Goal: Task Accomplishment & Management: Use online tool/utility

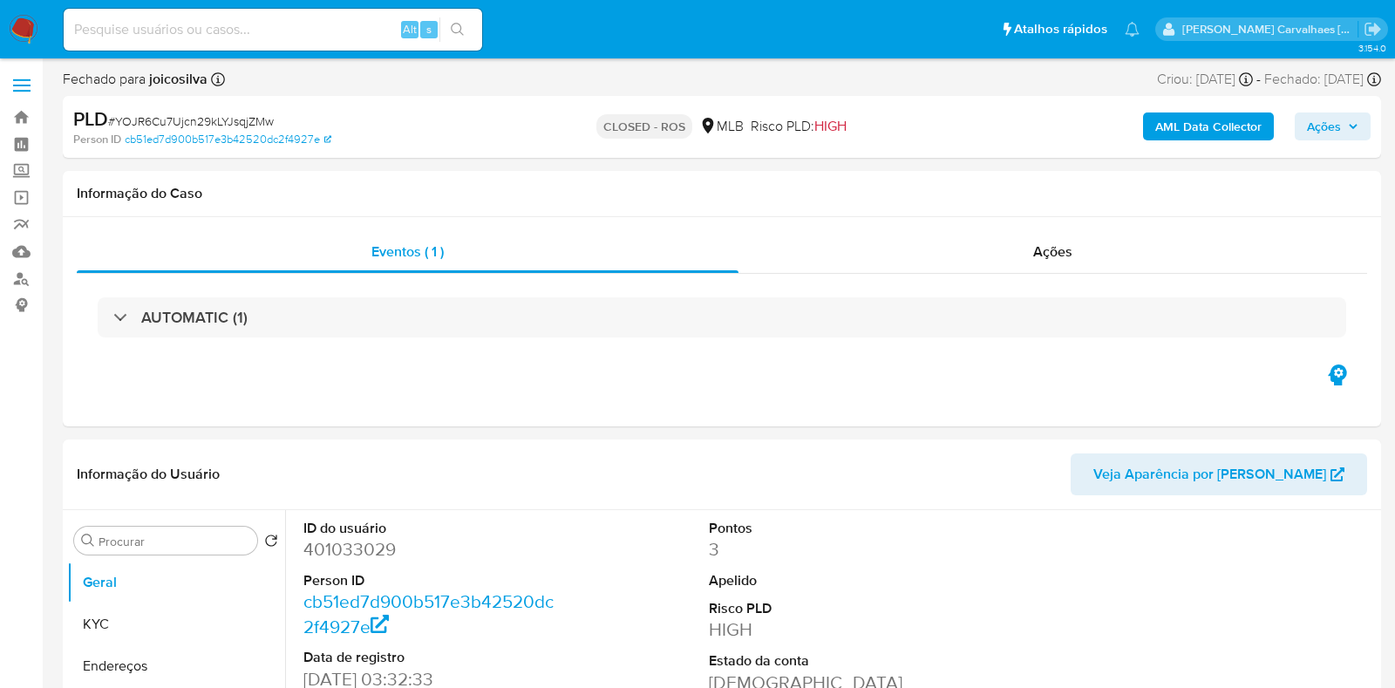
select select "10"
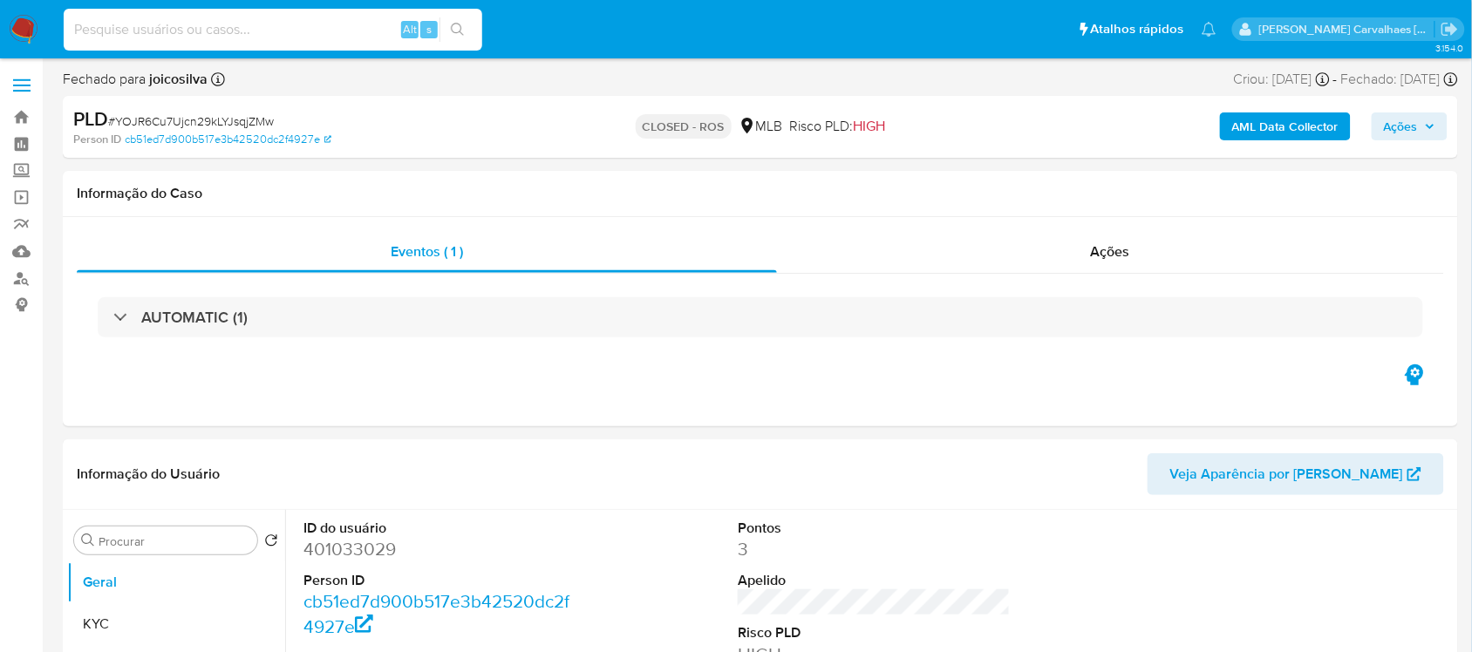
paste input "DsyyYjQ3Iewqd3Z34qKTjreC"
type input "DsyyYjQ3Iewqd3Z34qKTjreC"
click at [462, 28] on icon "search-icon" at bounding box center [458, 30] width 14 height 14
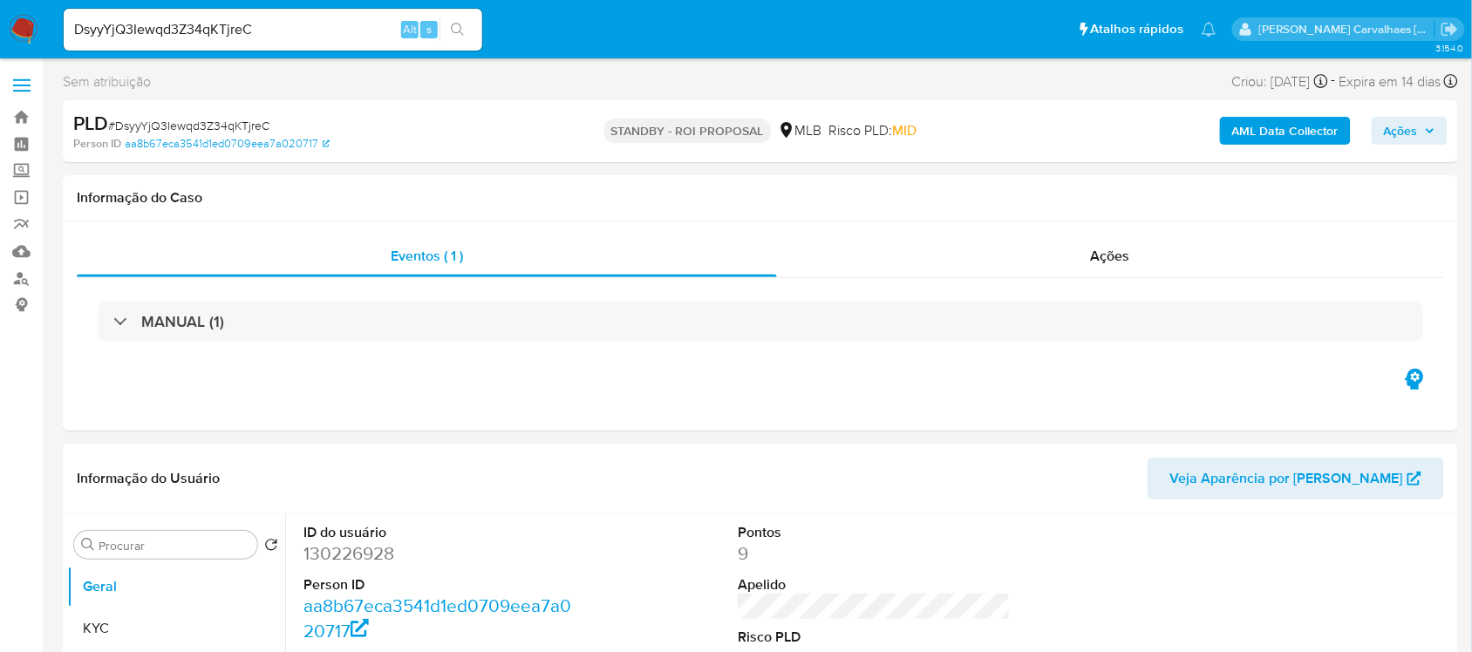
select select "10"
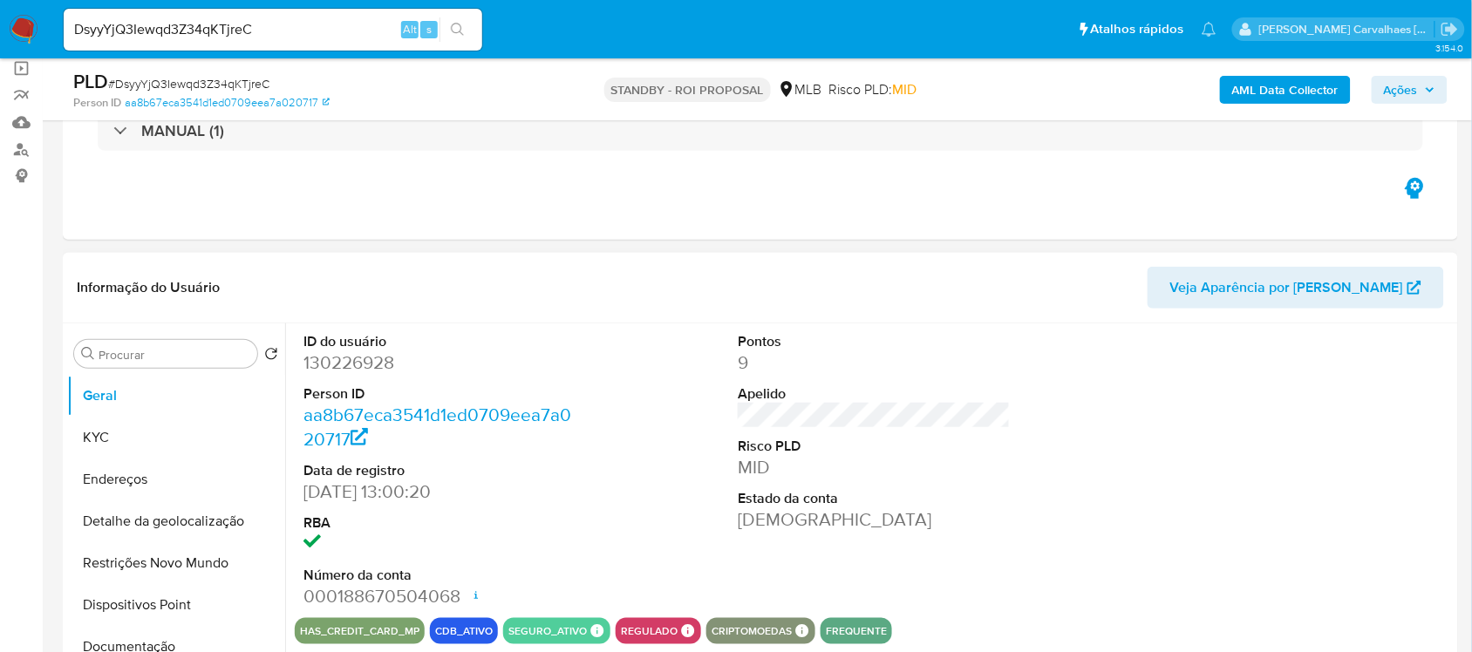
scroll to position [327, 0]
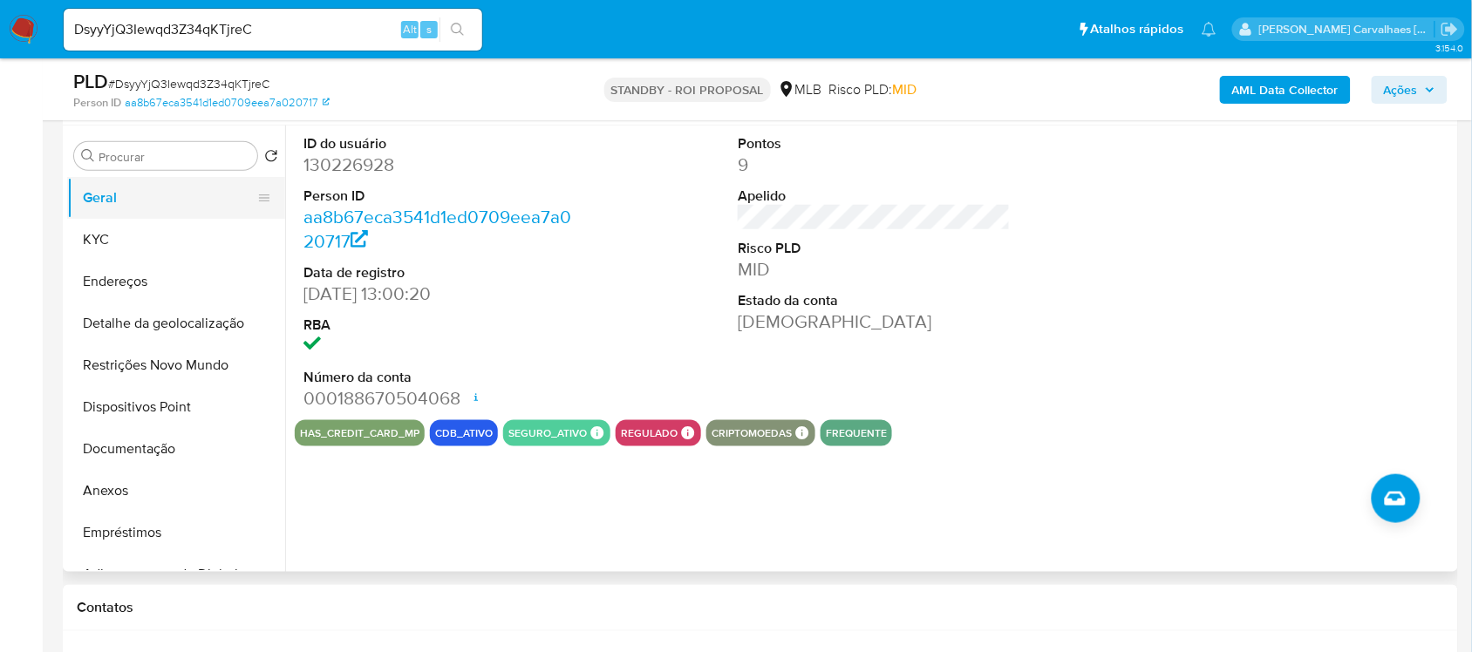
click at [110, 201] on button "Geral" at bounding box center [169, 198] width 204 height 42
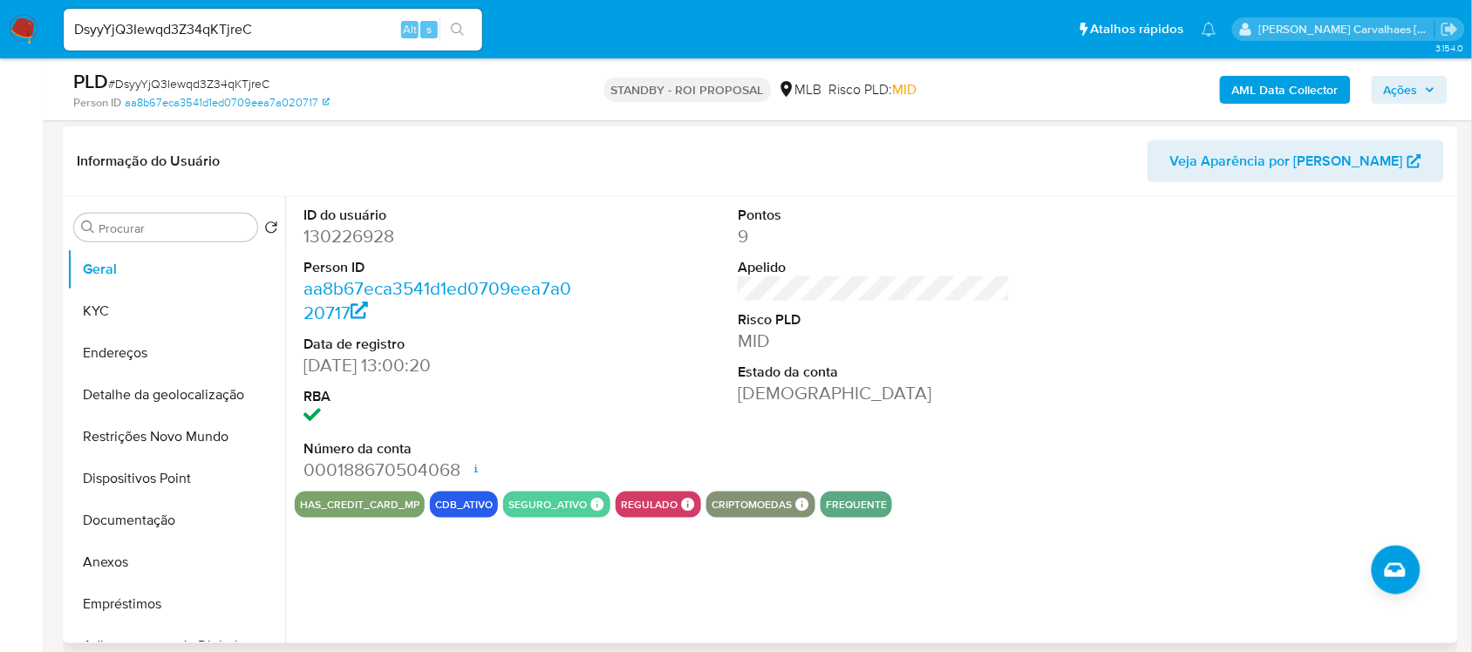
scroll to position [218, 0]
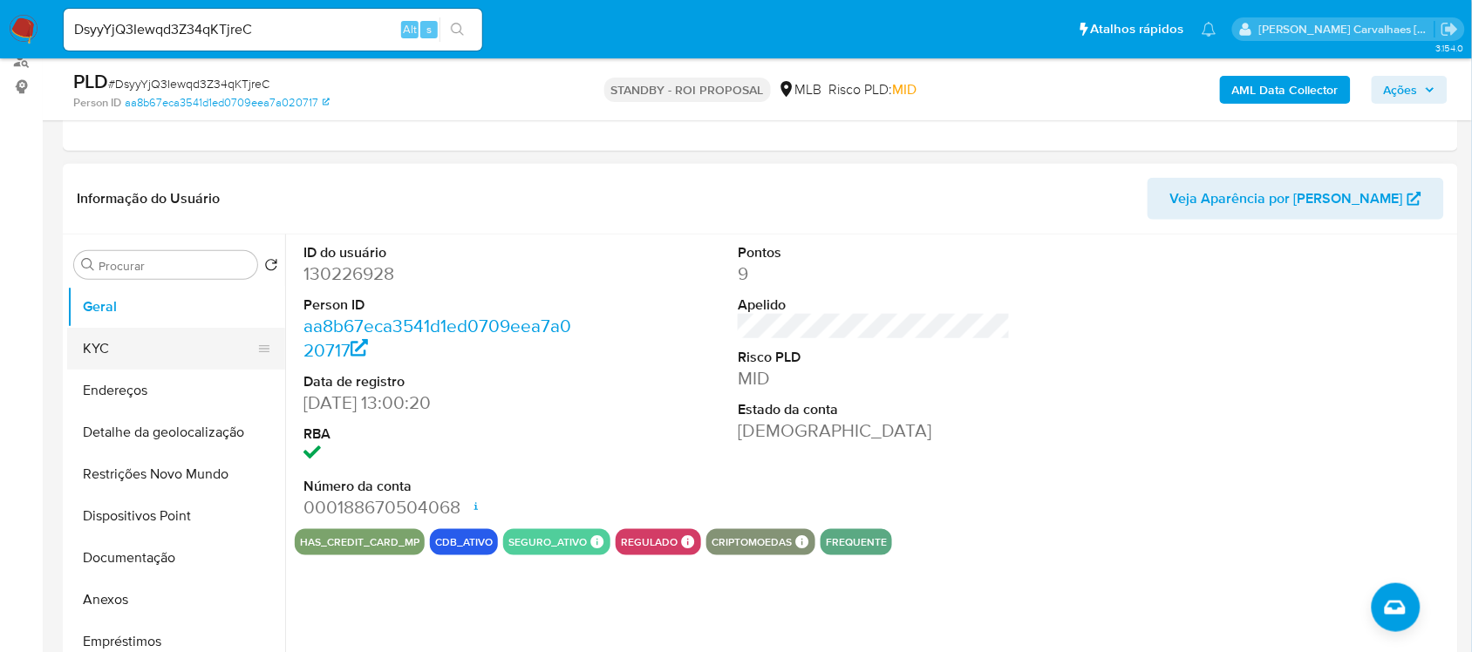
click at [111, 350] on button "KYC" at bounding box center [169, 349] width 204 height 42
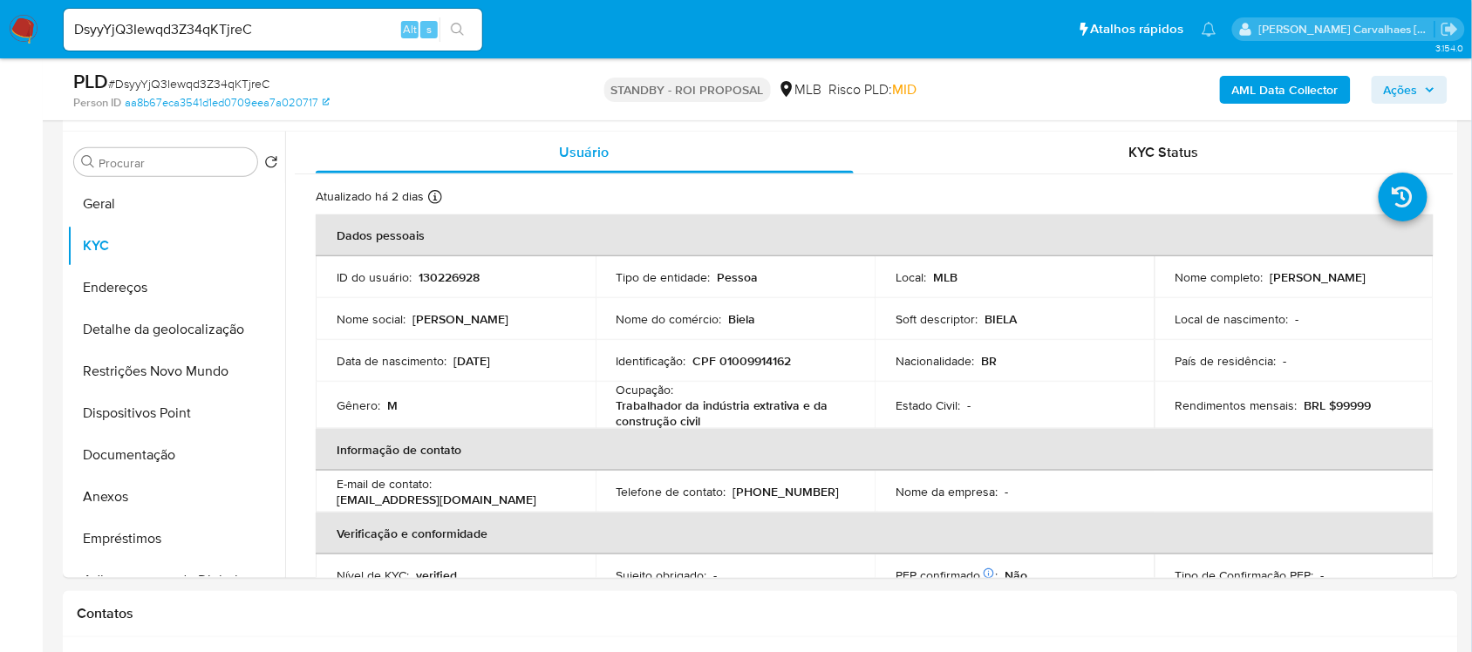
scroll to position [332, 0]
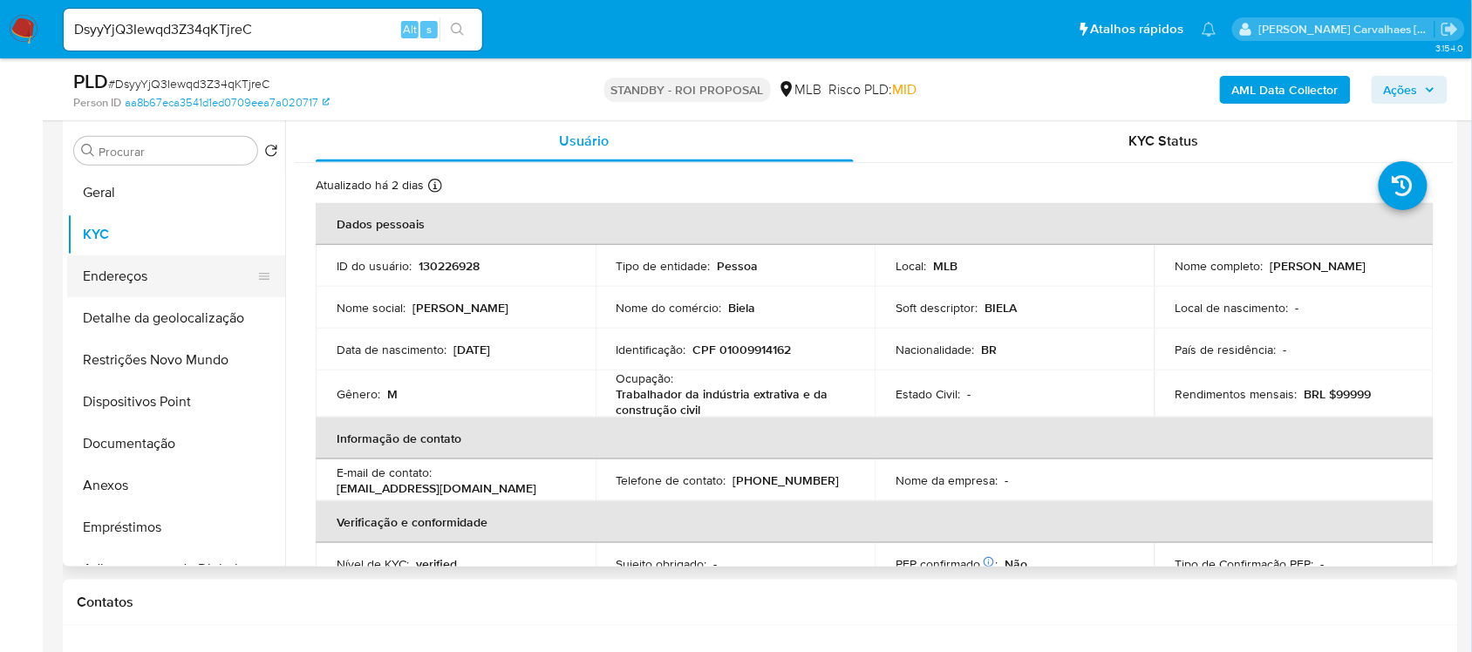
click at [164, 290] on button "Endereços" at bounding box center [169, 277] width 204 height 42
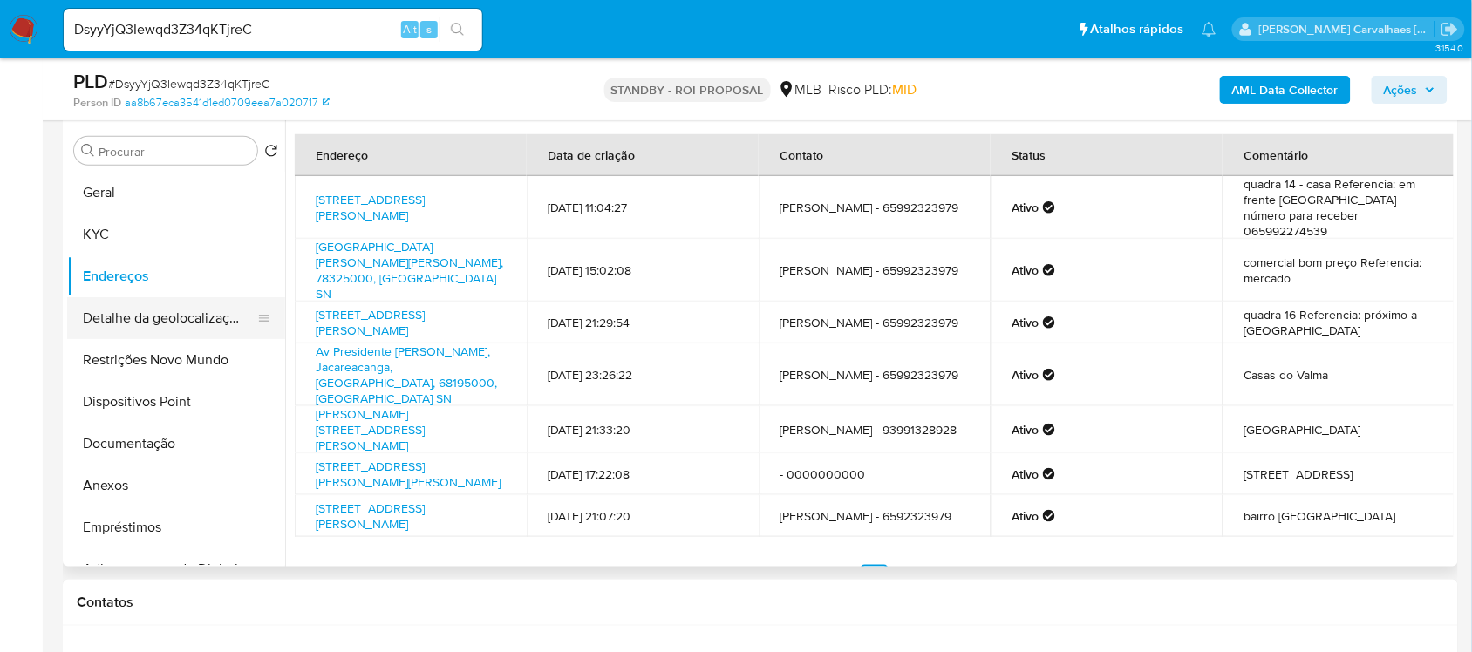
click at [201, 323] on button "Detalhe da geolocalização" at bounding box center [169, 318] width 204 height 42
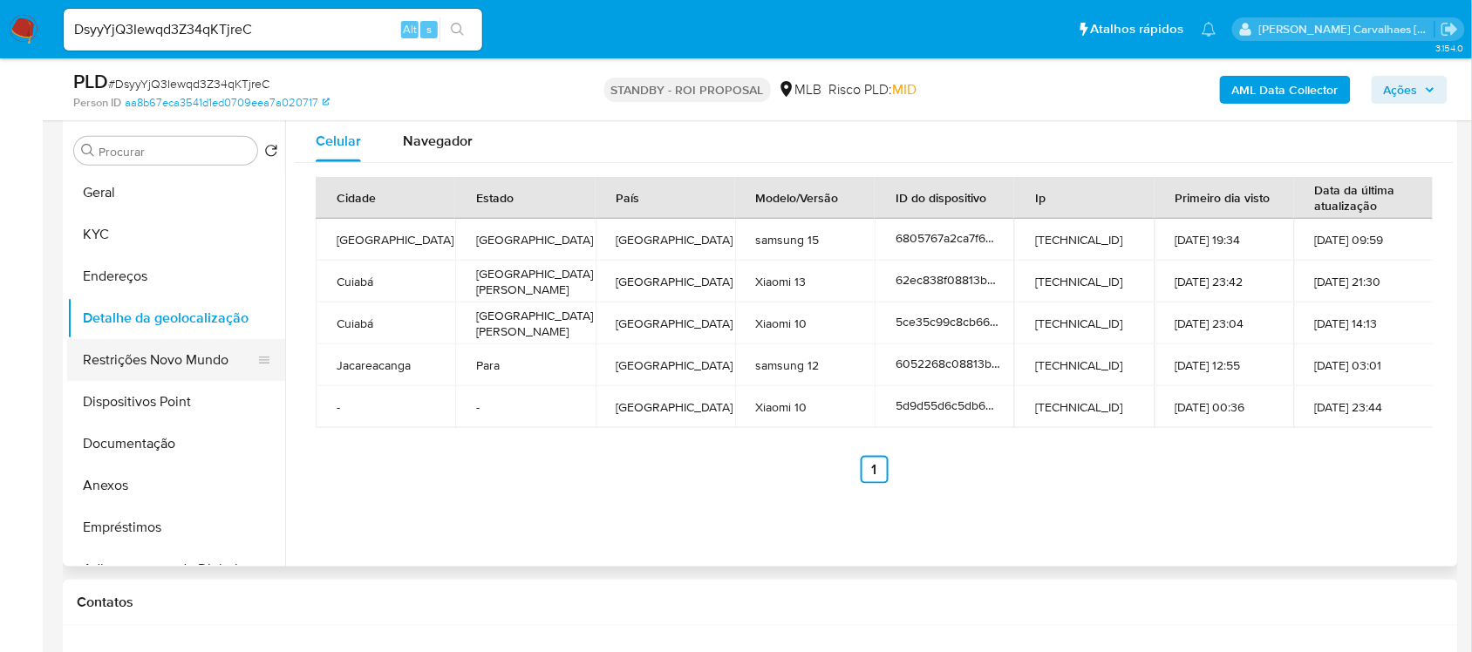
click at [162, 364] on button "Restrições Novo Mundo" at bounding box center [169, 360] width 204 height 42
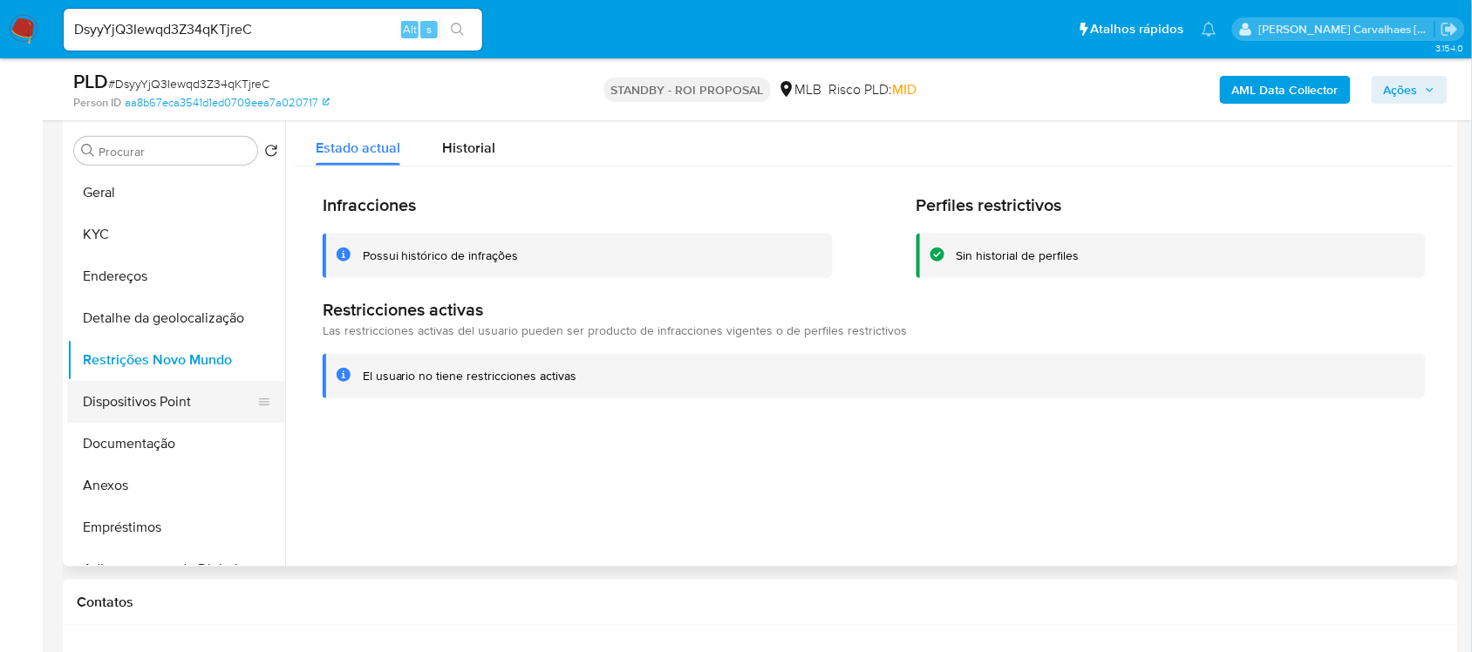
click at [135, 393] on button "Dispositivos Point" at bounding box center [169, 402] width 204 height 42
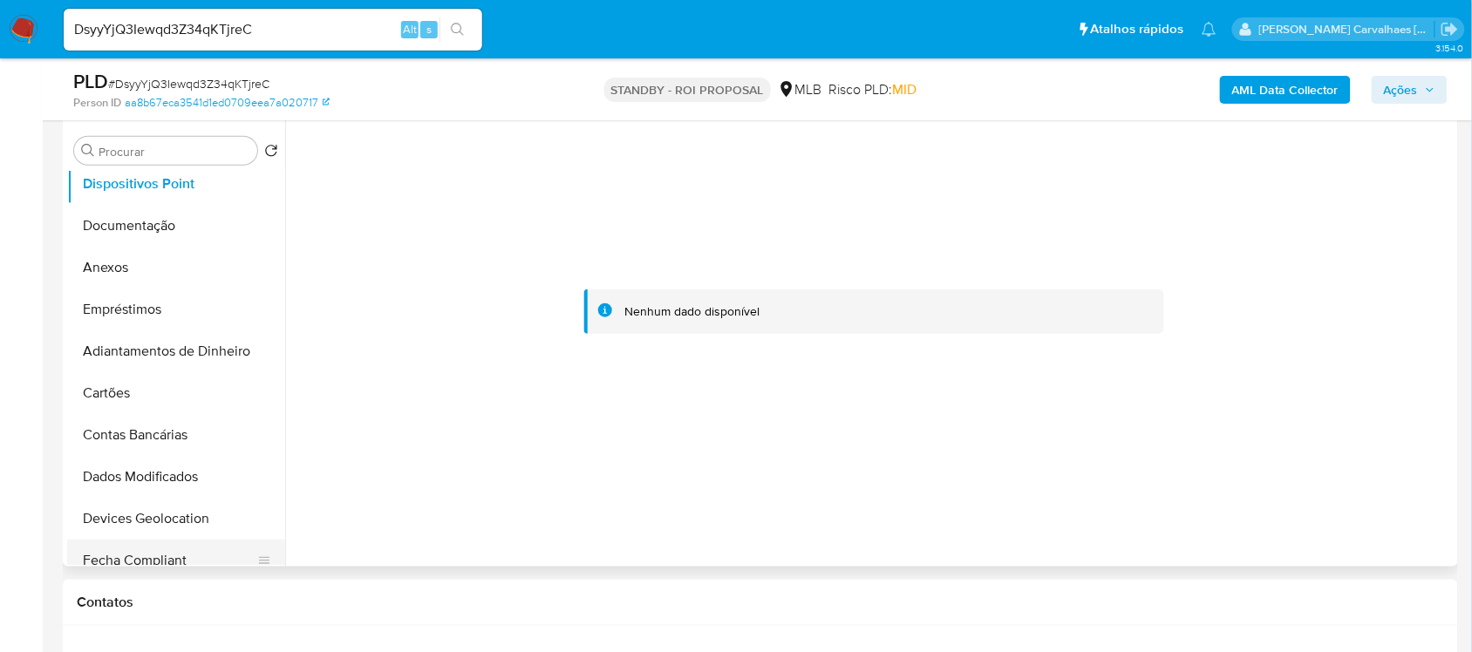
scroll to position [109, 0]
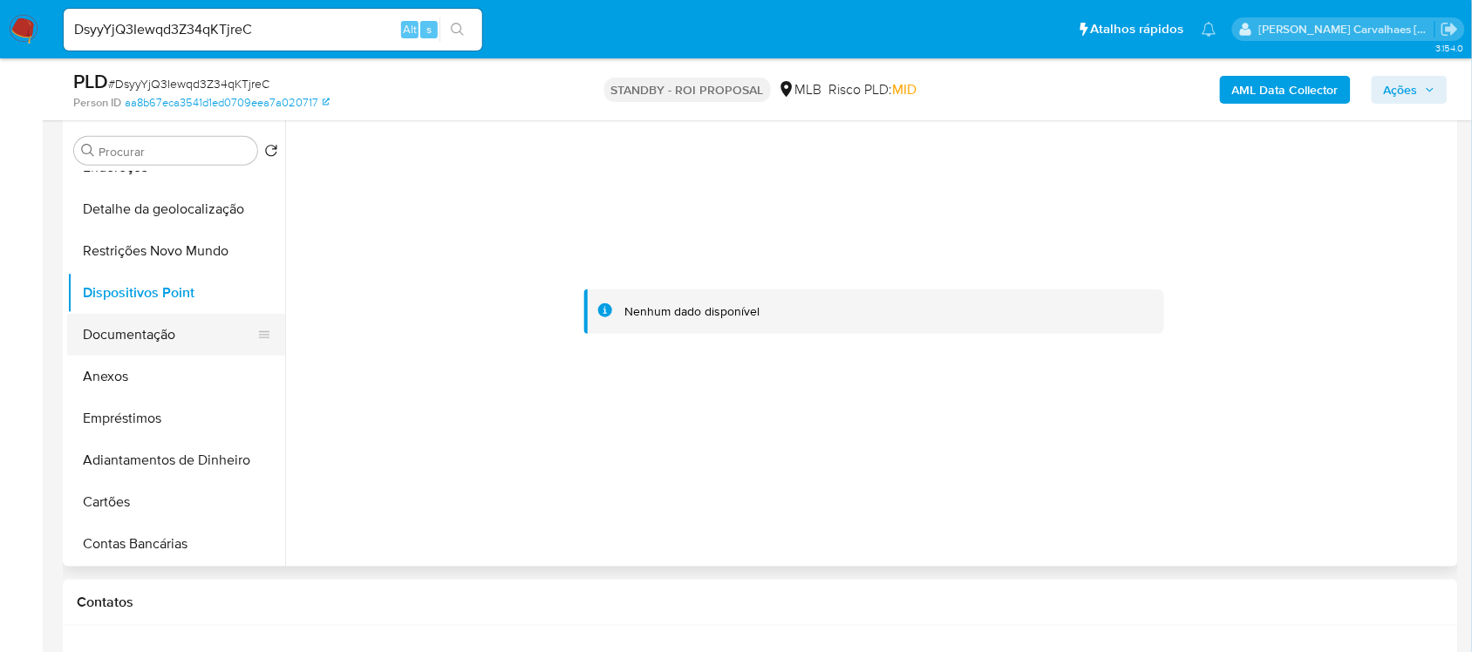
click at [168, 343] on button "Documentação" at bounding box center [169, 335] width 204 height 42
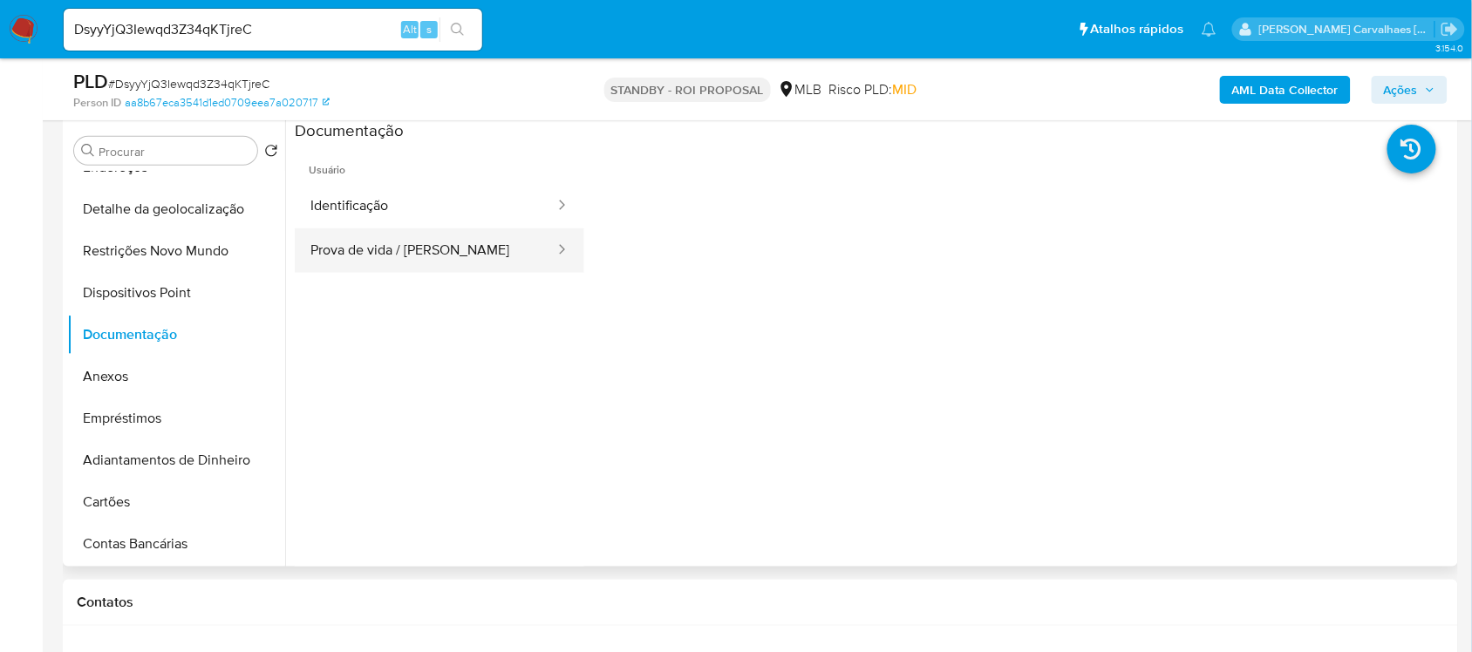
click at [481, 262] on button "Prova de vida / [PERSON_NAME]" at bounding box center [426, 250] width 262 height 44
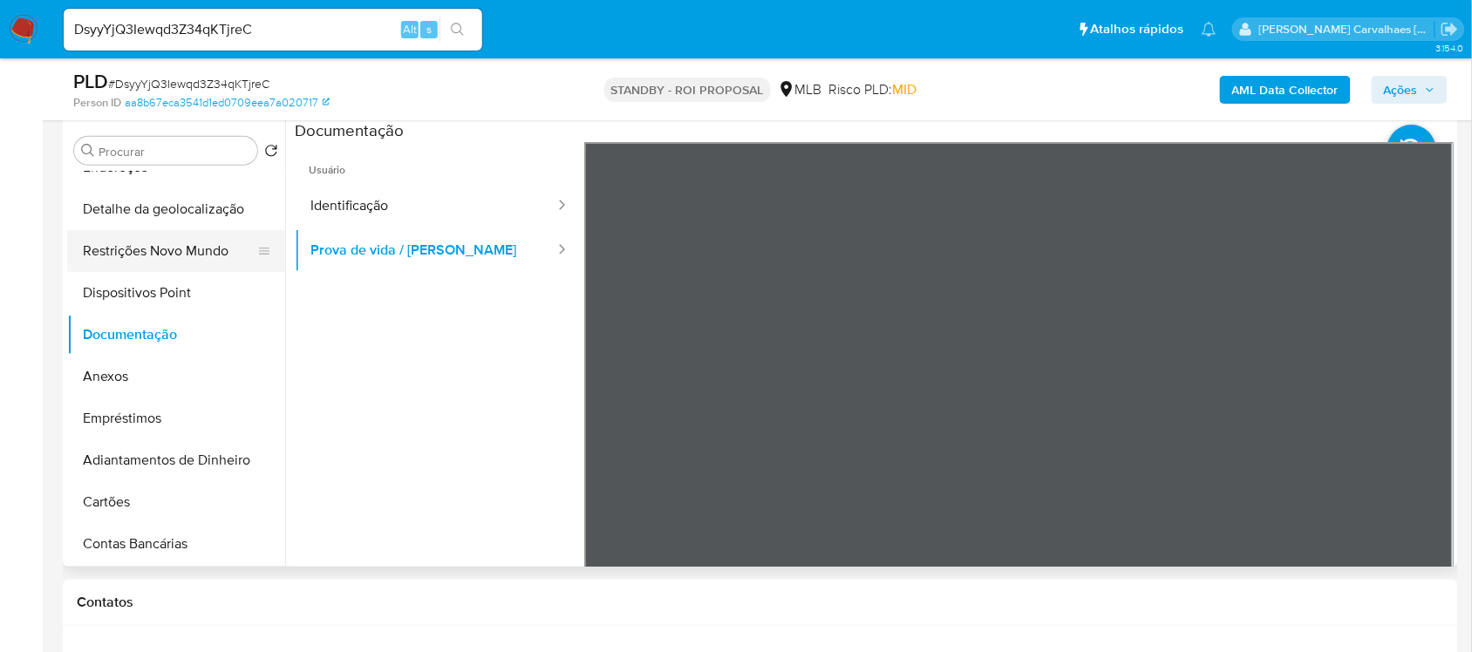
scroll to position [0, 0]
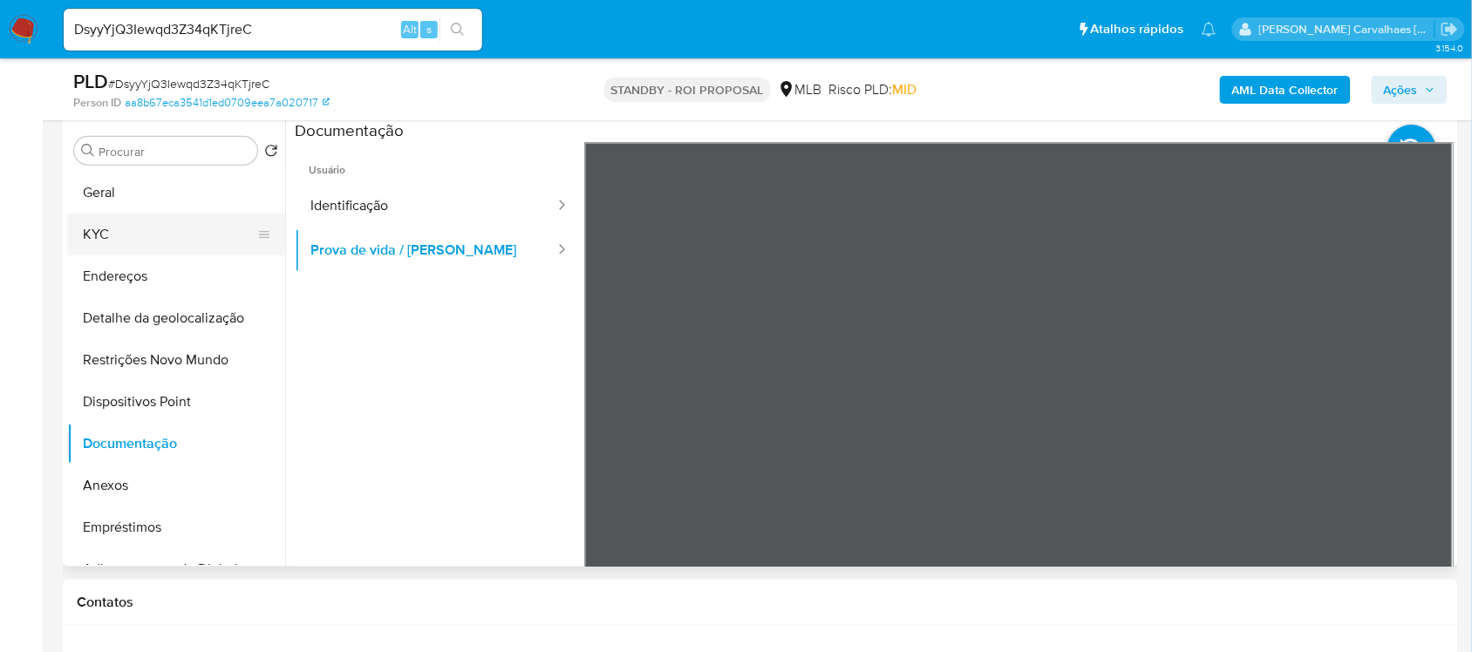
click at [127, 231] on button "KYC" at bounding box center [169, 235] width 204 height 42
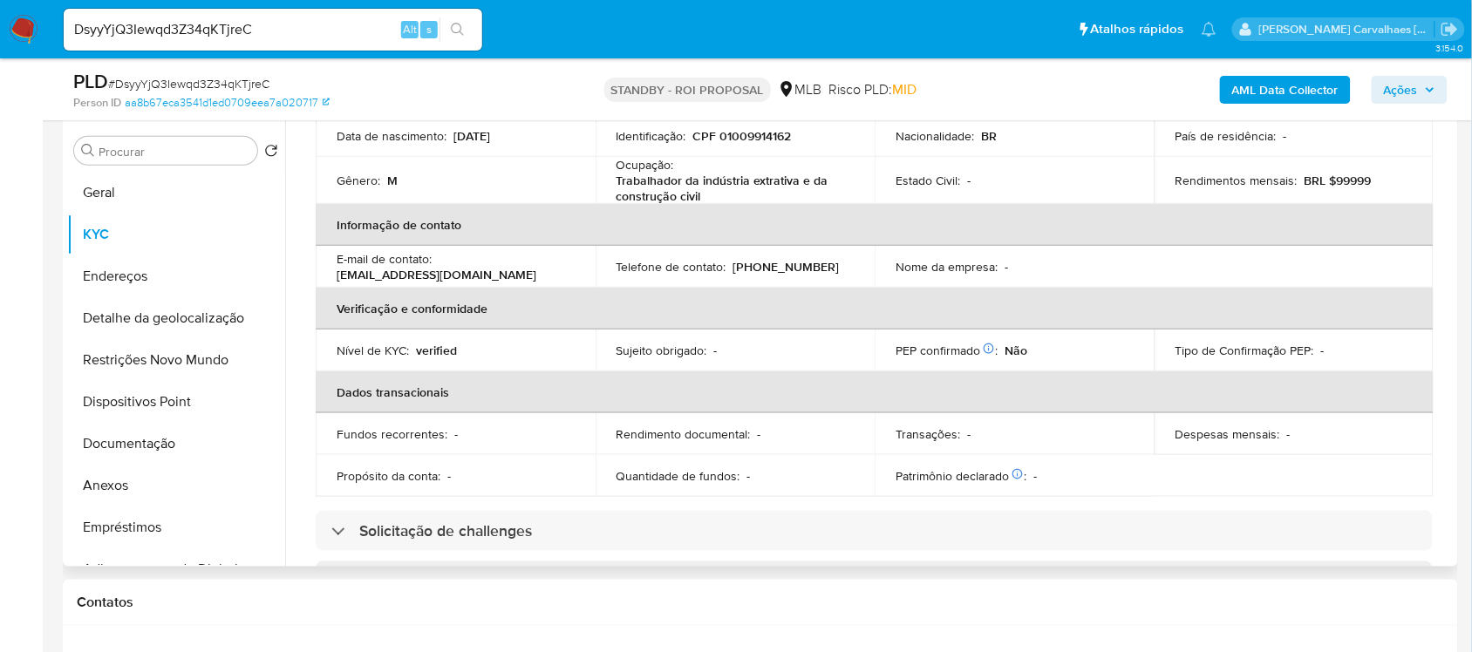
scroll to position [218, 0]
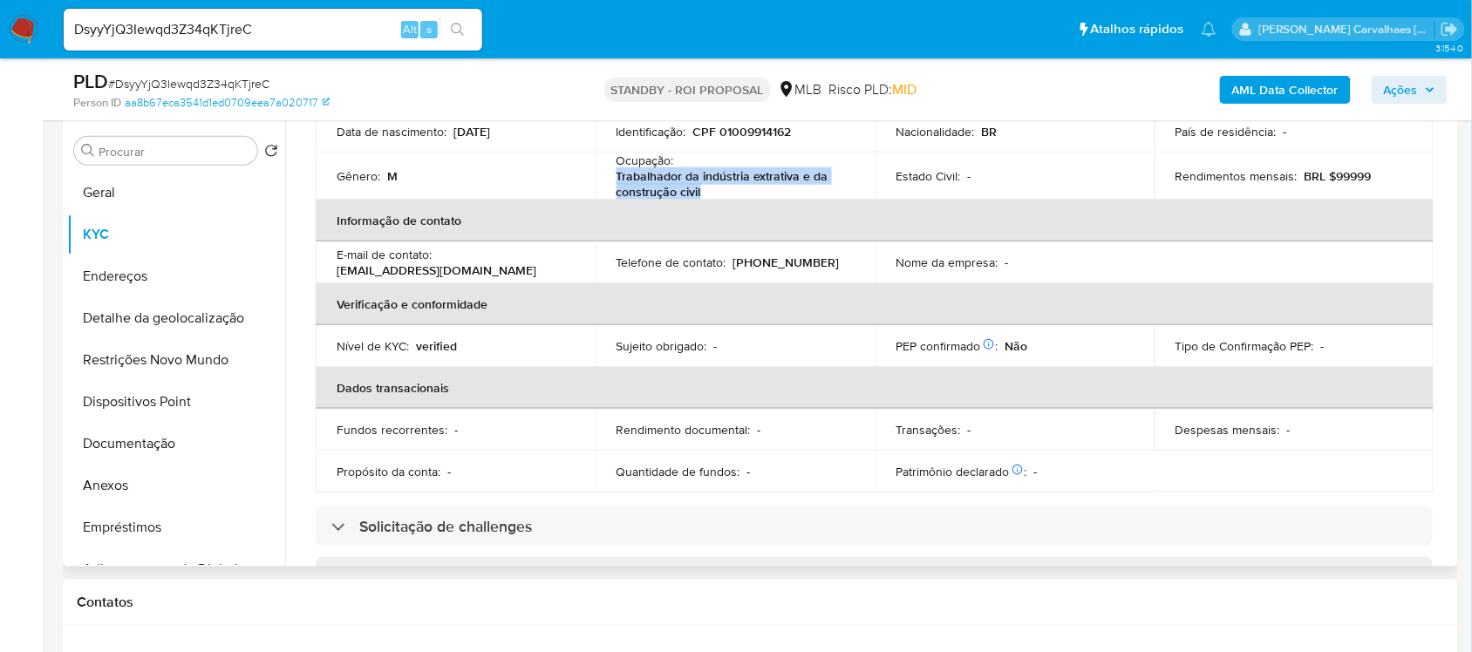
drag, startPoint x: 616, startPoint y: 180, endPoint x: 682, endPoint y: 180, distance: 66.3
click at [702, 187] on p "Trabalhador da indústria extrativa e da construção civil" at bounding box center [732, 183] width 231 height 31
copy p "Trabalhador da indústria extrativa e da construção civil"
click at [28, 37] on img at bounding box center [24, 30] width 30 height 30
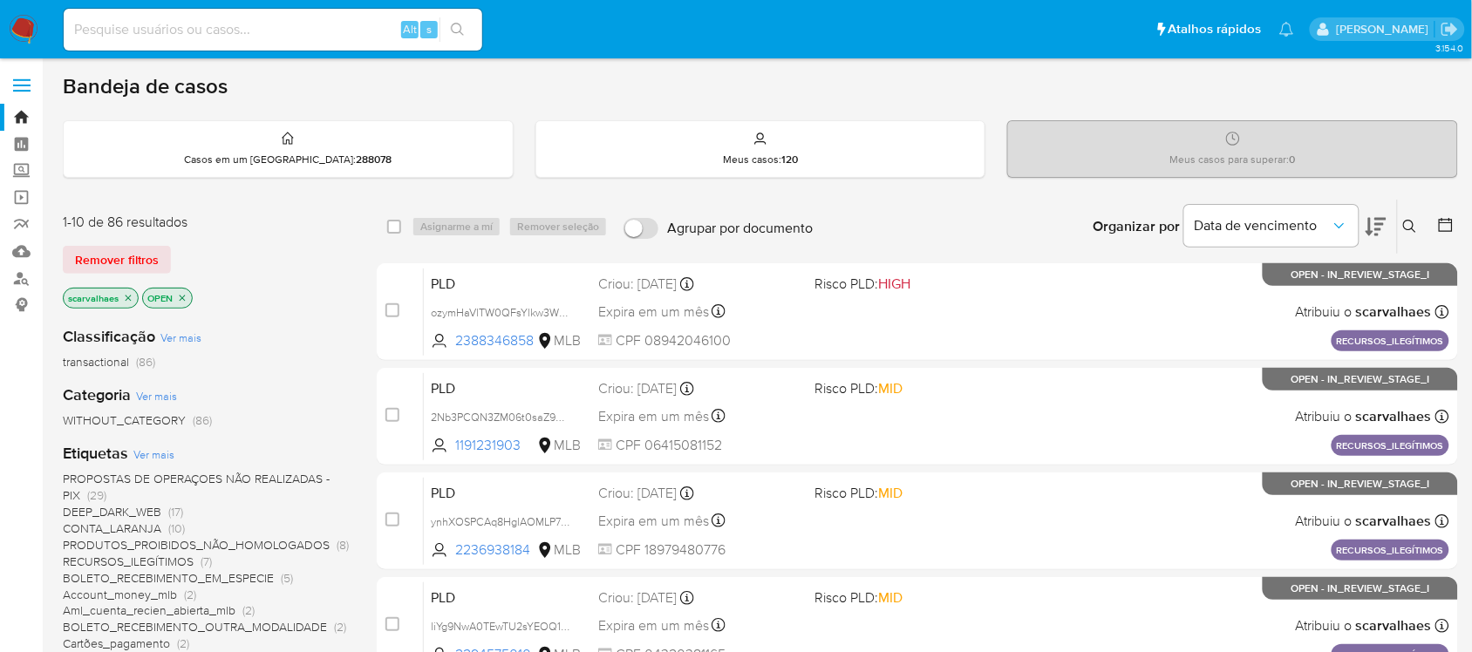
click at [1375, 228] on icon at bounding box center [1376, 226] width 21 height 21
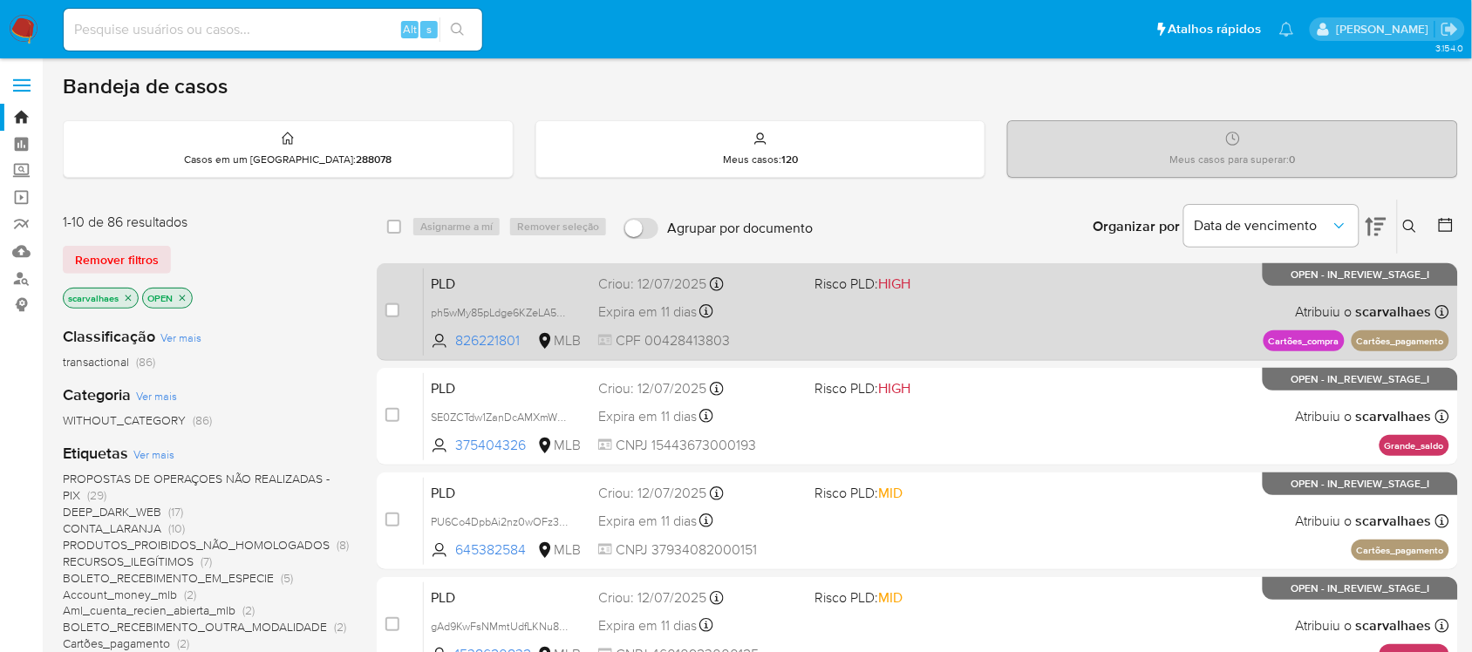
click at [901, 323] on div "PLD ph5wMy85pLdge6KZeLA5EDFE 826221801 MLB Risco PLD: HIGH Criou: 12/07/2025 Cr…" at bounding box center [937, 312] width 1026 height 88
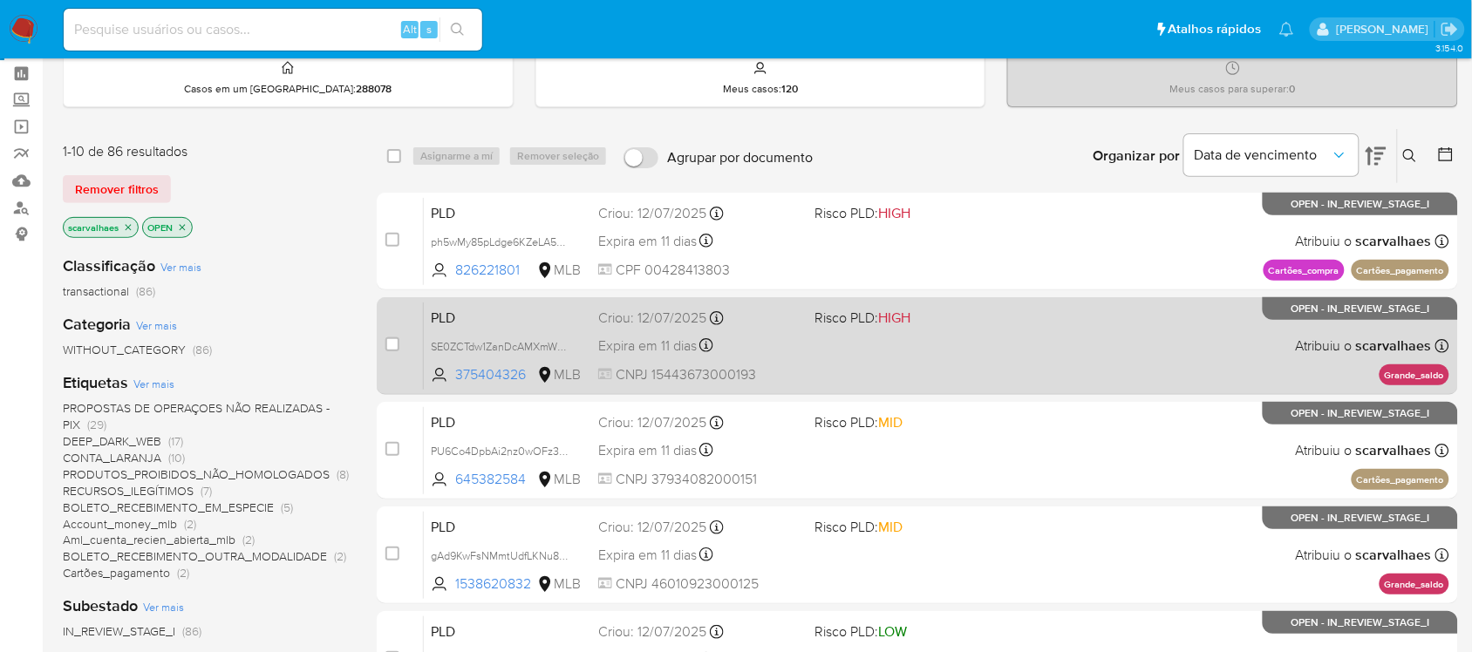
scroll to position [109, 0]
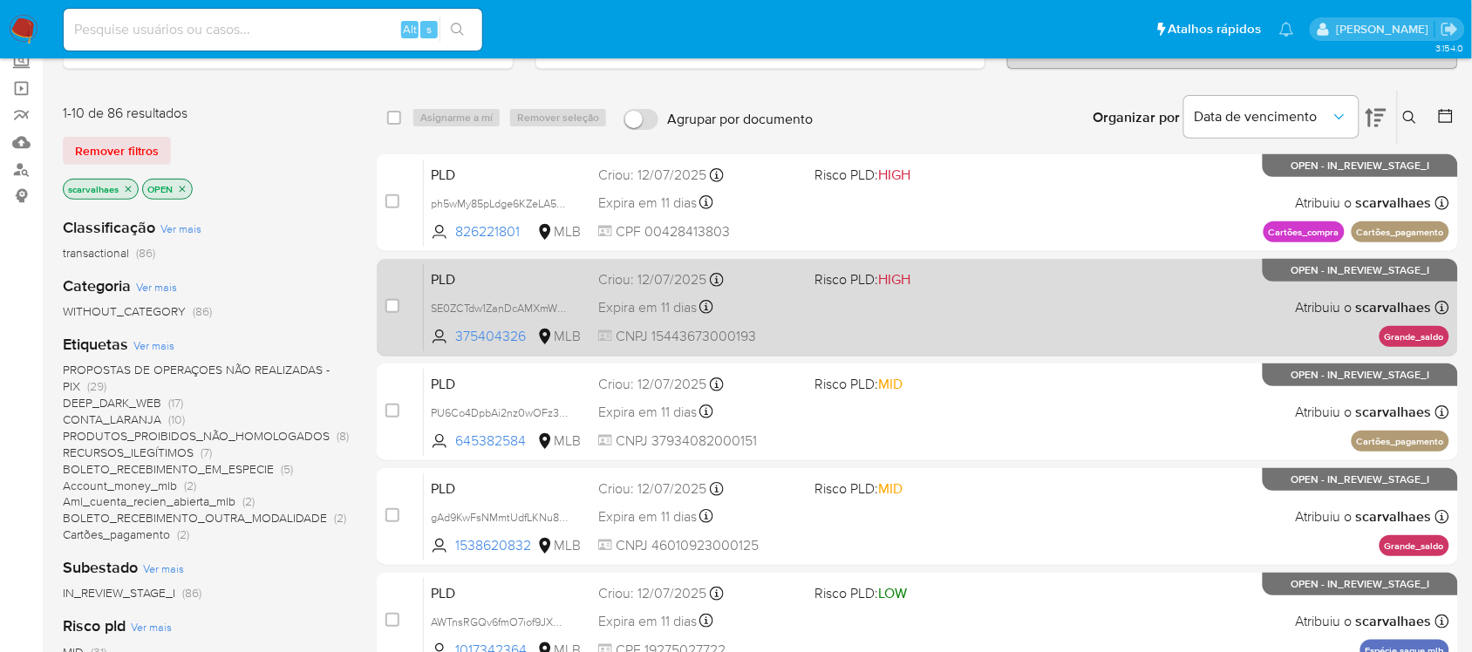
click at [1004, 321] on div "PLD SE0ZCTdw1ZanDcAMXmWDYYae 375404326 MLB Risco PLD: HIGH Criou: 12/07/2025 Cr…" at bounding box center [937, 307] width 1026 height 88
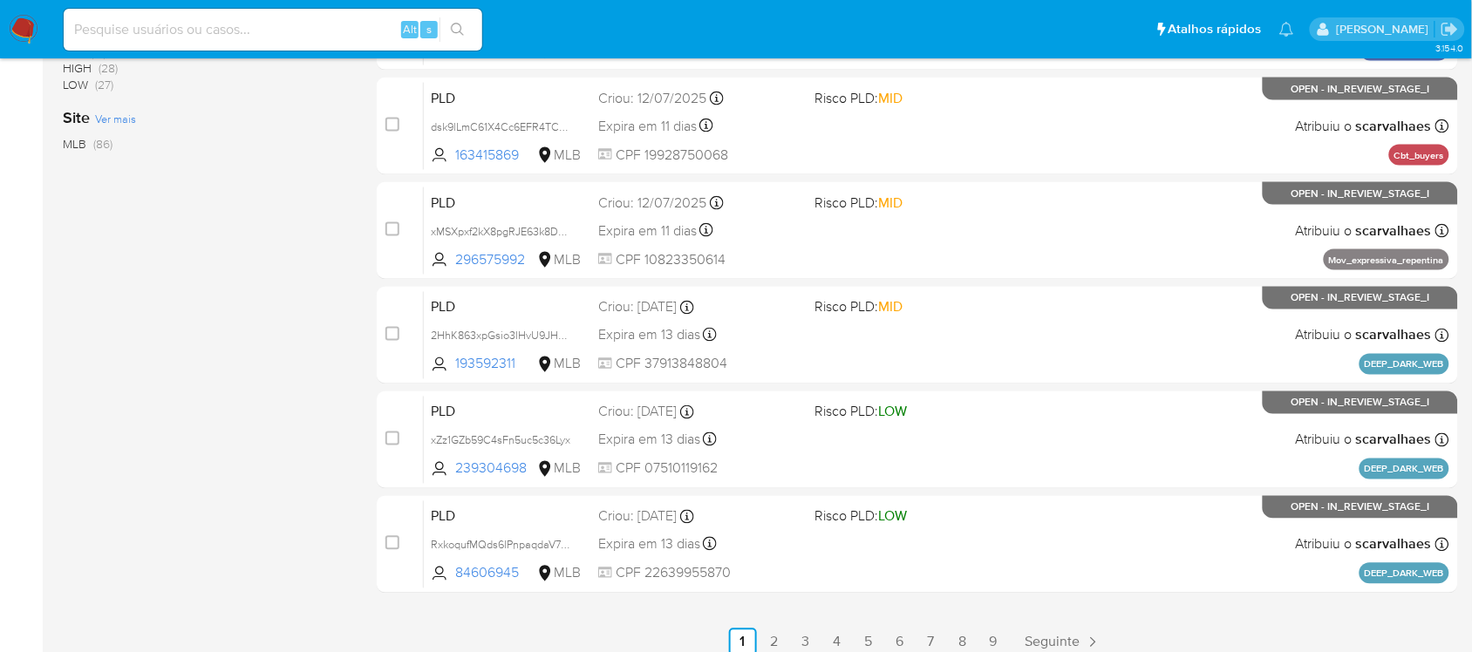
scroll to position [722, 0]
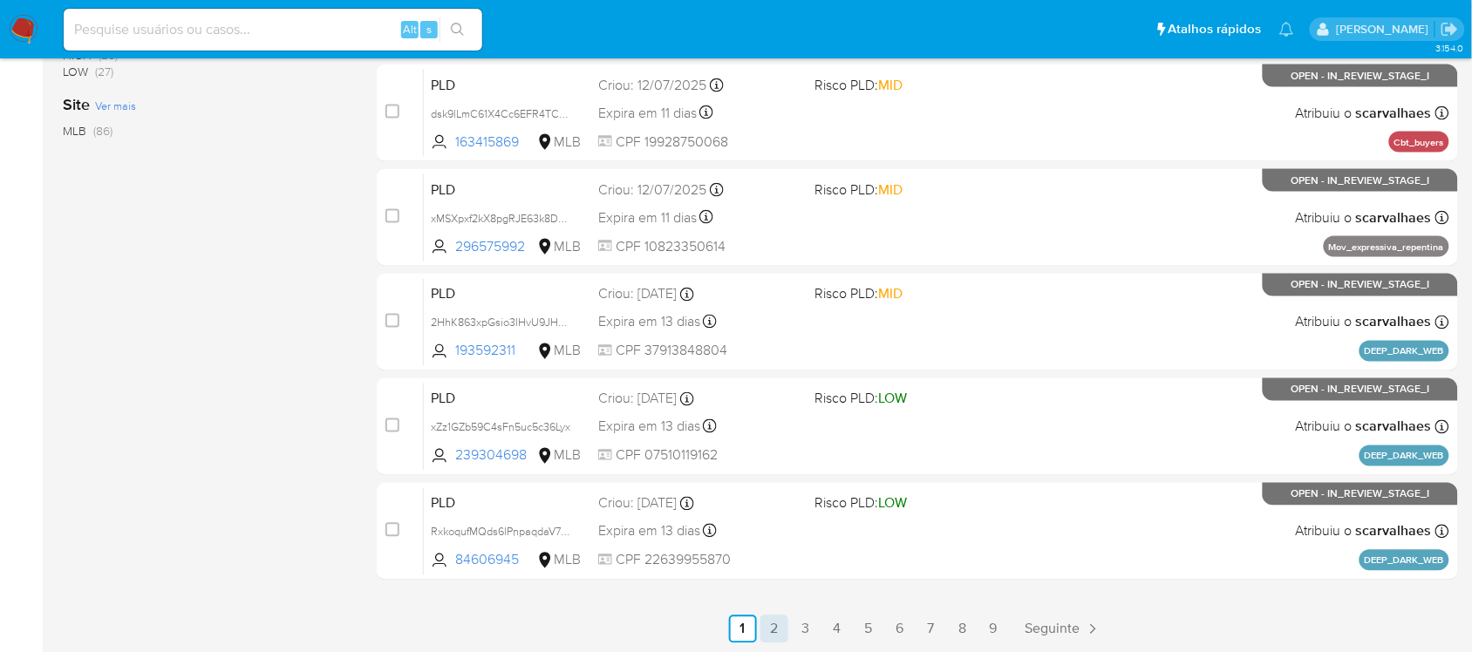
click at [774, 624] on link "2" at bounding box center [774, 630] width 28 height 28
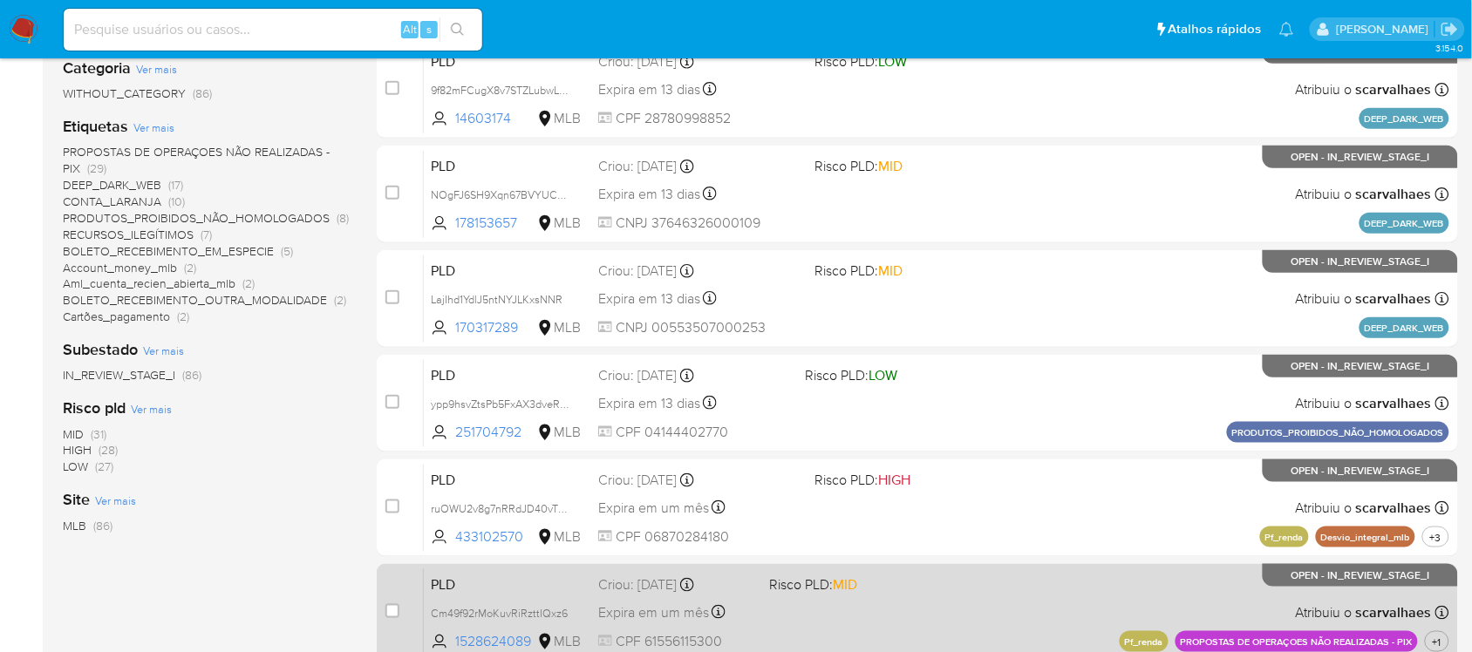
scroll to position [436, 0]
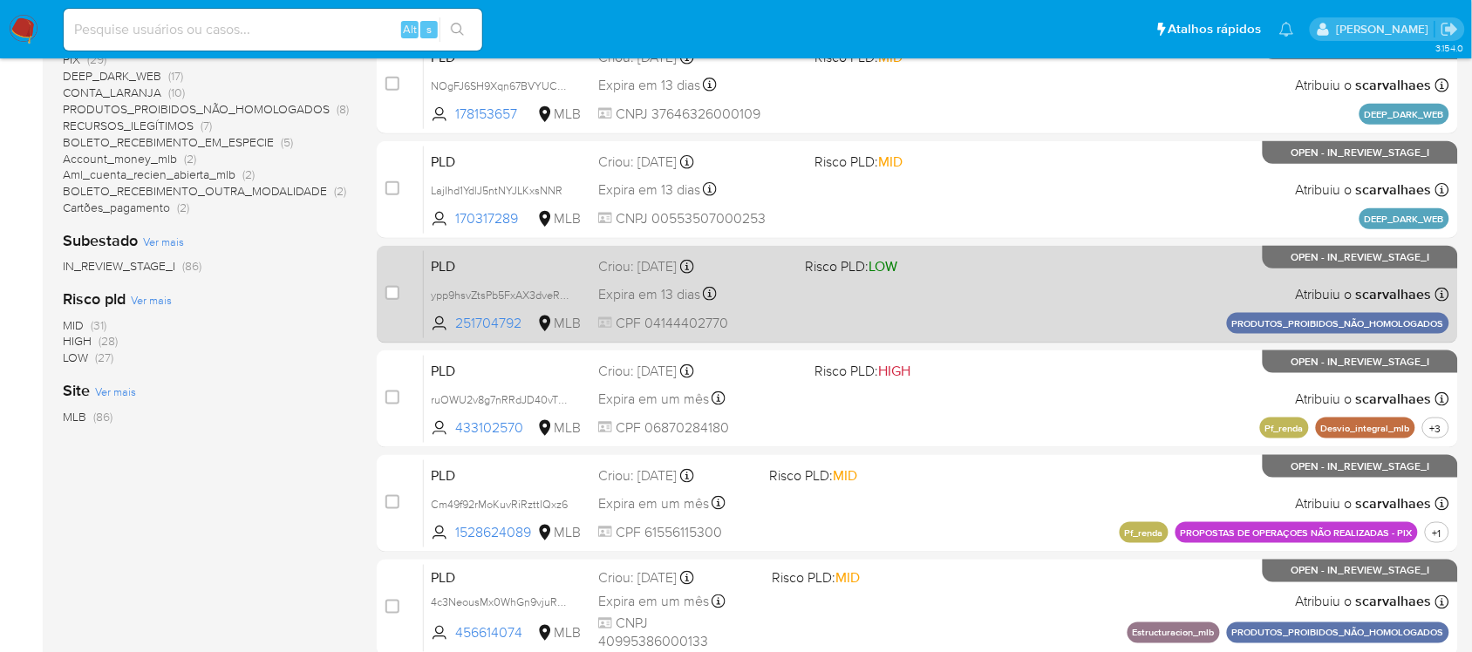
click at [777, 301] on div "Expira em 13 dias Expira em 28/08/2025 15:16:39" at bounding box center [695, 295] width 194 height 24
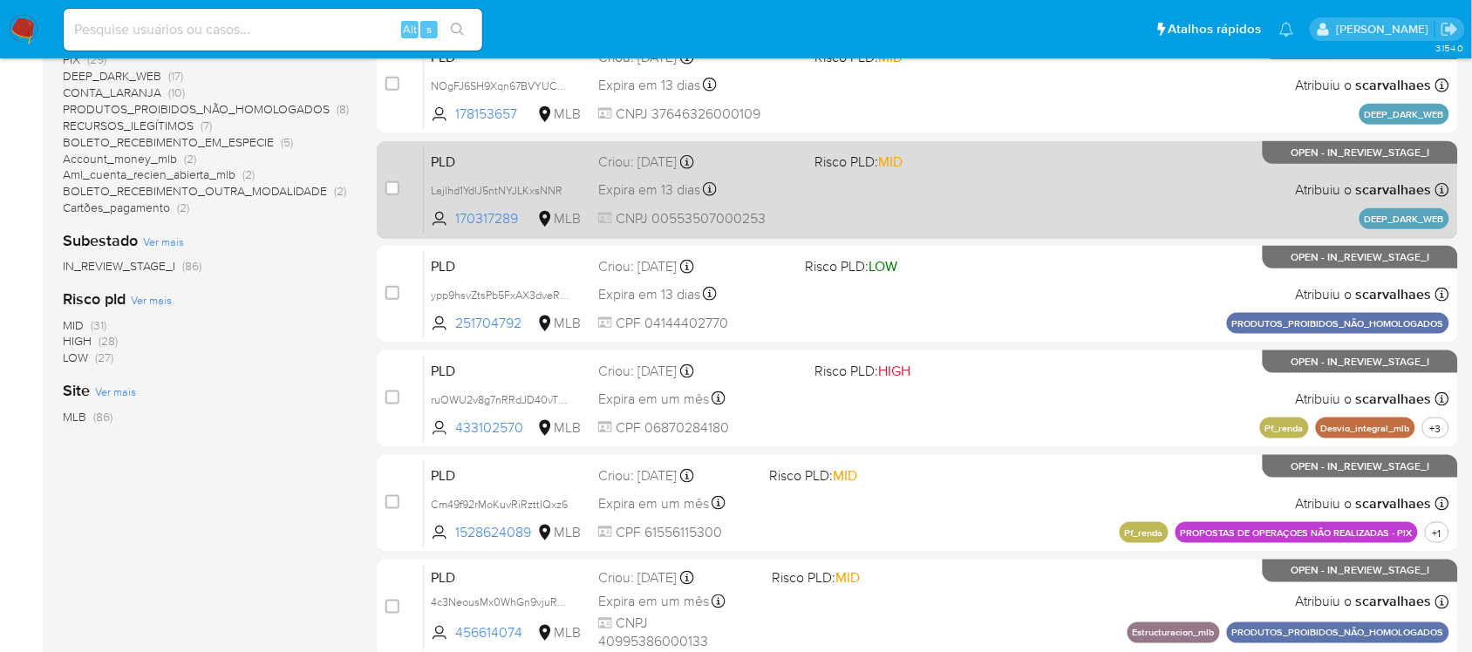
click at [800, 198] on div "PLD LajIhd1YdlJ5ntNYJLKxsNNR 170317289 MLB Risco PLD: MID Criou: 14/07/2025 Cri…" at bounding box center [937, 190] width 1026 height 88
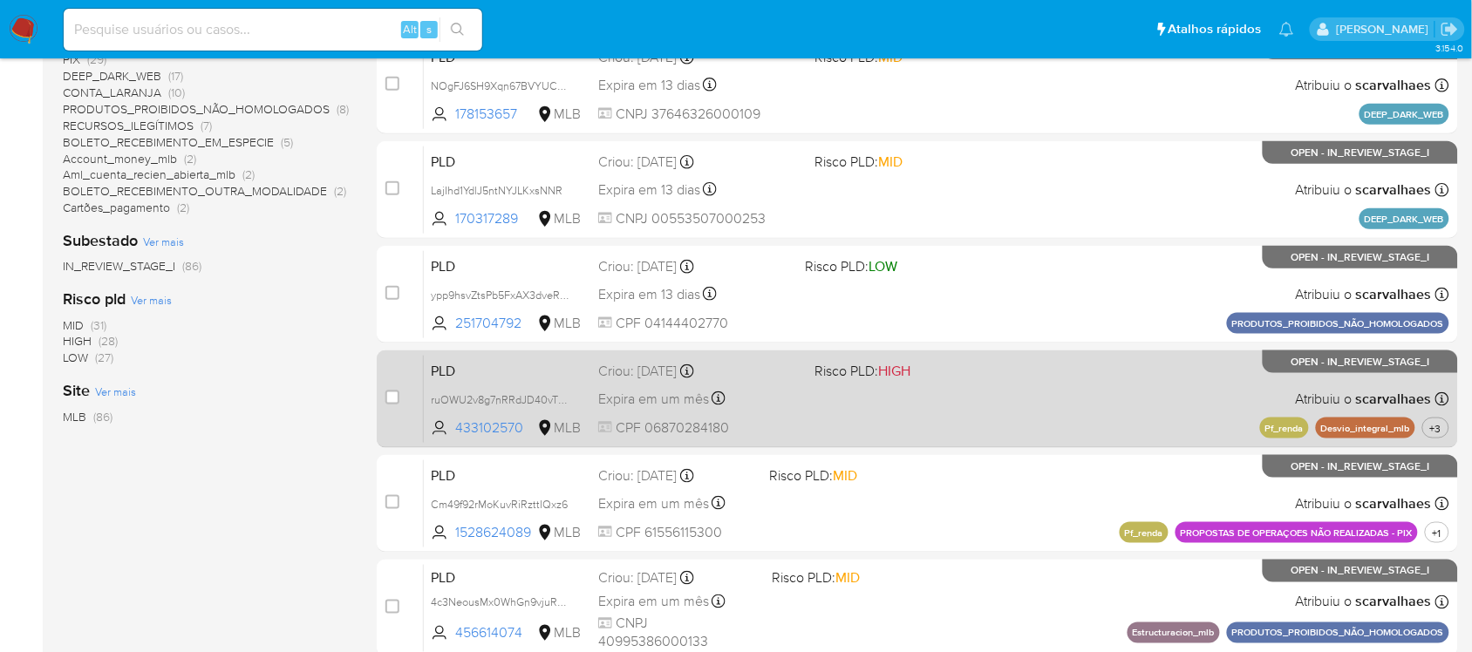
click at [952, 402] on div "PLD ruOWU2v8g7nRRdJD40vTkibj 433102570 MLB Risco PLD: HIGH Criou: 12/08/2025 Cr…" at bounding box center [937, 399] width 1026 height 88
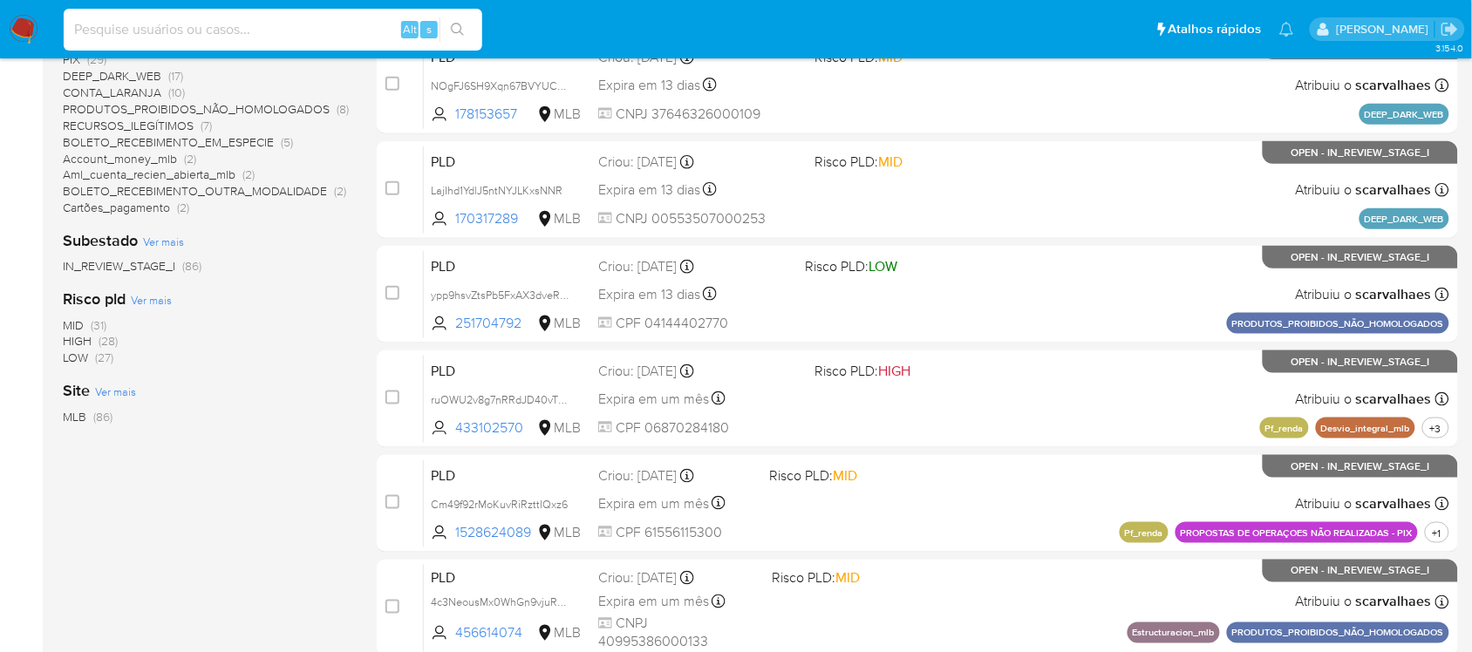
paste input "ph5wMy85pLdge6KZeLA5EDFE"
type input "ph5wMy85pLdge6KZeLA5EDFE"
click at [449, 31] on button "search-icon" at bounding box center [458, 29] width 36 height 24
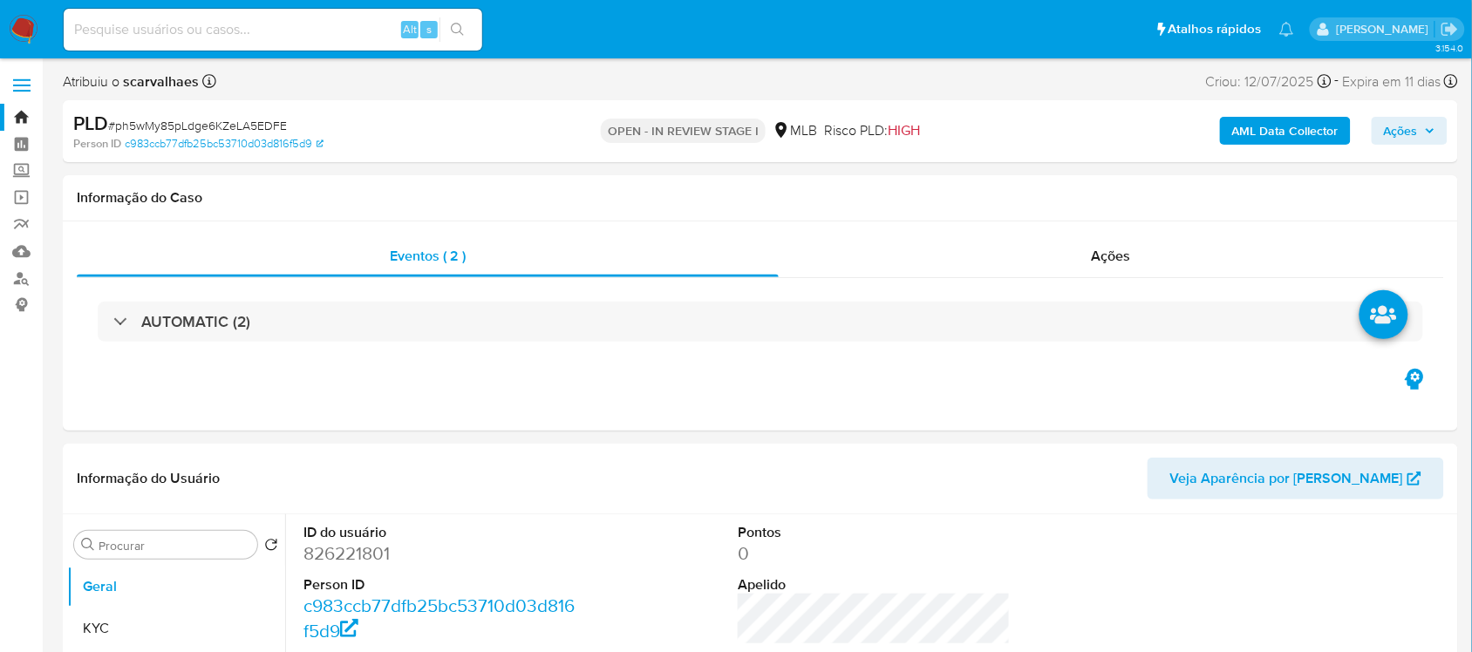
select select "10"
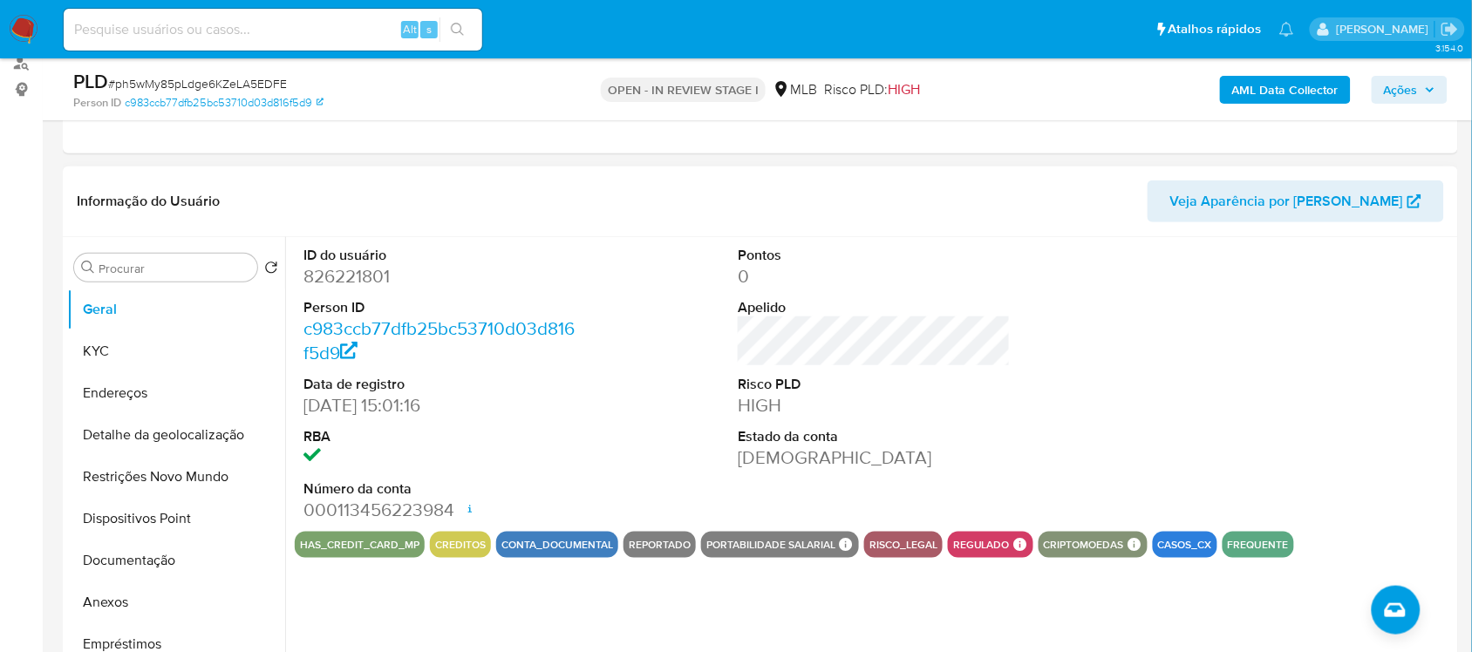
scroll to position [218, 0]
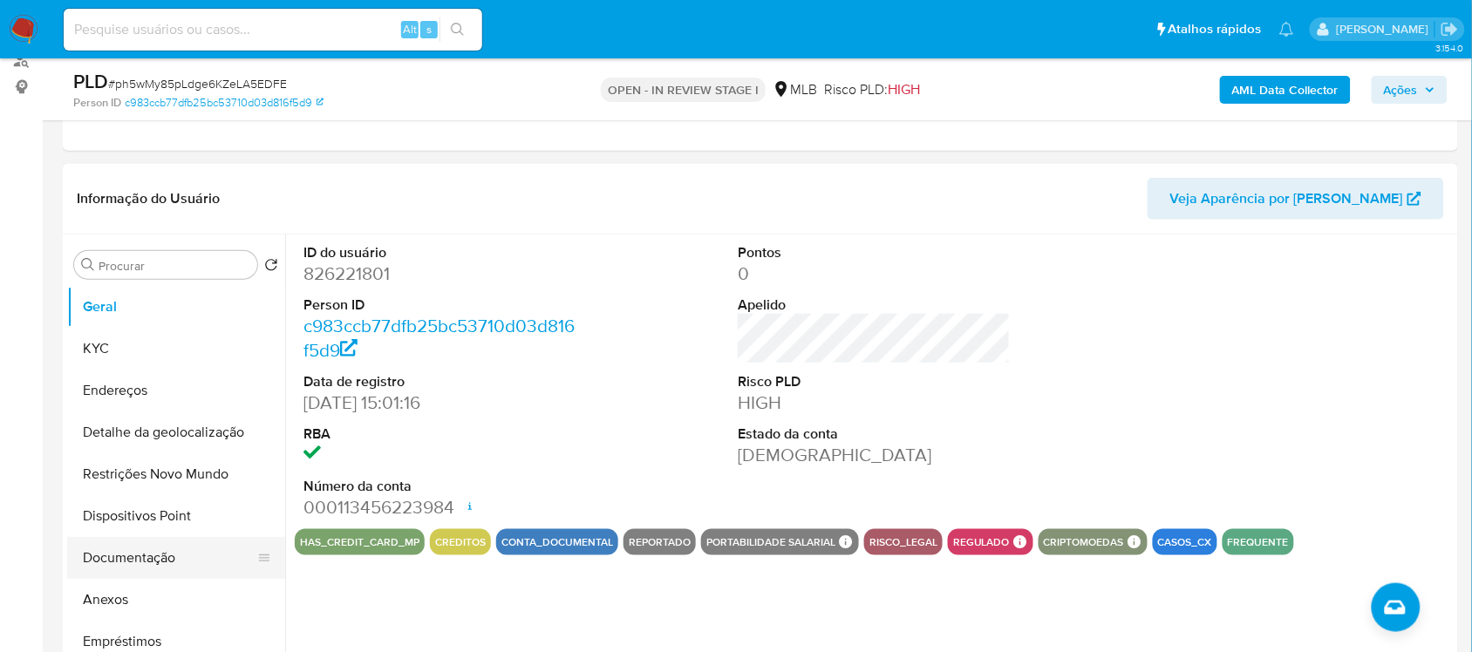
click at [138, 572] on button "Documentação" at bounding box center [169, 558] width 204 height 42
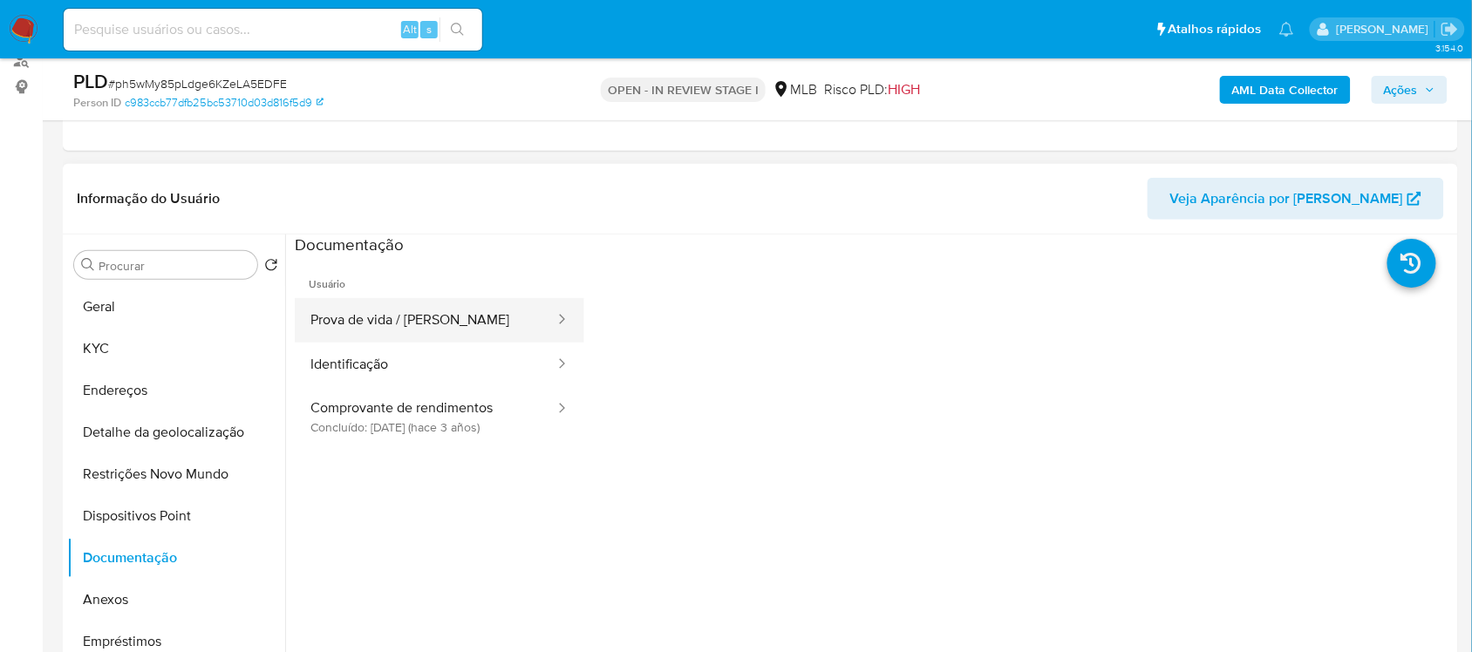
click at [358, 323] on button "Prova de vida / [PERSON_NAME]" at bounding box center [426, 320] width 262 height 44
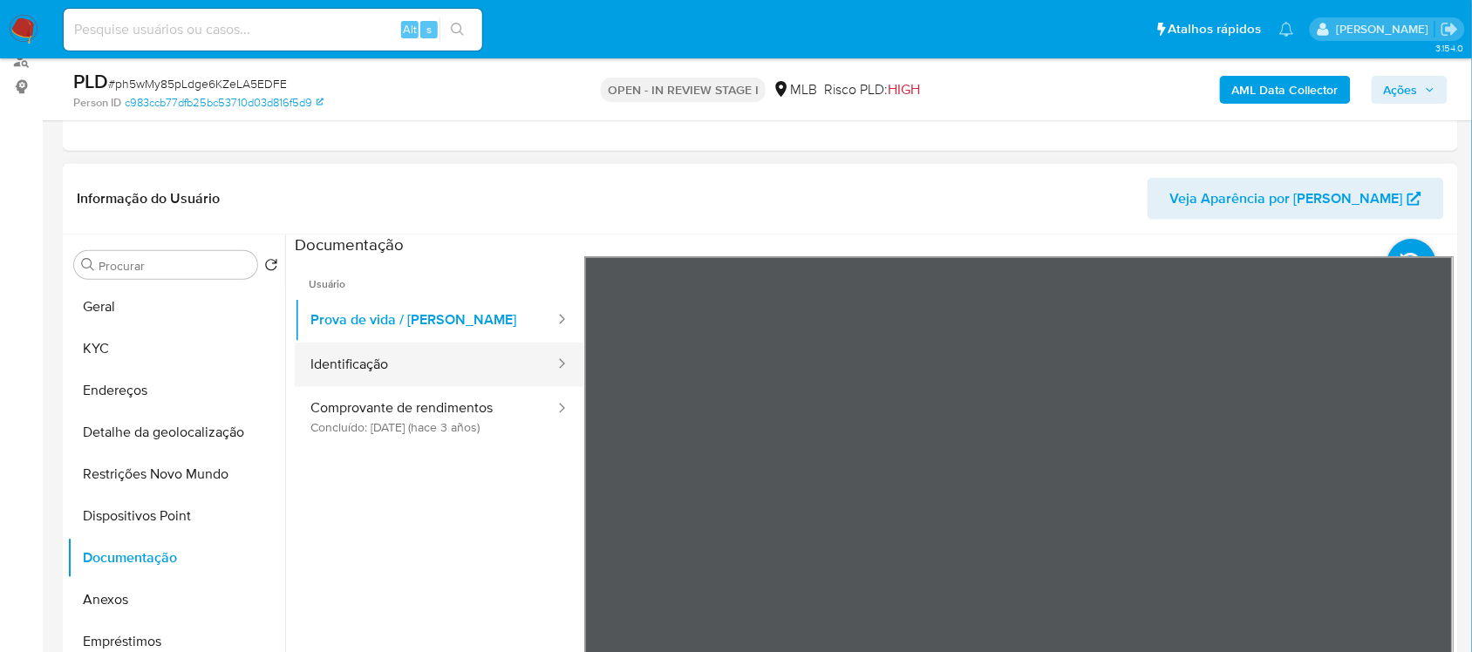
click at [379, 362] on button "Identificação" at bounding box center [426, 365] width 262 height 44
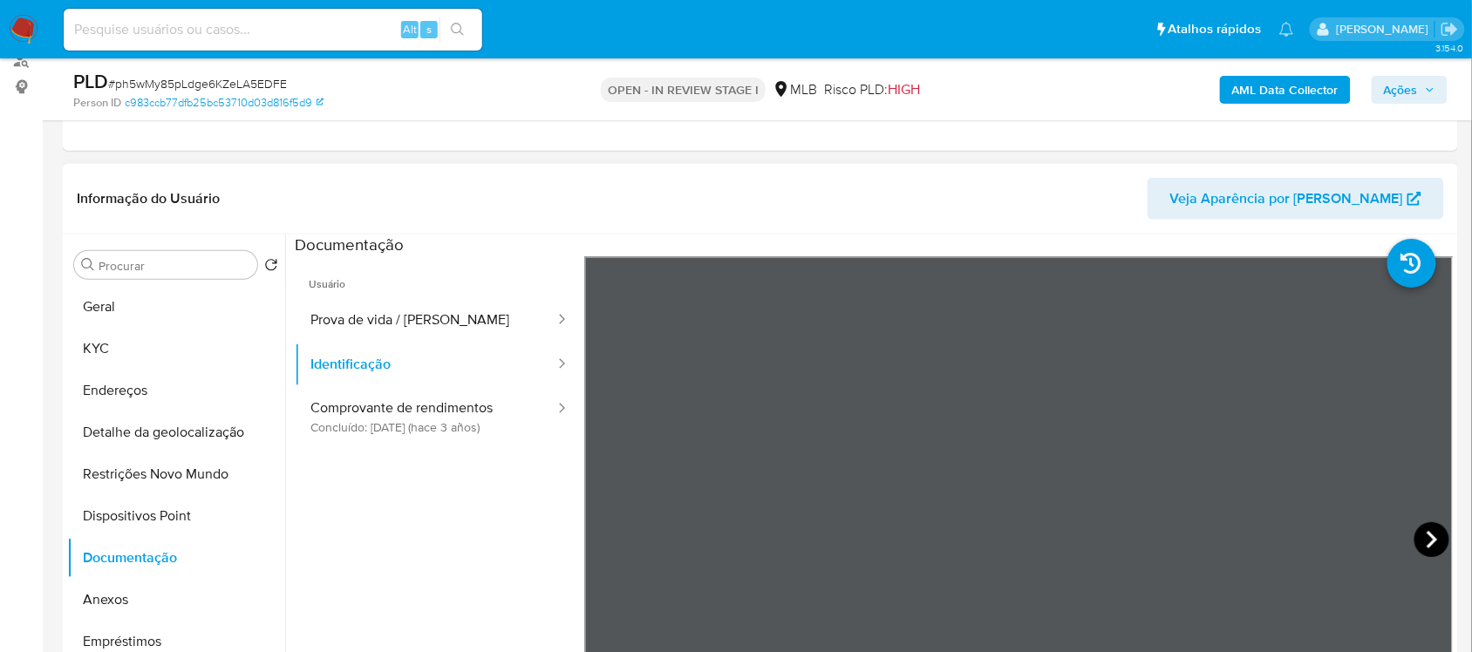
click at [1440, 546] on icon at bounding box center [1432, 539] width 35 height 35
click at [333, 314] on button "Prova de vida / [PERSON_NAME]" at bounding box center [426, 320] width 262 height 44
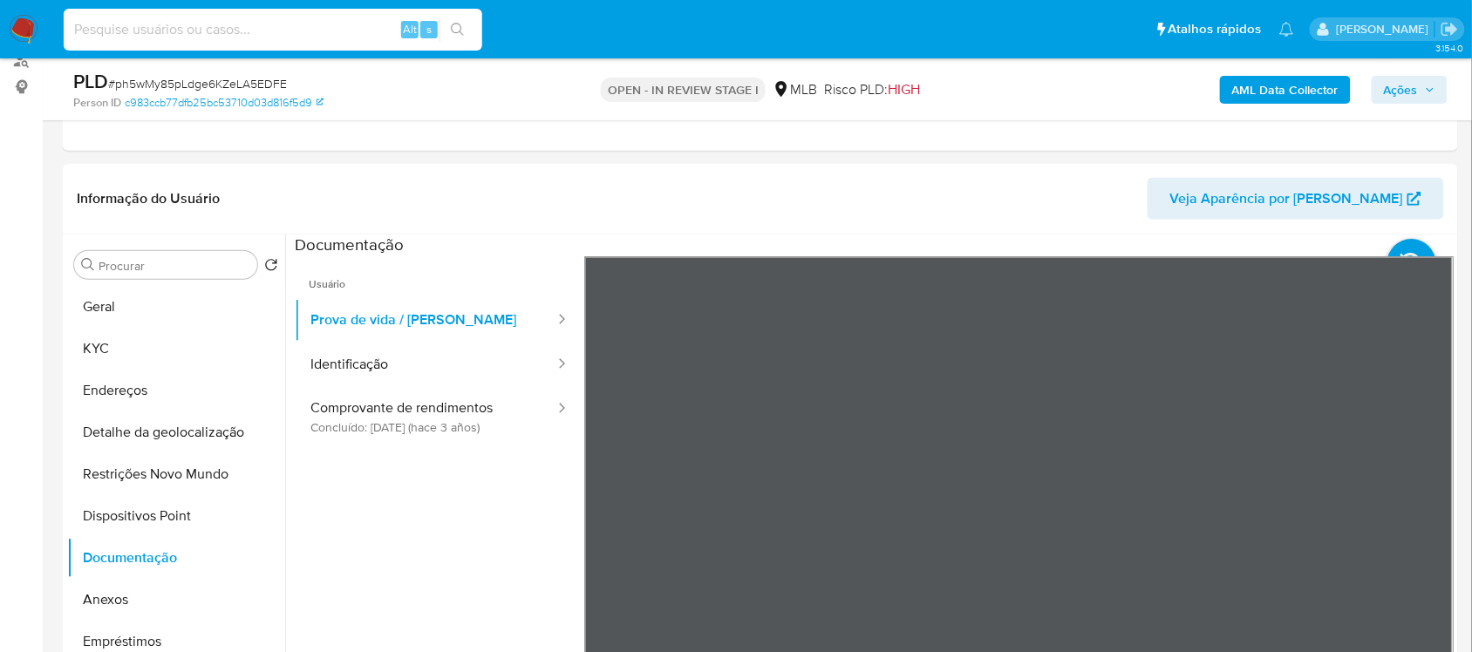
paste input "a0p8CvLX0DQVfVtAxm91ld5i"
click at [478, 27] on input "a0p8CvLX0DQVfVtAxm91ld5i" at bounding box center [273, 29] width 419 height 23
type input "a0p8CvLX0DQVfVtAxm91ld5i"
click at [471, 27] on button "search-icon" at bounding box center [458, 29] width 36 height 24
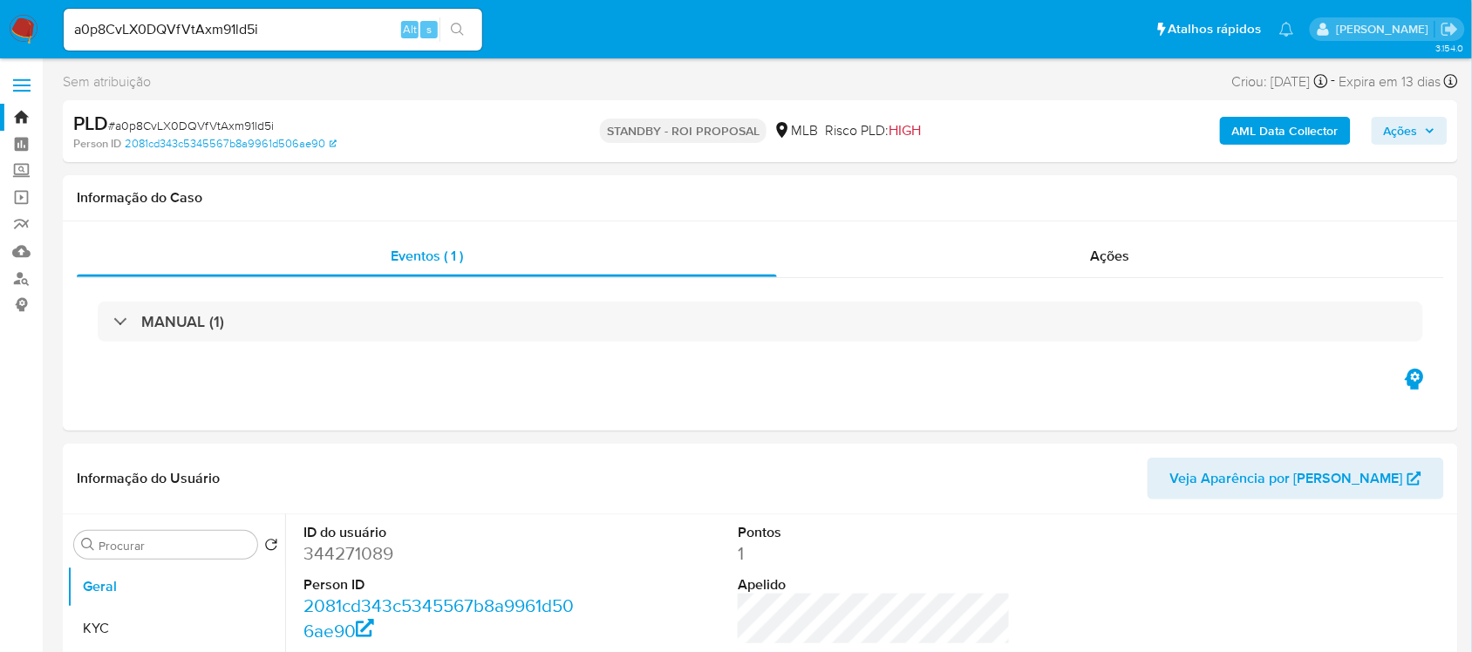
select select "10"
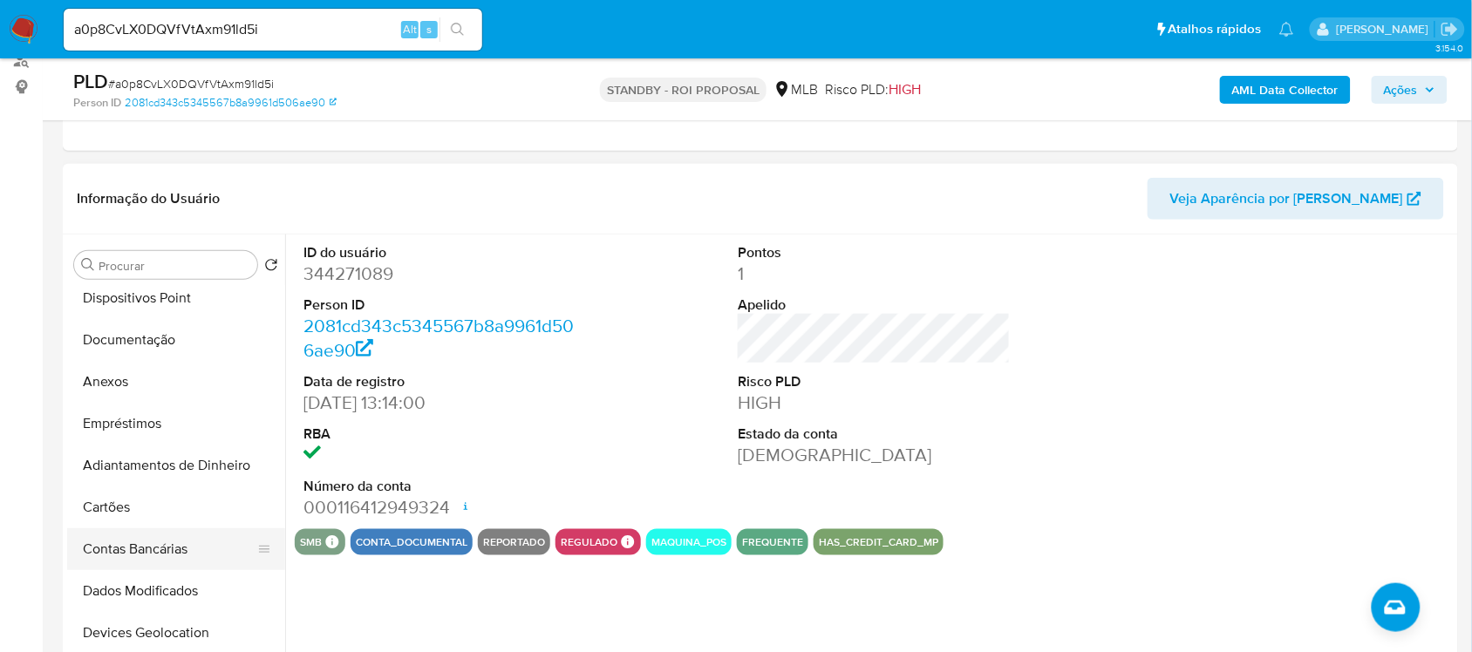
scroll to position [109, 0]
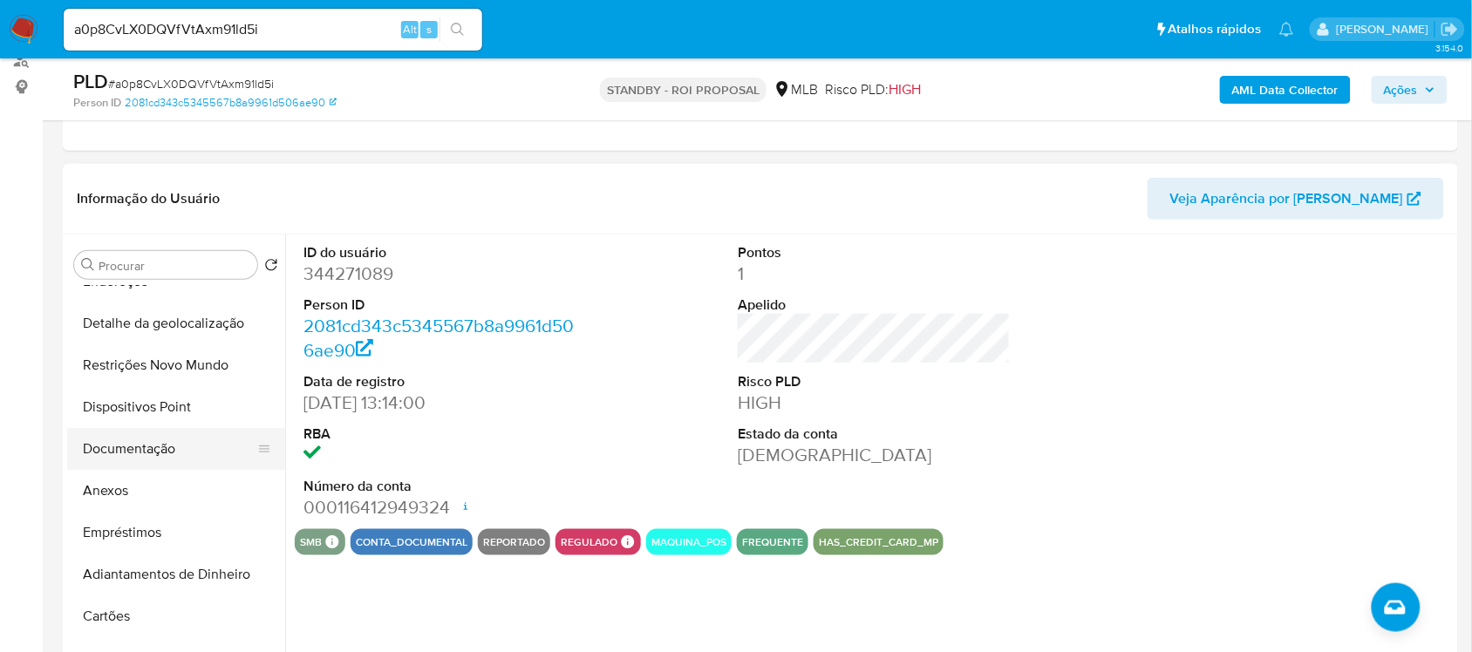
click at [177, 458] on button "Documentação" at bounding box center [169, 449] width 204 height 42
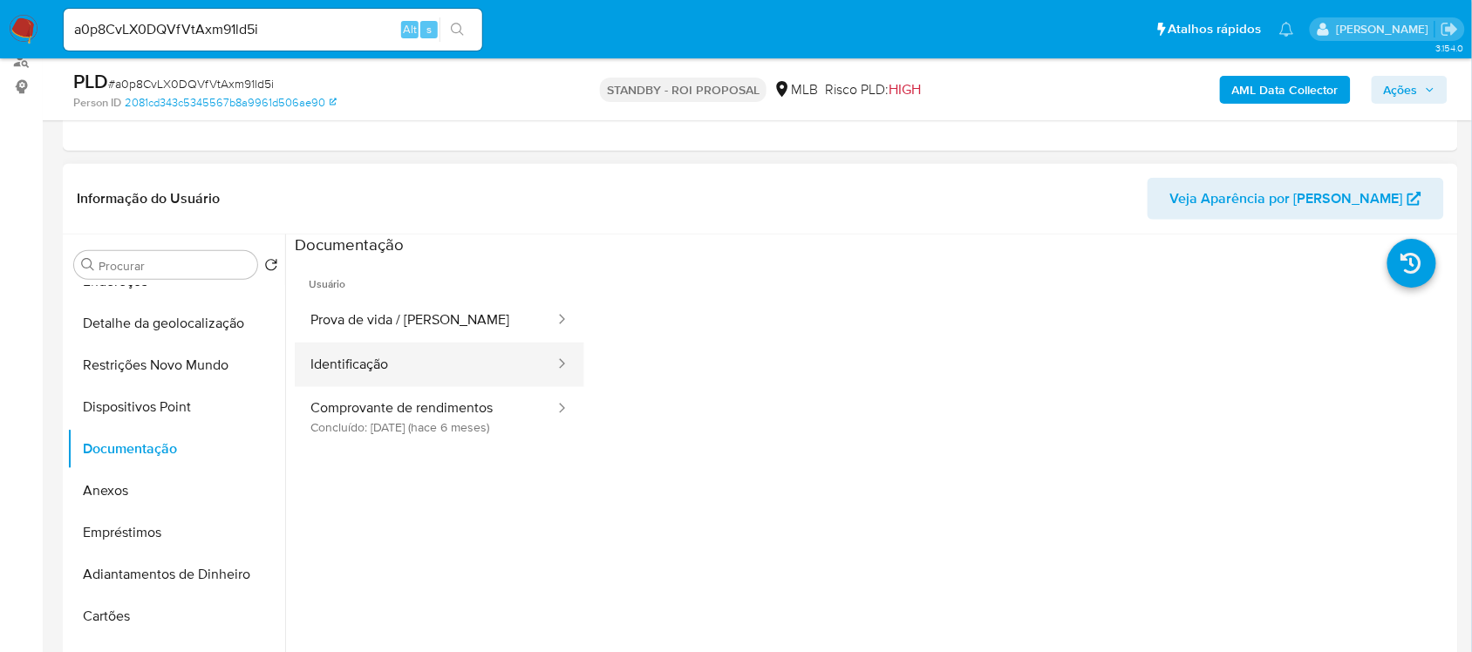
click at [447, 360] on button "Identificação" at bounding box center [426, 365] width 262 height 44
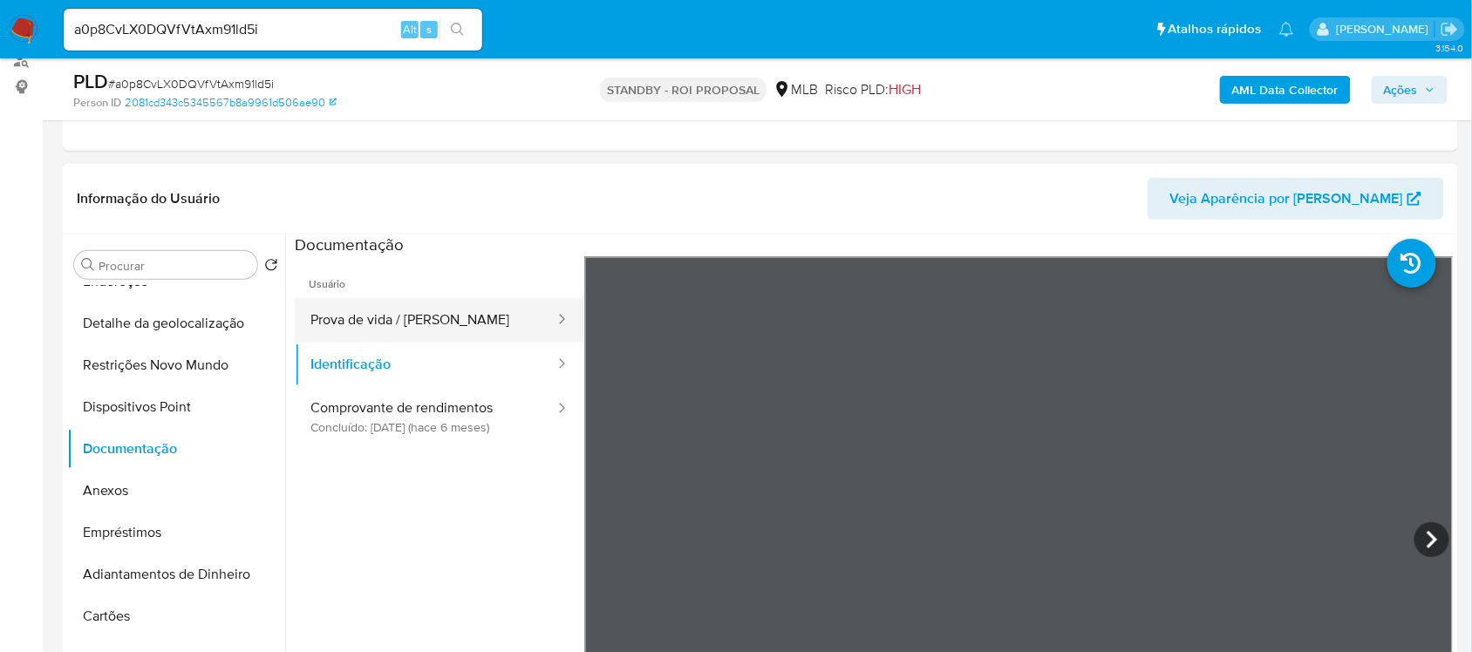
click at [473, 333] on button "Prova de vida / [PERSON_NAME]" at bounding box center [426, 320] width 262 height 44
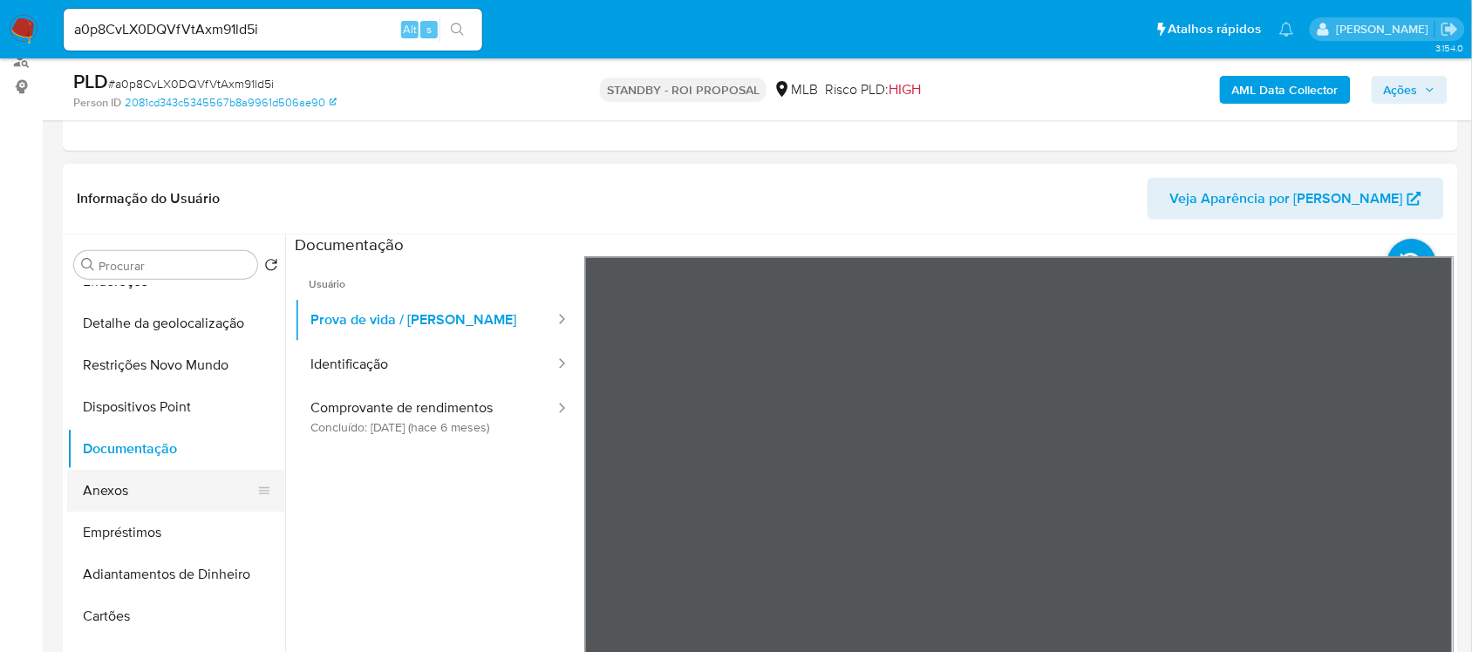
click at [186, 494] on button "Anexos" at bounding box center [169, 491] width 204 height 42
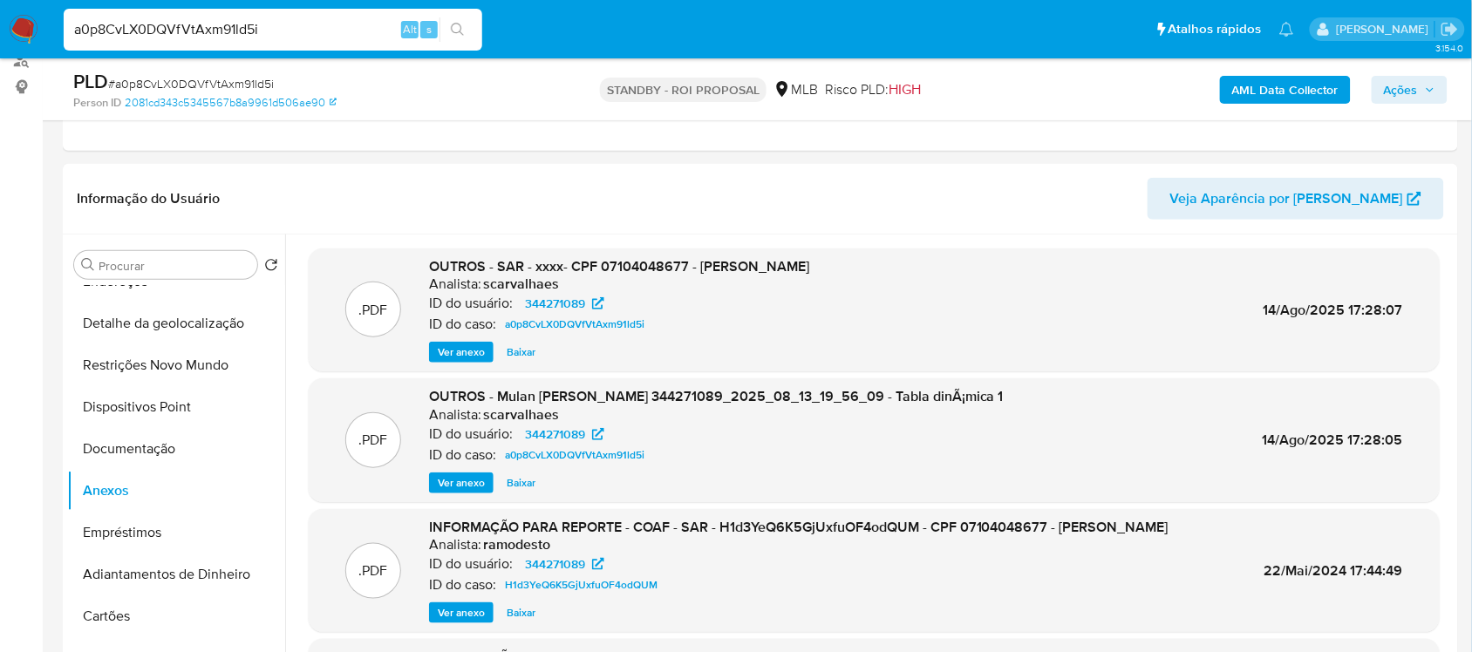
drag, startPoint x: 312, startPoint y: 36, endPoint x: -34, endPoint y: 44, distance: 346.3
paste input "ypp9hsvZtsPb5FxAX3dveRTX"
type input "ypp9hsvZtsPb5FxAX3dveRTX"
click at [460, 33] on icon "search-icon" at bounding box center [458, 30] width 14 height 14
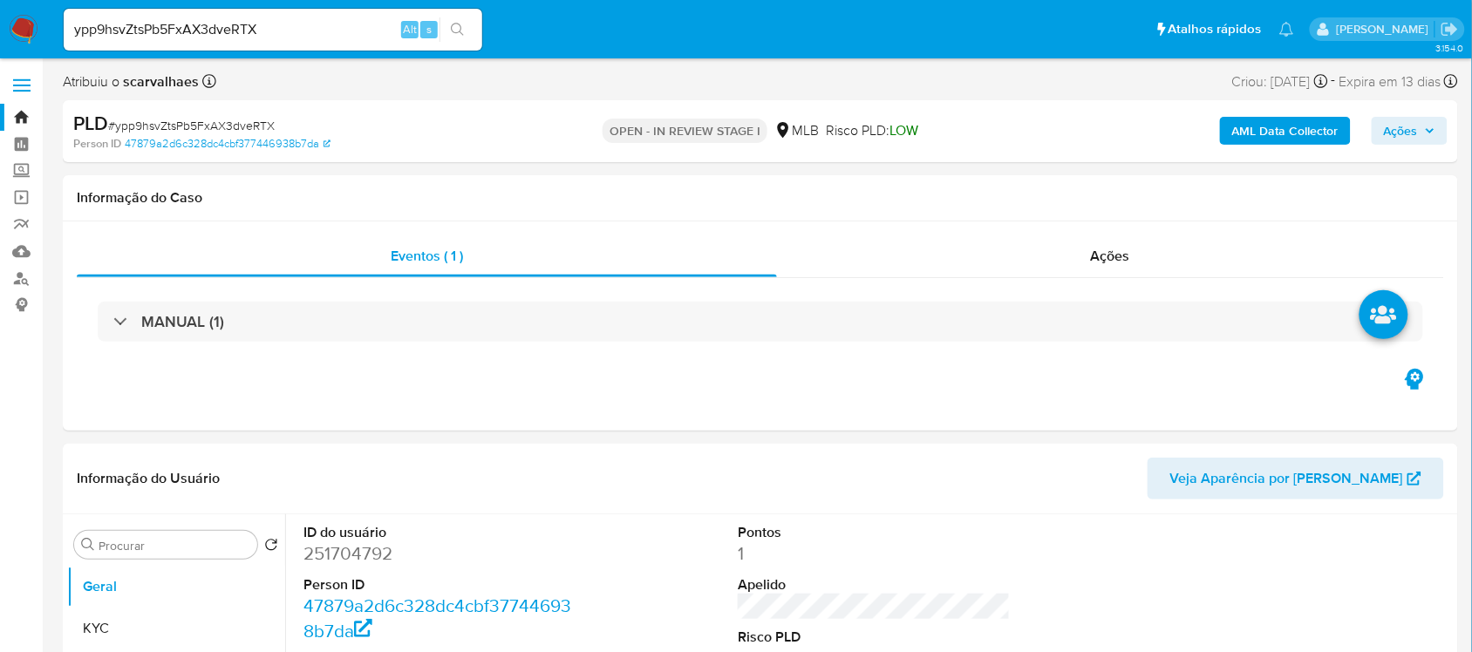
select select "10"
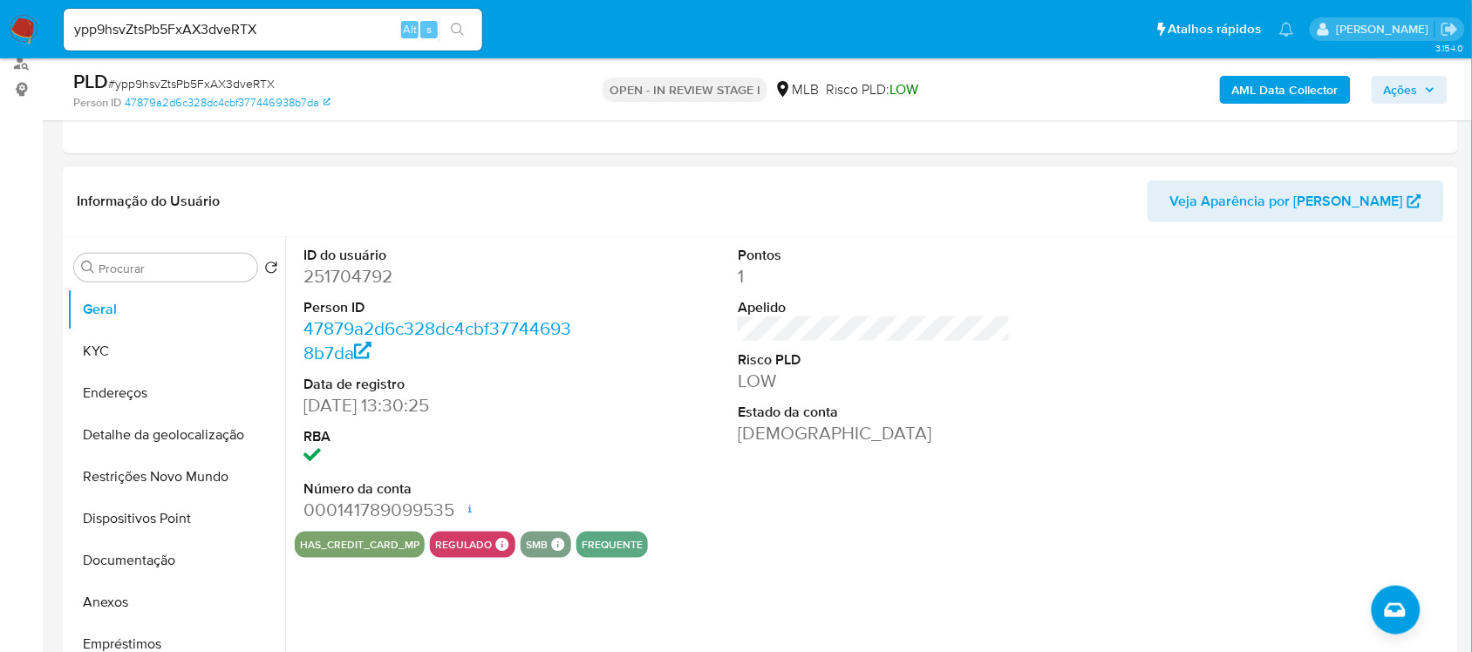
scroll to position [218, 0]
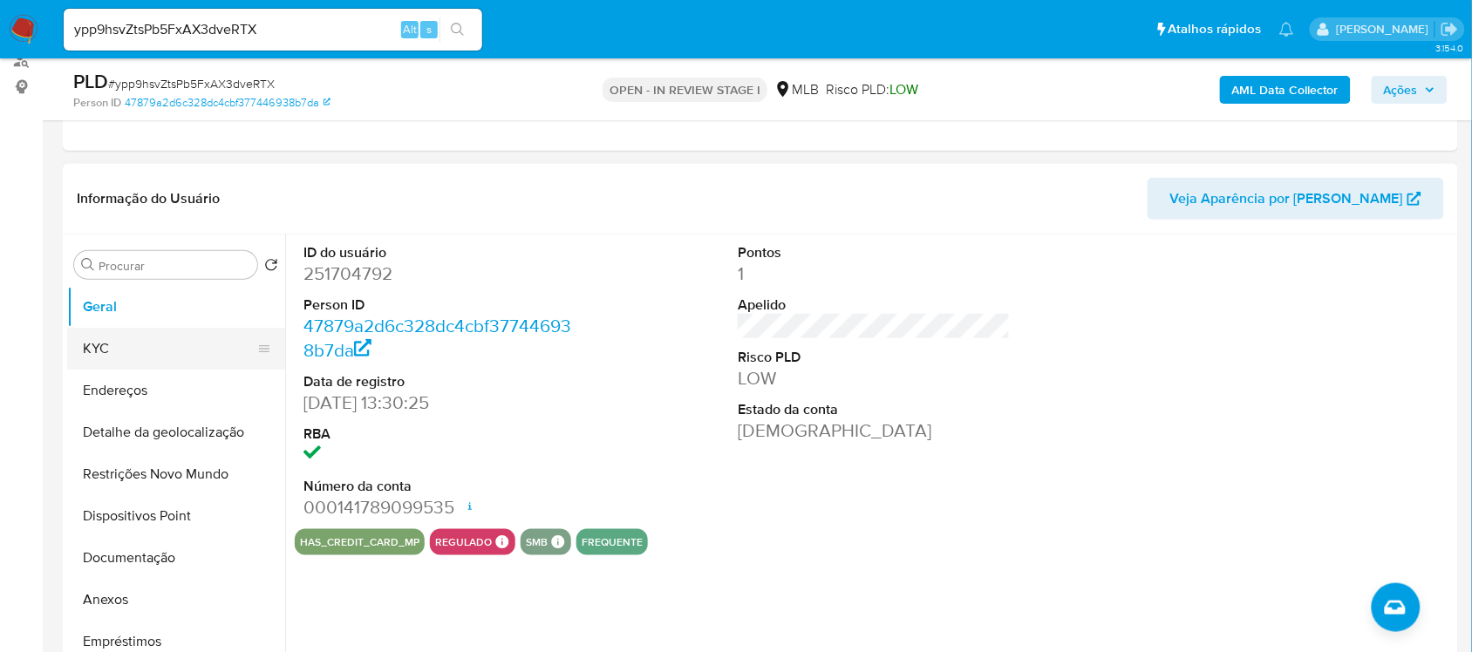
click at [127, 356] on button "KYC" at bounding box center [169, 349] width 204 height 42
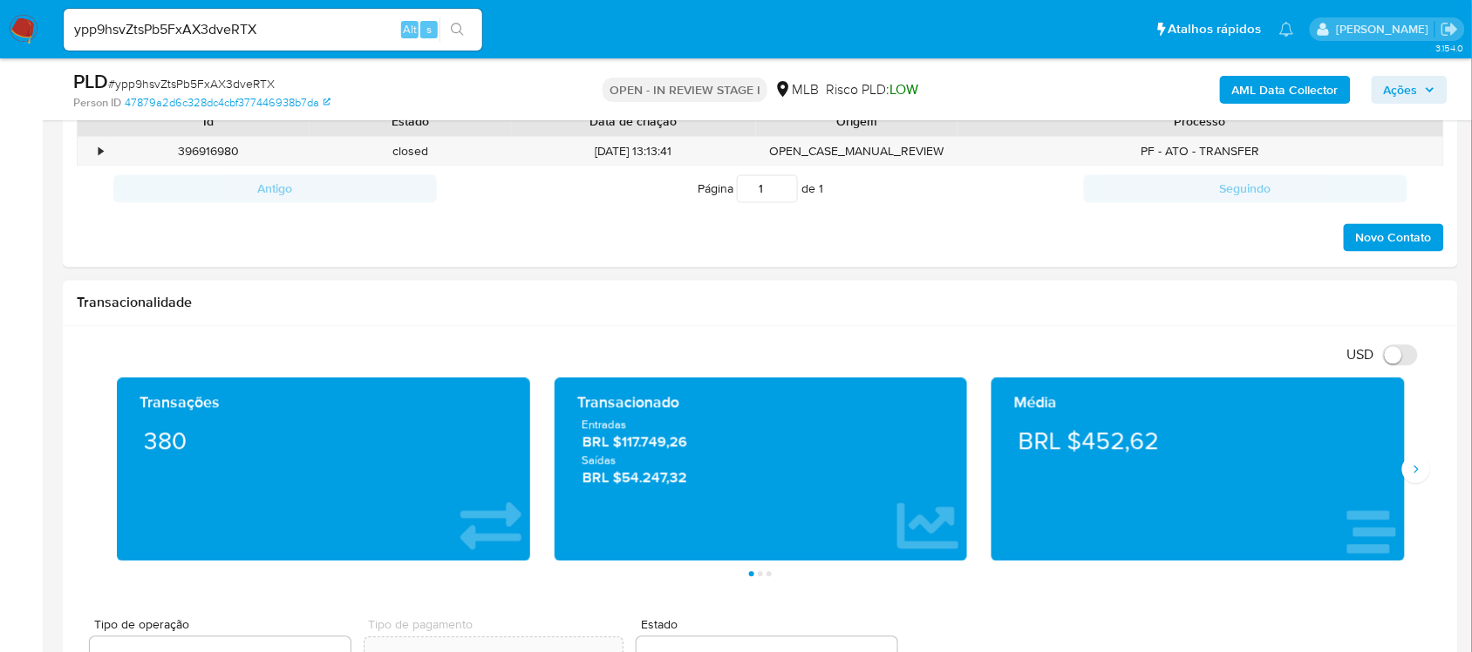
scroll to position [981, 0]
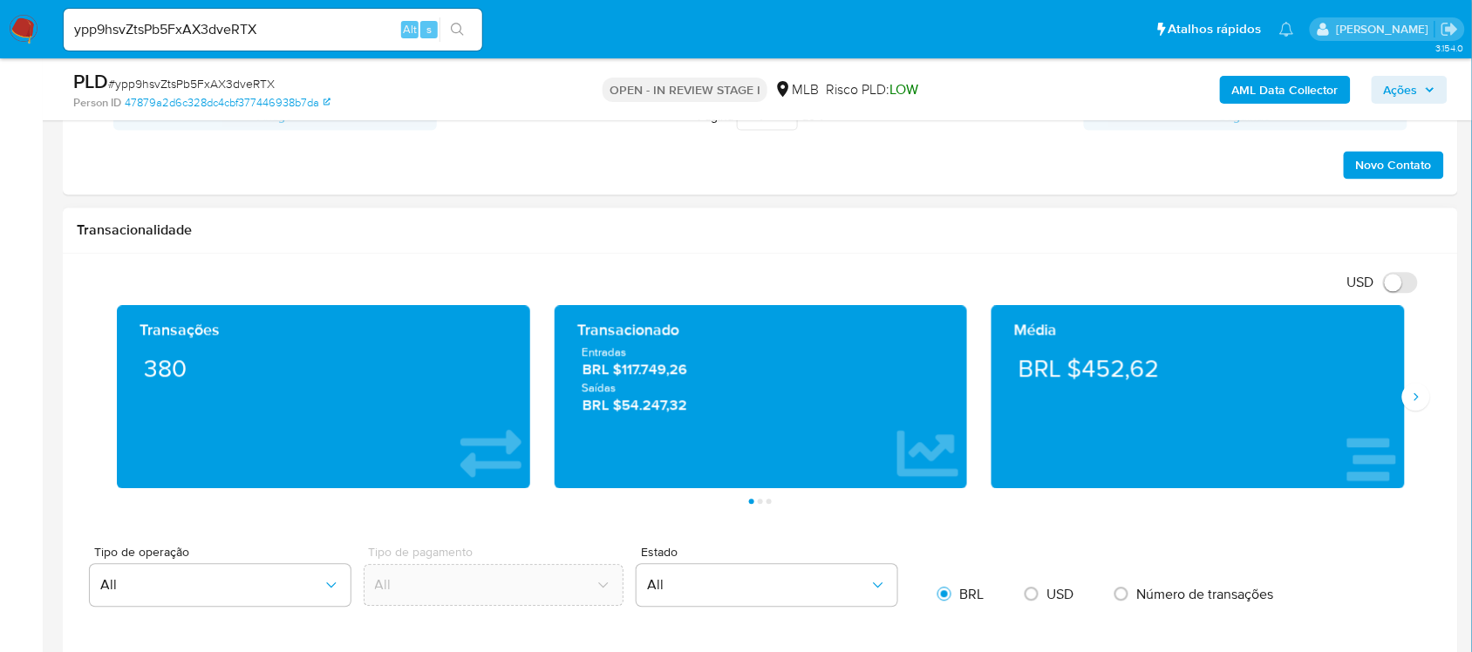
click at [1401, 399] on div "Média BRL $452,62" at bounding box center [1198, 397] width 413 height 183
click at [1414, 402] on icon "Siguiente" at bounding box center [1416, 398] width 14 height 14
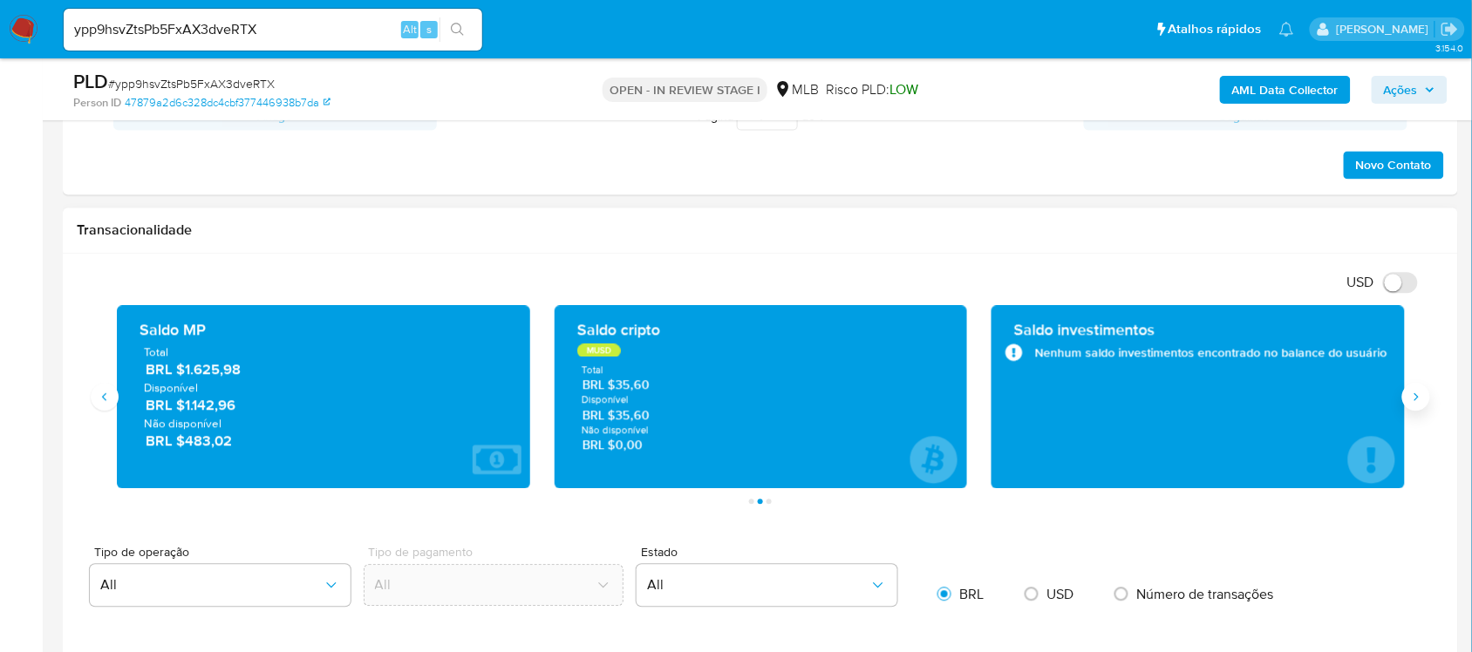
click at [1414, 402] on icon "Siguiente" at bounding box center [1416, 398] width 14 height 14
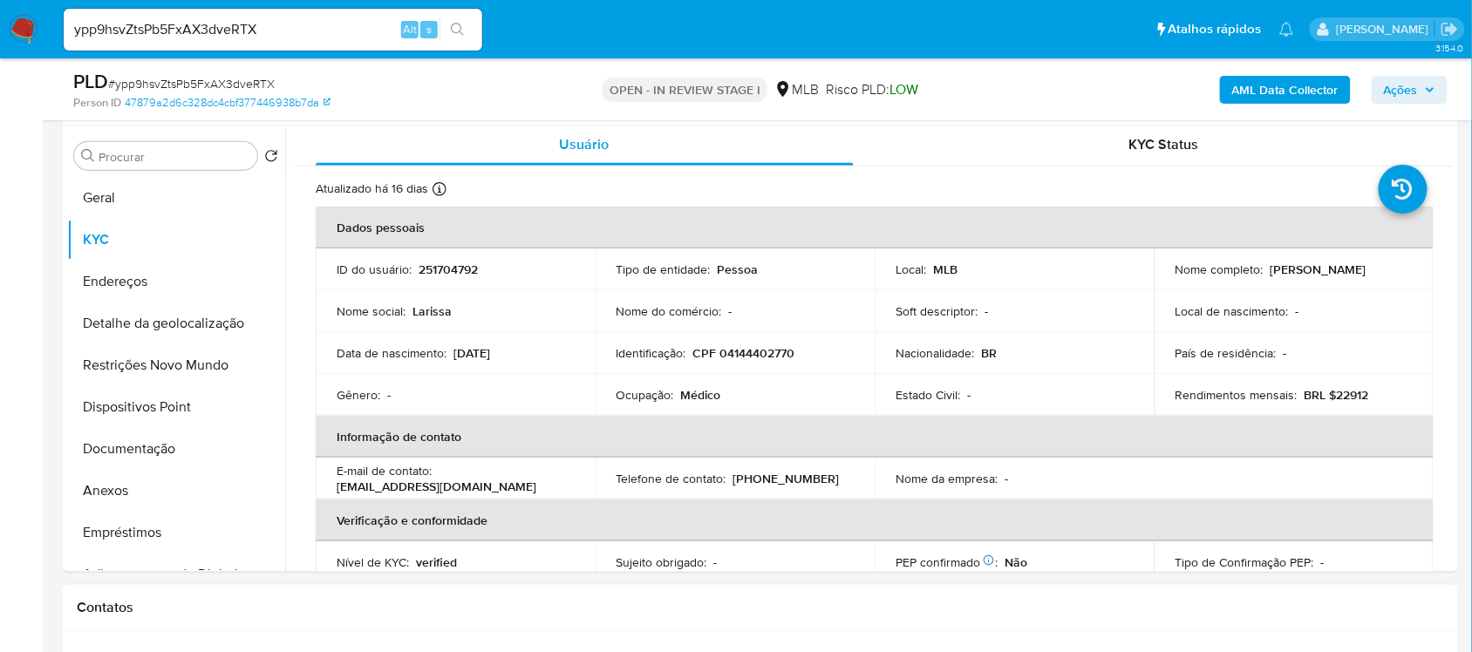
scroll to position [0, 0]
click at [120, 199] on button "Geral" at bounding box center [169, 198] width 204 height 42
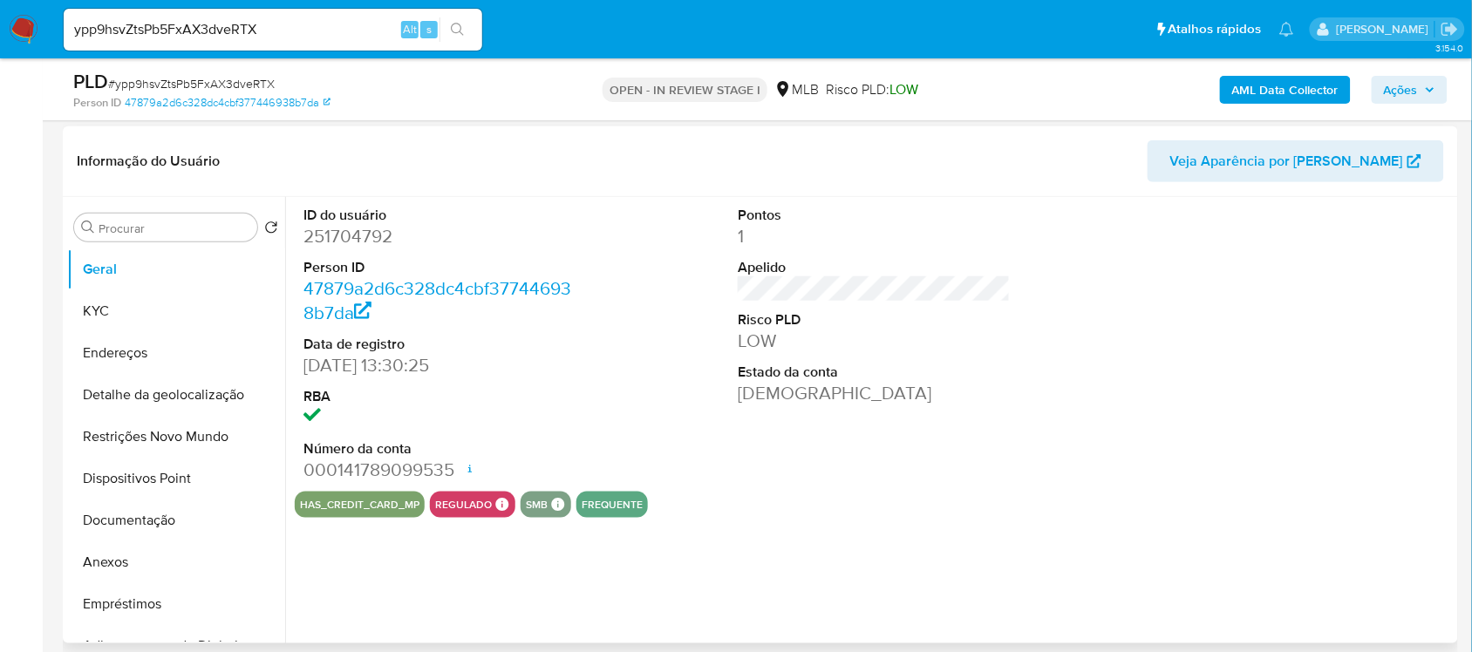
scroll to position [218, 0]
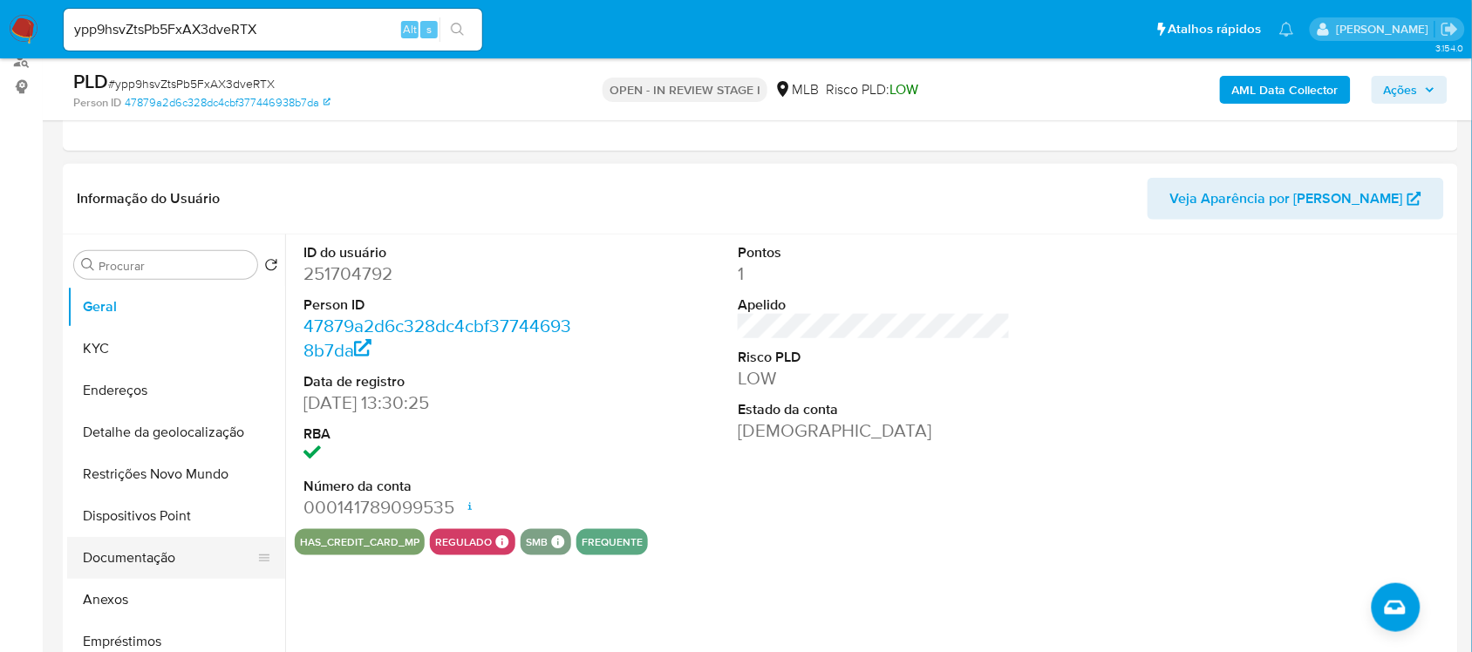
click at [172, 551] on button "Documentação" at bounding box center [169, 558] width 204 height 42
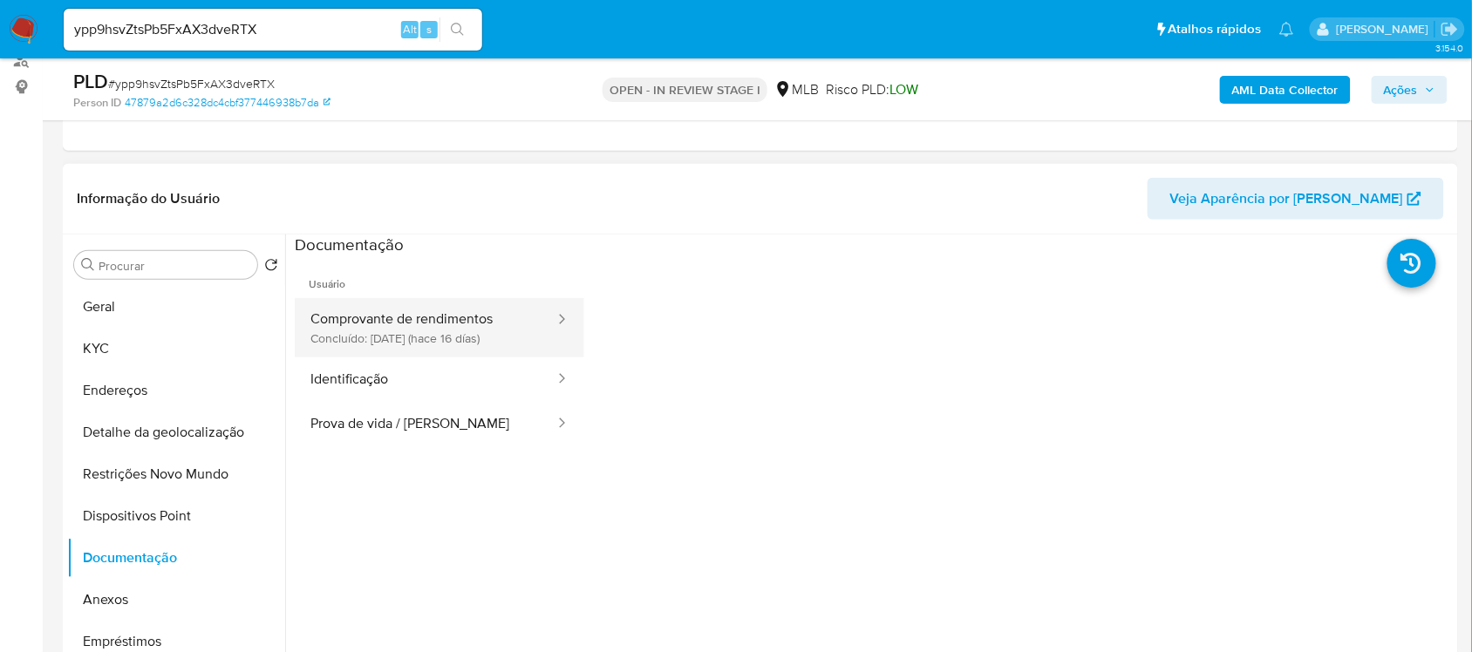
click at [365, 338] on button "Comprovante de rendimentos Concluído: 30/07/2025 (hace 16 días)" at bounding box center [426, 327] width 262 height 59
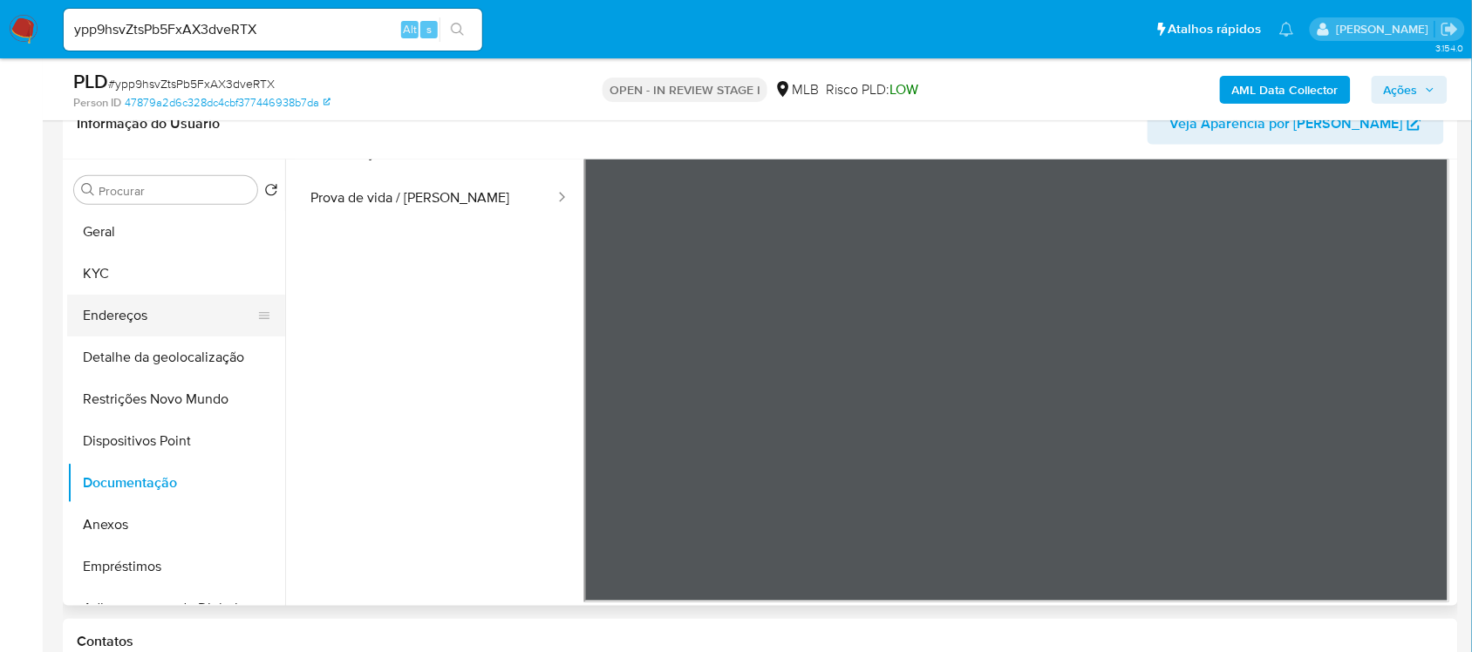
scroll to position [290, 0]
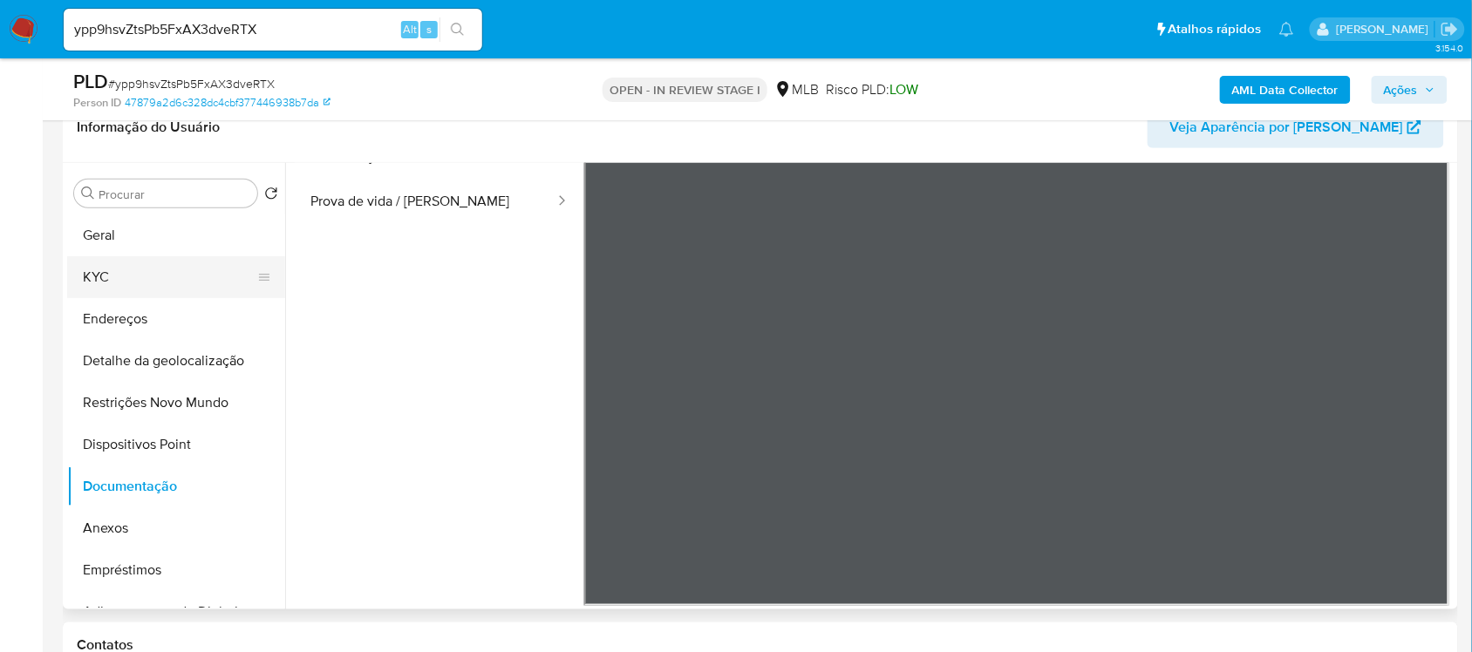
click at [168, 280] on button "KYC" at bounding box center [169, 277] width 204 height 42
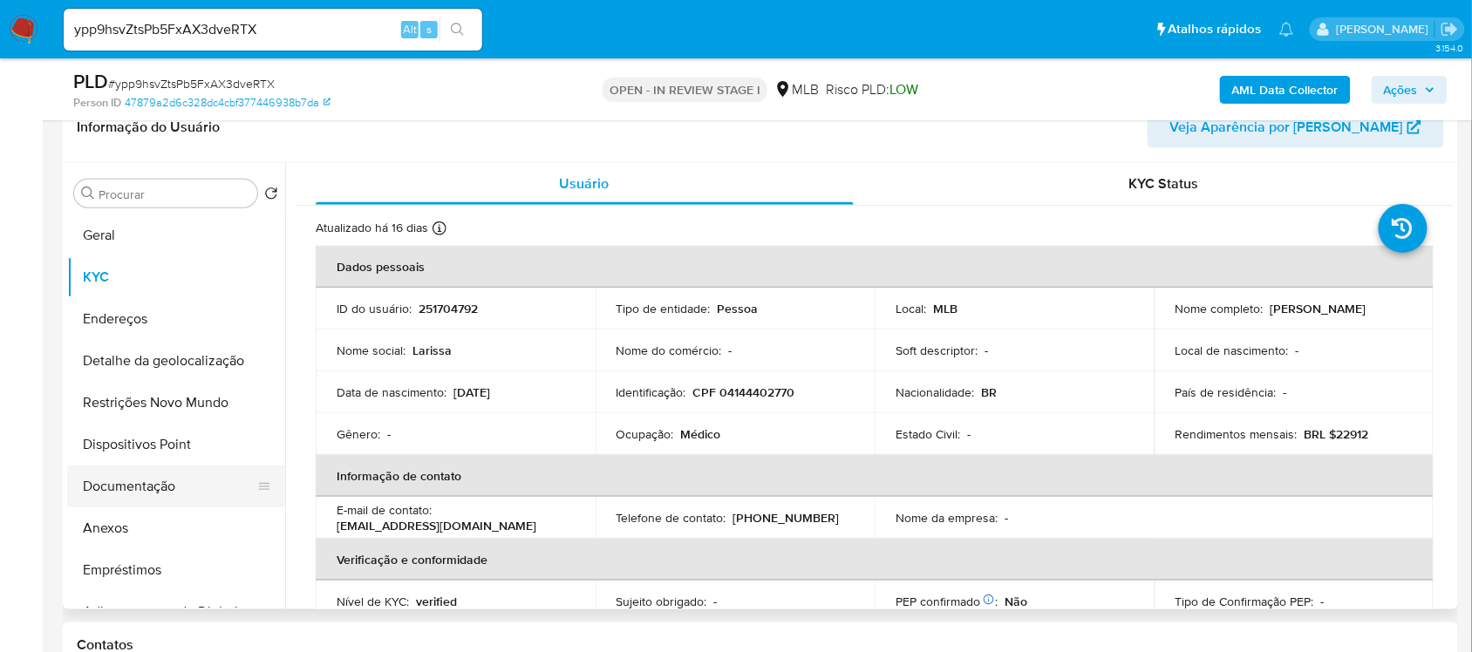
click at [183, 490] on button "Documentação" at bounding box center [169, 487] width 204 height 42
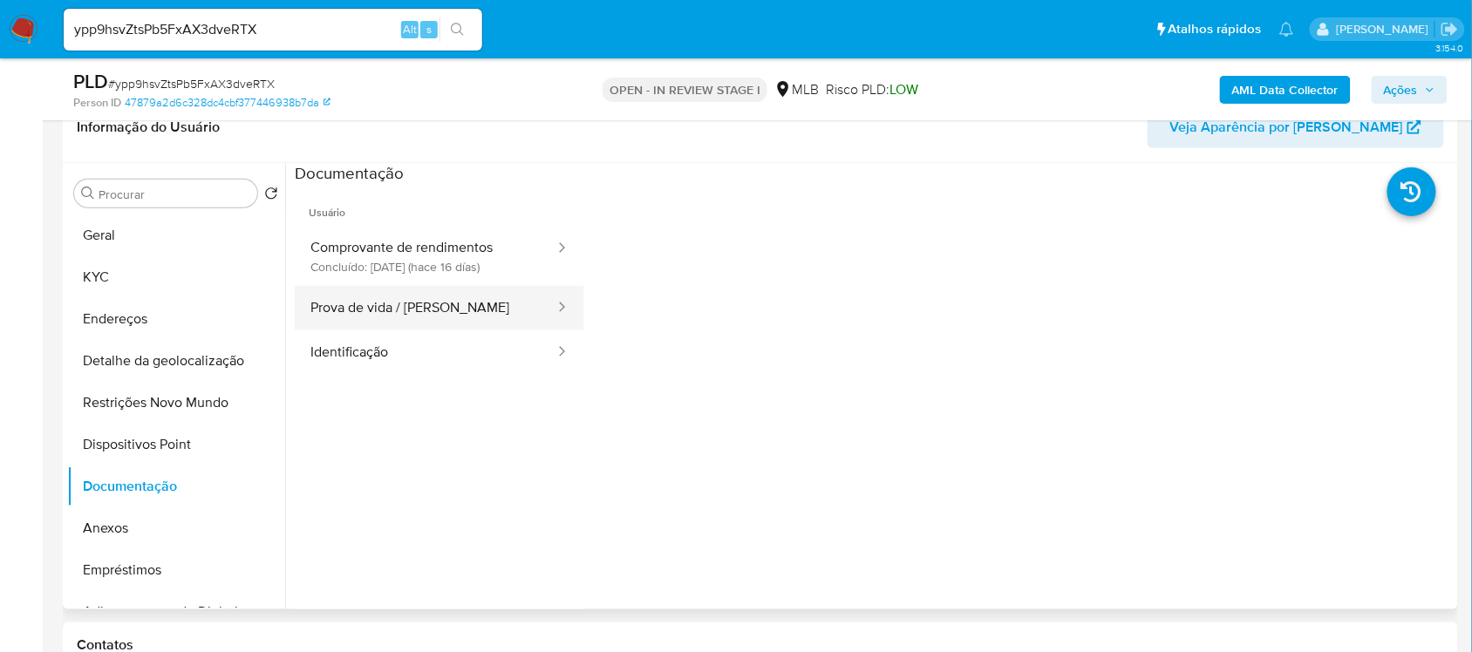
click at [453, 320] on button "Prova de vida / [PERSON_NAME]" at bounding box center [426, 308] width 262 height 44
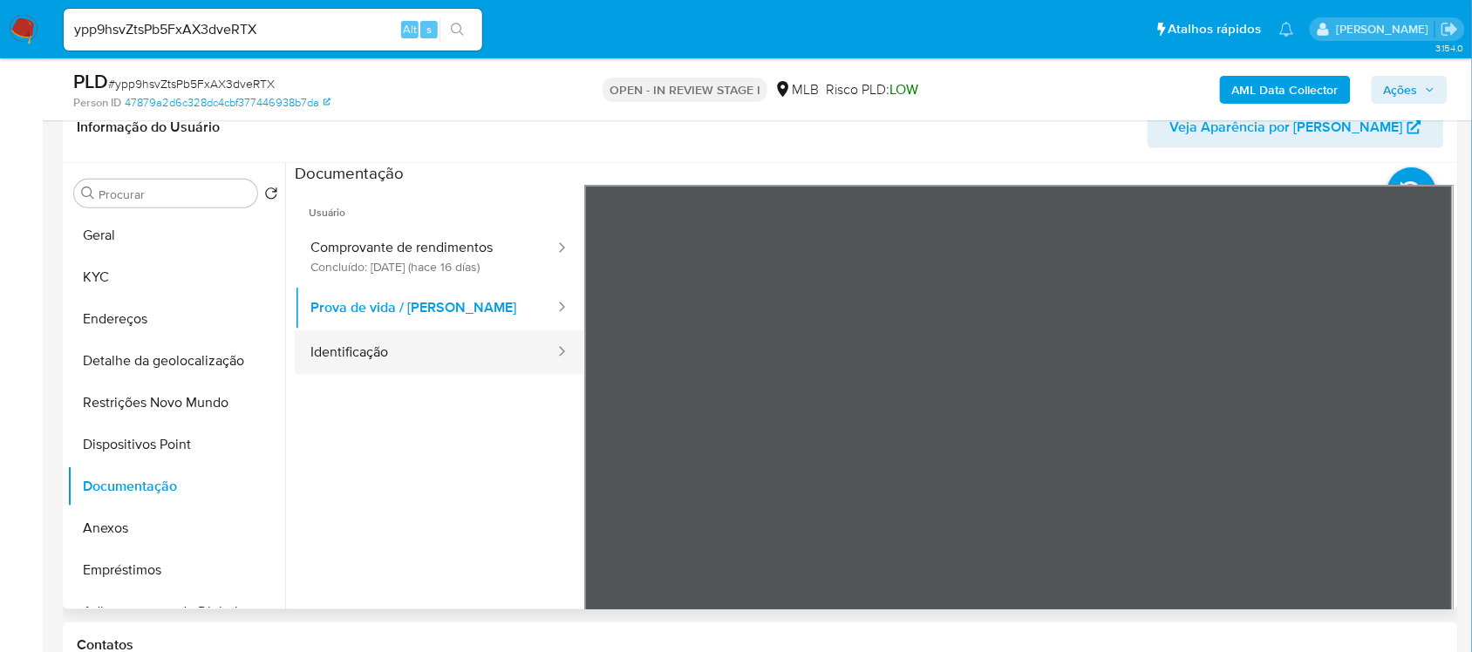
click at [487, 368] on button "Identificação" at bounding box center [426, 353] width 262 height 44
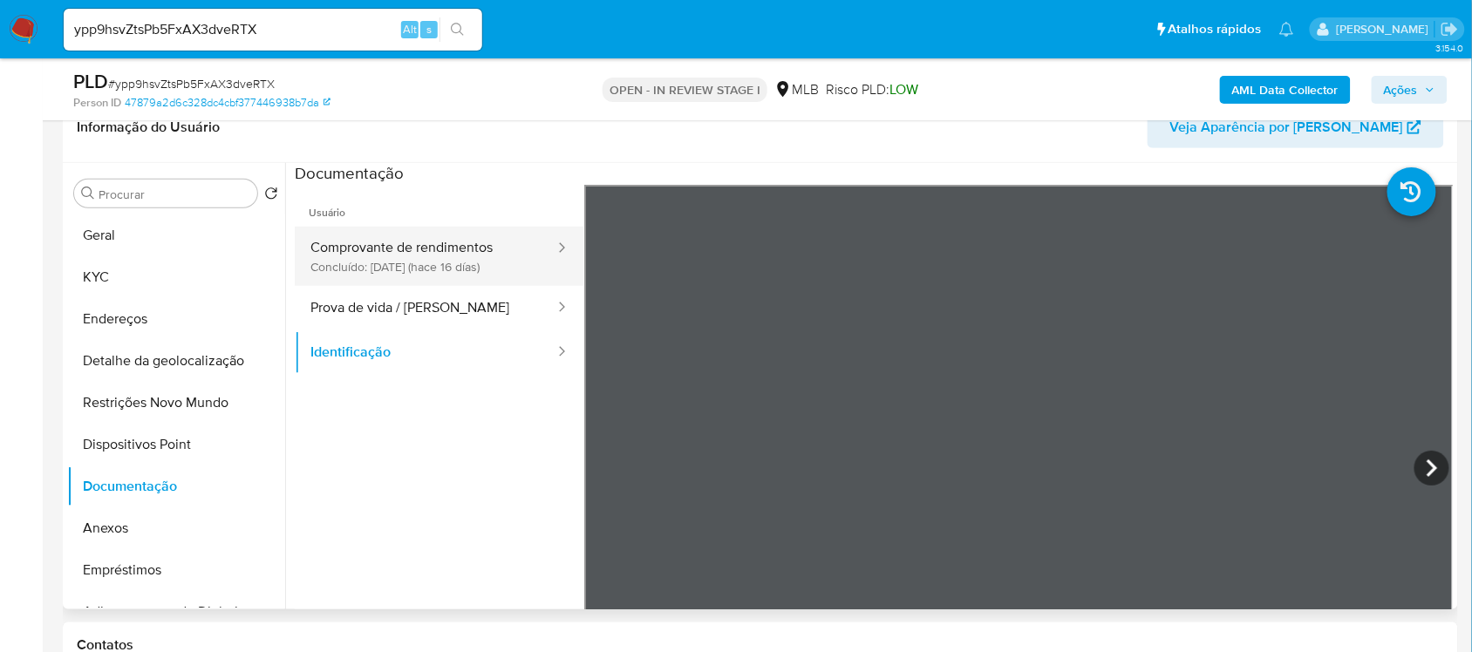
click at [443, 284] on button "Comprovante de rendimentos Concluído: 30/07/2025 (hace 16 días)" at bounding box center [426, 256] width 262 height 59
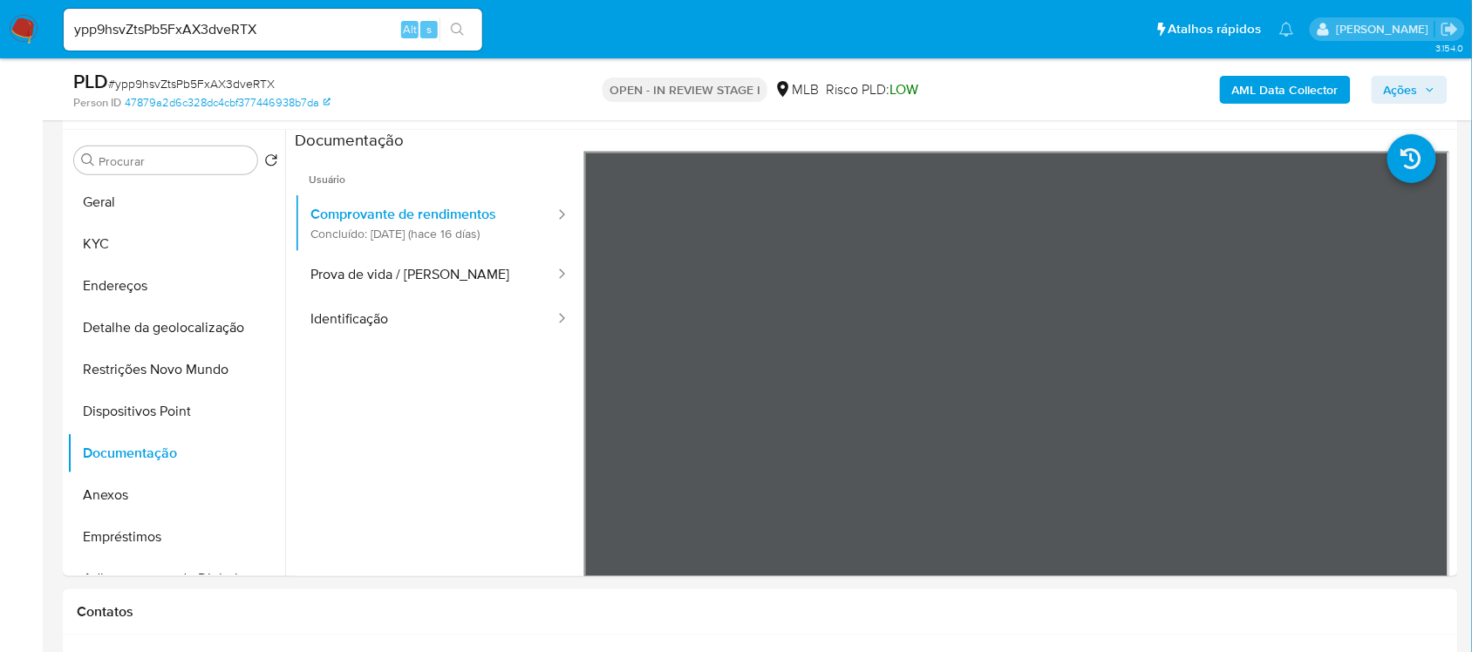
scroll to position [211, 0]
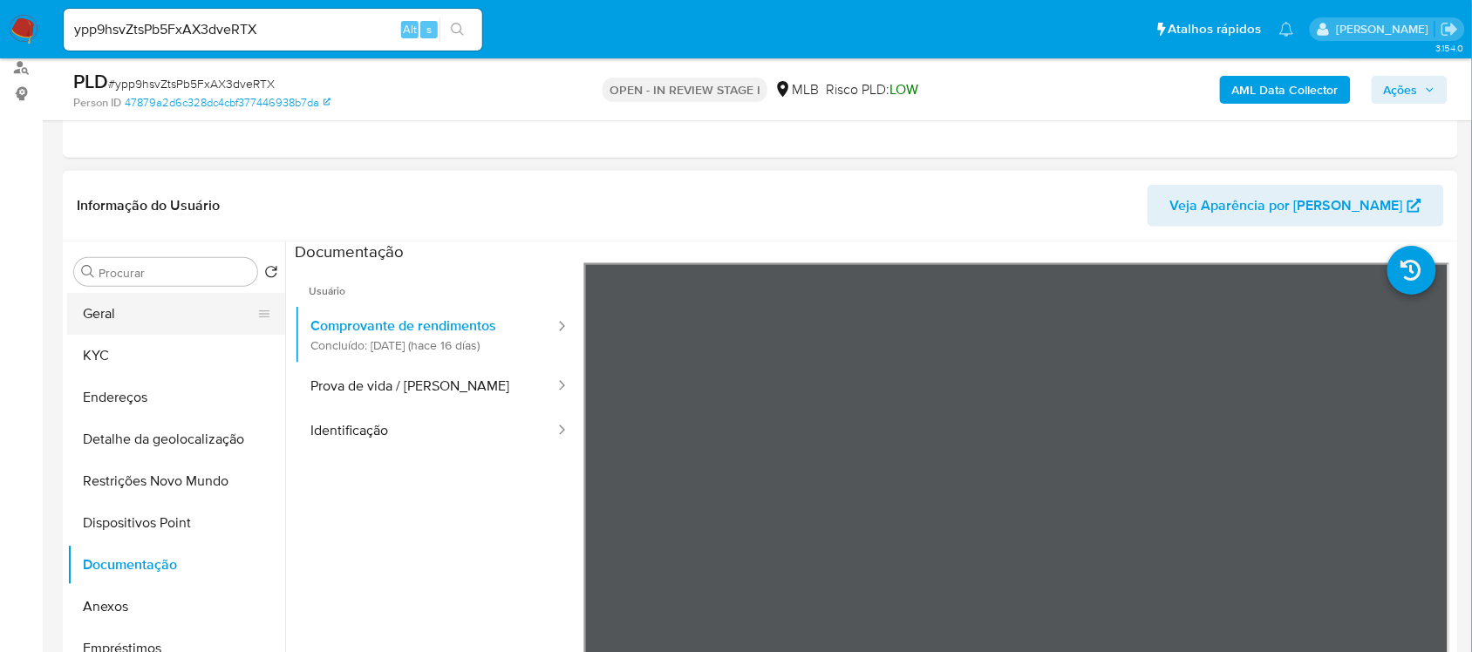
click at [133, 312] on button "Geral" at bounding box center [169, 314] width 204 height 42
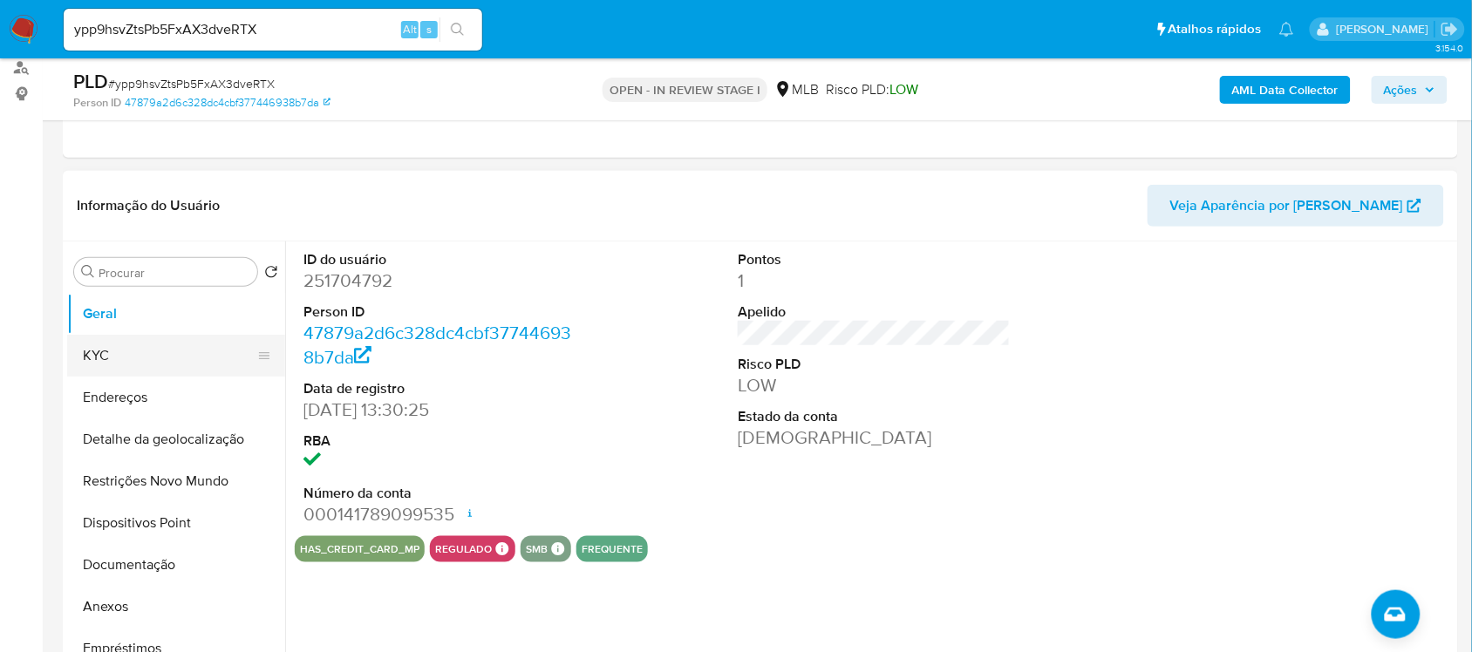
click at [157, 366] on button "KYC" at bounding box center [169, 356] width 204 height 42
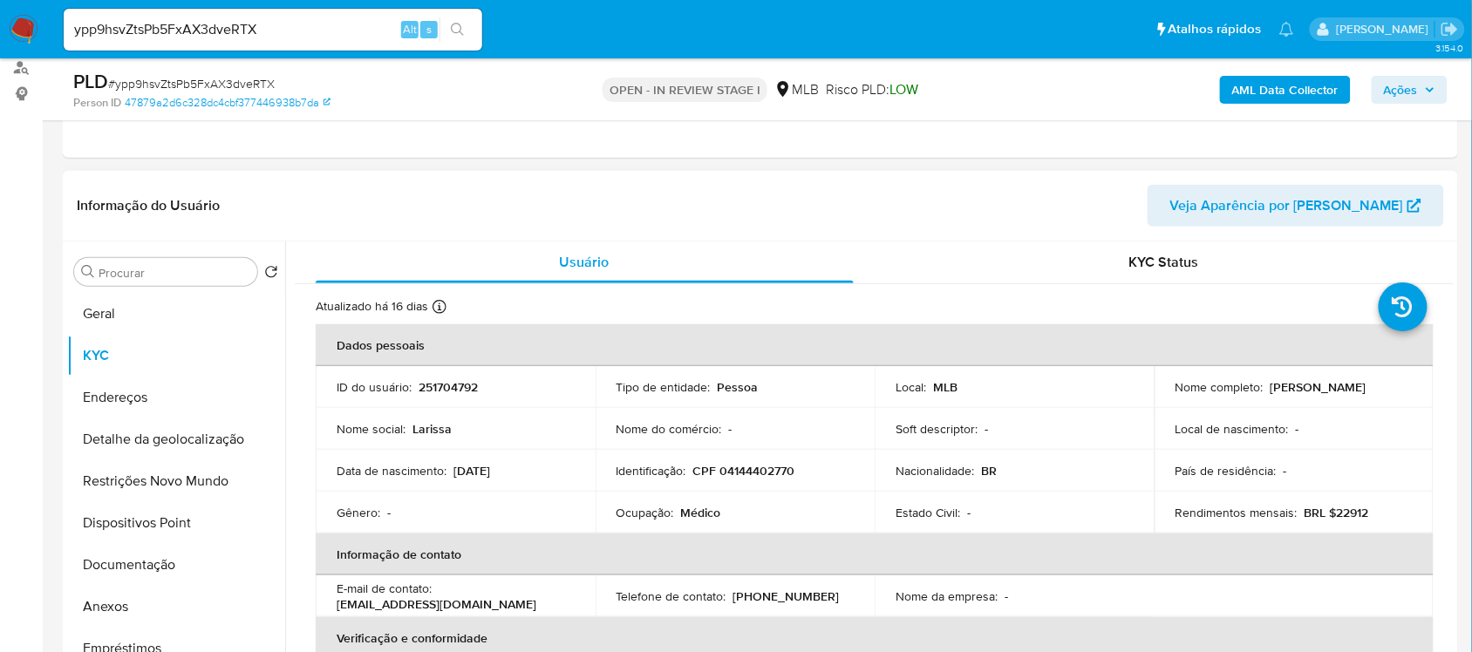
scroll to position [109, 0]
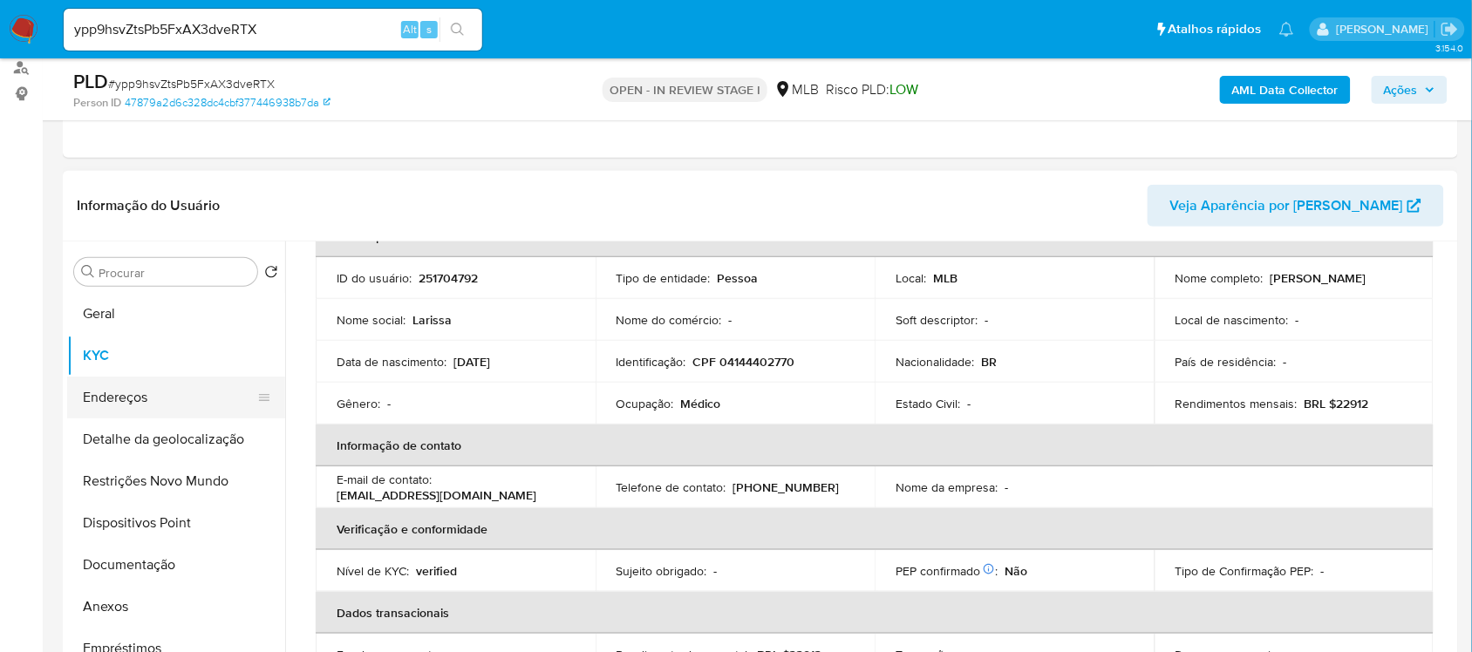
click at [145, 399] on button "Endereços" at bounding box center [169, 398] width 204 height 42
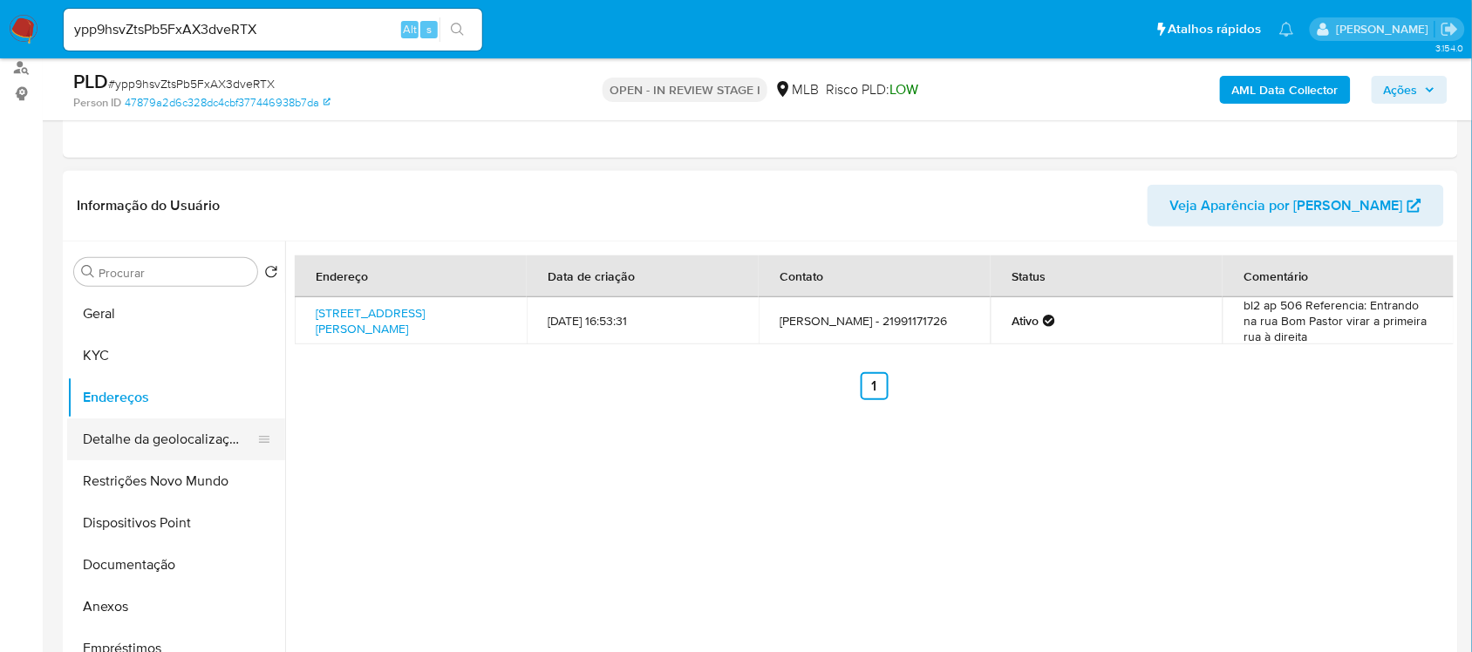
click at [175, 449] on button "Detalhe da geolocalização" at bounding box center [169, 440] width 204 height 42
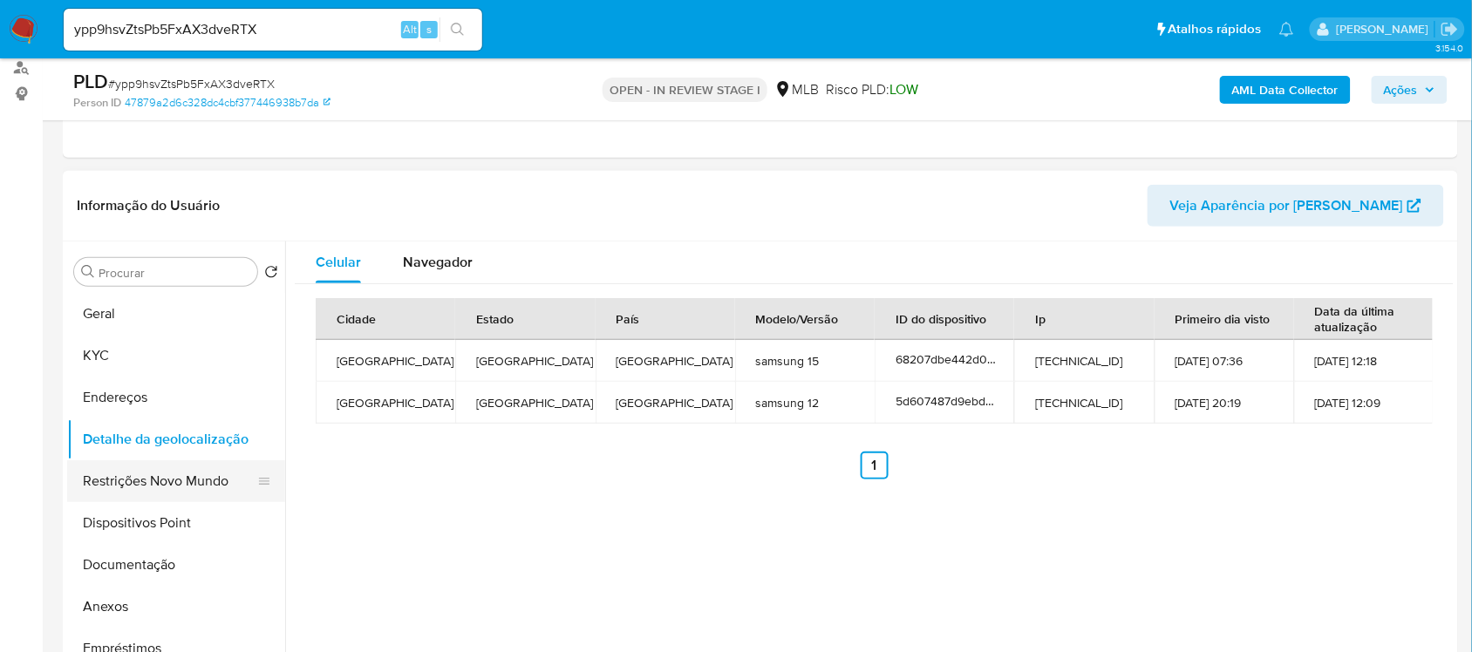
click at [167, 481] on button "Restrições Novo Mundo" at bounding box center [169, 481] width 204 height 42
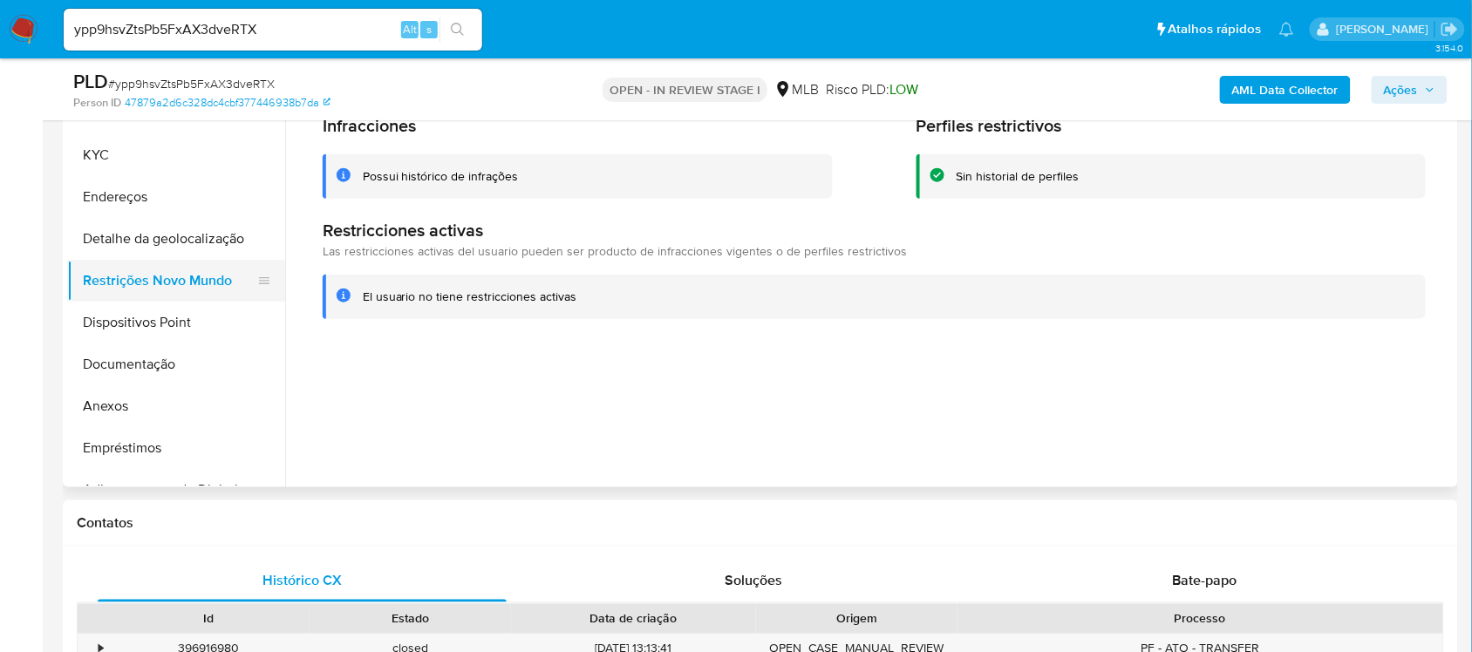
scroll to position [429, 0]
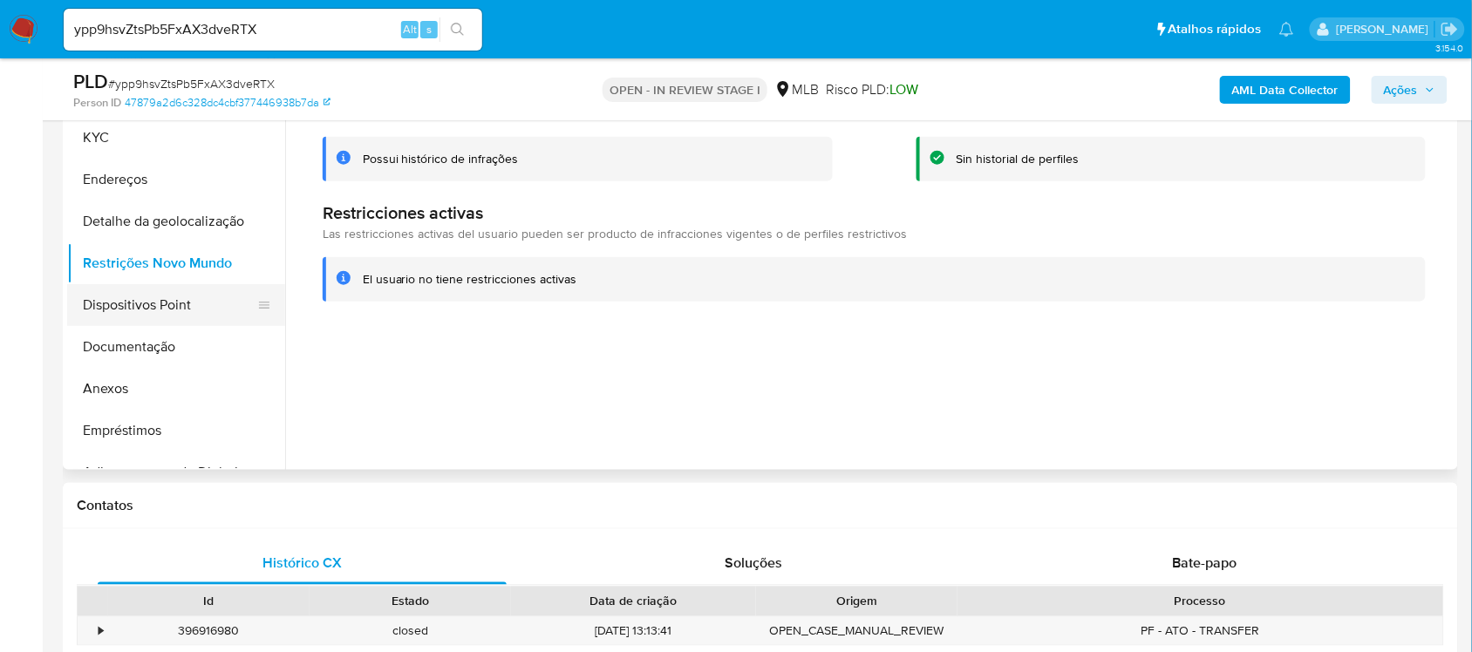
click at [105, 315] on button "Dispositivos Point" at bounding box center [169, 305] width 204 height 42
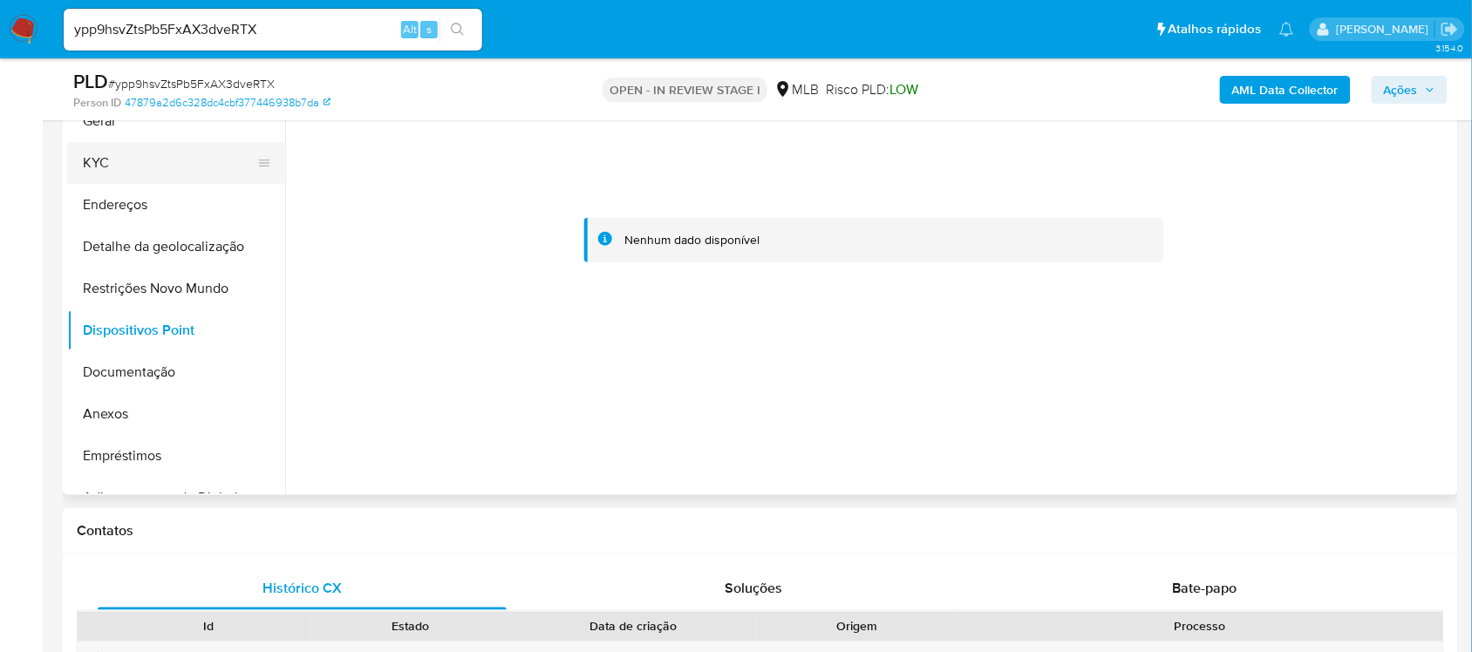
scroll to position [320, 0]
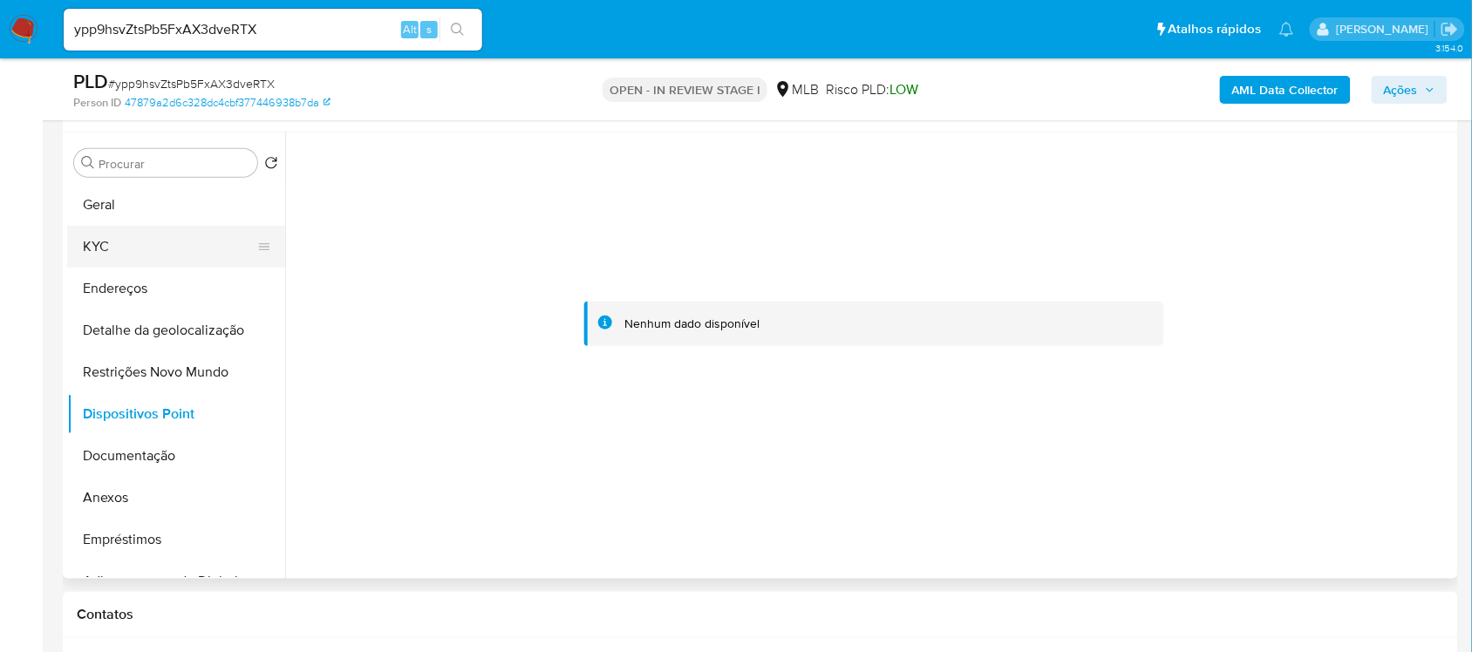
click at [145, 247] on button "KYC" at bounding box center [169, 247] width 204 height 42
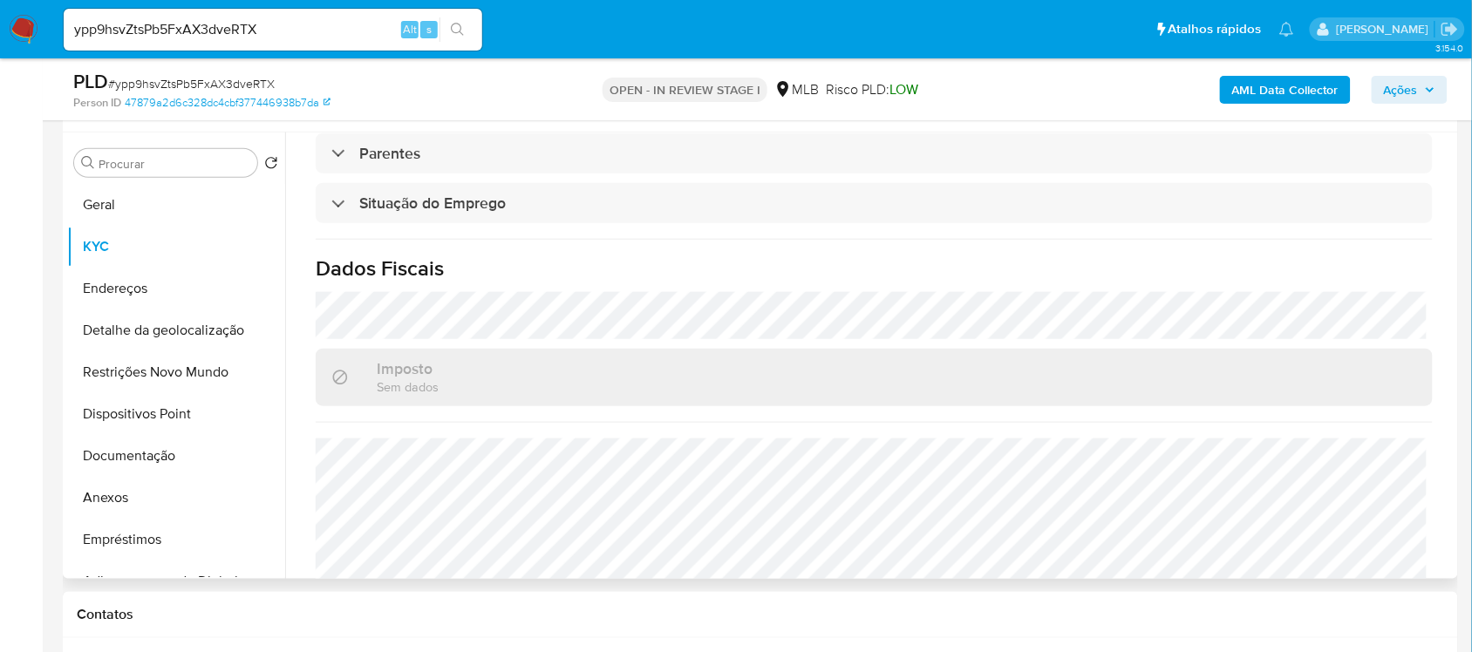
scroll to position [741, 0]
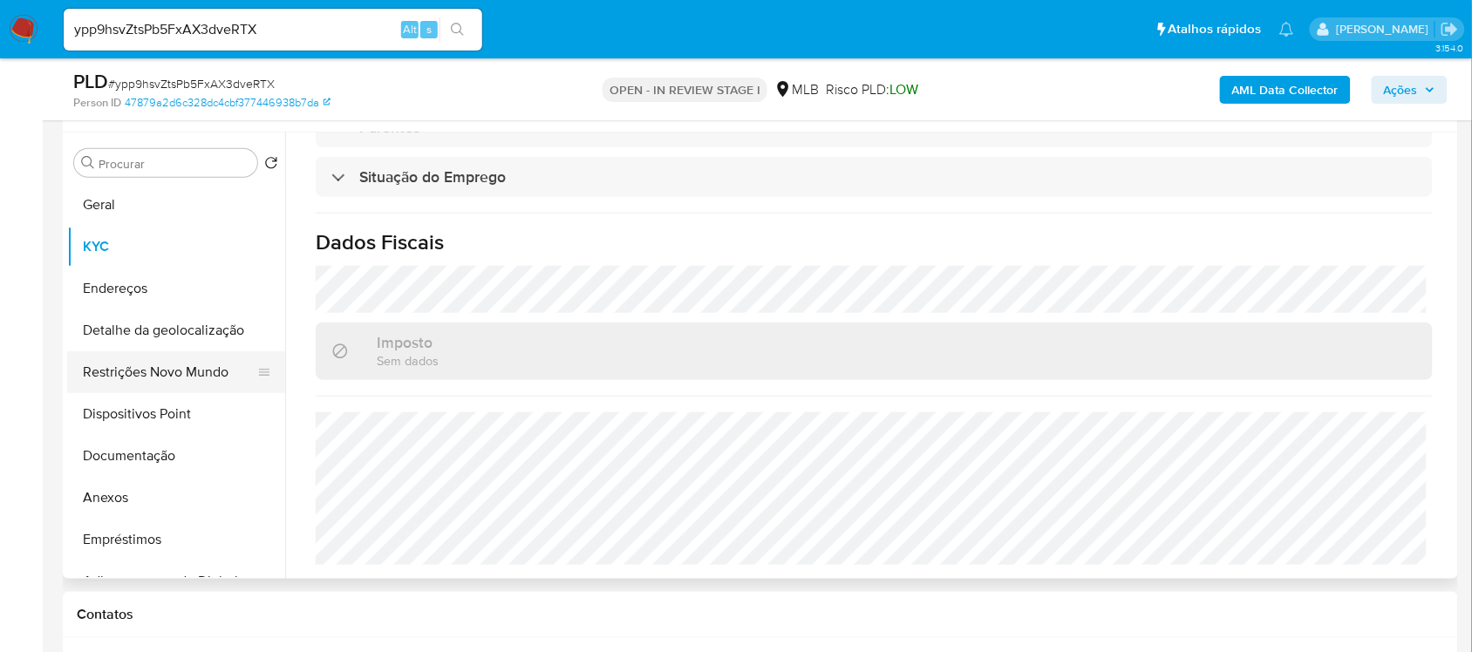
click at [149, 379] on button "Restrições Novo Mundo" at bounding box center [169, 372] width 204 height 42
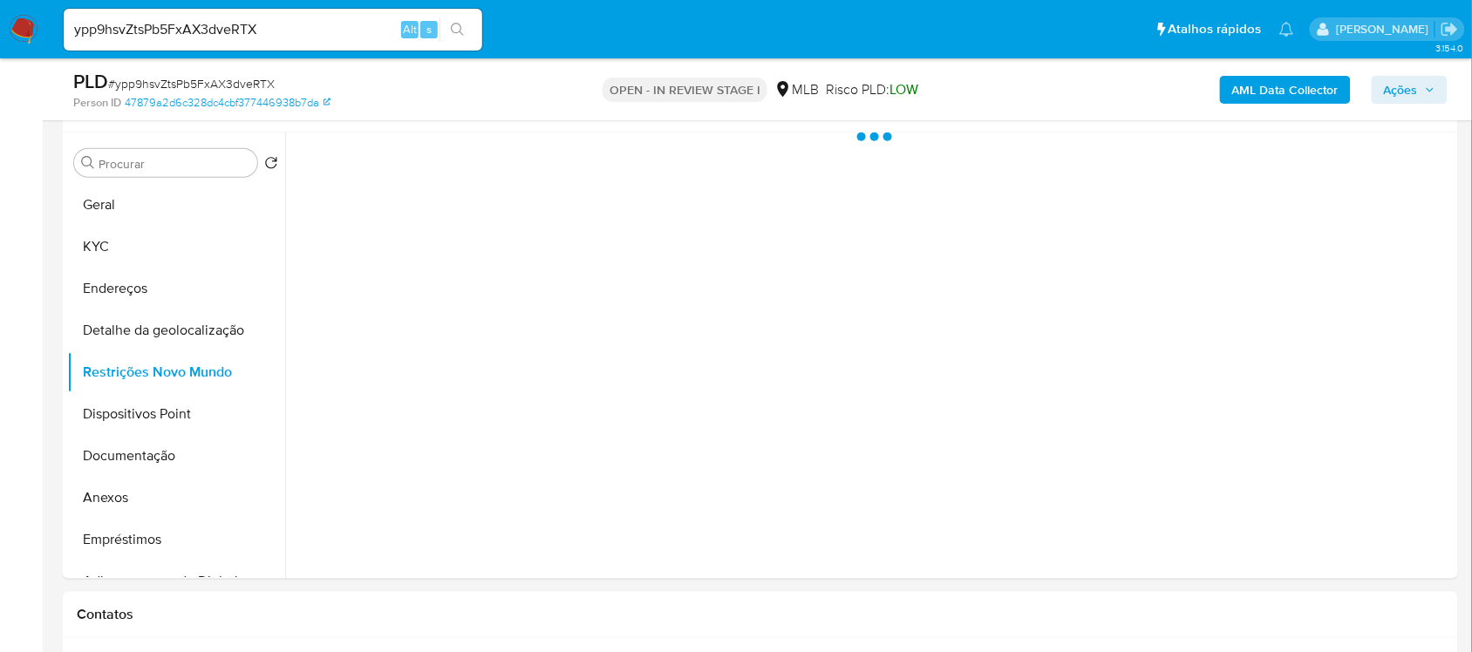
scroll to position [0, 0]
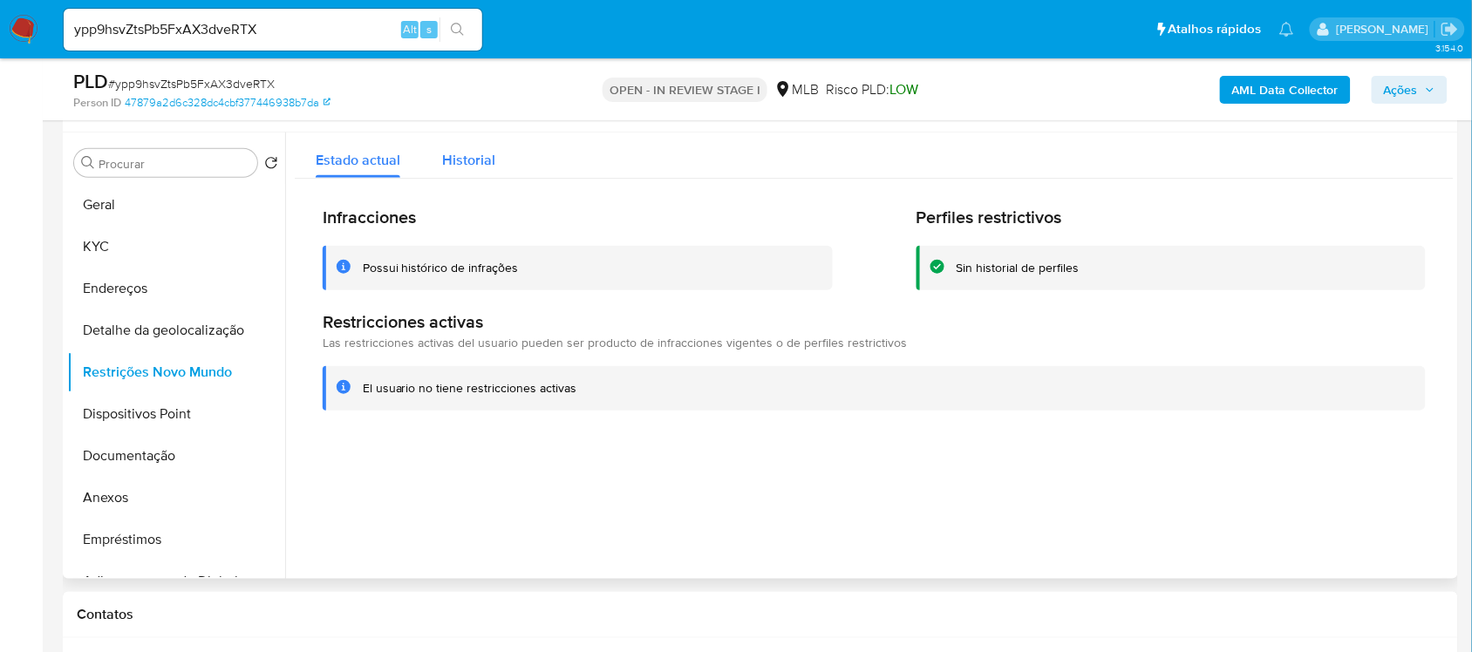
click at [475, 160] on span "Historial" at bounding box center [468, 160] width 53 height 20
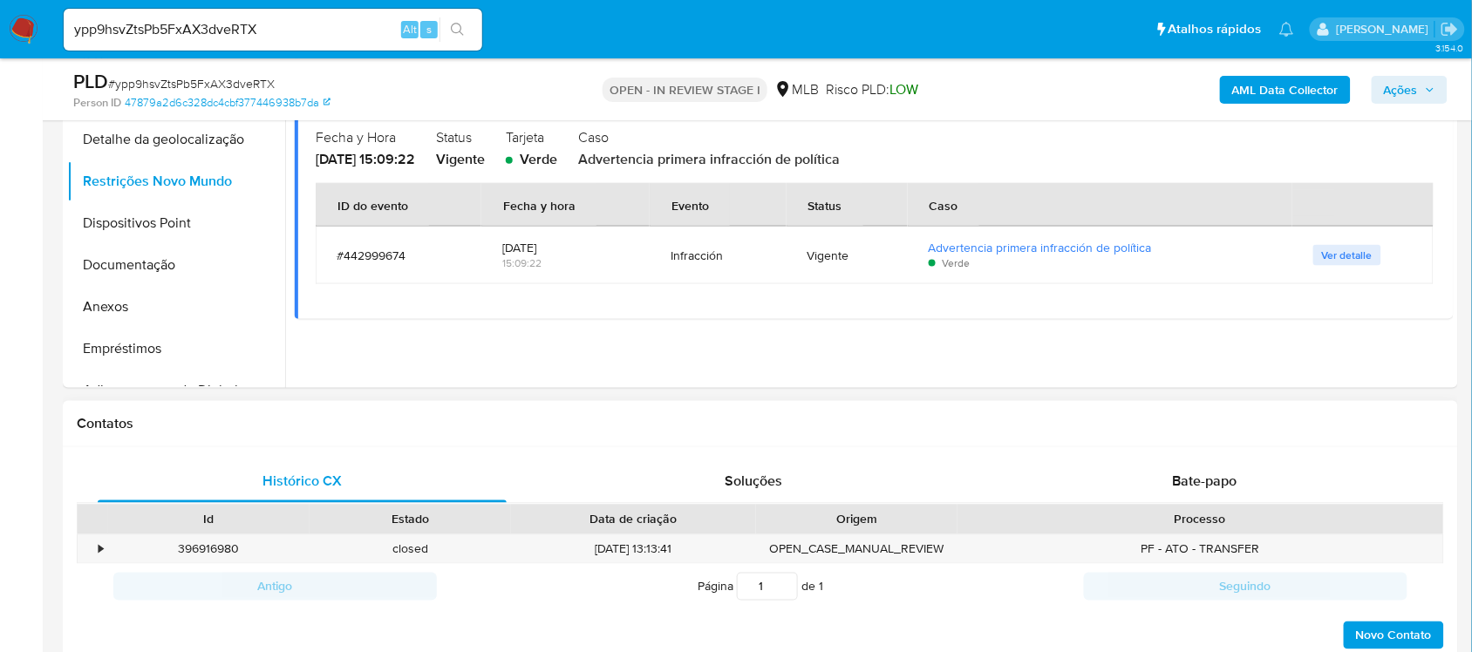
scroll to position [538, 0]
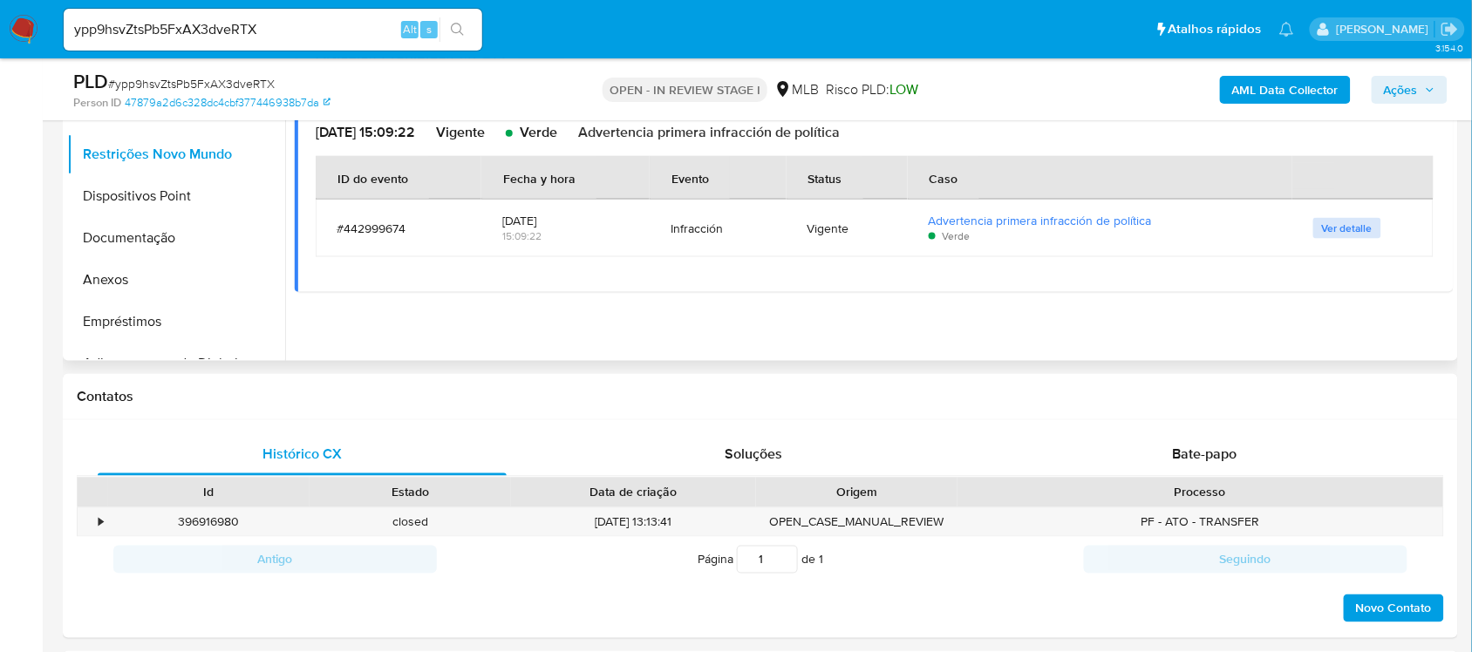
click at [1339, 222] on span "Ver detalle" at bounding box center [1347, 228] width 51 height 17
click at [1339, 222] on div at bounding box center [869, 138] width 1169 height 447
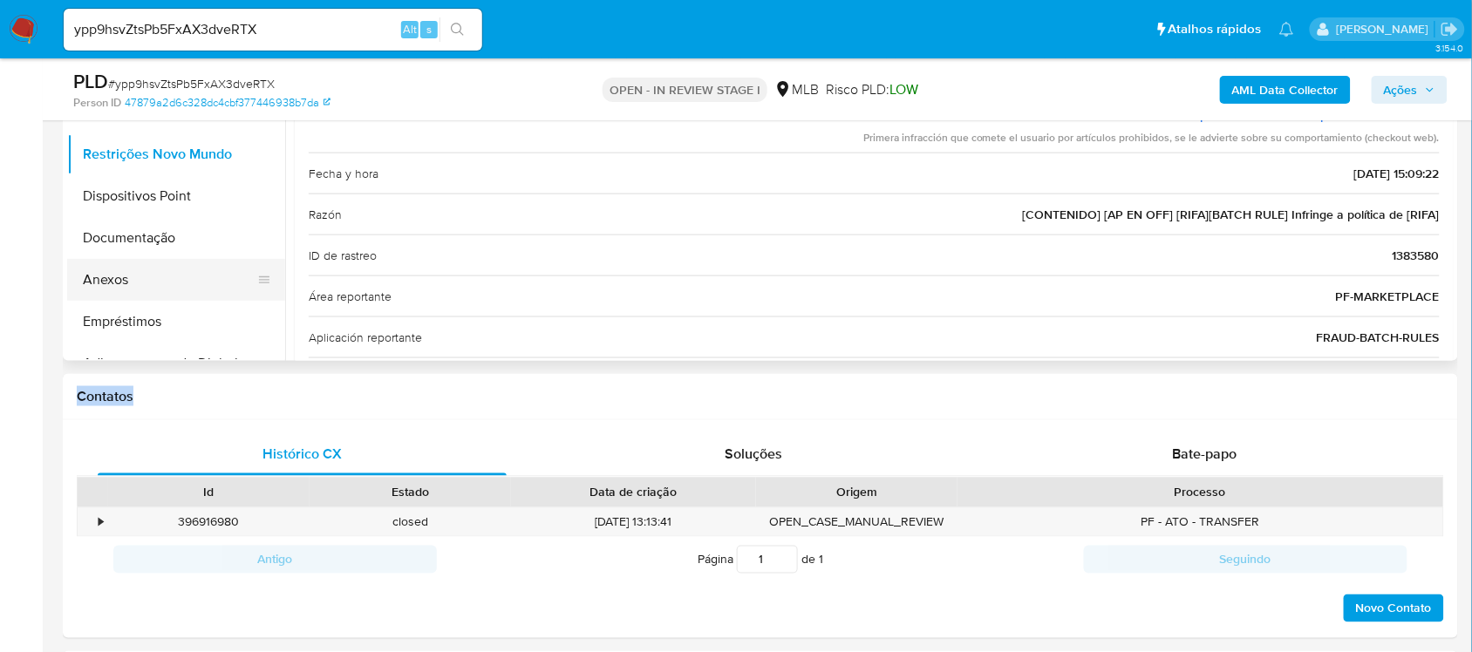
click at [138, 276] on button "Anexos" at bounding box center [169, 280] width 204 height 42
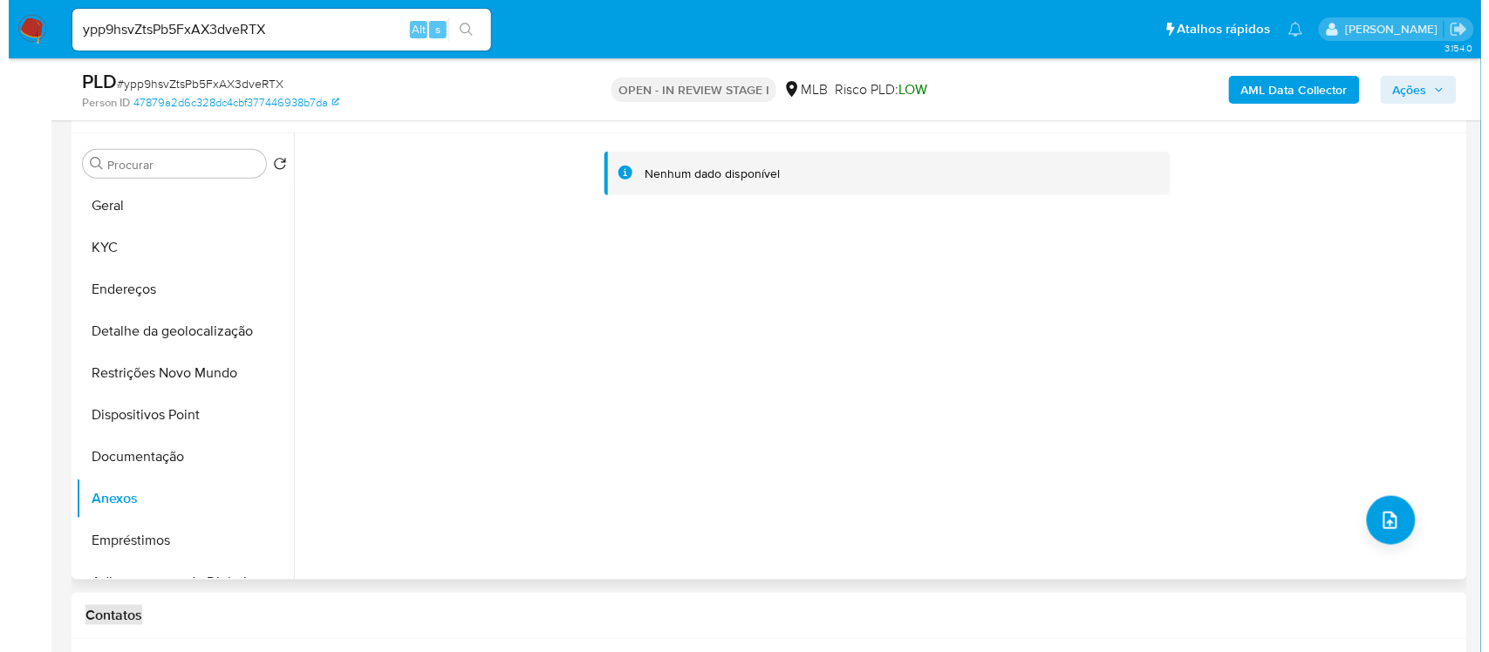
scroll to position [320, 0]
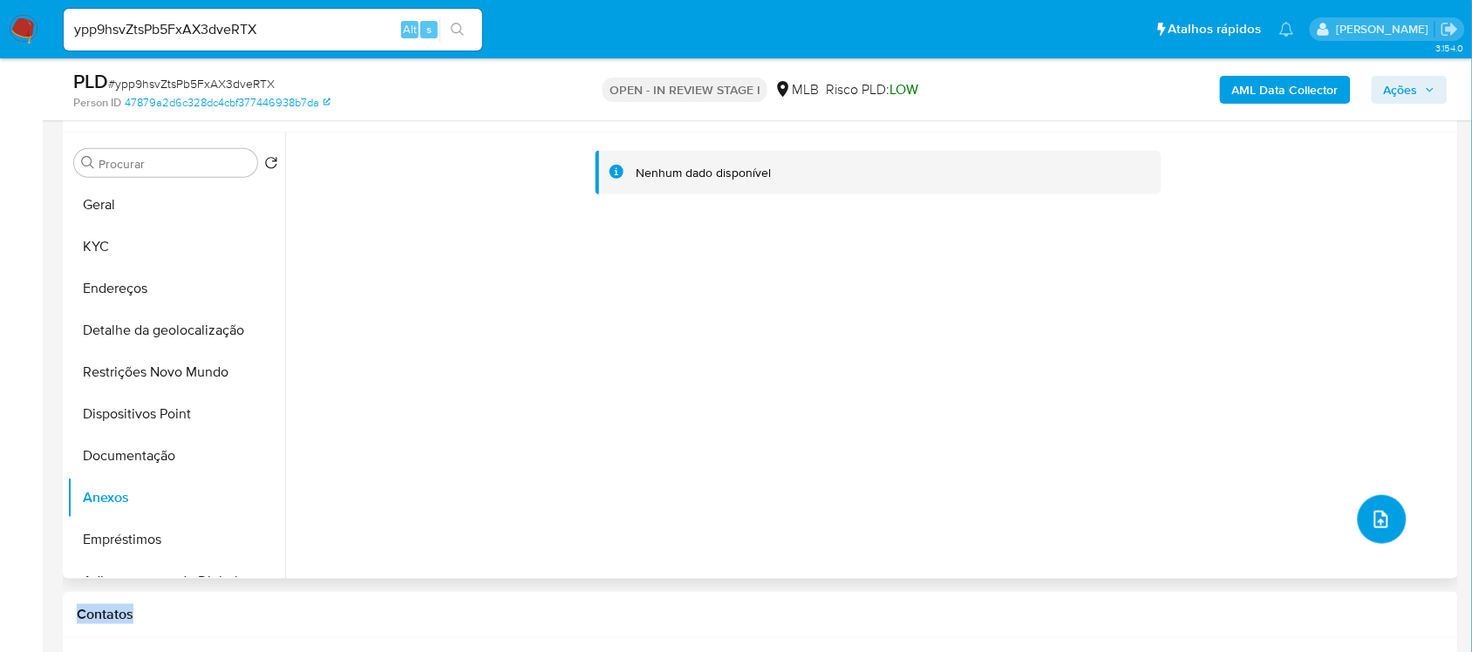
click at [1394, 506] on button "upload-file" at bounding box center [1382, 519] width 49 height 49
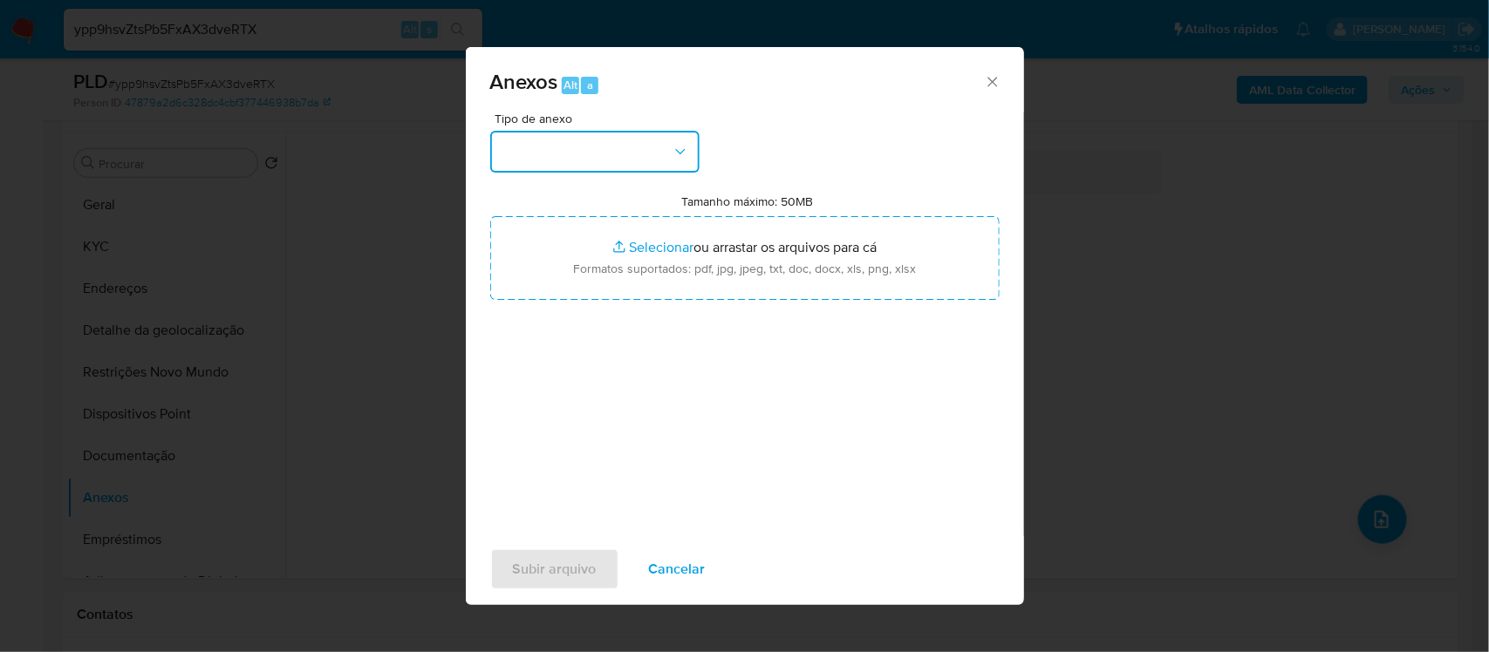
drag, startPoint x: 685, startPoint y: 166, endPoint x: 670, endPoint y: 160, distance: 16.8
click at [685, 166] on button "button" at bounding box center [594, 152] width 209 height 42
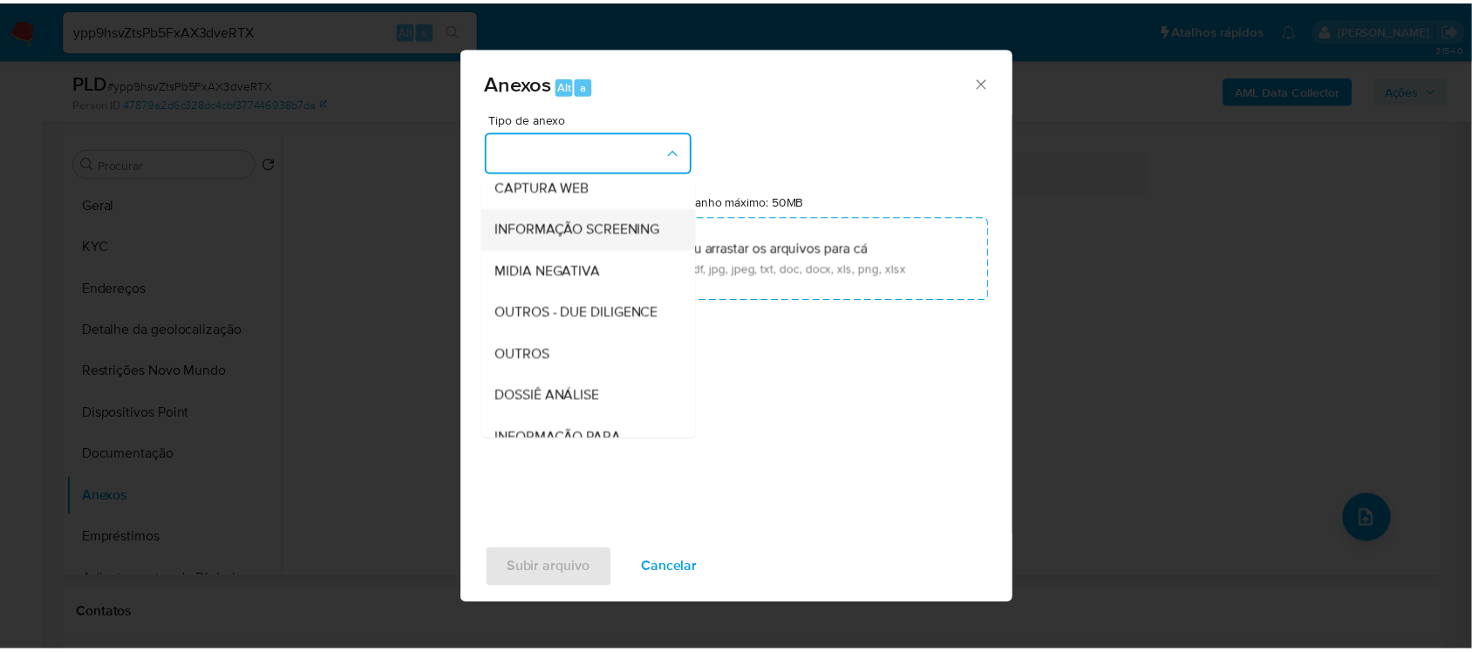
scroll to position [268, 0]
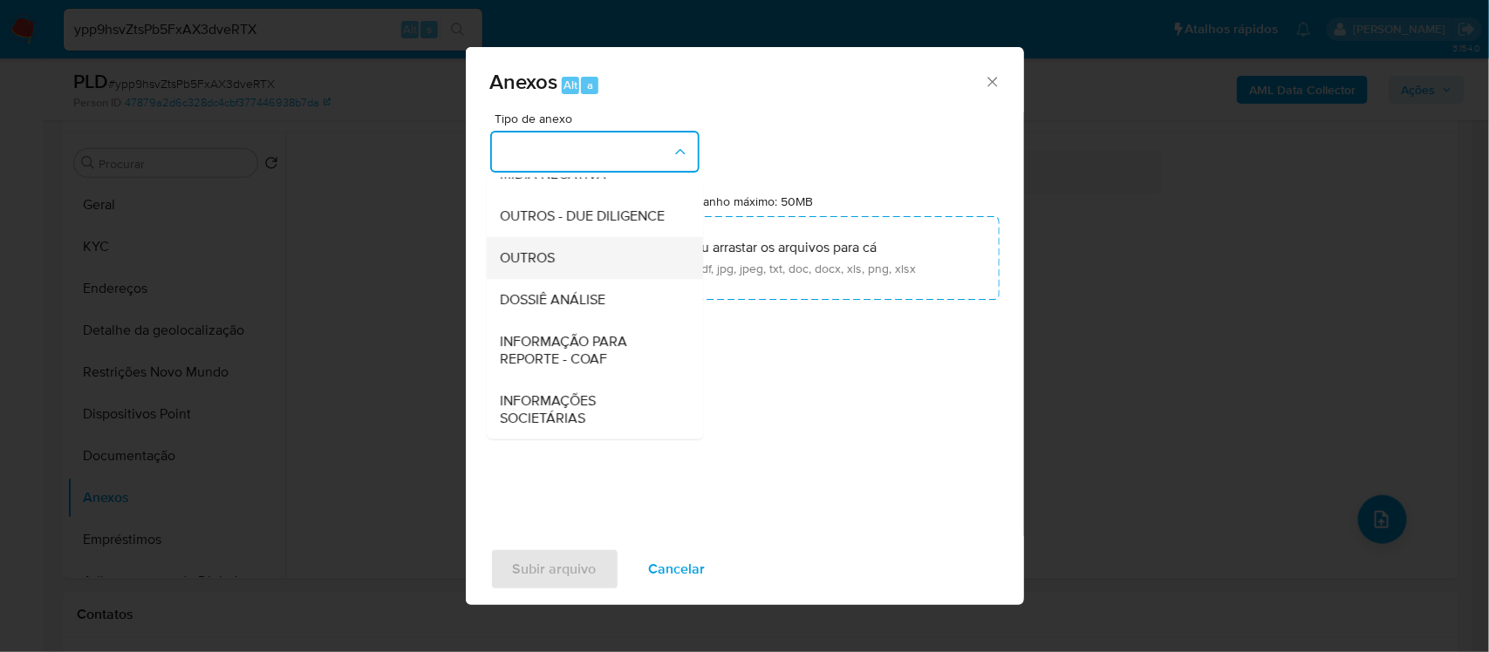
click at [547, 258] on span "OUTROS" at bounding box center [528, 257] width 55 height 17
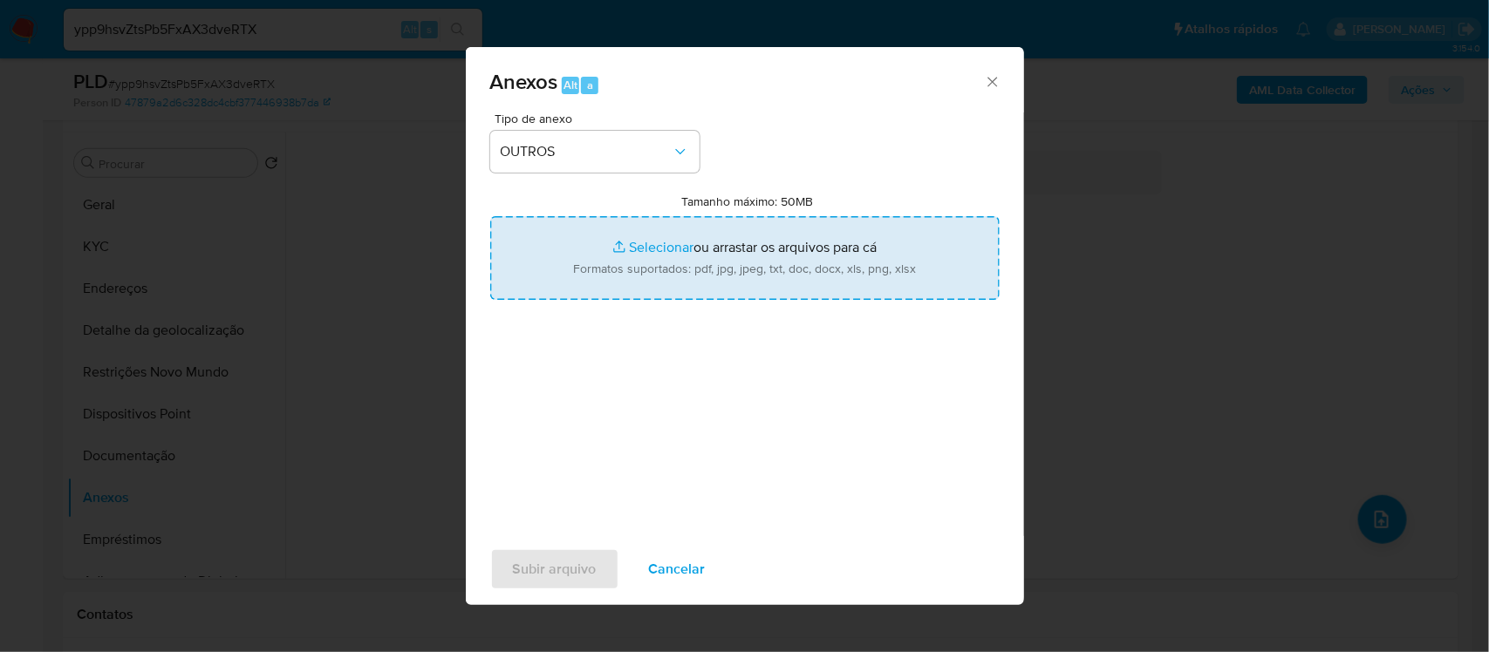
click at [664, 244] on input "Tamanho máximo: 50MB Selecionar arquivos" at bounding box center [744, 258] width 509 height 84
type input "C:\fakepath\Mulan 2517047 Larissa Correa Prieto 92_2025_08_15_10_51_05 - Resume…"
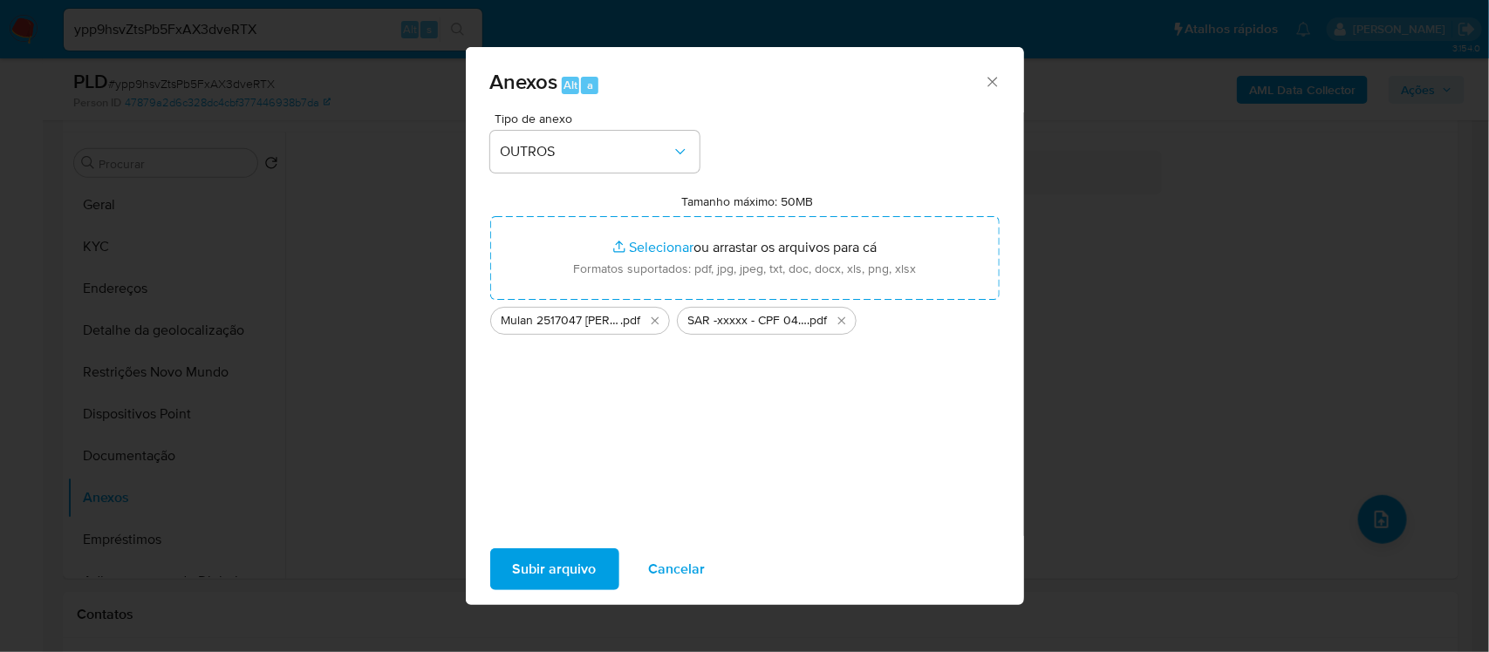
click at [560, 571] on span "Subir arquivo" at bounding box center [555, 569] width 84 height 38
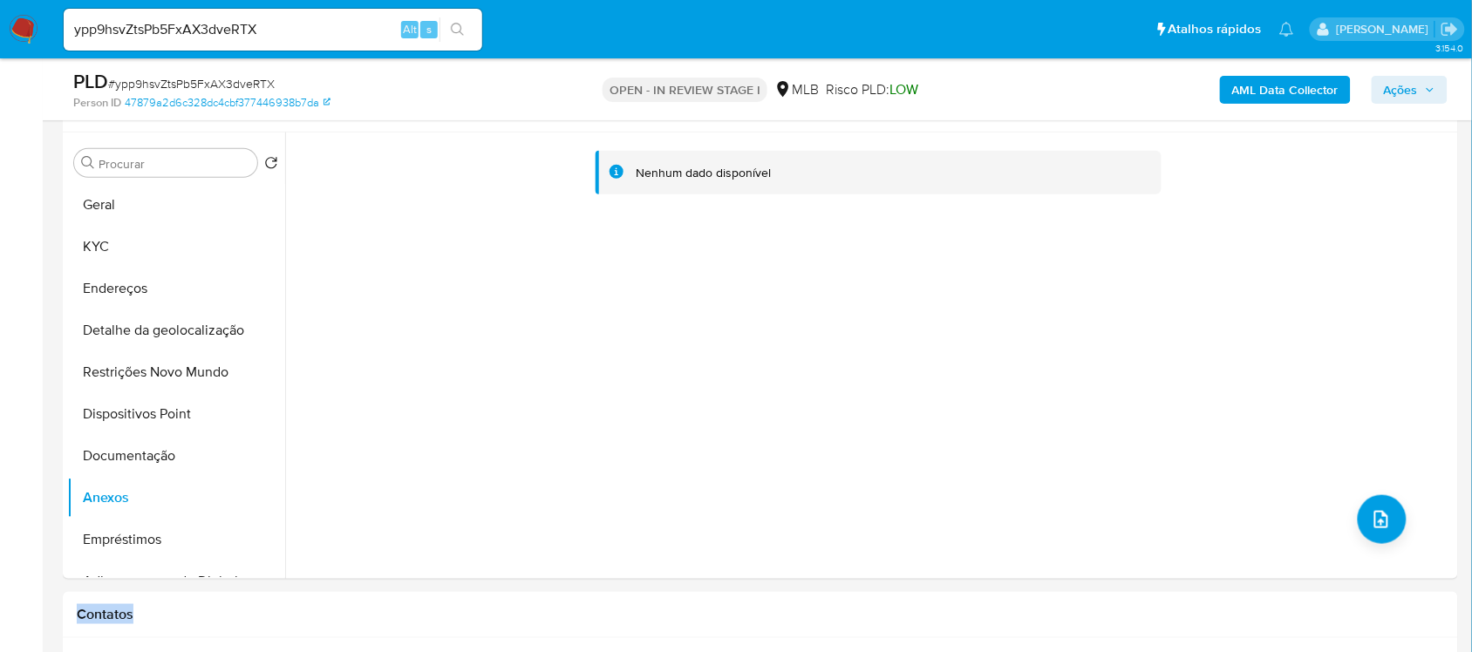
click at [1407, 93] on span "Ações" at bounding box center [1401, 90] width 34 height 28
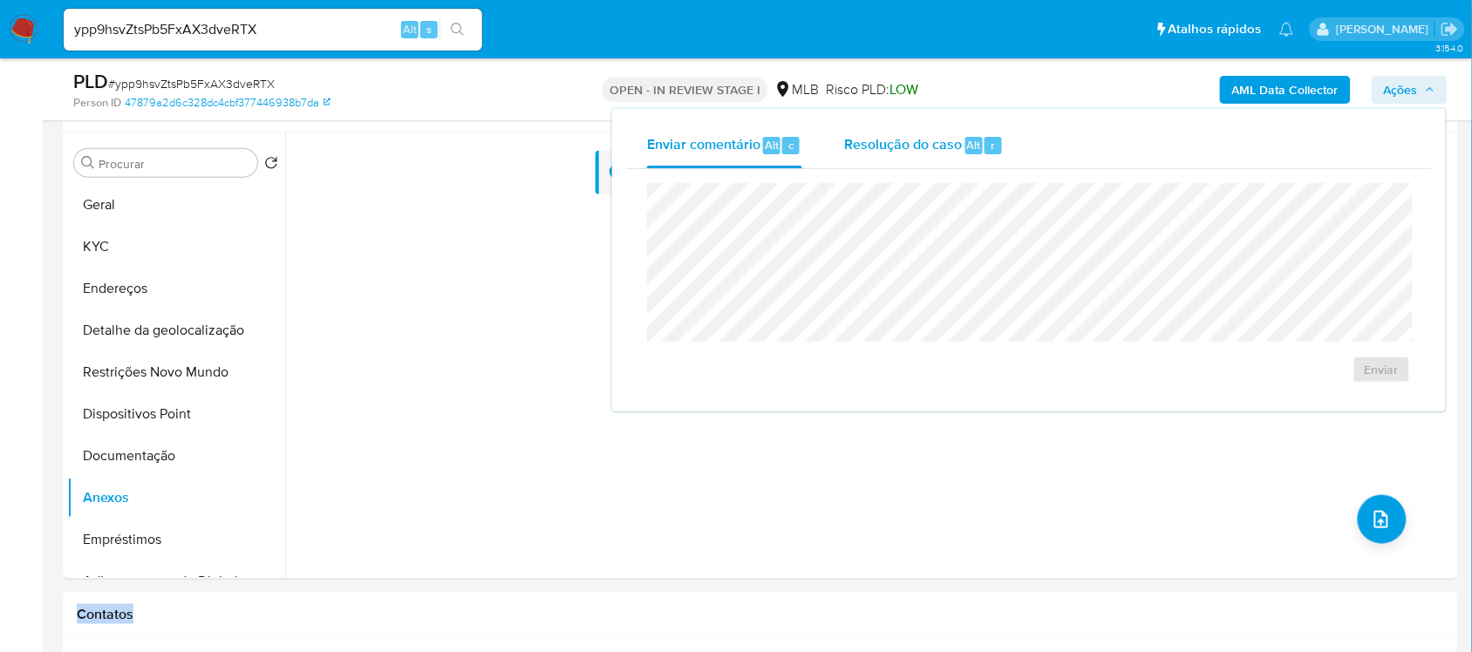
click at [953, 149] on span "Resolução do caso" at bounding box center [903, 144] width 118 height 20
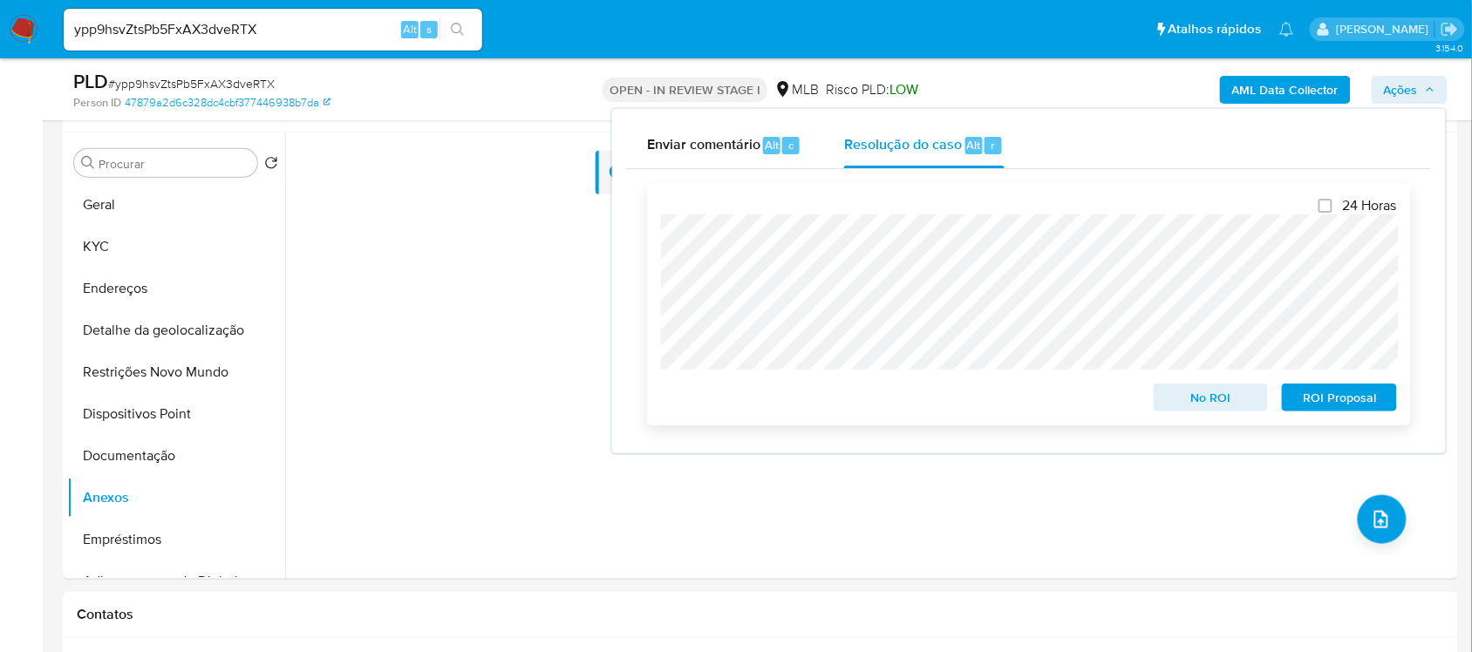
click at [1323, 394] on span "ROI Proposal" at bounding box center [1339, 397] width 91 height 24
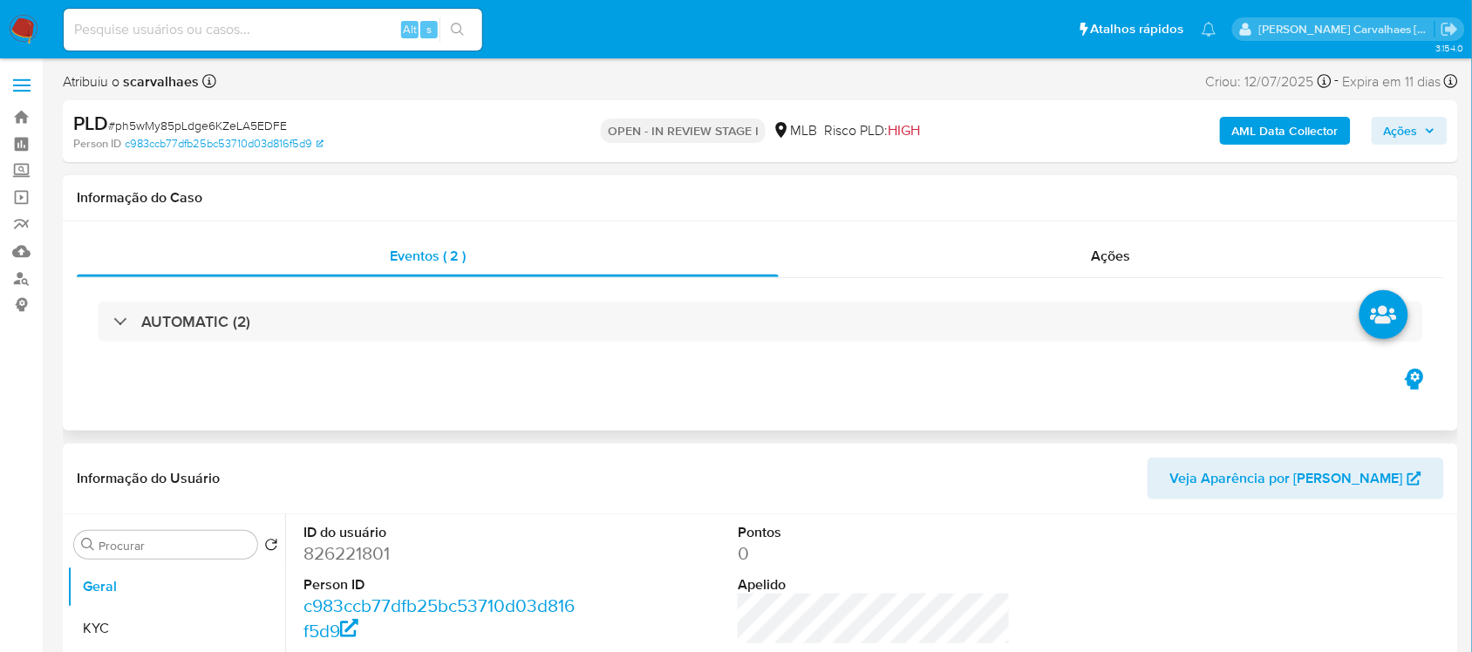
select select "10"
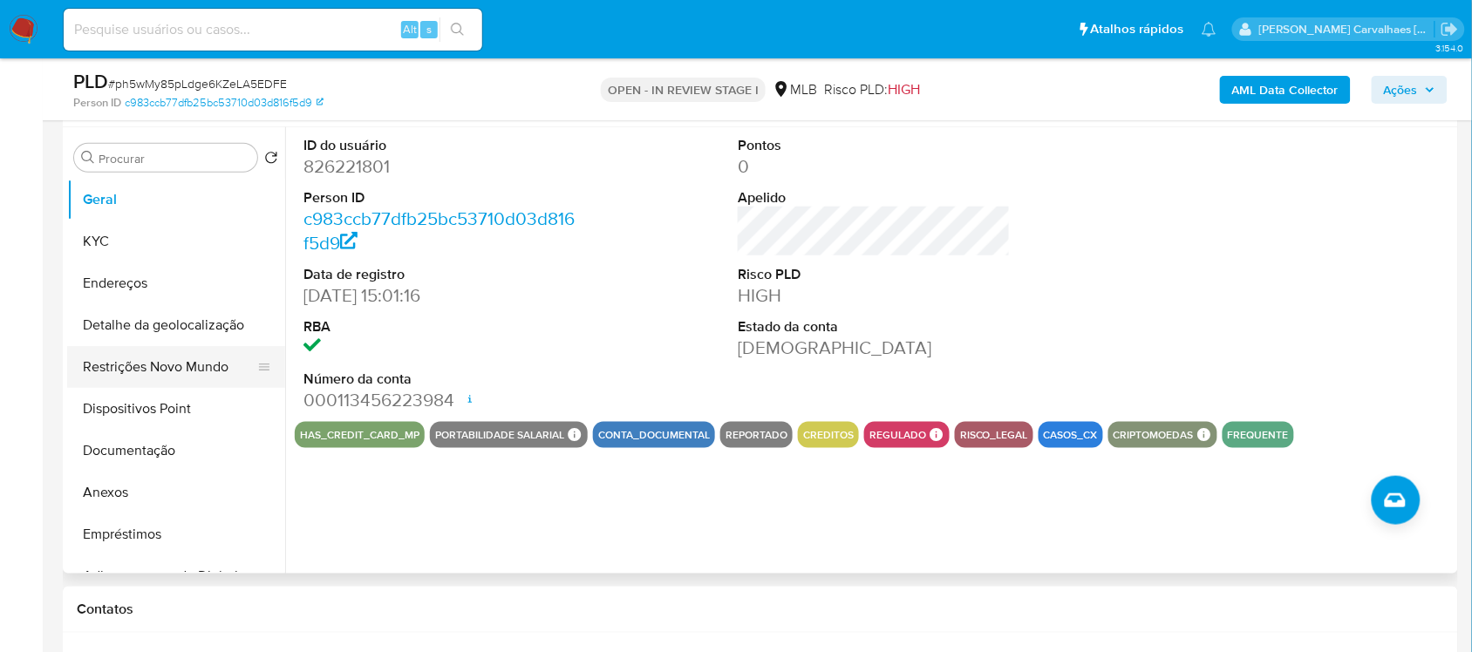
scroll to position [327, 0]
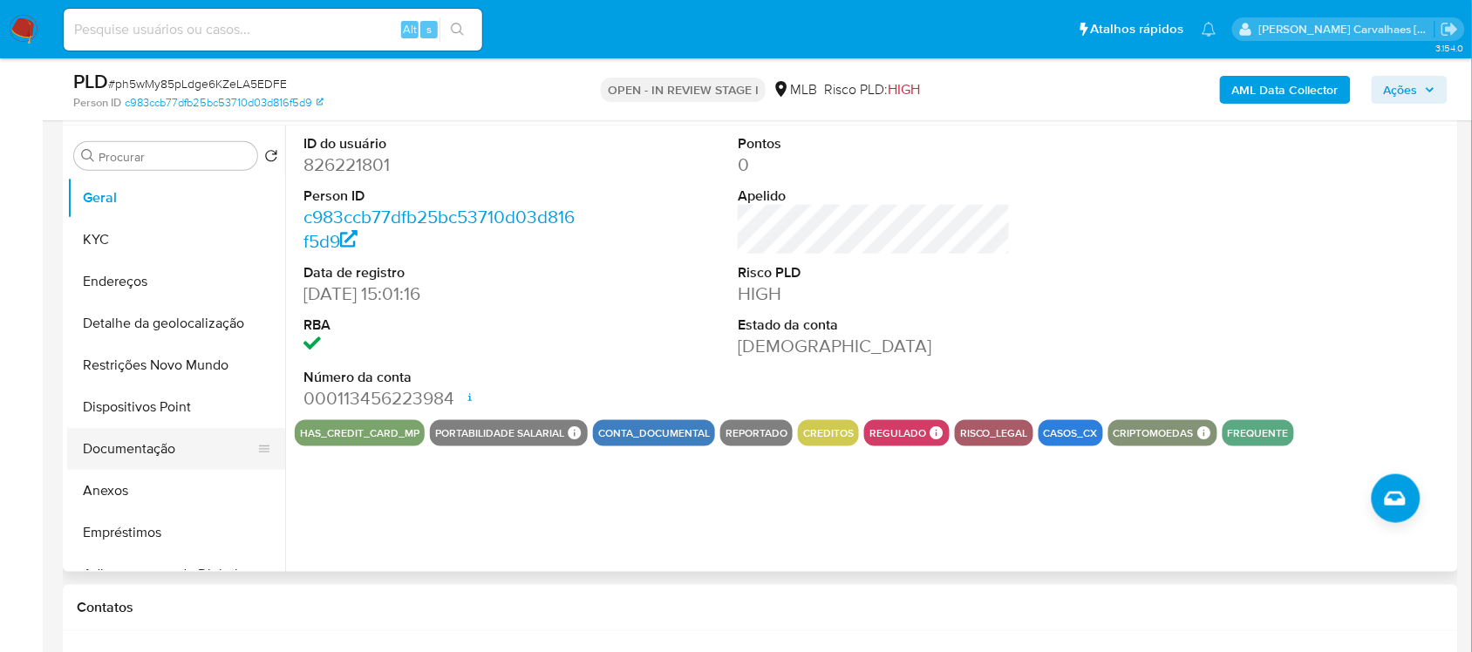
click at [137, 450] on button "Documentação" at bounding box center [169, 449] width 204 height 42
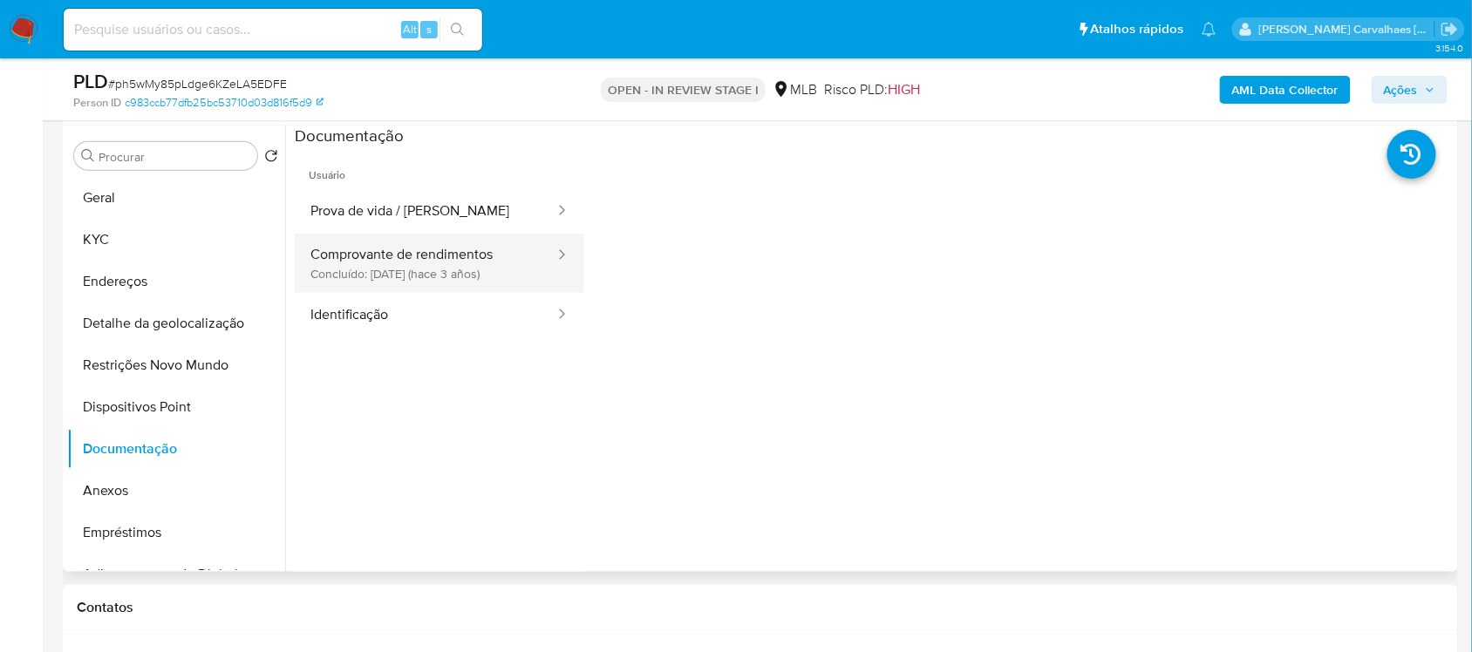
click at [414, 259] on button "Comprovante de rendimentos Concluído: [DATE] (hace 3 años)" at bounding box center [426, 263] width 262 height 59
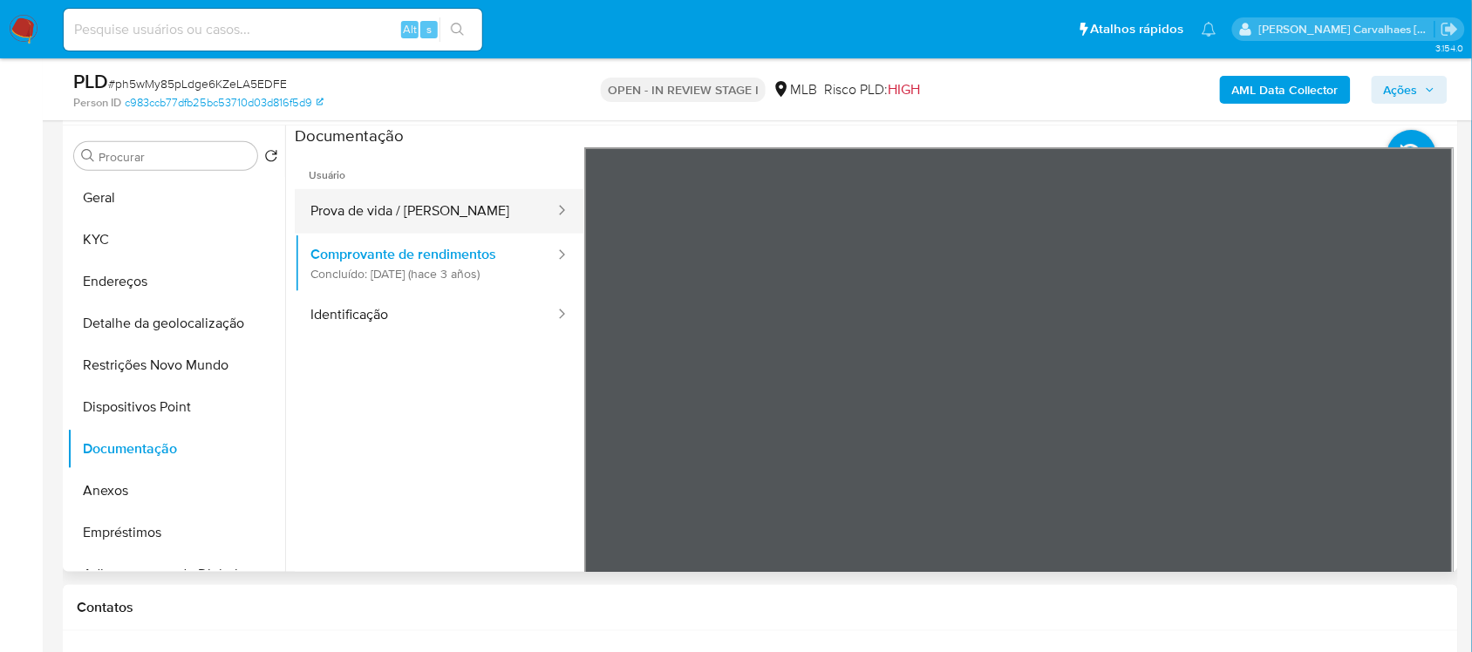
click at [382, 227] on button "Prova de vida / [PERSON_NAME]" at bounding box center [426, 211] width 262 height 44
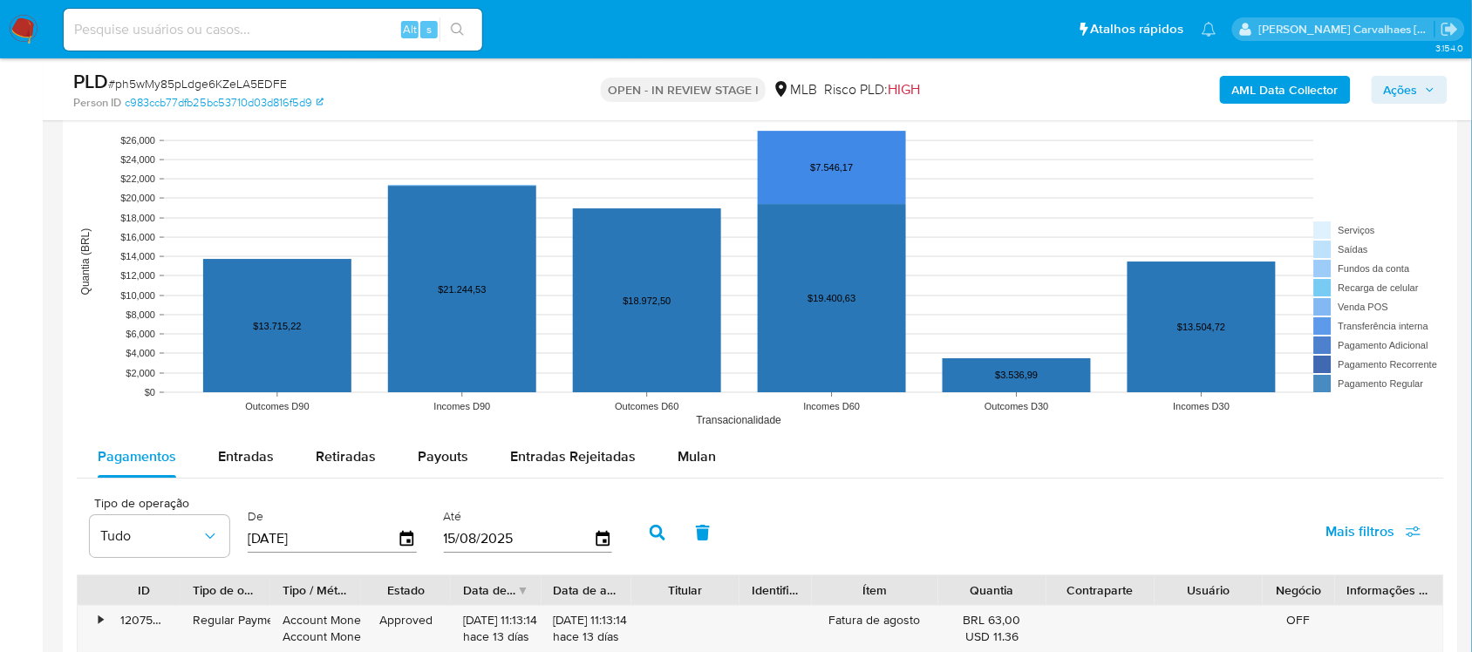
scroll to position [1635, 0]
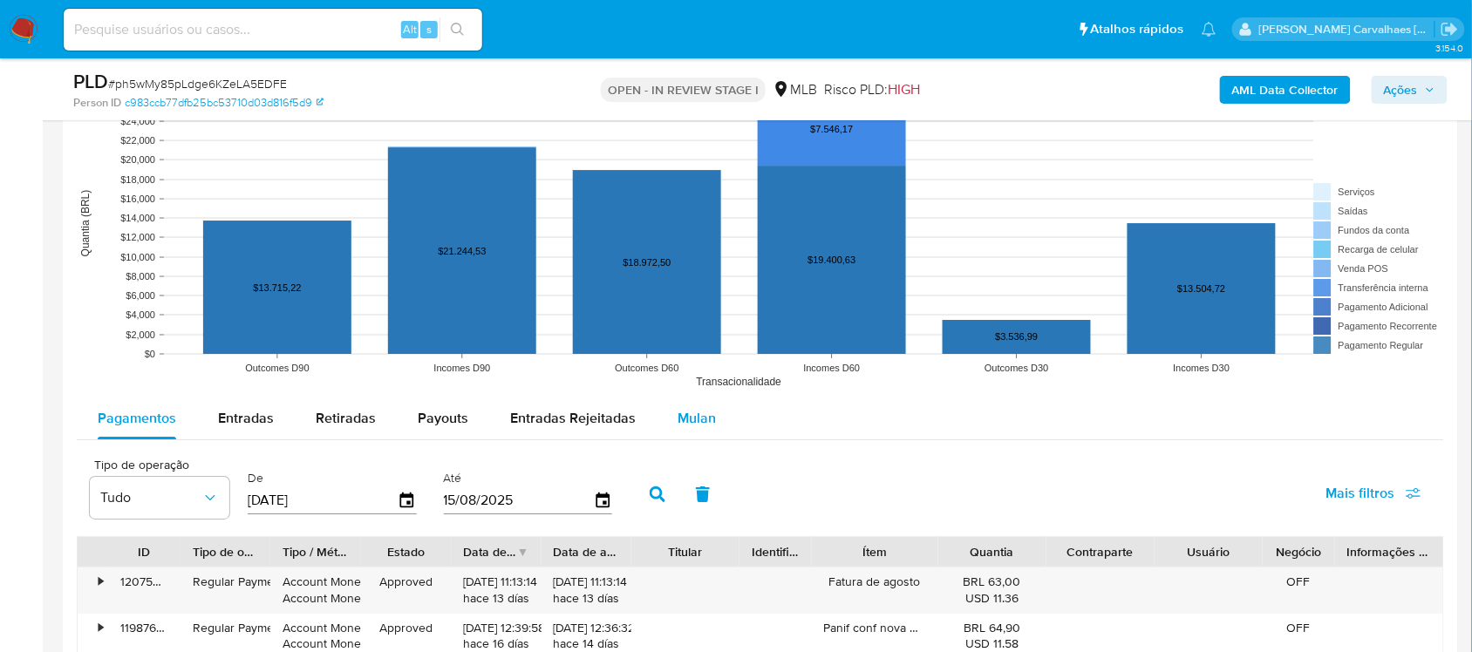
click at [689, 427] on span "Mulan" at bounding box center [697, 418] width 38 height 20
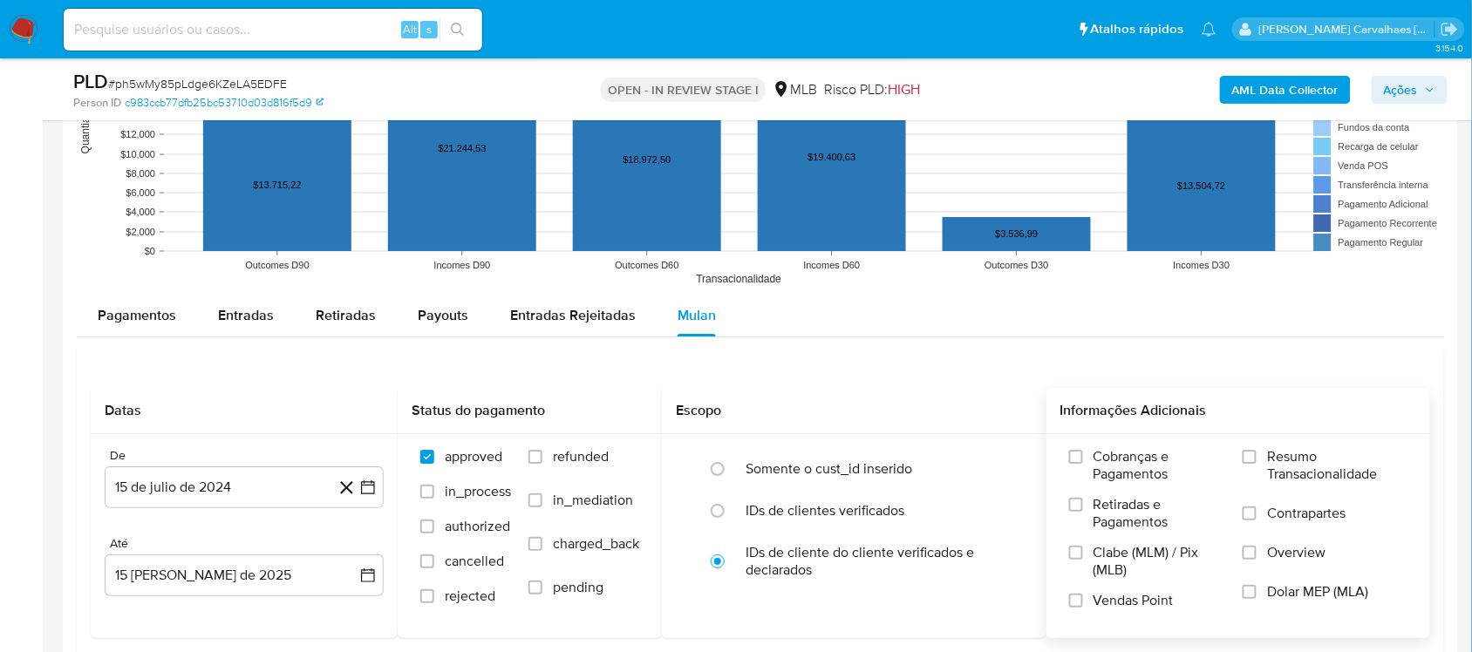
scroll to position [1744, 0]
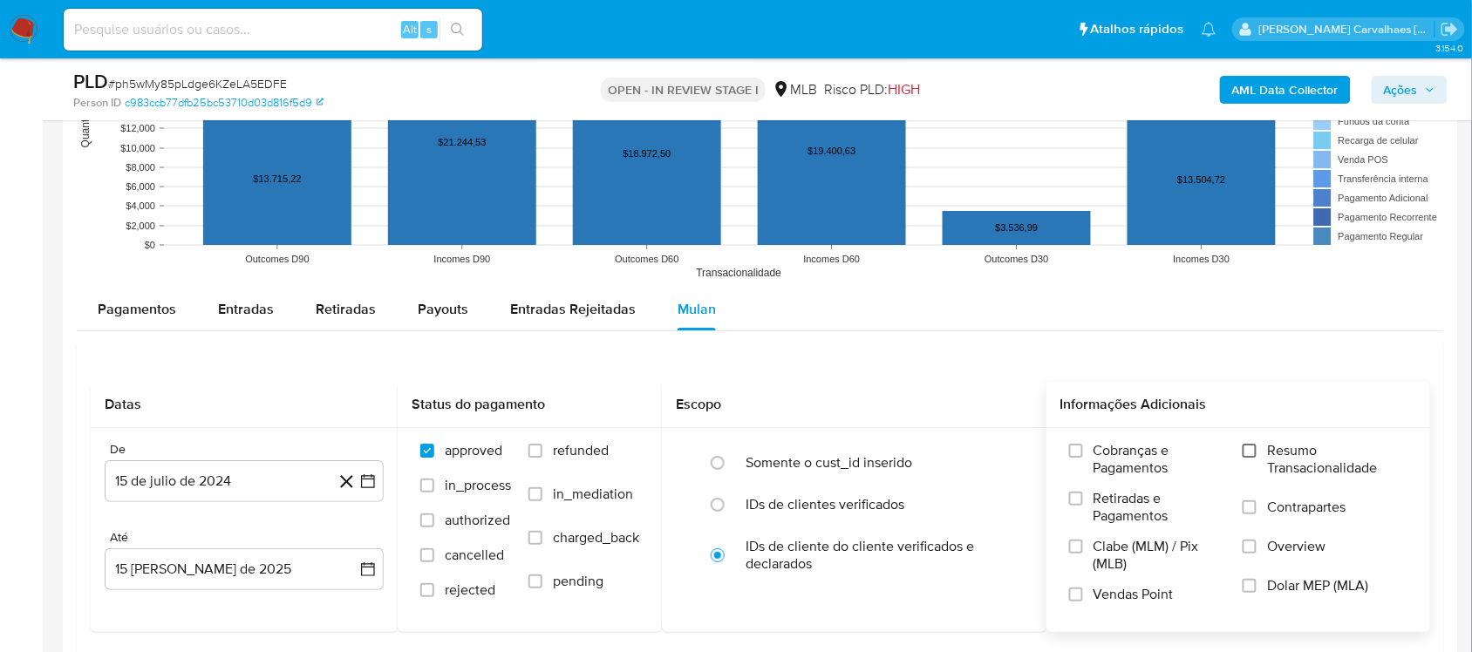
click at [1257, 451] on input "Resumo Transacionalidade" at bounding box center [1250, 451] width 14 height 14
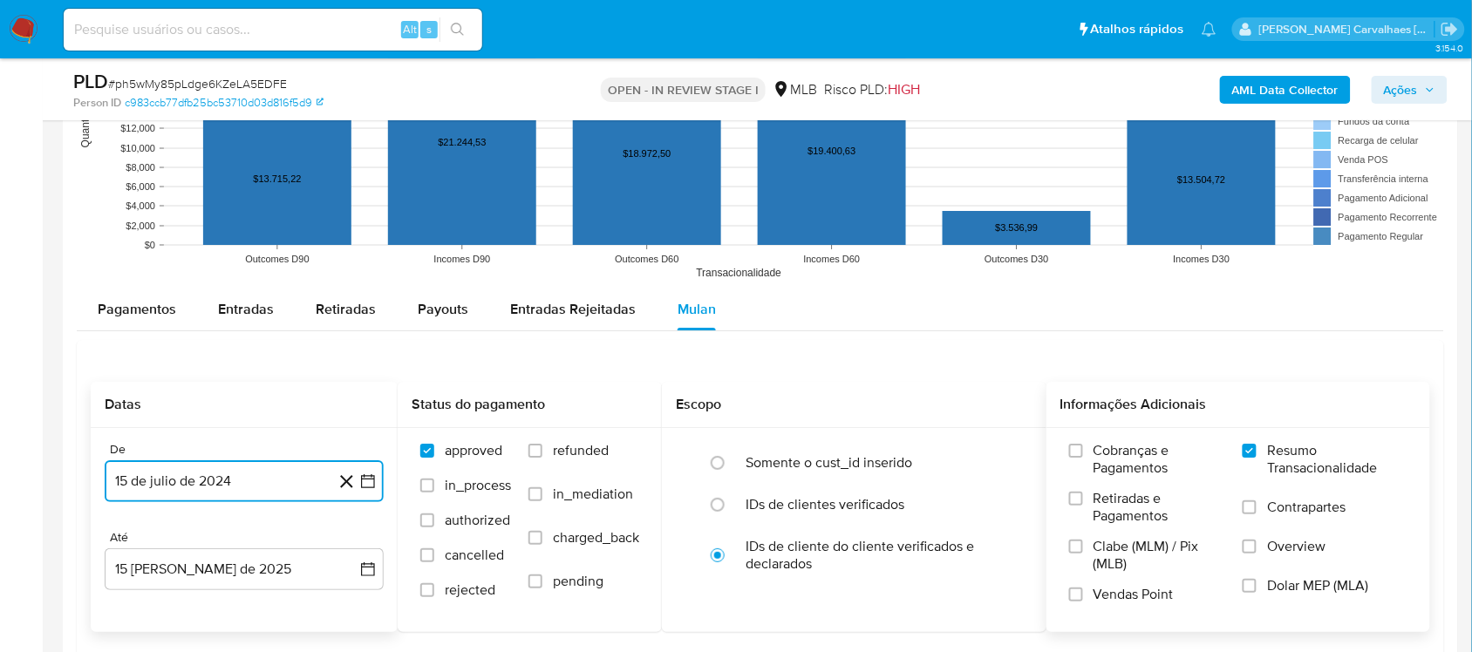
click at [366, 486] on icon "button" at bounding box center [367, 481] width 17 height 17
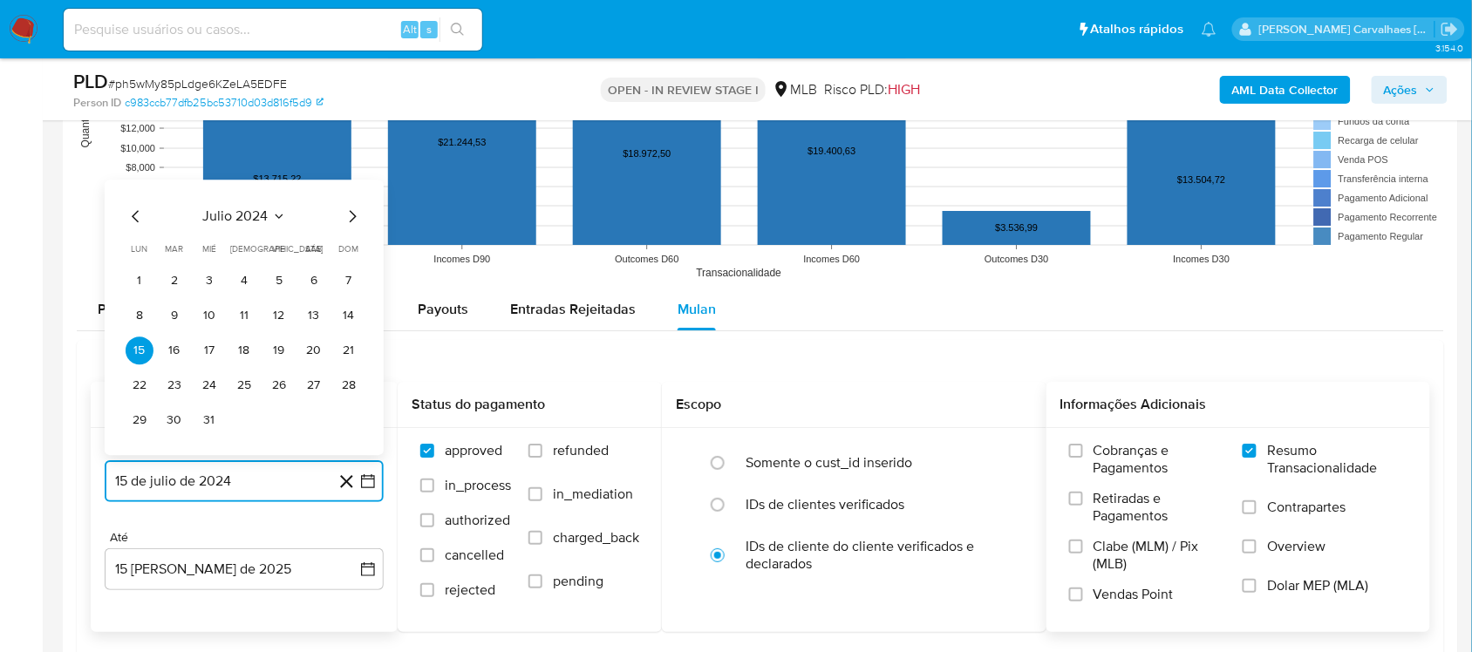
click at [353, 215] on icon "Mes siguiente" at bounding box center [353, 216] width 7 height 12
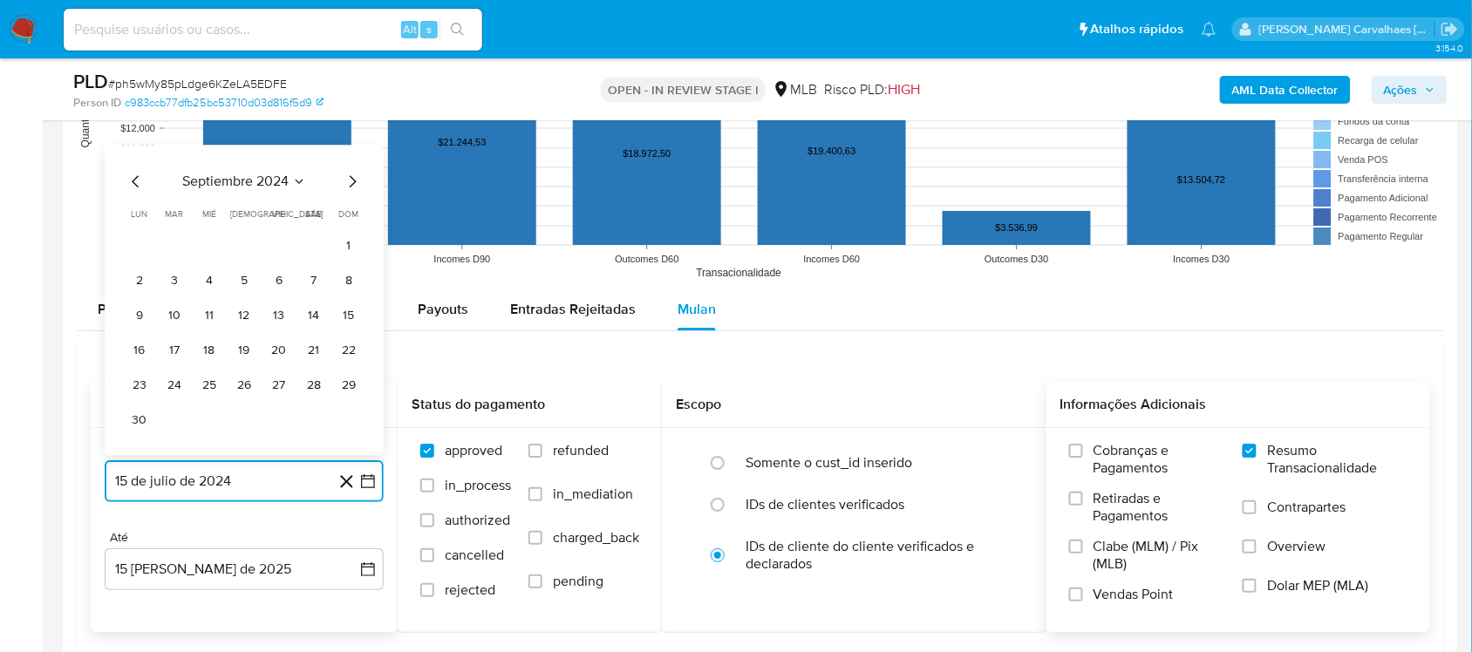
click at [351, 176] on icon "Mes siguiente" at bounding box center [352, 181] width 21 height 21
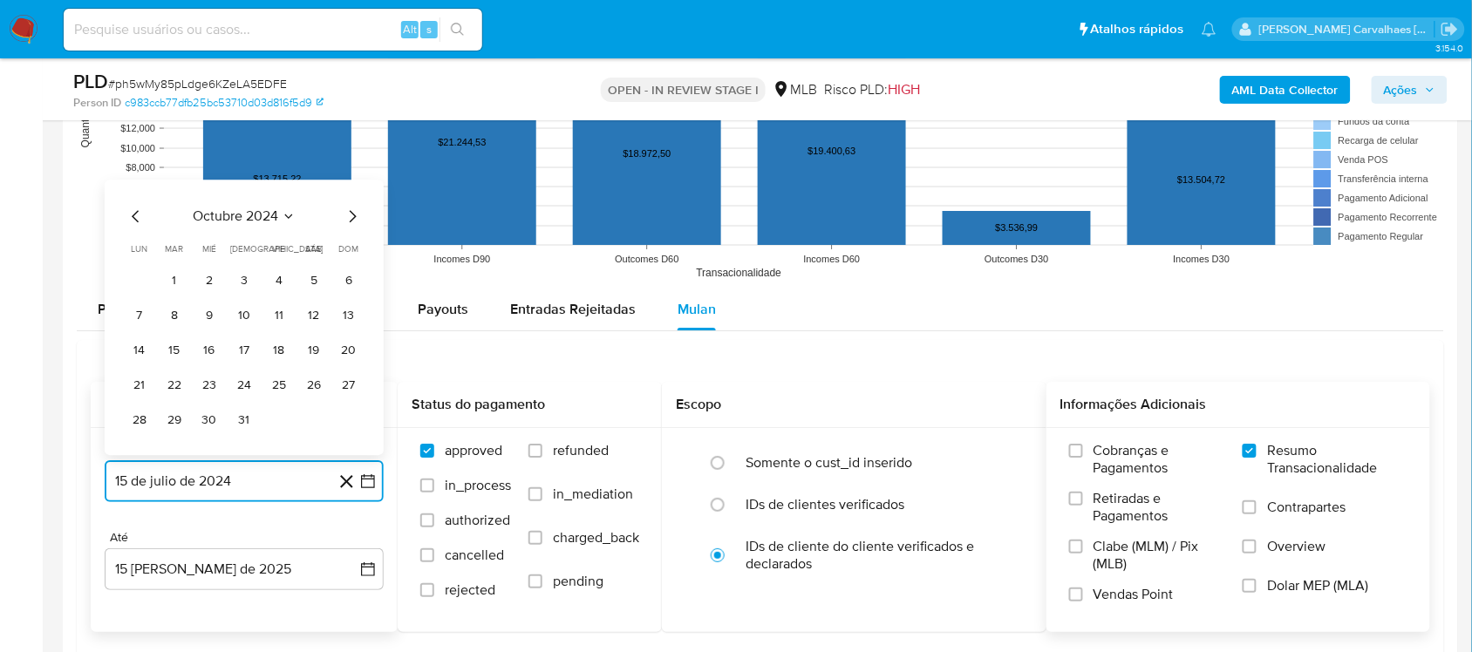
click at [351, 220] on icon "Mes siguiente" at bounding box center [352, 216] width 21 height 21
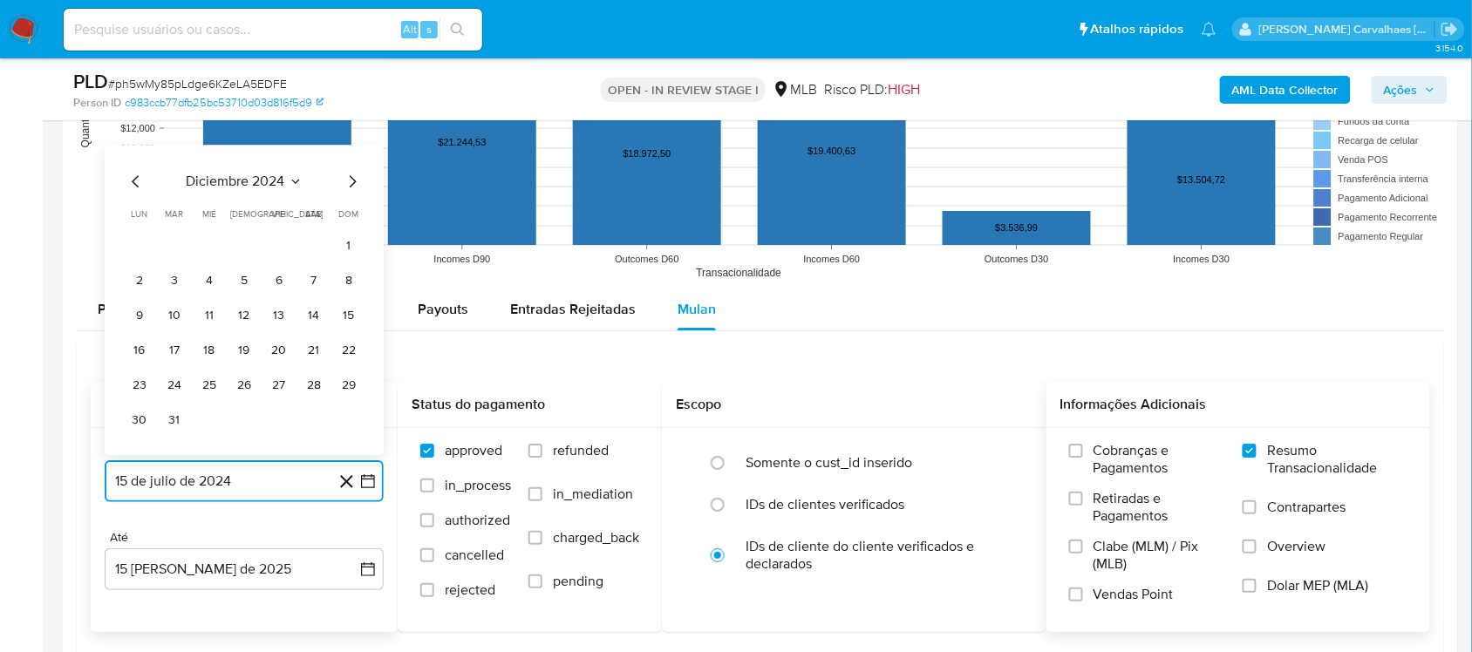
click at [349, 181] on icon "Mes siguiente" at bounding box center [352, 181] width 21 height 21
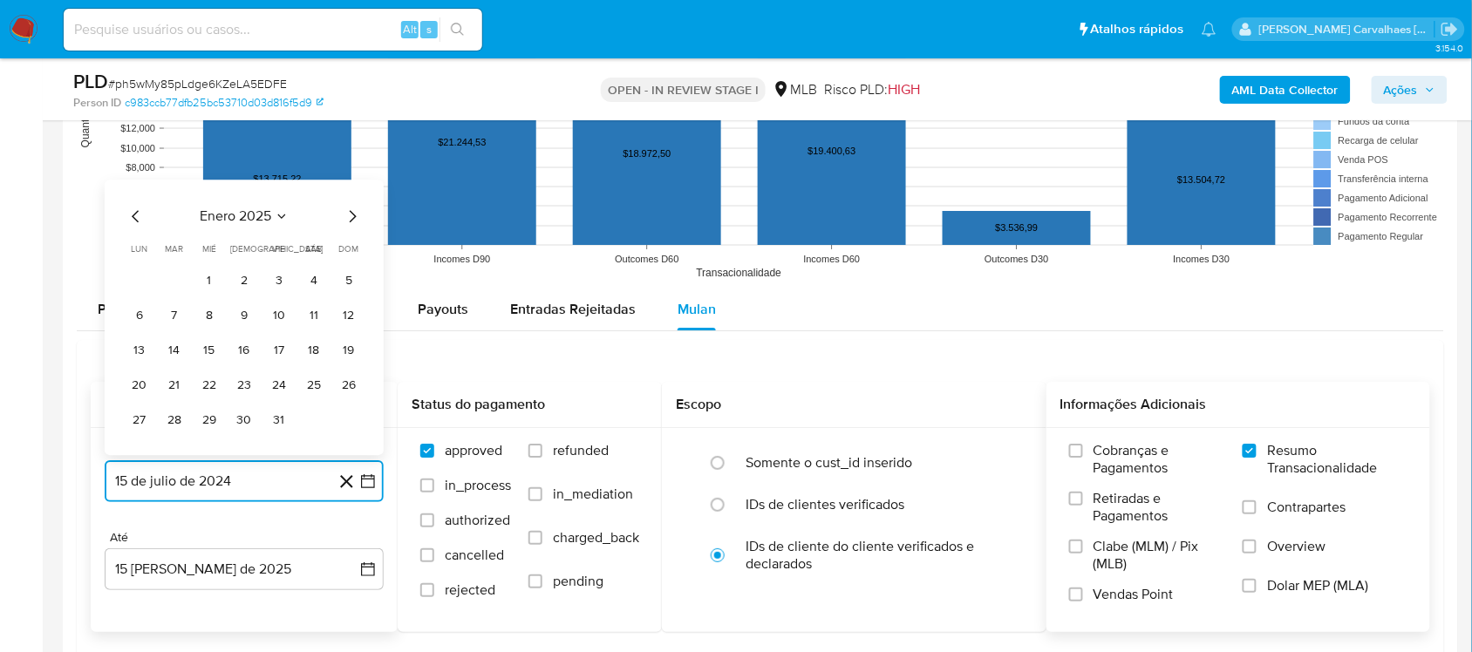
click at [351, 215] on icon "Mes siguiente" at bounding box center [352, 216] width 21 height 21
click at [353, 221] on icon "Mes siguiente" at bounding box center [353, 216] width 7 height 12
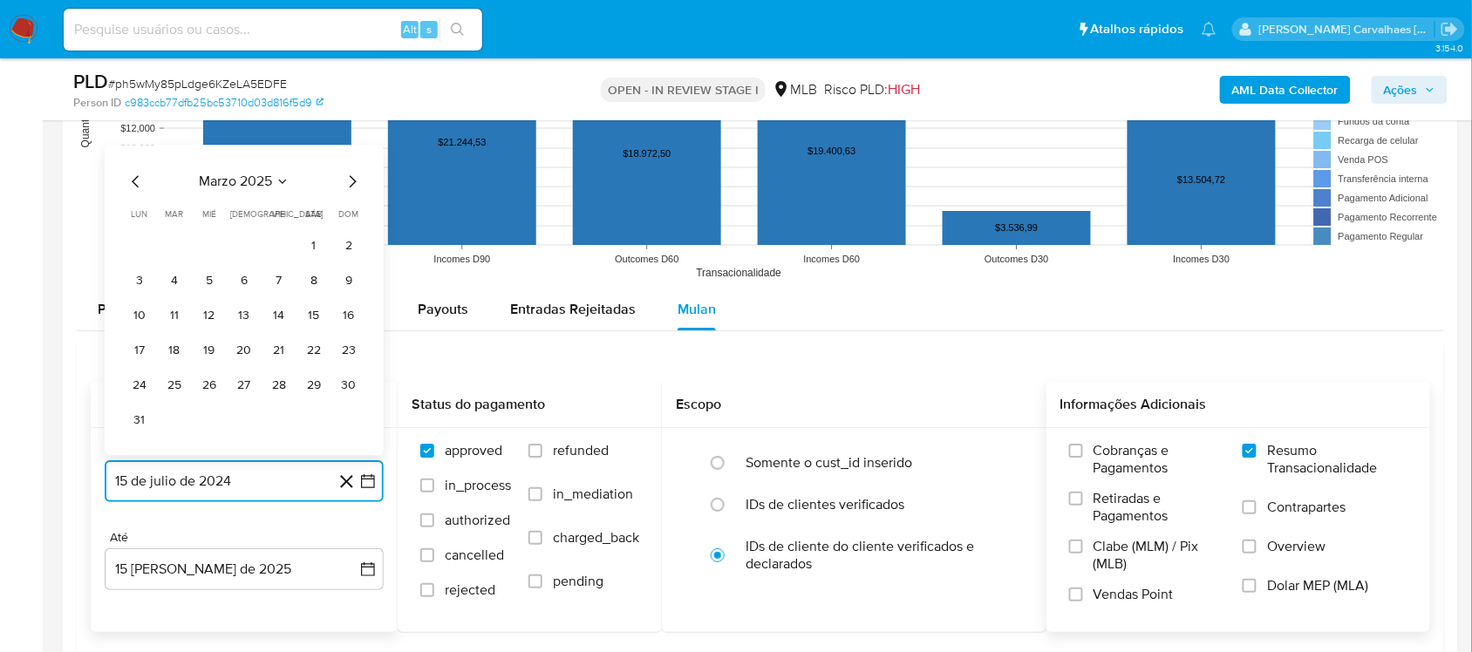
click at [349, 186] on icon "Mes siguiente" at bounding box center [352, 181] width 21 height 21
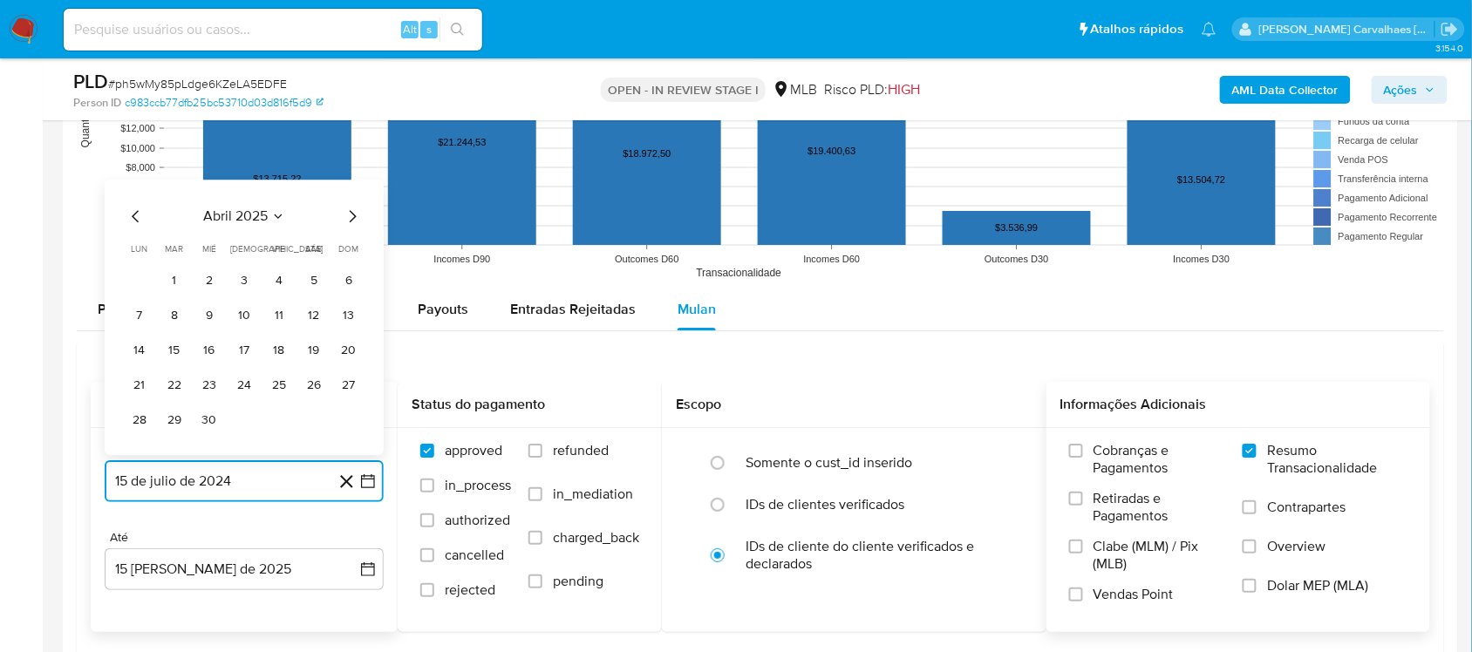
click at [349, 218] on icon "Mes siguiente" at bounding box center [352, 216] width 21 height 21
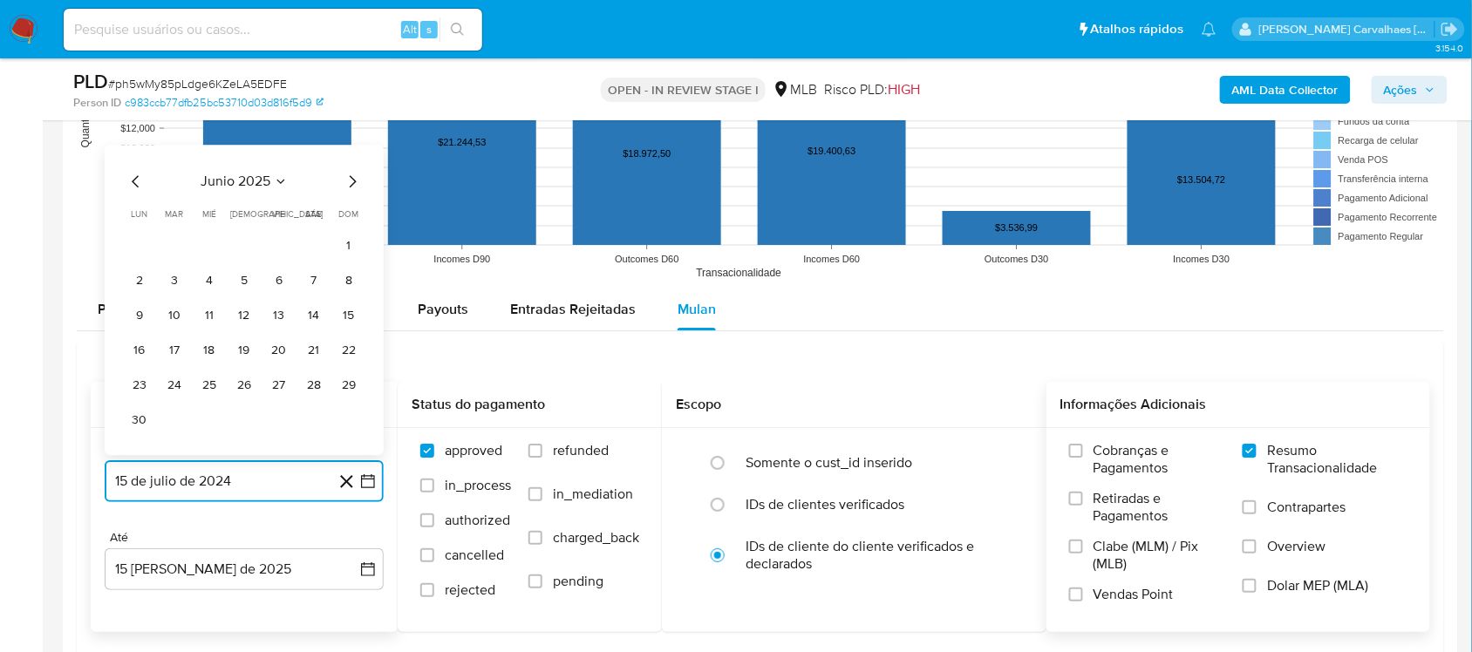
click at [367, 481] on icon "button" at bounding box center [367, 481] width 17 height 17
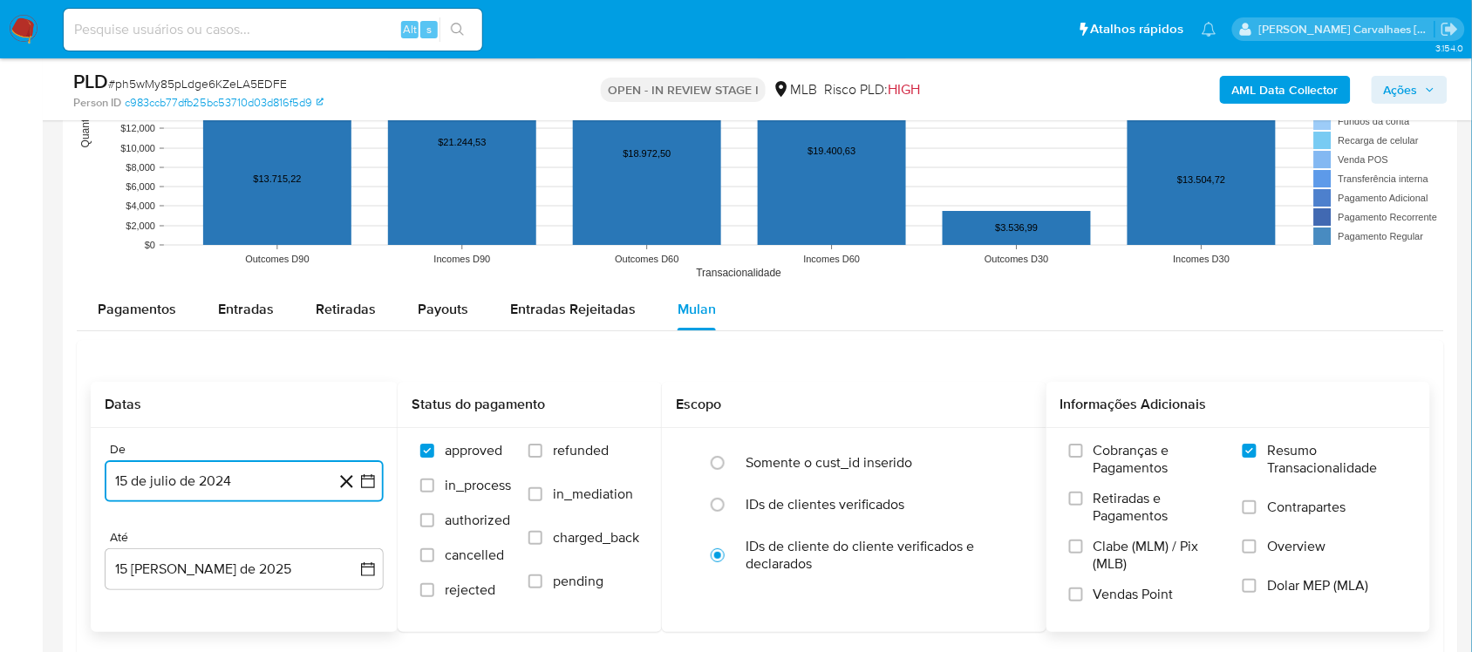
click at [360, 480] on icon "button" at bounding box center [367, 481] width 17 height 17
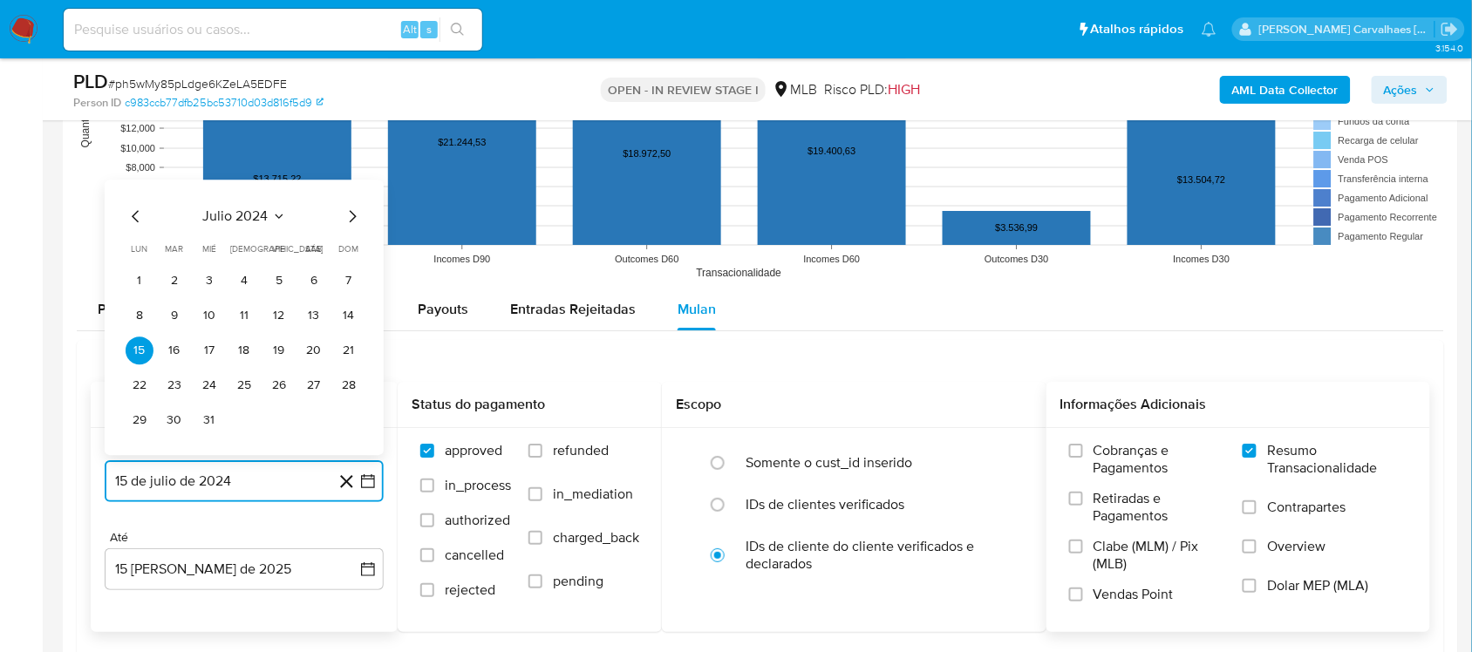
click at [351, 215] on icon "Mes siguiente" at bounding box center [353, 216] width 7 height 12
click at [353, 219] on icon "Mes siguiente" at bounding box center [352, 216] width 21 height 21
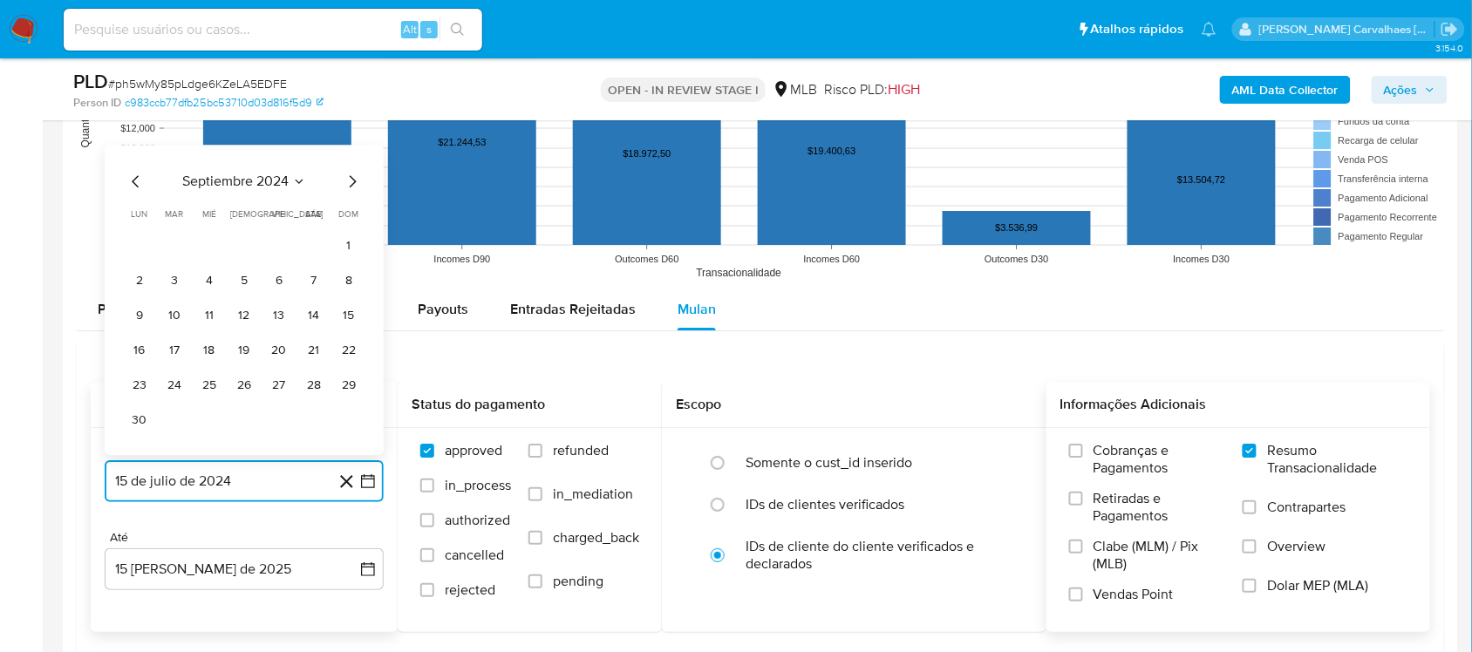
click at [351, 181] on icon "Mes siguiente" at bounding box center [352, 181] width 21 height 21
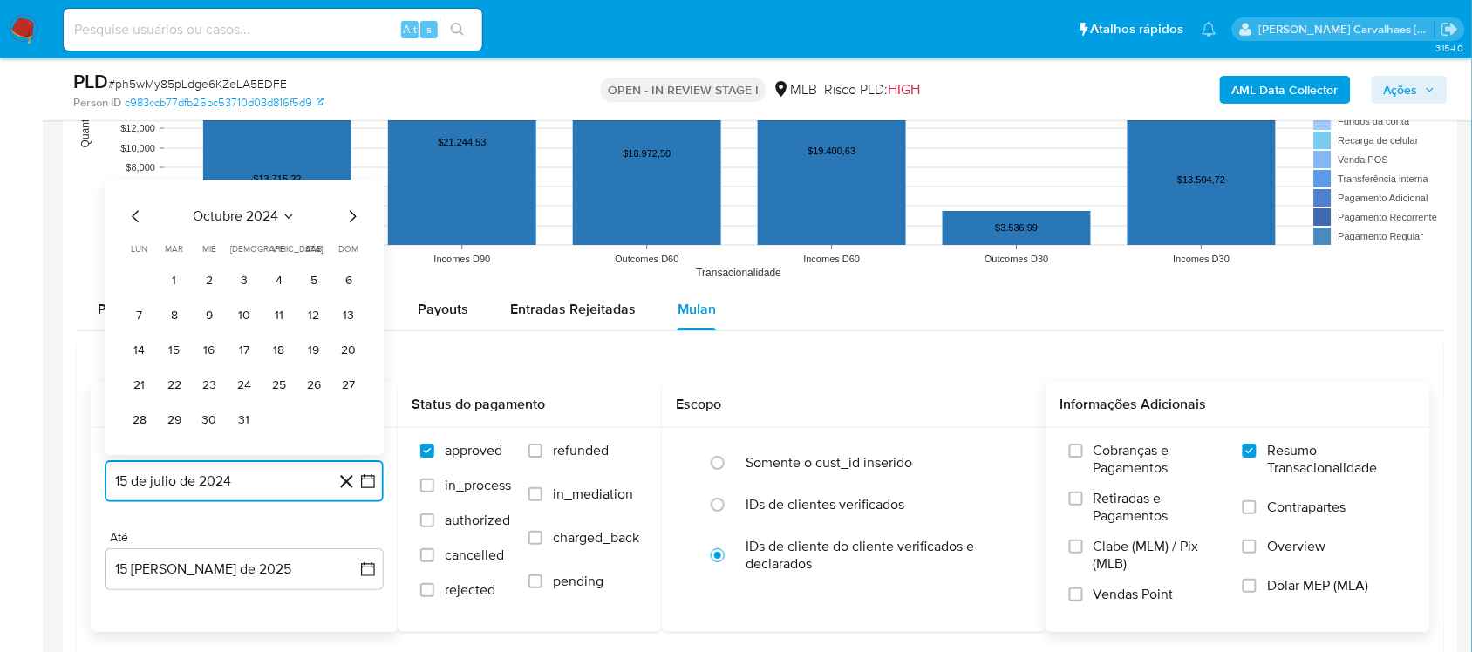
click at [351, 216] on icon "Mes siguiente" at bounding box center [352, 216] width 21 height 21
click at [351, 220] on icon "Mes siguiente" at bounding box center [352, 216] width 21 height 21
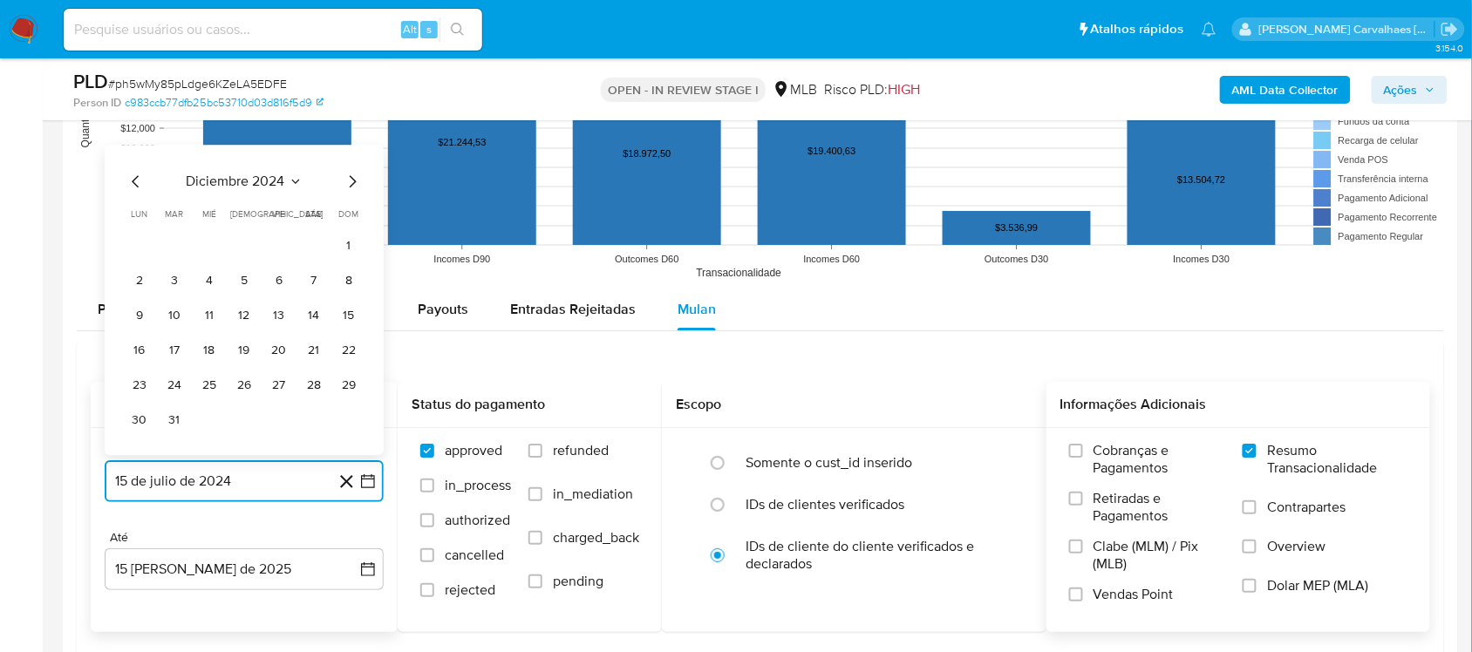
click at [346, 185] on icon "Mes siguiente" at bounding box center [352, 181] width 21 height 21
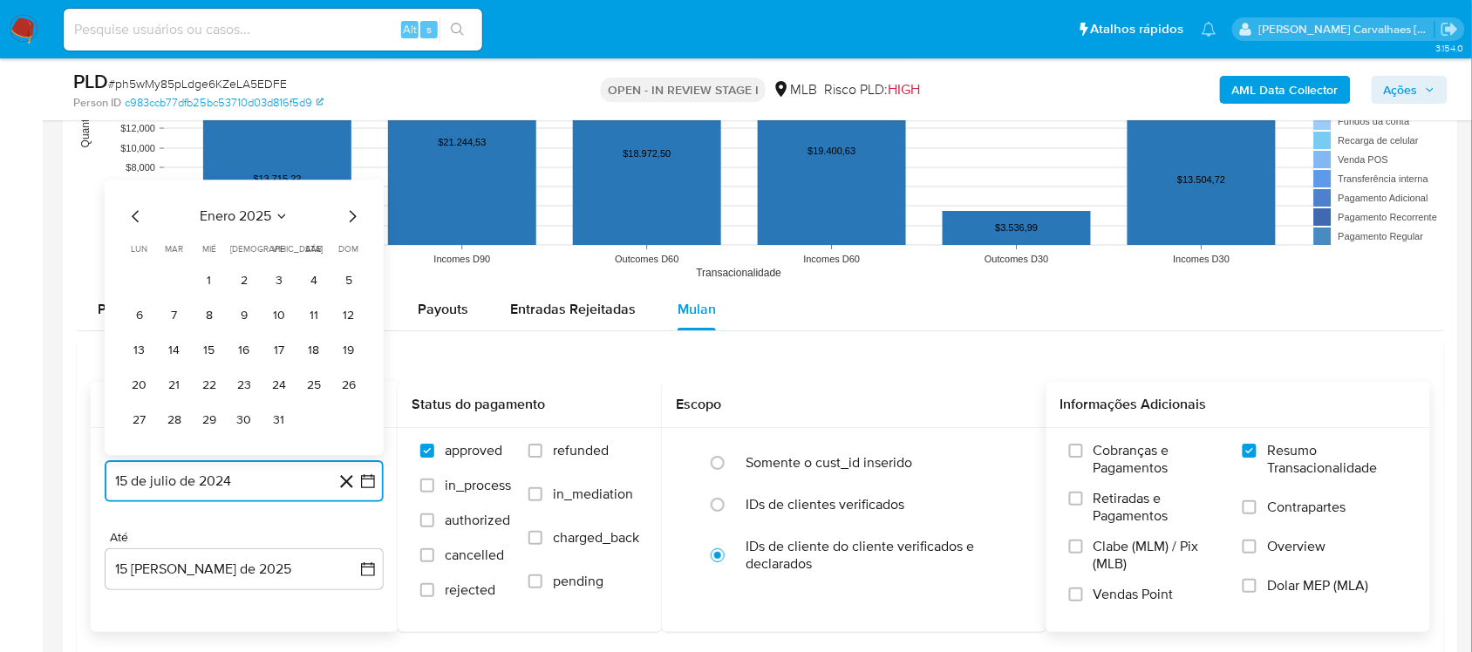
click at [349, 220] on icon "Mes siguiente" at bounding box center [352, 216] width 21 height 21
click at [351, 222] on icon "Mes siguiente" at bounding box center [352, 216] width 21 height 21
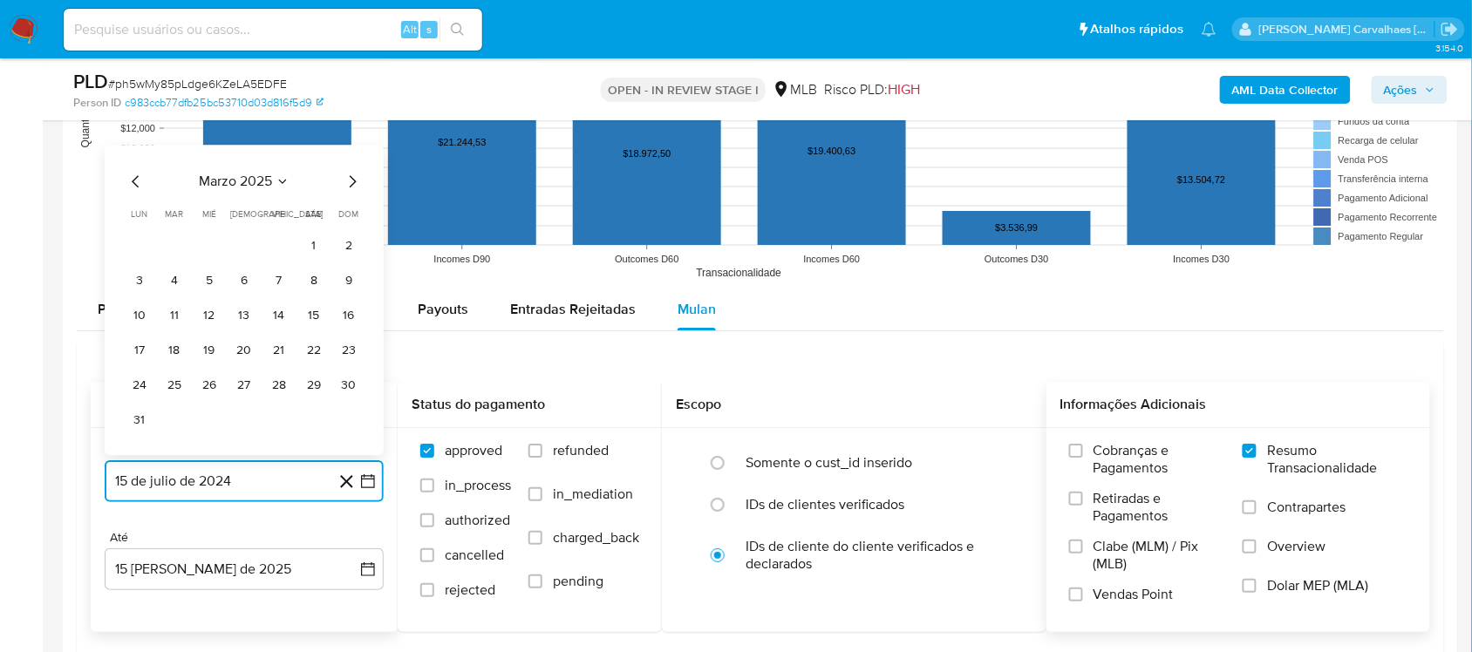
click at [350, 187] on icon "Mes siguiente" at bounding box center [352, 181] width 21 height 21
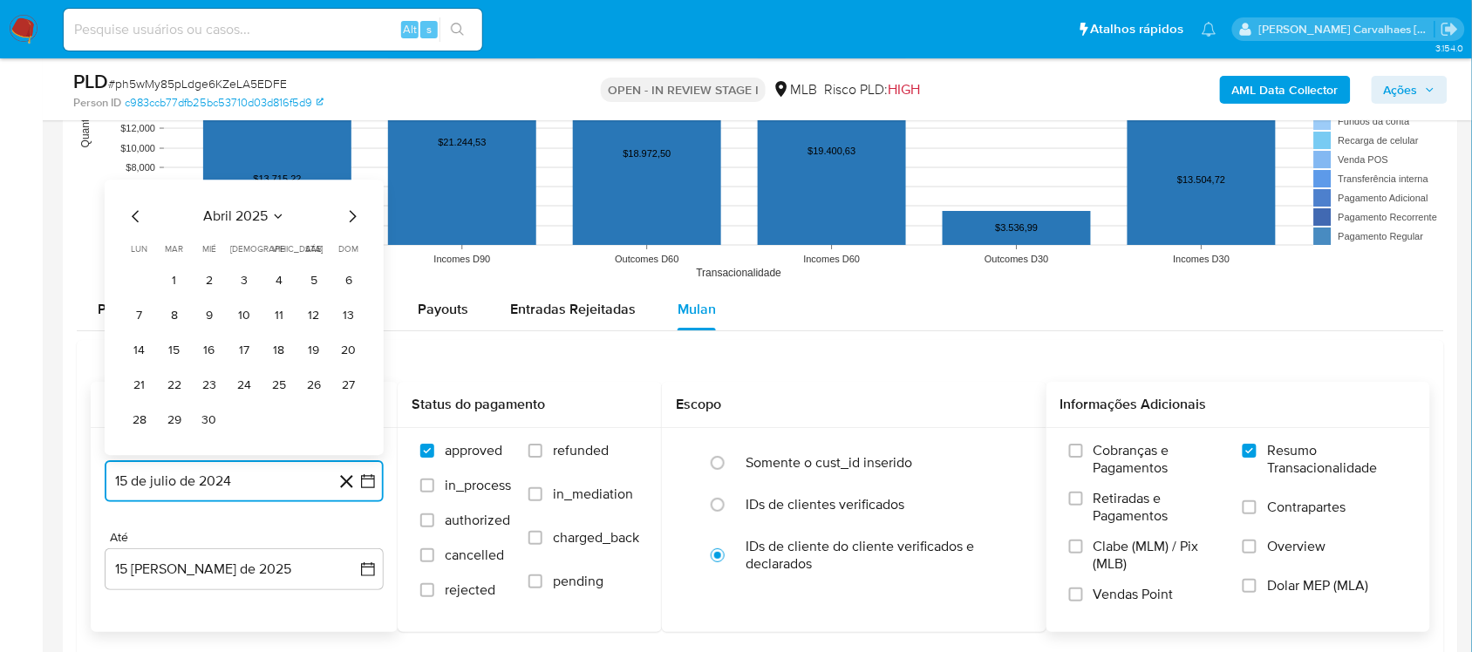
click at [350, 221] on icon "Mes siguiente" at bounding box center [352, 216] width 21 height 21
click at [349, 220] on icon "Mes siguiente" at bounding box center [352, 216] width 21 height 21
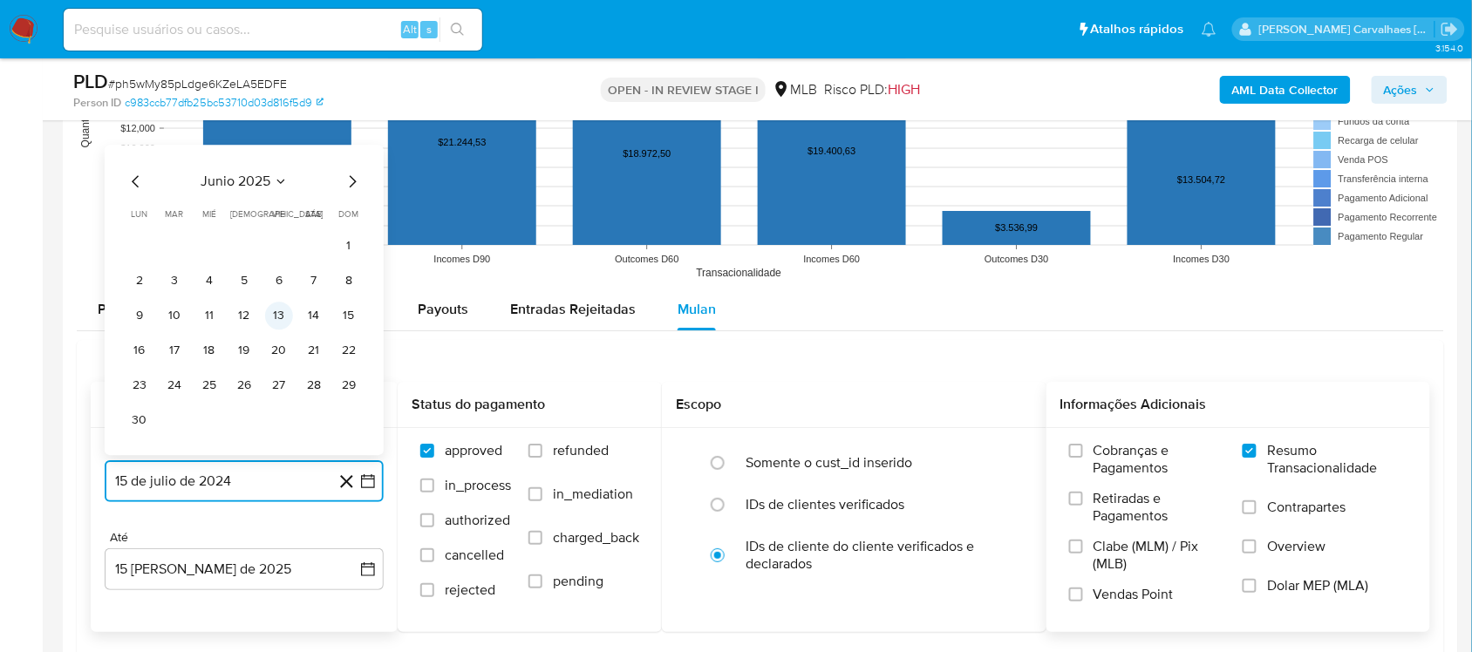
click at [279, 323] on button "13" at bounding box center [279, 316] width 28 height 28
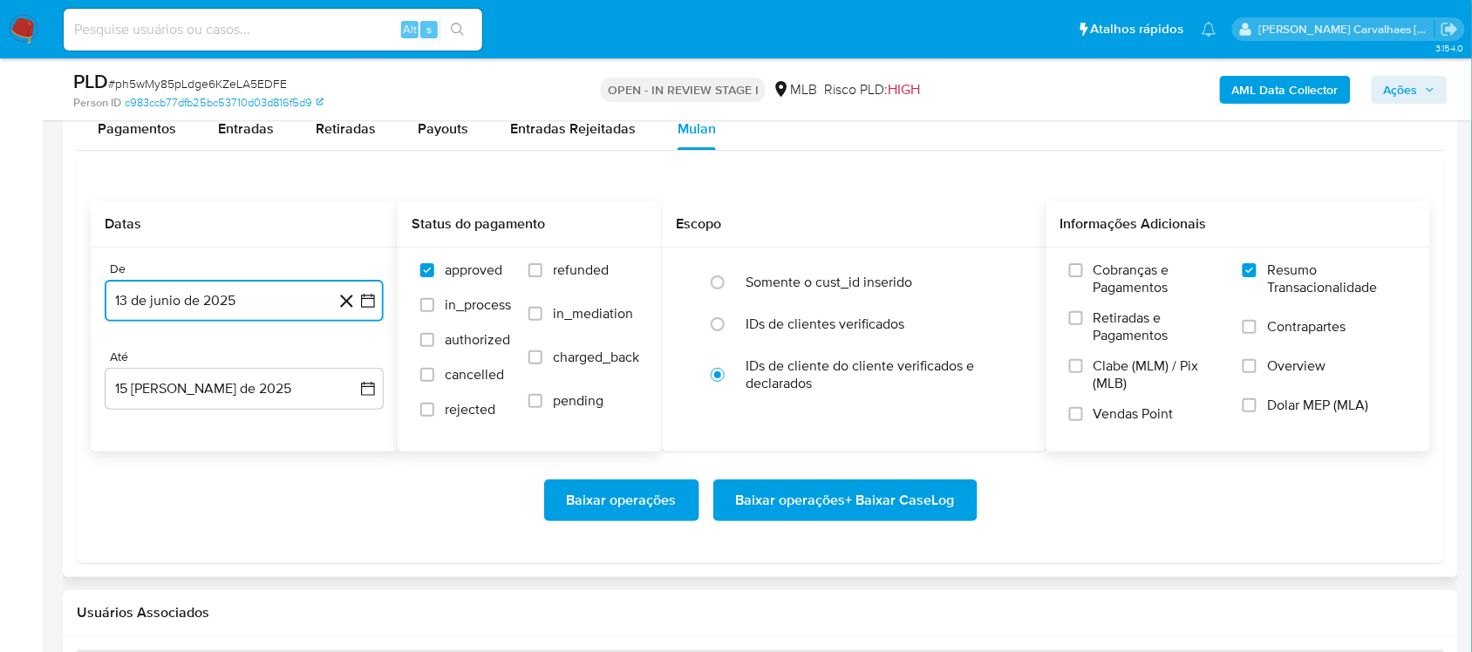
scroll to position [1962, 0]
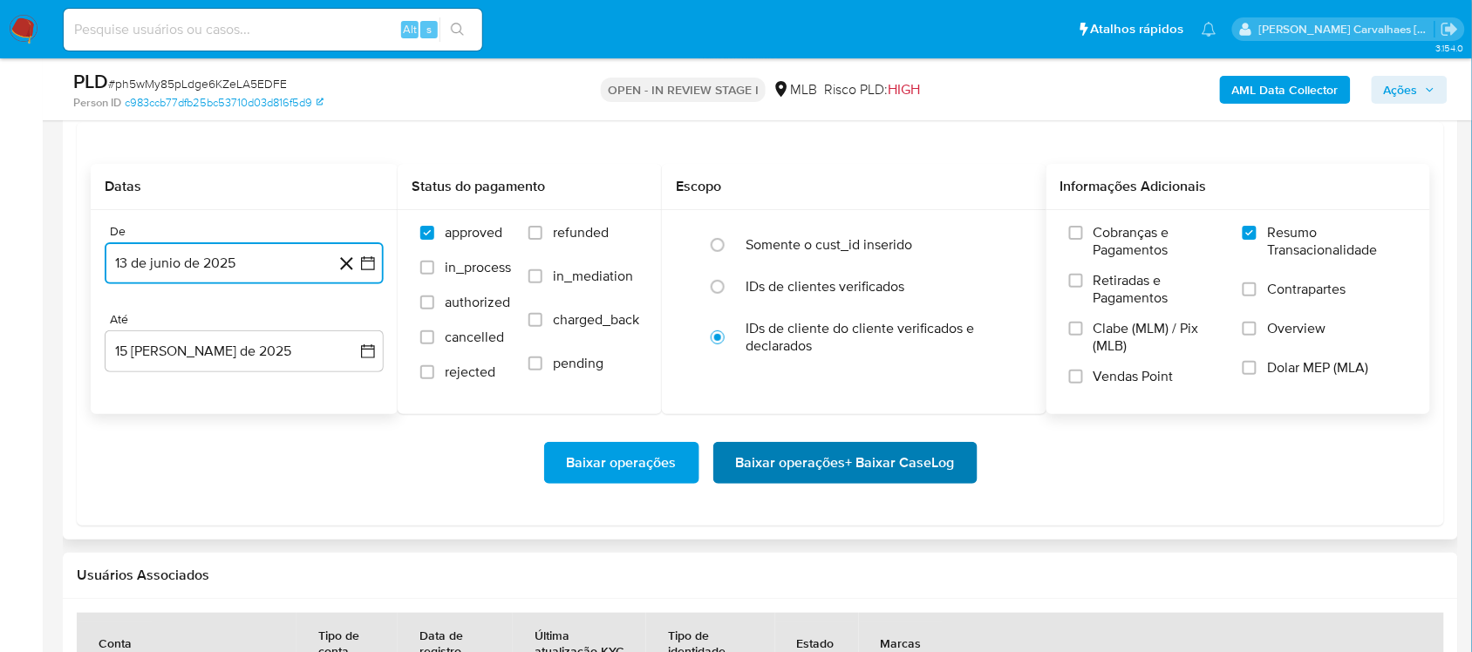
click at [787, 467] on span "Baixar operações + Baixar CaseLog" at bounding box center [845, 463] width 219 height 38
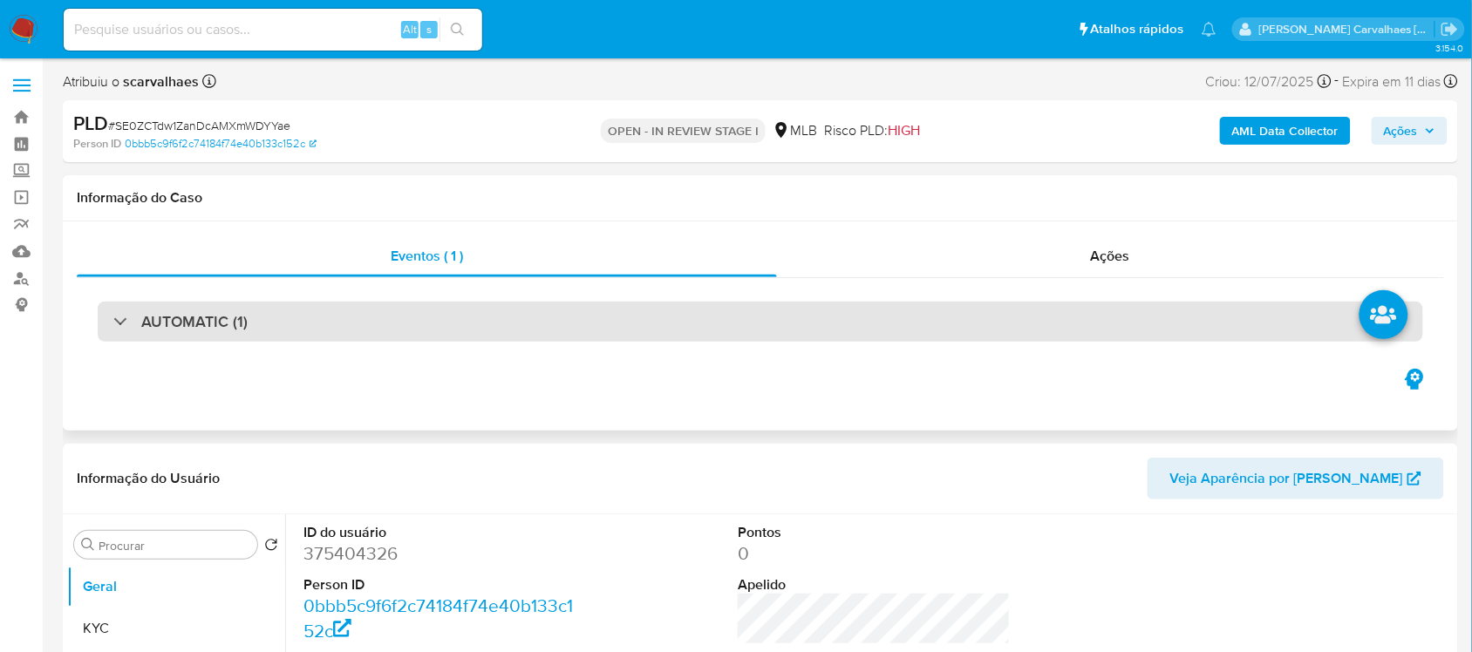
select select "10"
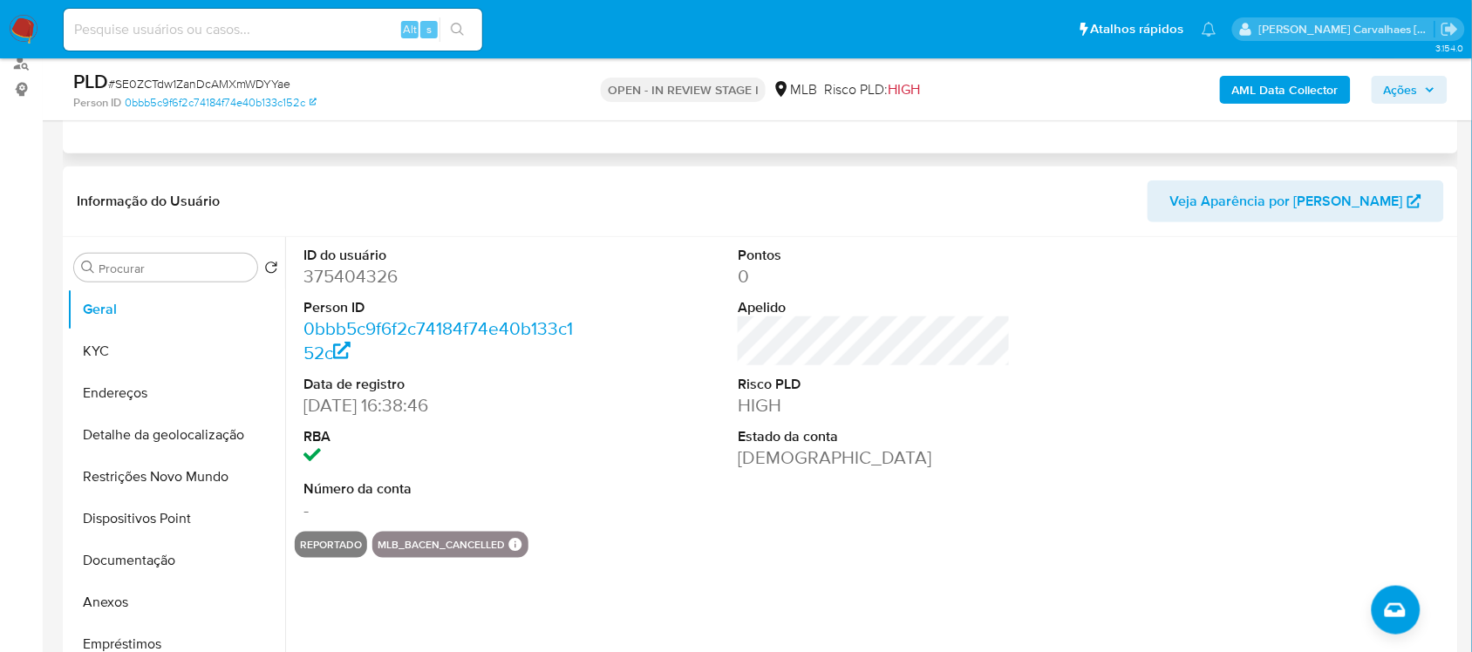
scroll to position [218, 0]
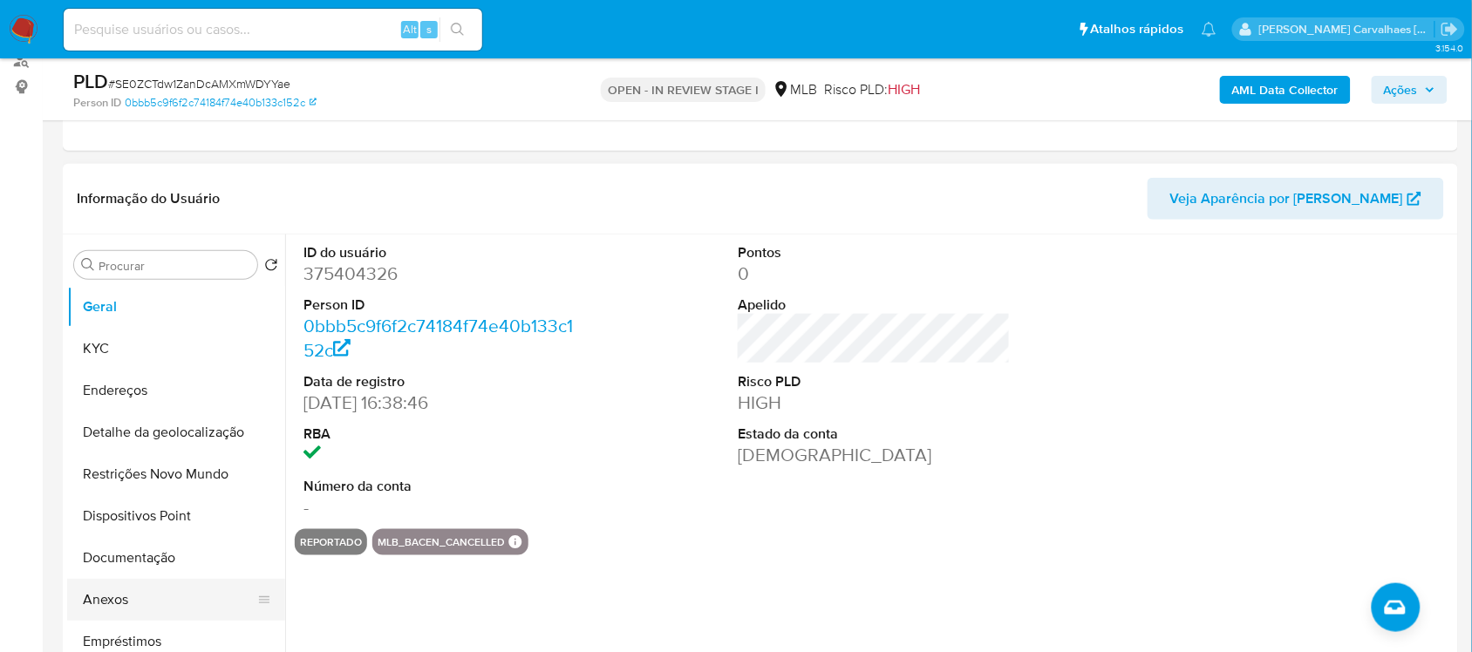
click at [131, 590] on button "Anexos" at bounding box center [169, 600] width 204 height 42
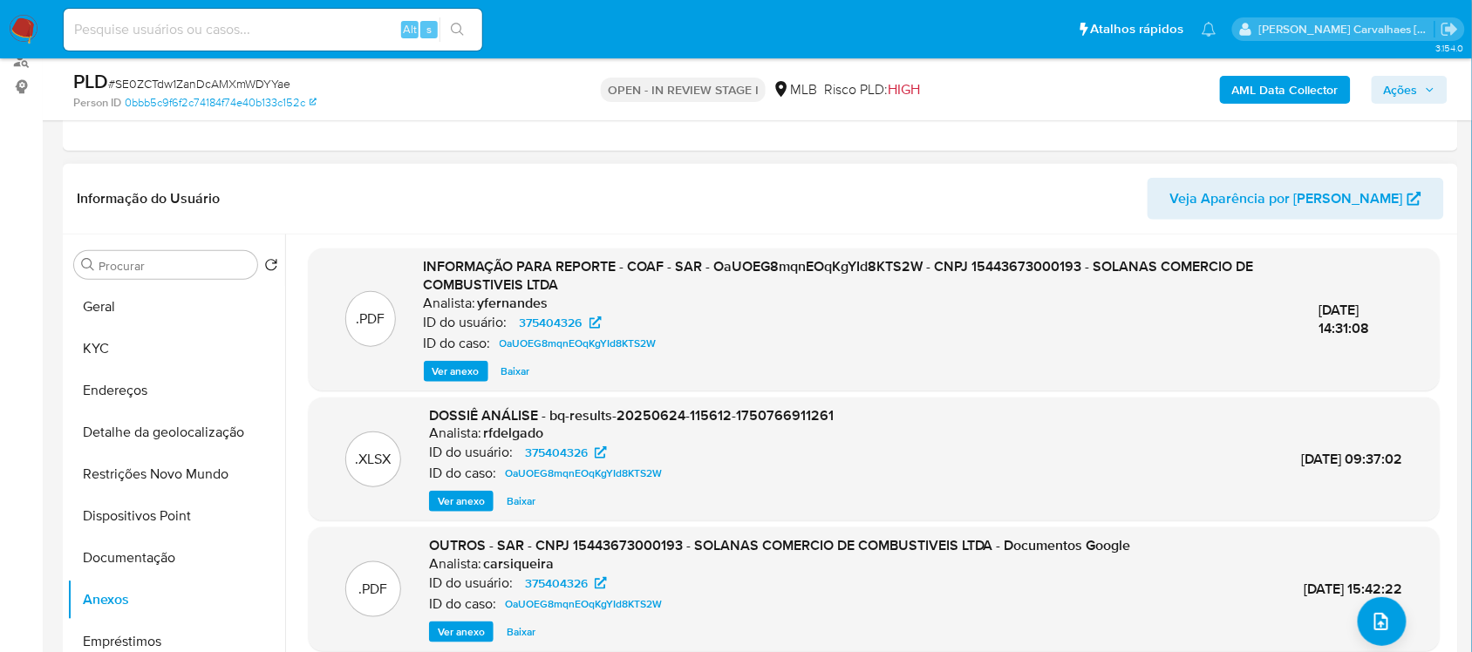
click at [445, 368] on span "Ver anexo" at bounding box center [456, 371] width 47 height 17
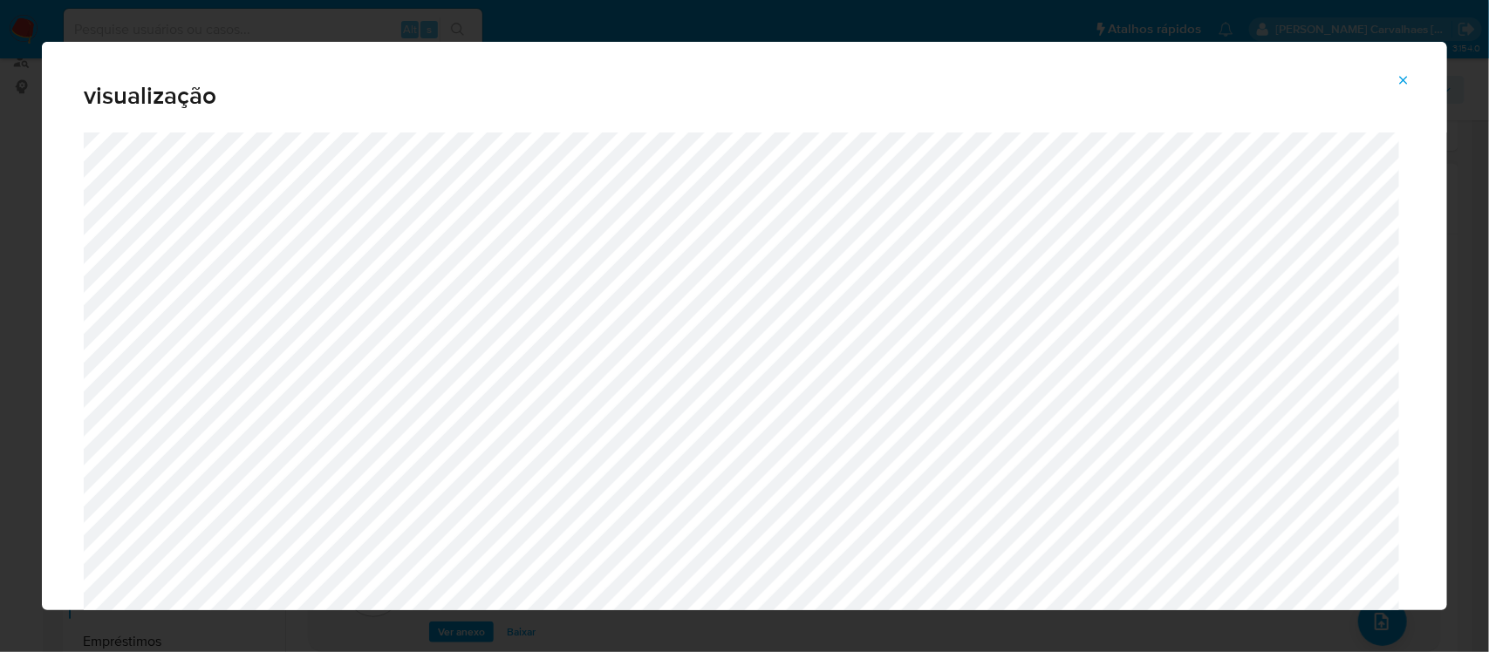
click at [1406, 79] on icon "Attachment preview" at bounding box center [1403, 80] width 14 height 14
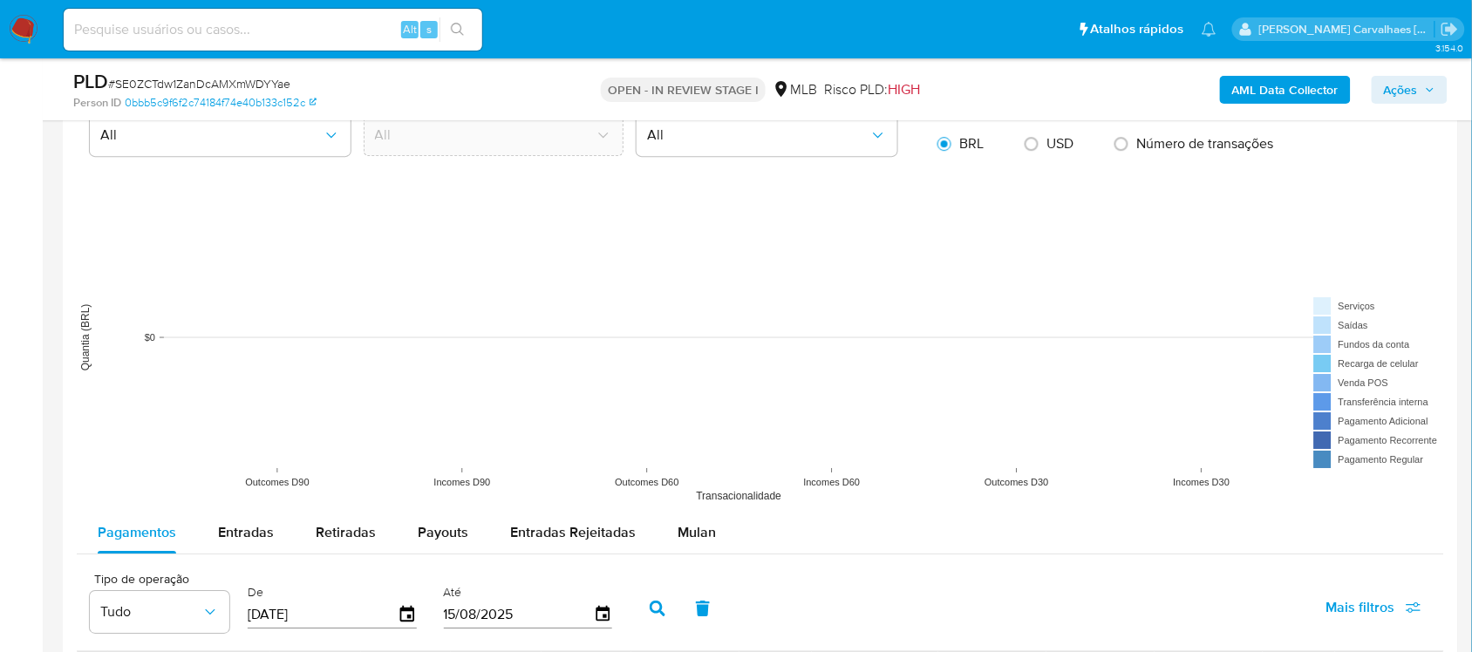
scroll to position [1744, 0]
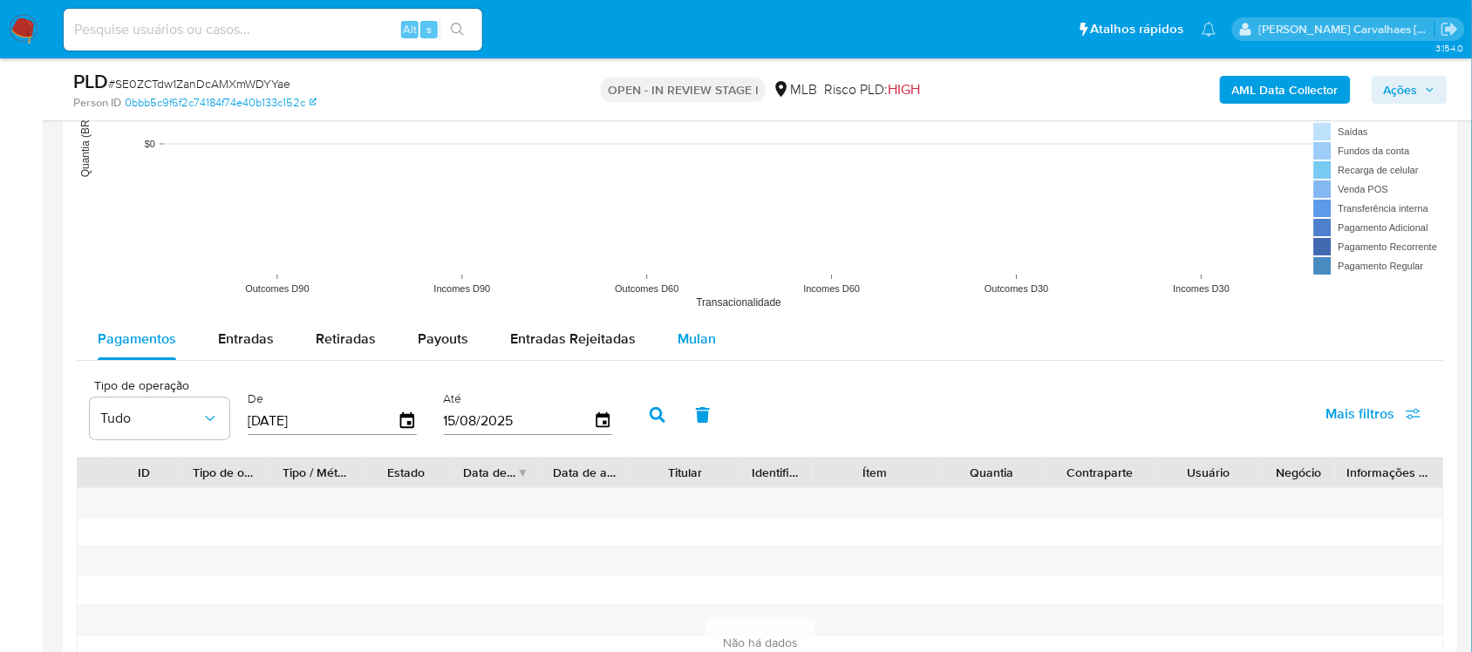
click at [690, 337] on span "Mulan" at bounding box center [697, 339] width 38 height 20
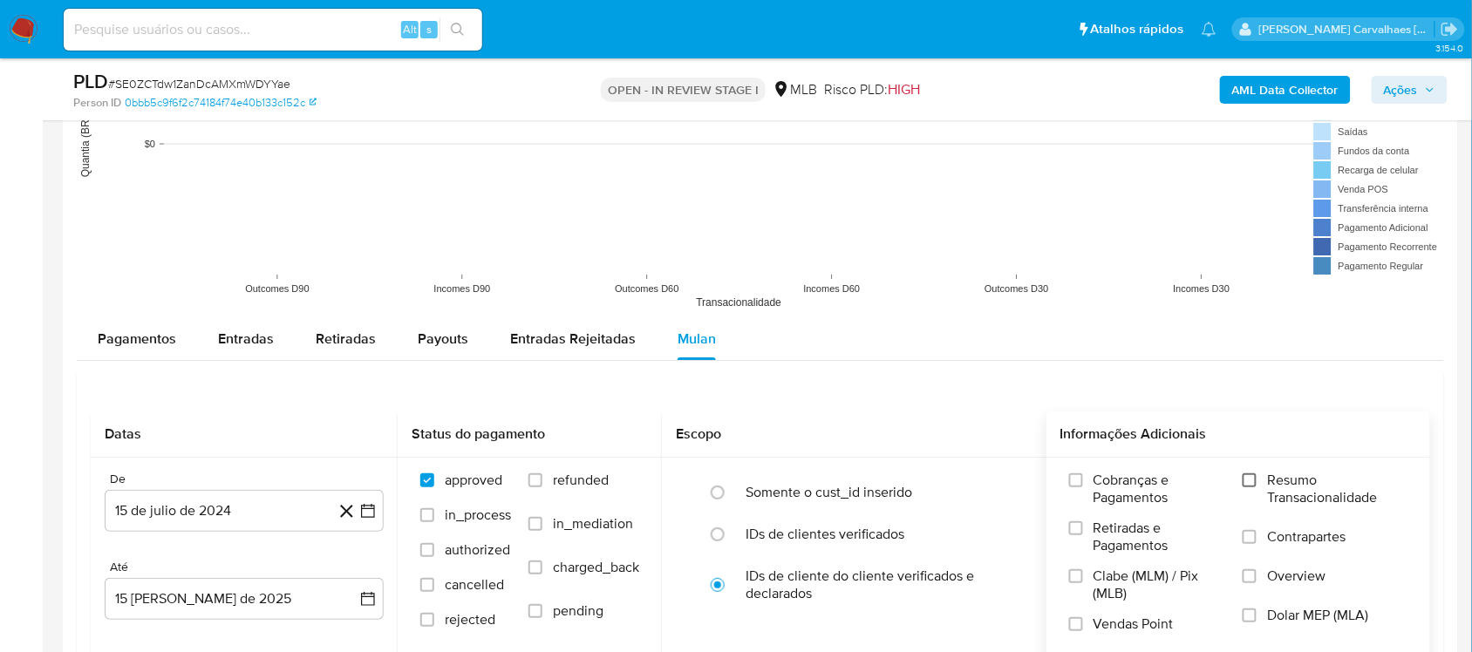
click at [1248, 487] on input "Resumo Transacionalidade" at bounding box center [1250, 481] width 14 height 14
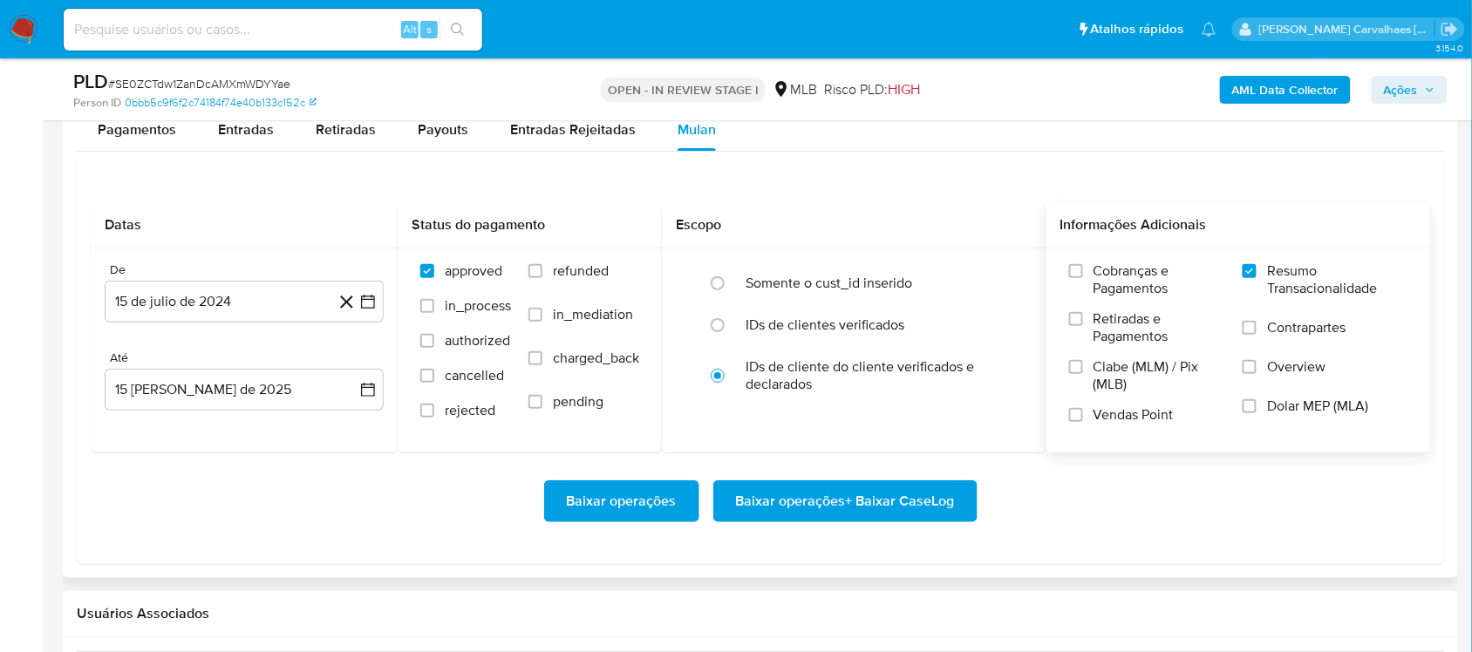
scroll to position [1962, 0]
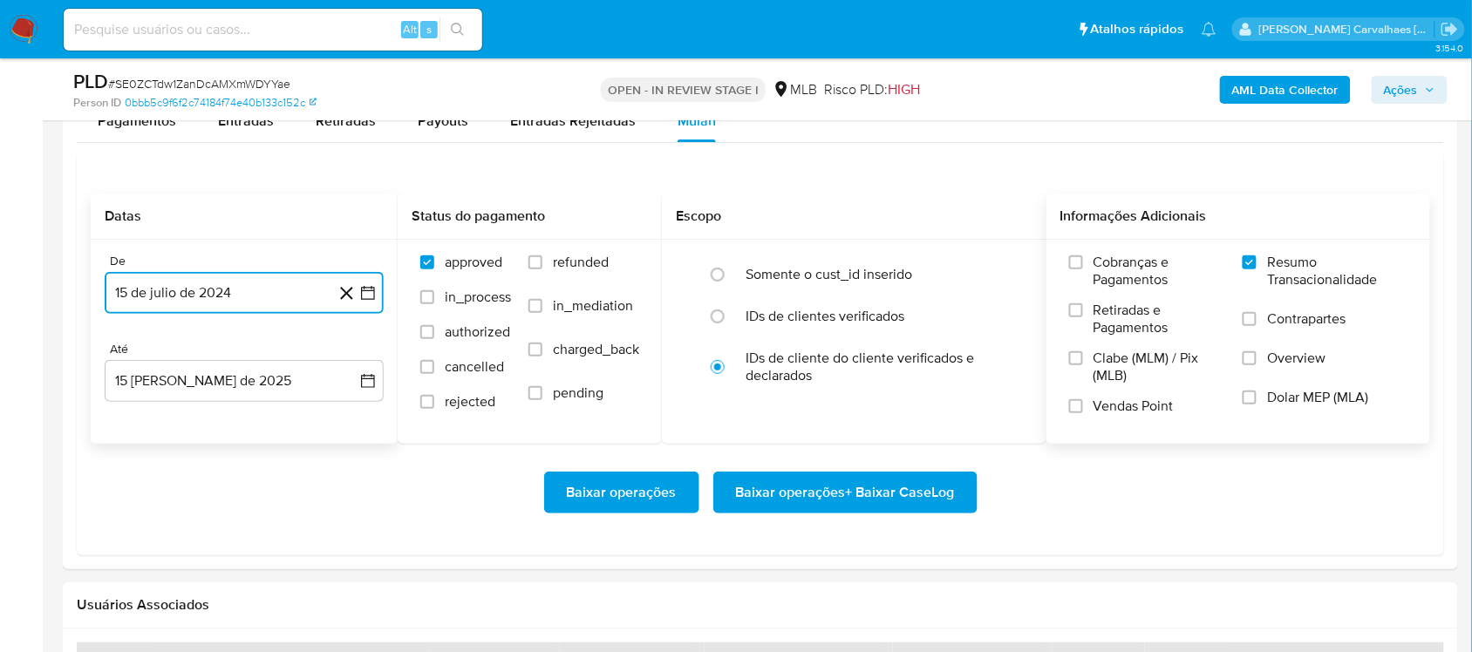
click at [365, 297] on icon "button" at bounding box center [367, 292] width 17 height 17
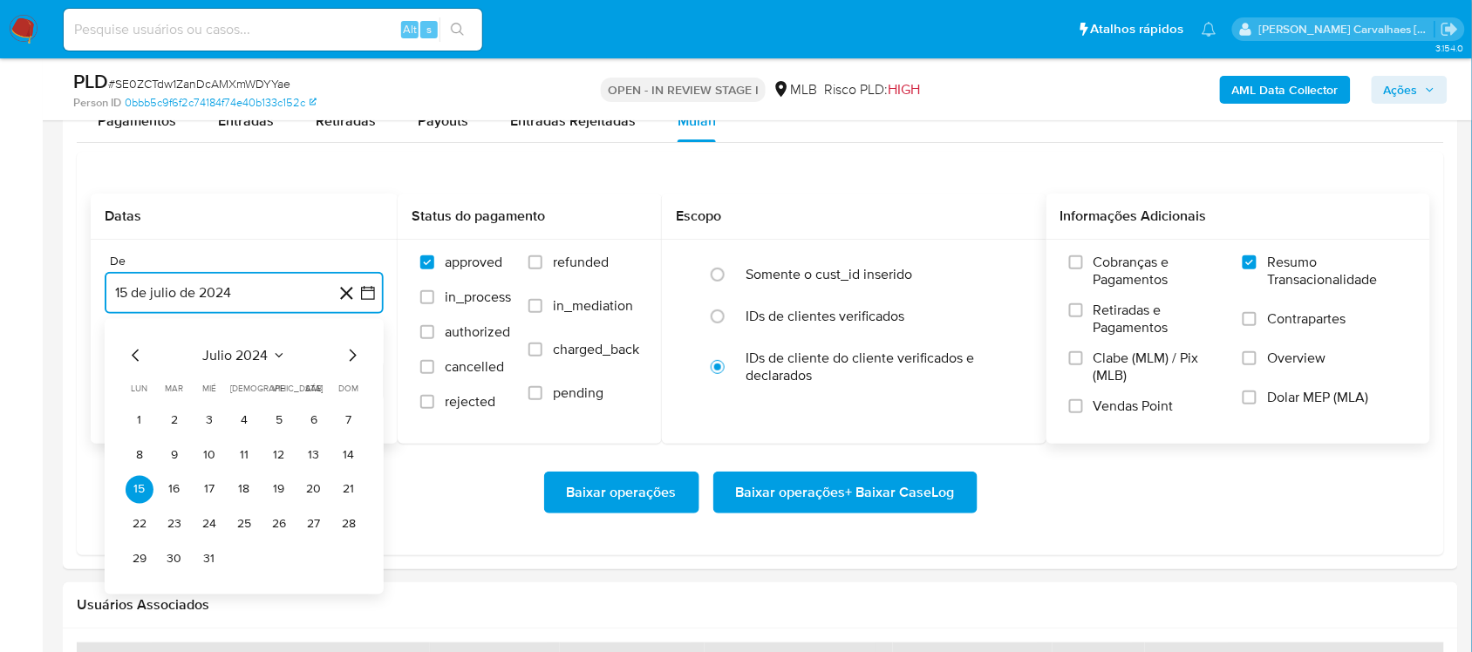
click at [351, 360] on icon "Mes siguiente" at bounding box center [352, 354] width 21 height 21
click at [349, 360] on icon "Mes siguiente" at bounding box center [352, 354] width 21 height 21
click at [349, 355] on icon "Mes siguiente" at bounding box center [352, 354] width 21 height 21
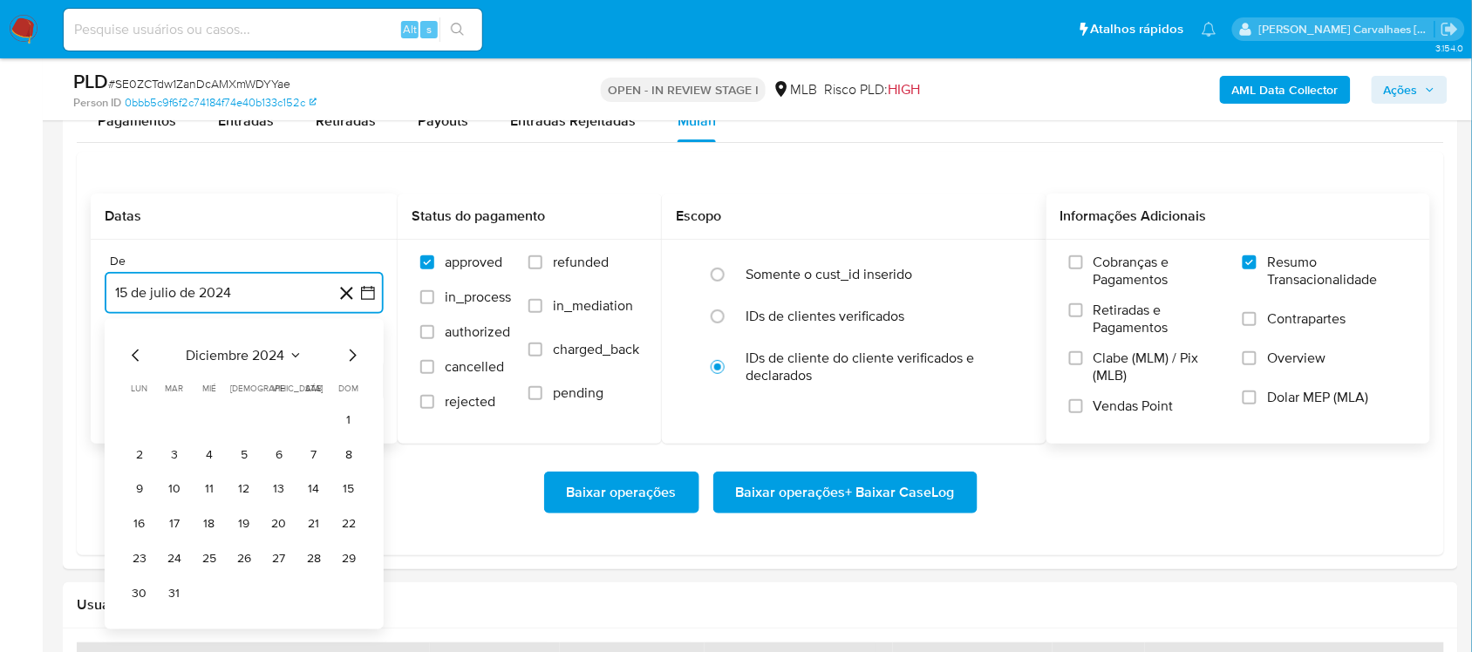
click at [349, 355] on icon "Mes siguiente" at bounding box center [352, 354] width 21 height 21
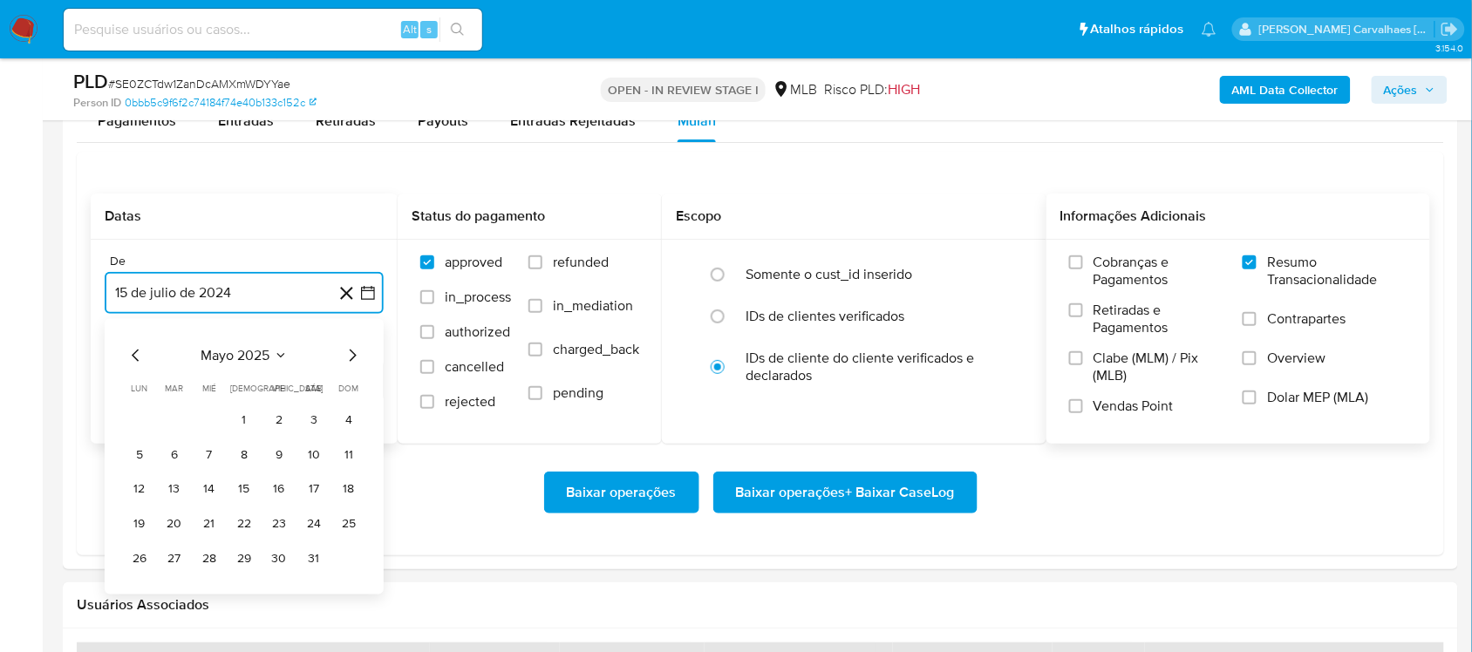
click at [349, 355] on icon "Mes siguiente" at bounding box center [352, 354] width 21 height 21
click at [279, 493] on button "13" at bounding box center [279, 489] width 28 height 28
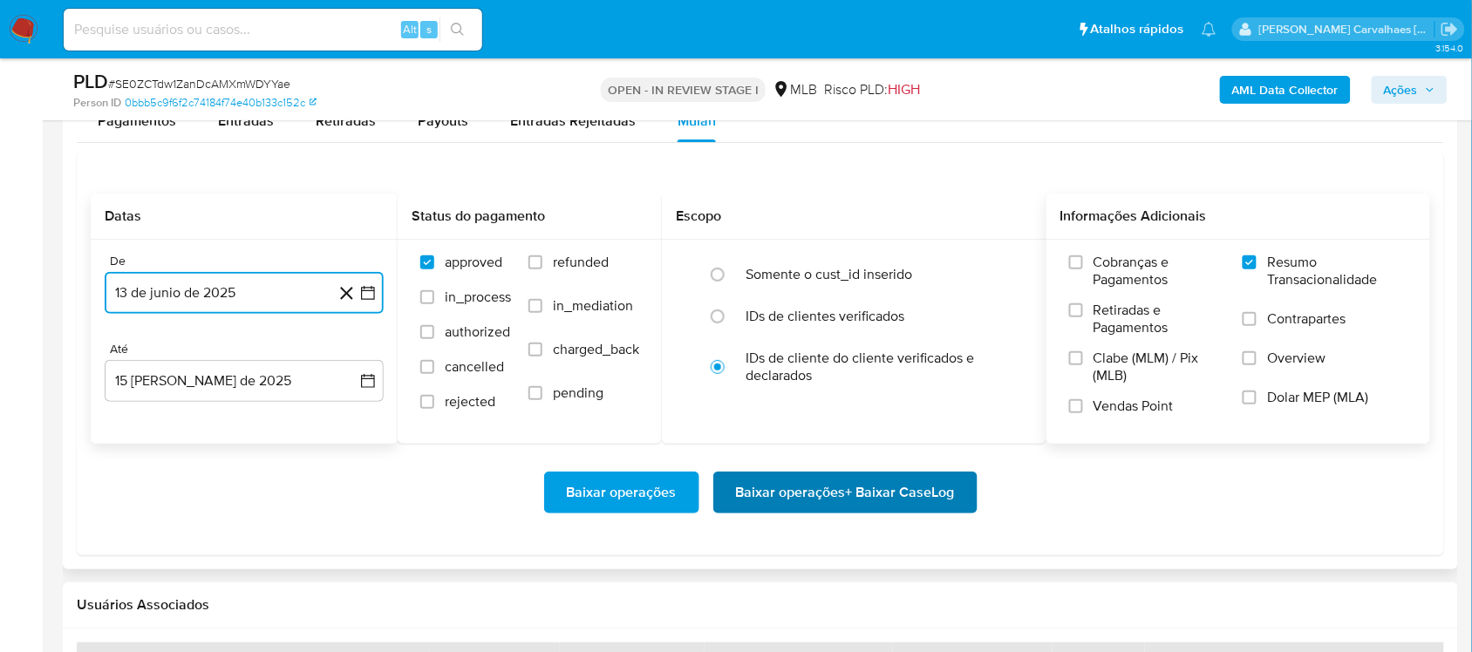
click at [808, 494] on span "Baixar operações + Baixar CaseLog" at bounding box center [845, 493] width 219 height 38
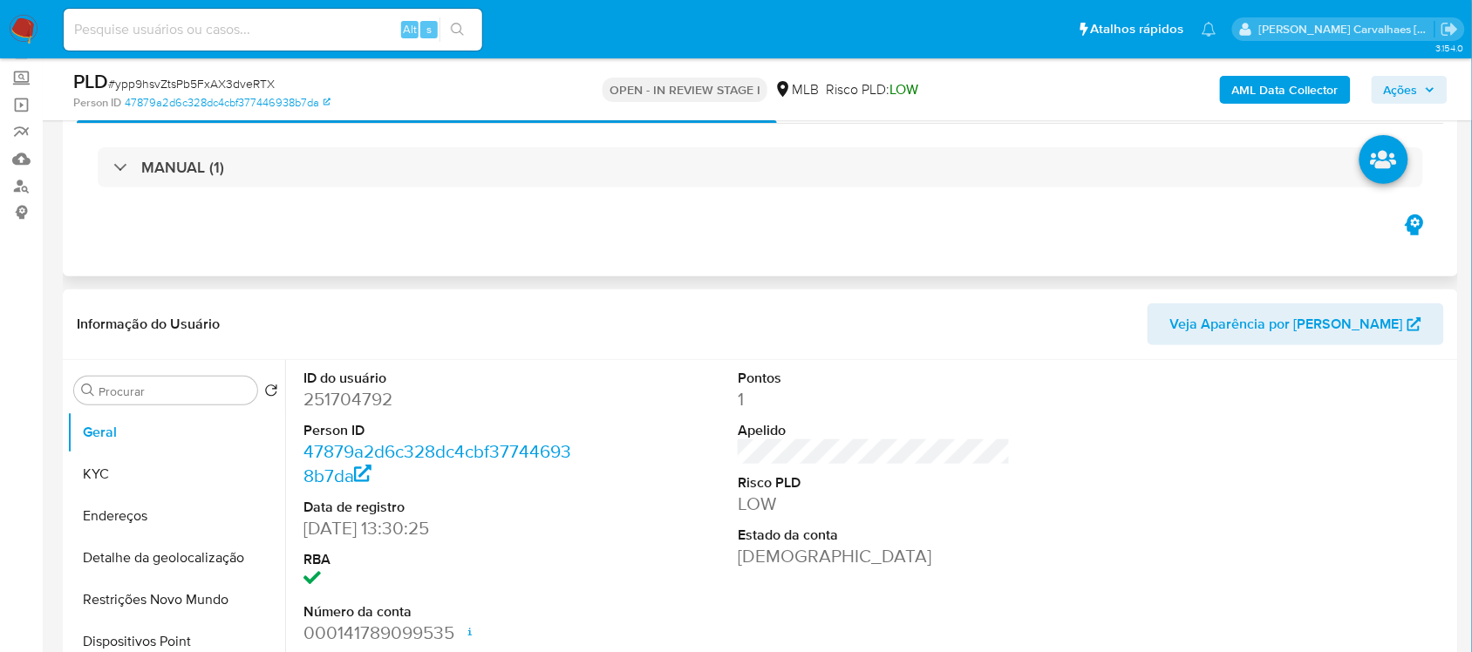
scroll to position [218, 0]
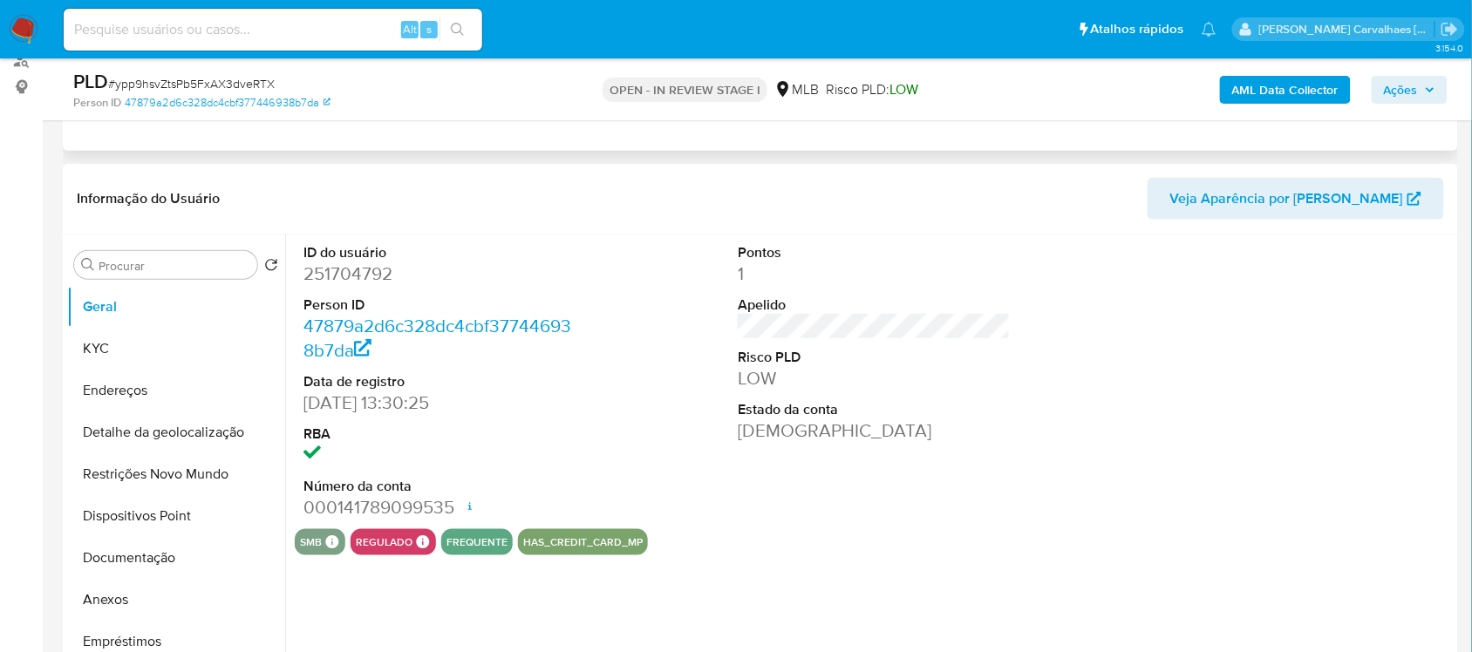
select select "10"
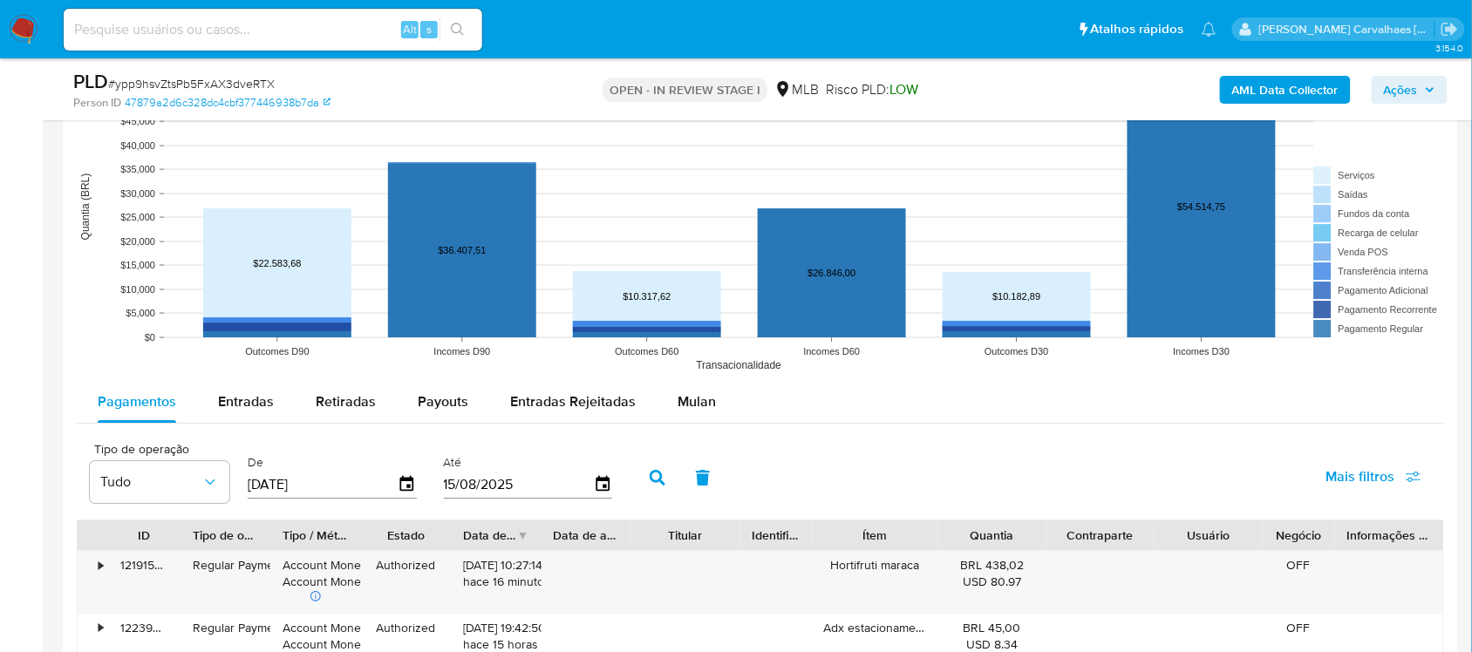
scroll to position [1635, 0]
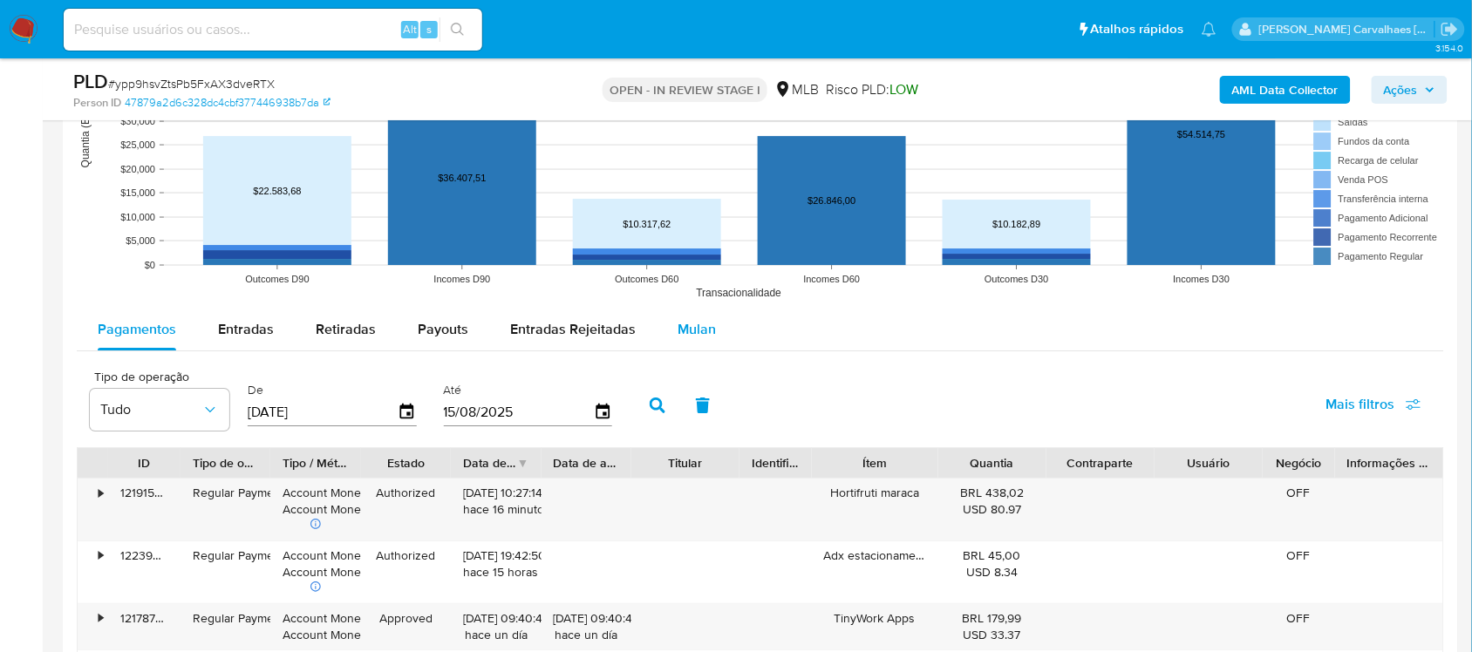
click at [681, 328] on span "Mulan" at bounding box center [697, 329] width 38 height 20
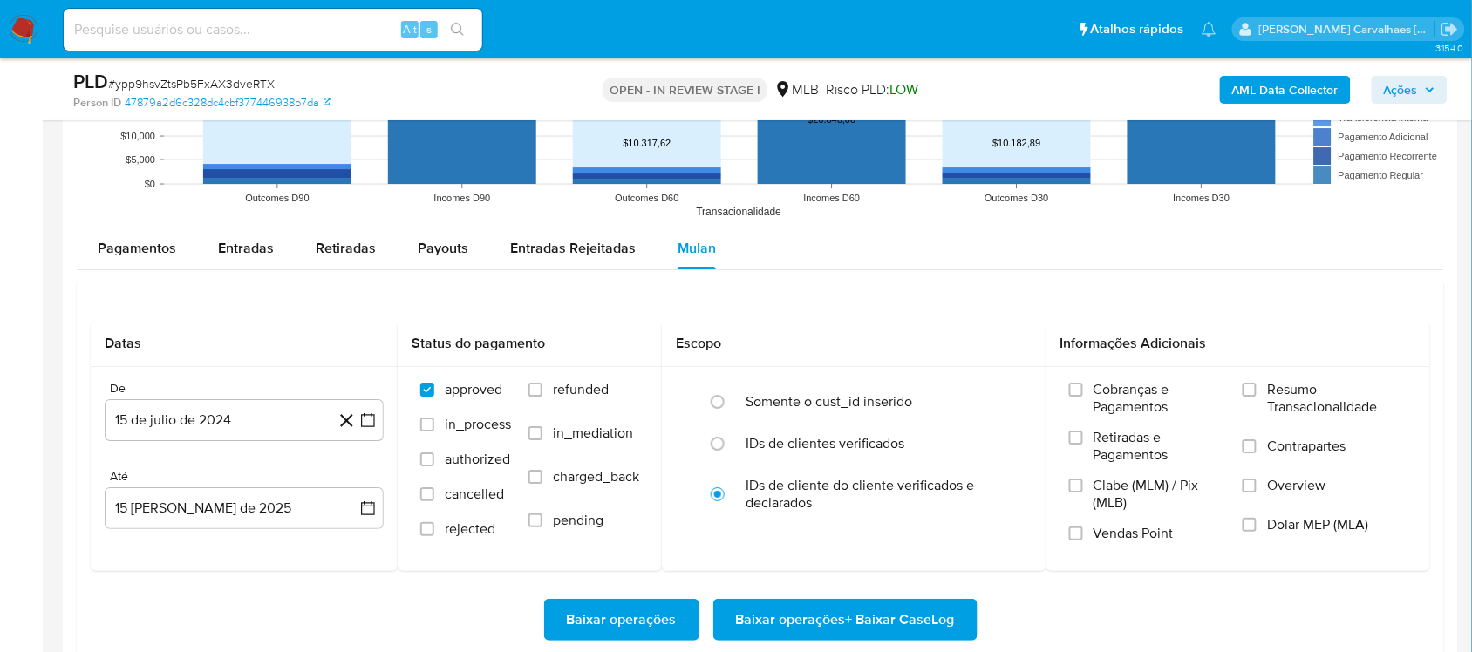
scroll to position [1853, 0]
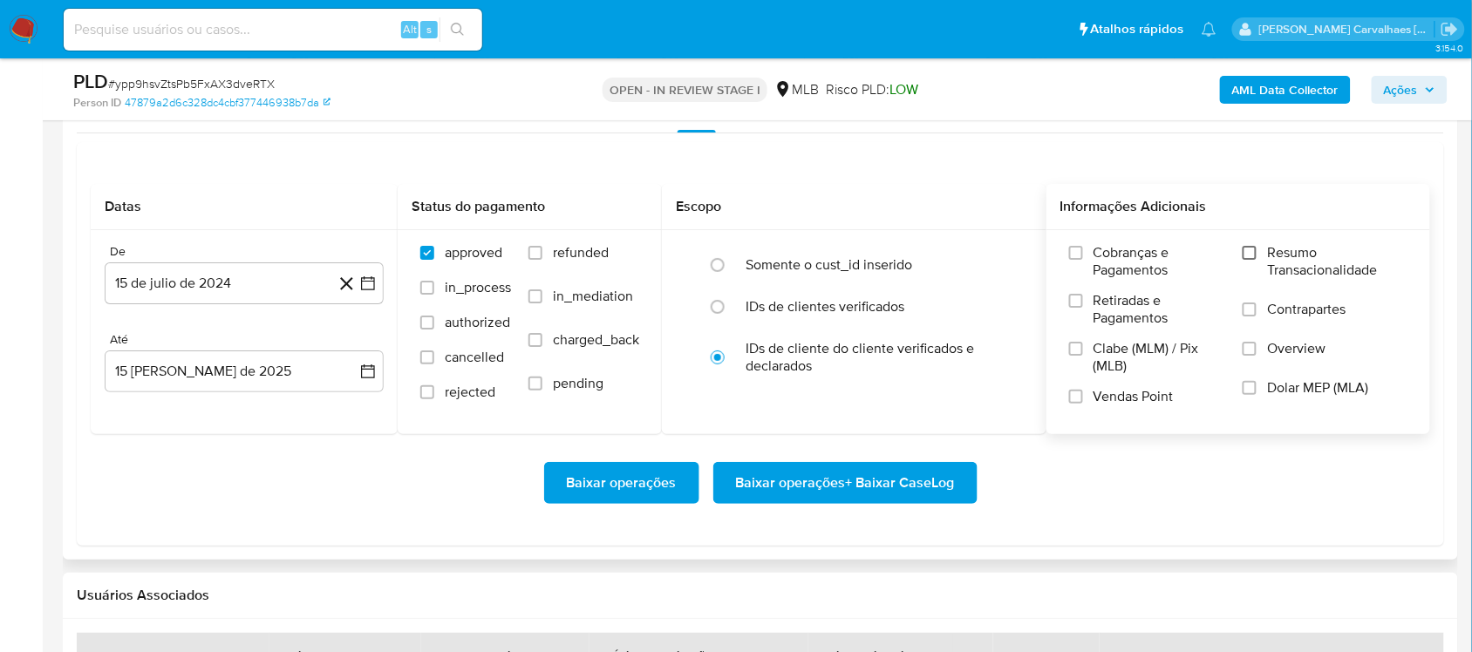
click at [1250, 249] on input "Resumo Transacionalidade" at bounding box center [1250, 253] width 14 height 14
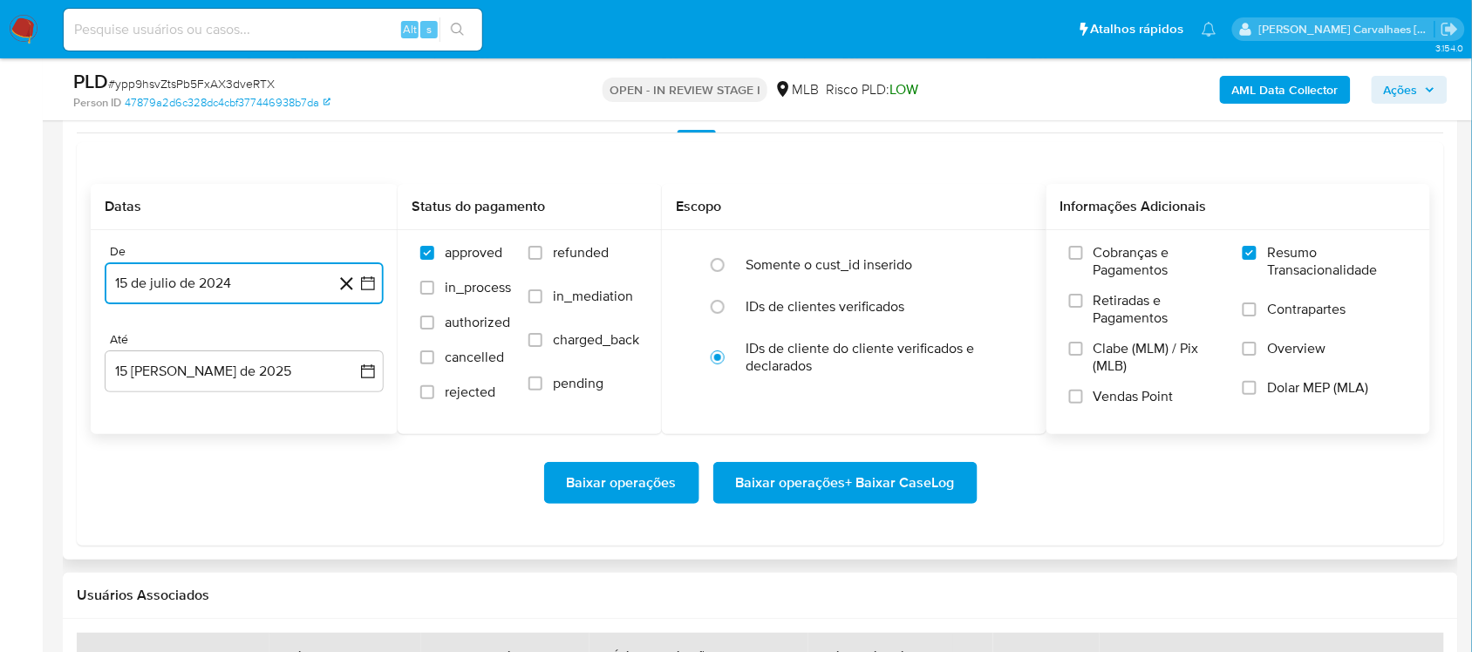
click at [369, 283] on icon "button" at bounding box center [368, 283] width 14 height 14
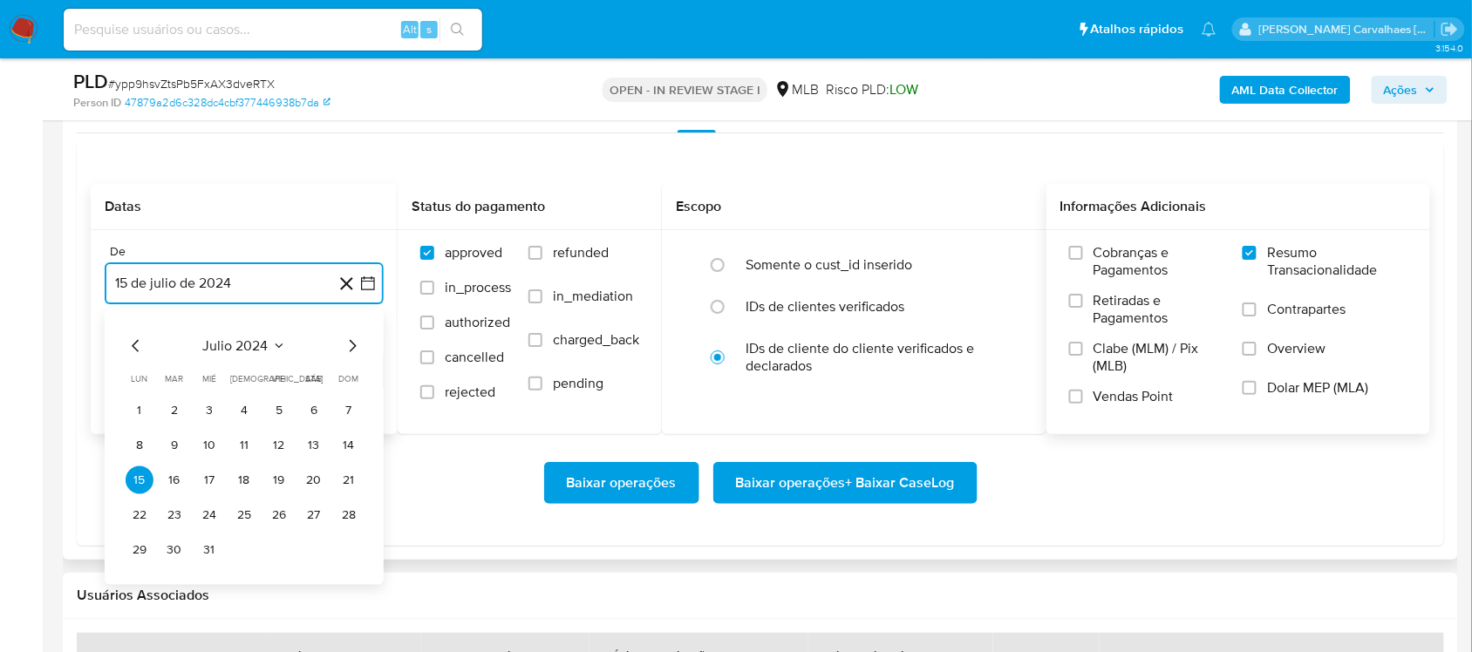
click at [351, 344] on icon "Mes siguiente" at bounding box center [353, 346] width 7 height 12
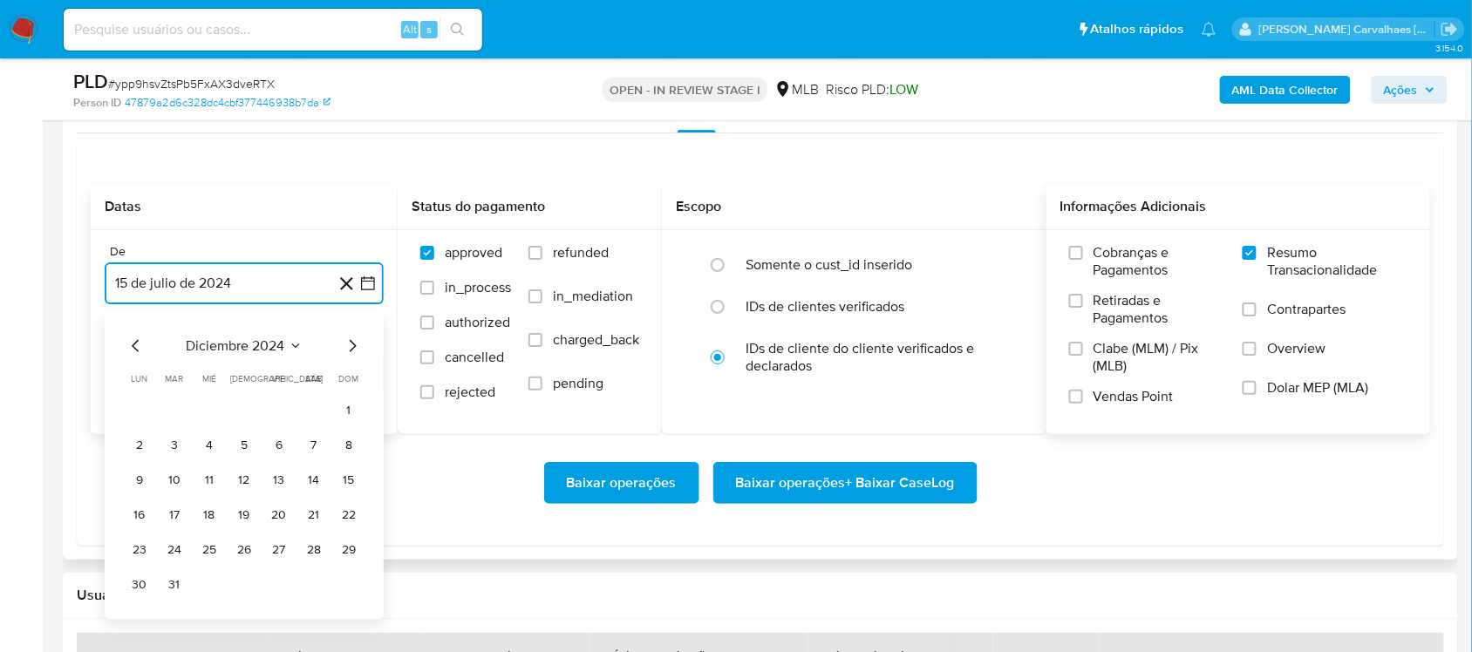
click at [351, 344] on icon "Mes siguiente" at bounding box center [353, 346] width 7 height 12
click at [351, 344] on icon "Mes siguiente" at bounding box center [352, 346] width 21 height 21
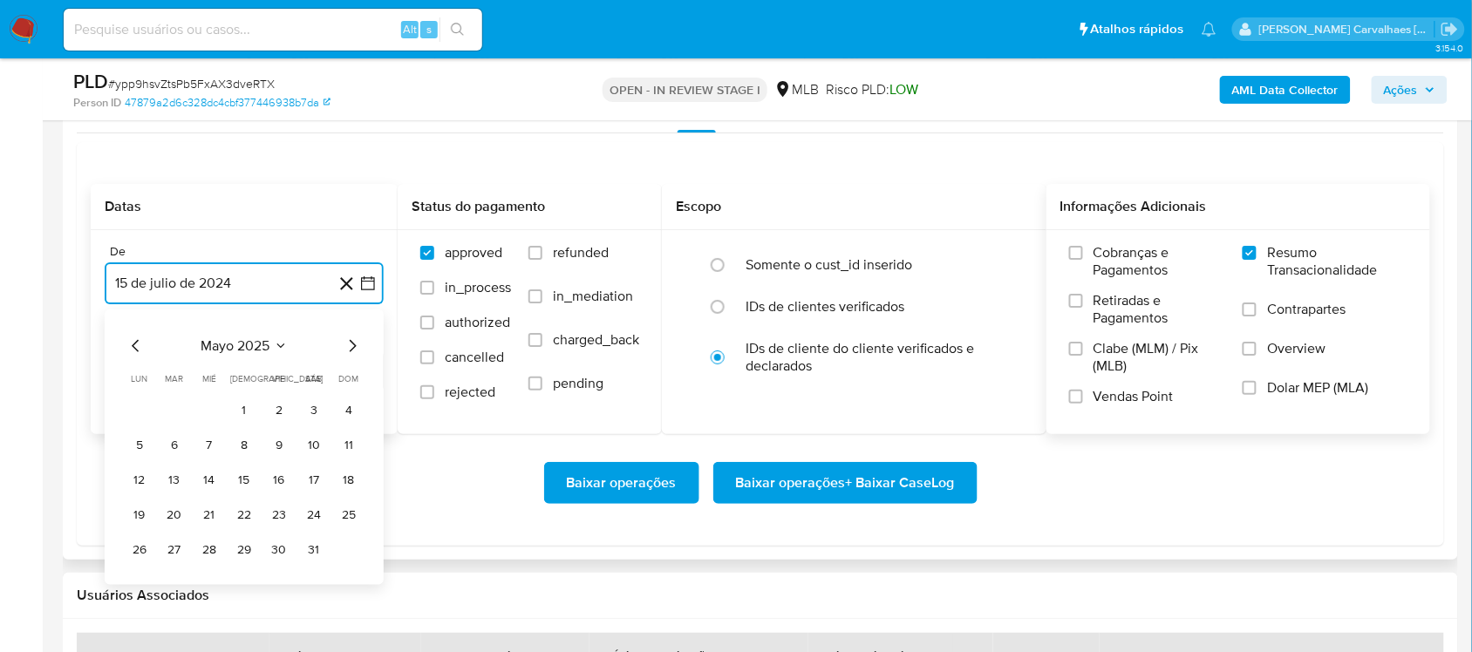
click at [351, 344] on icon "Mes siguiente" at bounding box center [352, 346] width 21 height 21
click at [276, 481] on button "13" at bounding box center [279, 481] width 28 height 28
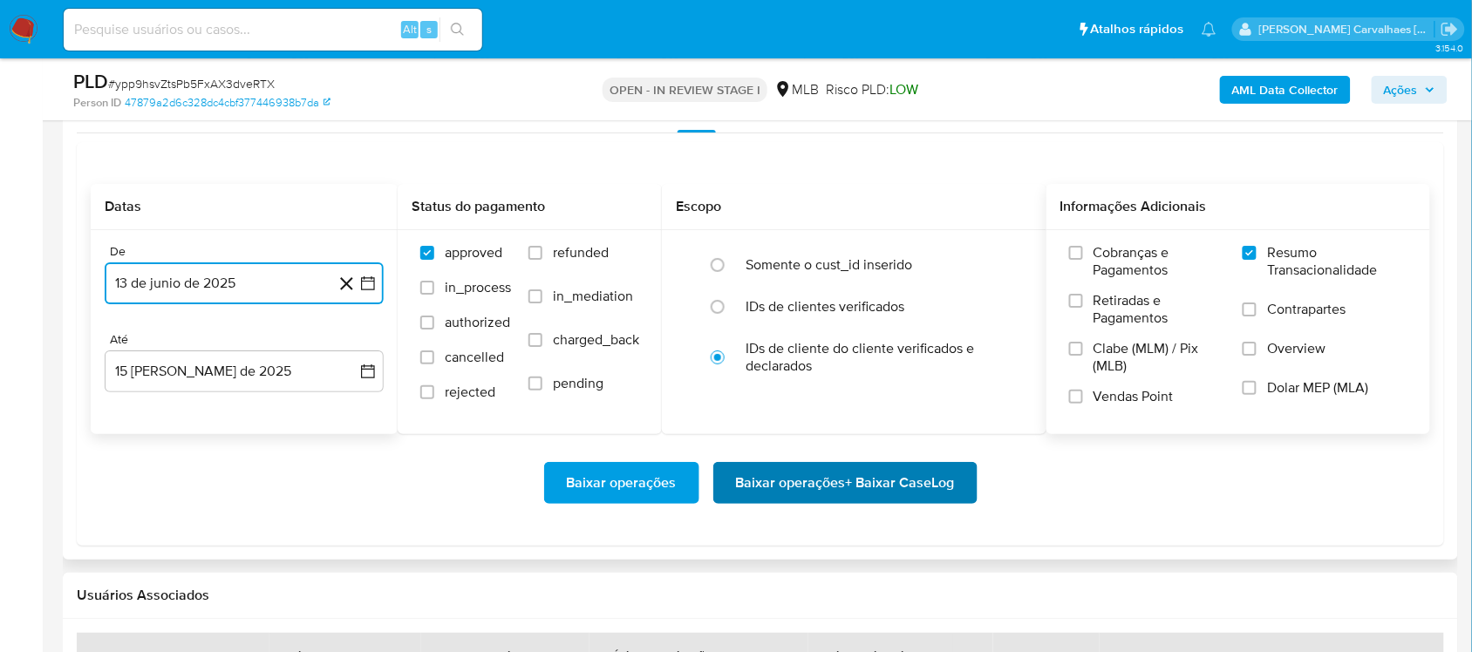
click at [808, 477] on span "Baixar operações + Baixar CaseLog" at bounding box center [845, 483] width 219 height 38
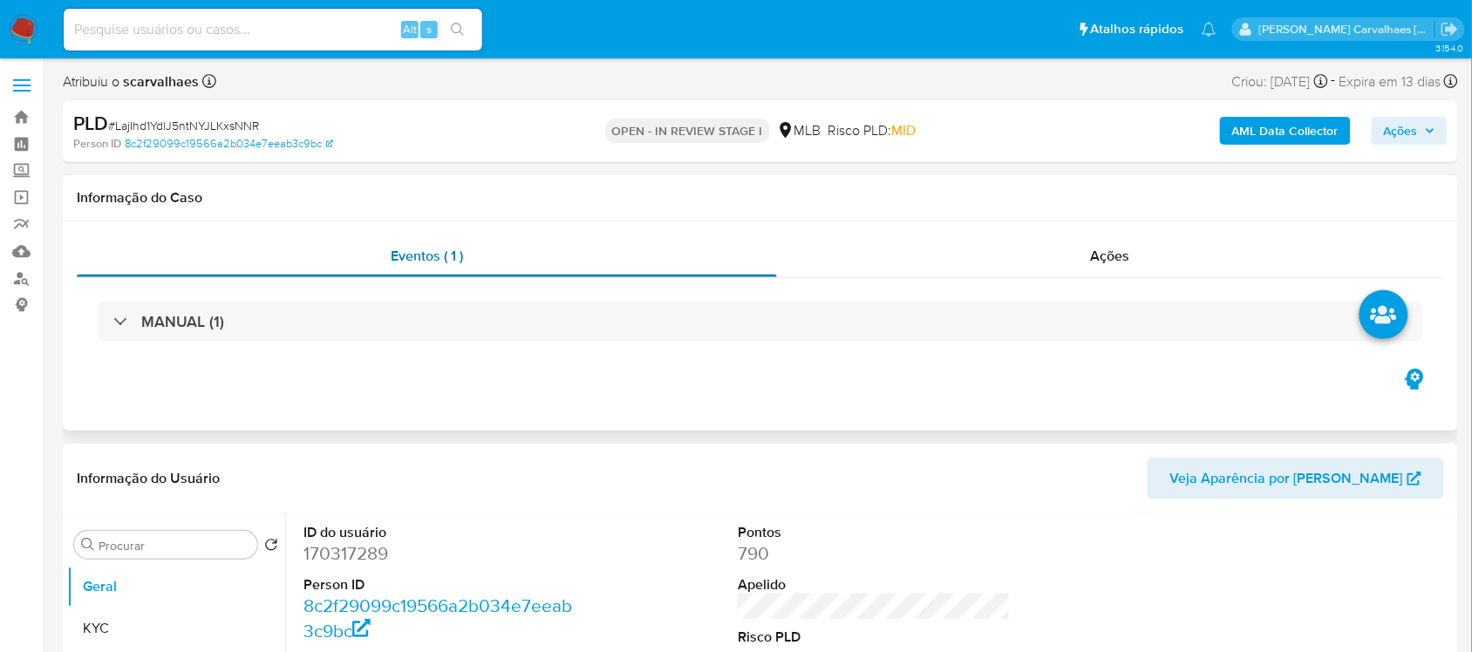
select select "10"
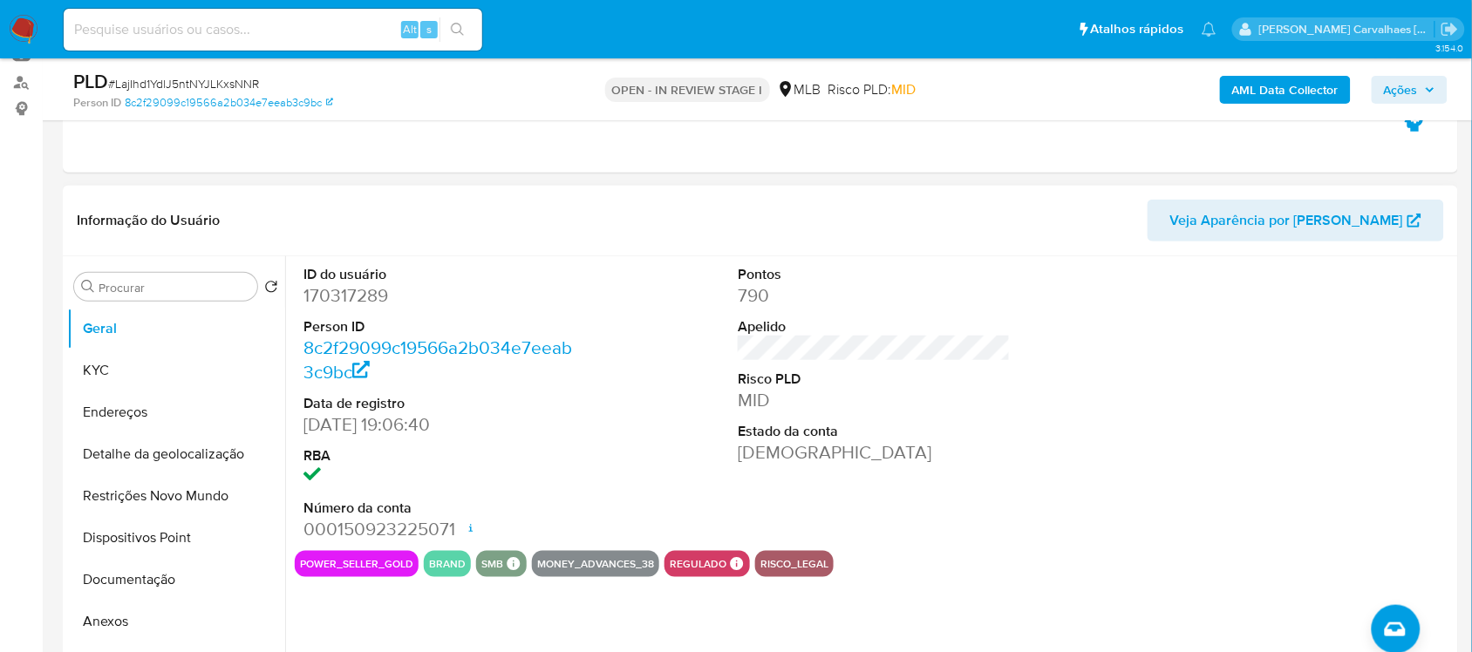
scroll to position [218, 0]
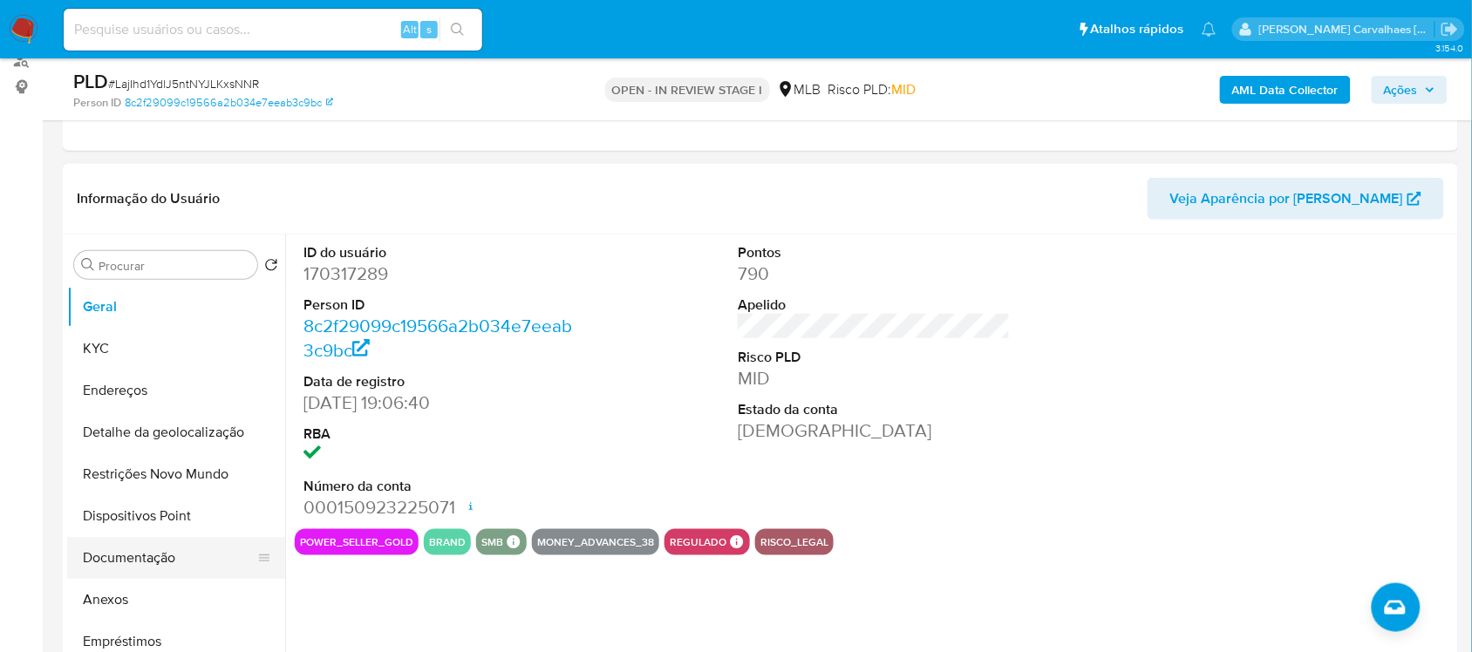
click at [141, 555] on button "Documentação" at bounding box center [169, 558] width 204 height 42
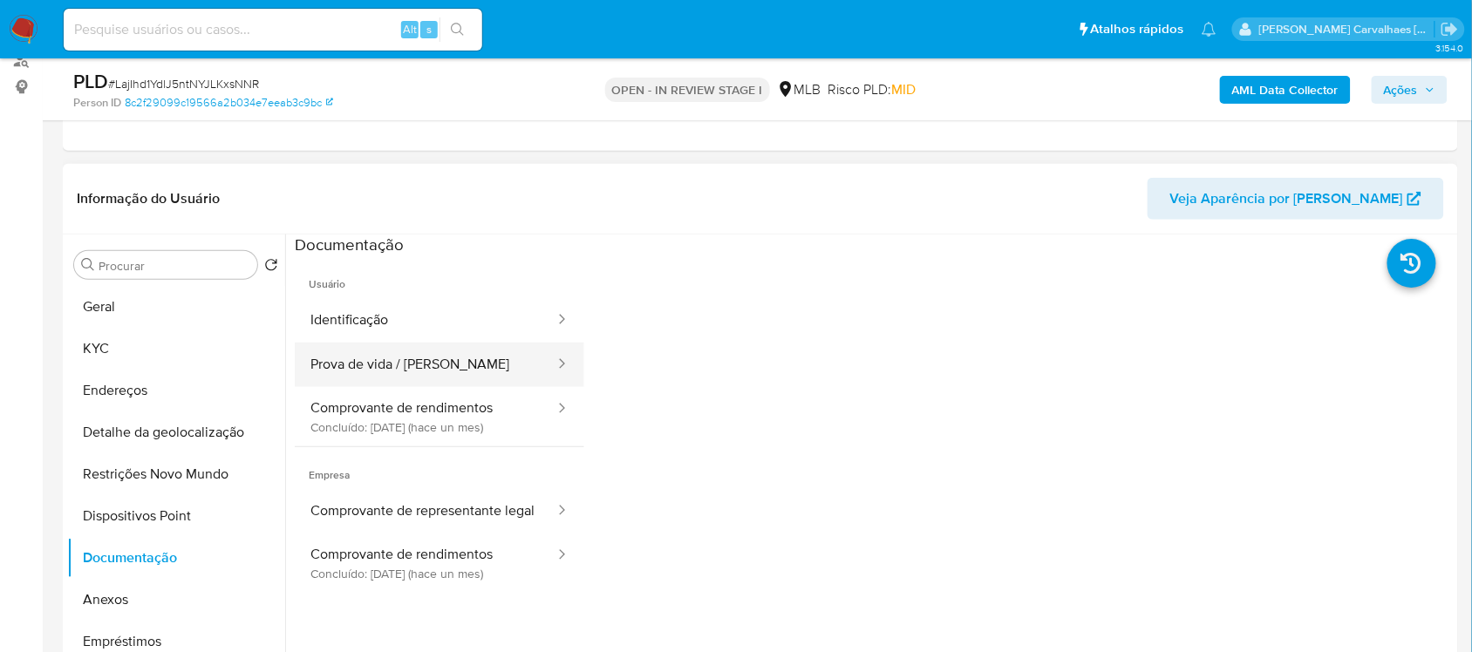
click at [406, 358] on button "Prova de vida / Selfie" at bounding box center [426, 365] width 262 height 44
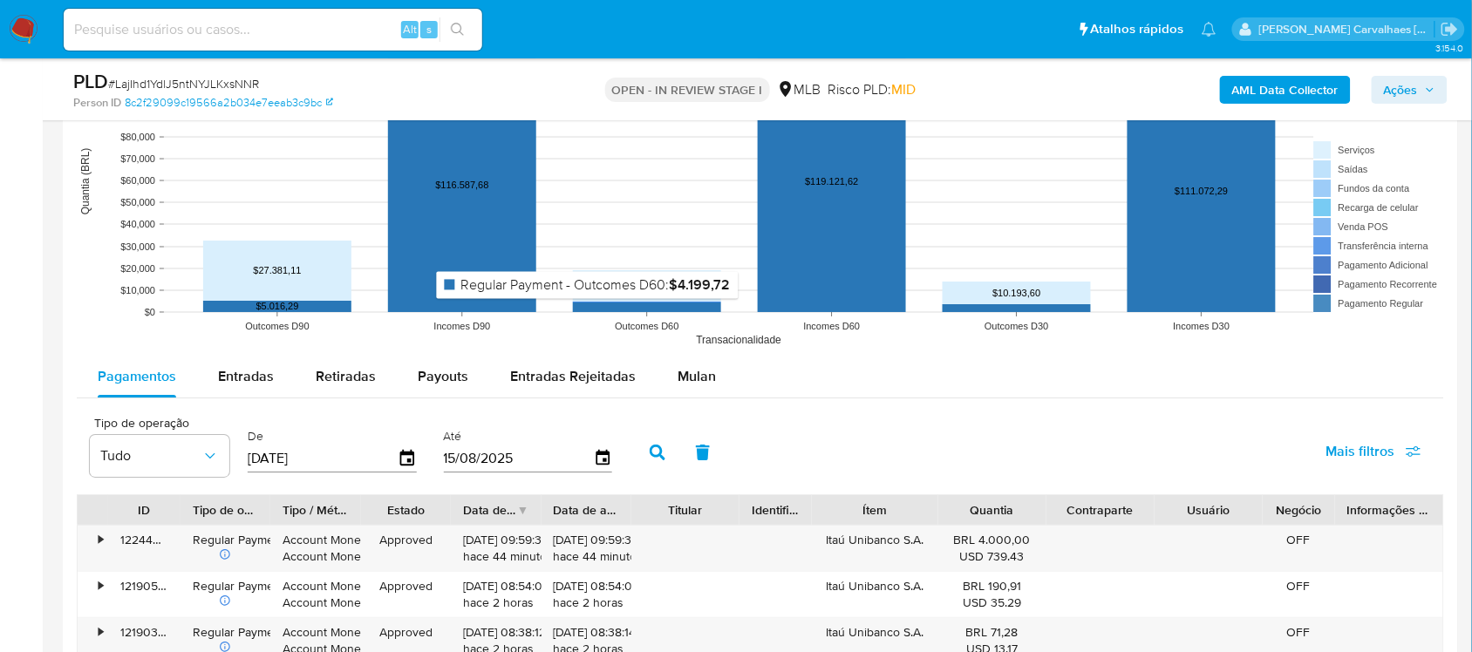
scroll to position [1853, 0]
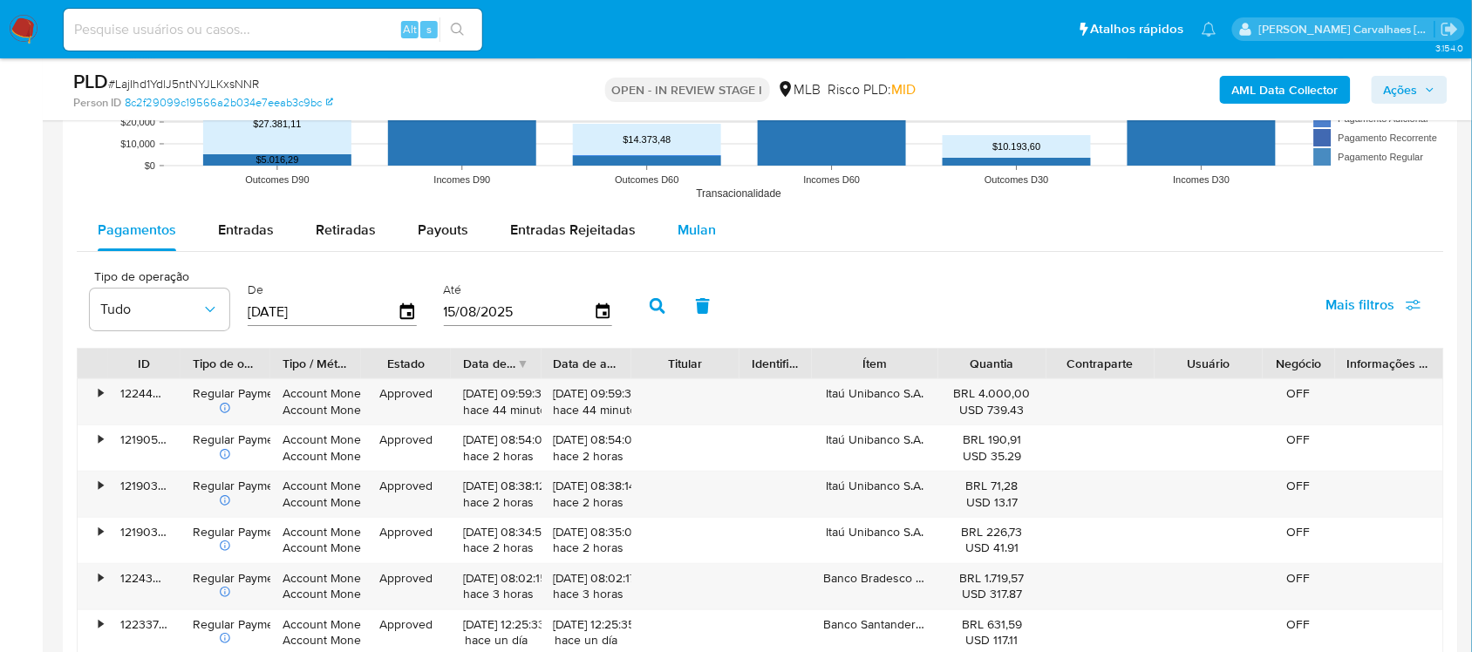
click at [678, 224] on span "Mulan" at bounding box center [697, 230] width 38 height 20
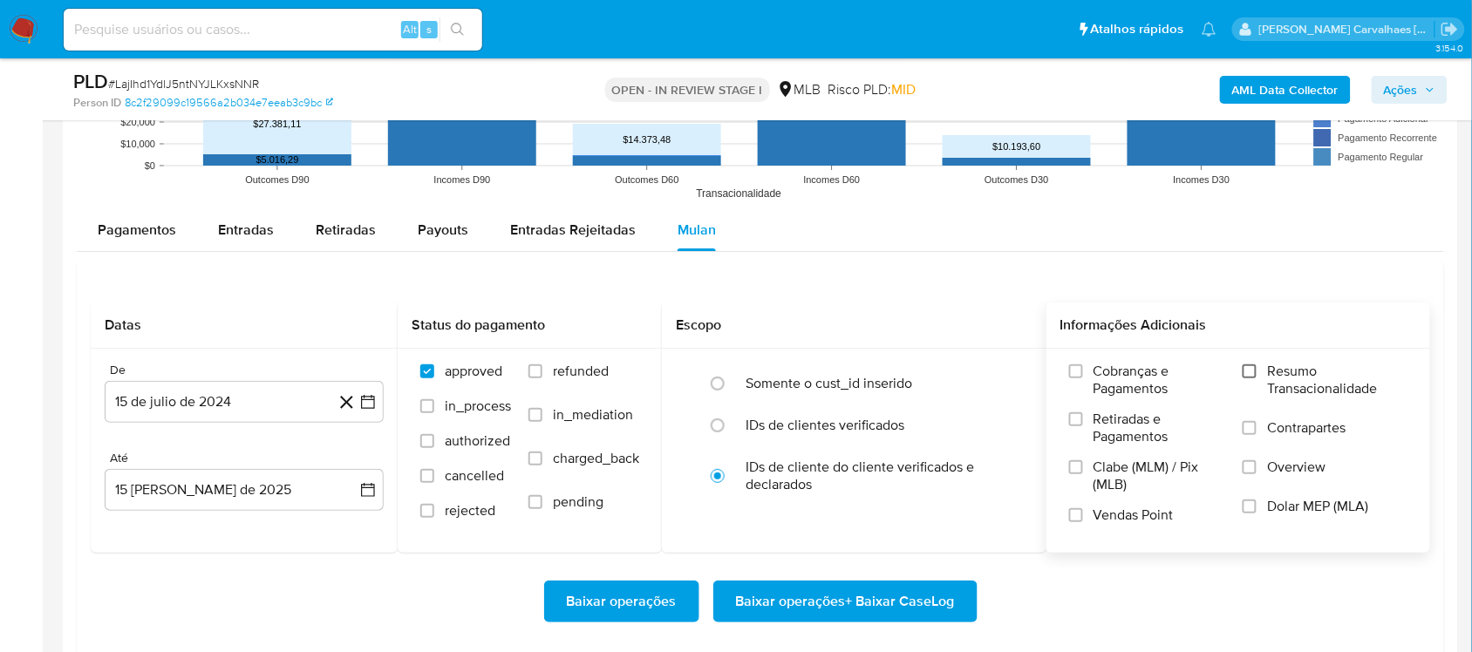
click at [1250, 378] on input "Resumo Transacionalidade" at bounding box center [1250, 372] width 14 height 14
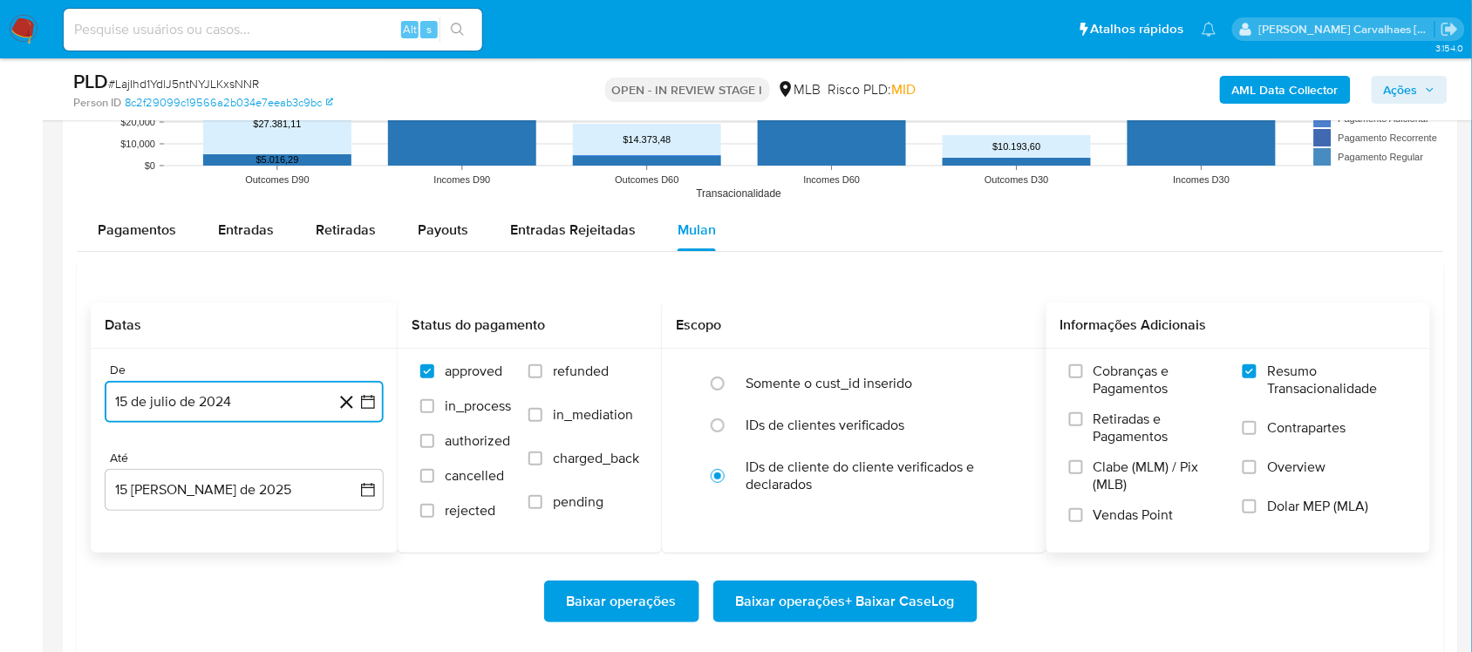
click at [369, 404] on icon "button" at bounding box center [367, 401] width 17 height 17
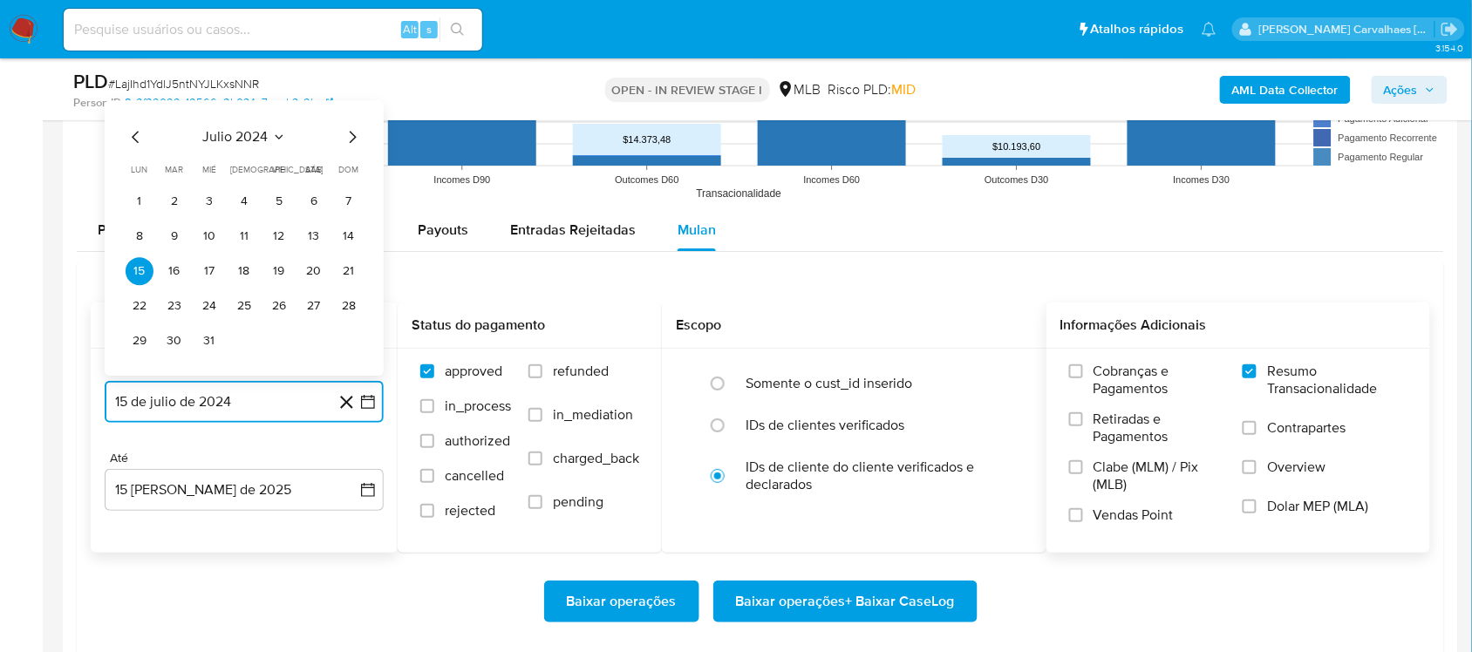
click at [346, 140] on icon "Mes siguiente" at bounding box center [352, 136] width 21 height 21
click at [350, 112] on icon "Mes siguiente" at bounding box center [352, 102] width 21 height 21
click at [350, 137] on icon "Mes siguiente" at bounding box center [352, 136] width 21 height 21
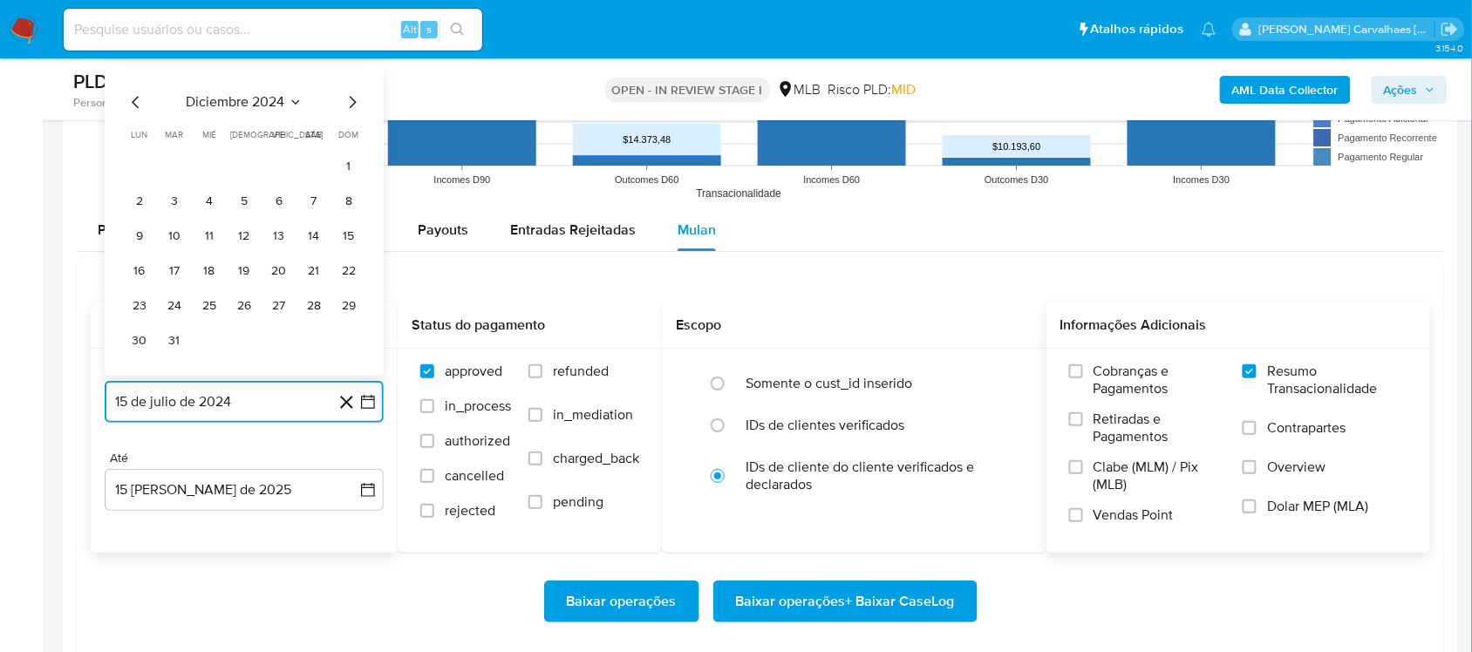
click at [350, 106] on icon "Mes siguiente" at bounding box center [352, 102] width 21 height 21
click at [349, 133] on icon "Mes siguiente" at bounding box center [352, 136] width 21 height 21
click at [353, 106] on icon "Mes siguiente" at bounding box center [353, 102] width 7 height 12
click at [349, 141] on icon "Mes siguiente" at bounding box center [352, 136] width 21 height 21
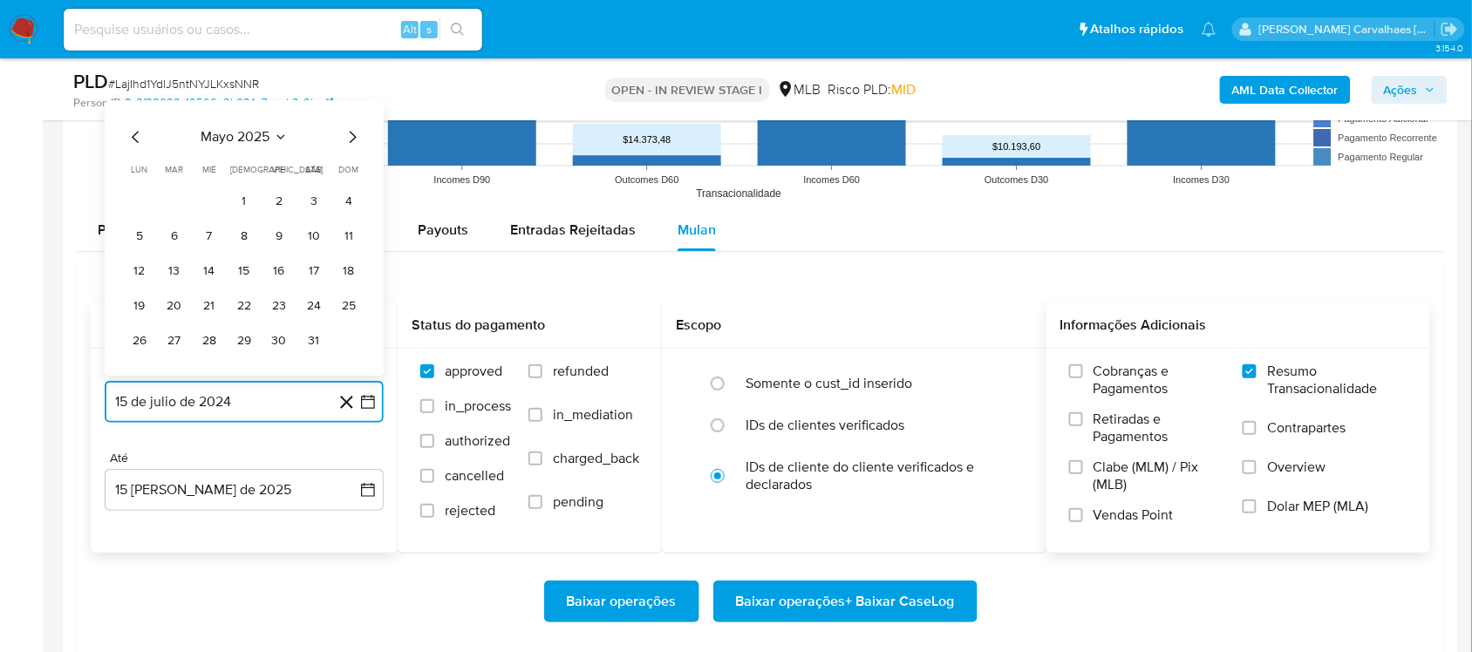
click at [349, 140] on icon "Mes siguiente" at bounding box center [352, 136] width 21 height 21
click at [281, 242] on button "13" at bounding box center [279, 236] width 28 height 28
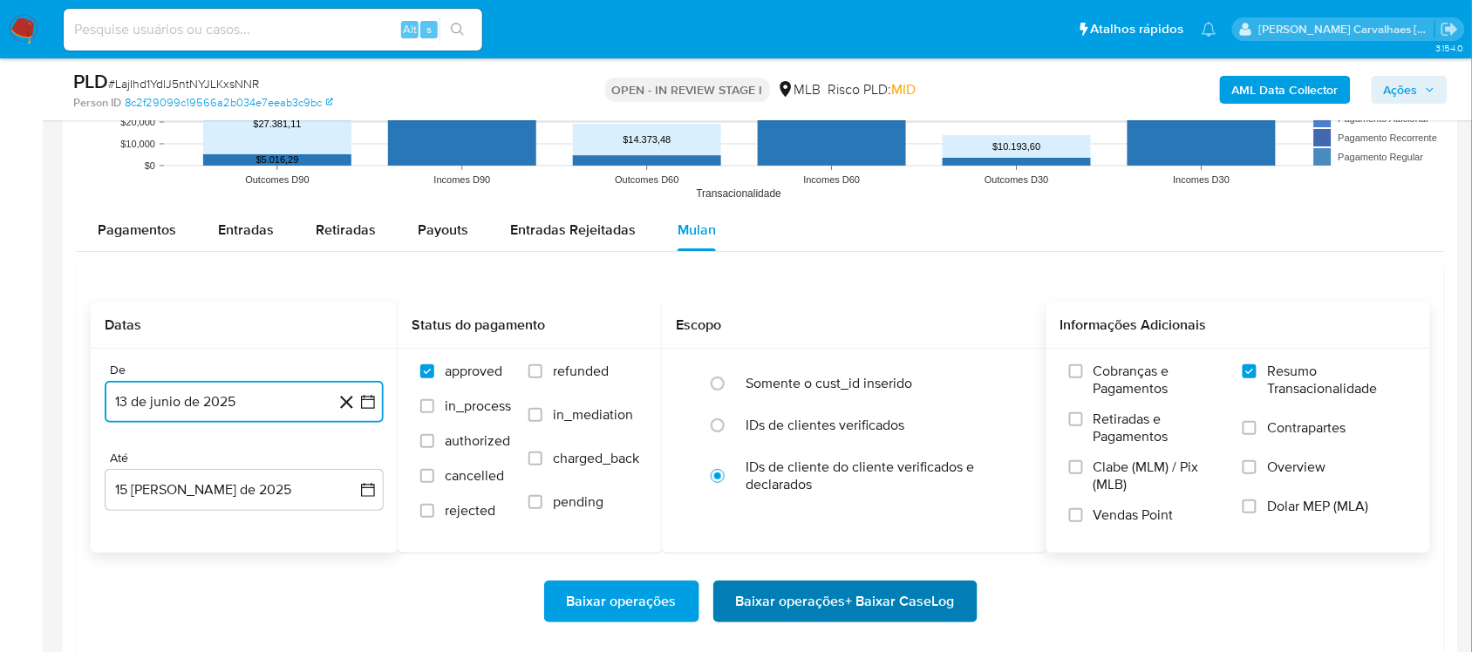
click at [807, 600] on span "Baixar operações + Baixar CaseLog" at bounding box center [845, 602] width 219 height 38
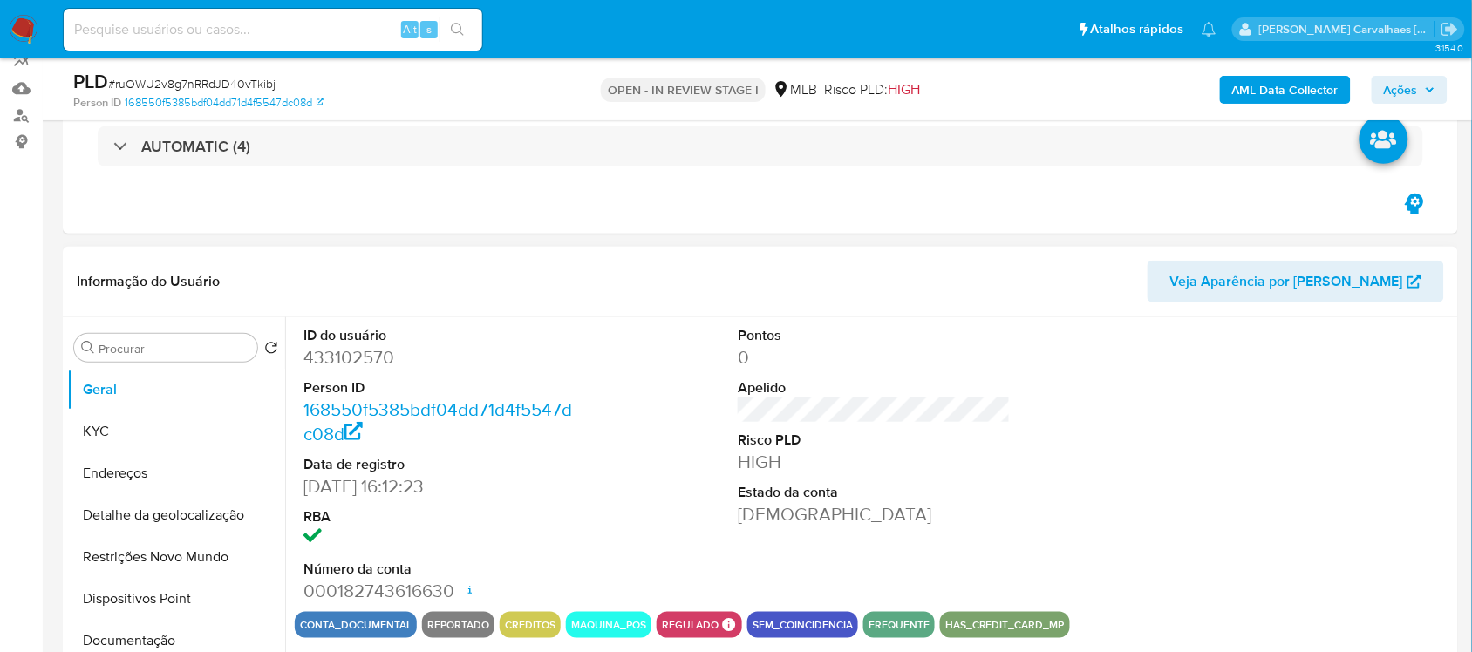
scroll to position [218, 0]
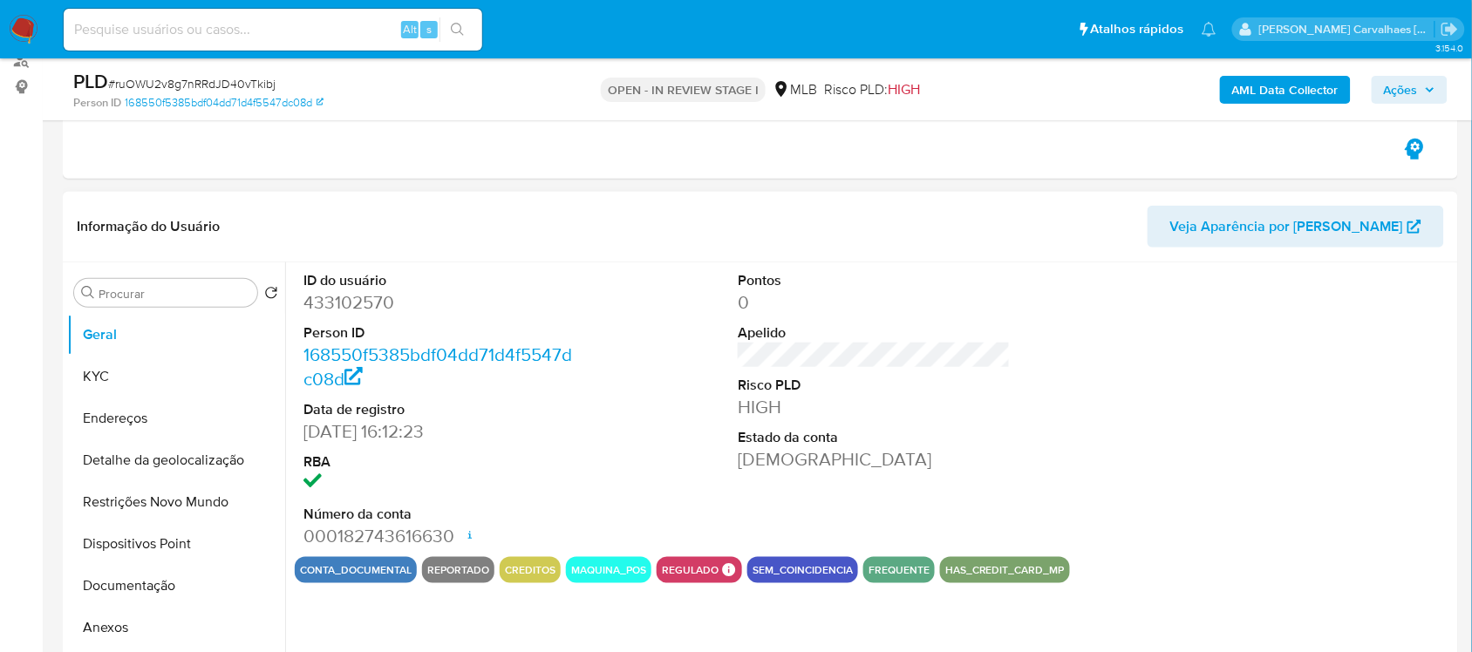
select select "10"
click at [136, 629] on button "Anexos" at bounding box center [169, 628] width 204 height 42
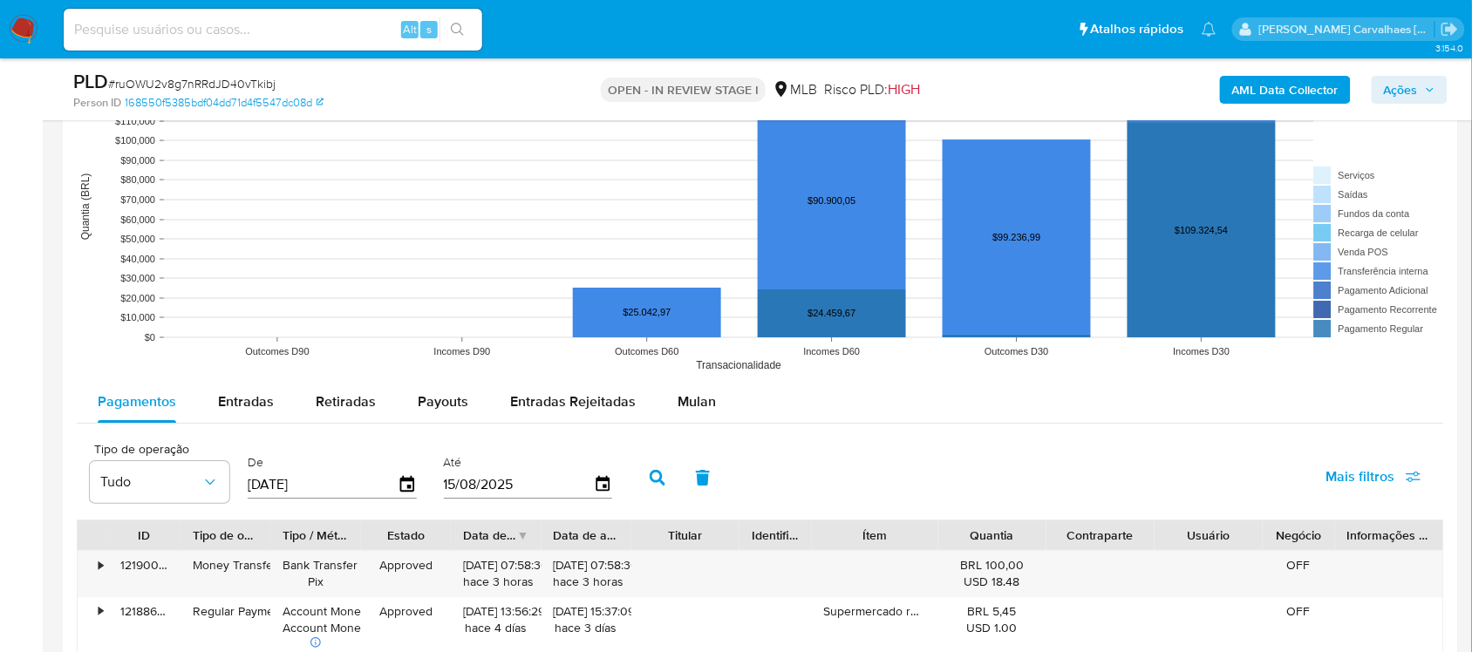
scroll to position [1744, 0]
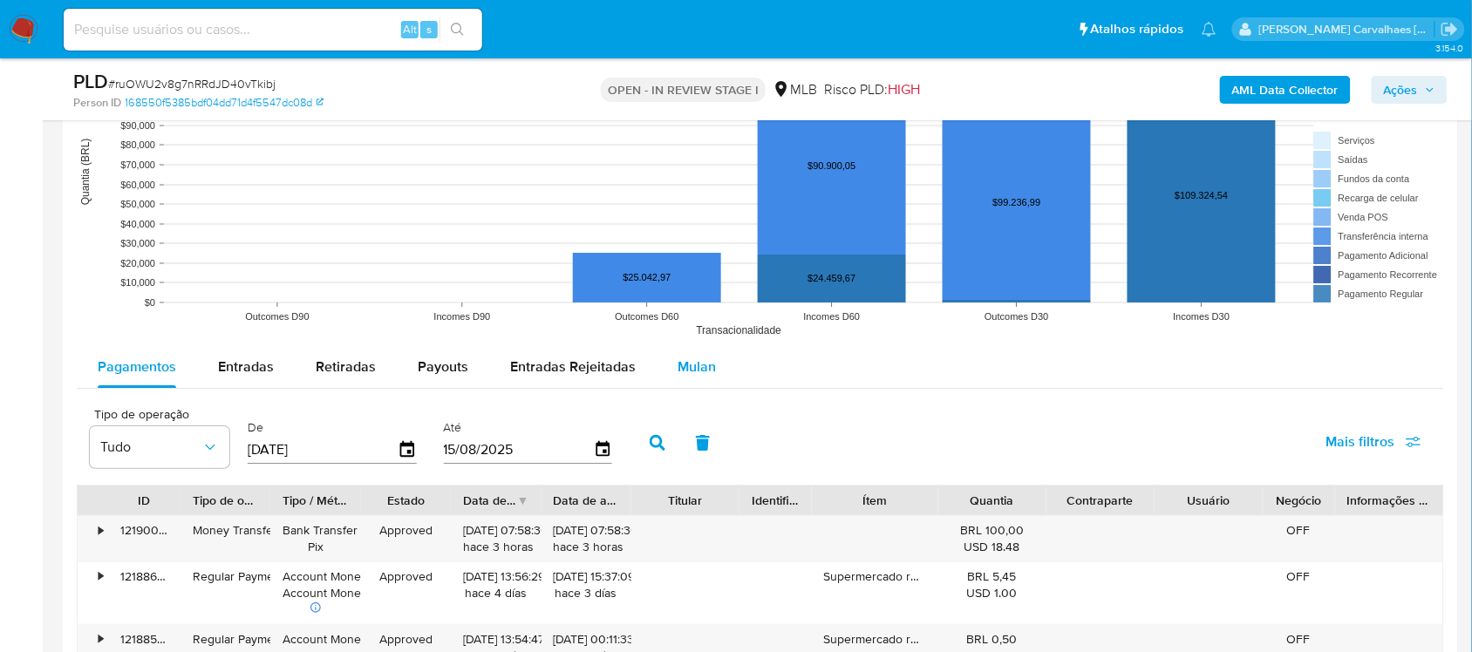
click at [699, 369] on span "Mulan" at bounding box center [697, 367] width 38 height 20
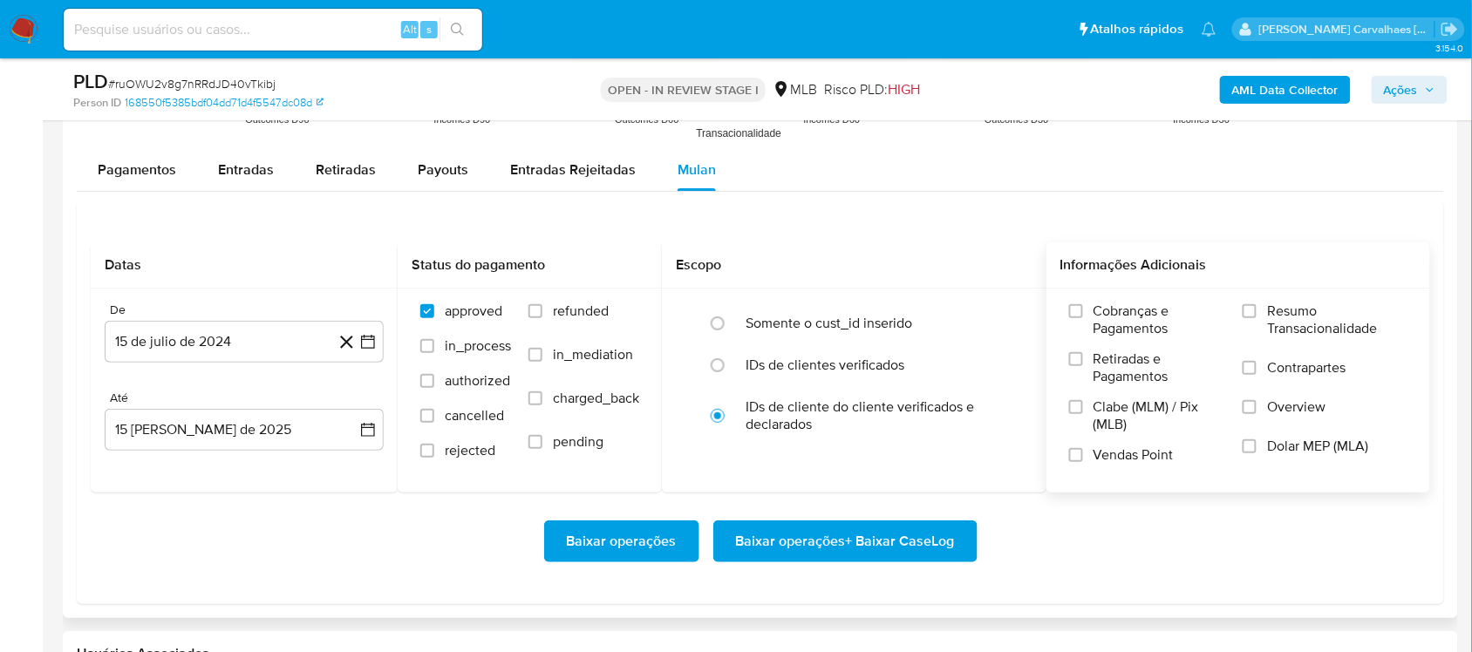
scroll to position [1962, 0]
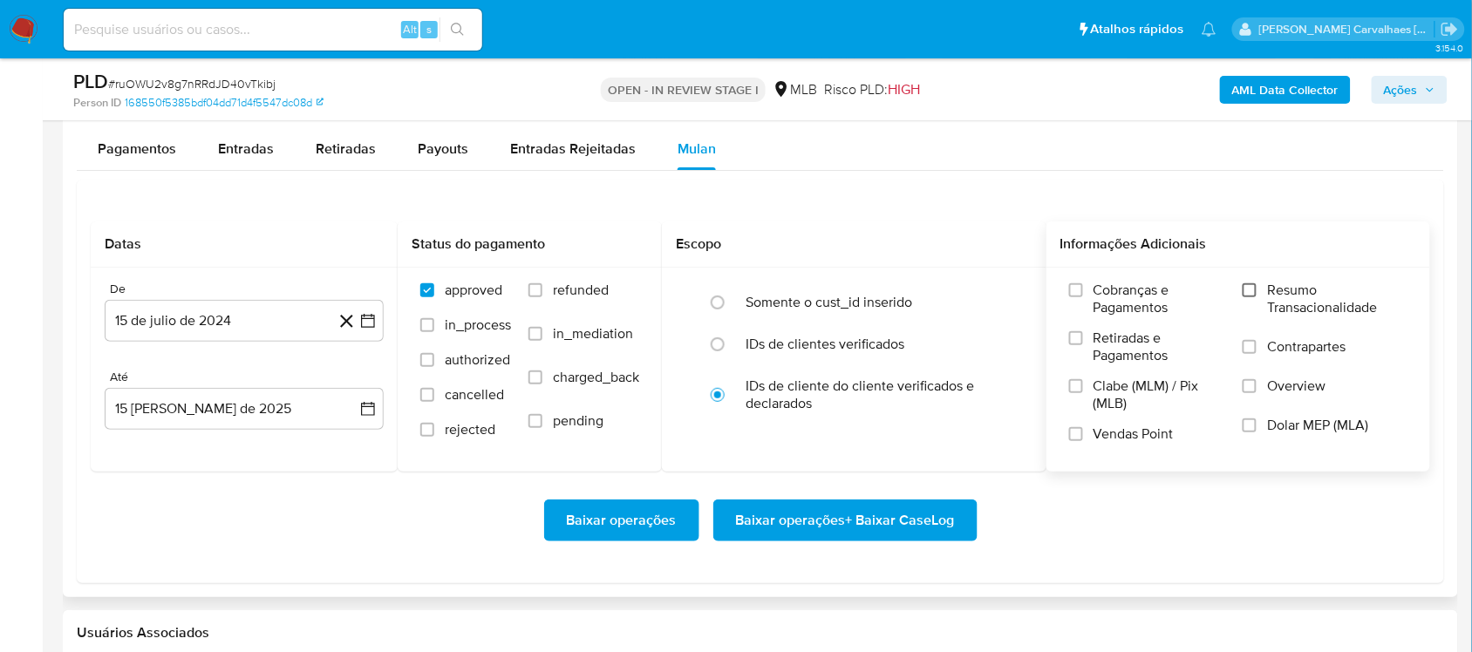
click at [1252, 289] on input "Resumo Transacionalidade" at bounding box center [1250, 290] width 14 height 14
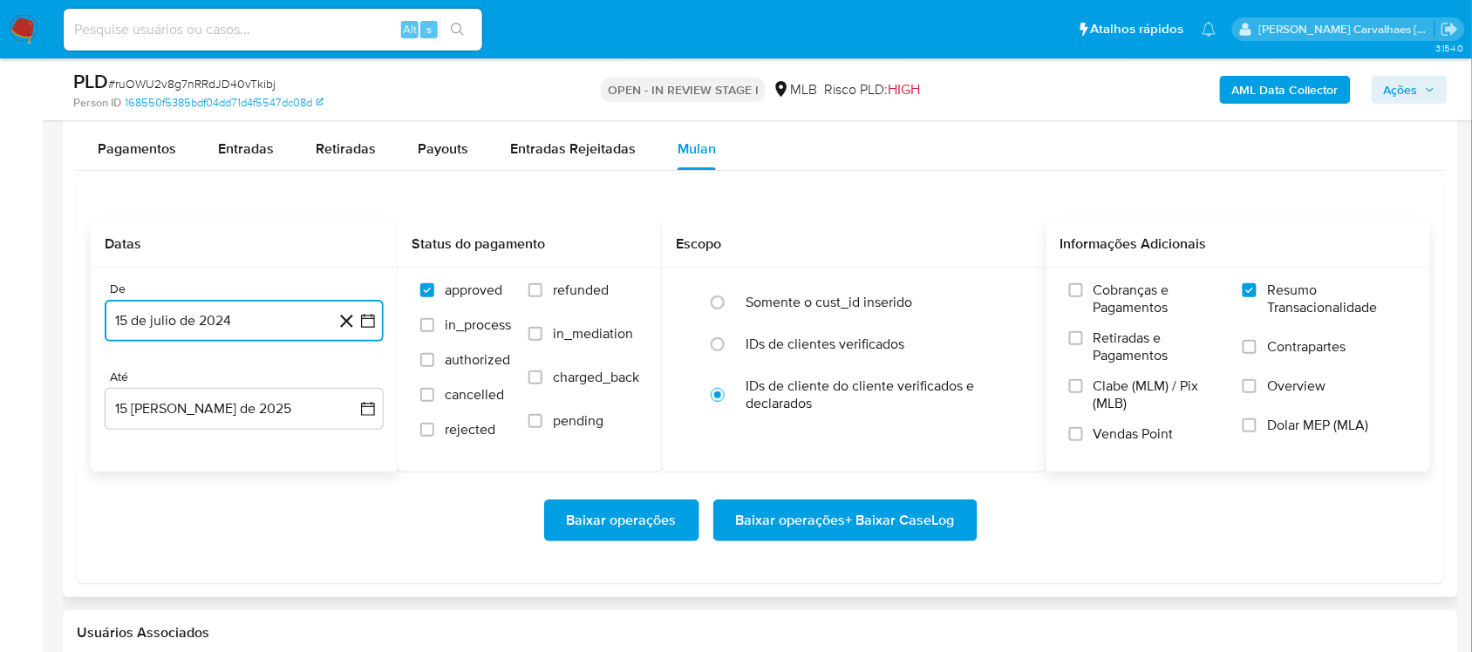
click at [365, 321] on icon "button" at bounding box center [368, 321] width 14 height 14
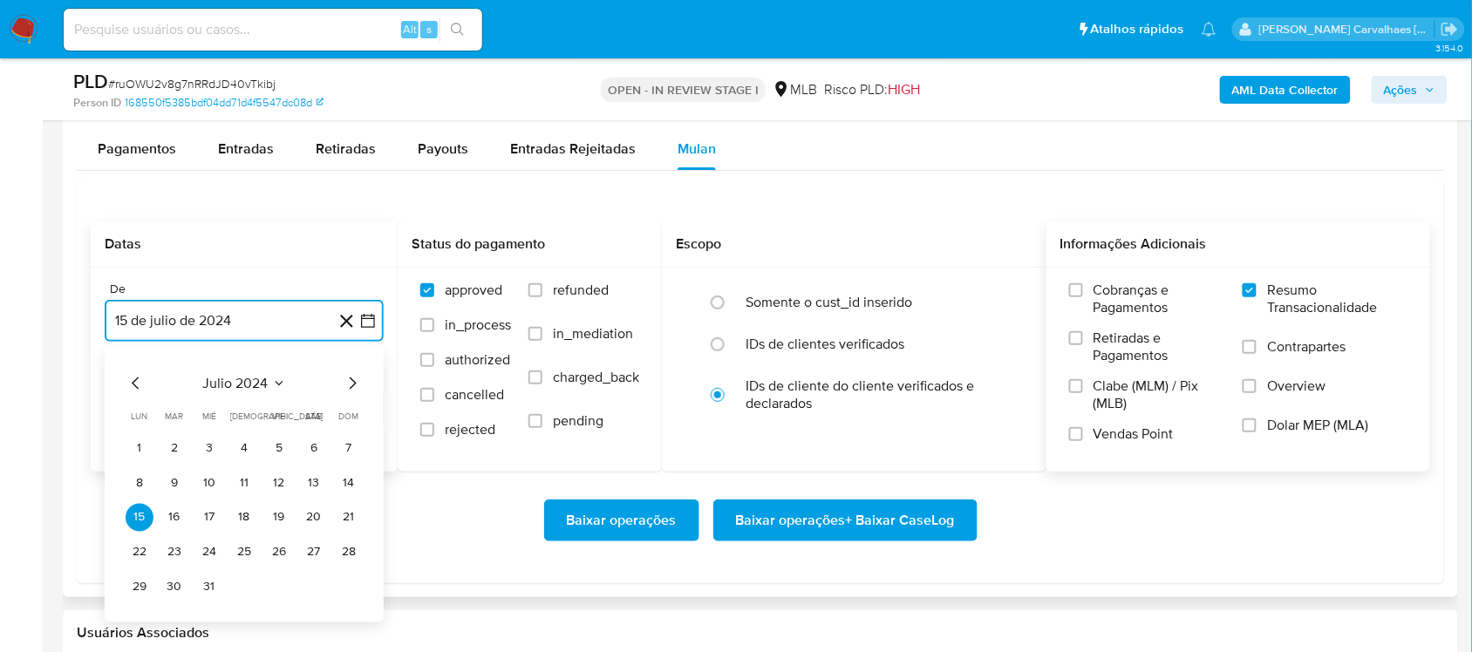
click at [350, 390] on icon "Mes siguiente" at bounding box center [352, 383] width 21 height 21
click at [350, 389] on icon "Mes siguiente" at bounding box center [352, 383] width 21 height 21
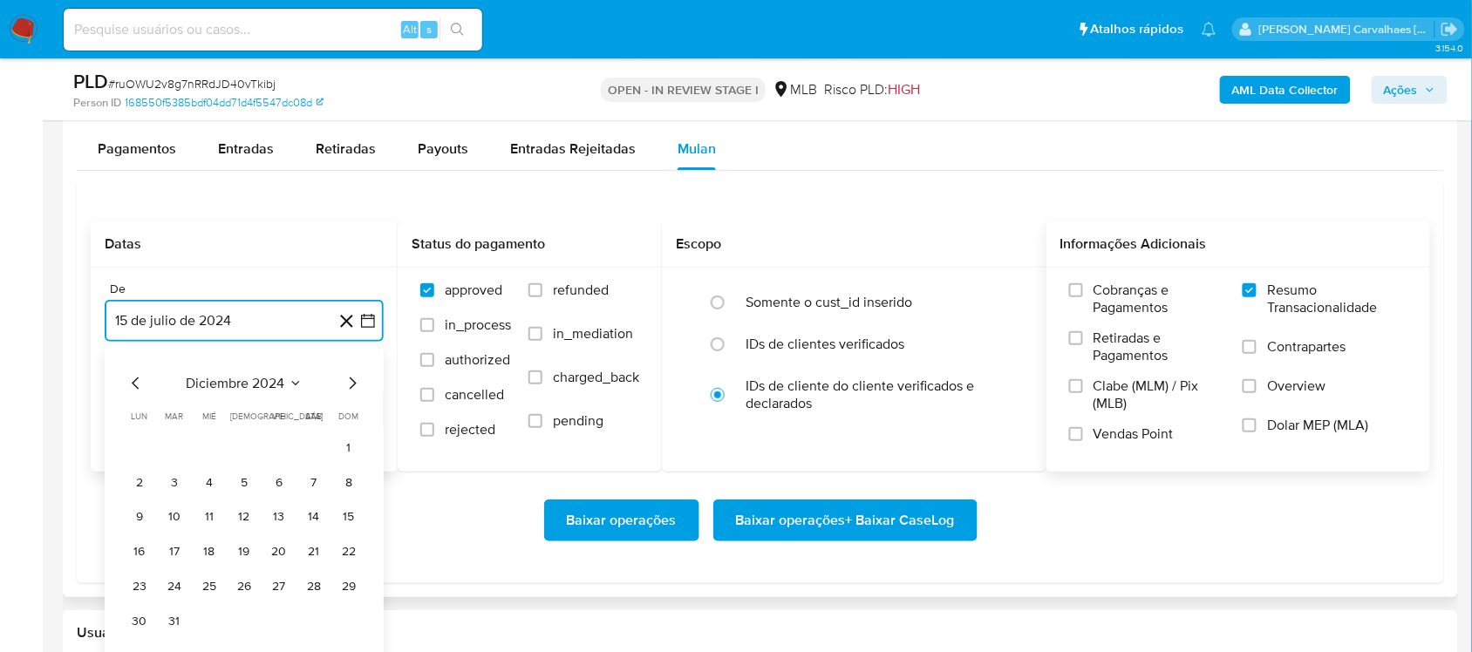
click at [350, 389] on icon "Mes siguiente" at bounding box center [352, 383] width 21 height 21
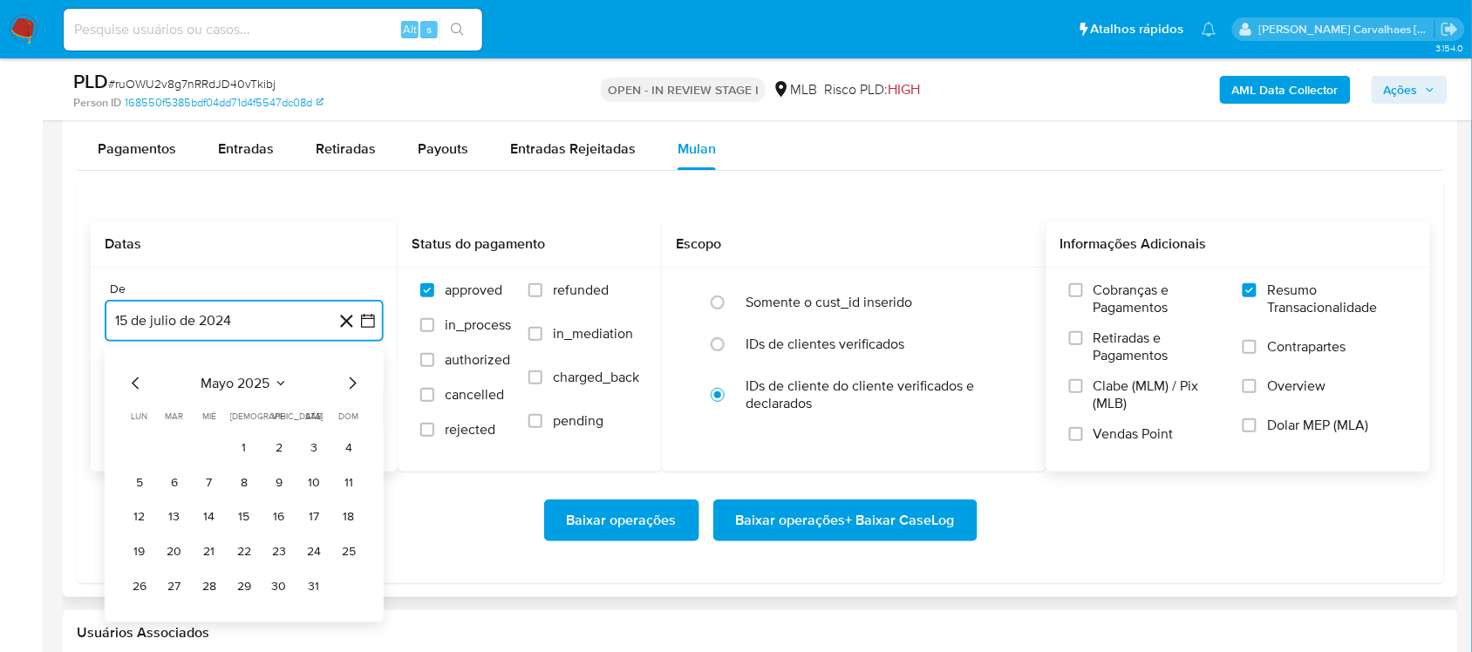
click at [350, 385] on icon "Mes siguiente" at bounding box center [352, 383] width 21 height 21
click at [280, 515] on button "13" at bounding box center [279, 518] width 28 height 28
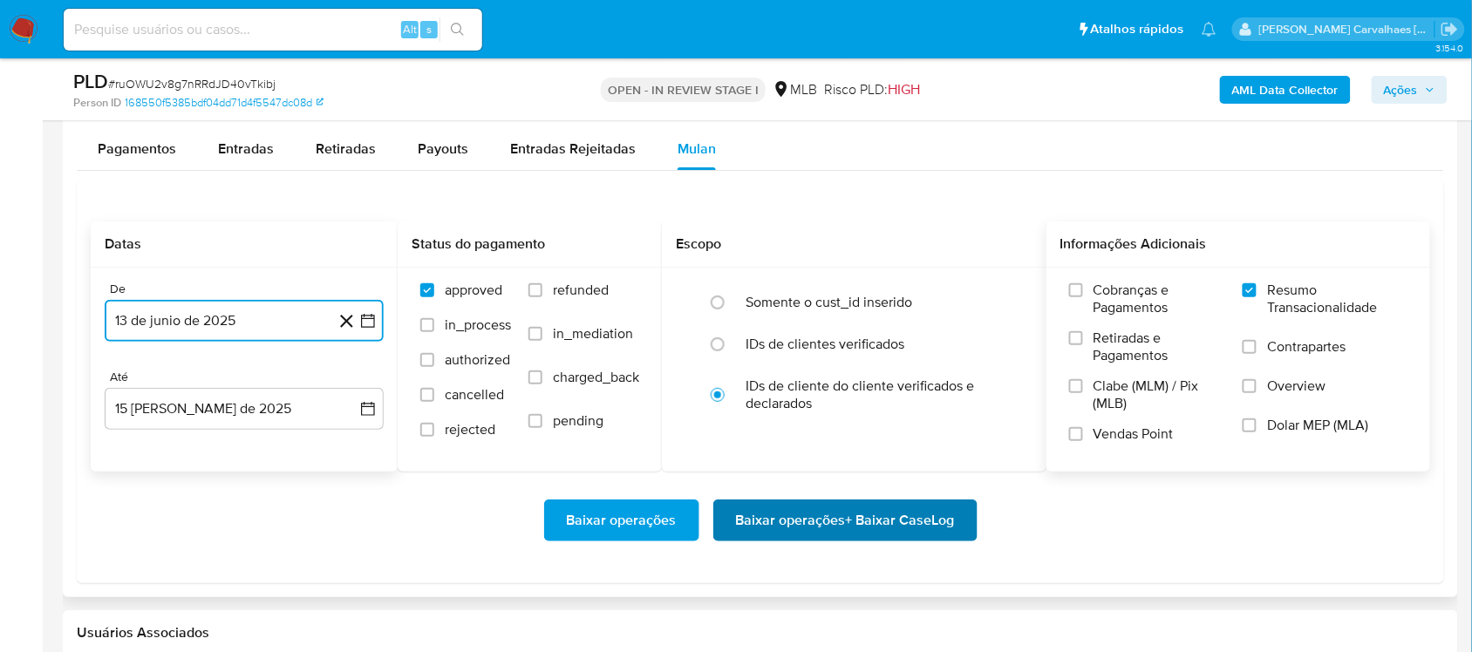
click at [781, 525] on span "Baixar operações + Baixar CaseLog" at bounding box center [845, 520] width 219 height 38
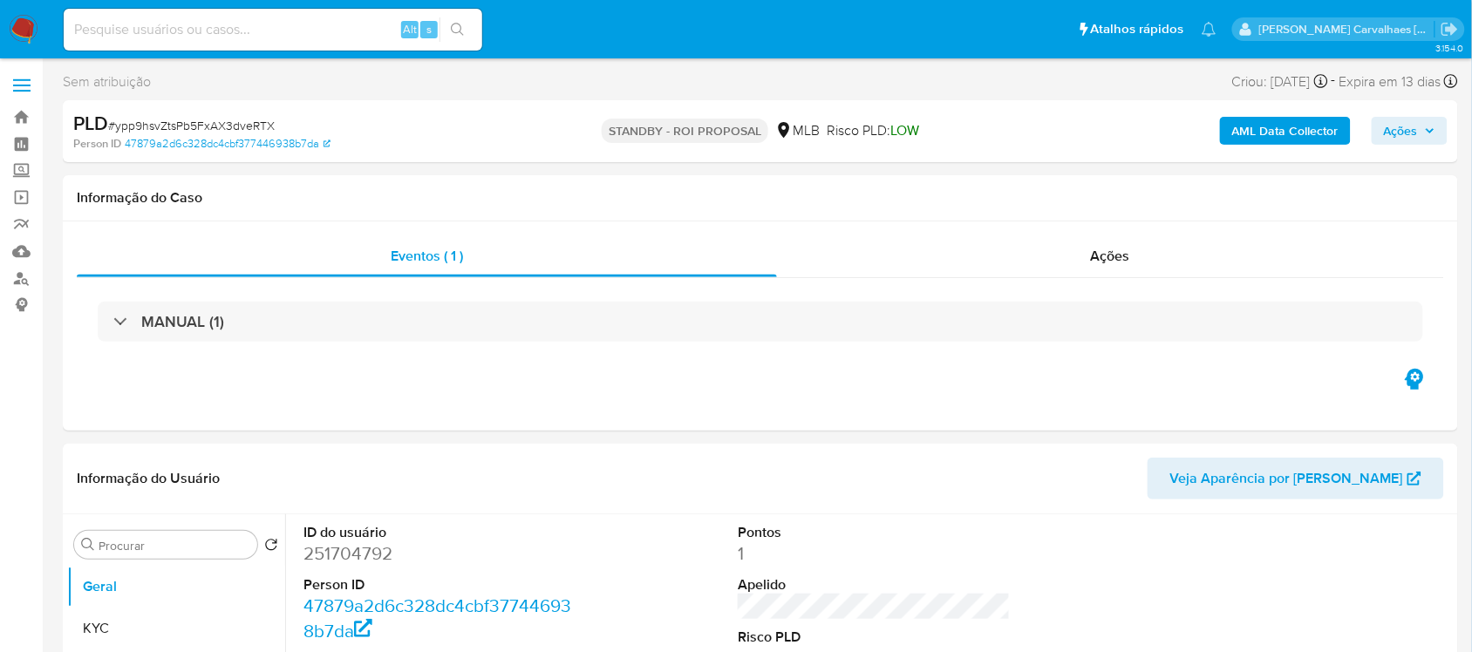
select select "10"
paste input "ruOWU2v8g7nRRdJD40vTkibj"
type input "ruOWU2v8g7nRRdJD40vTkibj"
click at [458, 24] on icon "search-icon" at bounding box center [458, 30] width 14 height 14
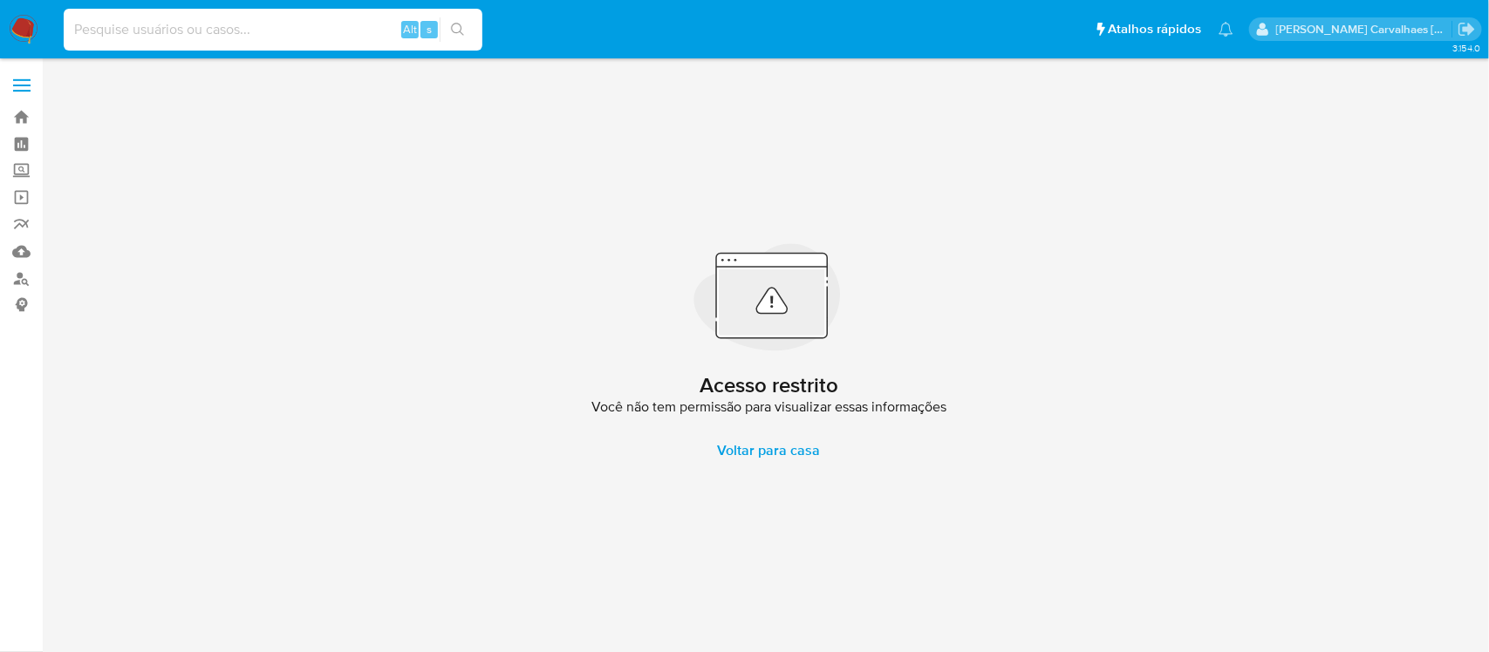
paste input "ruOWU2v8g7nRRdJD40vTkibj"
click at [66, 22] on input "ruOWU2v8g7nRRdJD40vTkibj" at bounding box center [273, 29] width 419 height 23
type input "ruOWU2v8g7nRRdJD40vTkibj"
click at [453, 37] on button "search-icon" at bounding box center [458, 29] width 36 height 24
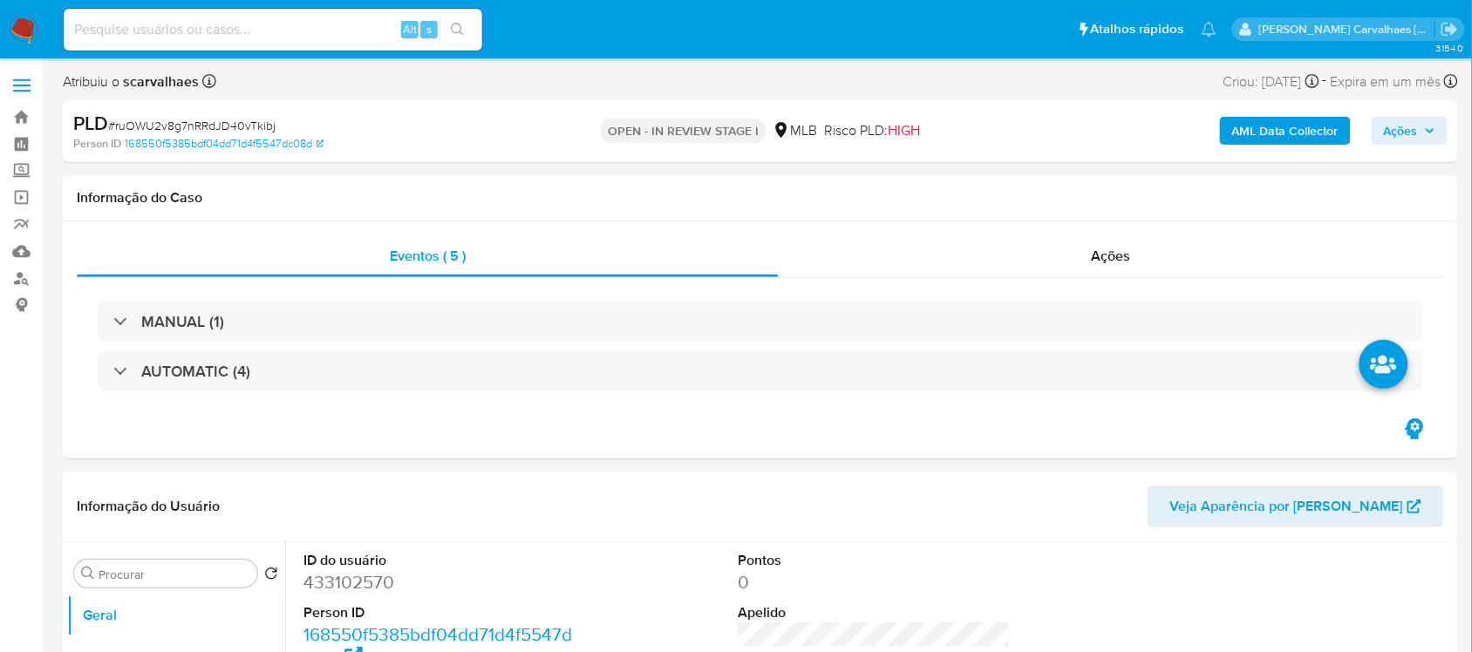
select select "10"
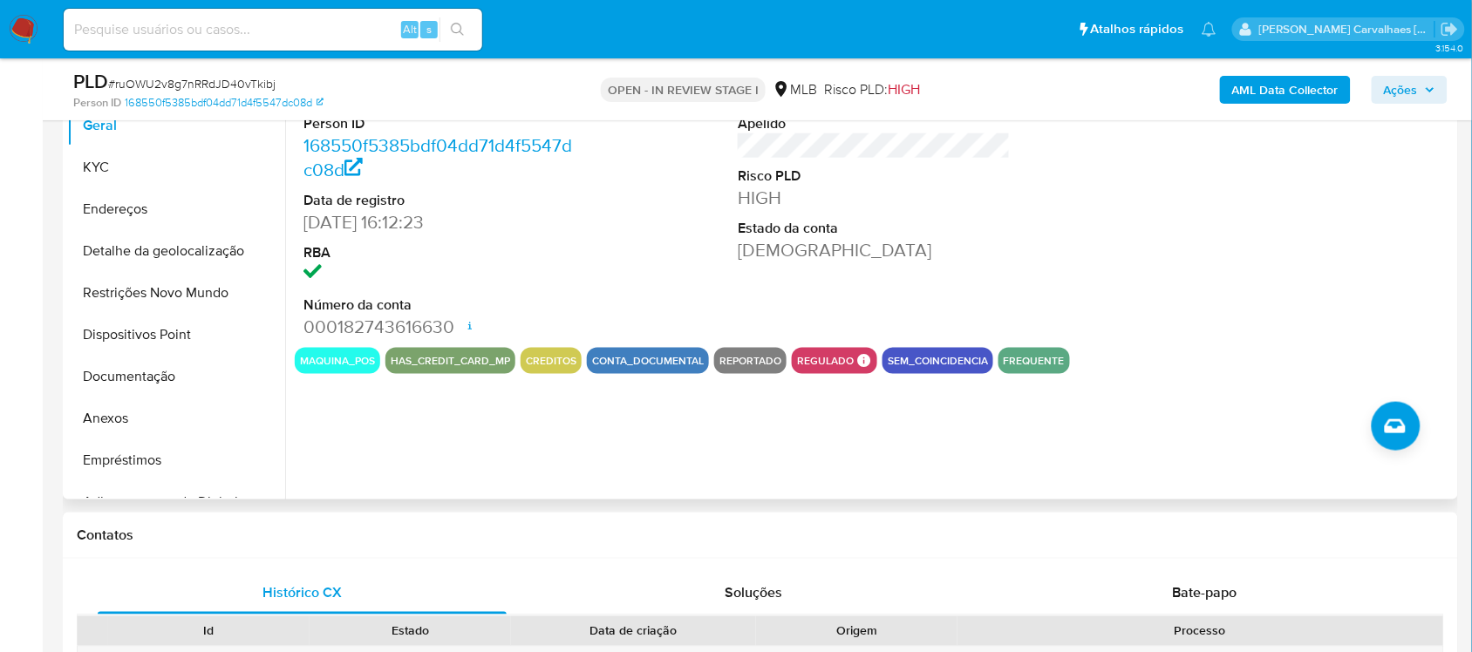
scroll to position [436, 0]
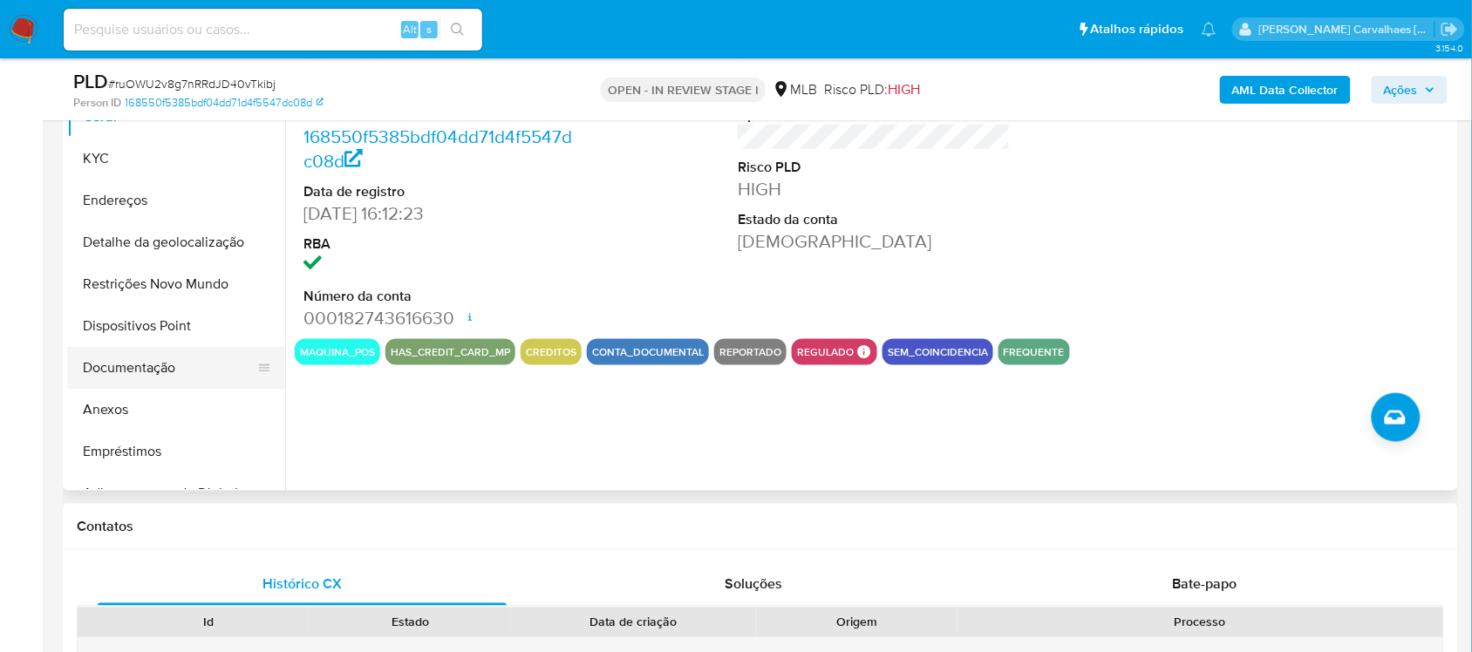
click at [179, 379] on button "Documentação" at bounding box center [169, 368] width 204 height 42
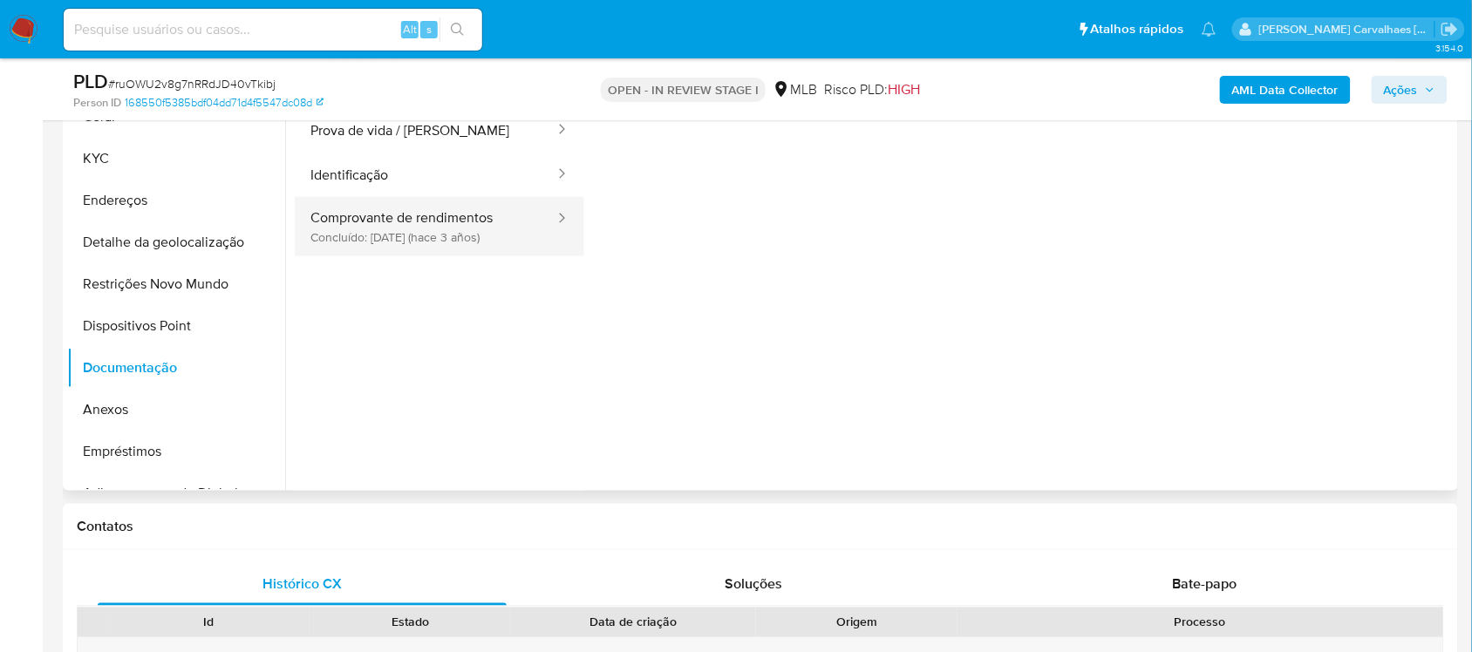
click at [426, 228] on button "Comprovante de rendimentos Concluído: 28/09/2022 (hace 3 años)" at bounding box center [426, 226] width 262 height 59
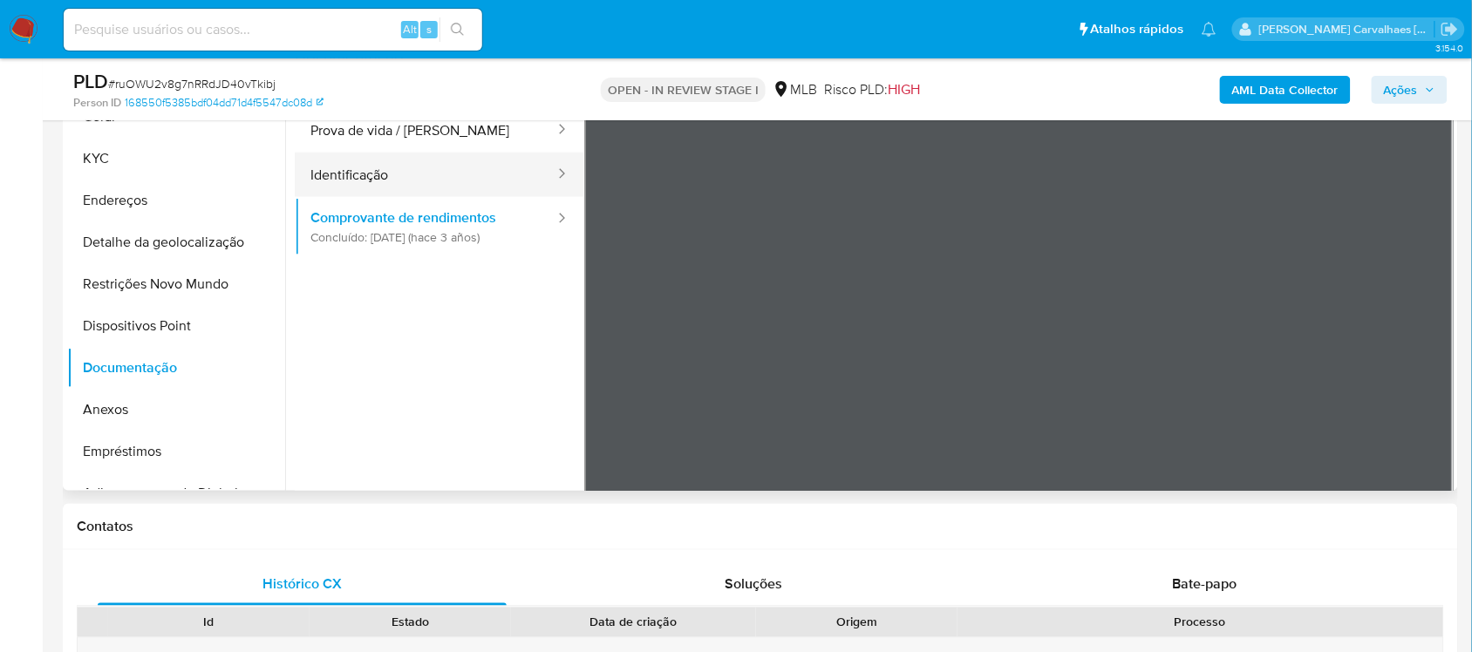
click at [351, 177] on button "Identificação" at bounding box center [426, 175] width 262 height 44
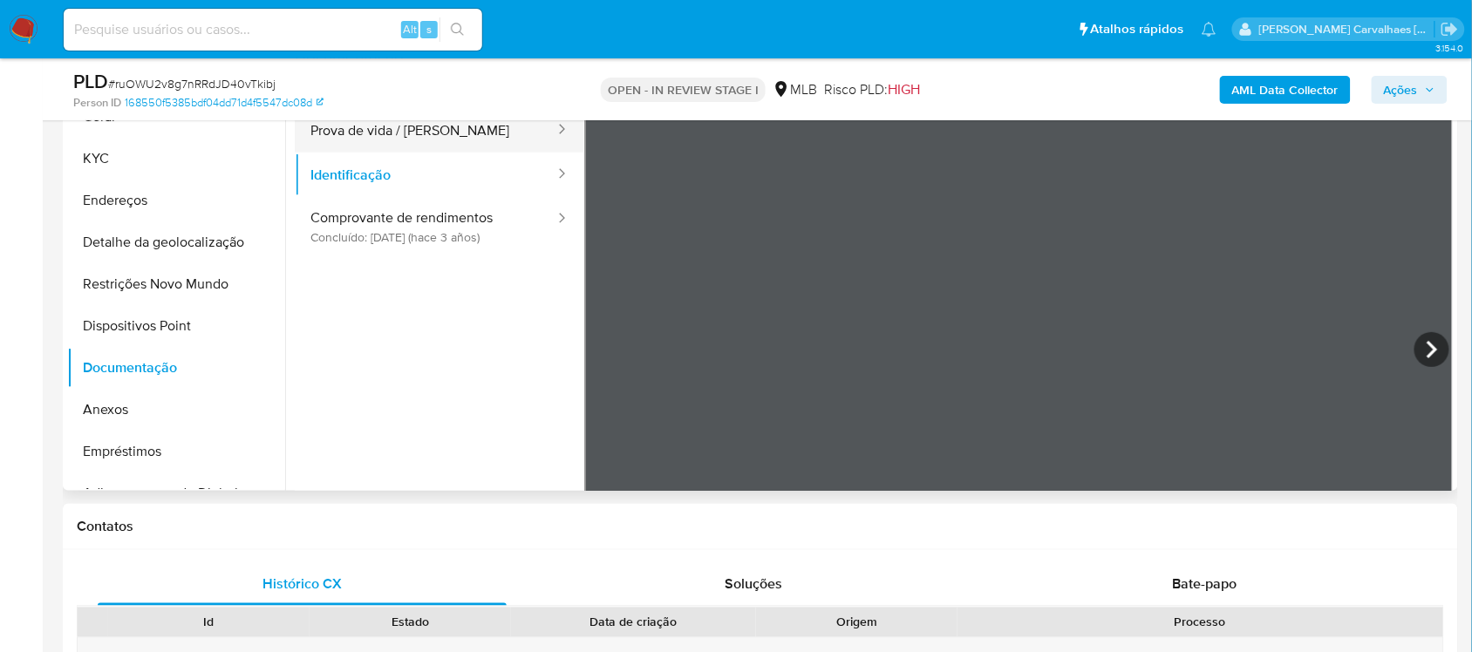
click at [379, 132] on button "Prova de vida / [PERSON_NAME]" at bounding box center [426, 130] width 262 height 44
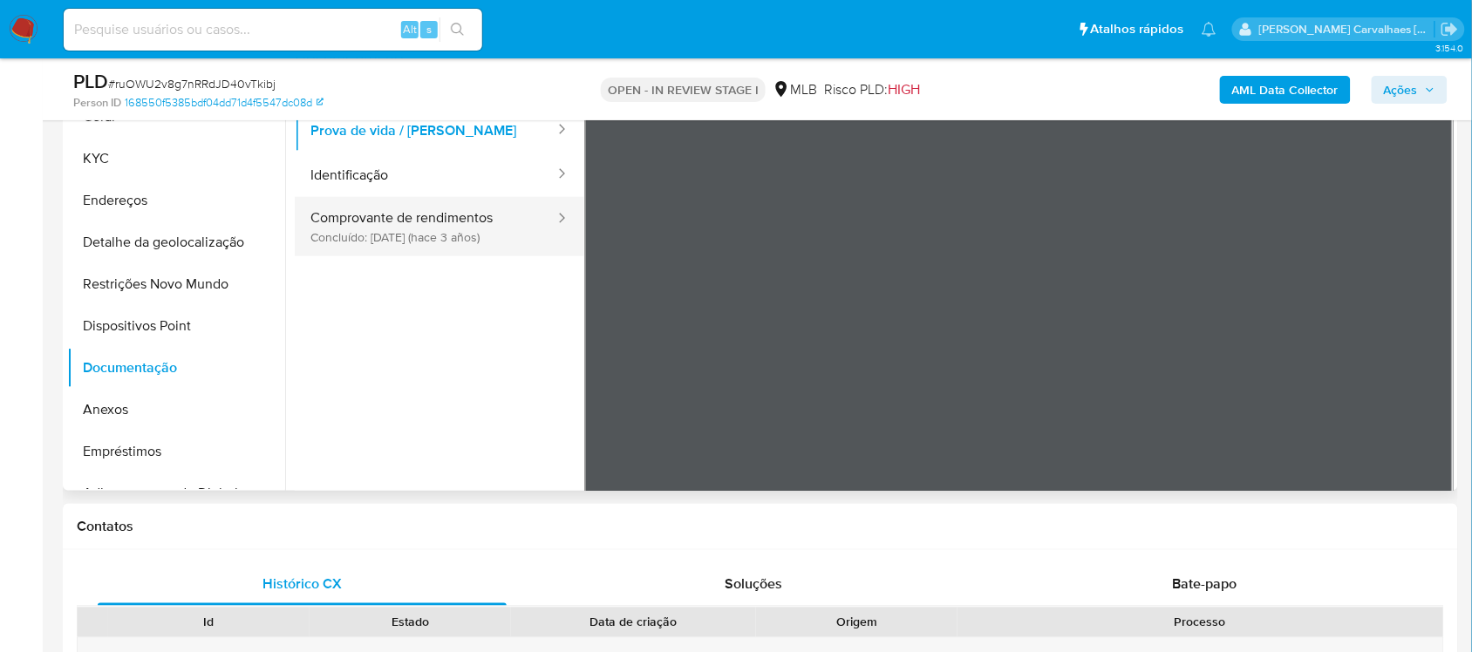
click at [349, 203] on button "Comprovante de rendimentos Concluído: 28/09/2022 (hace 3 años)" at bounding box center [426, 226] width 262 height 59
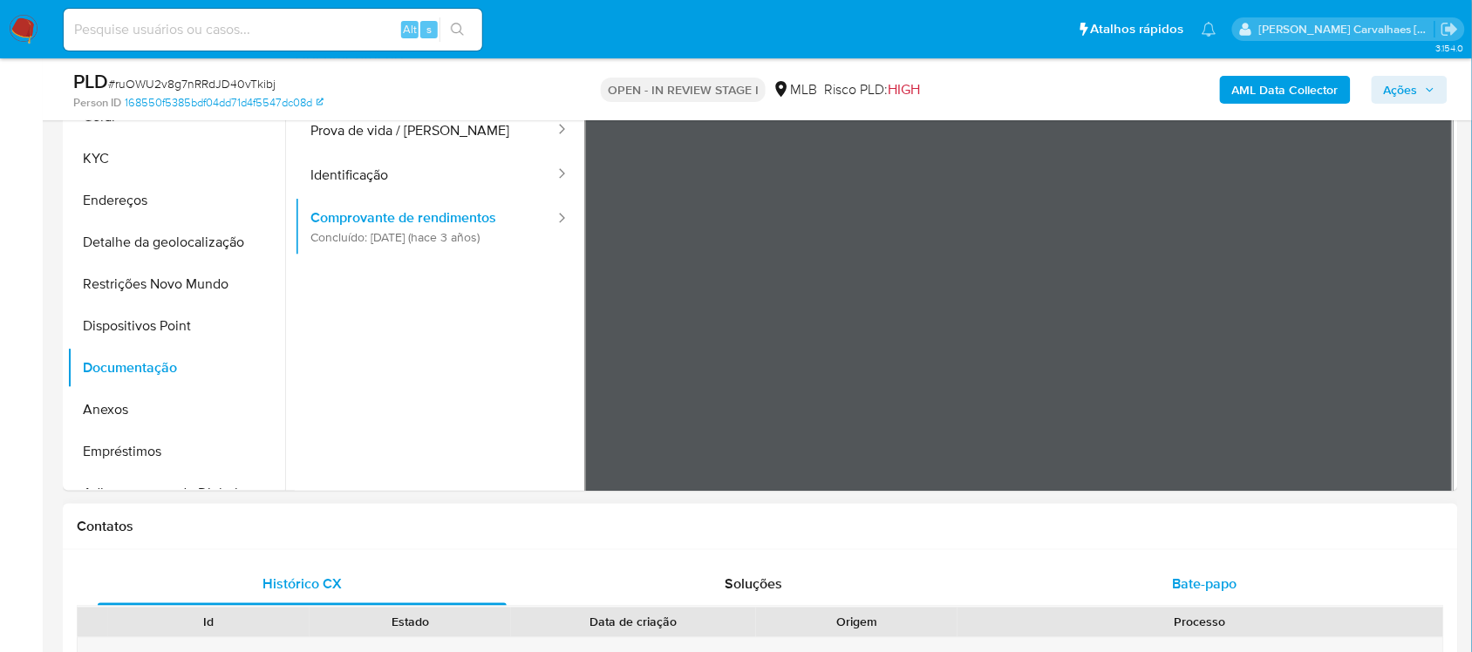
drag, startPoint x: 303, startPoint y: 303, endPoint x: 539, endPoint y: 336, distance: 238.5
click at [539, 336] on div at bounding box center [869, 267] width 1169 height 447
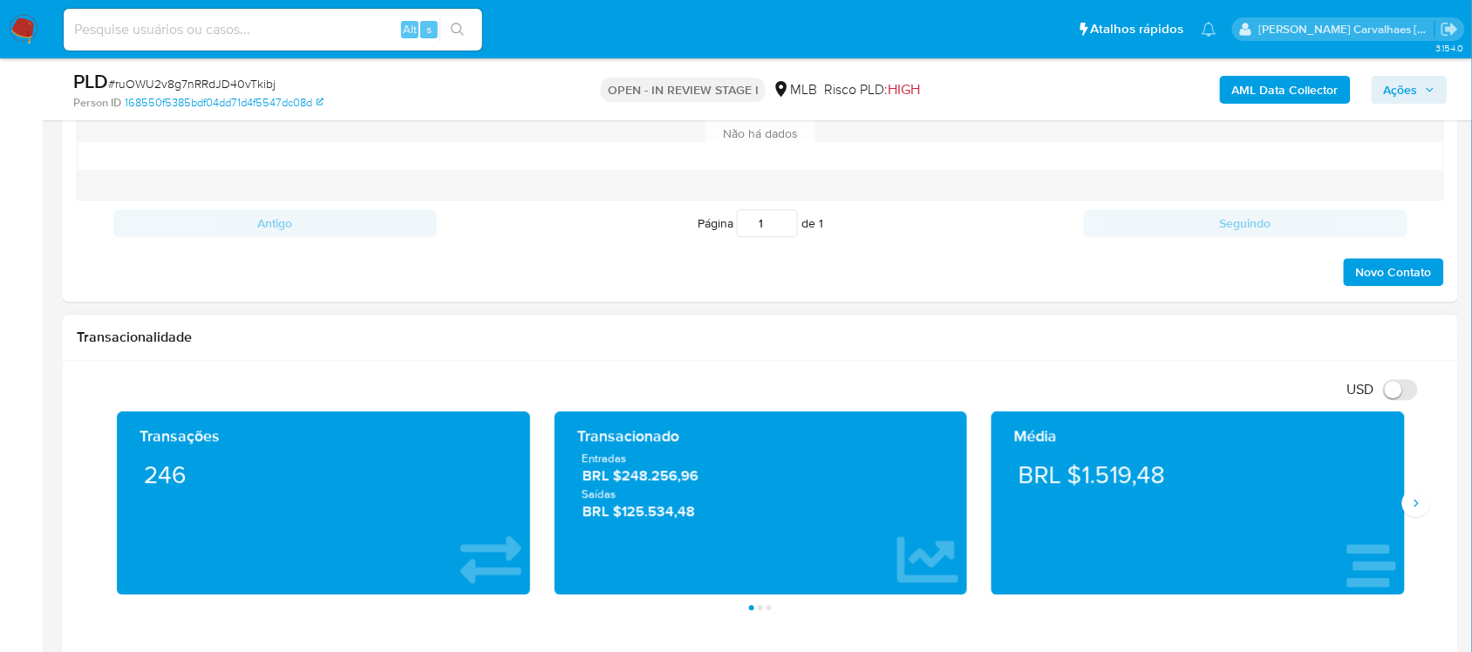
scroll to position [1308, 0]
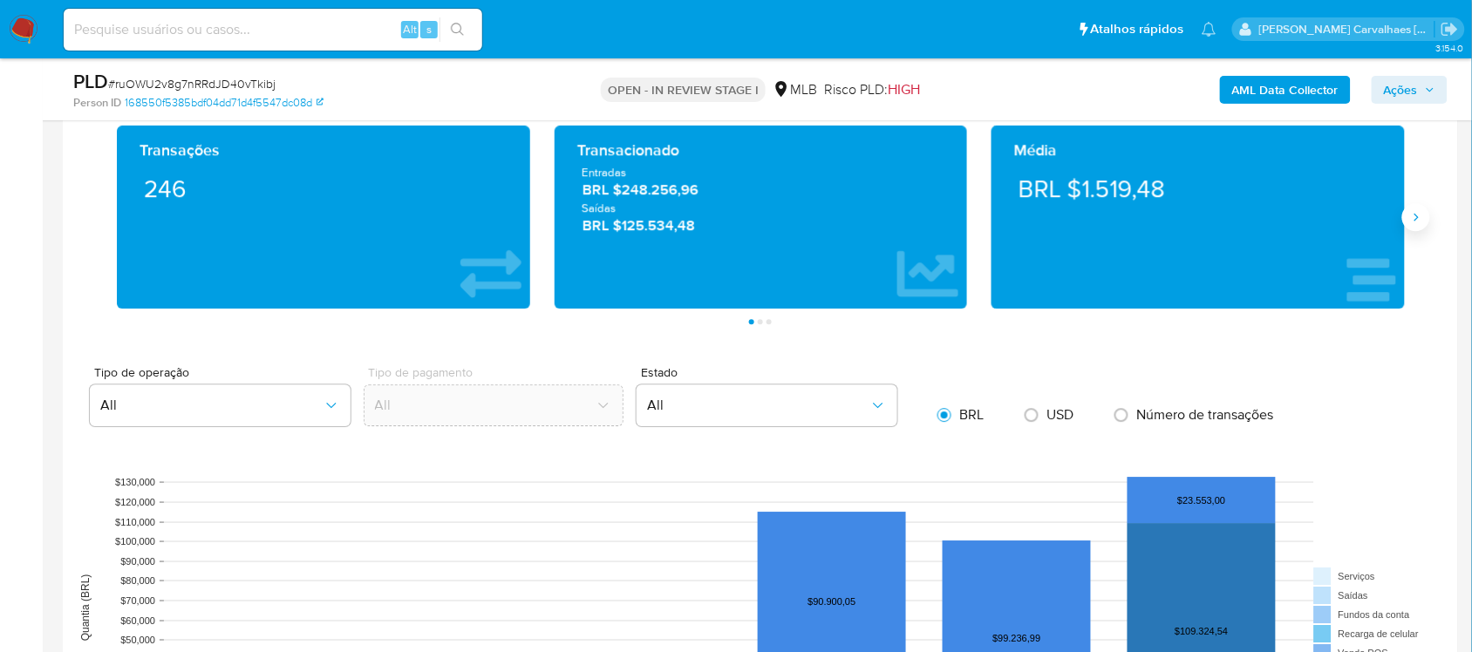
click at [1408, 221] on button "Siguiente" at bounding box center [1416, 217] width 28 height 28
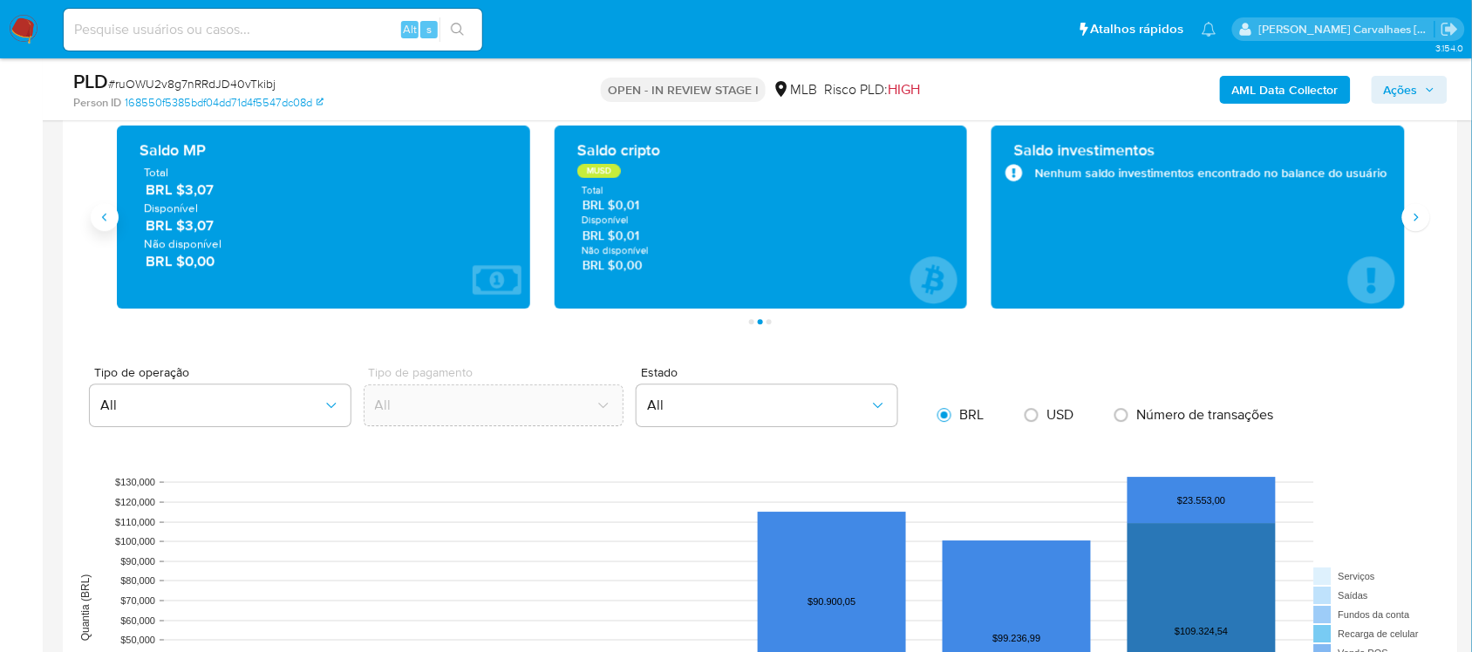
click at [112, 228] on button "Anterior" at bounding box center [105, 217] width 28 height 28
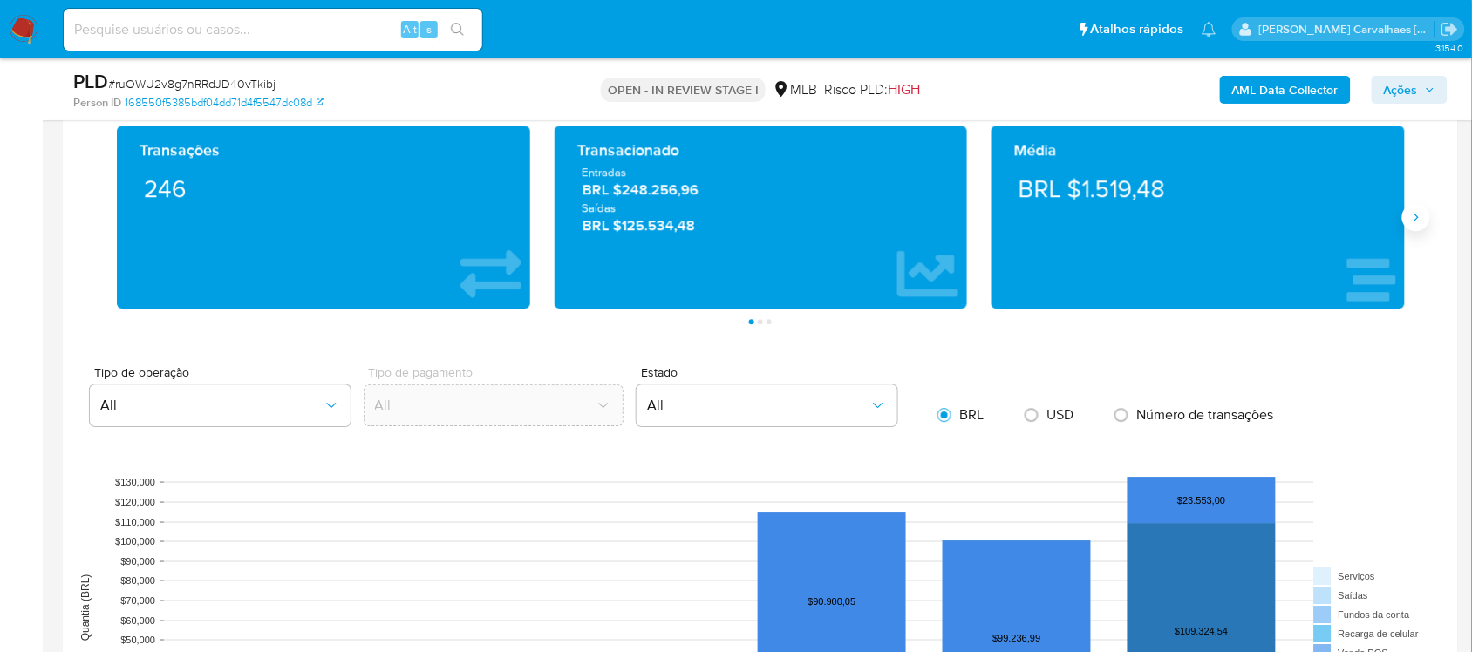
click at [1418, 218] on icon "Siguiente" at bounding box center [1416, 217] width 14 height 14
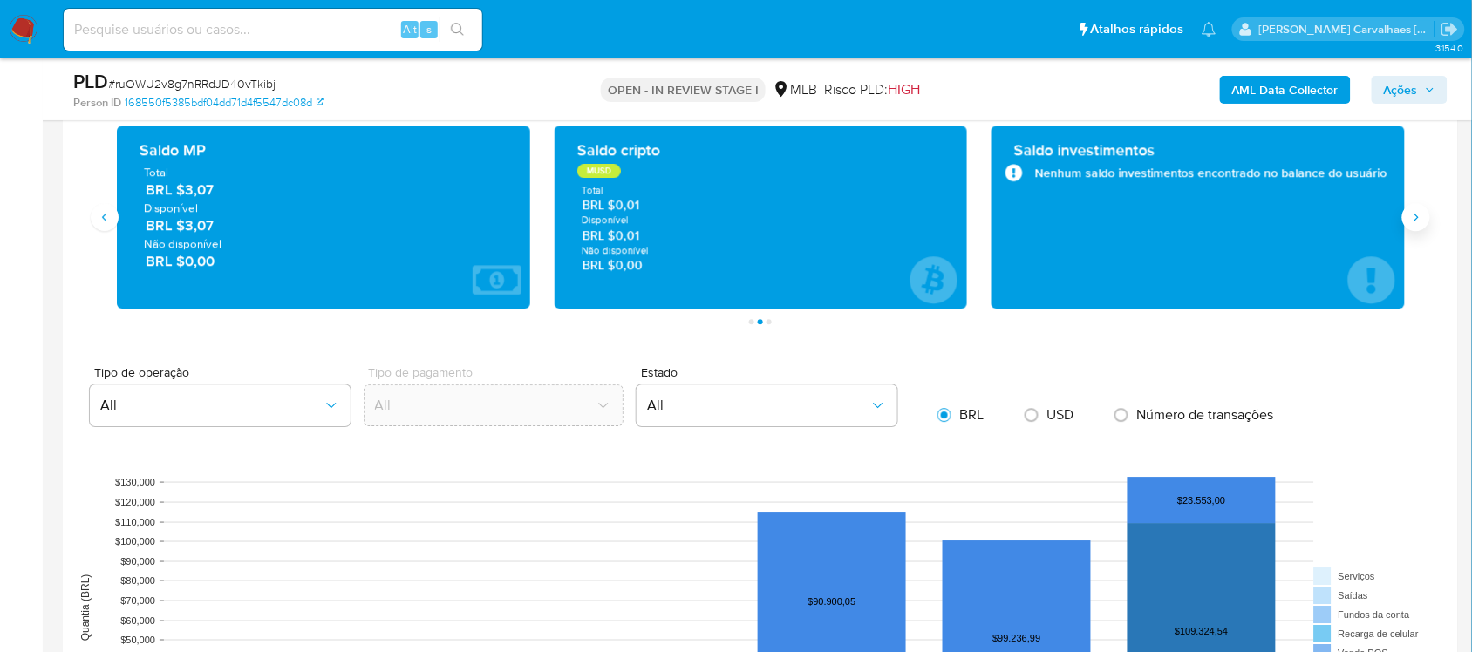
click at [1418, 218] on icon "Siguiente" at bounding box center [1416, 217] width 14 height 14
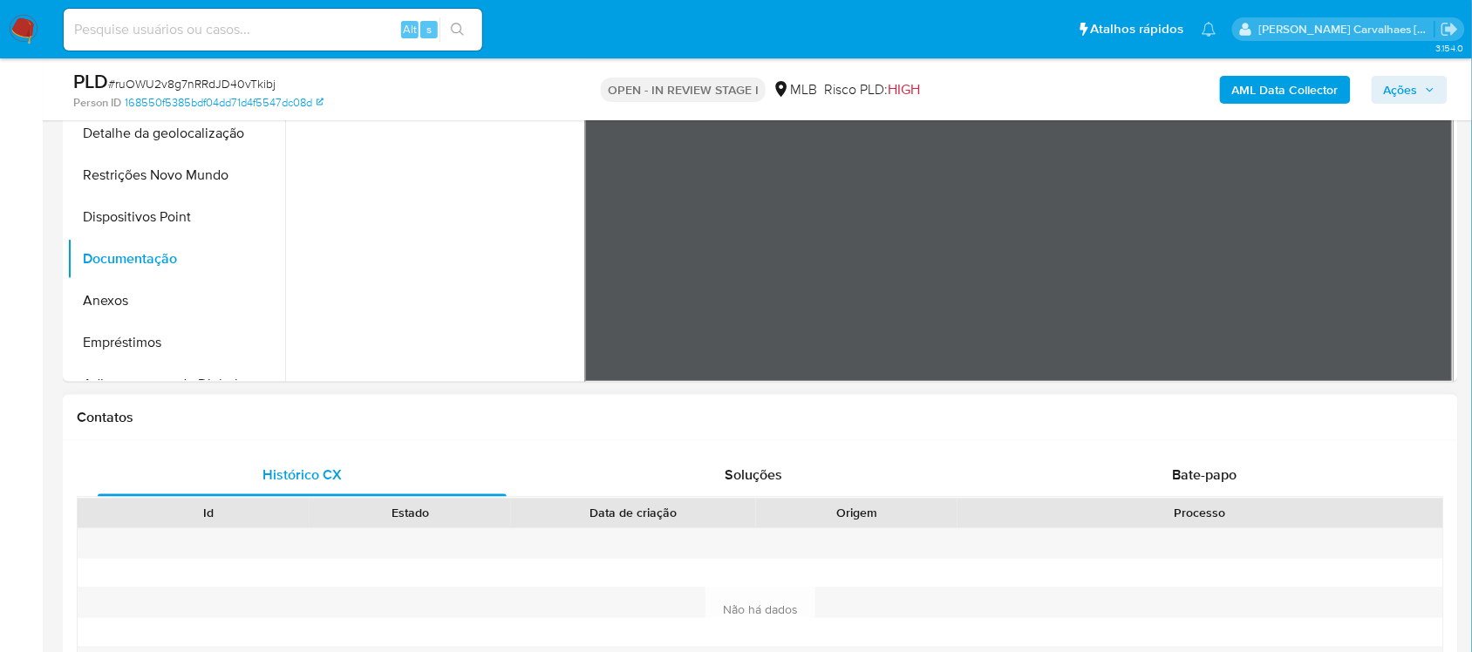
scroll to position [218, 0]
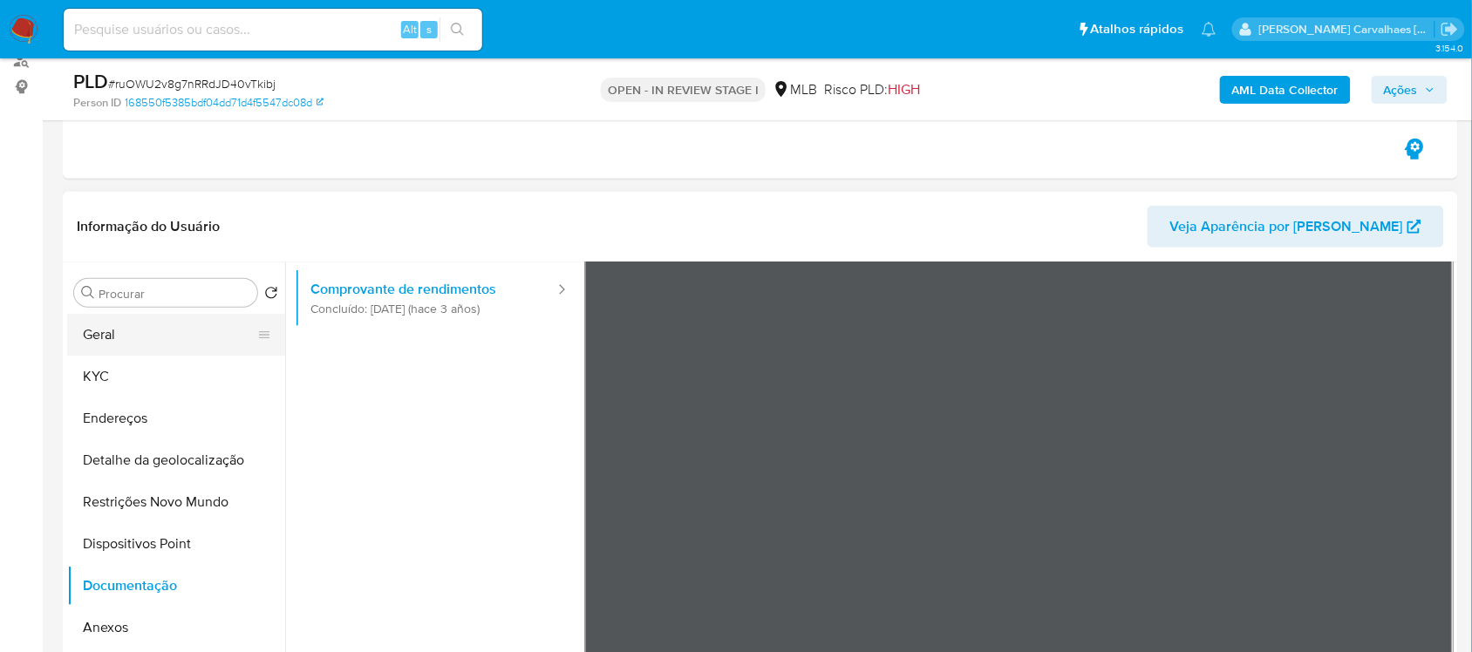
click at [123, 329] on button "Geral" at bounding box center [169, 335] width 204 height 42
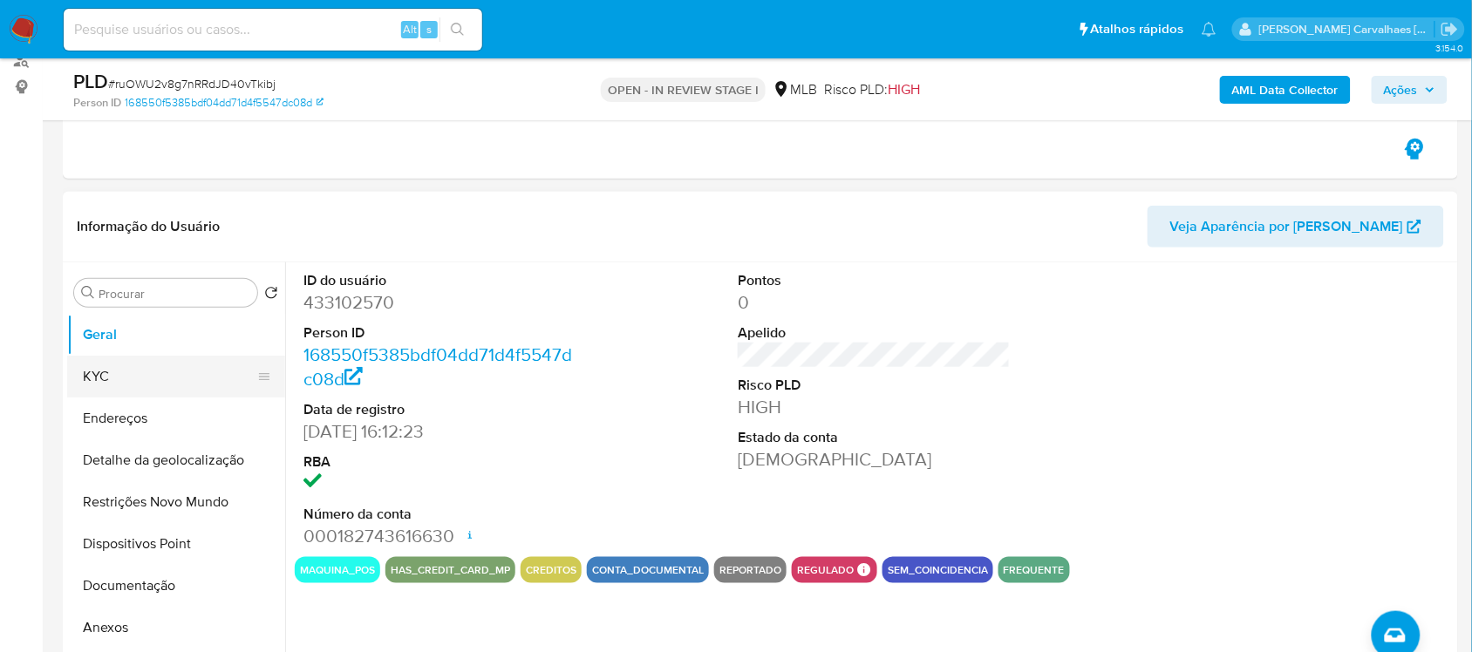
click at [158, 384] on button "KYC" at bounding box center [169, 377] width 204 height 42
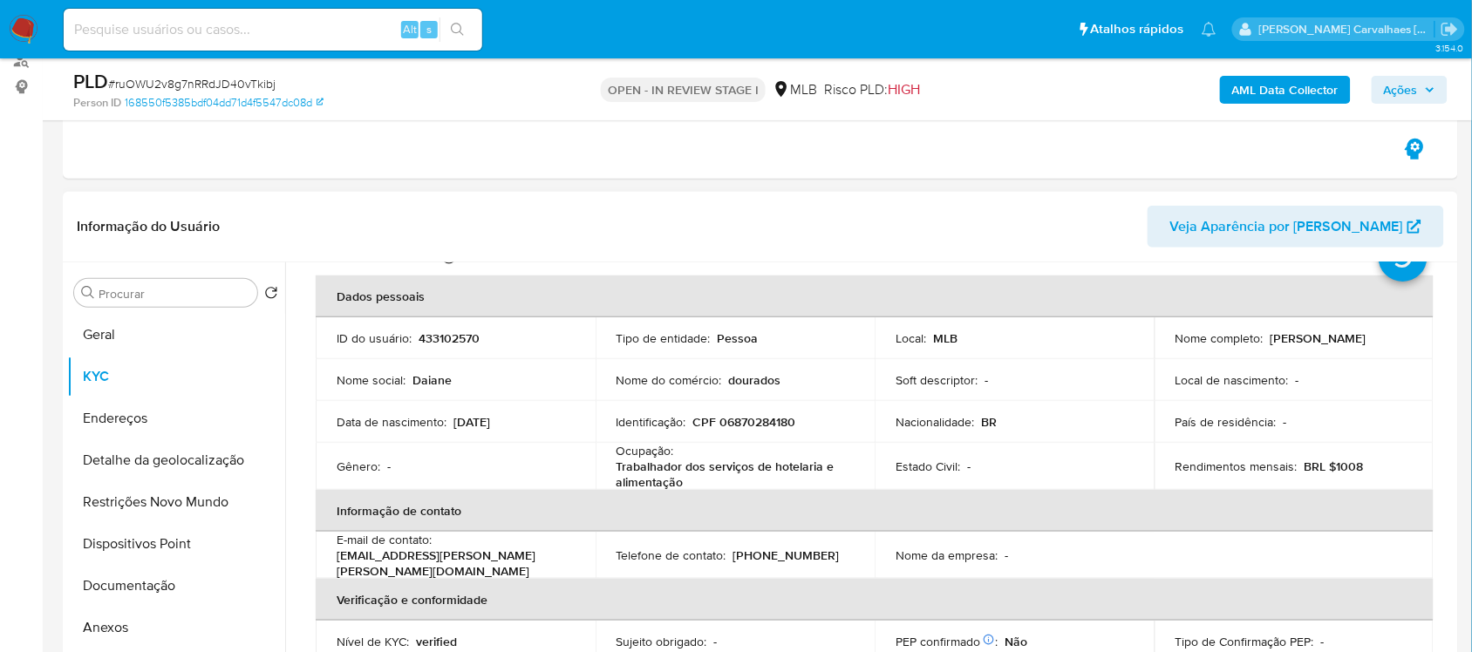
scroll to position [109, 0]
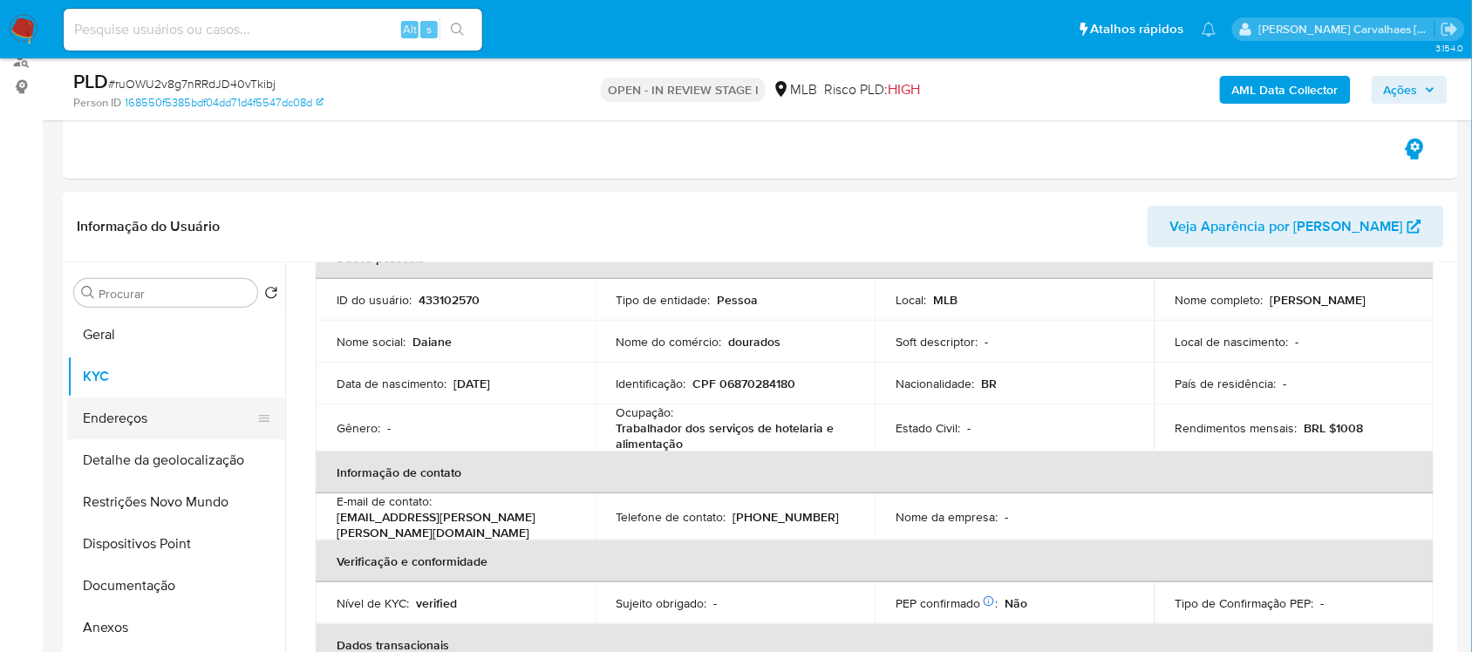
click at [147, 419] on button "Endereços" at bounding box center [169, 419] width 204 height 42
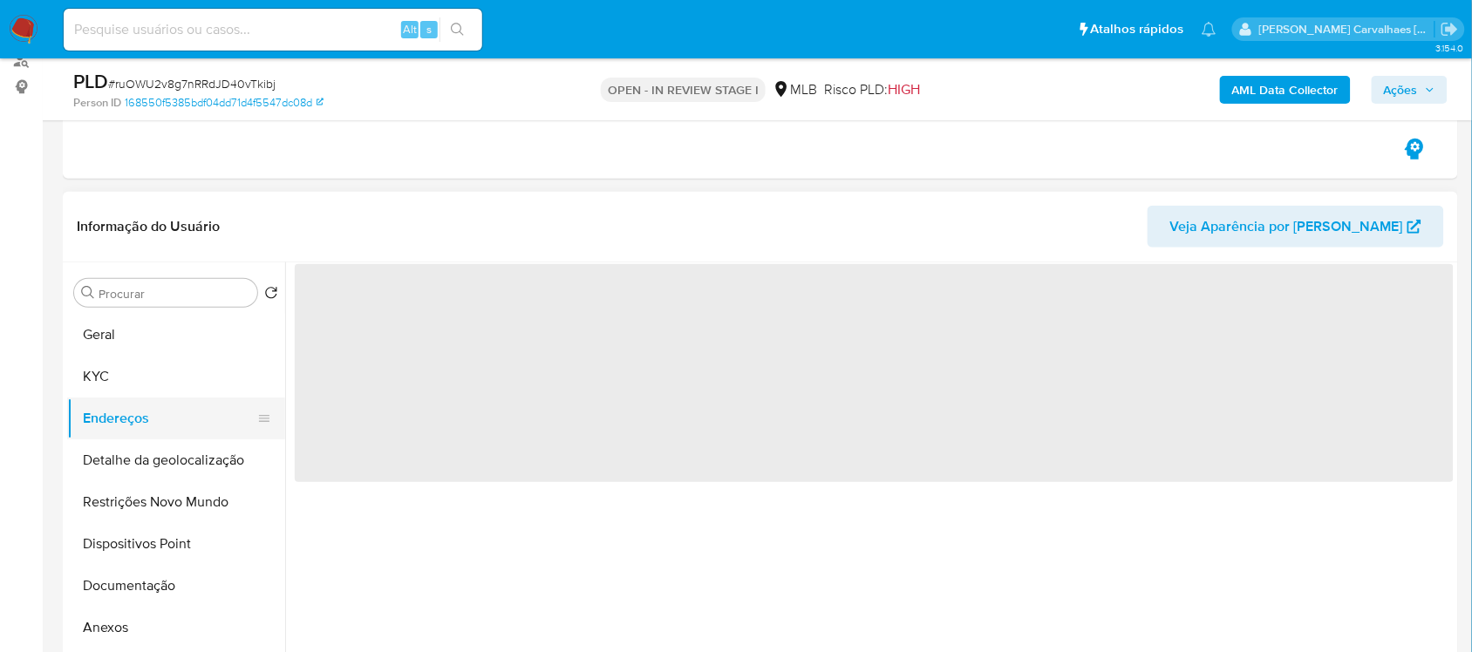
scroll to position [0, 0]
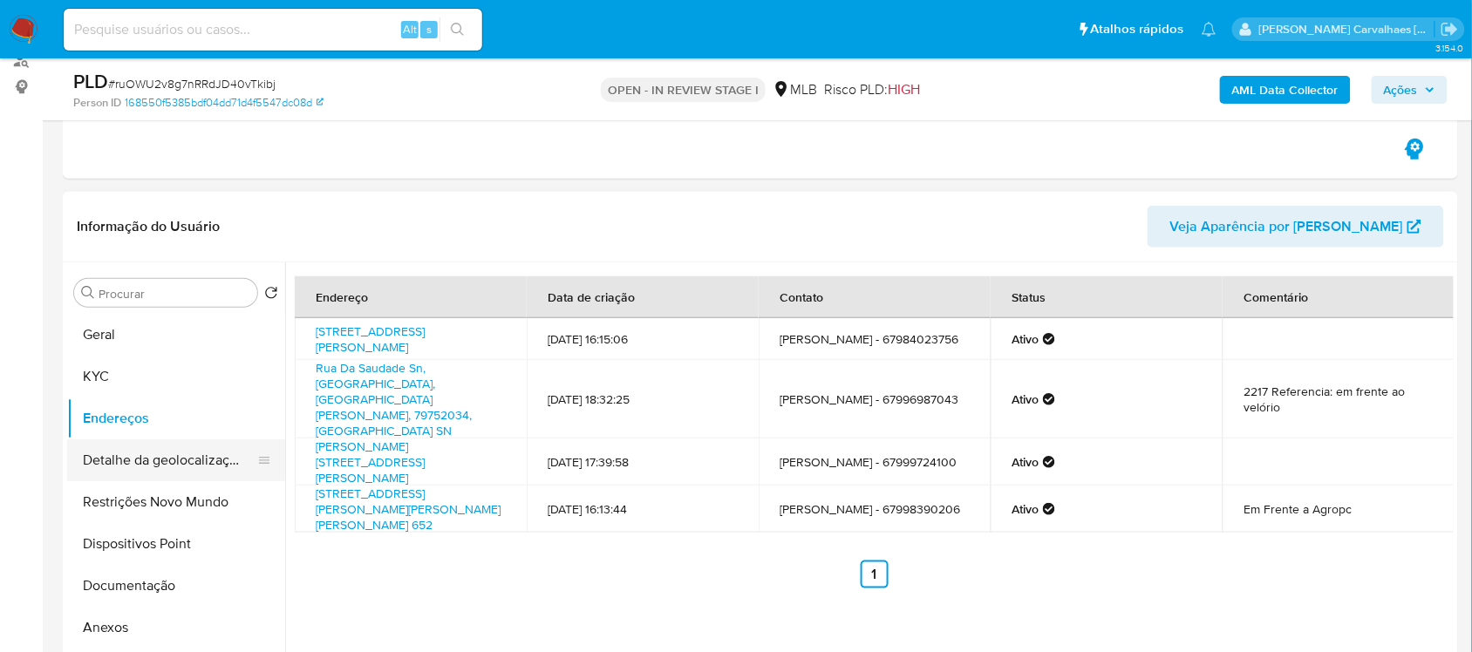
click at [145, 460] on button "Detalhe da geolocalização" at bounding box center [169, 461] width 204 height 42
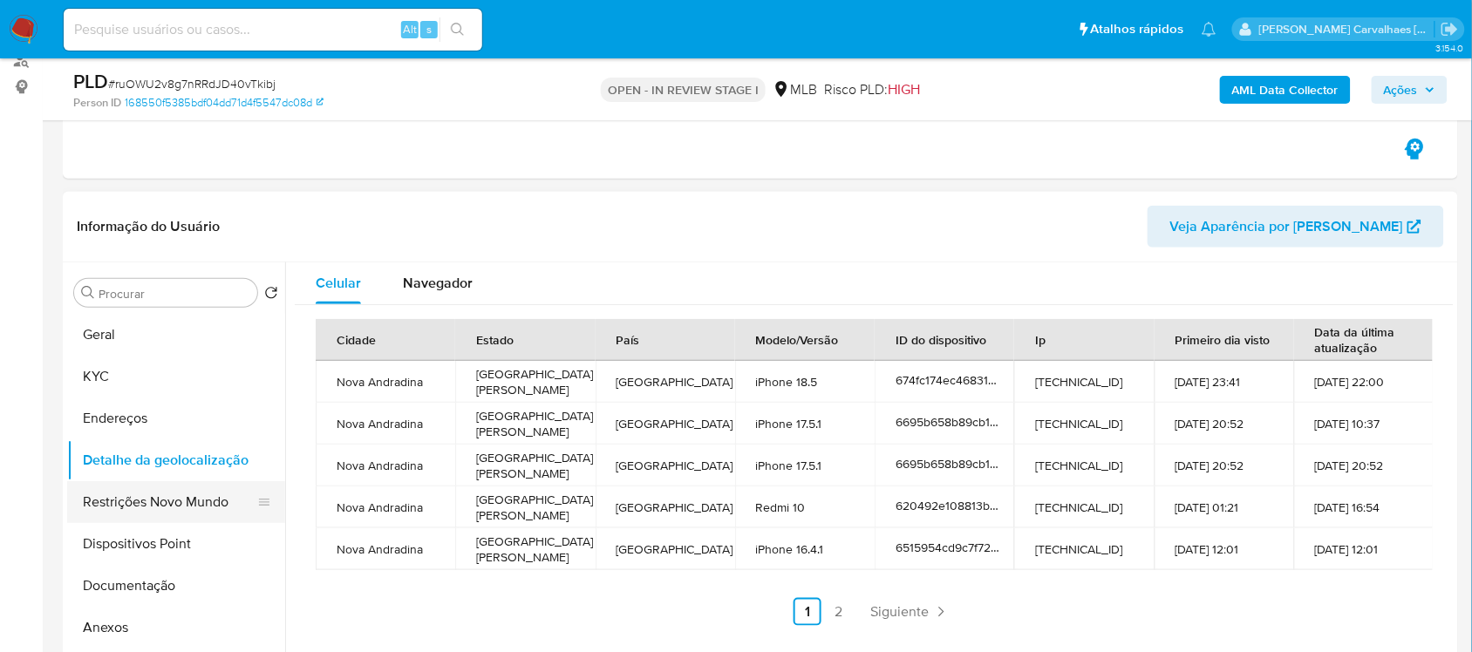
click at [179, 508] on button "Restrições Novo Mundo" at bounding box center [169, 502] width 204 height 42
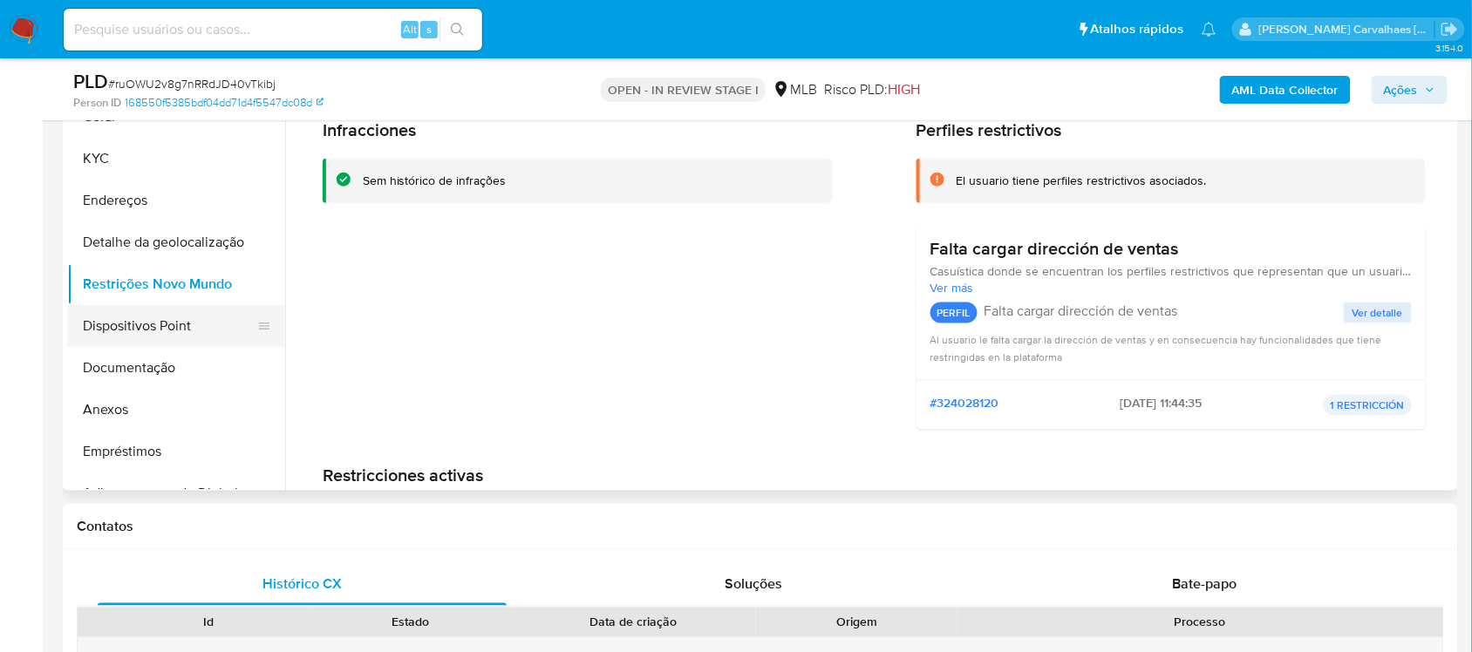
click at [157, 337] on button "Dispositivos Point" at bounding box center [169, 326] width 204 height 42
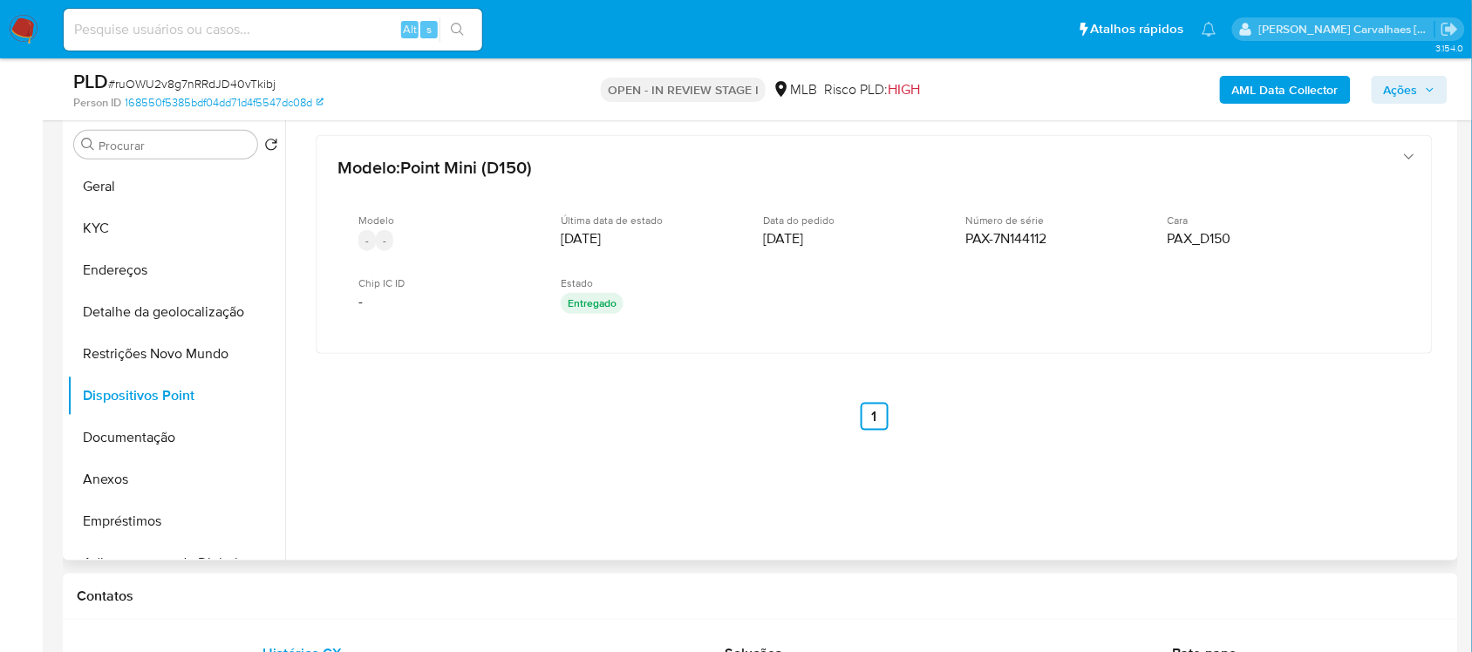
scroll to position [327, 0]
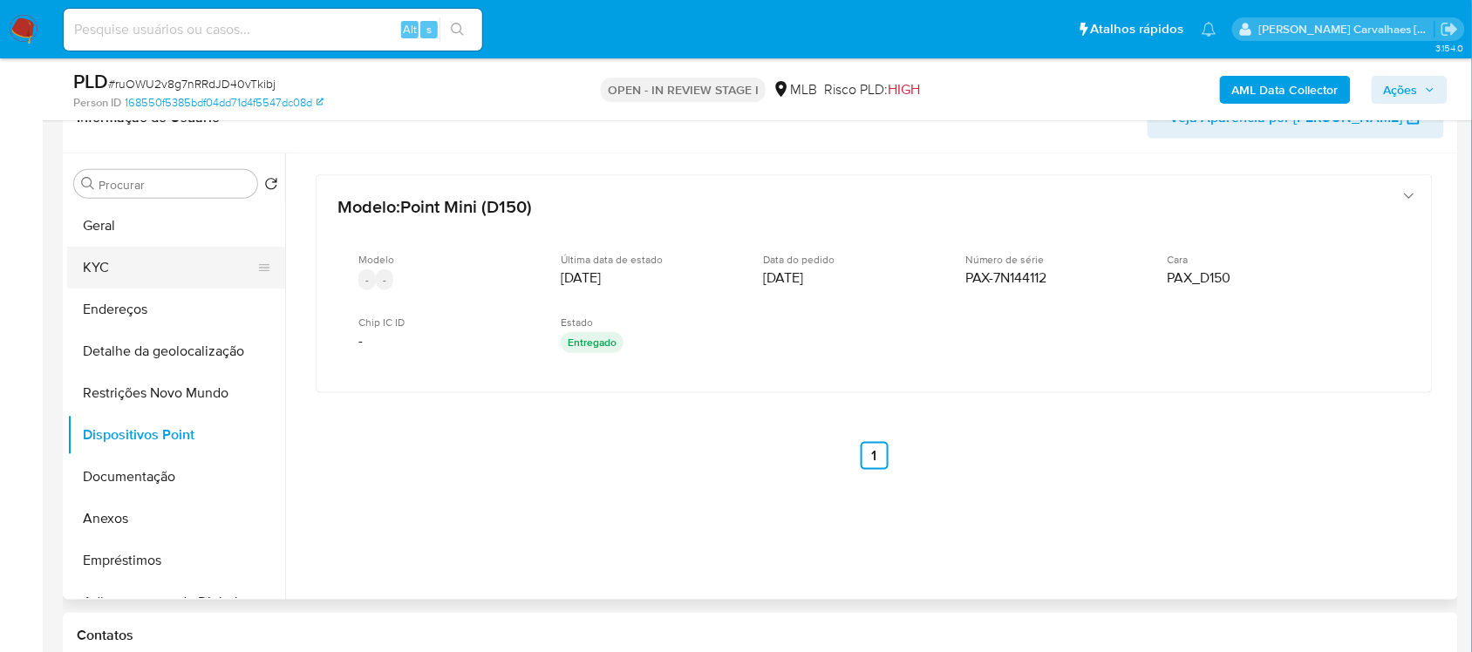
click at [111, 266] on button "KYC" at bounding box center [169, 268] width 204 height 42
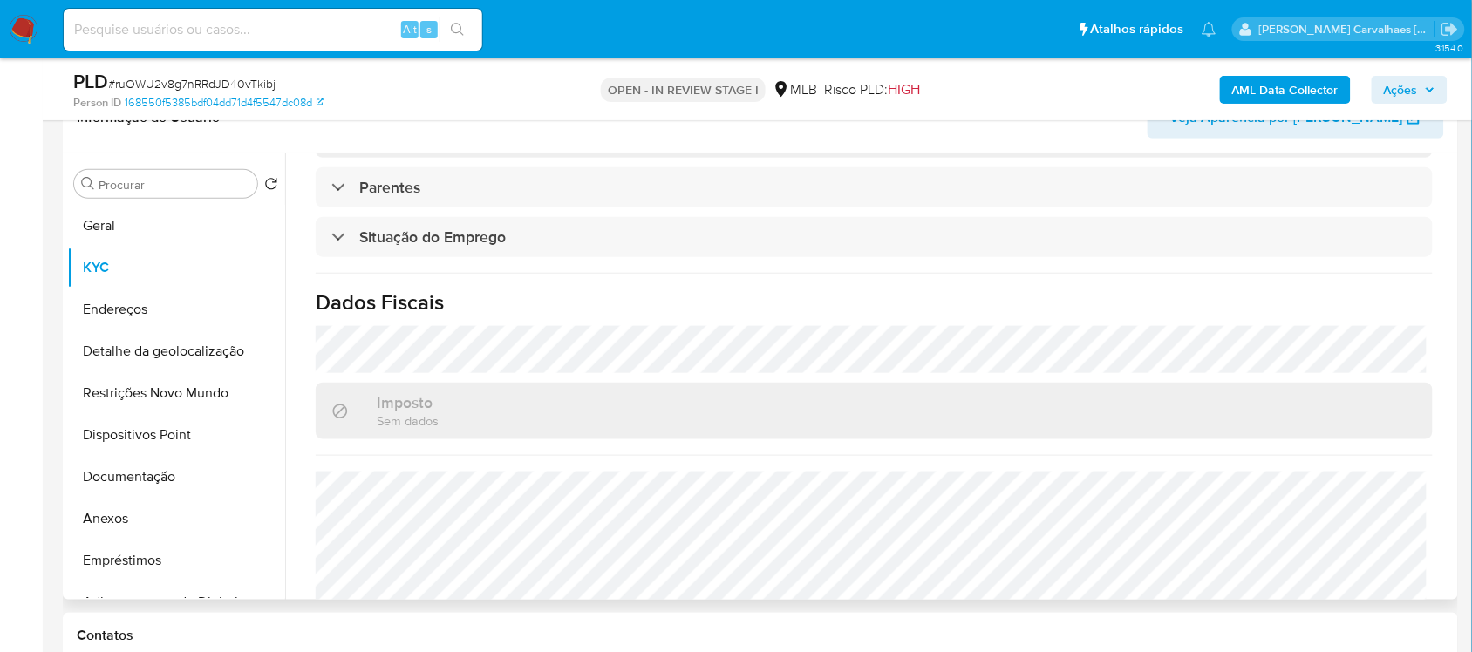
scroll to position [747, 0]
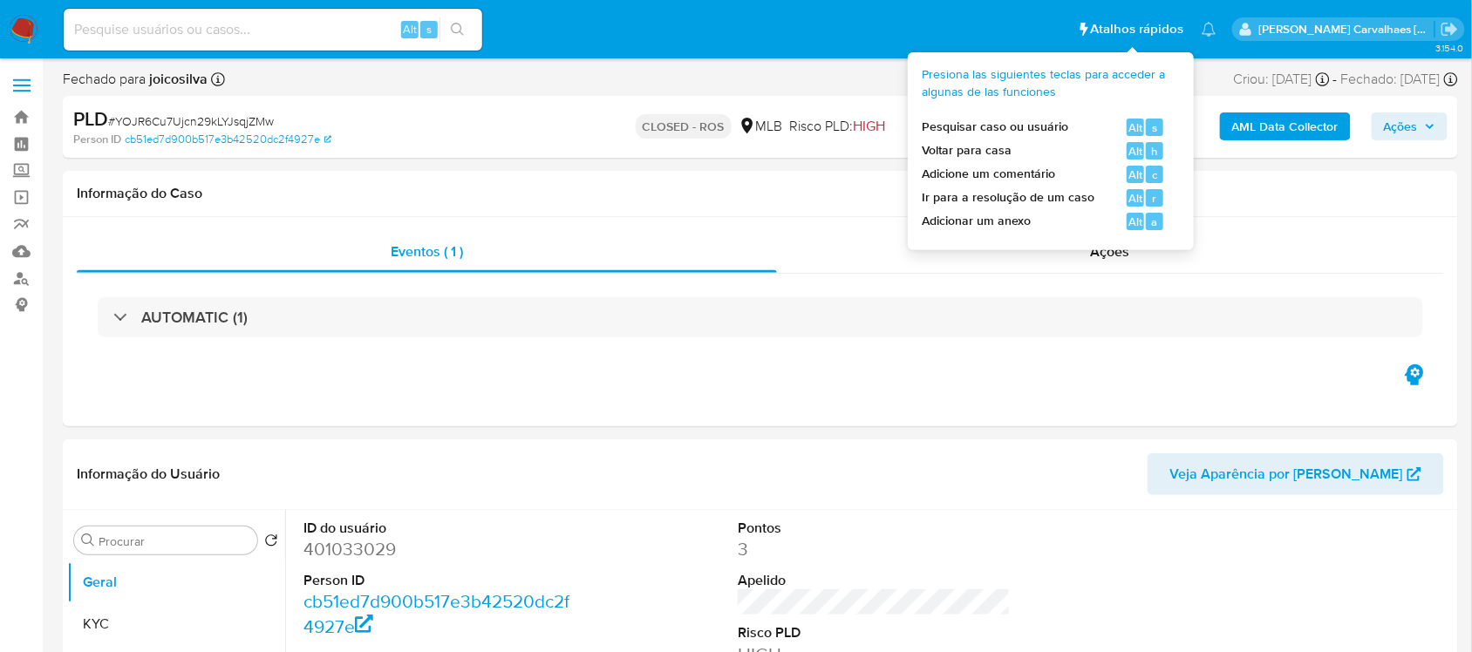
select select "10"
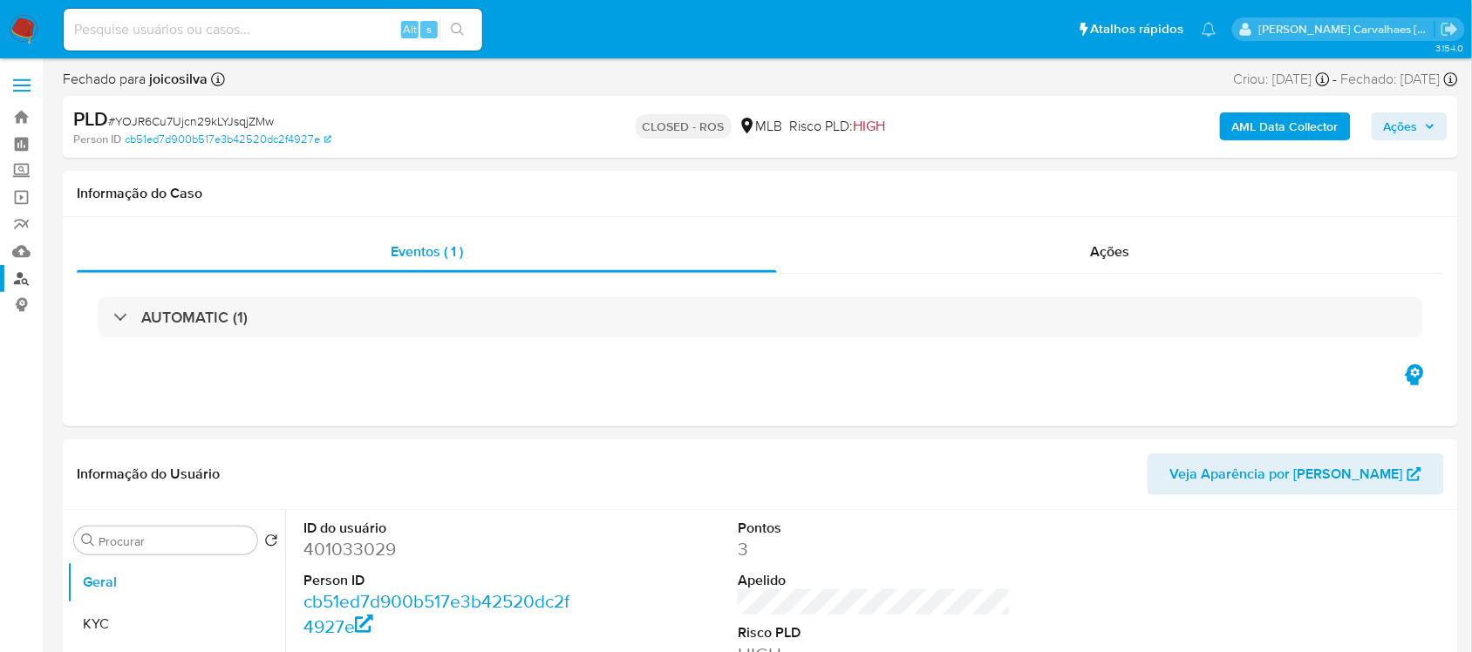
click at [18, 277] on link "Localizador de pessoas" at bounding box center [104, 278] width 208 height 27
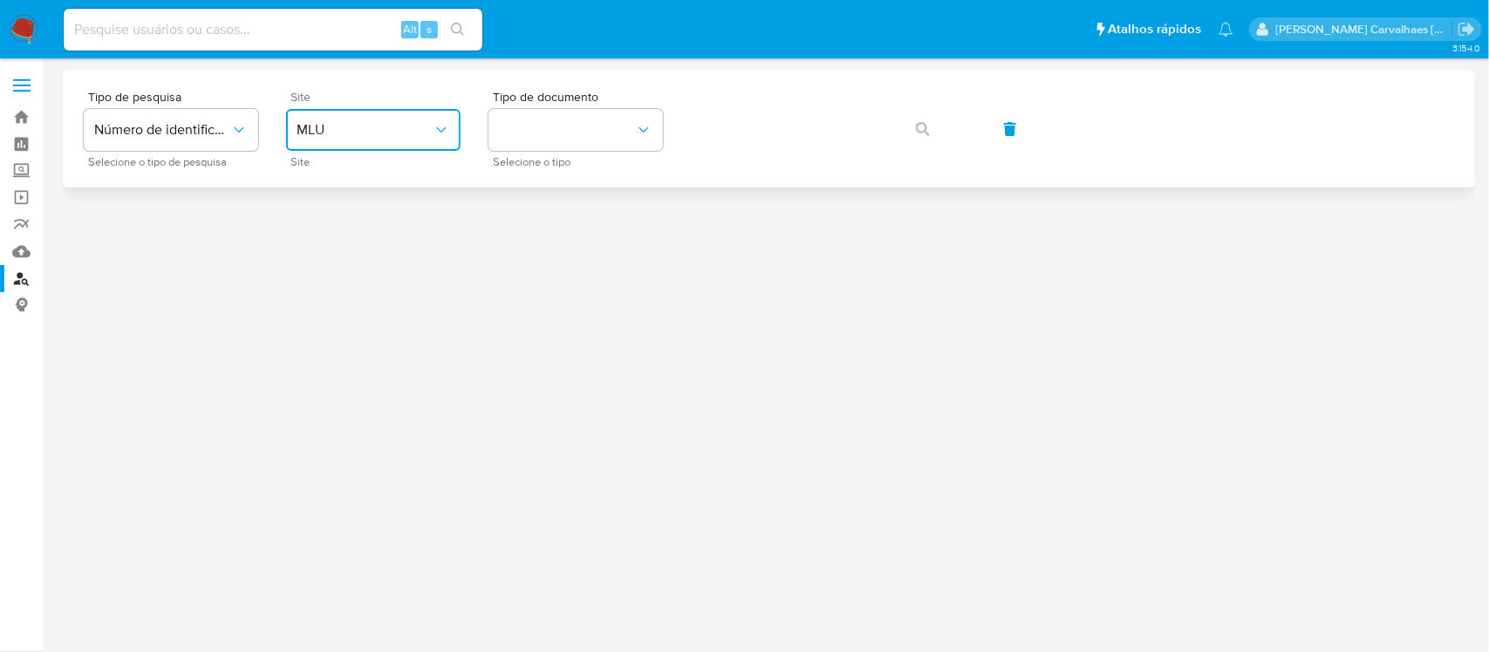
click at [390, 133] on span "MLU" at bounding box center [365, 129] width 136 height 17
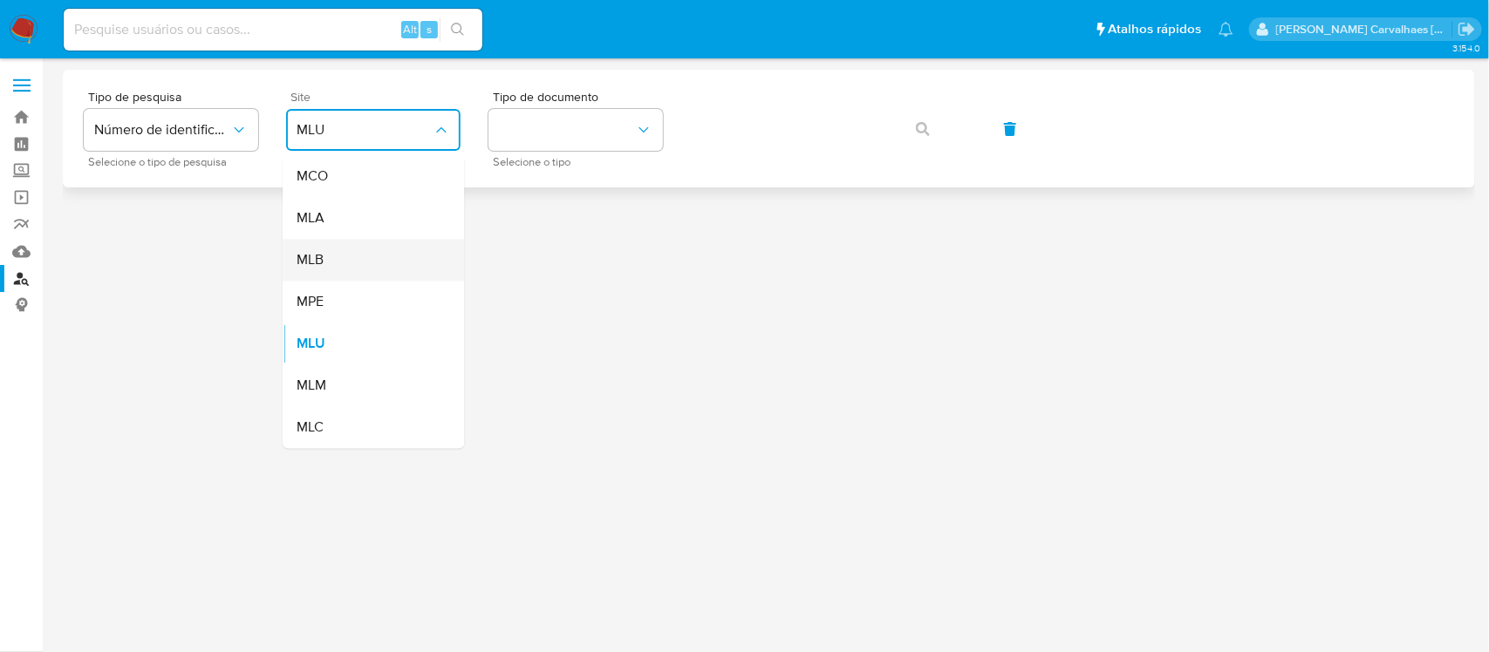
click at [358, 263] on div "MLB" at bounding box center [368, 261] width 143 height 42
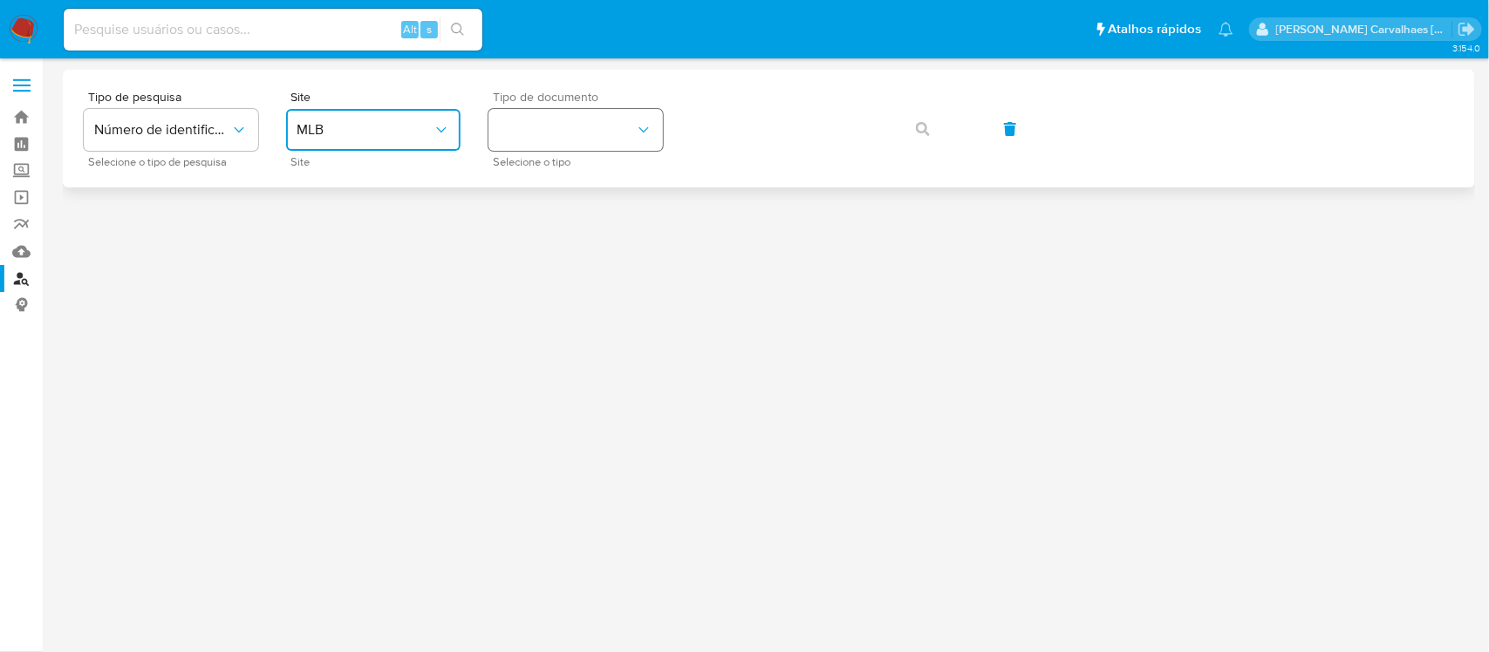
drag, startPoint x: 576, startPoint y: 132, endPoint x: 532, endPoint y: 119, distance: 45.5
click at [532, 122] on button "identificationType" at bounding box center [575, 130] width 174 height 42
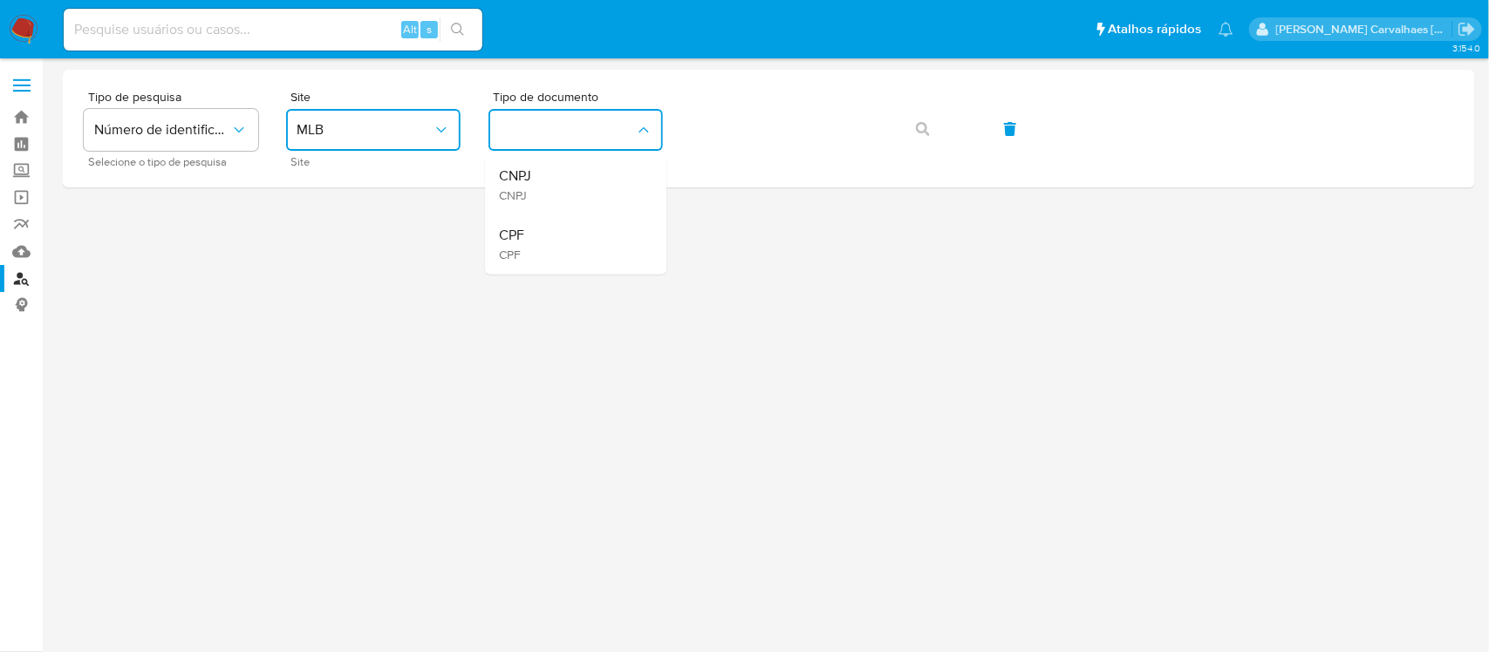
click at [532, 249] on div "CPF CPF" at bounding box center [570, 244] width 143 height 59
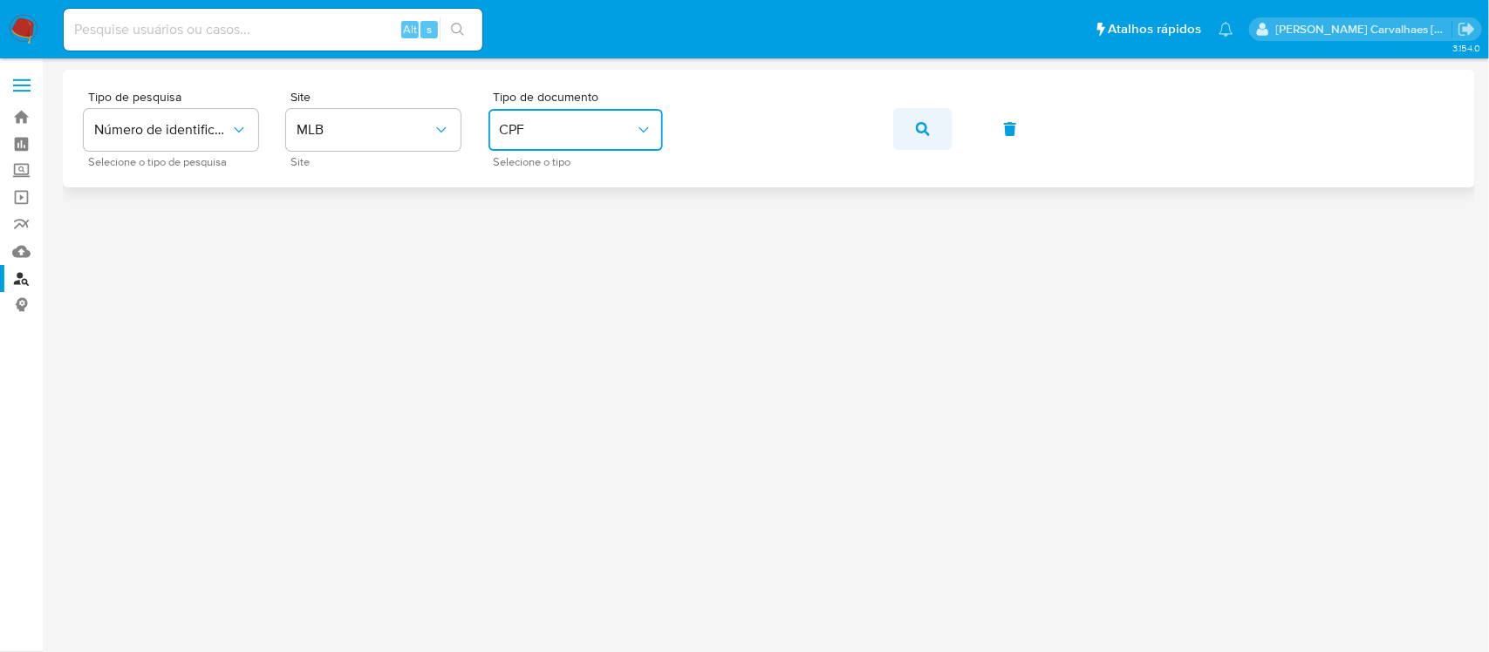
click at [912, 132] on button "button" at bounding box center [922, 129] width 59 height 42
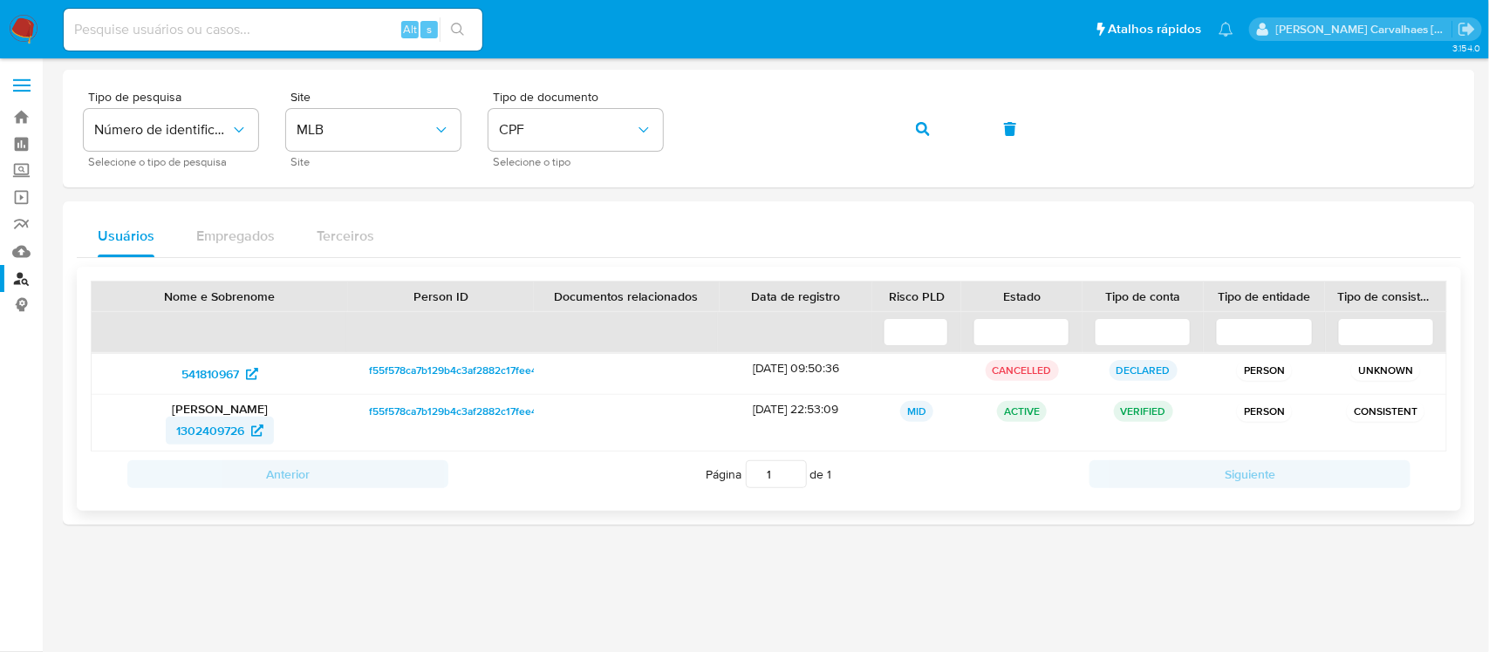
click at [229, 429] on span "1302409726" at bounding box center [210, 431] width 68 height 28
click at [680, 128] on div "Tipo de pesquisa Número de identificação Selecione o tipo de pesquisa Site MLB …" at bounding box center [769, 129] width 1370 height 76
click at [923, 125] on icon "button" at bounding box center [923, 129] width 14 height 14
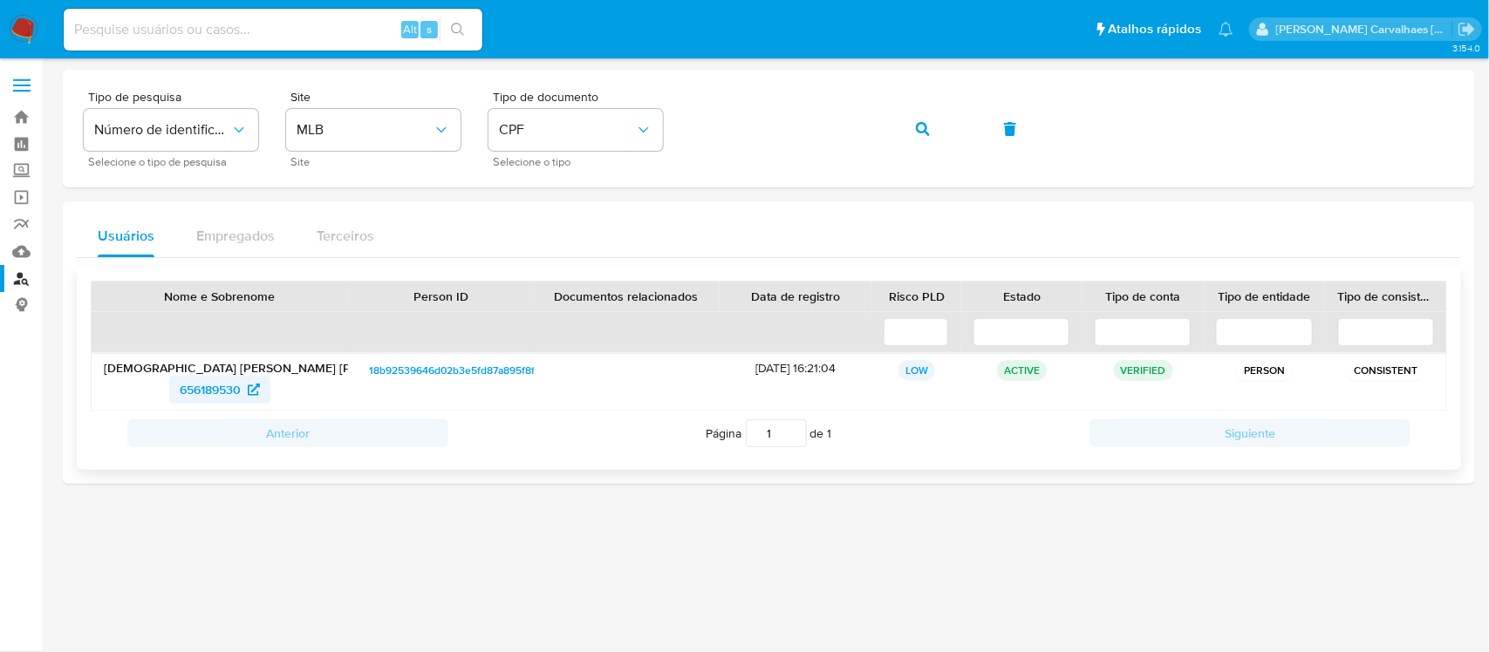
click at [222, 385] on span "656189530" at bounding box center [210, 390] width 61 height 28
click at [670, 128] on div "Tipo de pesquisa Número de identificação Selecione o tipo de pesquisa Site MLB …" at bounding box center [769, 129] width 1370 height 76
click at [917, 129] on icon "button" at bounding box center [923, 129] width 14 height 14
click at [192, 385] on span "827017779" at bounding box center [210, 390] width 58 height 28
click at [909, 131] on button "button" at bounding box center [922, 129] width 59 height 42
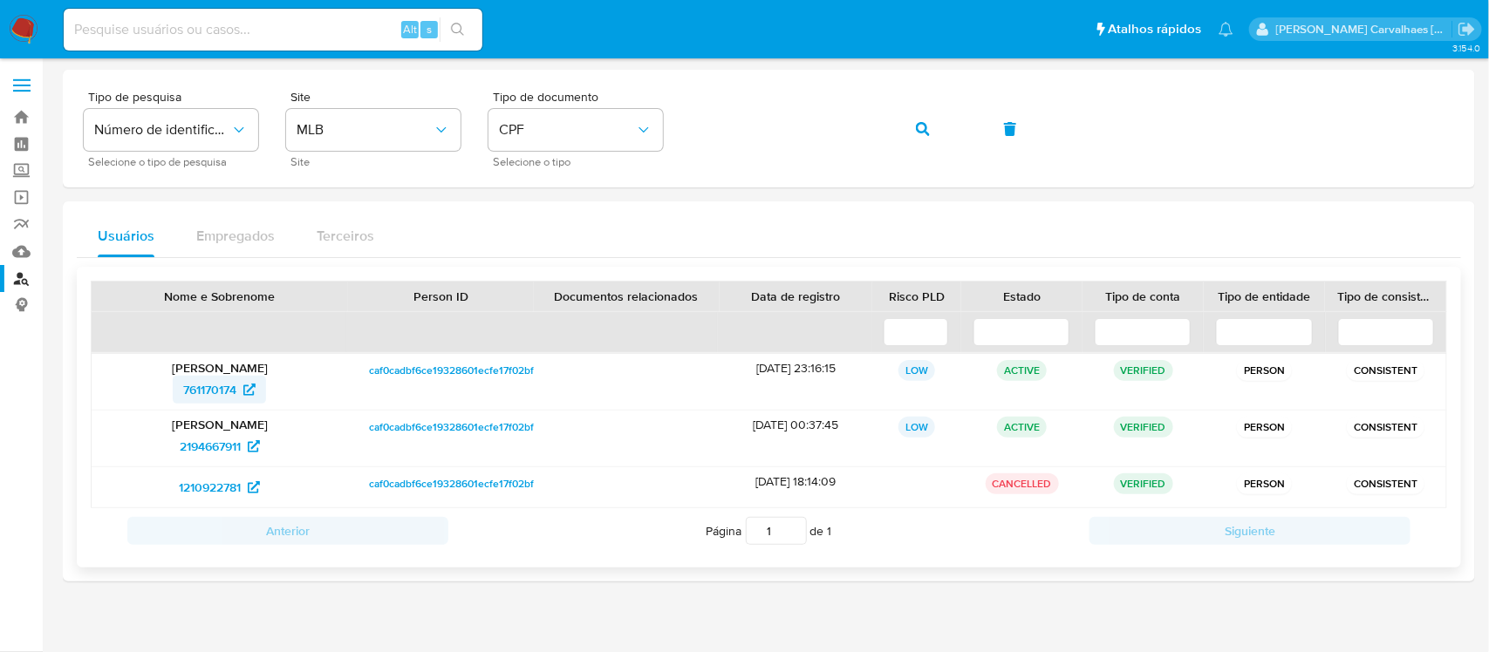
click at [198, 389] on span "761170174" at bounding box center [209, 390] width 53 height 28
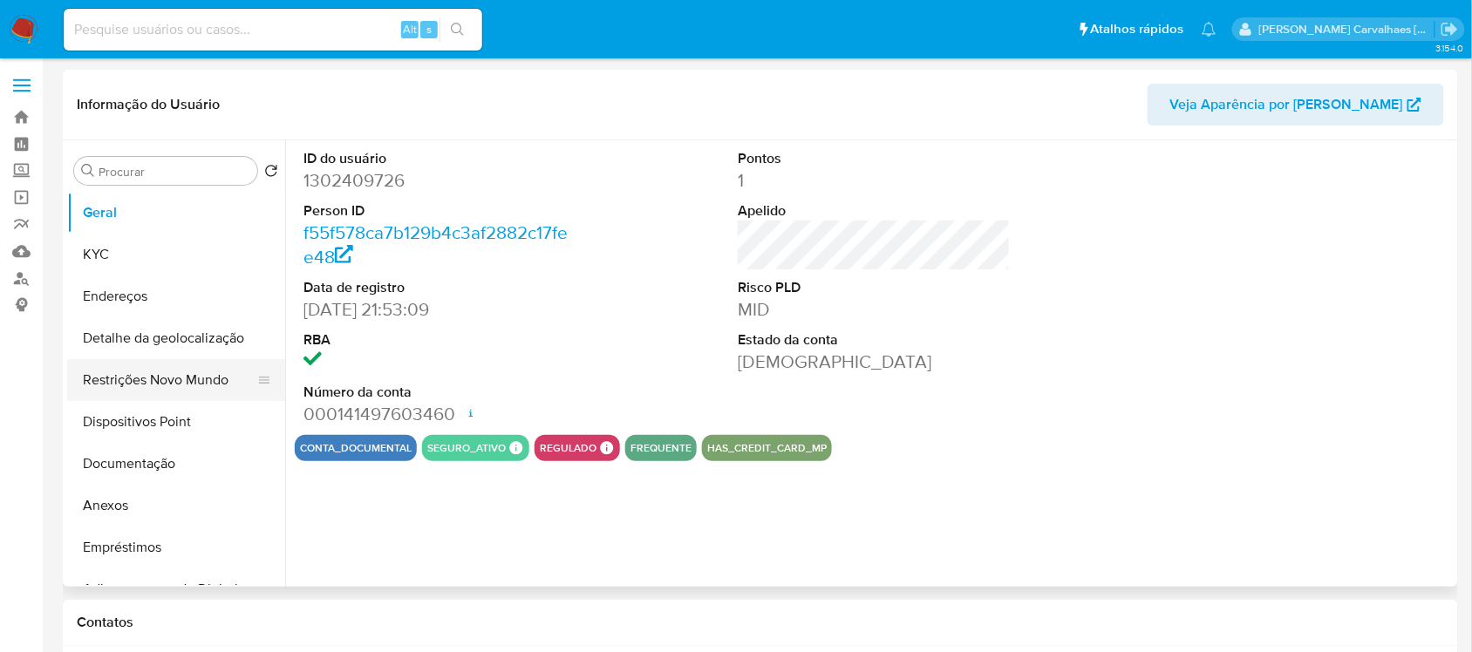
select select "10"
click at [140, 469] on button "Documentação" at bounding box center [169, 464] width 204 height 42
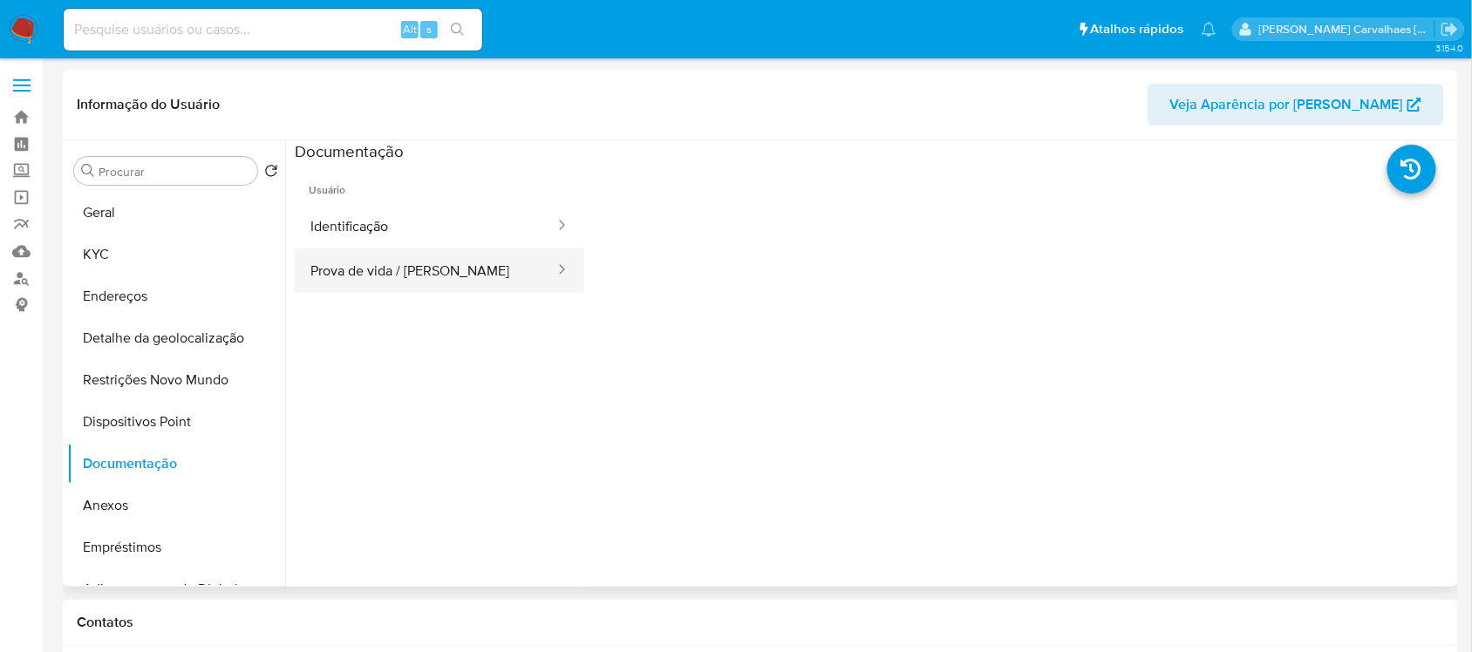
click at [379, 266] on button "Prova de vida / [PERSON_NAME]" at bounding box center [426, 271] width 262 height 44
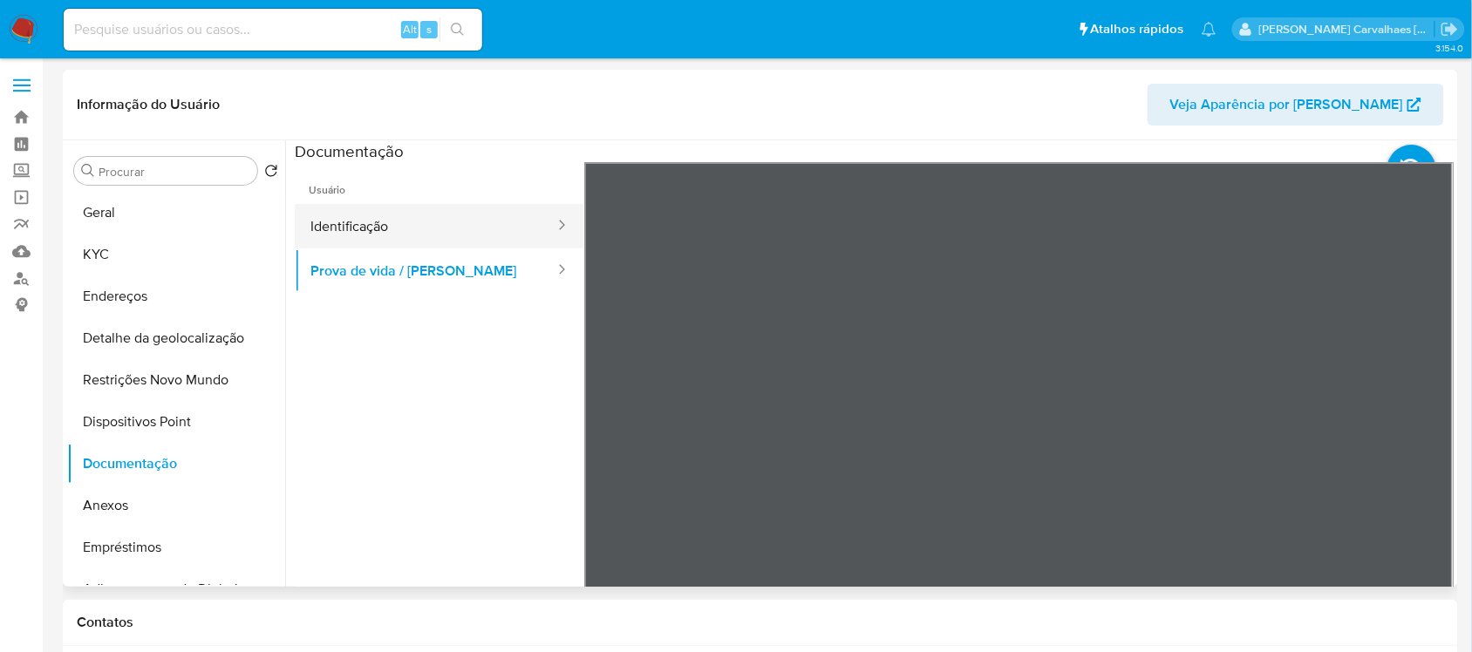
click at [412, 221] on button "Identificação" at bounding box center [426, 226] width 262 height 44
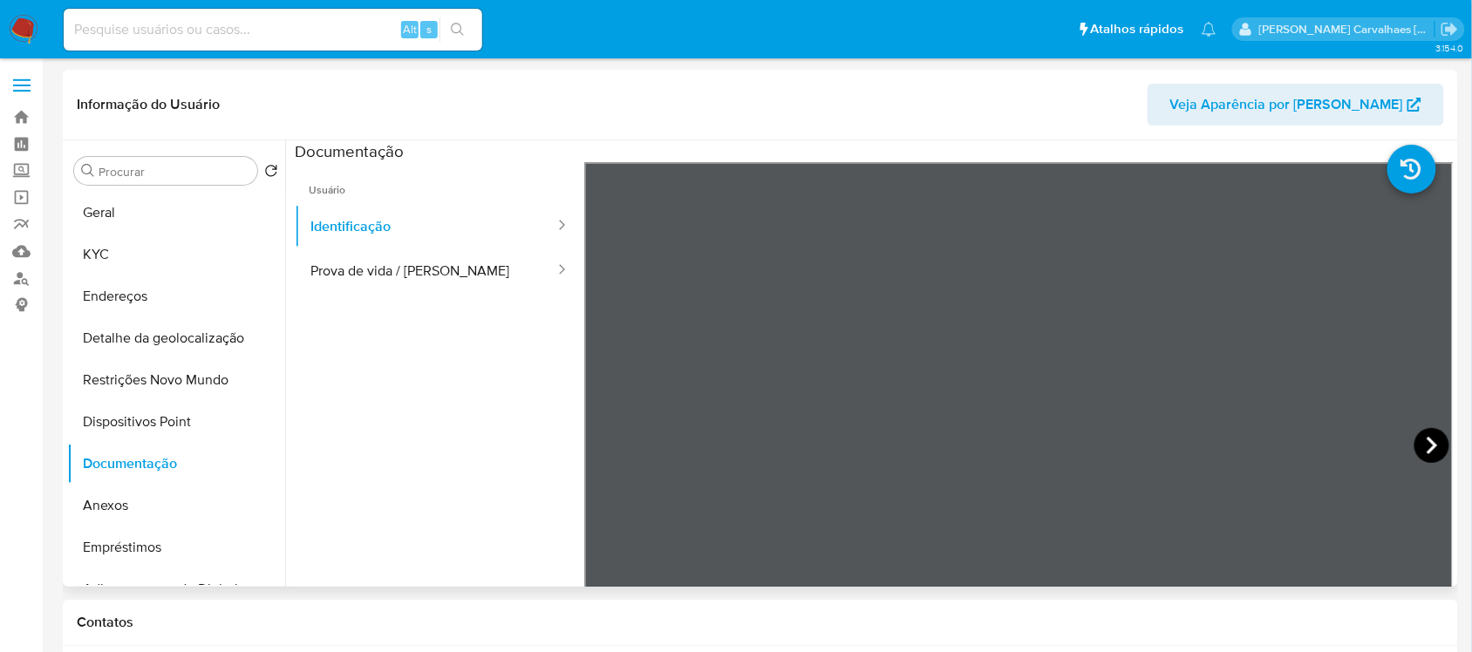
click at [1418, 437] on icon at bounding box center [1432, 445] width 35 height 35
click at [349, 283] on button "Prova de vida / [PERSON_NAME]" at bounding box center [426, 271] width 262 height 44
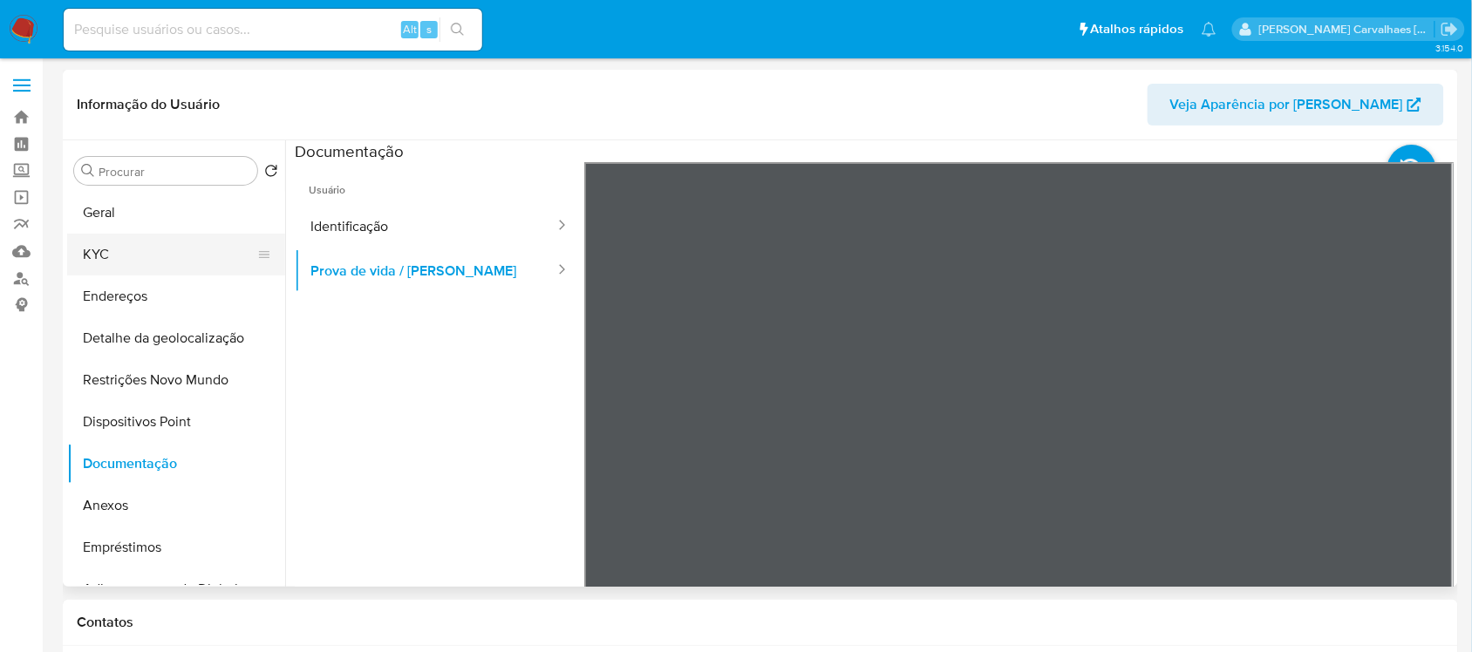
click at [192, 250] on button "KYC" at bounding box center [169, 255] width 204 height 42
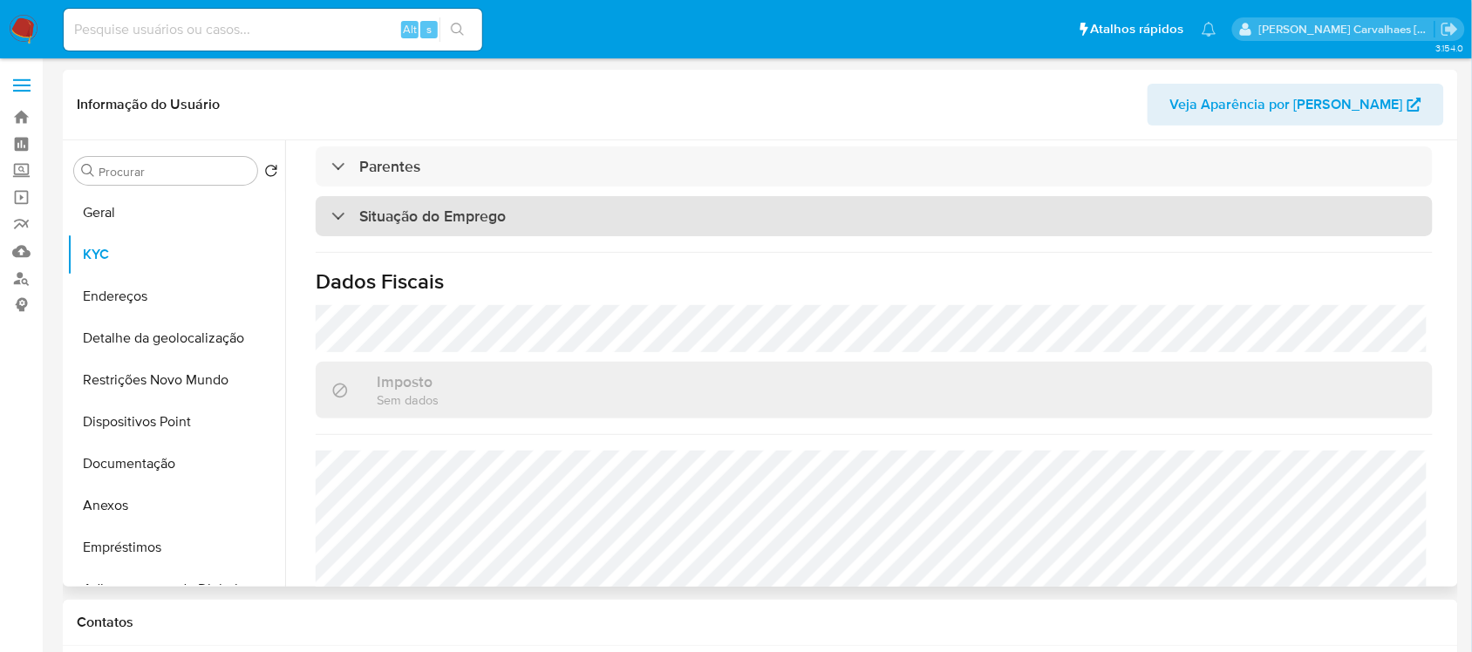
scroll to position [741, 0]
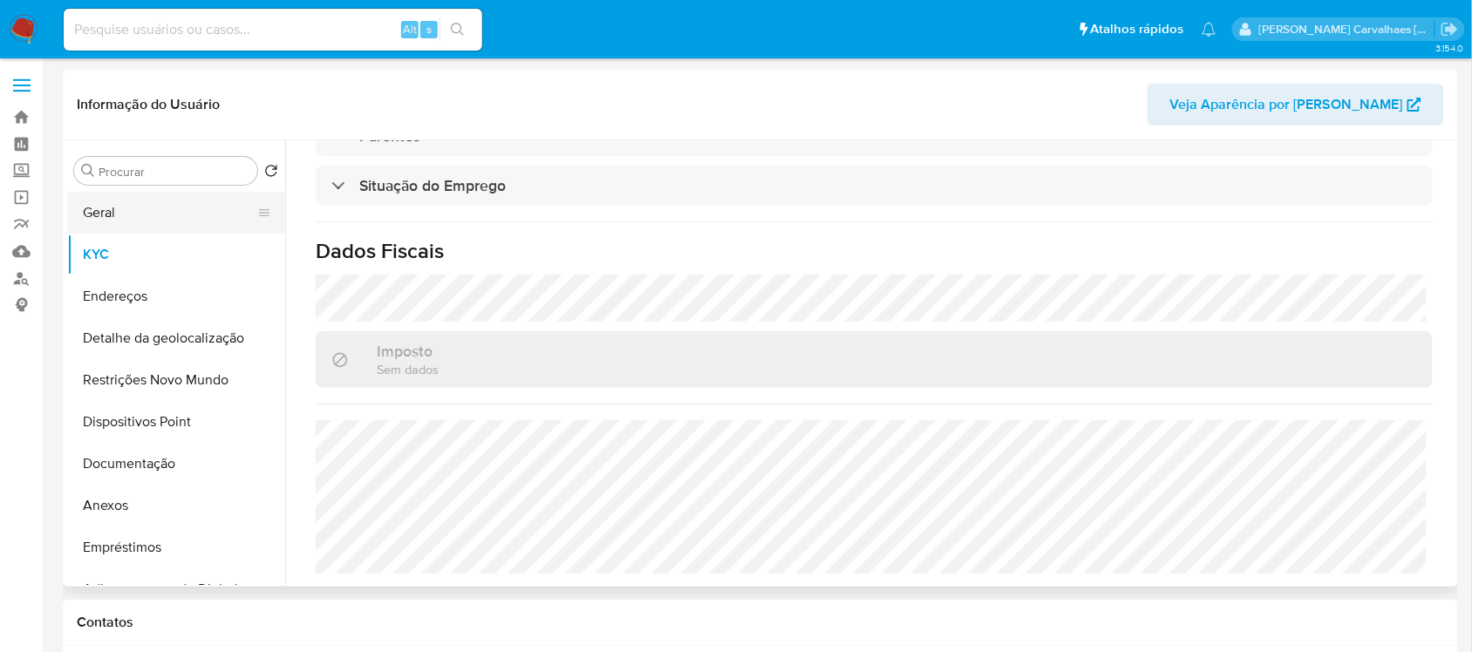
click at [186, 231] on button "Geral" at bounding box center [169, 213] width 204 height 42
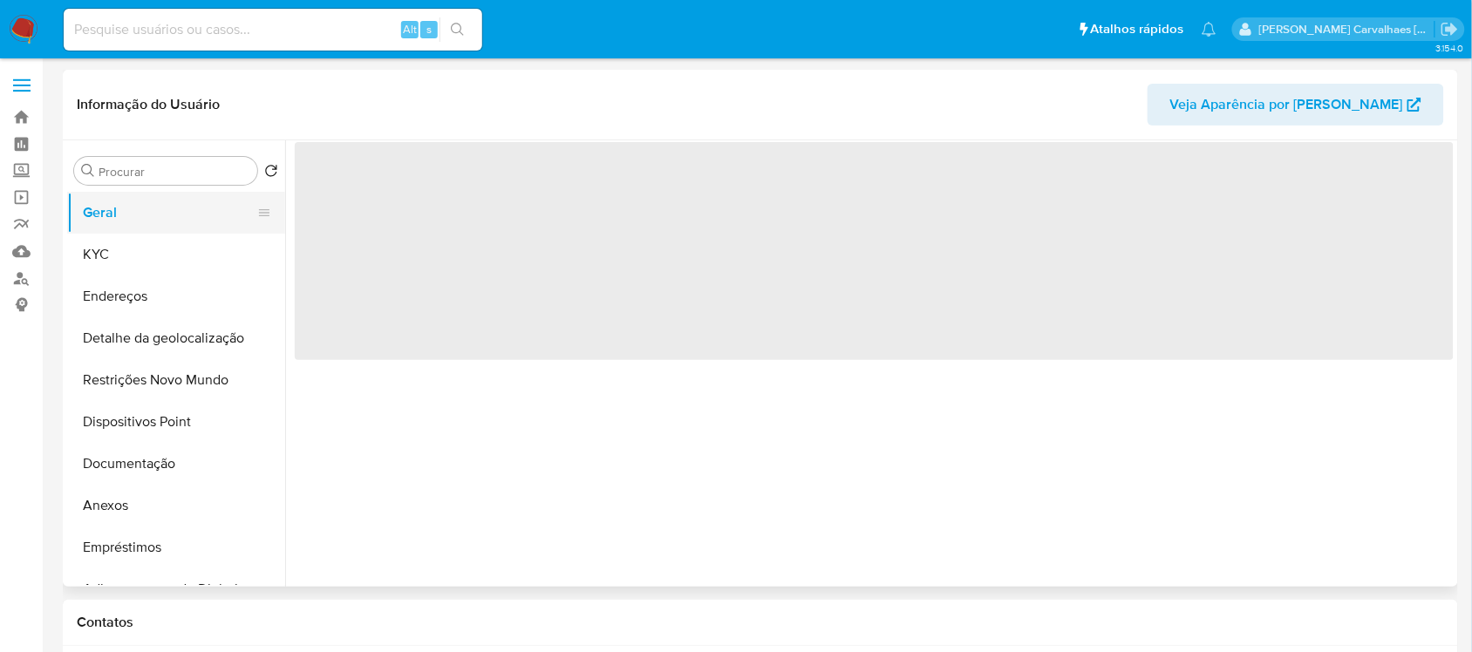
scroll to position [0, 0]
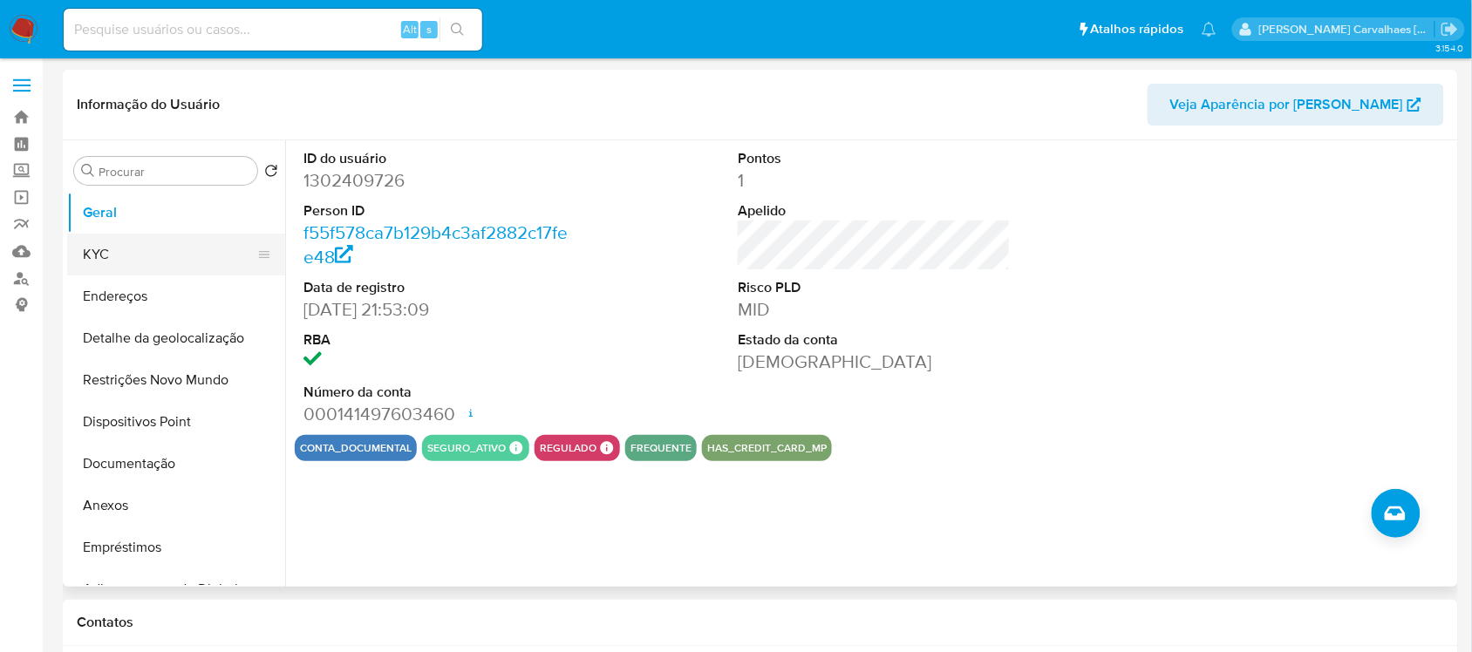
click at [168, 260] on button "KYC" at bounding box center [169, 255] width 204 height 42
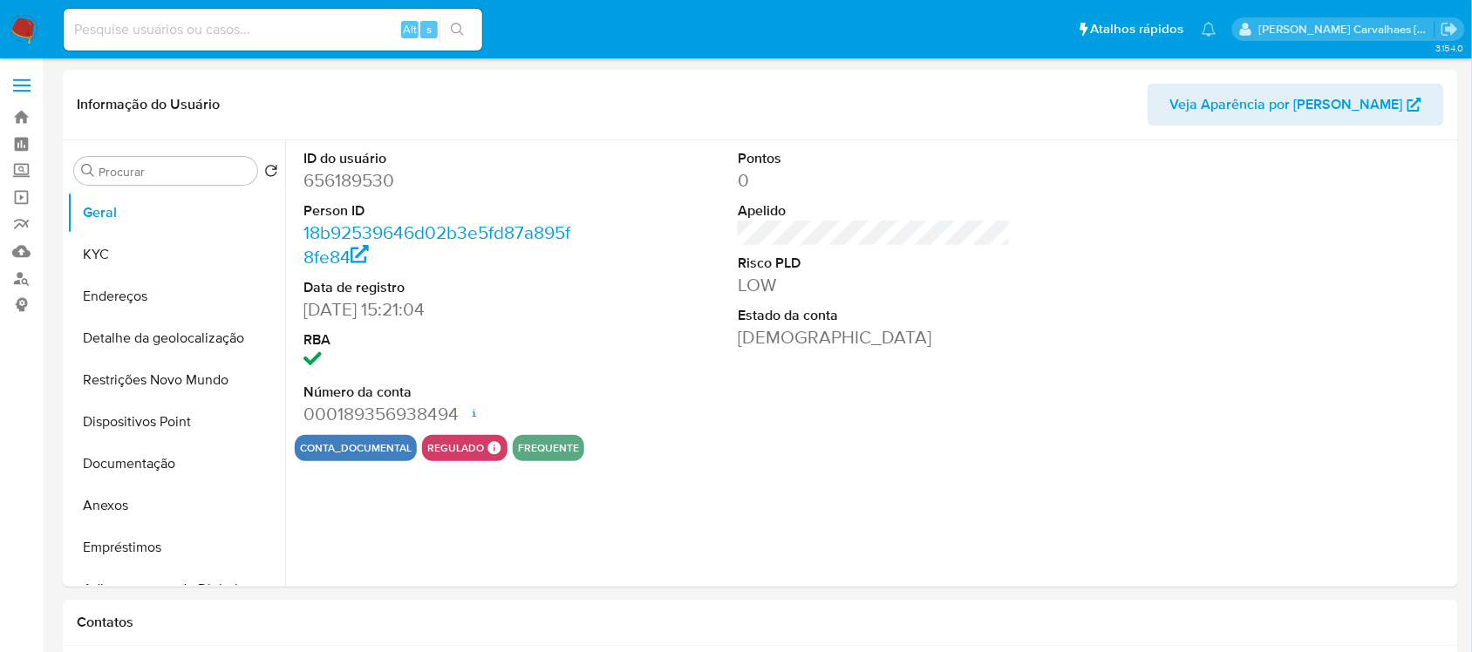
select select "10"
click at [141, 458] on button "Documentação" at bounding box center [169, 464] width 204 height 42
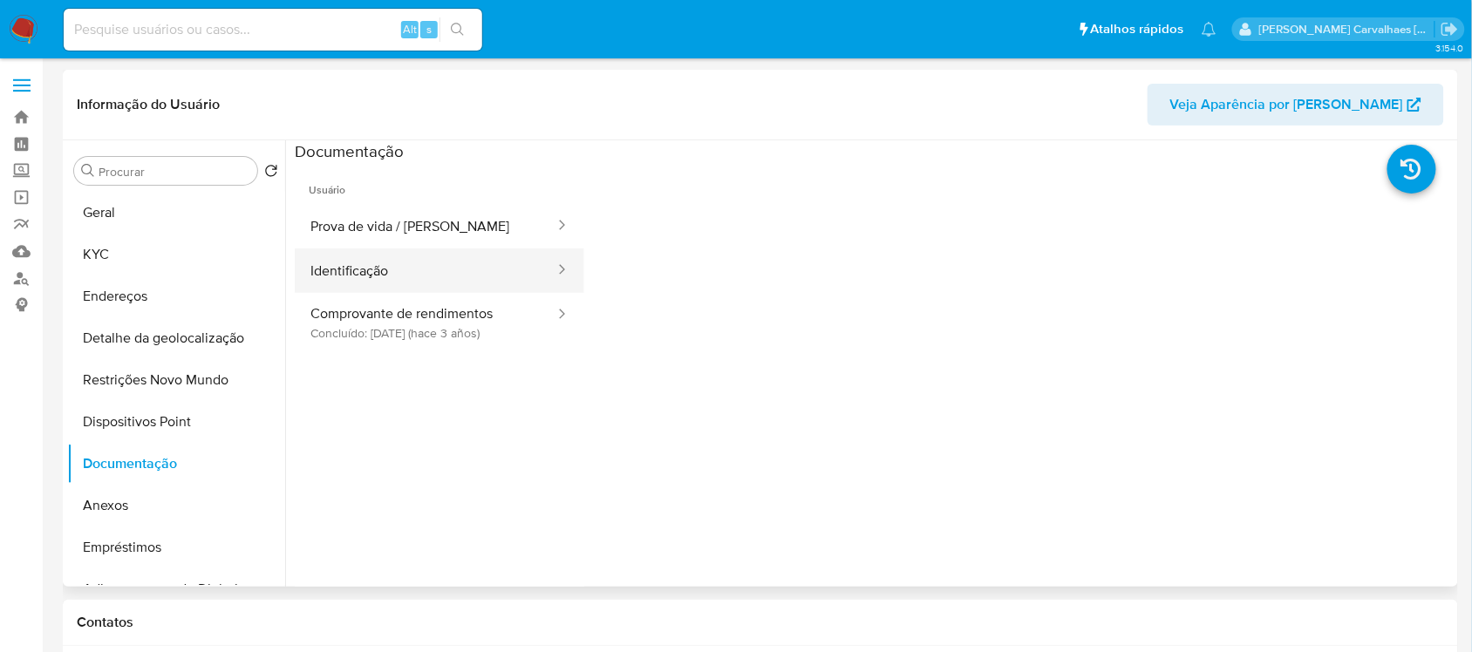
click at [372, 266] on button "Identificação" at bounding box center [426, 271] width 262 height 44
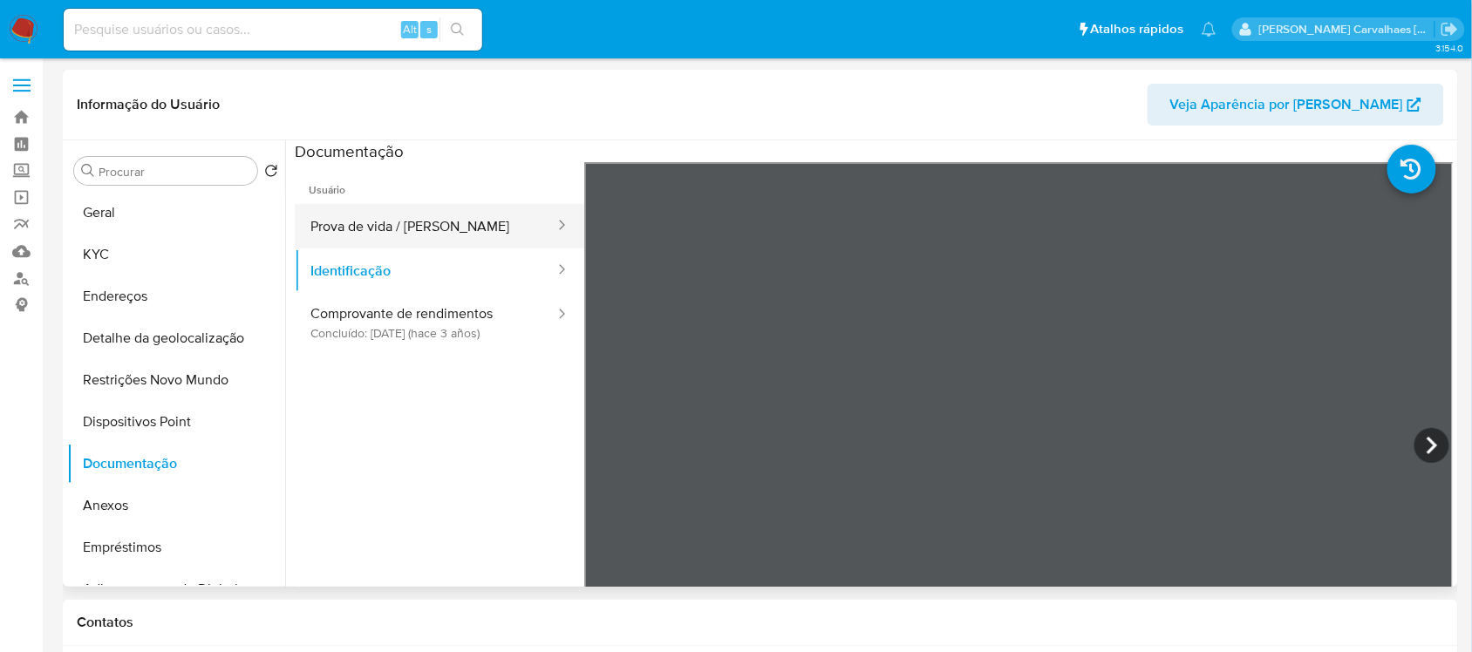
click at [397, 236] on button "Prova de vida / [PERSON_NAME]" at bounding box center [426, 226] width 262 height 44
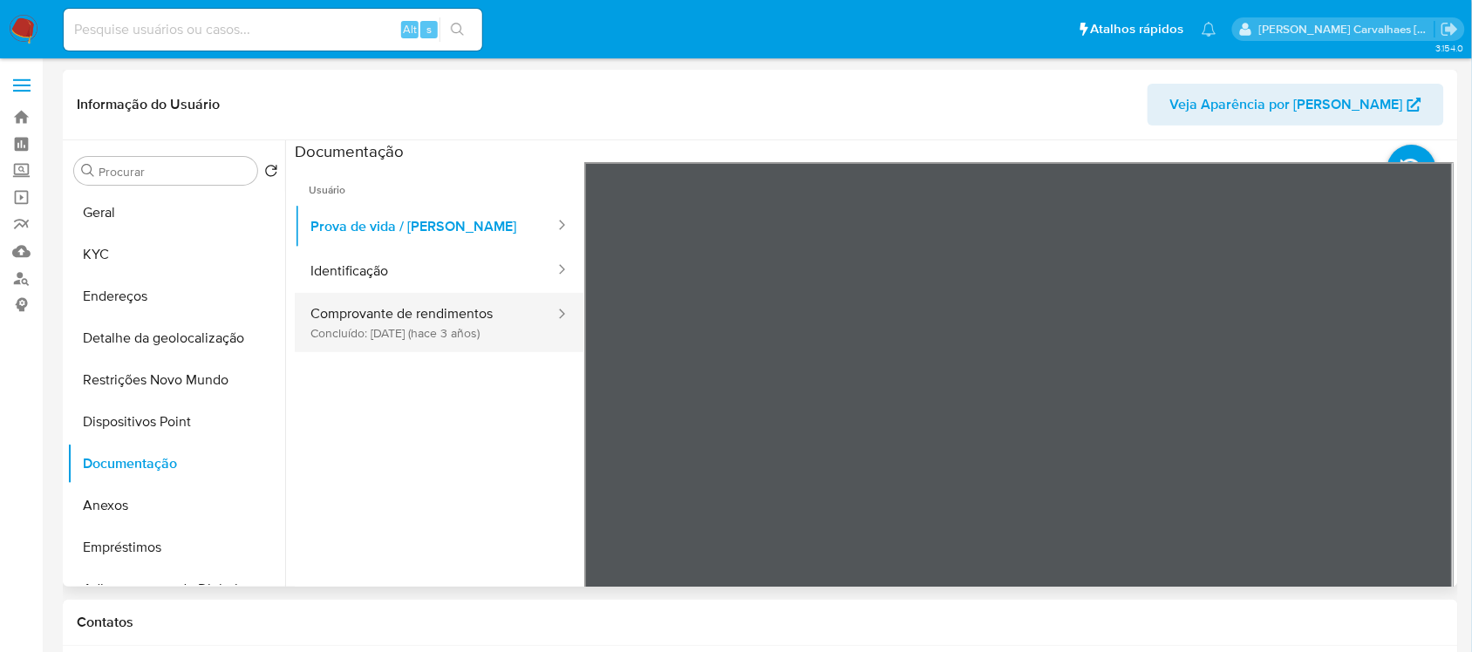
click at [450, 312] on button "Comprovante de rendimentos Concluído: [DATE] (hace 3 años)" at bounding box center [426, 322] width 262 height 59
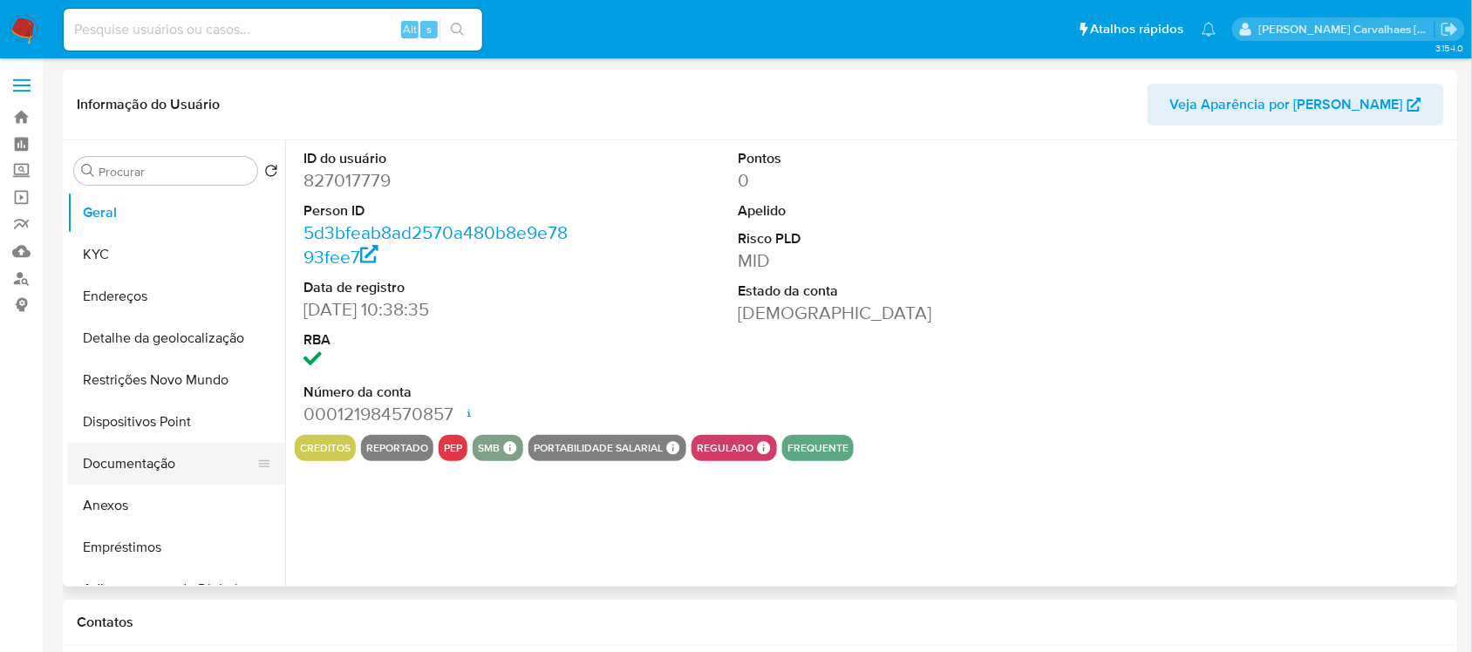
click at [161, 464] on button "Documentação" at bounding box center [169, 464] width 204 height 42
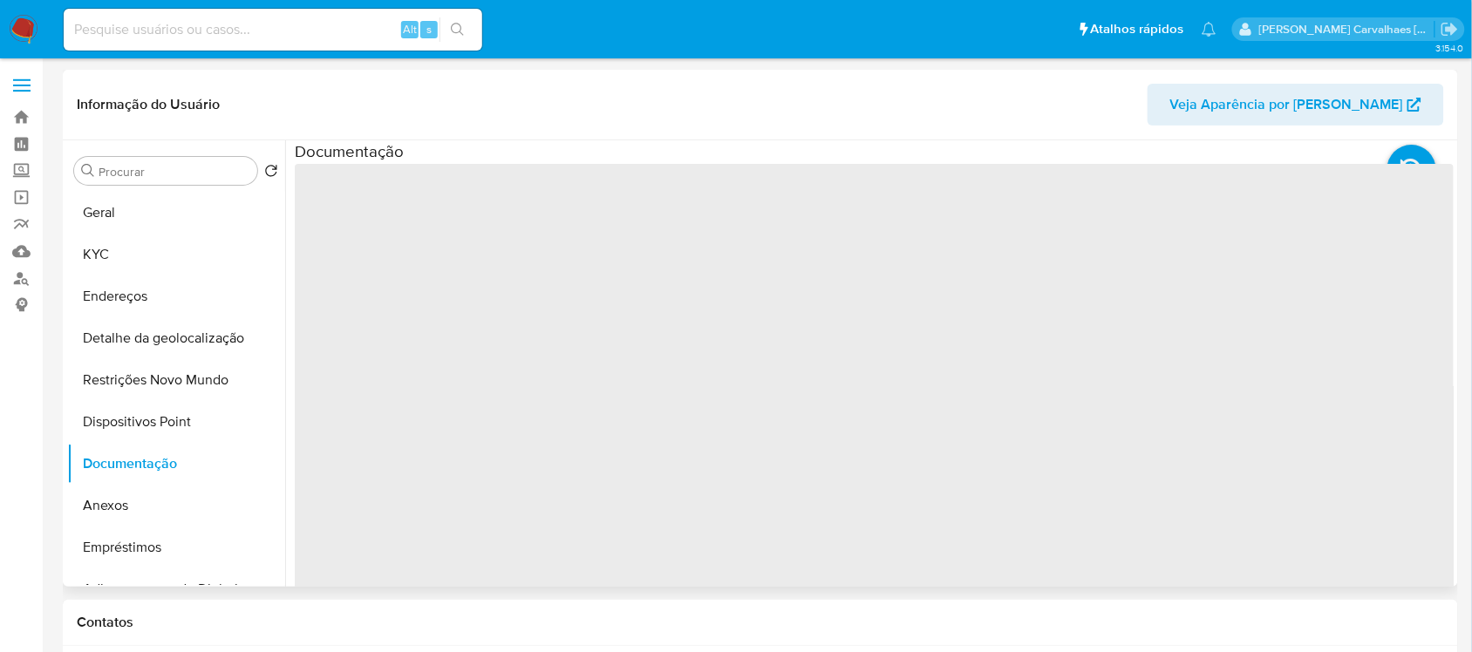
select select "10"
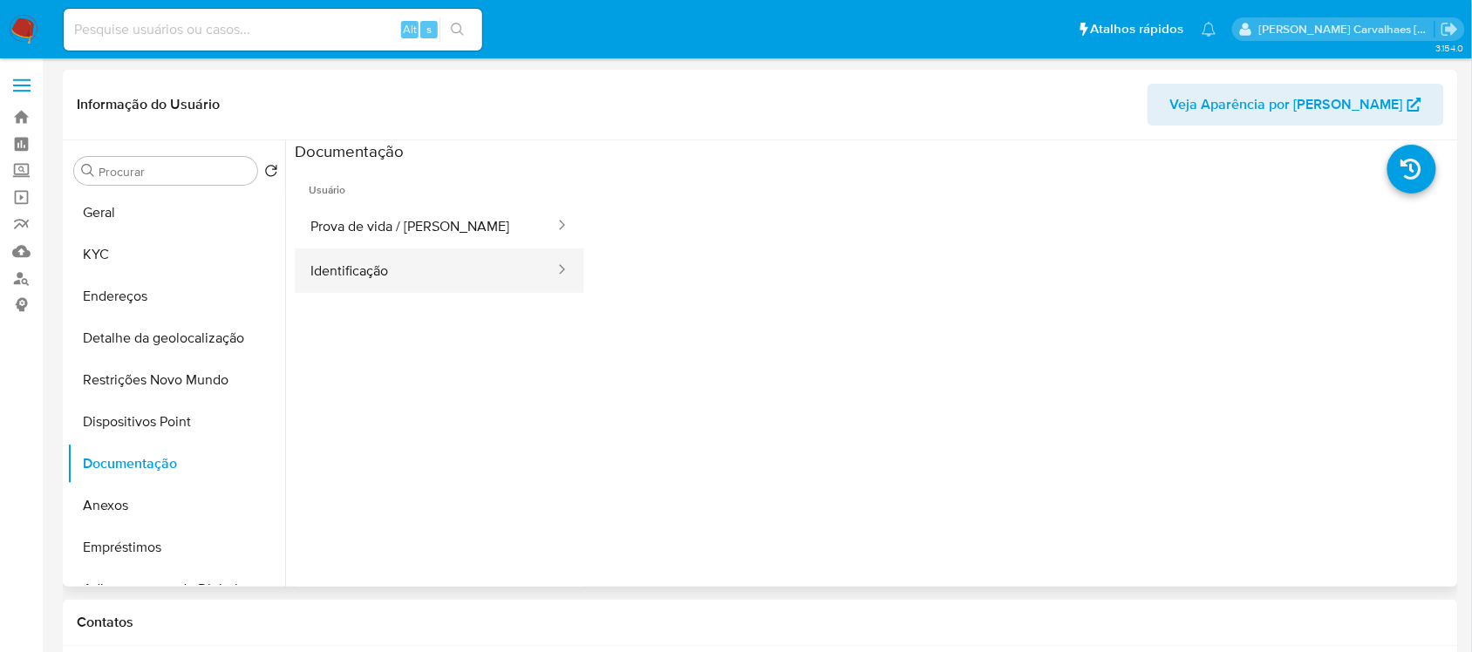
click at [381, 286] on button "Identificação" at bounding box center [426, 271] width 262 height 44
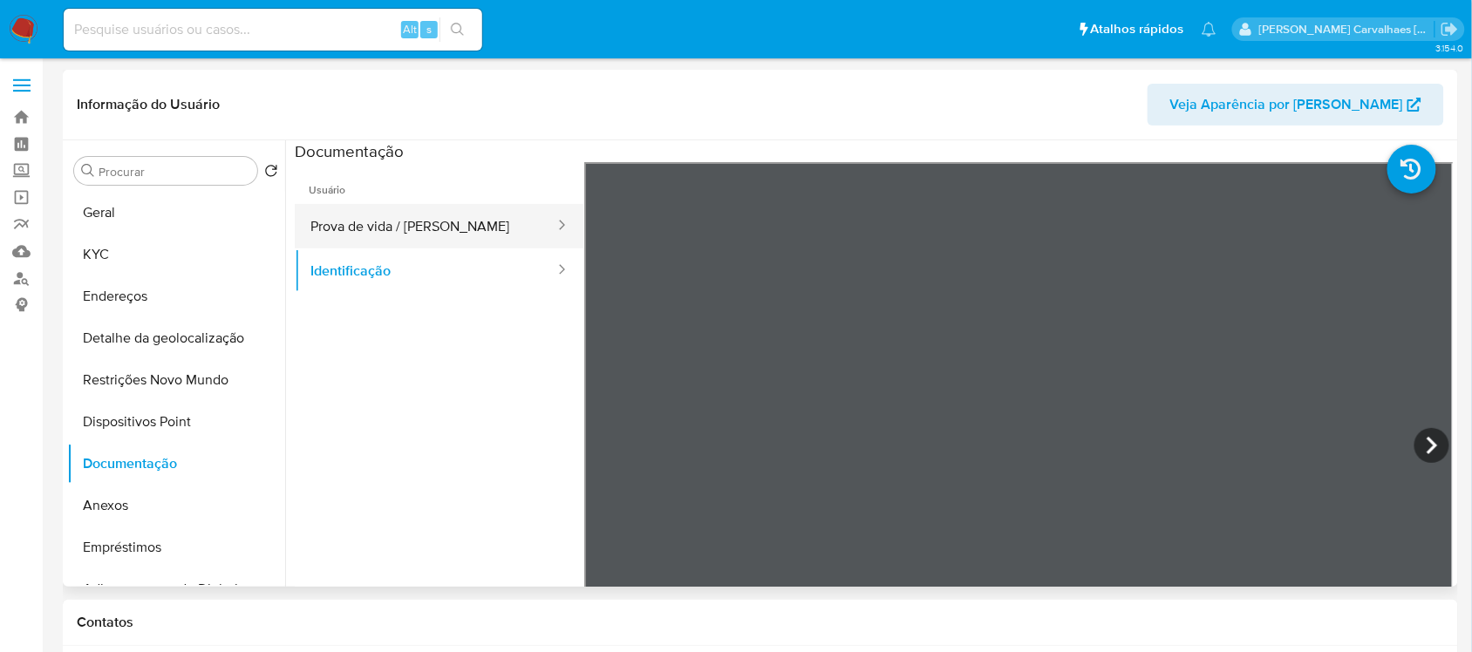
click at [343, 234] on button "Prova de vida / [PERSON_NAME]" at bounding box center [426, 226] width 262 height 44
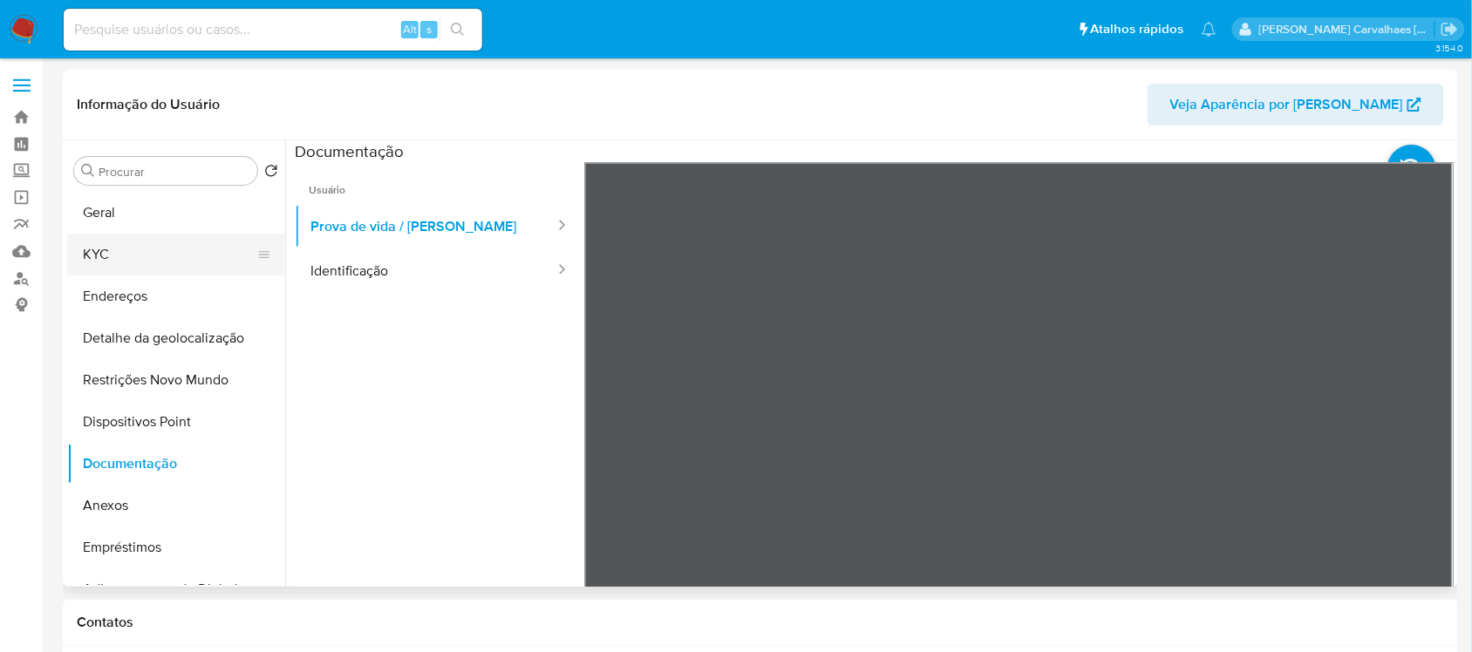
click at [119, 246] on button "KYC" at bounding box center [169, 255] width 204 height 42
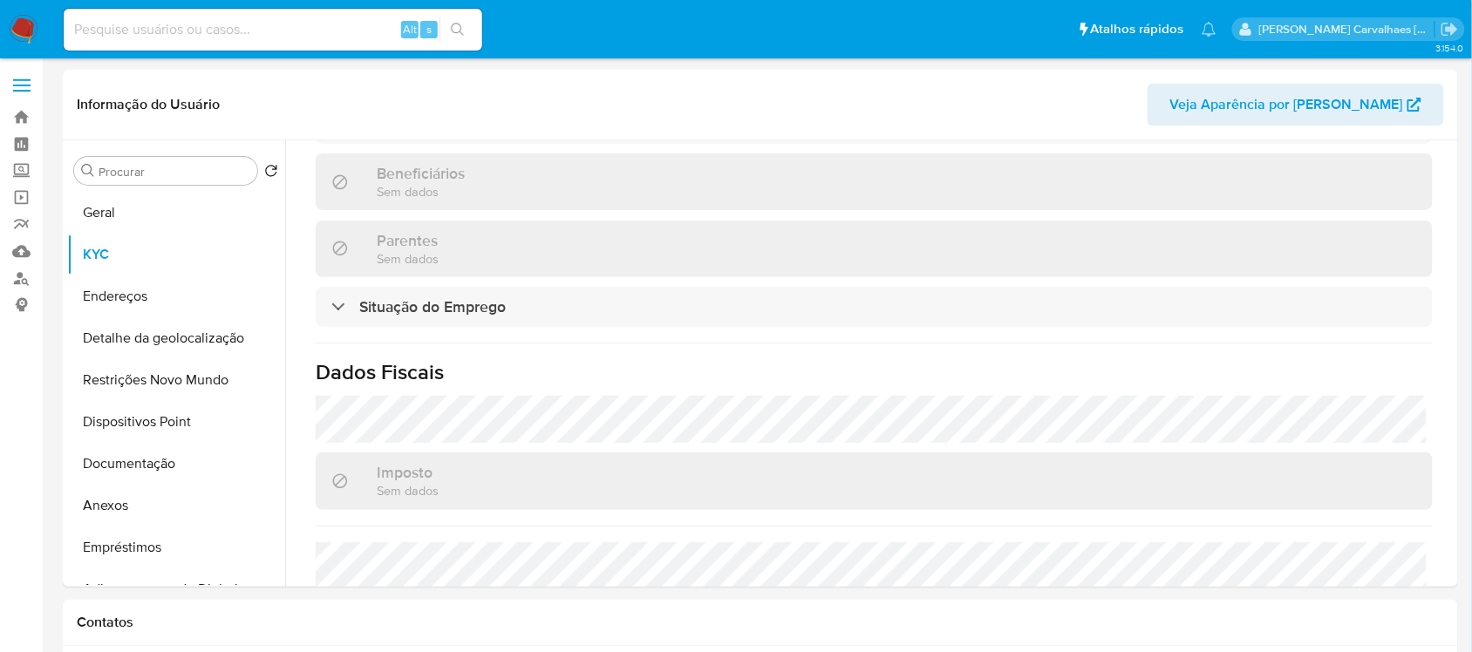
scroll to position [654, 0]
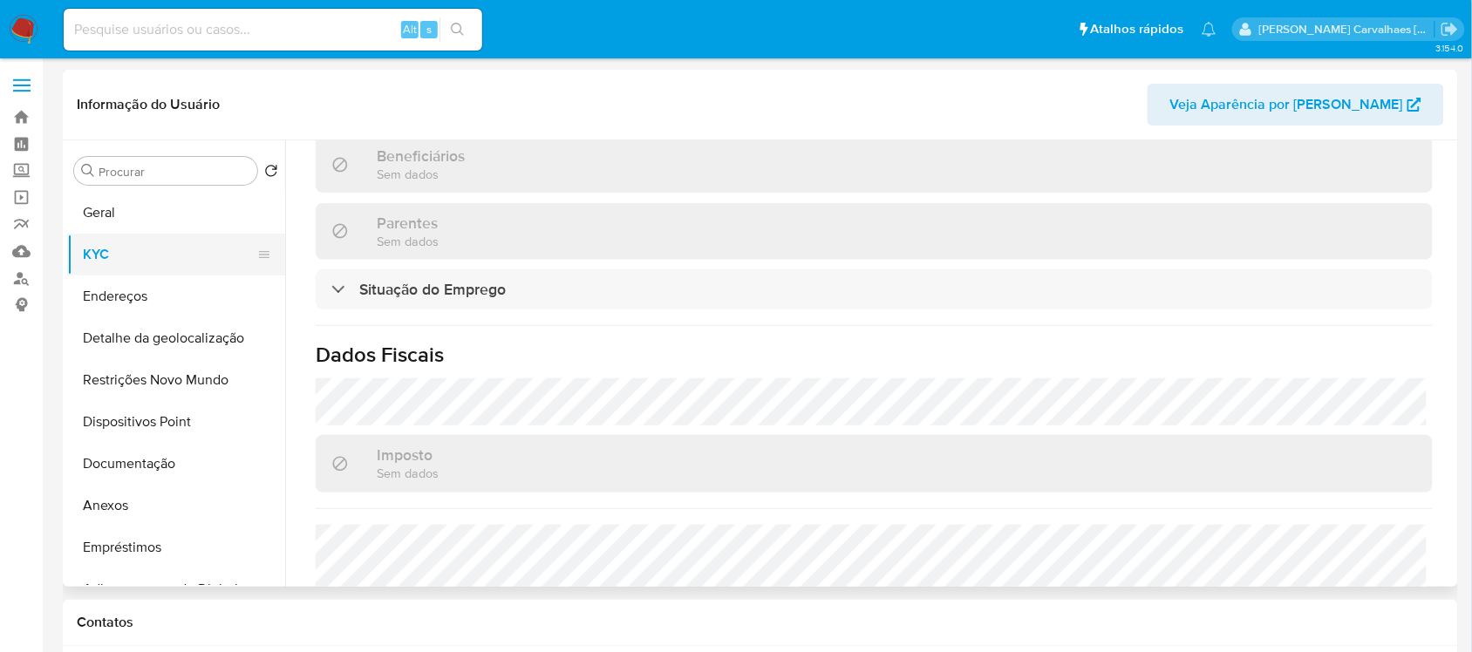
click at [105, 250] on button "KYC" at bounding box center [169, 255] width 204 height 42
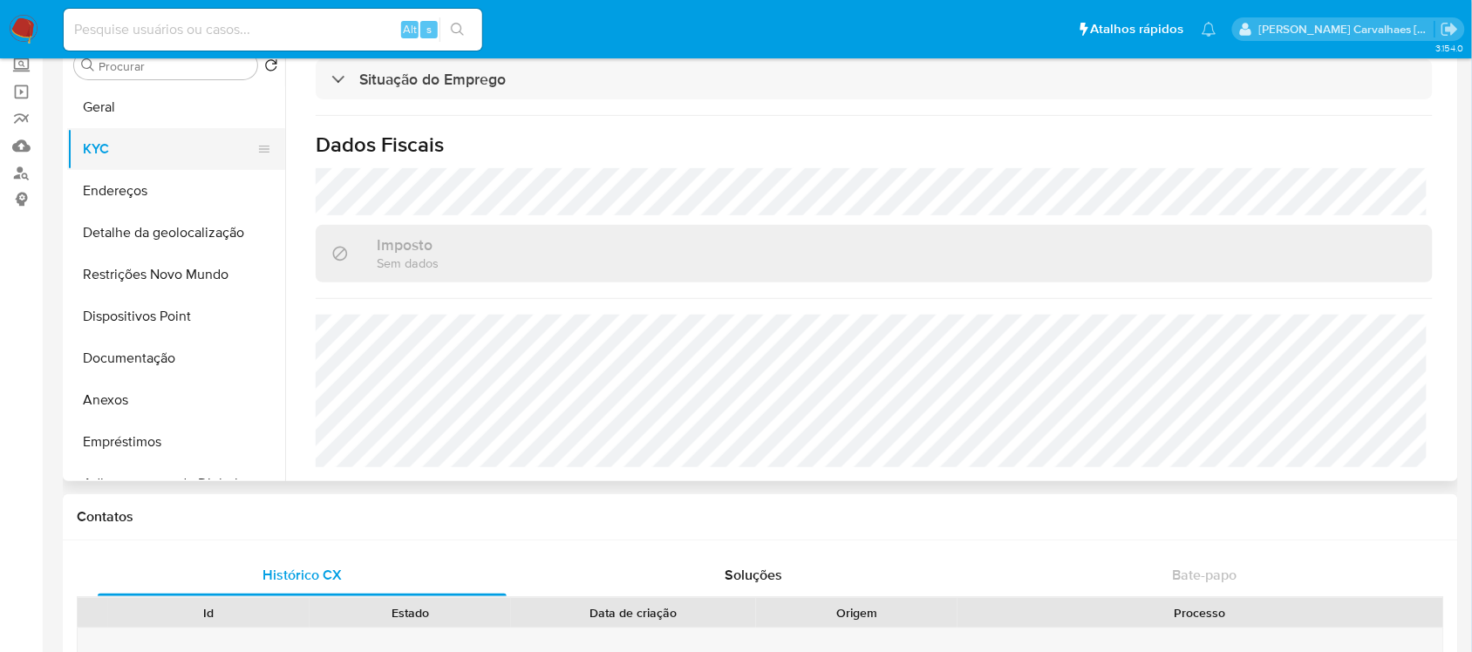
scroll to position [0, 0]
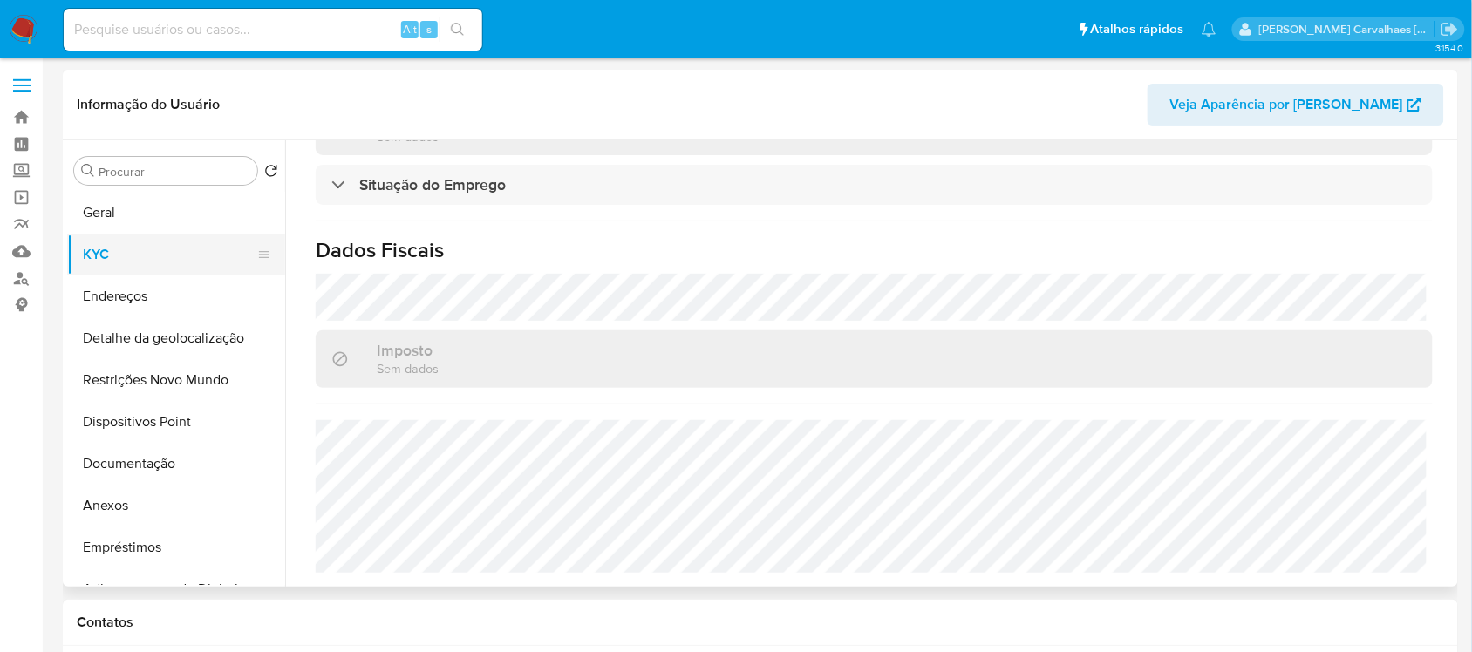
click at [133, 250] on button "KYC" at bounding box center [169, 255] width 204 height 42
click at [138, 208] on button "Geral" at bounding box center [169, 213] width 204 height 42
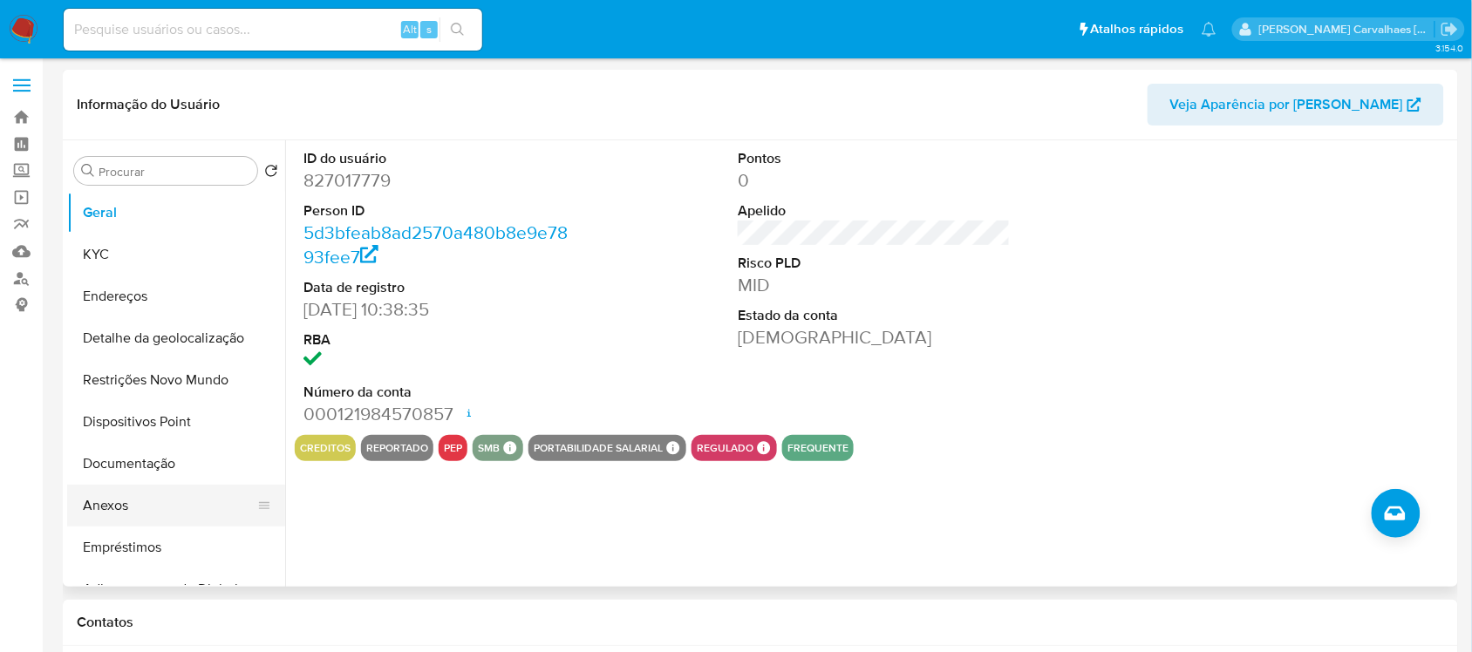
click at [103, 503] on button "Anexos" at bounding box center [169, 506] width 204 height 42
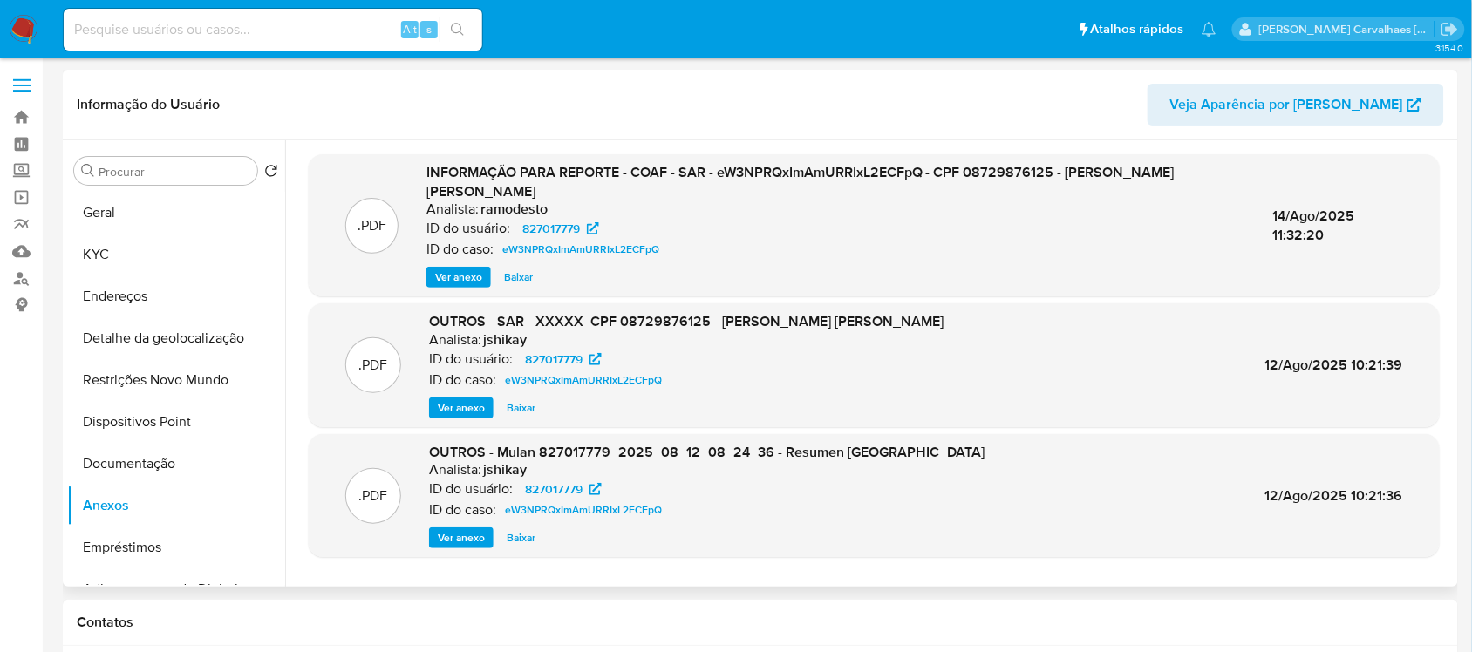
click at [456, 269] on span "Ver anexo" at bounding box center [458, 277] width 47 height 17
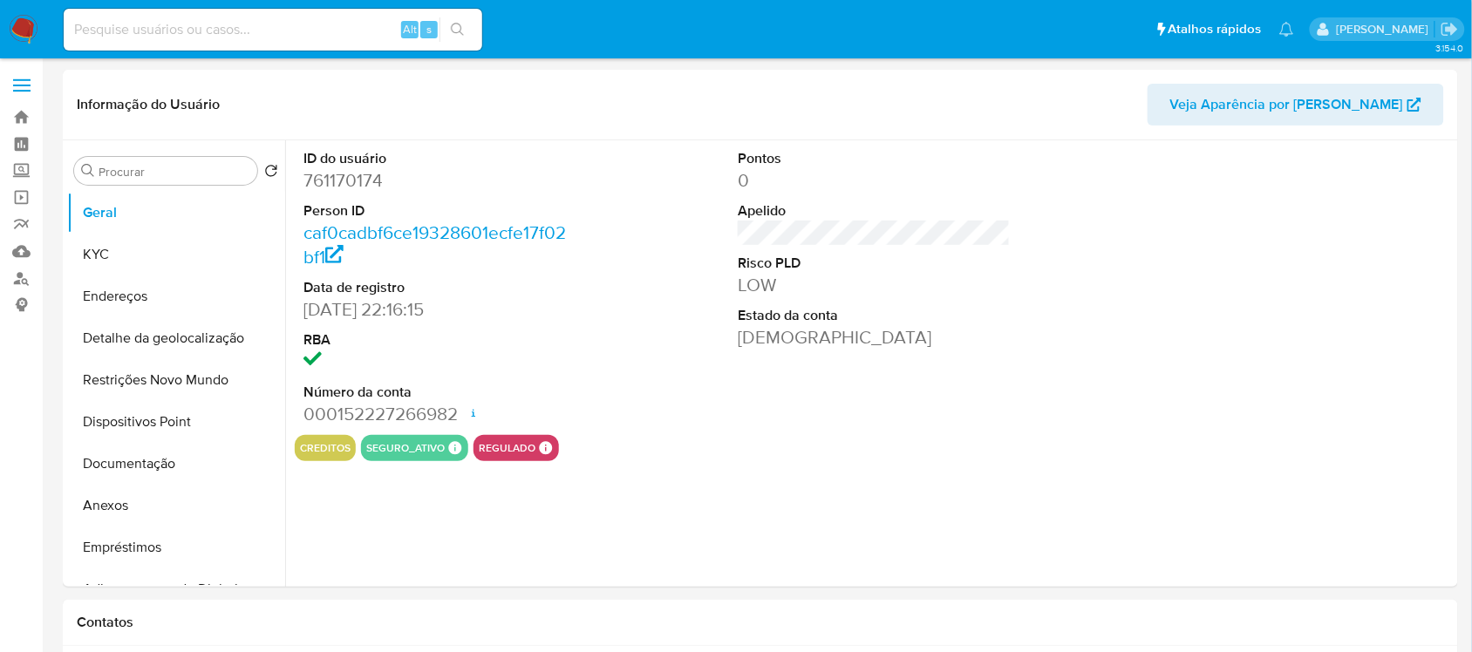
select select "10"
click at [167, 465] on button "Documentação" at bounding box center [169, 464] width 204 height 42
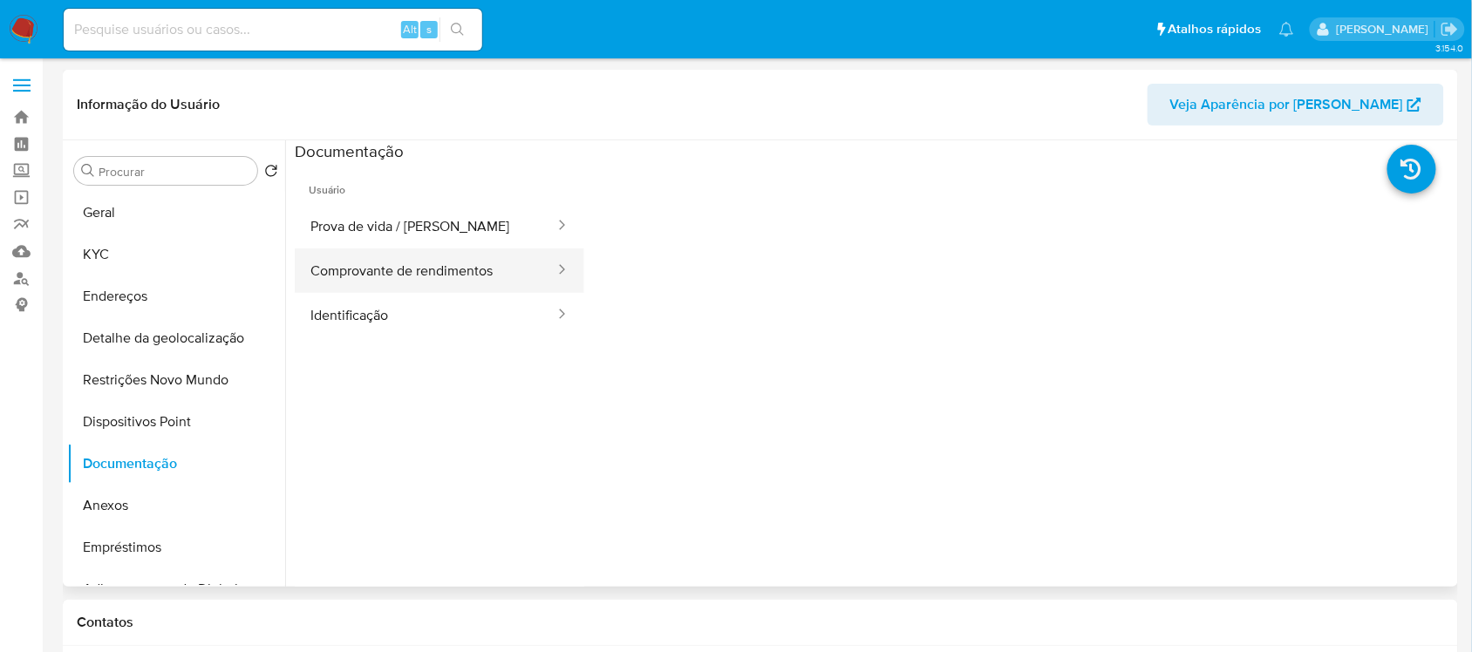
click at [445, 276] on button "Comprovante de rendimentos" at bounding box center [426, 271] width 262 height 44
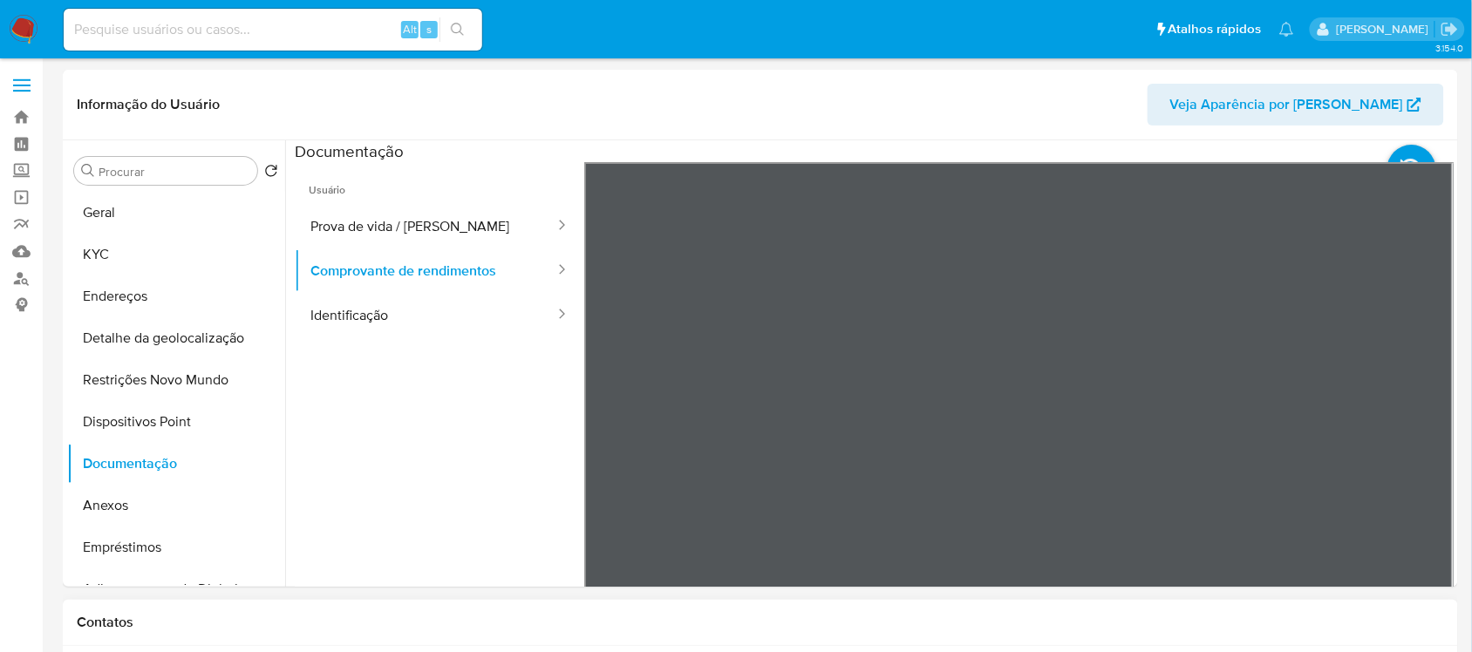
click at [345, 323] on button "Identificação" at bounding box center [426, 315] width 262 height 44
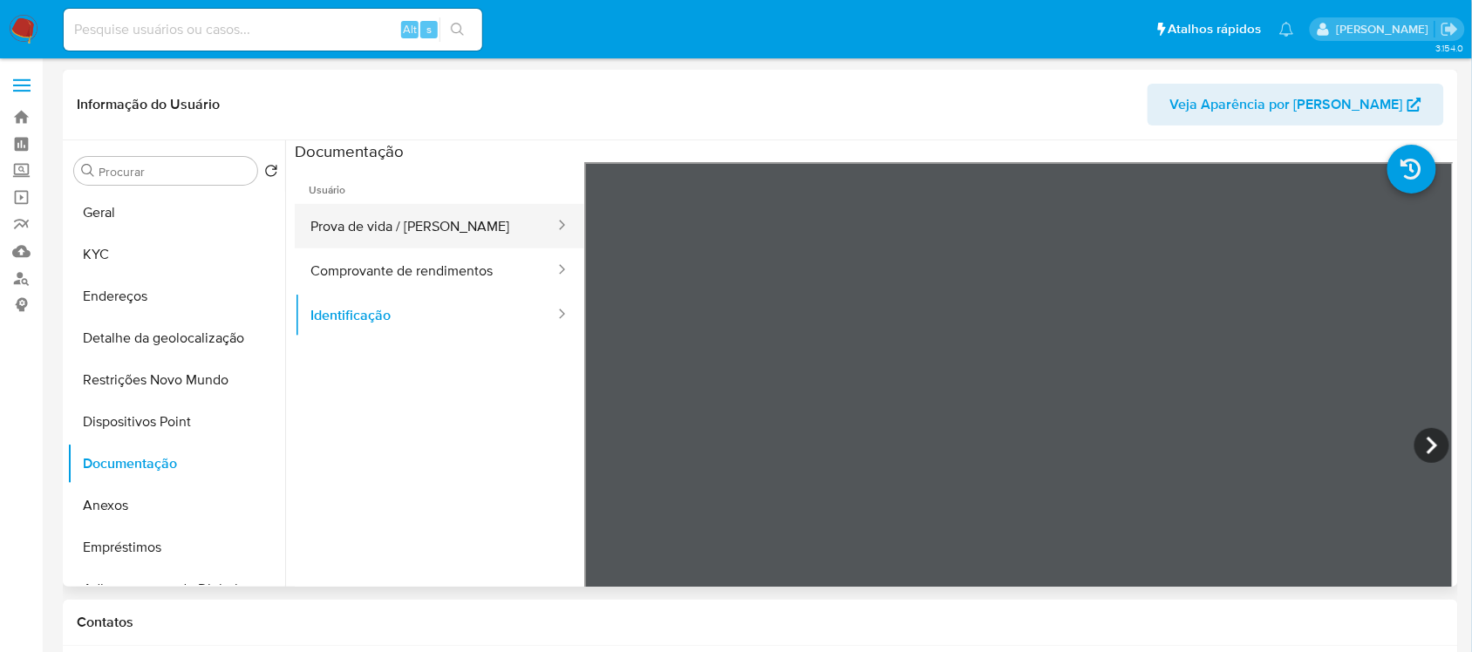
click at [358, 209] on button "Prova de vida / [PERSON_NAME]" at bounding box center [426, 226] width 262 height 44
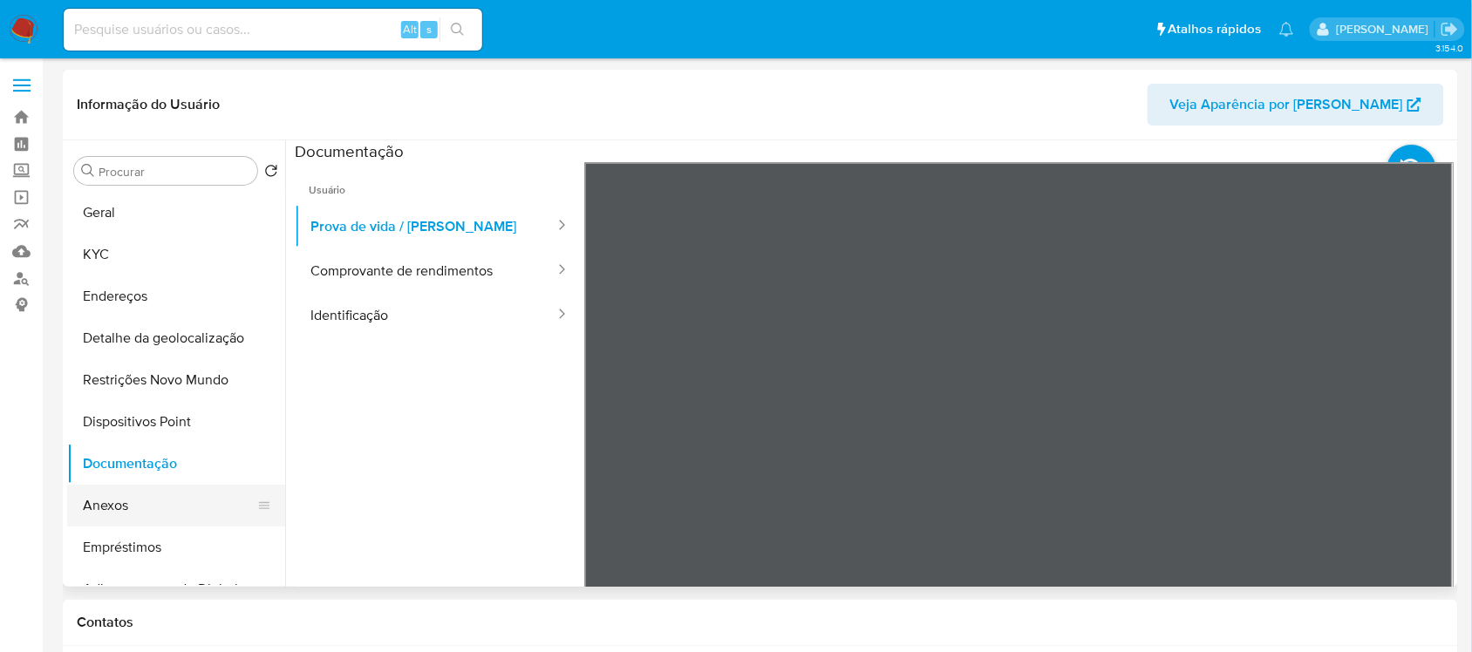
click at [148, 501] on button "Anexos" at bounding box center [169, 506] width 204 height 42
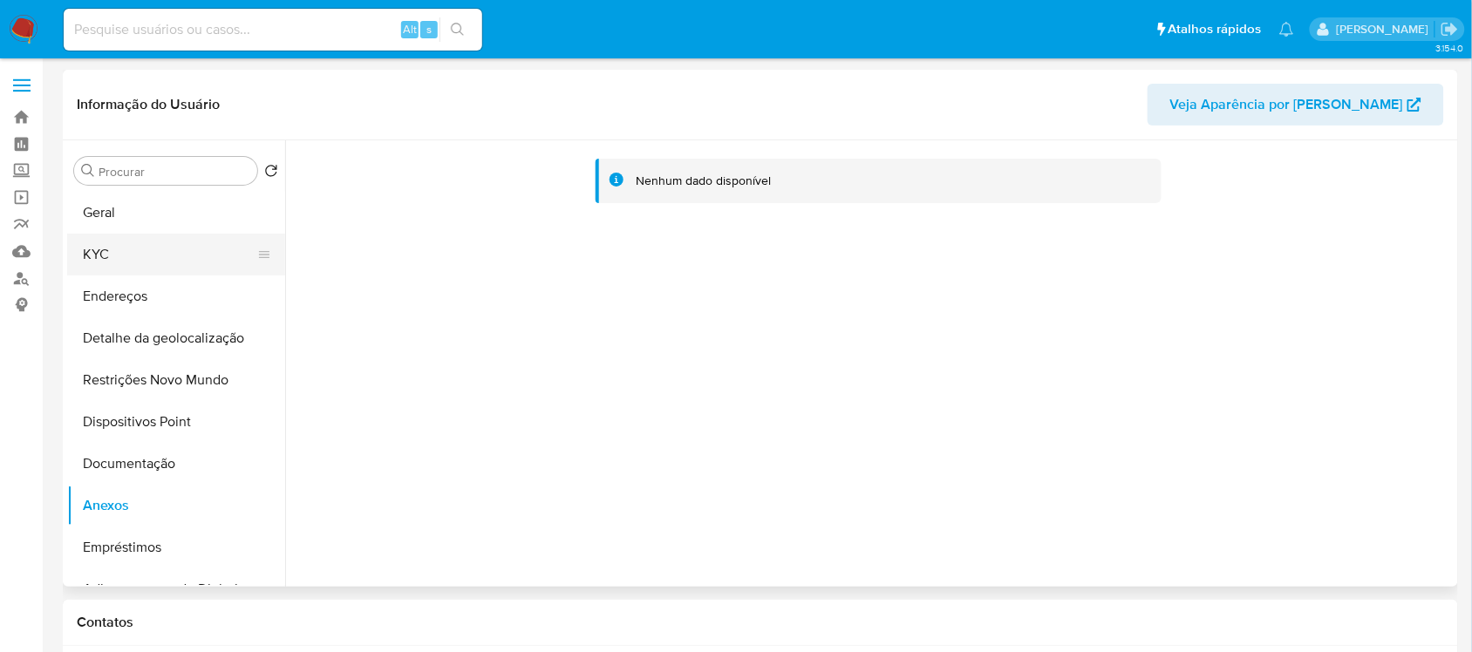
click at [111, 263] on button "KYC" at bounding box center [169, 255] width 204 height 42
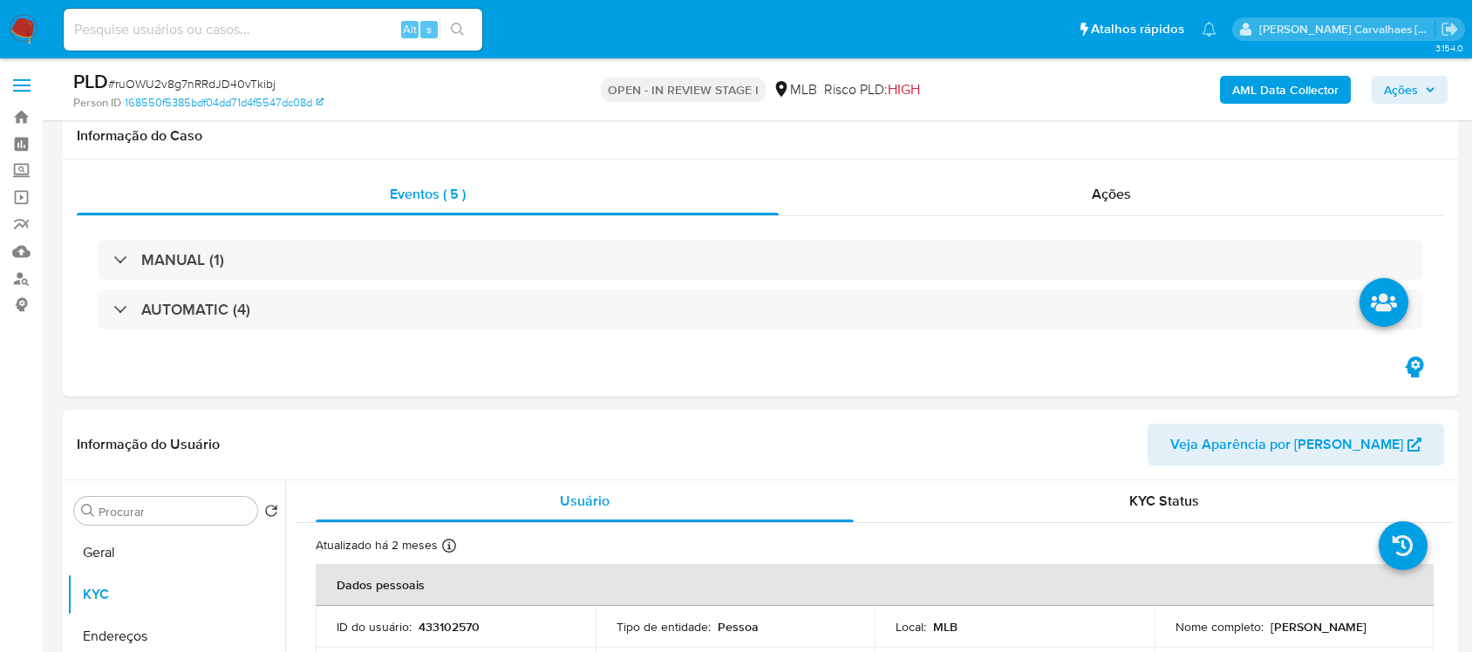
select select "10"
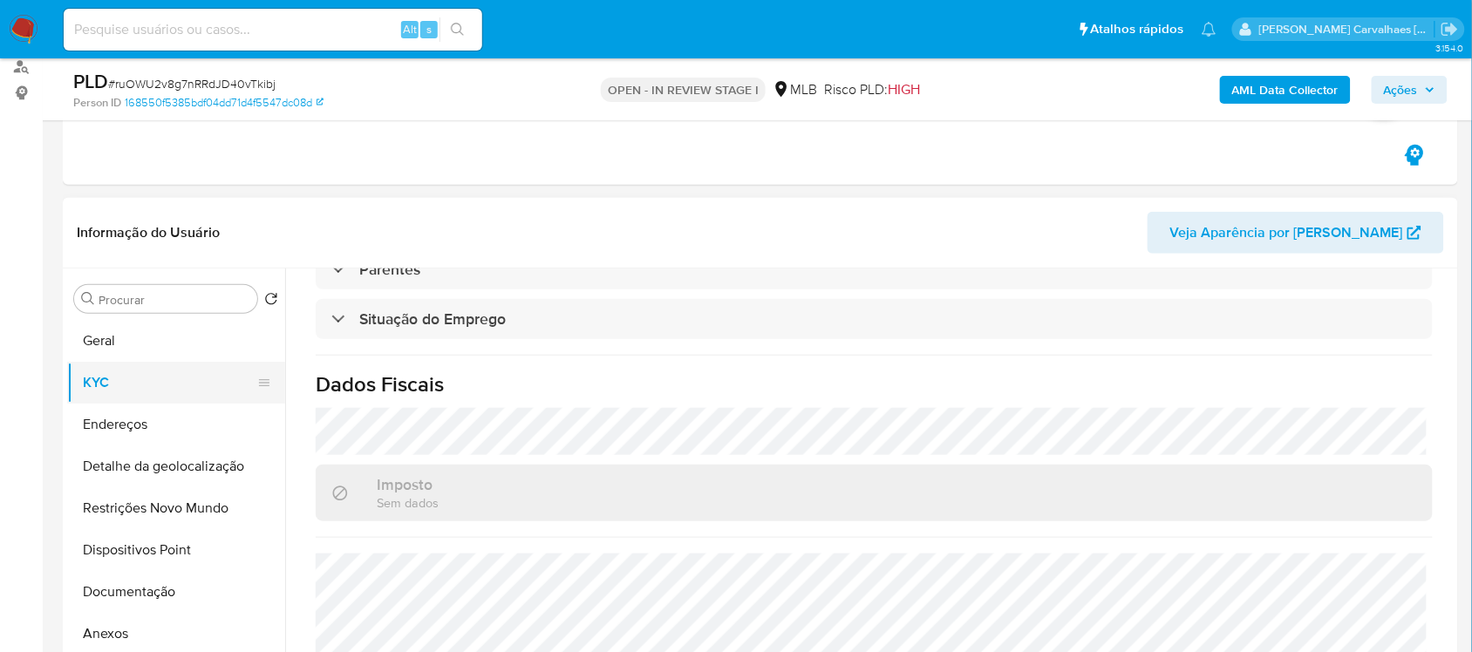
scroll to position [218, 0]
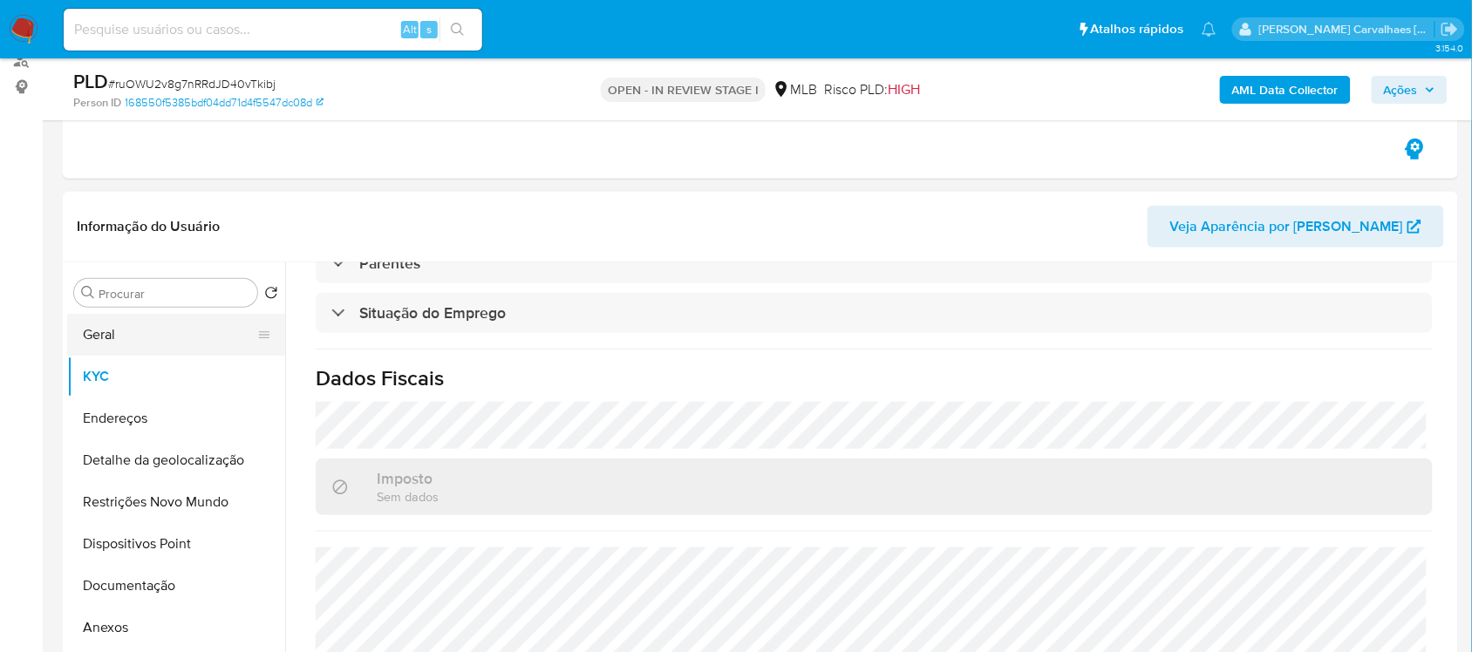
click at [153, 330] on button "Geral" at bounding box center [169, 335] width 204 height 42
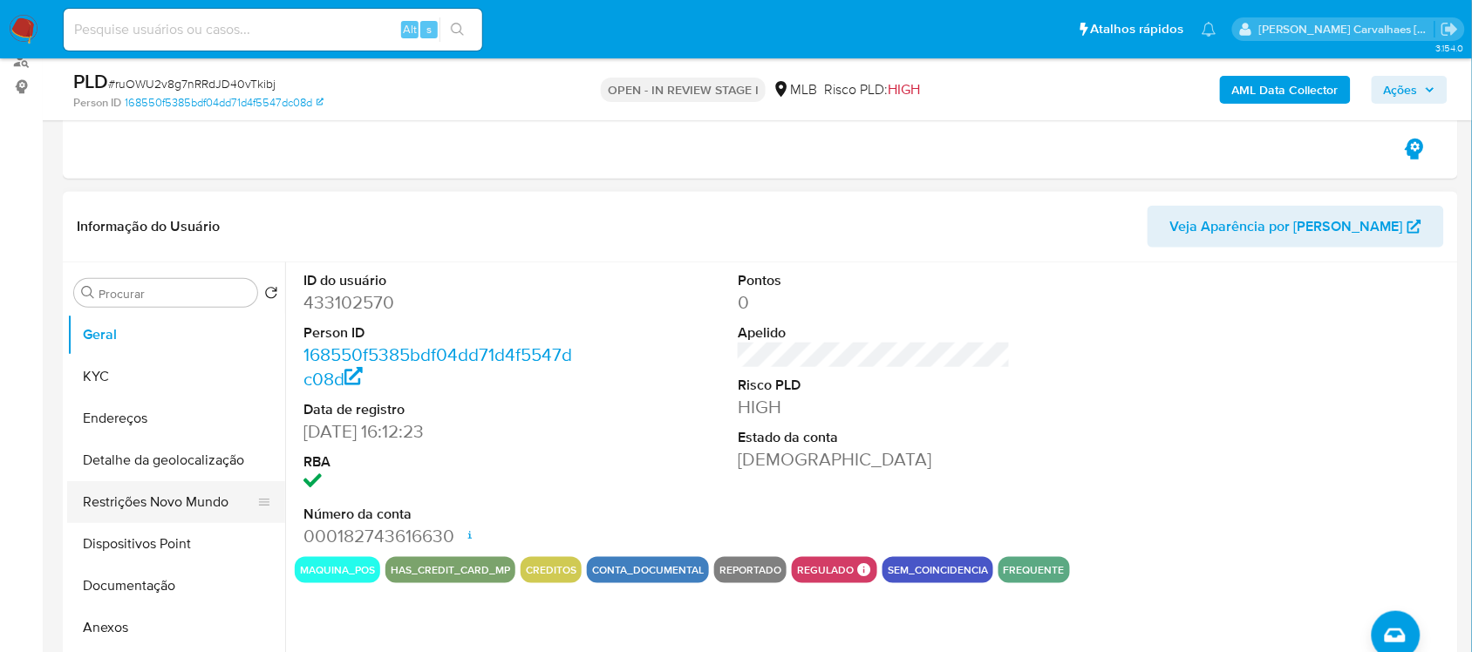
scroll to position [109, 0]
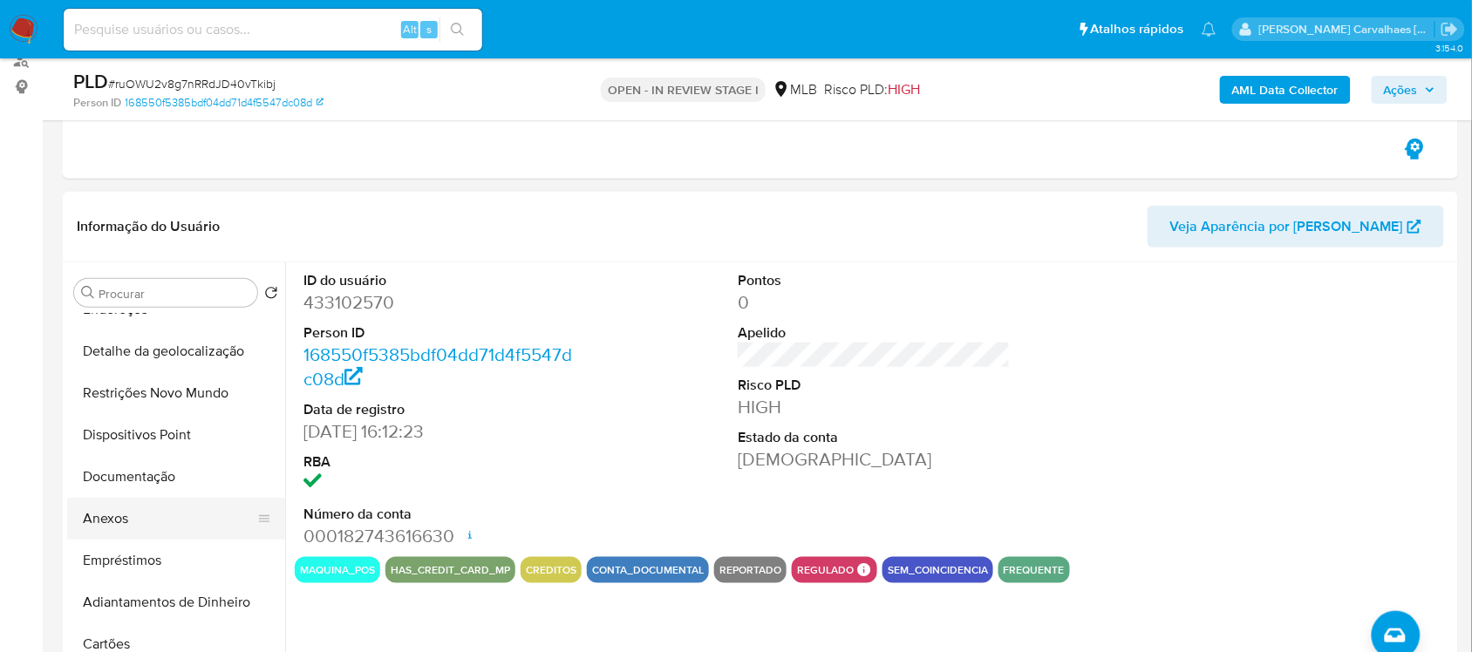
click at [181, 521] on button "Anexos" at bounding box center [169, 519] width 204 height 42
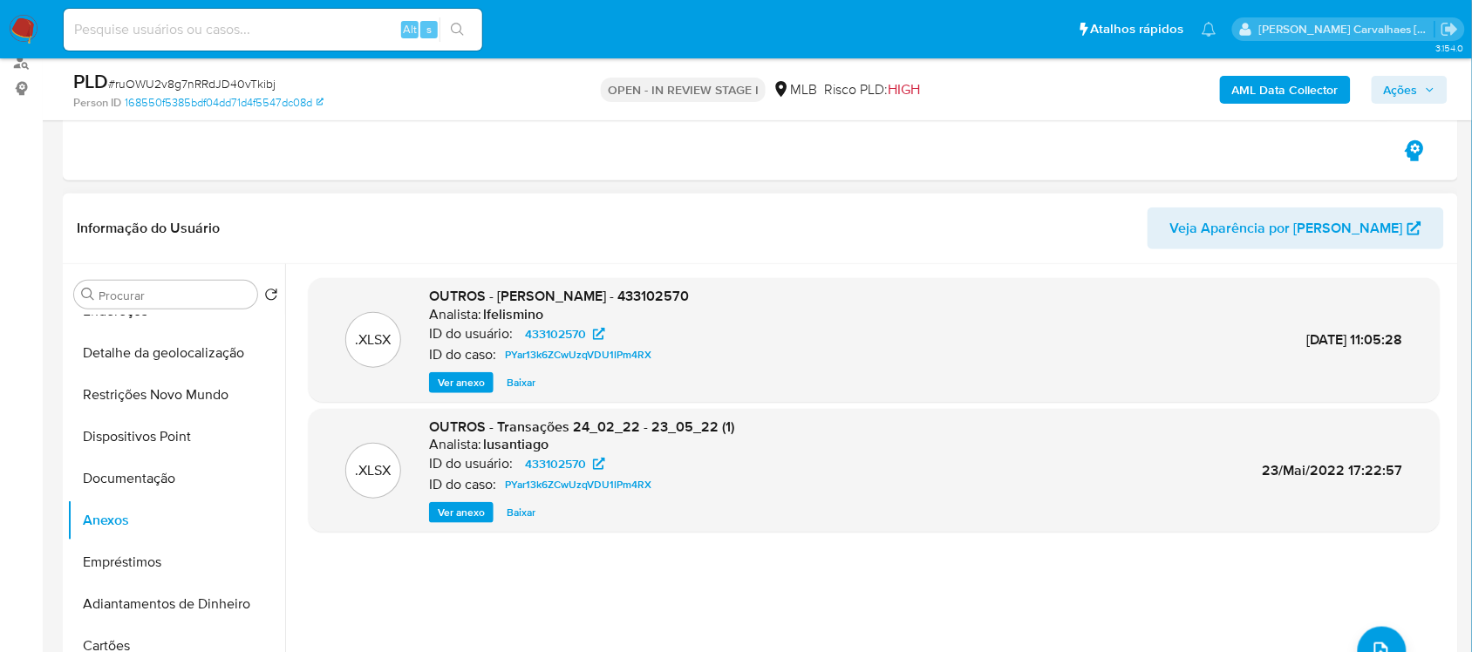
scroll to position [218, 0]
click at [447, 384] on span "Ver anexo" at bounding box center [461, 380] width 47 height 17
click at [460, 381] on span "Ver anexo" at bounding box center [461, 380] width 47 height 17
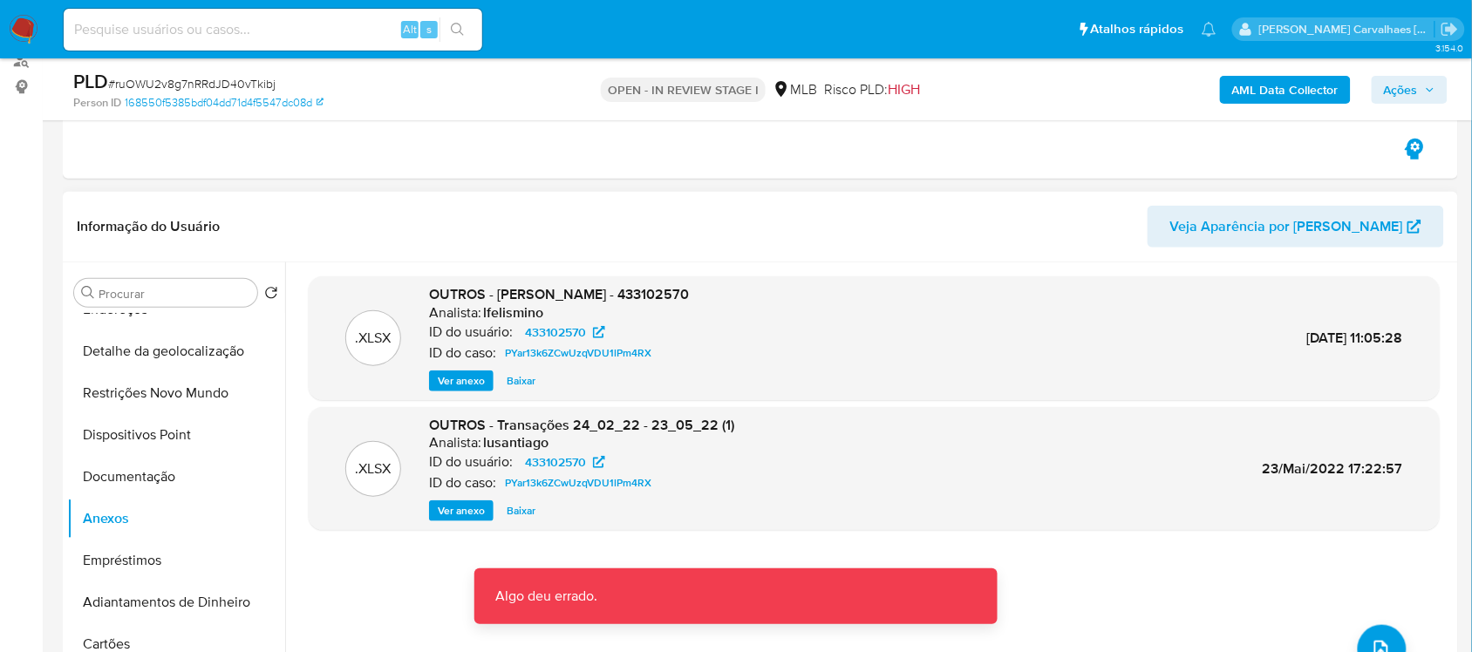
click at [463, 511] on span "Ver anexo" at bounding box center [461, 510] width 47 height 17
click at [460, 508] on span "Ver anexo" at bounding box center [461, 510] width 47 height 17
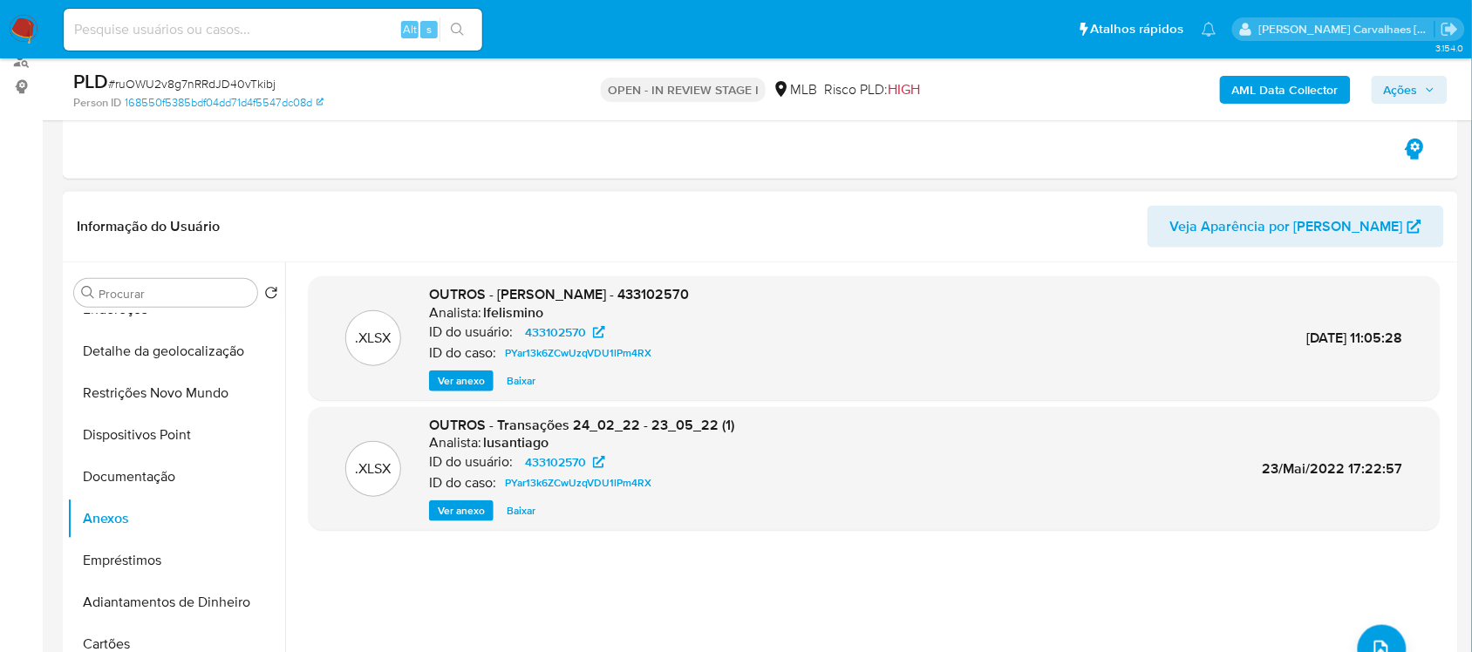
click at [511, 301] on span "OUTROS - DAIANE FARIAS NUNES - 433102570" at bounding box center [559, 294] width 260 height 20
click at [525, 372] on div "OUTROS - DAIANE FARIAS NUNES - 433102570 Analista: lfelismino ID do usuário: 43…" at bounding box center [559, 338] width 260 height 106
click at [511, 384] on span "Baixar" at bounding box center [521, 380] width 29 height 17
drag, startPoint x: 1265, startPoint y: 340, endPoint x: 1341, endPoint y: 343, distance: 76.8
click at [1341, 343] on div ".XLSX OUTROS - DAIANE FARIAS NUNES - 433102570 Analista: lfelismino ID do usuár…" at bounding box center [874, 338] width 1114 height 106
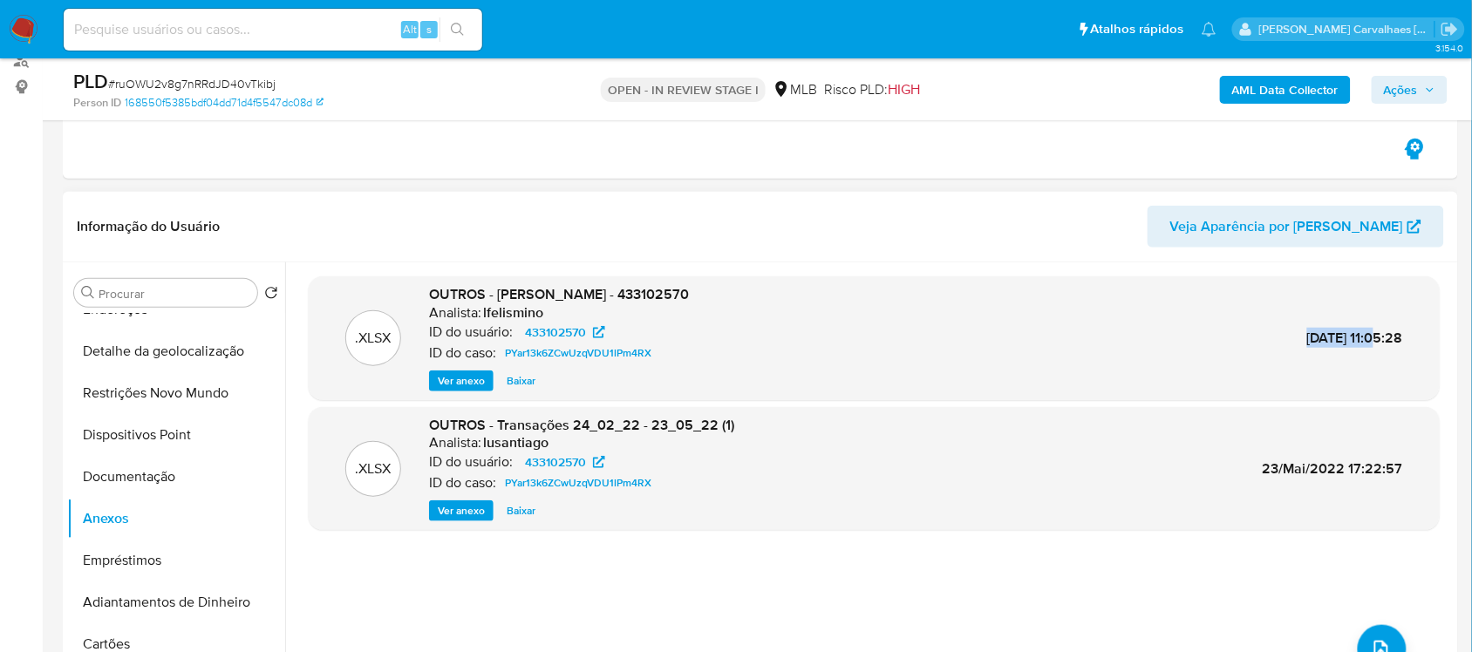
copy span "26/Jul/2022"
click at [475, 513] on span "Ver anexo" at bounding box center [461, 510] width 47 height 17
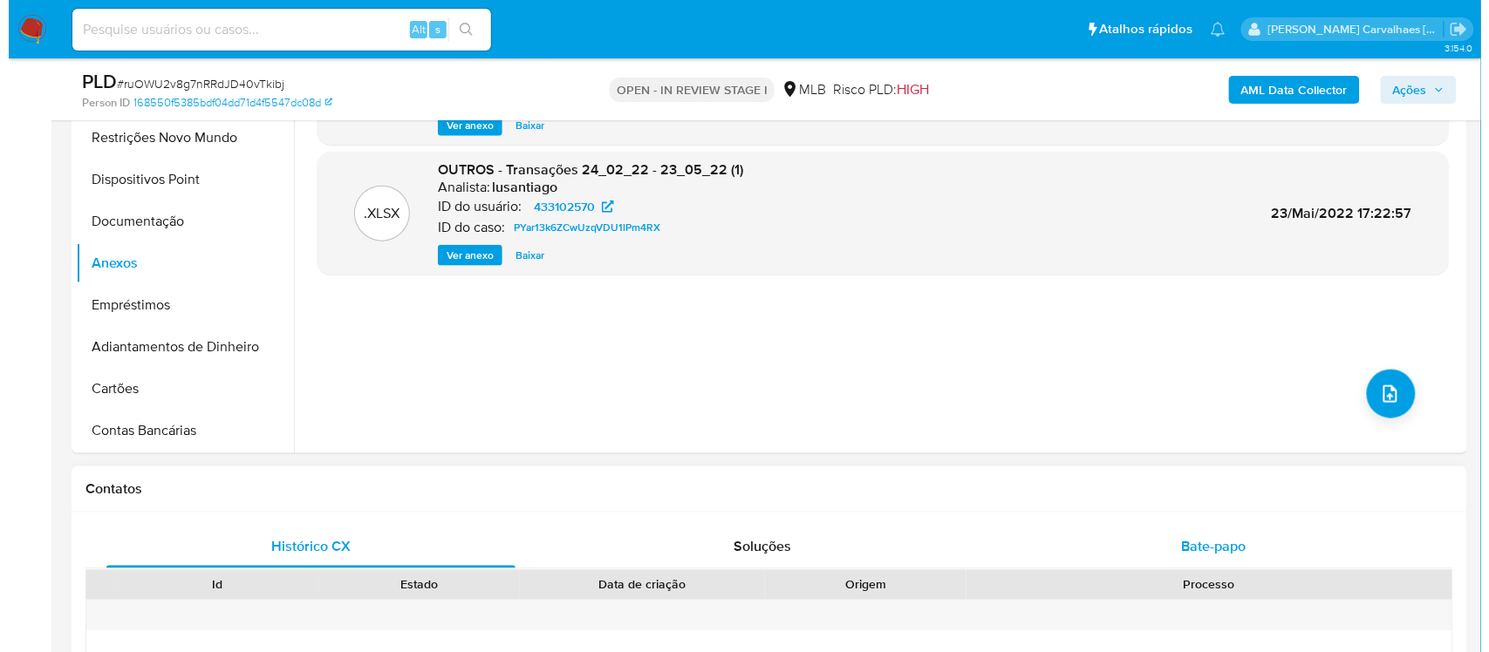
scroll to position [436, 0]
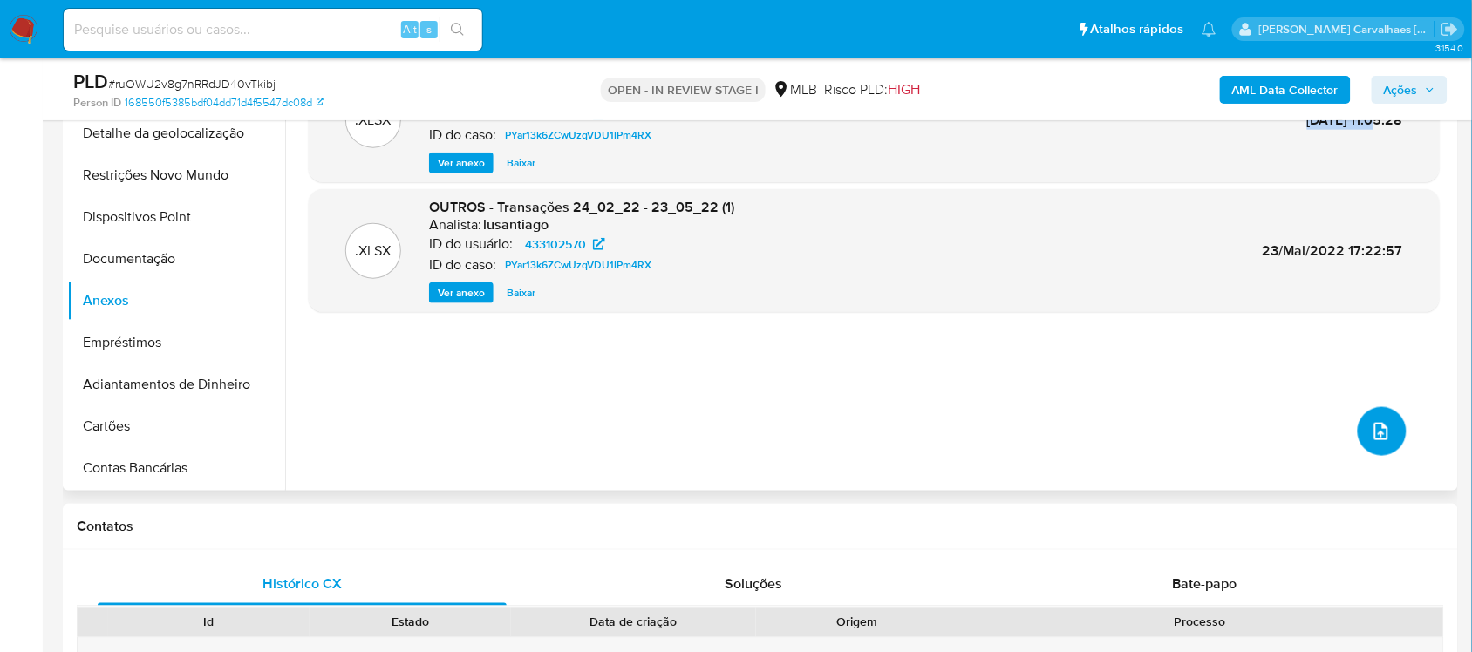
click at [1371, 436] on icon "upload-file" at bounding box center [1381, 431] width 21 height 21
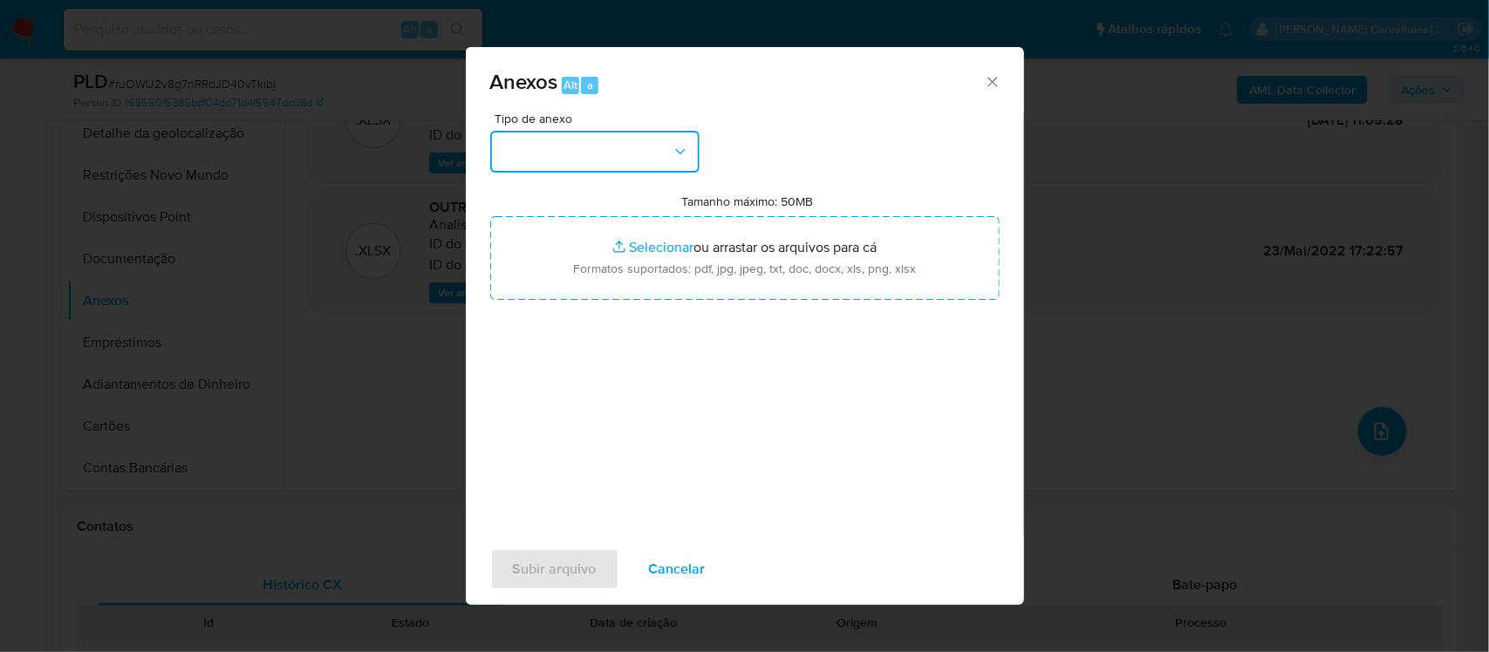
click at [673, 161] on button "button" at bounding box center [594, 152] width 209 height 42
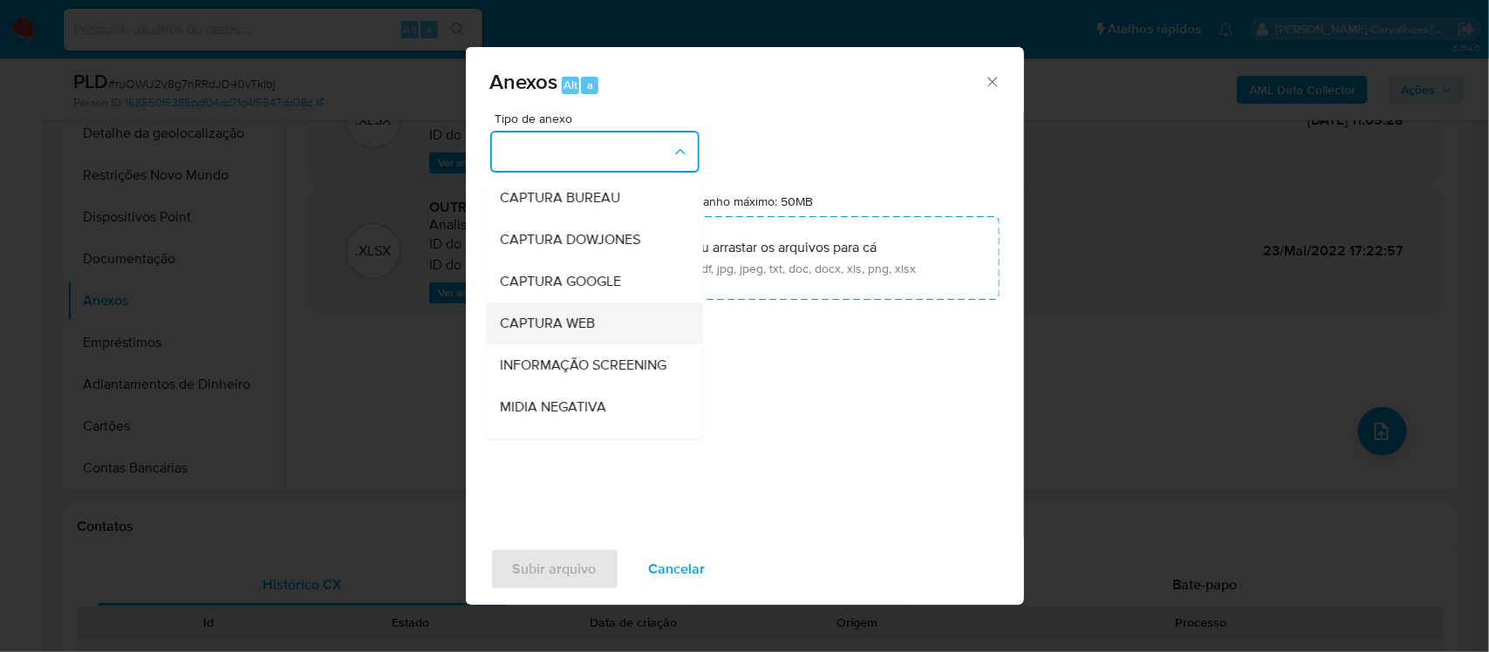
scroll to position [109, 0]
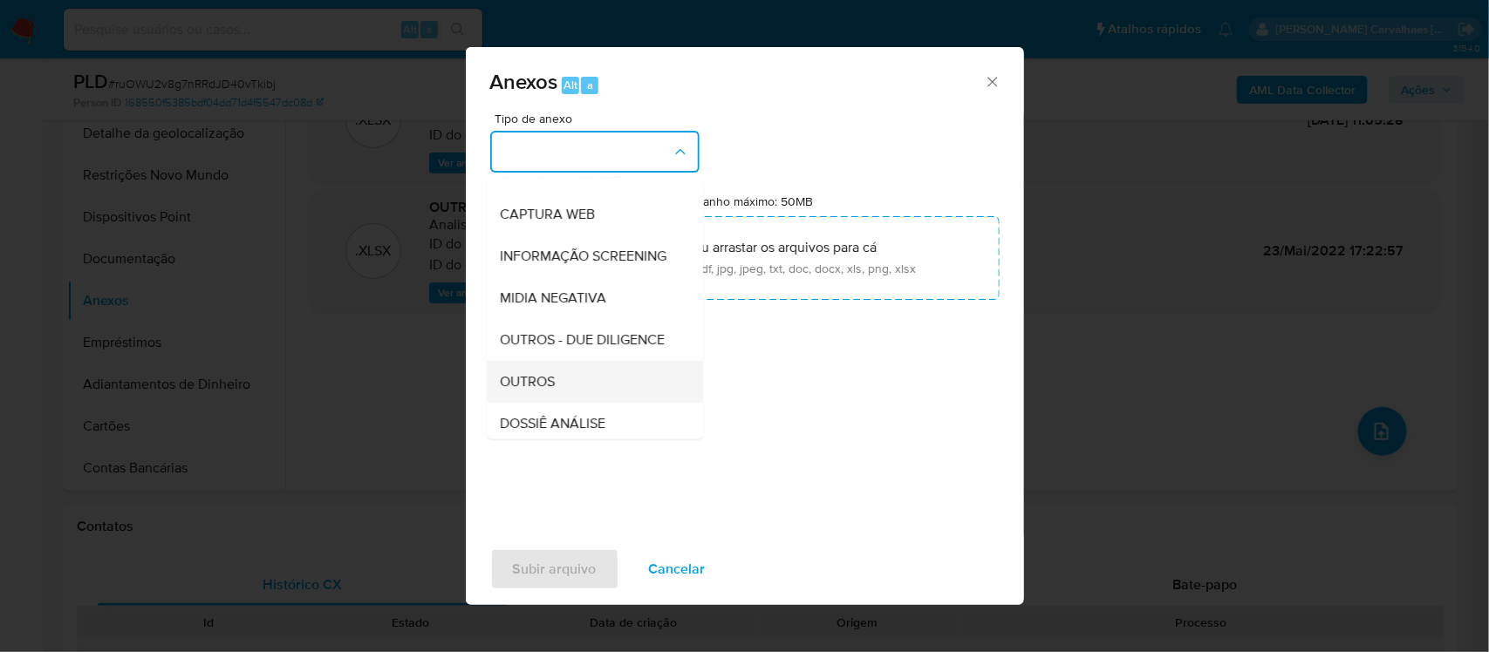
click at [596, 403] on div "OUTROS" at bounding box center [590, 382] width 178 height 42
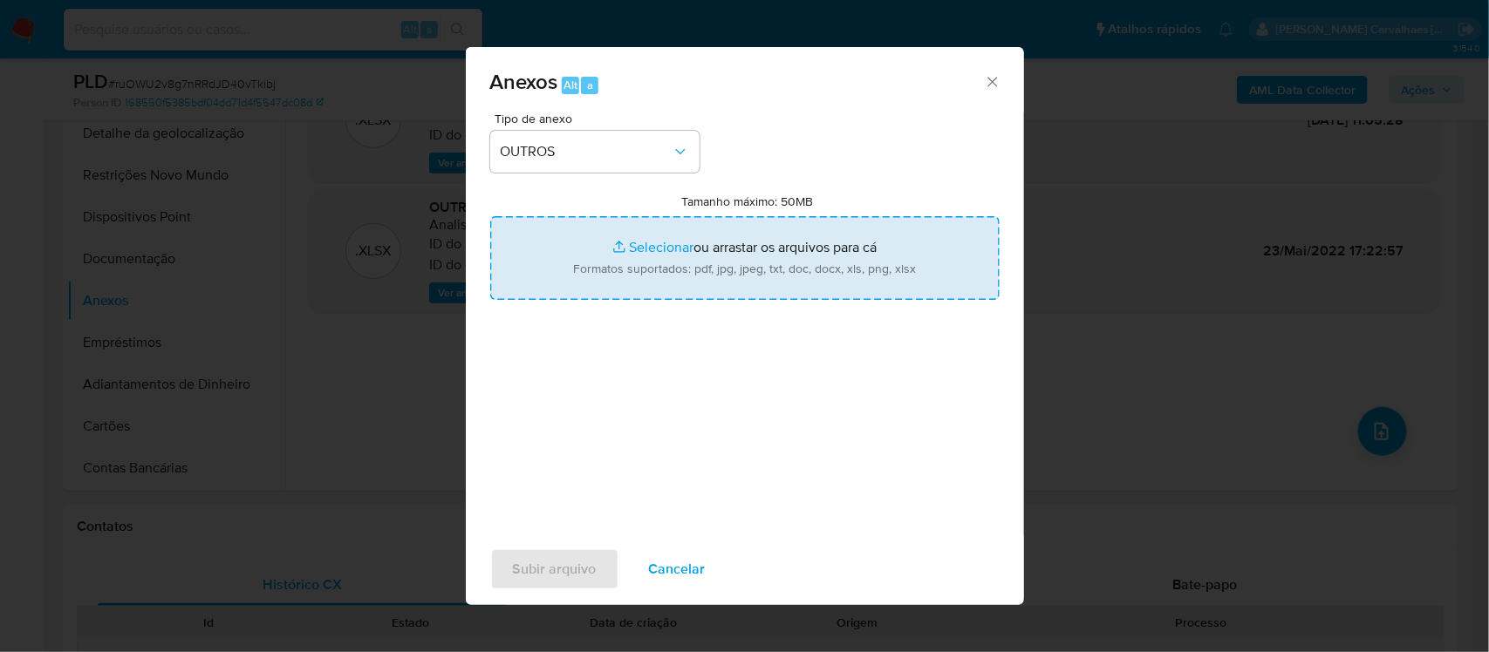
click at [670, 249] on input "Tamanho máximo: 50MB Selecionar arquivos" at bounding box center [744, 258] width 509 height 84
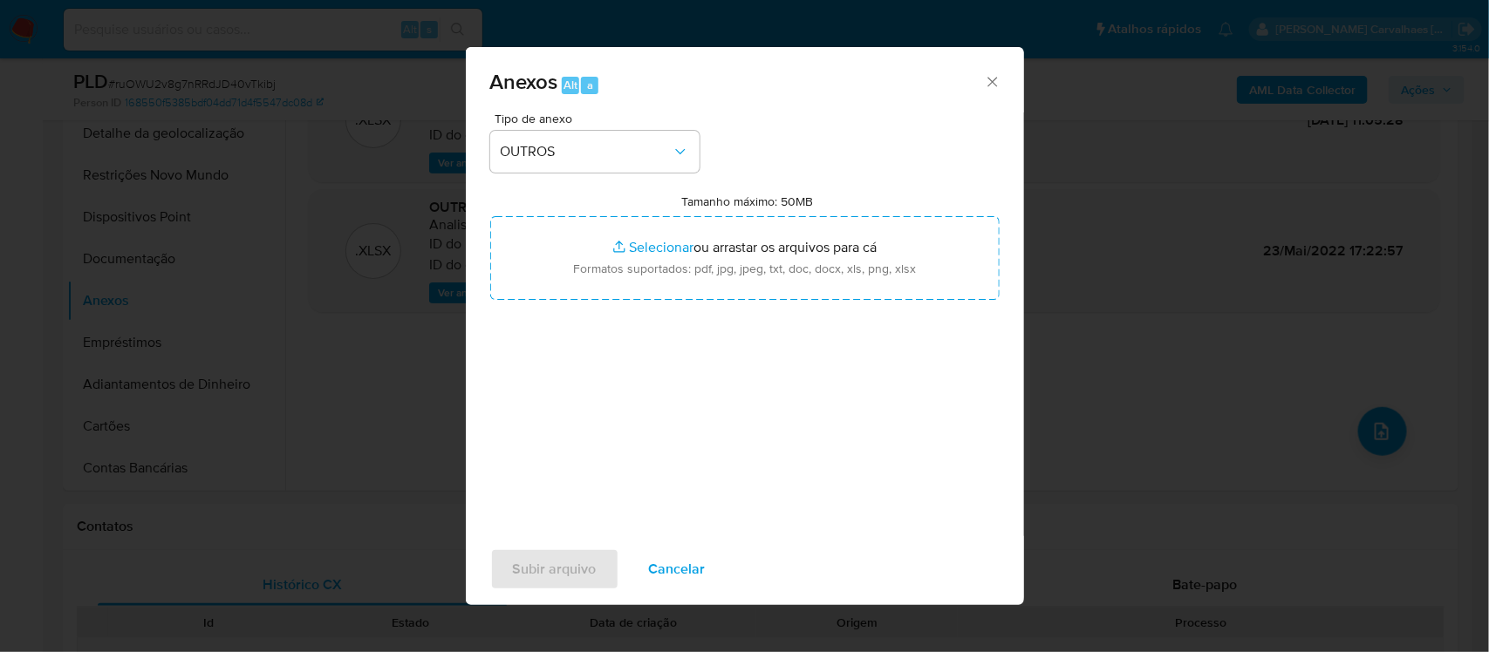
click at [996, 83] on icon "Fechar" at bounding box center [992, 81] width 17 height 17
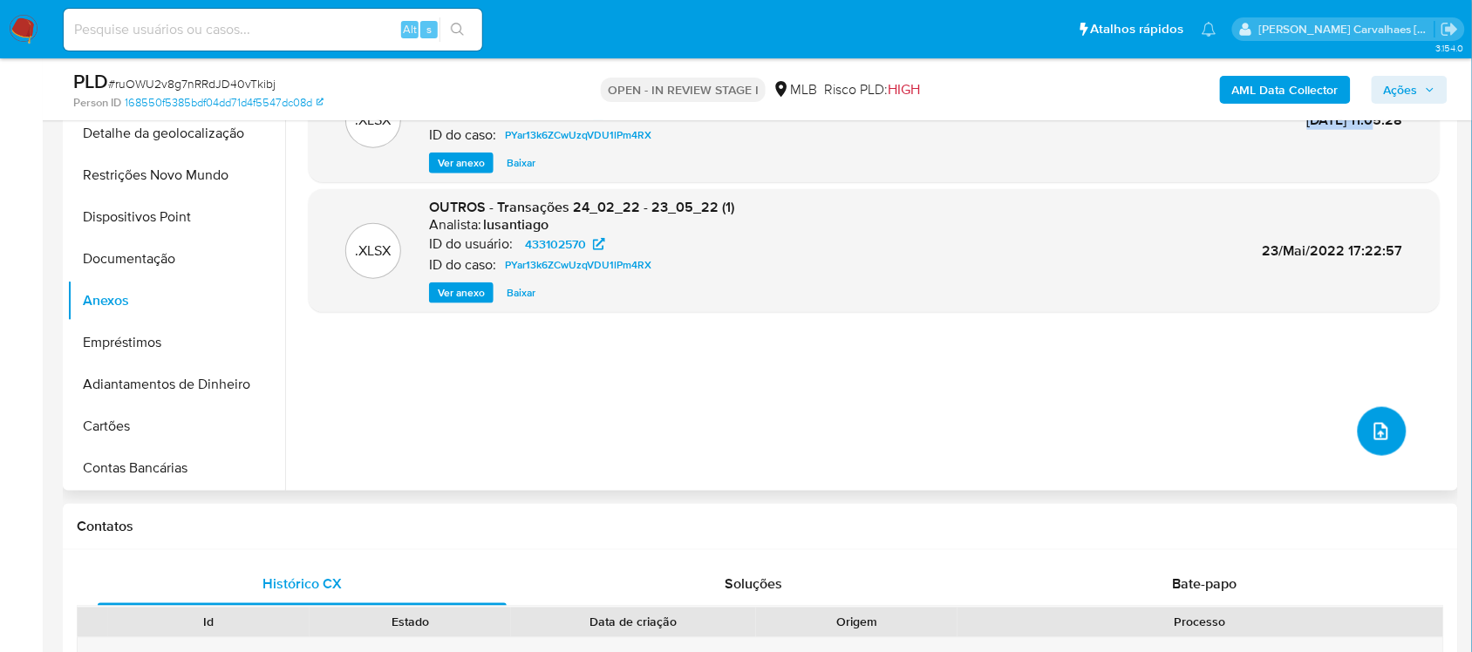
click at [1383, 426] on icon "upload-file" at bounding box center [1381, 431] width 21 height 21
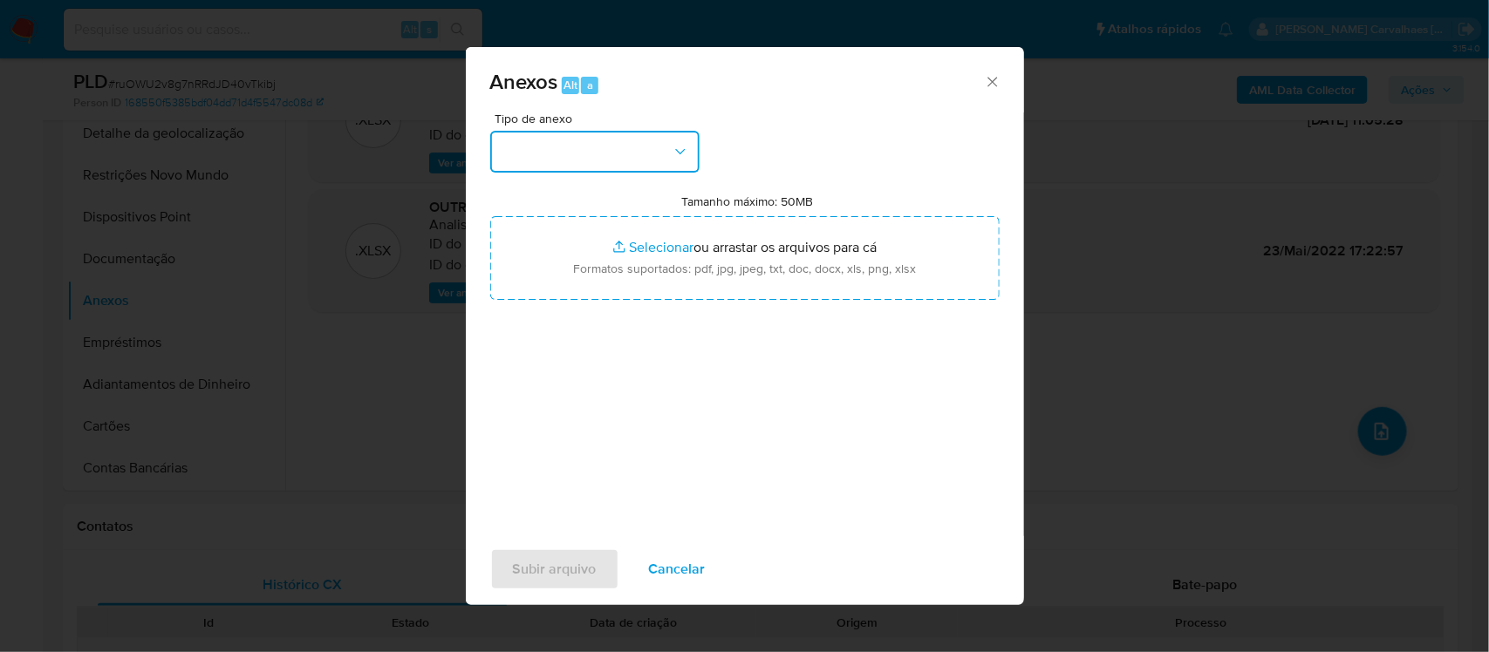
click at [672, 157] on icon "button" at bounding box center [680, 151] width 17 height 17
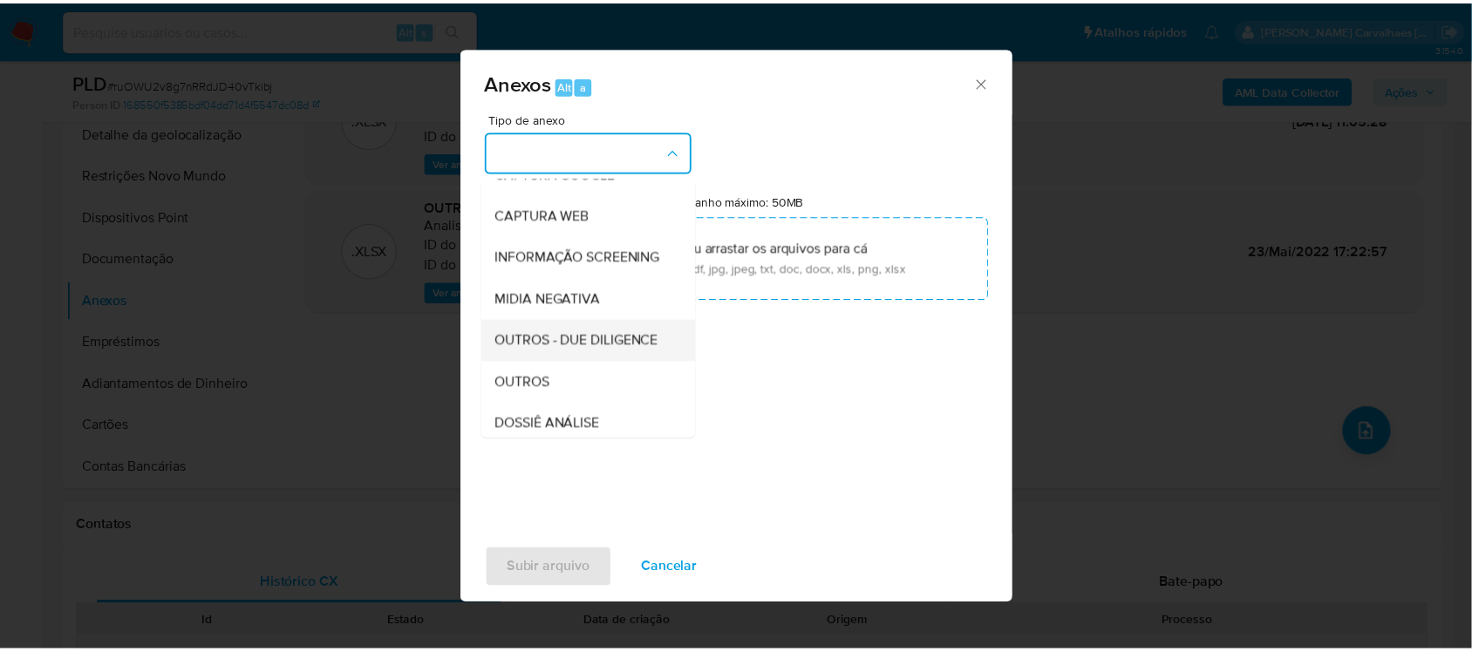
scroll to position [175, 0]
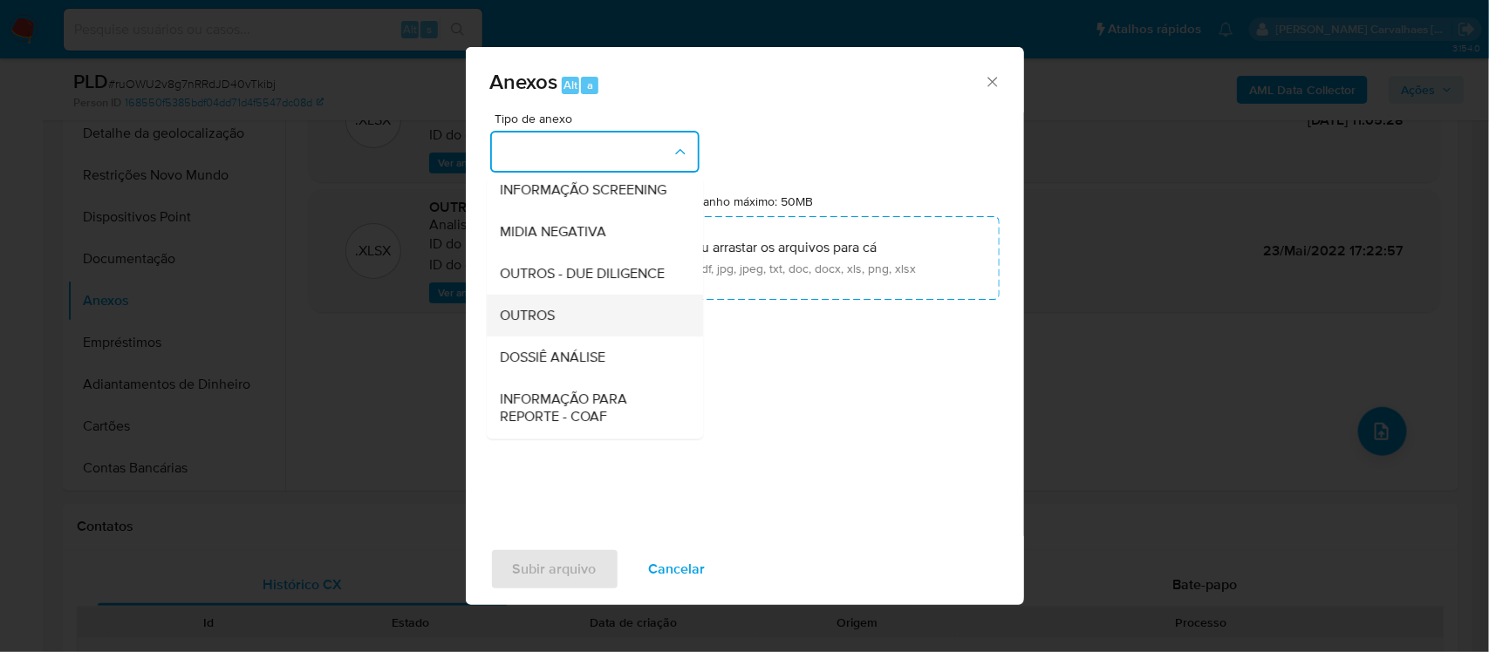
click at [536, 324] on span "OUTROS" at bounding box center [528, 315] width 55 height 17
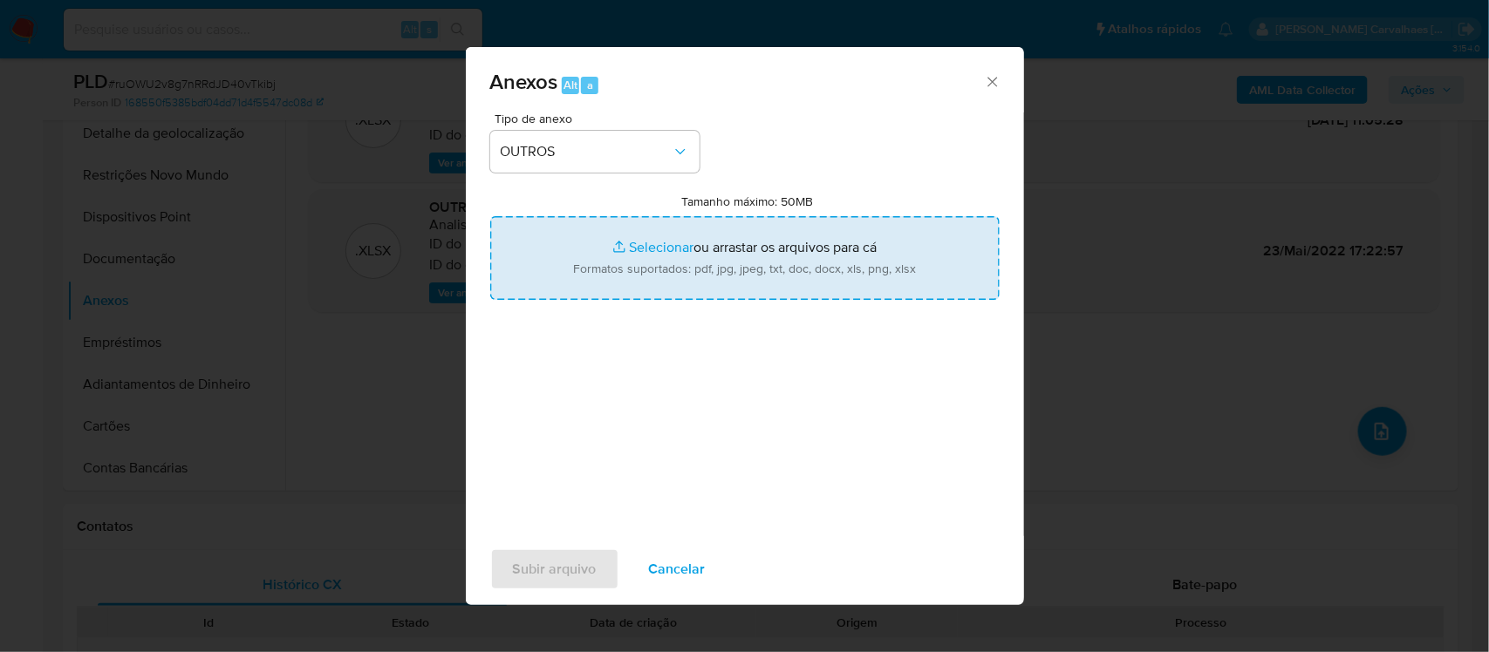
click at [647, 241] on input "Tamanho máximo: 50MB Selecionar arquivos" at bounding box center [744, 258] width 509 height 84
type input "C:\fakepath\SAR - xxxx- CPF 06870284180 - DAIANE FARIAS NUNES.pdf"
click at [654, 242] on input "Tamanho máximo: 50MB Selecionar arquivos" at bounding box center [744, 258] width 509 height 84
type input "C:\fakepath\Mulan Daiane Farias Nunes 433102570_2025_08_15_10_56_00 - Tabla din…"
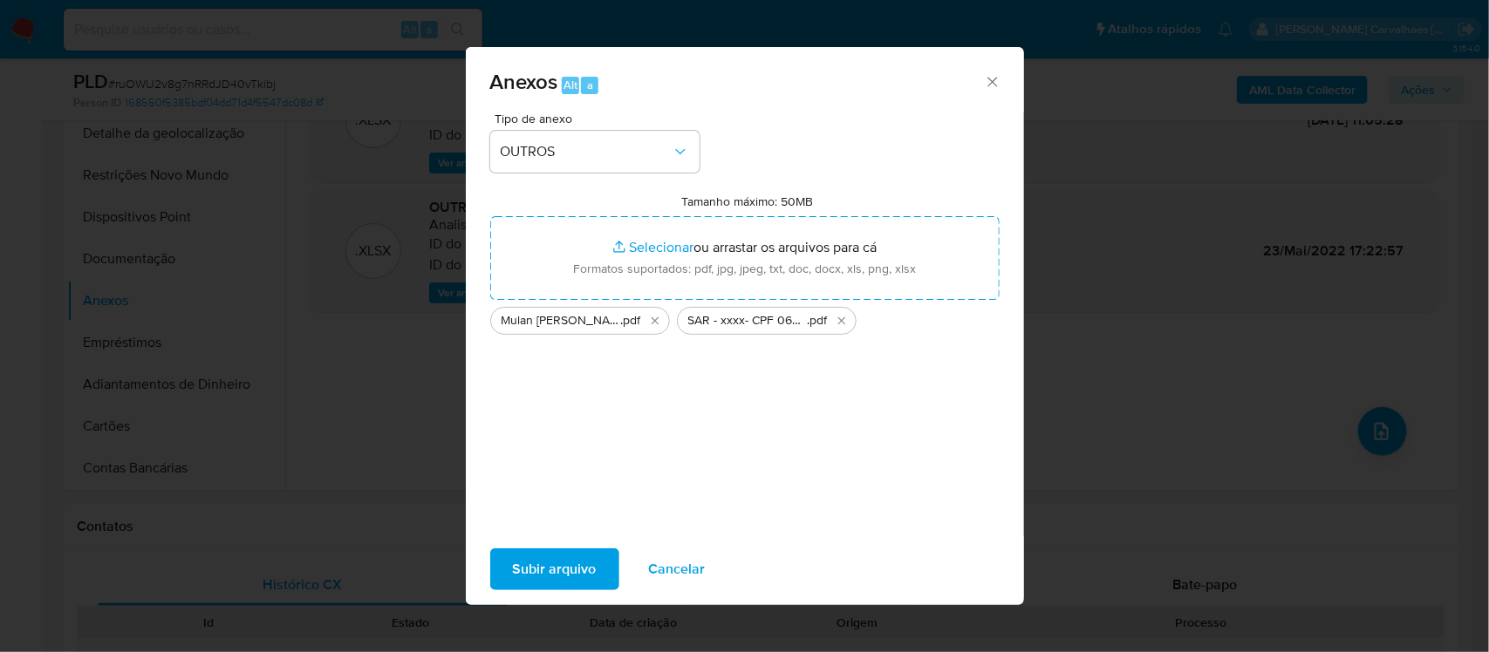
click at [537, 565] on span "Subir arquivo" at bounding box center [555, 569] width 84 height 38
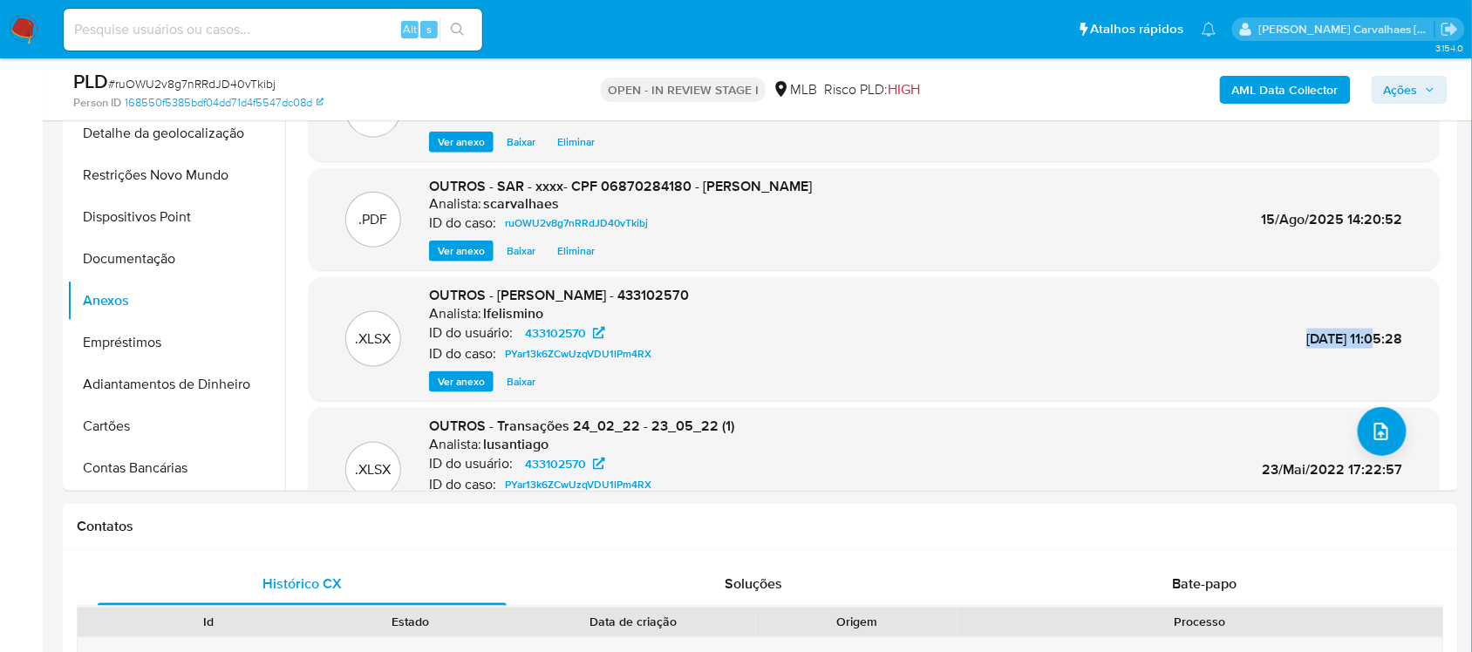
click at [1401, 92] on span "Ações" at bounding box center [1401, 90] width 34 height 28
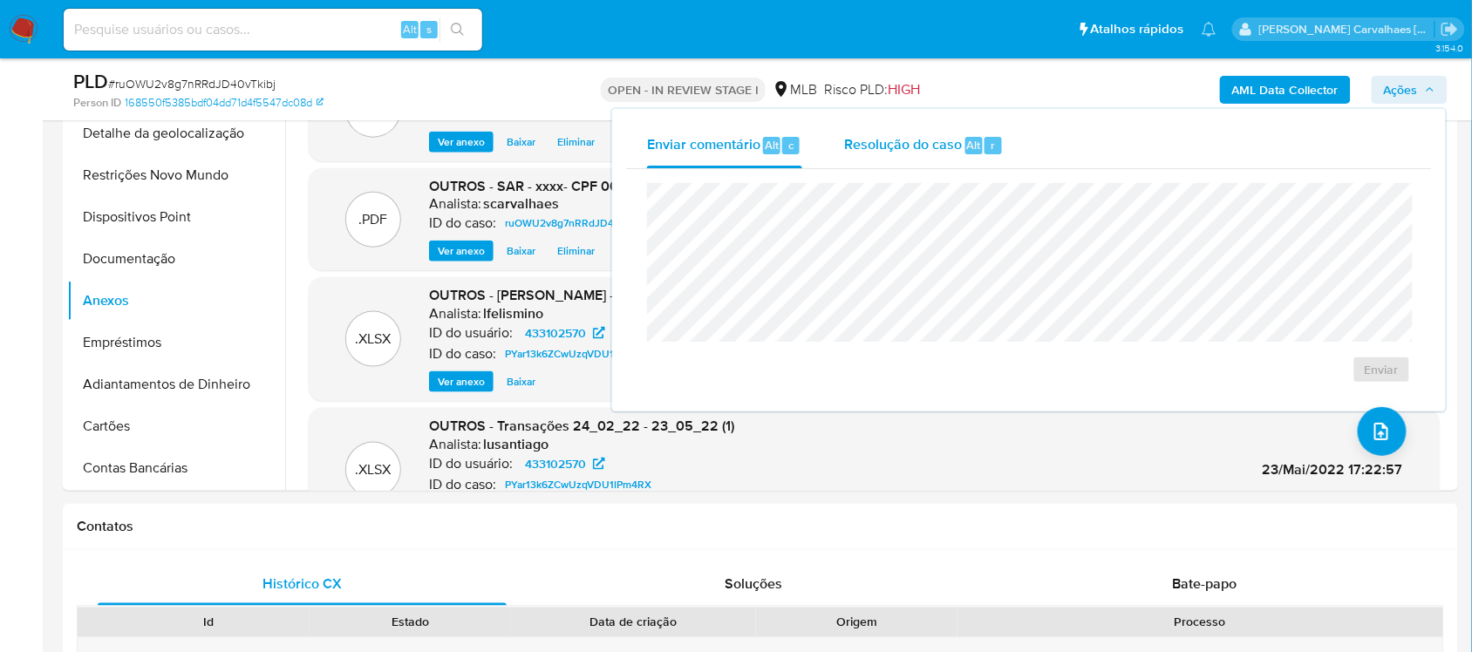
click at [907, 148] on span "Resolução do caso" at bounding box center [903, 144] width 118 height 20
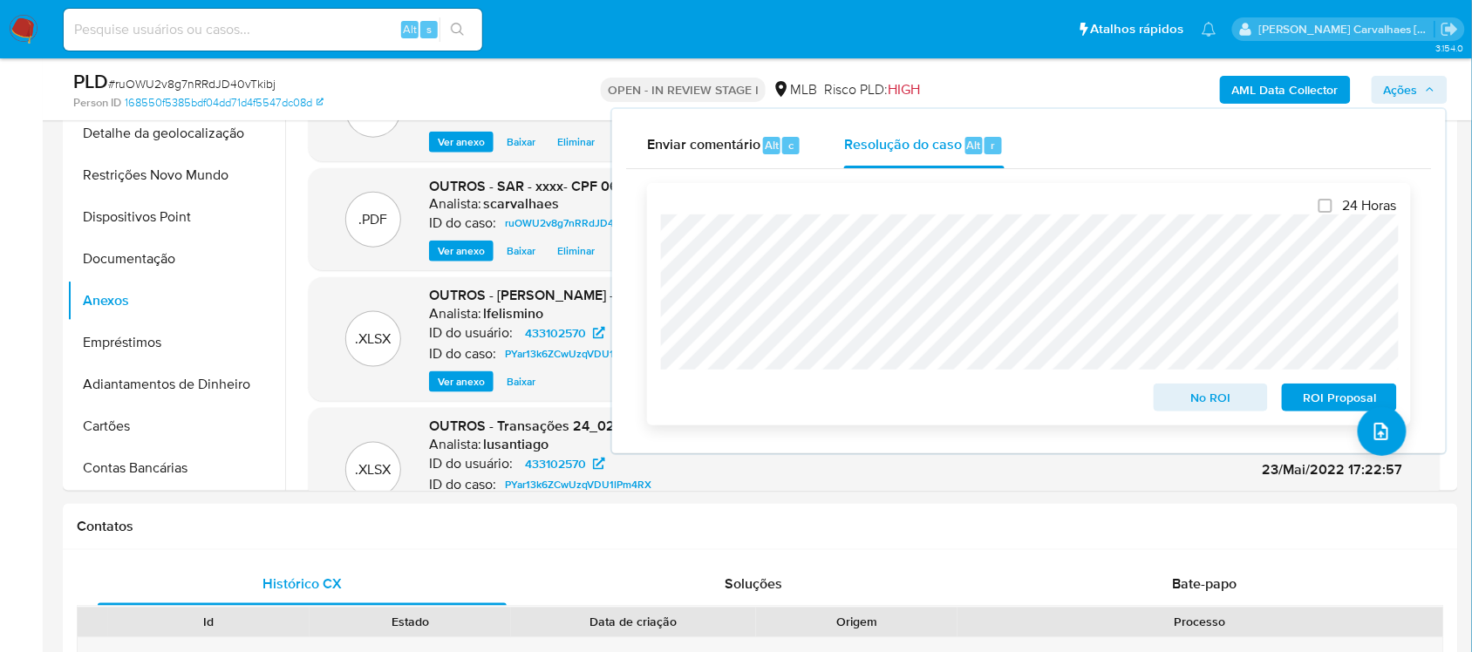
click at [1341, 395] on span "ROI Proposal" at bounding box center [1339, 397] width 91 height 24
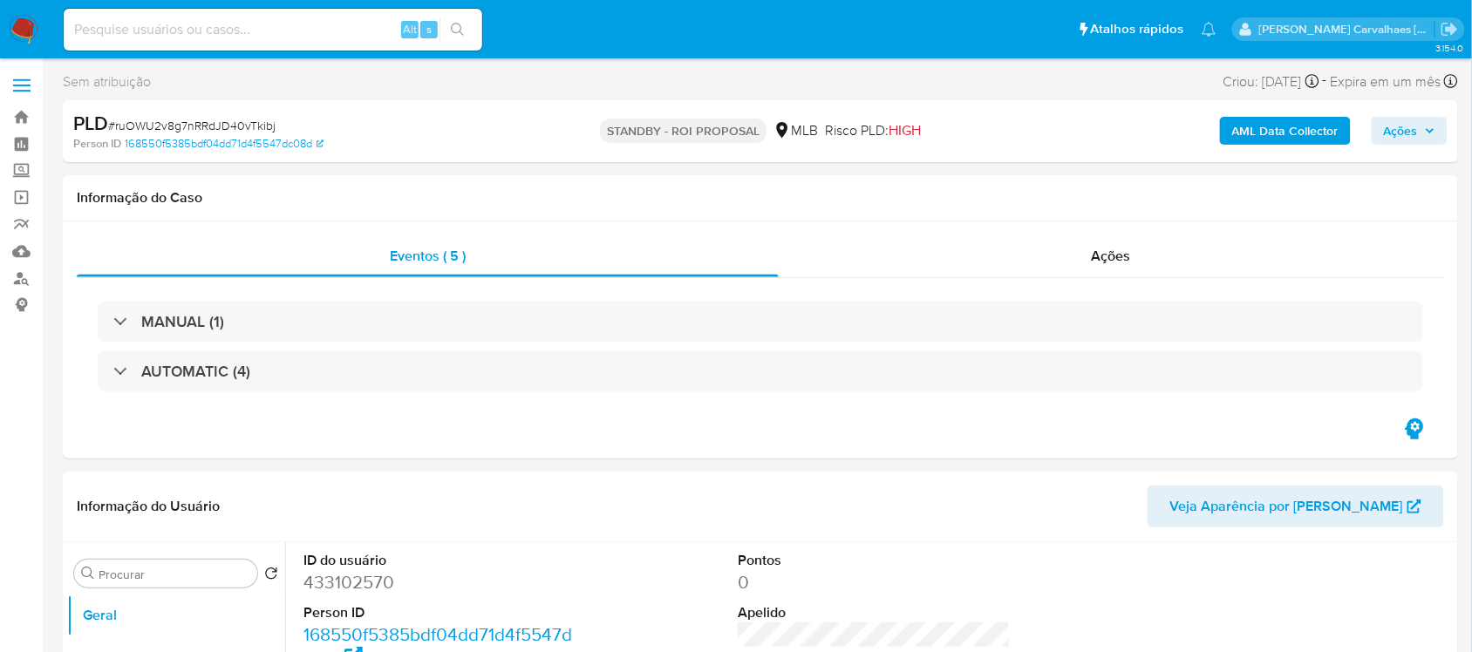
select select "10"
paste input "LajIhd1YdlJ5ntNYJLKxsNNR"
type input "LajIhd1YdlJ5ntNYJLKxsNNR"
click at [456, 29] on icon "search-icon" at bounding box center [458, 30] width 14 height 14
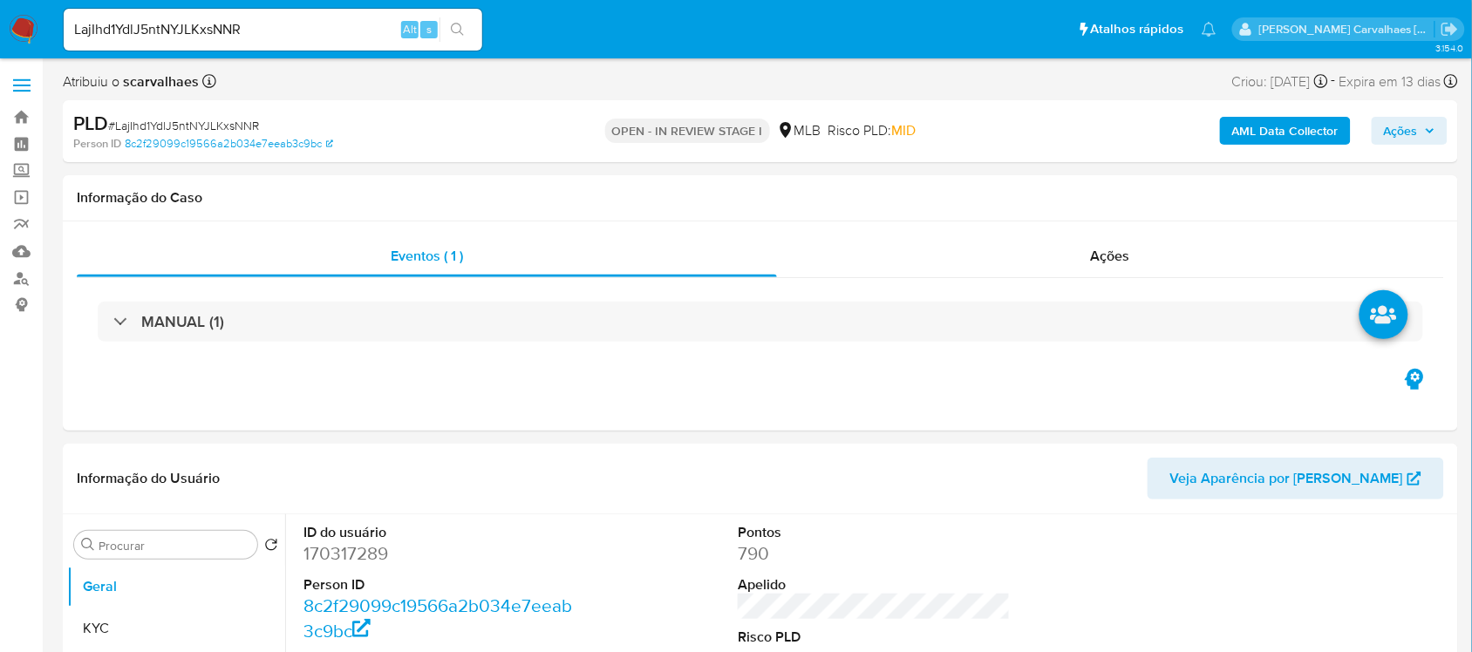
select select "10"
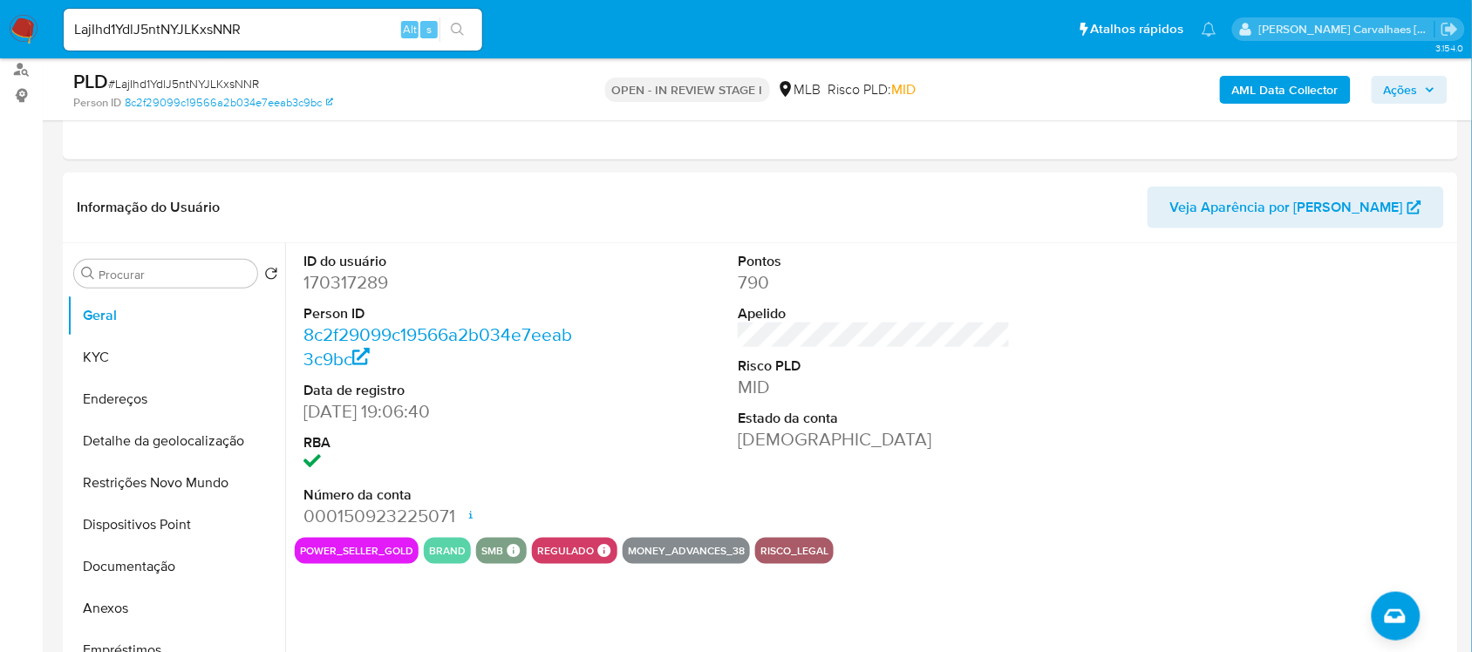
scroll to position [218, 0]
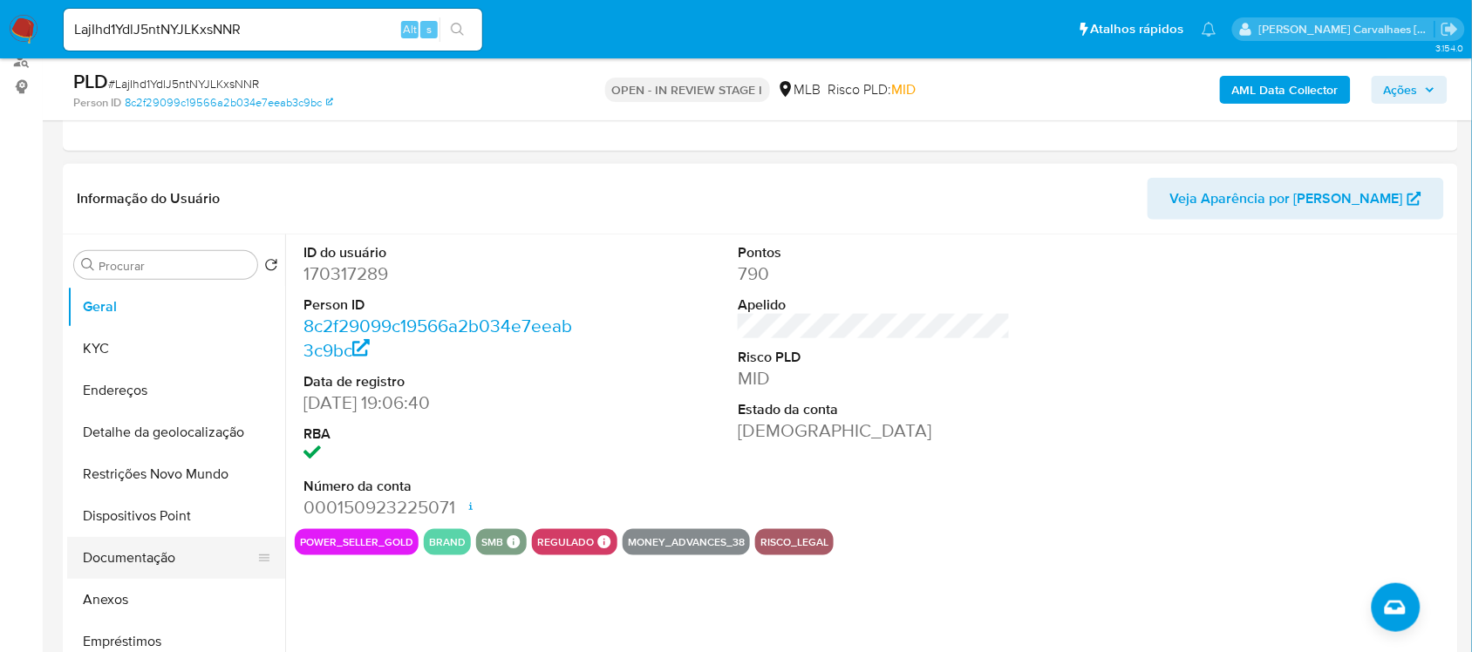
click at [161, 560] on button "Documentação" at bounding box center [169, 558] width 204 height 42
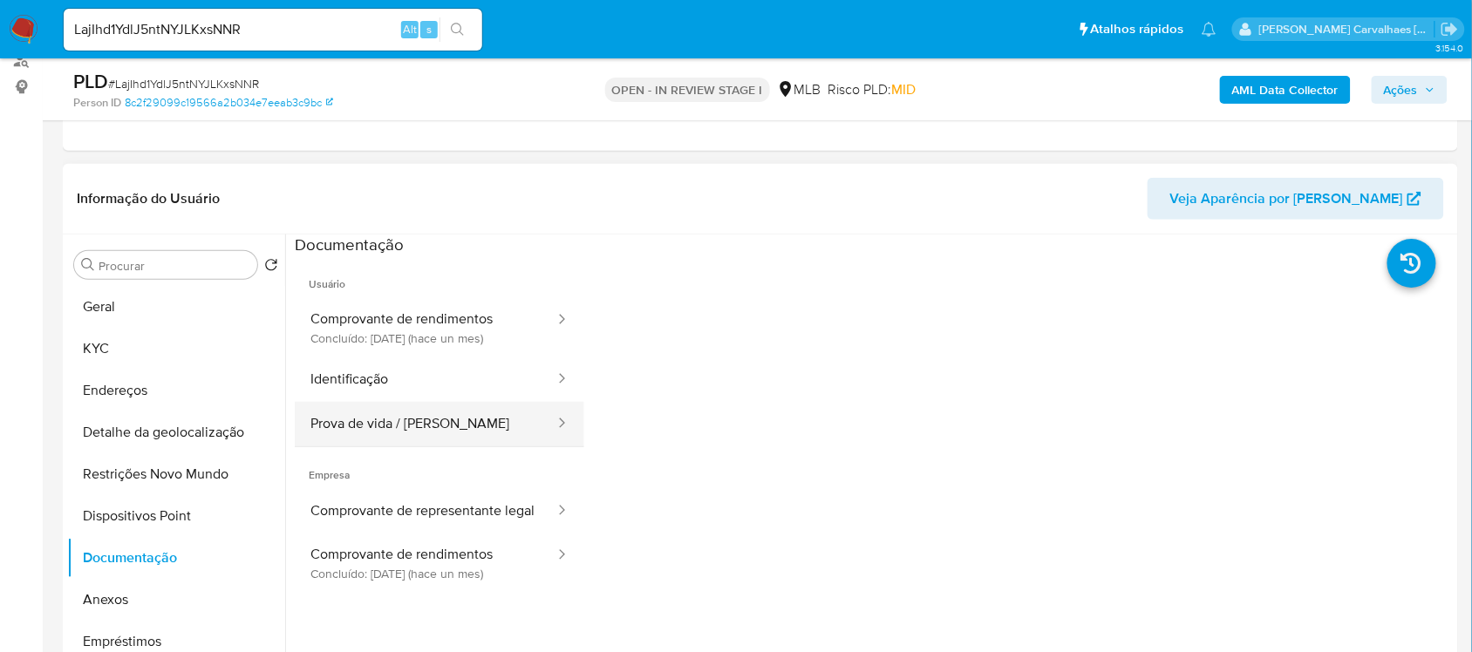
click at [408, 420] on button "Prova de vida / Selfie" at bounding box center [426, 424] width 262 height 44
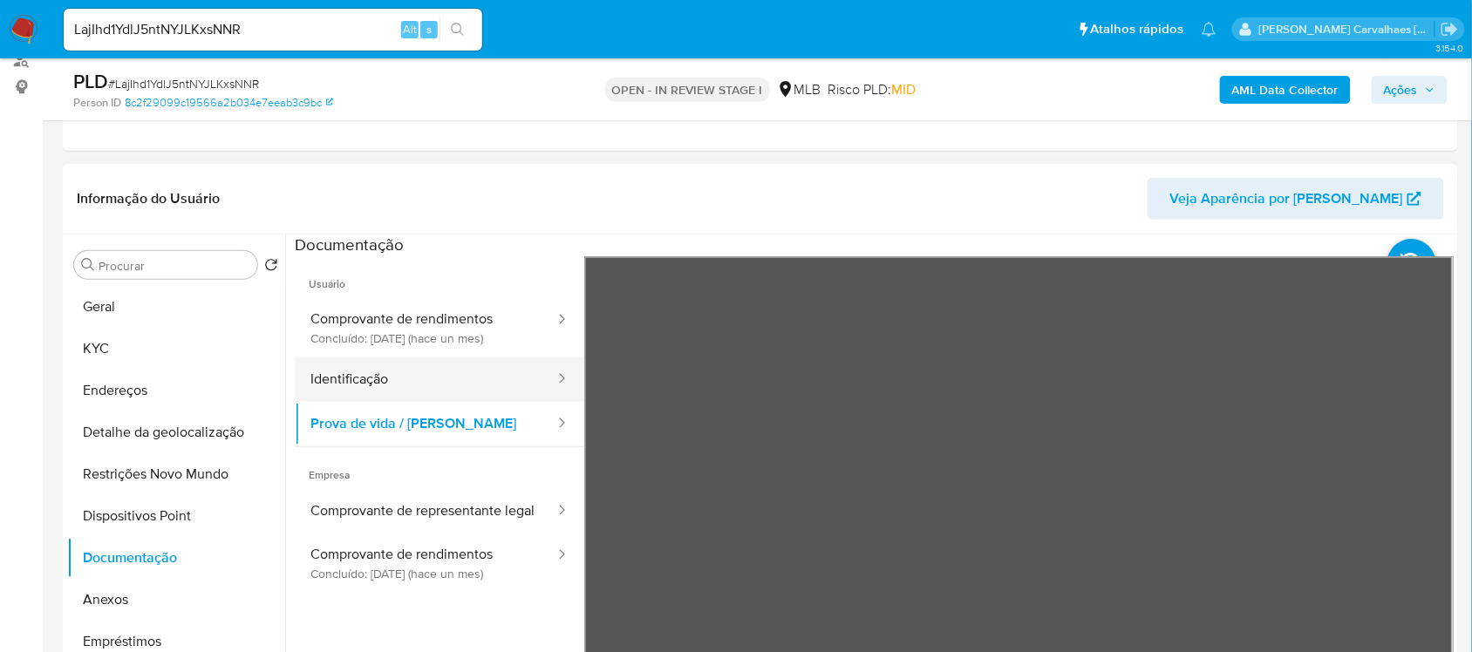
click at [412, 377] on button "Identificação" at bounding box center [426, 380] width 262 height 44
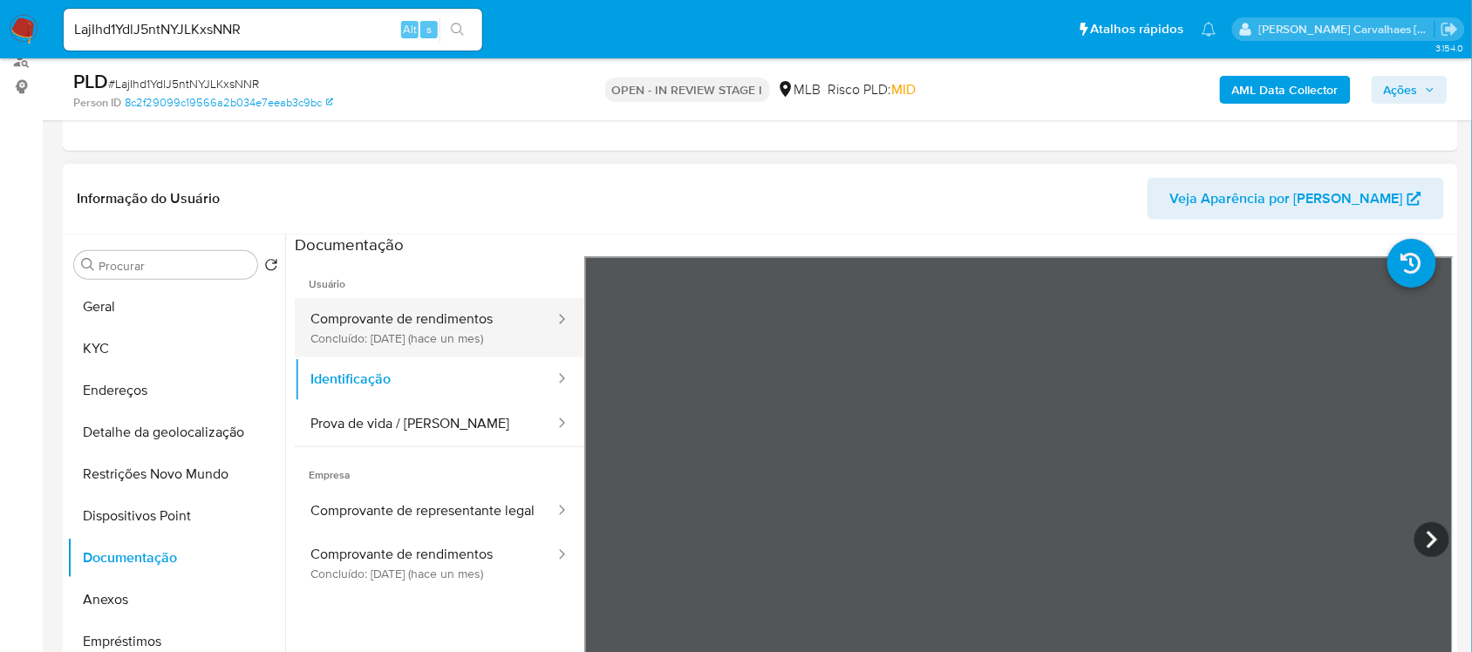
click at [481, 320] on button "Comprovante de rendimentos Concluído: 16/07/2025 (hace un mes)" at bounding box center [426, 327] width 262 height 59
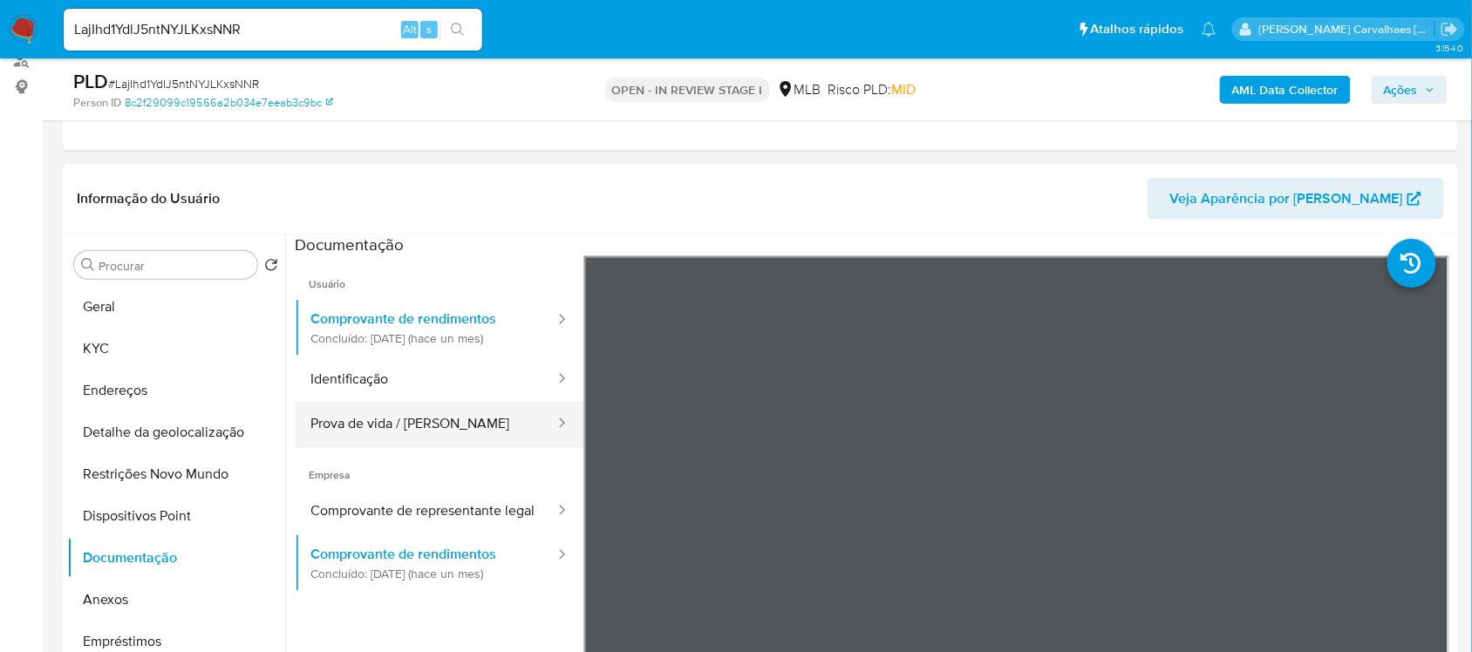
click at [338, 427] on button "Prova de vida / Selfie" at bounding box center [426, 424] width 262 height 44
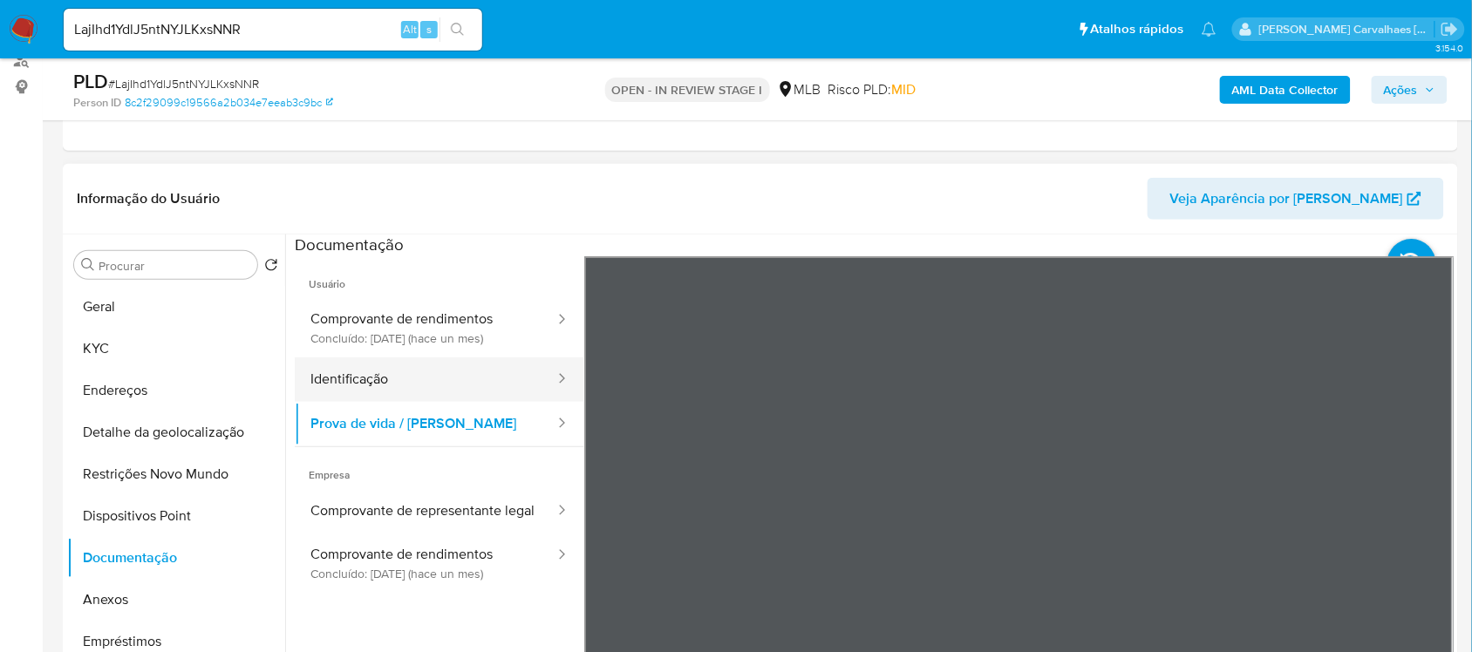
click at [393, 388] on button "Identificação" at bounding box center [426, 380] width 262 height 44
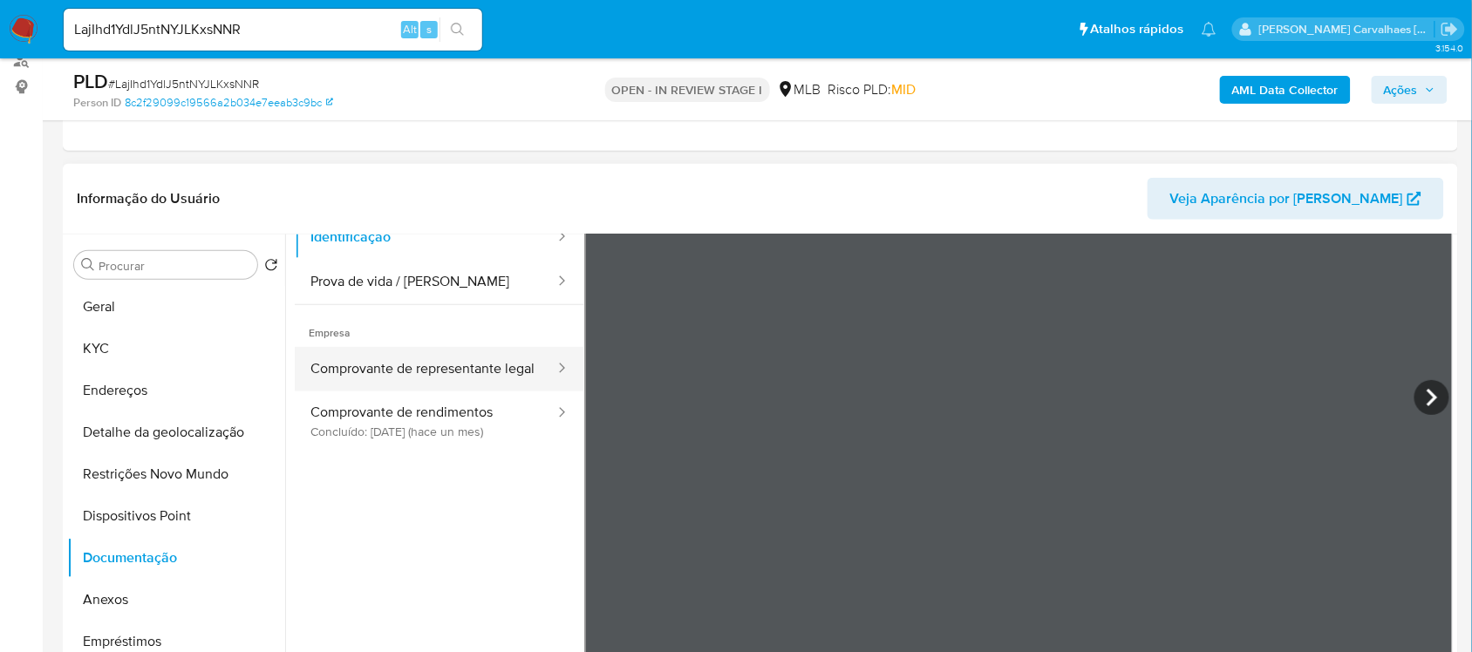
scroll to position [147, 0]
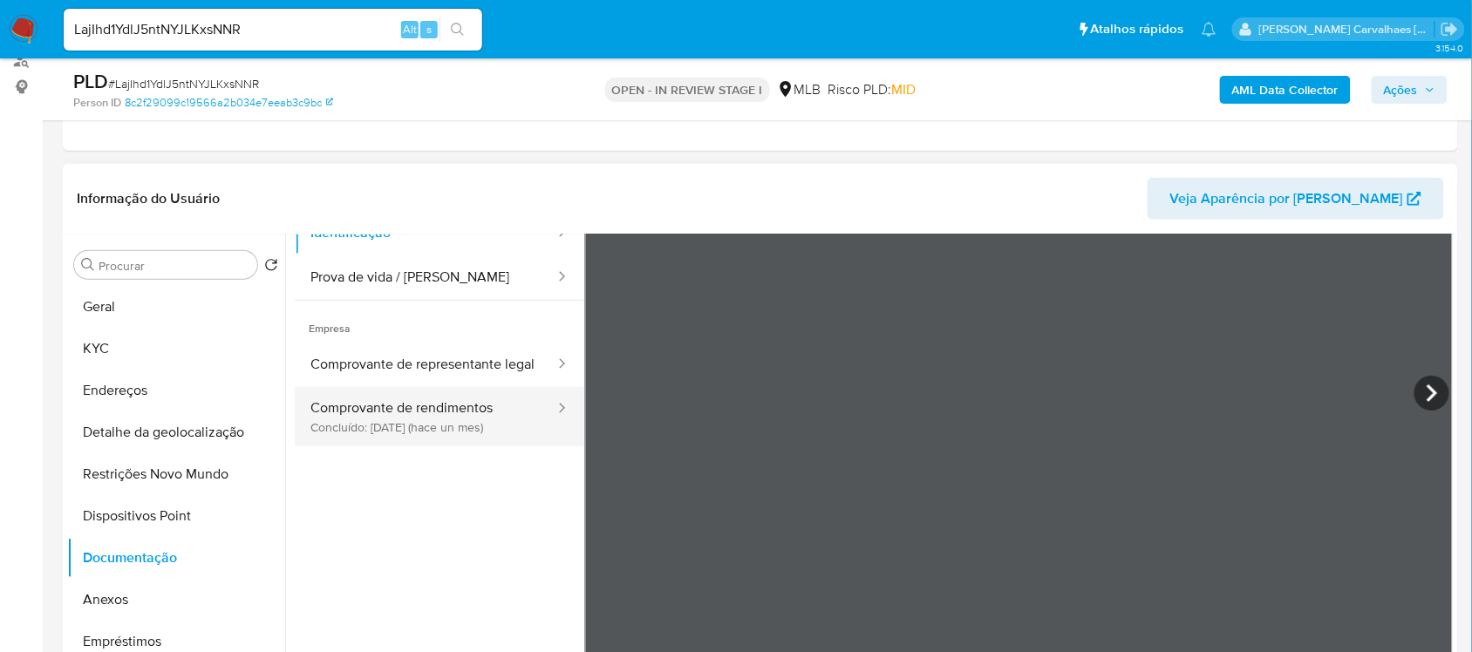
drag, startPoint x: 451, startPoint y: 424, endPoint x: 460, endPoint y: 416, distance: 11.7
click at [460, 427] on button "Comprovante de rendimentos Concluído: 16/07/2025 (hace un mes)" at bounding box center [426, 416] width 262 height 59
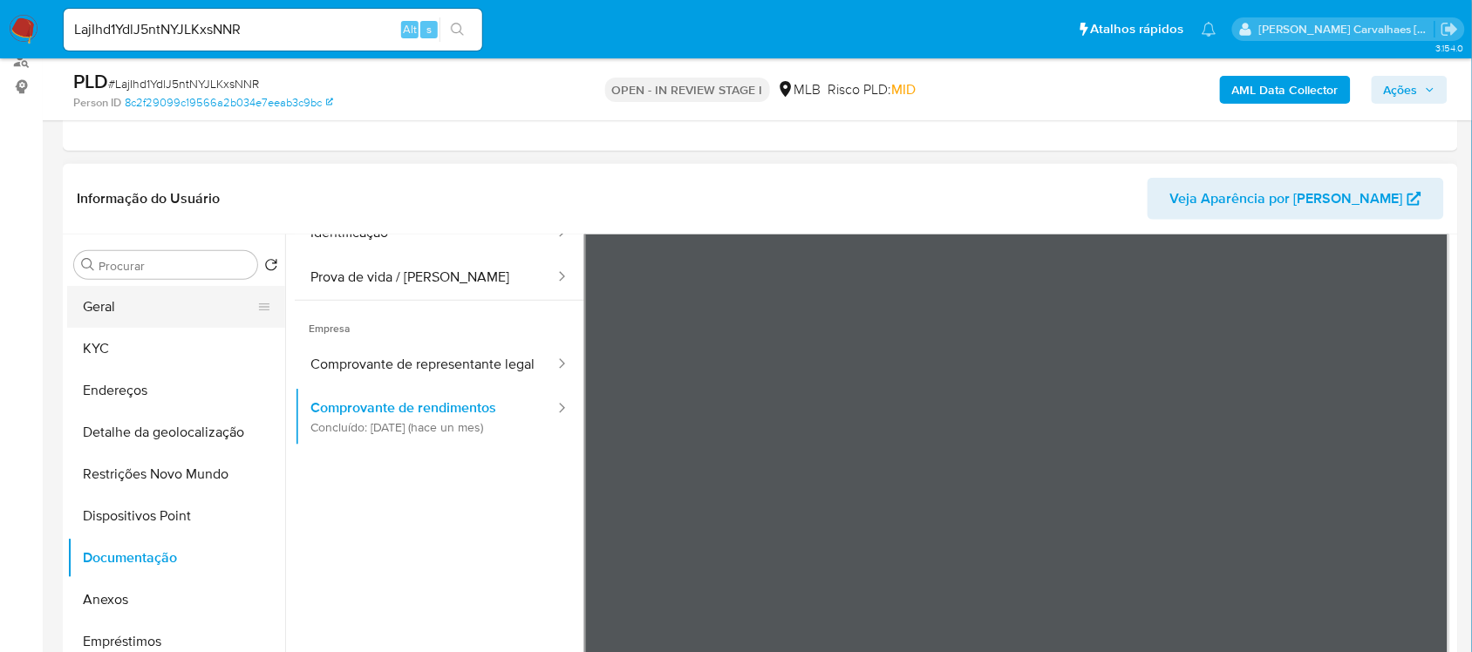
click at [140, 319] on button "Geral" at bounding box center [169, 307] width 204 height 42
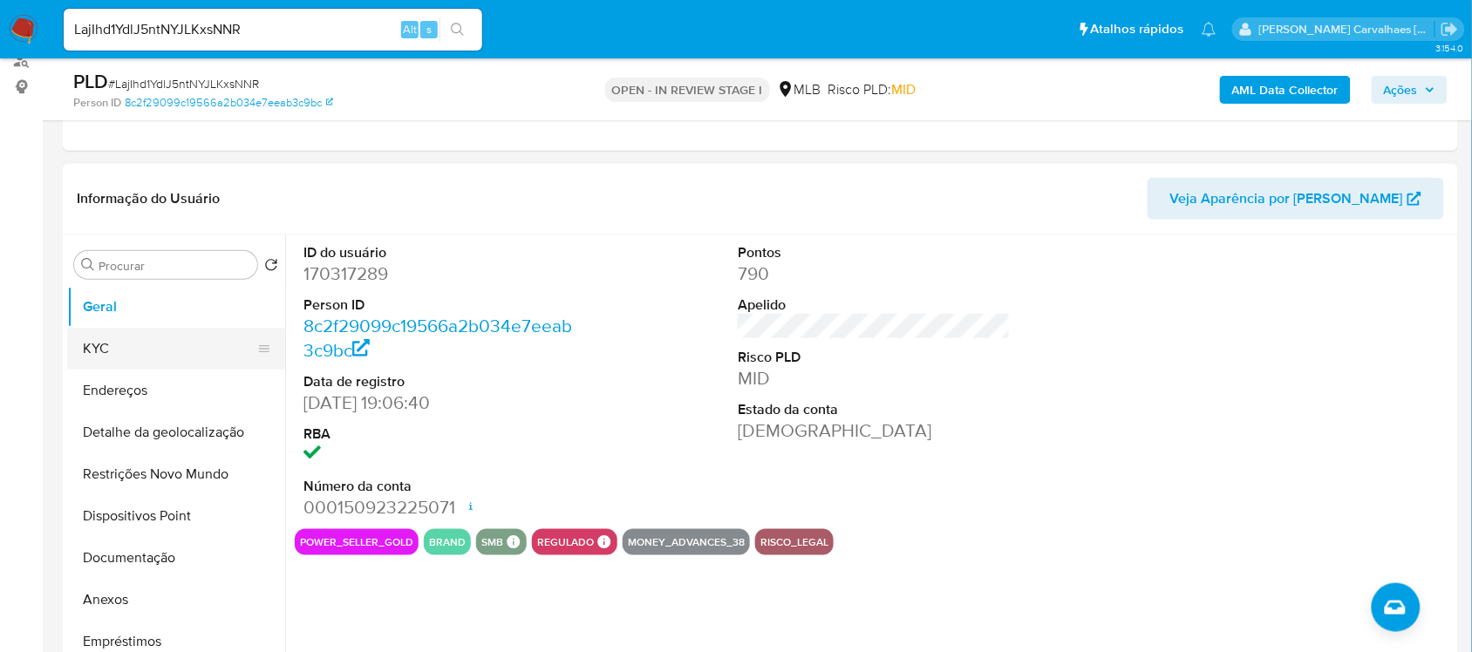
click at [89, 351] on button "KYC" at bounding box center [169, 349] width 204 height 42
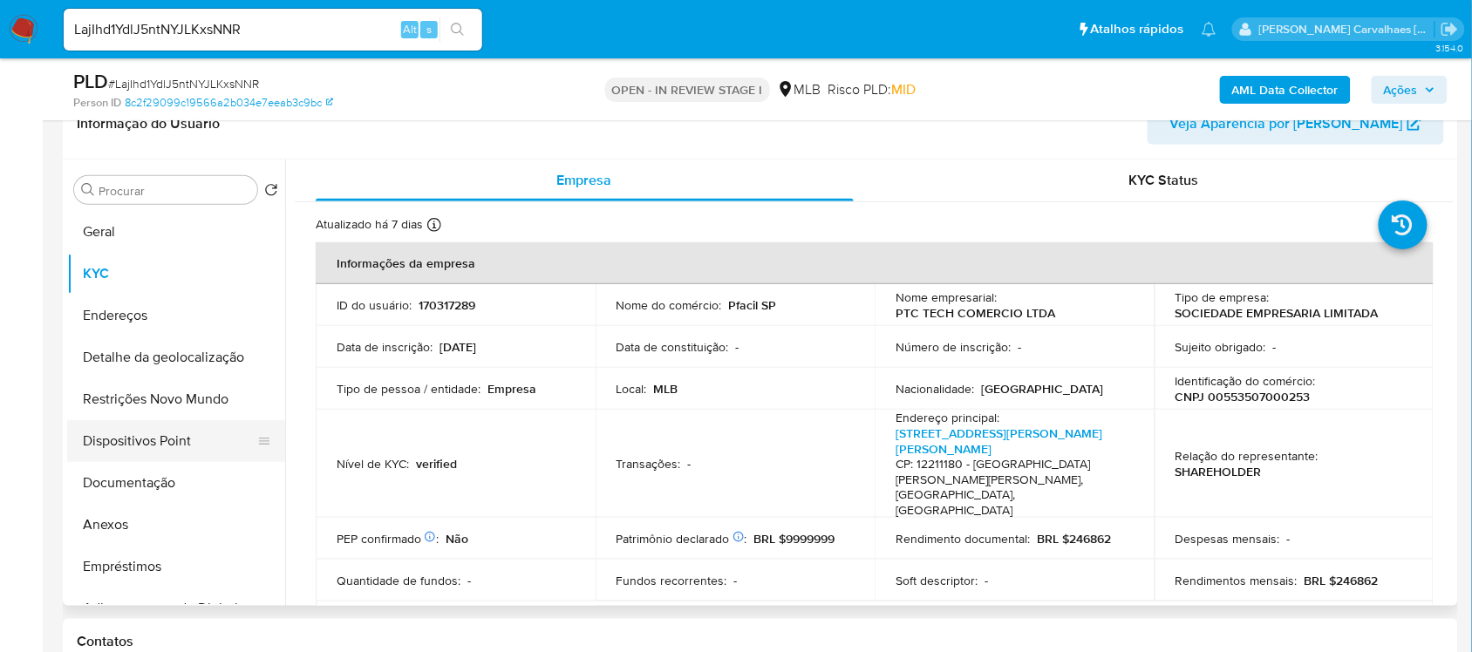
scroll to position [290, 0]
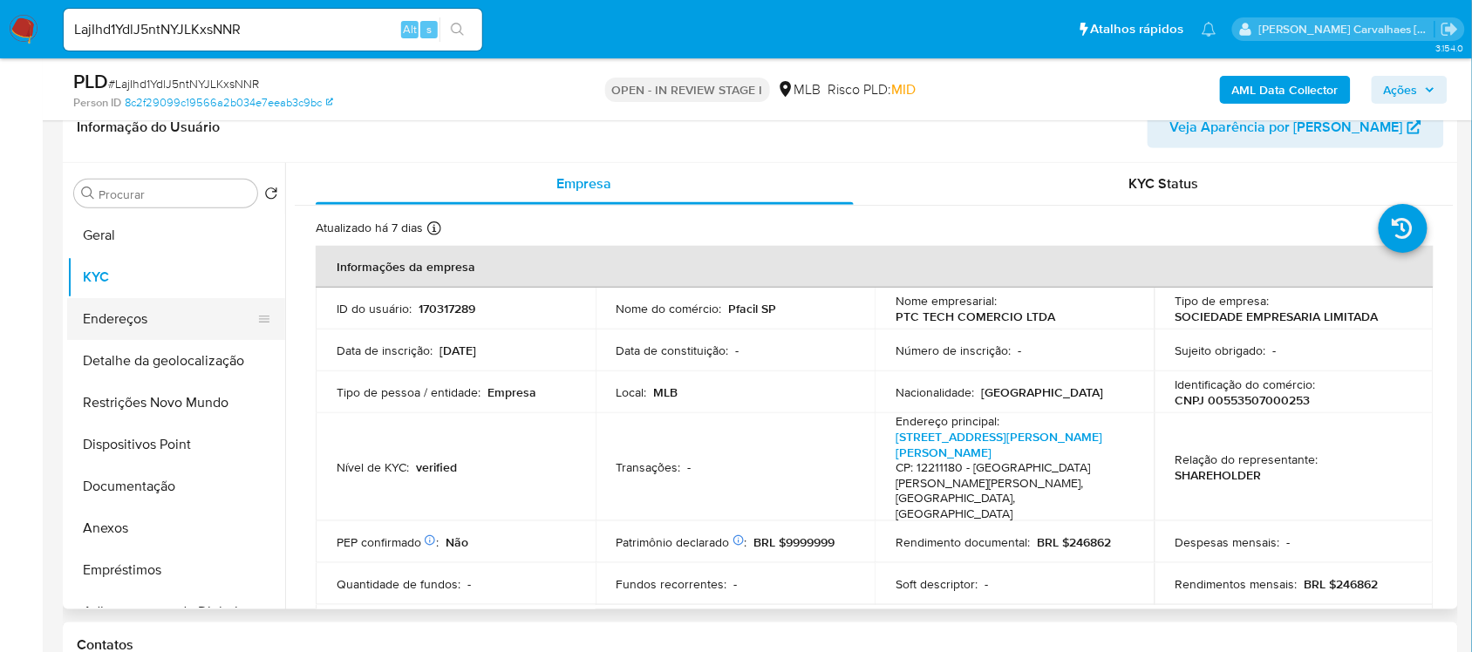
click at [159, 316] on button "Endereços" at bounding box center [169, 319] width 204 height 42
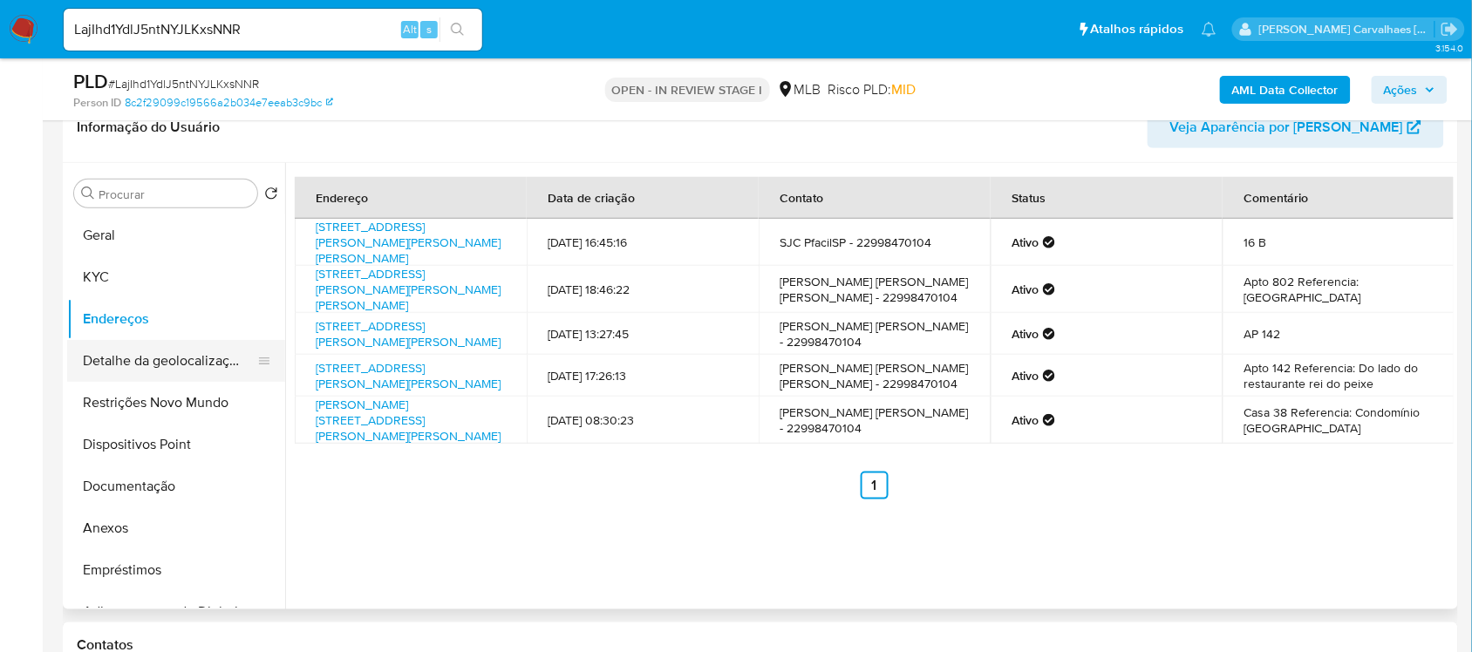
click at [202, 368] on button "Detalhe da geolocalização" at bounding box center [169, 361] width 204 height 42
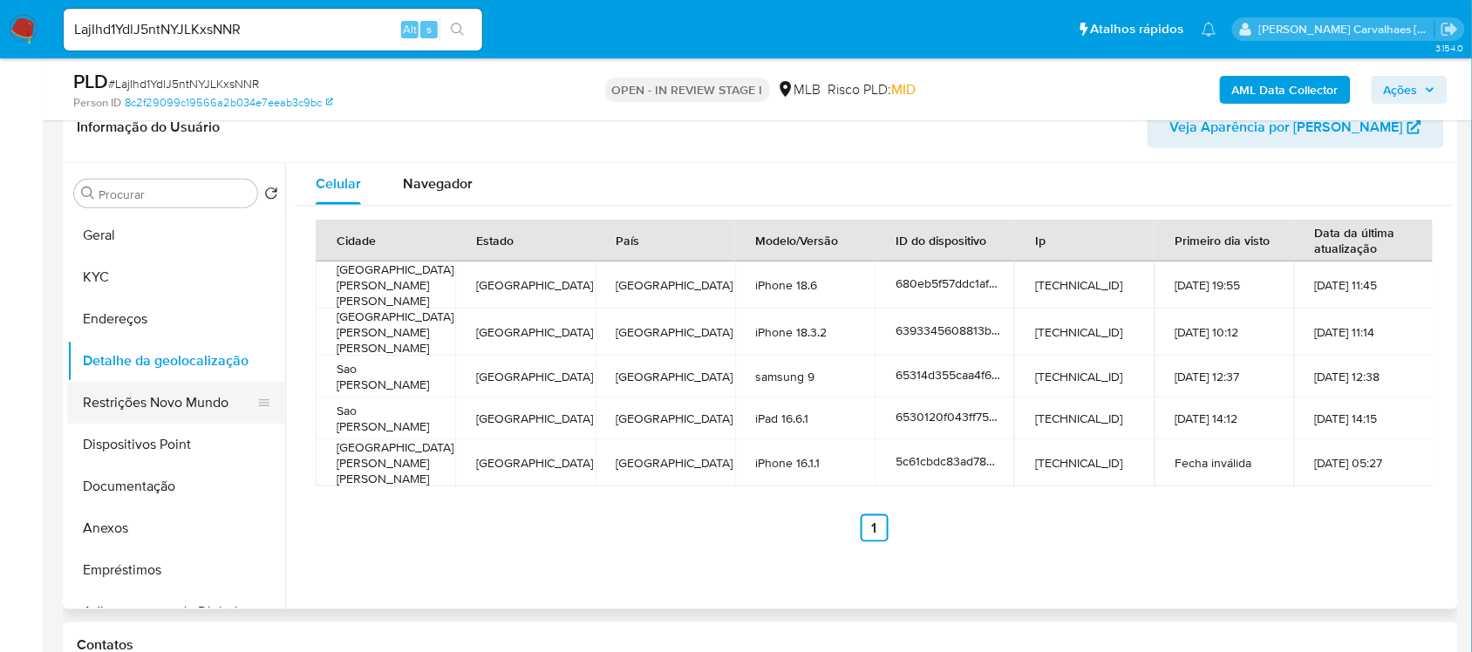
click at [153, 407] on button "Restrições Novo Mundo" at bounding box center [169, 403] width 204 height 42
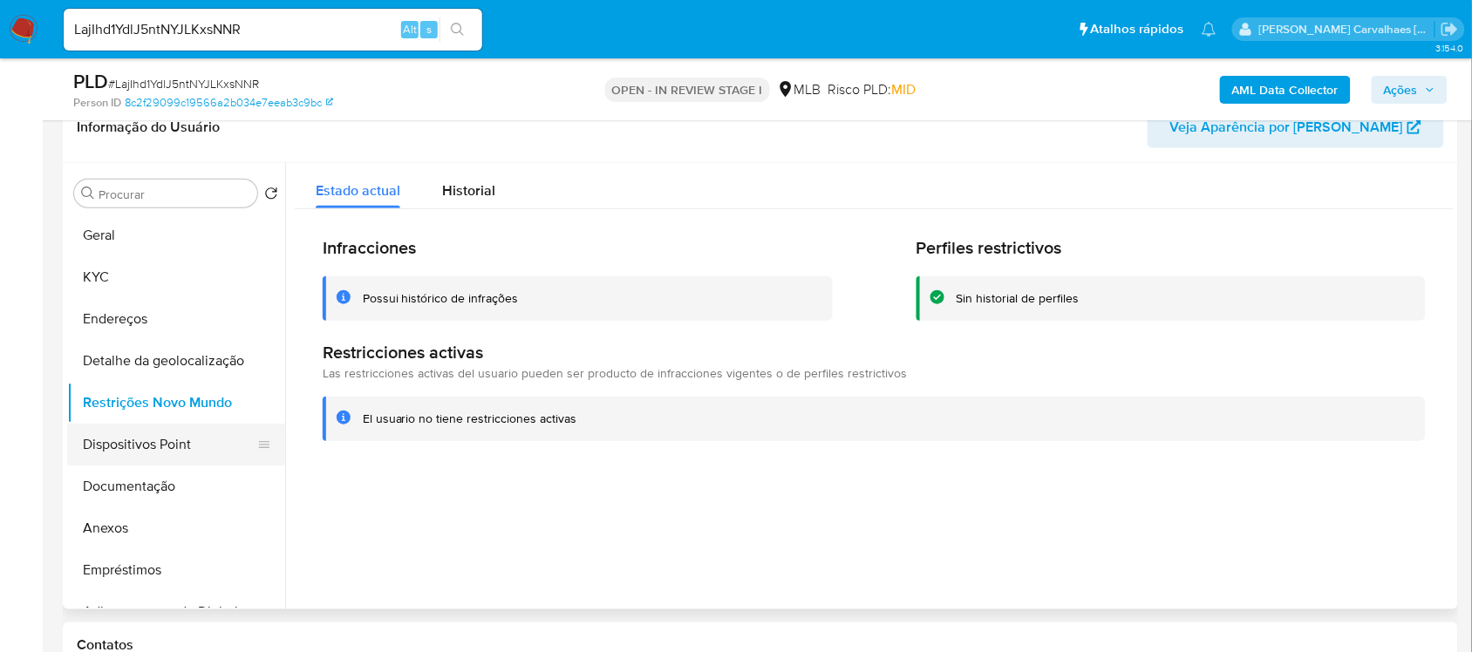
click at [180, 445] on button "Dispositivos Point" at bounding box center [169, 445] width 204 height 42
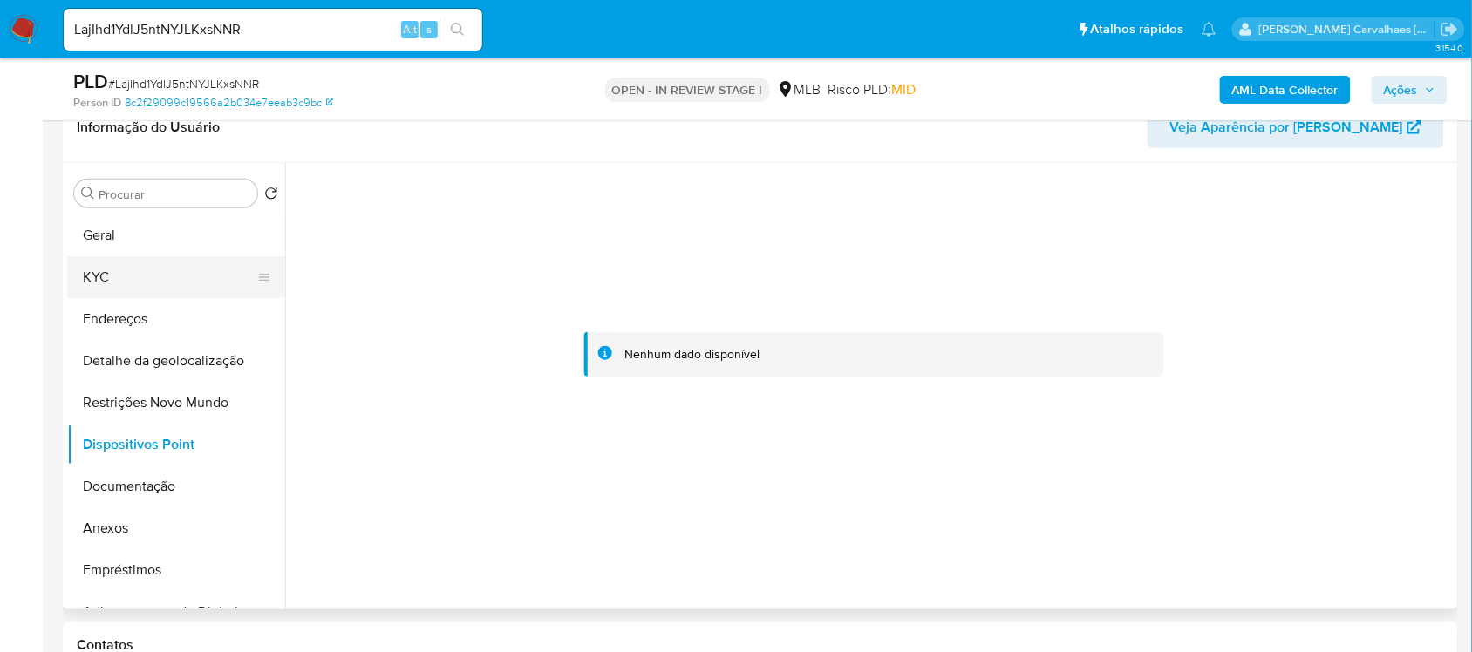
click at [173, 284] on button "KYC" at bounding box center [169, 277] width 204 height 42
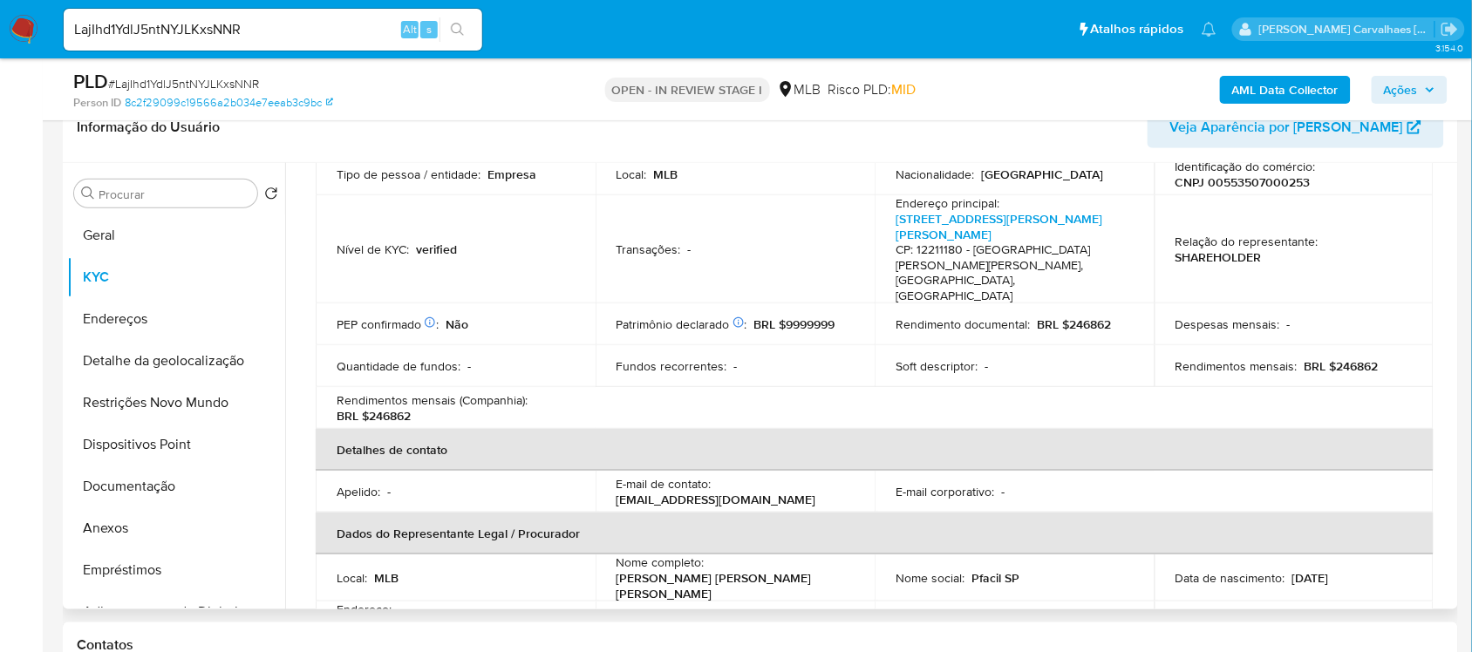
scroll to position [327, 0]
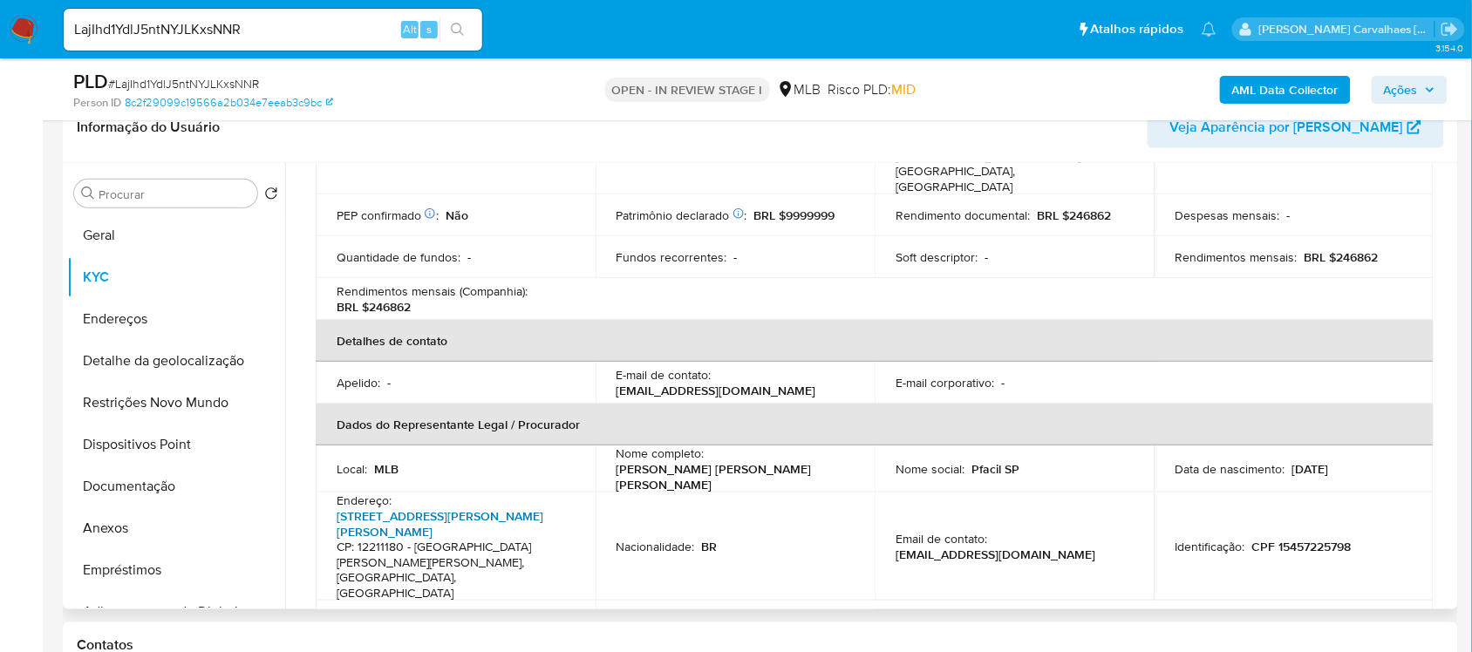
click at [454, 508] on link "Rua Pedro Rachid 846, Santana" at bounding box center [440, 524] width 207 height 33
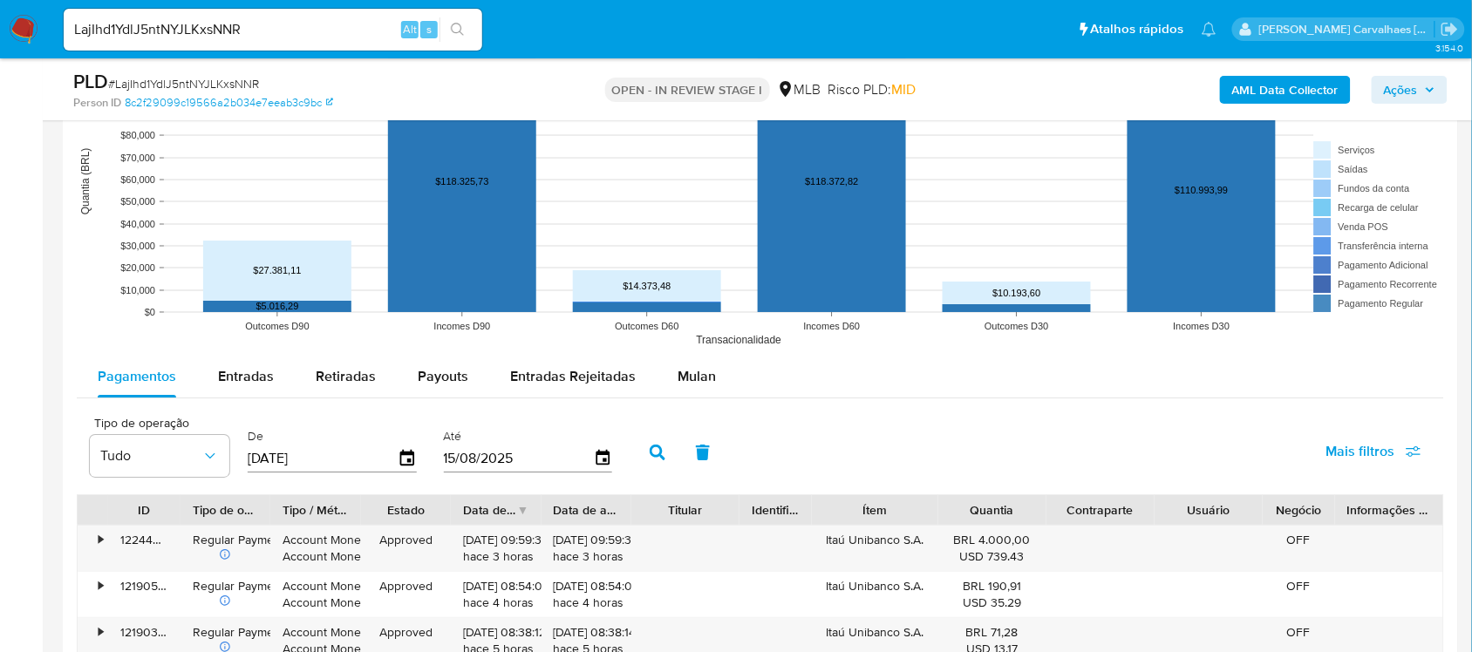
scroll to position [1816, 0]
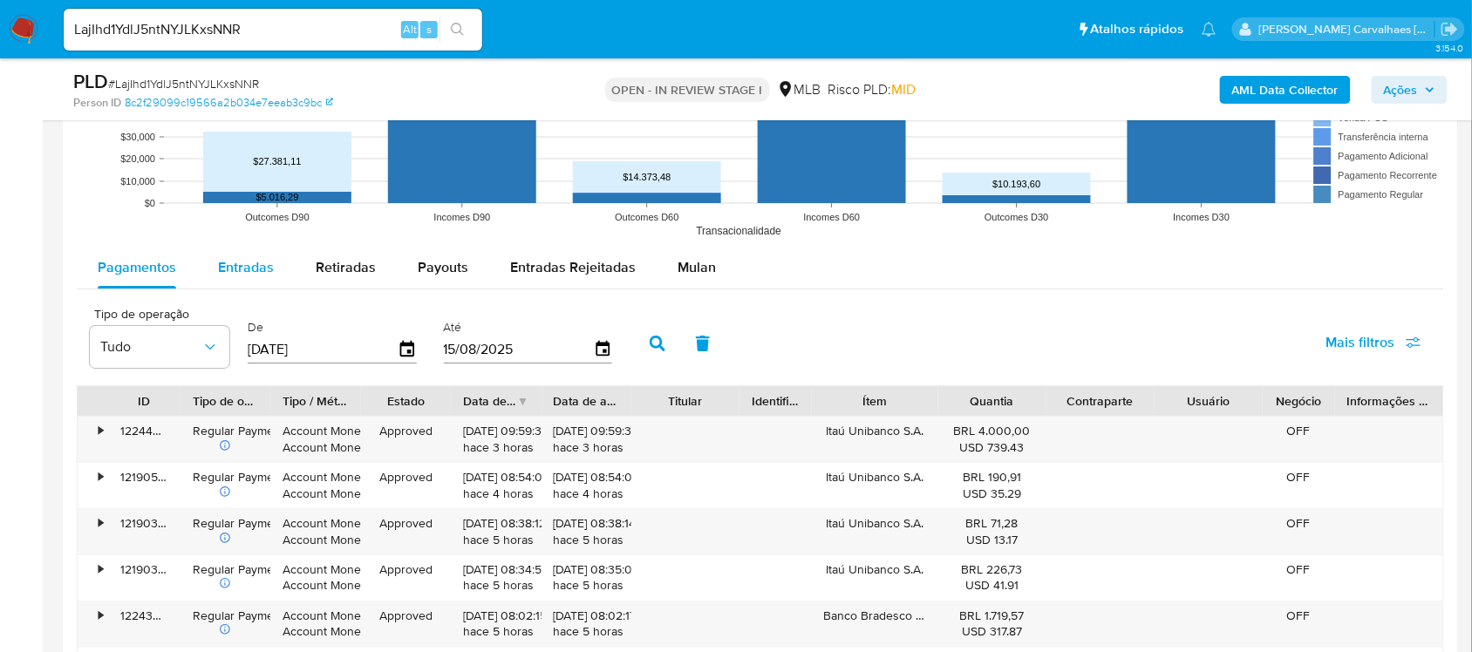
drag, startPoint x: 255, startPoint y: 276, endPoint x: 251, endPoint y: 285, distance: 9.4
click at [251, 285] on div "Entradas" at bounding box center [246, 268] width 56 height 42
select select "10"
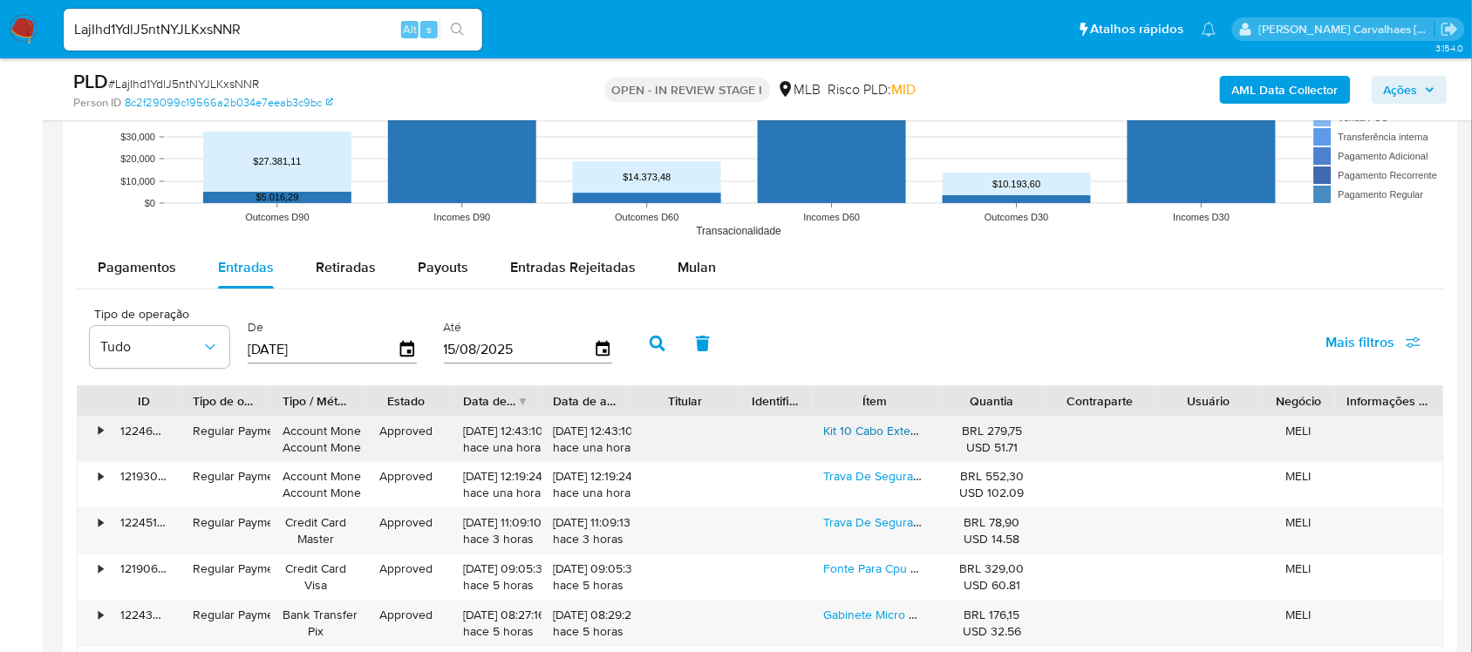
click at [856, 433] on link "Kit 10 Cabo Extensão Usb 1.8 Metros 2.0 Extensor Macho Fêmea" at bounding box center [998, 430] width 349 height 17
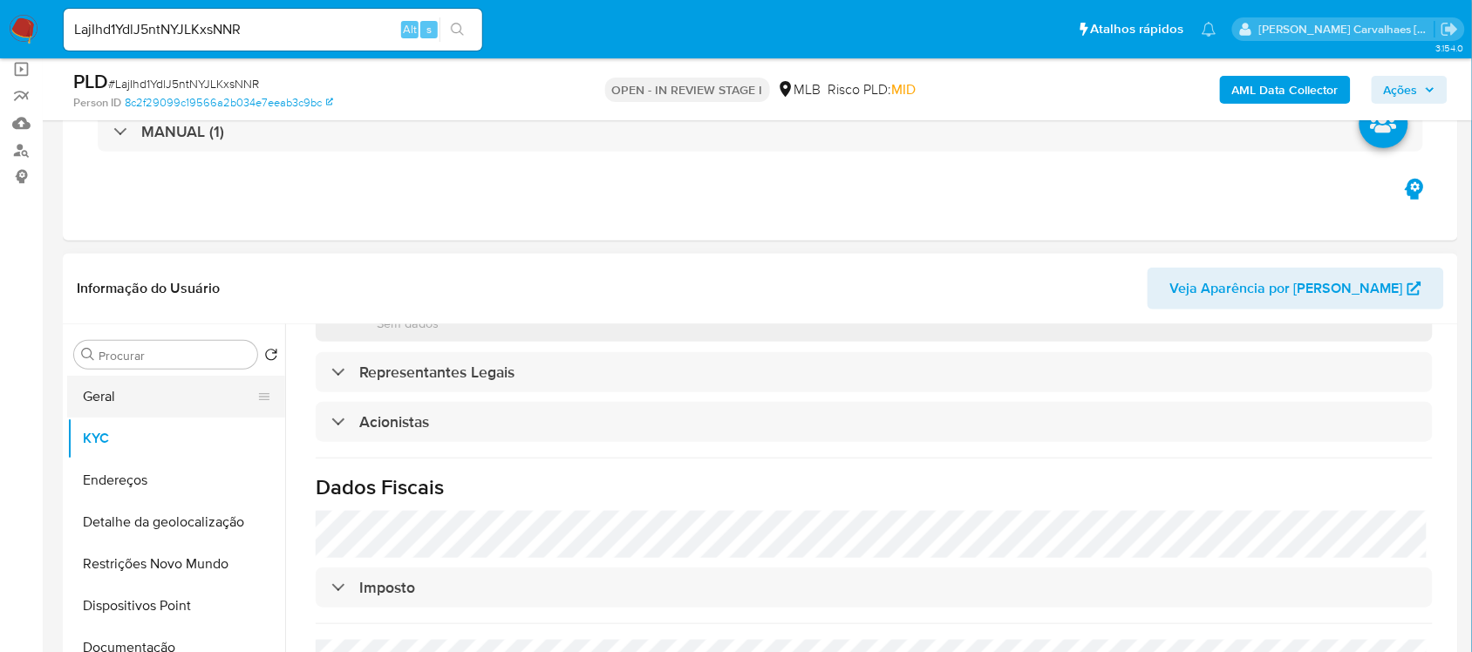
scroll to position [327, 0]
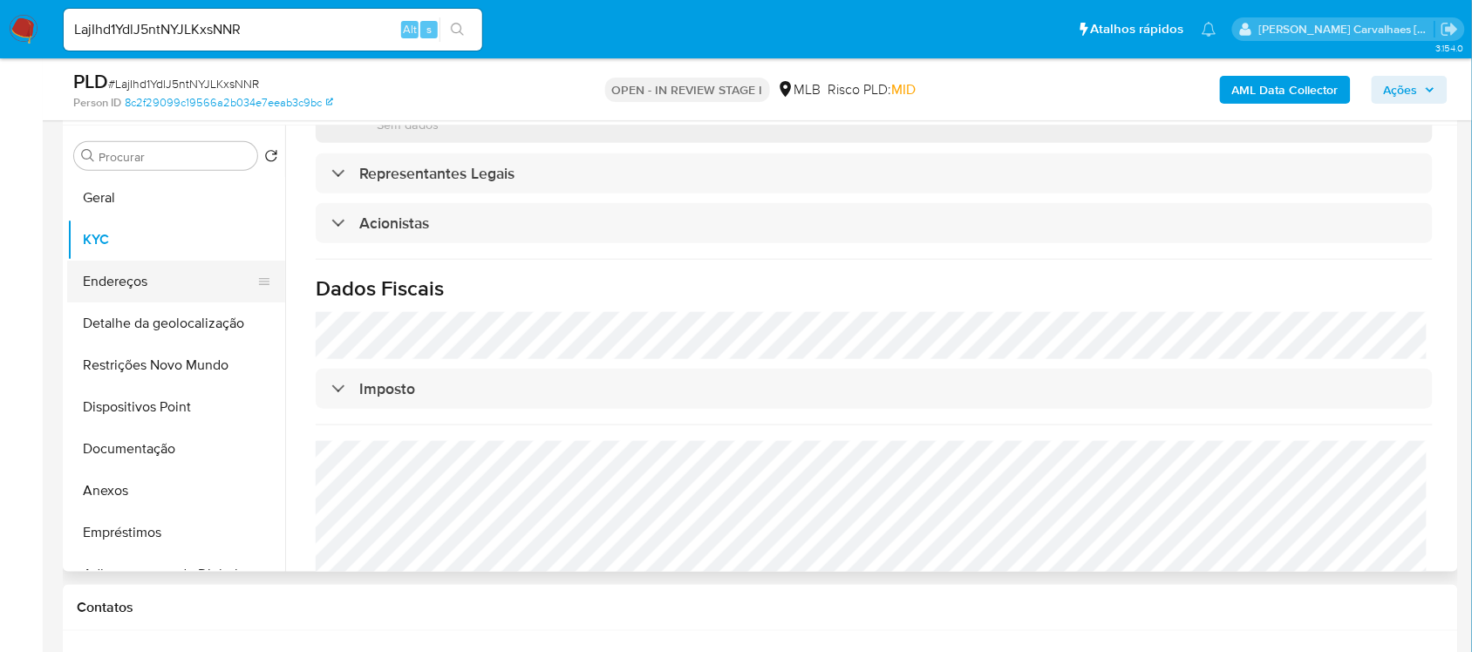
click at [145, 275] on button "Endereços" at bounding box center [169, 282] width 204 height 42
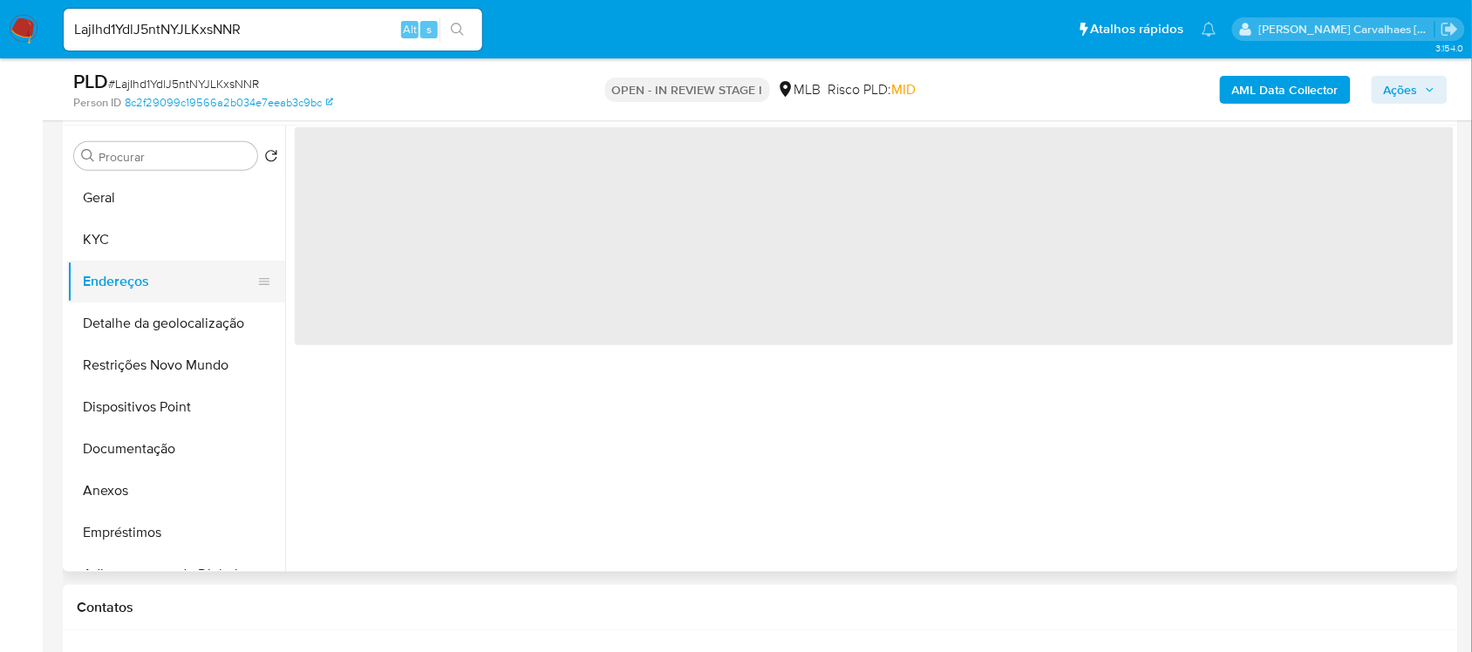
scroll to position [0, 0]
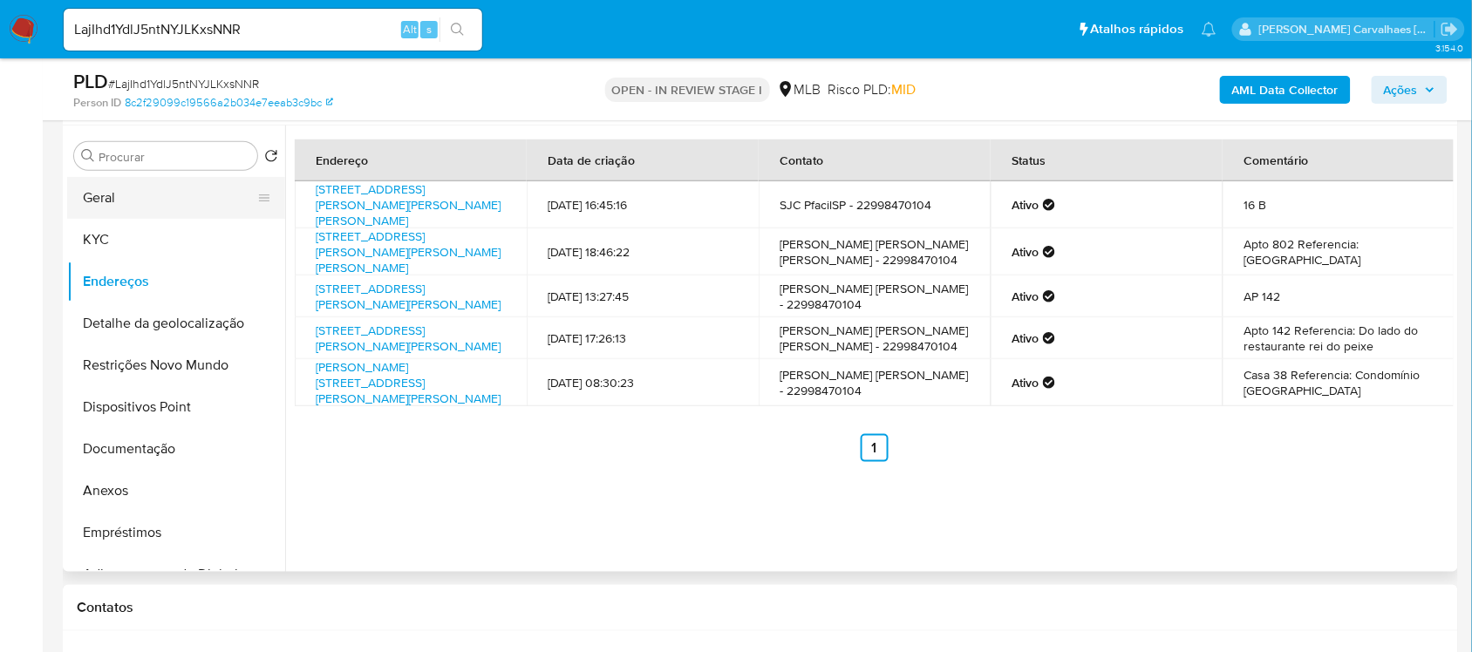
click at [157, 209] on button "Geral" at bounding box center [169, 198] width 204 height 42
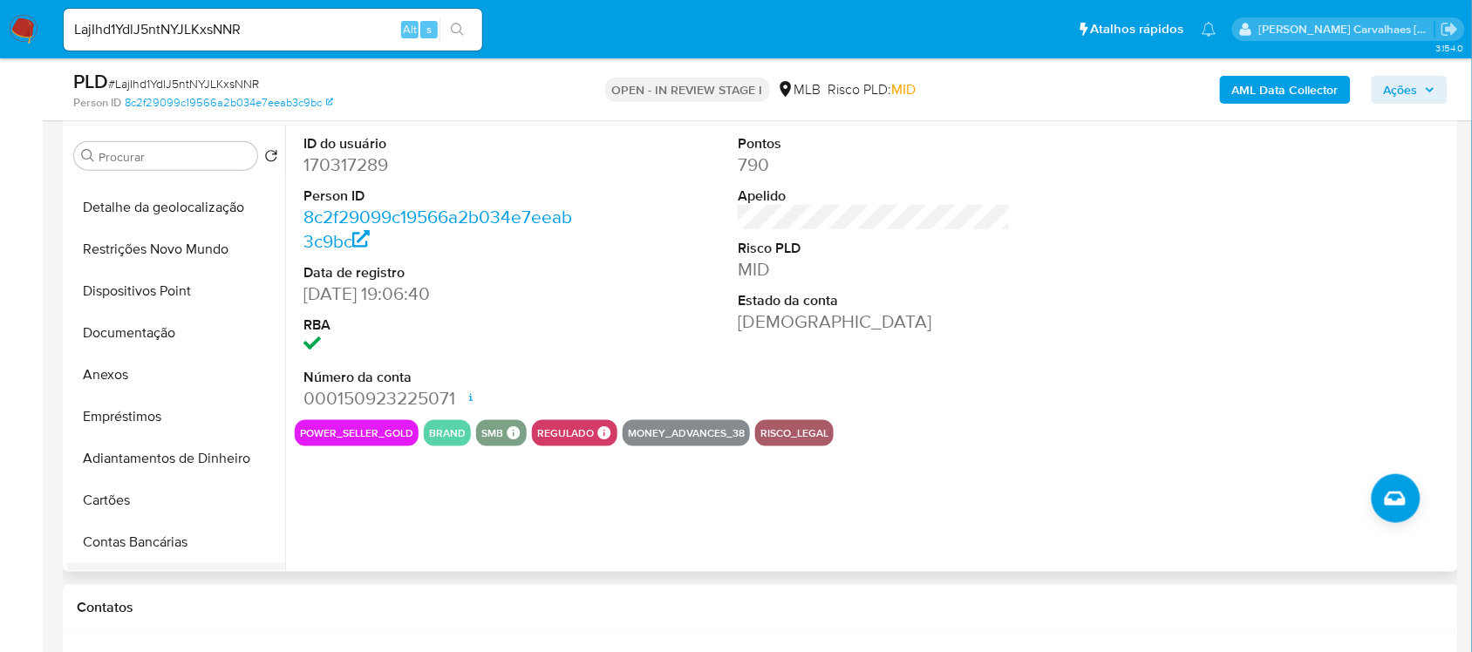
scroll to position [109, 0]
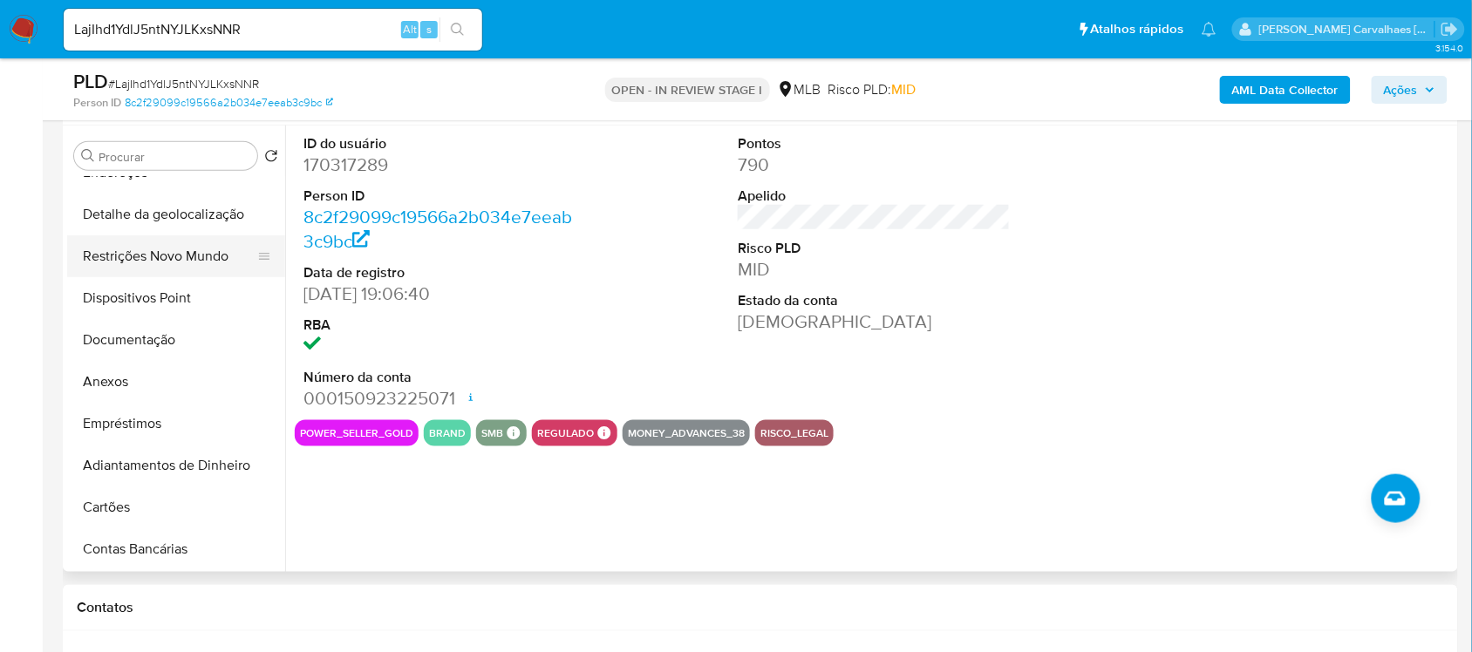
click at [159, 262] on button "Restrições Novo Mundo" at bounding box center [169, 256] width 204 height 42
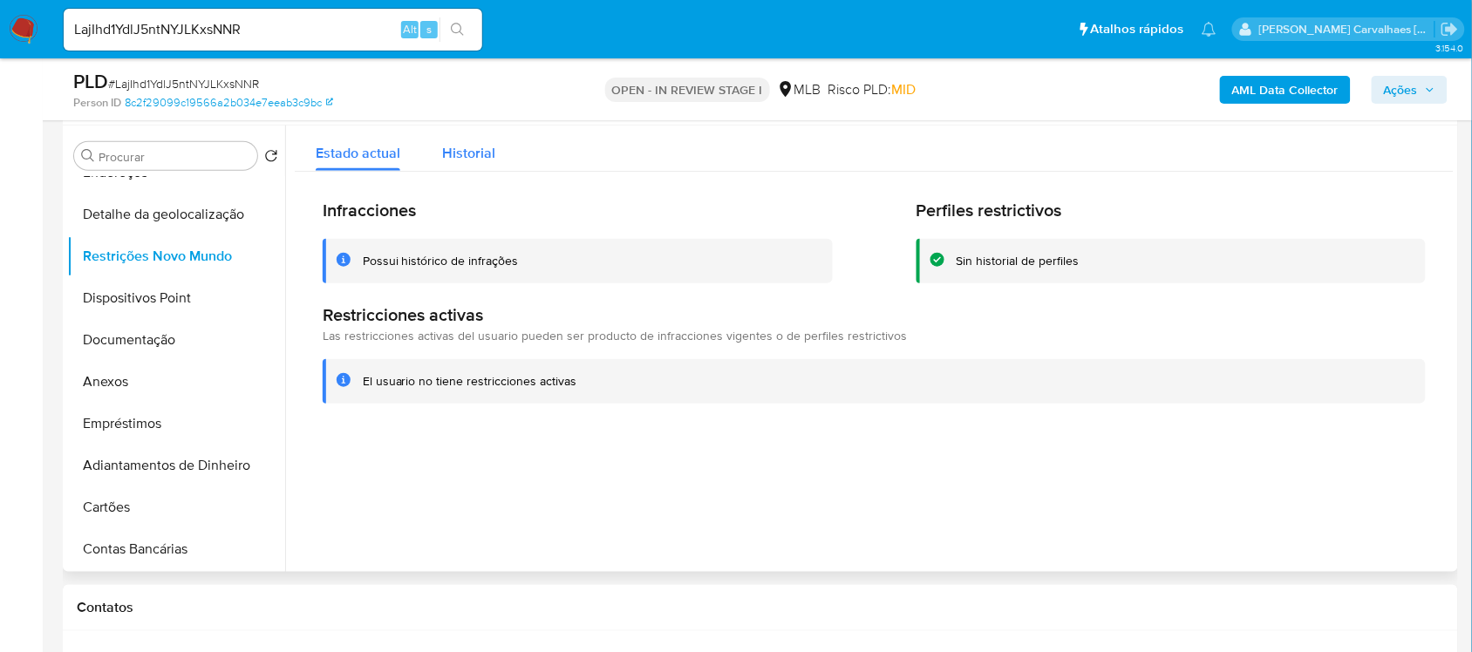
click at [455, 150] on span "Historial" at bounding box center [468, 153] width 53 height 20
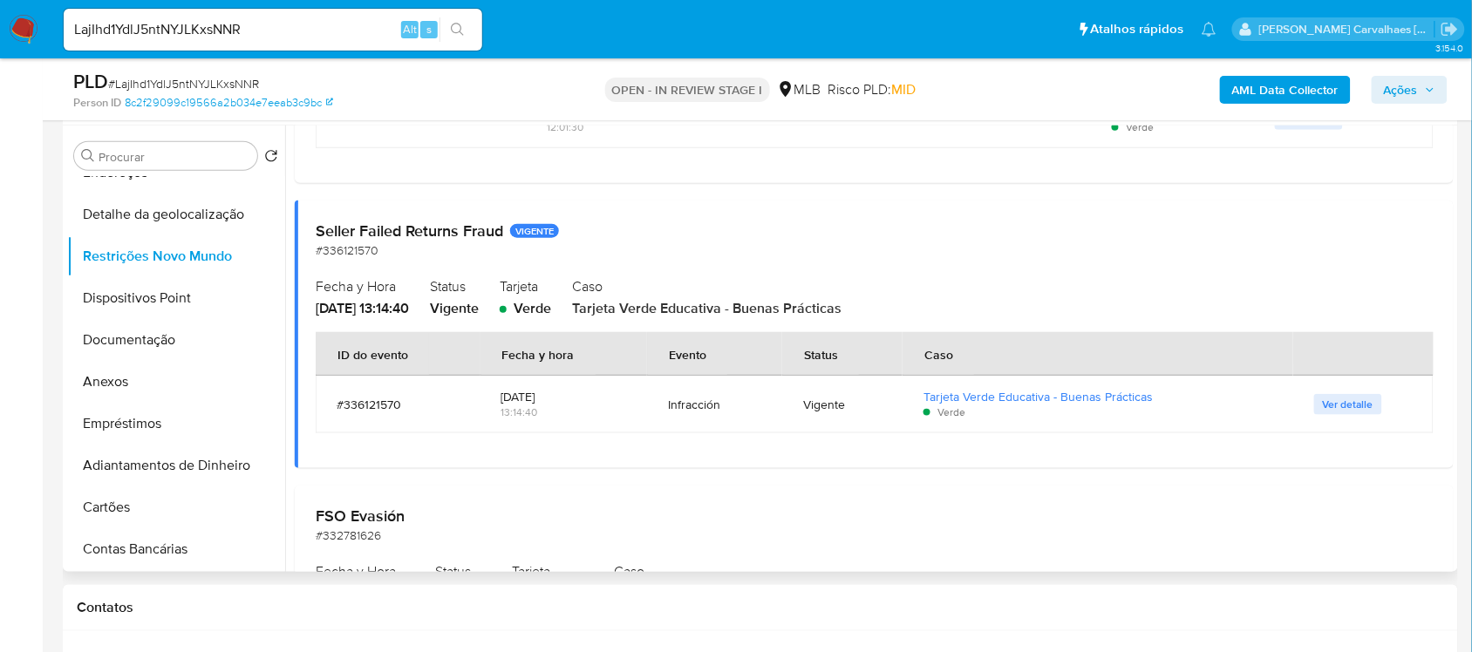
scroll to position [327, 0]
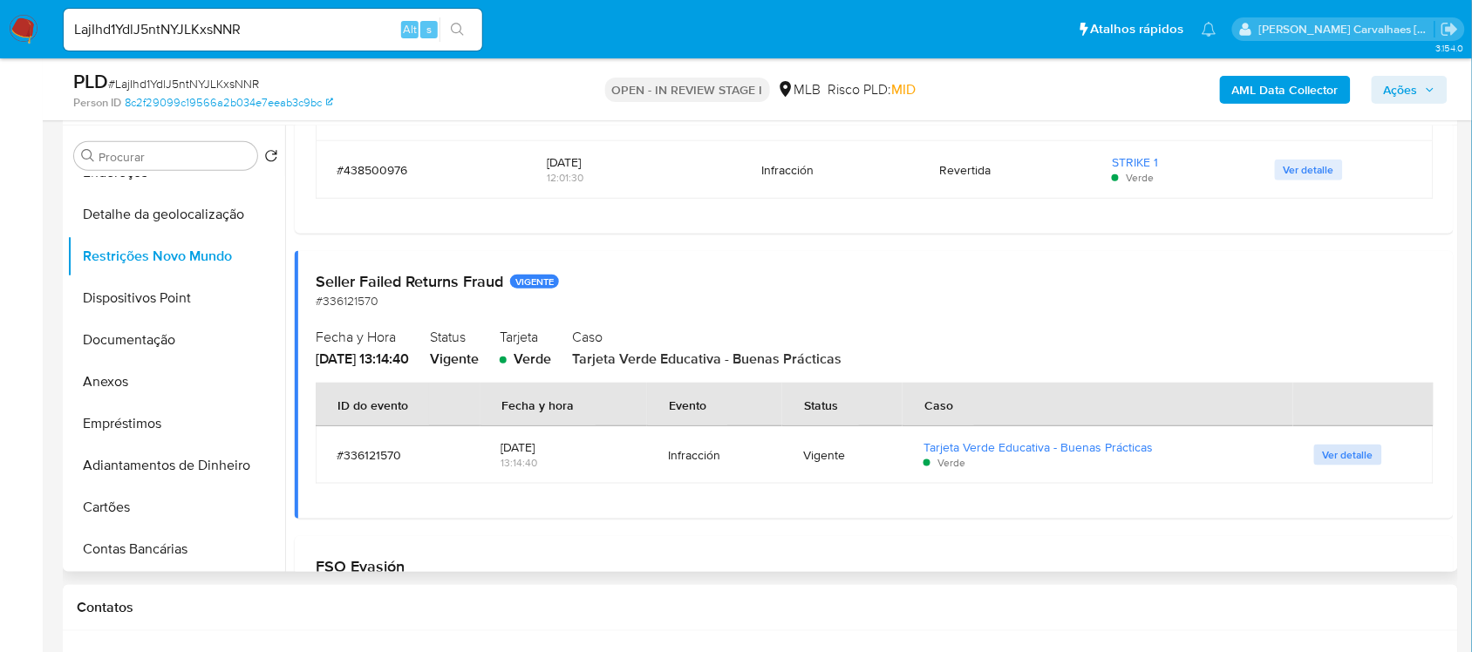
click at [1348, 447] on span "Ver detalle" at bounding box center [1348, 455] width 51 height 17
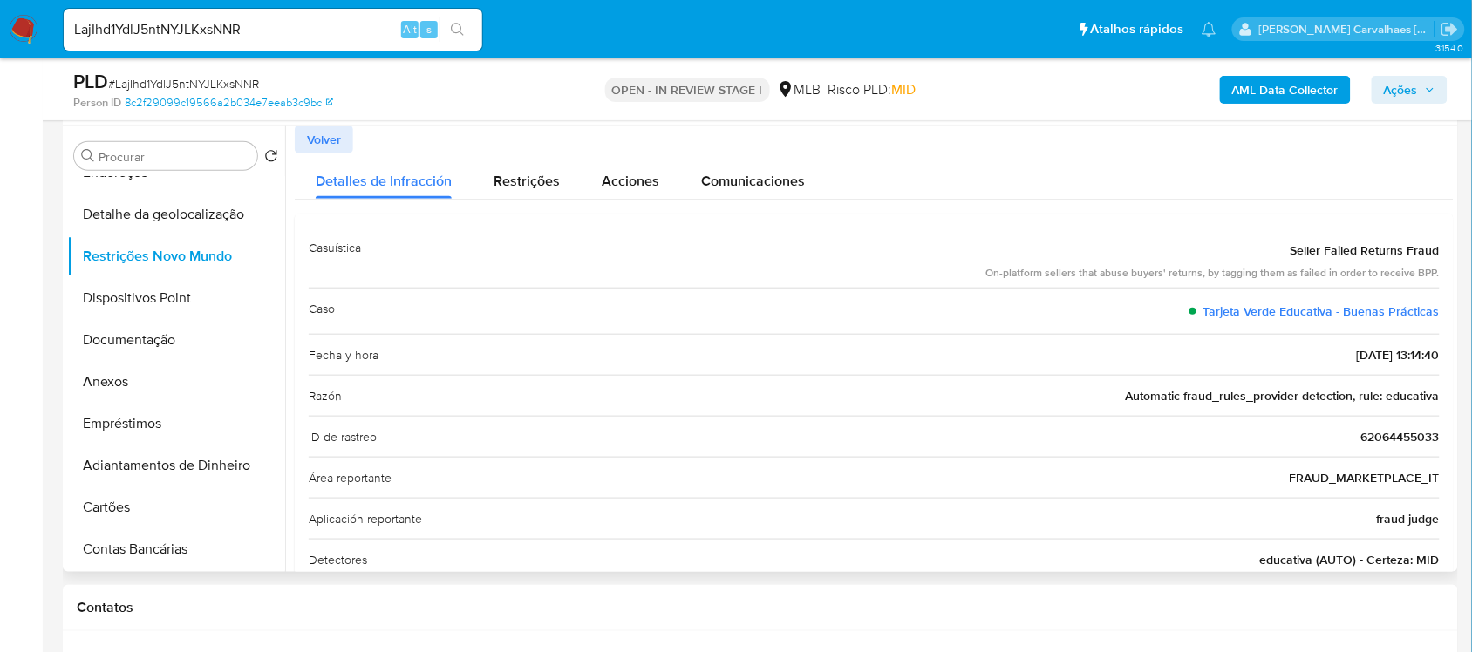
scroll to position [109, 0]
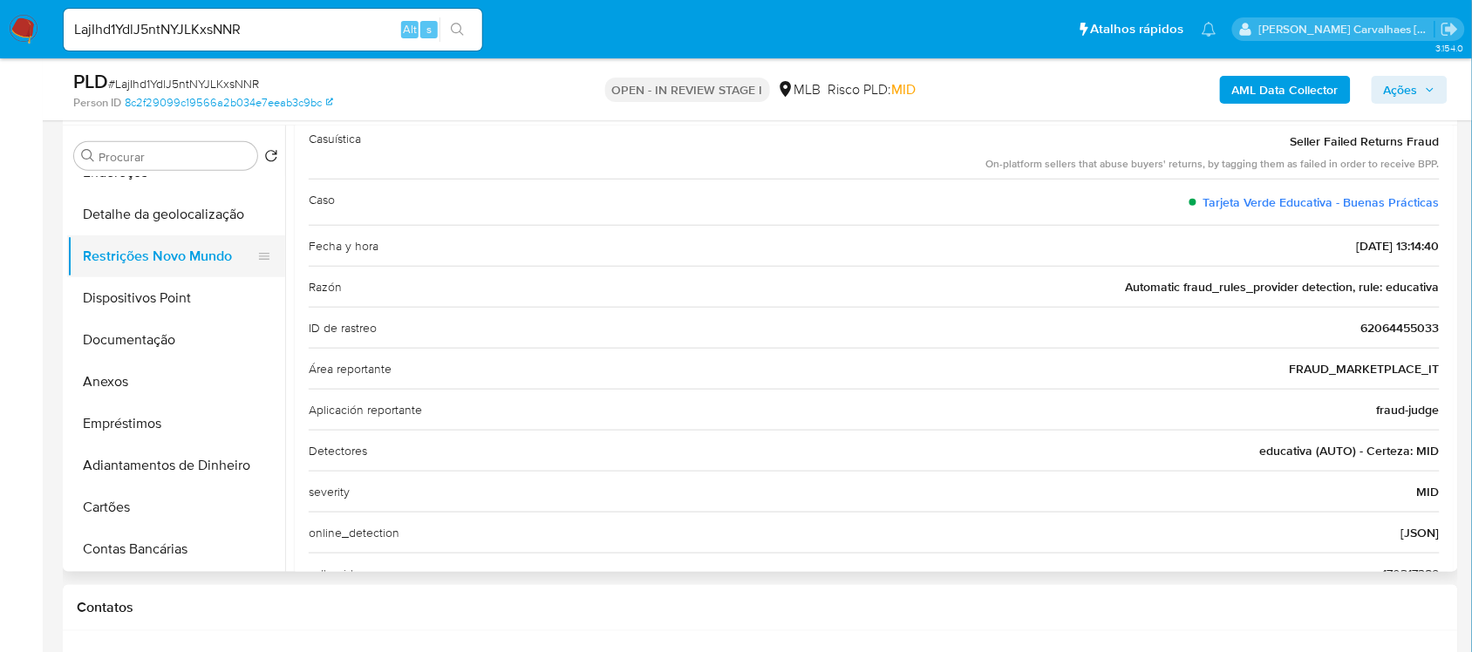
click at [167, 258] on button "Restrições Novo Mundo" at bounding box center [169, 256] width 204 height 42
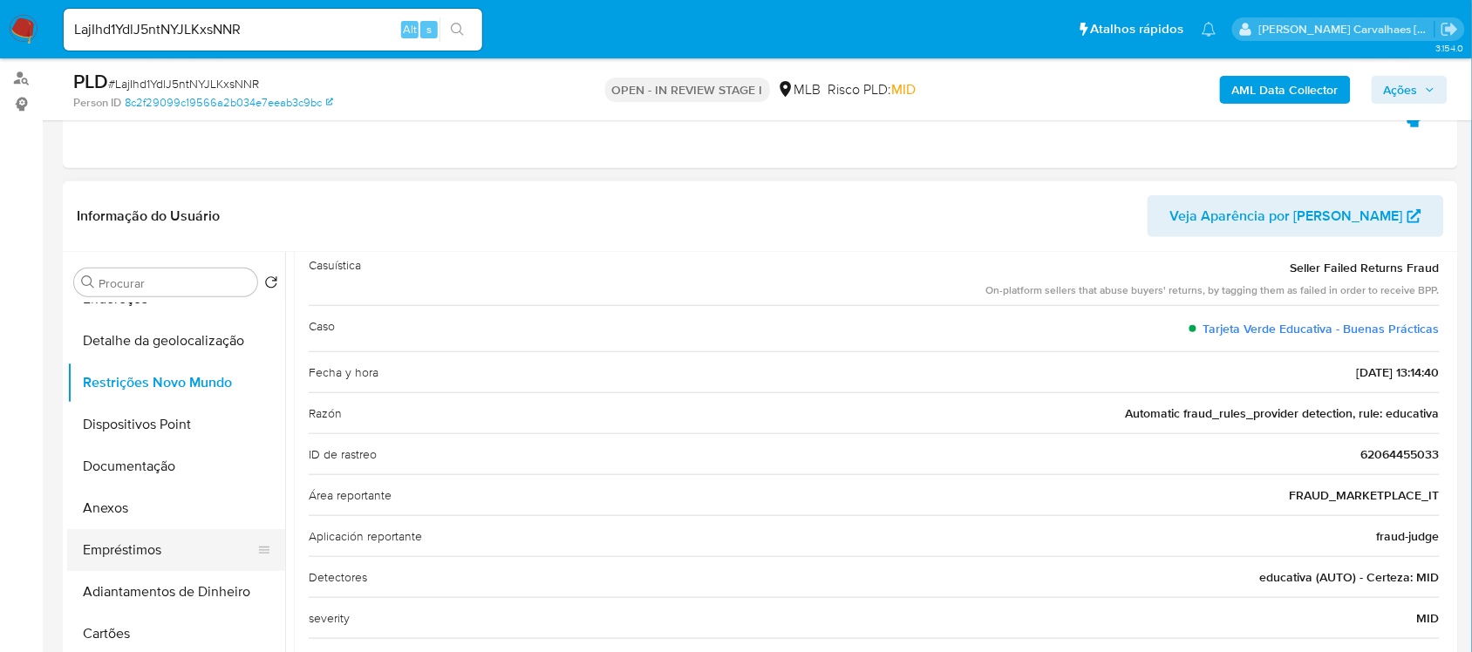
scroll to position [218, 0]
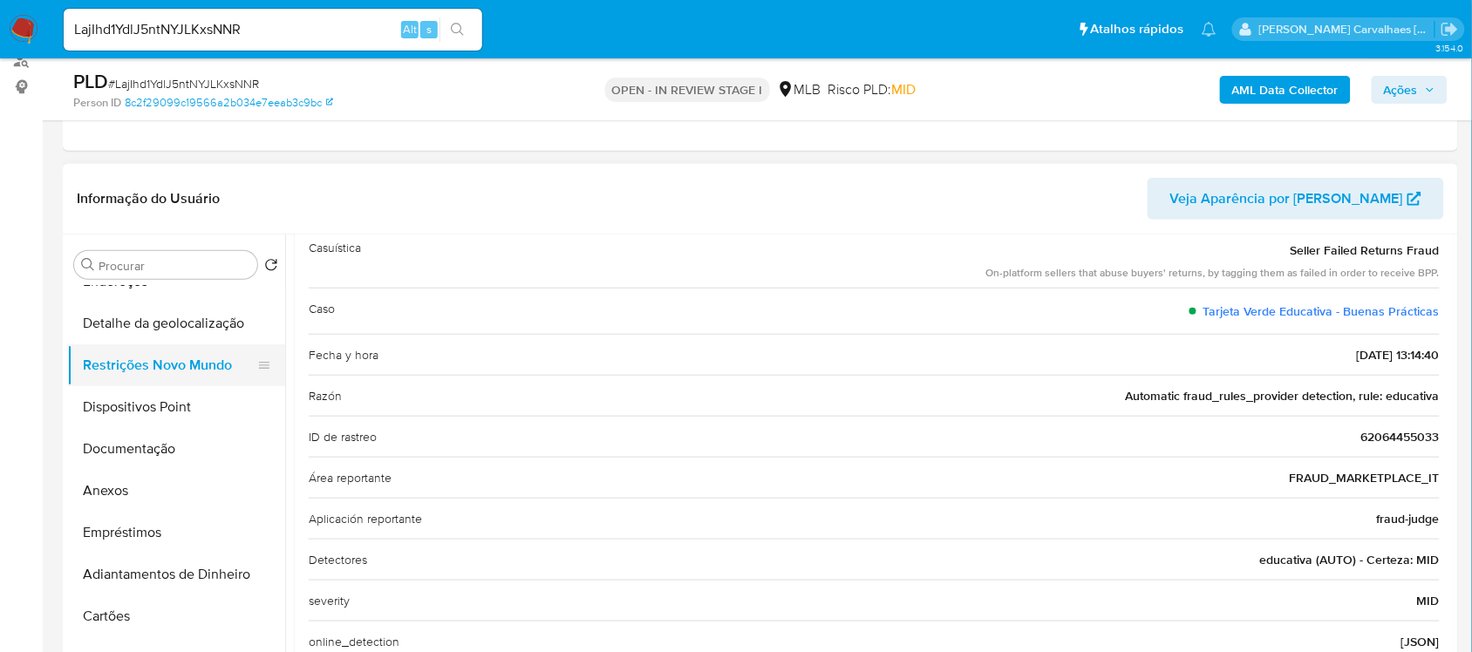
click at [219, 347] on button "Restrições Novo Mundo" at bounding box center [169, 365] width 204 height 42
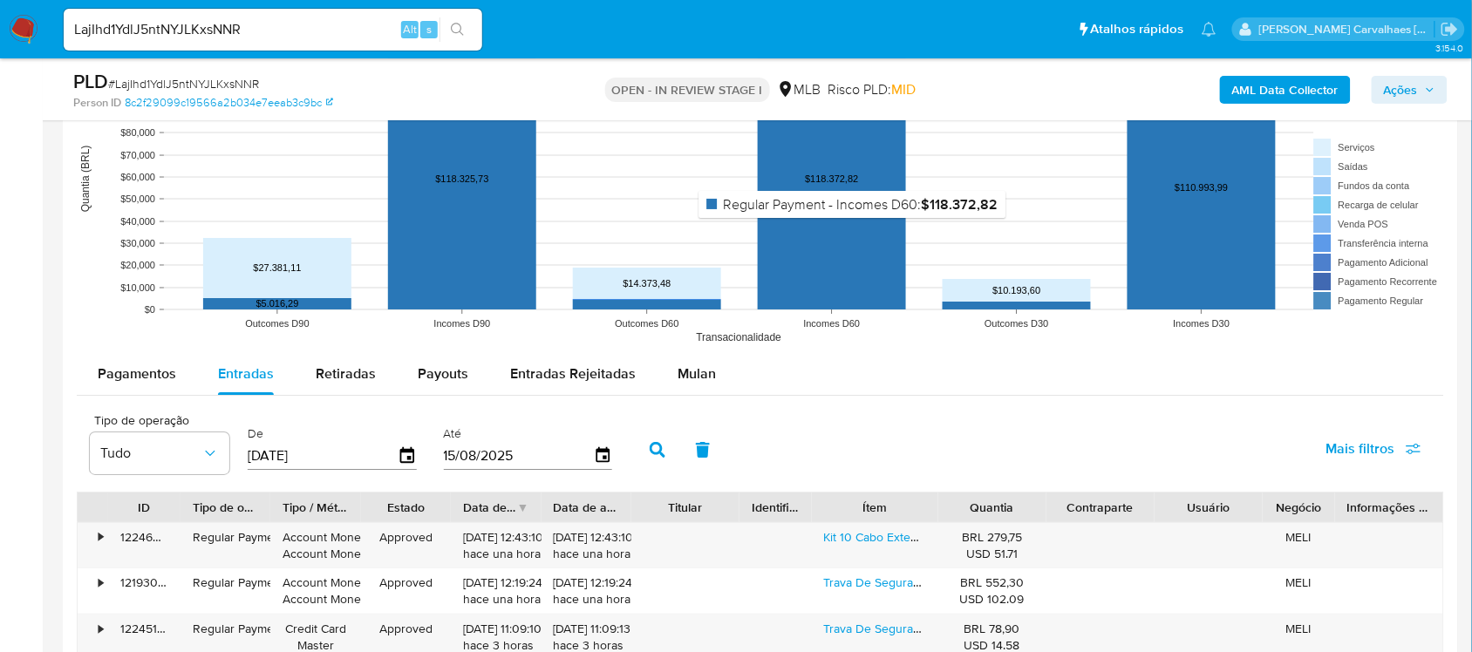
scroll to position [1962, 0]
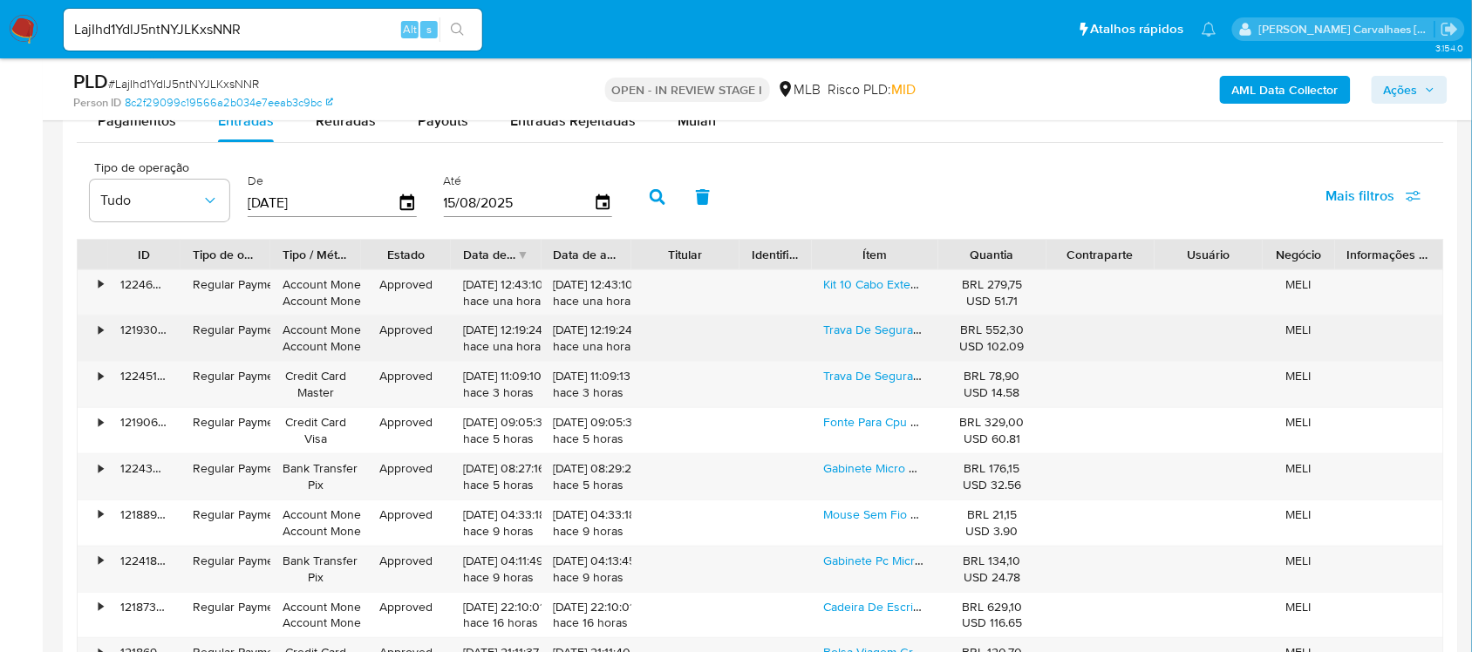
click at [869, 343] on div "Trava De Segurança N17 Para Notebook Dell Keyed Laptop Lock" at bounding box center [875, 338] width 126 height 45
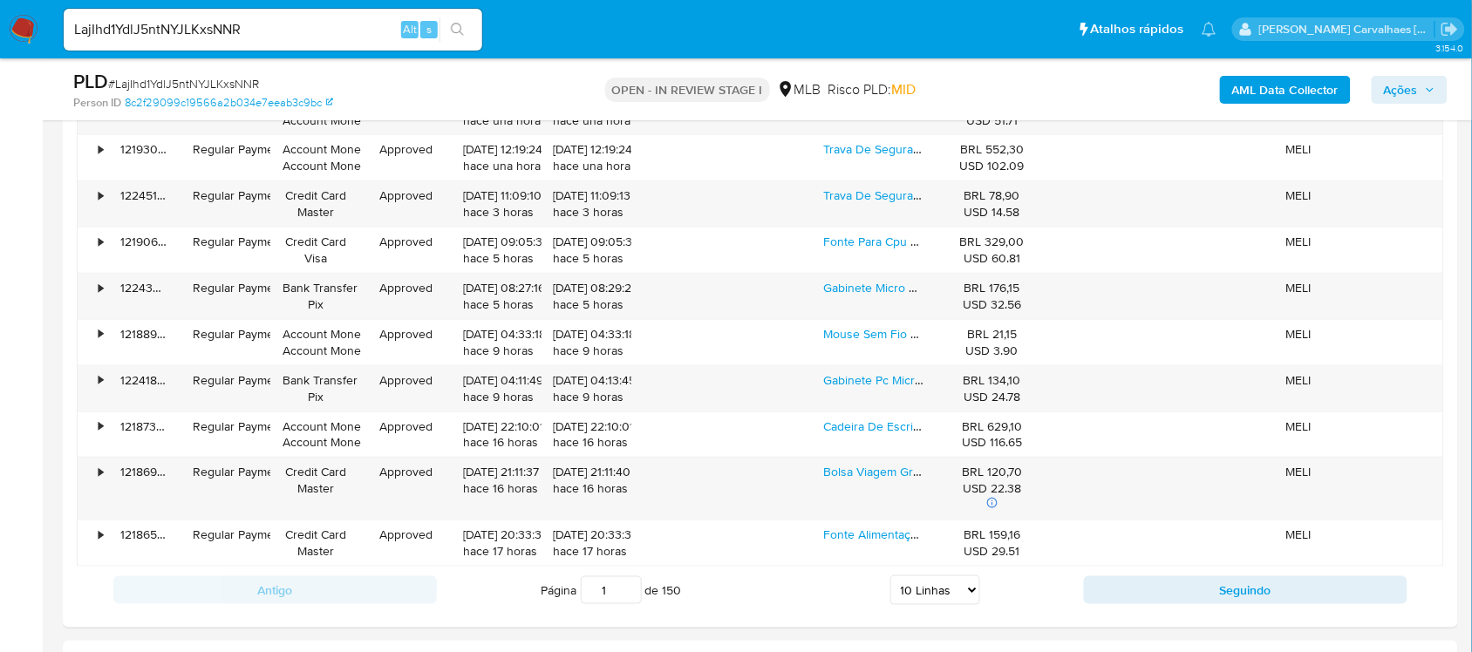
scroll to position [2180, 0]
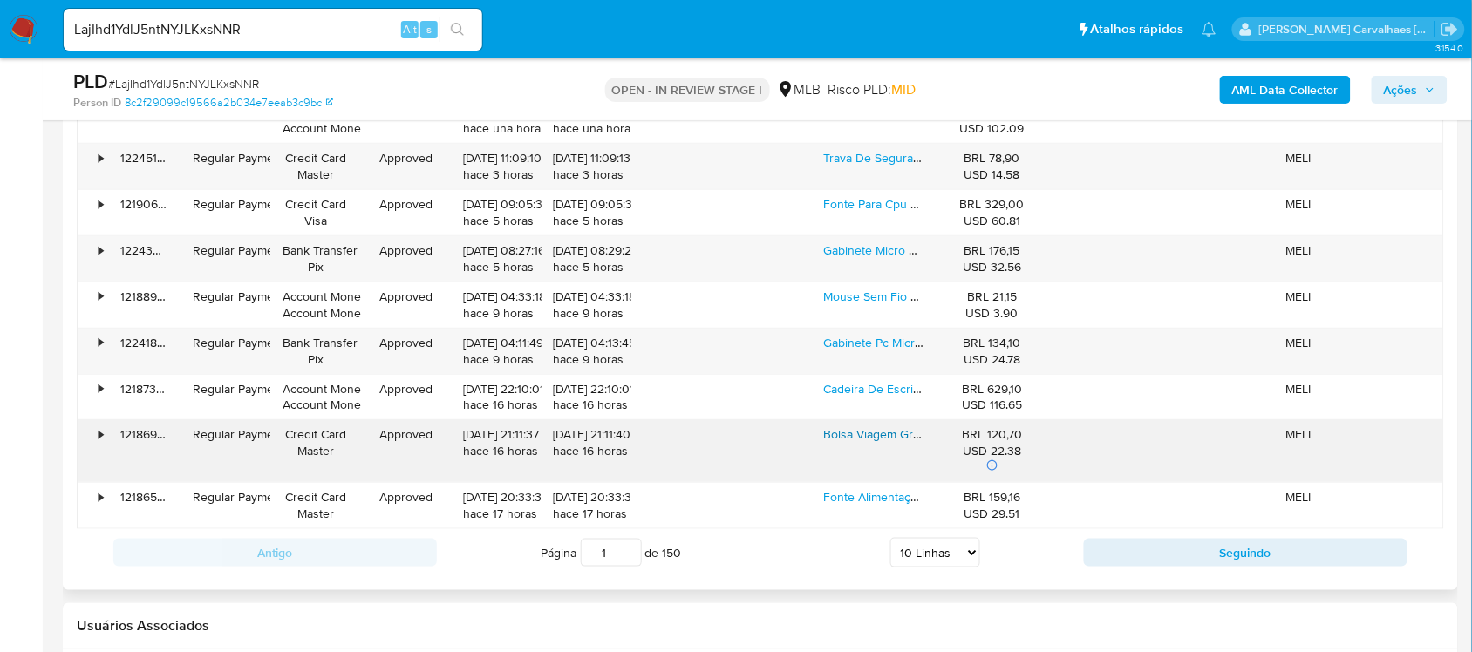
click at [874, 434] on link "Bolsa Viagem Grande Academia Alta Capacidade E Durável" at bounding box center [983, 434] width 318 height 17
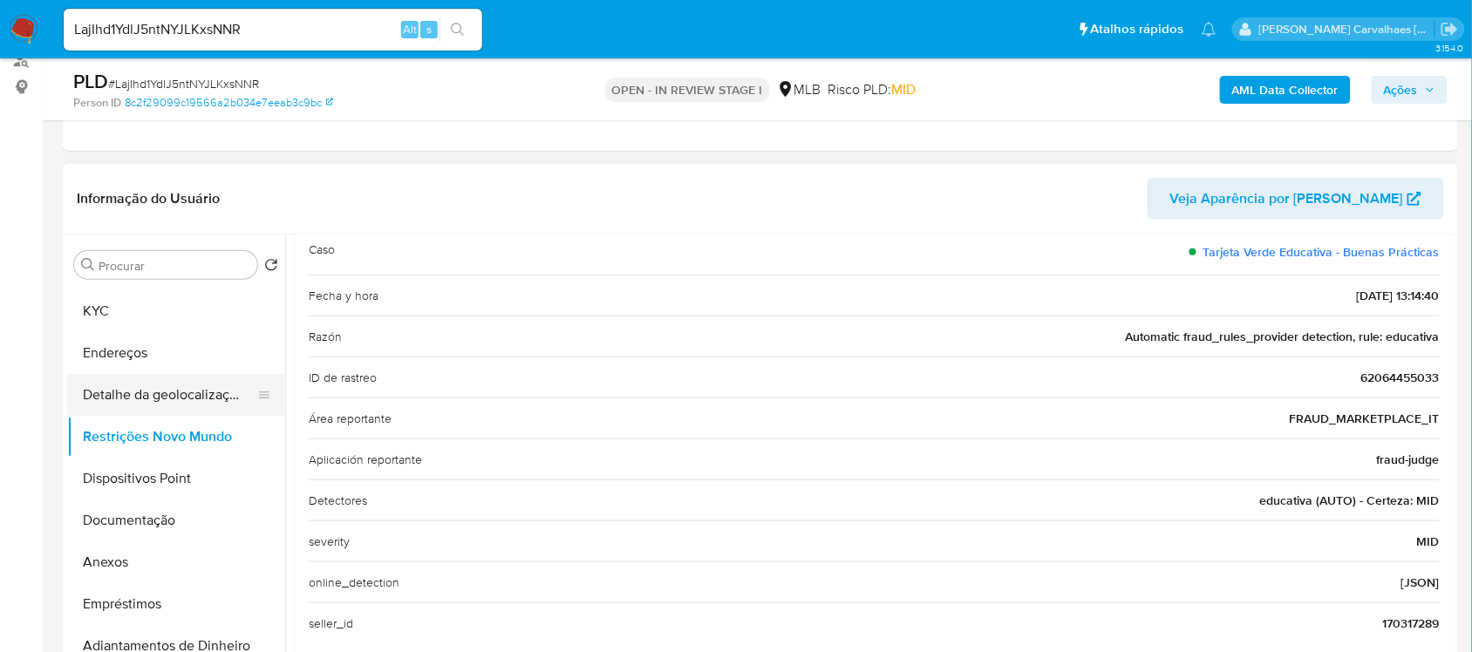
scroll to position [0, 0]
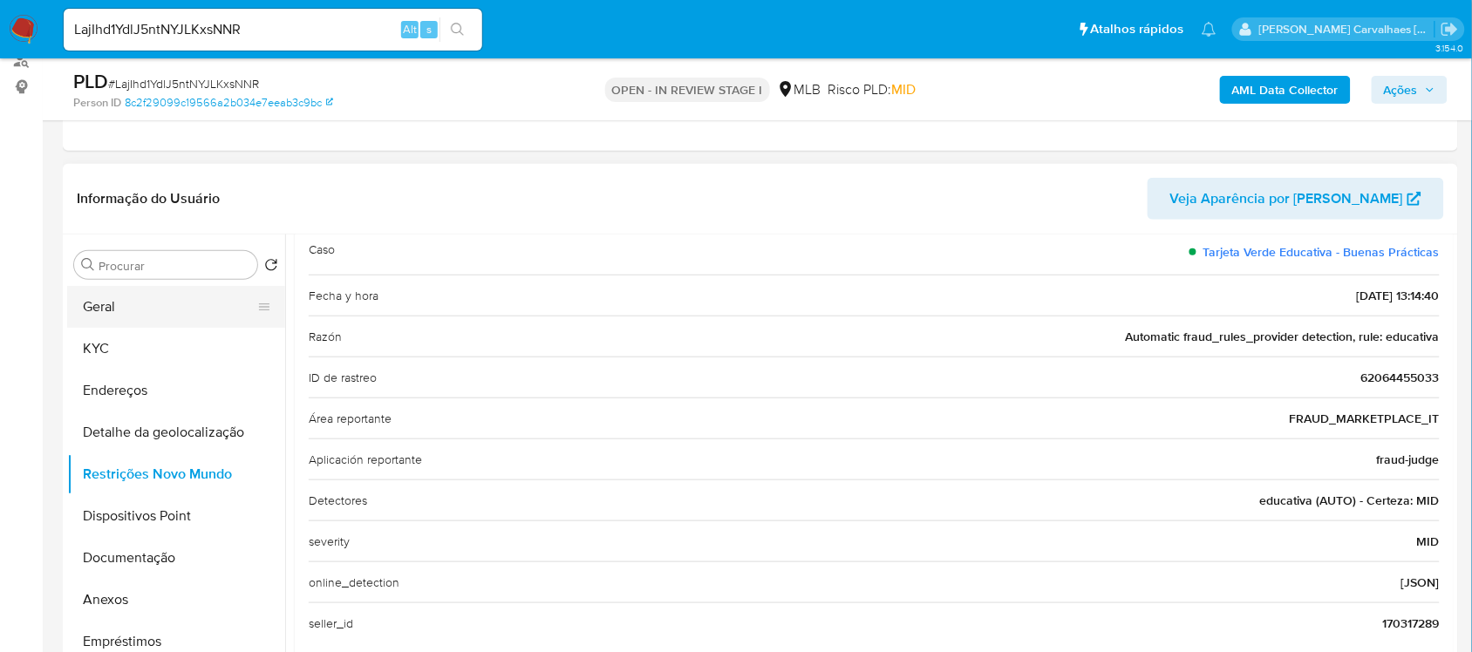
click at [131, 324] on button "Geral" at bounding box center [169, 307] width 204 height 42
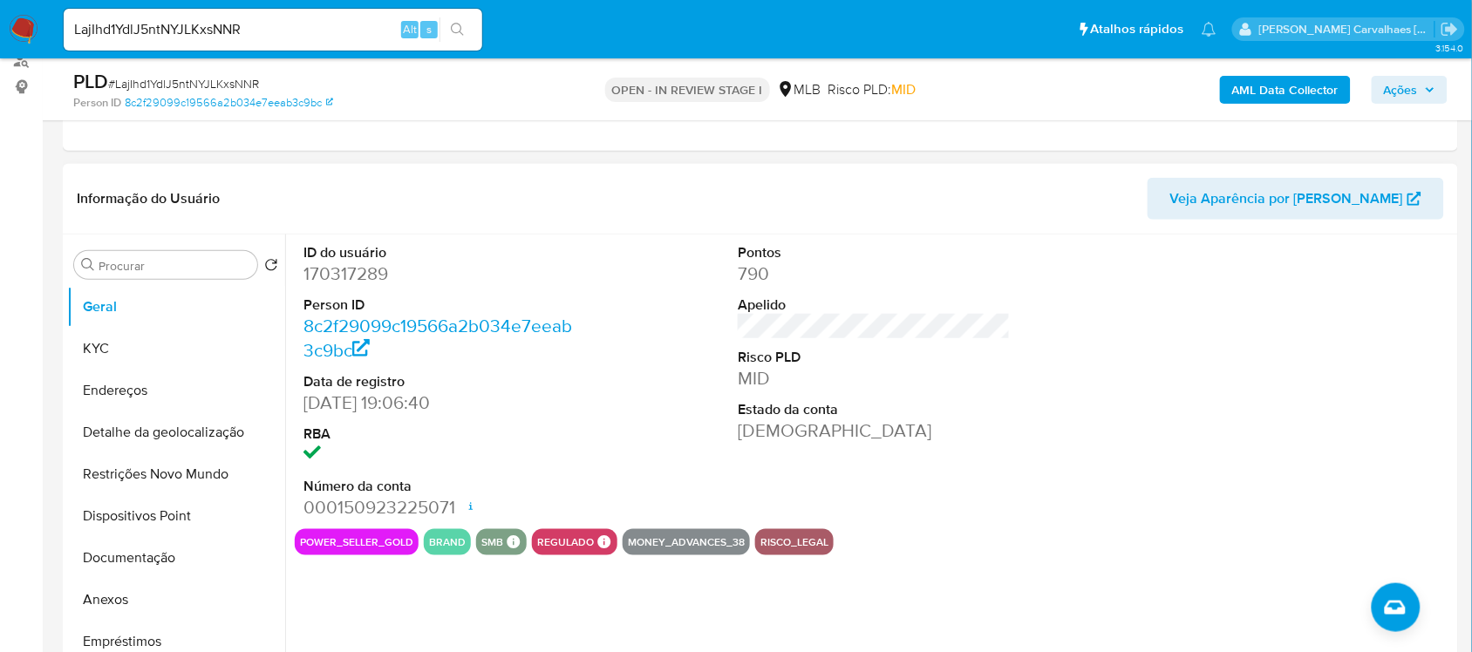
drag, startPoint x: 299, startPoint y: 541, endPoint x: 378, endPoint y: 538, distance: 78.5
click at [378, 542] on button "power_seller_gold" at bounding box center [356, 542] width 113 height 7
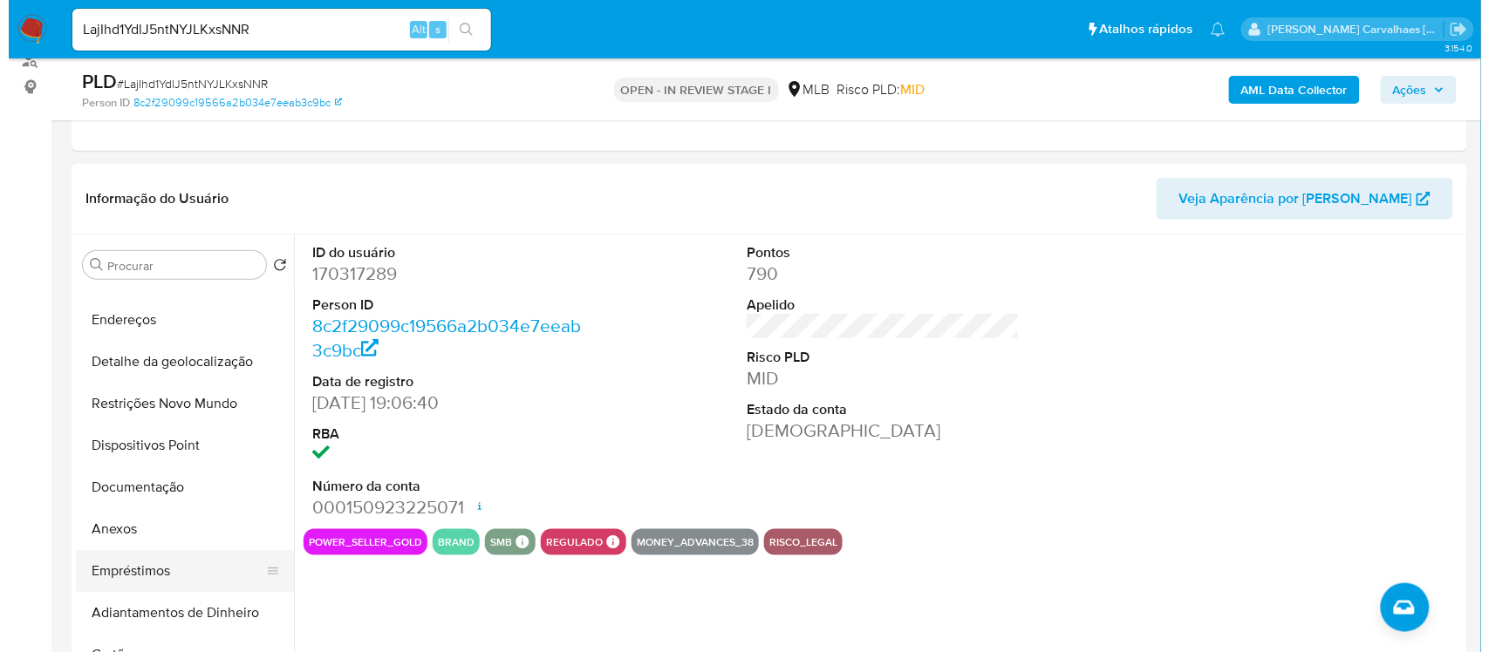
scroll to position [109, 0]
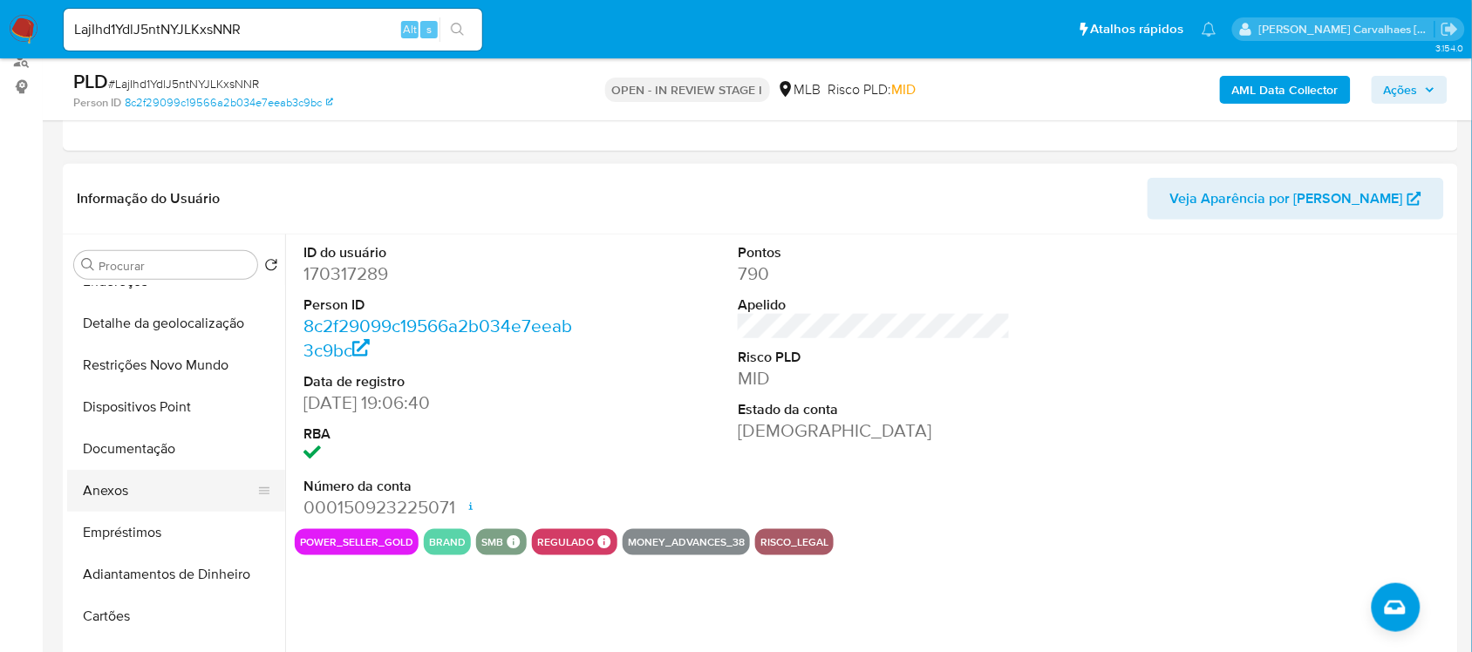
click at [164, 485] on button "Anexos" at bounding box center [169, 491] width 204 height 42
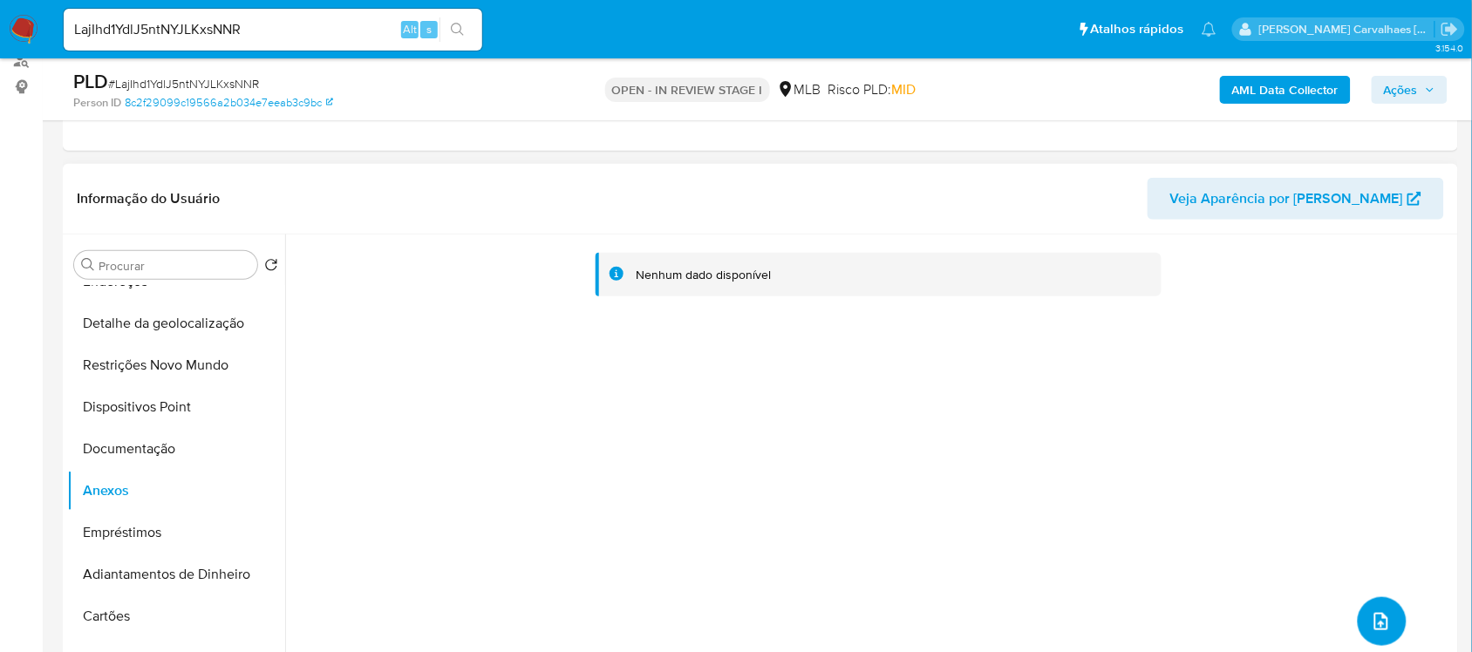
click at [1376, 607] on button "upload-file" at bounding box center [1382, 621] width 49 height 49
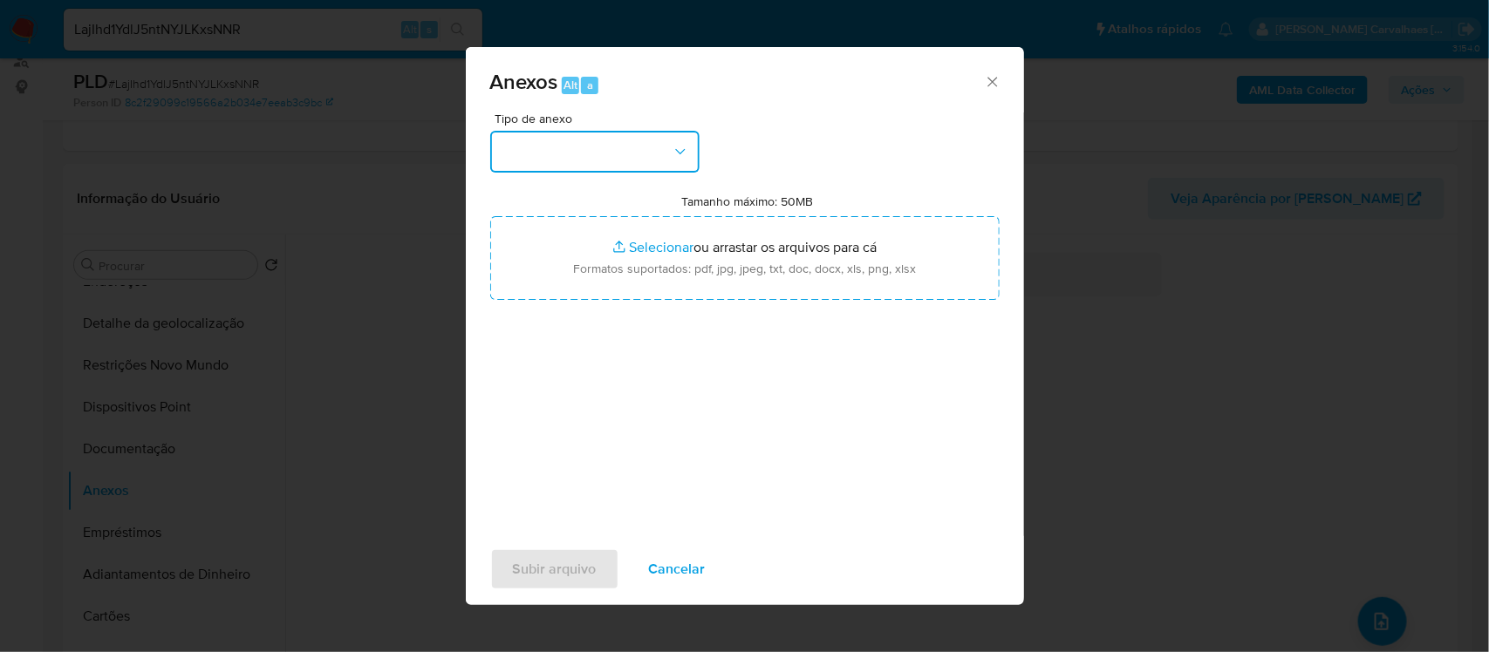
click at [677, 157] on icon "button" at bounding box center [680, 151] width 17 height 17
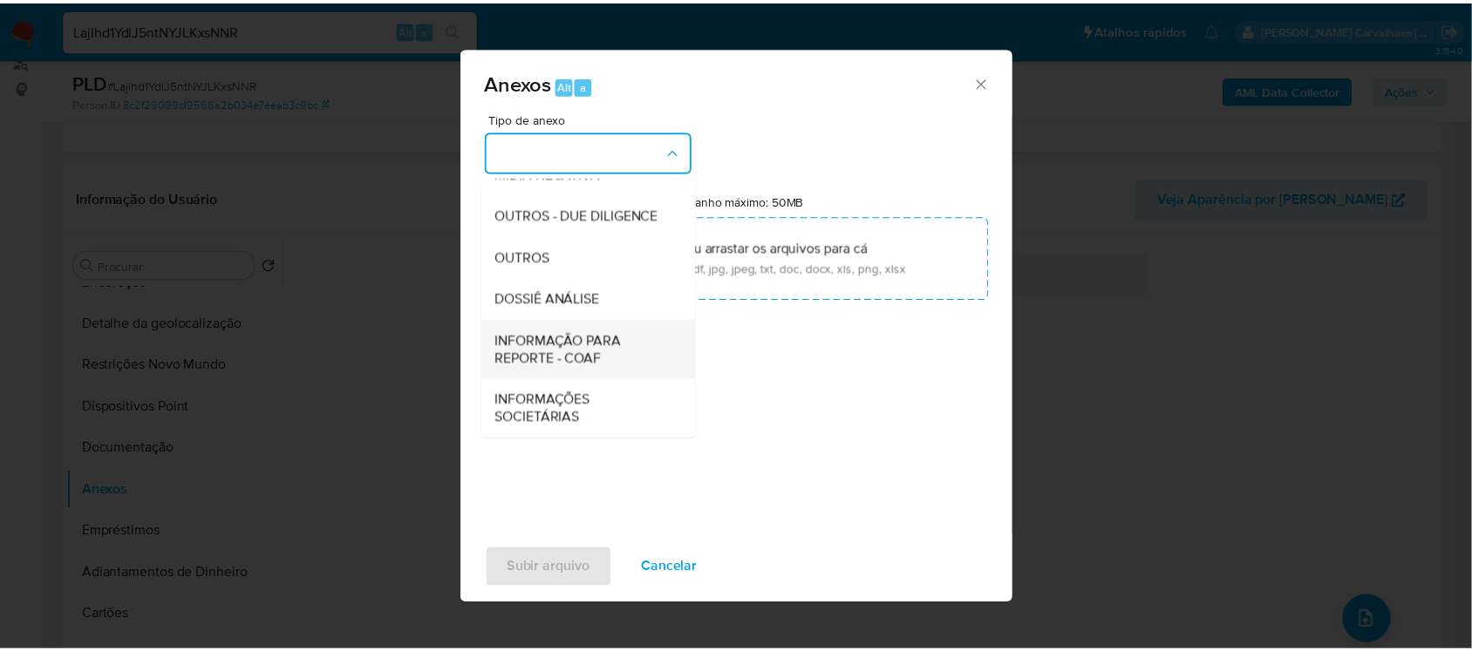
scroll to position [268, 0]
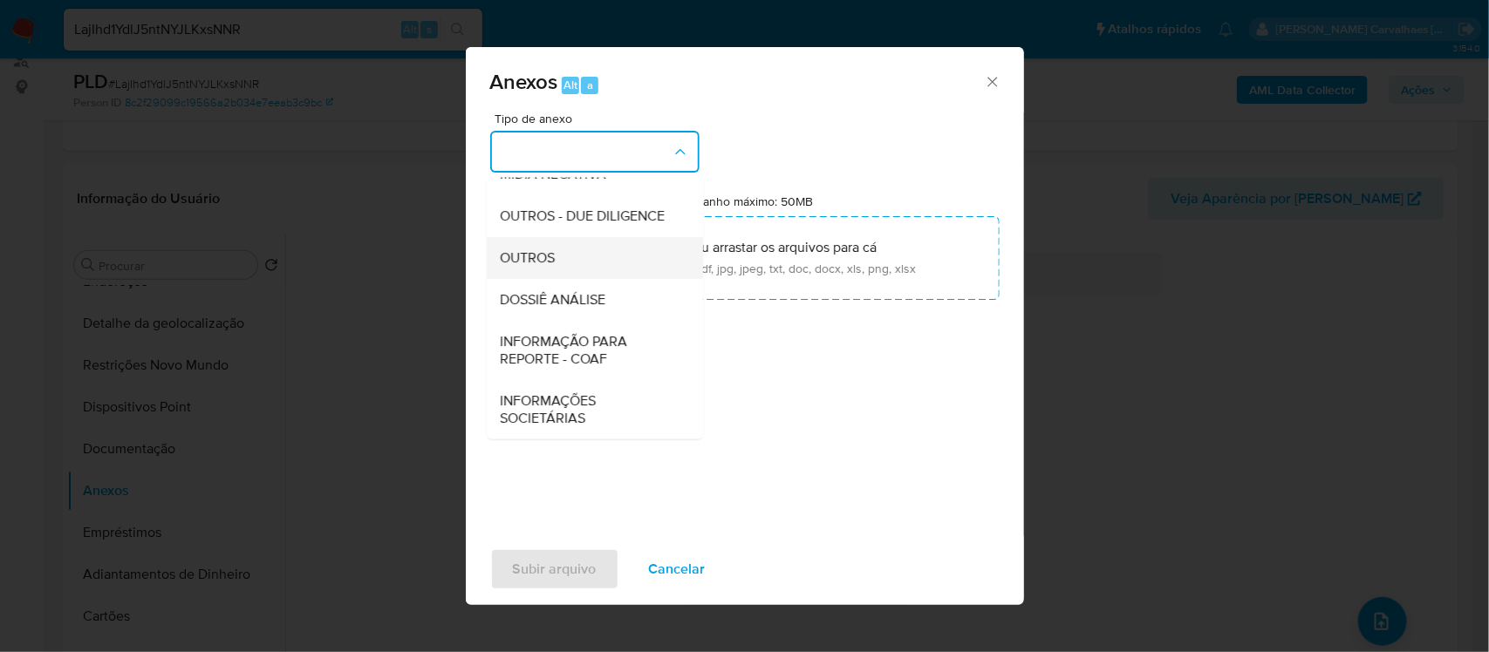
click at [593, 264] on div "OUTROS" at bounding box center [590, 257] width 178 height 42
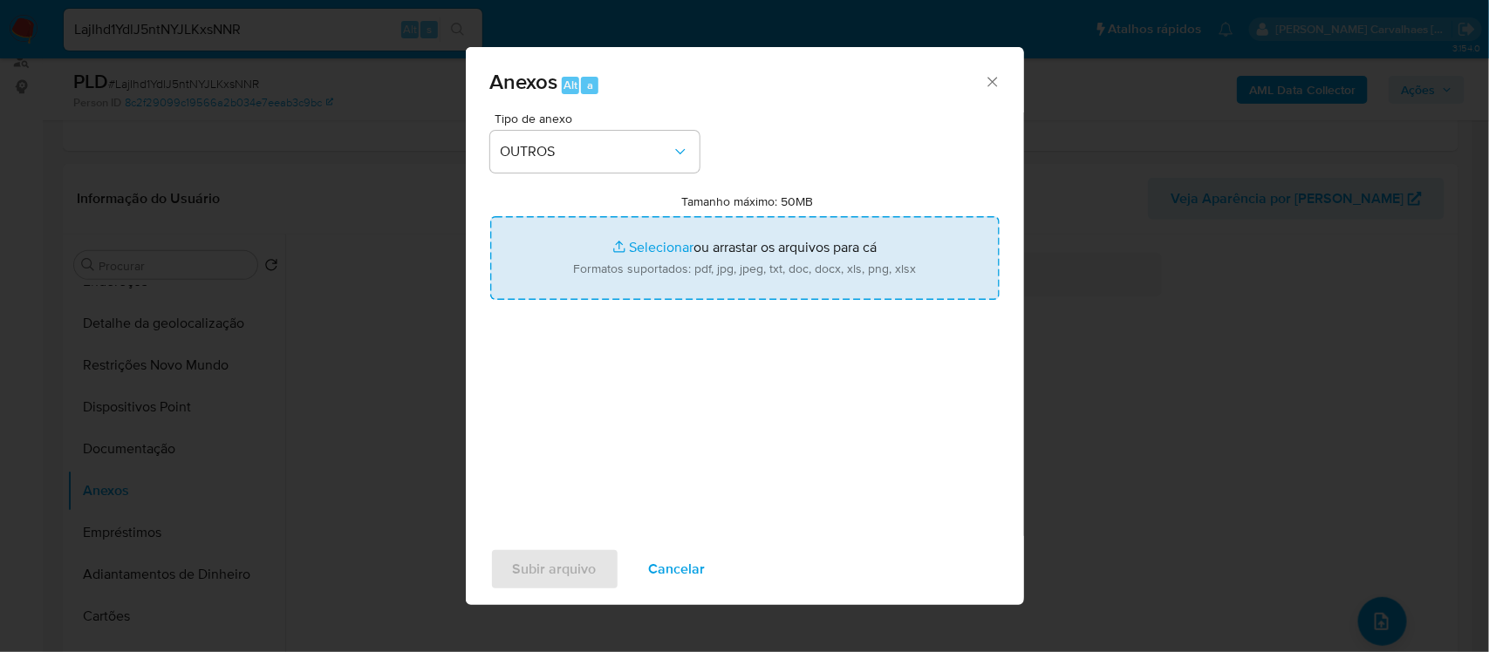
click at [663, 249] on input "Tamanho máximo: 50MB Selecionar arquivos" at bounding box center [744, 258] width 509 height 84
type input "C:\fakepath\DECLINIO- CNPJ 00553507000253 - PTC TECH COMERCIO LTDA.pdf"
click at [637, 250] on input "Tamanho máximo: 50MB Selecionar arquivos" at bounding box center [744, 258] width 509 height 84
type input "C:\fakepath\Mulan PTC TECH COMERCIO LTDA 170317289_2025_08_15_10_52_30 - Resume…"
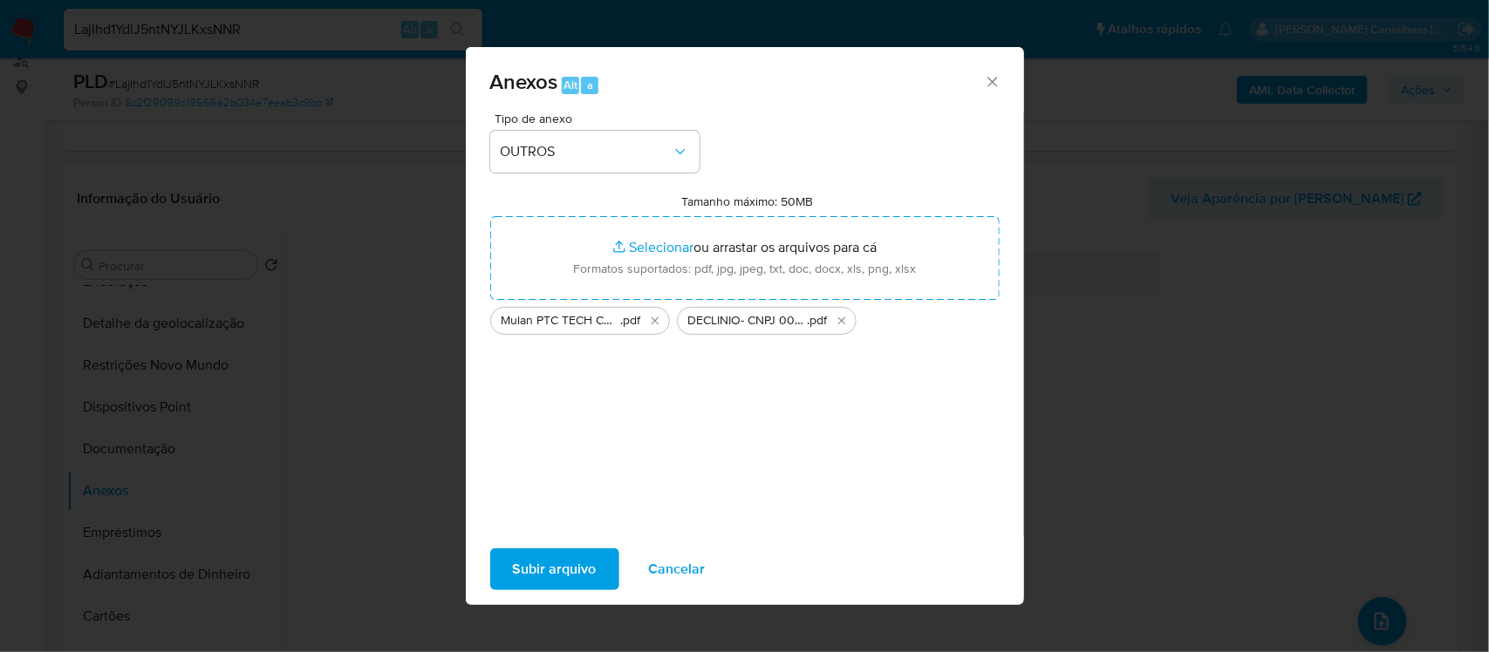
click at [536, 569] on span "Subir arquivo" at bounding box center [555, 569] width 84 height 38
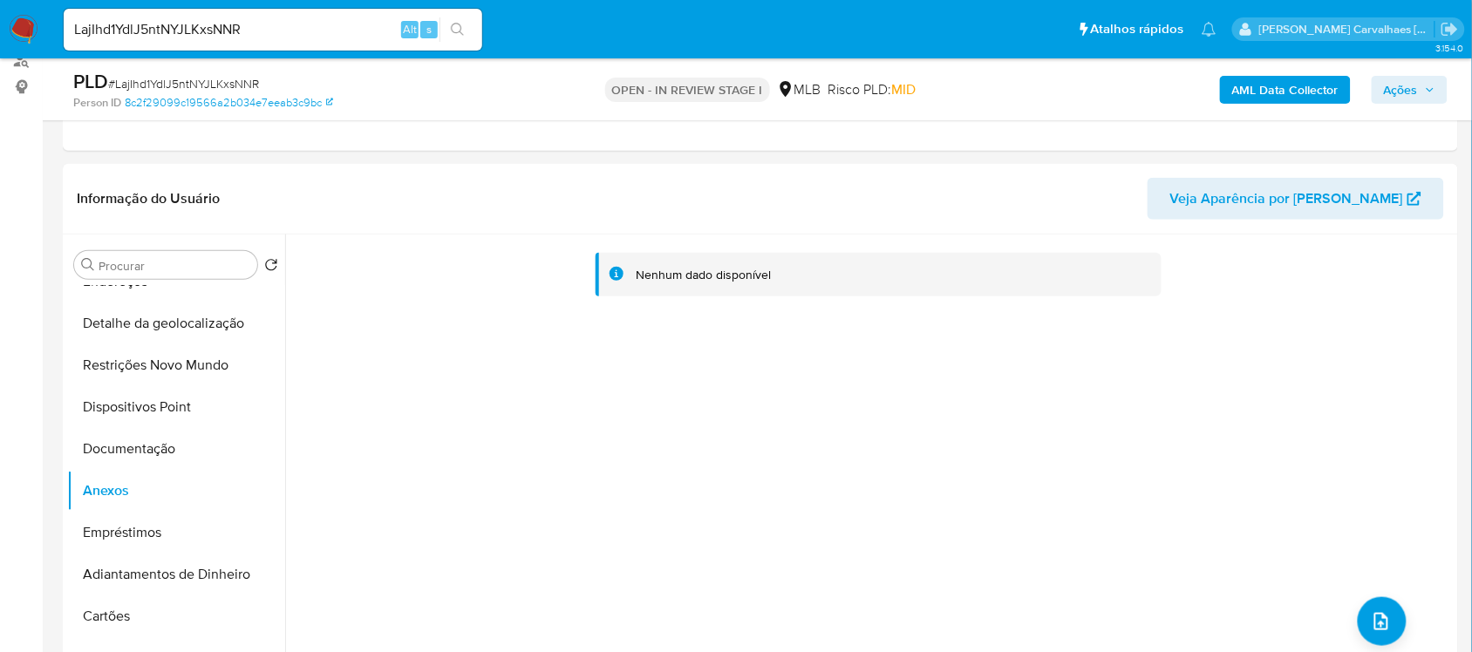
click at [1388, 88] on span "Ações" at bounding box center [1401, 90] width 34 height 28
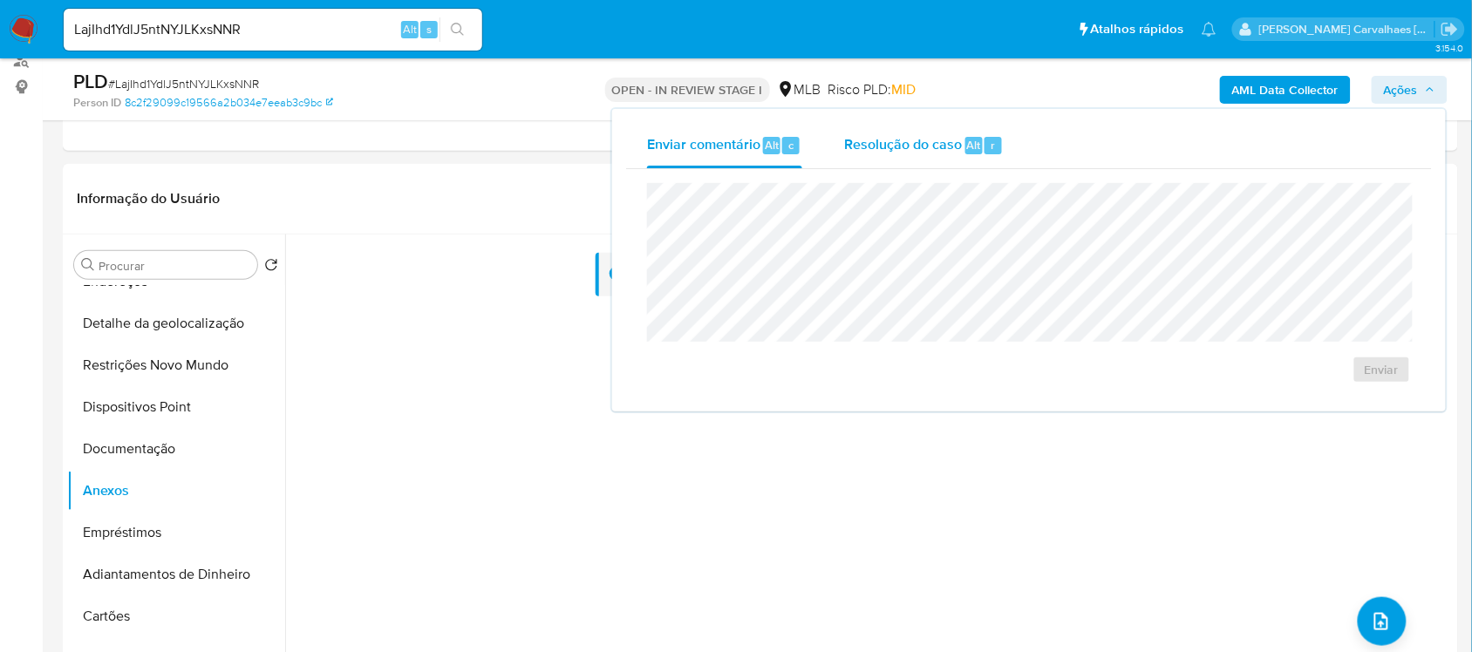
click at [897, 145] on span "Resolução do caso" at bounding box center [903, 144] width 118 height 20
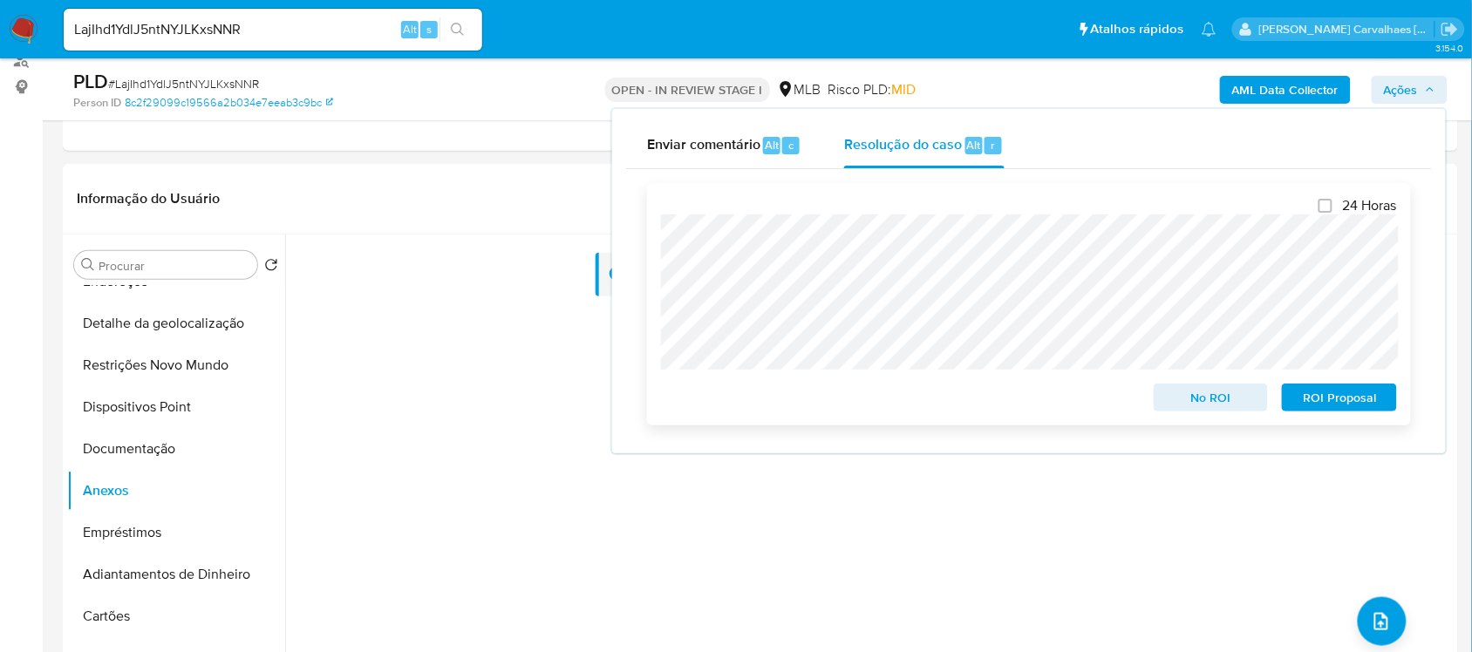
click at [1217, 399] on span "No ROI" at bounding box center [1211, 397] width 91 height 24
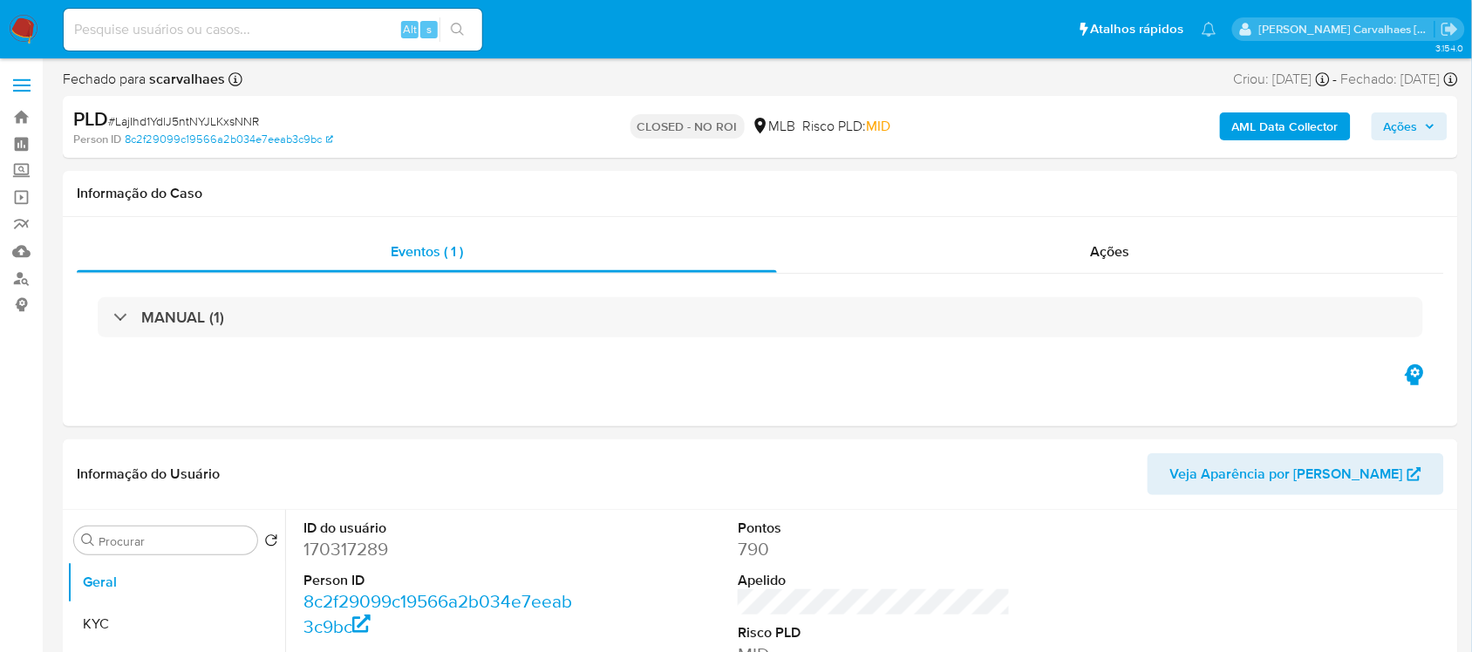
select select "10"
paste input "DsyyYjQ3Iewqd3Z34qKTjreC"
type input "DsyyYjQ3Iewqd3Z34qKTjreC"
click at [462, 23] on icon "search-icon" at bounding box center [458, 30] width 14 height 14
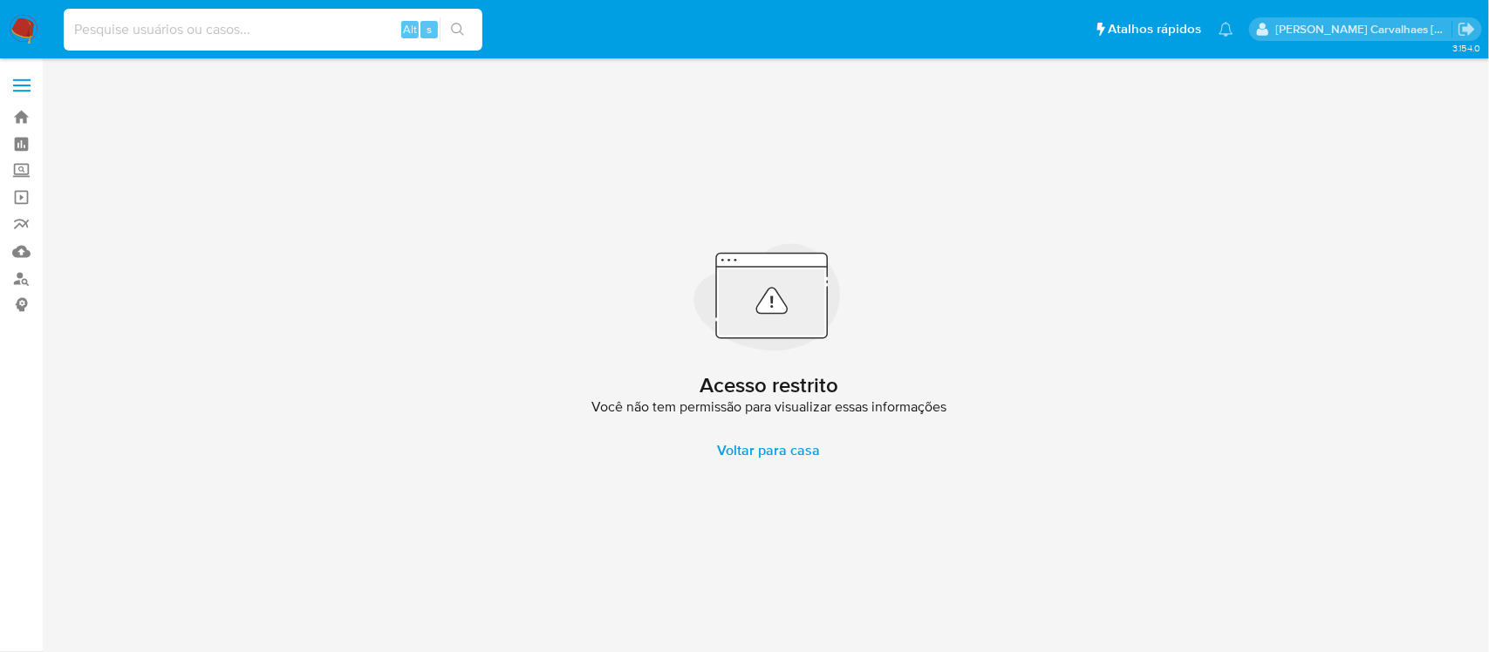
click at [160, 23] on input at bounding box center [273, 29] width 419 height 23
paste input "DsyyYjQ3Iewqd3Z34qKTjreC"
click at [72, 22] on input "DsyyYjQ3Iewqd3Z34qKTjreC" at bounding box center [273, 29] width 419 height 23
type input "DsyyYjQ3Iewqd3Z34qKTjreC"
click at [464, 24] on icon "search-icon" at bounding box center [458, 30] width 14 height 14
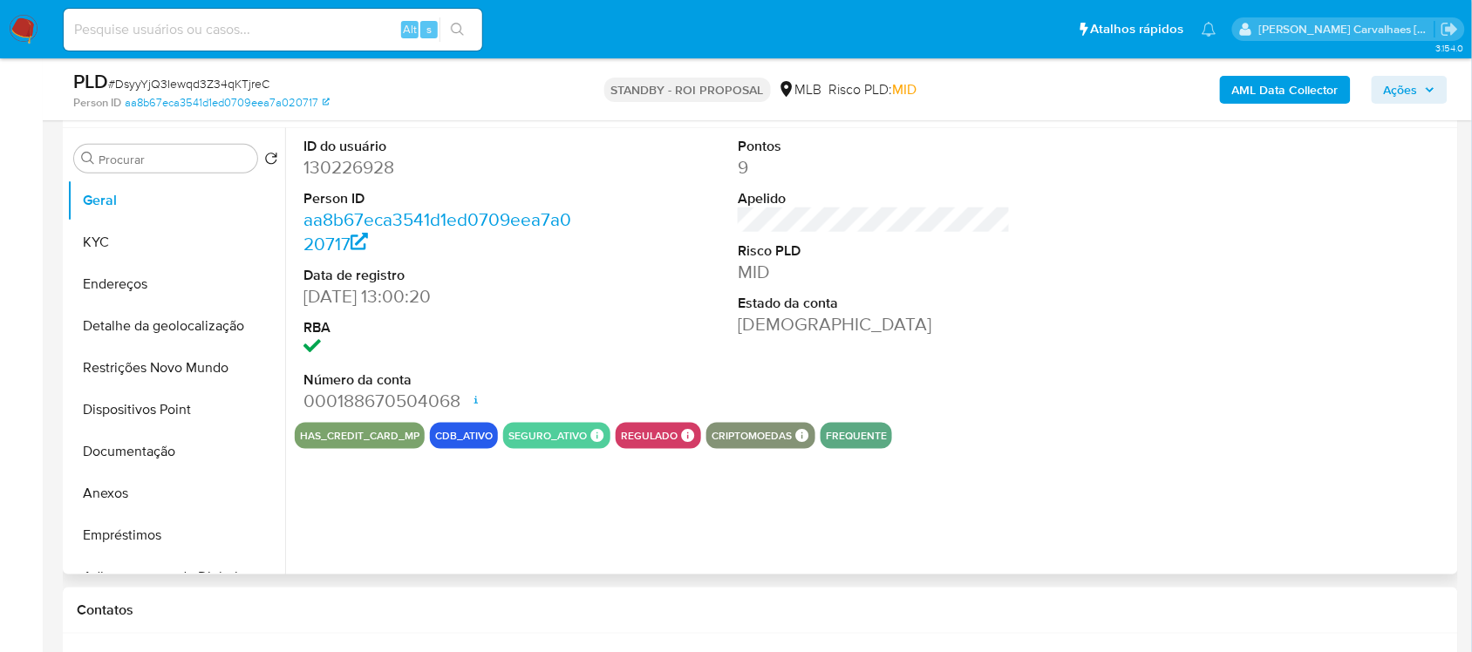
scroll to position [327, 0]
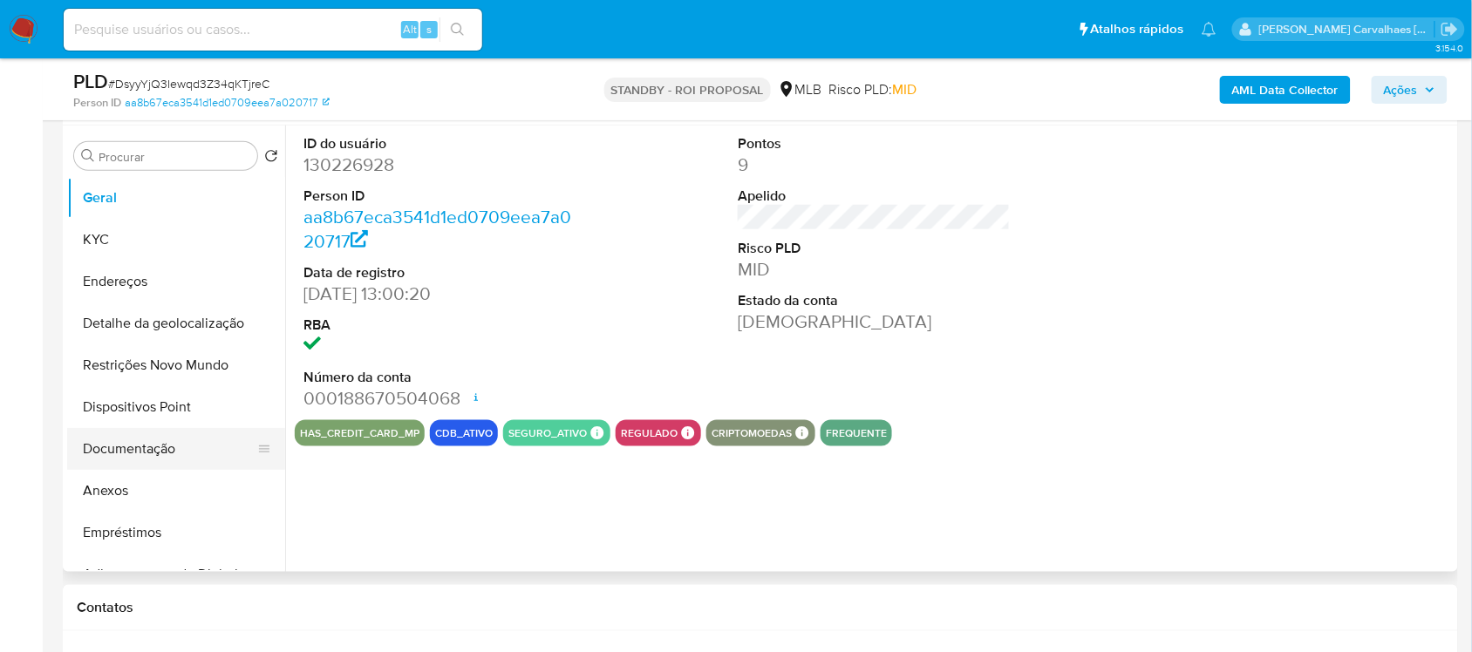
select select "10"
click at [114, 503] on button "Anexos" at bounding box center [169, 491] width 204 height 42
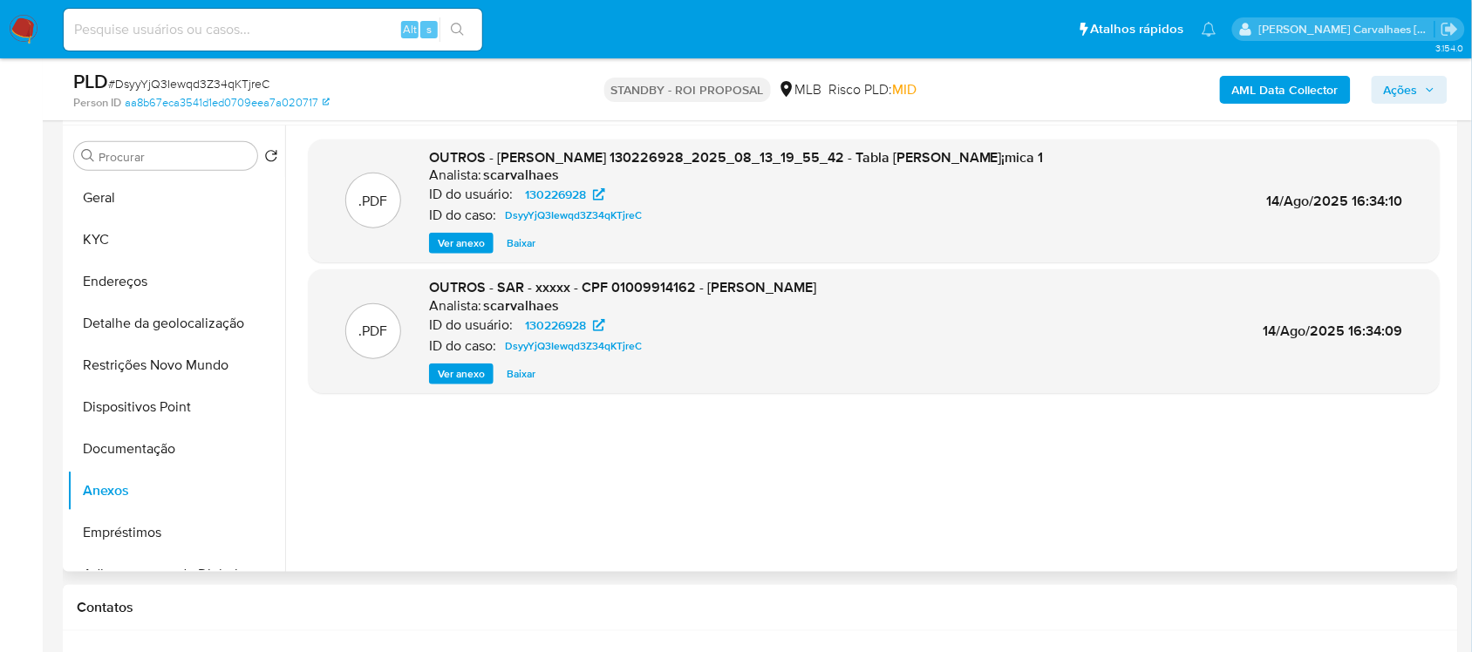
click at [467, 242] on span "Ver anexo" at bounding box center [461, 243] width 47 height 17
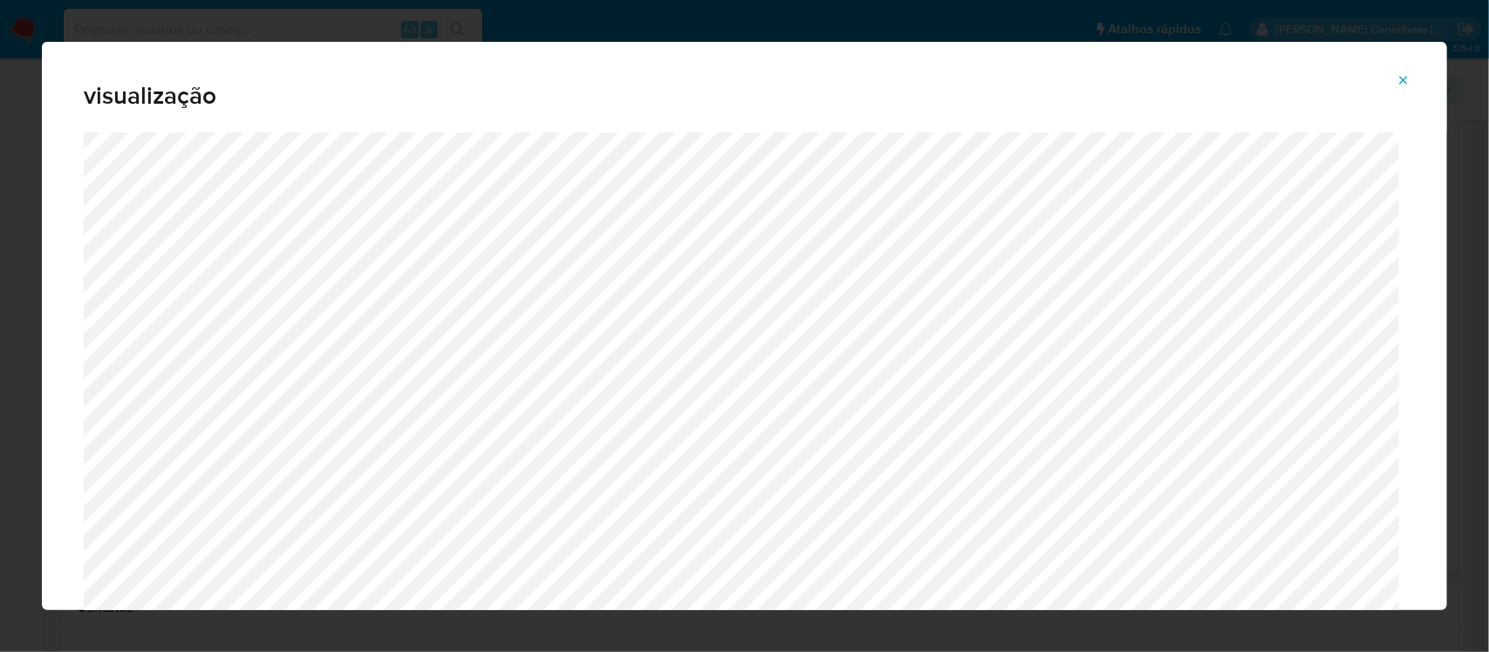
click at [1401, 80] on icon "Attachment preview" at bounding box center [1403, 80] width 14 height 14
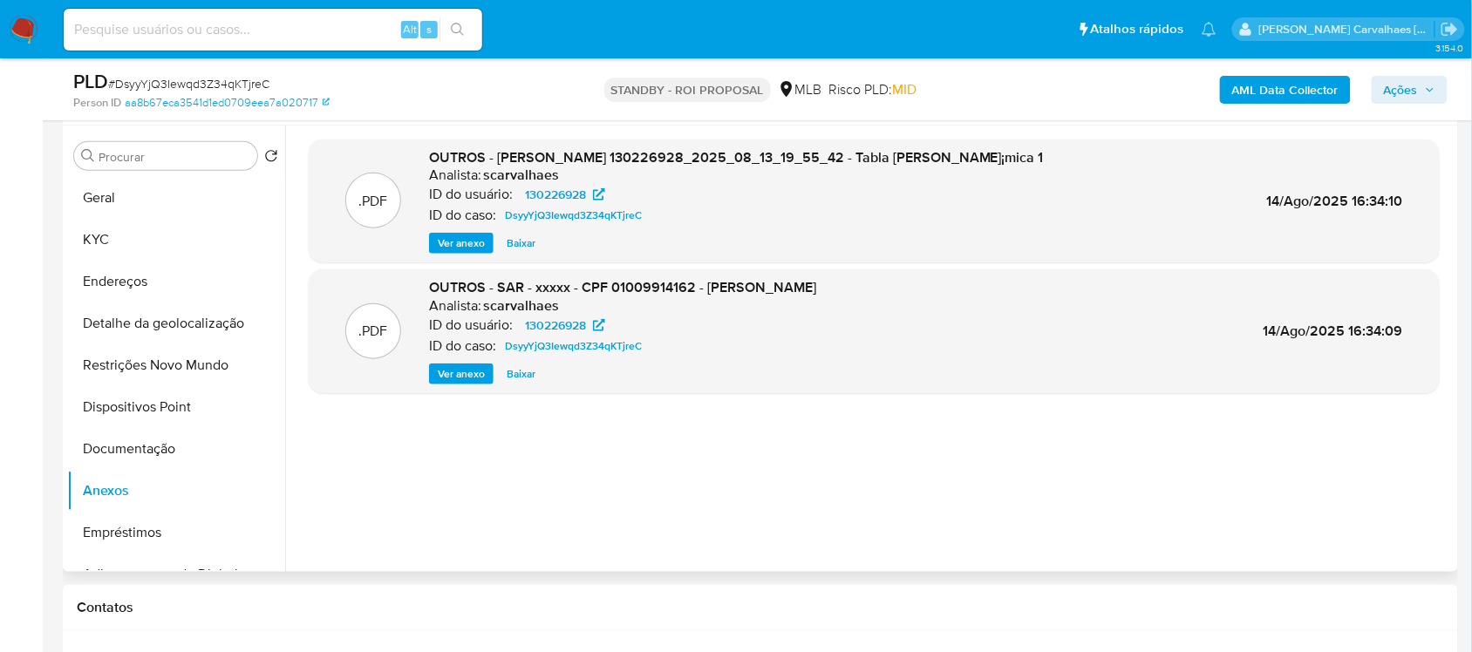
click at [473, 372] on span "Ver anexo" at bounding box center [461, 373] width 47 height 17
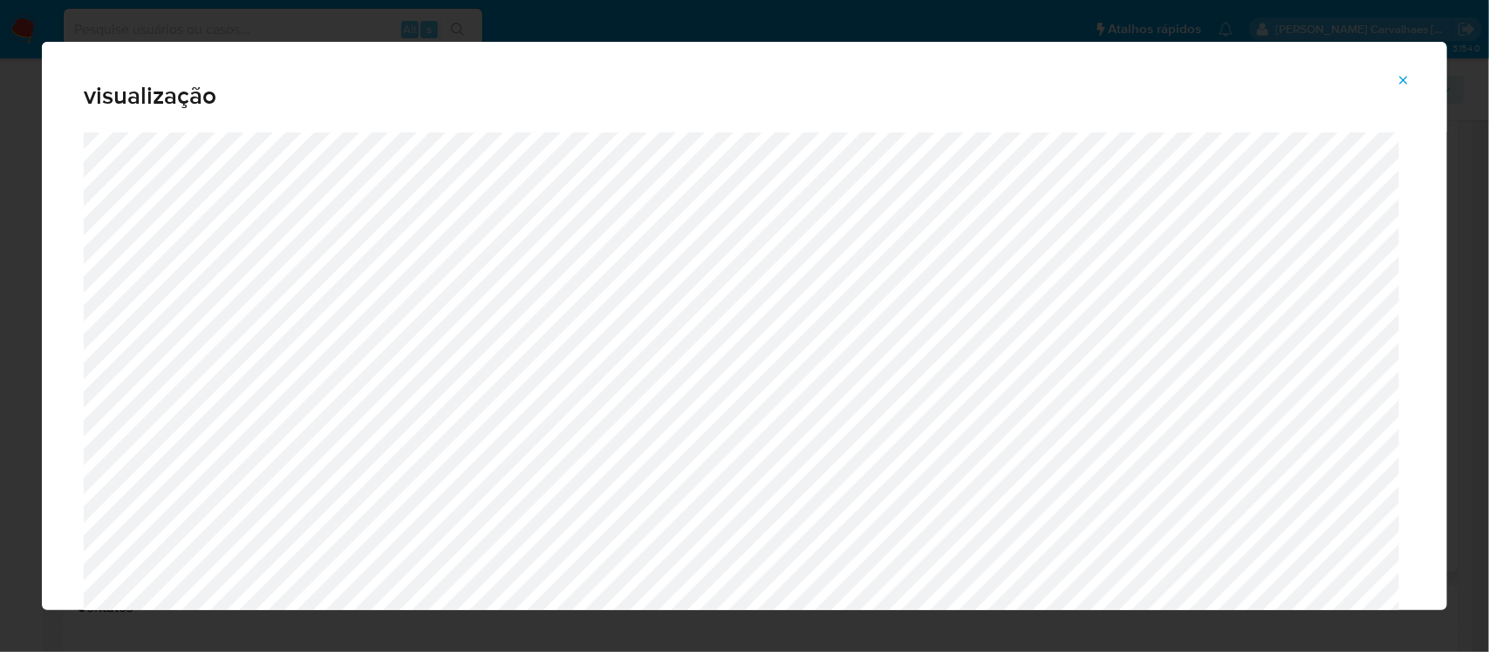
click at [1402, 79] on icon "Attachment preview" at bounding box center [1403, 80] width 14 height 14
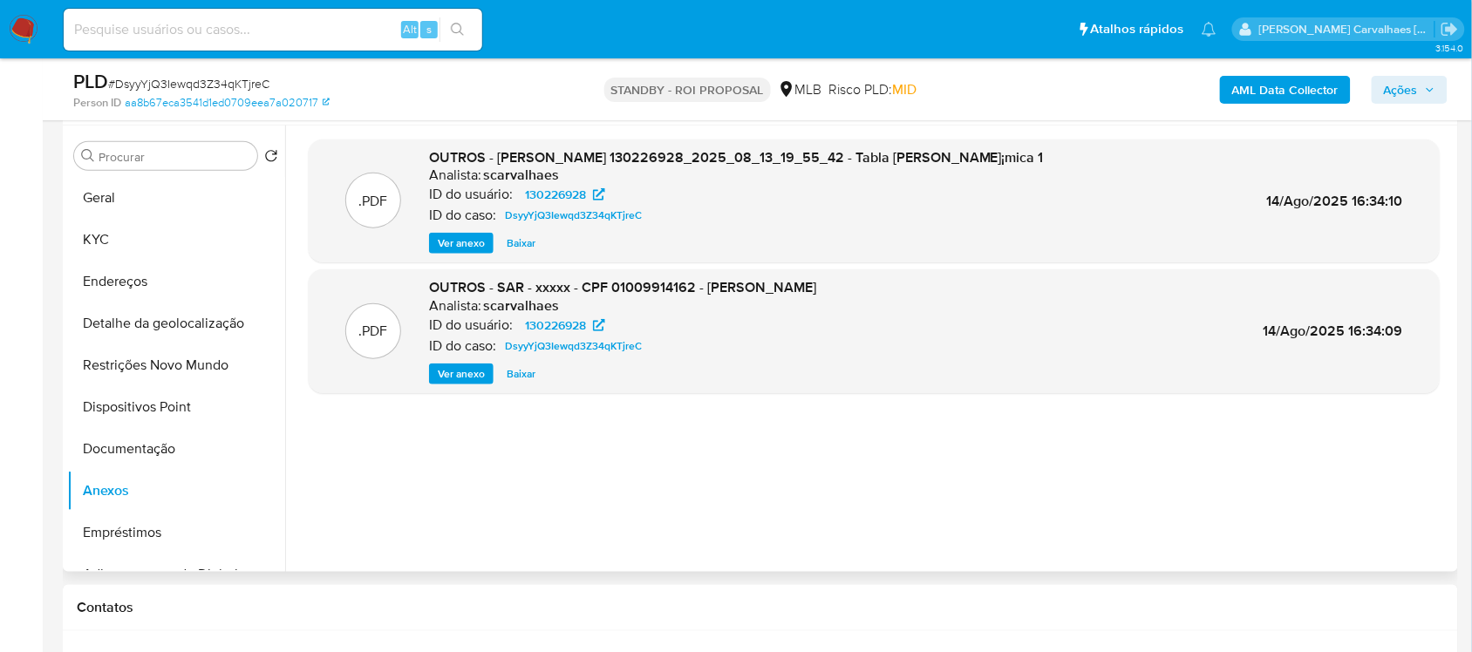
click at [24, 22] on img at bounding box center [24, 30] width 30 height 30
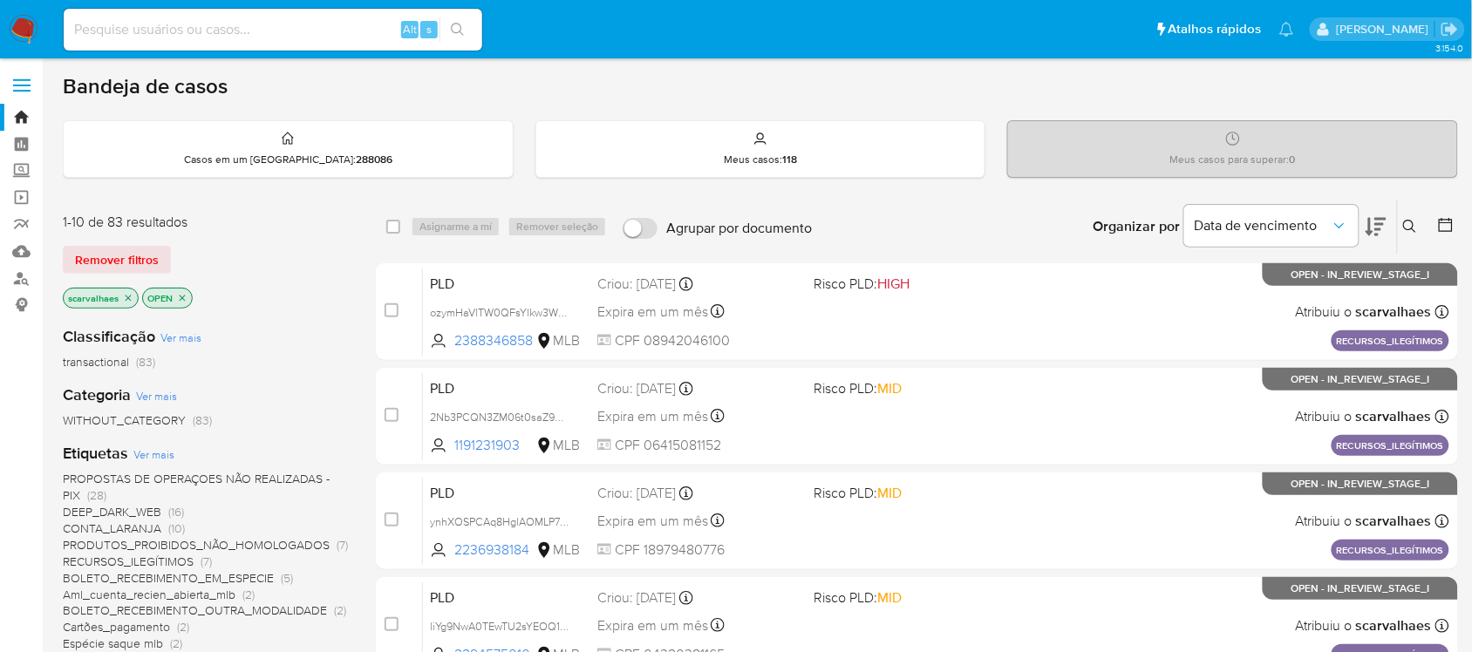
click at [1365, 229] on div "Data de vencimento" at bounding box center [1285, 227] width 202 height 54
click at [1371, 228] on icon at bounding box center [1376, 227] width 21 height 18
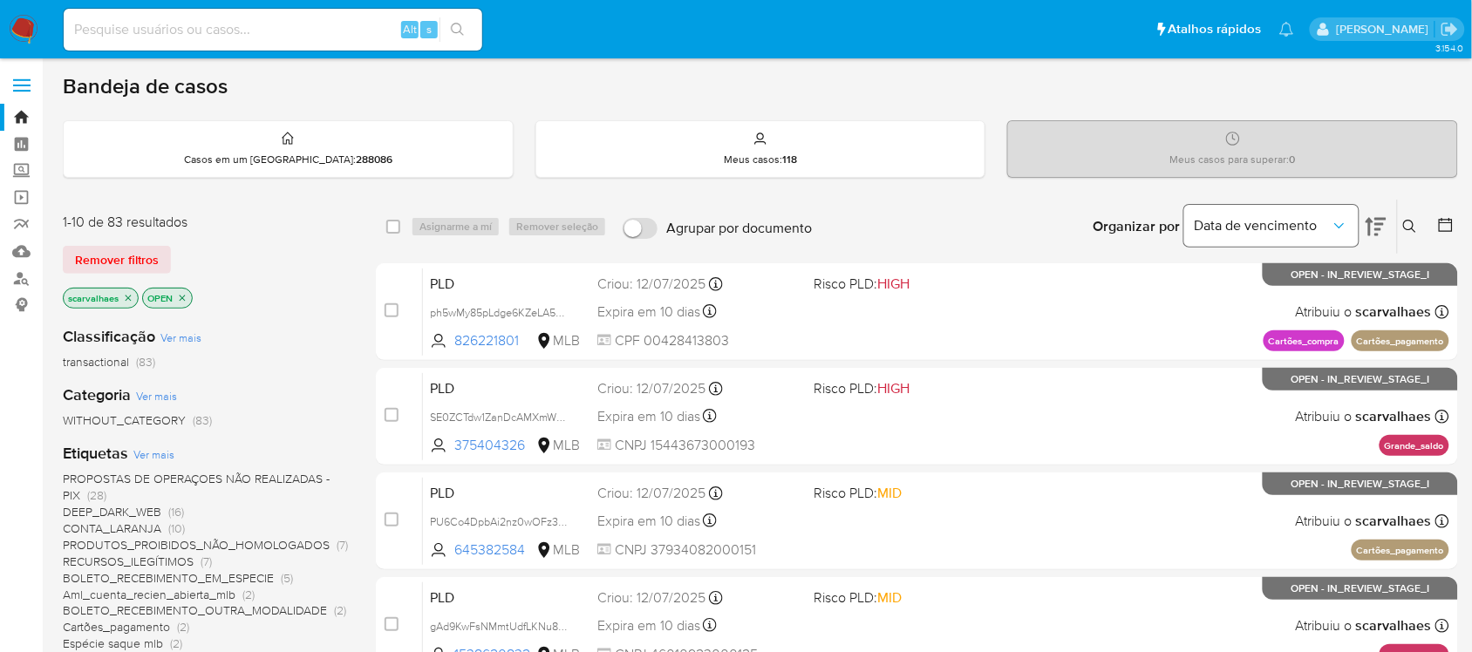
click at [1340, 224] on icon "Organizar por" at bounding box center [1339, 225] width 17 height 17
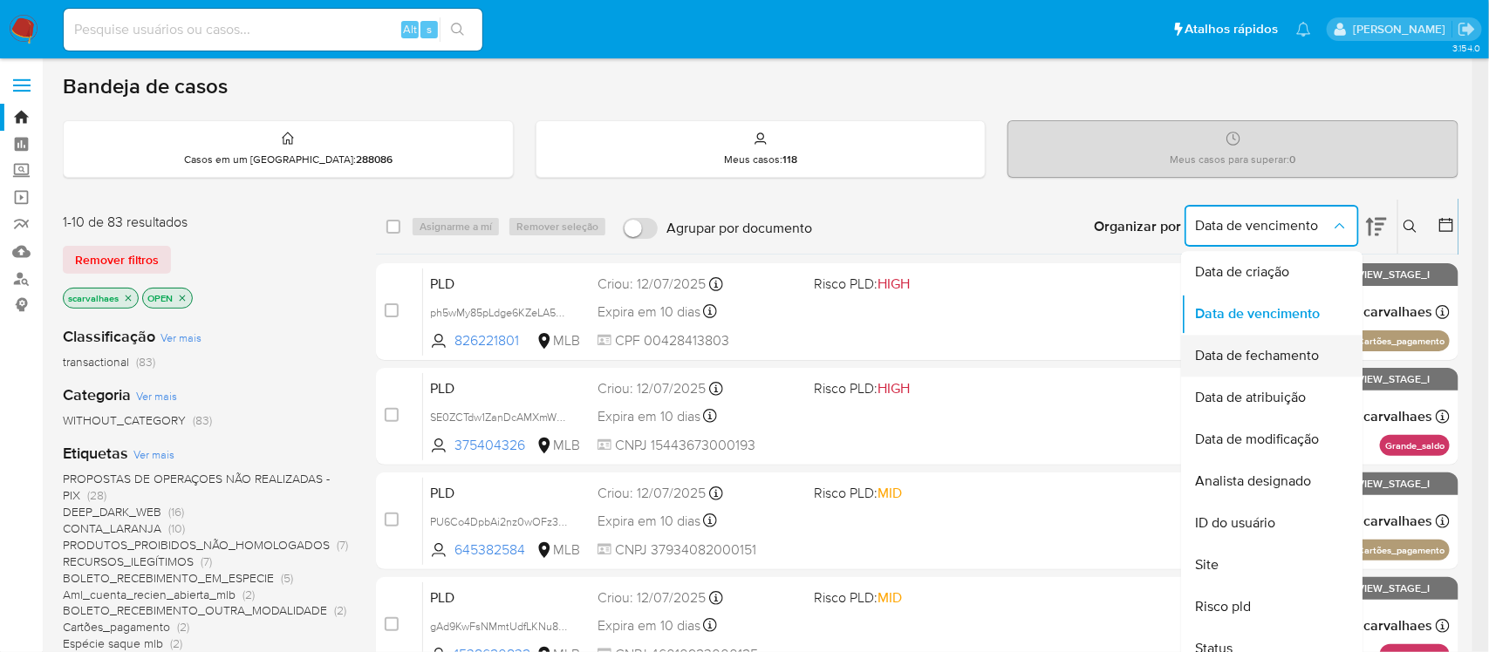
click at [1252, 355] on span "Data de fechamento" at bounding box center [1257, 356] width 124 height 17
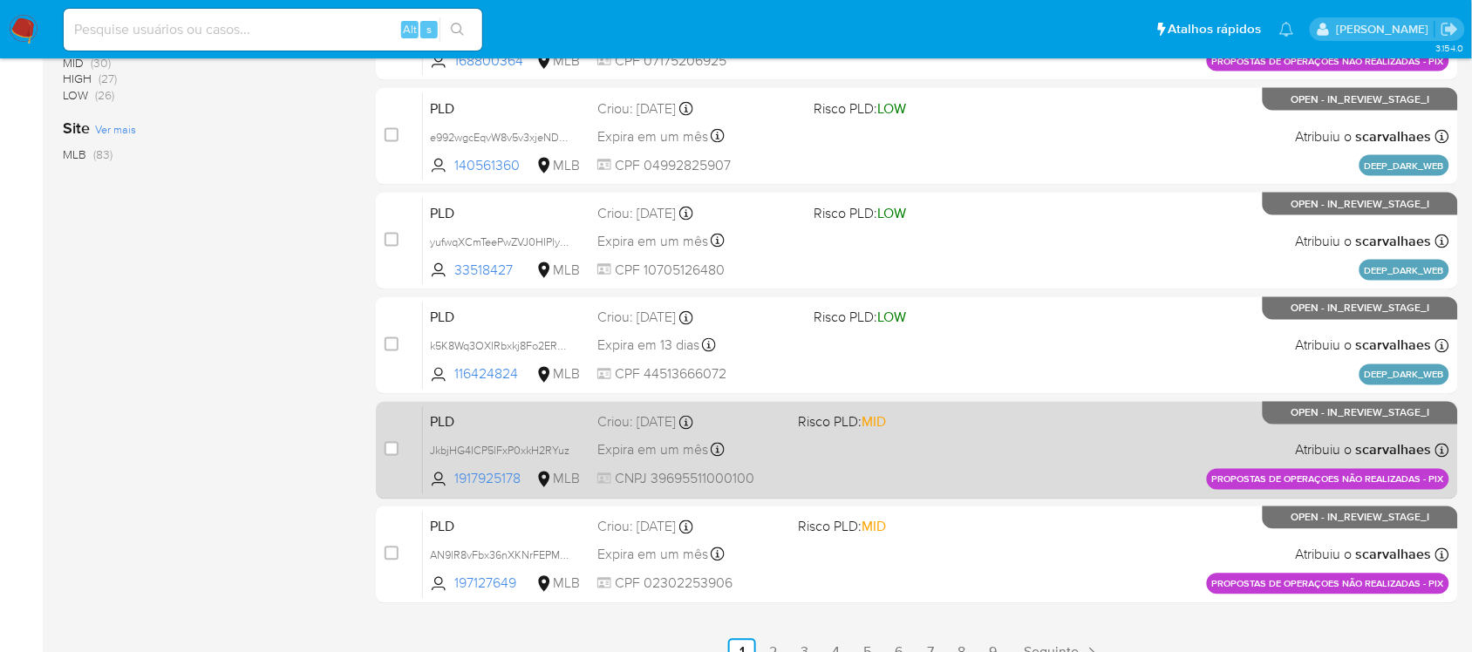
scroll to position [722, 0]
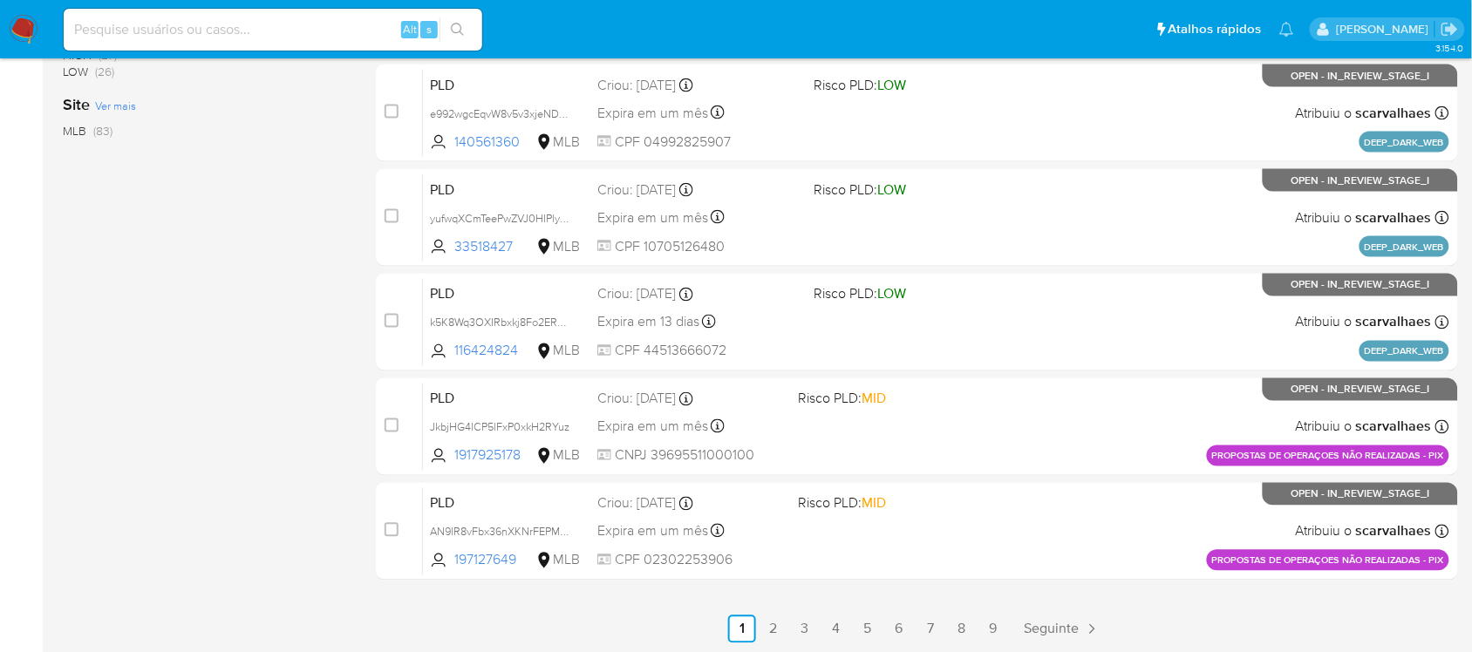
click at [772, 624] on link "2" at bounding box center [774, 630] width 28 height 28
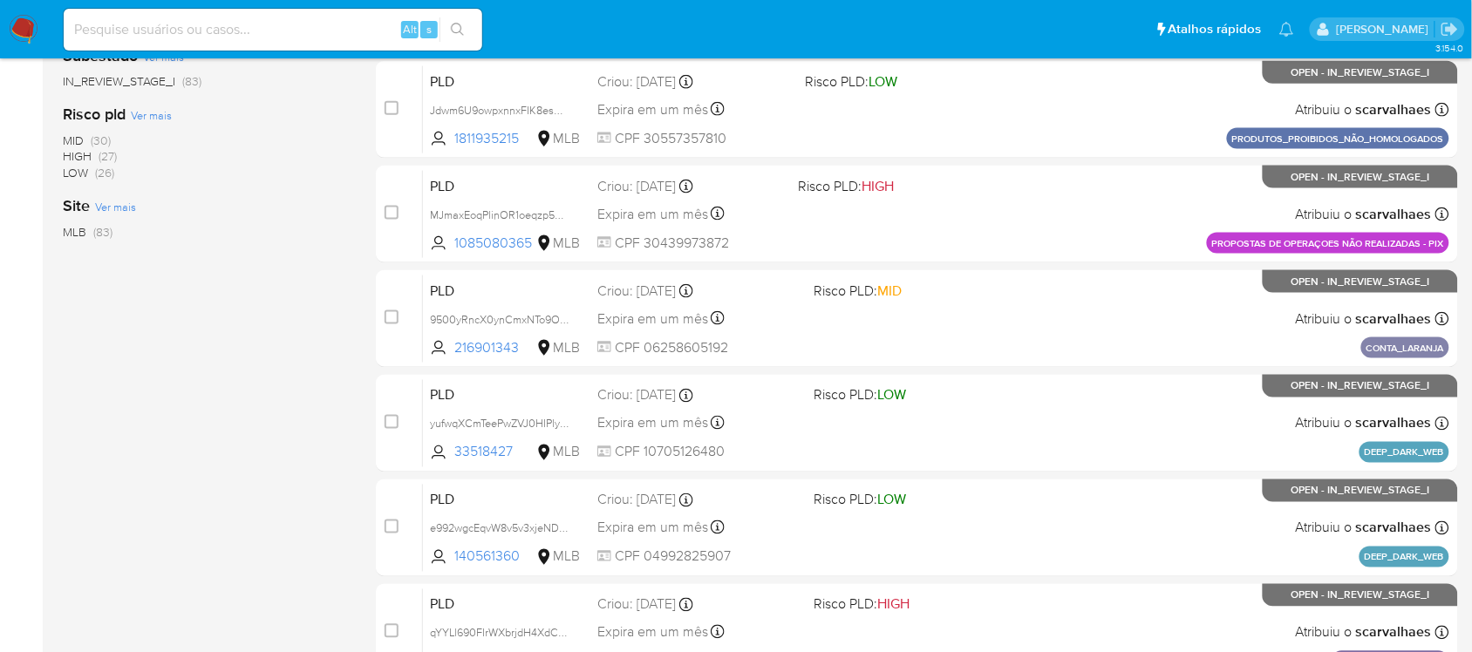
scroll to position [722, 0]
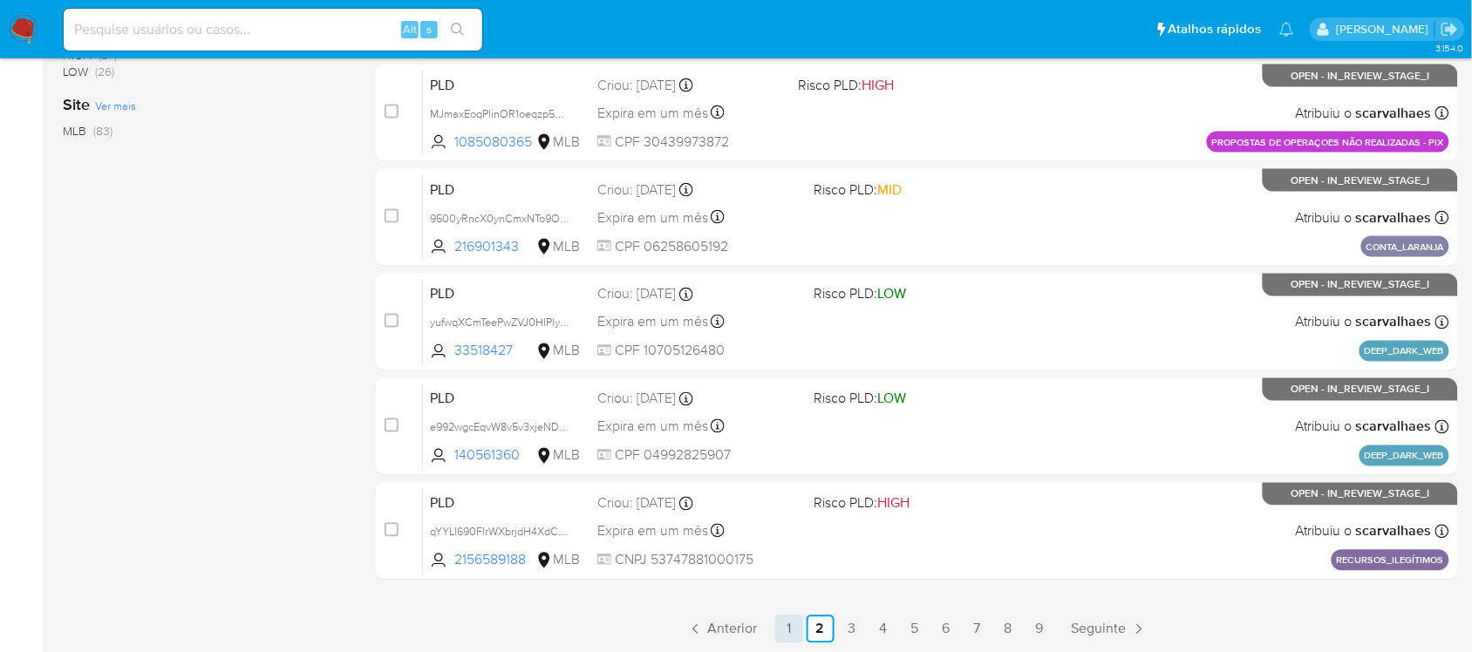
click at [787, 624] on link "1" at bounding box center [789, 630] width 28 height 28
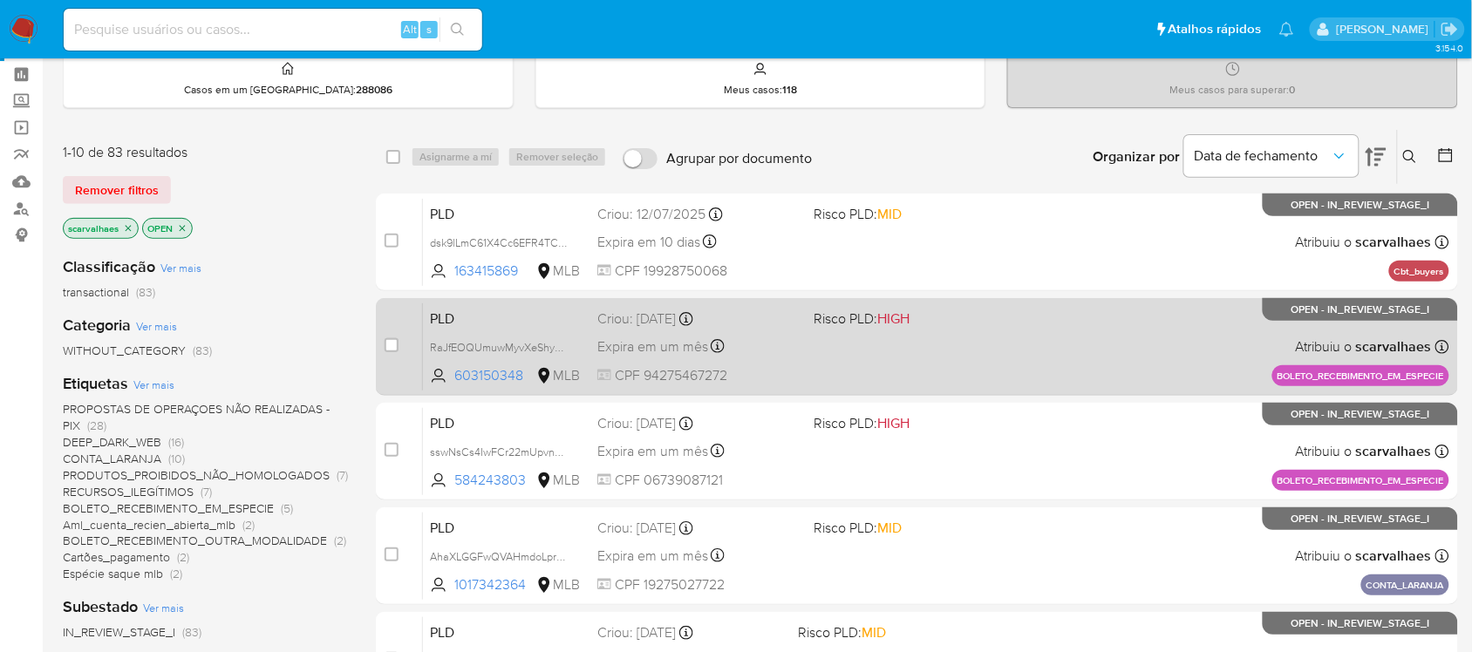
scroll to position [68, 0]
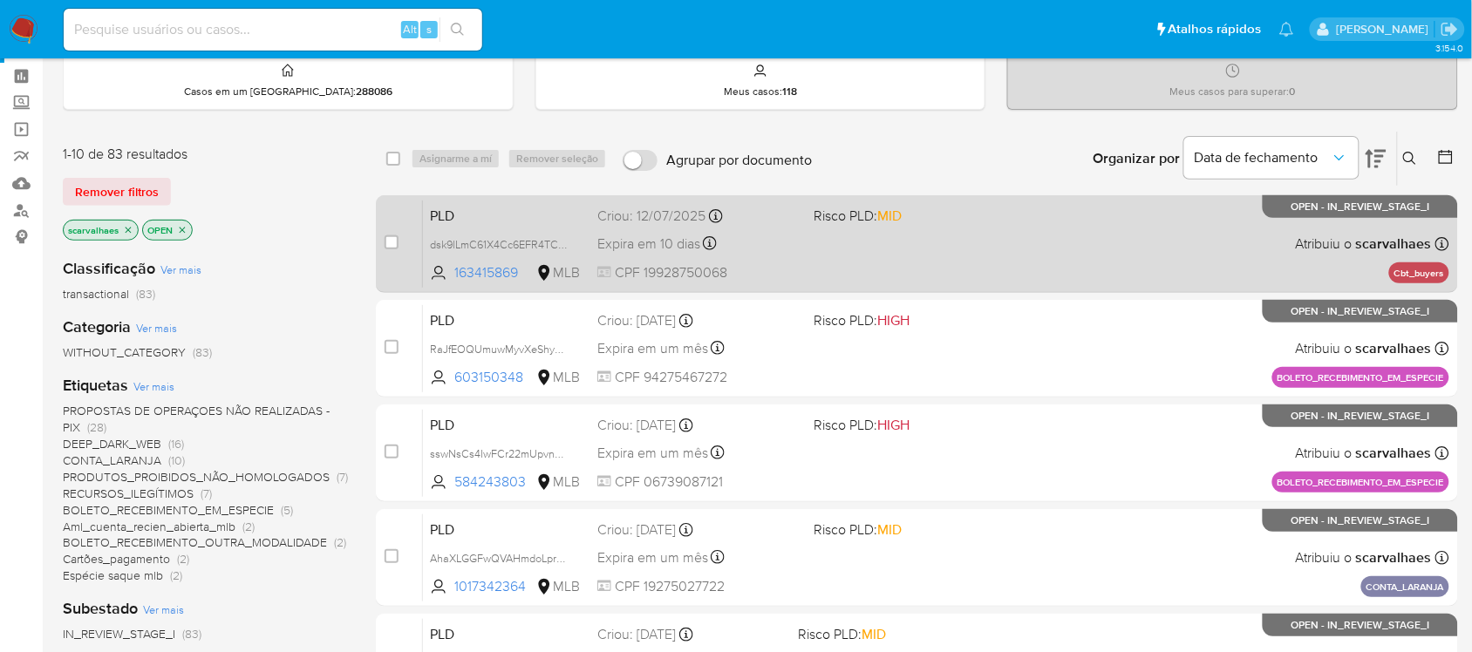
click at [866, 250] on div "PLD dsk9lLmC61X4Cc6EFR4TCFhk 163415869 MLB Risco PLD: MID Criou: [DATE] Criou: …" at bounding box center [936, 244] width 1026 height 88
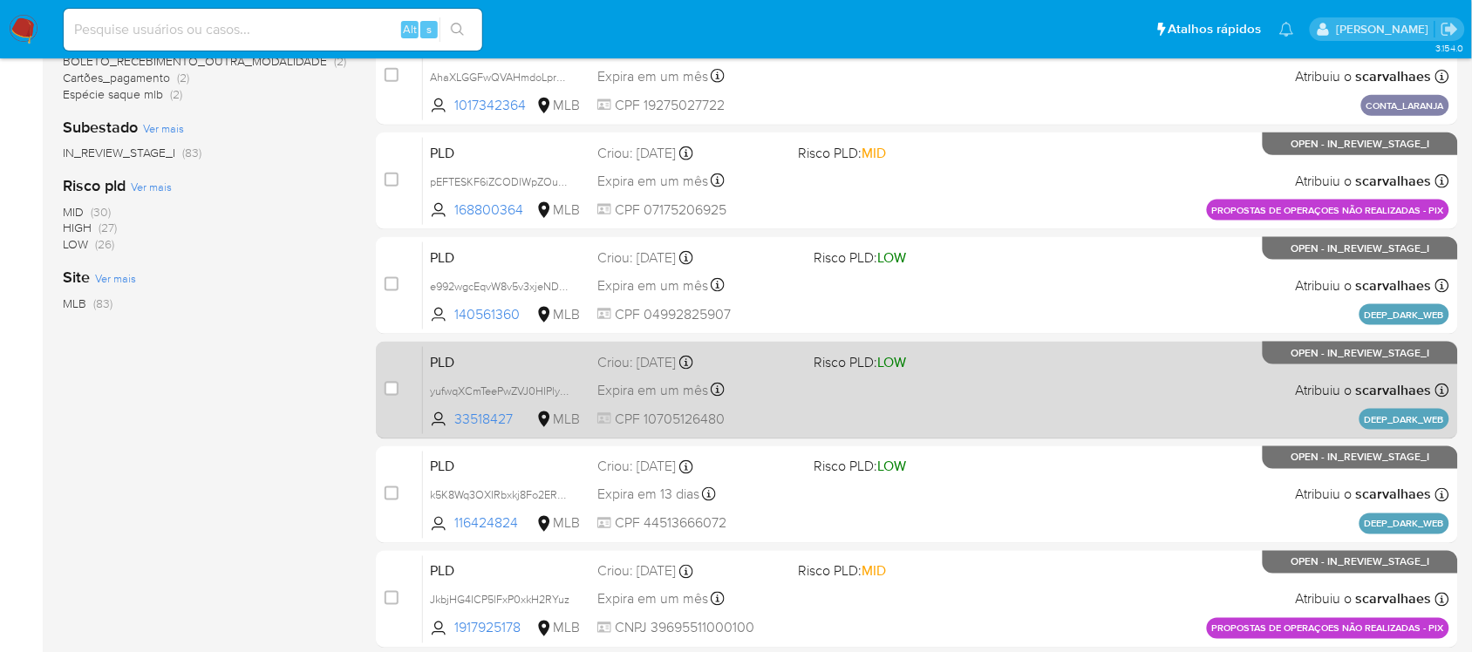
scroll to position [722, 0]
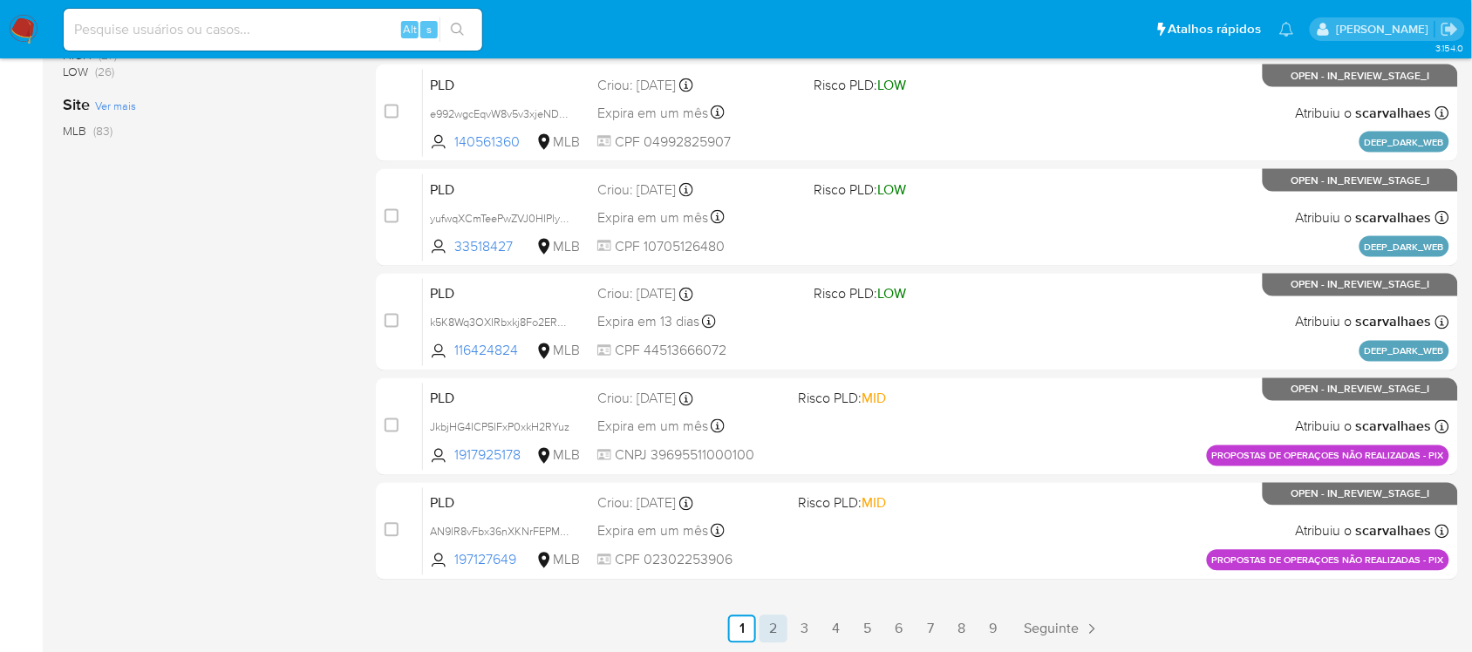
click at [774, 622] on link "2" at bounding box center [774, 630] width 28 height 28
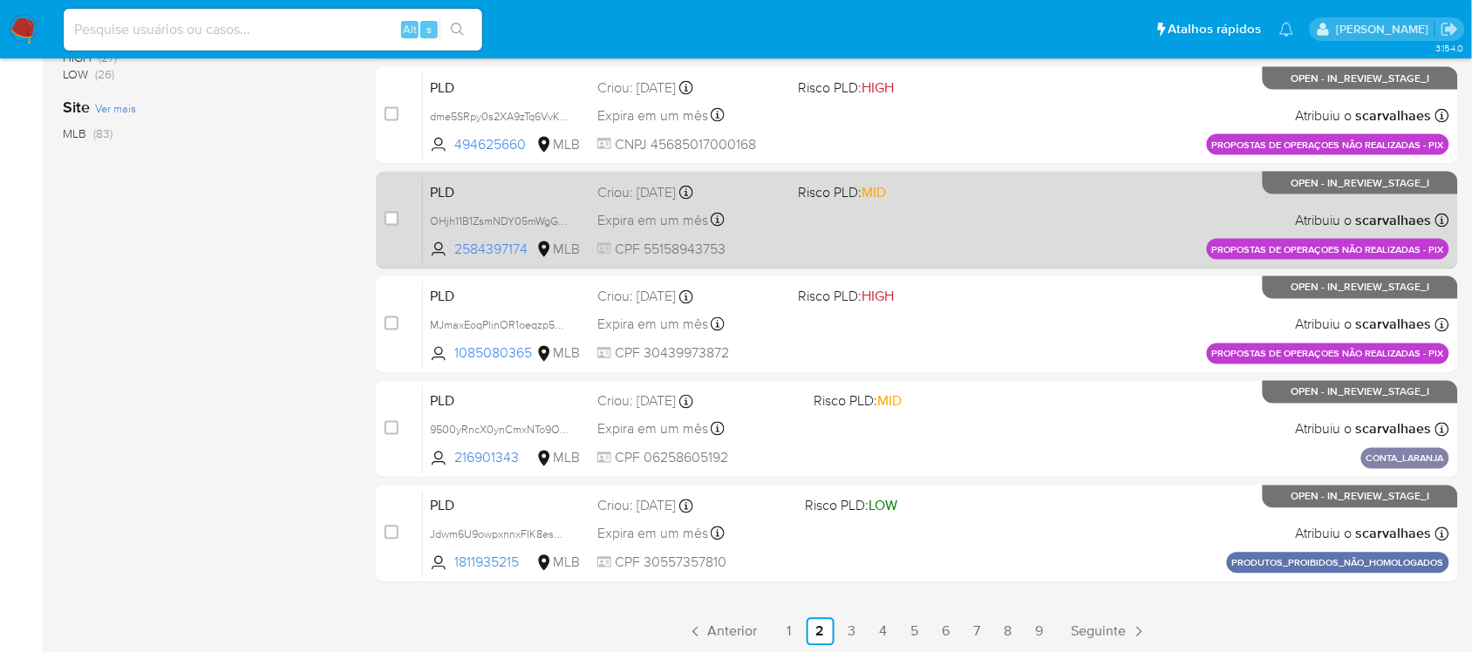
scroll to position [722, 0]
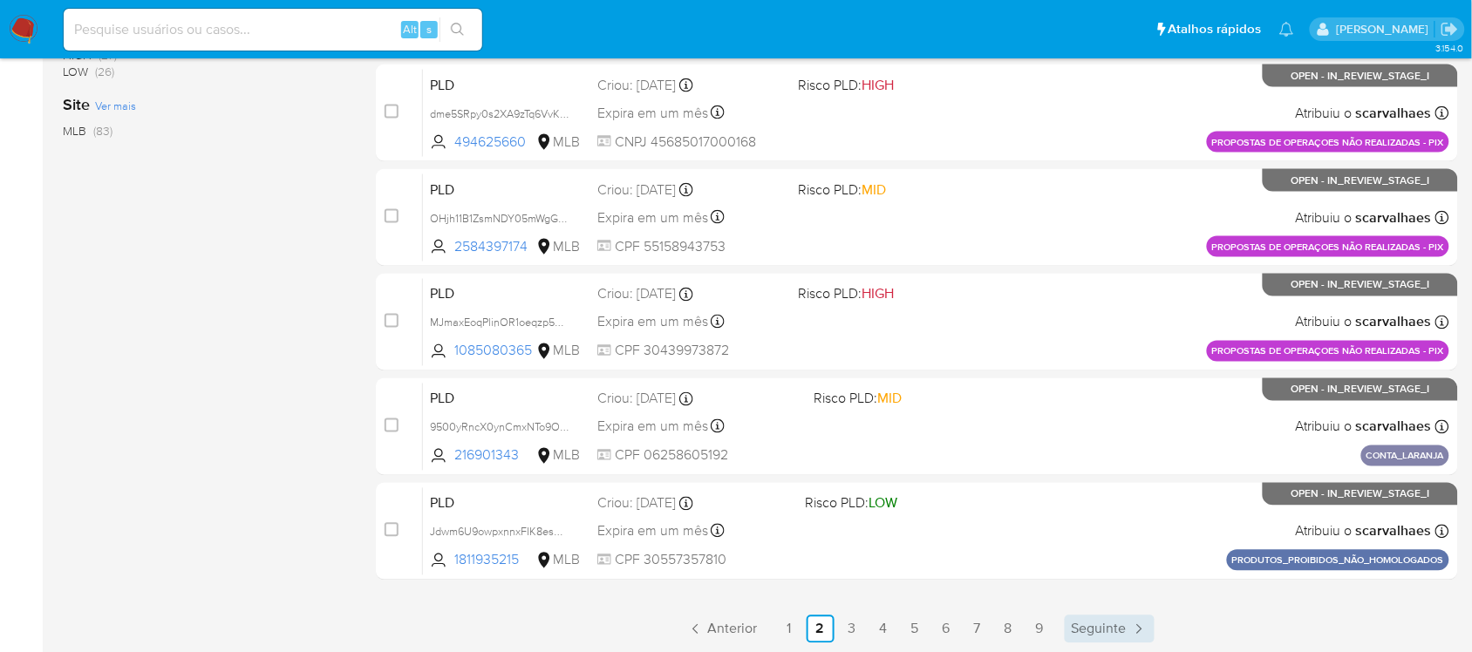
click at [1086, 626] on span "Seguinte" at bounding box center [1099, 630] width 55 height 14
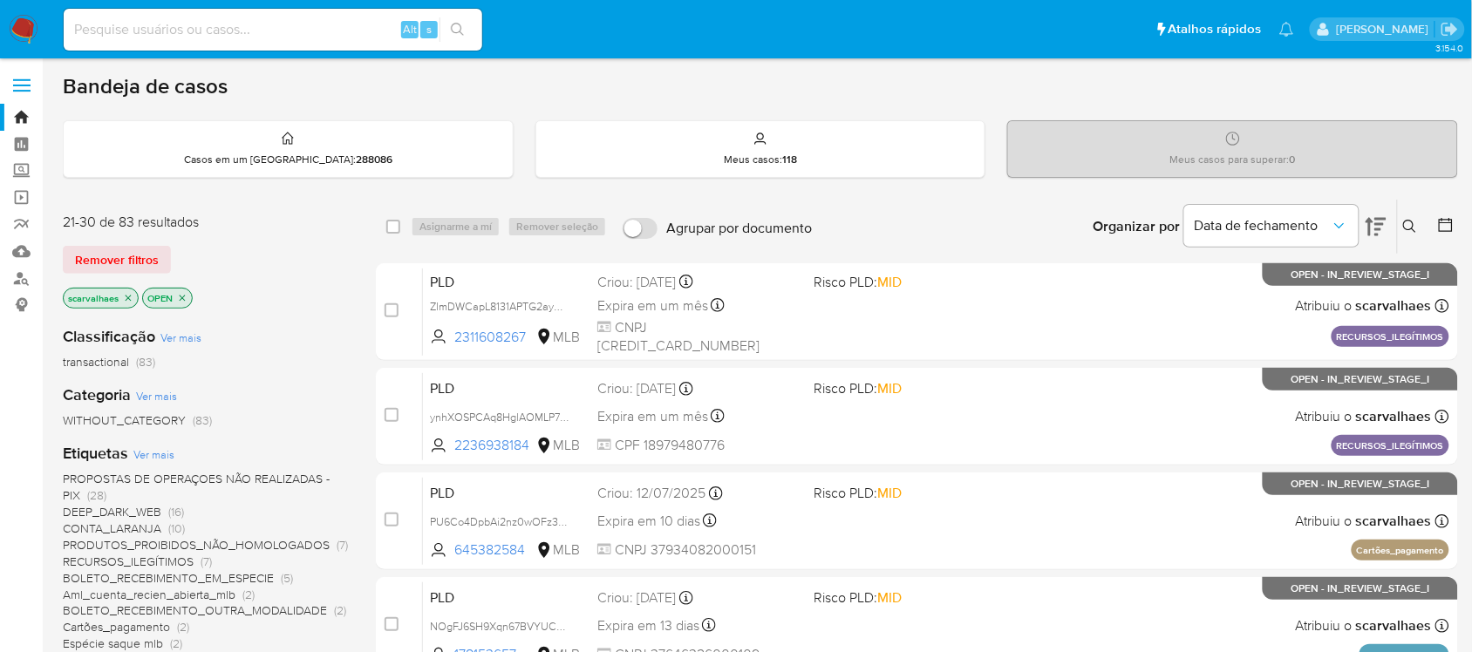
click at [1372, 236] on icon at bounding box center [1376, 226] width 21 height 21
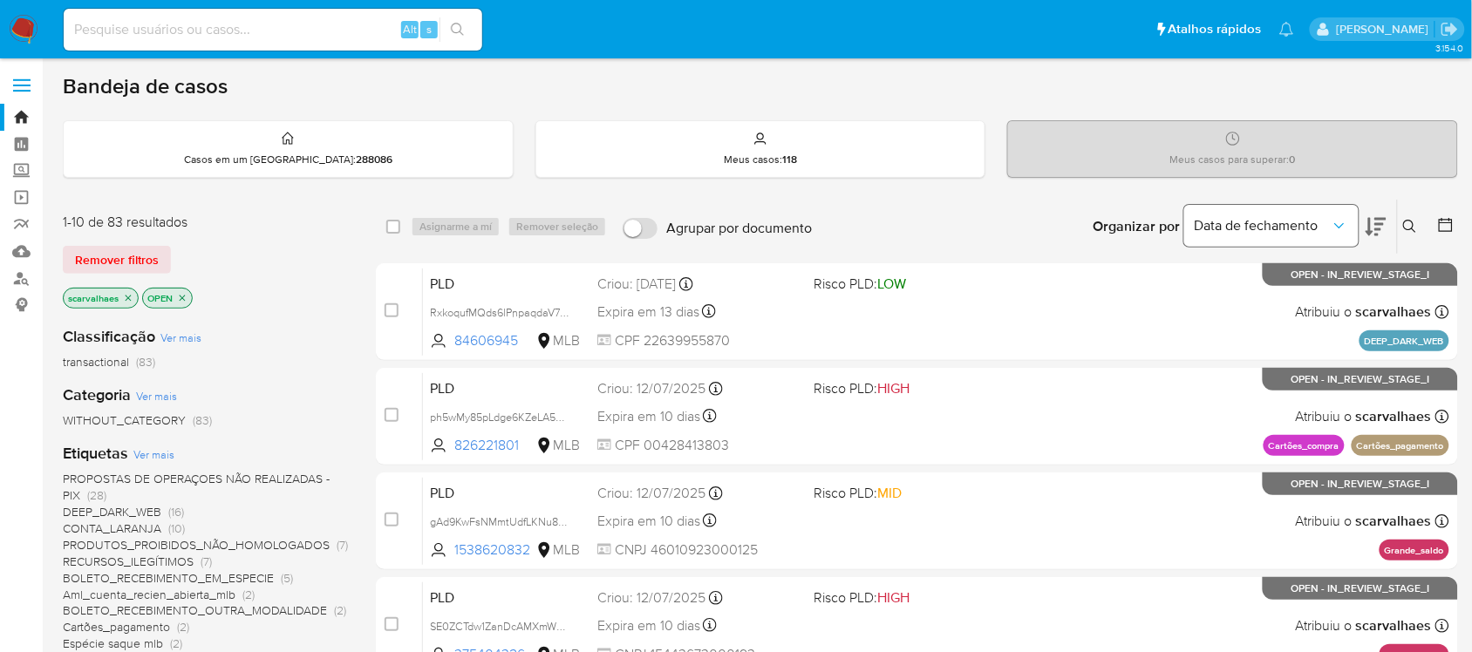
click at [1339, 234] on button "Data de fechamento" at bounding box center [1271, 226] width 174 height 42
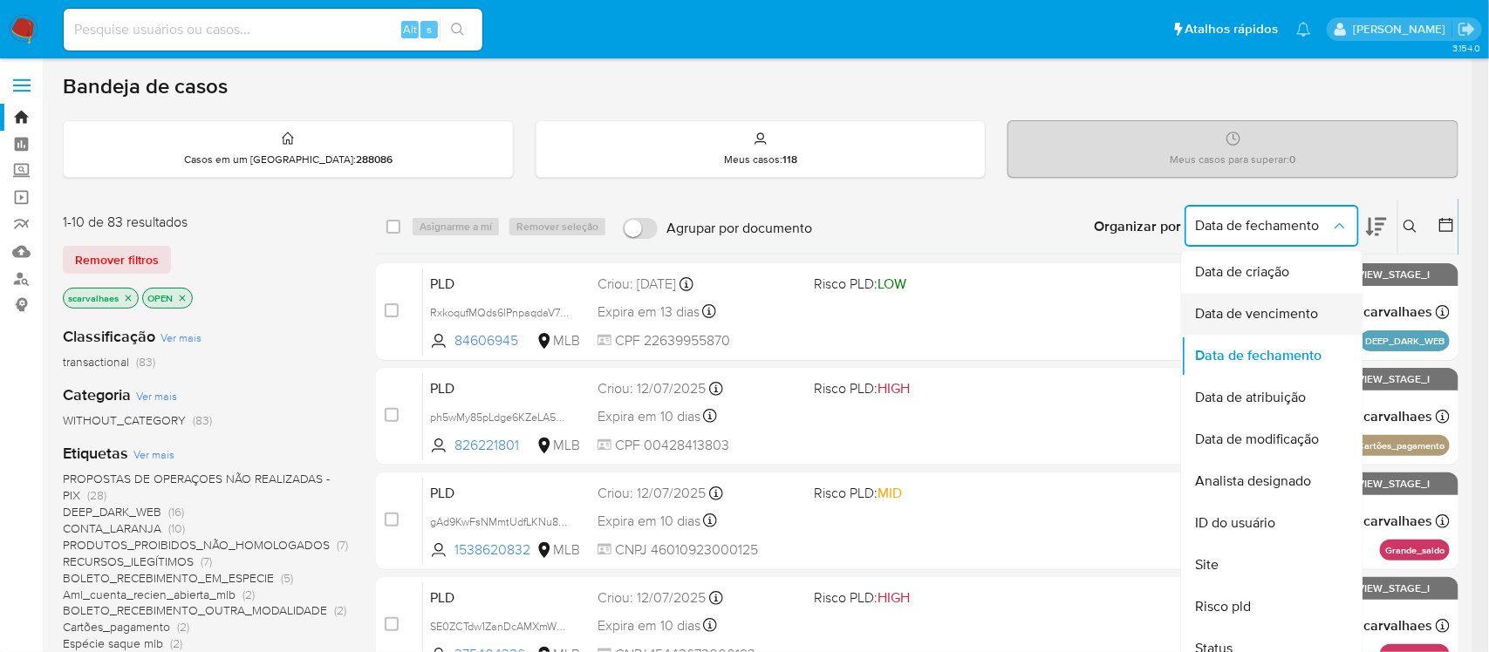
click at [1273, 320] on span "Data de vencimento" at bounding box center [1256, 314] width 123 height 17
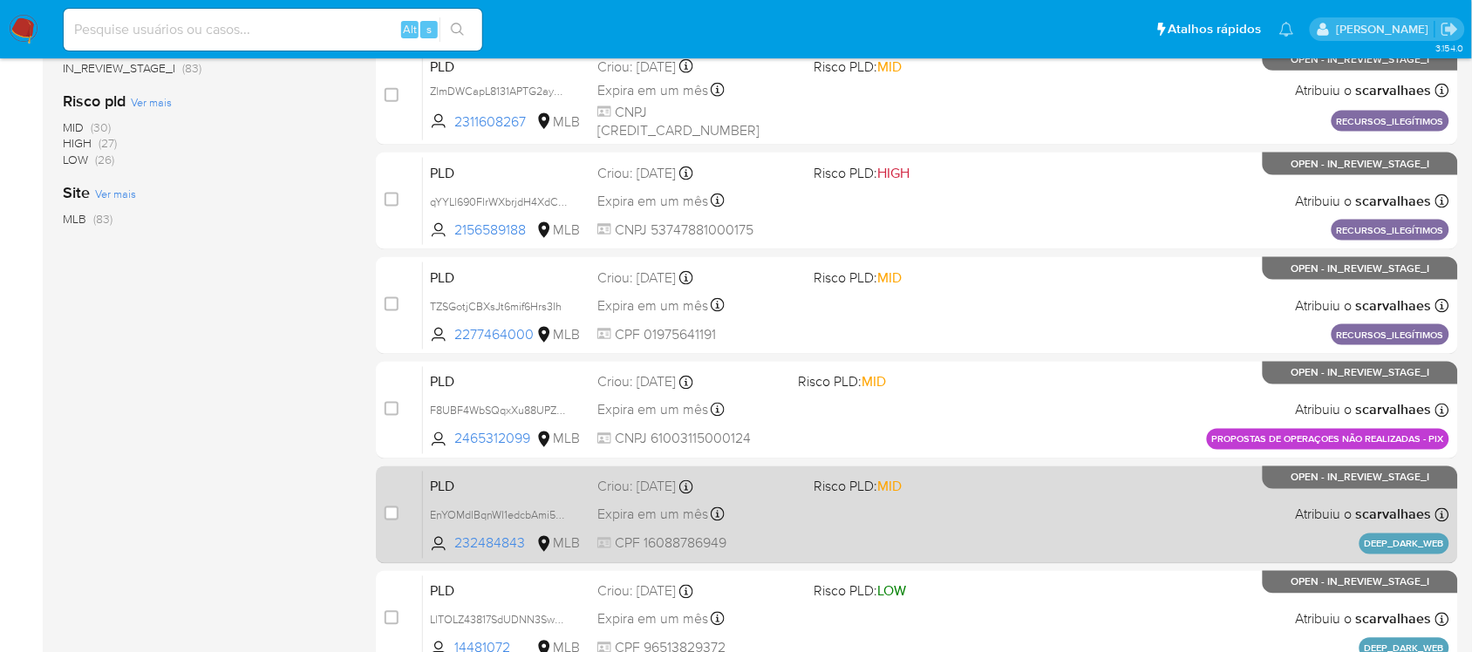
scroll to position [722, 0]
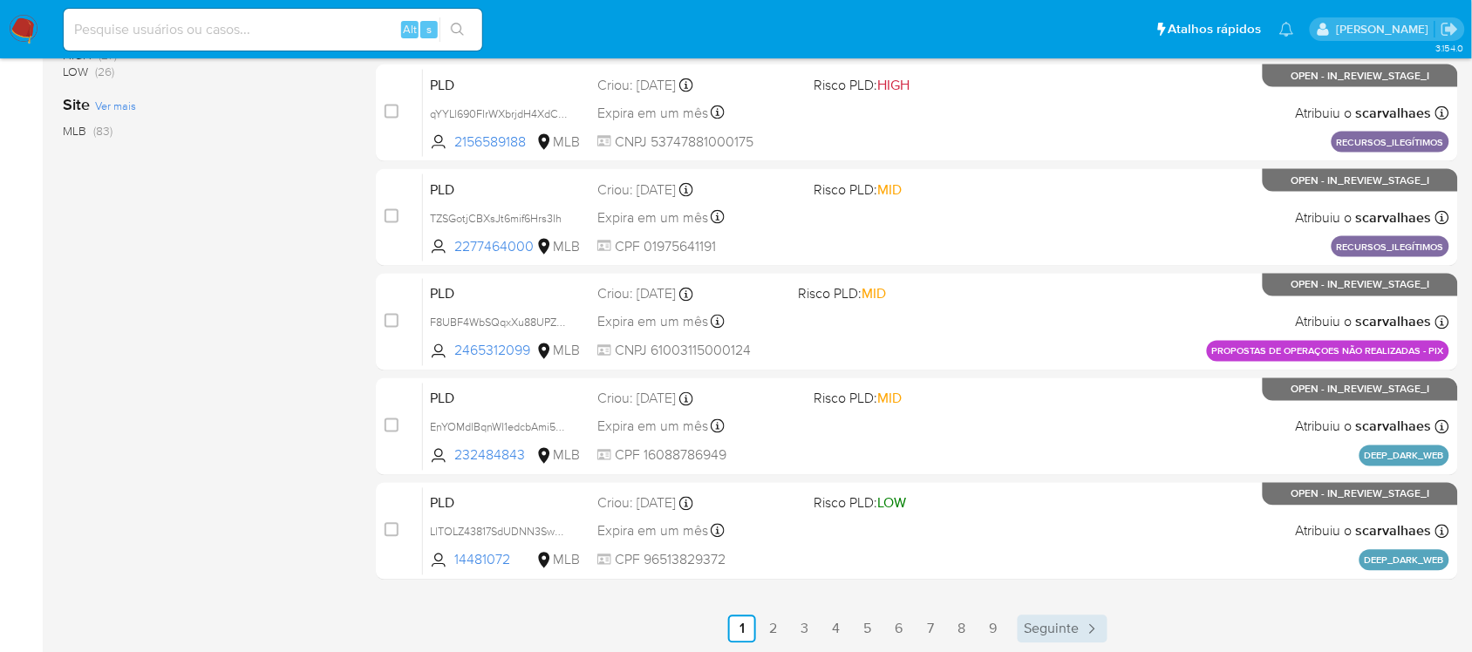
click at [1060, 623] on span "Seguinte" at bounding box center [1052, 630] width 55 height 14
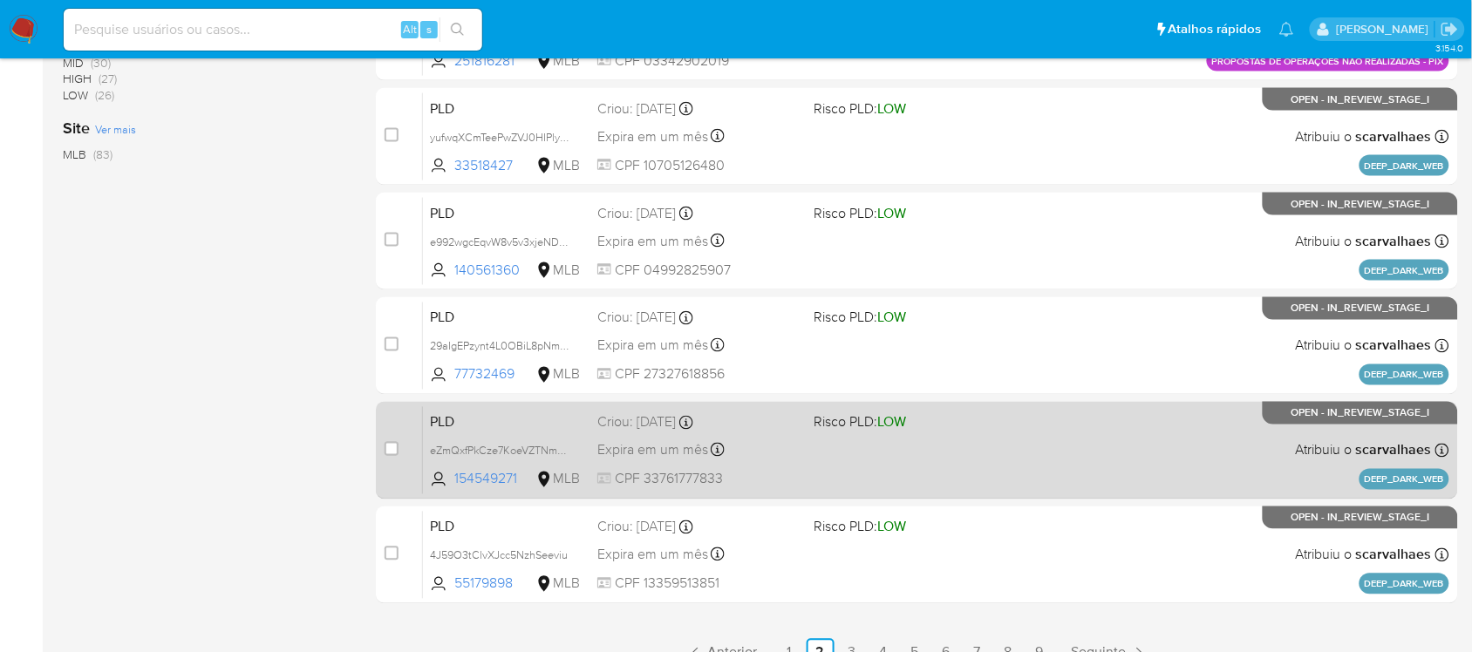
scroll to position [722, 0]
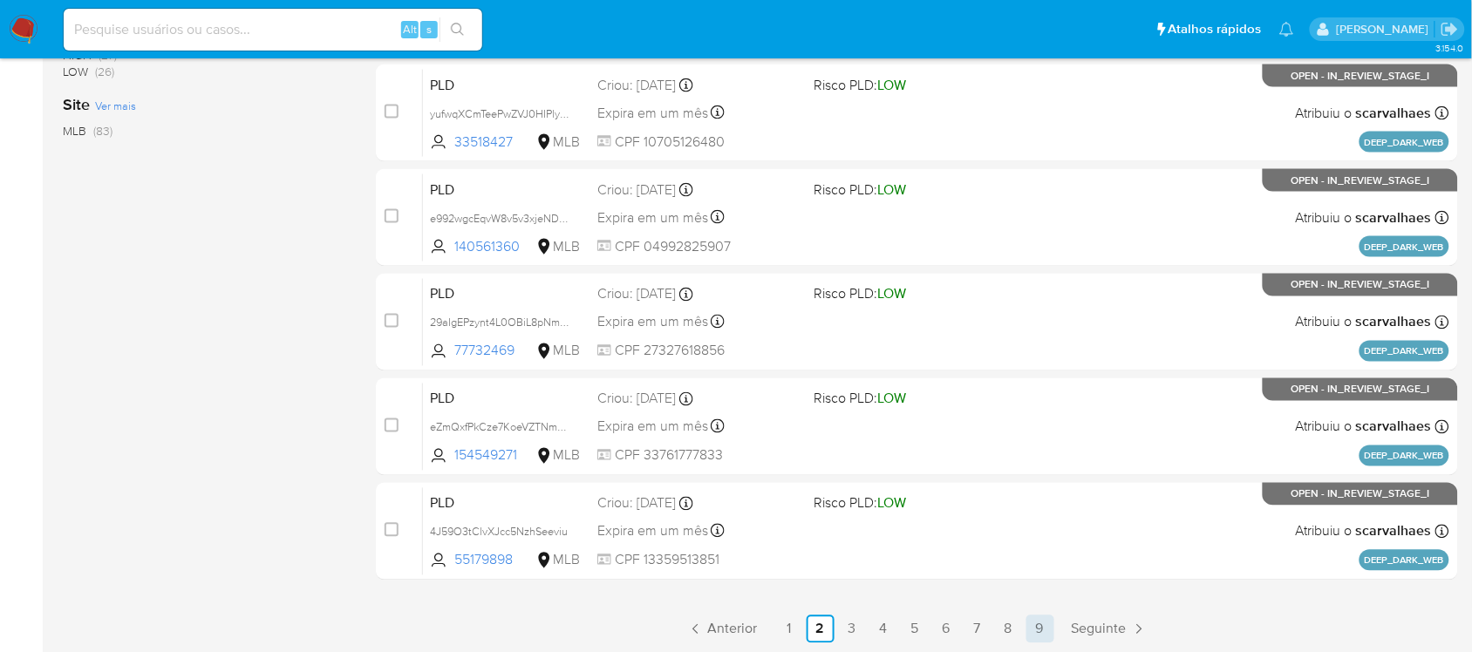
click at [1031, 626] on link "9" at bounding box center [1040, 630] width 28 height 28
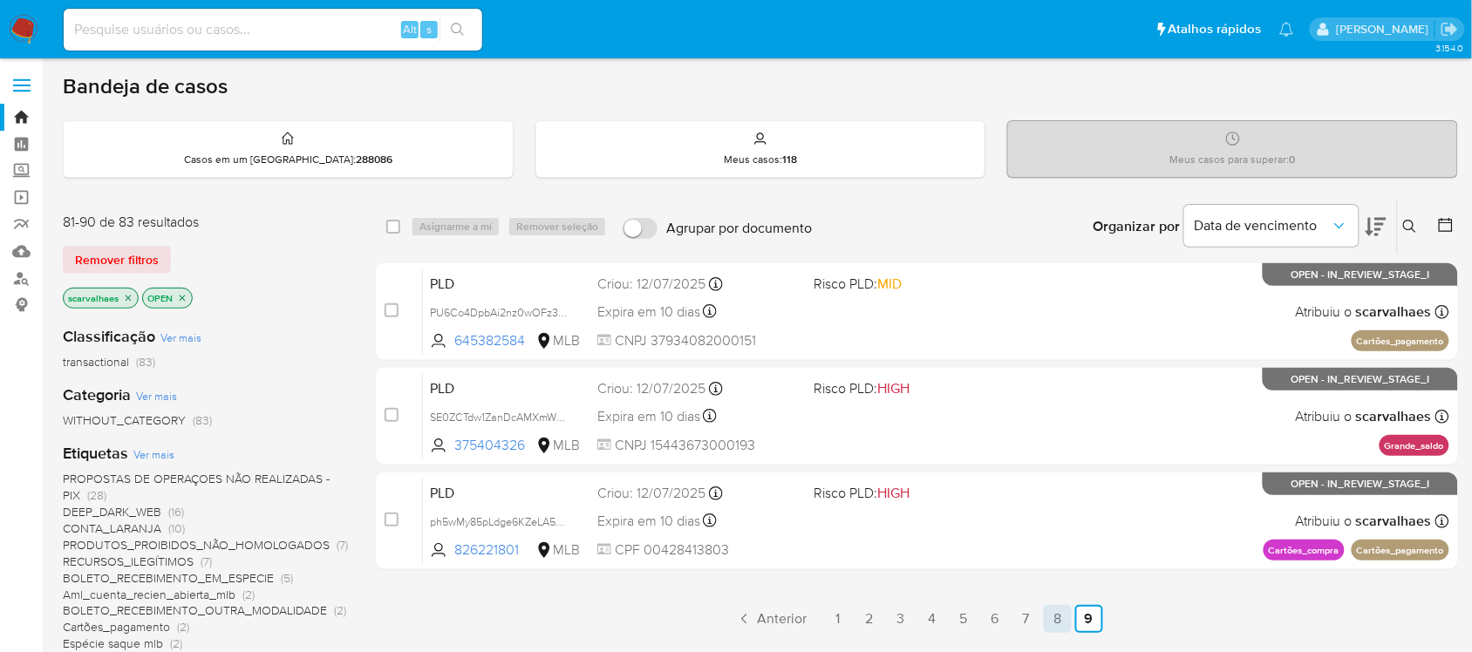
click at [1060, 616] on link "8" at bounding box center [1058, 619] width 28 height 28
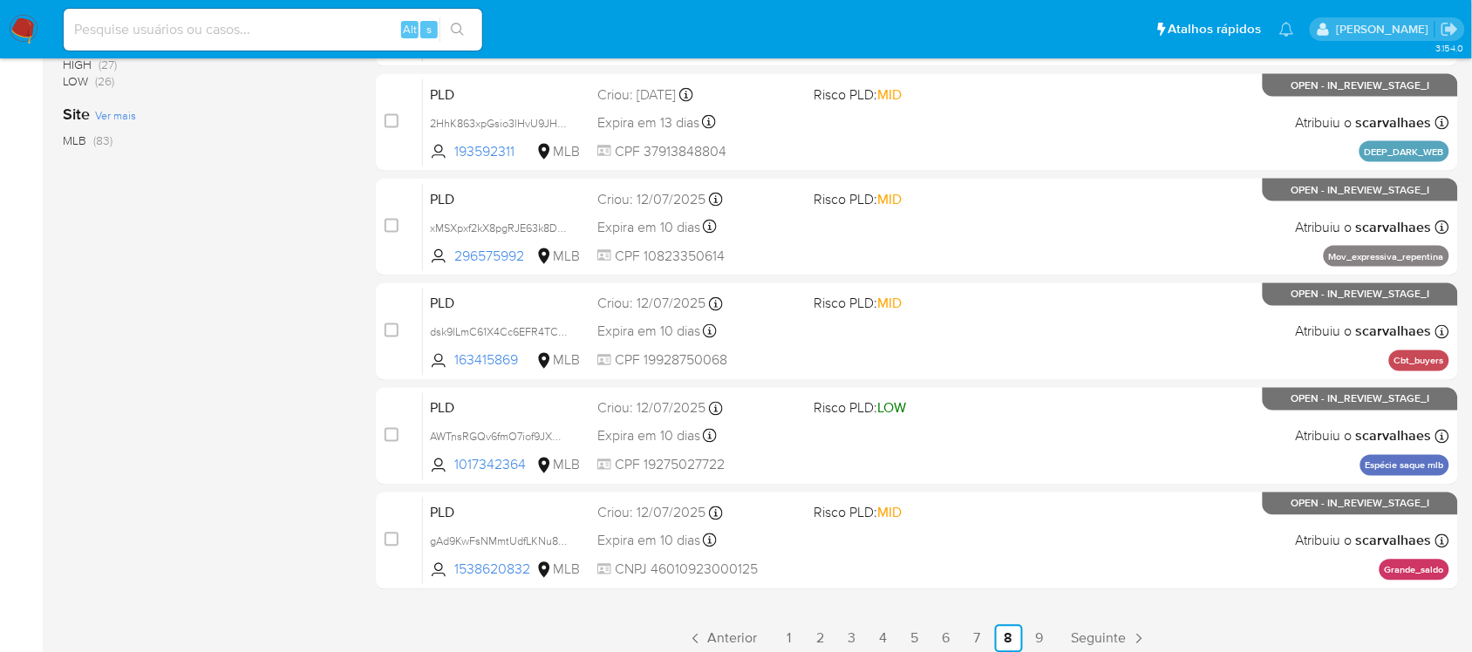
scroll to position [722, 0]
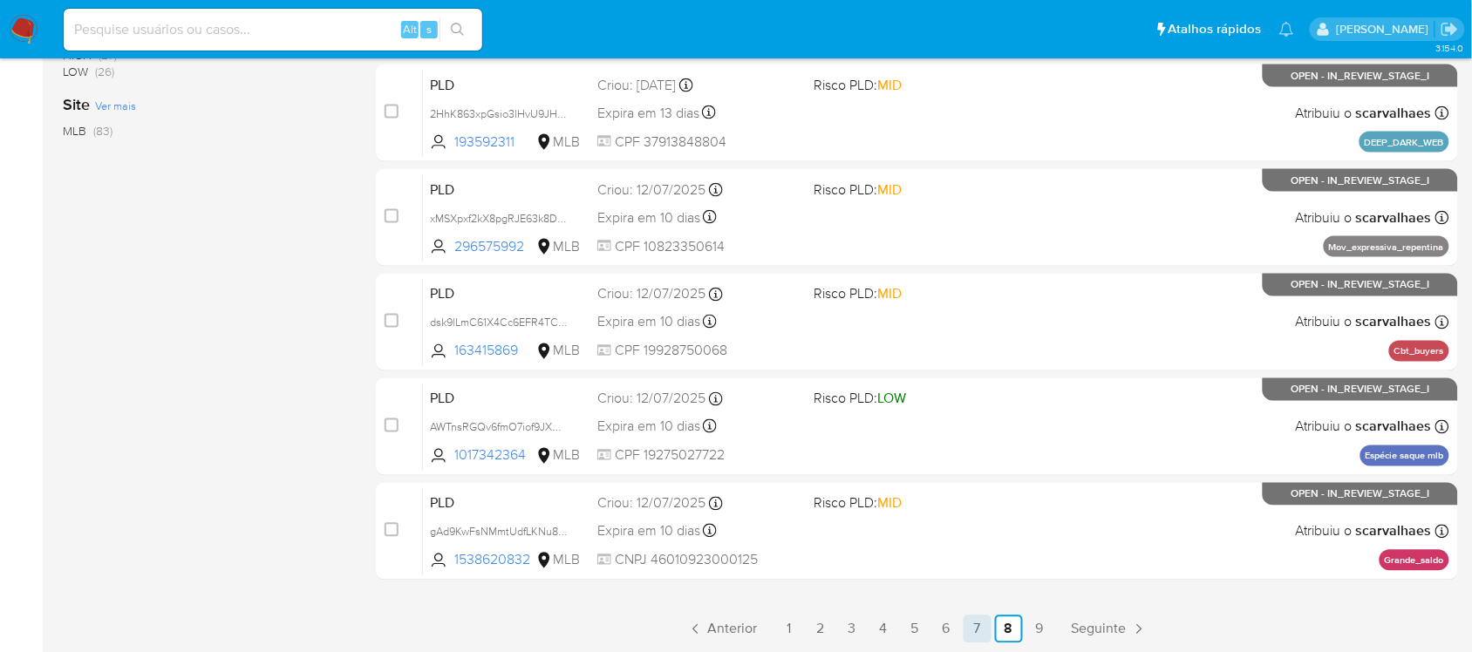
click at [970, 622] on link "7" at bounding box center [978, 630] width 28 height 28
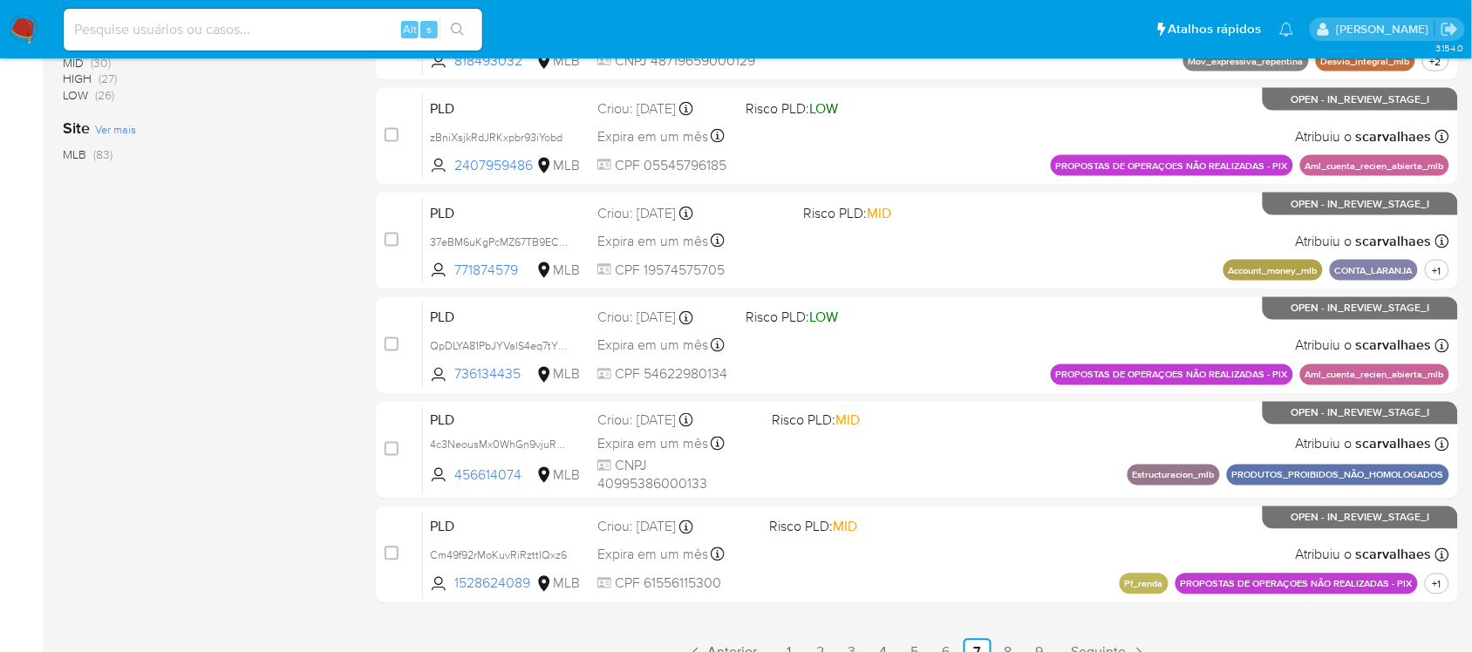
scroll to position [722, 0]
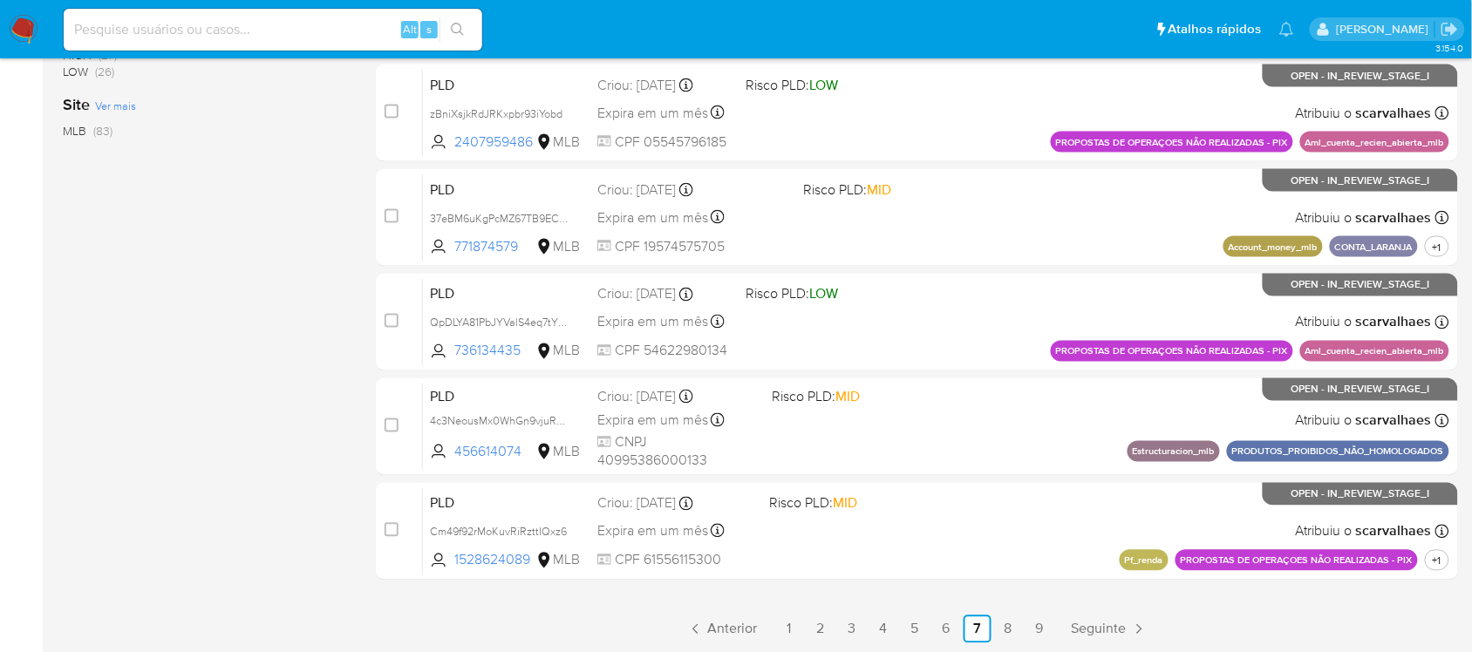
click at [1003, 628] on link "8" at bounding box center [1009, 630] width 28 height 28
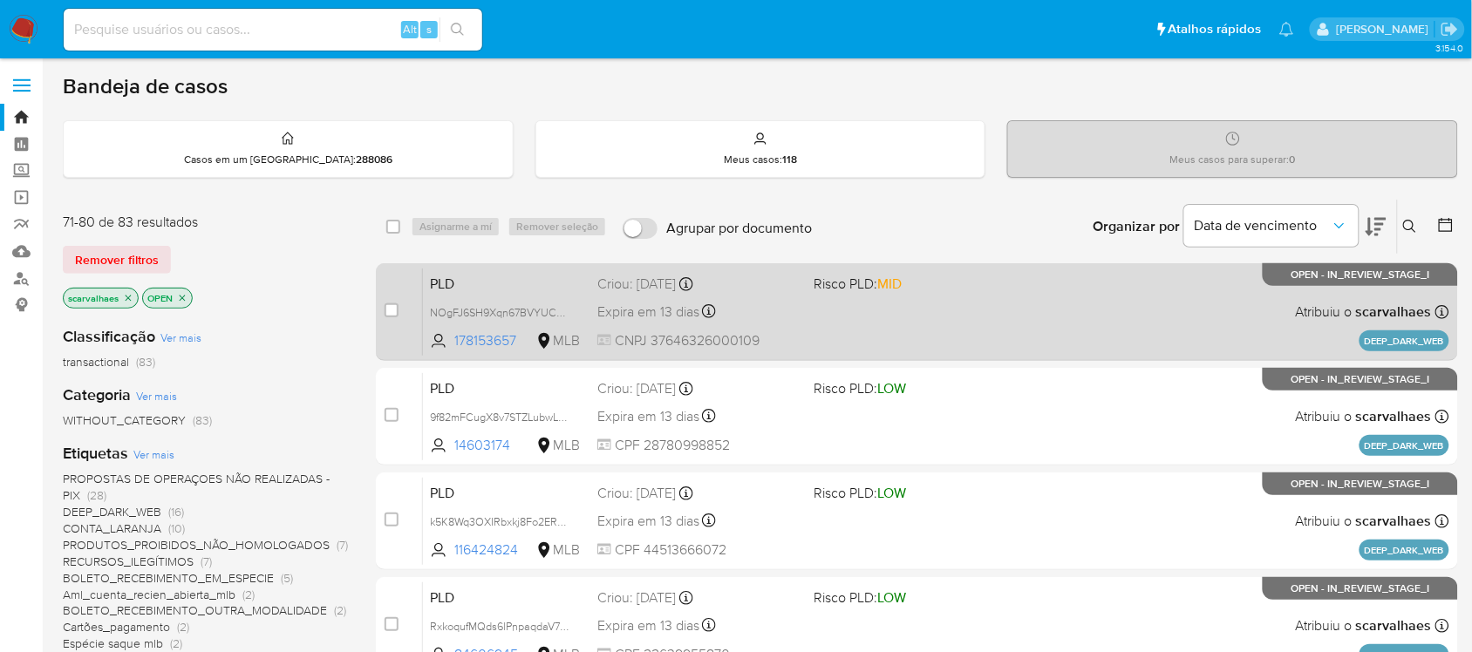
click at [842, 320] on div "PLD NOgFJ6SH9Xqn67BVYUCejzsS 178153657 MLB Risco PLD: MID Criou: [DATE] Criou: …" at bounding box center [936, 312] width 1026 height 88
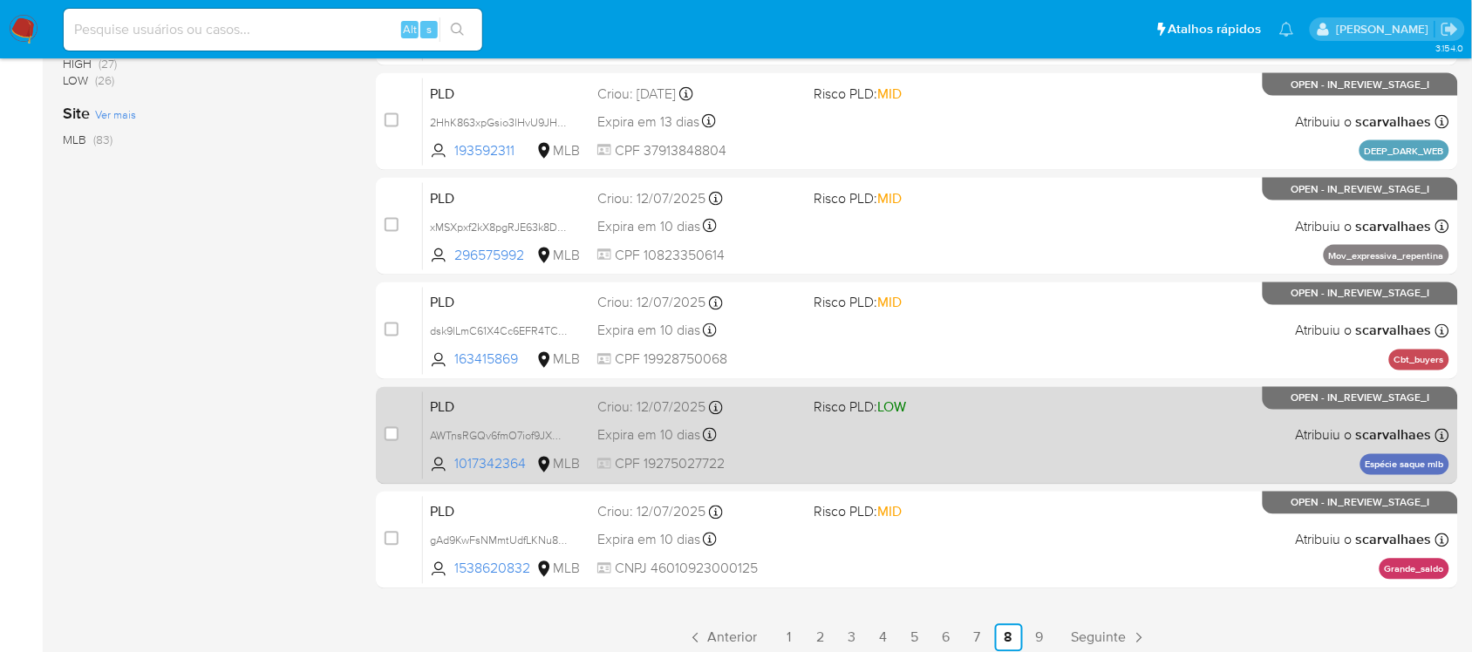
scroll to position [722, 0]
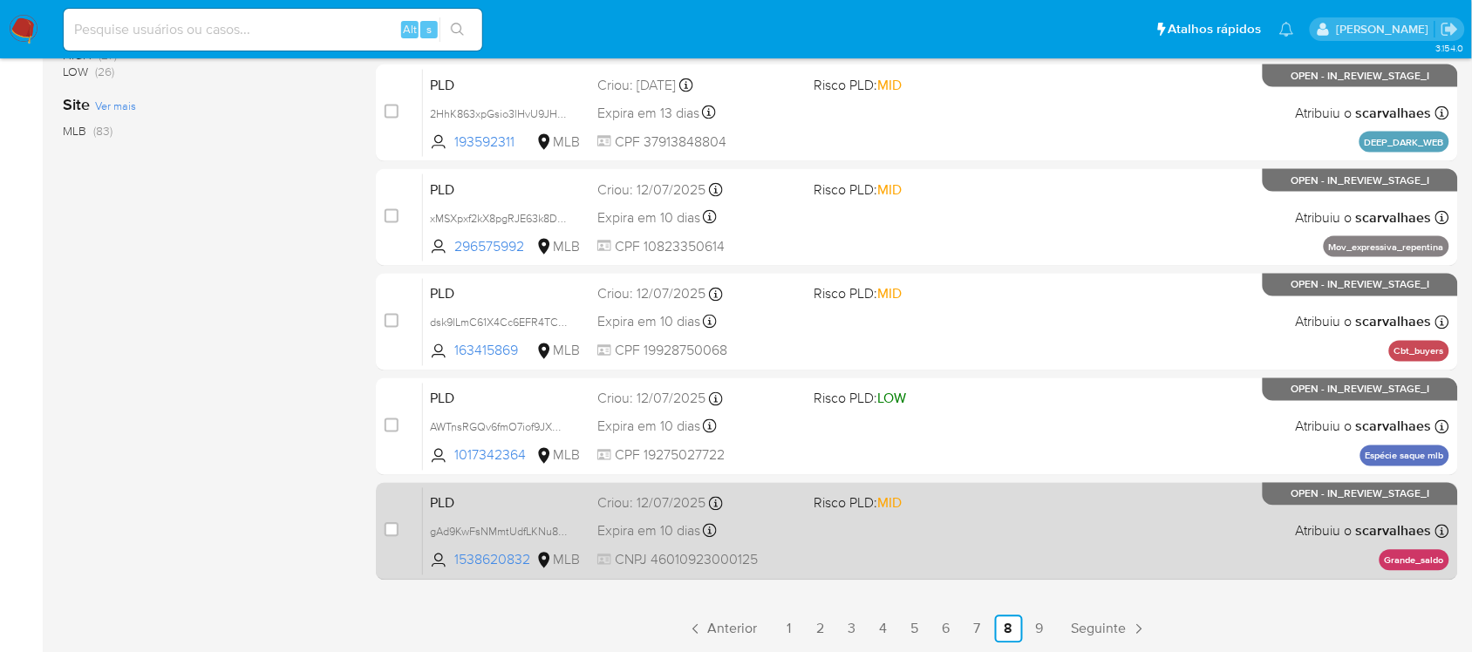
click at [844, 515] on div "PLD gAd9KwFsNMmtUdfLKNu8HjJ3 1538620832 MLB Risco PLD: MID Criou: [DATE] Criou:…" at bounding box center [936, 531] width 1026 height 88
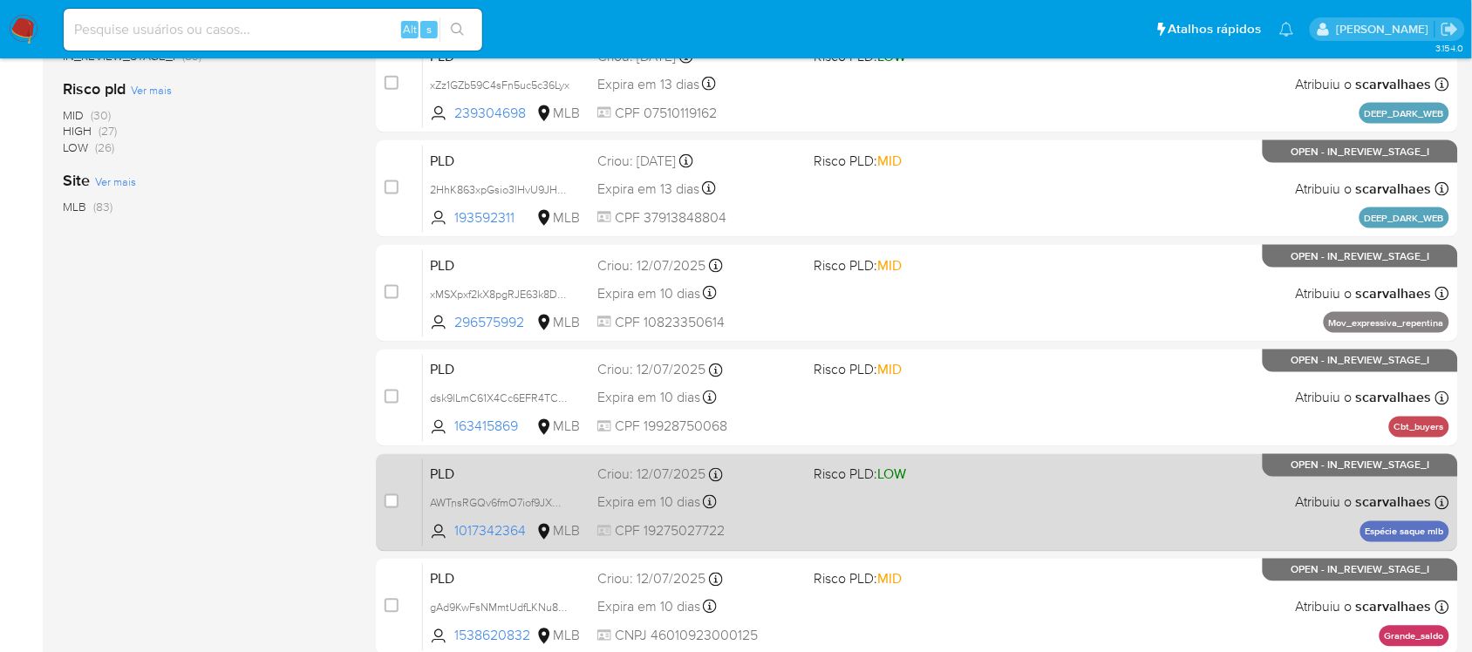
scroll to position [613, 0]
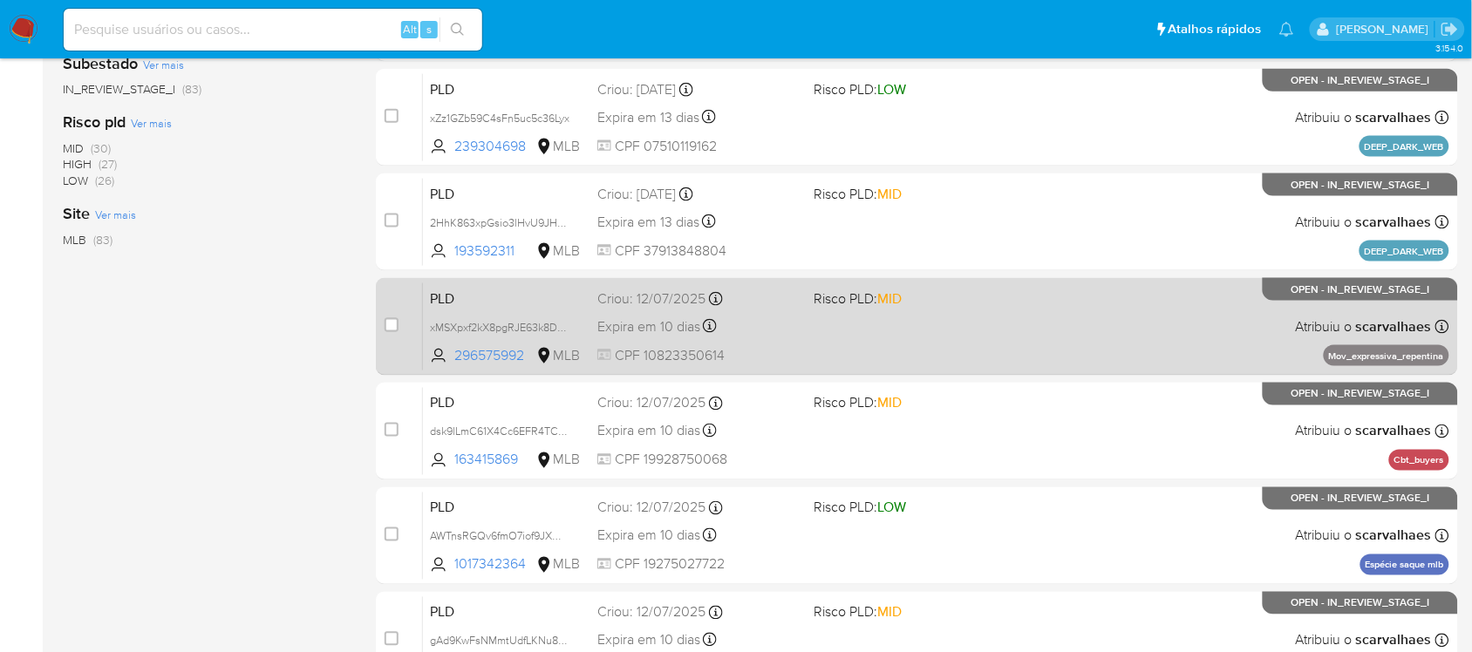
click at [739, 356] on span "CPF 10823350614" at bounding box center [698, 355] width 202 height 19
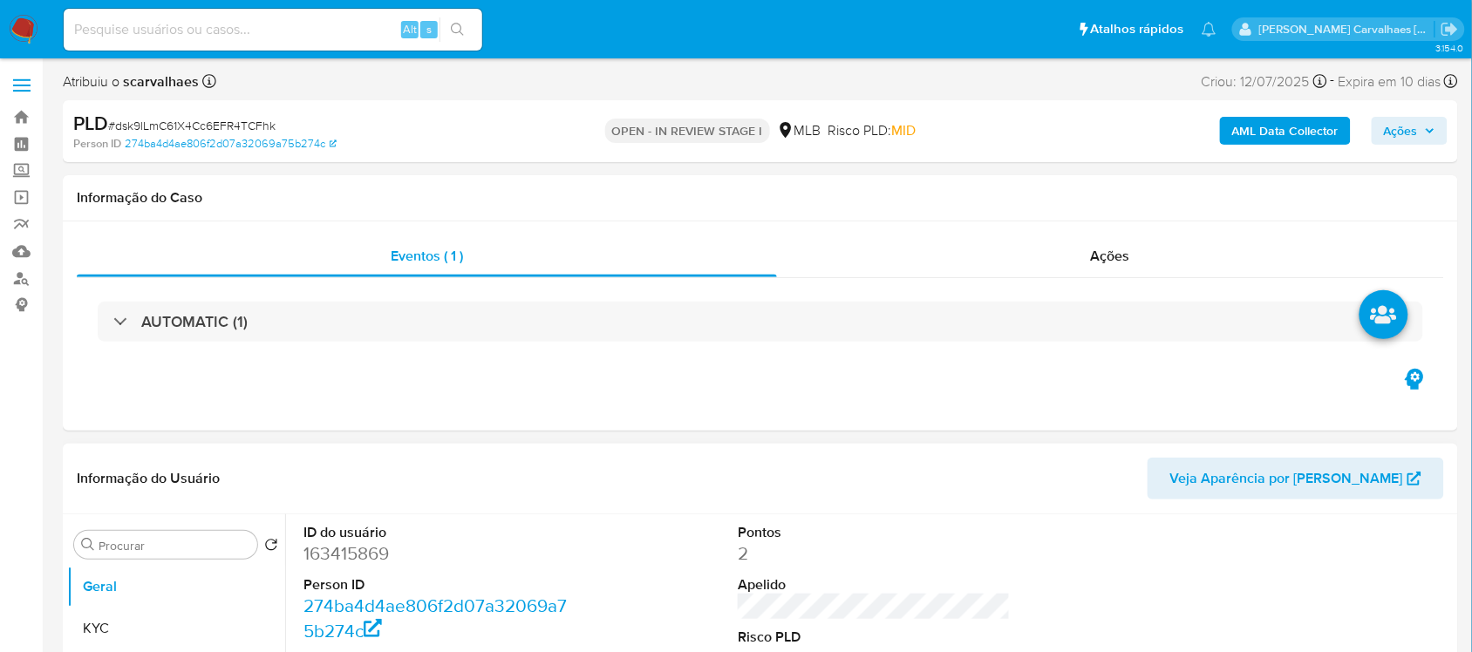
select select "10"
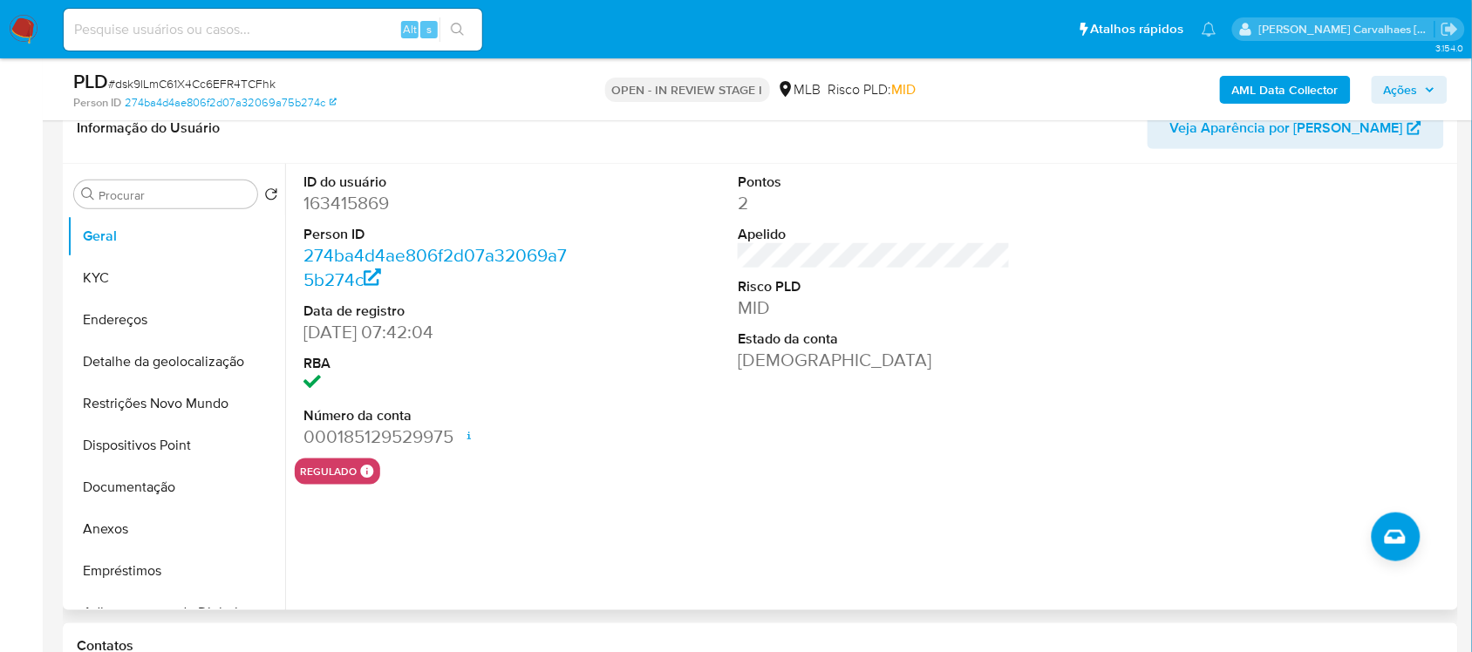
scroll to position [327, 0]
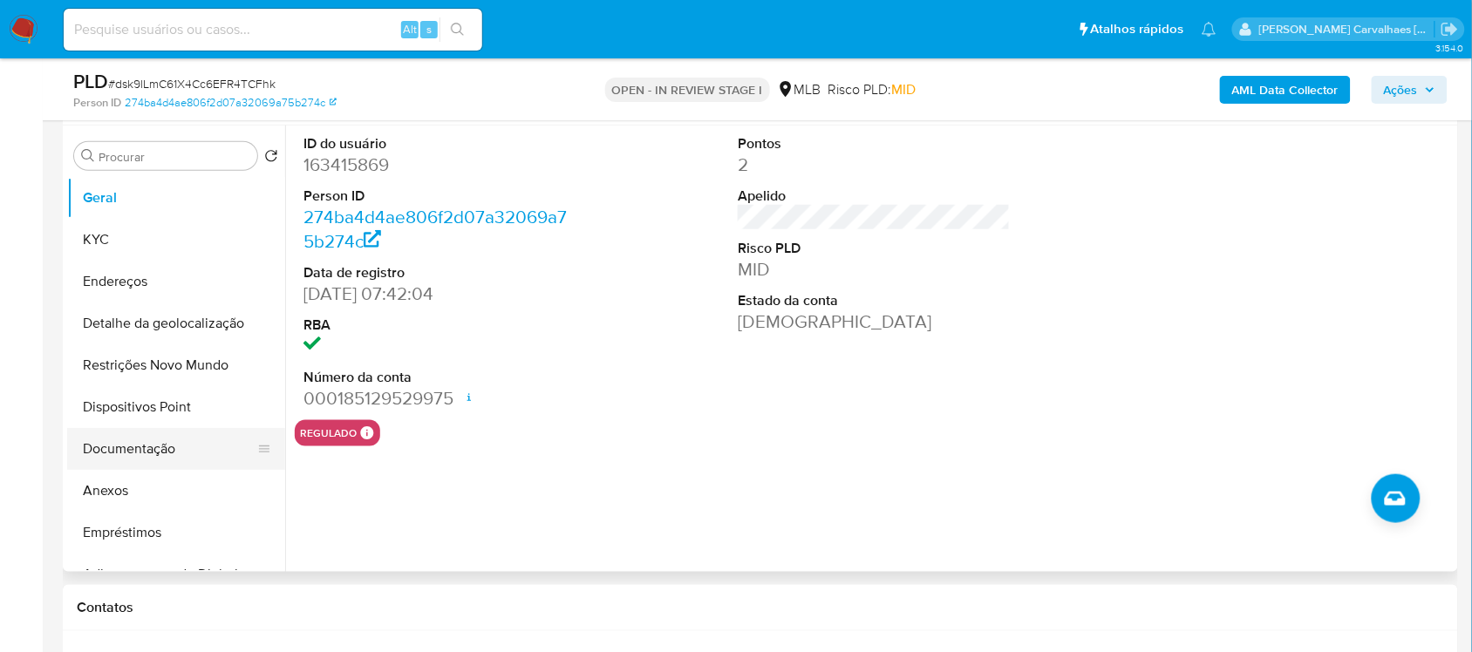
click at [159, 447] on button "Documentação" at bounding box center [169, 449] width 204 height 42
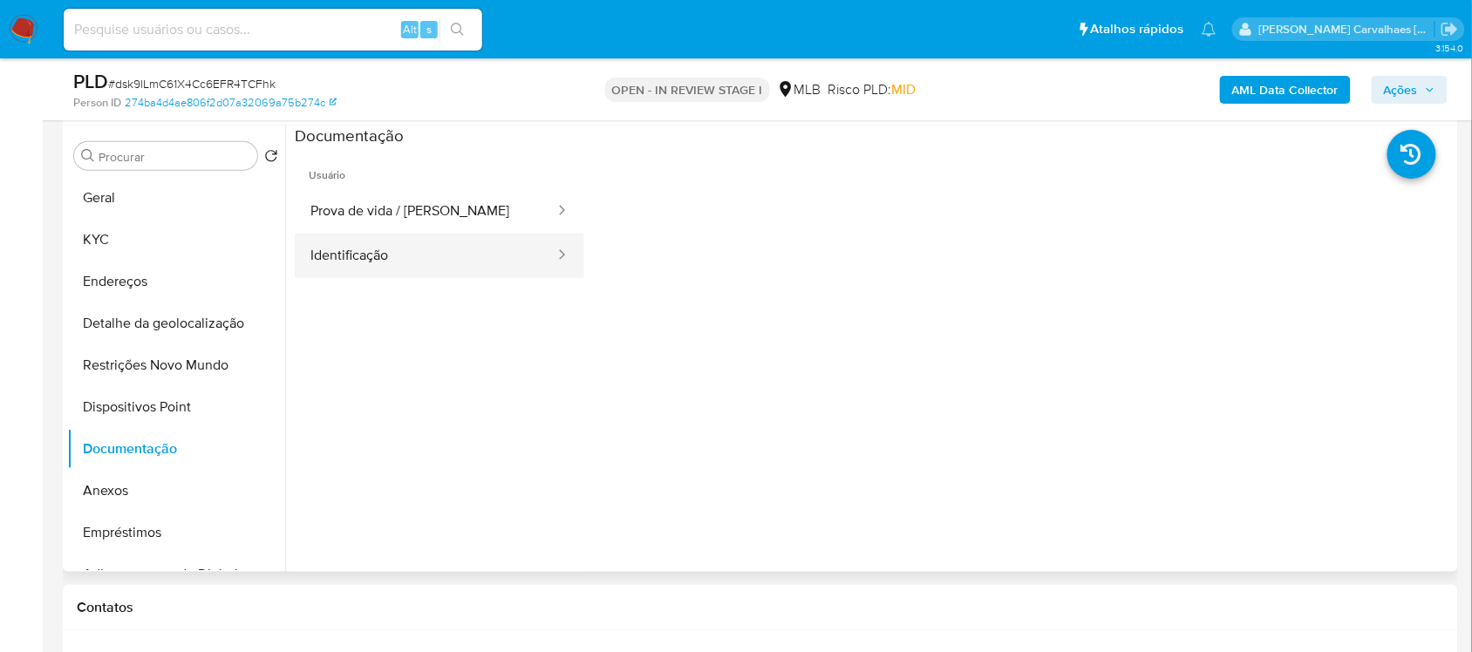
click at [493, 245] on button "Identificação" at bounding box center [426, 256] width 262 height 44
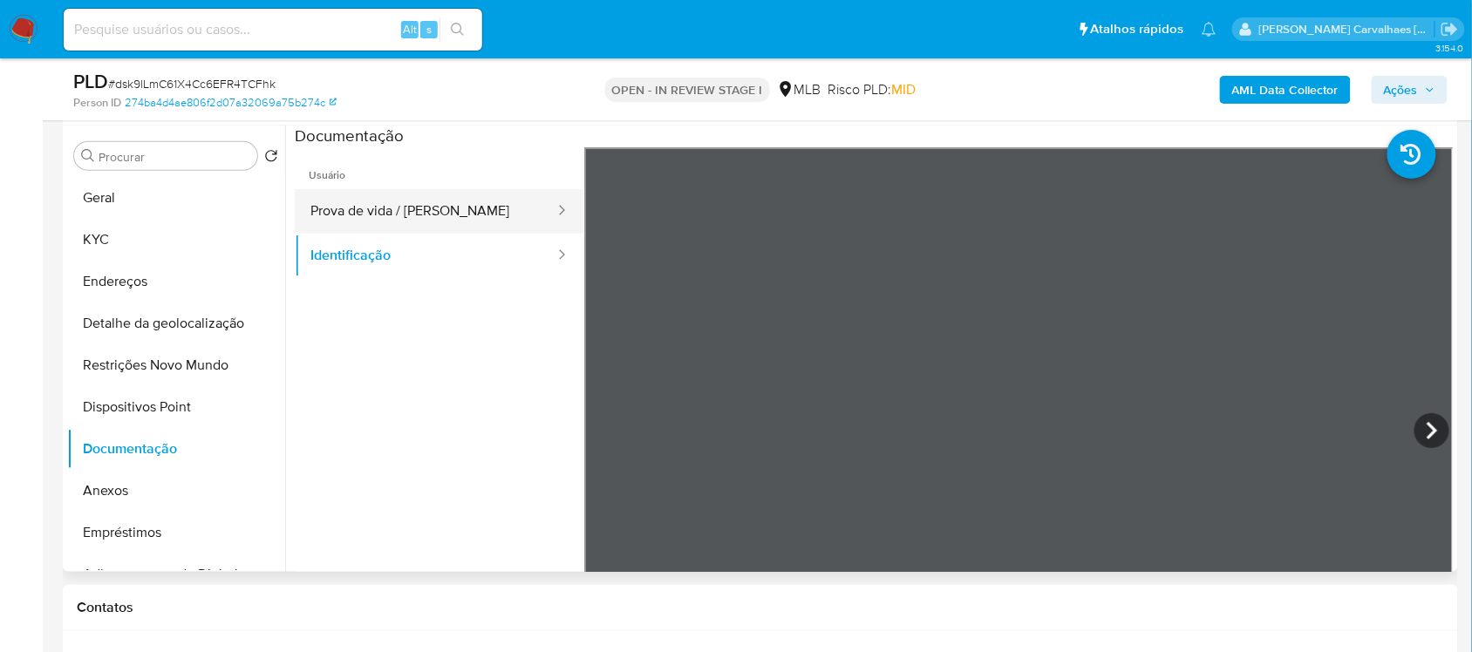
click at [450, 198] on button "Prova de vida / [PERSON_NAME]" at bounding box center [426, 211] width 262 height 44
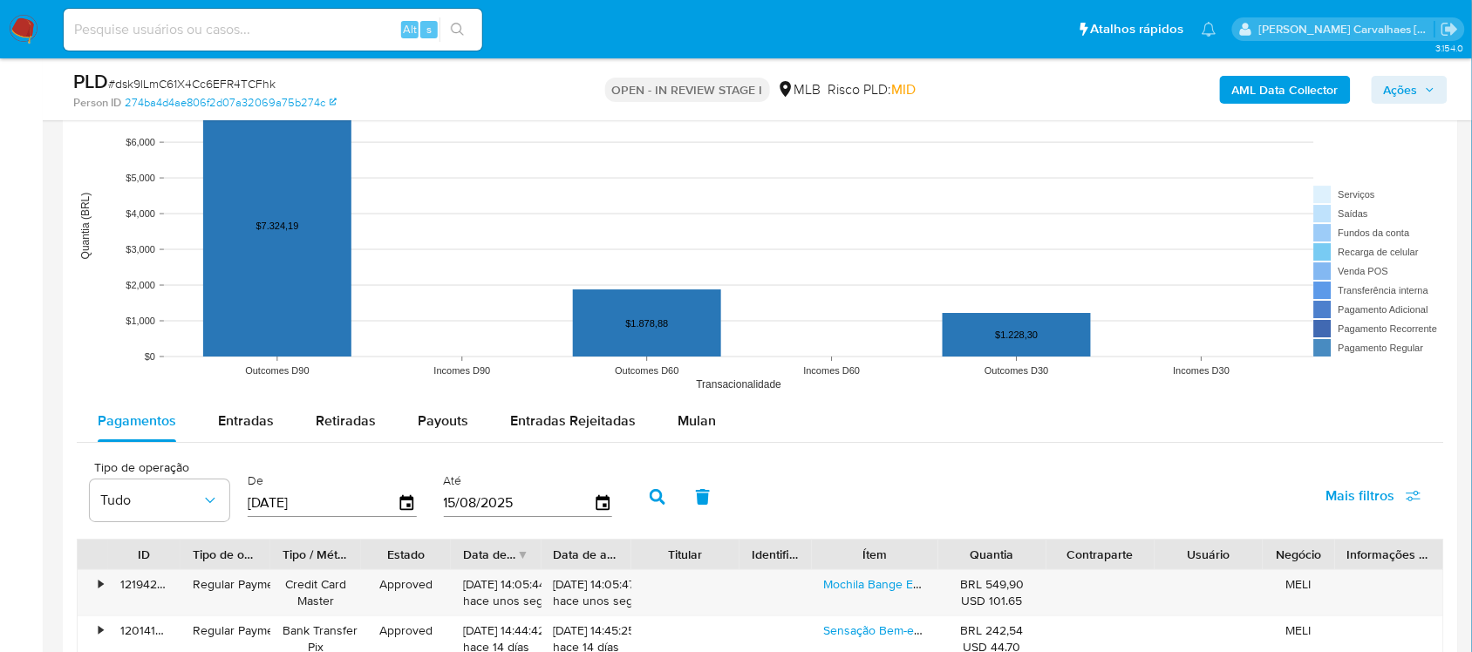
scroll to position [1635, 0]
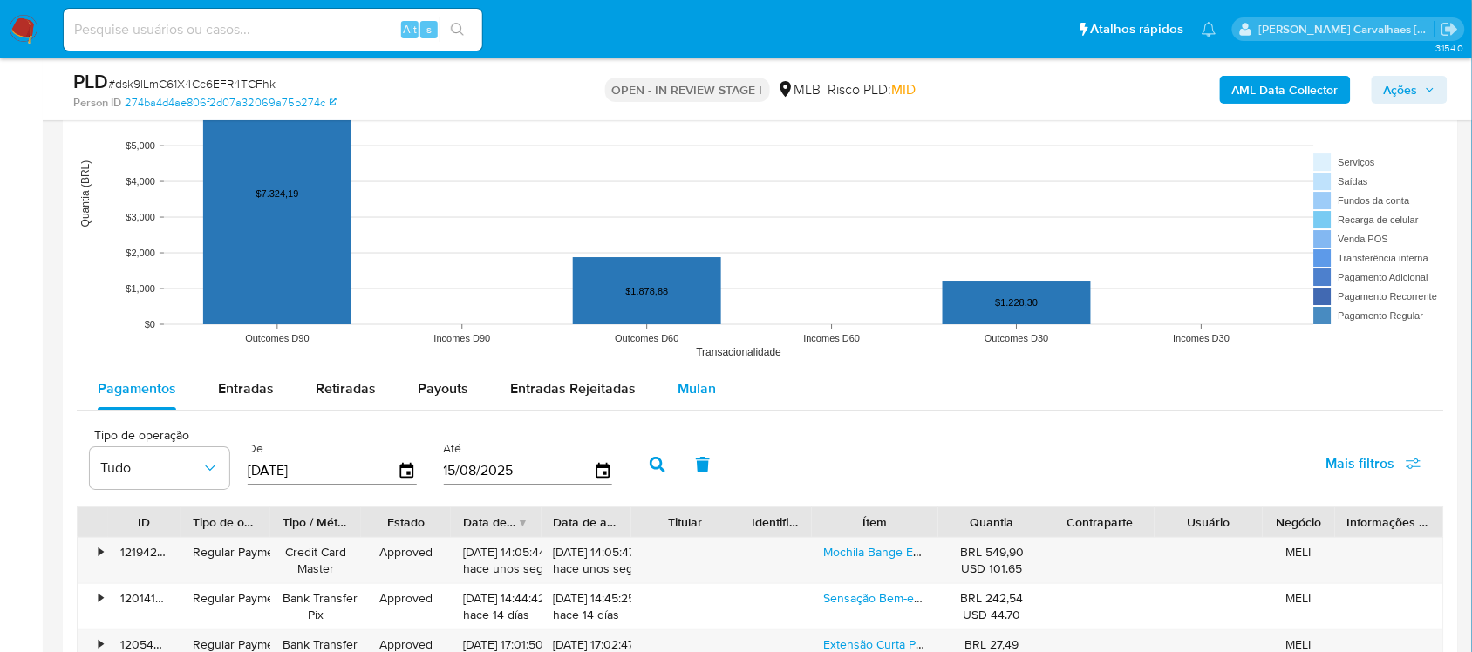
click at [693, 393] on span "Mulan" at bounding box center [697, 388] width 38 height 20
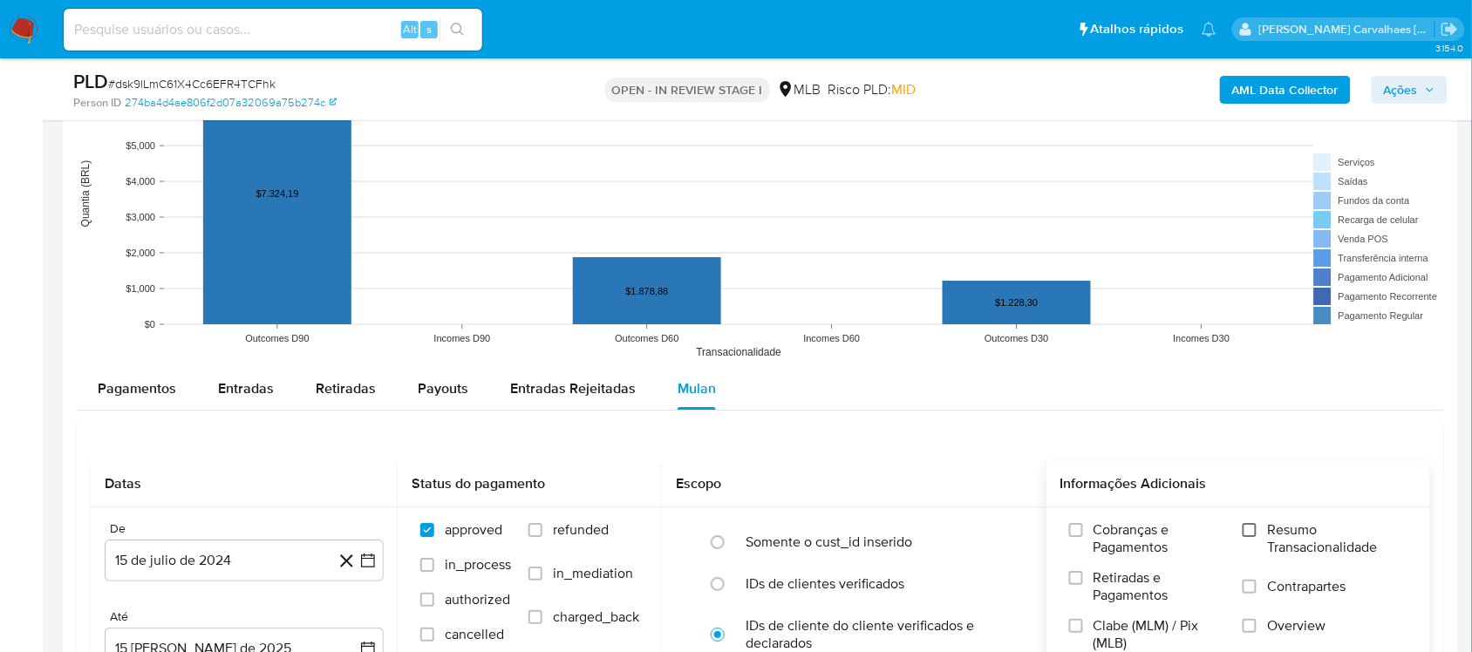
click at [1248, 534] on input "Resumo Transacionalidade" at bounding box center [1250, 530] width 14 height 14
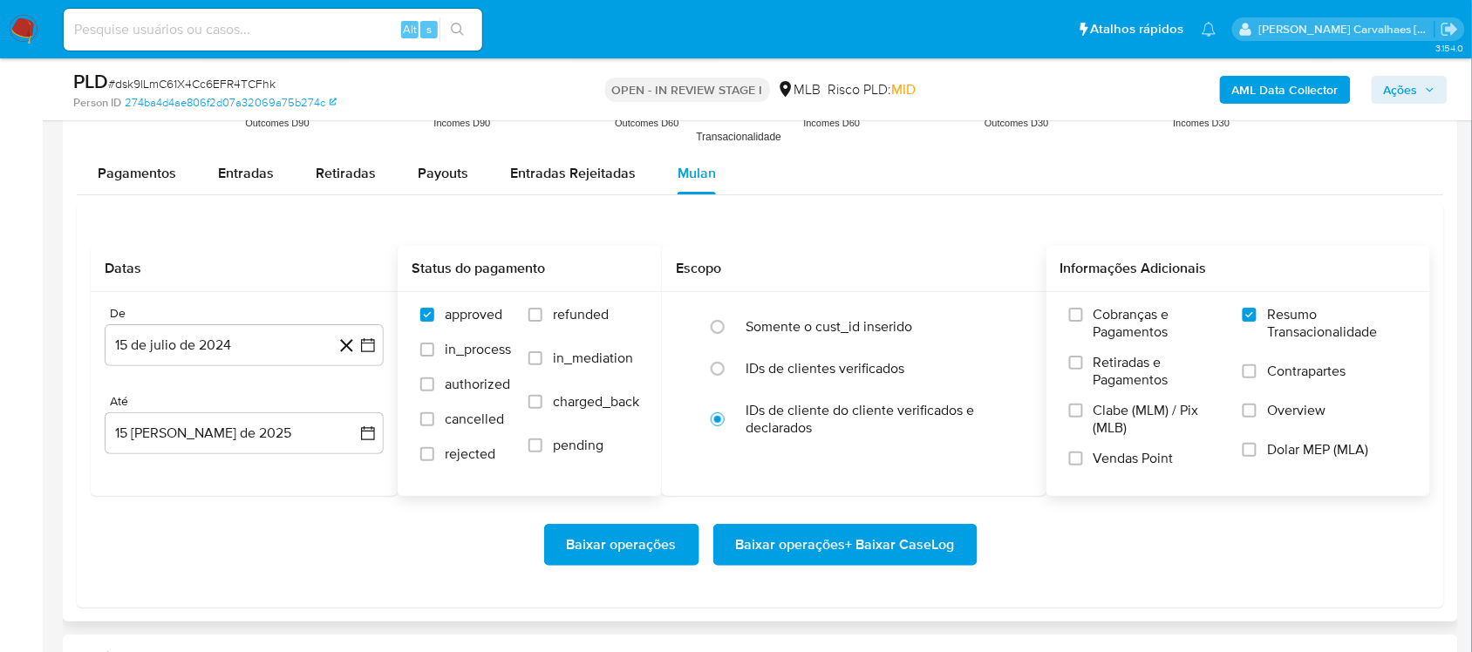
scroll to position [1853, 0]
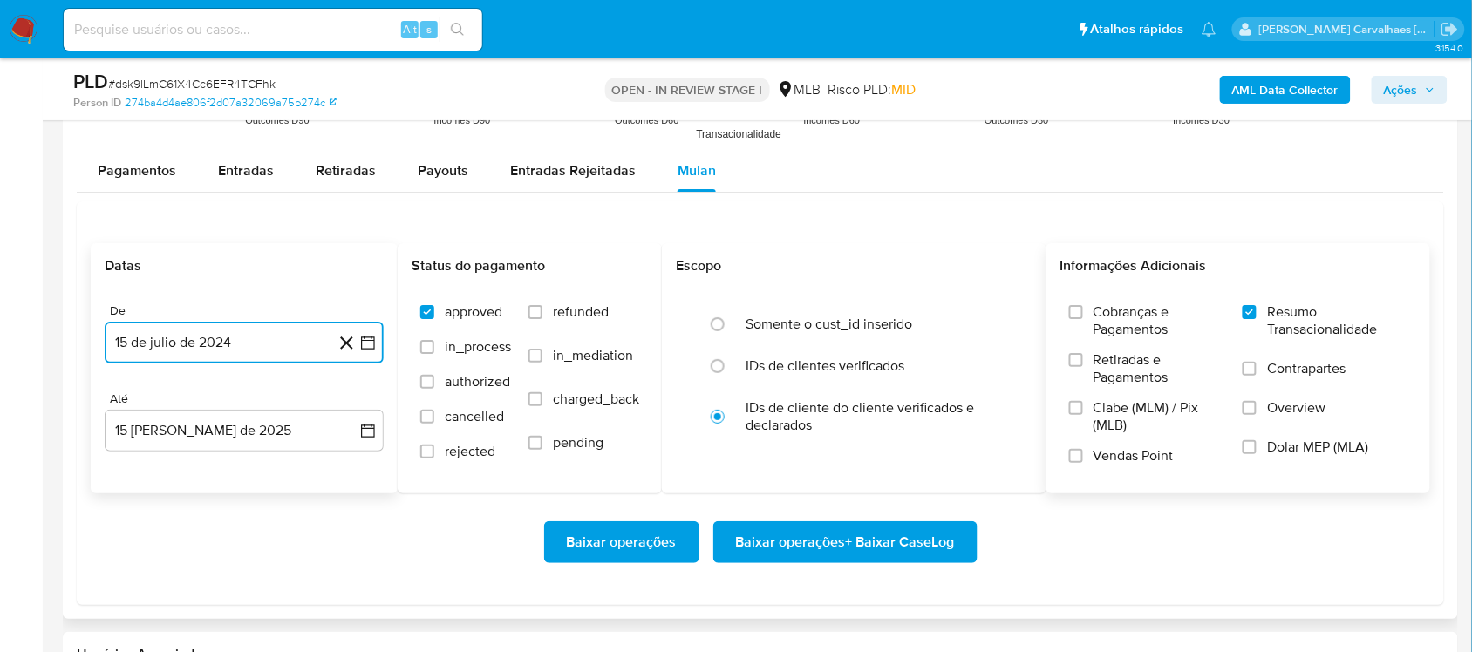
click at [372, 345] on icon "button" at bounding box center [367, 342] width 17 height 17
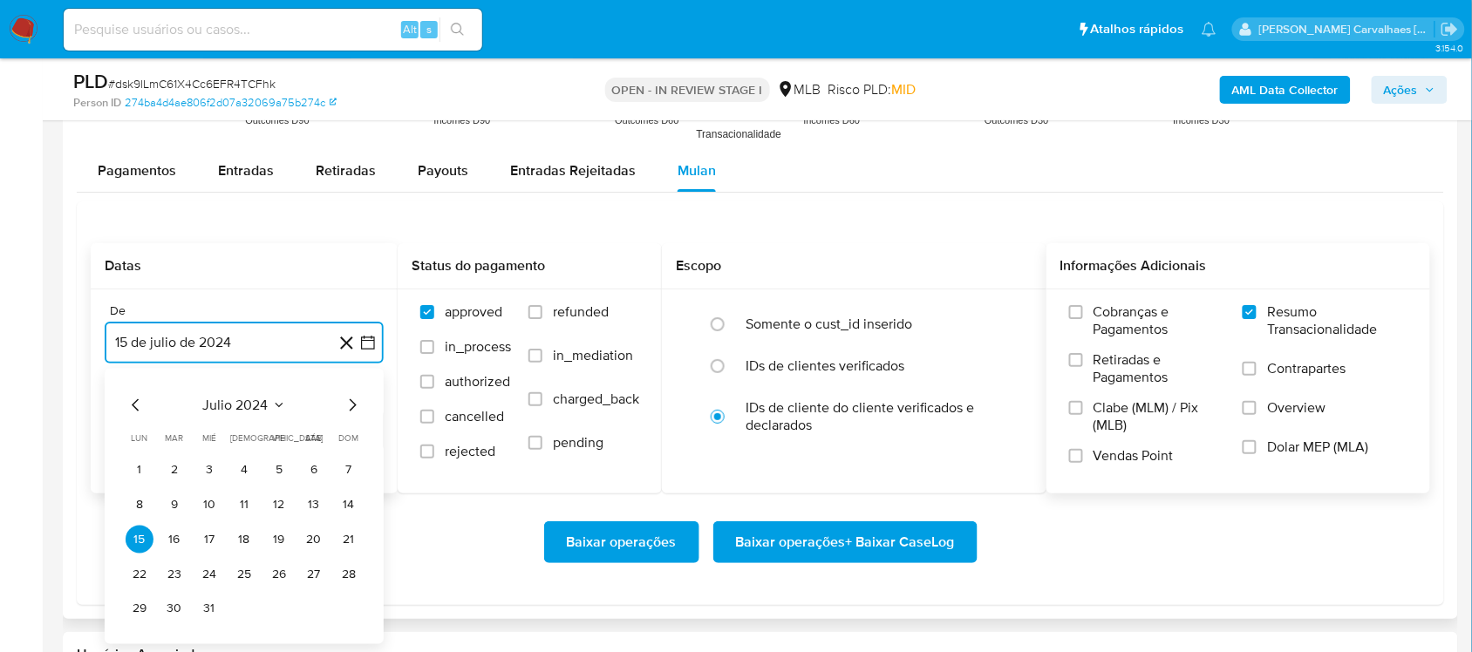
click at [351, 410] on icon "Mes siguiente" at bounding box center [353, 405] width 7 height 12
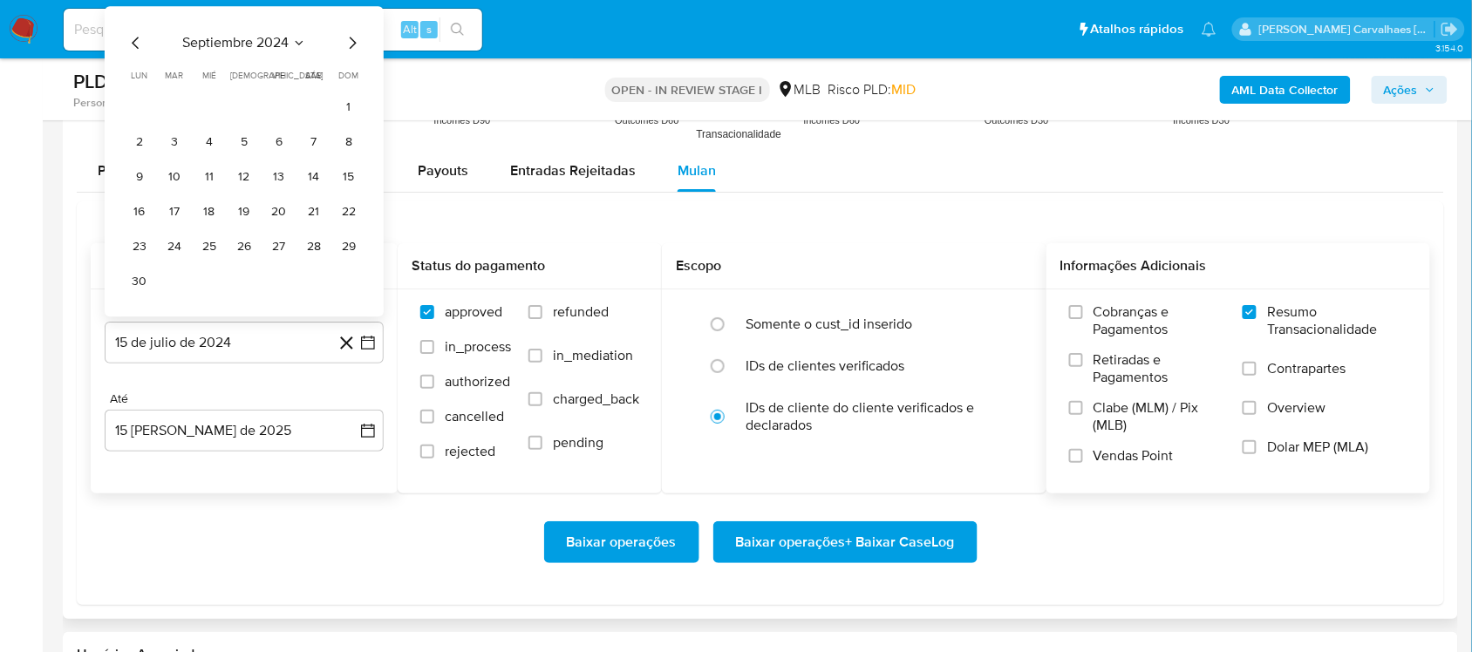
click at [351, 410] on div "Até 15 [PERSON_NAME] de 2025 [DATE]" at bounding box center [244, 422] width 279 height 60
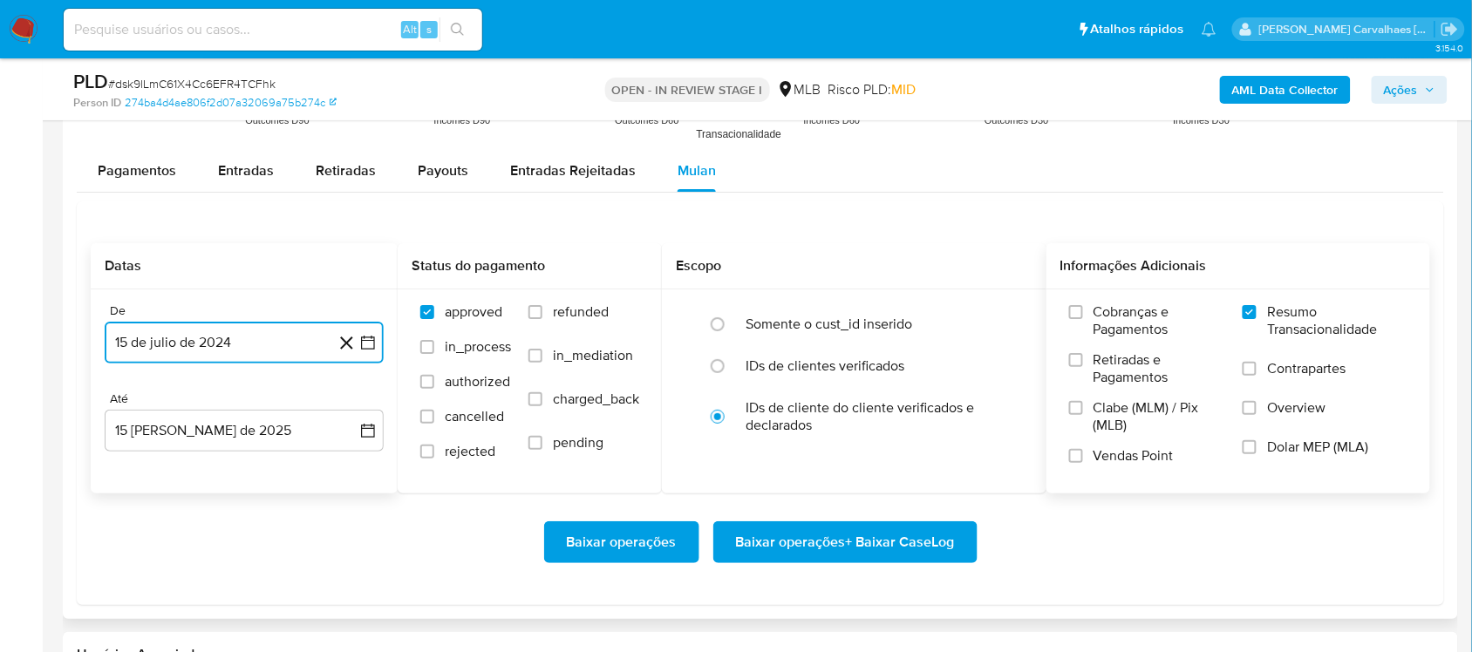
click at [364, 340] on icon "button" at bounding box center [368, 343] width 14 height 14
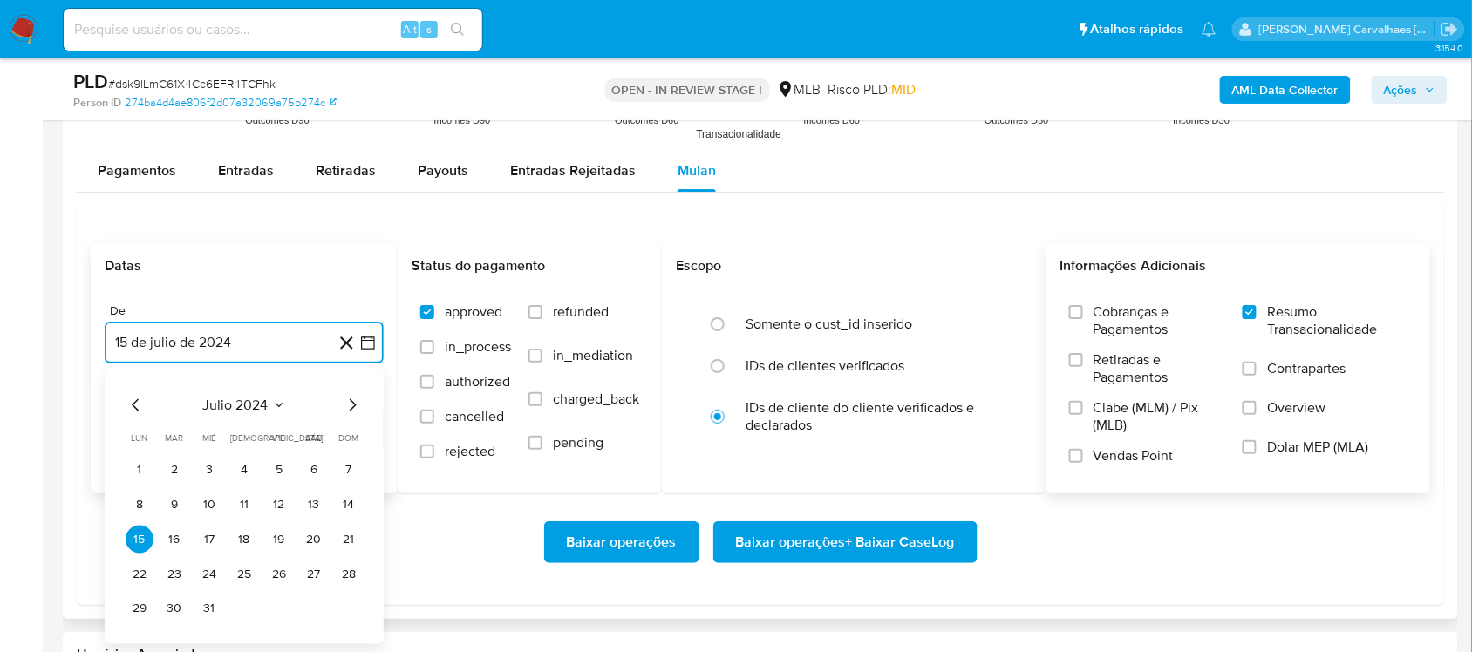
click at [354, 404] on icon "Mes siguiente" at bounding box center [352, 405] width 21 height 21
click at [353, 404] on icon "Mes siguiente" at bounding box center [353, 405] width 7 height 12
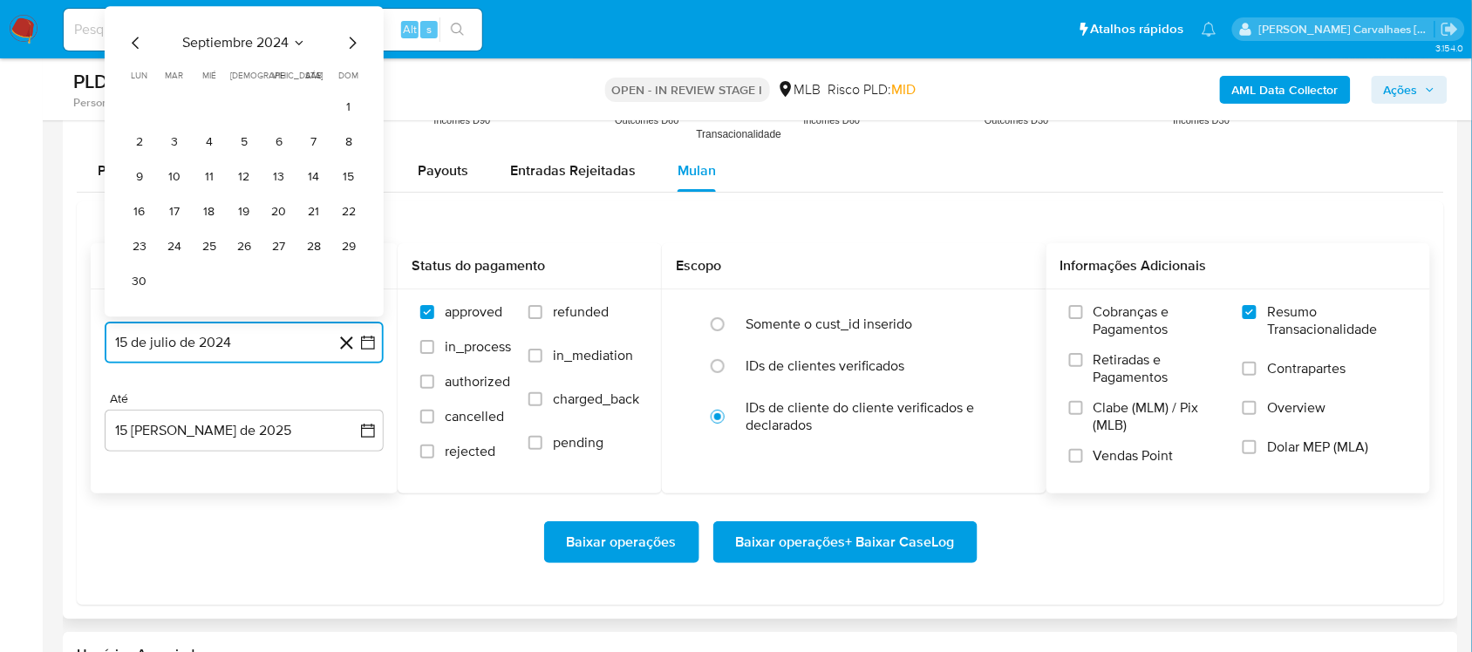
click at [356, 41] on icon "Mes siguiente" at bounding box center [352, 42] width 21 height 21
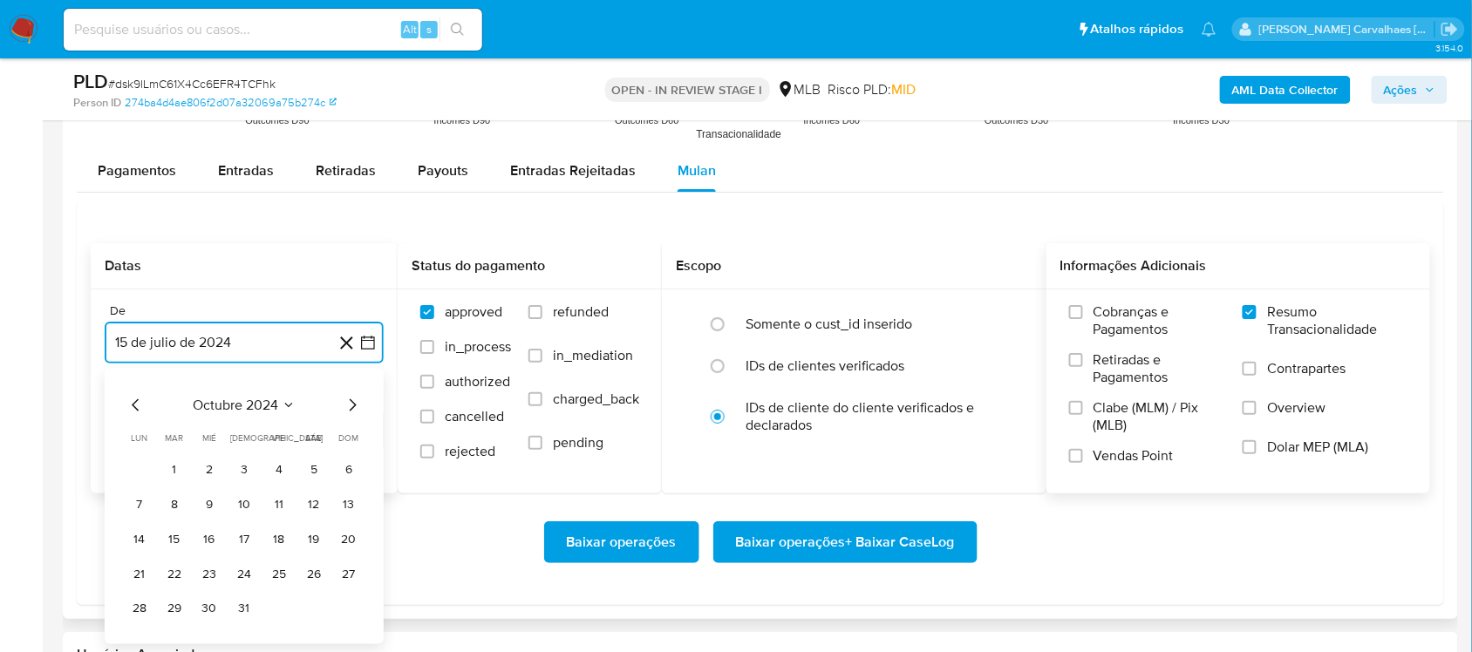
click at [349, 402] on icon "Mes siguiente" at bounding box center [352, 405] width 21 height 21
click at [350, 412] on icon "Mes siguiente" at bounding box center [352, 405] width 21 height 21
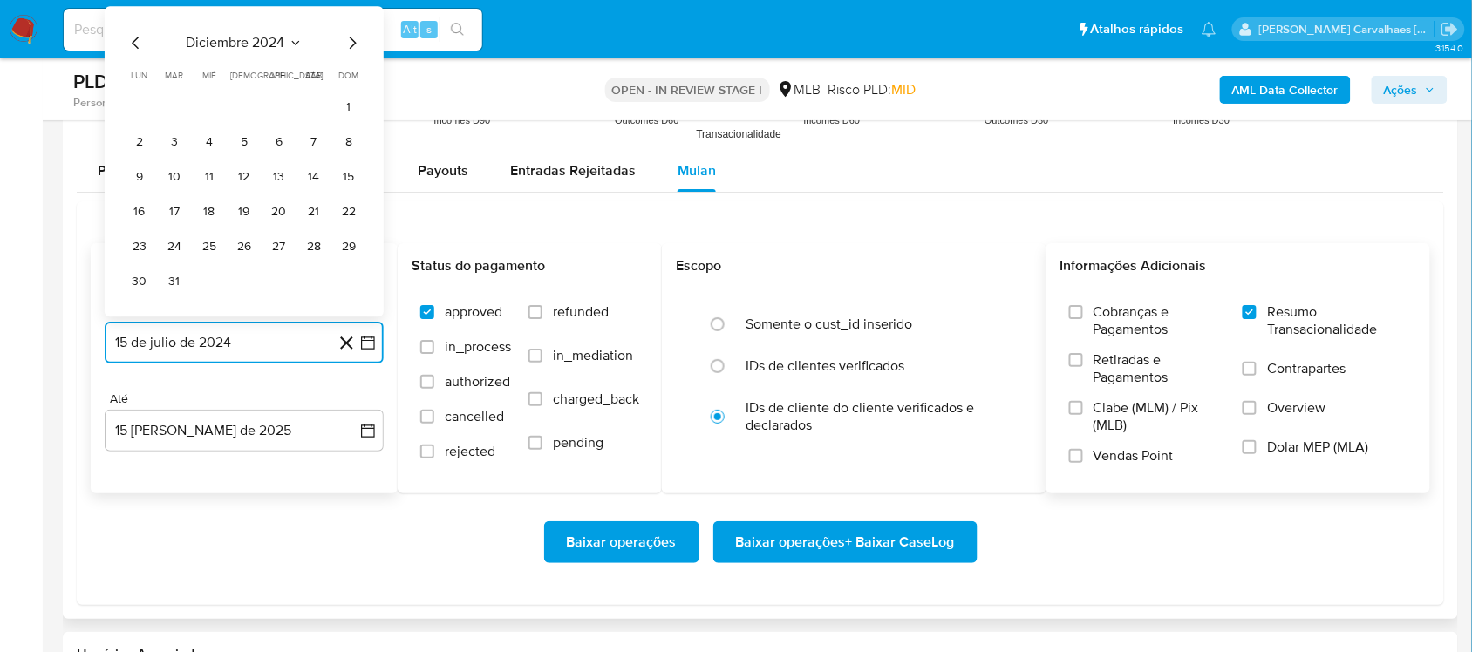
click at [347, 49] on icon "Mes siguiente" at bounding box center [352, 42] width 21 height 21
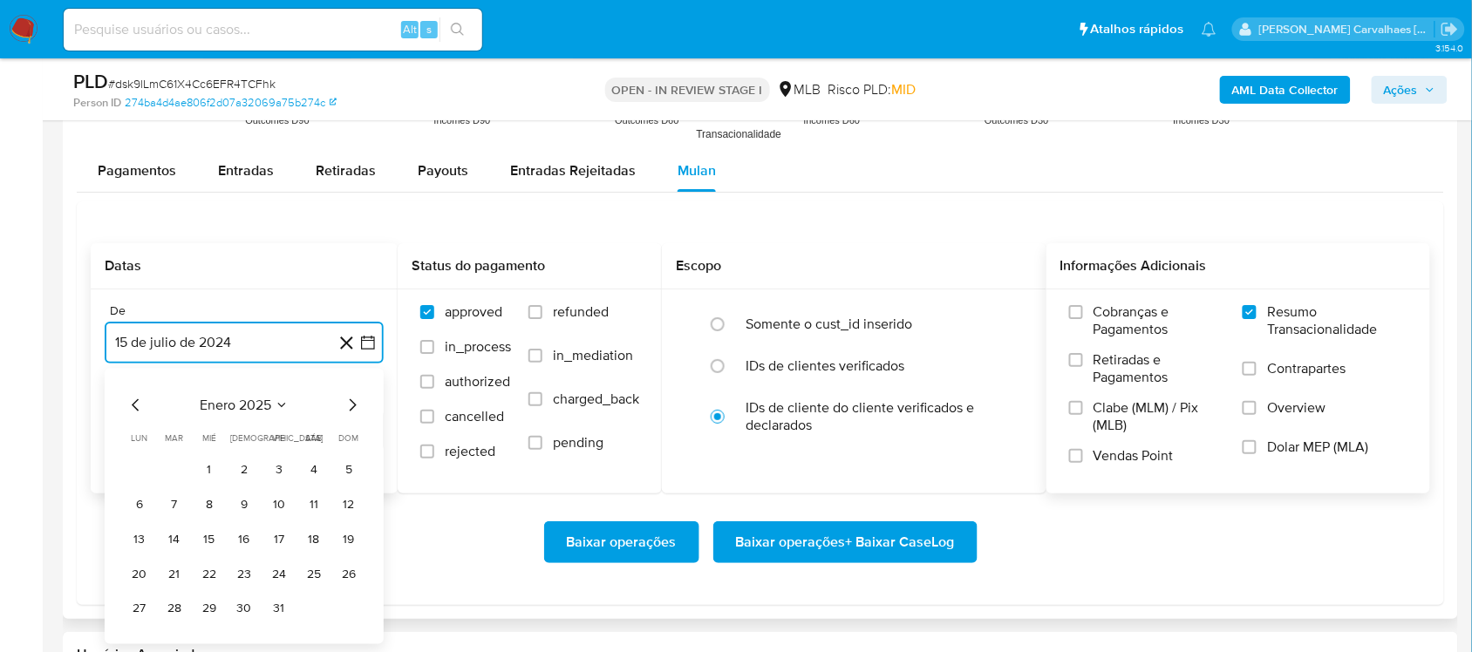
click at [349, 408] on icon "Mes siguiente" at bounding box center [352, 405] width 21 height 21
click at [349, 414] on icon "Mes siguiente" at bounding box center [352, 405] width 21 height 21
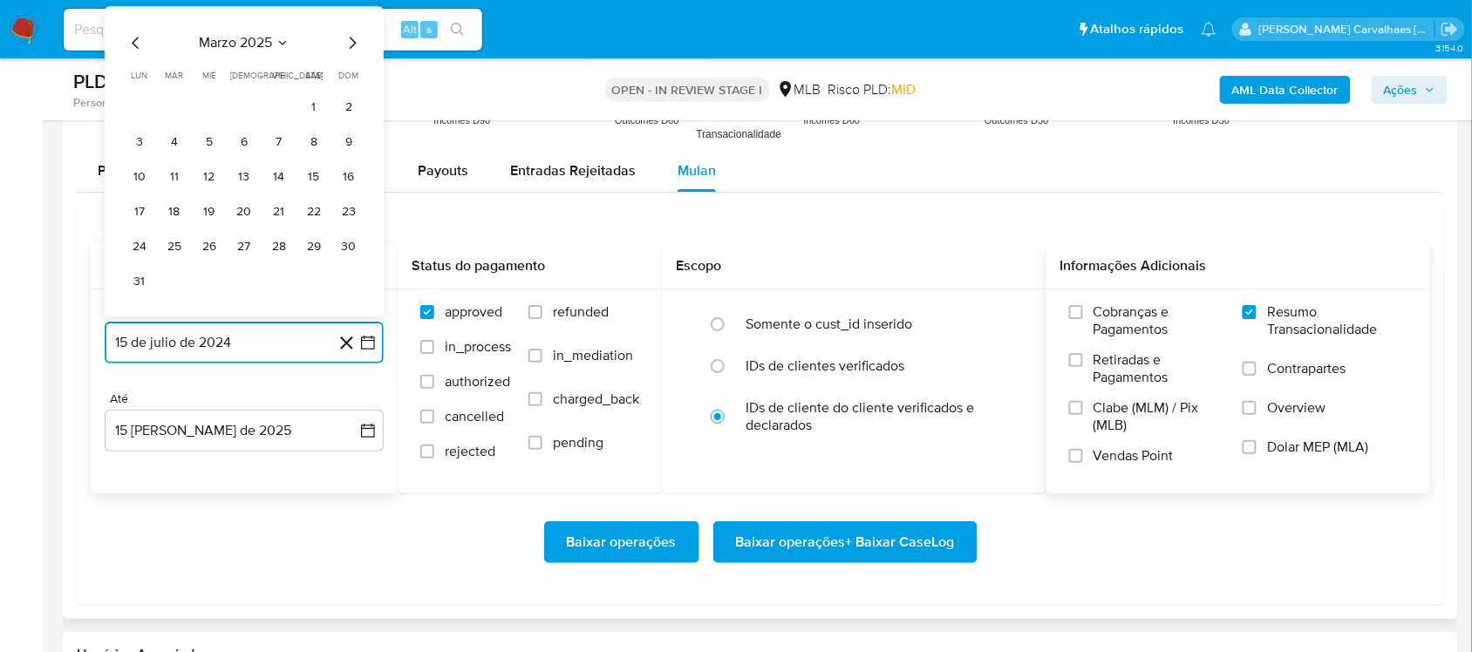
click at [356, 44] on icon "Mes siguiente" at bounding box center [352, 42] width 21 height 21
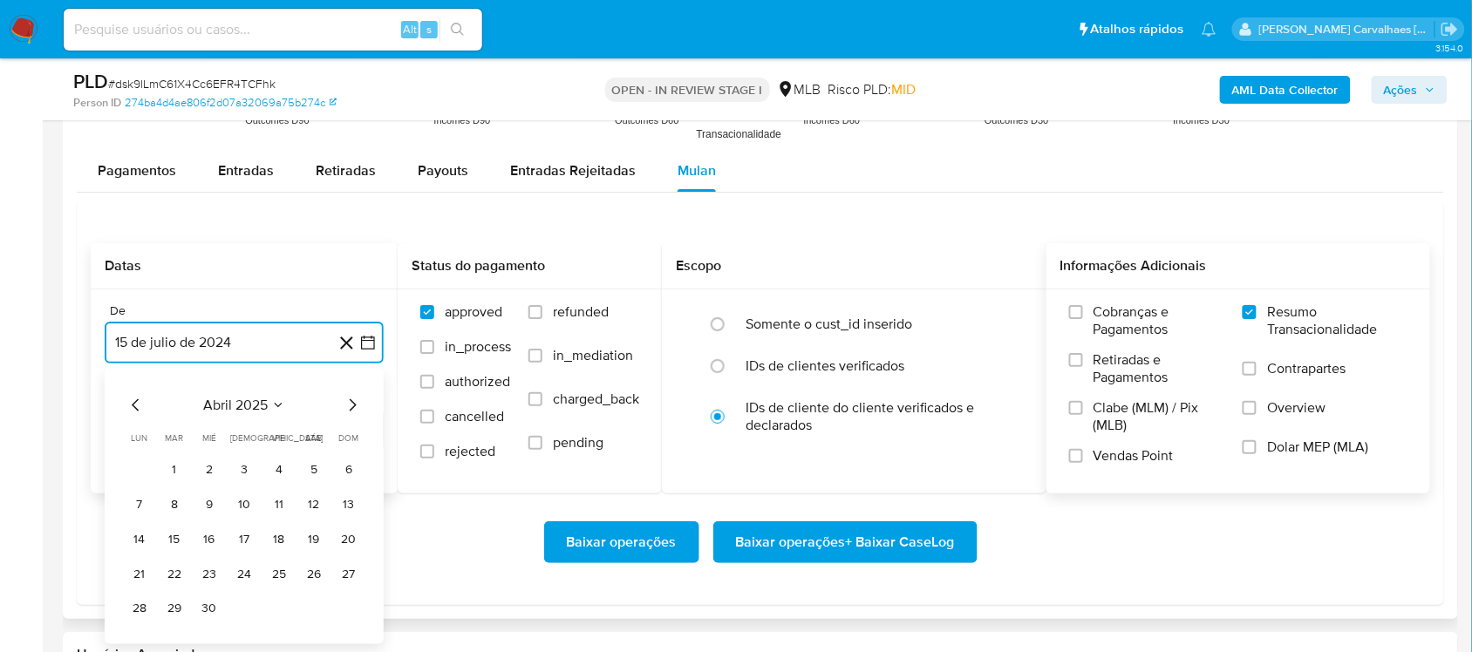
click at [349, 404] on icon "Mes siguiente" at bounding box center [352, 405] width 21 height 21
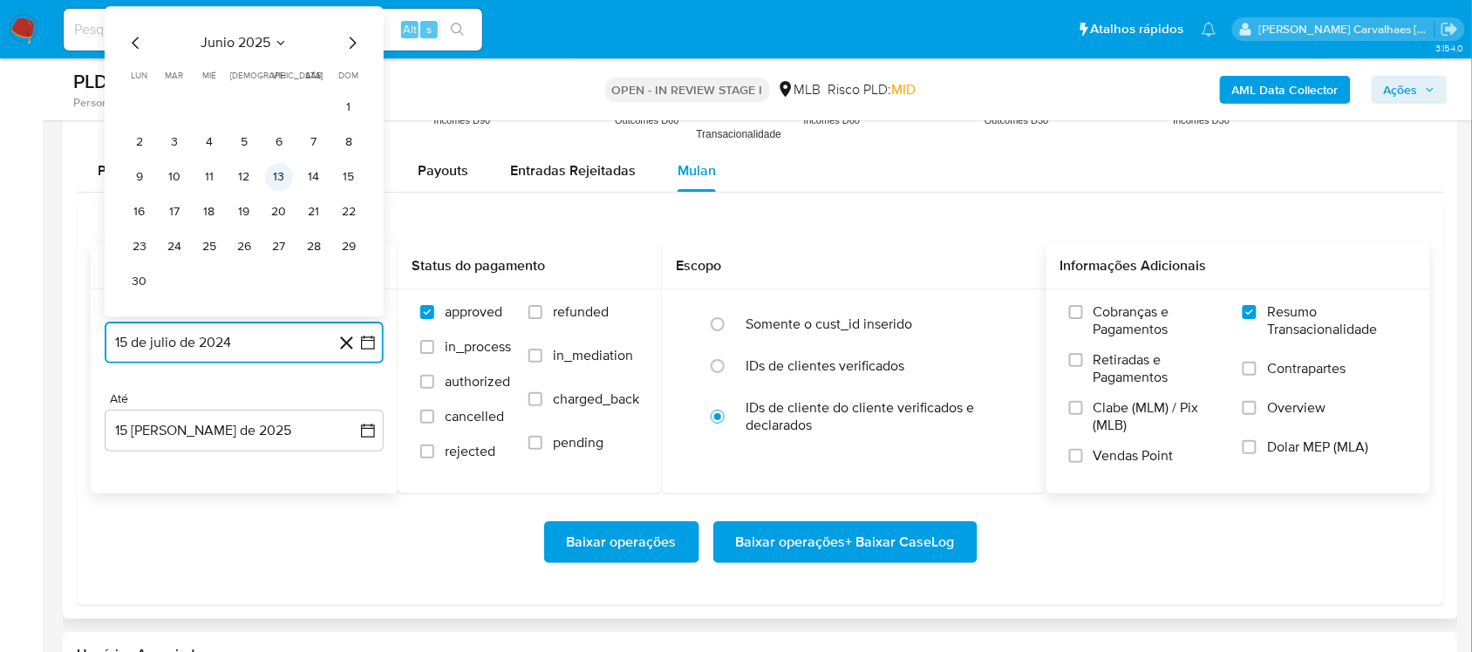
click at [289, 179] on button "13" at bounding box center [279, 177] width 28 height 28
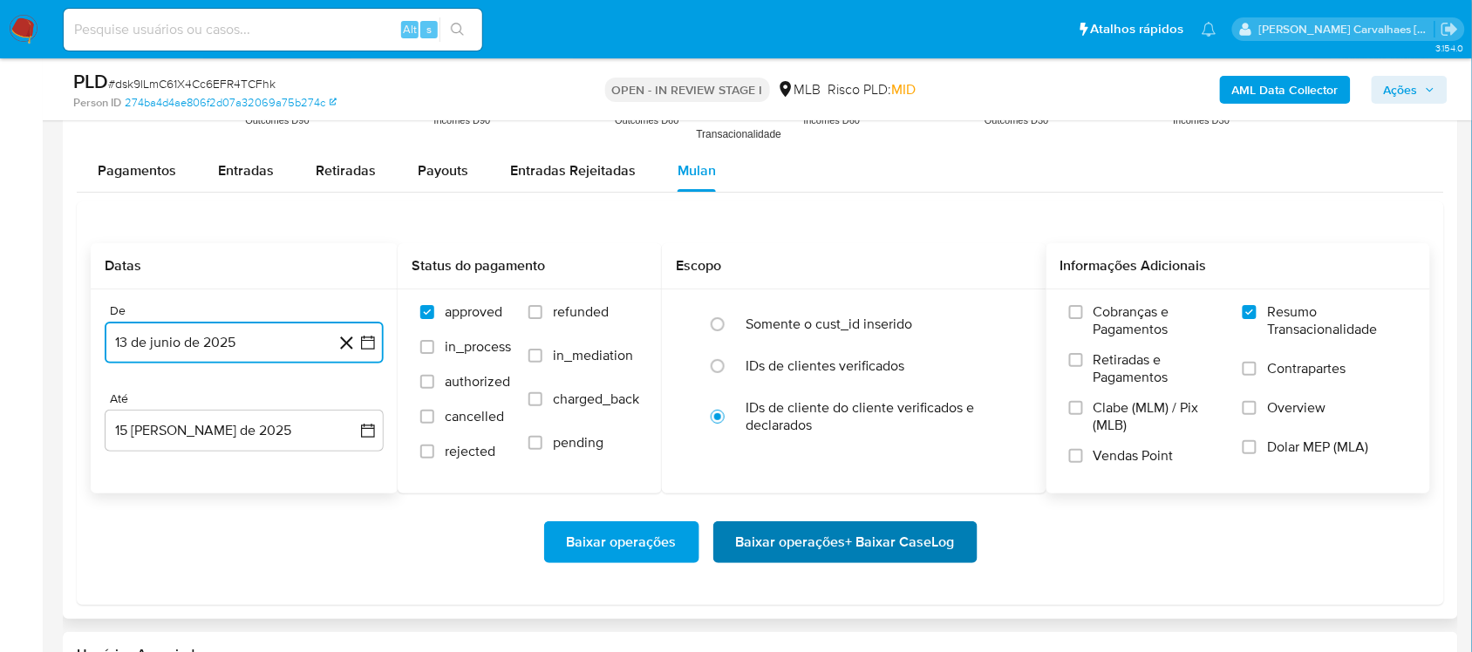
click at [883, 548] on span "Baixar operações + Baixar CaseLog" at bounding box center [845, 542] width 219 height 38
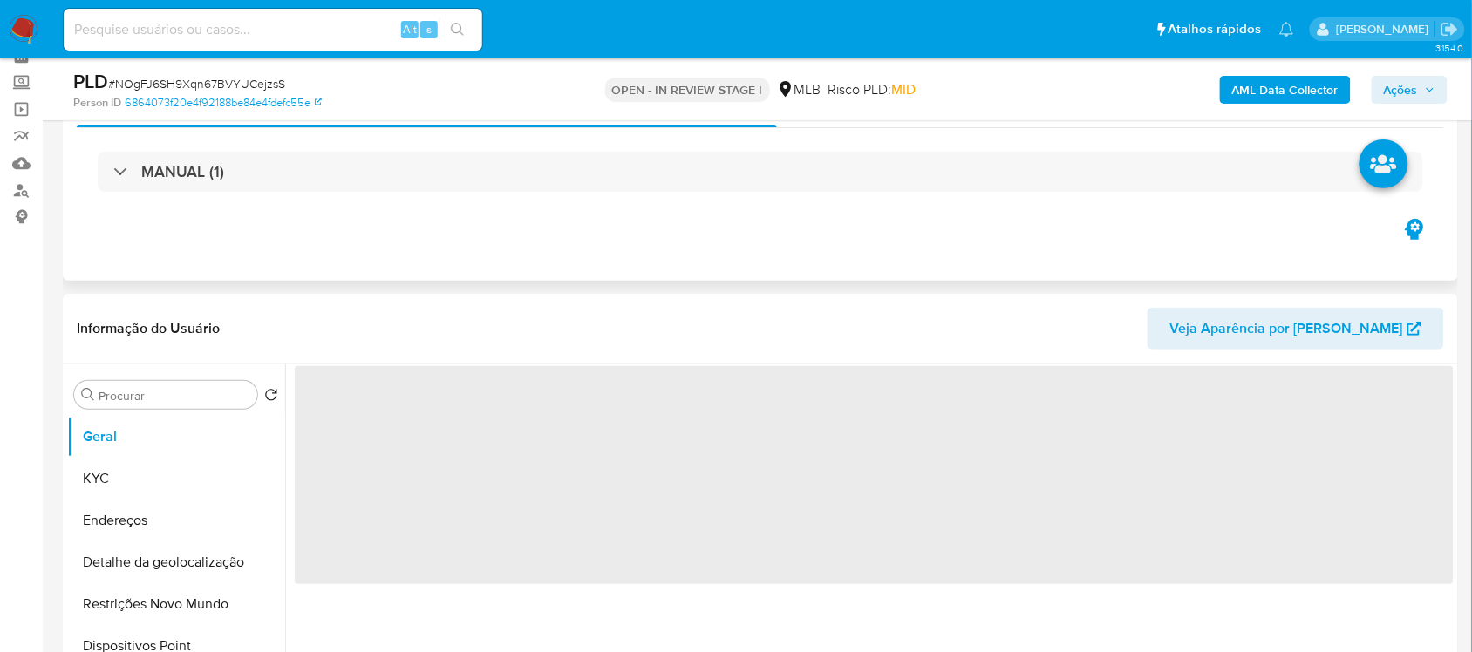
scroll to position [218, 0]
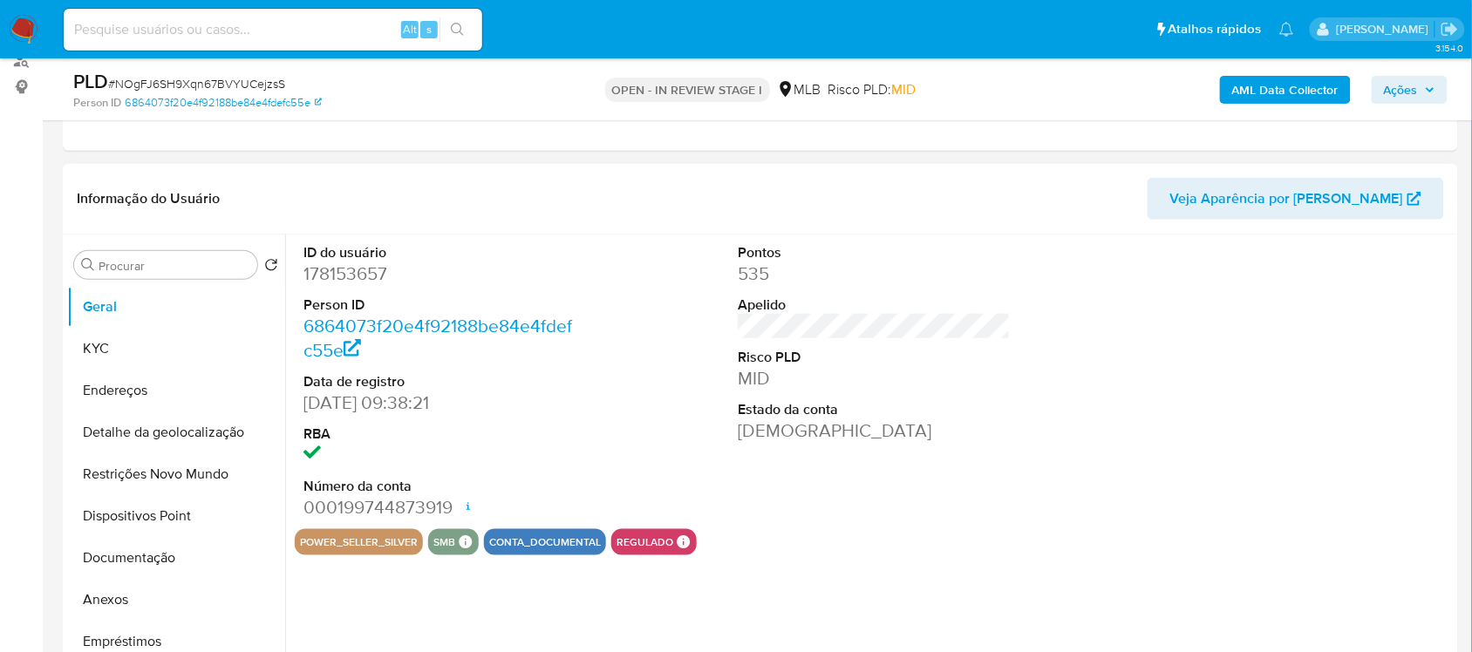
select select "10"
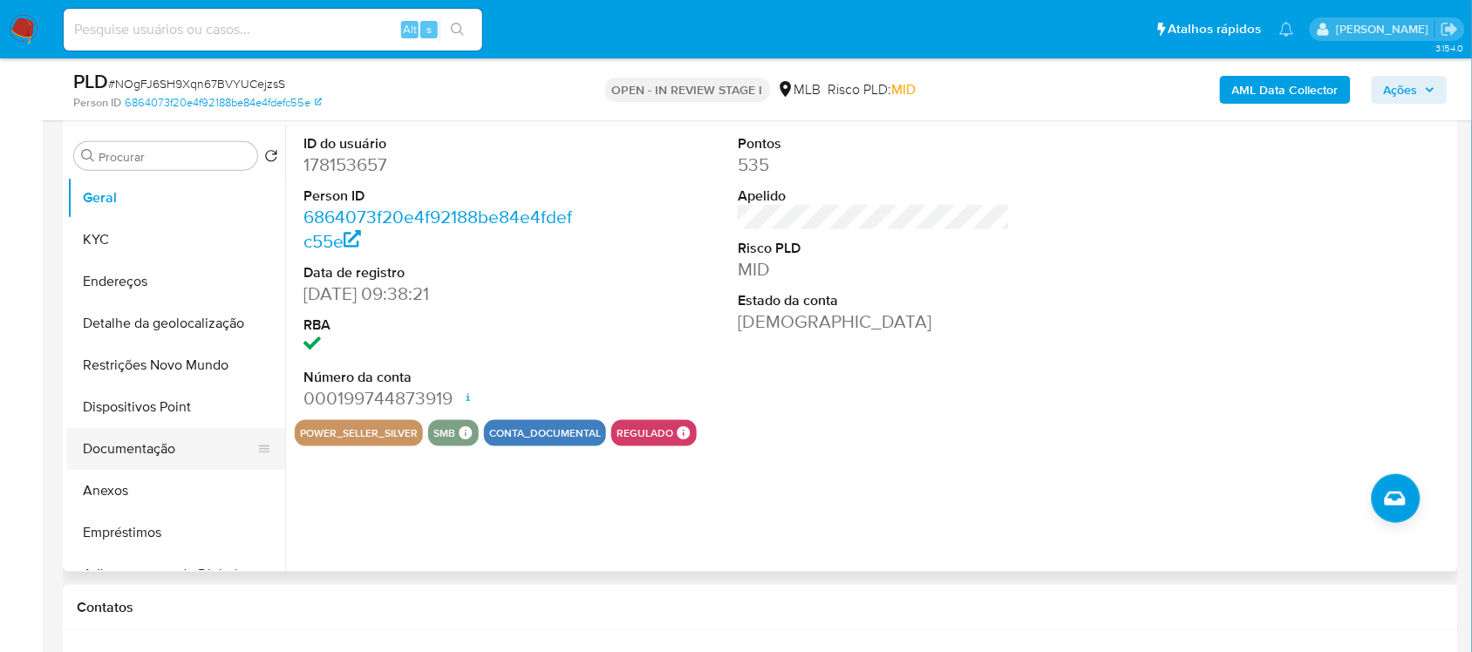
click at [132, 450] on button "Documentação" at bounding box center [169, 449] width 204 height 42
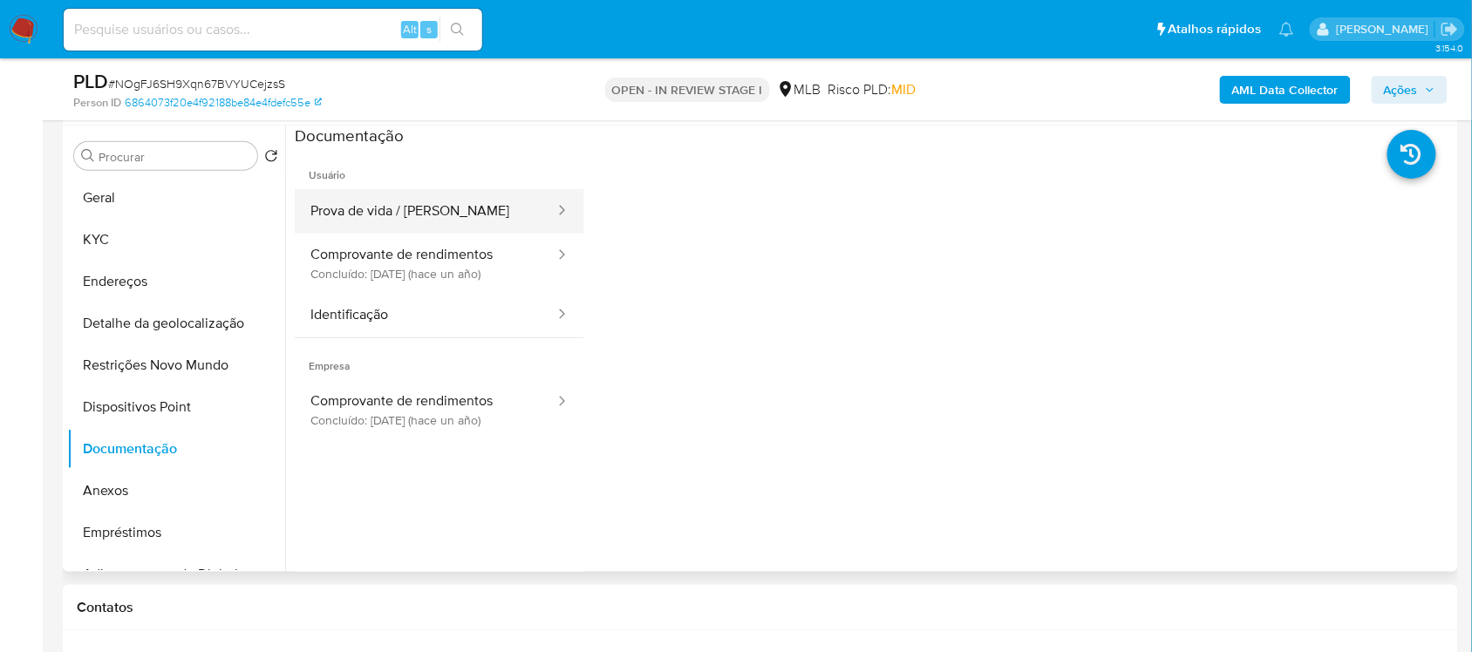
click at [447, 223] on button "Prova de vida / [PERSON_NAME]" at bounding box center [426, 211] width 262 height 44
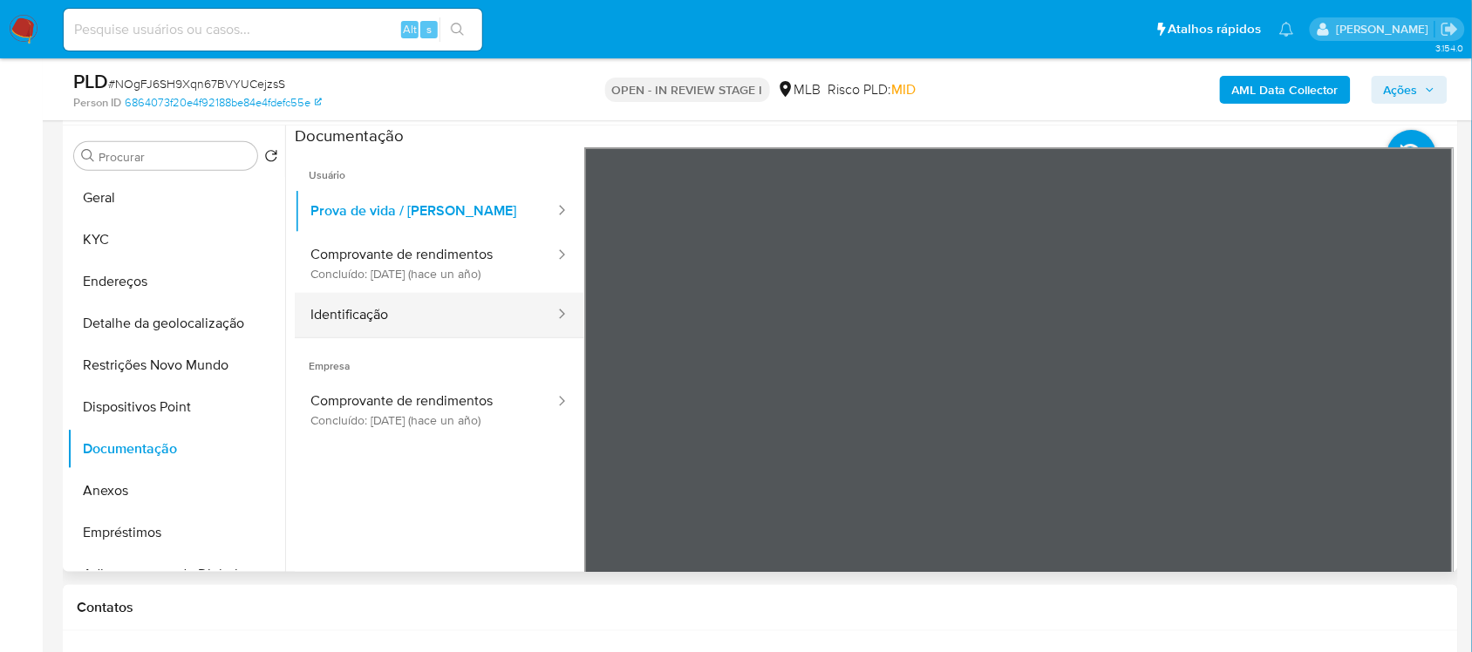
click at [440, 310] on button "Identificação" at bounding box center [426, 315] width 262 height 44
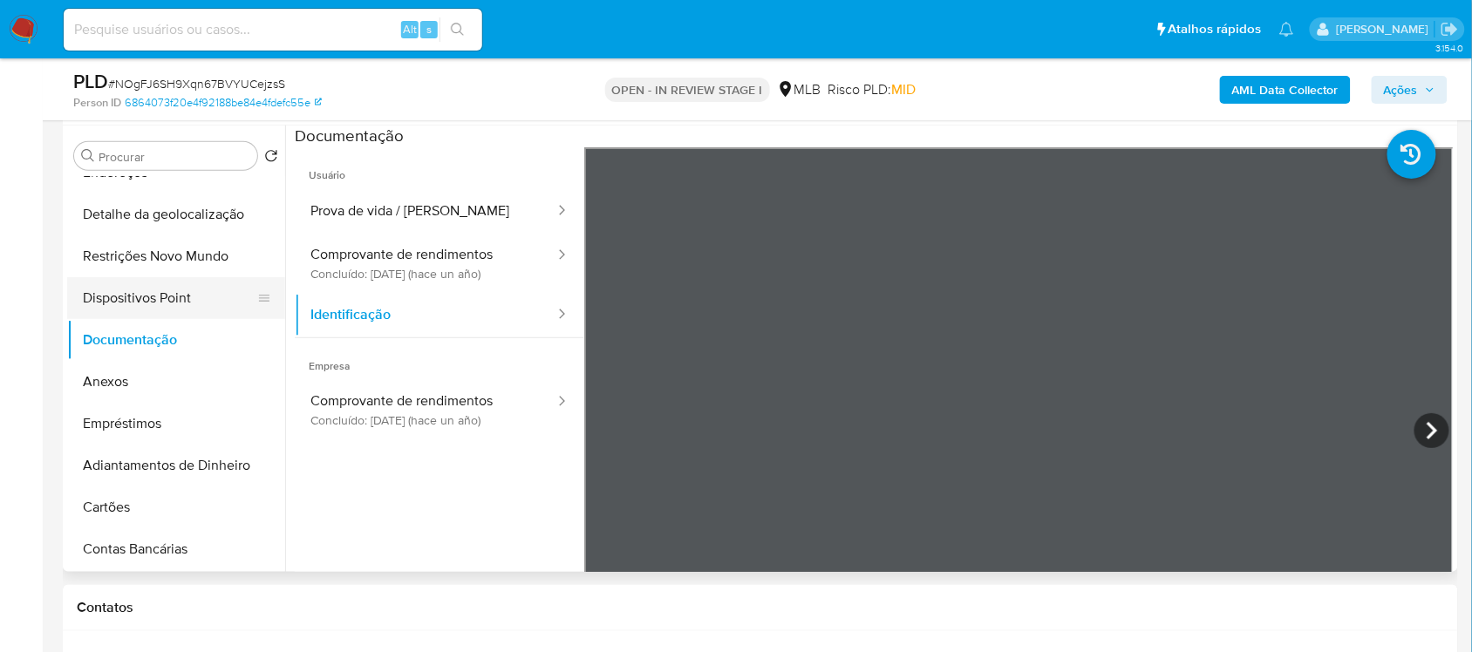
scroll to position [0, 0]
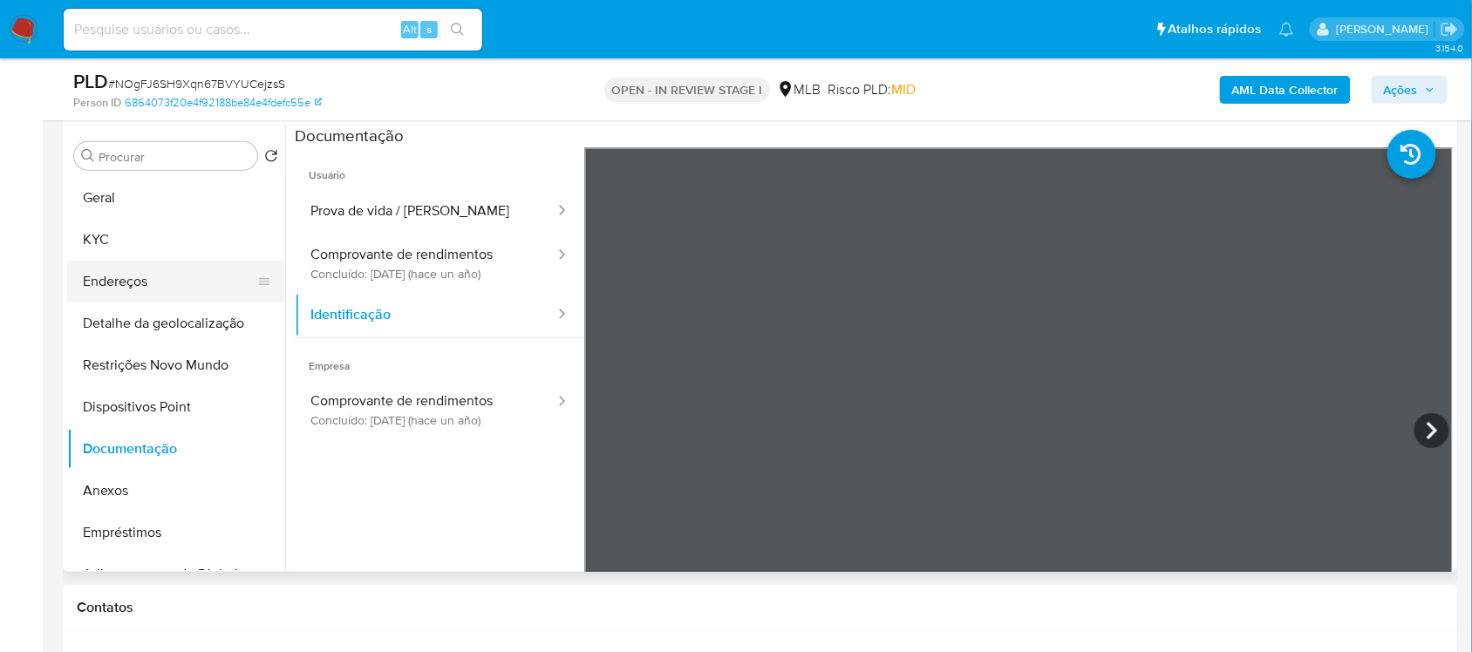
click at [140, 271] on button "Endereços" at bounding box center [169, 282] width 204 height 42
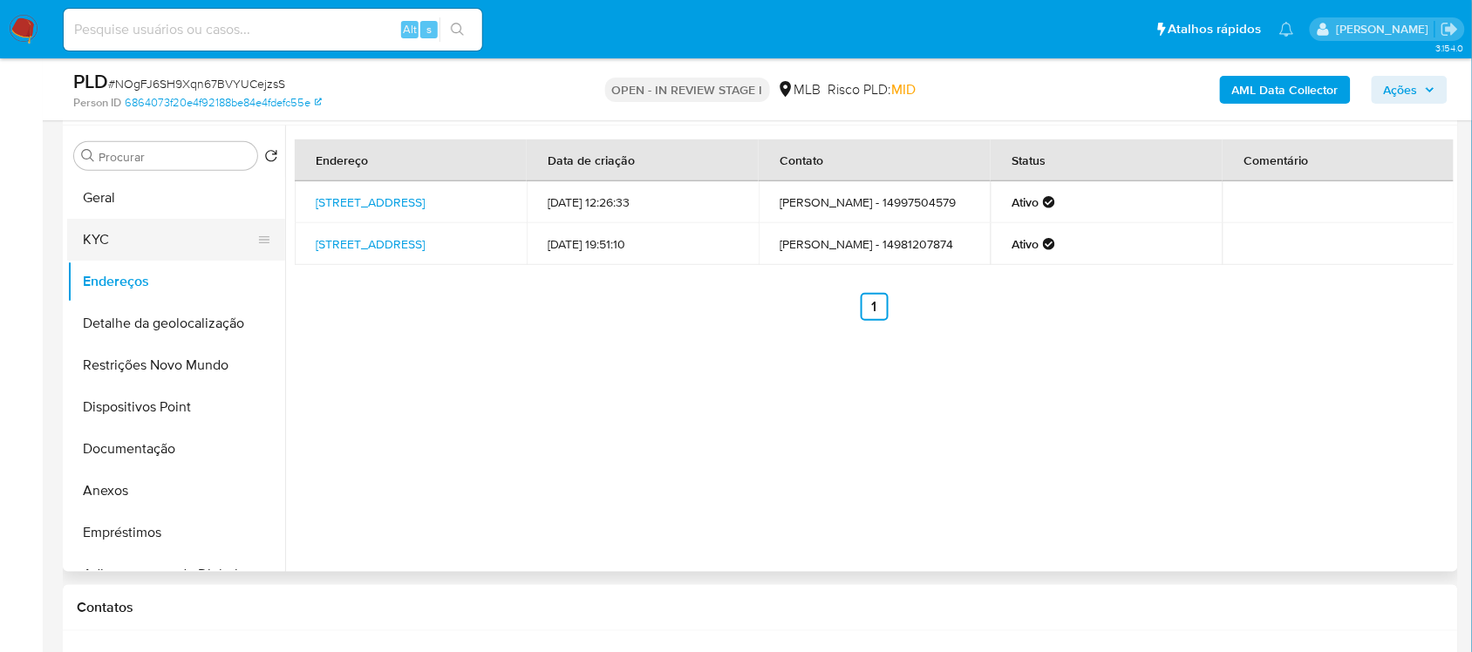
click at [132, 234] on button "KYC" at bounding box center [169, 240] width 204 height 42
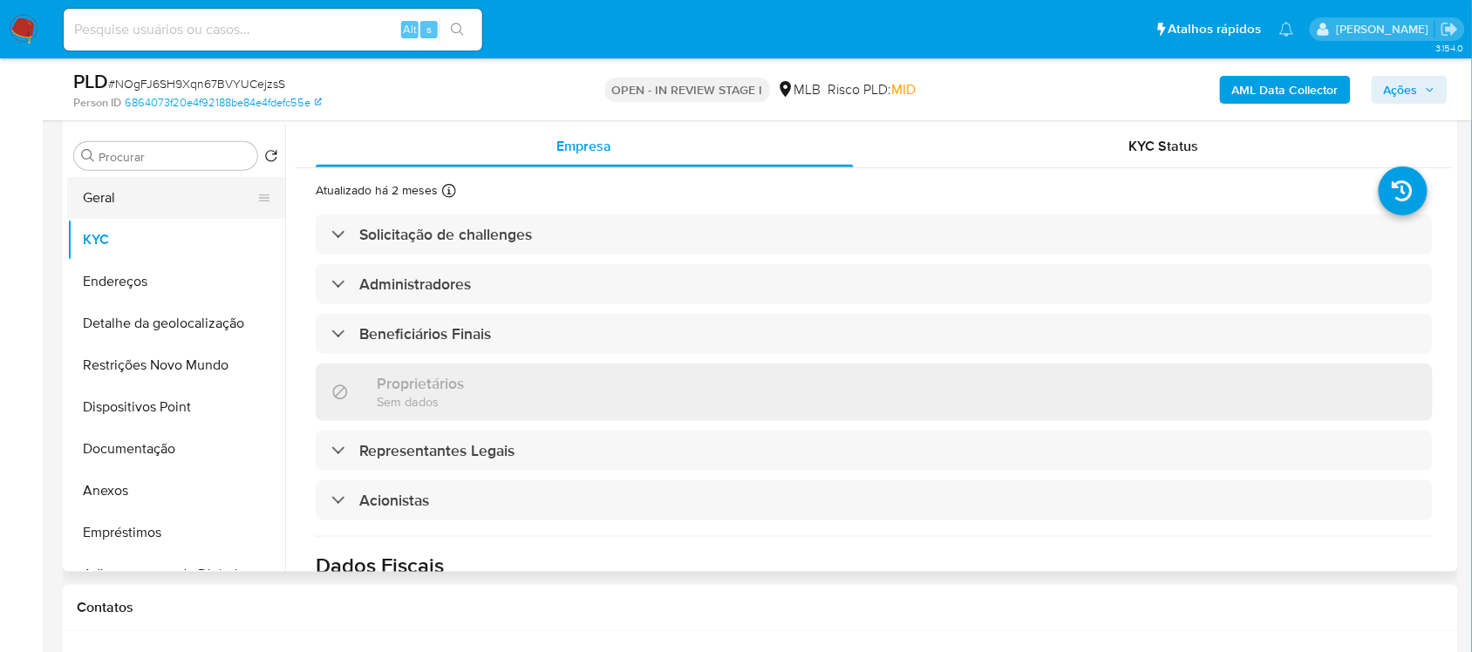
click at [167, 198] on button "Geral" at bounding box center [169, 198] width 204 height 42
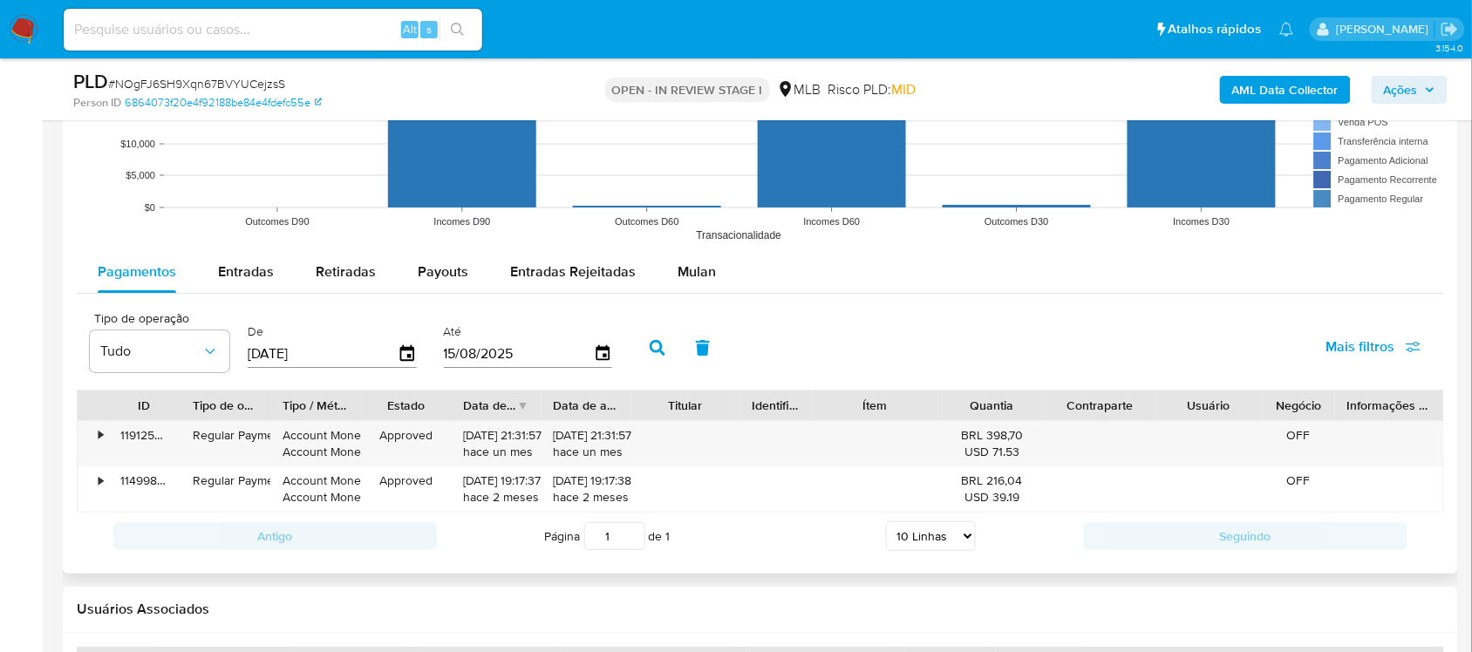
scroll to position [1744, 0]
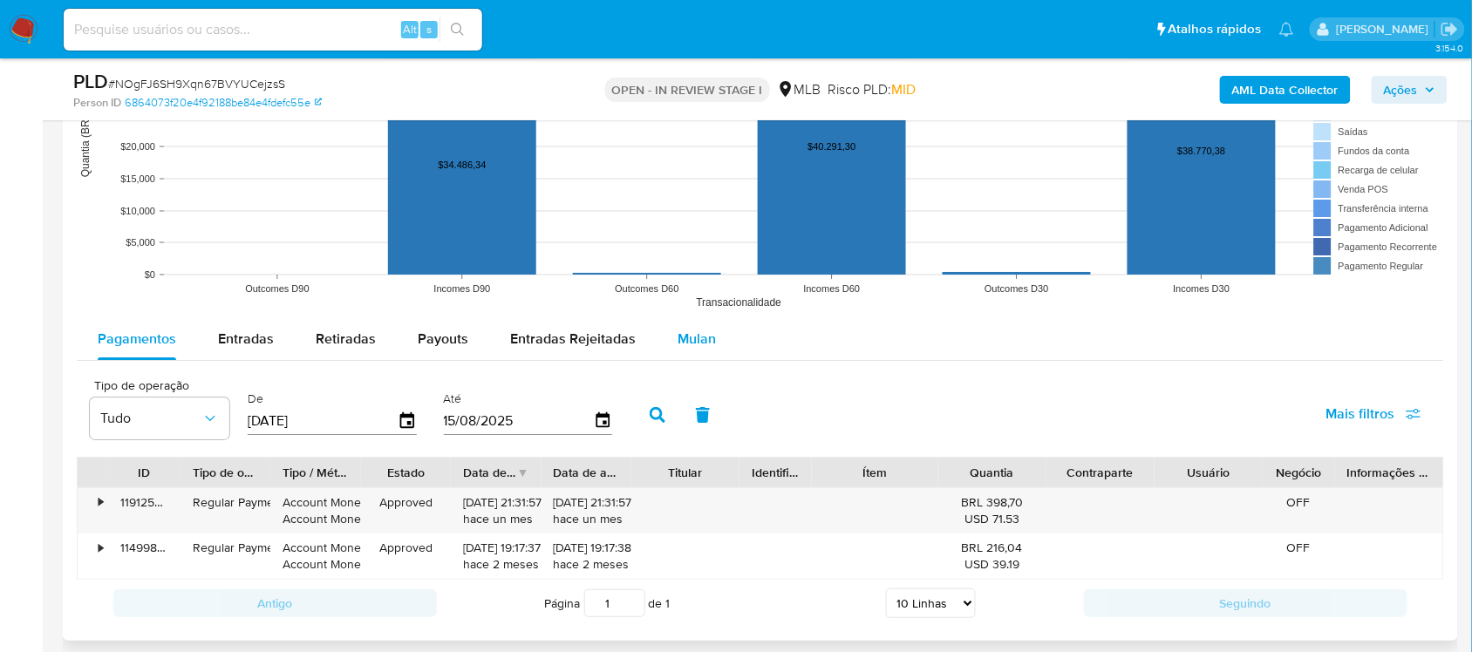
click at [680, 337] on span "Mulan" at bounding box center [697, 339] width 38 height 20
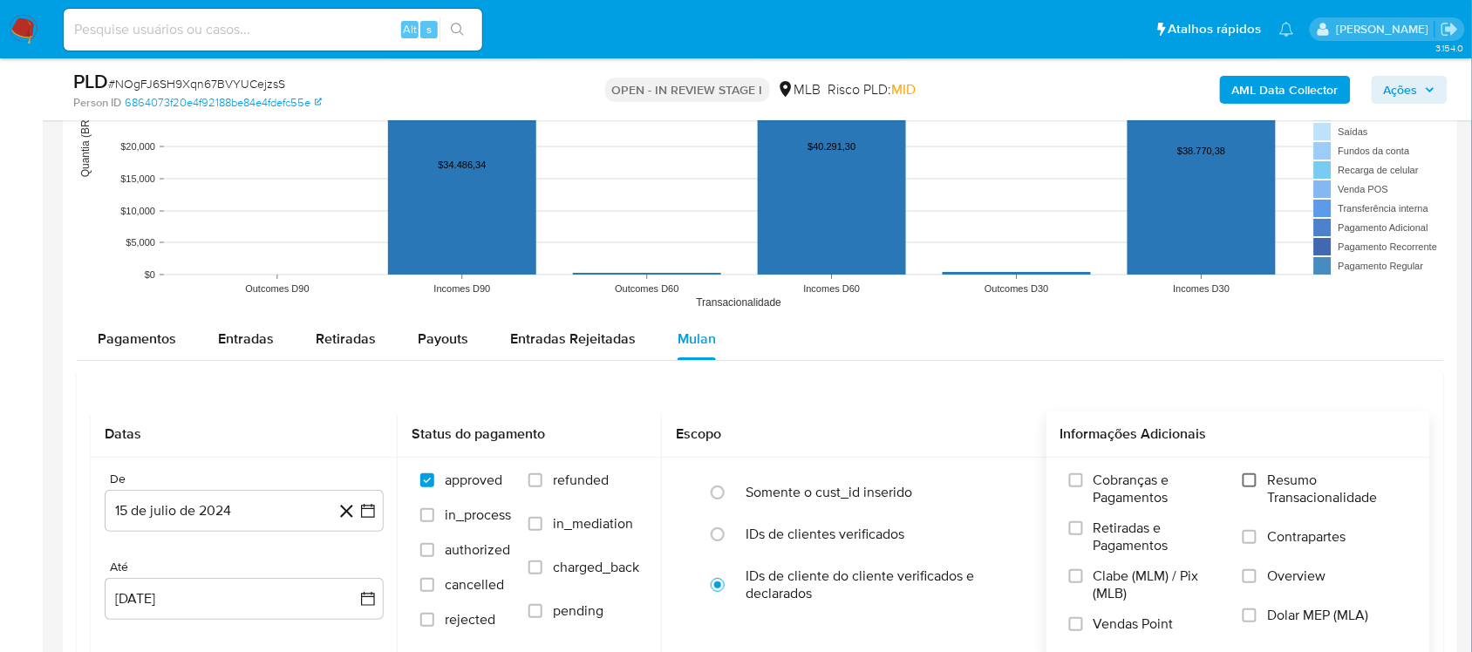
click at [1252, 477] on input "Resumo Transacionalidade" at bounding box center [1250, 481] width 14 height 14
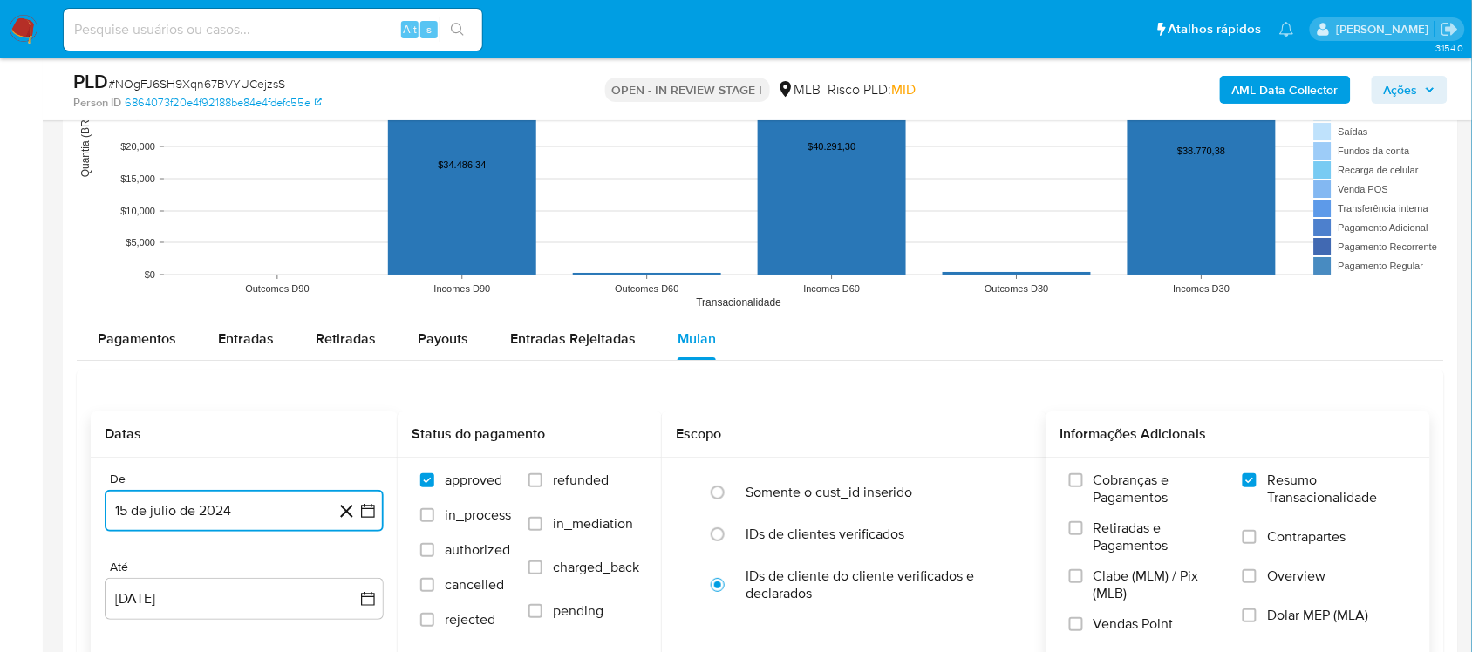
click at [372, 508] on icon "button" at bounding box center [368, 511] width 14 height 14
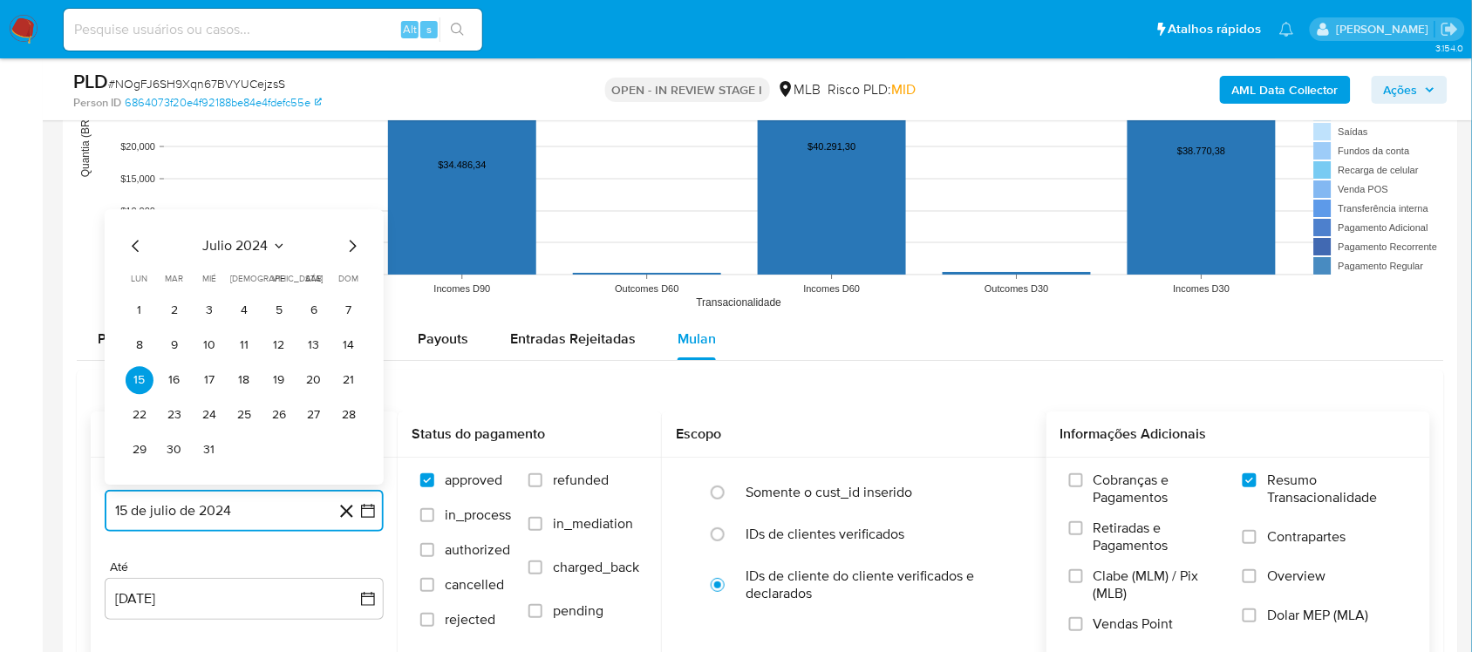
click at [347, 251] on icon "Mes siguiente" at bounding box center [352, 245] width 21 height 21
click at [349, 209] on icon "Mes siguiente" at bounding box center [352, 211] width 21 height 21
click at [350, 247] on icon "Mes siguiente" at bounding box center [352, 245] width 21 height 21
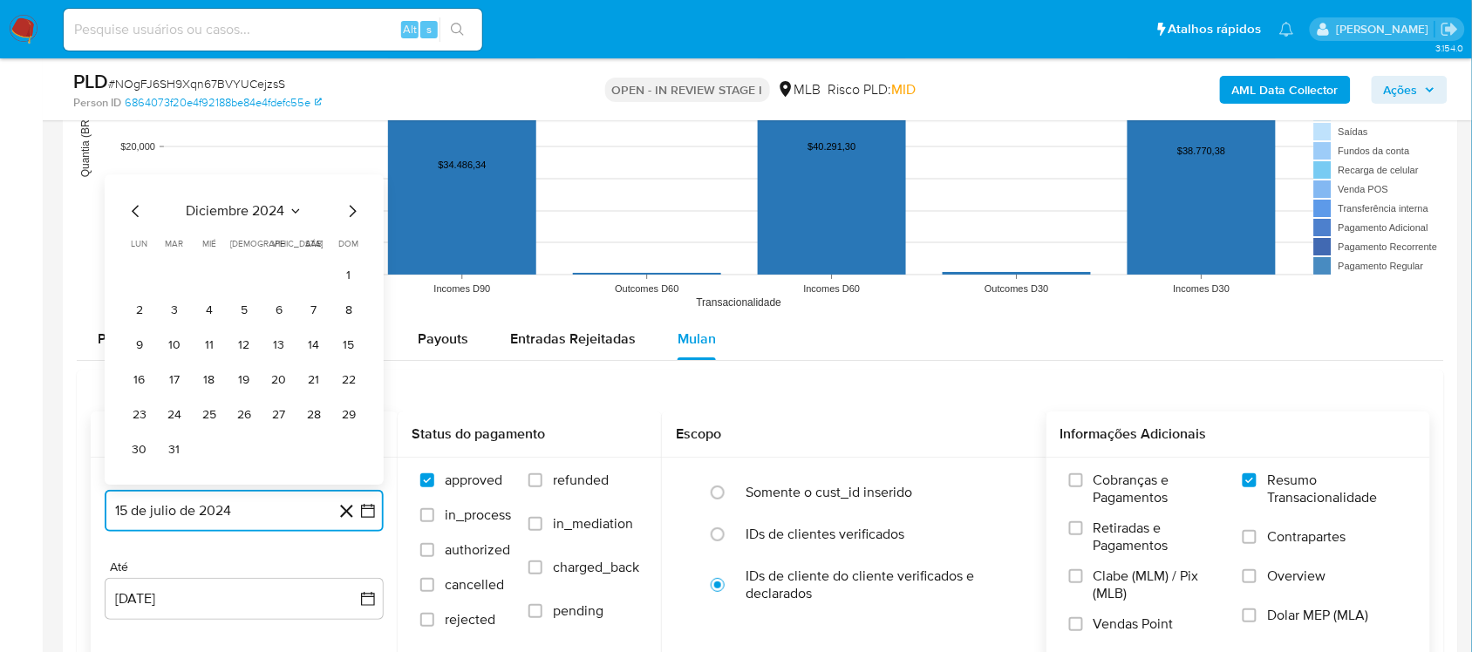
click at [351, 215] on icon "Mes siguiente" at bounding box center [352, 211] width 21 height 21
click at [349, 253] on icon "Mes siguiente" at bounding box center [352, 245] width 21 height 21
click at [349, 250] on icon "Mes siguiente" at bounding box center [352, 245] width 21 height 21
click at [351, 214] on icon "Mes siguiente" at bounding box center [352, 211] width 21 height 21
click at [354, 245] on icon "Mes siguiente" at bounding box center [352, 245] width 21 height 21
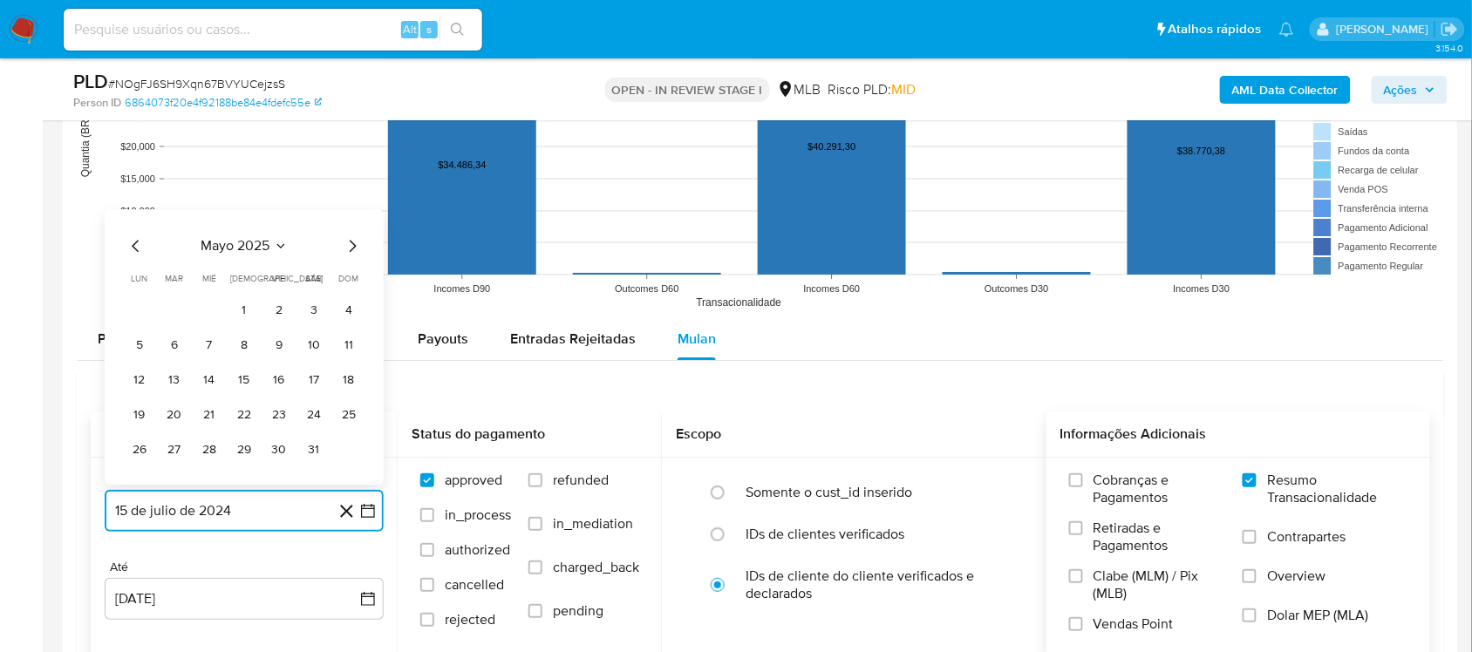
click at [351, 244] on icon "Mes siguiente" at bounding box center [353, 246] width 7 height 12
click at [281, 345] on button "13" at bounding box center [279, 345] width 28 height 28
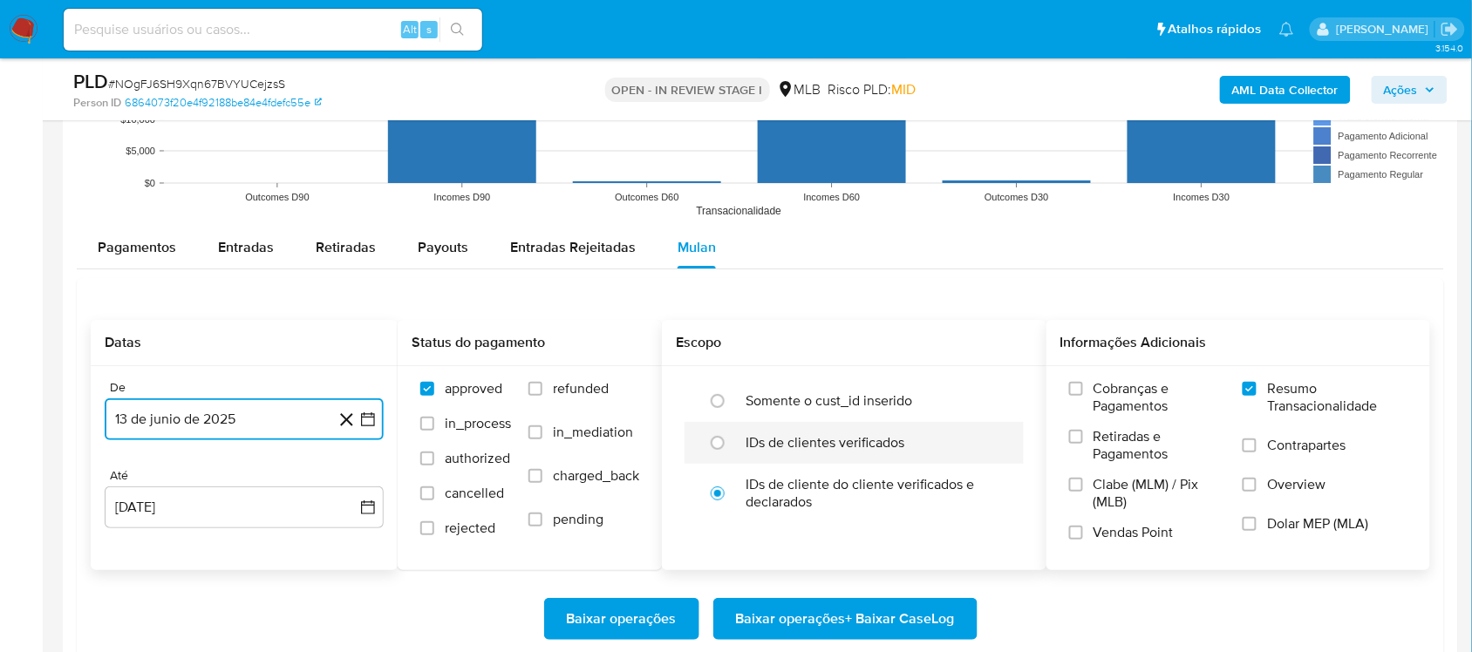
scroll to position [1962, 0]
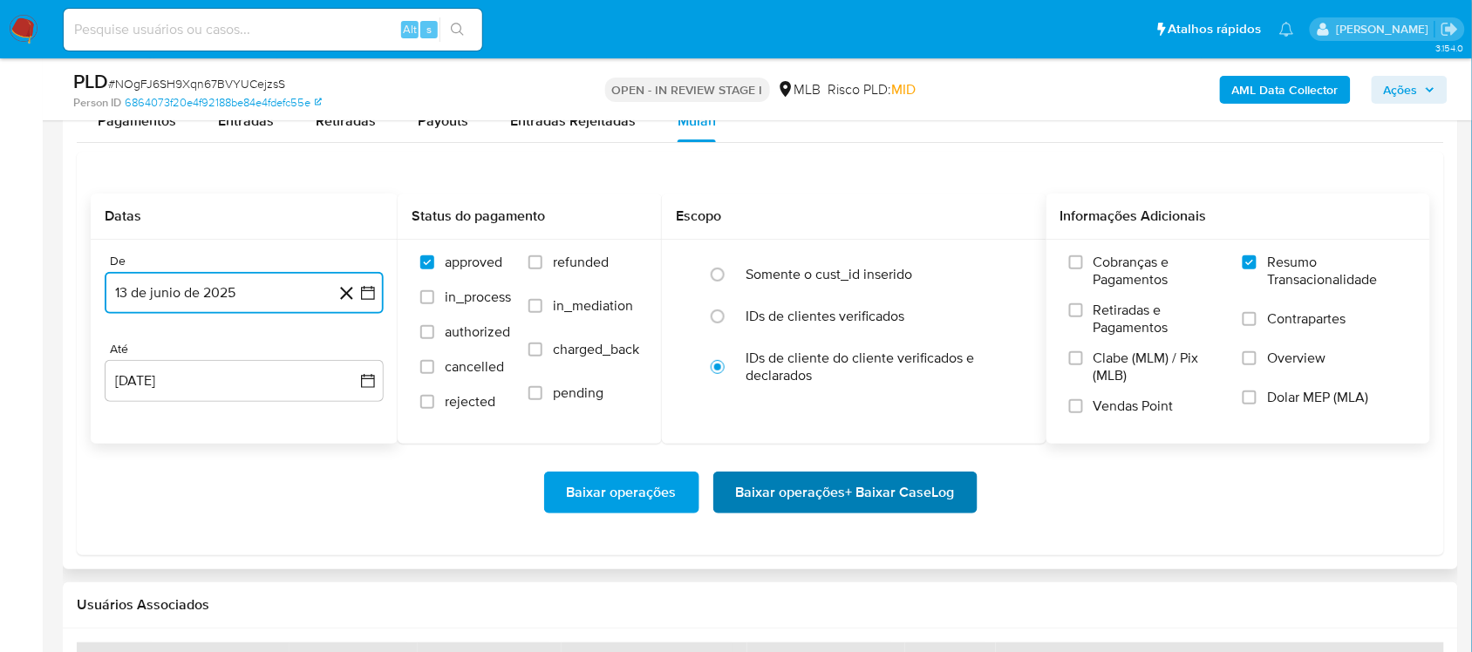
click at [818, 495] on span "Baixar operações + Baixar CaseLog" at bounding box center [845, 493] width 219 height 38
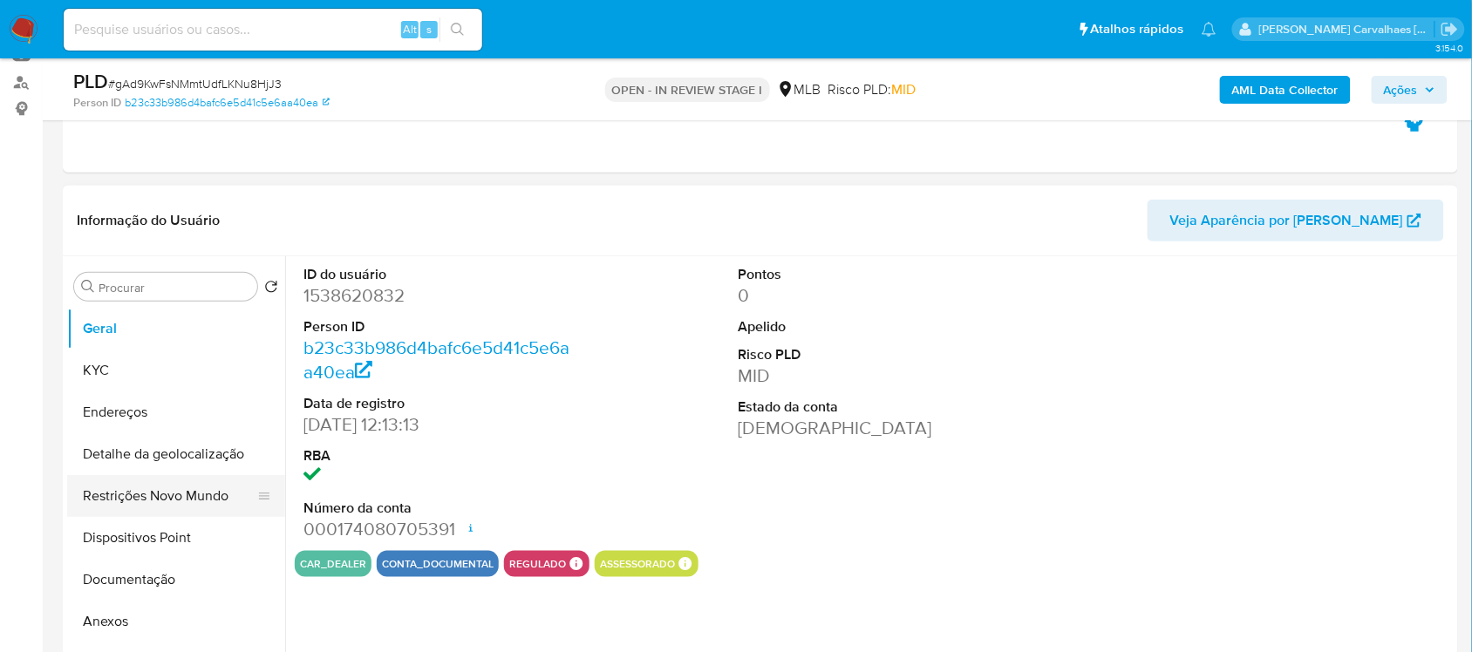
scroll to position [218, 0]
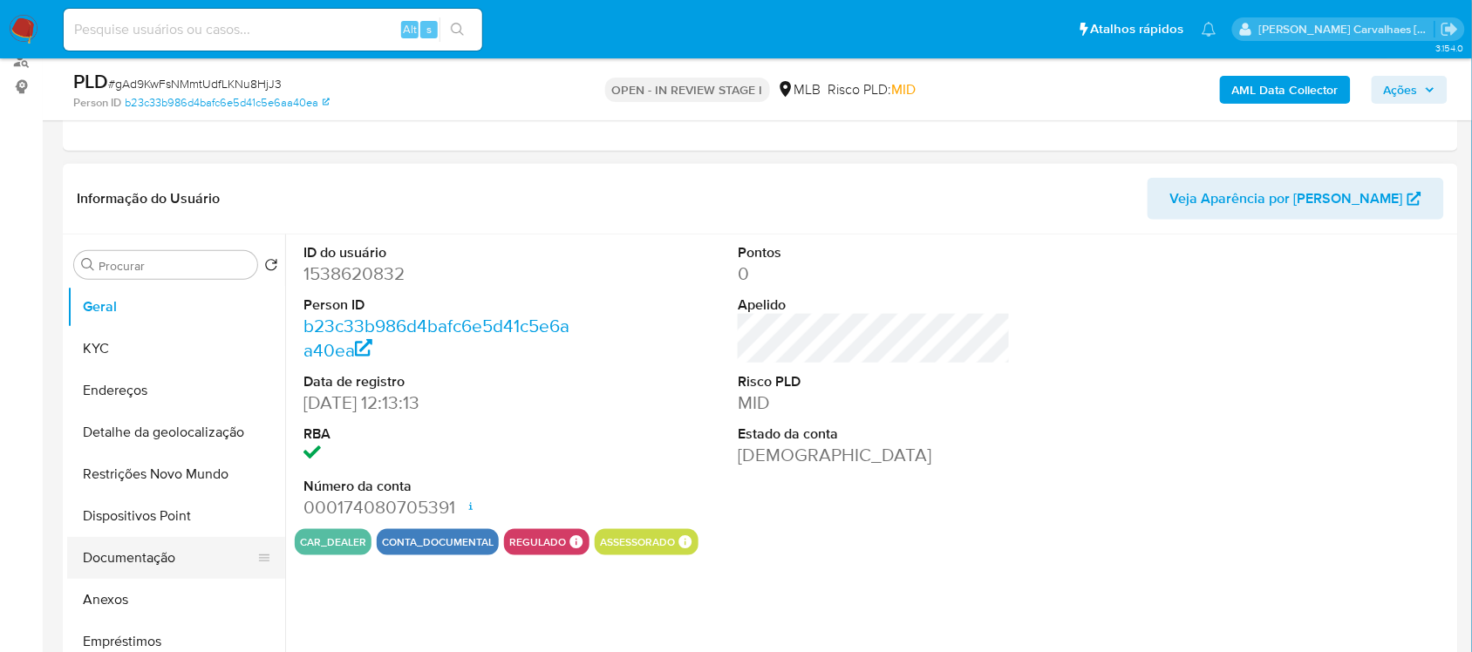
select select "10"
click at [164, 556] on button "Documentação" at bounding box center [169, 558] width 204 height 42
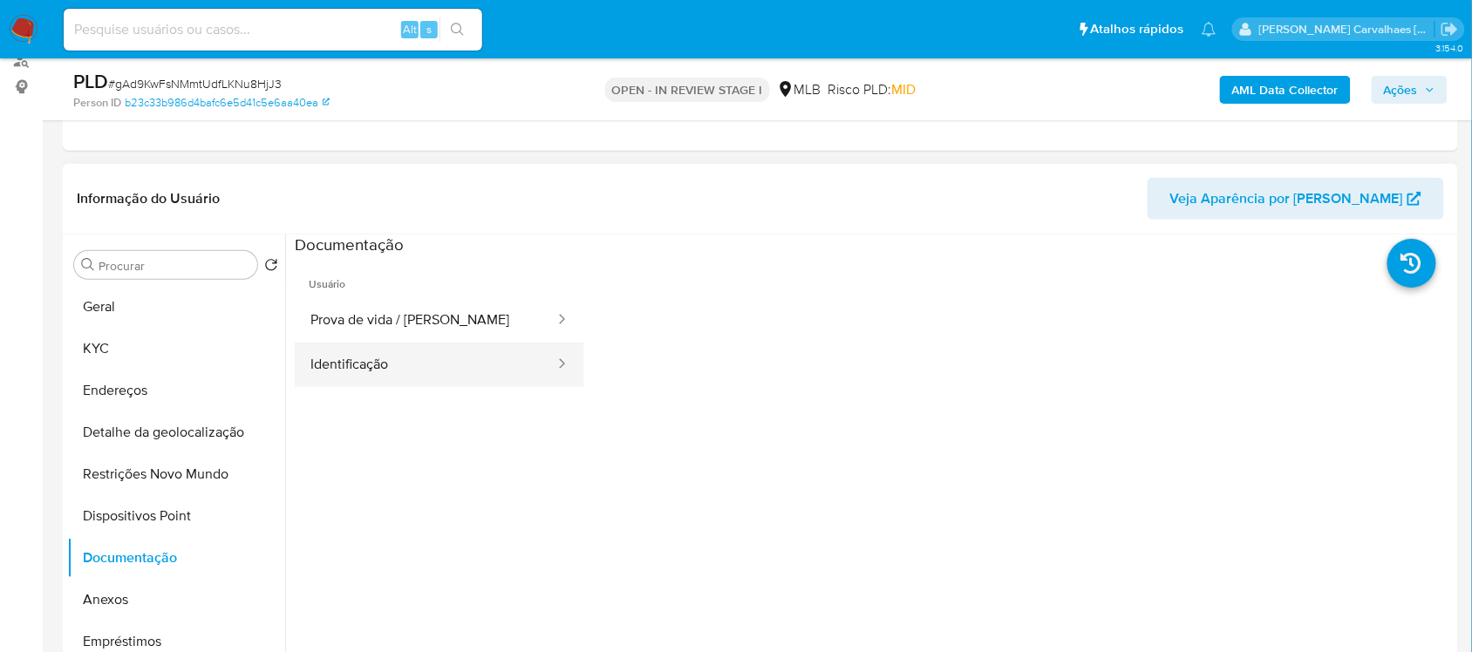
click at [363, 362] on button "Identificação" at bounding box center [426, 365] width 262 height 44
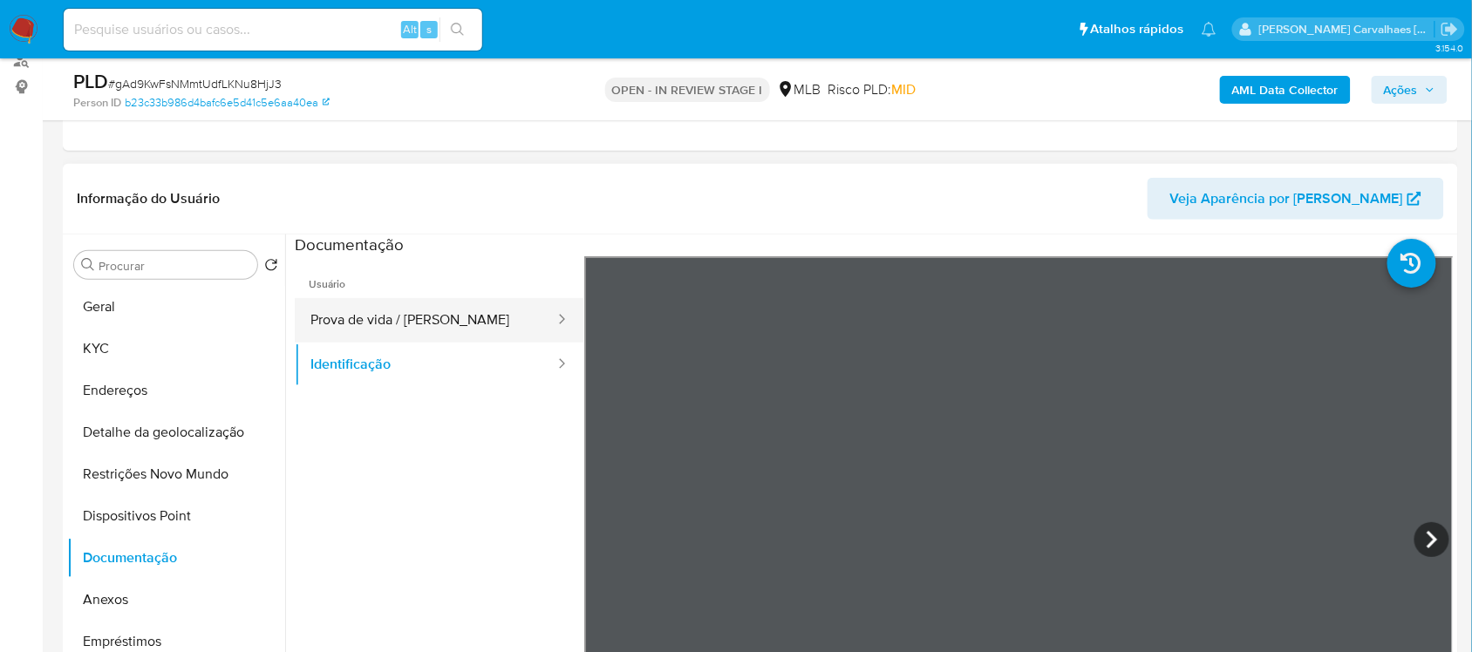
click at [450, 320] on button "Prova de vida / [PERSON_NAME]" at bounding box center [426, 320] width 262 height 44
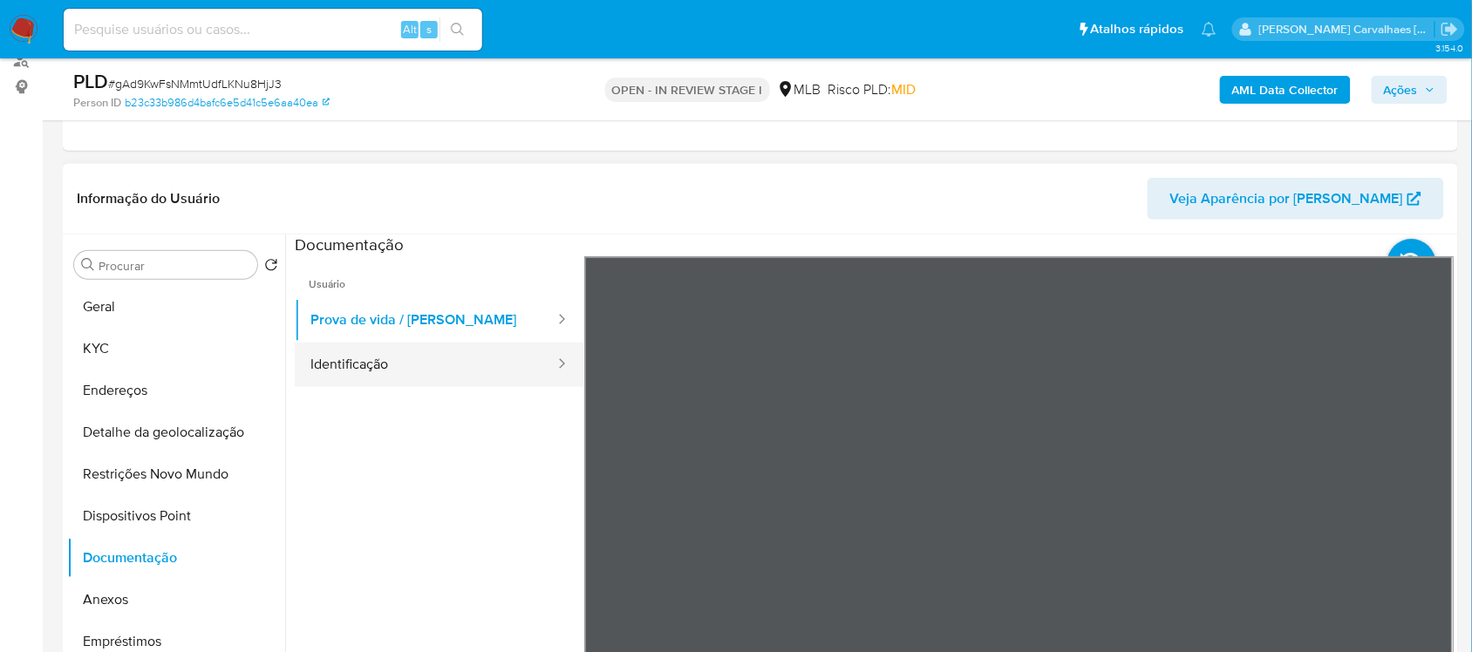
click at [403, 368] on button "Identificação" at bounding box center [426, 365] width 262 height 44
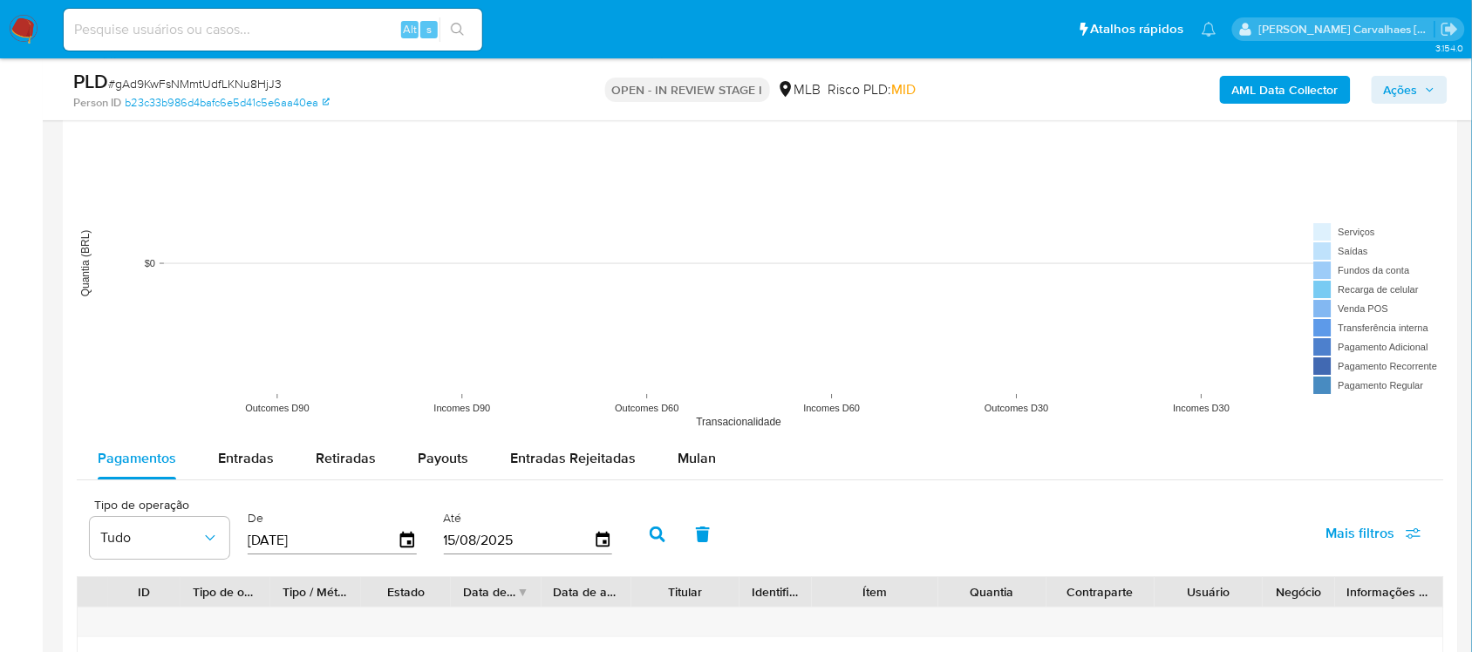
scroll to position [1635, 0]
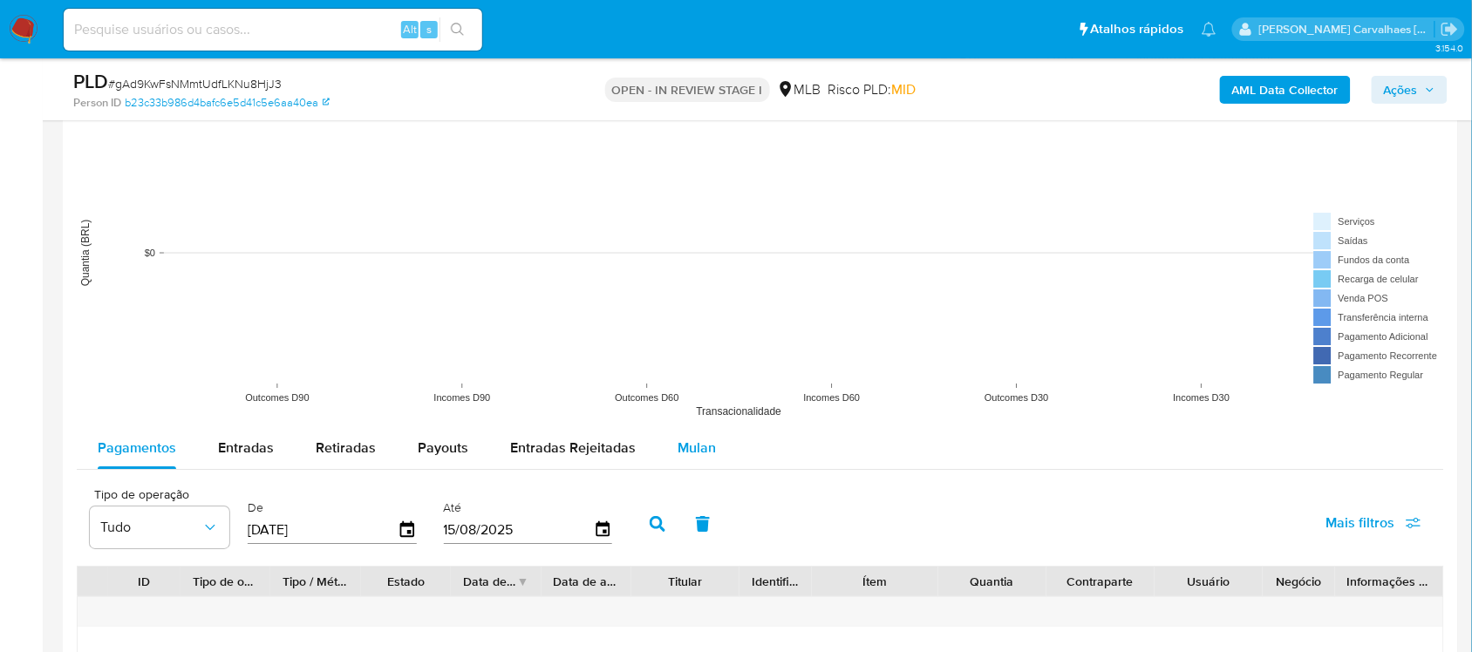
click at [702, 449] on span "Mulan" at bounding box center [697, 448] width 38 height 20
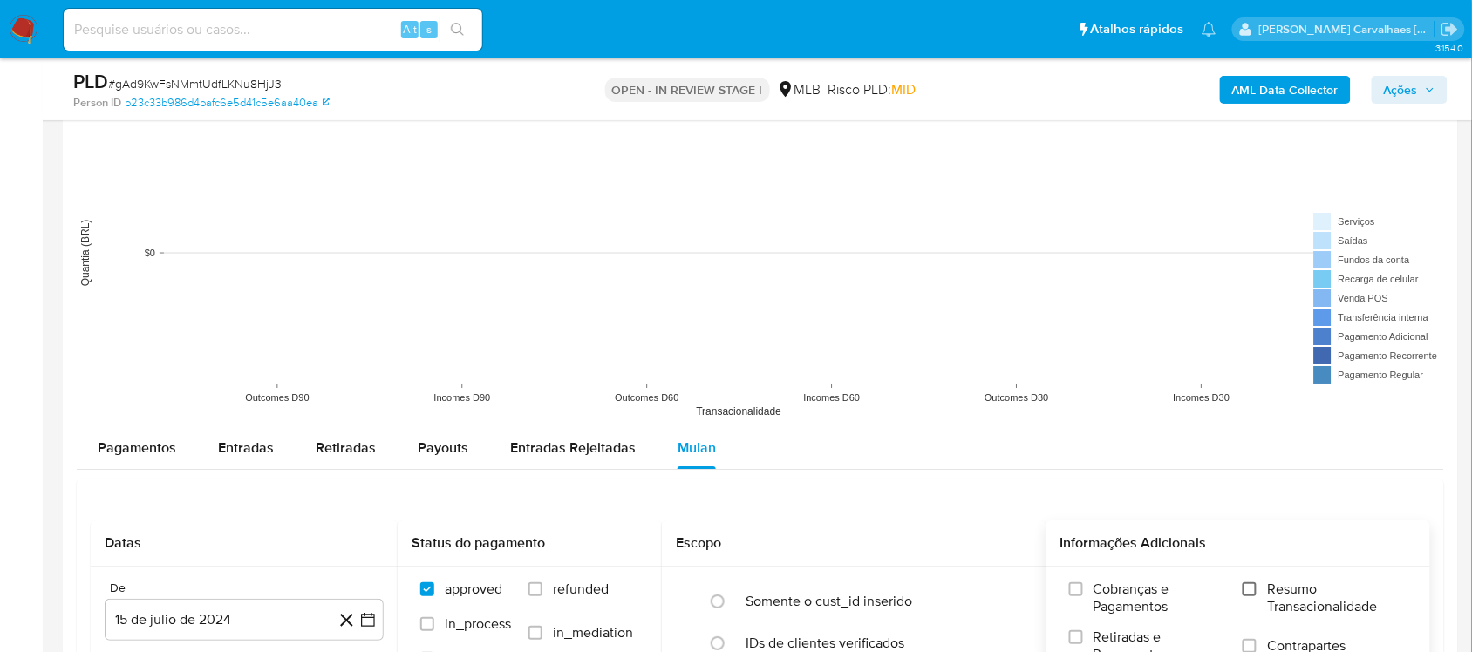
click at [1252, 587] on input "Resumo Transacionalidade" at bounding box center [1250, 590] width 14 height 14
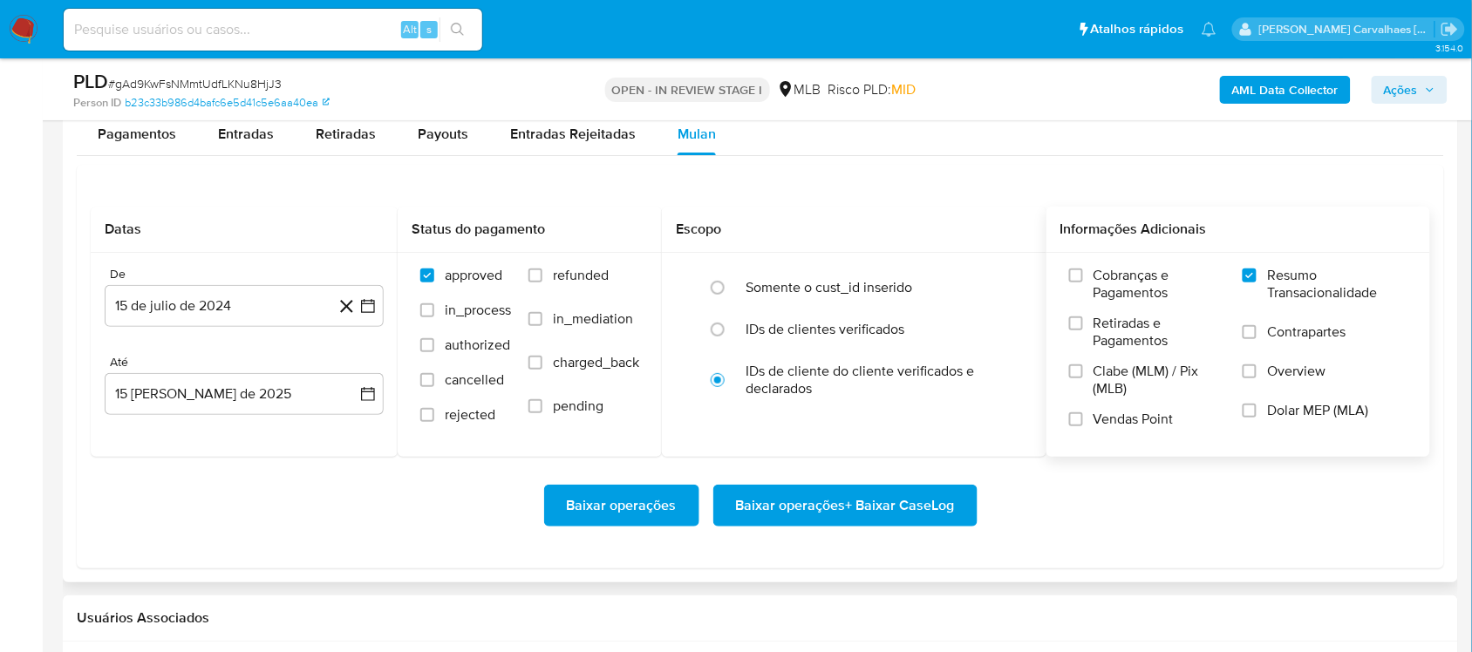
scroll to position [2071, 0]
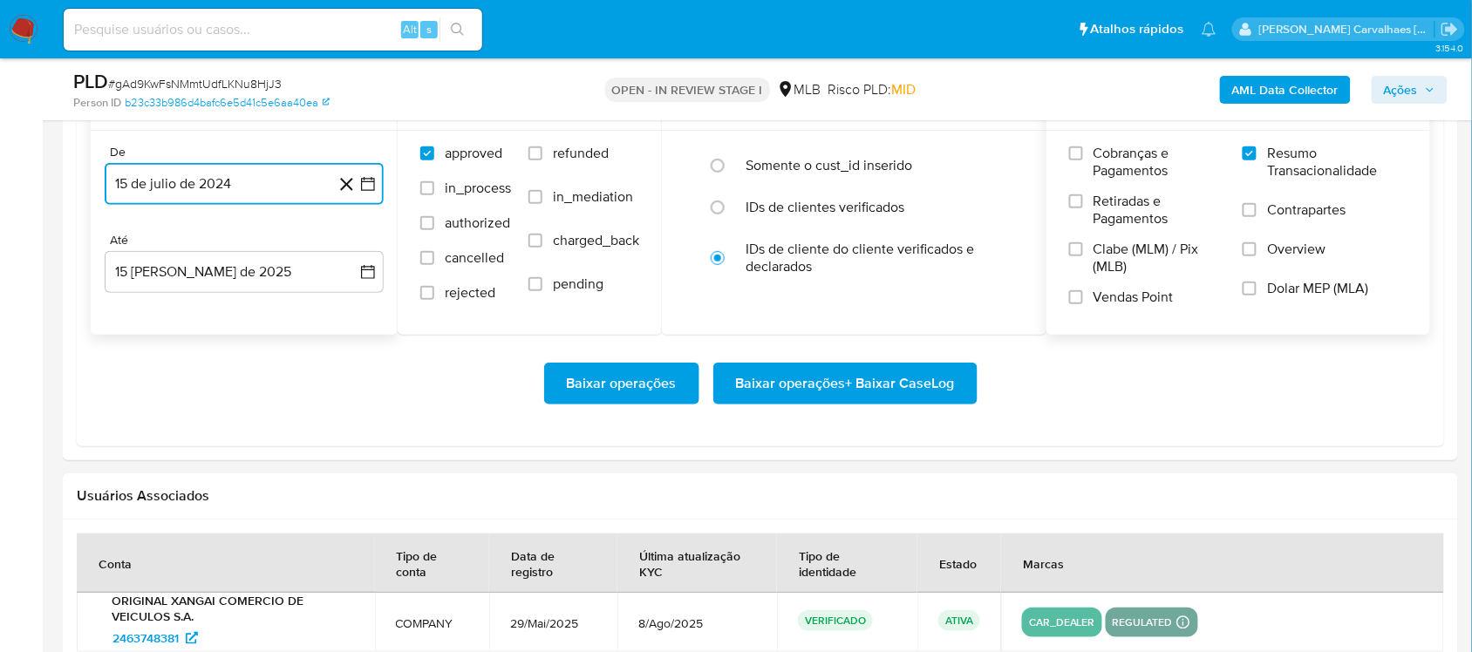
click at [360, 192] on icon "button" at bounding box center [367, 183] width 17 height 17
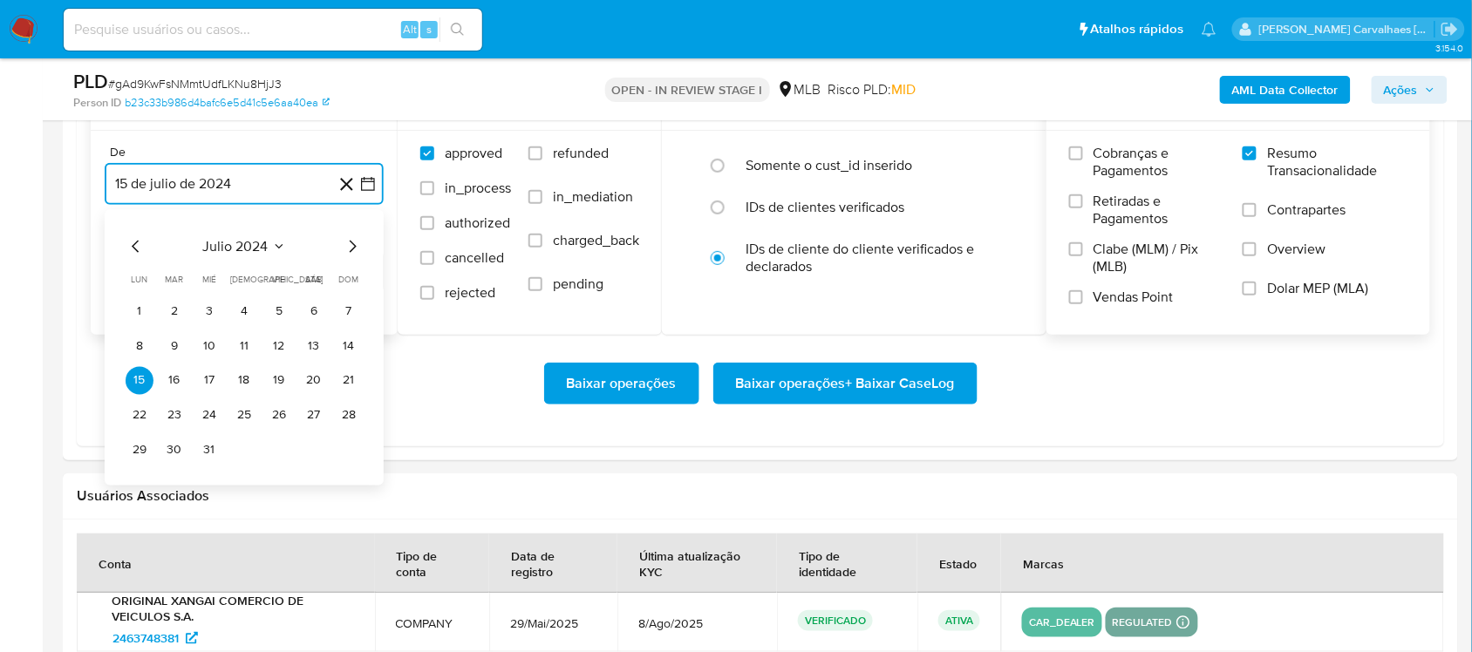
click at [351, 244] on icon "Mes siguiente" at bounding box center [352, 245] width 21 height 21
click at [354, 249] on icon "Mes siguiente" at bounding box center [352, 245] width 21 height 21
click at [354, 249] on icon "Mes siguiente" at bounding box center [353, 246] width 7 height 12
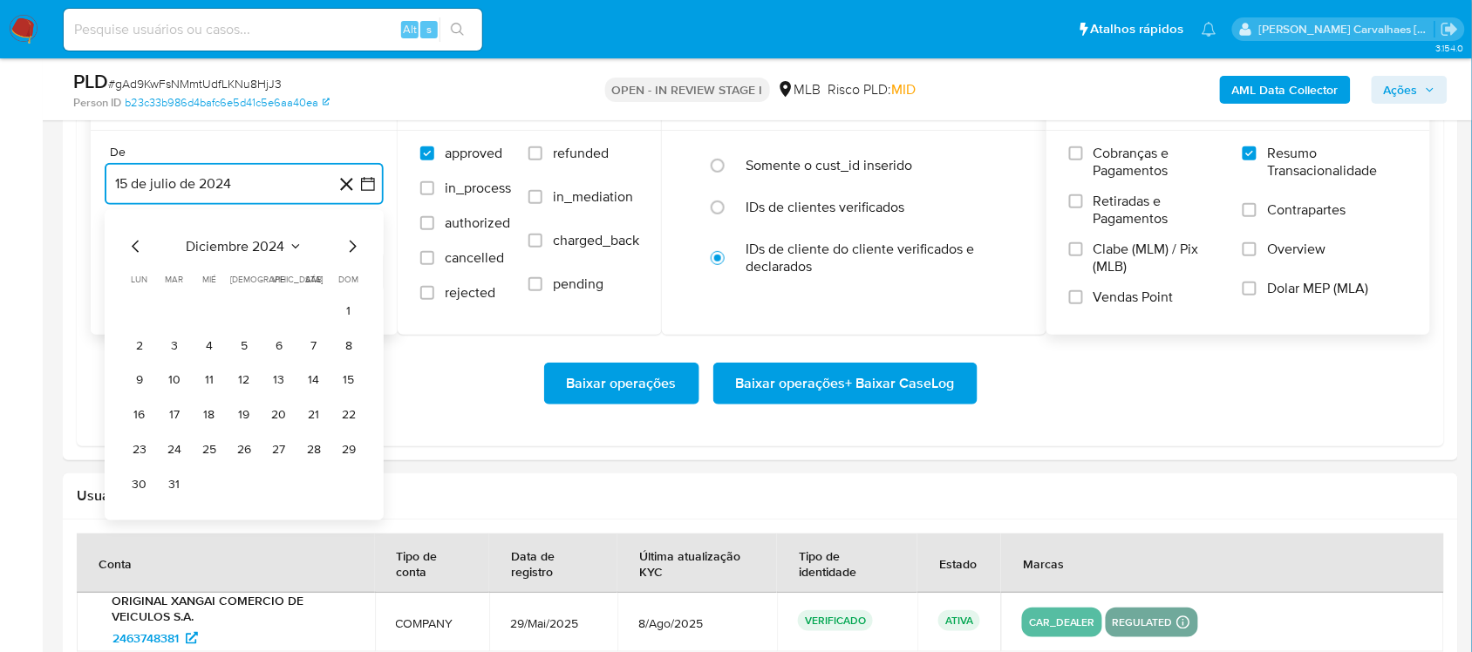
click at [354, 249] on icon "Mes siguiente" at bounding box center [353, 246] width 7 height 12
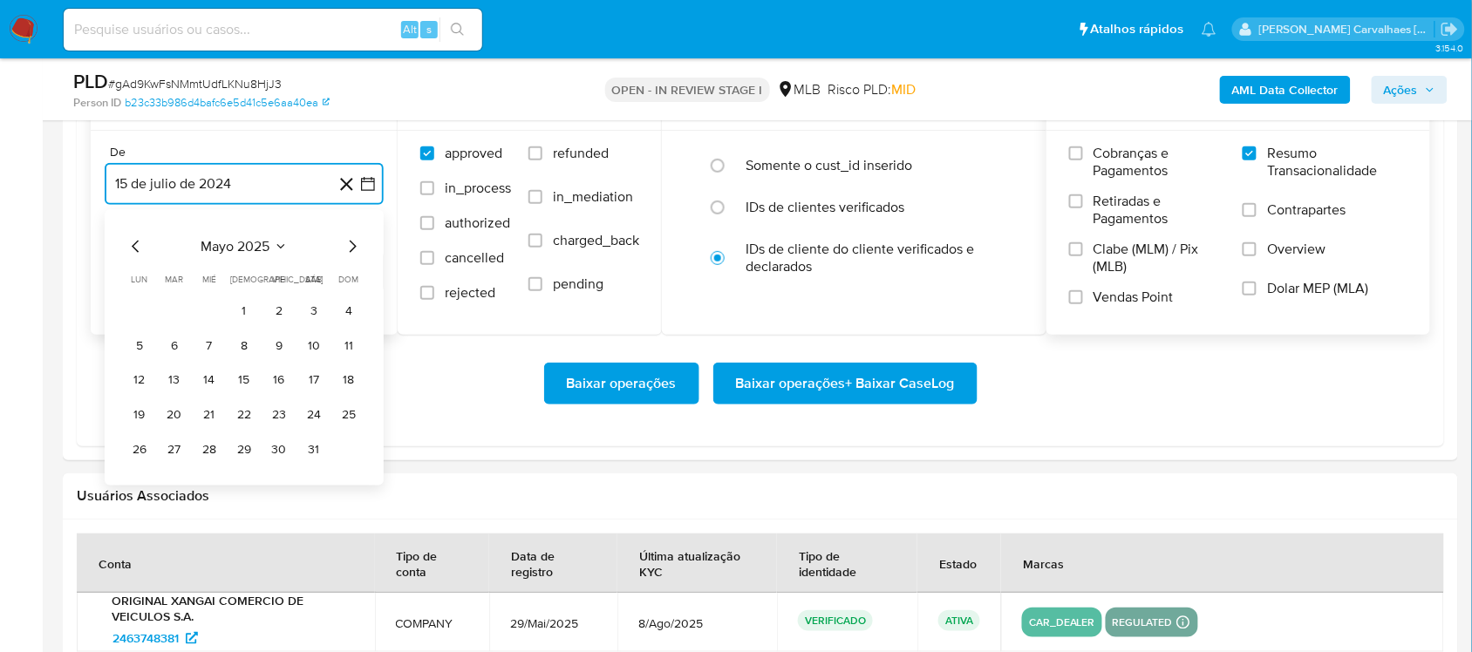
click at [354, 249] on icon "Mes siguiente" at bounding box center [353, 246] width 7 height 12
click at [276, 385] on button "13" at bounding box center [279, 380] width 28 height 28
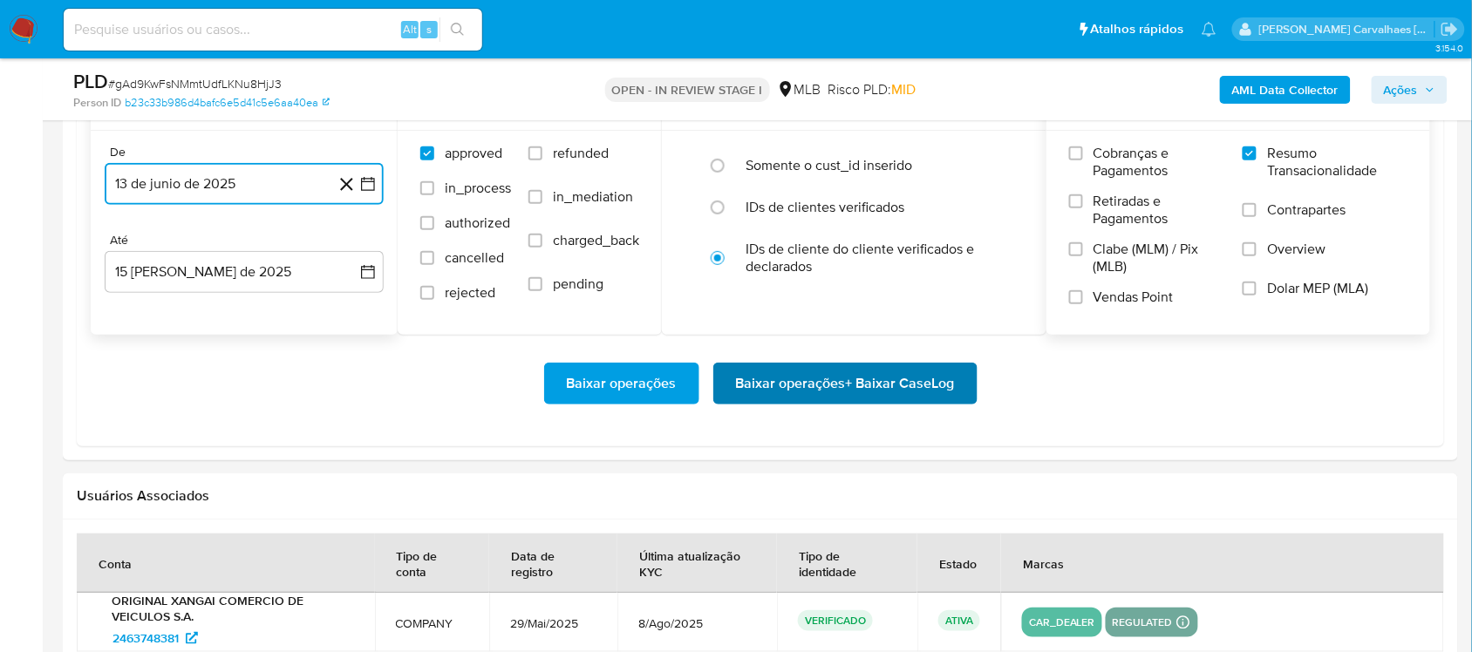
click at [800, 382] on span "Baixar operações + Baixar CaseLog" at bounding box center [845, 384] width 219 height 38
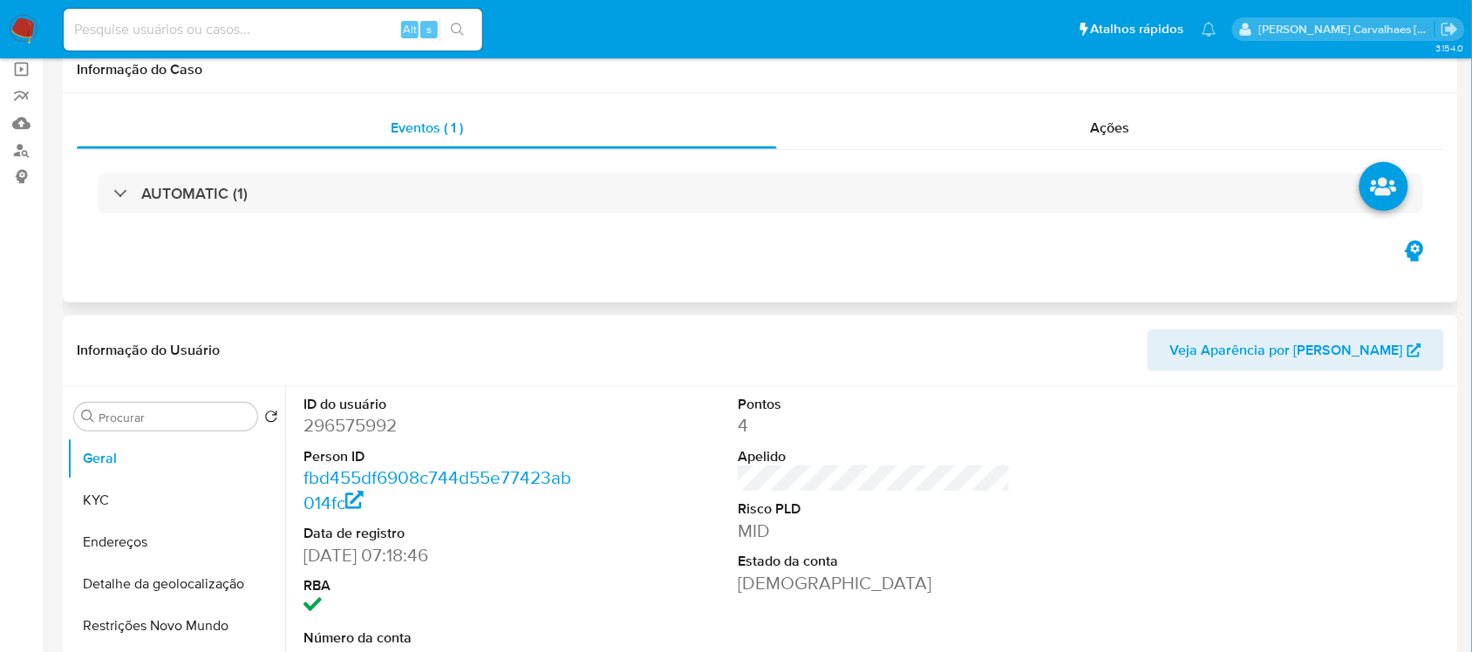
select select "10"
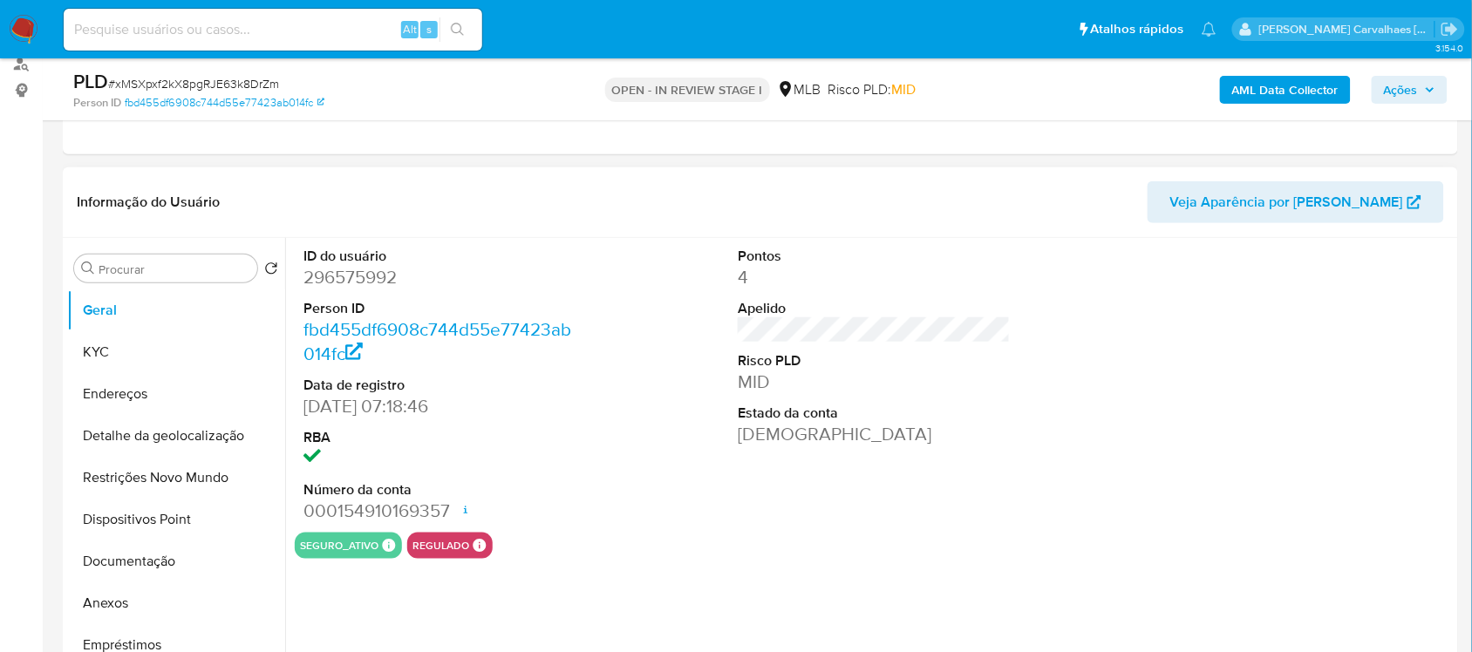
scroll to position [218, 0]
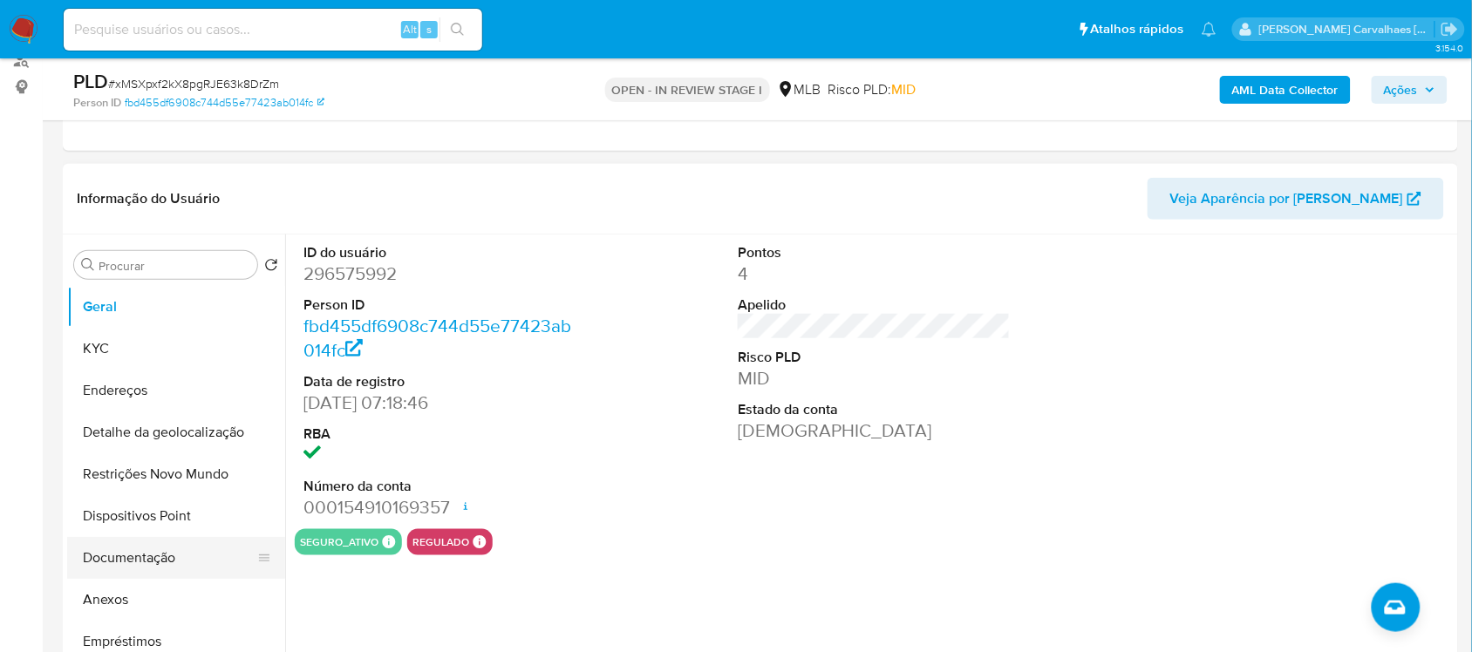
click at [186, 561] on button "Documentação" at bounding box center [169, 558] width 204 height 42
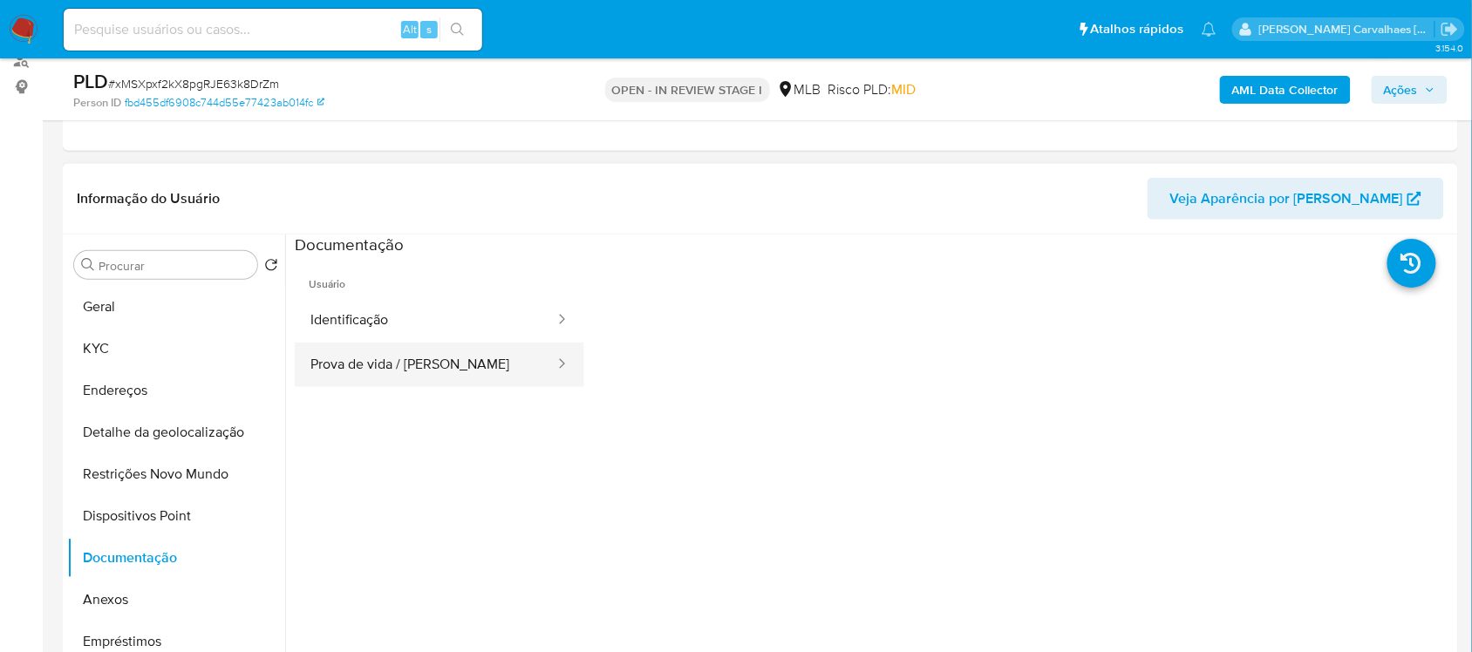
click at [369, 376] on button "Prova de vida / [PERSON_NAME]" at bounding box center [426, 365] width 262 height 44
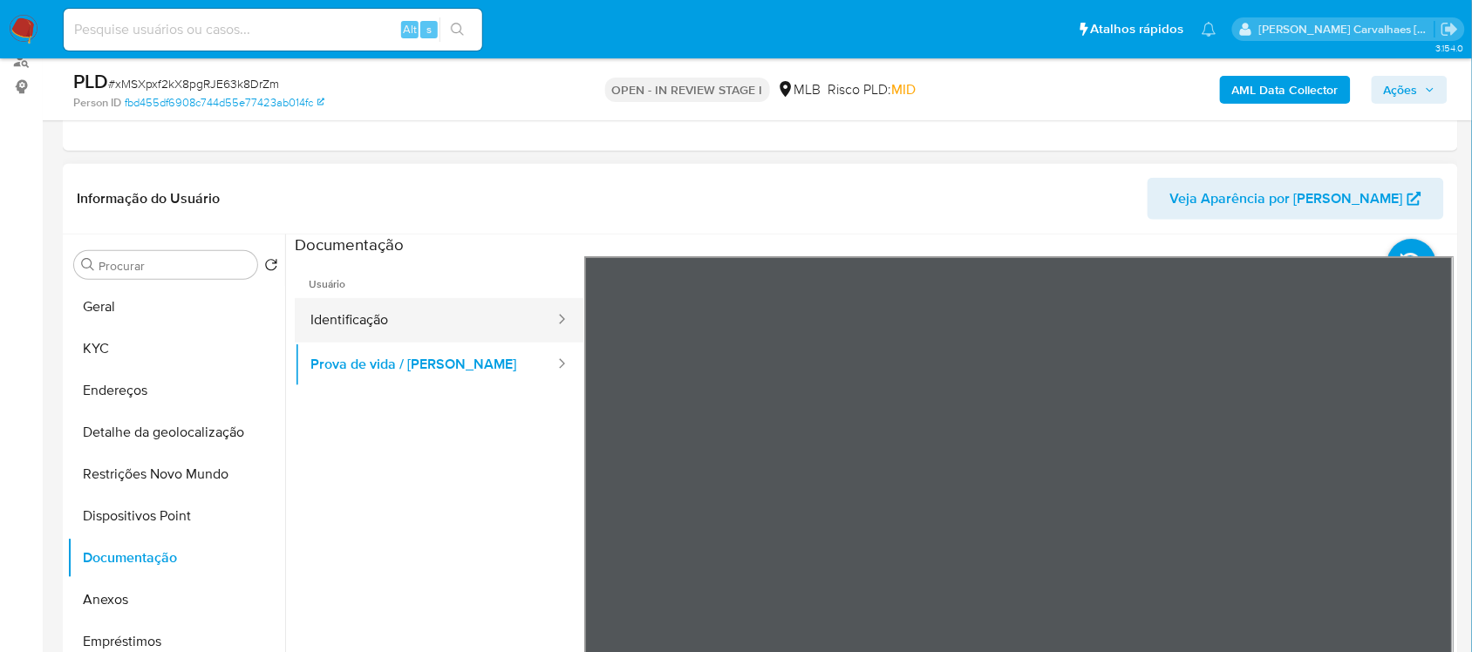
click at [439, 310] on button "Identificação" at bounding box center [426, 320] width 262 height 44
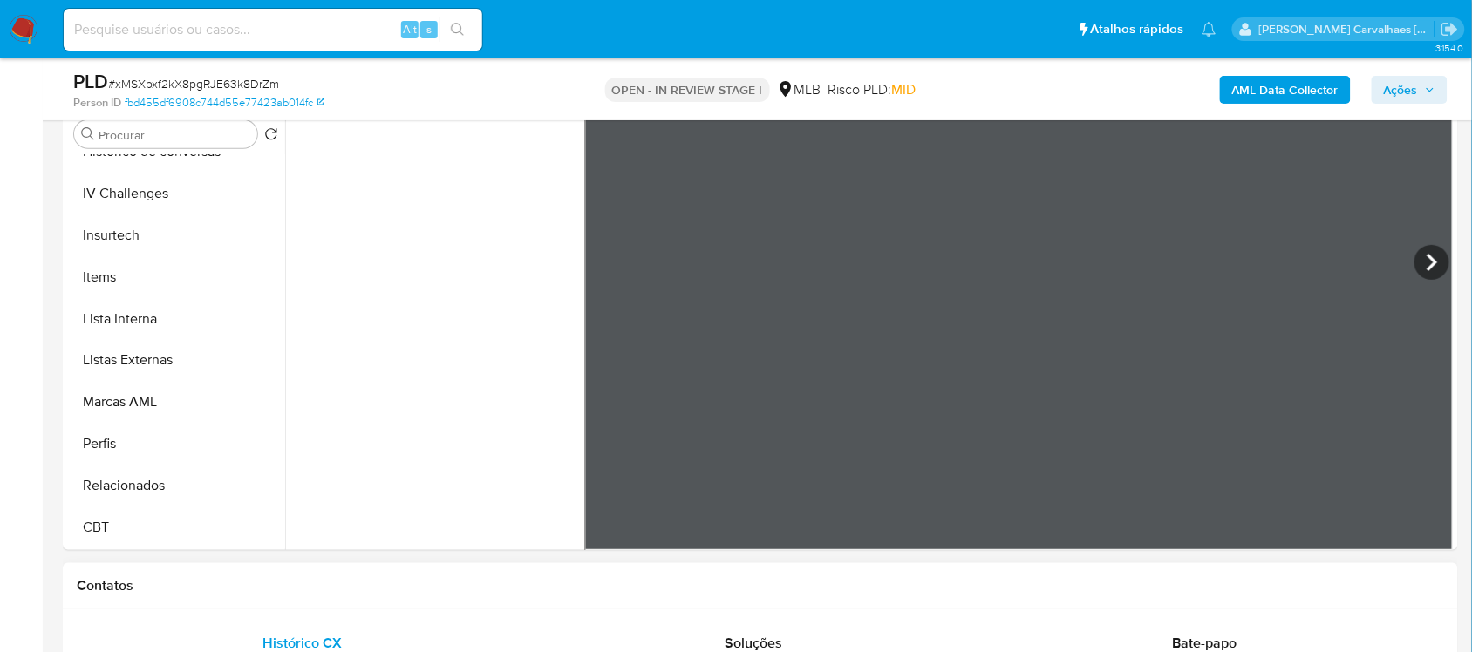
scroll to position [327, 0]
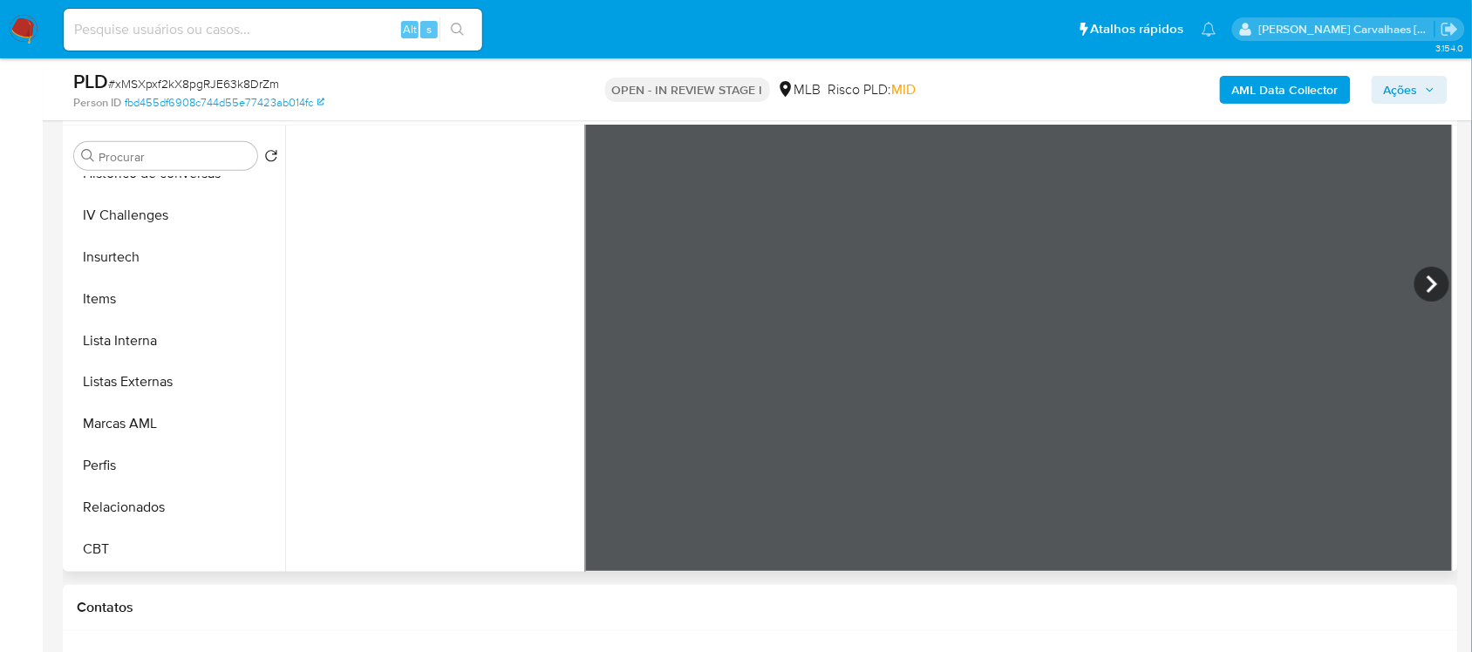
drag, startPoint x: 403, startPoint y: 482, endPoint x: 406, endPoint y: 494, distance: 11.6
click at [406, 494] on ul "Usuário Identificação Prova de vida / Selfie" at bounding box center [440, 252] width 290 height 502
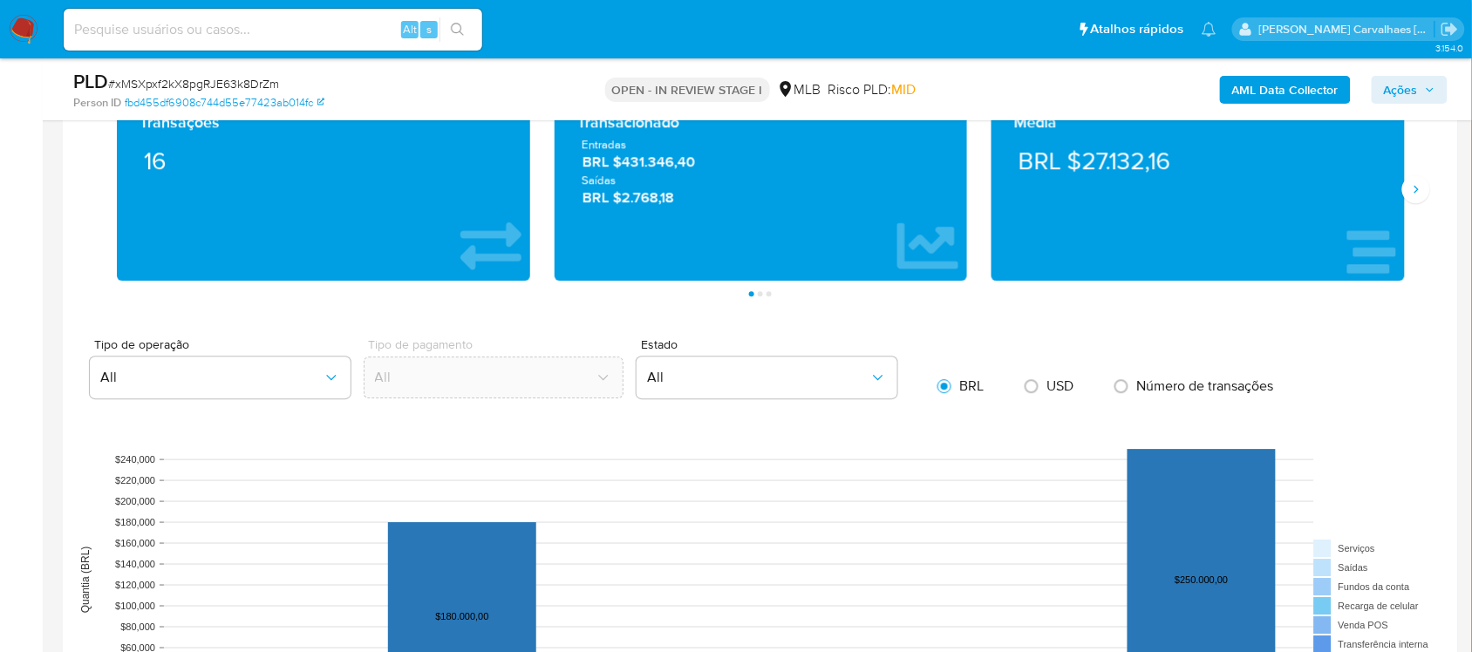
scroll to position [1744, 0]
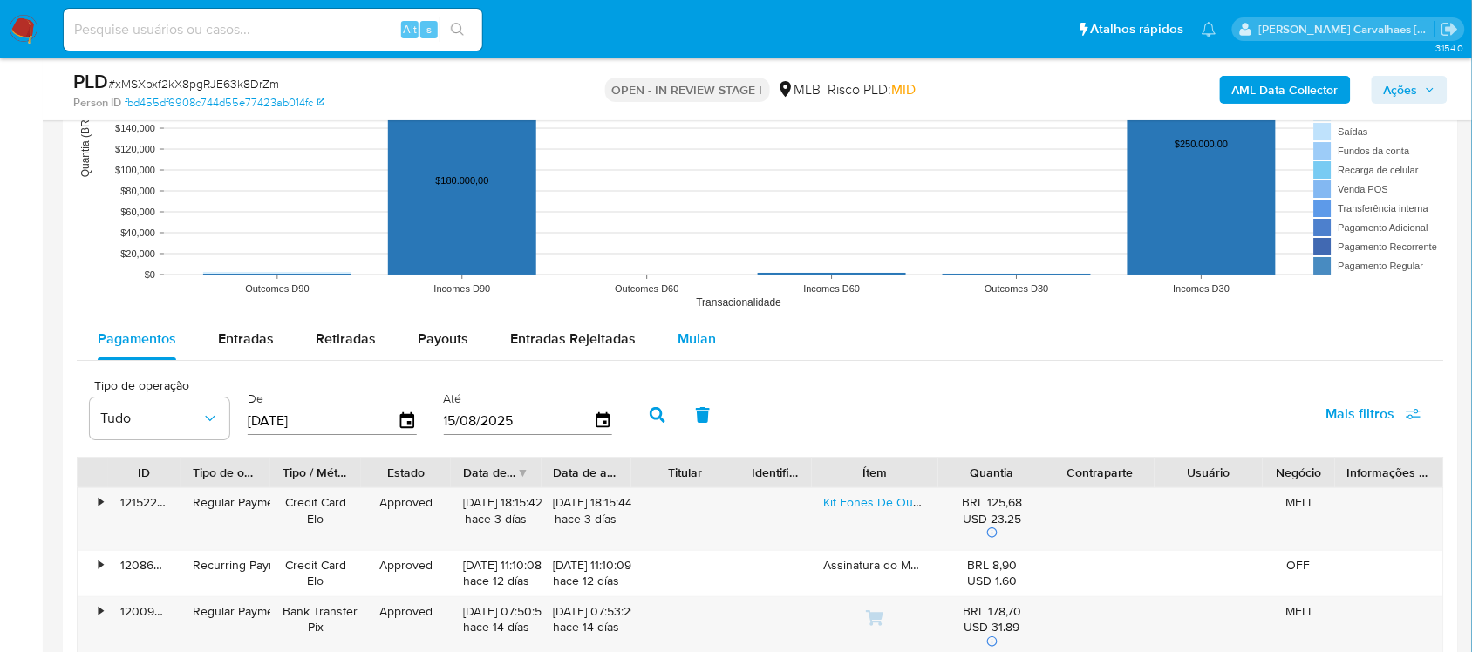
click at [682, 340] on span "Mulan" at bounding box center [697, 339] width 38 height 20
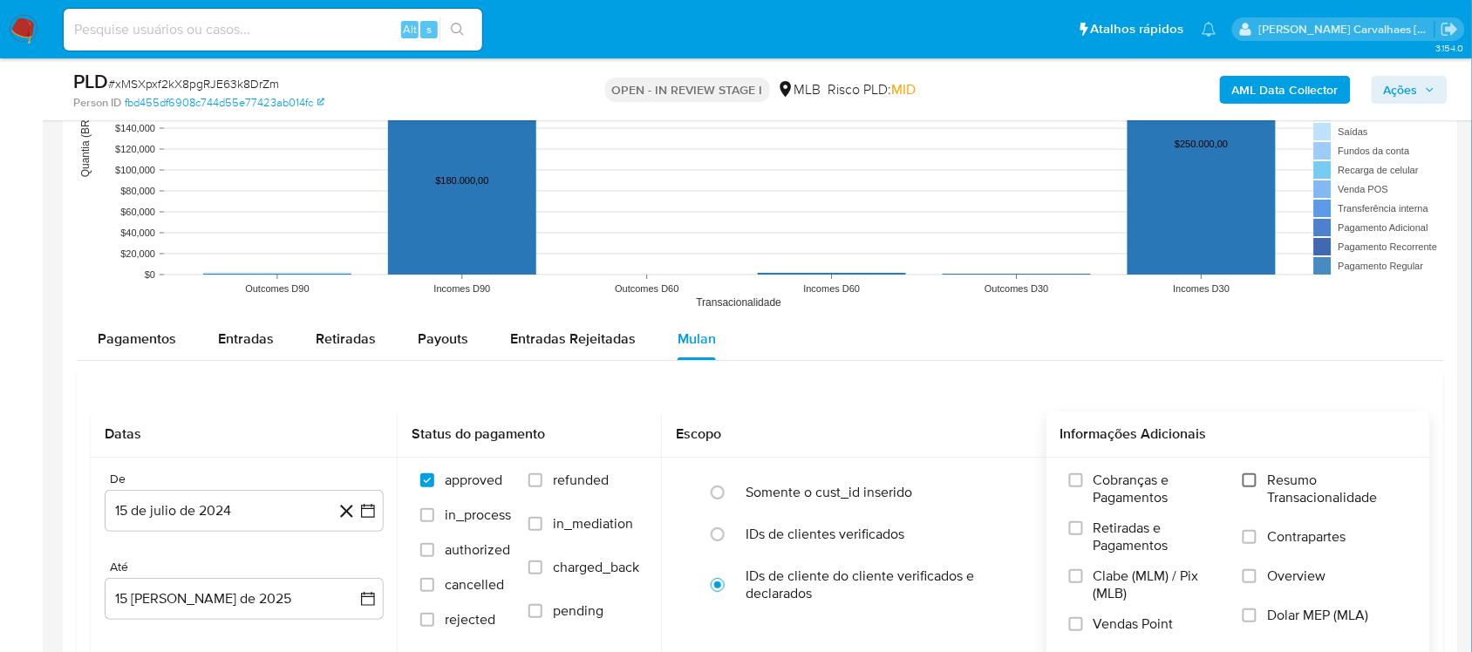
click at [1252, 481] on input "Resumo Transacionalidade" at bounding box center [1250, 481] width 14 height 14
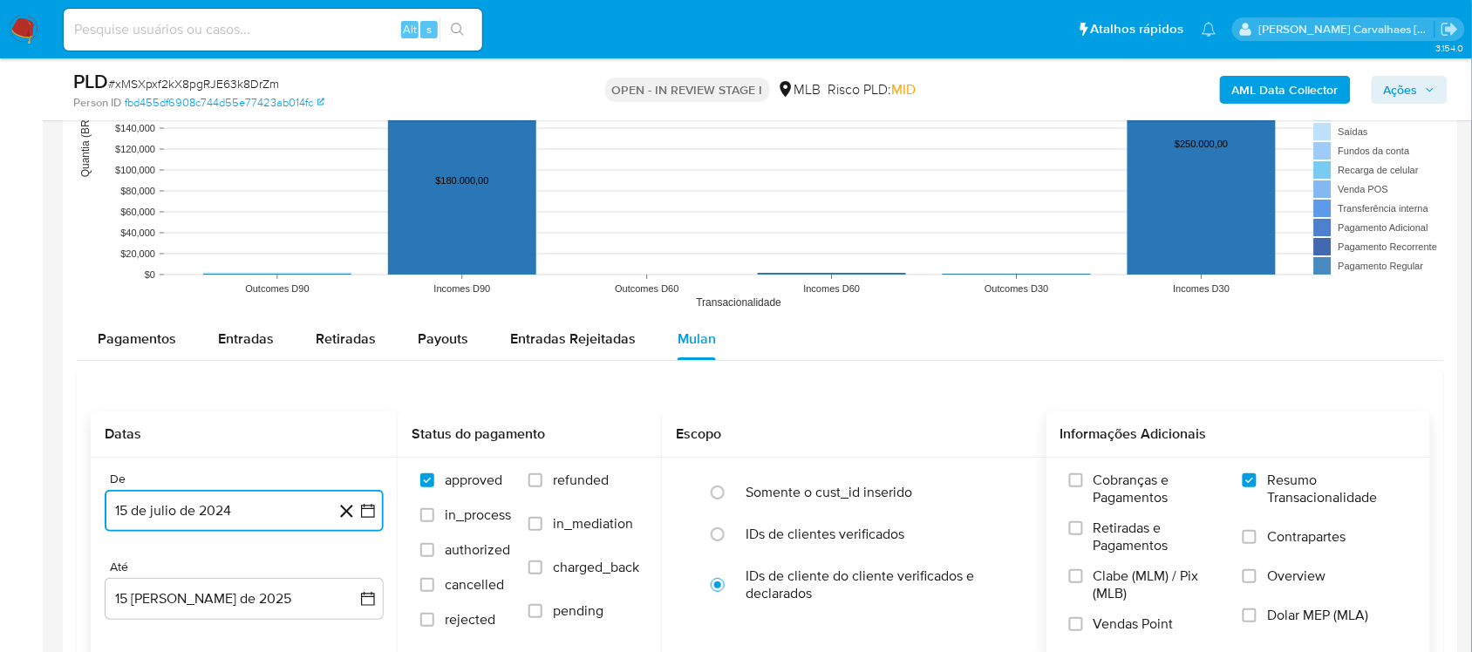
click at [363, 511] on icon "button" at bounding box center [368, 511] width 14 height 14
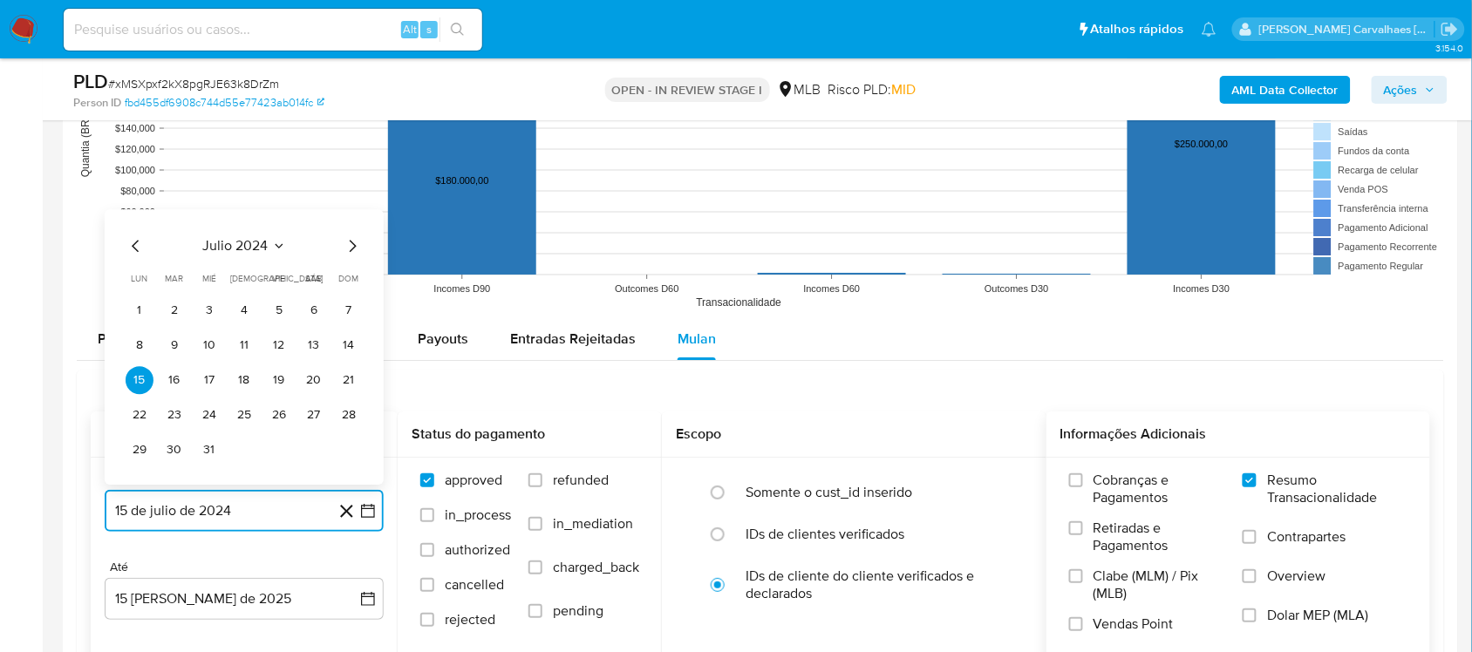
click at [351, 242] on icon "Mes siguiente" at bounding box center [353, 246] width 7 height 12
click at [349, 245] on icon "Mes siguiente" at bounding box center [352, 245] width 21 height 21
click at [351, 215] on icon "Mes siguiente" at bounding box center [352, 211] width 21 height 21
click at [351, 250] on icon "Mes siguiente" at bounding box center [352, 245] width 21 height 21
click at [351, 247] on icon "Mes siguiente" at bounding box center [352, 245] width 21 height 21
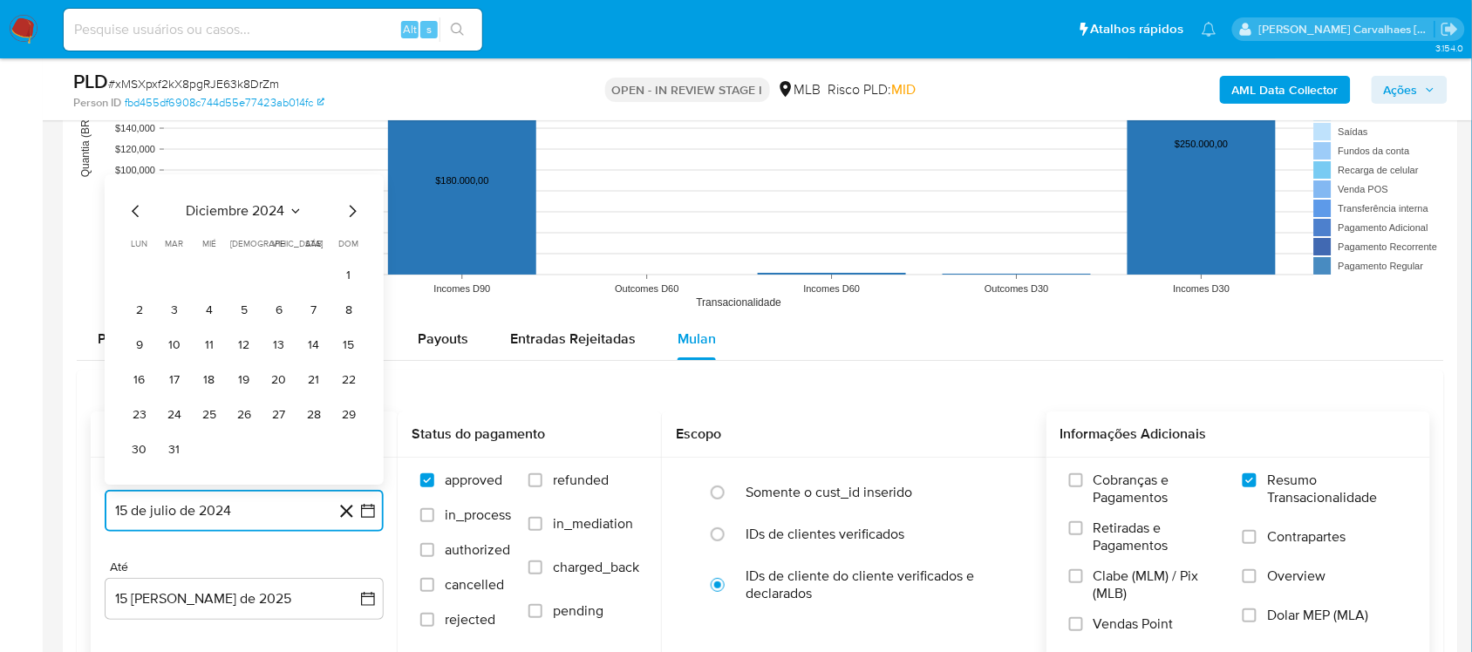
click at [351, 215] on icon "Mes siguiente" at bounding box center [352, 211] width 21 height 21
click at [354, 246] on icon "Mes siguiente" at bounding box center [353, 246] width 7 height 12
click at [350, 214] on icon "Mes siguiente" at bounding box center [352, 211] width 21 height 21
click at [354, 246] on icon "Mes siguiente" at bounding box center [353, 246] width 7 height 12
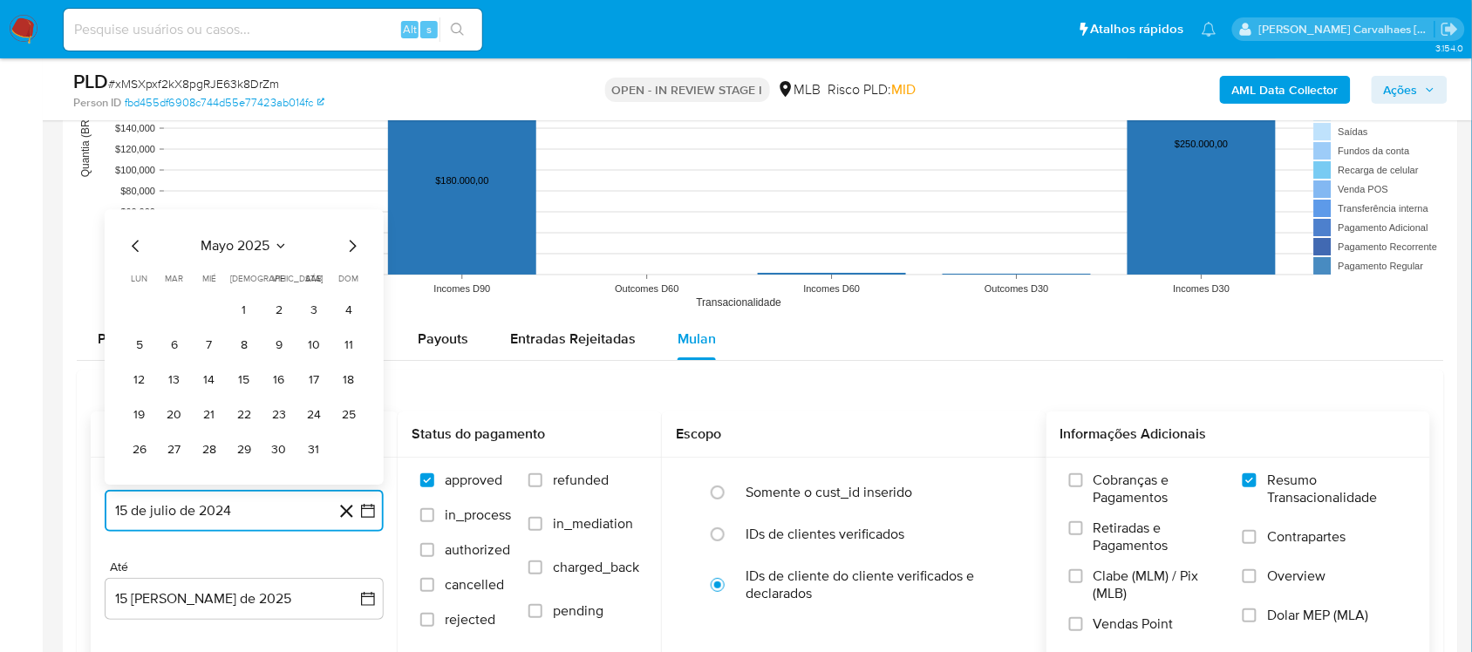
click at [354, 246] on icon "Mes siguiente" at bounding box center [353, 246] width 7 height 12
click at [280, 343] on button "13" at bounding box center [279, 345] width 28 height 28
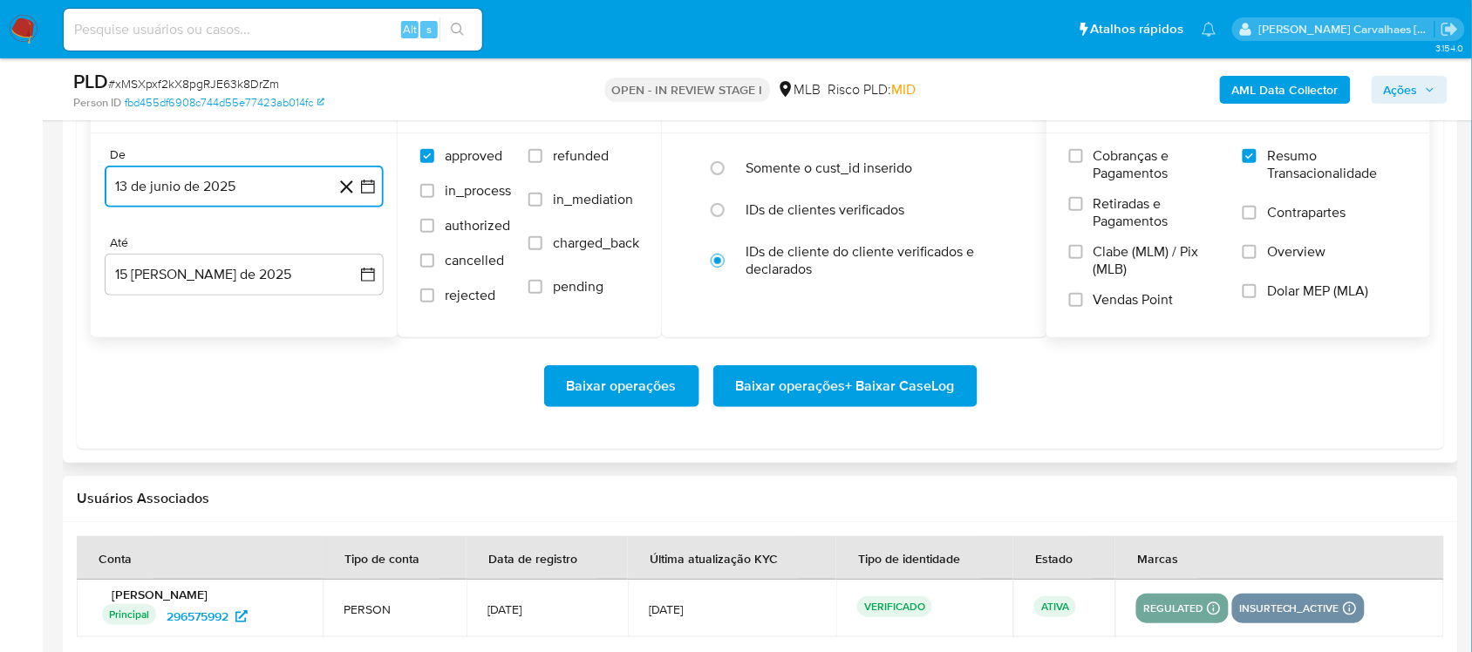
scroll to position [2071, 0]
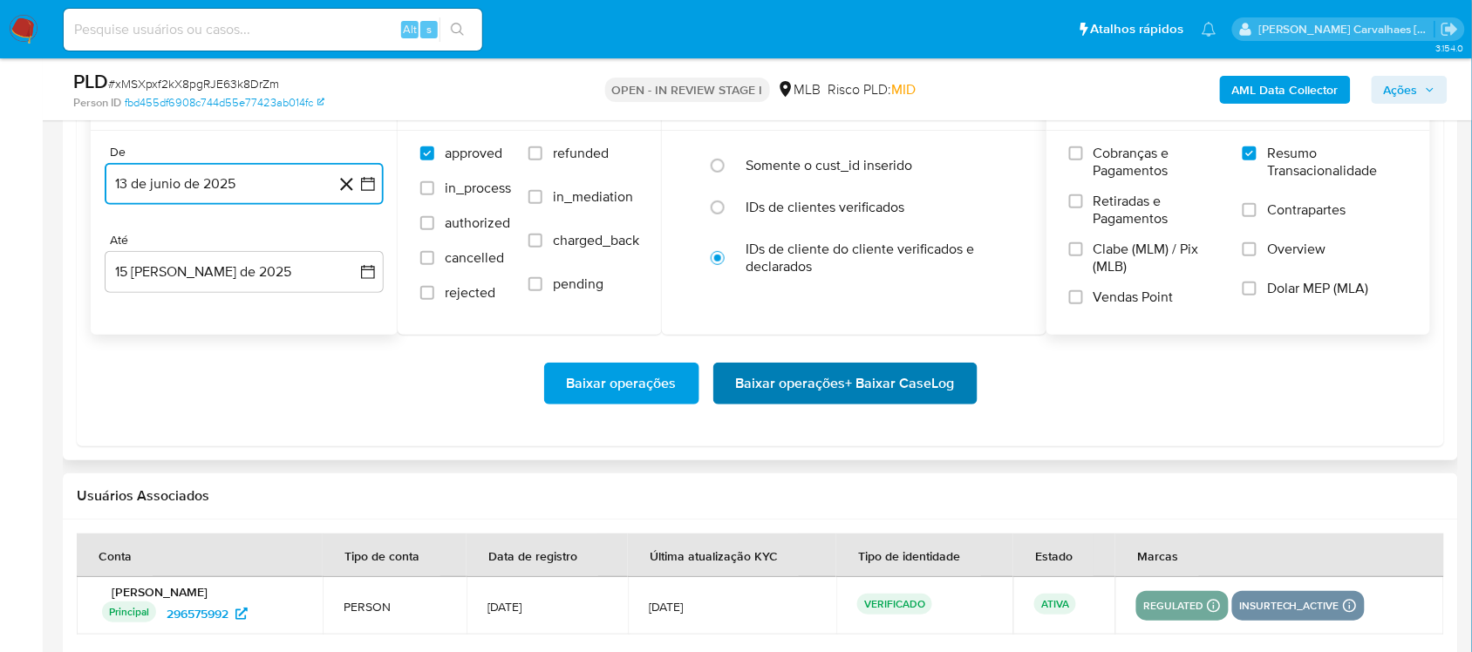
click at [795, 390] on span "Baixar operações + Baixar CaseLog" at bounding box center [845, 384] width 219 height 38
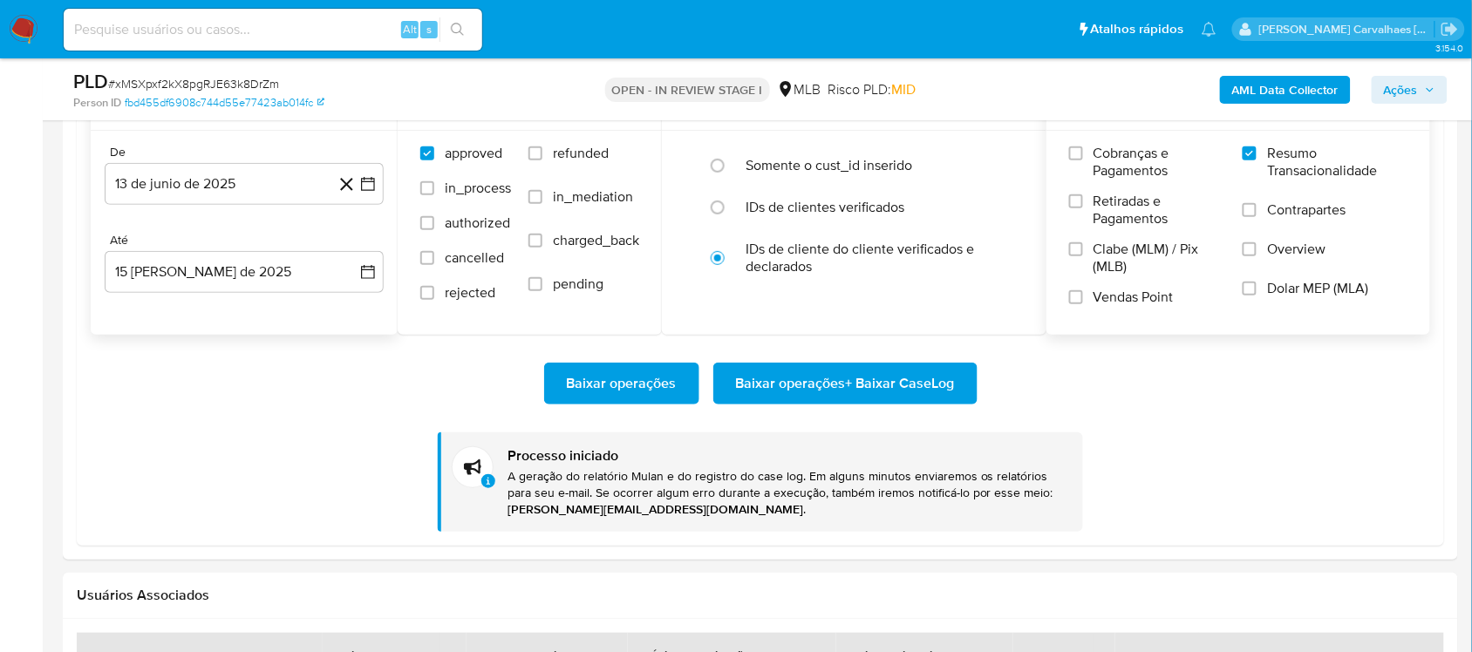
click at [276, 45] on div "Alt s" at bounding box center [273, 30] width 419 height 42
paste input "NOgFJ6SH9Xqn67BVYUCejzsS"
type input "NOgFJ6SH9Xqn67BVYUCejzsS"
click at [463, 23] on icon "search-icon" at bounding box center [458, 30] width 14 height 14
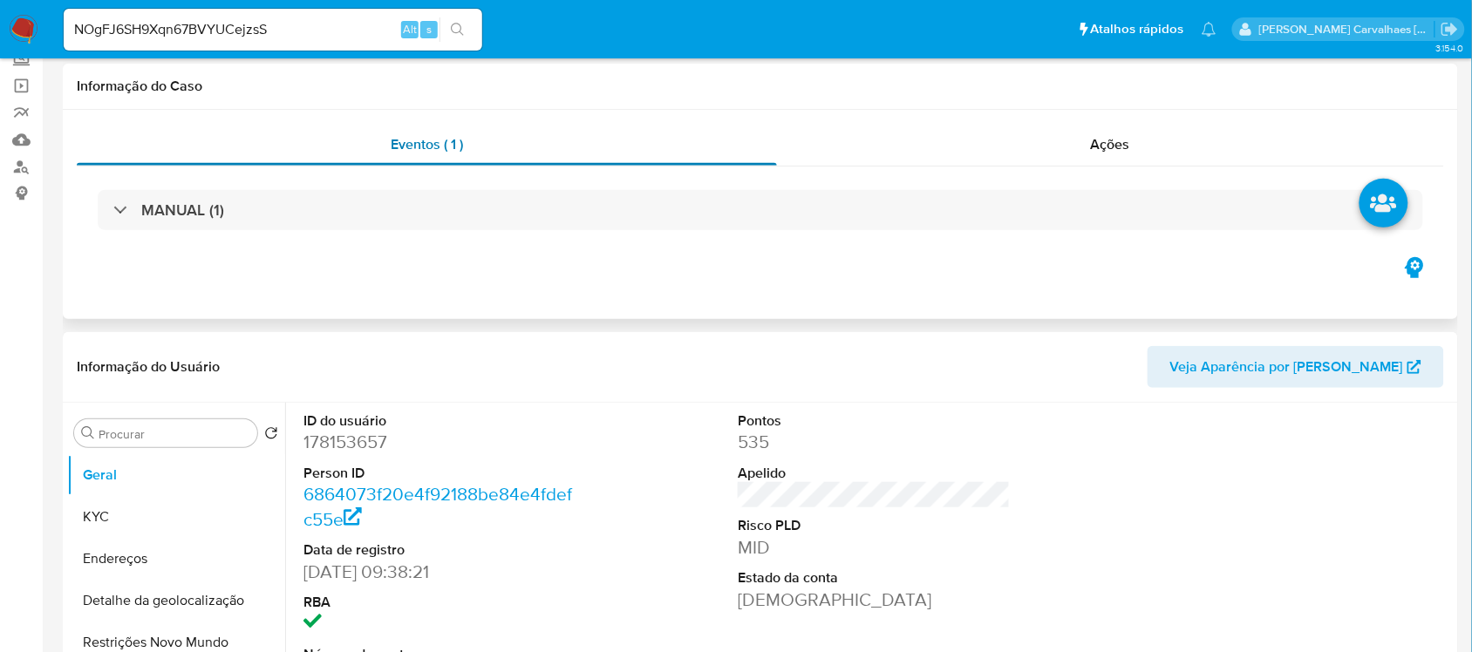
select select "10"
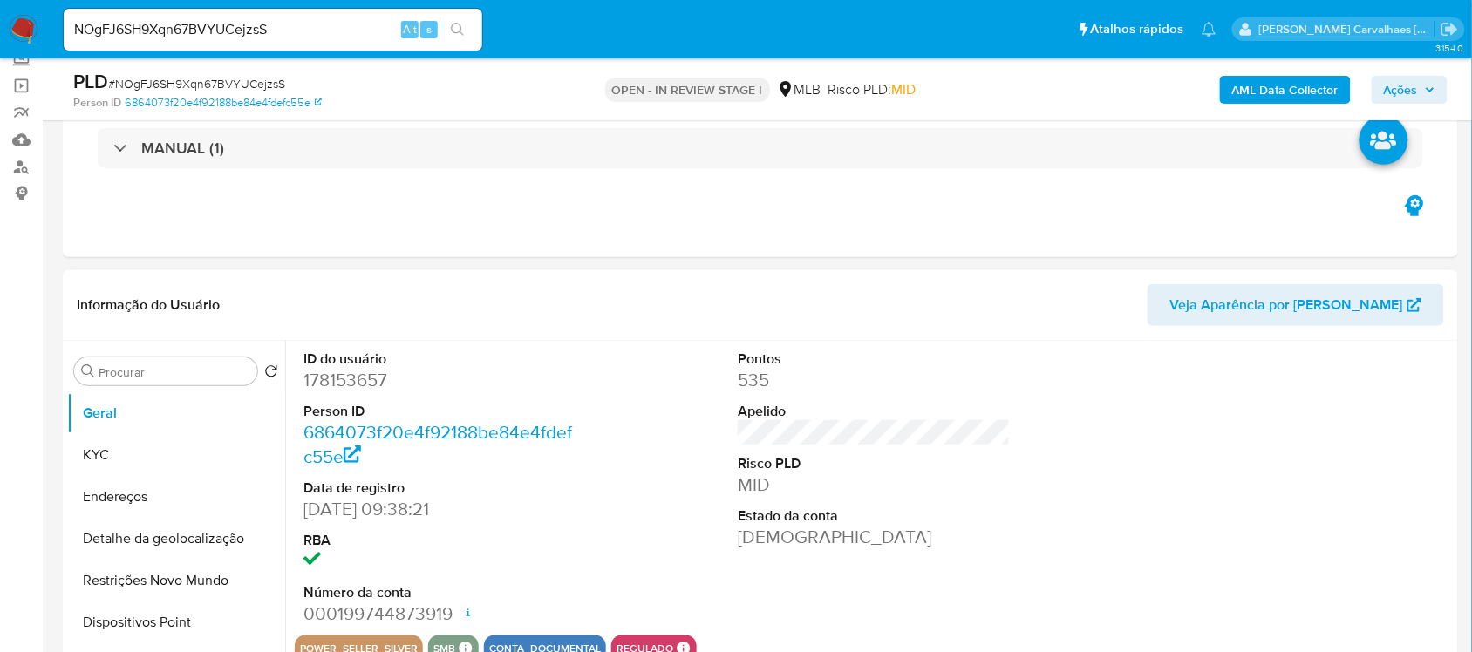
scroll to position [327, 0]
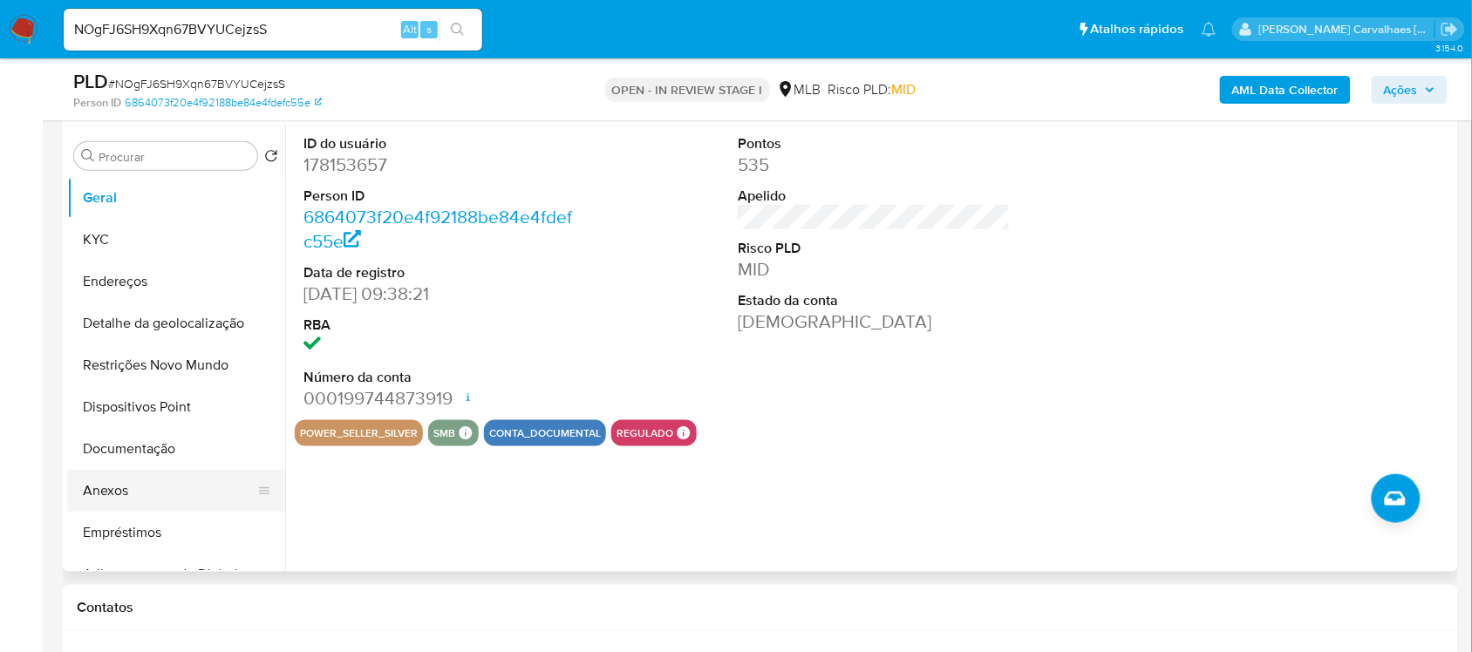
click at [125, 490] on button "Anexos" at bounding box center [169, 491] width 204 height 42
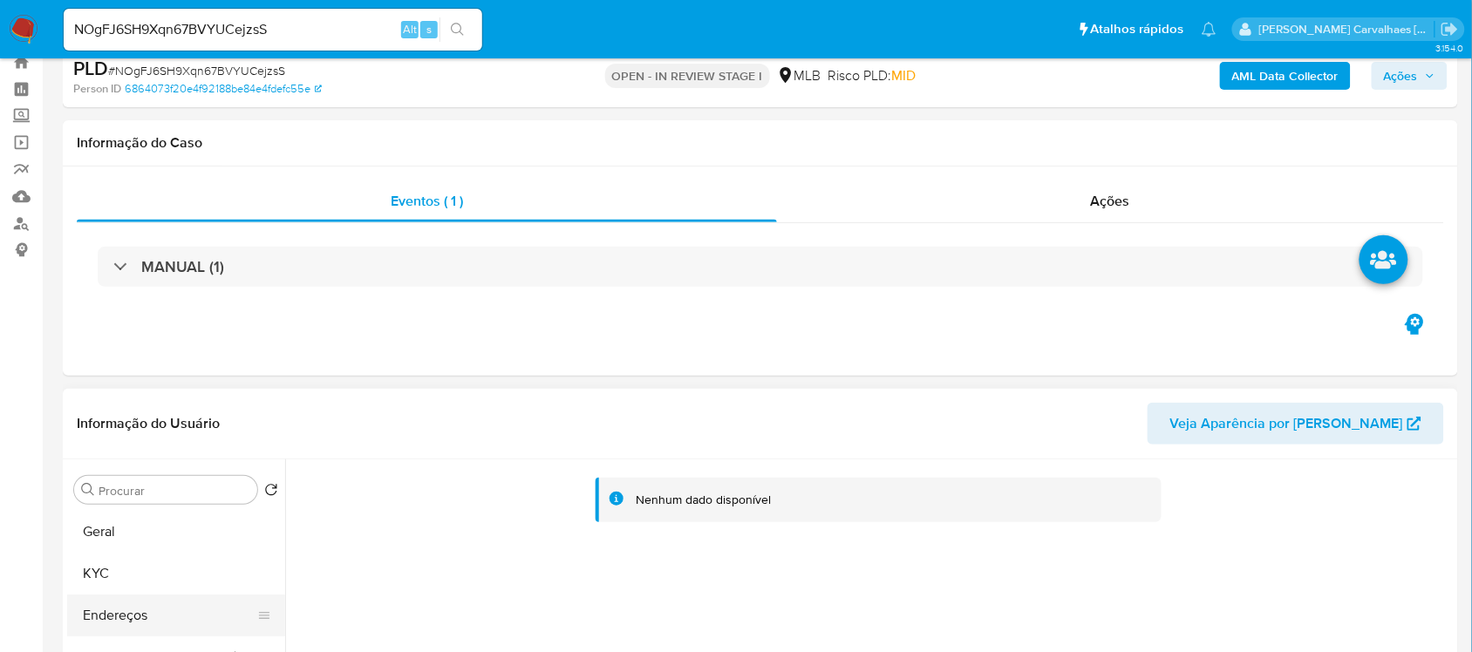
scroll to position [109, 0]
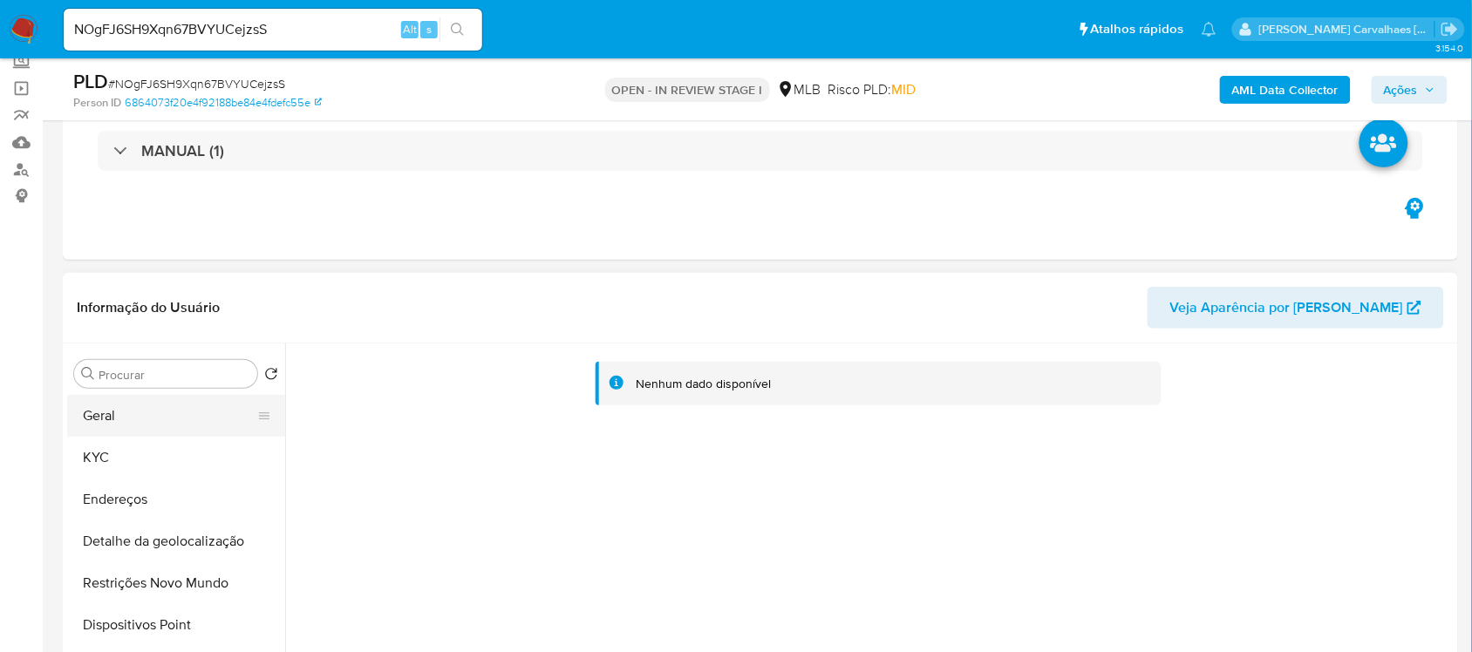
click at [137, 412] on button "Geral" at bounding box center [169, 416] width 204 height 42
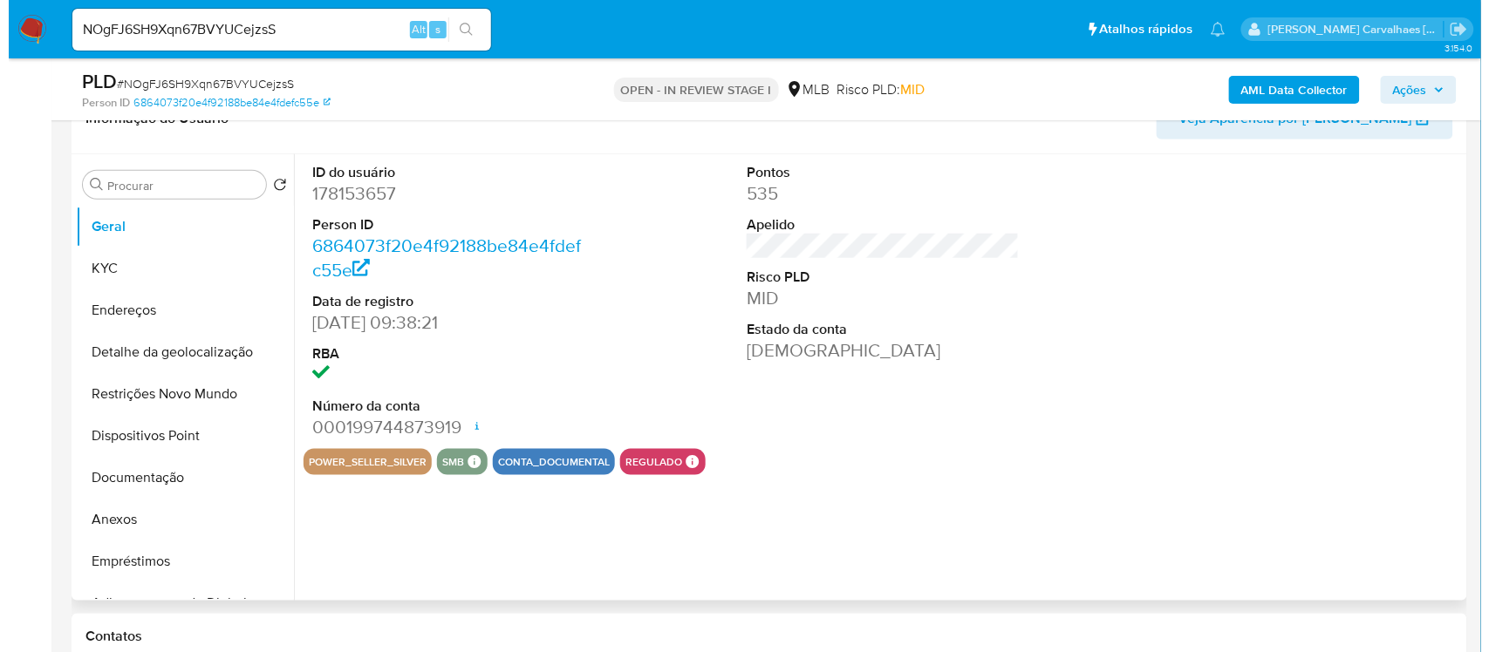
scroll to position [327, 0]
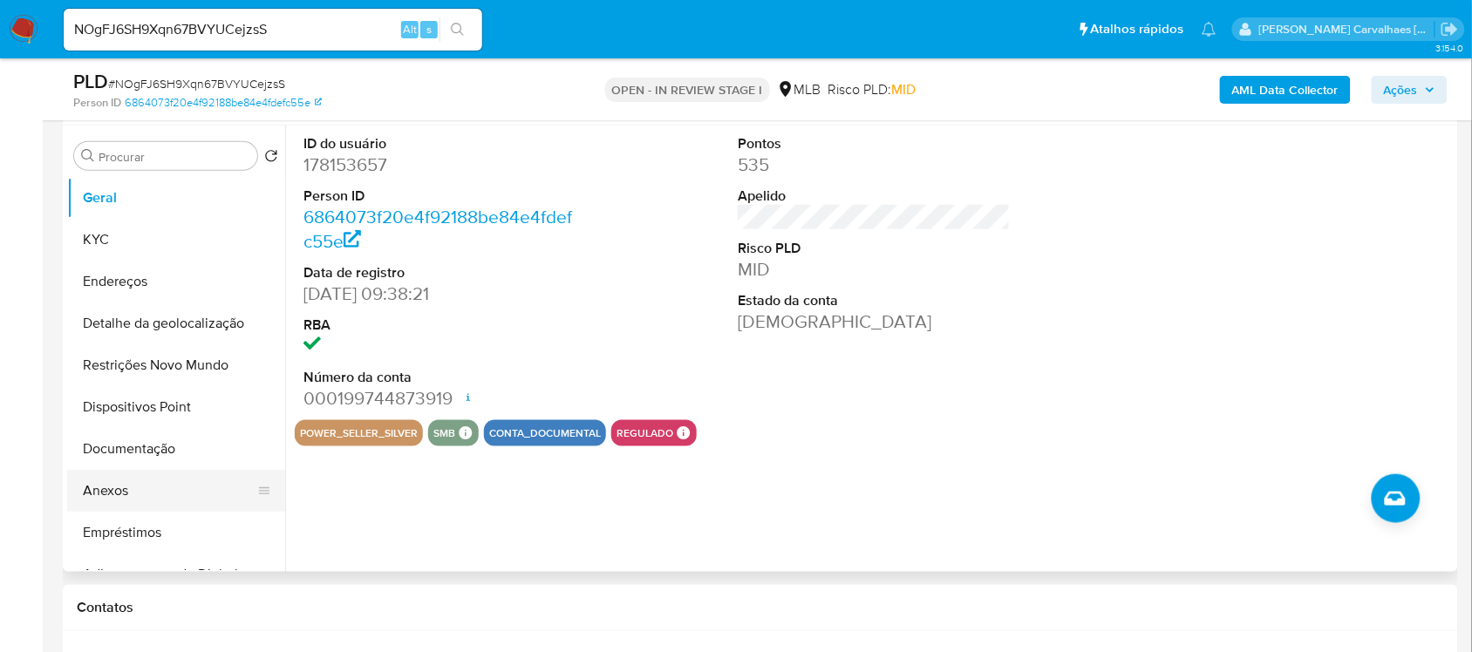
click at [187, 494] on button "Anexos" at bounding box center [169, 491] width 204 height 42
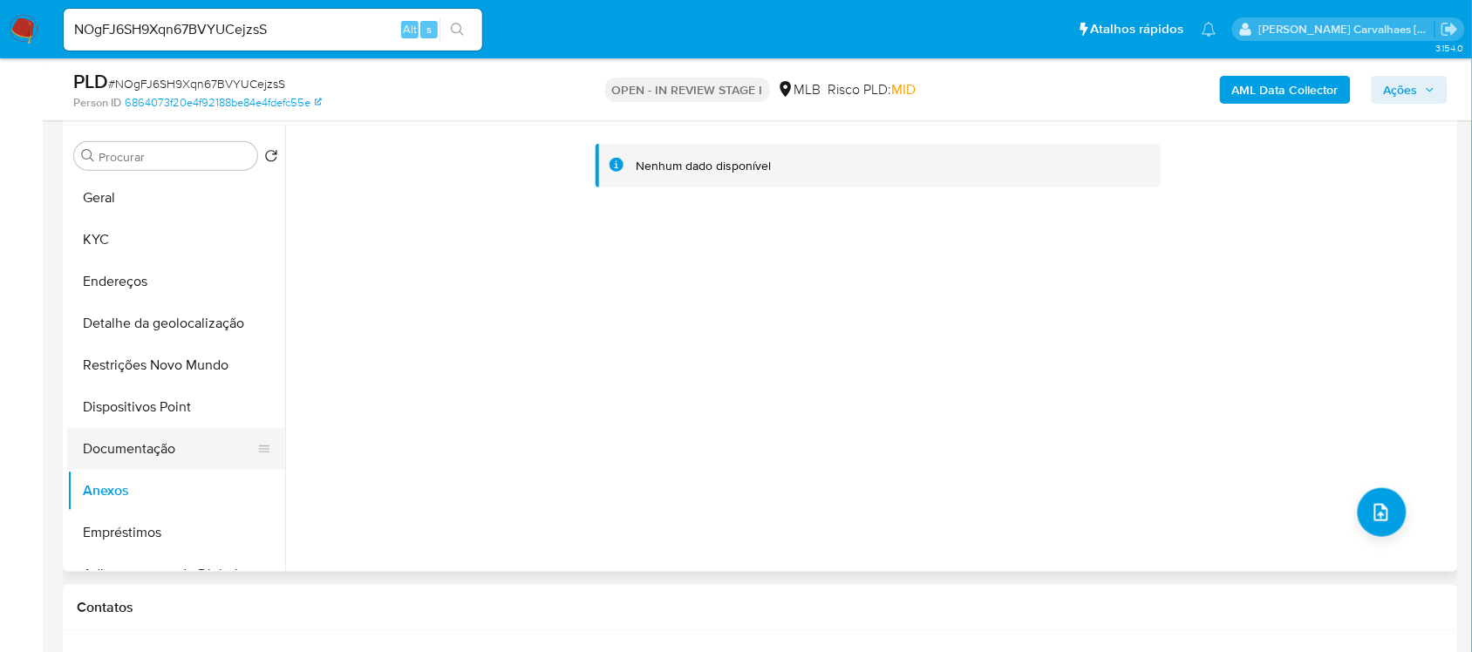
click at [206, 449] on button "Documentação" at bounding box center [169, 449] width 204 height 42
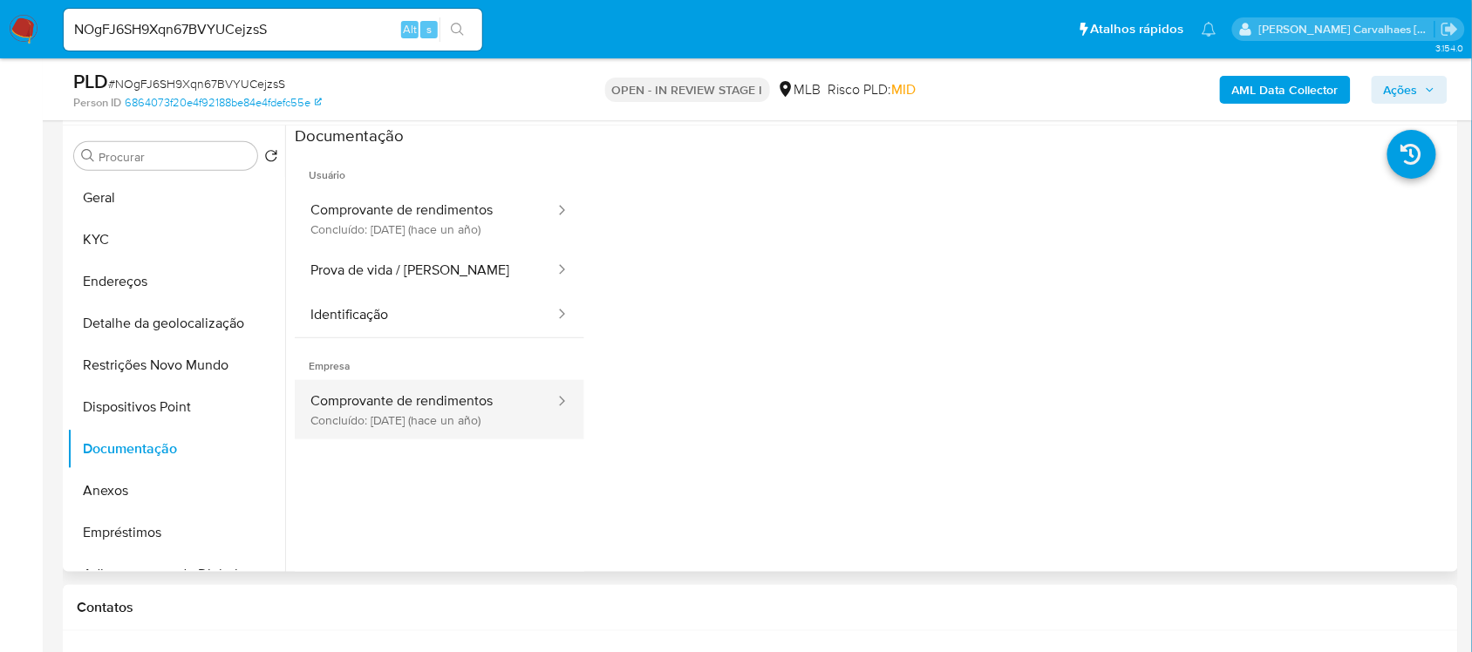
click at [439, 402] on button "Comprovante de rendimentos Concluído: 13/09/2024 (hace un año)" at bounding box center [426, 409] width 262 height 59
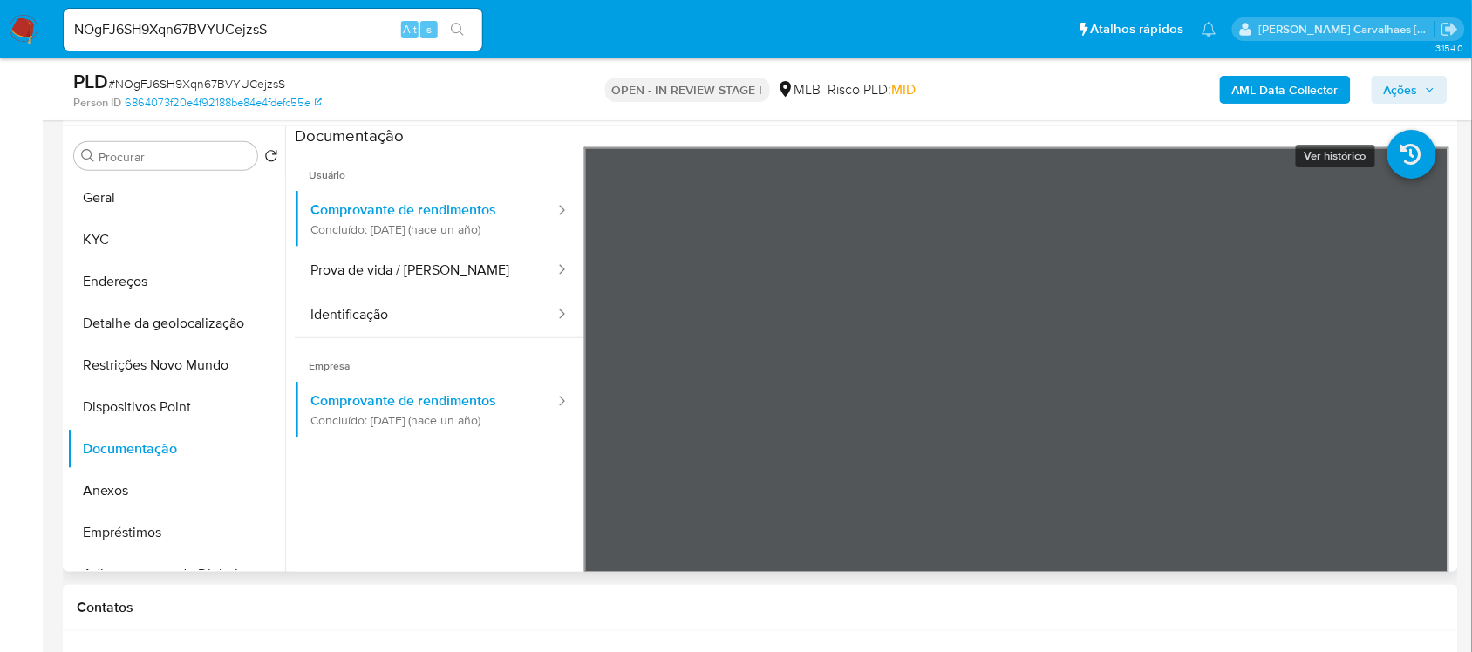
click at [1387, 176] on icon at bounding box center [1411, 154] width 49 height 49
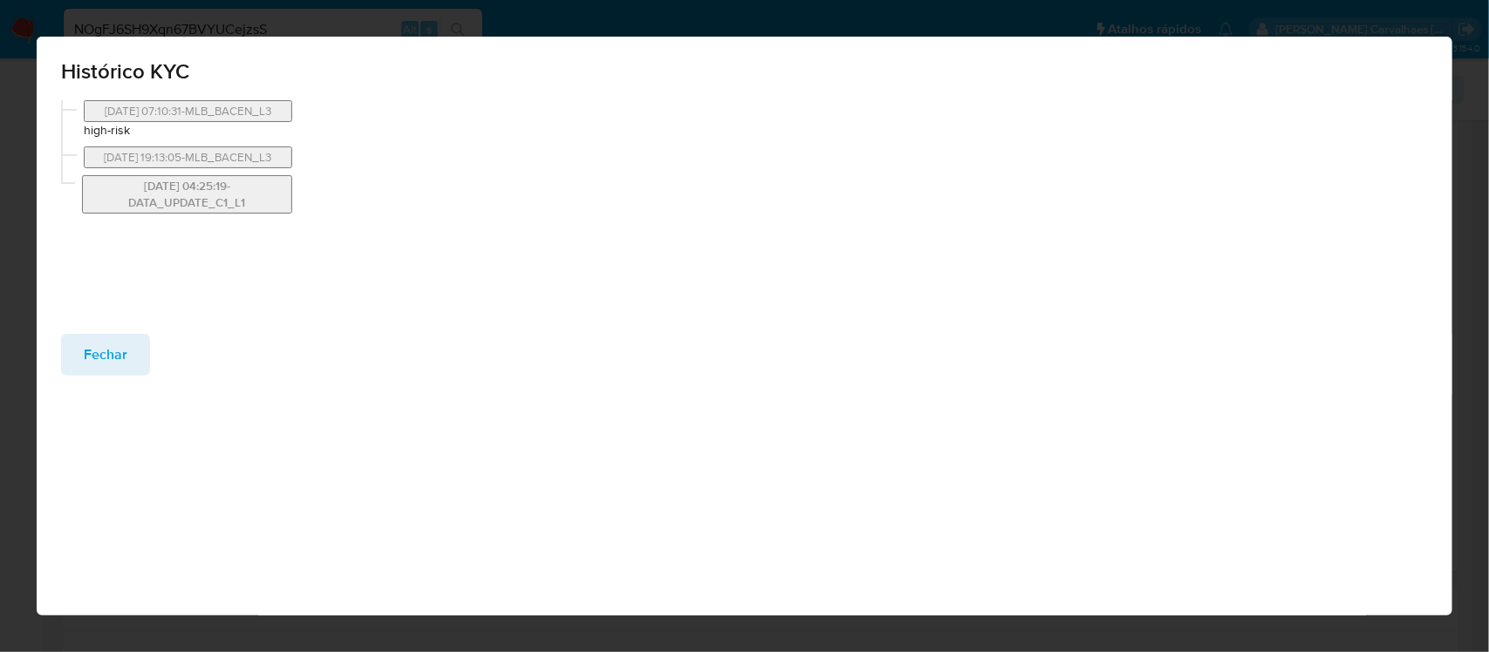
click at [215, 201] on button "11/10/2023 04:25:19-DATA_UPDATE_C1_L1" at bounding box center [187, 194] width 210 height 38
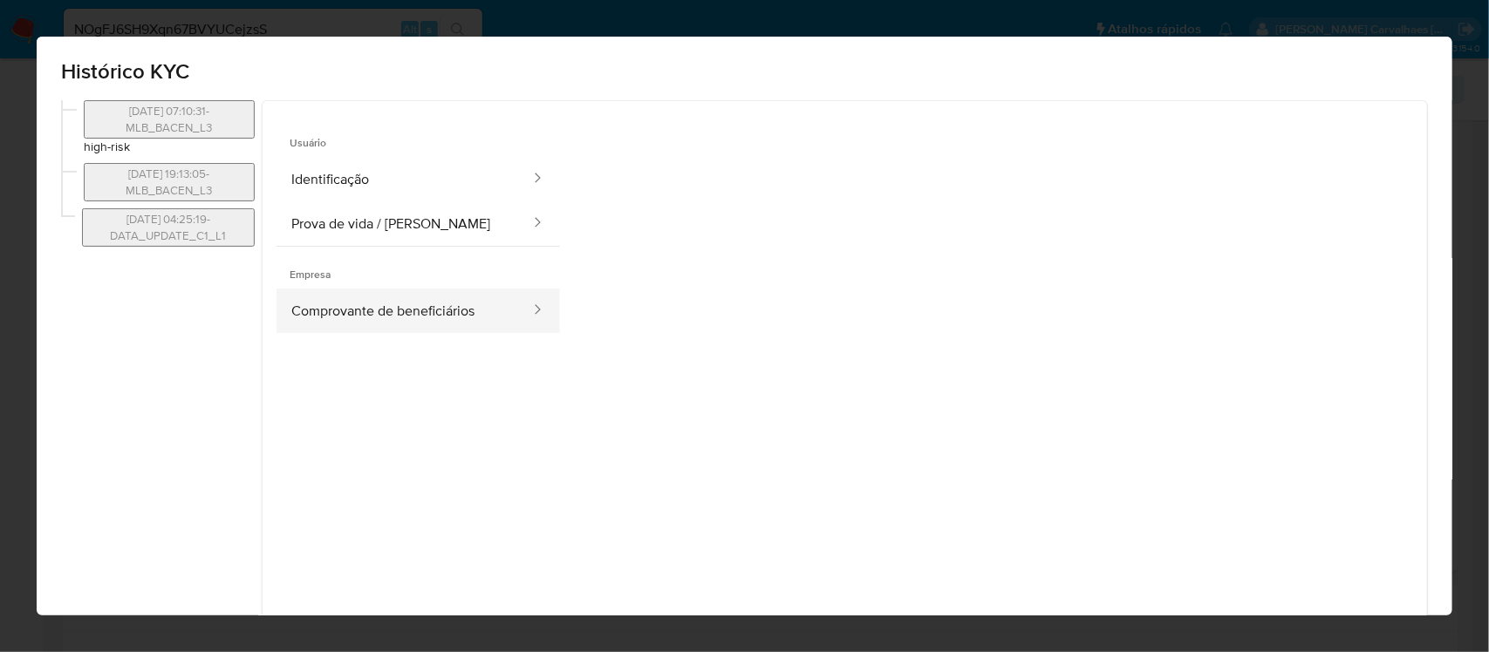
click at [408, 314] on button "Comprovante de beneficiários" at bounding box center [404, 311] width 256 height 44
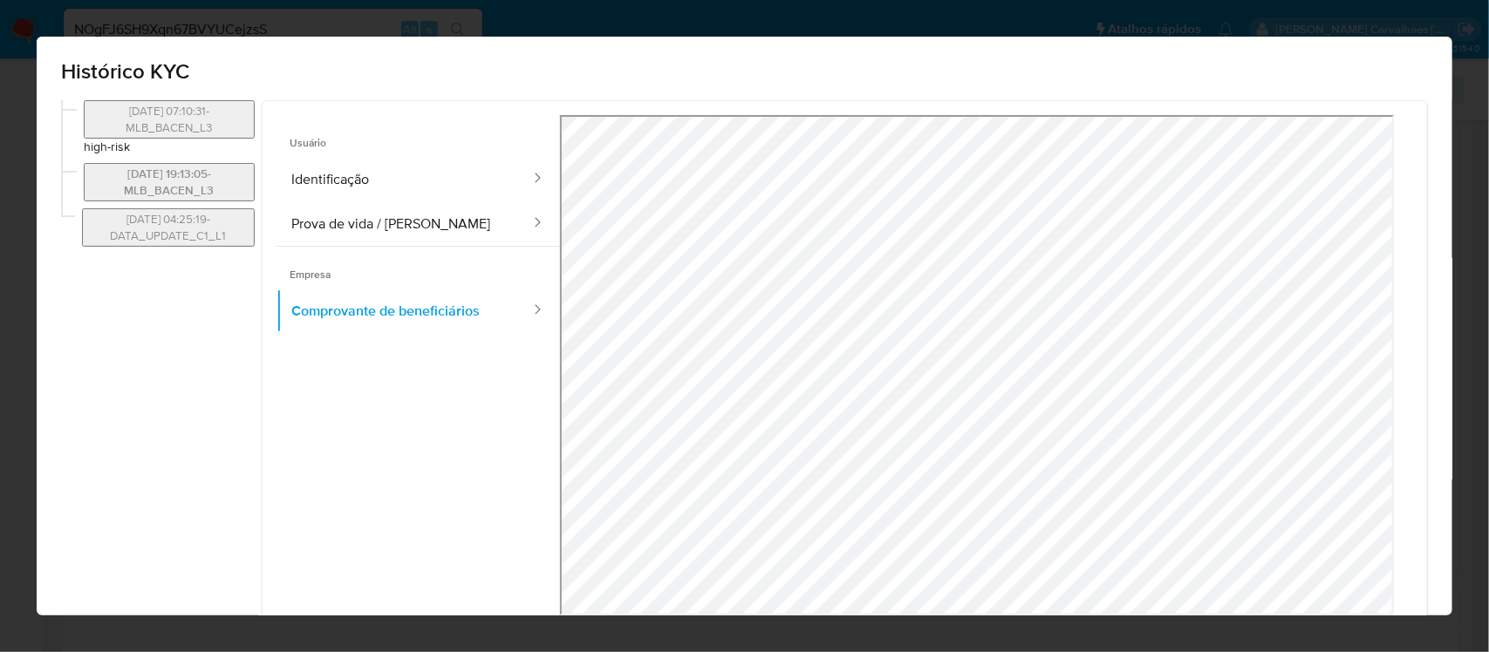
click at [176, 173] on button "13/09/2024 19:13:05-MLB_BACEN_L3" at bounding box center [169, 182] width 171 height 38
click at [192, 183] on button "13/09/2024 19:13:05-MLB_BACEN_L3" at bounding box center [169, 182] width 171 height 38
click at [136, 133] on button "28/04/2025 07:10:31-MLB_BACEN_L3" at bounding box center [169, 119] width 171 height 38
click at [342, 219] on button "Prova de vida / [PERSON_NAME]" at bounding box center [404, 223] width 256 height 44
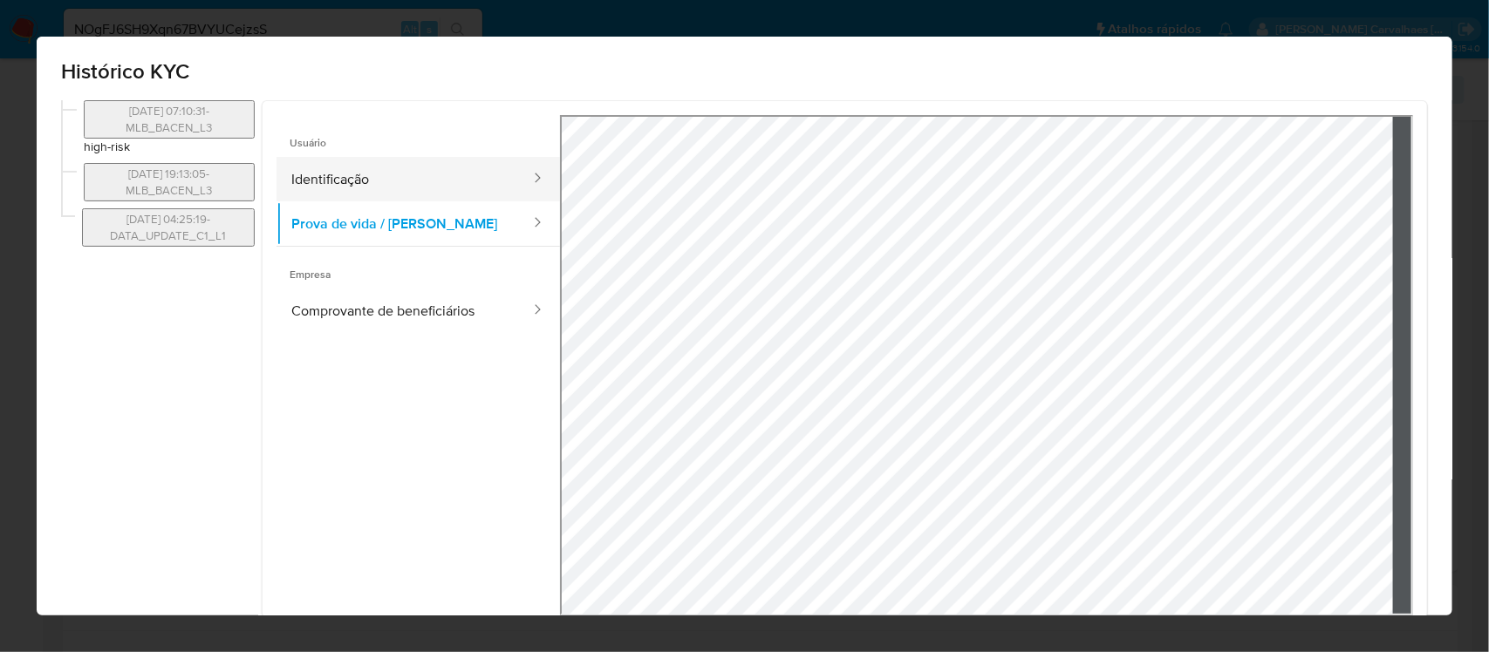
click at [358, 181] on button "Identificação" at bounding box center [404, 179] width 256 height 44
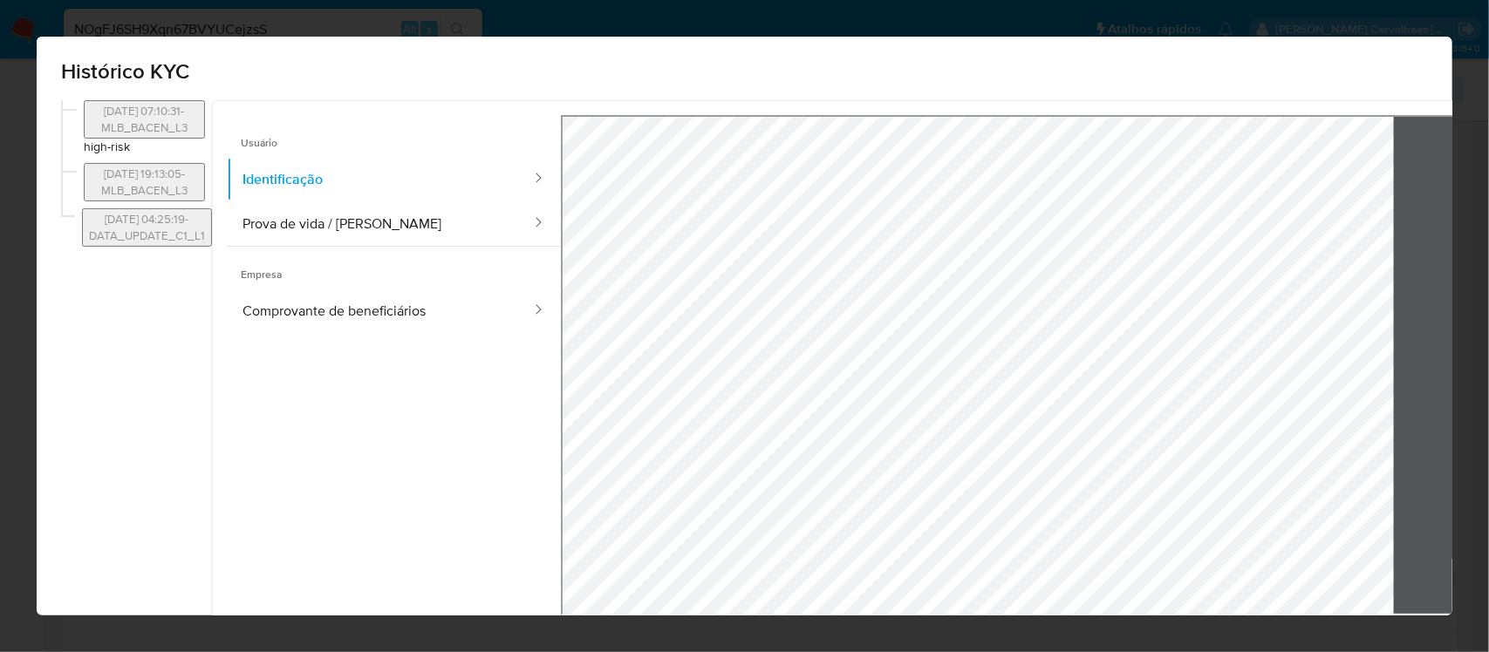
click at [1414, 72] on div "Histórico KYC" at bounding box center [744, 69] width 1415 height 64
click at [432, 163] on button "Identificação" at bounding box center [380, 179] width 306 height 44
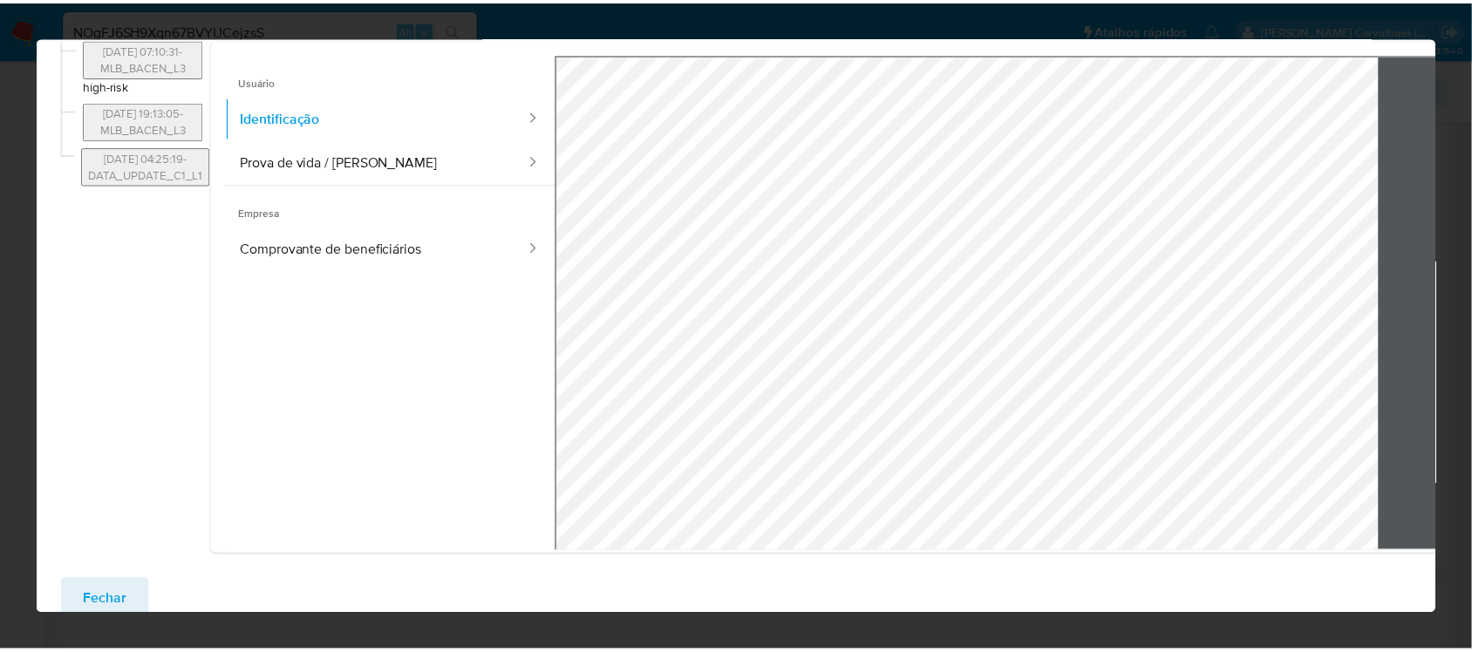
scroll to position [80, 0]
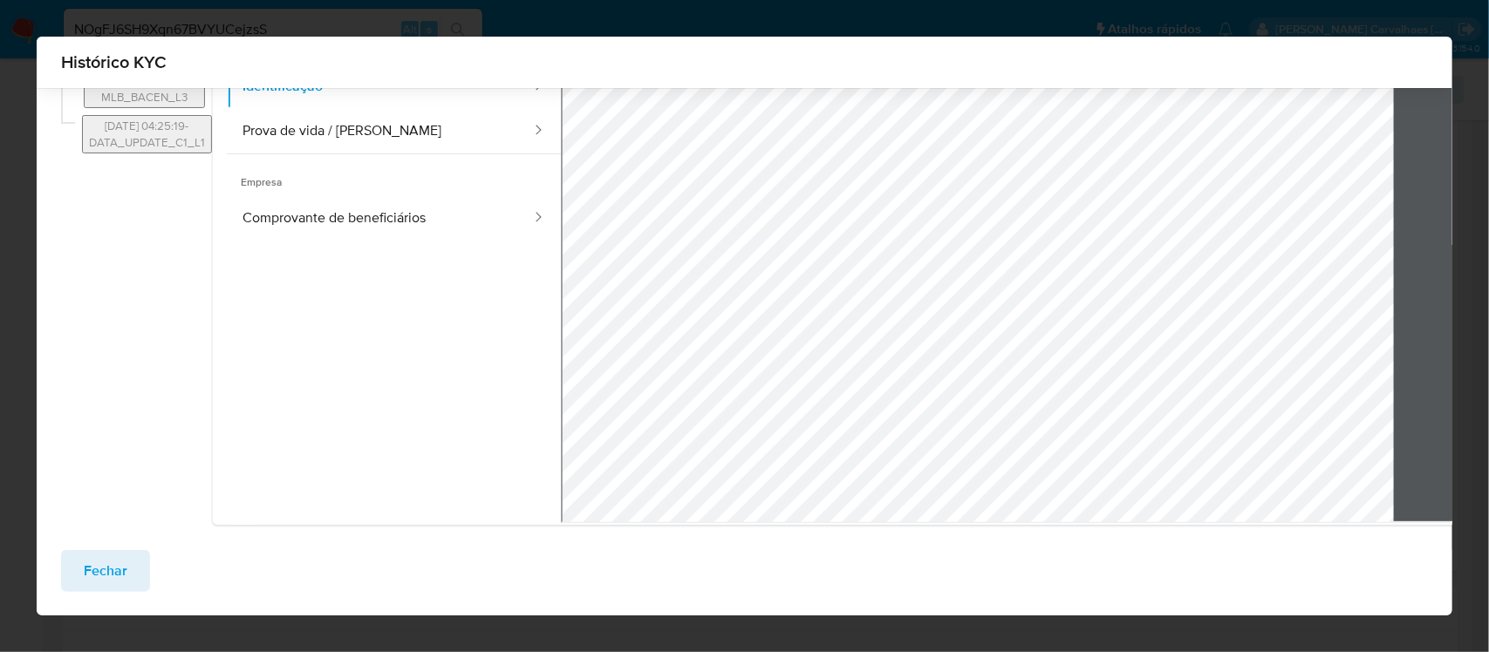
click at [92, 568] on span "Fechar" at bounding box center [106, 571] width 44 height 38
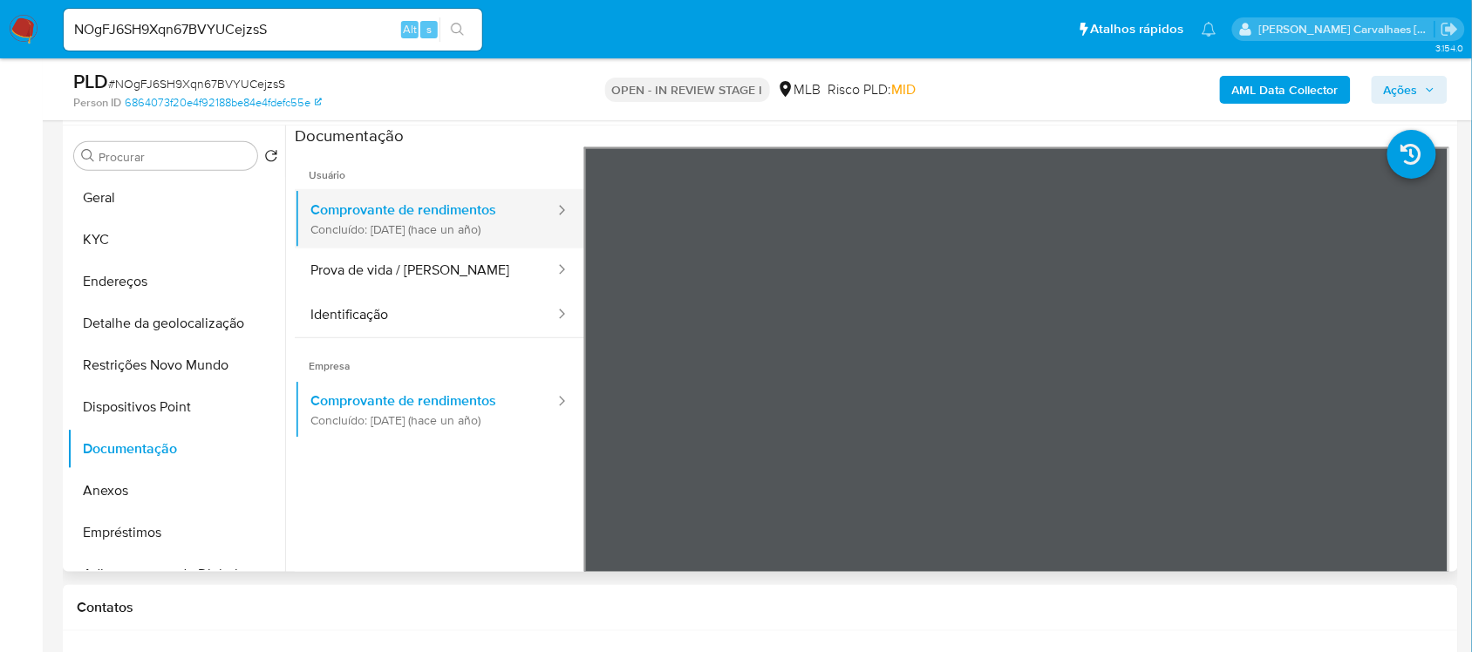
click at [420, 221] on button "Comprovante de rendimentos Concluído: 13/09/2024 (hace un año)" at bounding box center [426, 218] width 262 height 59
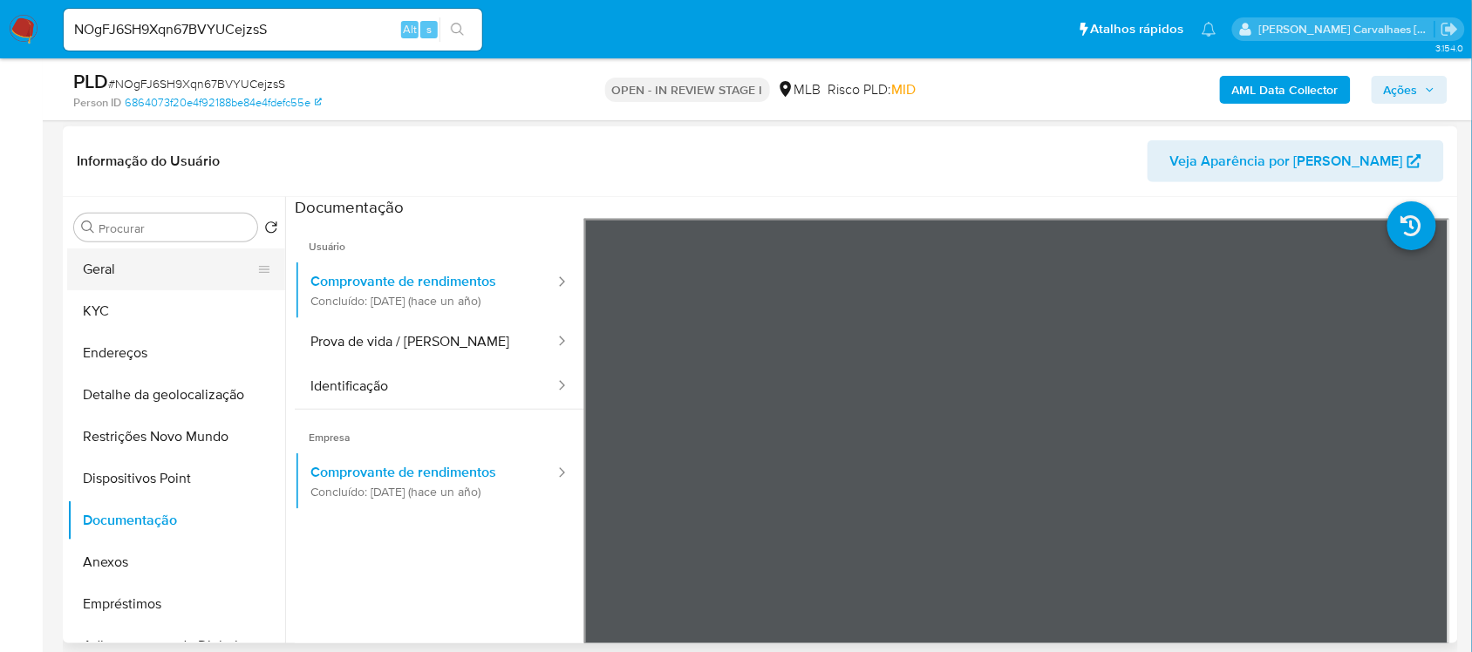
scroll to position [218, 0]
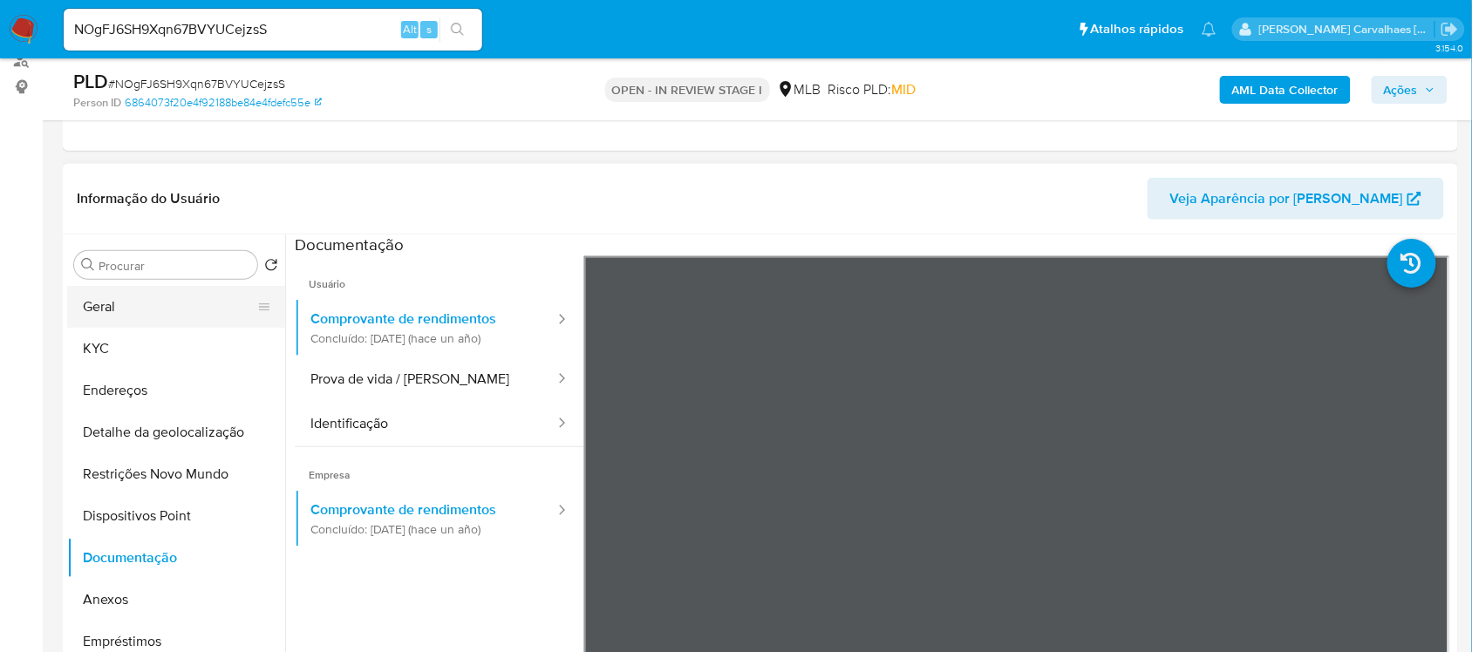
click at [153, 314] on button "Geral" at bounding box center [169, 307] width 204 height 42
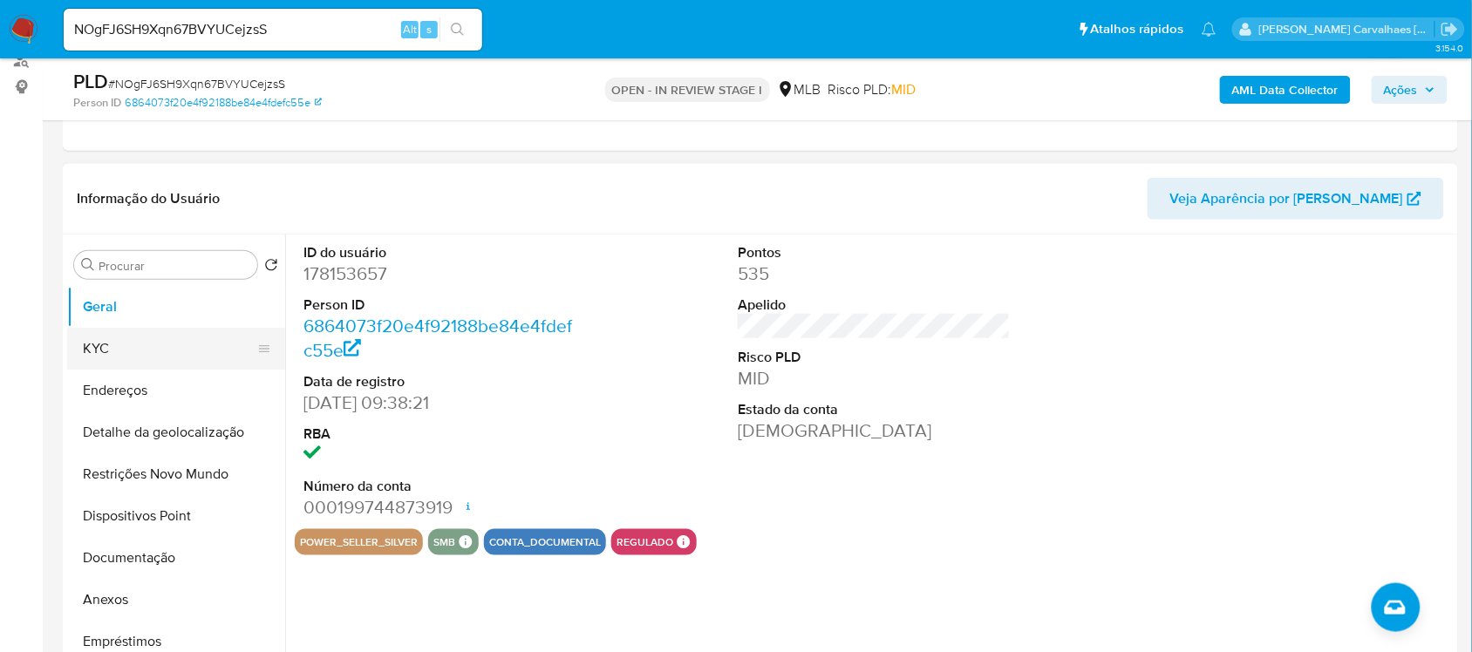
click at [133, 346] on button "KYC" at bounding box center [169, 349] width 204 height 42
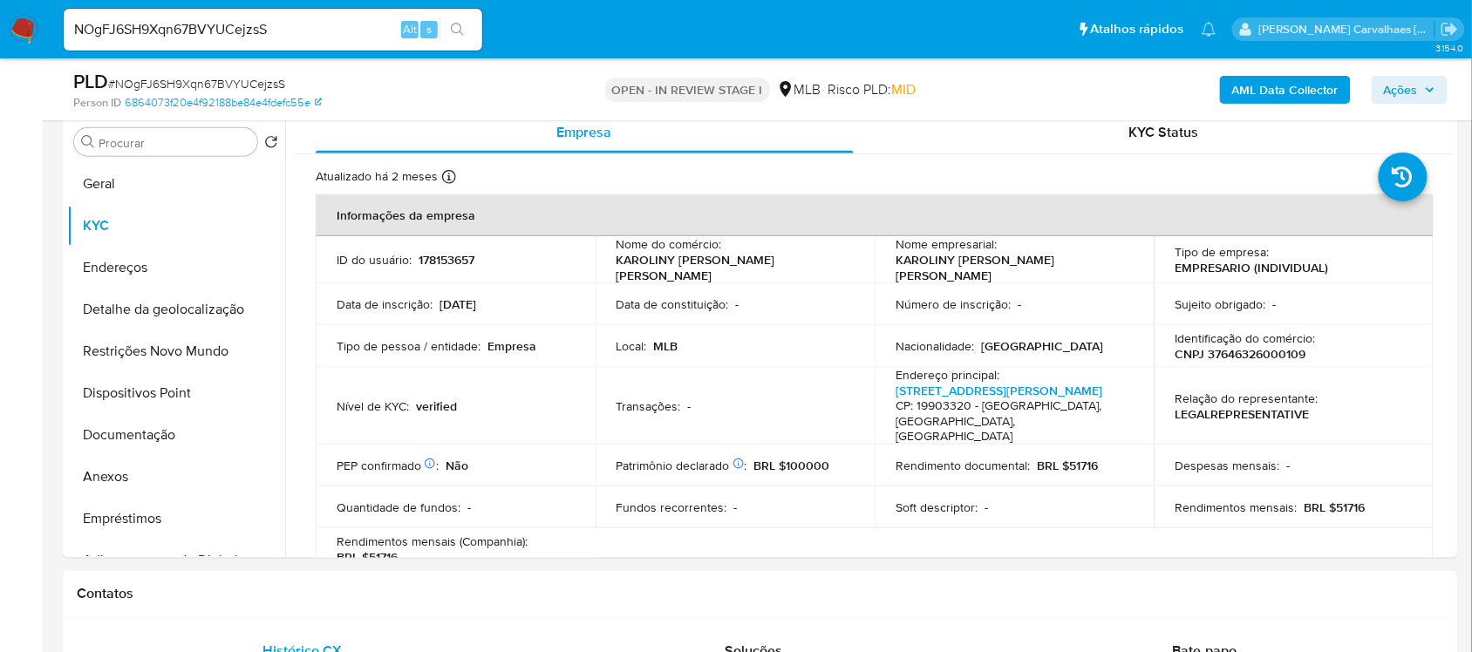
scroll to position [412, 0]
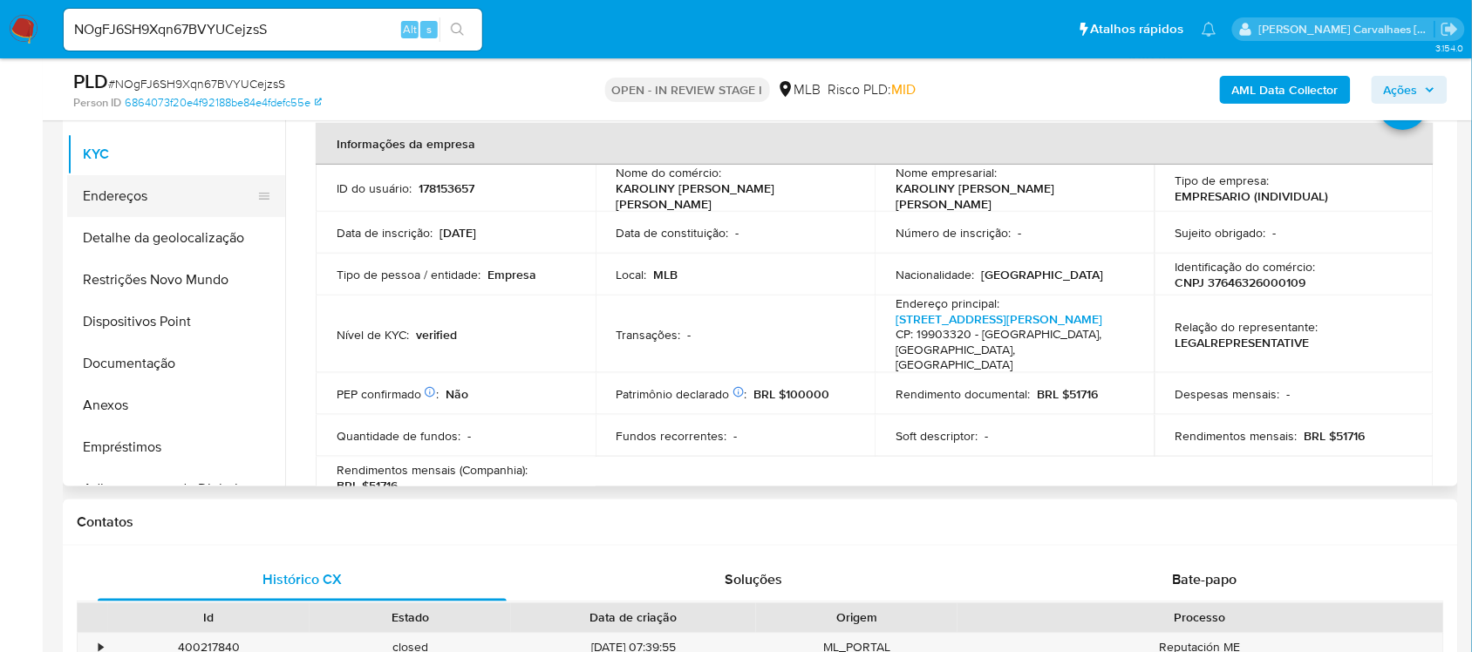
click at [173, 206] on button "Endereços" at bounding box center [169, 196] width 204 height 42
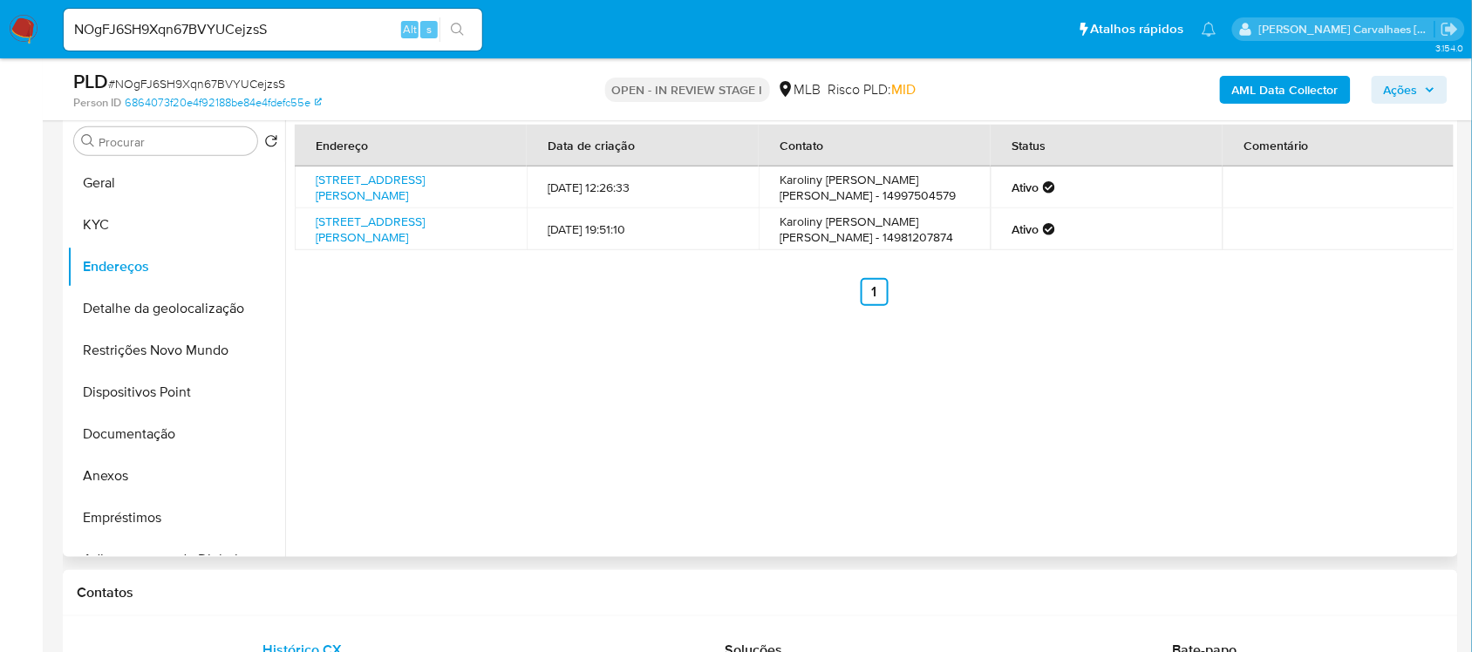
scroll to position [303, 0]
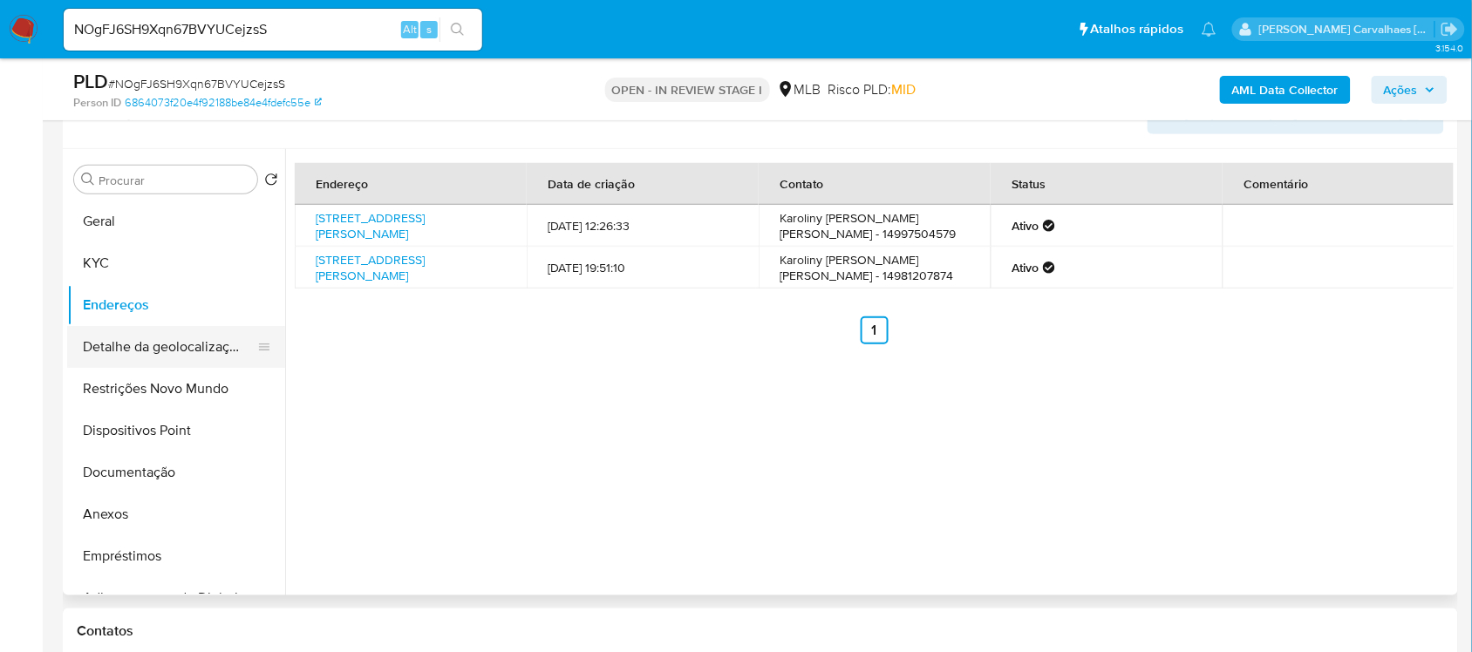
drag, startPoint x: 167, startPoint y: 336, endPoint x: 153, endPoint y: 337, distance: 13.2
click at [167, 337] on button "Detalhe da geolocalização" at bounding box center [169, 347] width 204 height 42
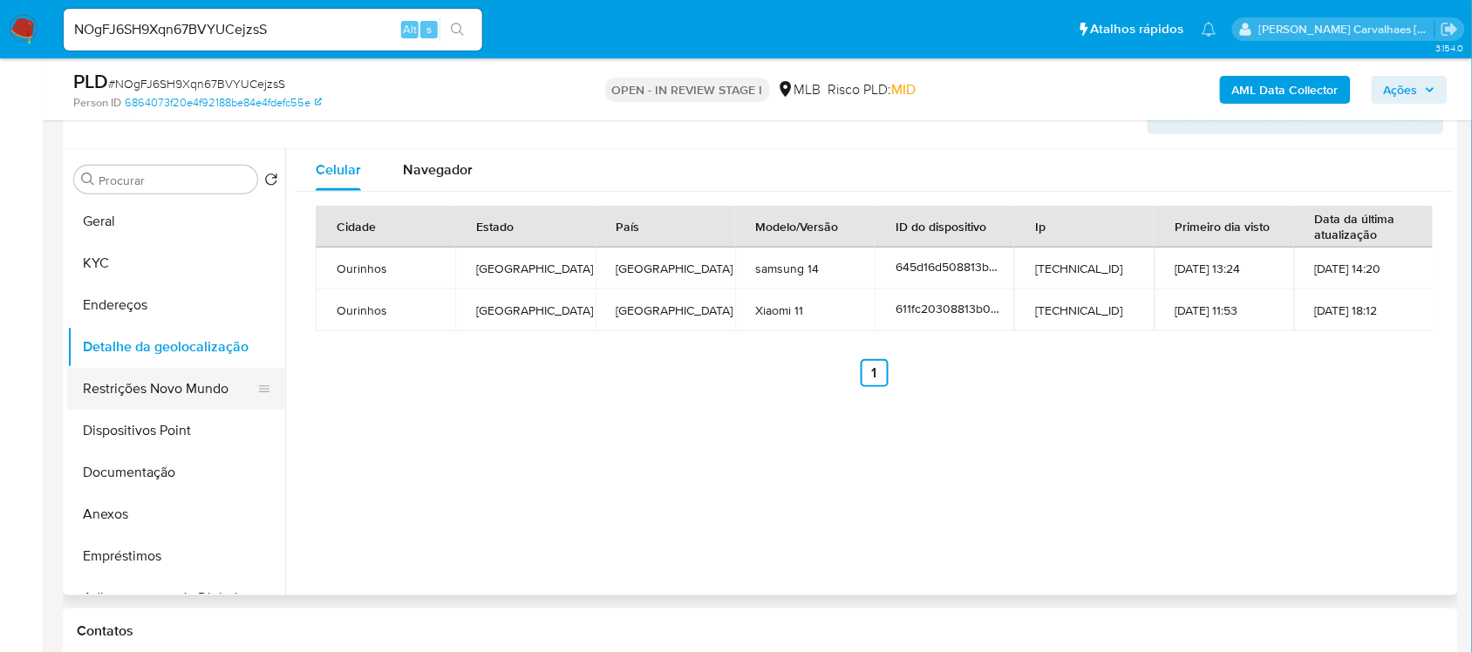
click at [149, 390] on button "Restrições Novo Mundo" at bounding box center [169, 389] width 204 height 42
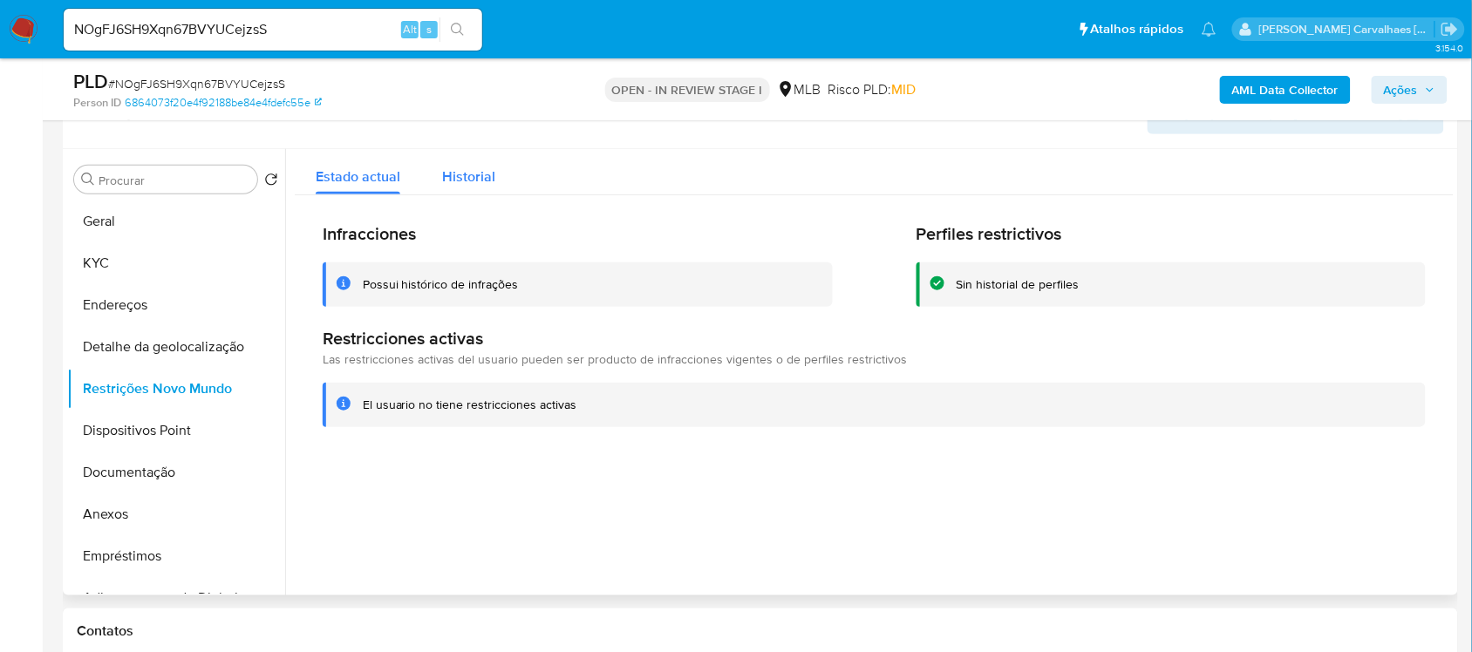
click at [467, 171] on span "Historial" at bounding box center [468, 177] width 53 height 20
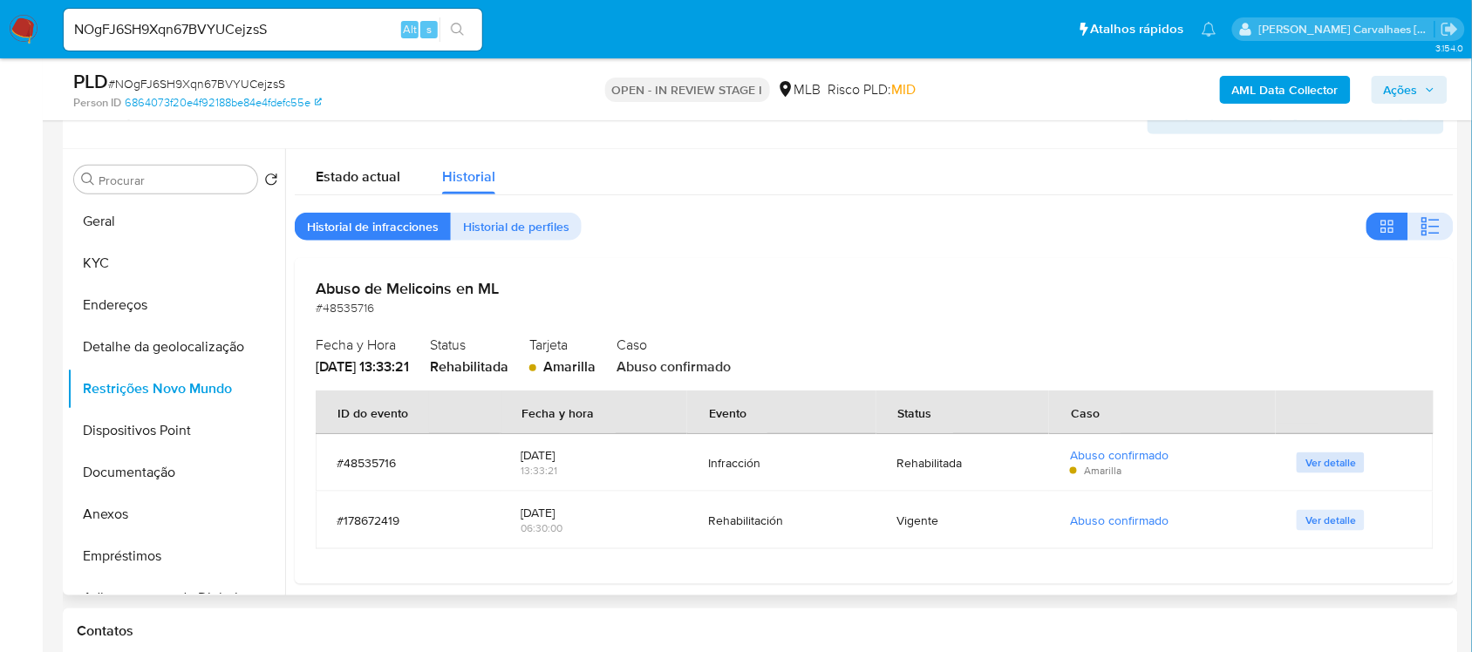
click at [1328, 463] on span "Ver detalle" at bounding box center [1331, 462] width 51 height 17
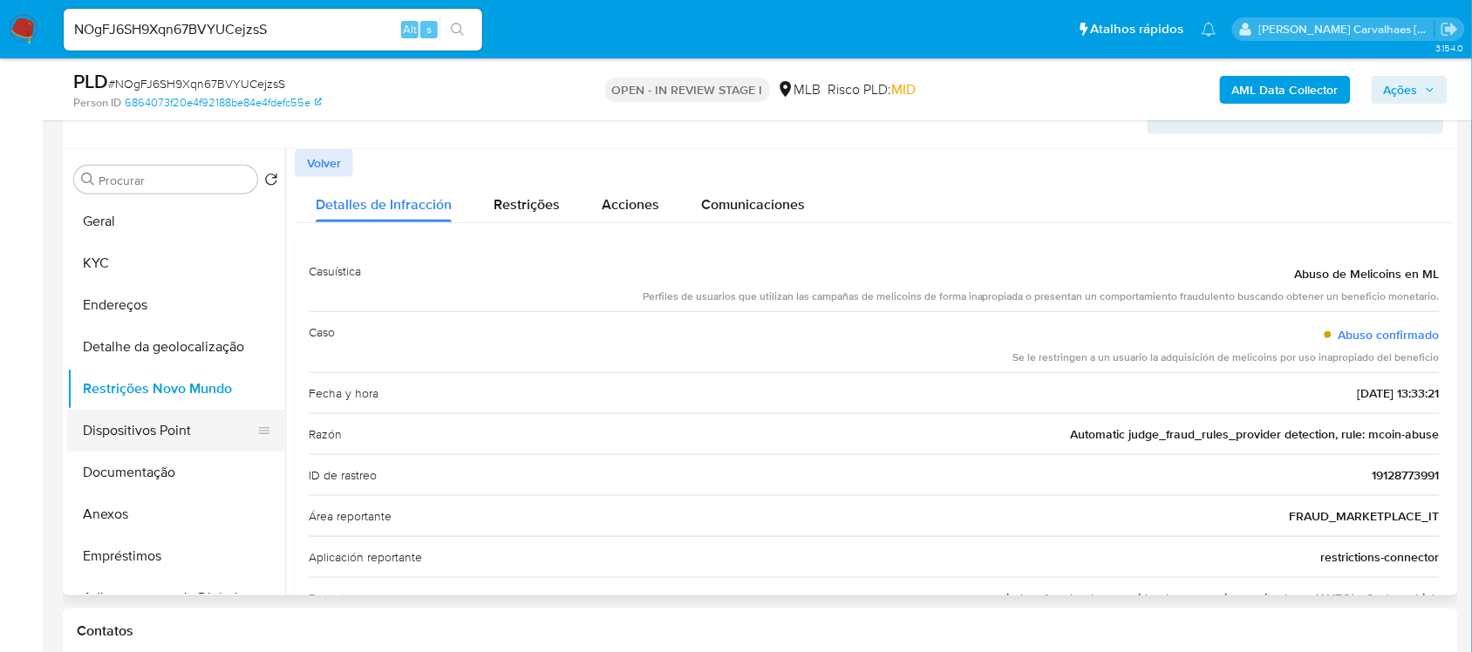
drag, startPoint x: 145, startPoint y: 426, endPoint x: 160, endPoint y: 420, distance: 15.7
click at [145, 427] on button "Dispositivos Point" at bounding box center [169, 431] width 204 height 42
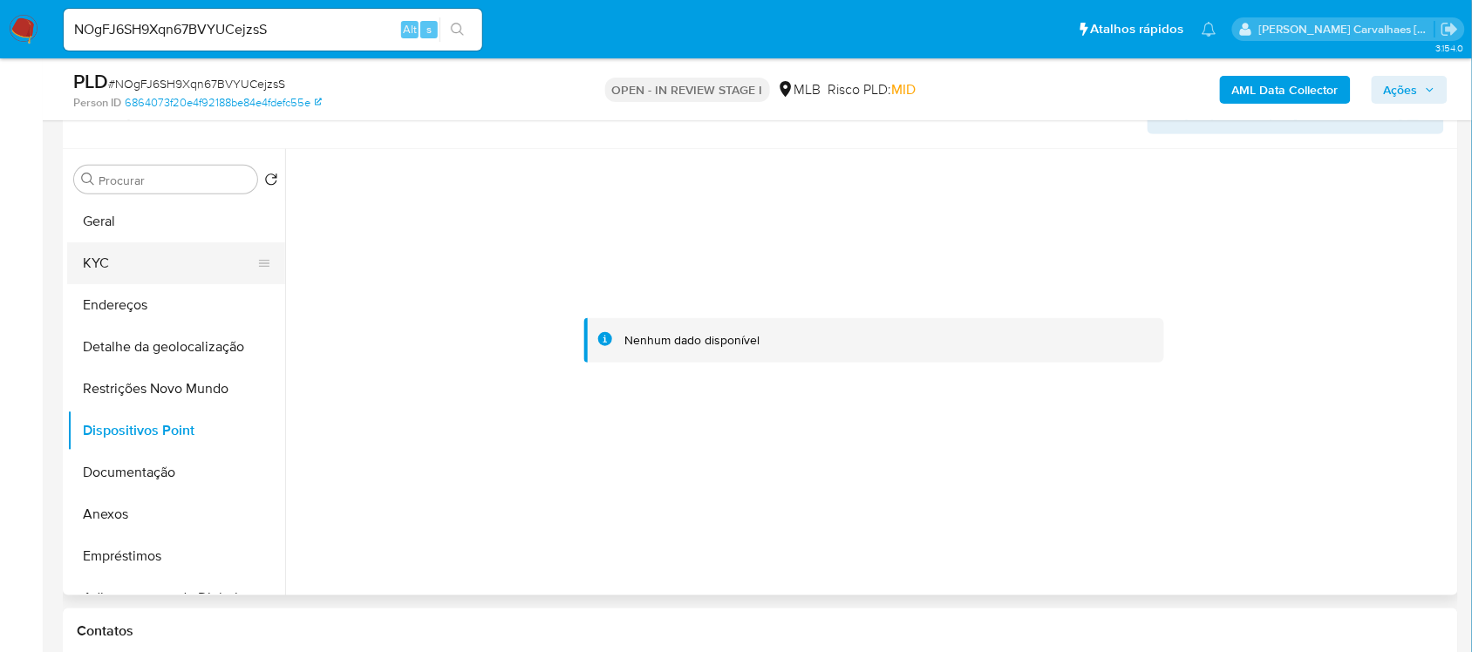
click at [153, 256] on button "KYC" at bounding box center [169, 263] width 204 height 42
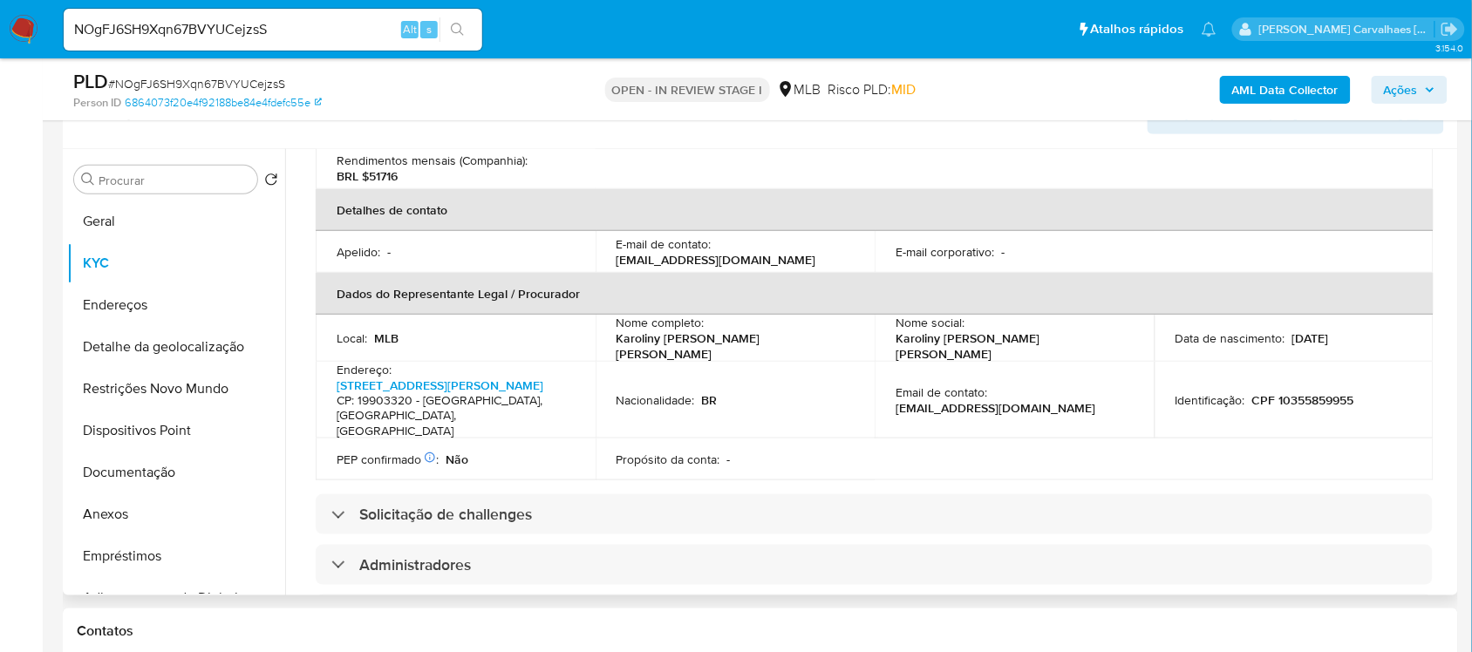
scroll to position [545, 0]
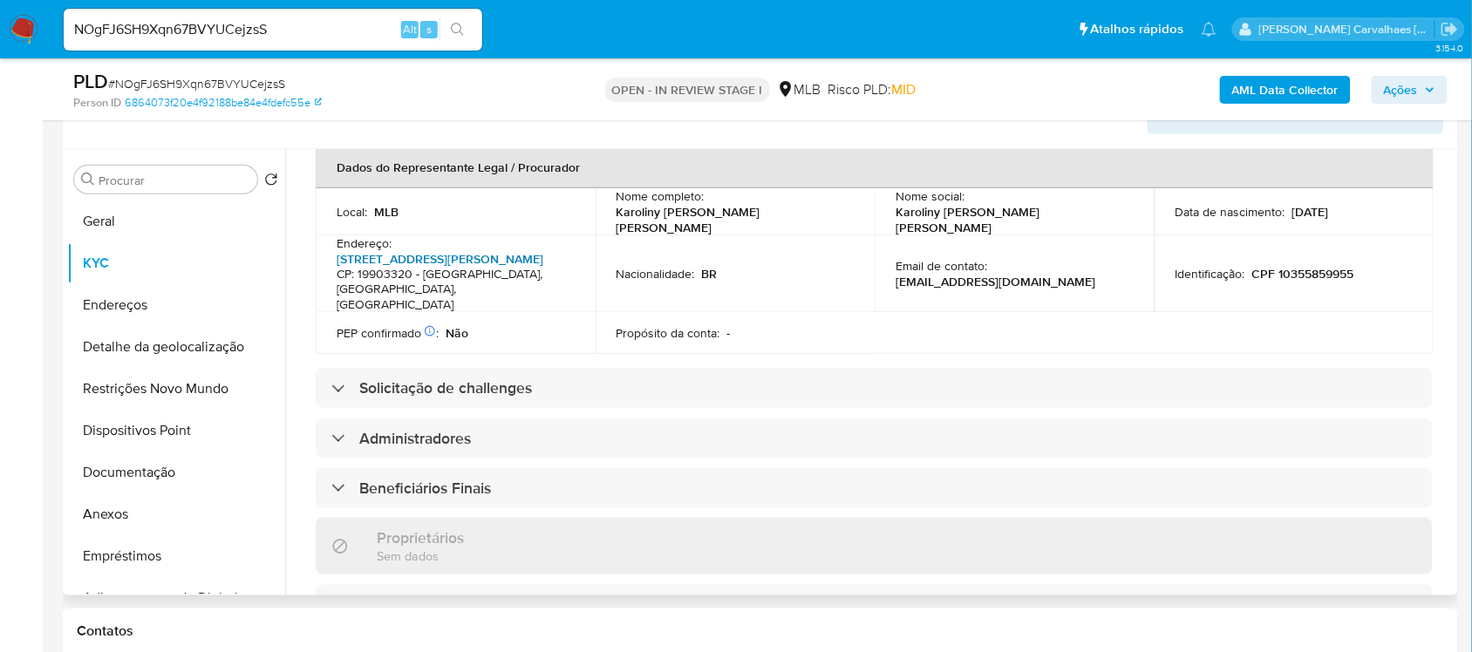
click at [385, 256] on link "Rua Nelson Vita 107, Residencial Ville De France" at bounding box center [440, 258] width 207 height 17
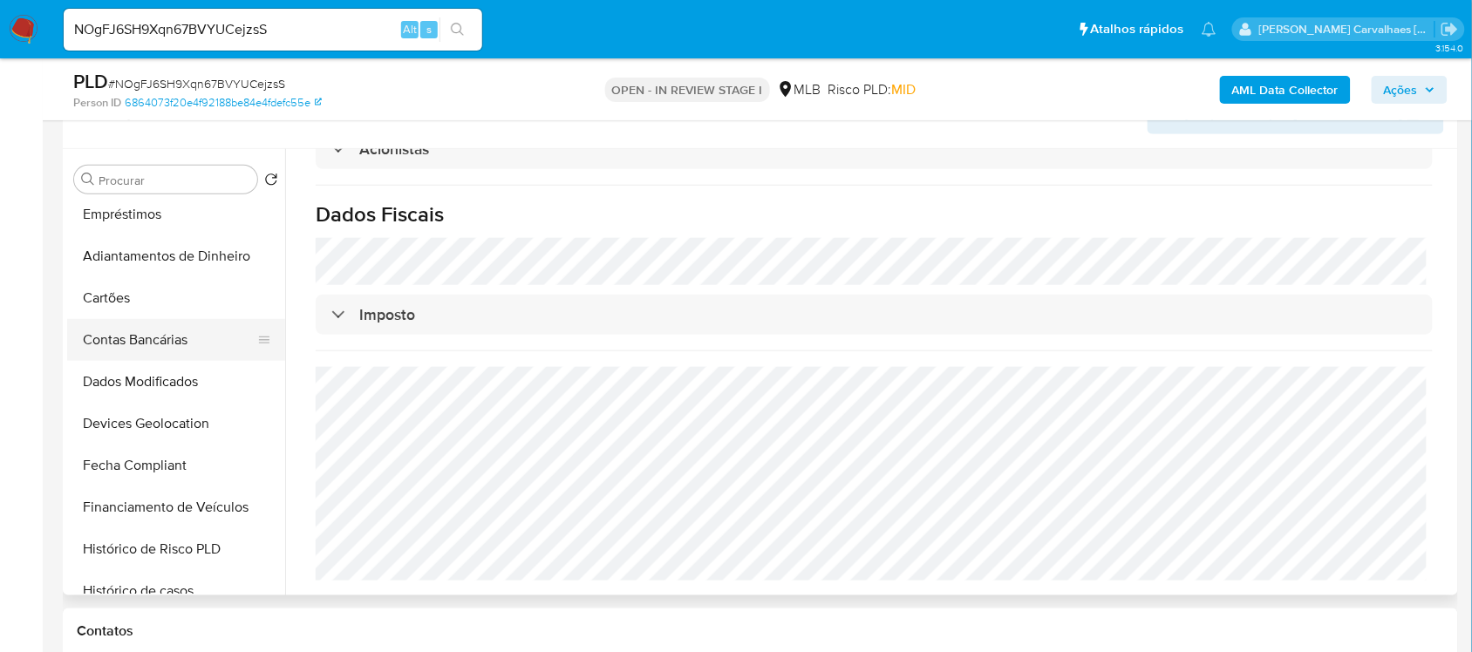
scroll to position [233, 0]
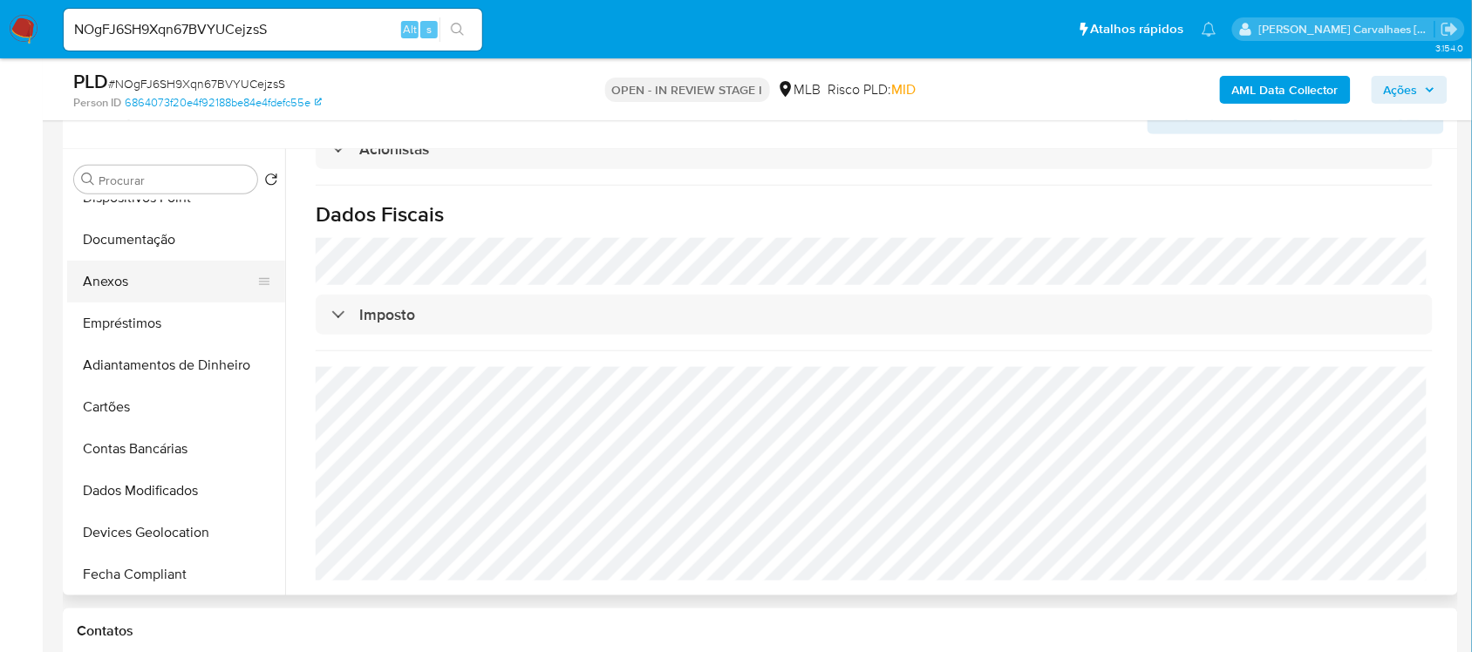
click at [159, 285] on button "Anexos" at bounding box center [169, 282] width 204 height 42
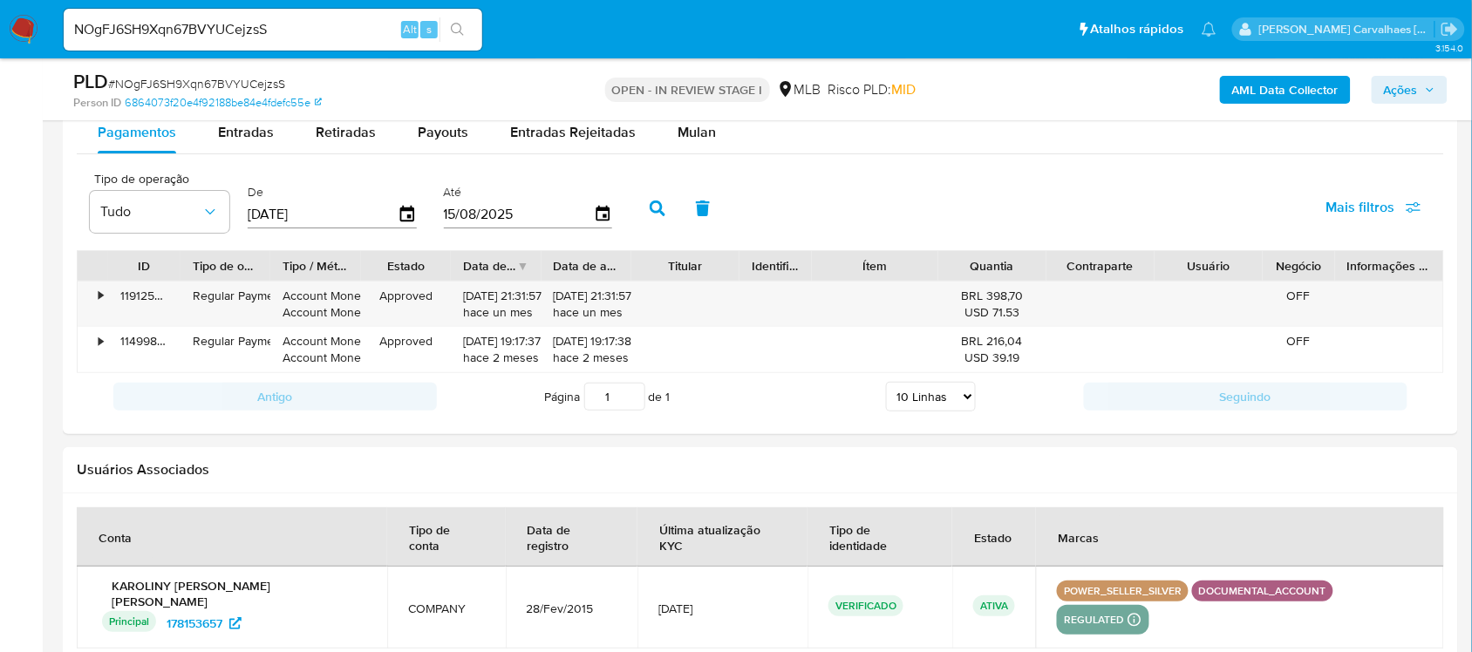
scroll to position [1725, 0]
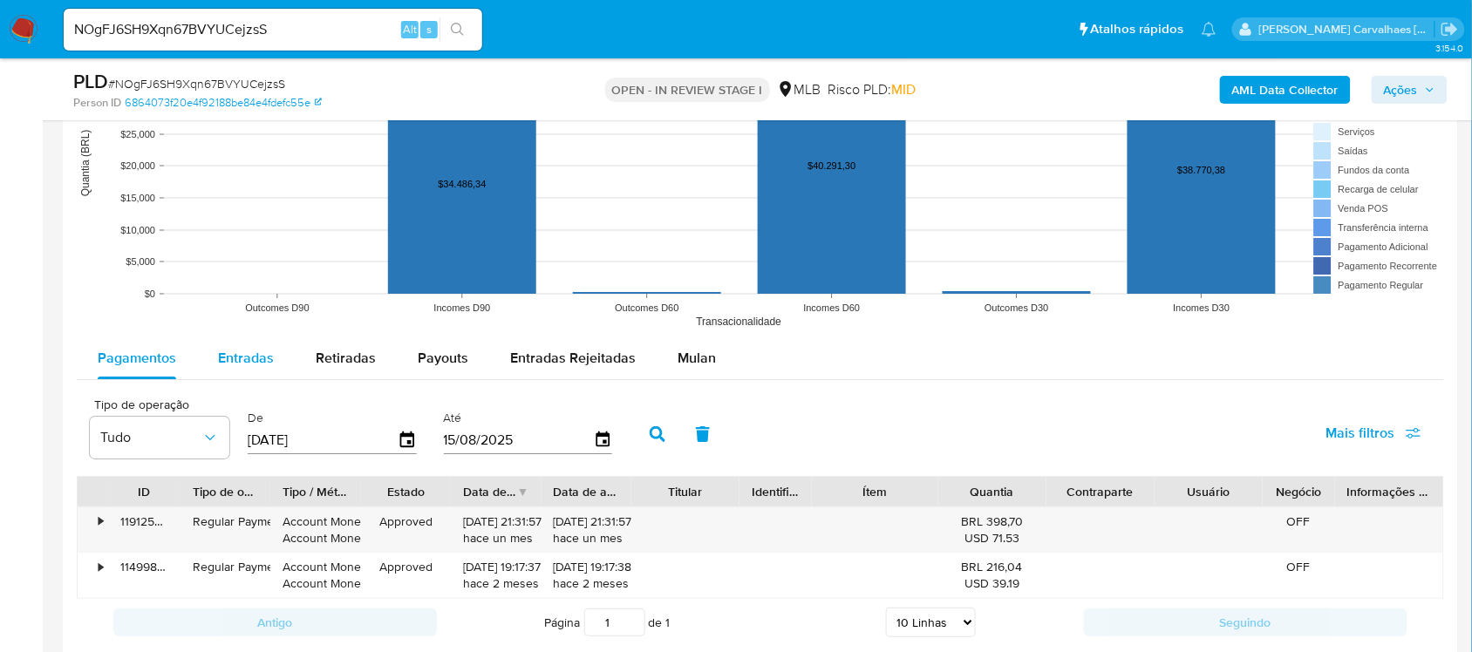
click at [241, 355] on span "Entradas" at bounding box center [246, 358] width 56 height 20
select select "10"
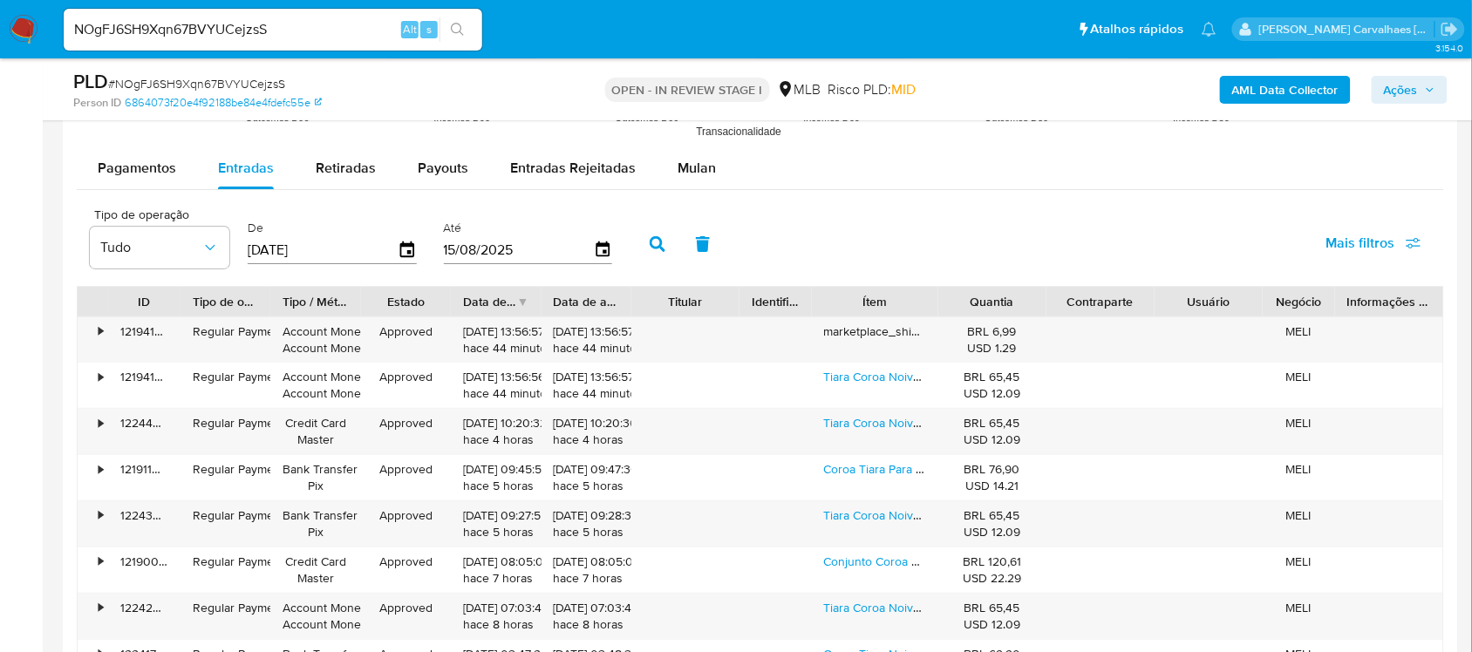
scroll to position [1943, 0]
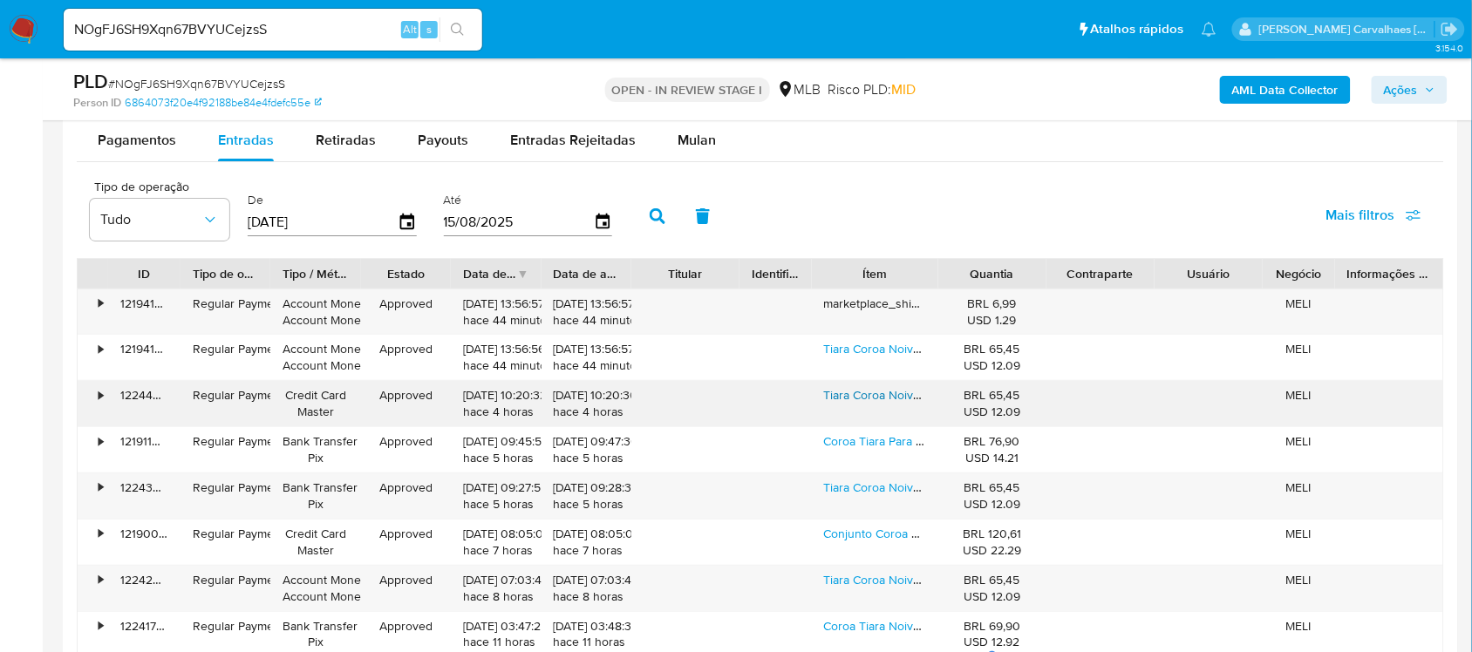
click at [869, 402] on link "Tiara Coroa Noiva Miss Debutante Dama Festa Com Pente" at bounding box center [981, 394] width 314 height 17
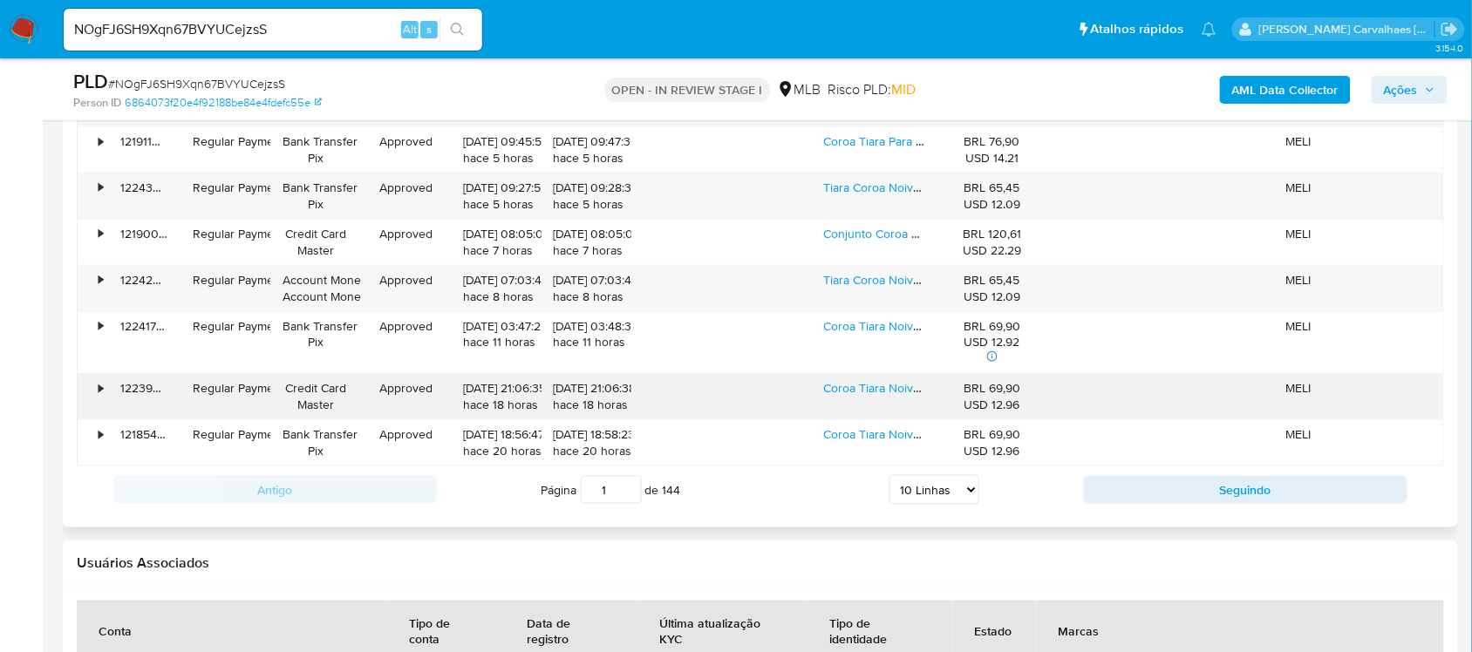
scroll to position [2270, 0]
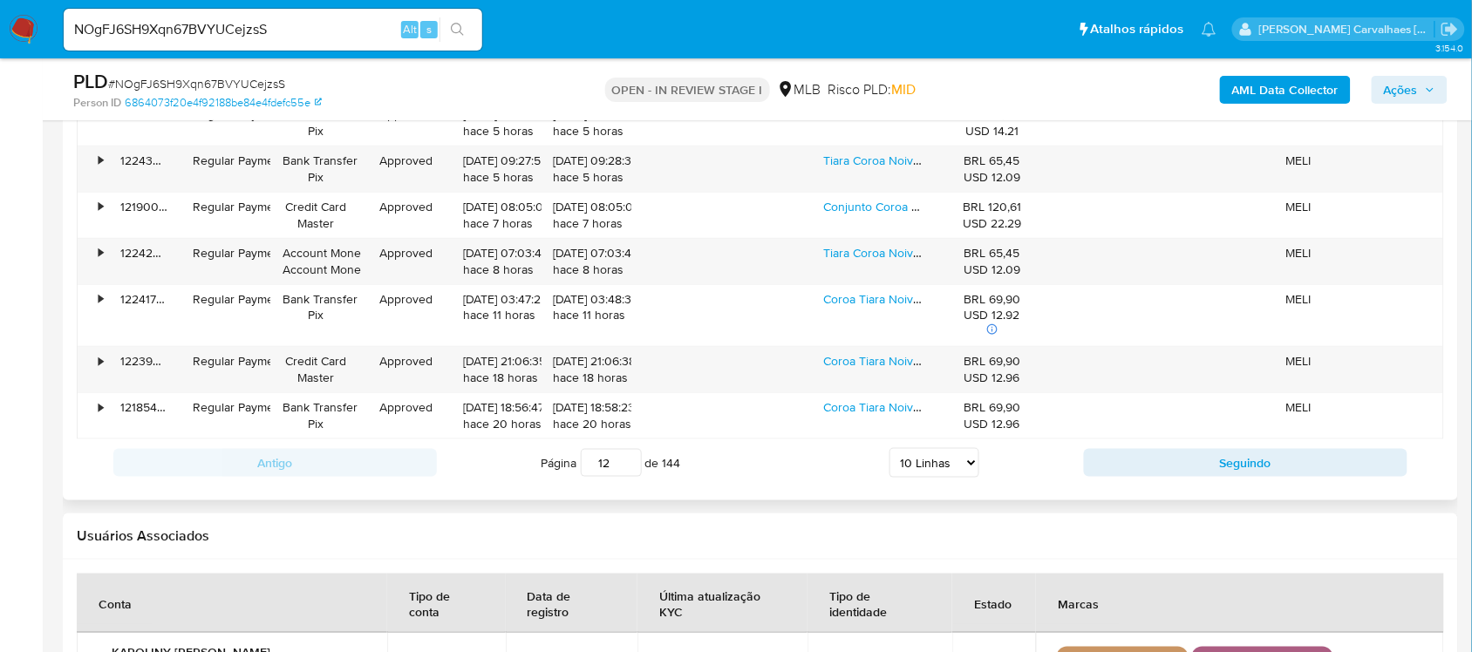
click at [629, 460] on input "12" at bounding box center [611, 463] width 61 height 28
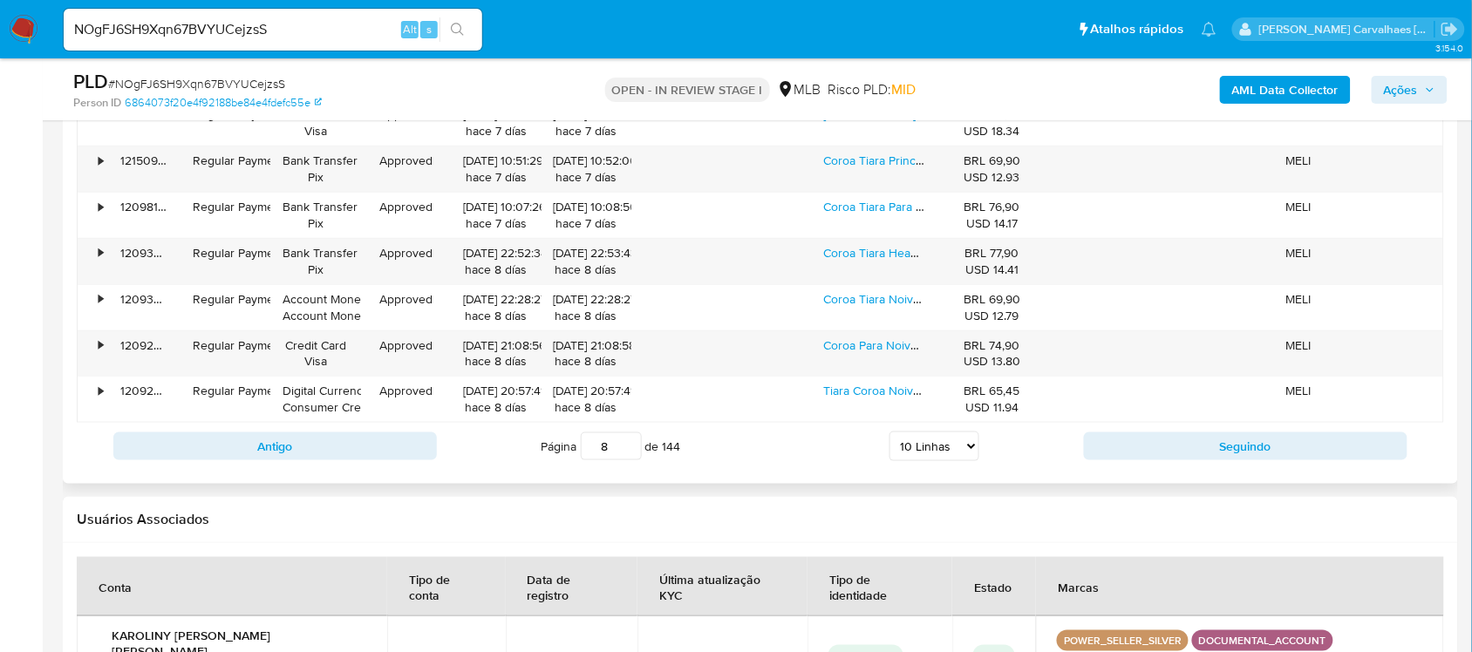
click at [624, 453] on input "8" at bounding box center [611, 447] width 61 height 28
type input "8"
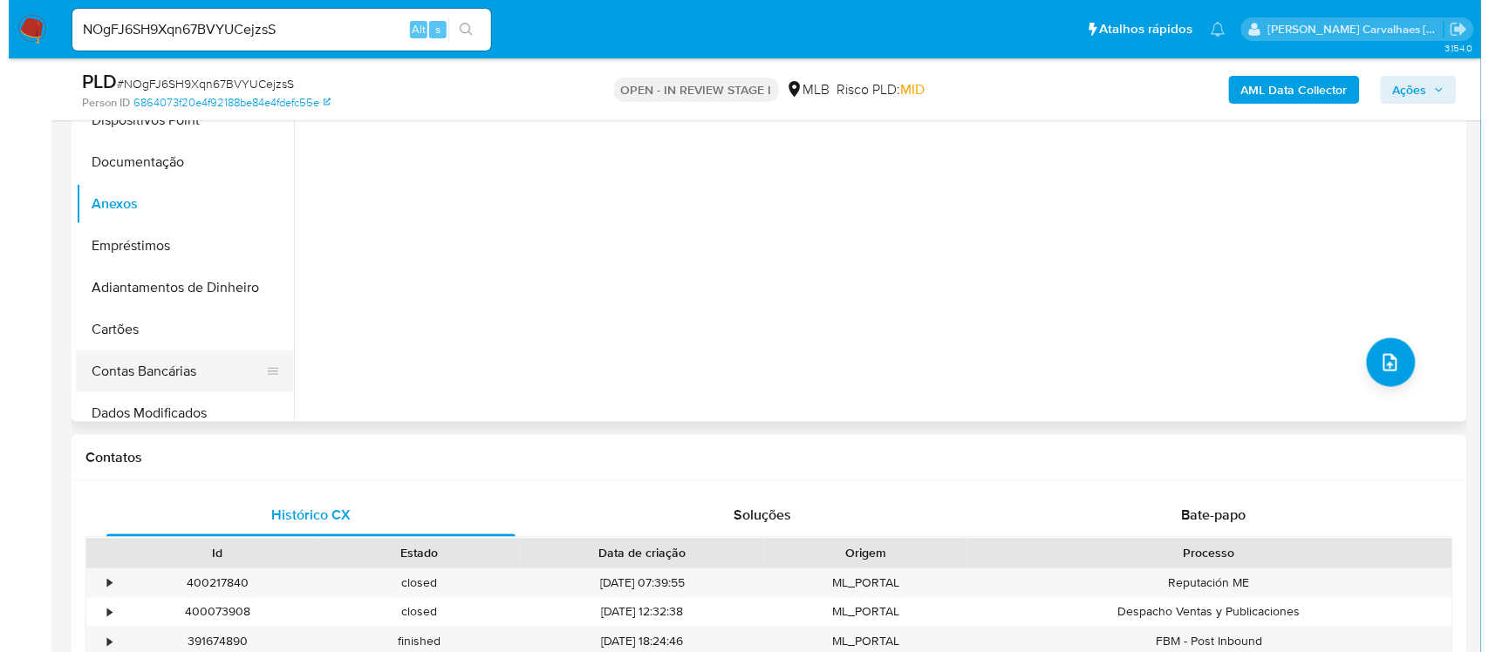
scroll to position [15, 0]
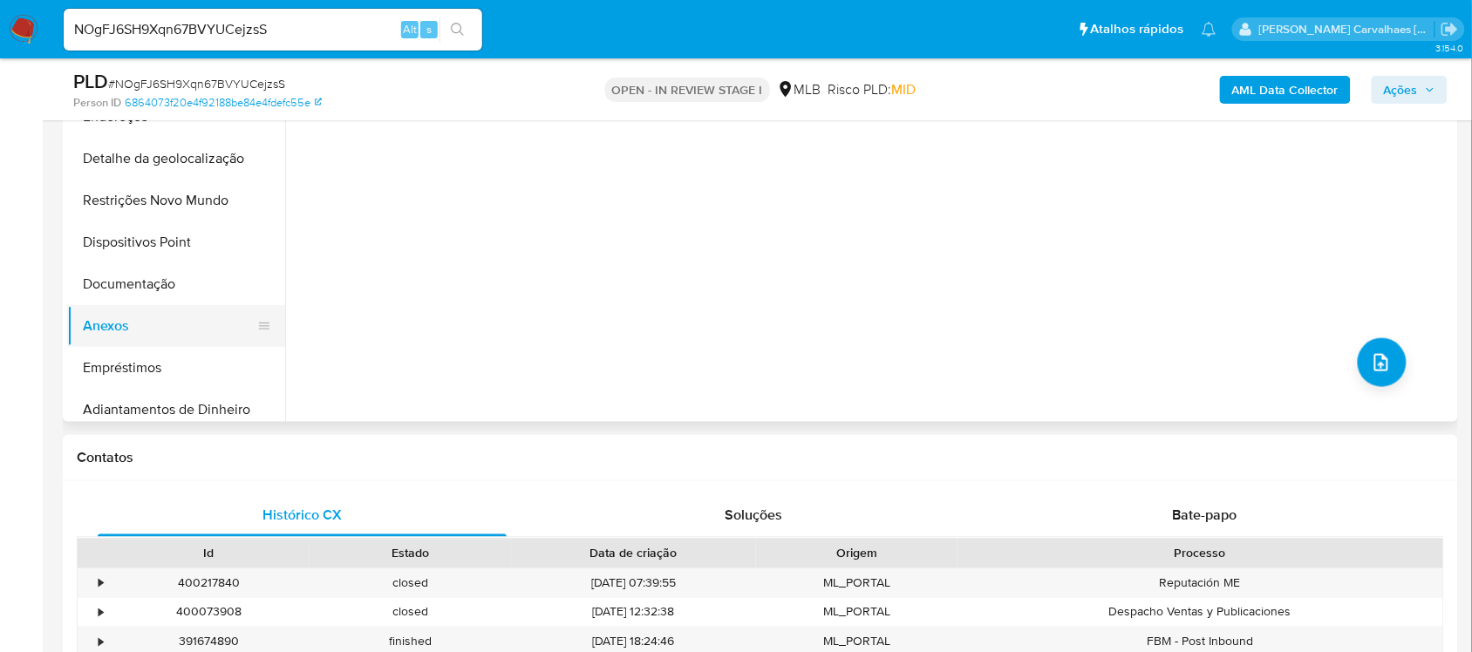
click at [145, 325] on button "Anexos" at bounding box center [169, 326] width 204 height 42
click at [1385, 345] on button "upload-file" at bounding box center [1382, 362] width 49 height 49
click at [1376, 378] on button "upload-file" at bounding box center [1382, 362] width 49 height 49
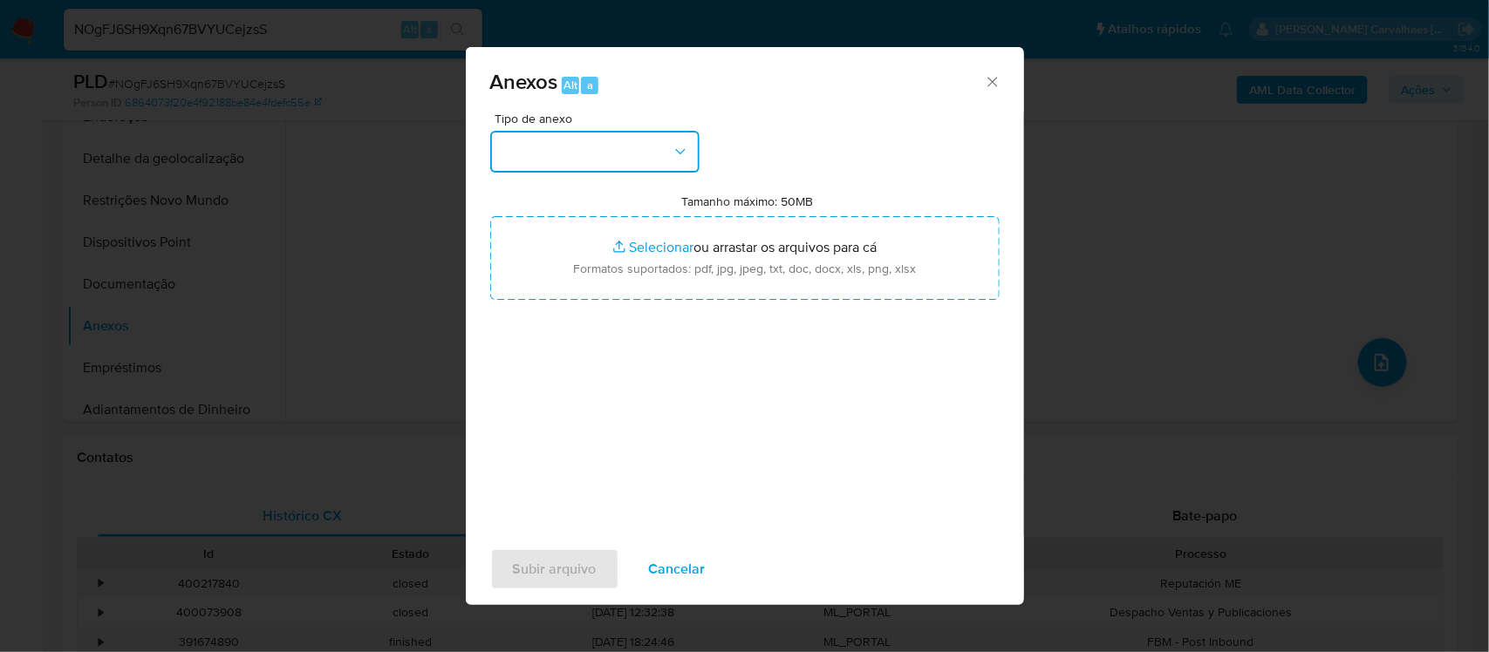
click at [678, 158] on icon "button" at bounding box center [680, 151] width 17 height 17
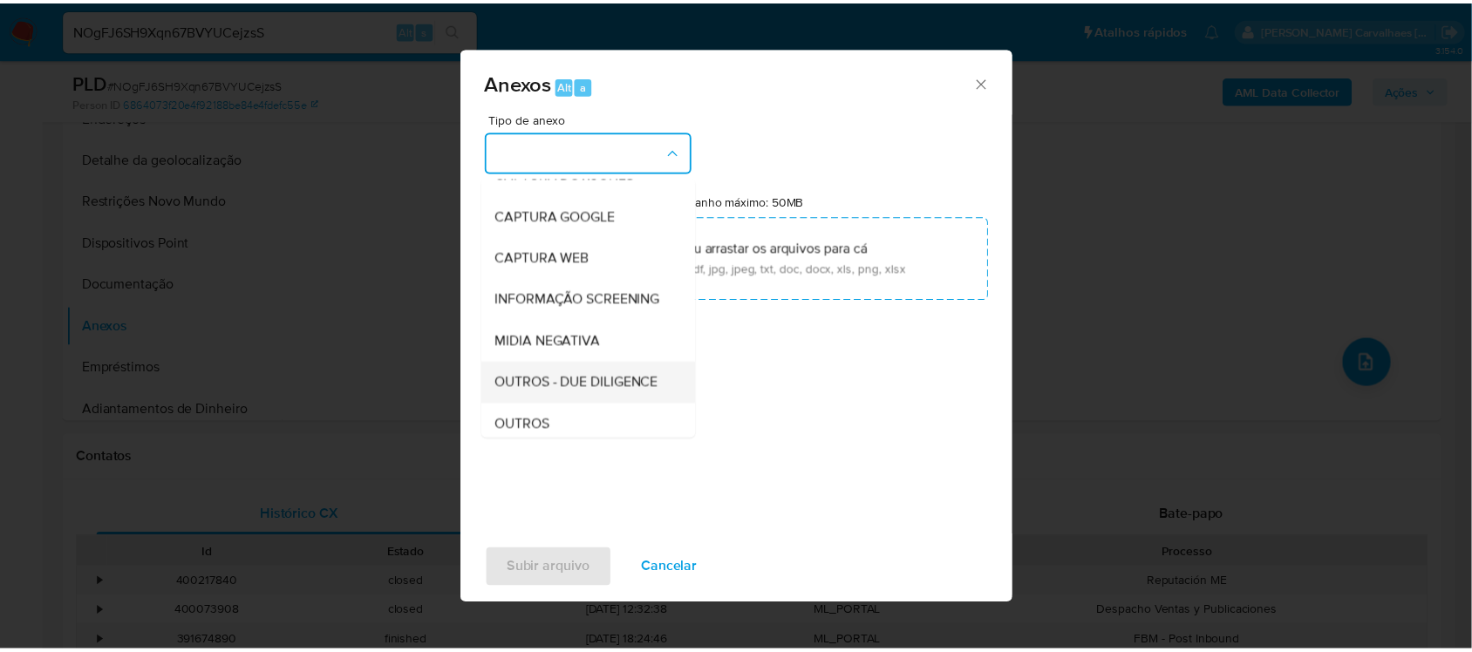
scroll to position [175, 0]
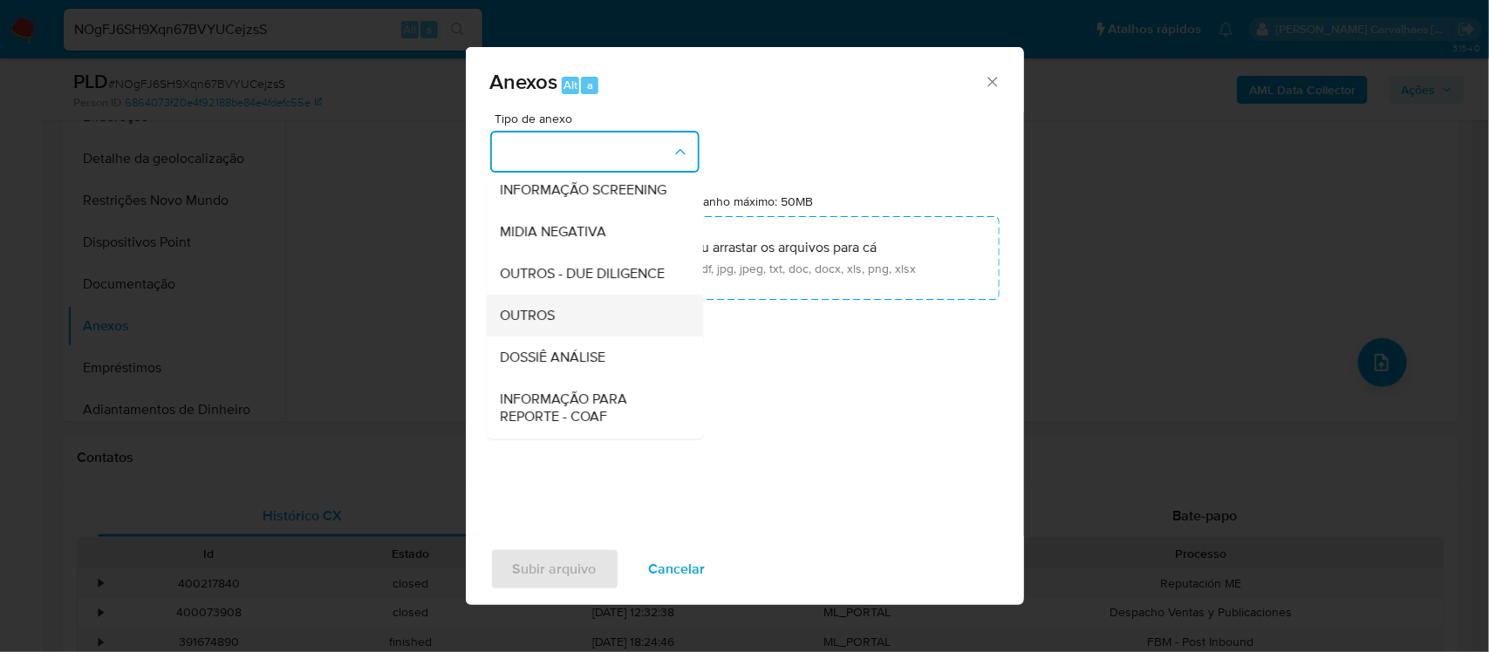
click at [555, 324] on span "OUTROS" at bounding box center [528, 315] width 55 height 17
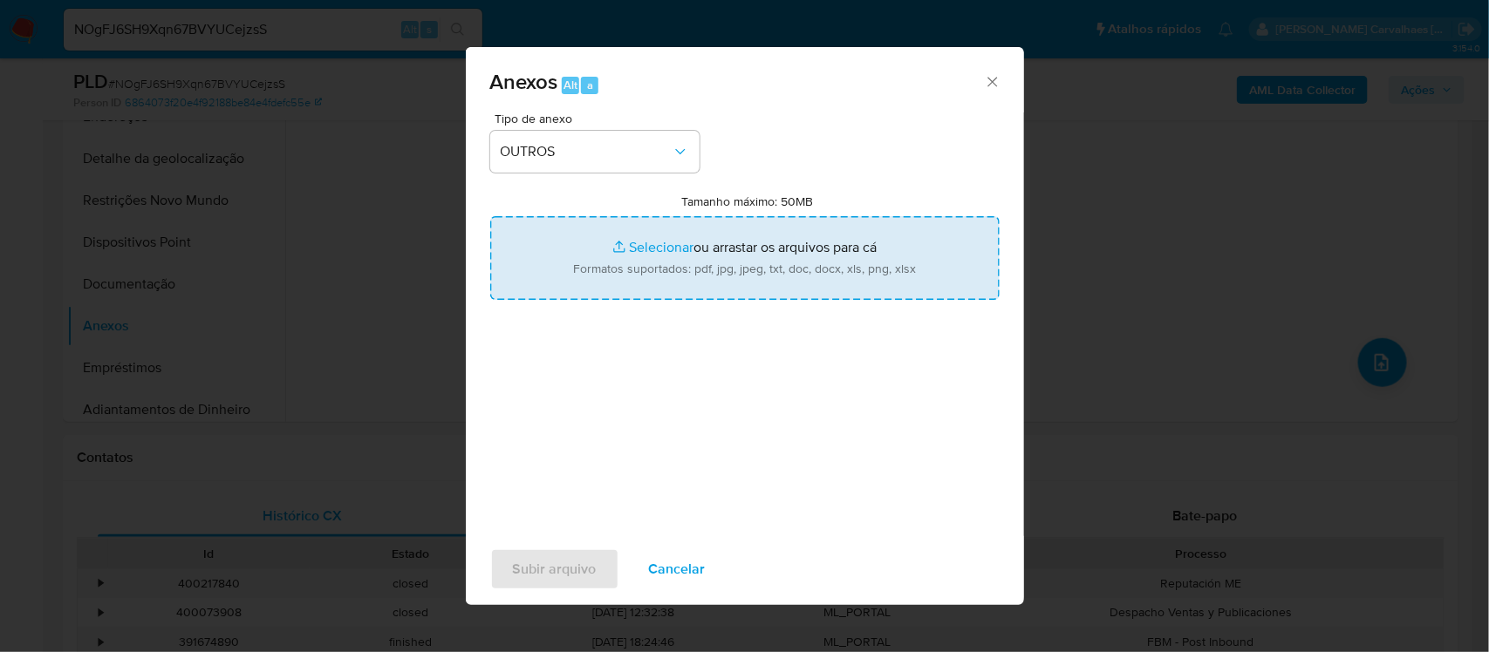
click at [638, 250] on input "Tamanho máximo: 50MB Selecionar arquivos" at bounding box center [744, 258] width 509 height 84
type input "C:\fakepath\Mulan KAROLINY APARECIDA DE OLIVEIRA SILVA MOURA 178153657_2025_08_…"
click at [664, 249] on input "Tamanho máximo: 50MB Selecionar arquivos" at bounding box center [744, 258] width 509 height 84
click at [658, 255] on input "Tamanho máximo: 50MB Selecionar arquivos" at bounding box center [744, 258] width 509 height 84
type input "C:\fakepath\DECLINIO - XXXX - CNPJ 37646326000109 - KAROLINY APARECIDA DE OLIVE…"
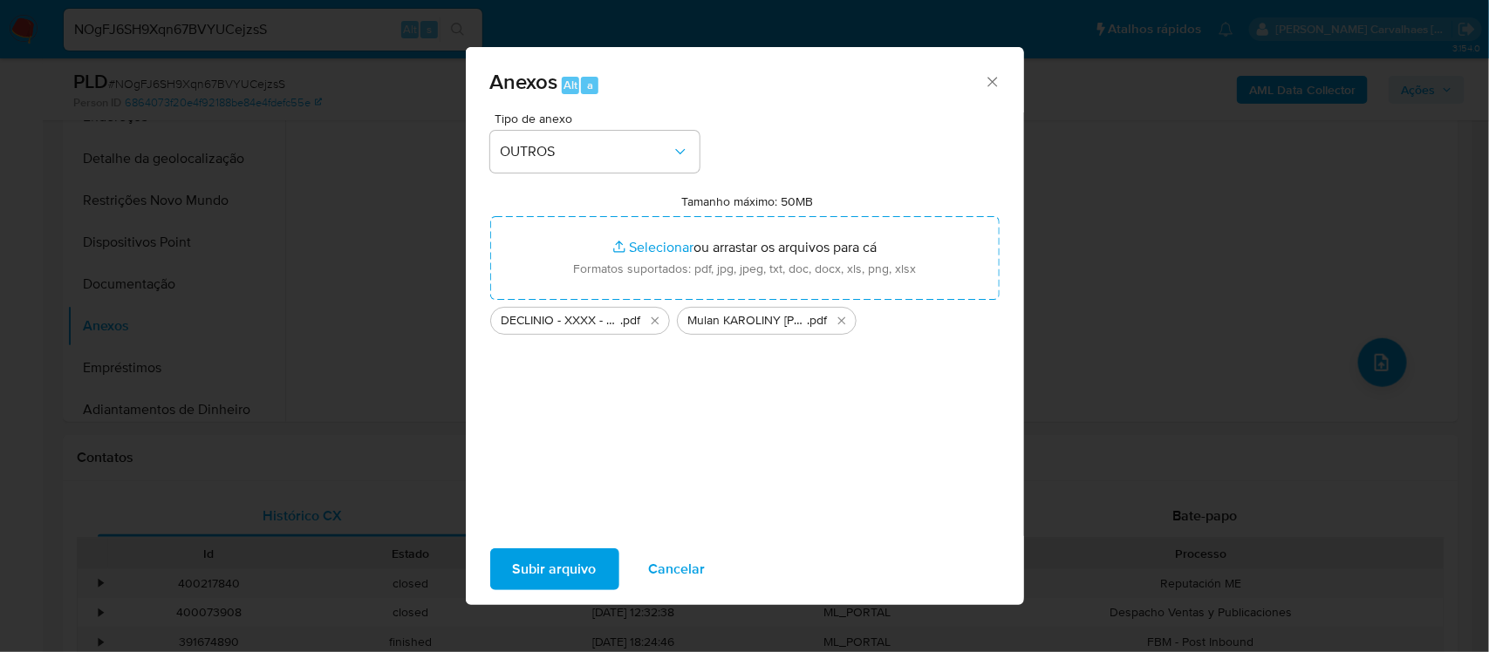
click at [561, 572] on span "Subir arquivo" at bounding box center [555, 569] width 84 height 38
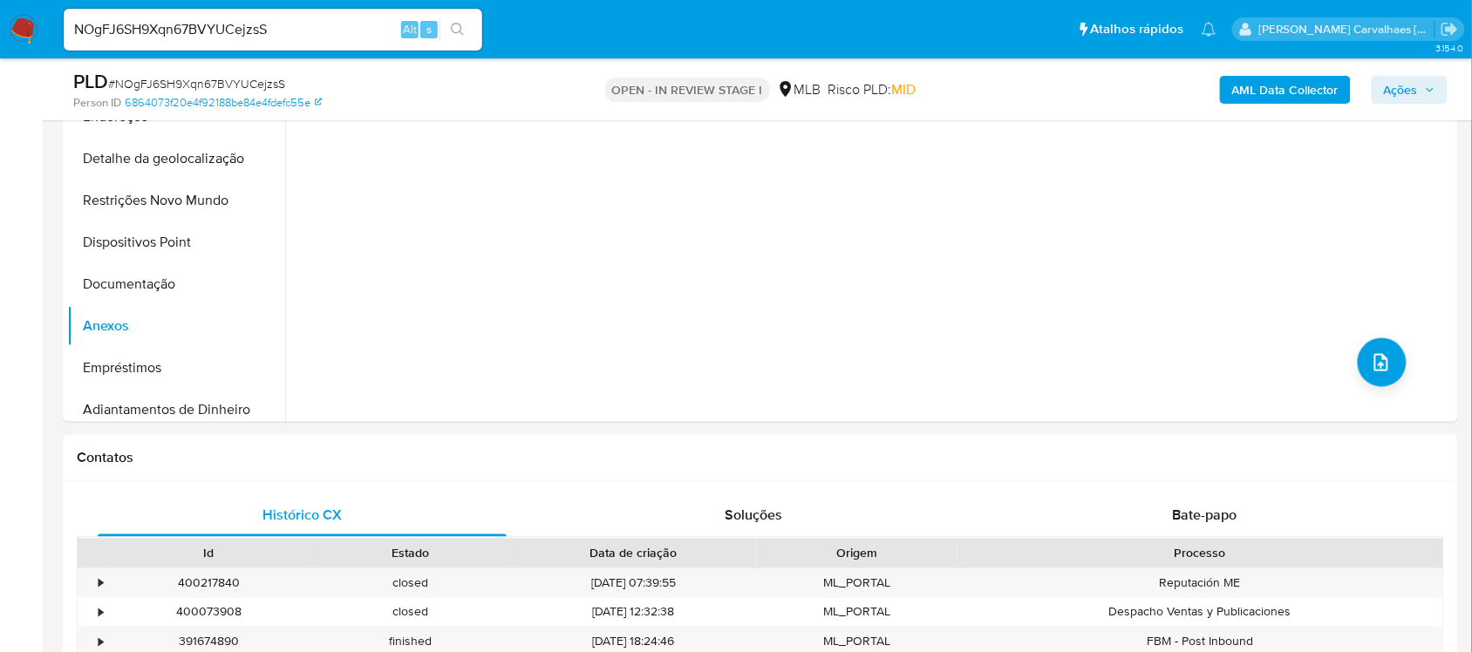
click at [1401, 101] on span "Ações" at bounding box center [1401, 90] width 34 height 28
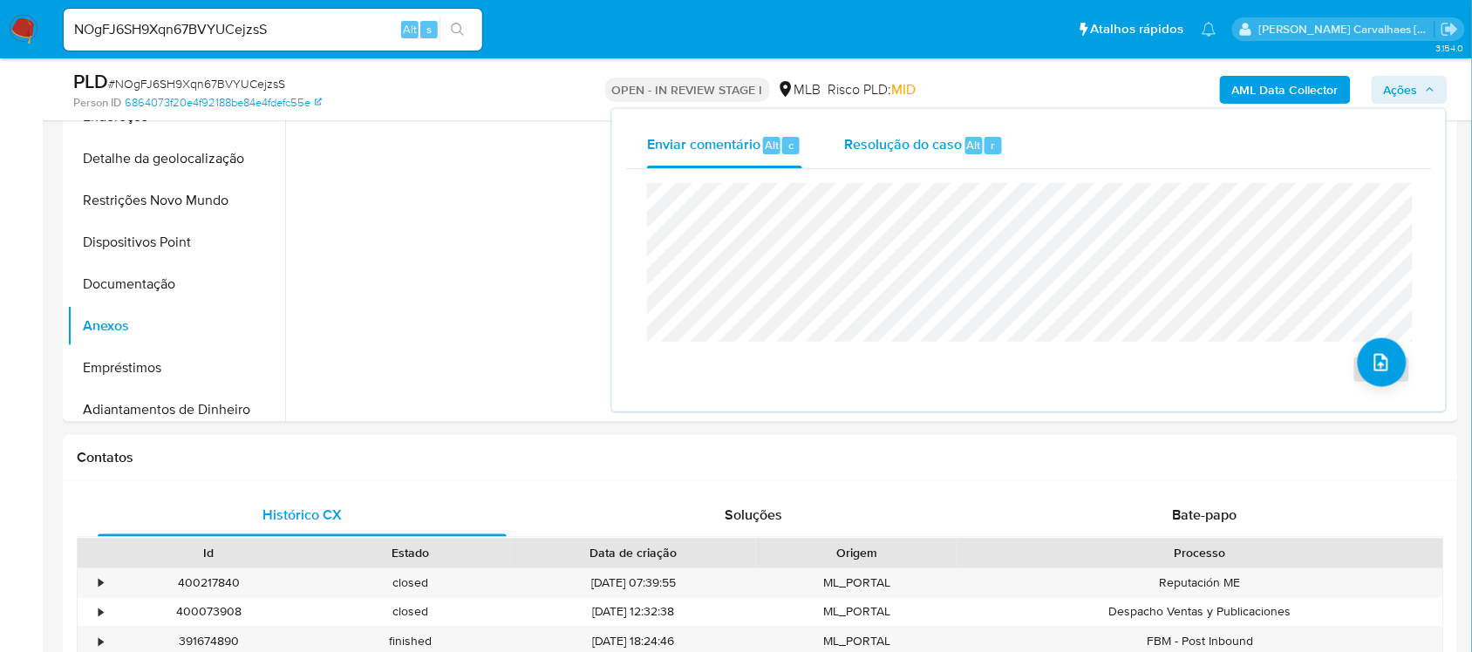
click at [890, 154] on div "Resolução do caso Alt r" at bounding box center [924, 145] width 160 height 45
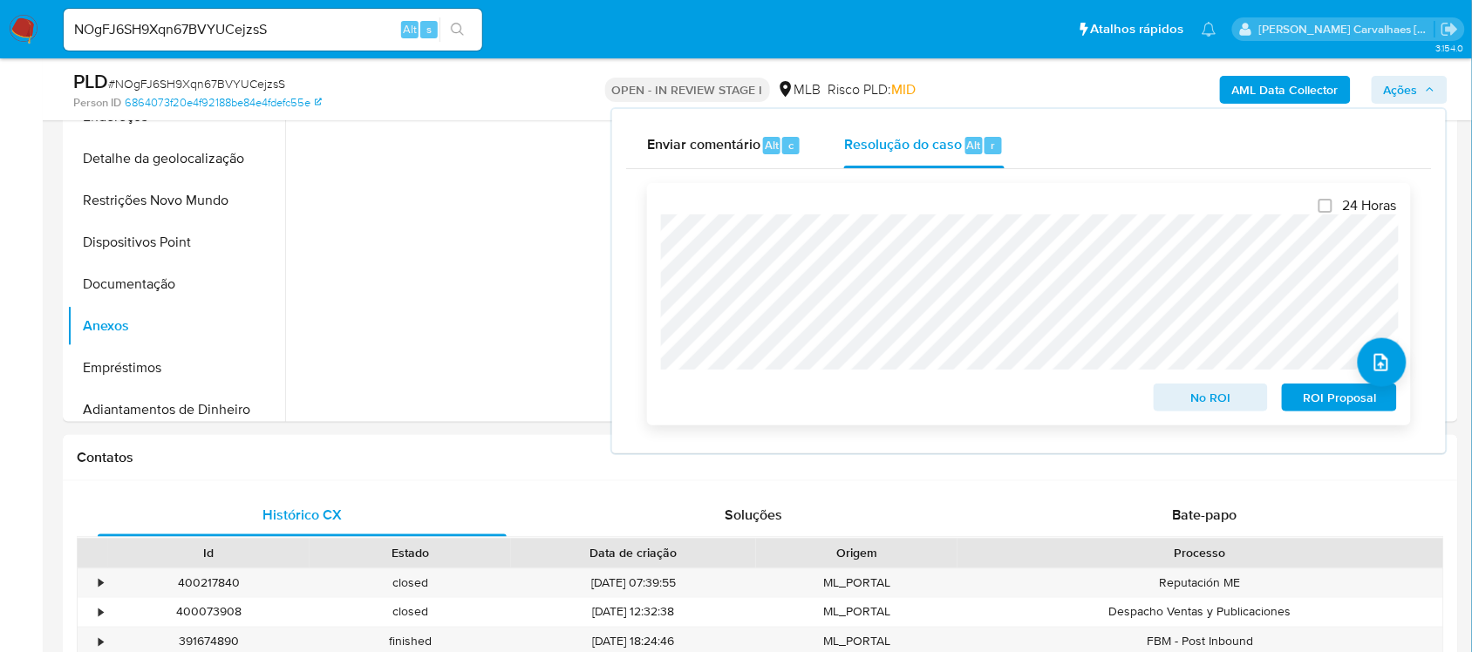
click at [1221, 399] on span "No ROI" at bounding box center [1211, 397] width 91 height 24
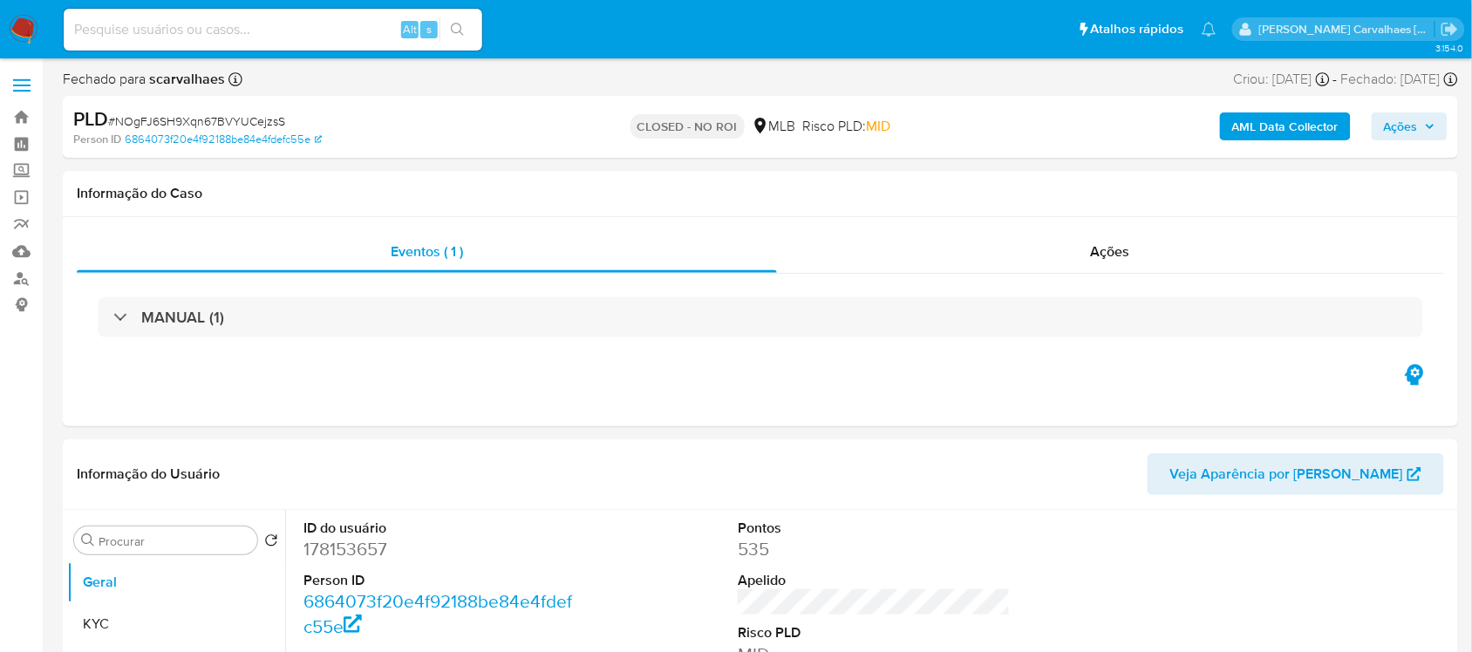
select select "10"
drag, startPoint x: 171, startPoint y: 29, endPoint x: 161, endPoint y: 24, distance: 10.9
paste input "xMSXpxf2kX8pgRJE63k8DrZm"
type input "xMSXpxf2kX8pgRJE63k8DrZm"
click at [452, 20] on button "search-icon" at bounding box center [458, 29] width 36 height 24
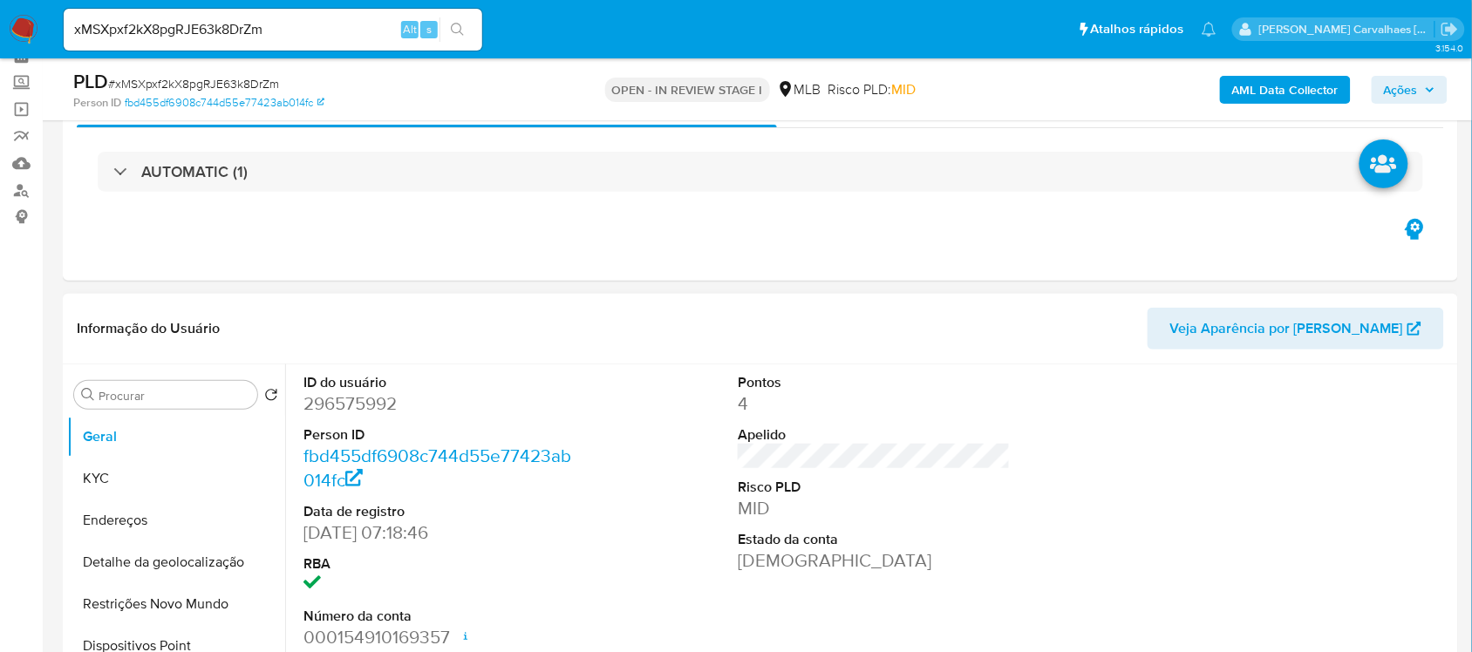
scroll to position [218, 0]
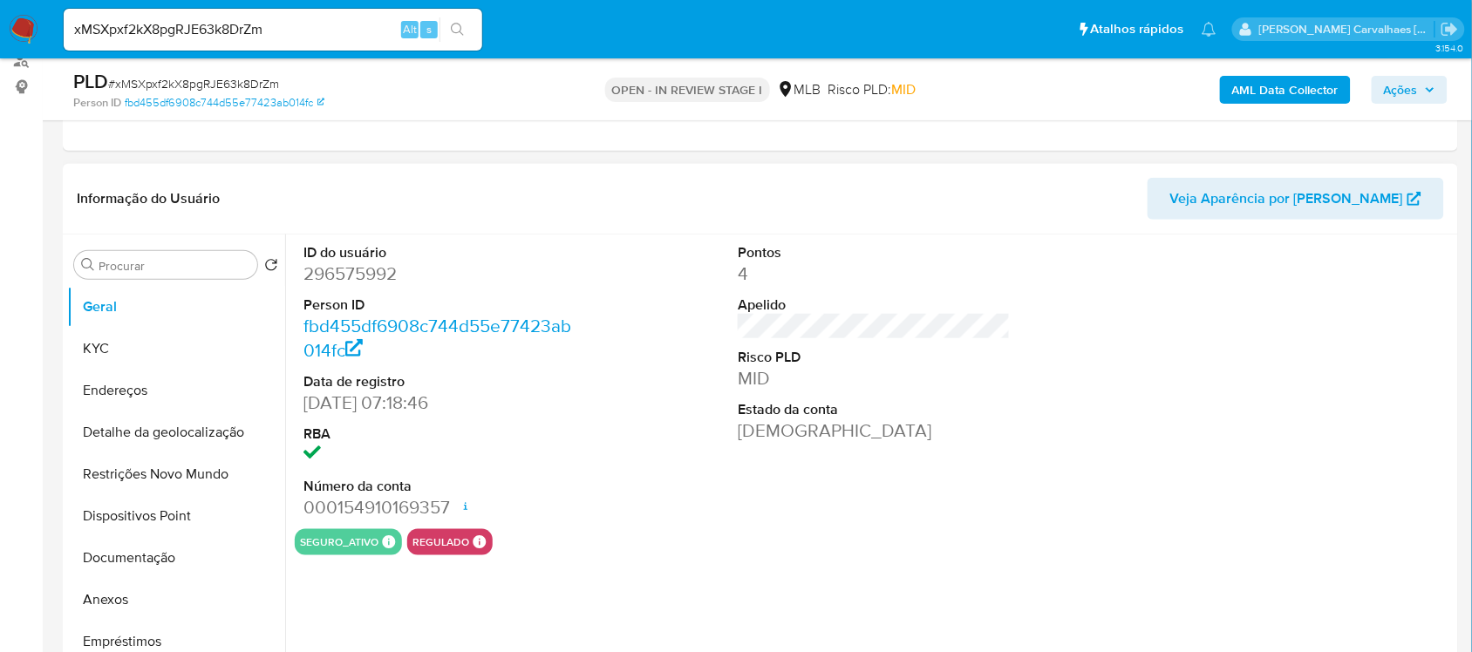
select select "10"
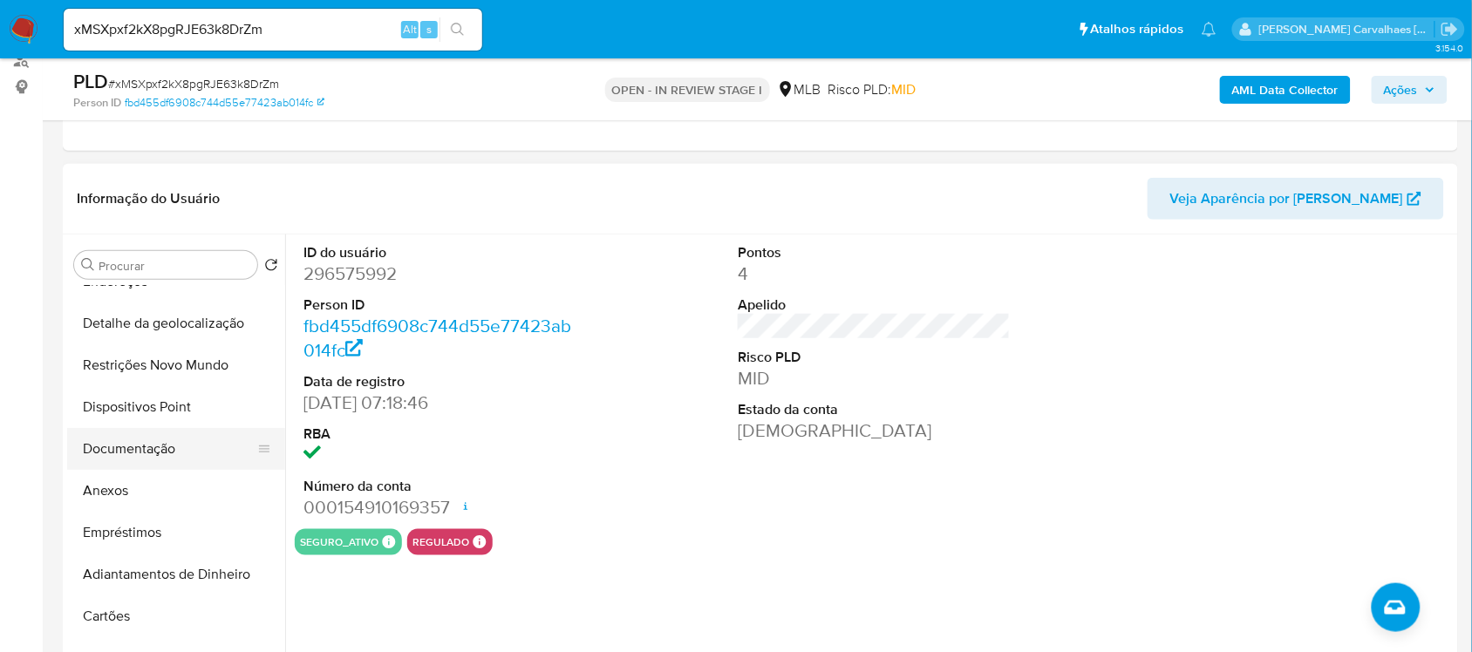
click at [158, 445] on button "Documentação" at bounding box center [169, 449] width 204 height 42
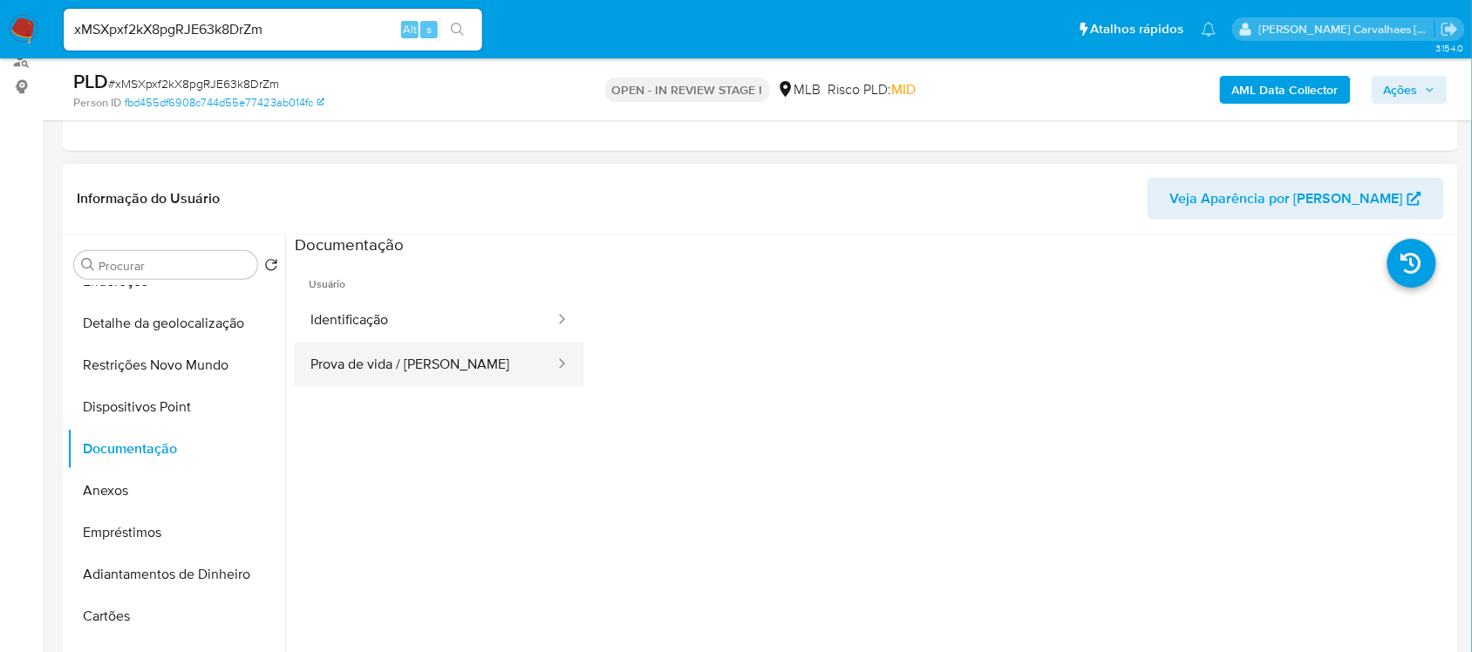
click at [459, 367] on button "Prova de vida / [PERSON_NAME]" at bounding box center [426, 365] width 262 height 44
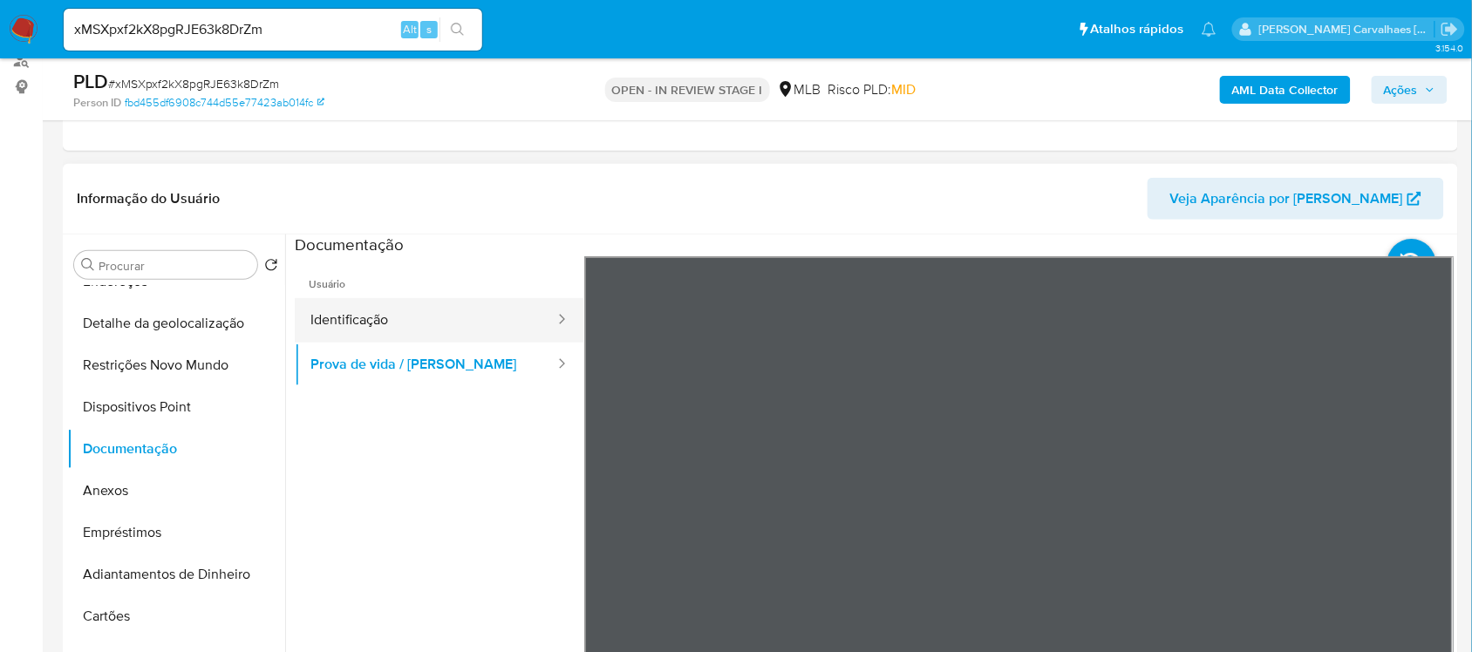
click at [398, 329] on button "Identificação" at bounding box center [426, 320] width 262 height 44
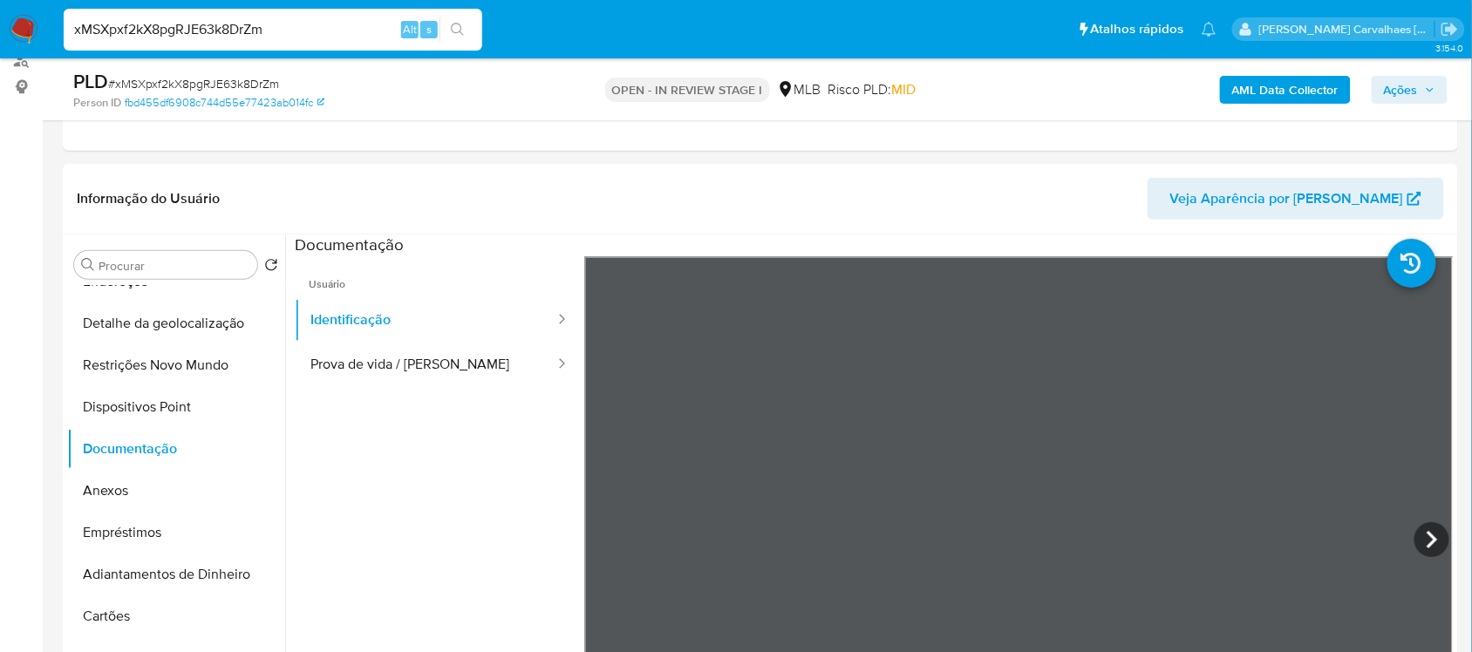
drag, startPoint x: 308, startPoint y: 24, endPoint x: 44, endPoint y: 19, distance: 263.4
click at [44, 19] on nav "Pausado Ver notificaciones xMSXpxf2kX8pgRJE63k8DrZm Alt s Atalhos rápidos Presi…" at bounding box center [736, 29] width 1472 height 58
paste input "ruOWU2v8g7nRRdJD40vTkibj"
type input "ruOWU2v8g7nRRdJD40vTkibj"
click at [454, 26] on icon "search-icon" at bounding box center [458, 30] width 14 height 14
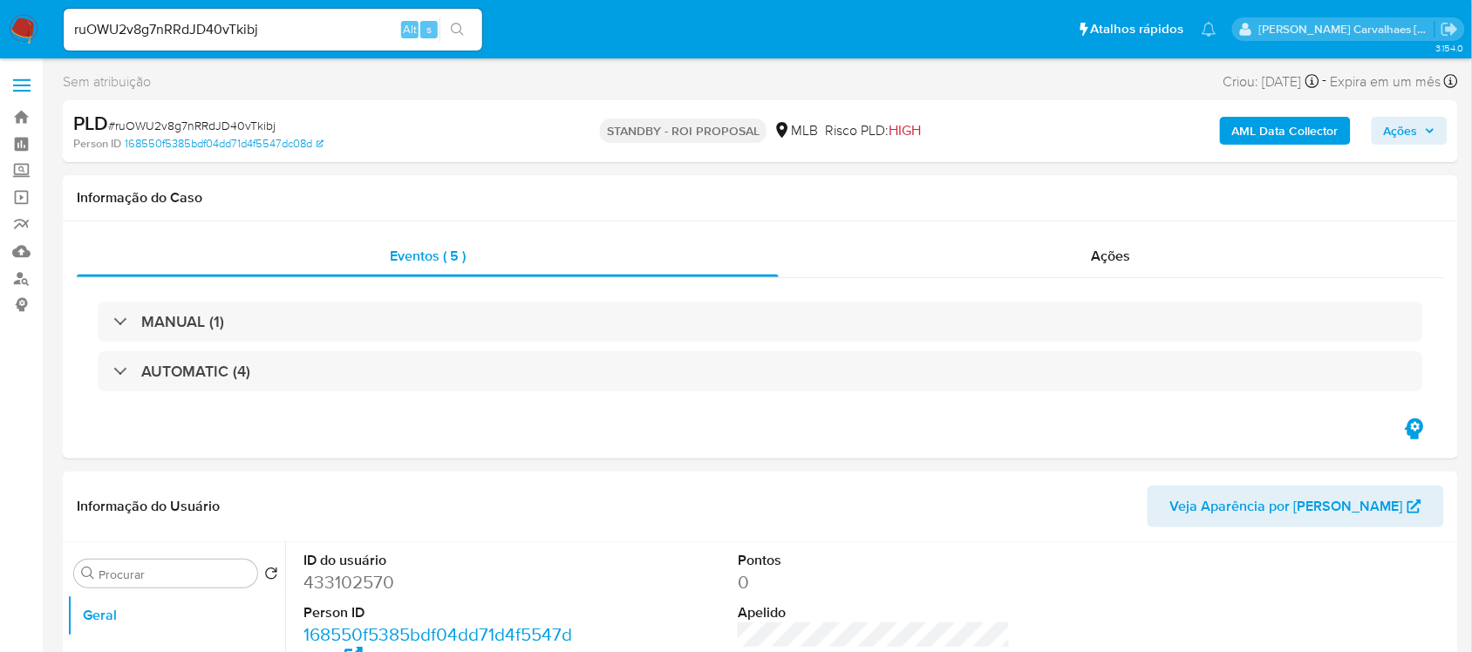
select select "10"
drag, startPoint x: 298, startPoint y: 33, endPoint x: 24, endPoint y: 31, distance: 274.7
click at [24, 31] on nav "Pausado Ver notificaciones ruOWU2v8g7nRRdJD40vTkibj Alt s Atalhos rápidos Presi…" at bounding box center [736, 29] width 1472 height 58
paste input "xMSXpxf2kX8pgRJE63k8DrZm"
type input "xMSXpxf2kX8pgRJE63k8DrZm"
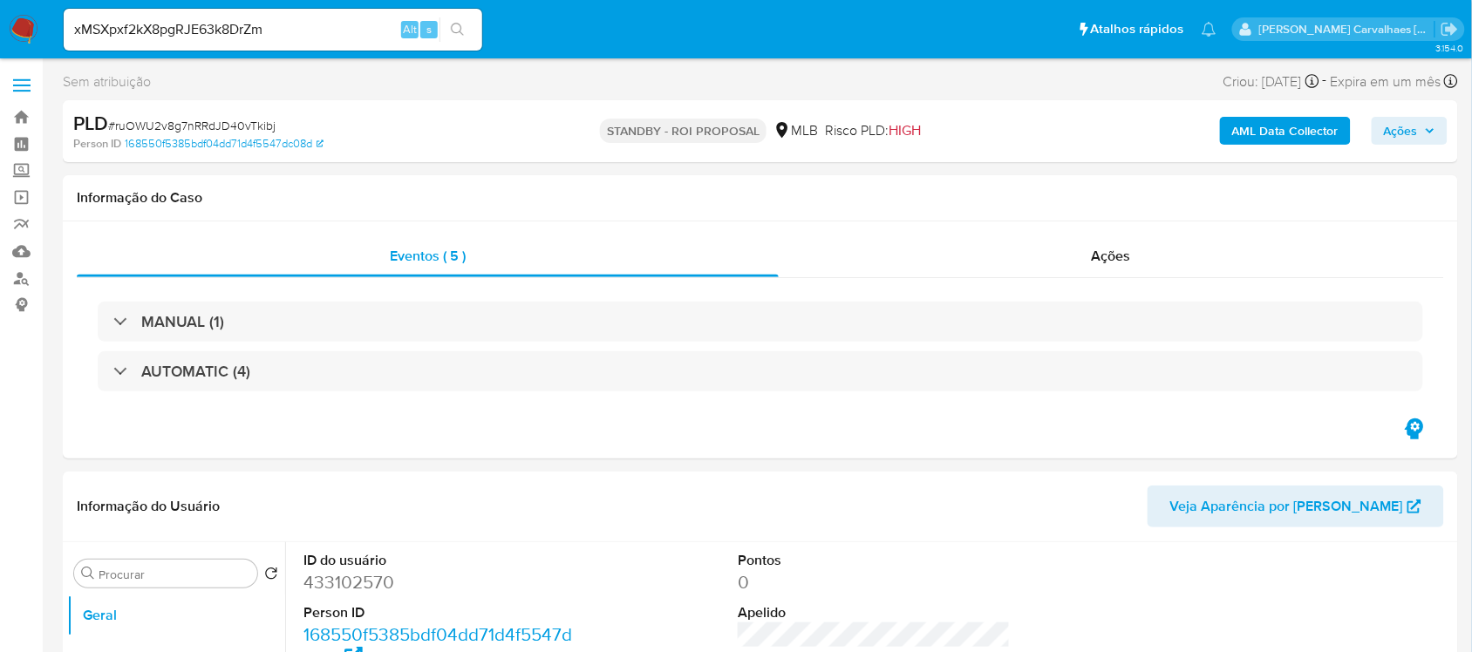
click at [455, 28] on icon "search-icon" at bounding box center [458, 30] width 14 height 14
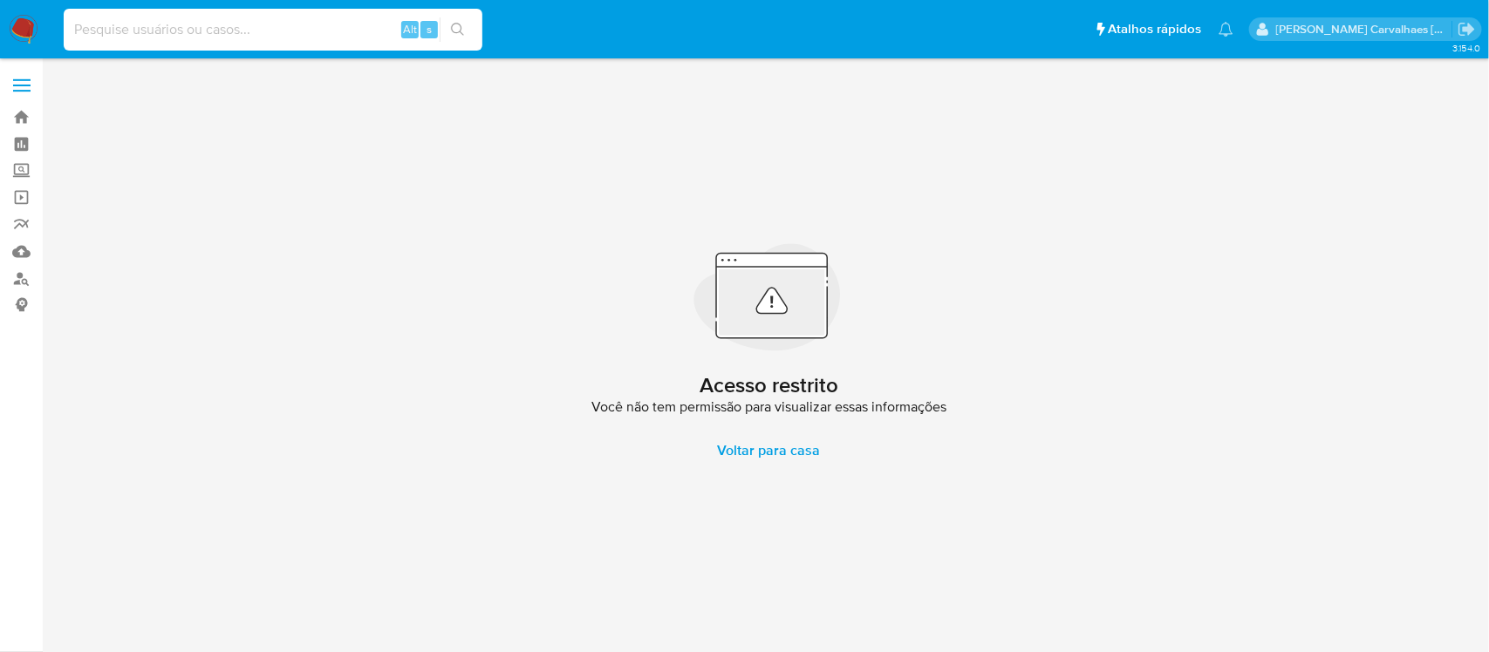
paste input "xMSXpxf2kX8pgRJE63k8DrZm"
click at [68, 23] on input "xMSXpxf2kX8pgRJE63k8DrZm" at bounding box center [273, 29] width 419 height 23
type input "xMSXpxf2kX8pgRJE63k8DrZm"
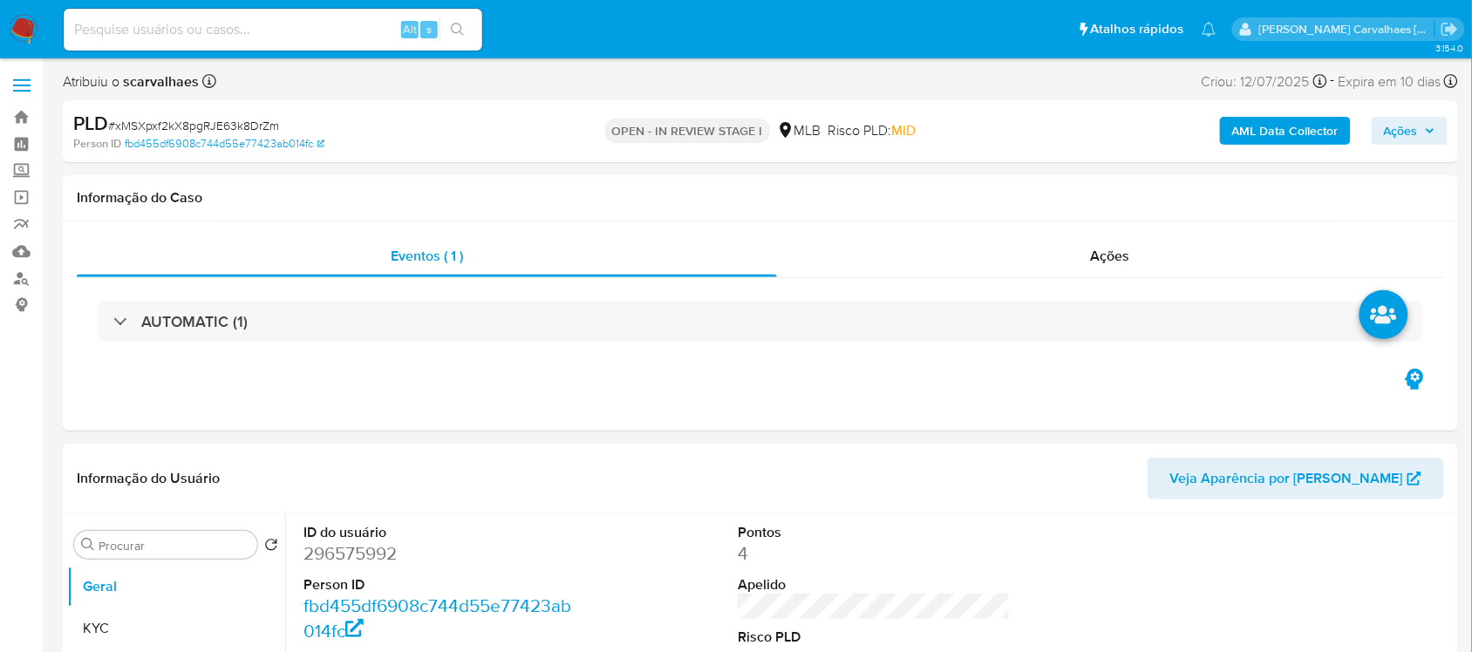
select select "10"
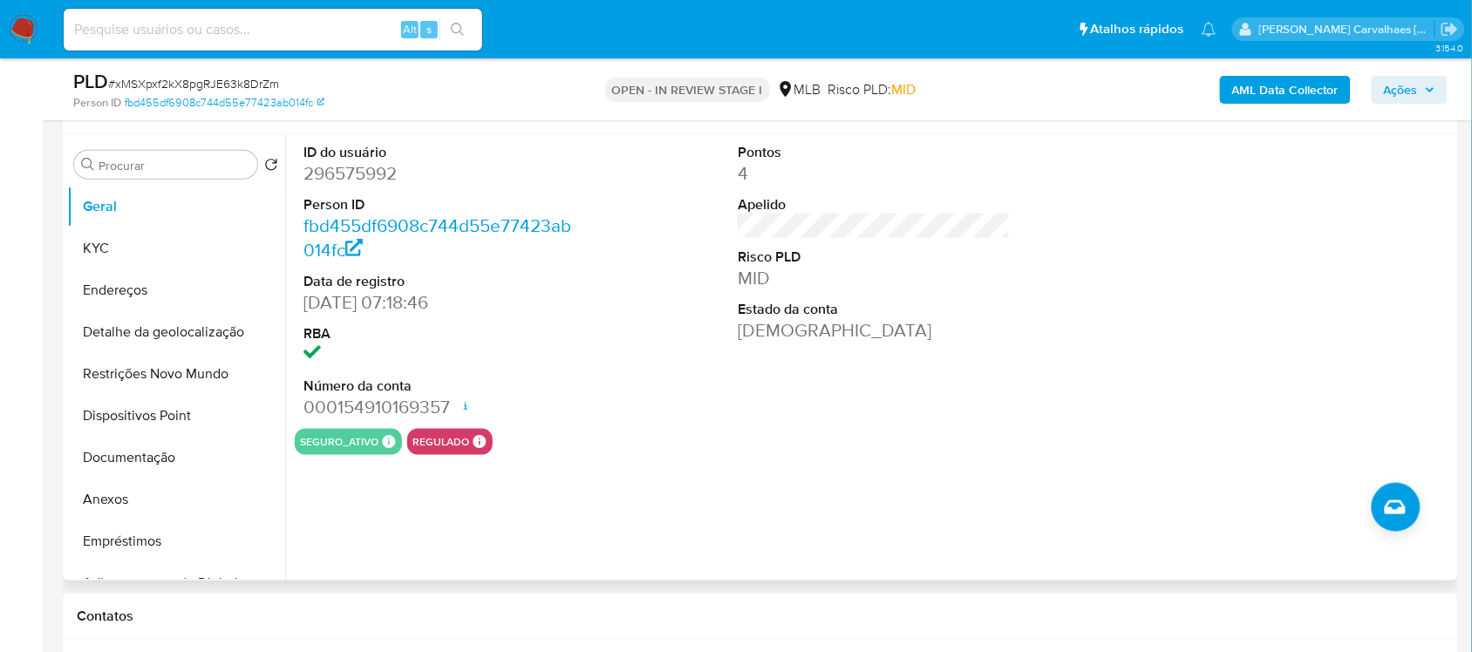
scroll to position [327, 0]
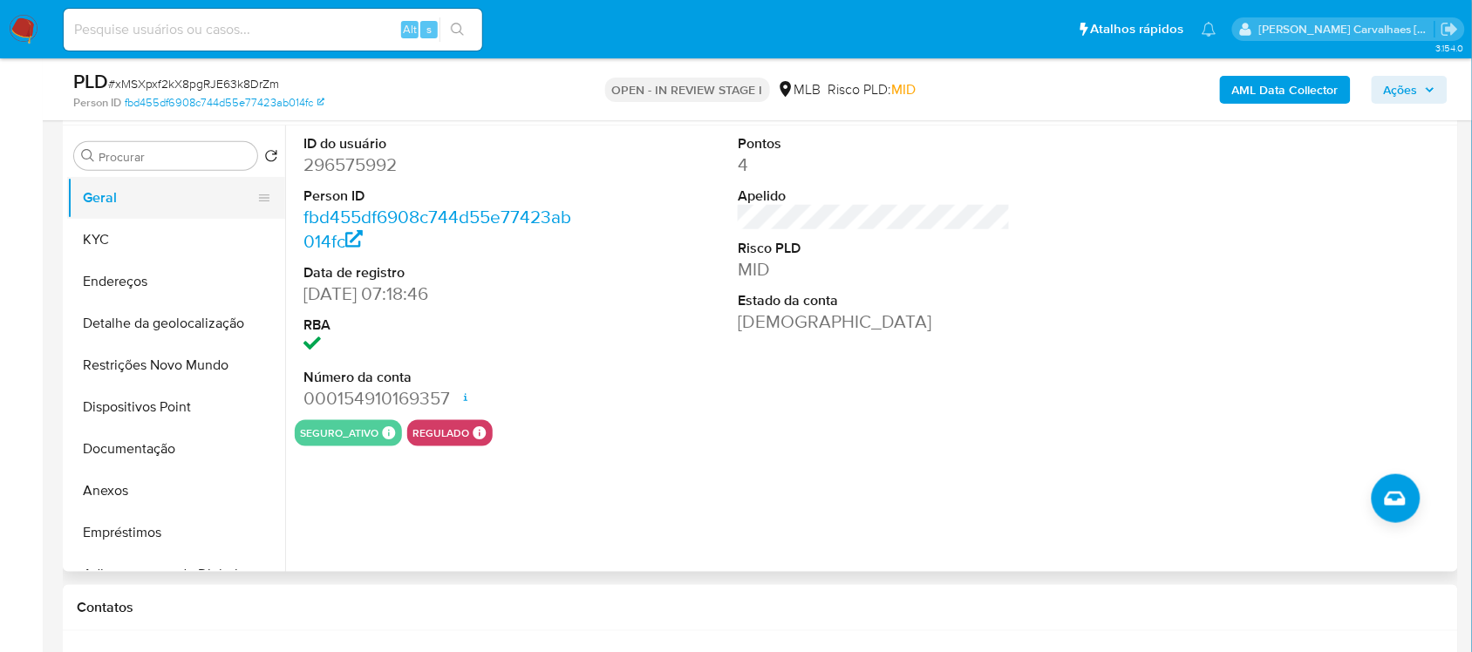
click at [120, 205] on button "Geral" at bounding box center [169, 198] width 204 height 42
click at [129, 232] on button "KYC" at bounding box center [169, 240] width 204 height 42
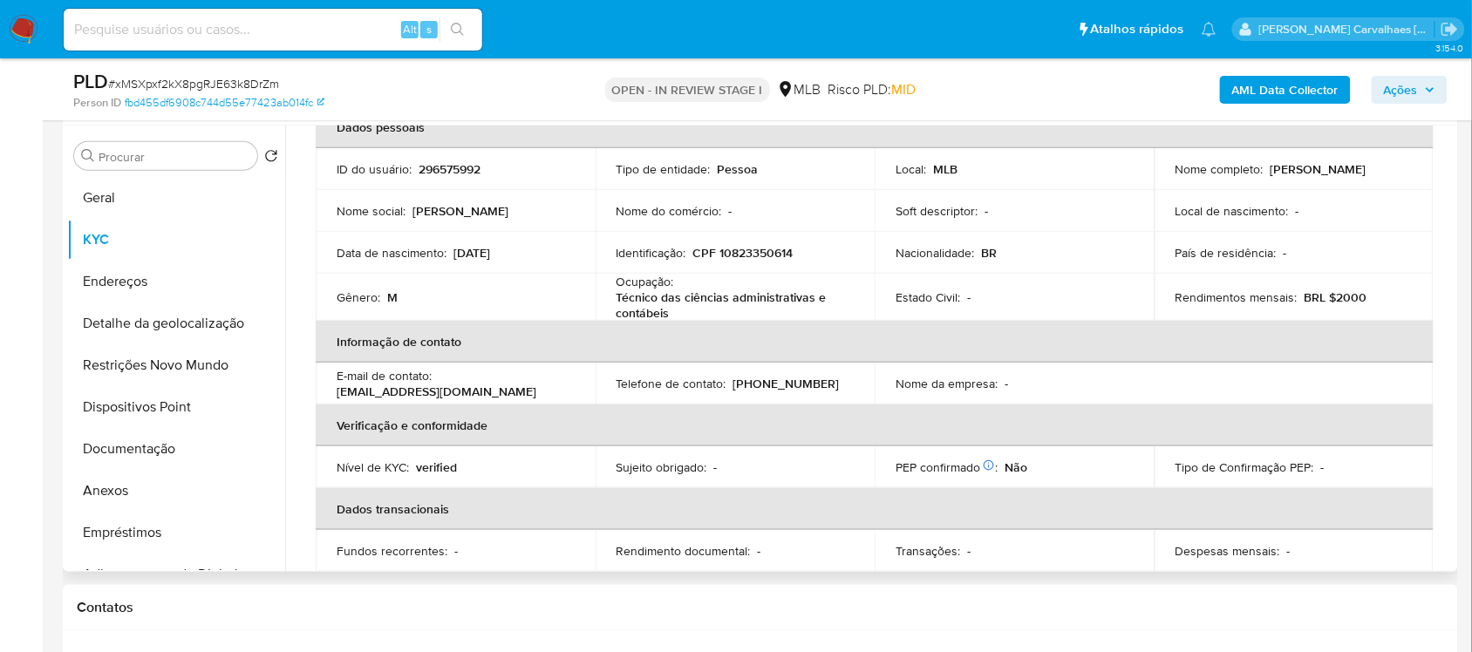
scroll to position [218, 0]
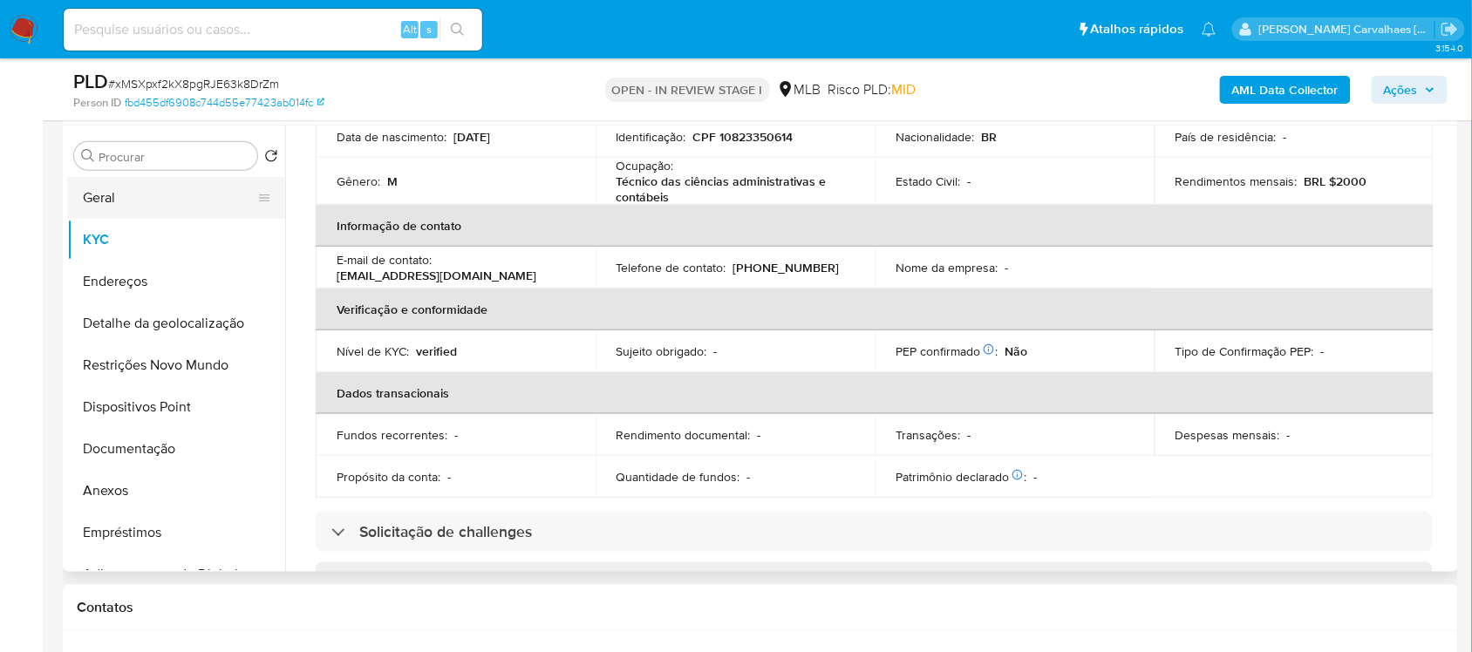
click at [179, 198] on button "Geral" at bounding box center [169, 198] width 204 height 42
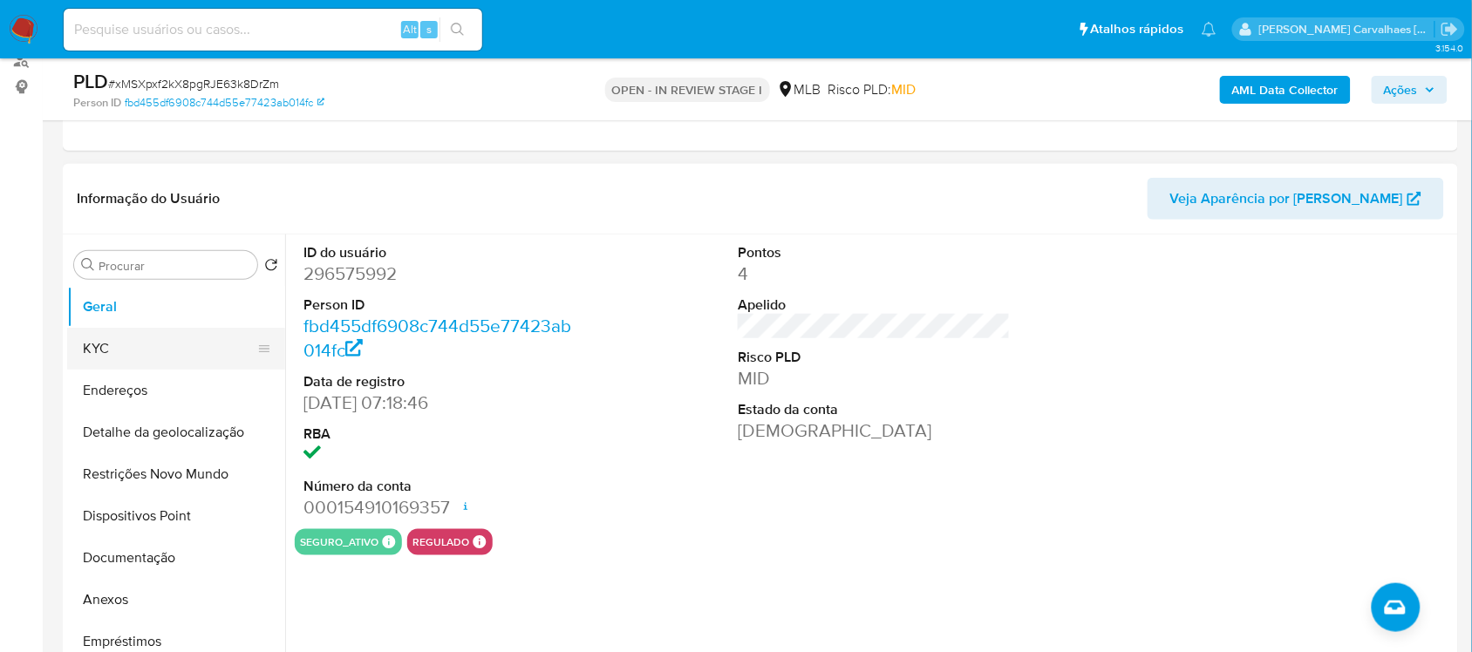
click at [127, 338] on button "KYC" at bounding box center [169, 349] width 204 height 42
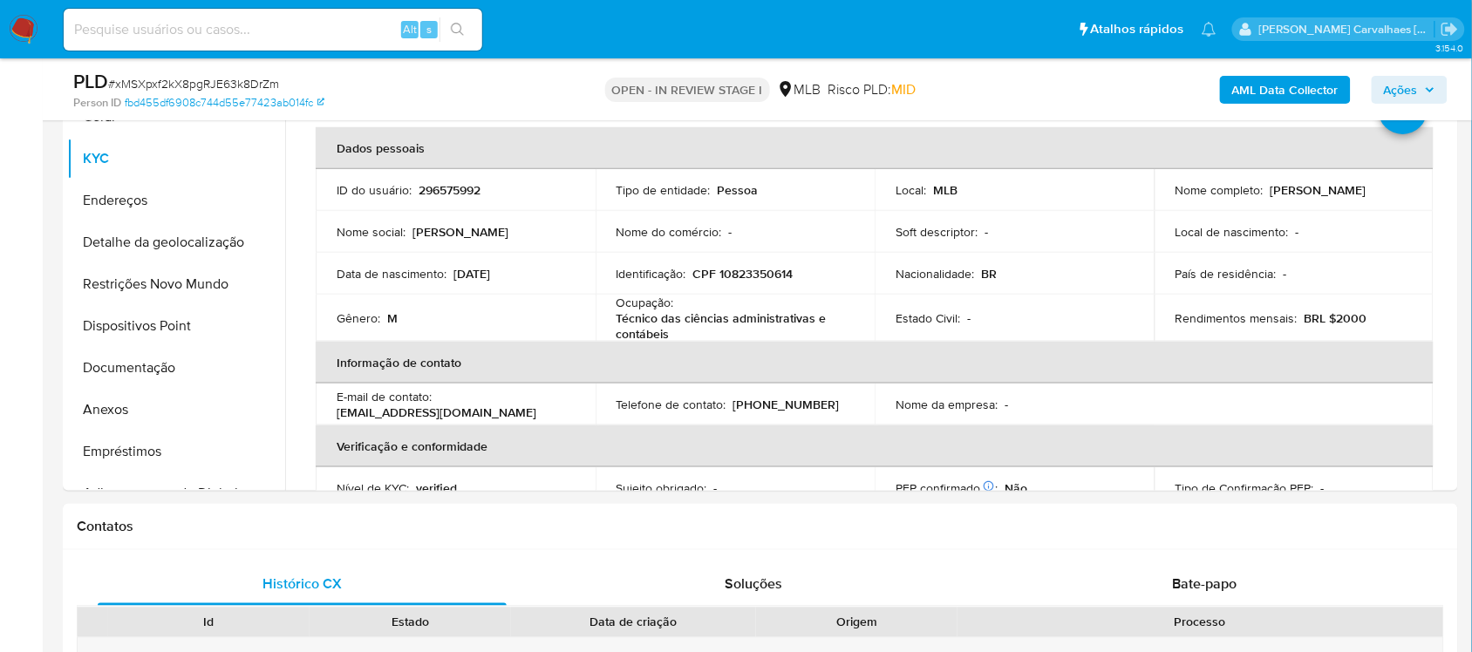
scroll to position [415, 0]
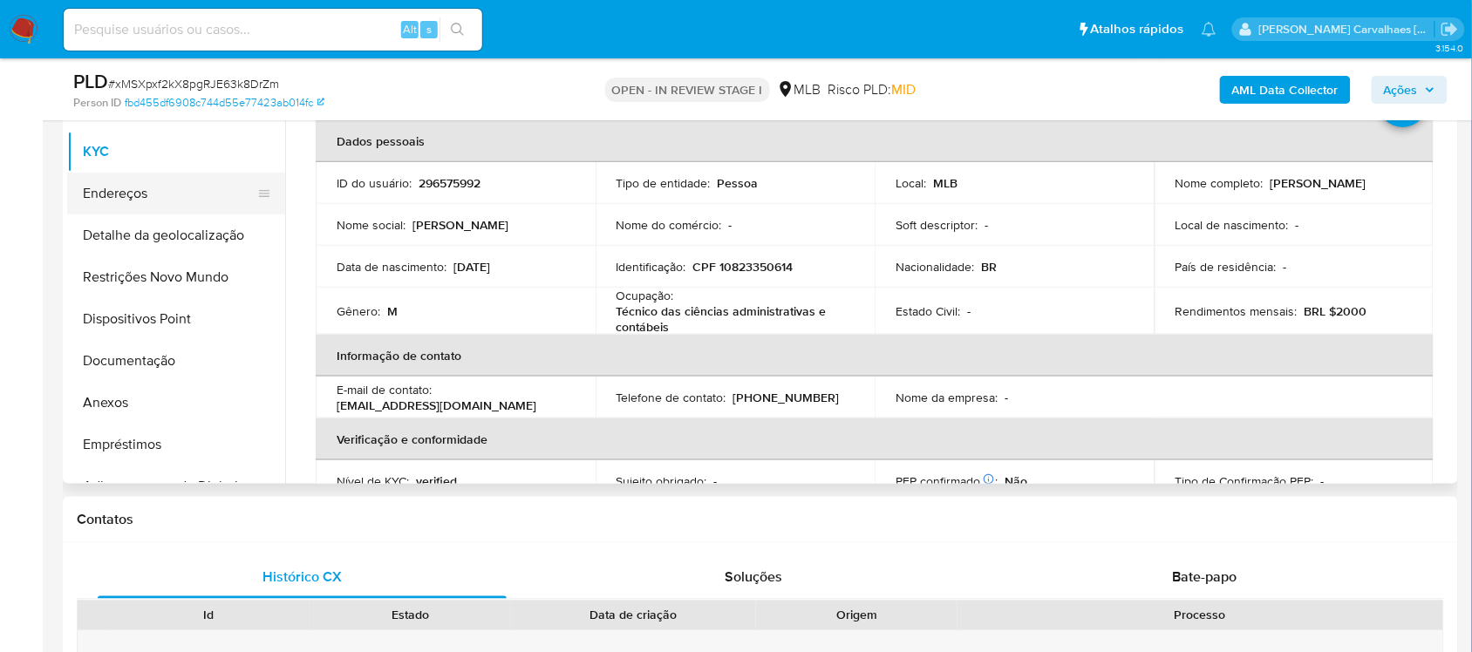
click at [161, 206] on button "Endereços" at bounding box center [169, 194] width 204 height 42
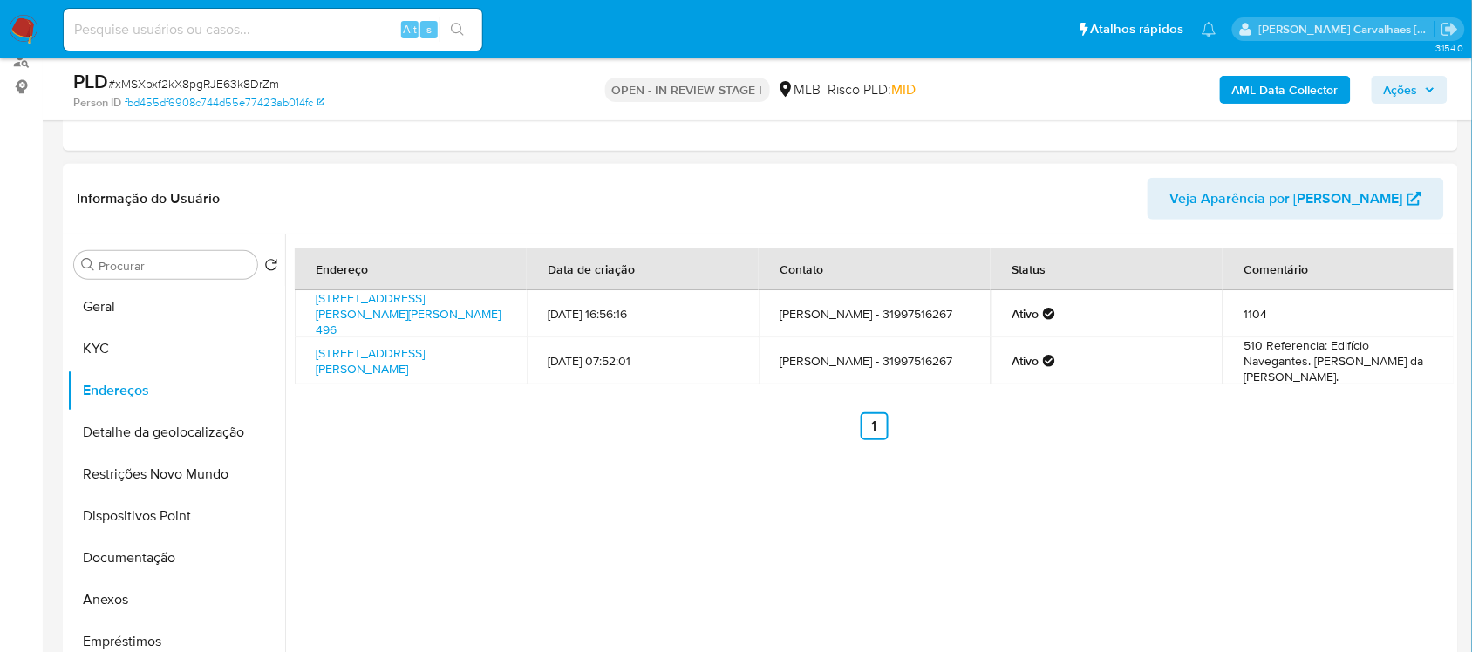
scroll to position [197, 0]
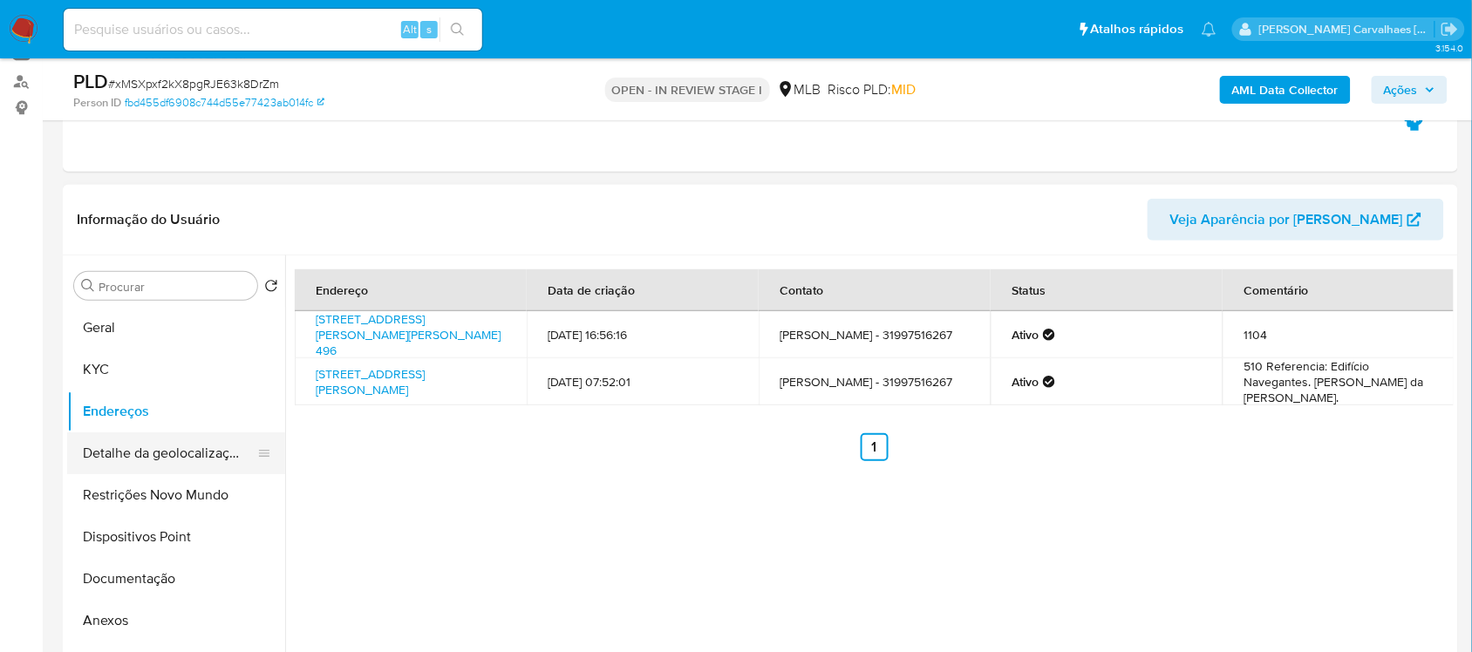
click at [140, 454] on button "Detalhe da geolocalização" at bounding box center [169, 454] width 204 height 42
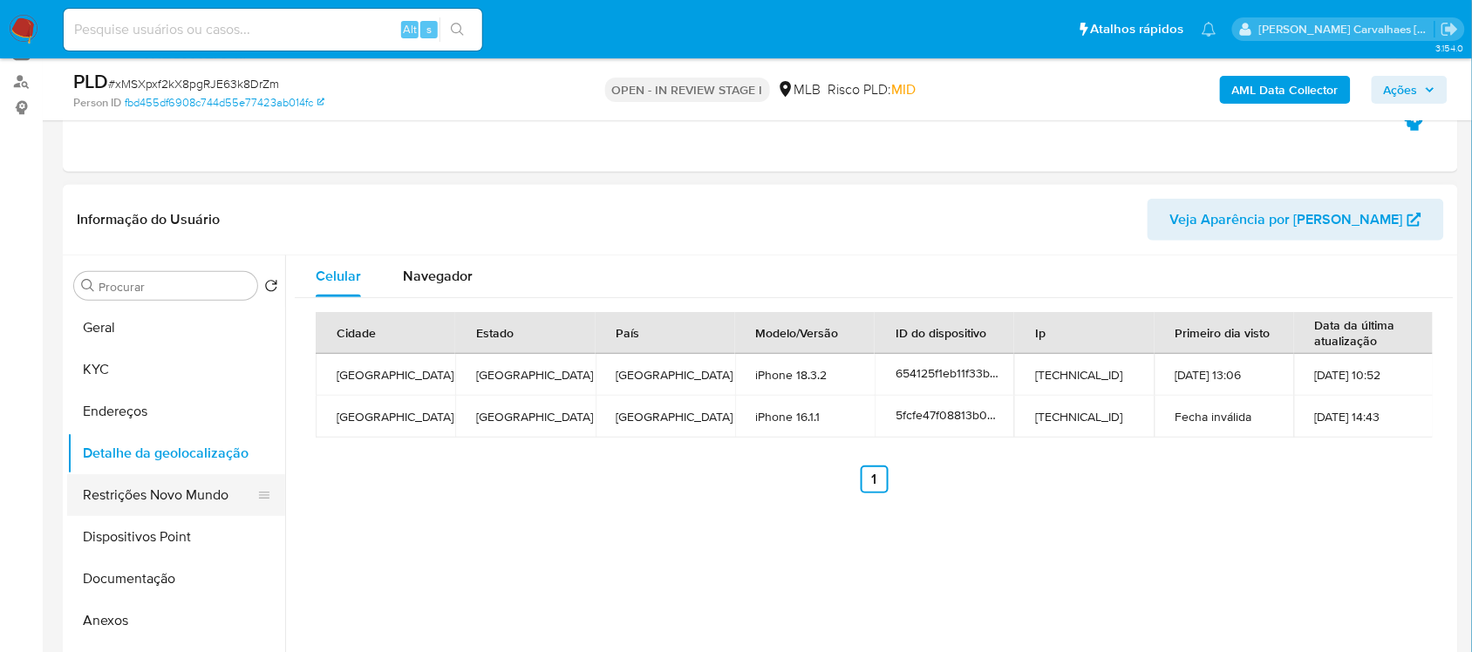
click at [199, 487] on button "Restrições Novo Mundo" at bounding box center [169, 495] width 204 height 42
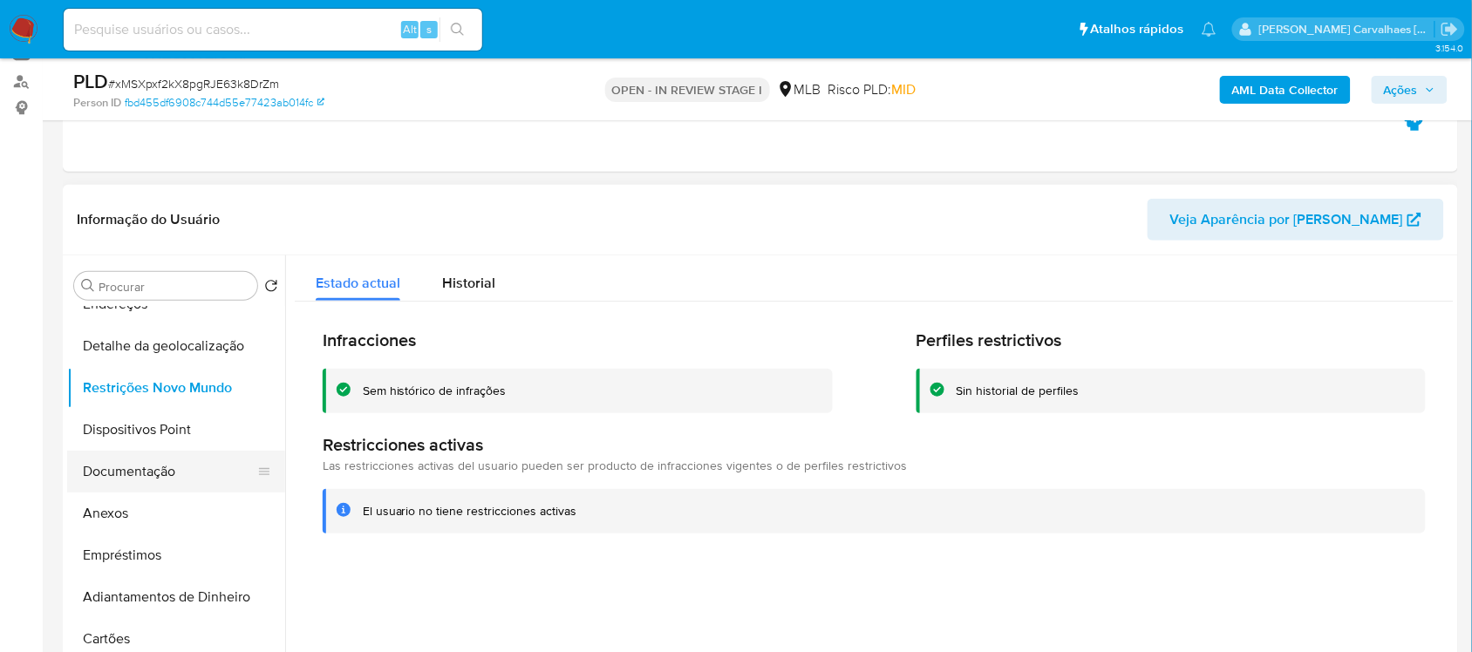
scroll to position [109, 0]
click at [180, 426] on button "Dispositivos Point" at bounding box center [169, 428] width 204 height 42
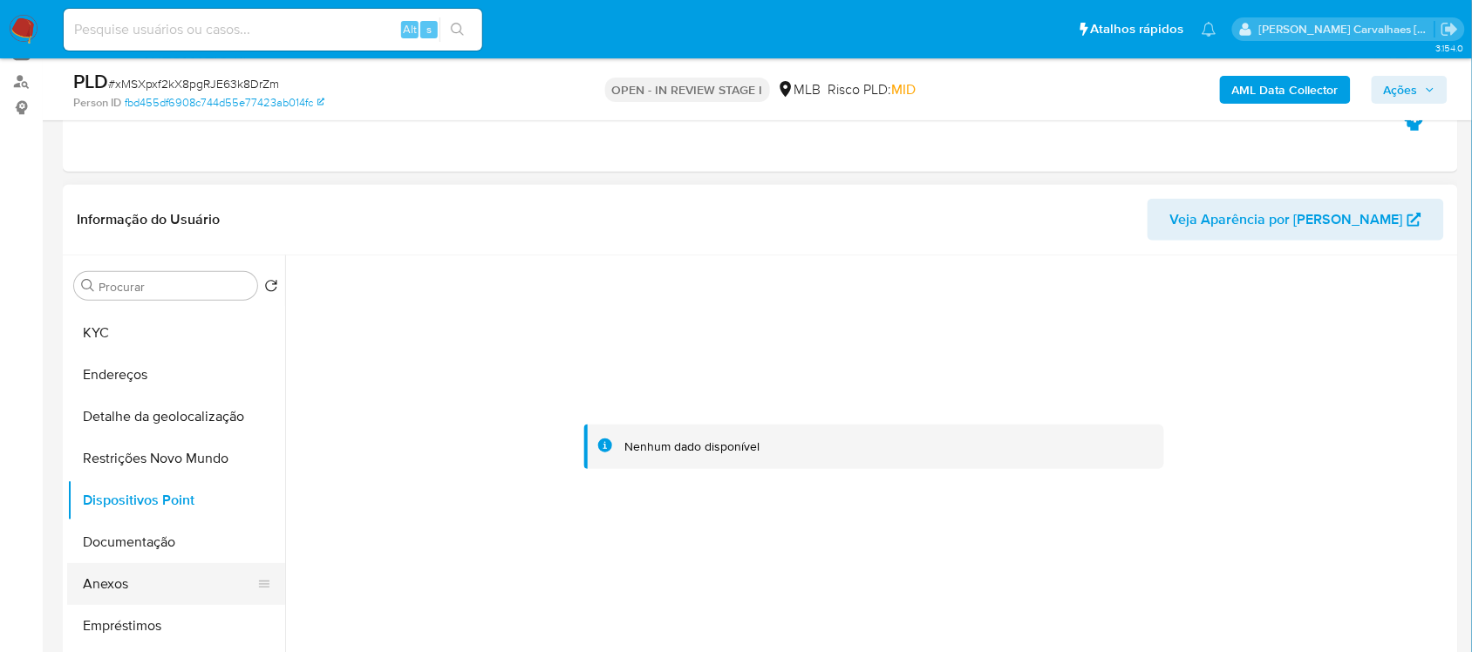
scroll to position [0, 0]
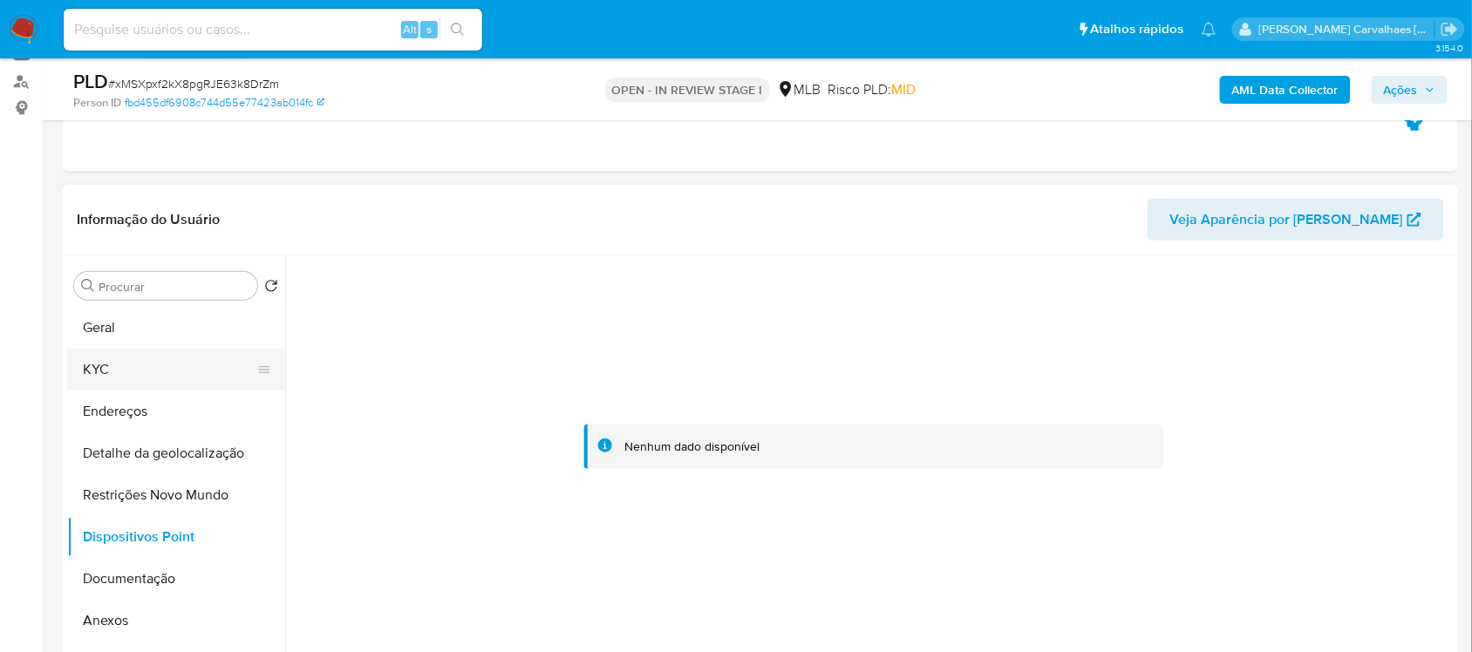
click at [127, 379] on button "KYC" at bounding box center [169, 370] width 204 height 42
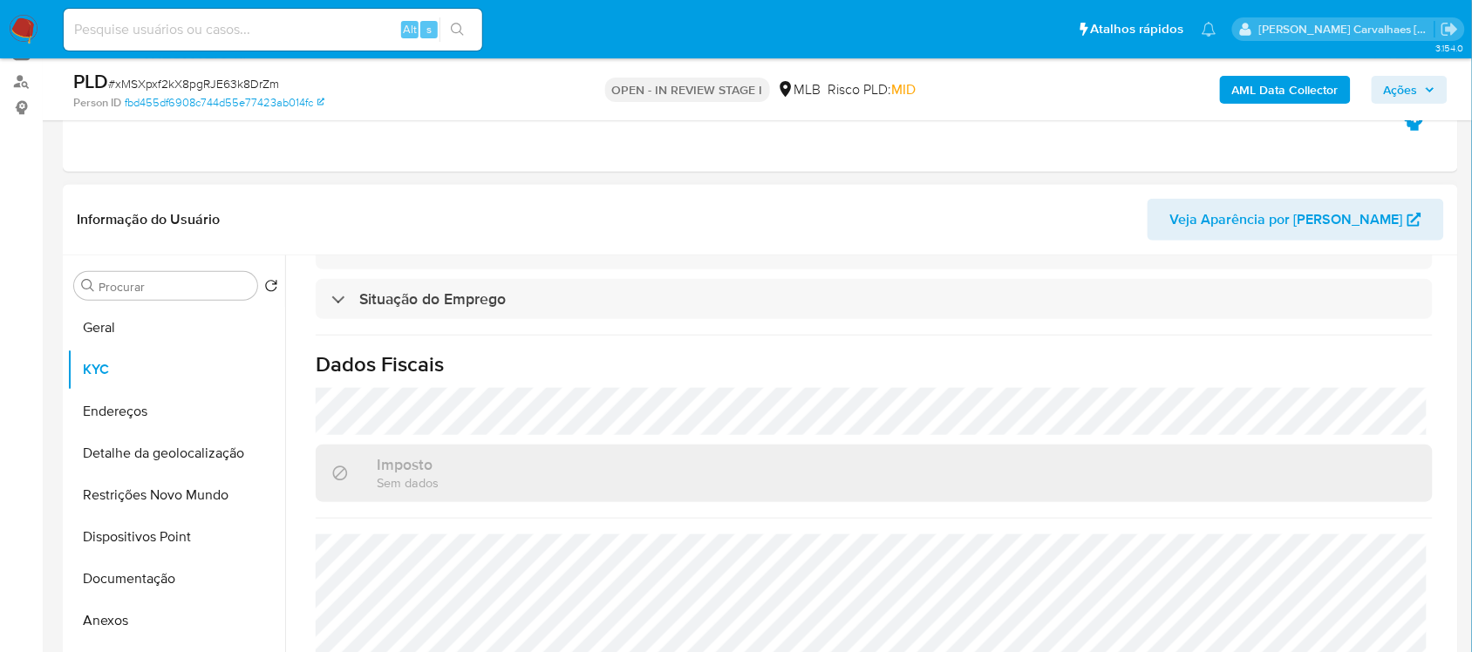
scroll to position [747, 0]
click at [163, 320] on button "Geral" at bounding box center [169, 328] width 204 height 42
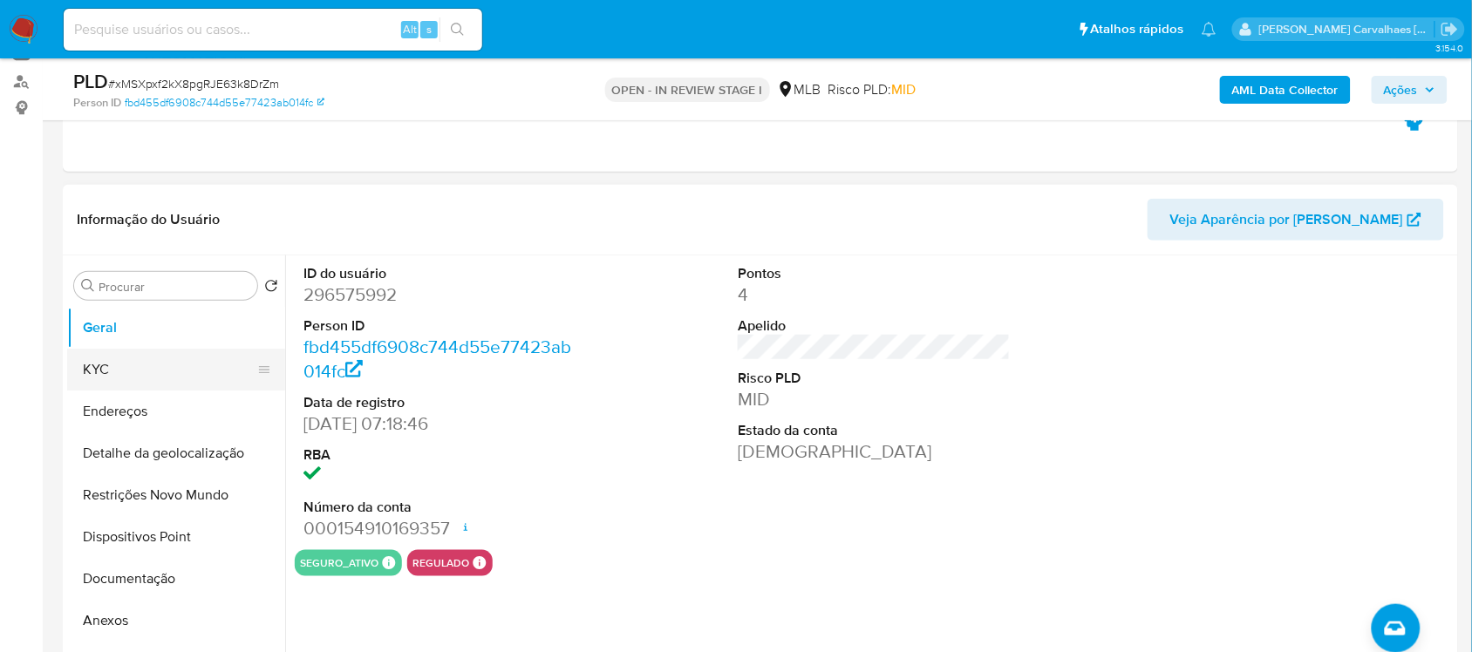
click at [149, 373] on button "KYC" at bounding box center [169, 370] width 204 height 42
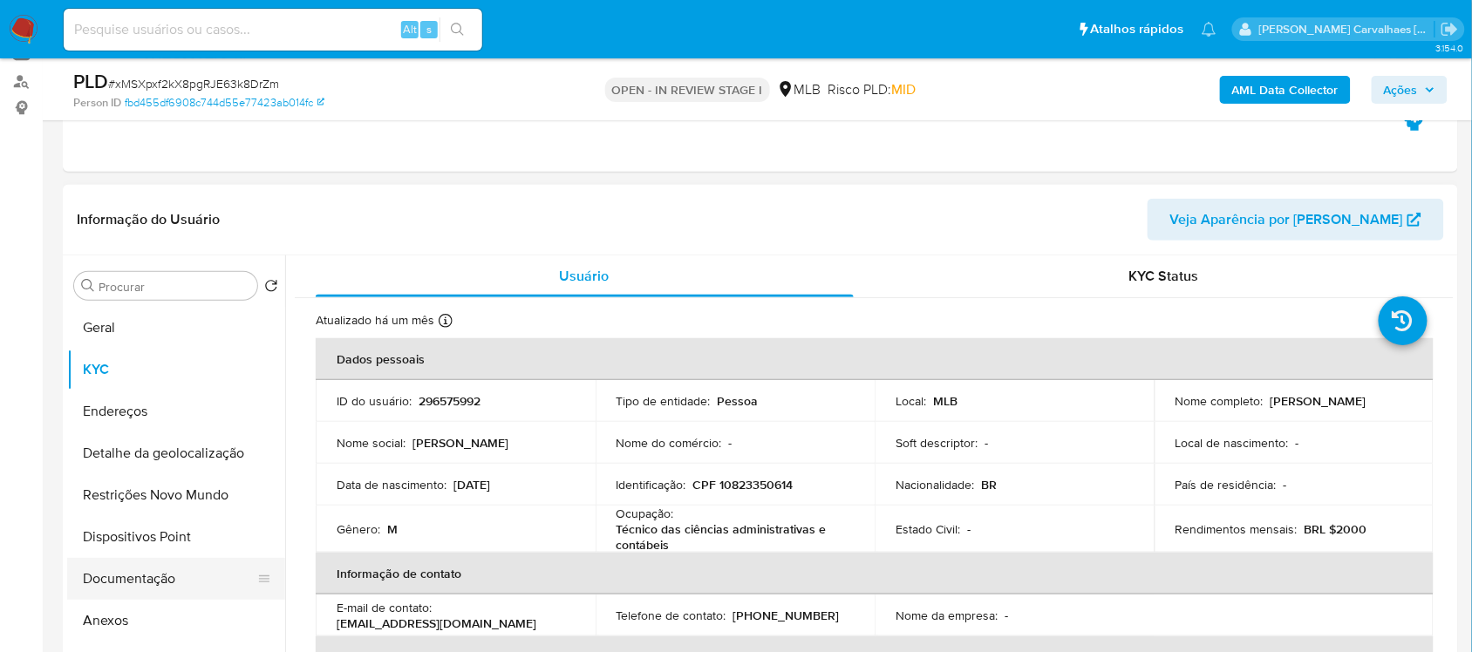
click at [153, 565] on button "Documentação" at bounding box center [169, 579] width 204 height 42
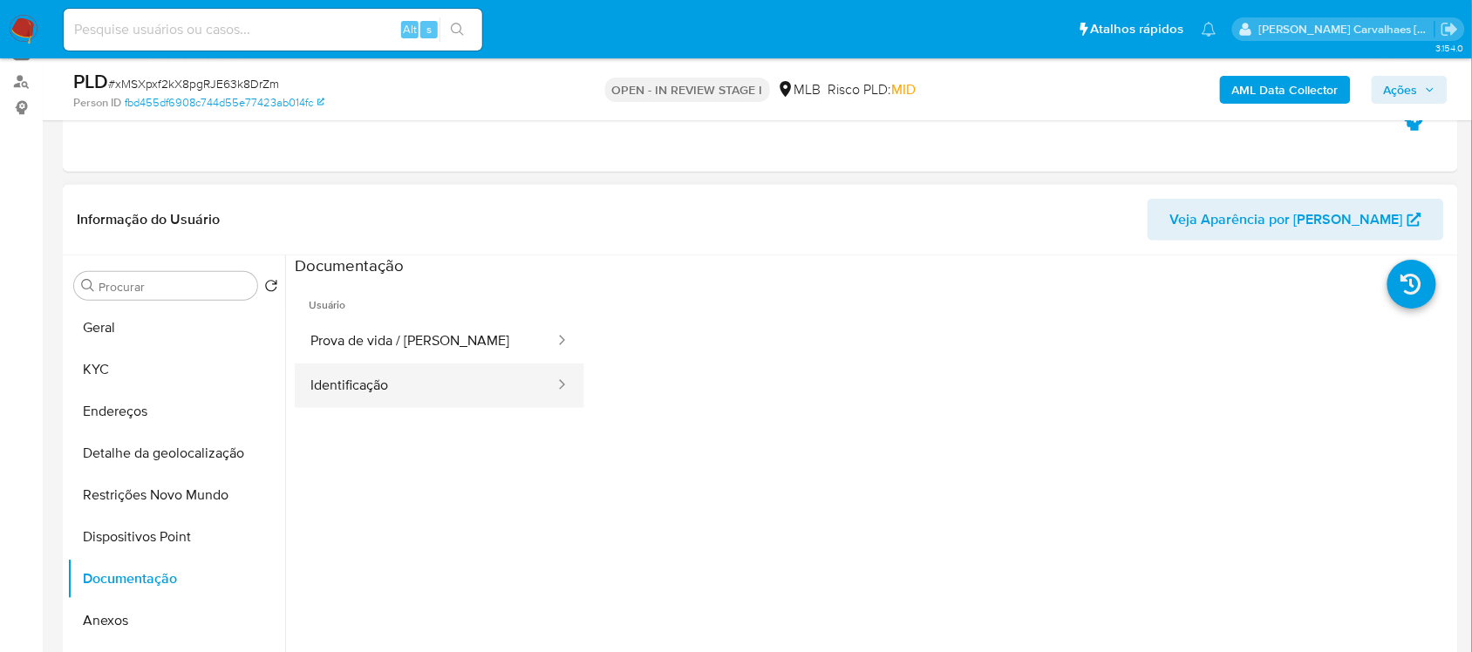
click at [417, 403] on button "Identificação" at bounding box center [426, 386] width 262 height 44
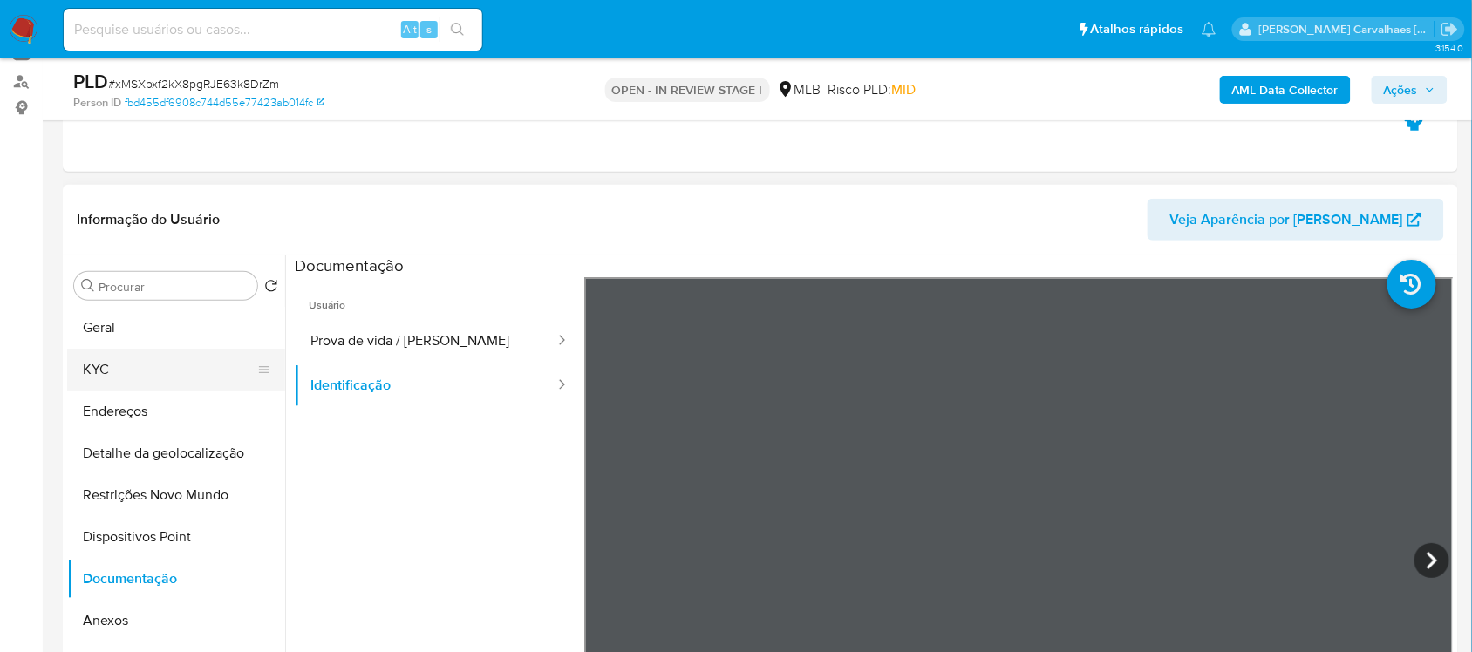
click at [166, 350] on button "KYC" at bounding box center [169, 370] width 204 height 42
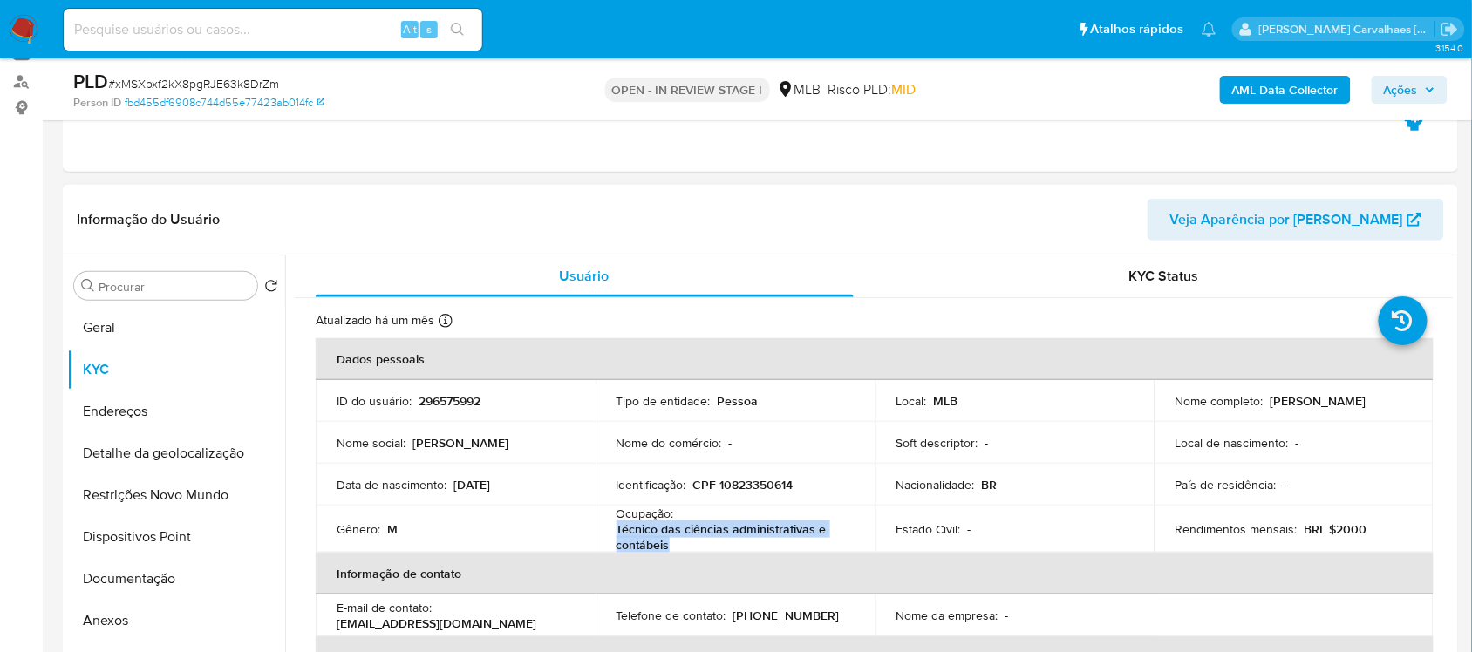
drag, startPoint x: 617, startPoint y: 528, endPoint x: 672, endPoint y: 550, distance: 59.9
click at [672, 550] on p "Técnico das ciências administrativas e contábeis" at bounding box center [732, 537] width 231 height 31
copy p "Técnico das ciências administrativas e contábeis"
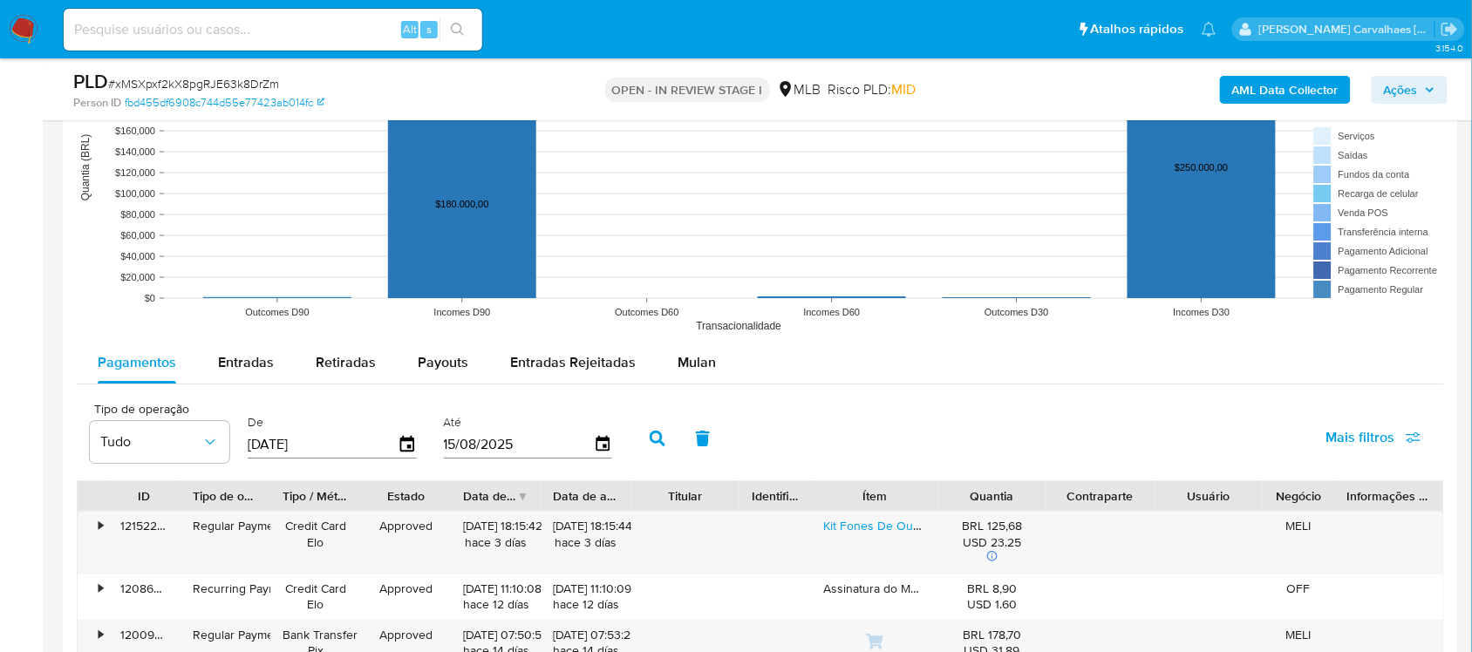
scroll to position [1723, 0]
click at [250, 358] on span "Entradas" at bounding box center [246, 360] width 56 height 20
select select "10"
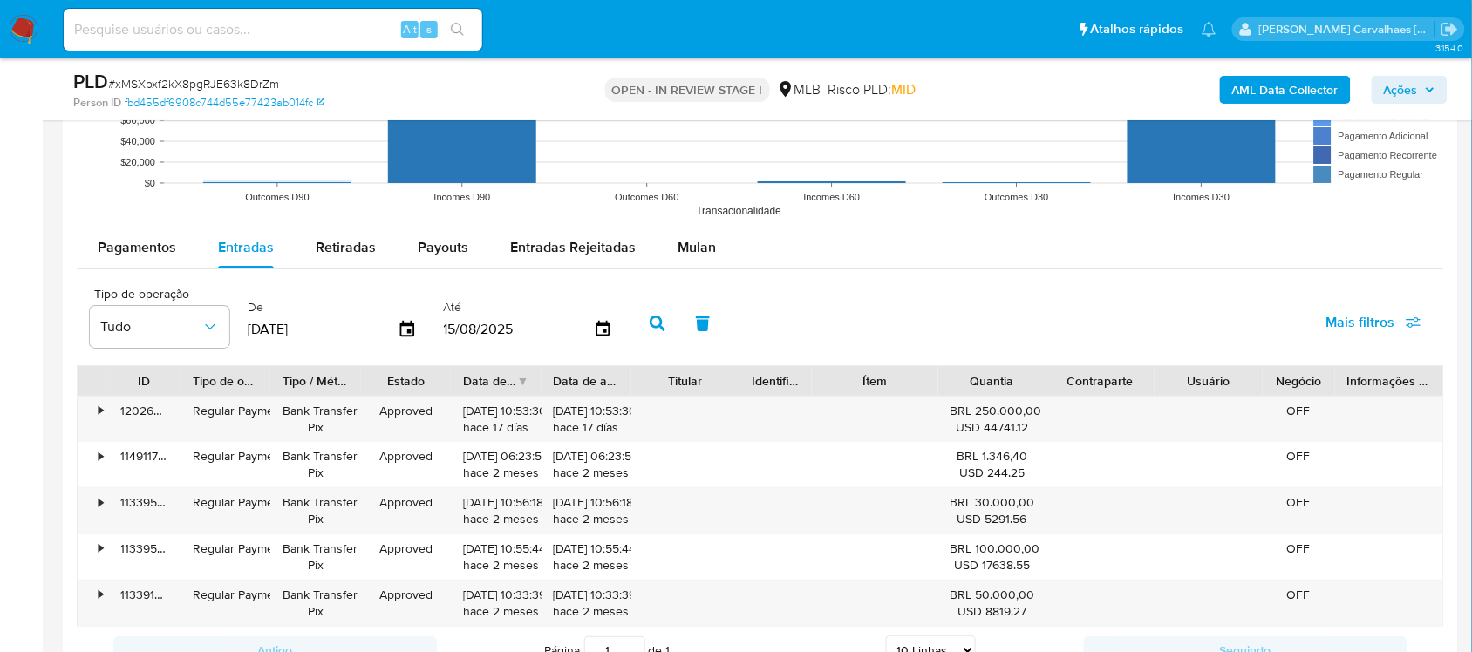
scroll to position [1941, 0]
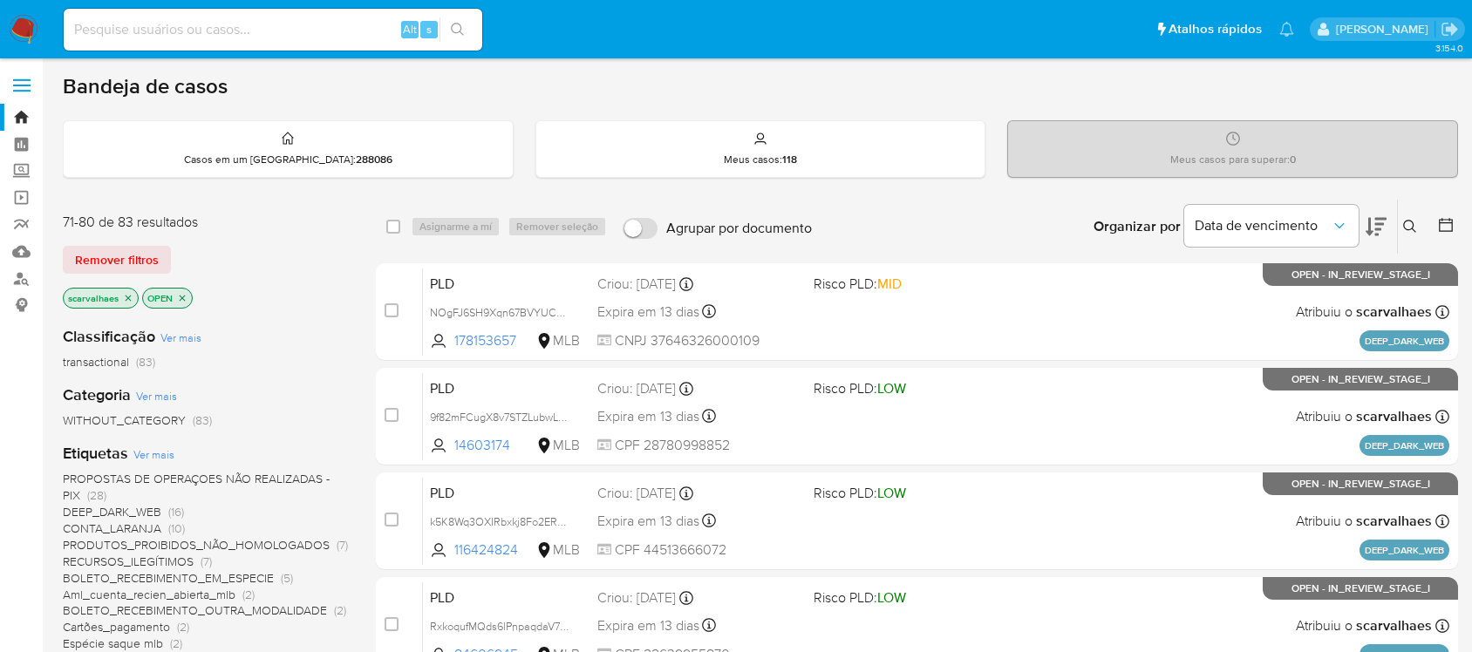
scroll to position [613, 0]
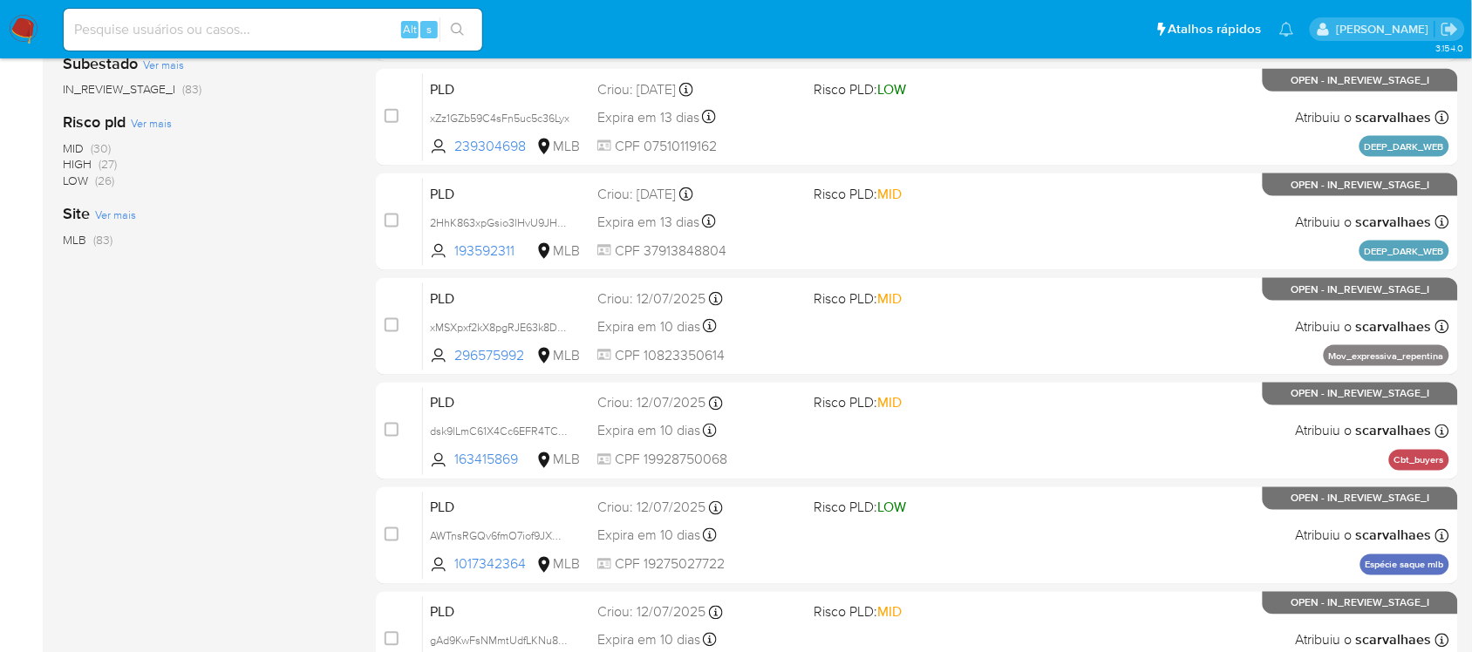
click at [26, 18] on img at bounding box center [24, 30] width 30 height 30
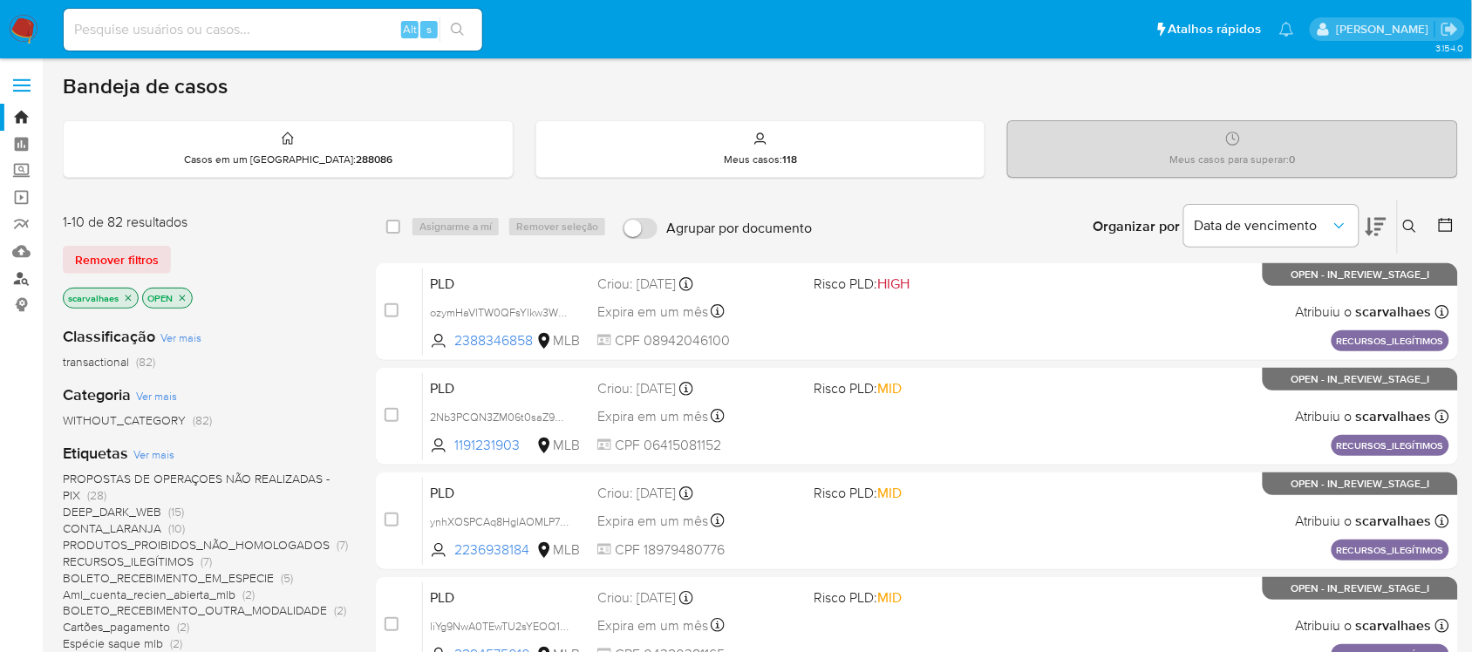
click at [23, 281] on link "Localizador de pessoas" at bounding box center [104, 278] width 208 height 27
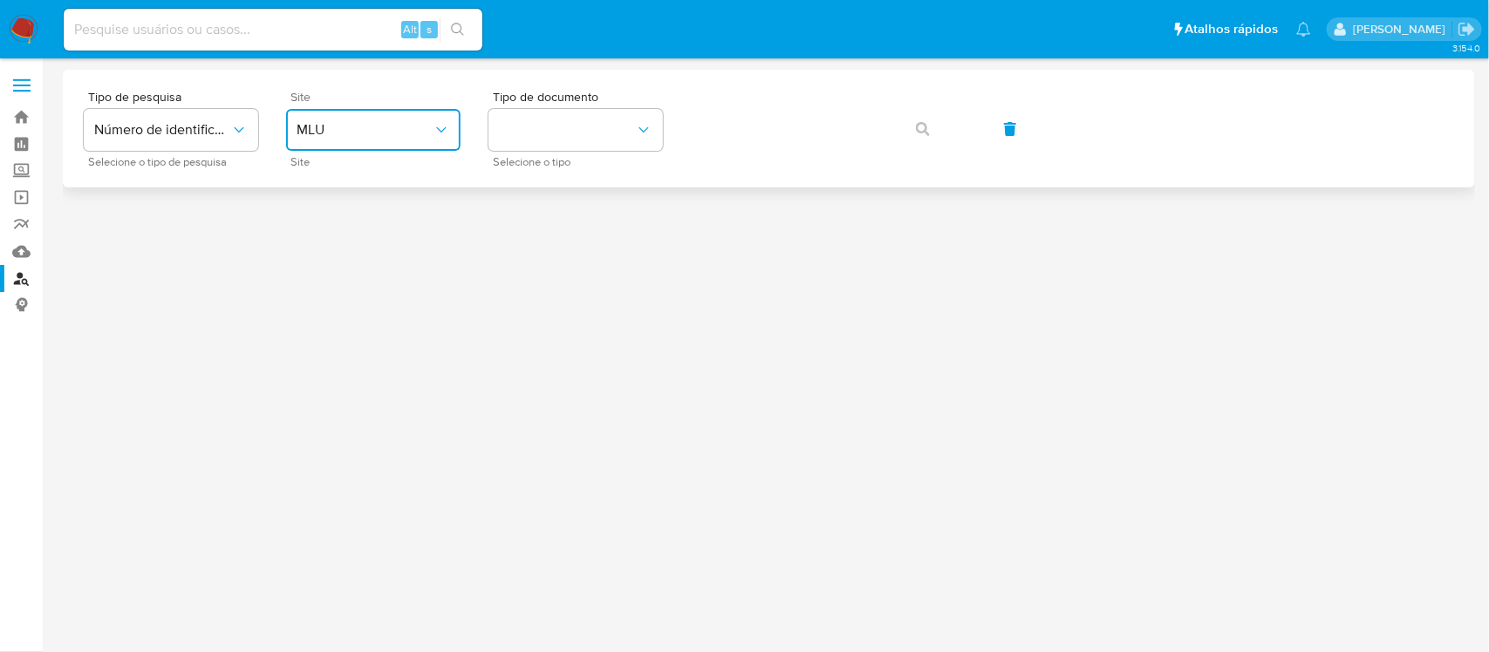
click at [449, 123] on button "MLU" at bounding box center [373, 130] width 174 height 42
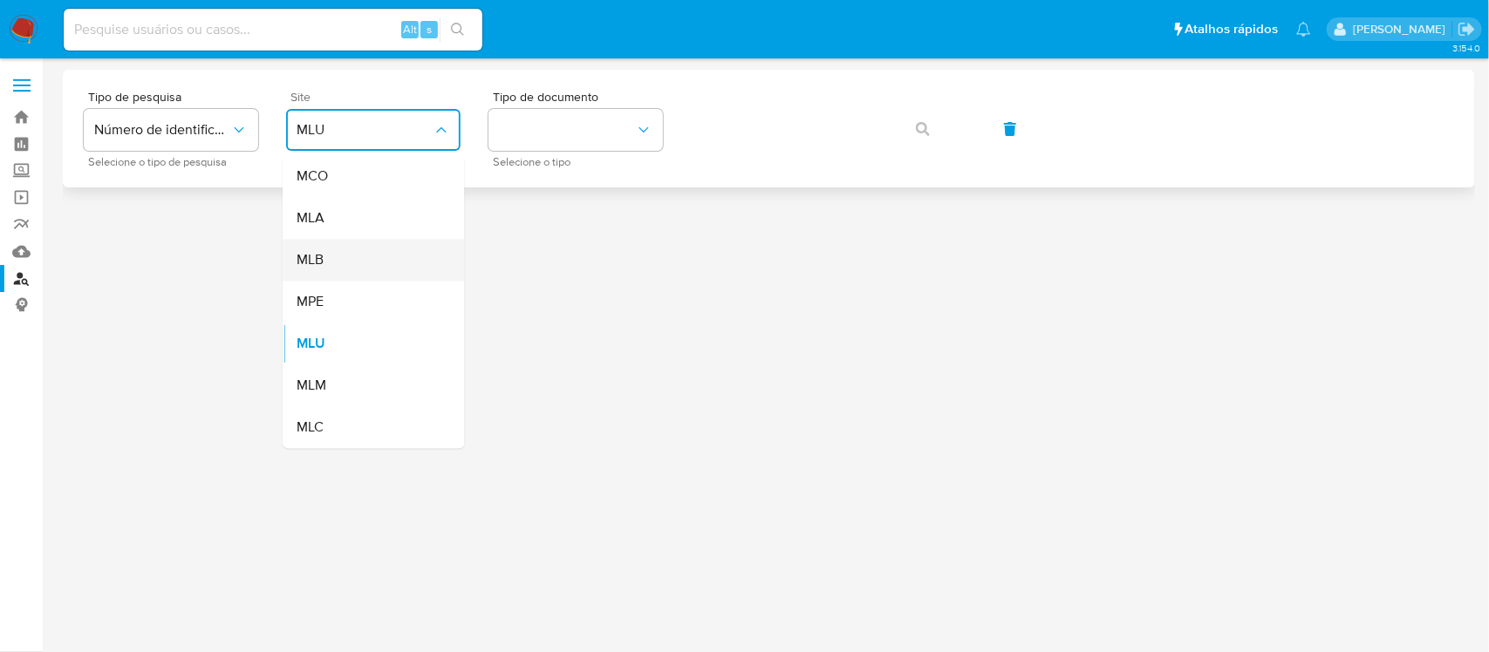
click at [360, 259] on div "MLB" at bounding box center [368, 261] width 143 height 42
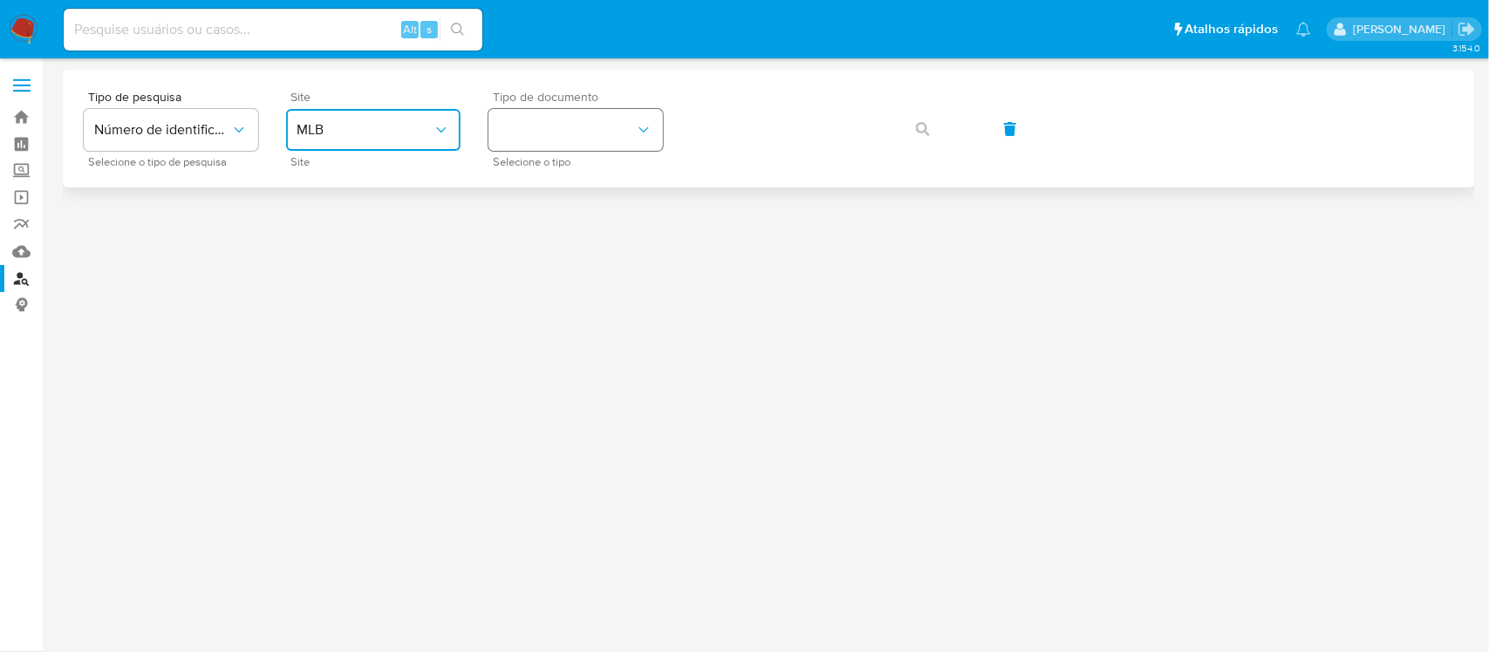
click at [608, 132] on button "identificationType" at bounding box center [575, 130] width 174 height 42
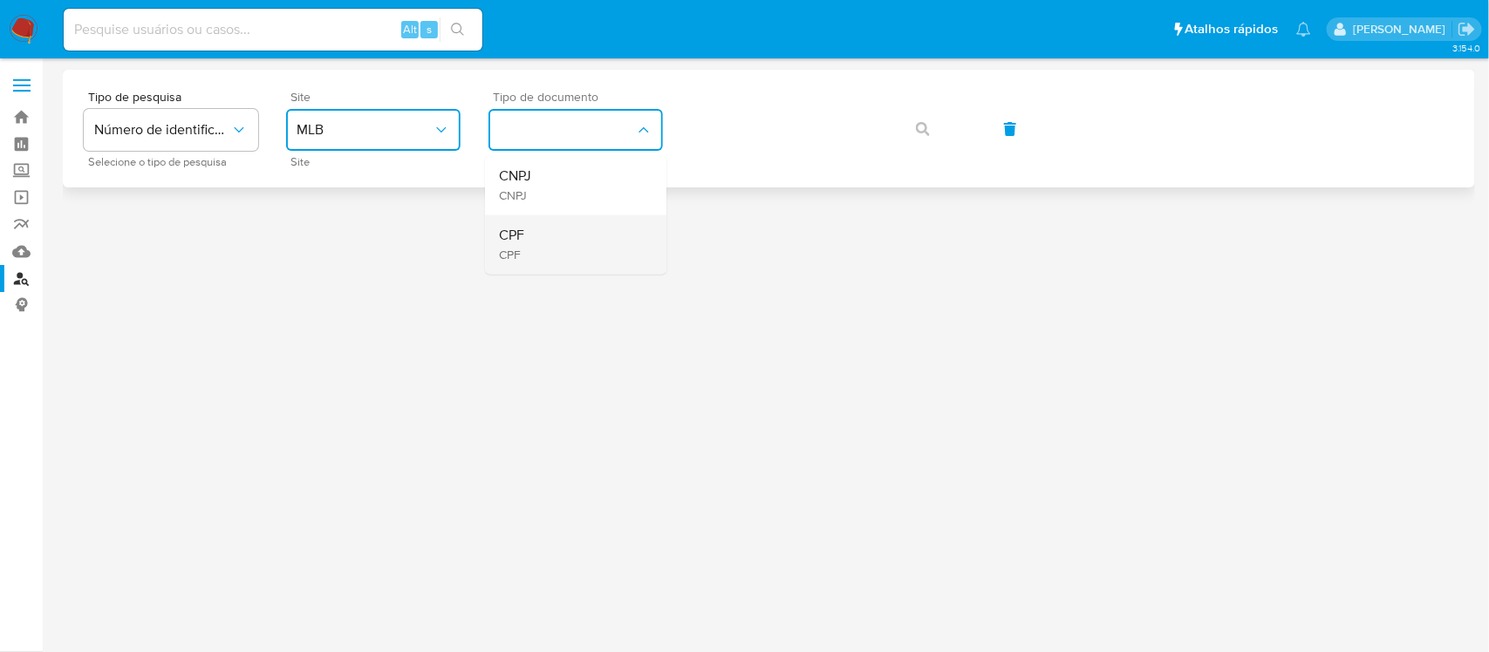
click at [551, 229] on div "CPF CPF" at bounding box center [570, 244] width 143 height 59
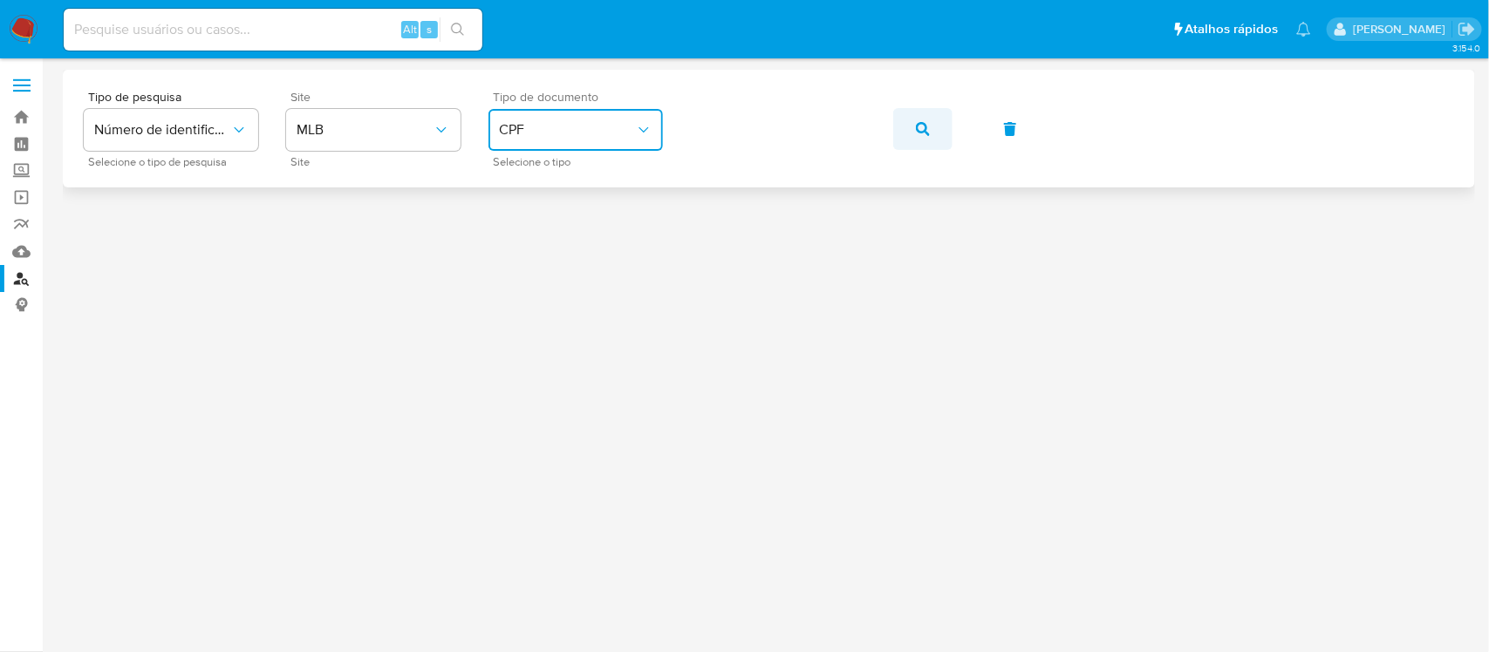
click at [913, 133] on button "button" at bounding box center [922, 129] width 59 height 42
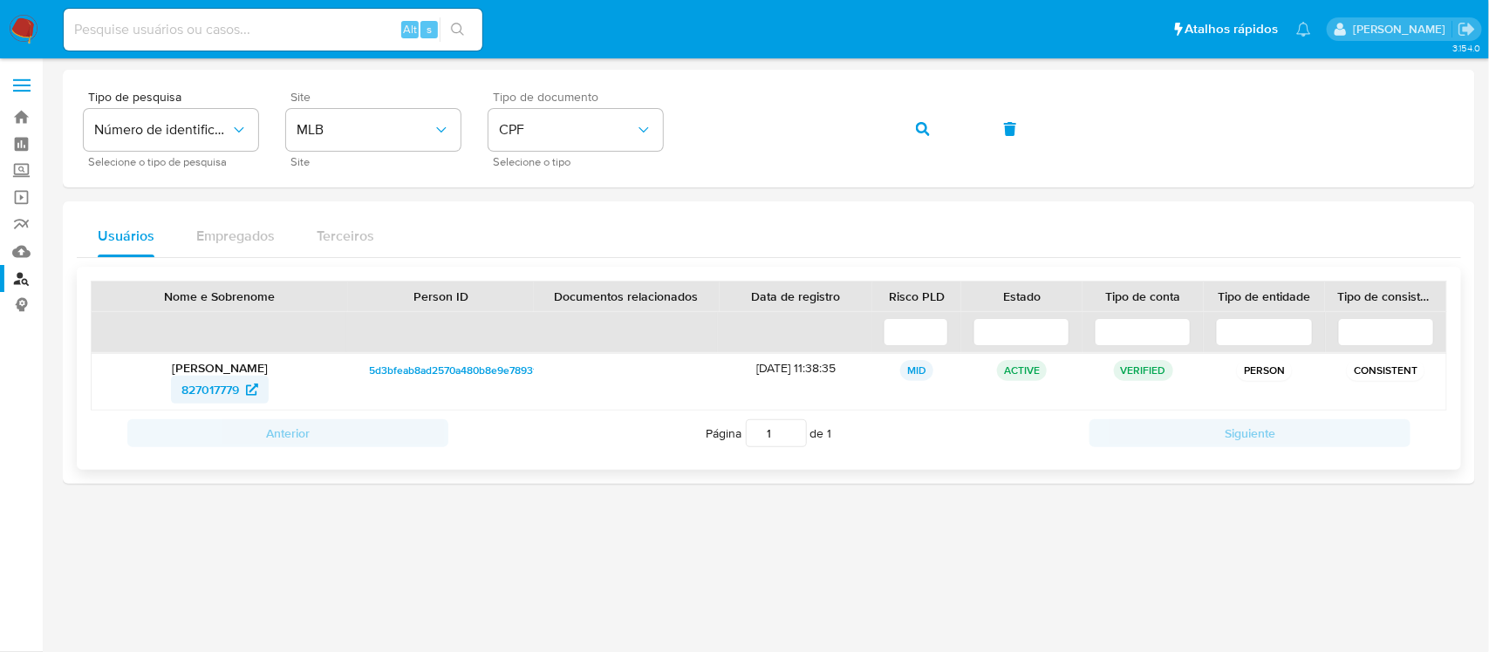
click at [233, 385] on span "827017779" at bounding box center [210, 390] width 58 height 28
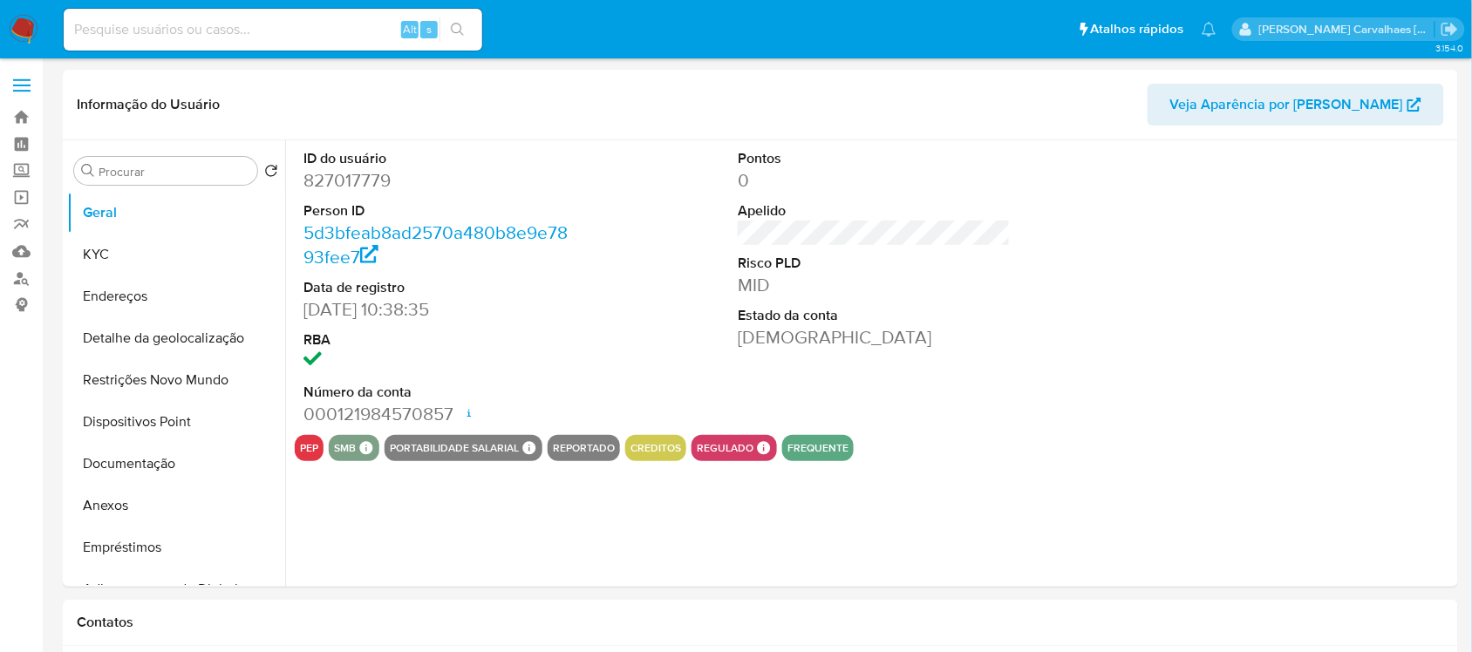
scroll to position [218, 0]
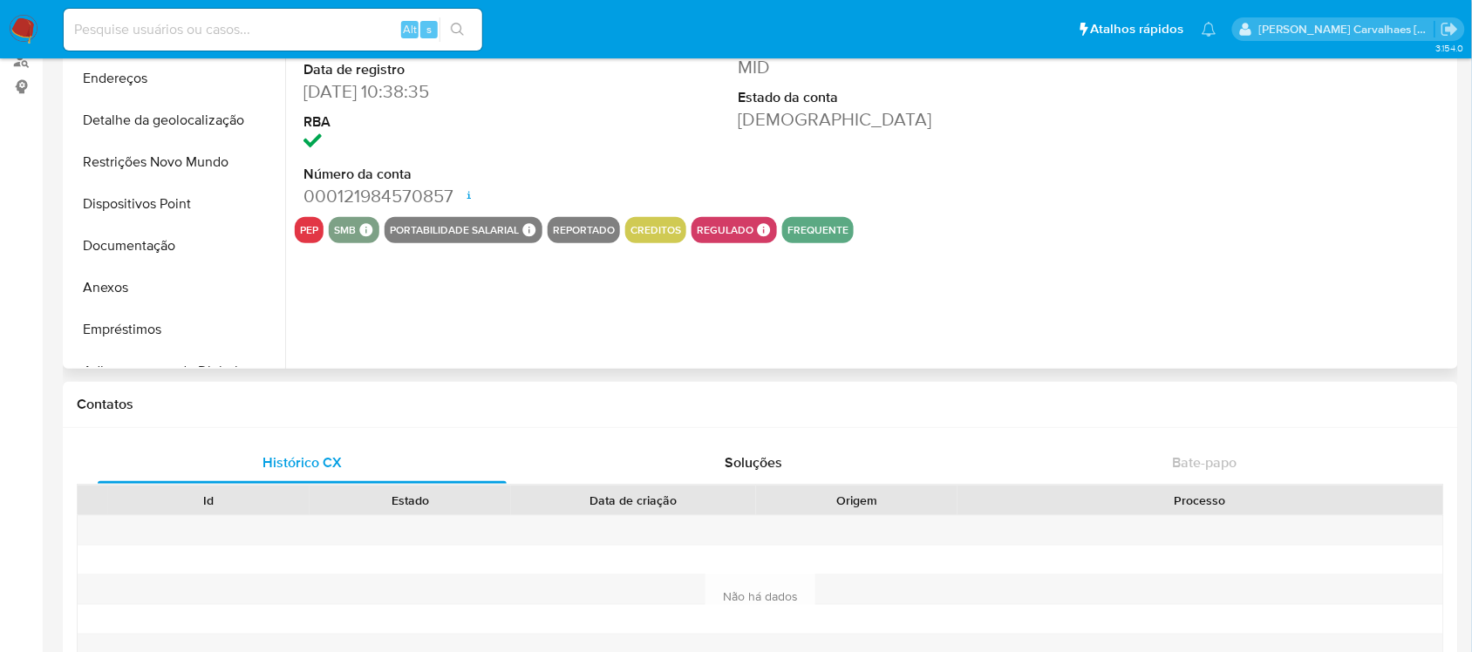
select select "10"
click at [150, 246] on button "Documentação" at bounding box center [169, 246] width 204 height 42
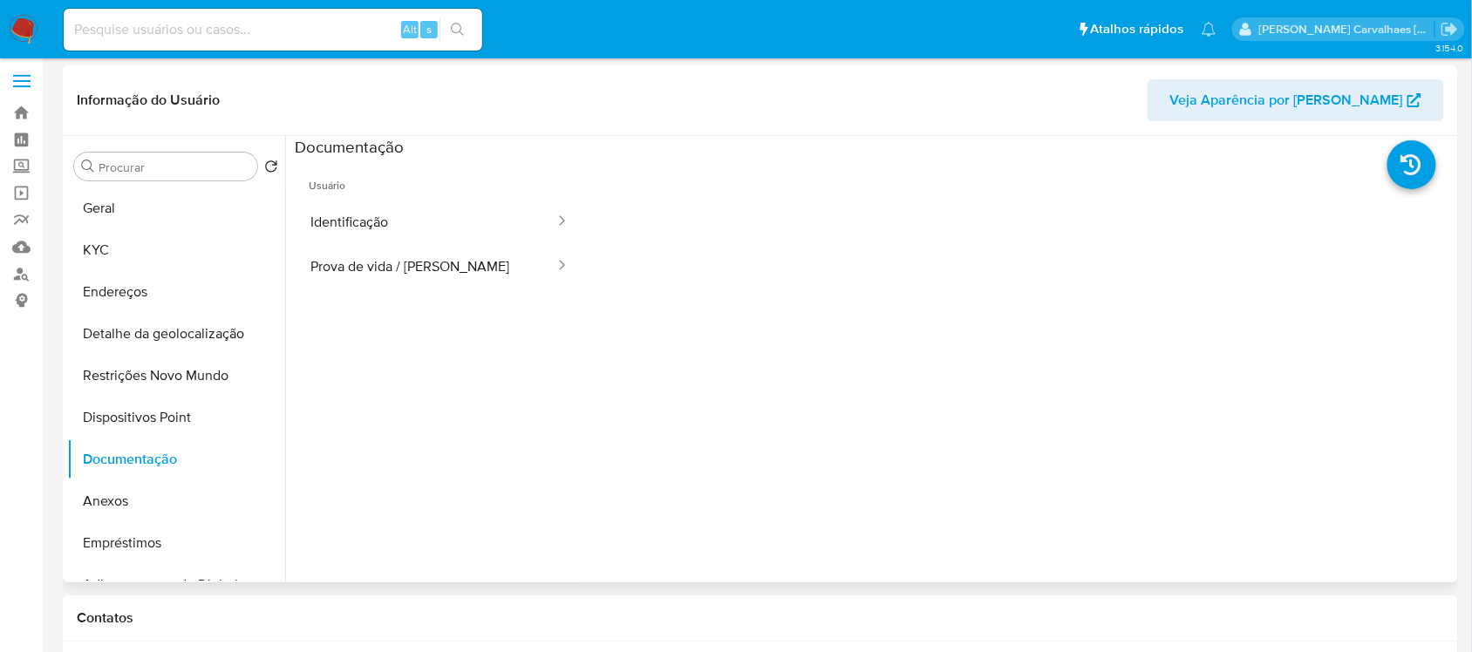
scroll to position [0, 0]
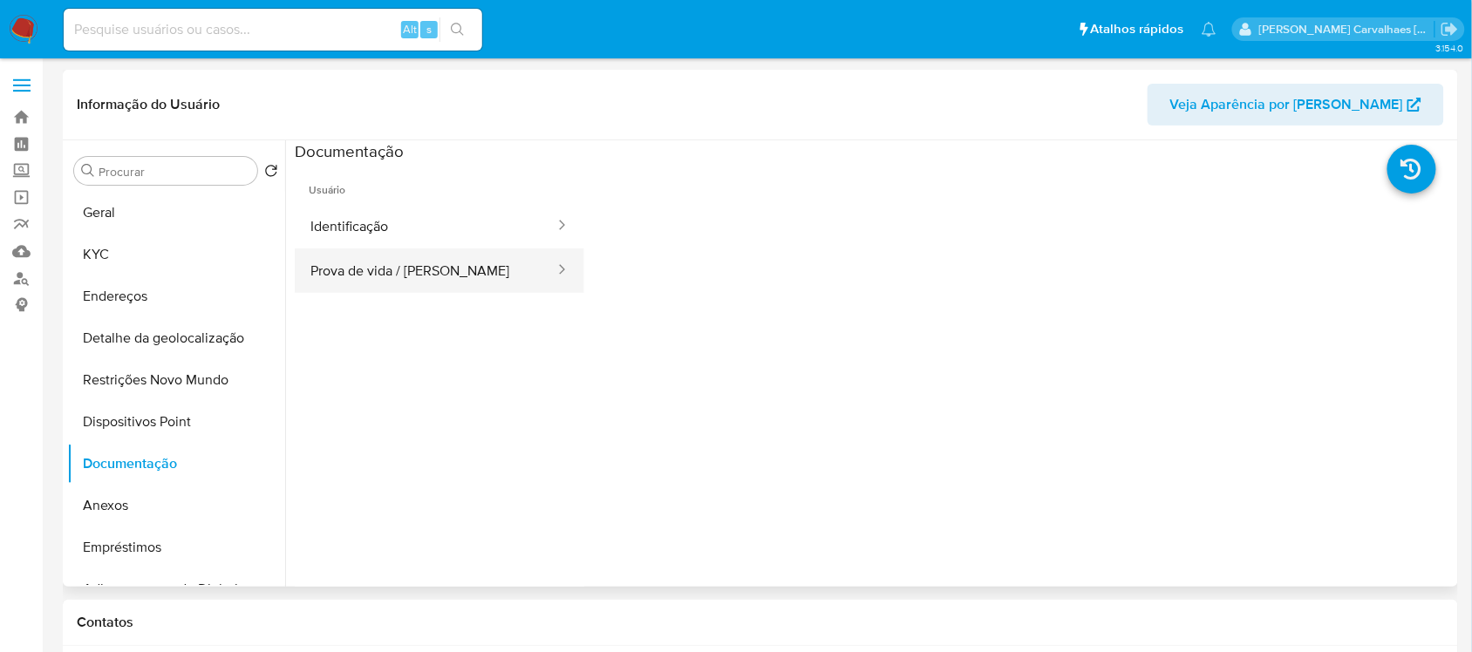
click at [488, 262] on button "Prova de vida / Selfie" at bounding box center [426, 271] width 262 height 44
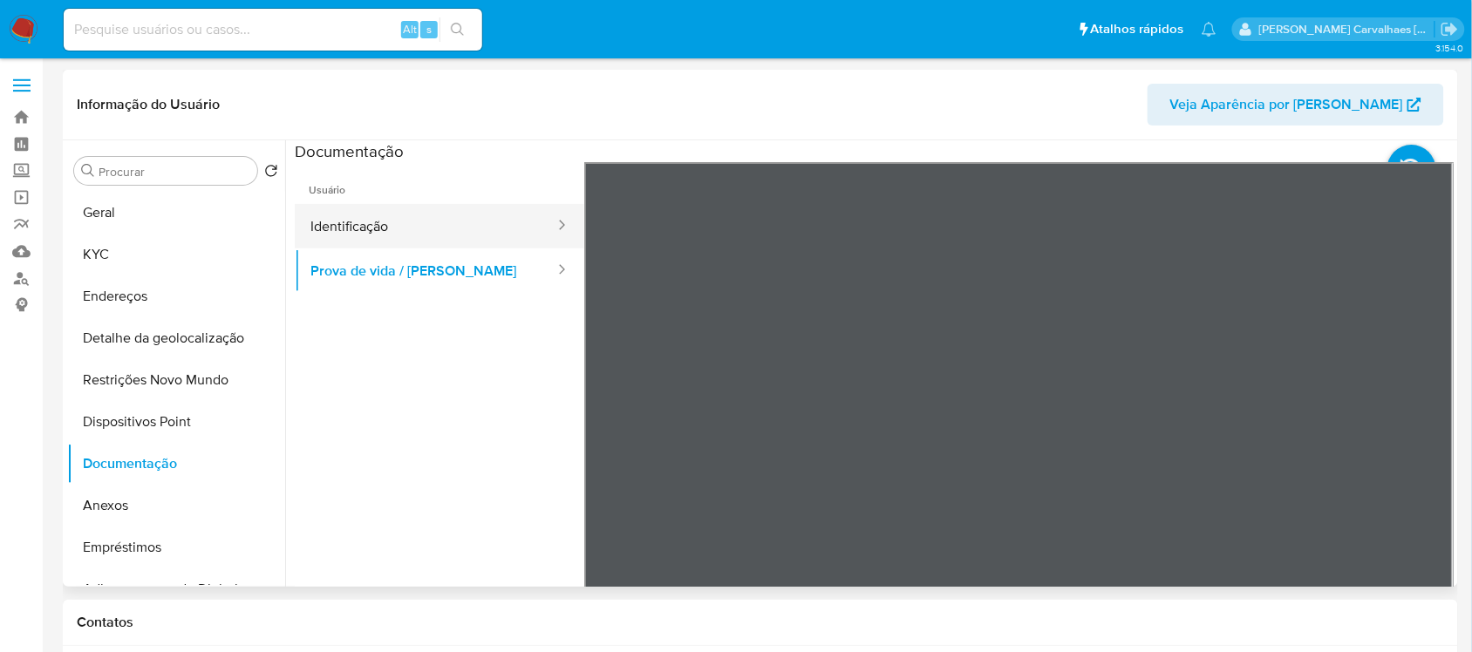
click at [368, 215] on button "Identificação" at bounding box center [426, 226] width 262 height 44
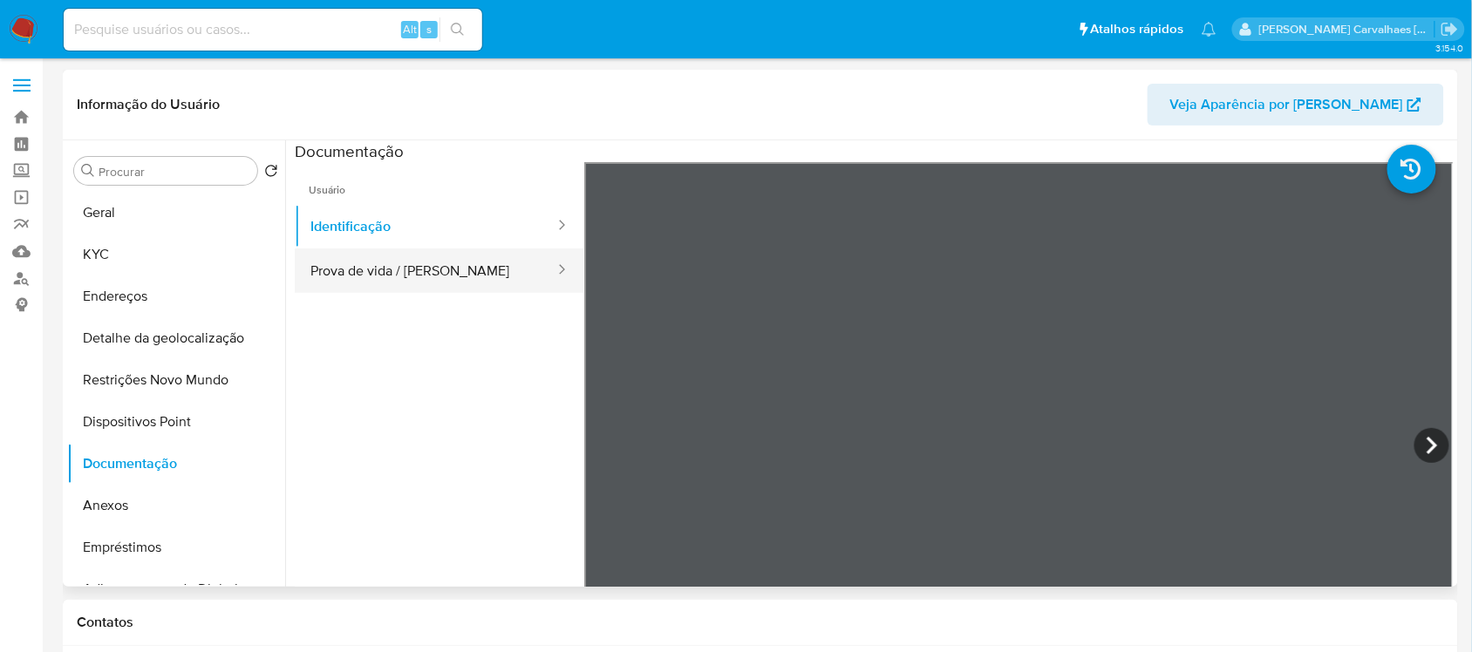
click at [460, 276] on button "Prova de vida / Selfie" at bounding box center [426, 271] width 262 height 44
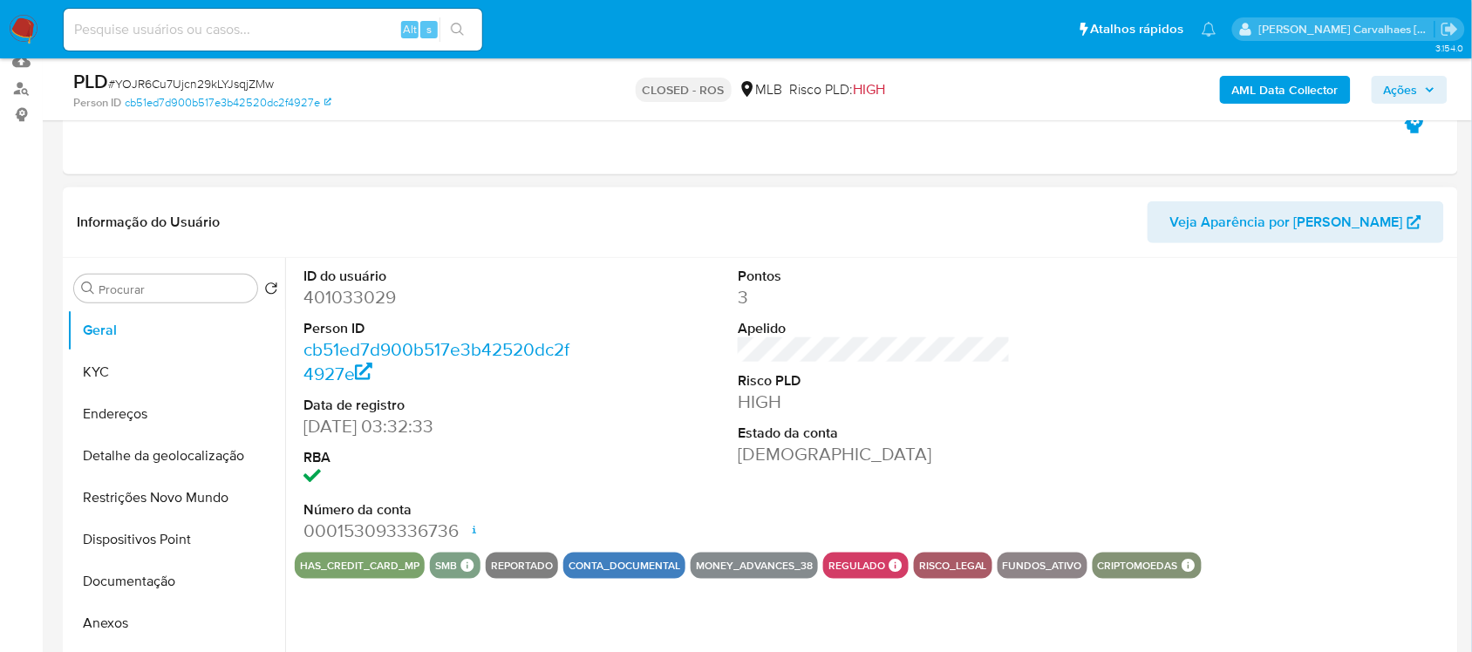
scroll to position [218, 0]
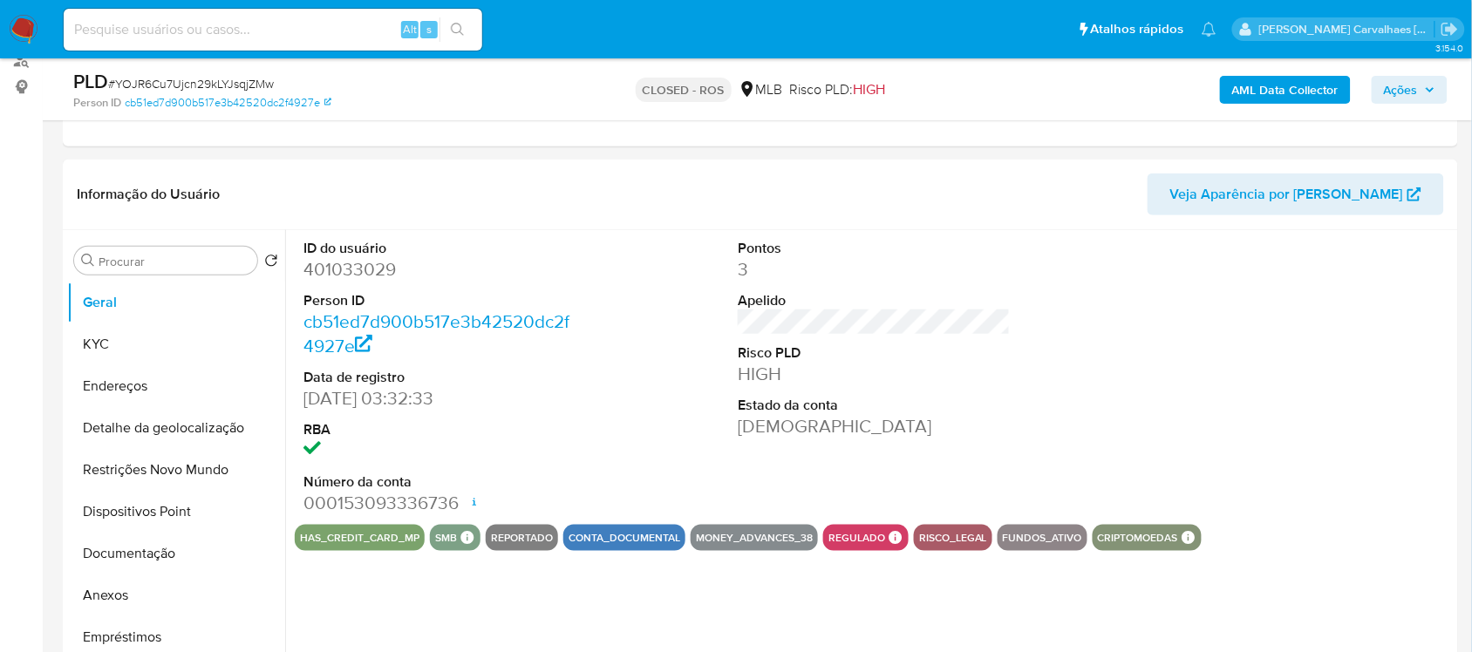
select select "10"
click at [20, 28] on img at bounding box center [24, 30] width 30 height 30
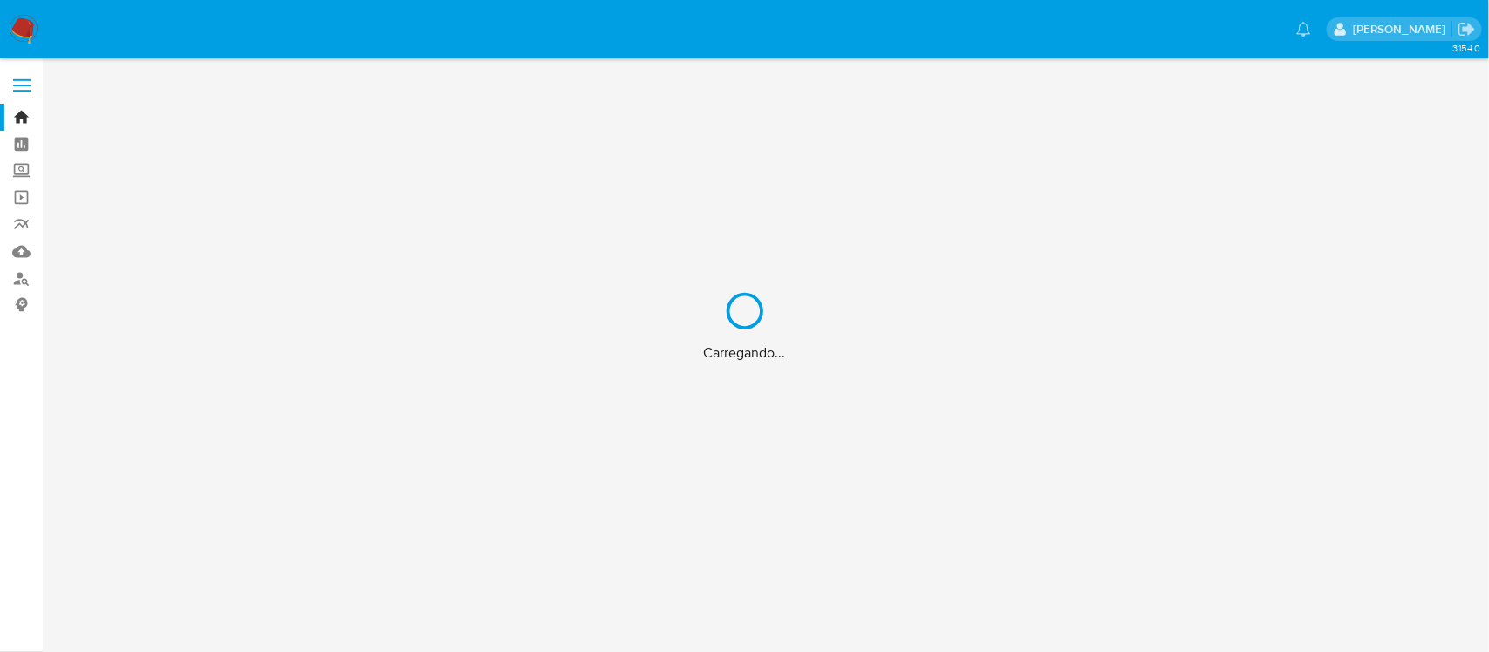
click at [18, 120] on div "Carregando..." at bounding box center [744, 326] width 1489 height 652
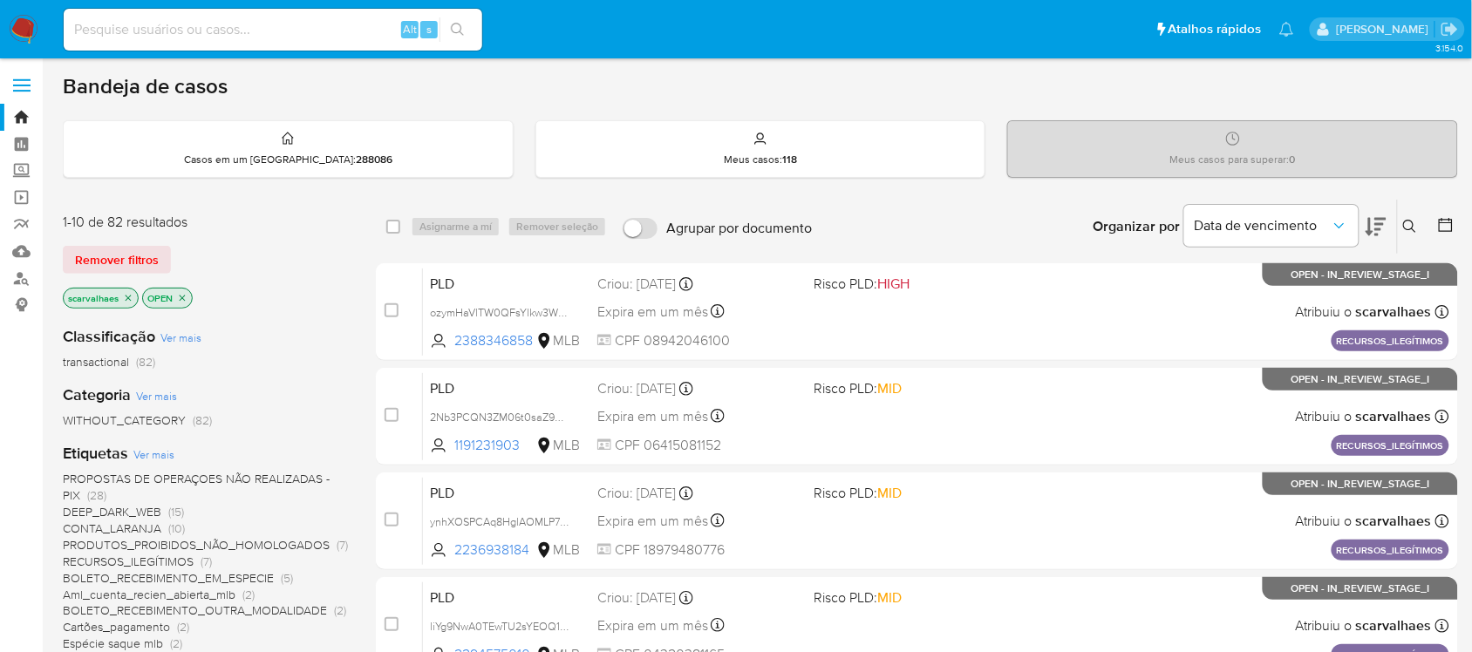
click at [129, 295] on icon "close-filter" at bounding box center [128, 298] width 10 height 10
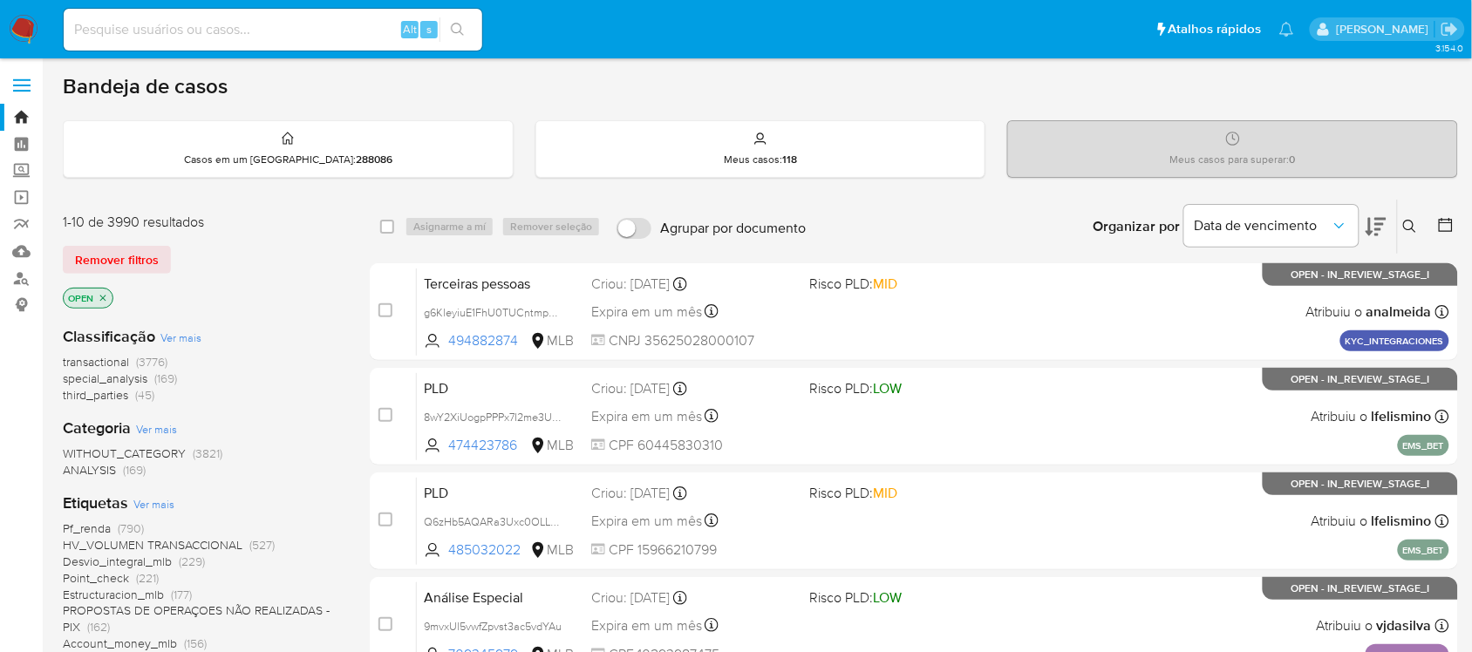
click at [102, 295] on icon "close-filter" at bounding box center [103, 298] width 10 height 10
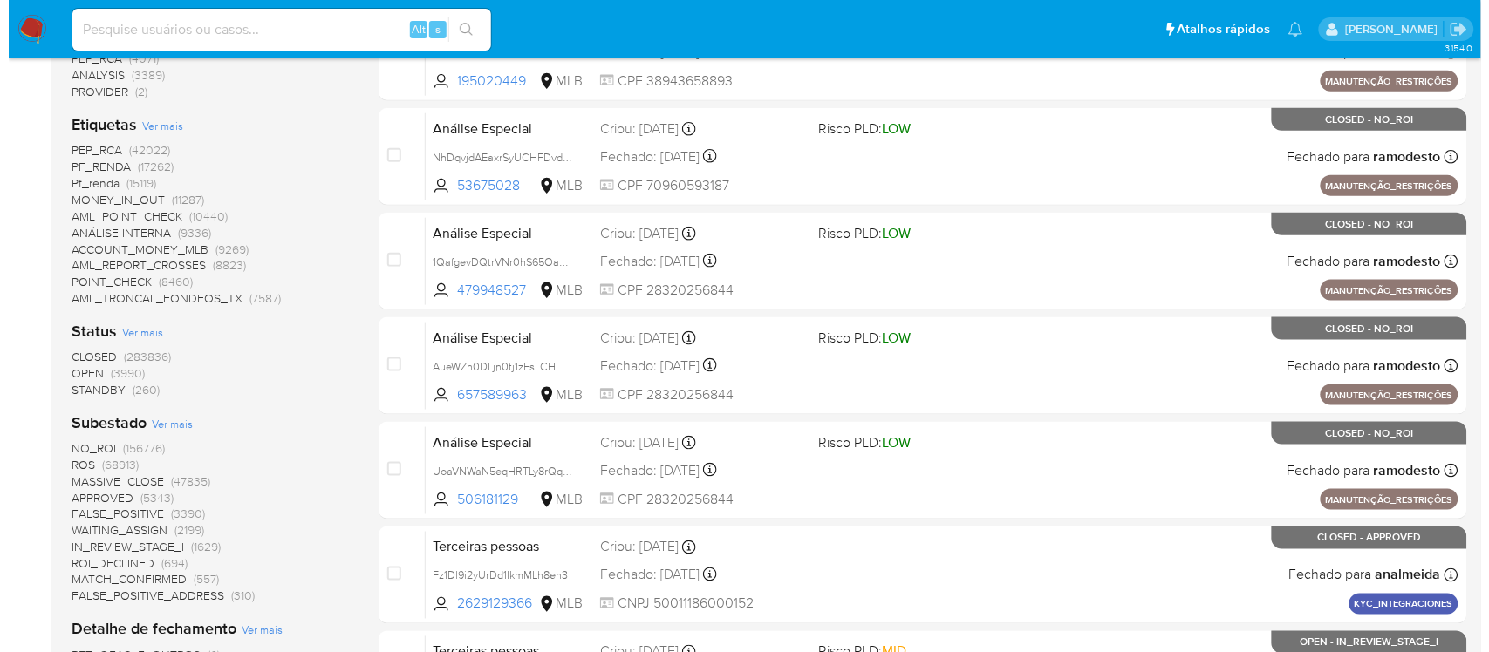
scroll to position [436, 0]
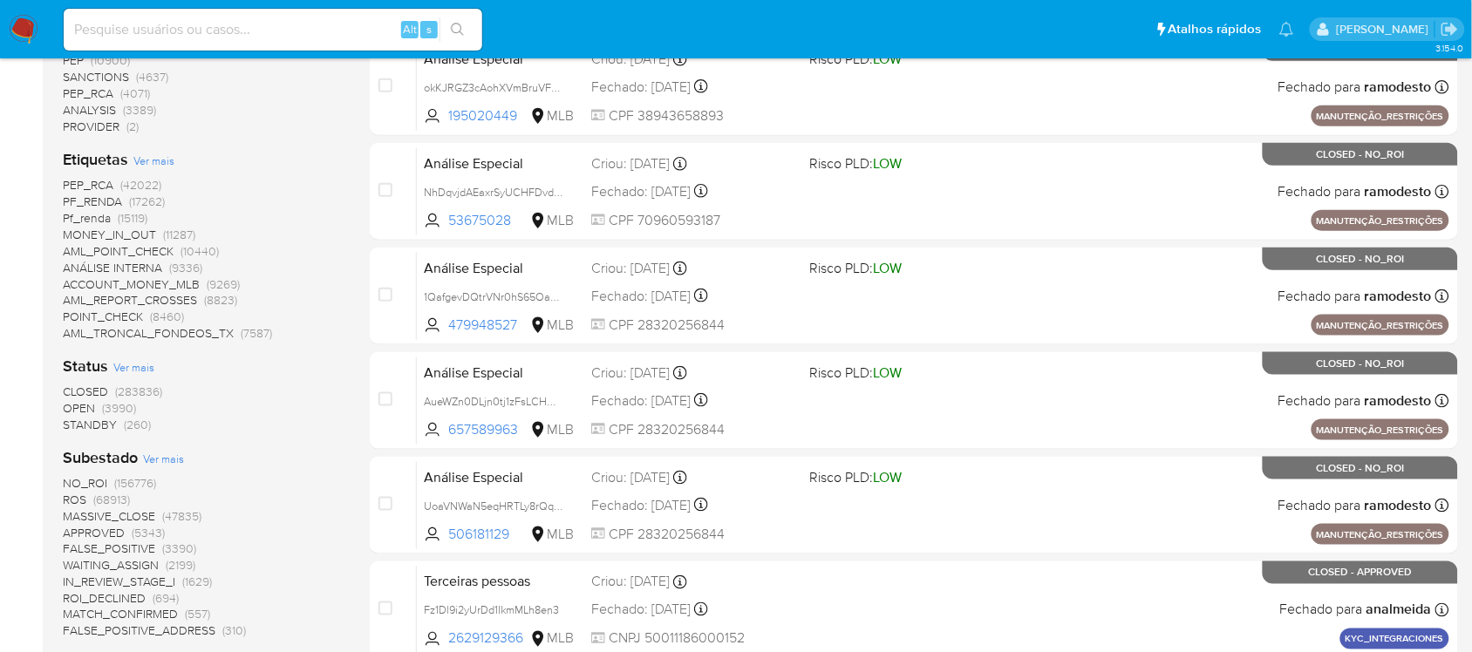
click at [150, 159] on span "Ver mais" at bounding box center [153, 161] width 41 height 16
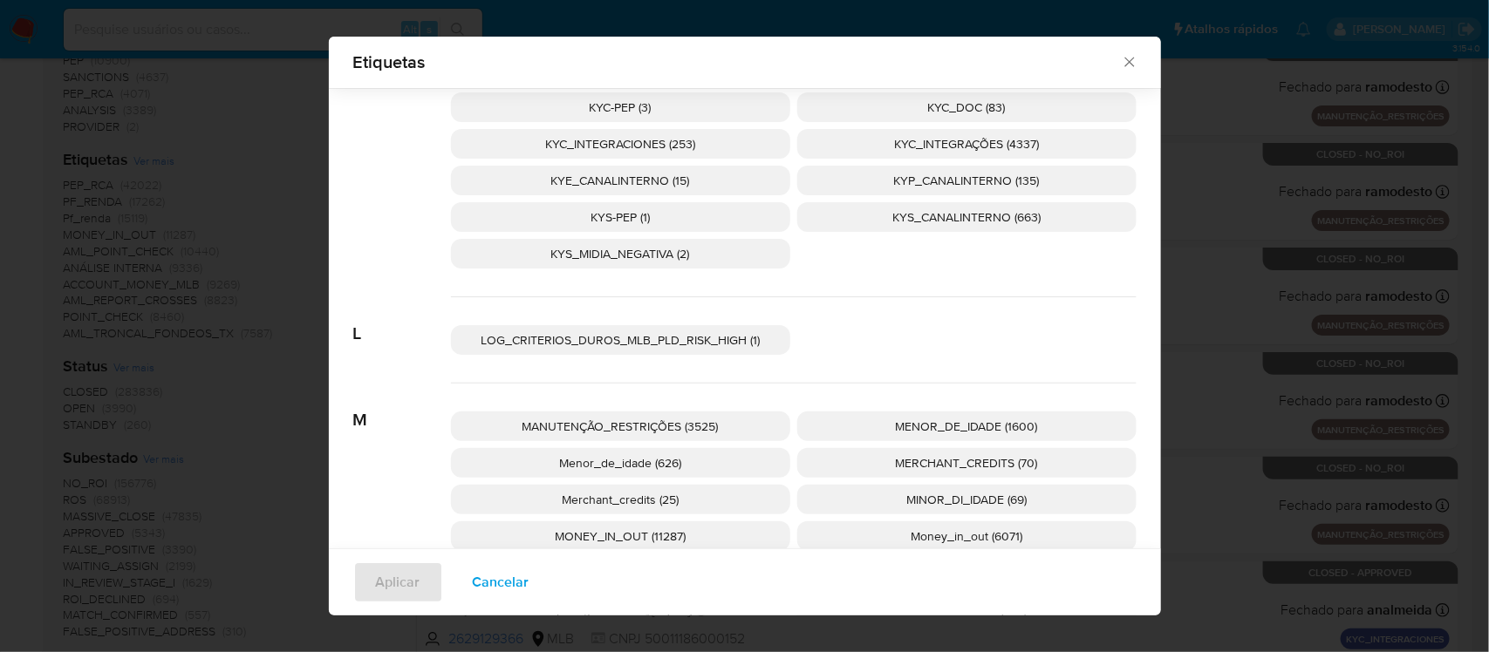
scroll to position [2930, 0]
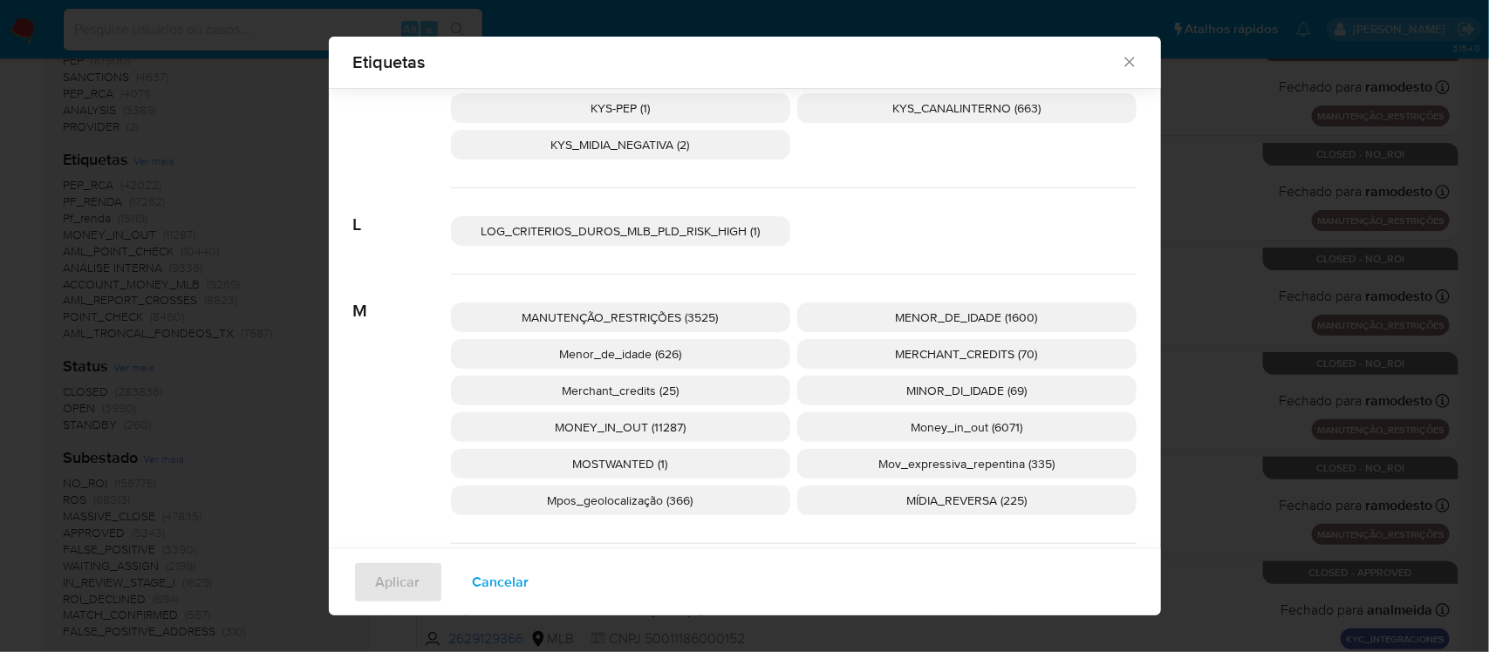
click at [890, 465] on span "Mov_expressiva_repentina (335)" at bounding box center [966, 463] width 176 height 17
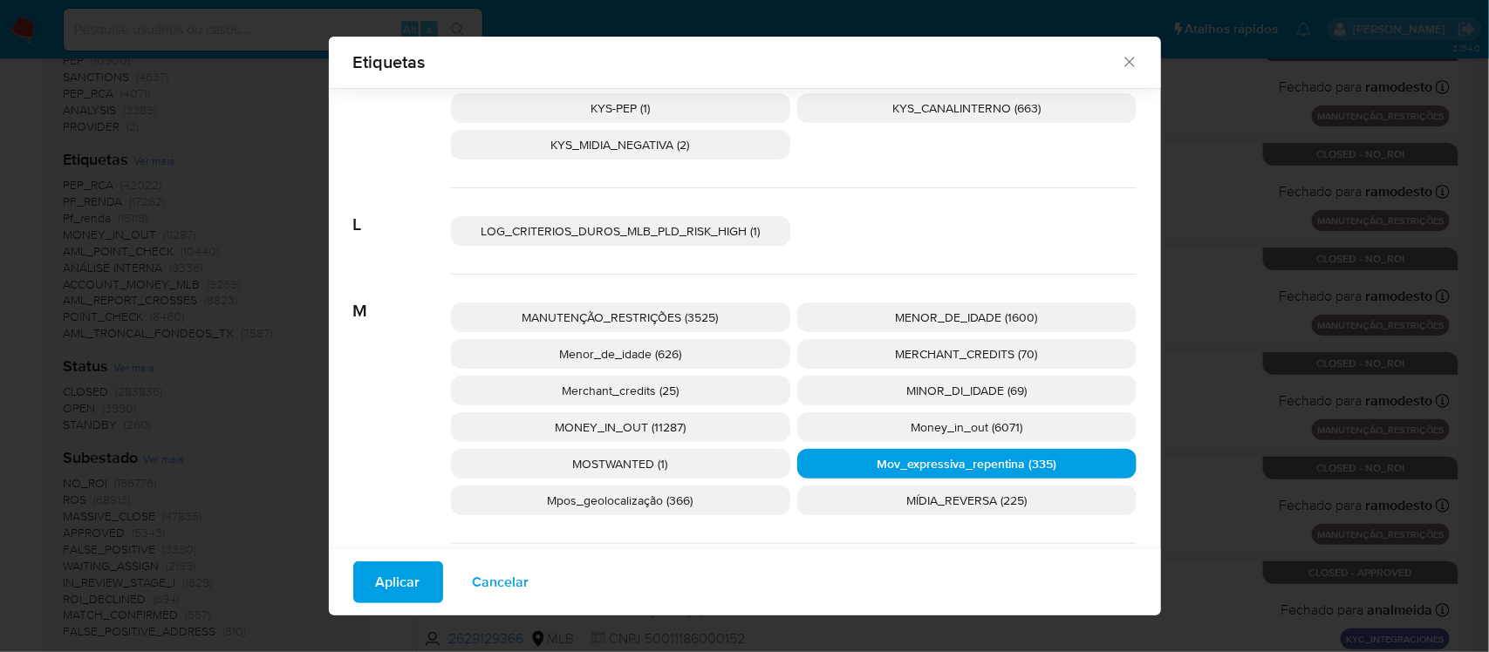
click at [401, 578] on span "Aplicar" at bounding box center [398, 582] width 44 height 38
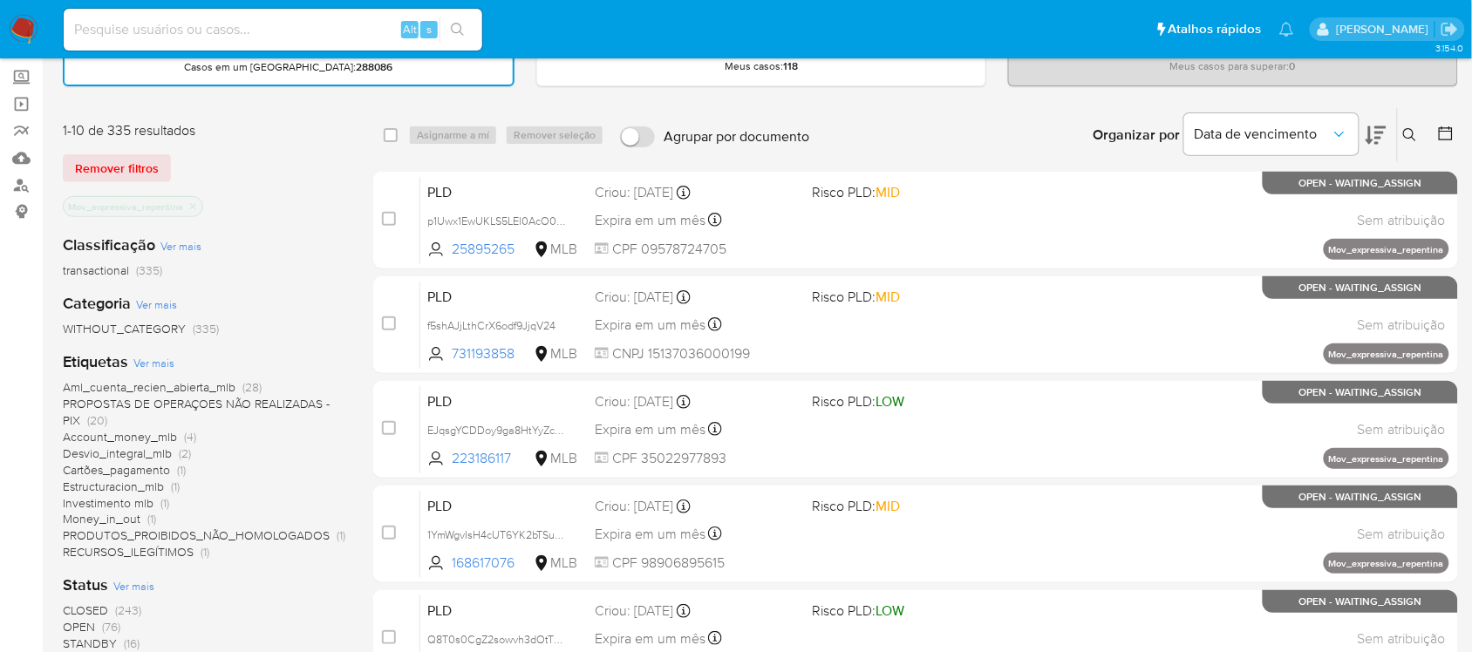
scroll to position [327, 0]
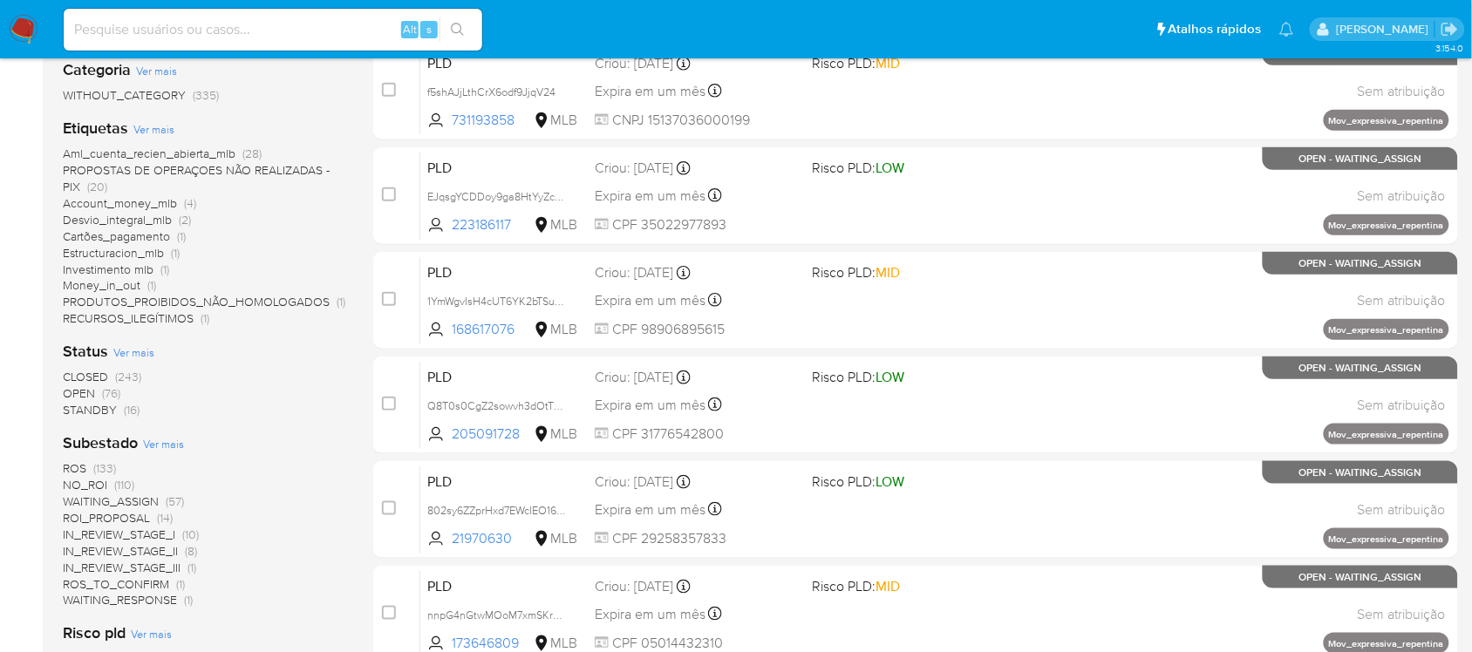
click at [71, 464] on span "ROS" at bounding box center [75, 468] width 24 height 17
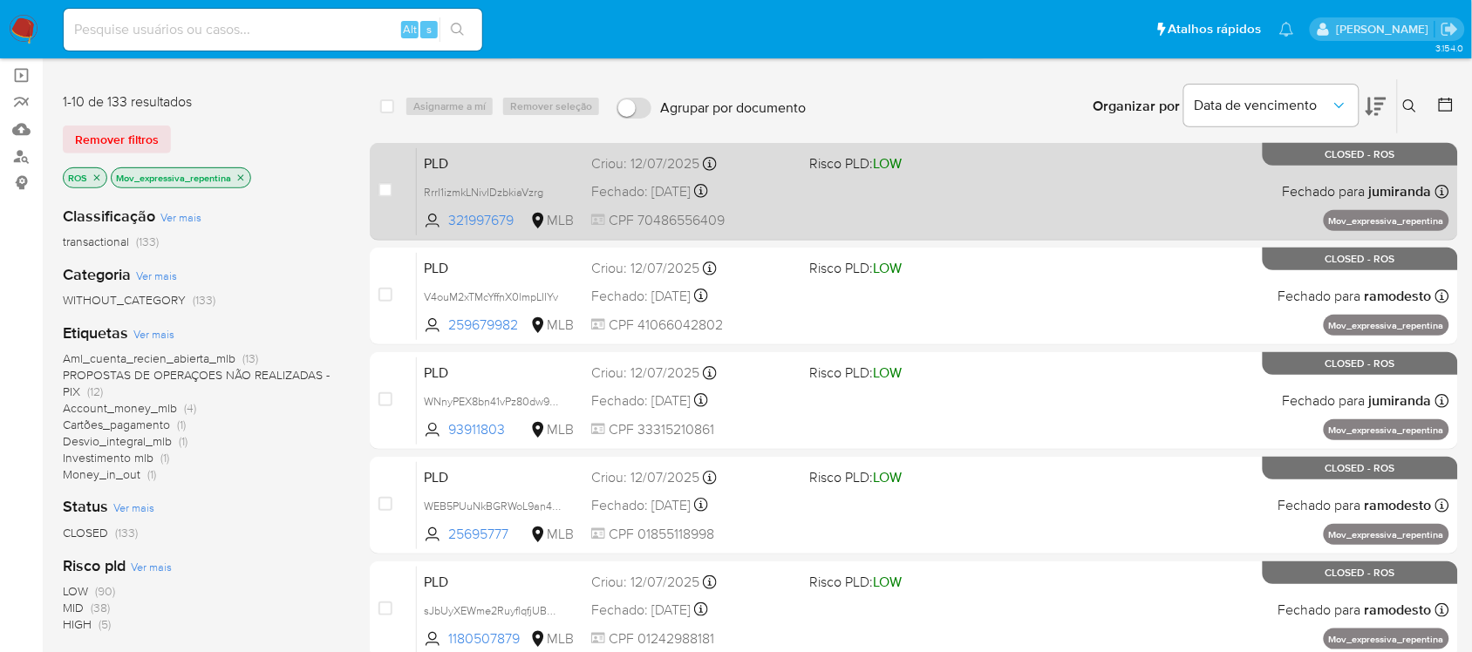
scroll to position [109, 0]
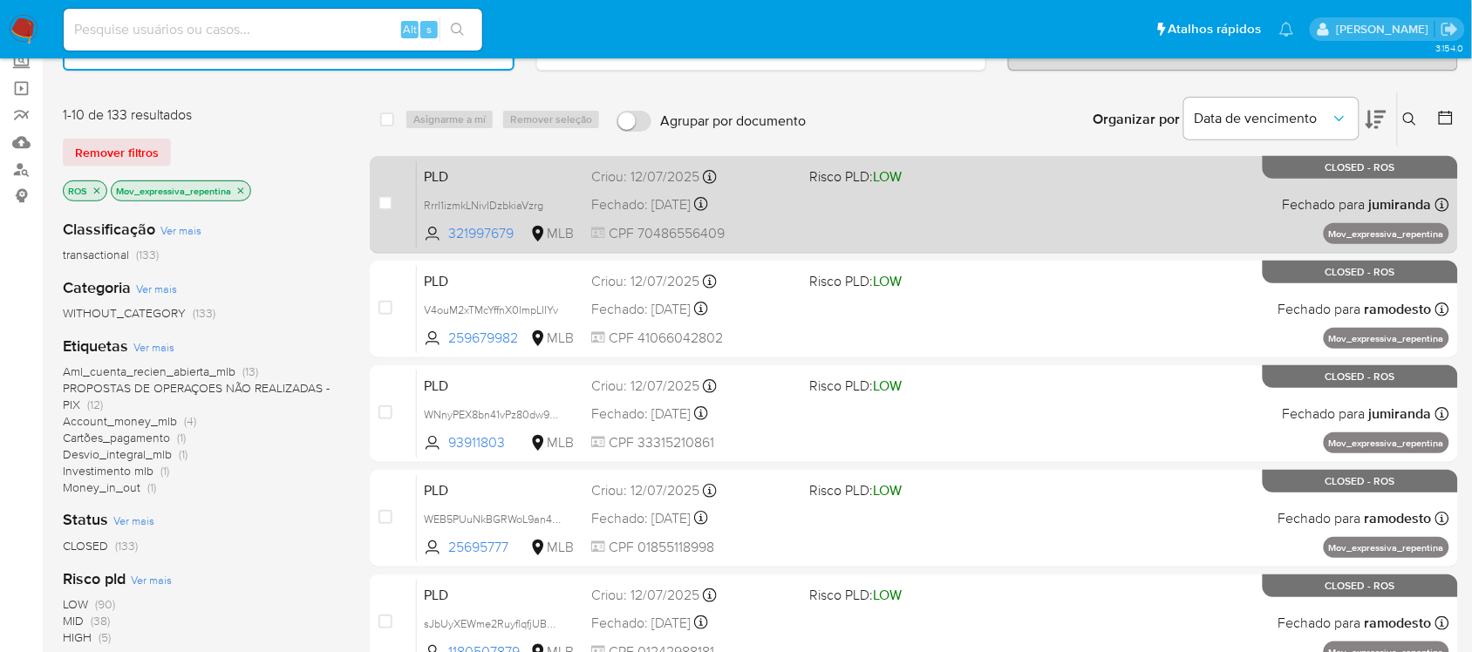
click at [802, 223] on div "PLD RrrI1izmkLNivIDzbkiaVzrg 321997679 MLB Risco PLD: LOW Criou: 12/07/2025 Cri…" at bounding box center [933, 204] width 1033 height 88
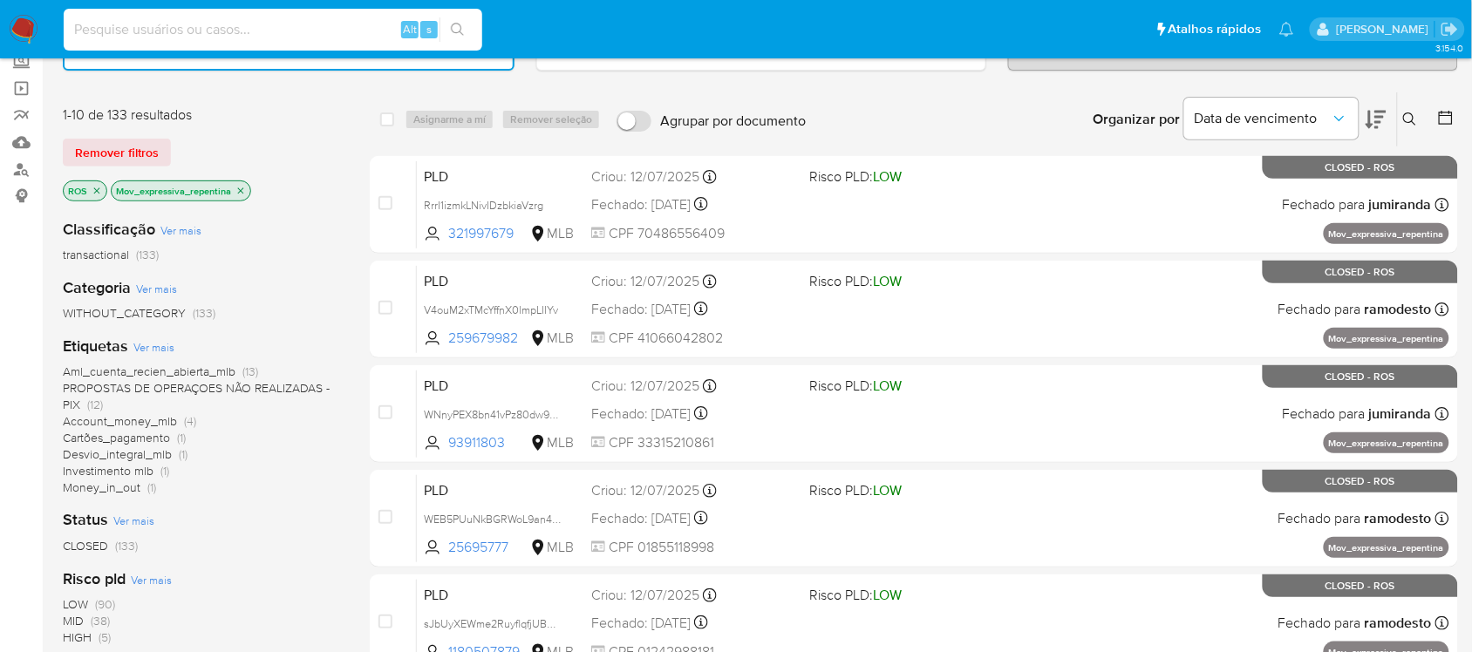
paste input "xMSXpxf2kX8pgRJE63k8DrZm"
type input "xMSXpxf2kX8pgRJE63k8DrZm"
click at [453, 23] on icon "search-icon" at bounding box center [458, 30] width 14 height 14
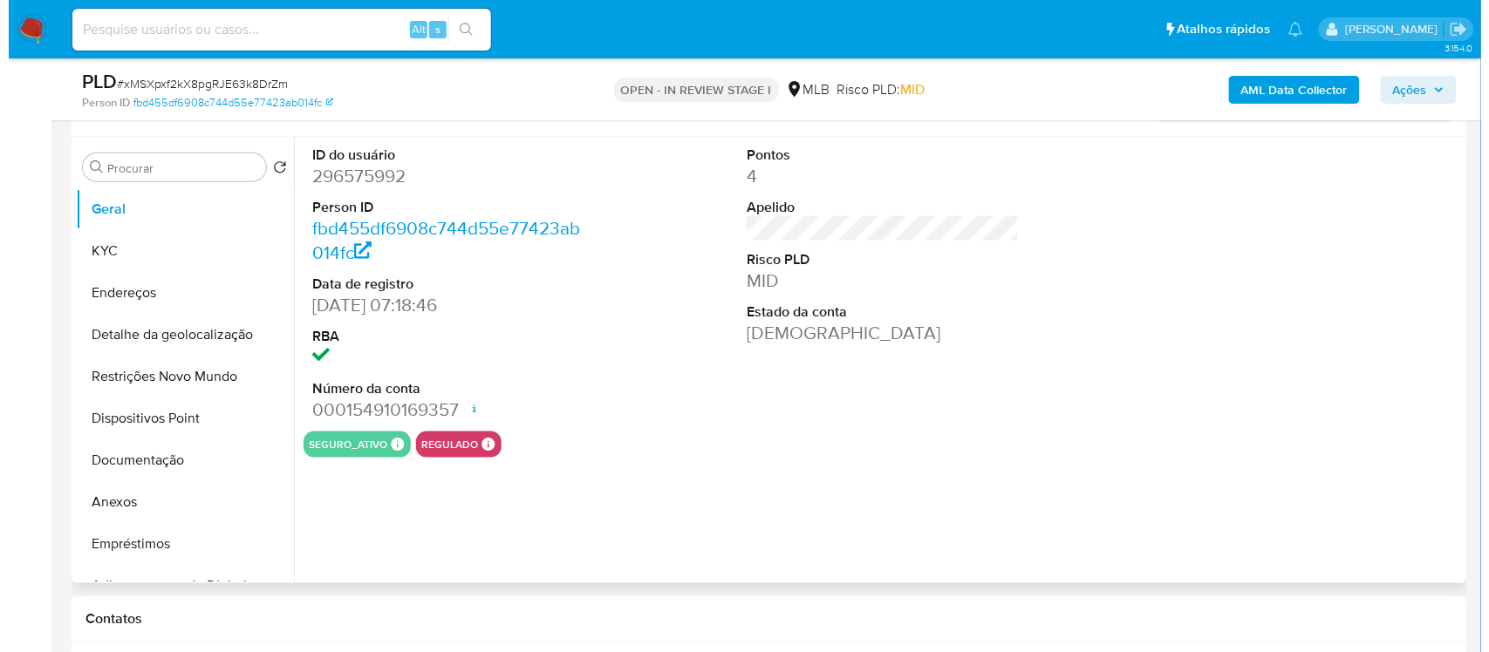
scroll to position [327, 0]
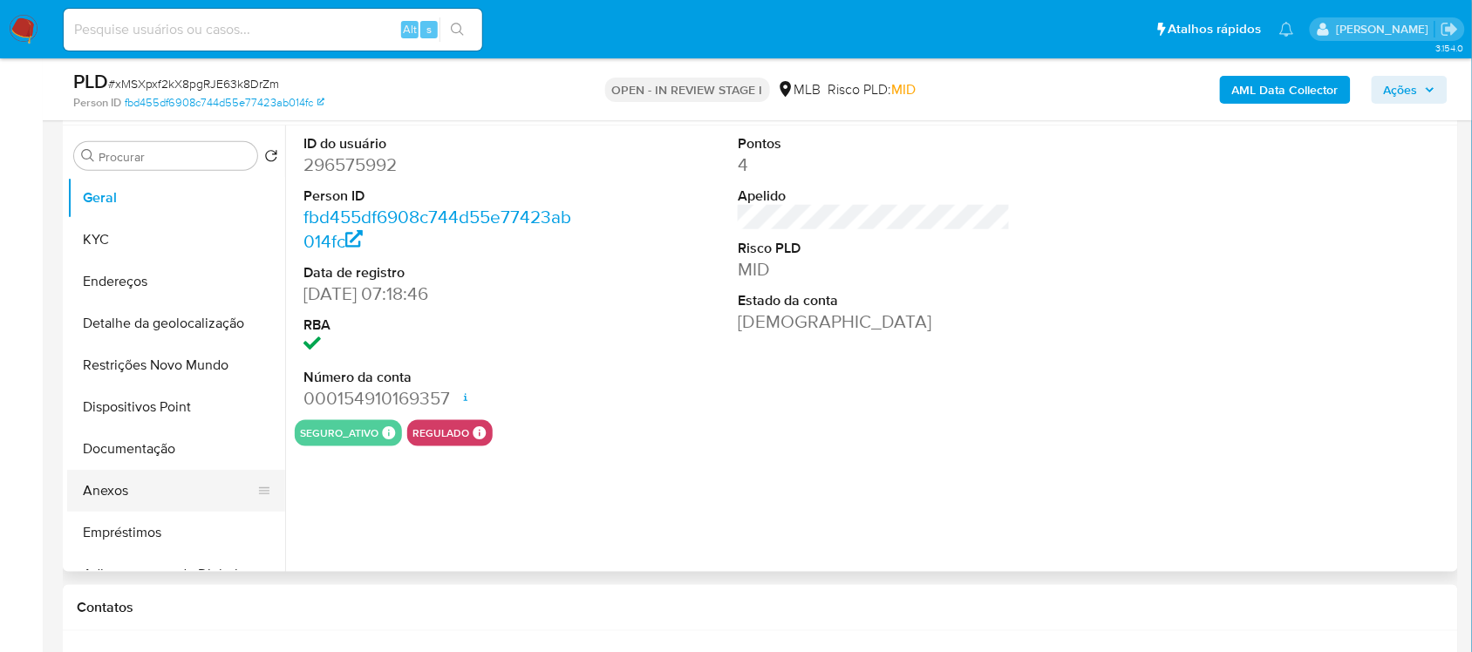
click at [115, 490] on button "Anexos" at bounding box center [169, 491] width 204 height 42
select select "10"
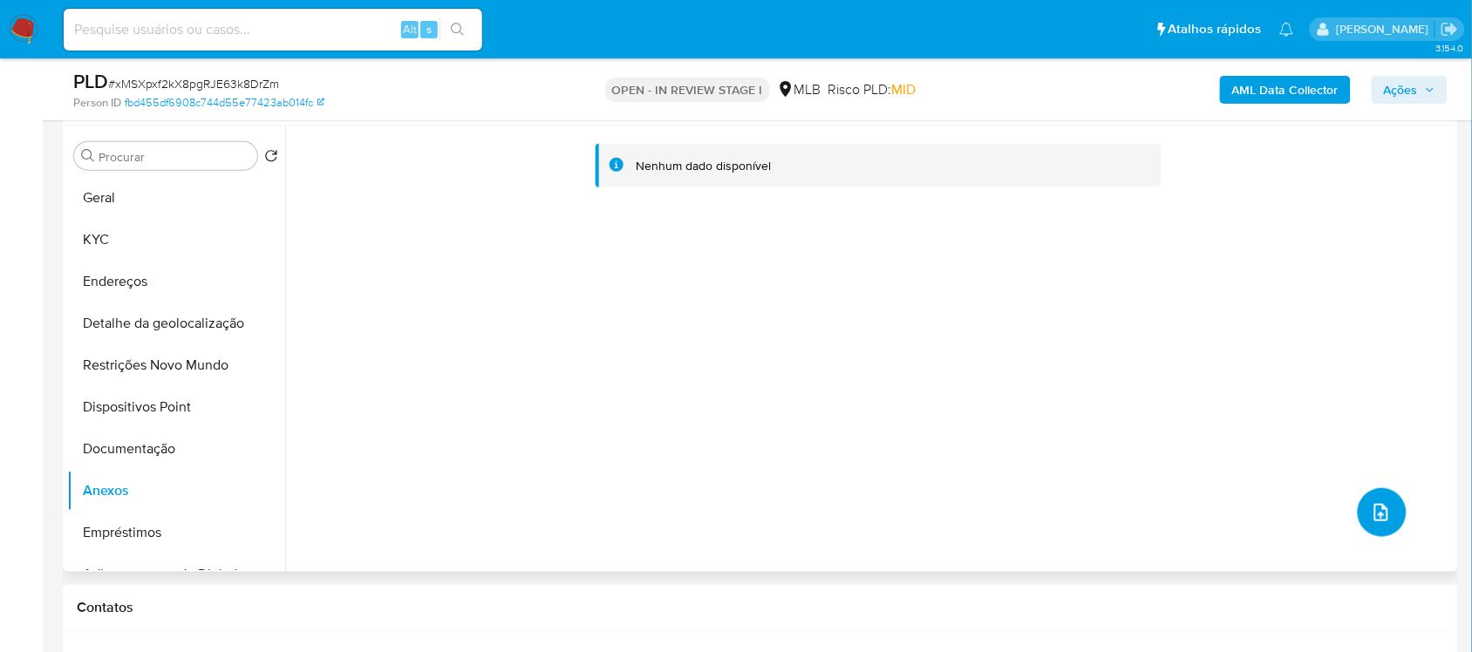
click at [1375, 513] on icon "upload-file" at bounding box center [1381, 512] width 14 height 17
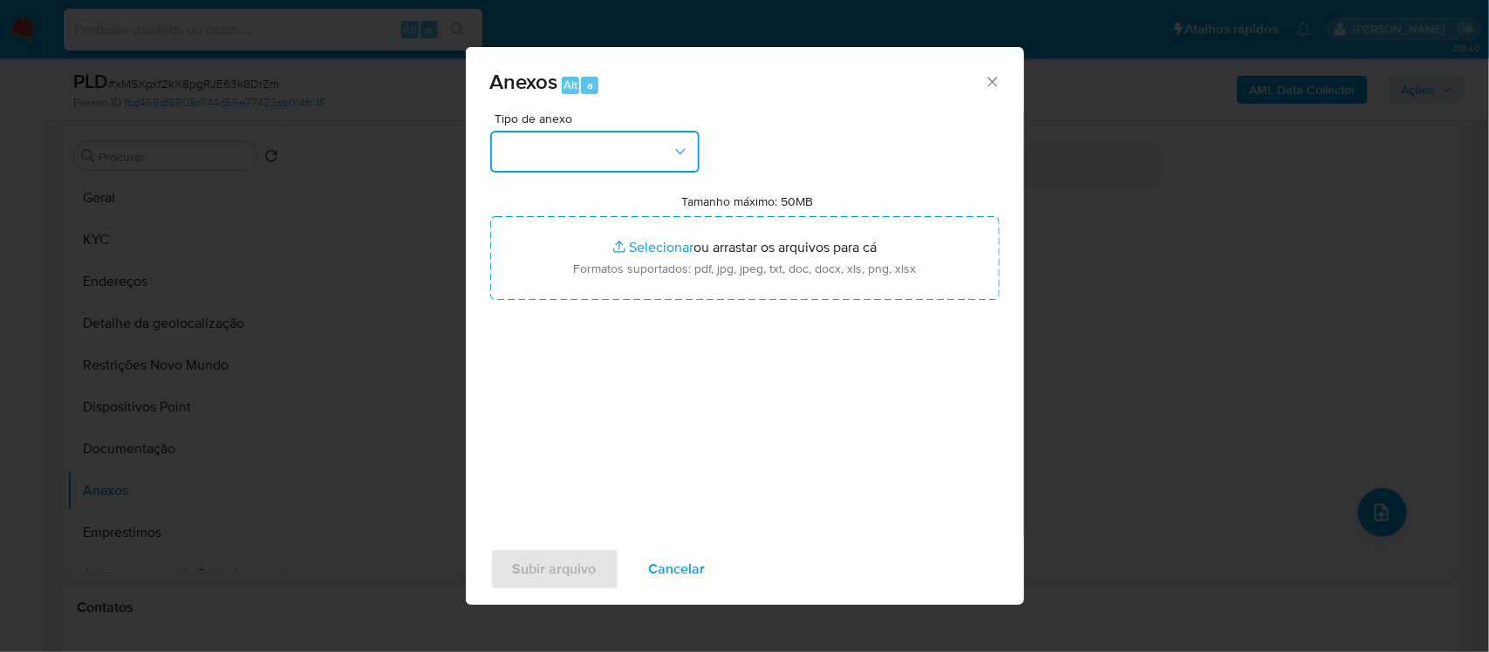
click at [659, 146] on button "button" at bounding box center [594, 152] width 209 height 42
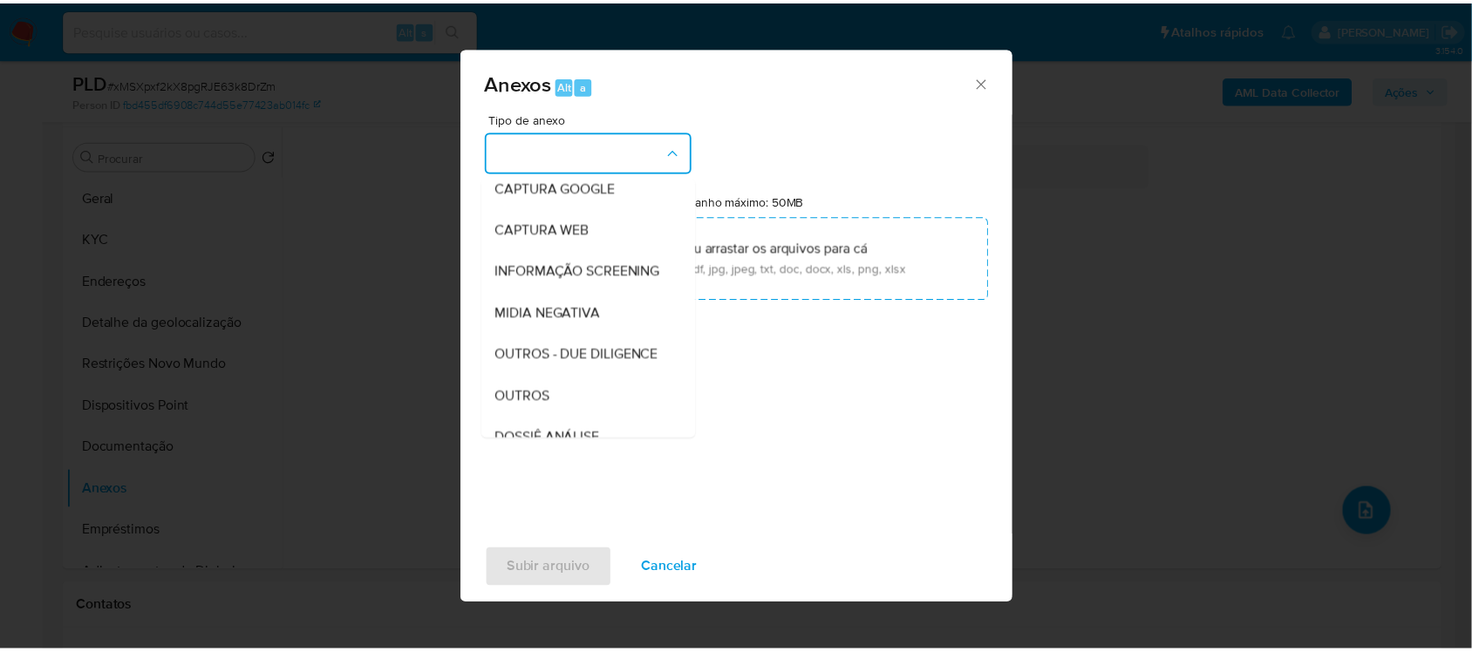
scroll to position [218, 0]
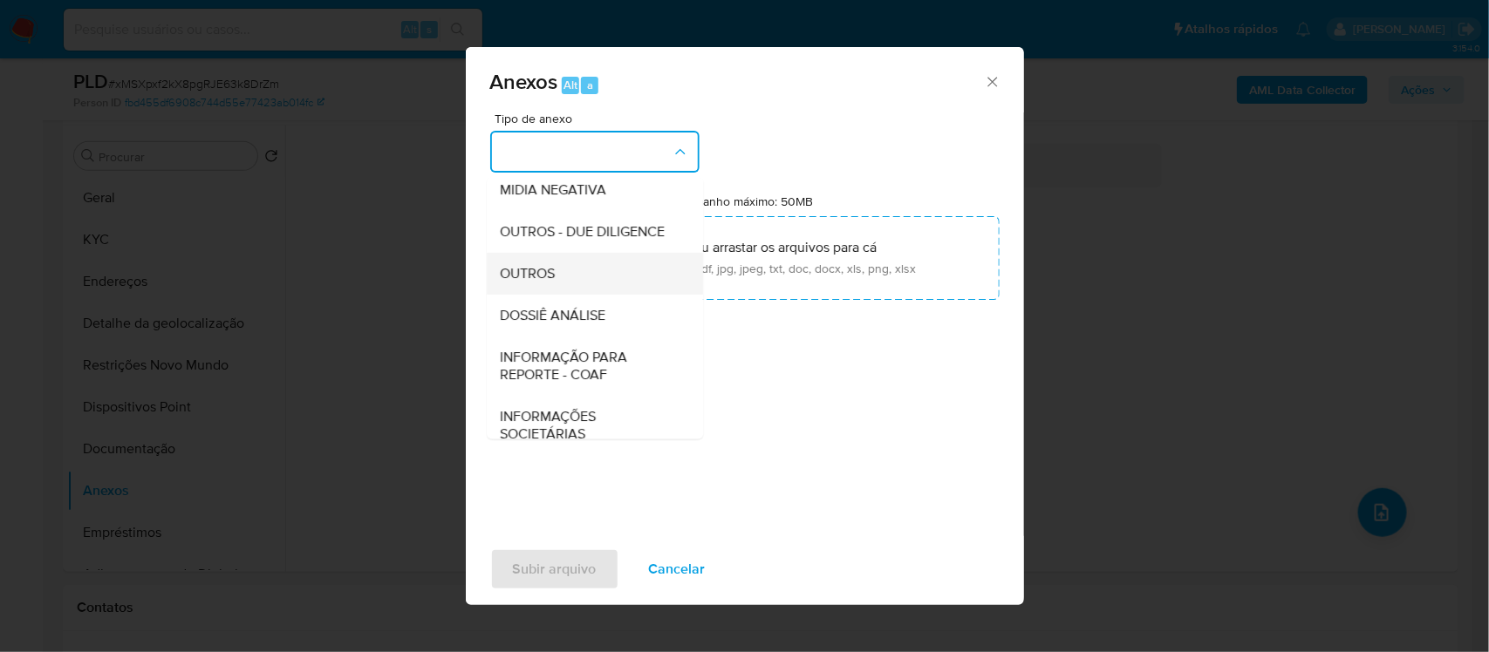
click at [559, 294] on div "OUTROS" at bounding box center [590, 273] width 178 height 42
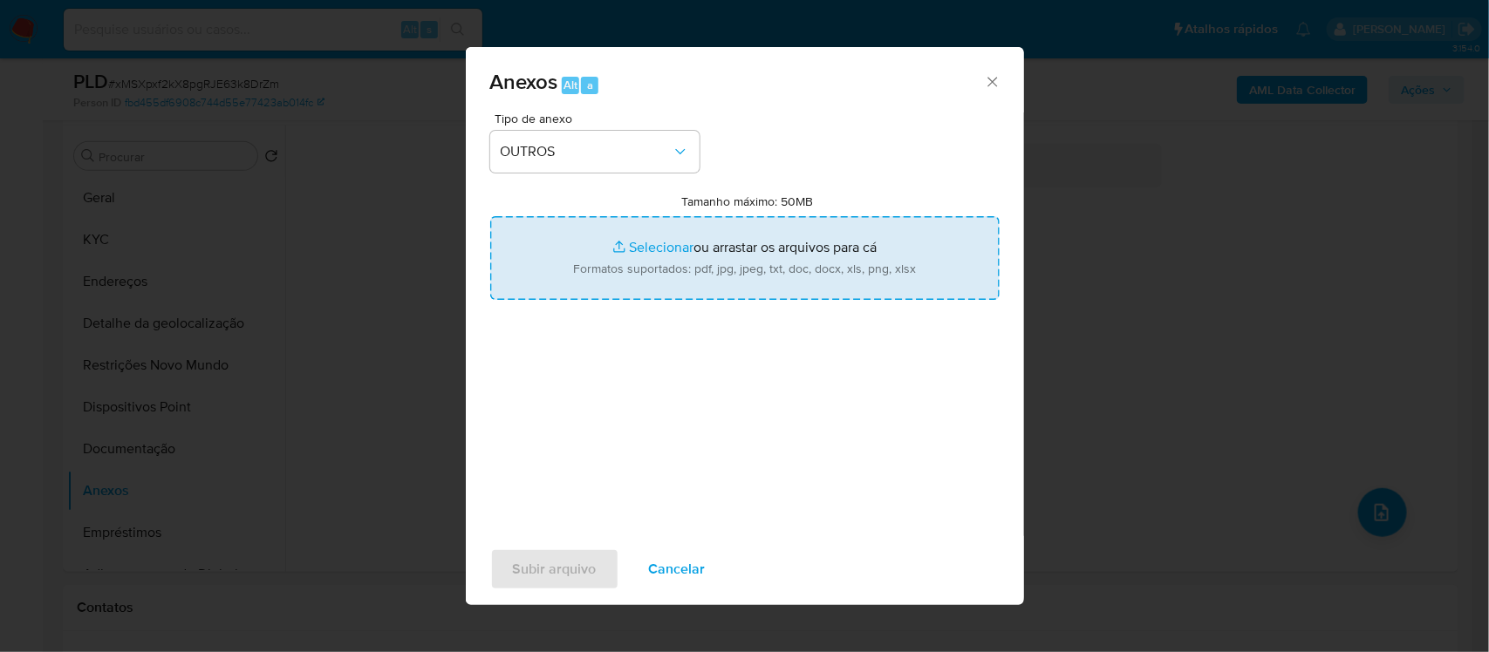
click at [626, 249] on input "Tamanho máximo: 50MB Selecionar arquivos" at bounding box center [744, 258] width 509 height 84
type input "C:\fakepath\Mulan Rodrigo Cesar de Souza 296575992_2025_08_15_14_21_53 - Tabla …"
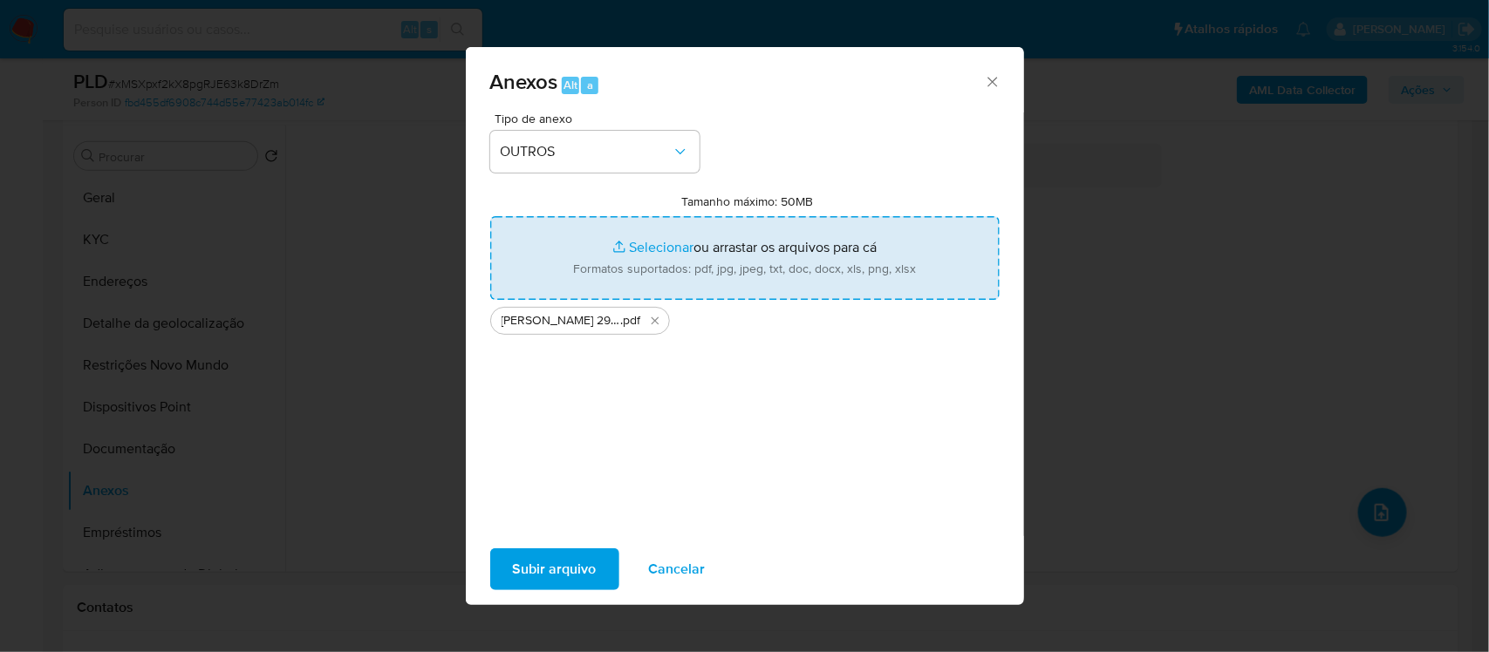
click at [665, 242] on input "Tamanho máximo: 50MB Selecionar arquivos" at bounding box center [744, 258] width 509 height 84
type input "C:\fakepath\SAR - xxxxx - CPF 10823350614 - RODRIGO CESAR DE SOUZA (1).pdf"
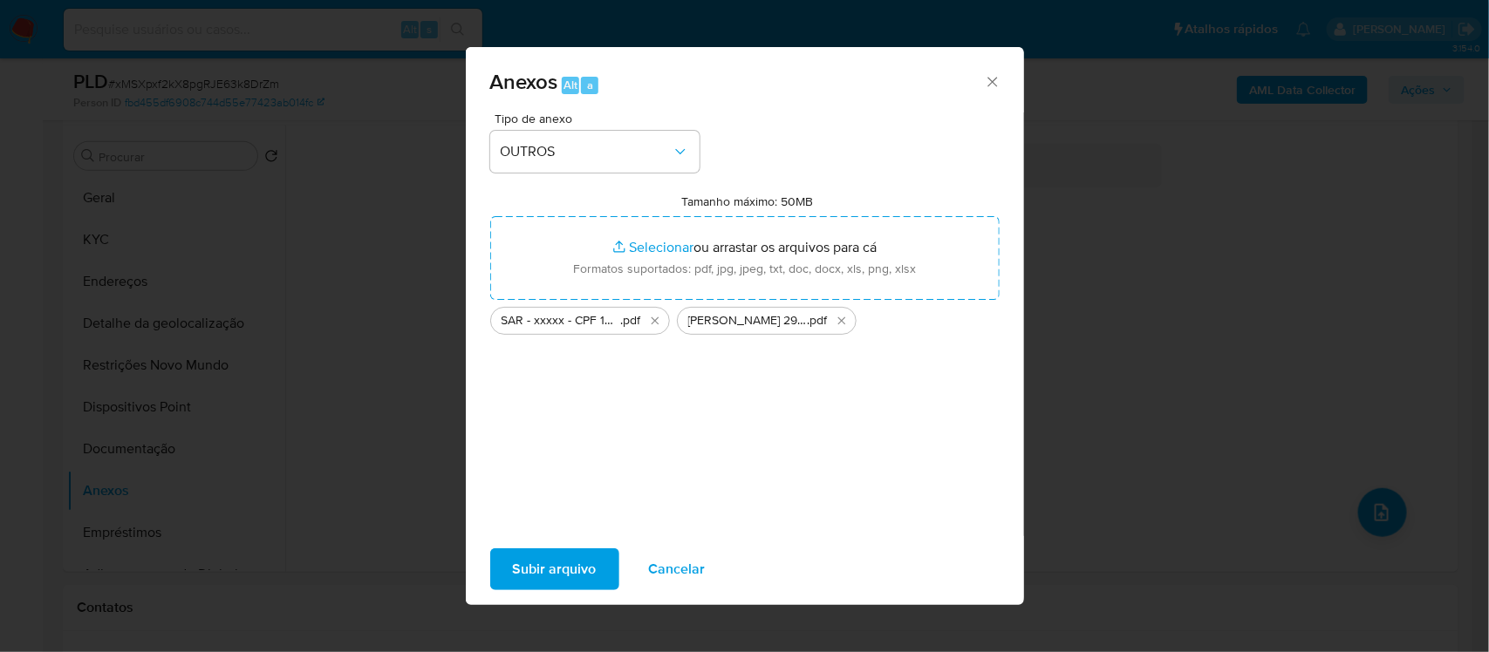
click at [542, 563] on span "Subir arquivo" at bounding box center [555, 569] width 84 height 38
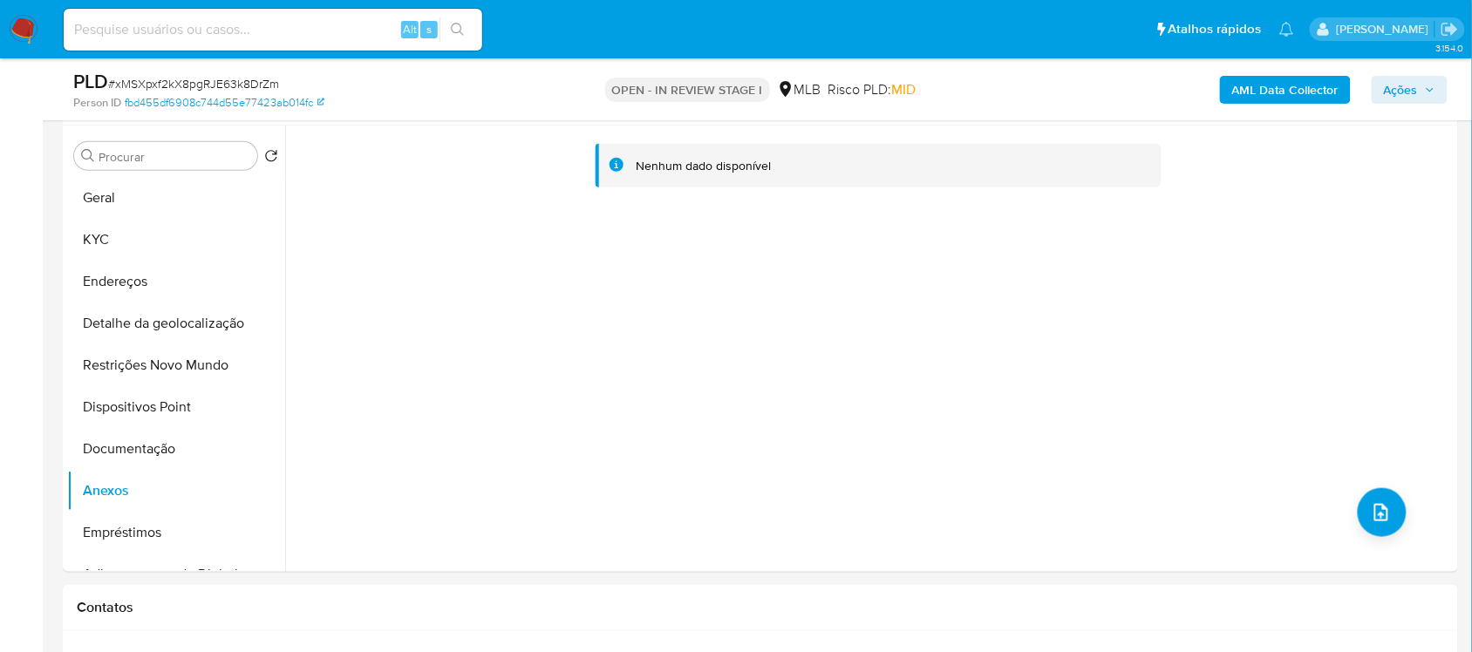
click at [1407, 89] on span "Ações" at bounding box center [1401, 90] width 34 height 28
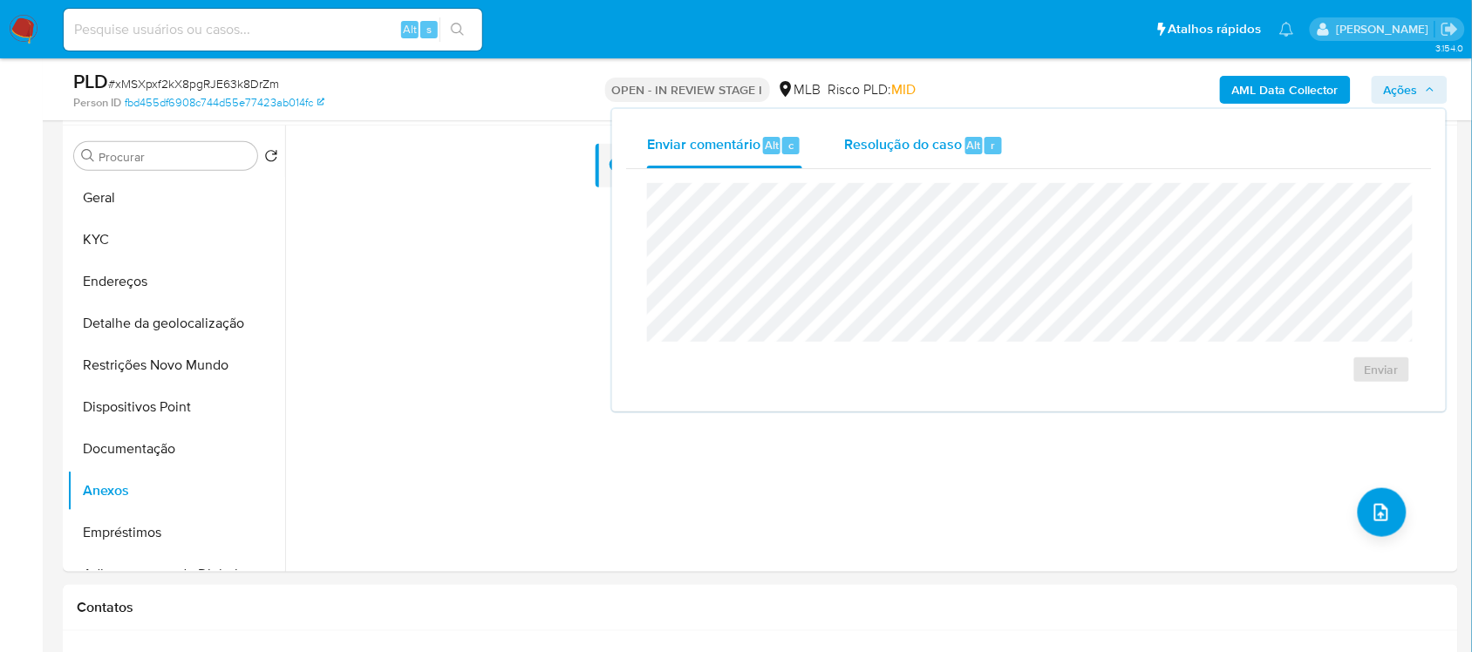
click at [860, 146] on span "Resolução do caso" at bounding box center [903, 144] width 118 height 20
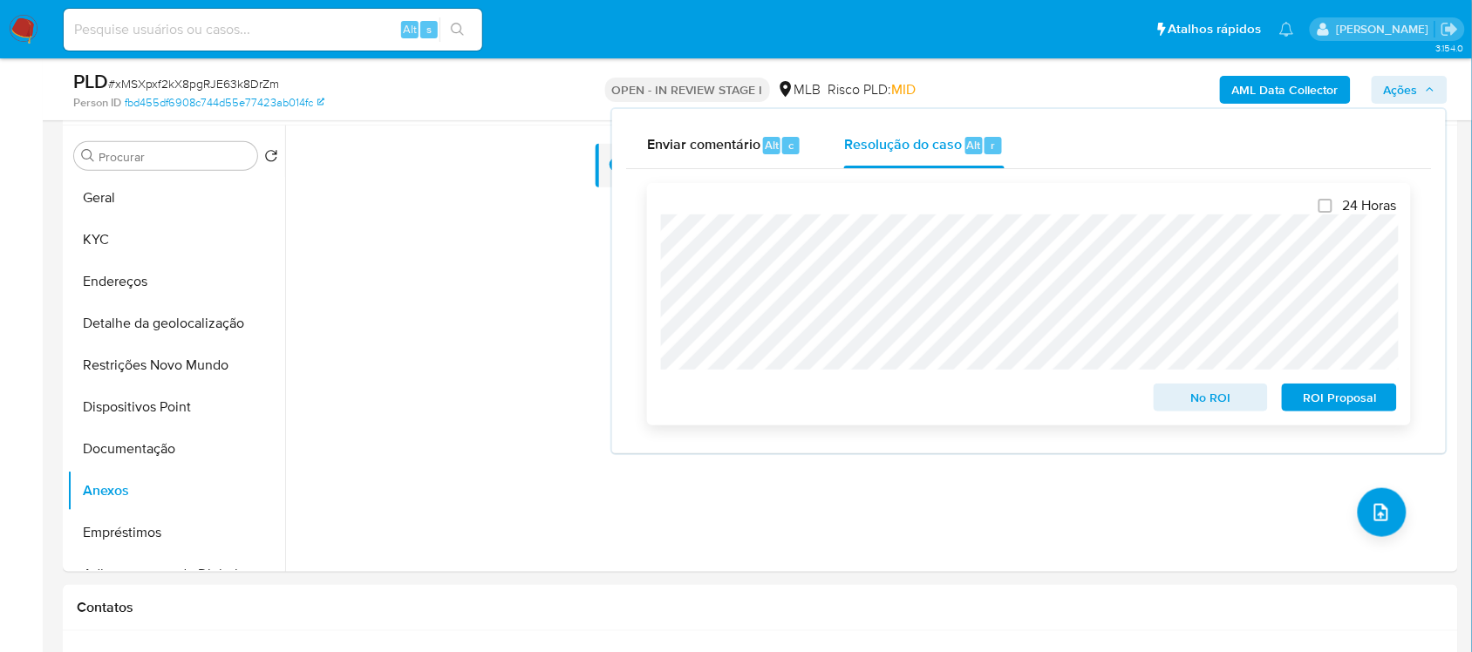
click at [1341, 401] on span "ROI Proposal" at bounding box center [1339, 397] width 91 height 24
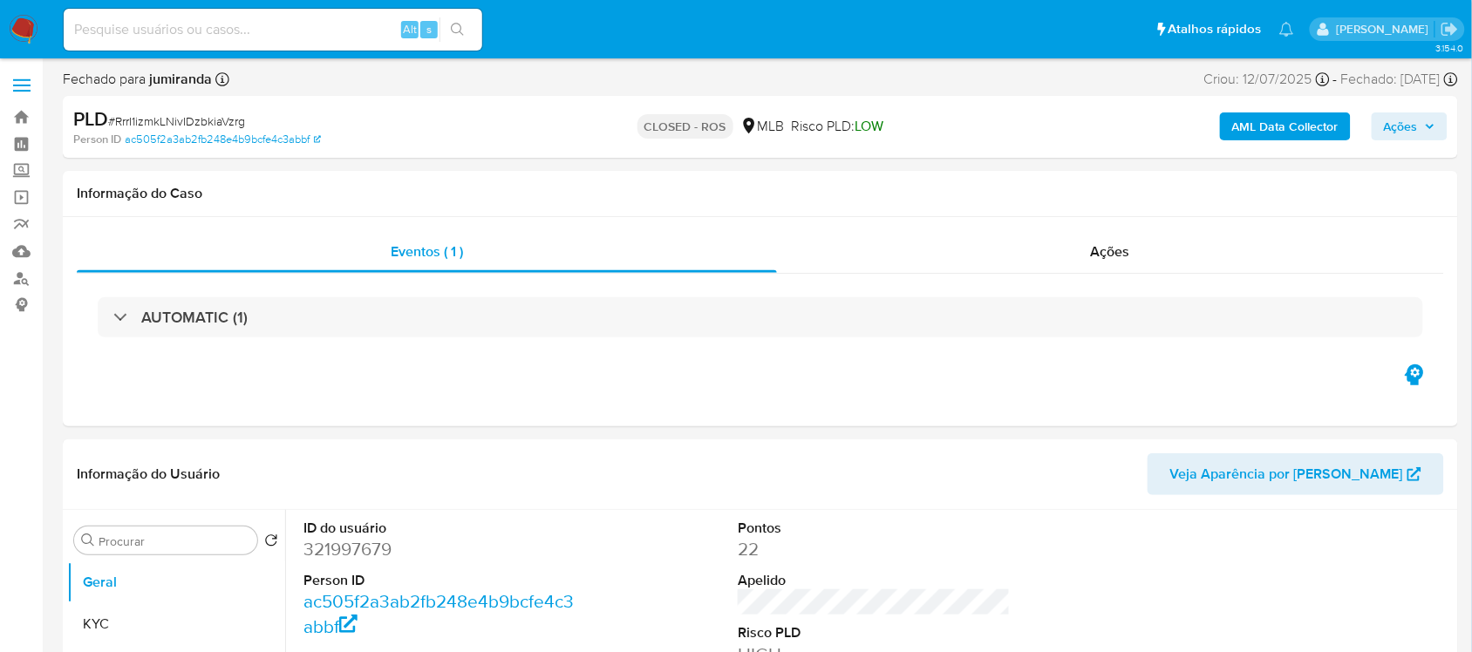
select select "10"
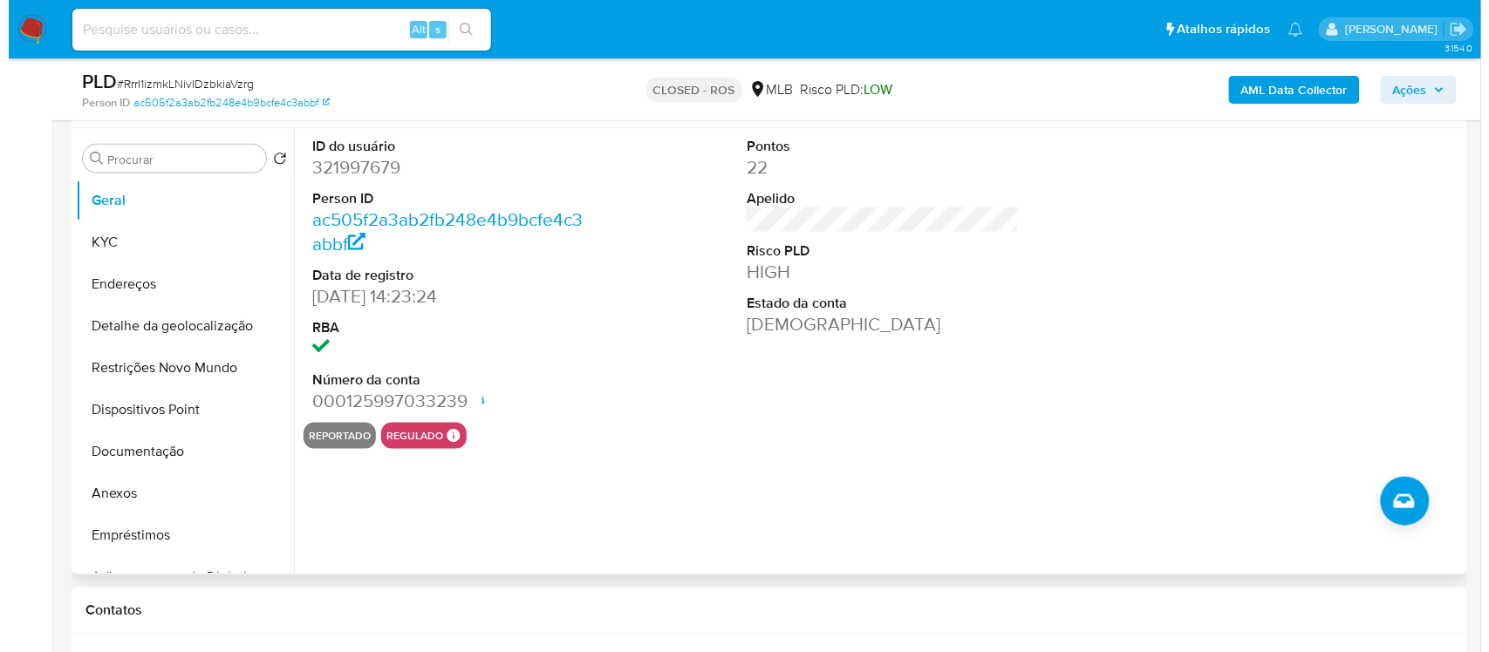
scroll to position [327, 0]
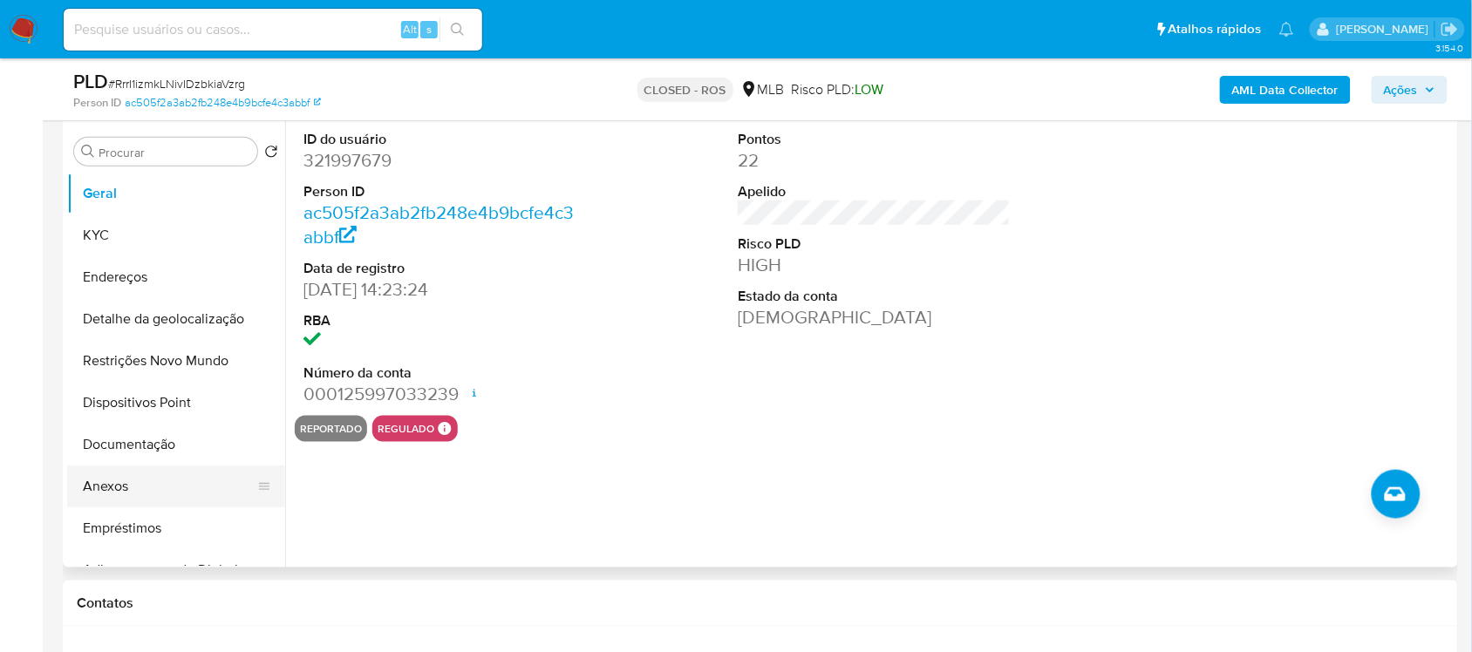
click at [136, 484] on button "Anexos" at bounding box center [169, 487] width 204 height 42
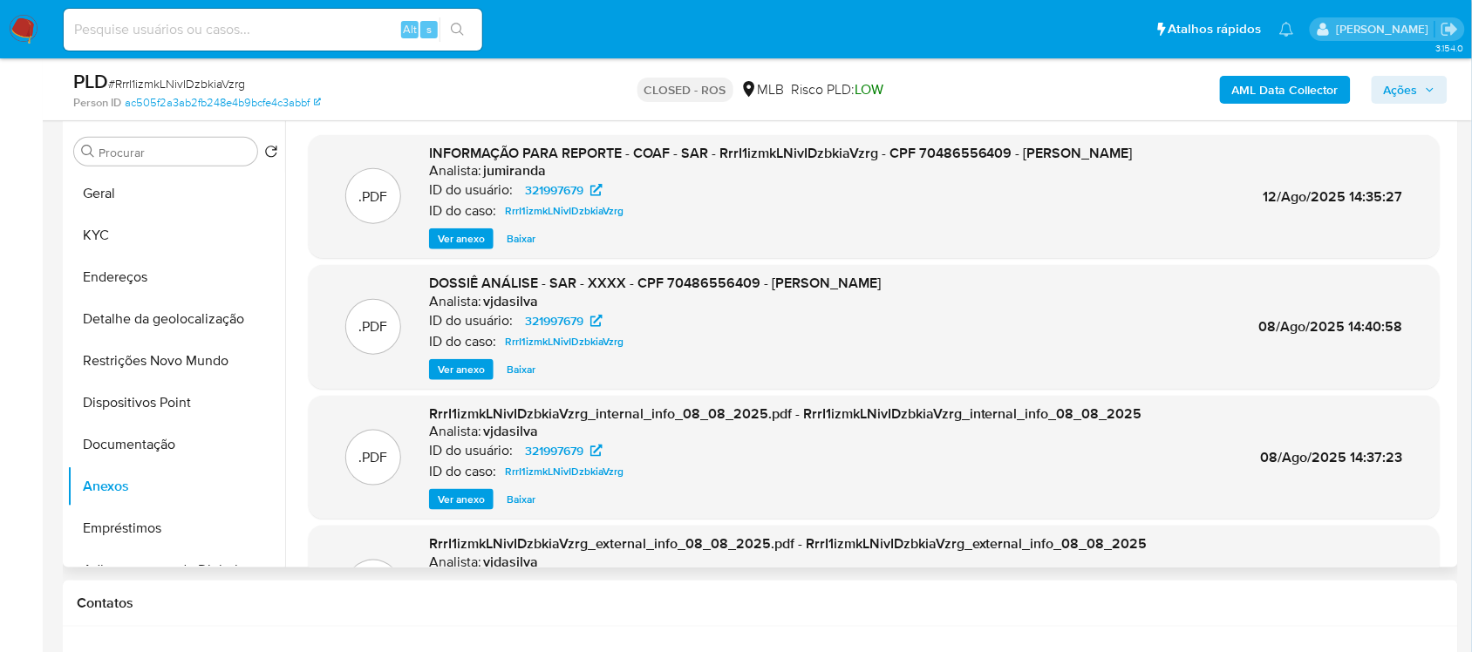
click at [467, 244] on span "Ver anexo" at bounding box center [461, 238] width 47 height 17
click at [467, 242] on div "Ver anexo Ver anexo Baixar" at bounding box center [781, 238] width 704 height 21
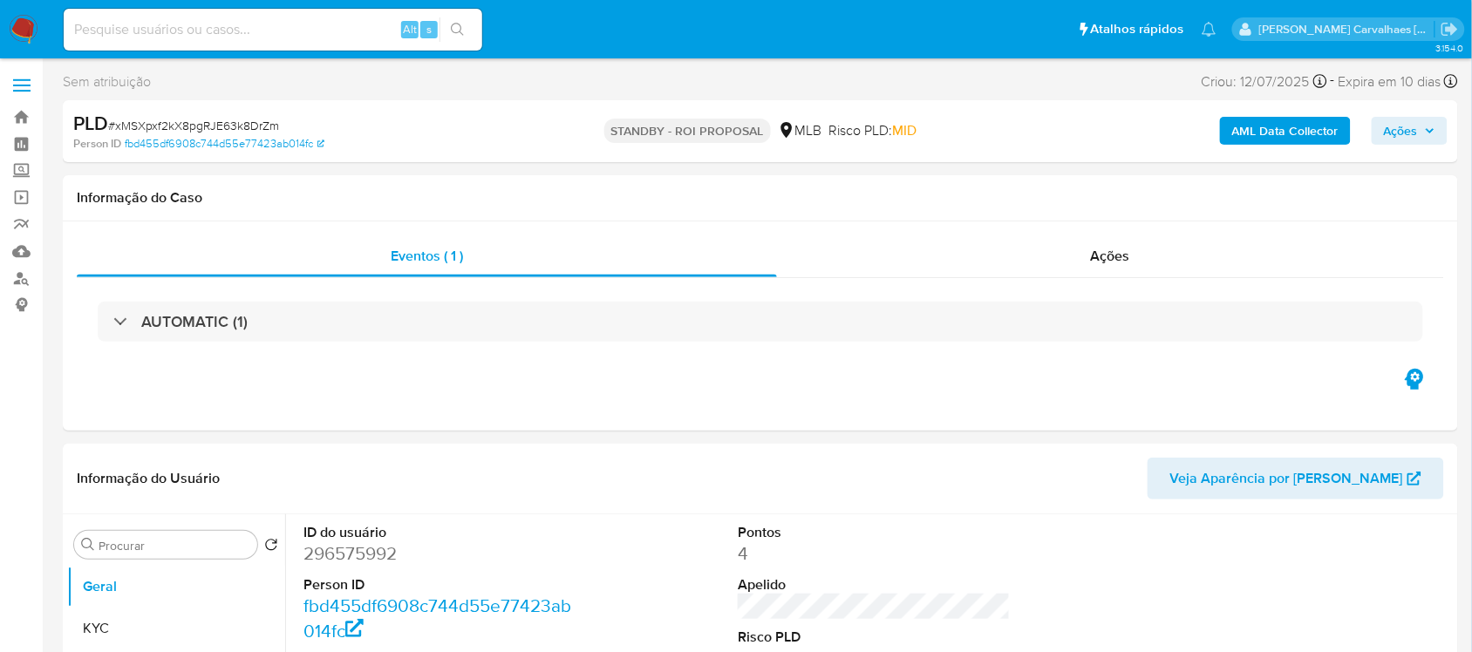
select select "10"
click at [26, 28] on img at bounding box center [24, 30] width 30 height 30
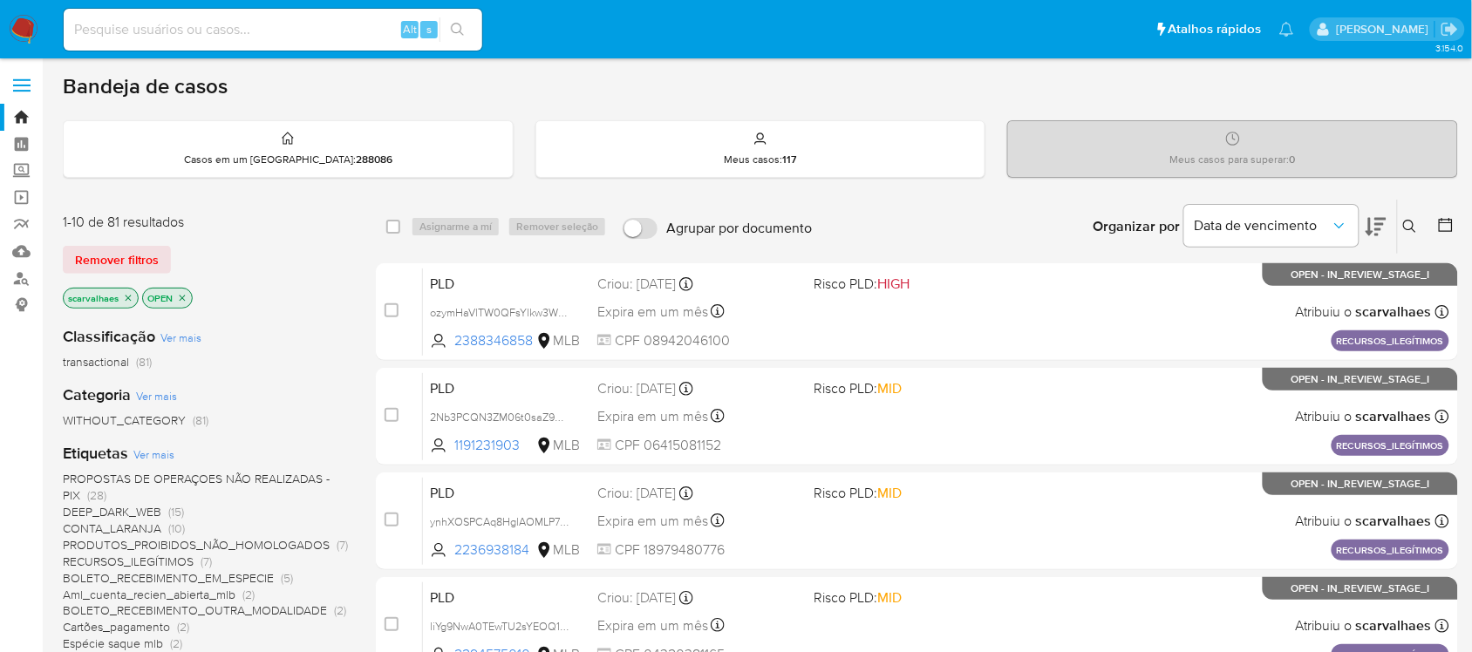
click at [183, 301] on icon "close-filter" at bounding box center [182, 298] width 10 height 10
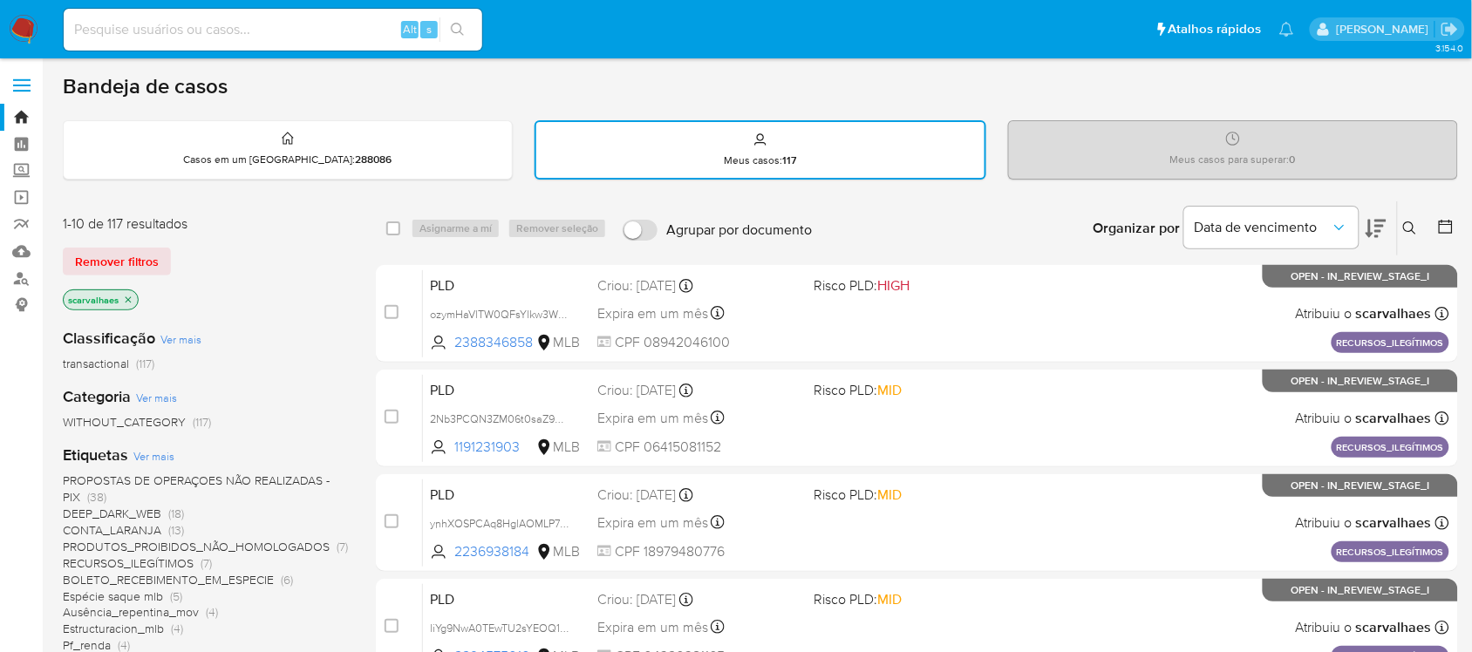
click at [133, 295] on icon "close-filter" at bounding box center [128, 300] width 10 height 10
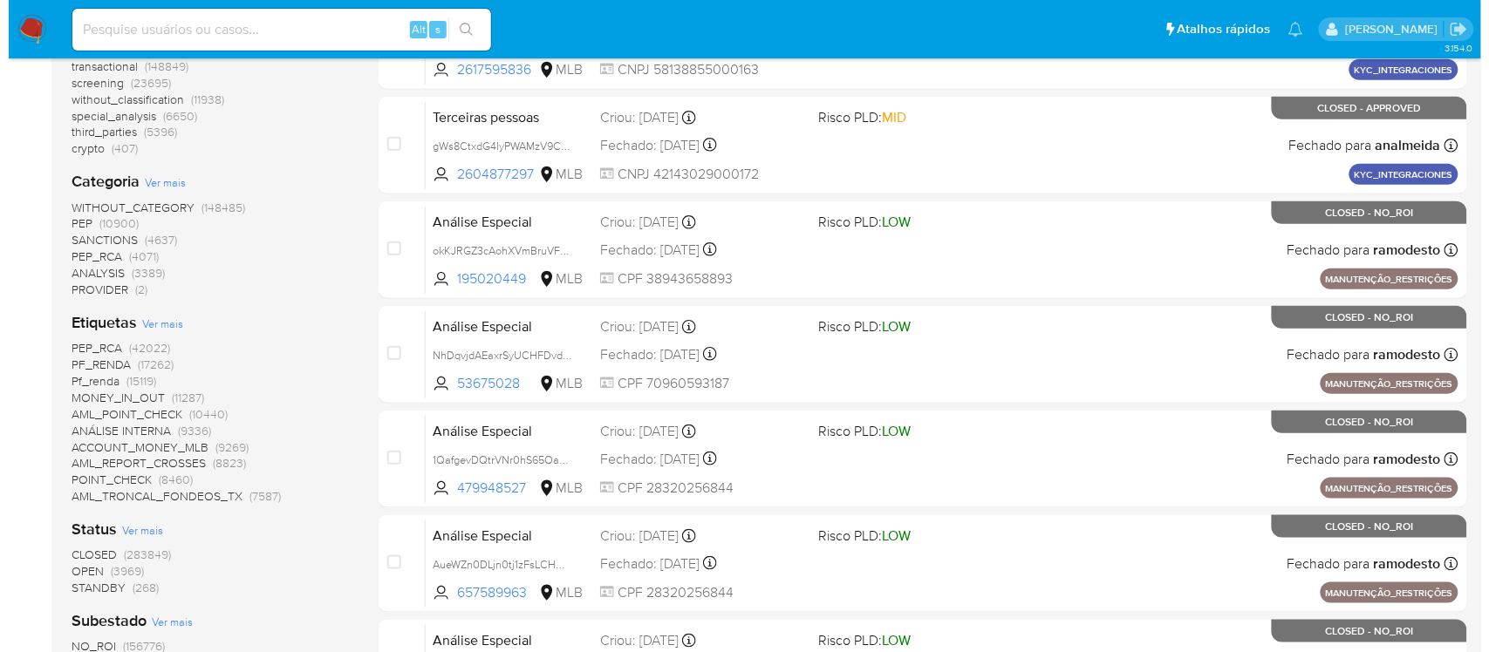
scroll to position [327, 0]
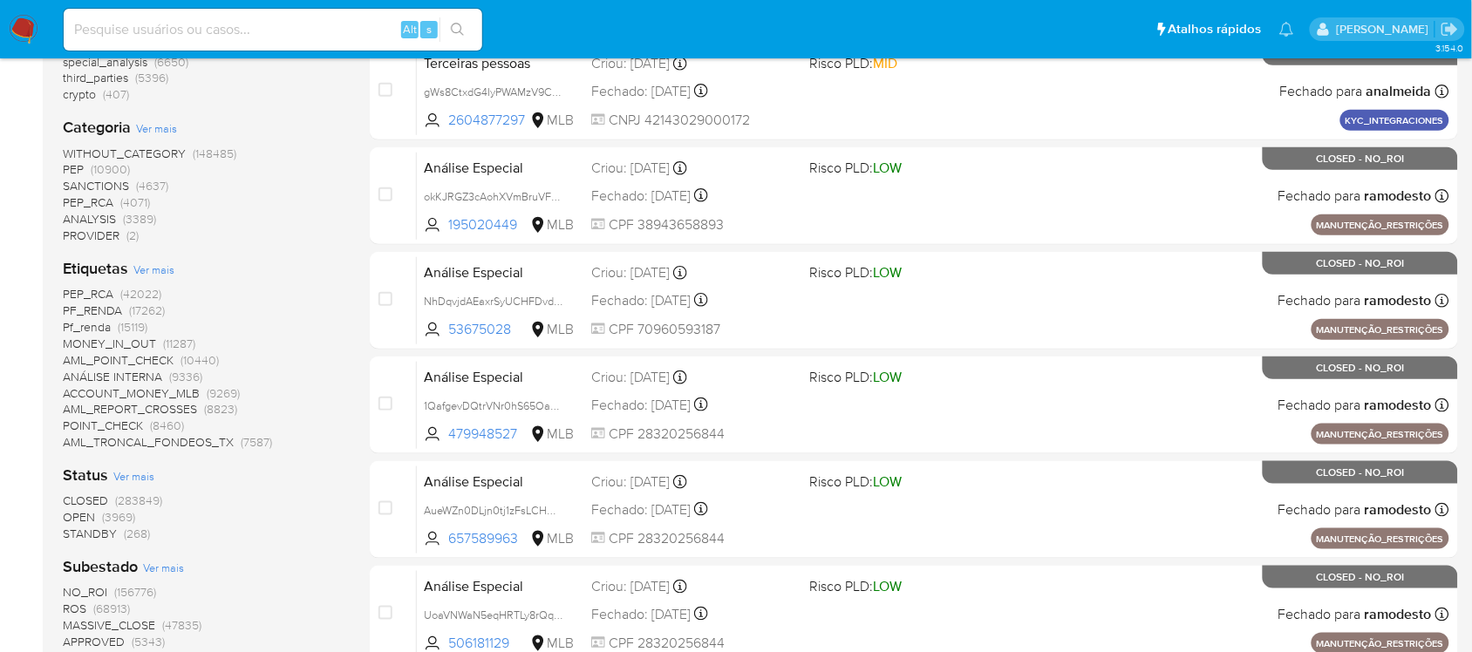
click at [157, 271] on span "Ver mais" at bounding box center [153, 270] width 41 height 16
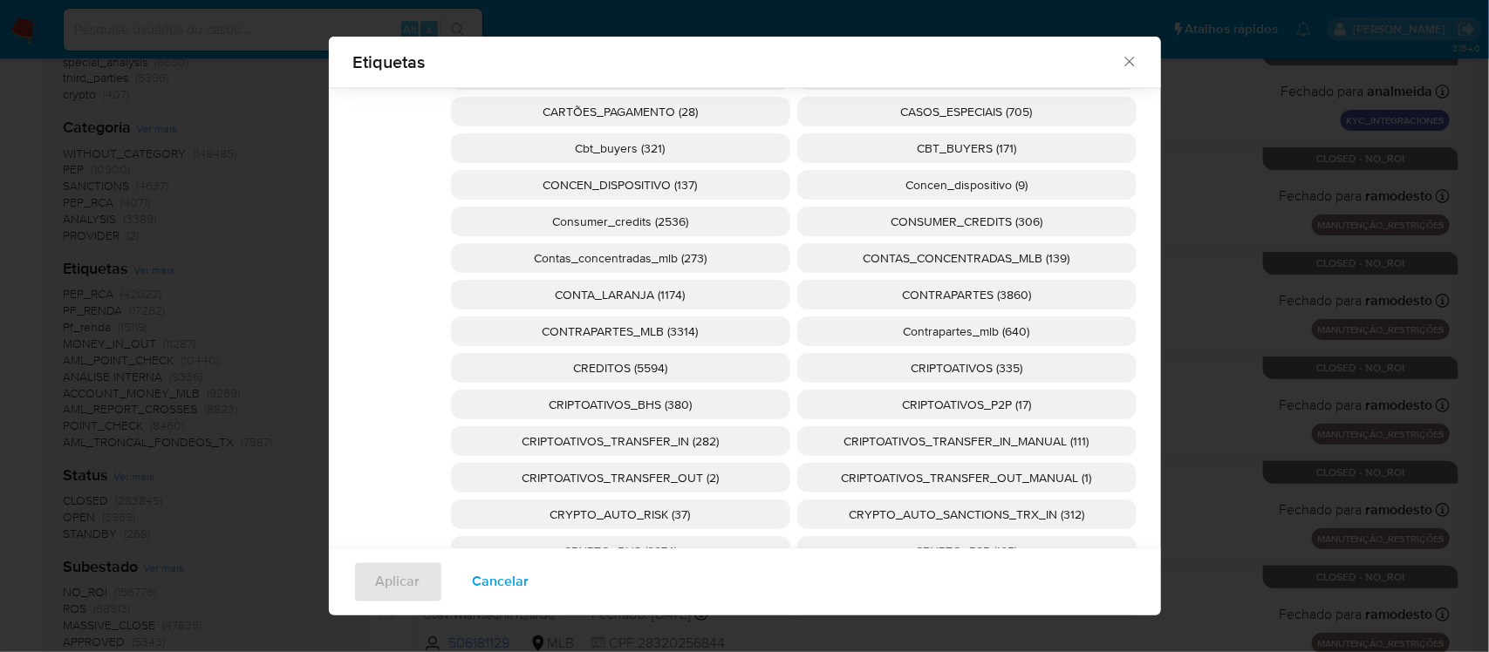
scroll to position [1186, 0]
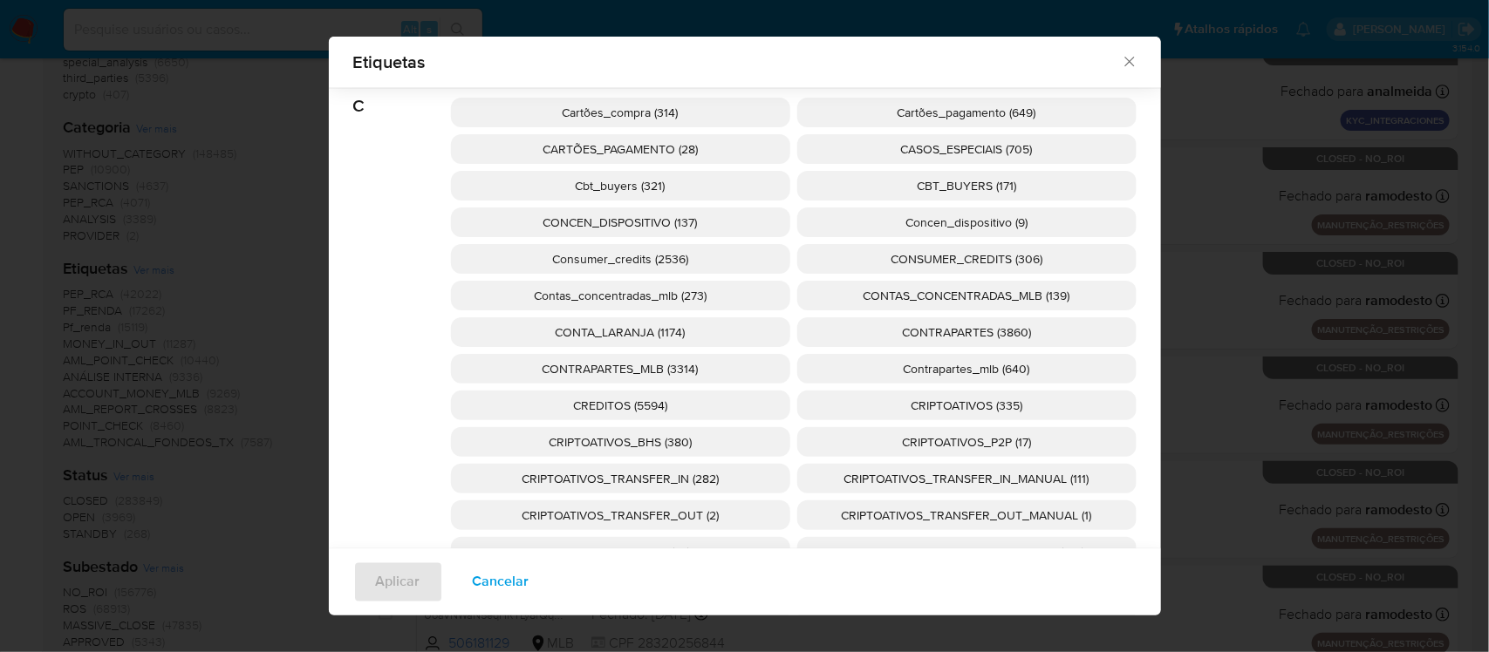
click at [610, 179] on span "Cbt_buyers (321)" at bounding box center [621, 185] width 90 height 17
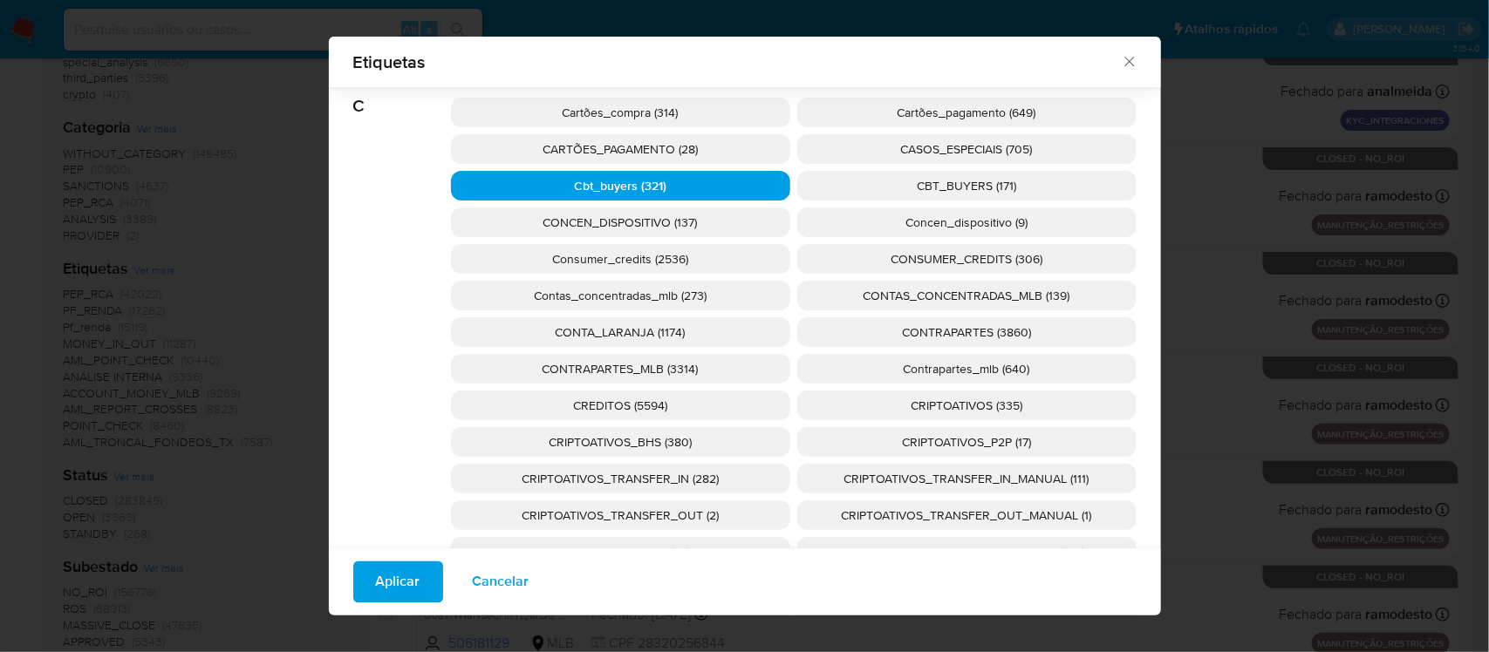
click at [406, 571] on span "Aplicar" at bounding box center [398, 582] width 44 height 38
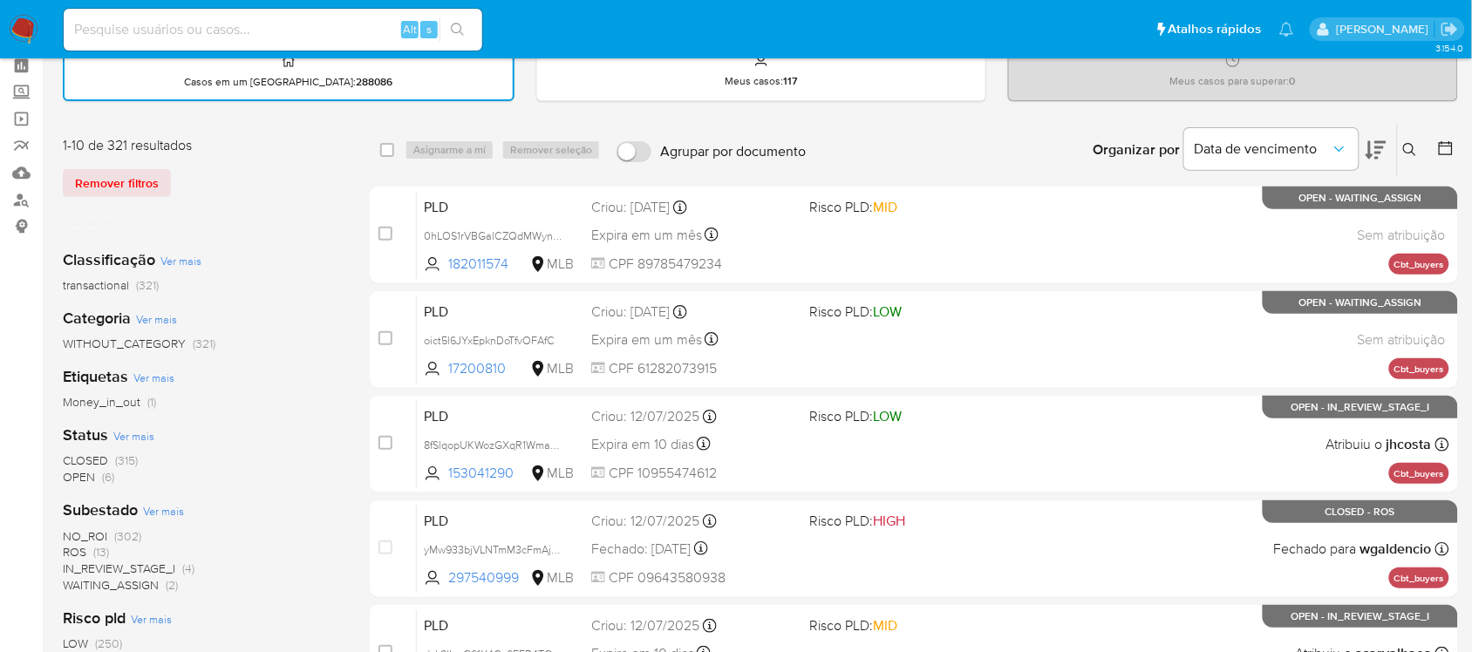
scroll to position [218, 0]
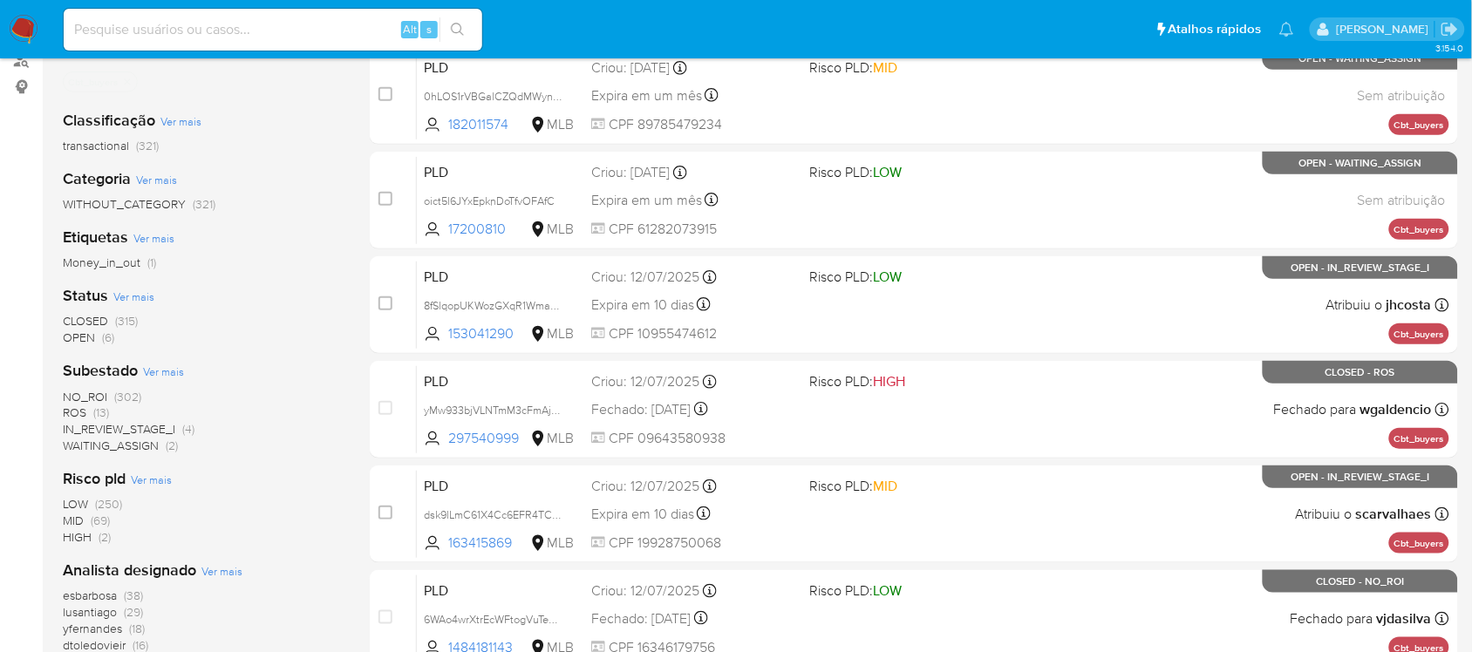
click at [83, 412] on span "ROS" at bounding box center [75, 412] width 24 height 17
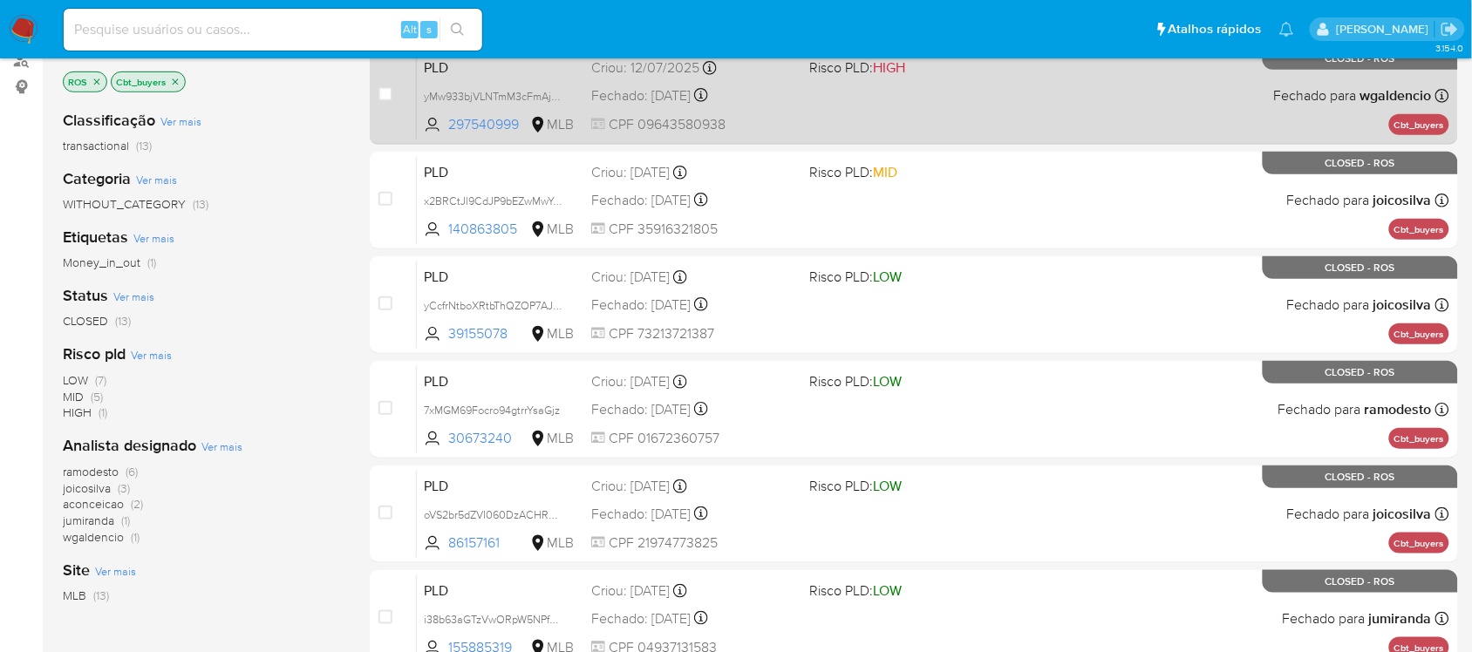
click at [722, 124] on span "CPF 09643580938" at bounding box center [693, 124] width 204 height 19
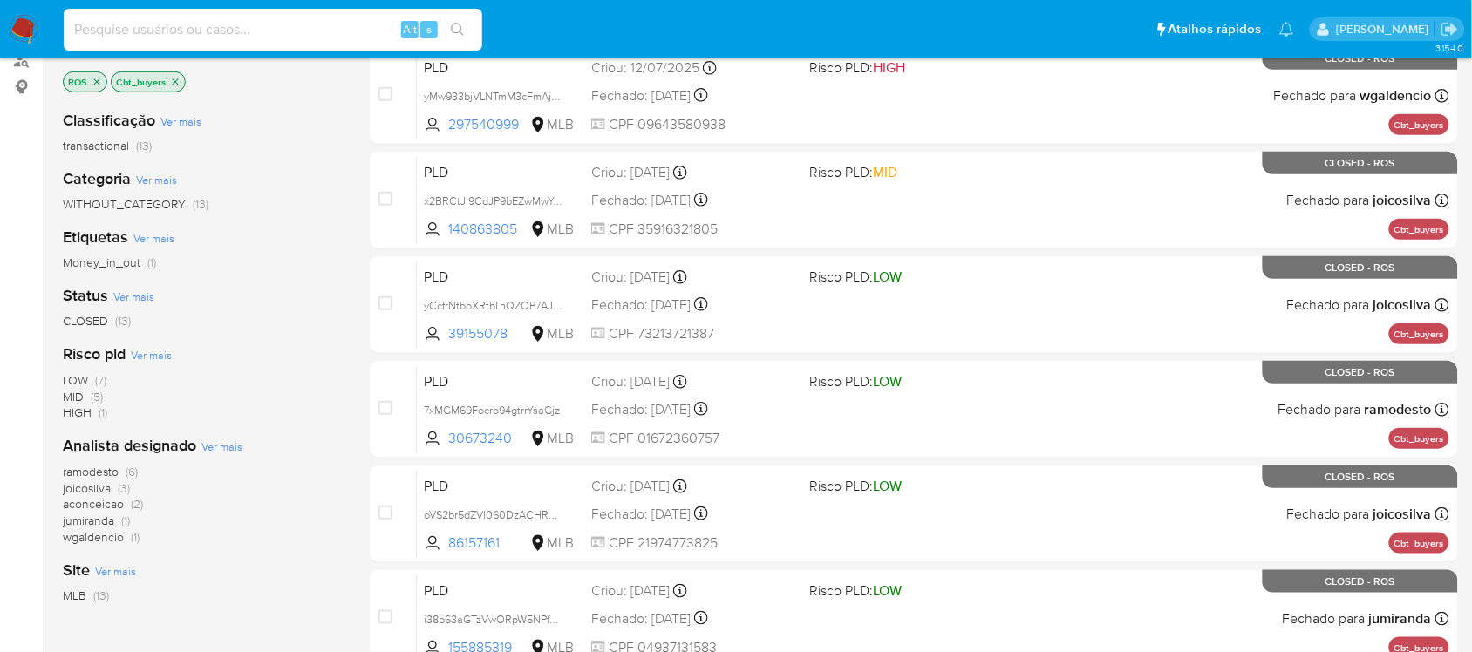
paste input "dsk9lLmC61X4Cc6EFR4TCFhk"
type input "dsk9lLmC61X4Cc6EFR4TCFhk"
click at [459, 23] on icon "search-icon" at bounding box center [458, 30] width 14 height 14
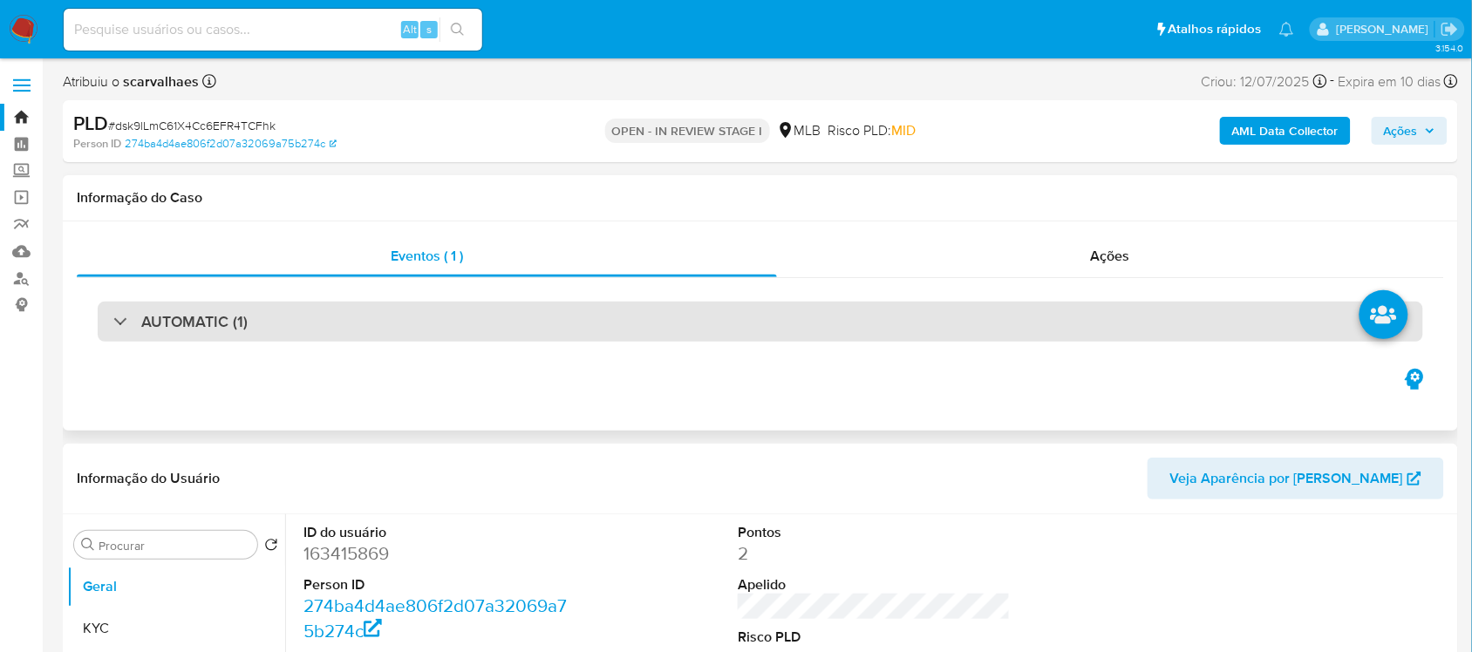
select select "10"
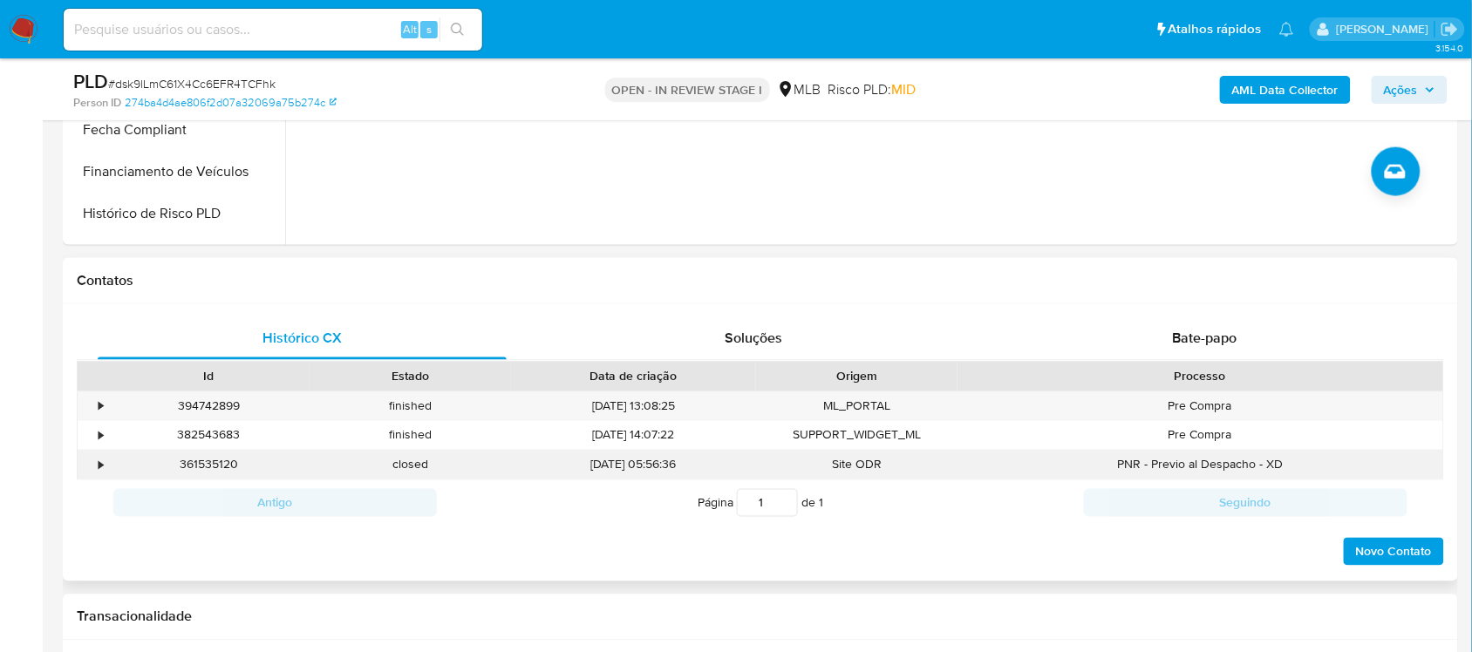
scroll to position [1090, 0]
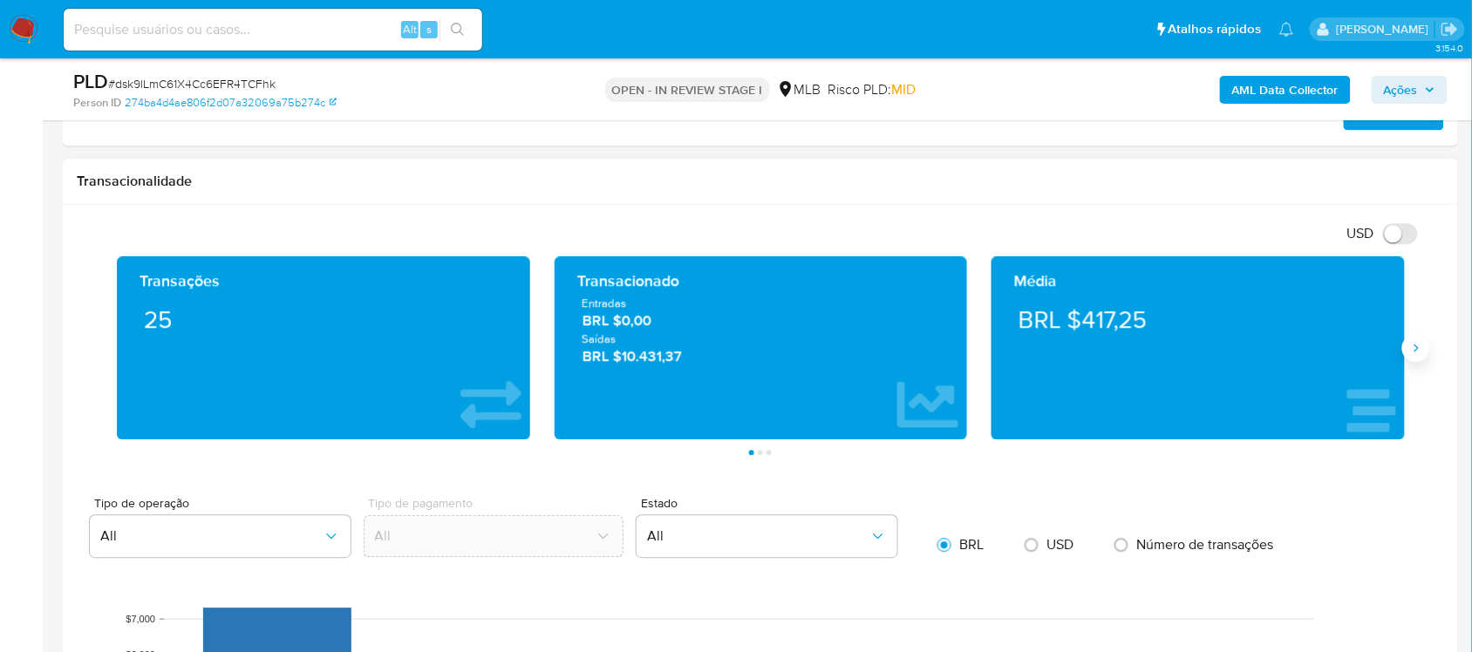
click at [1422, 350] on icon "Siguiente" at bounding box center [1416, 348] width 14 height 14
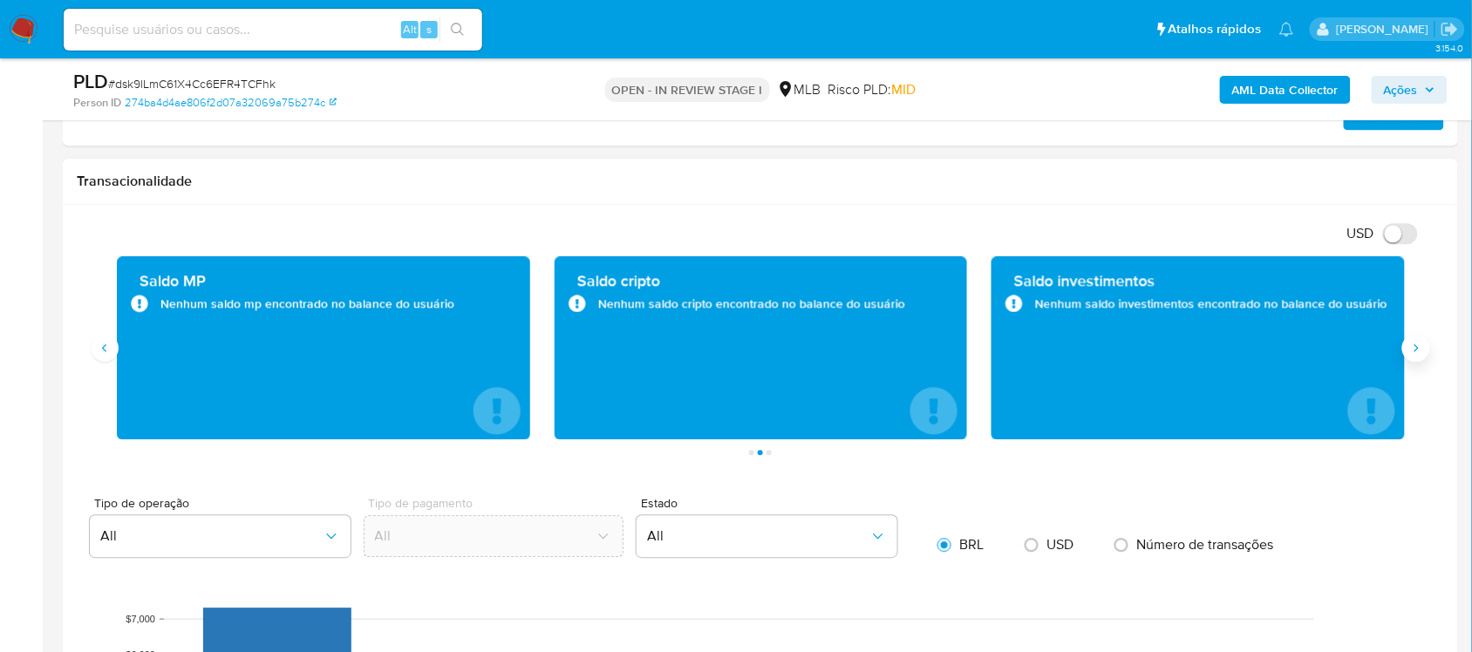
click at [1415, 344] on icon "Siguiente" at bounding box center [1416, 348] width 14 height 14
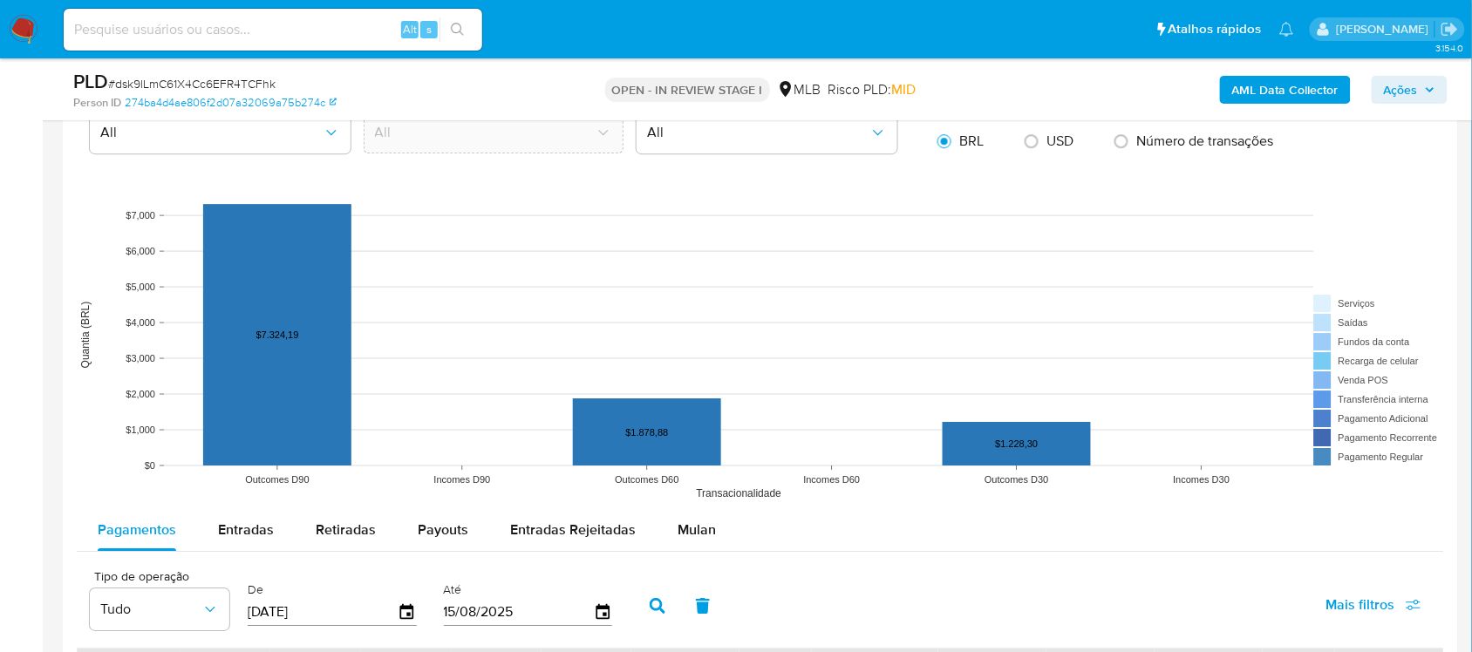
scroll to position [1526, 0]
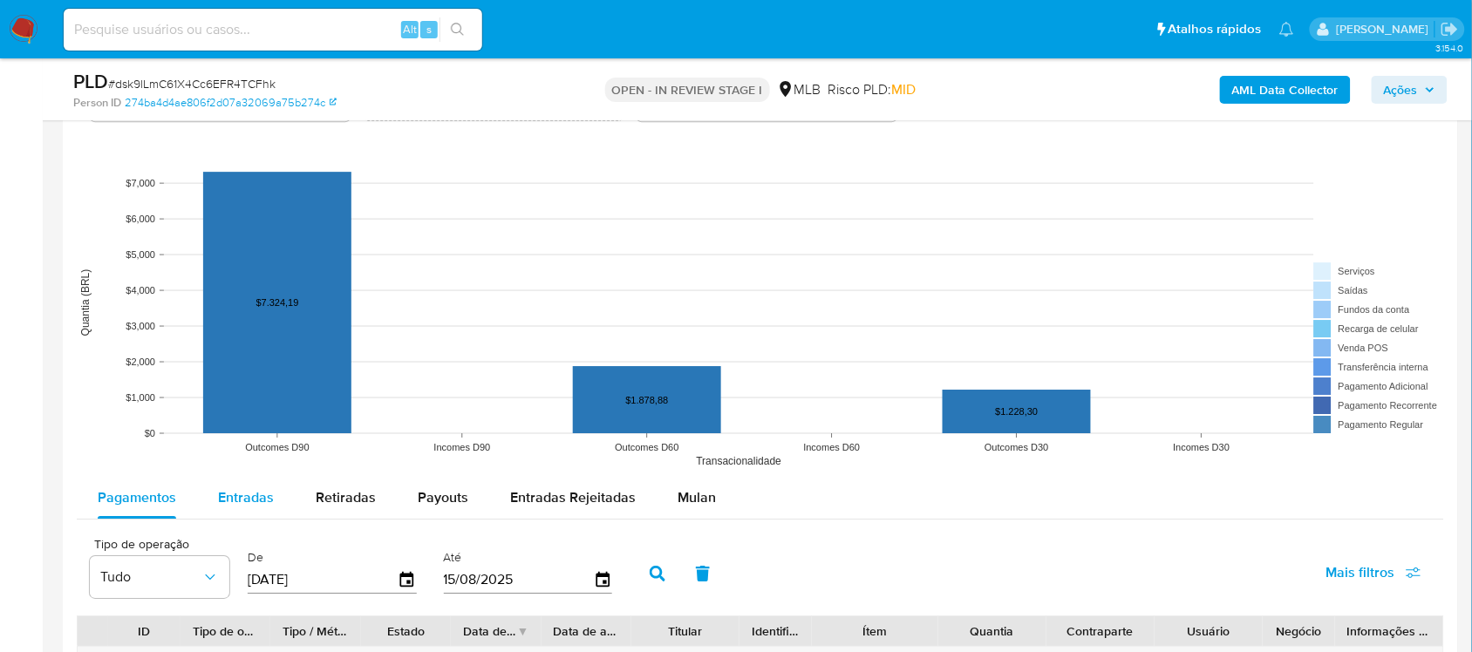
click at [232, 504] on span "Entradas" at bounding box center [246, 497] width 56 height 20
select select "10"
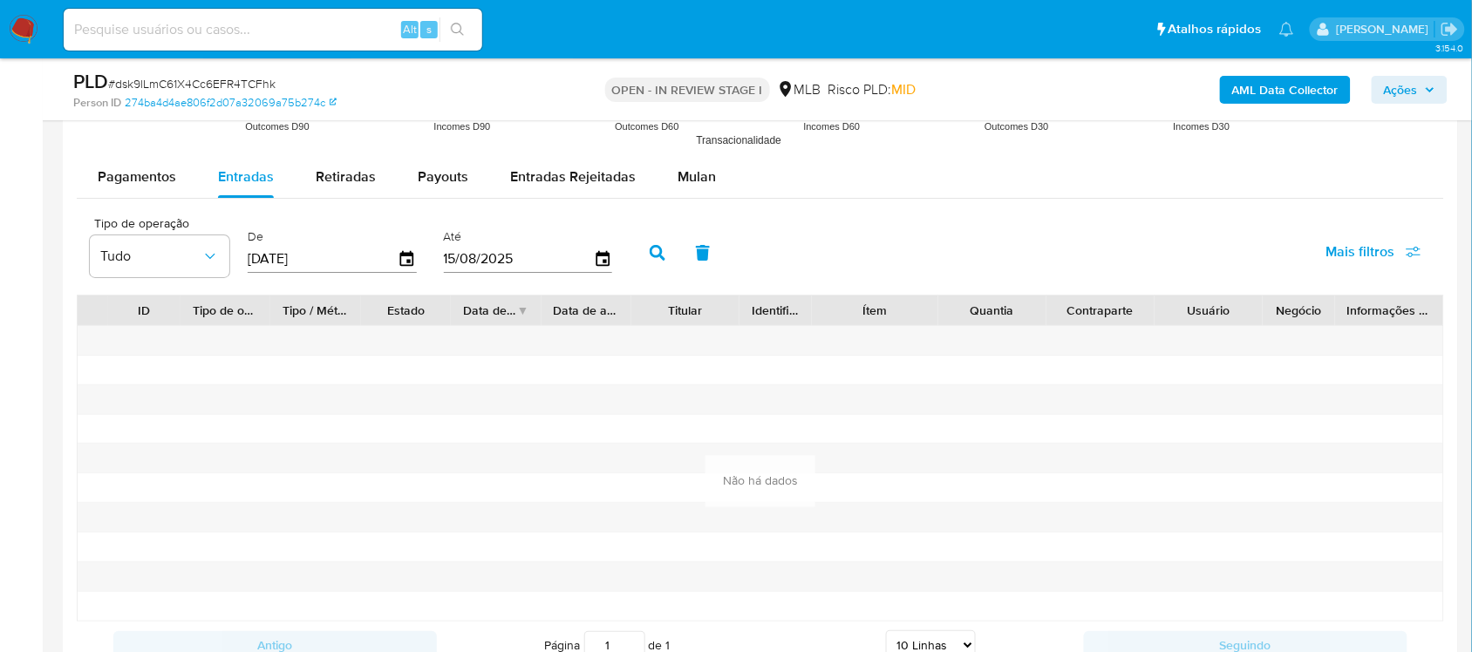
scroll to position [1853, 0]
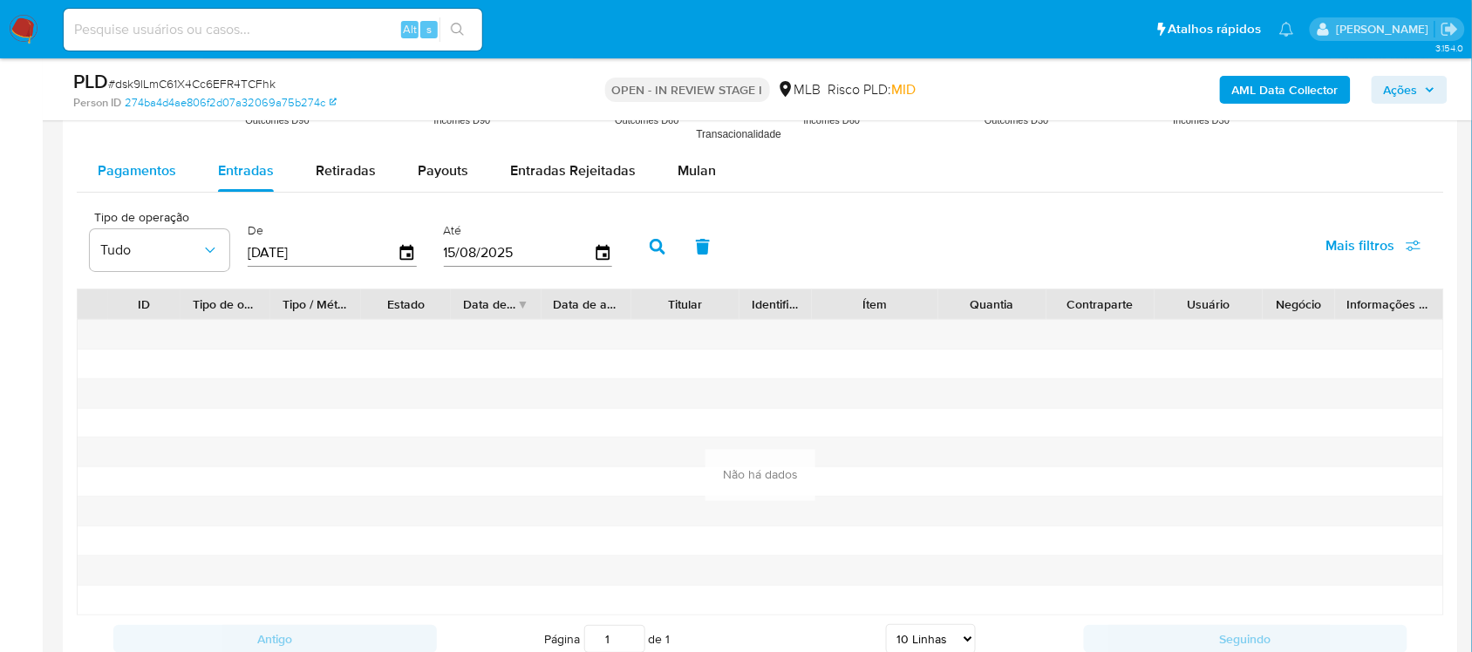
click at [150, 168] on span "Pagamentos" at bounding box center [137, 170] width 78 height 20
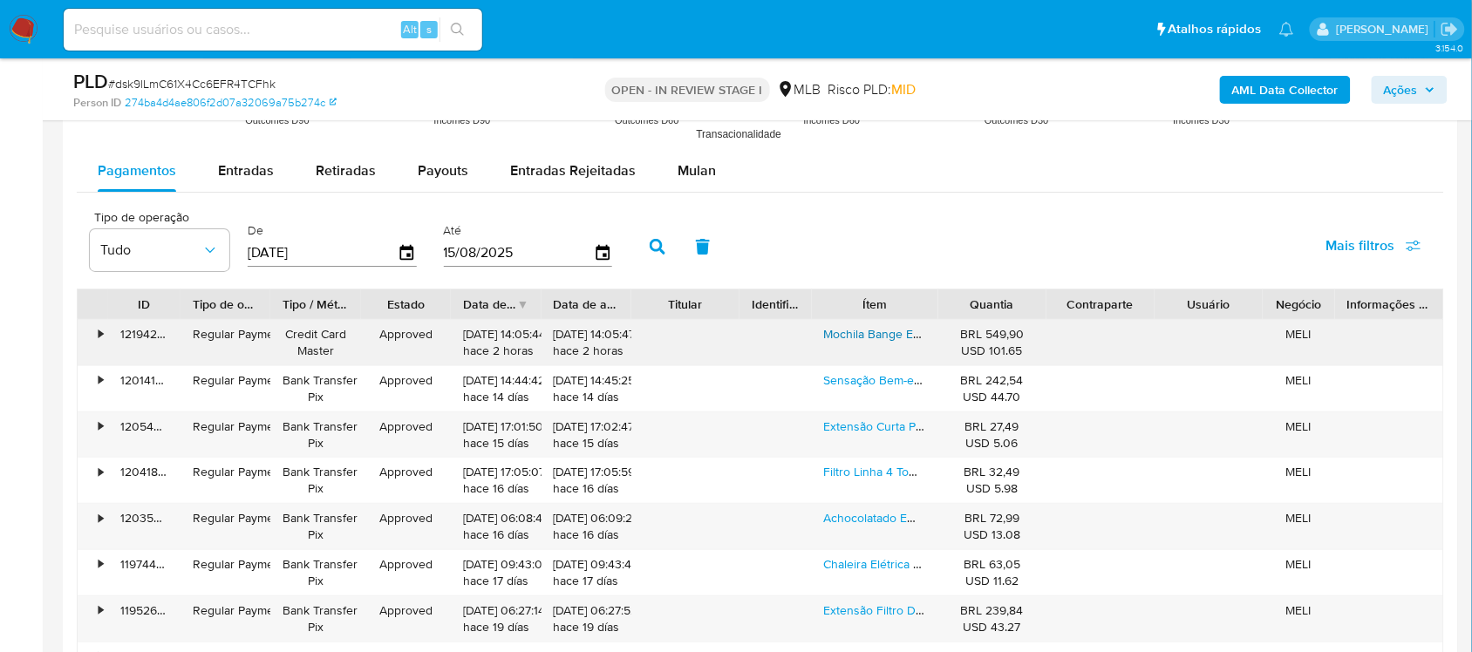
click at [856, 343] on link "Mochila Bange Executiva Reforçada Original P/ Notebook 15,6" at bounding box center [990, 333] width 333 height 17
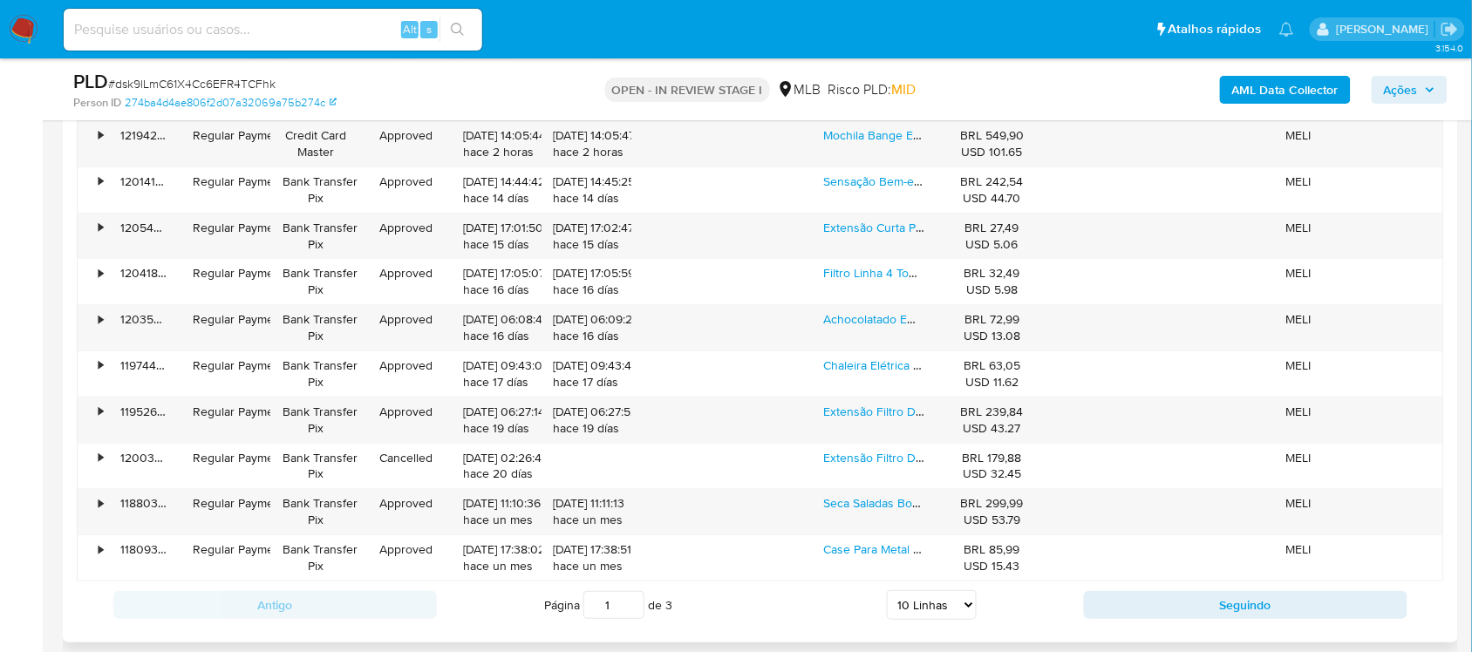
scroll to position [2180, 0]
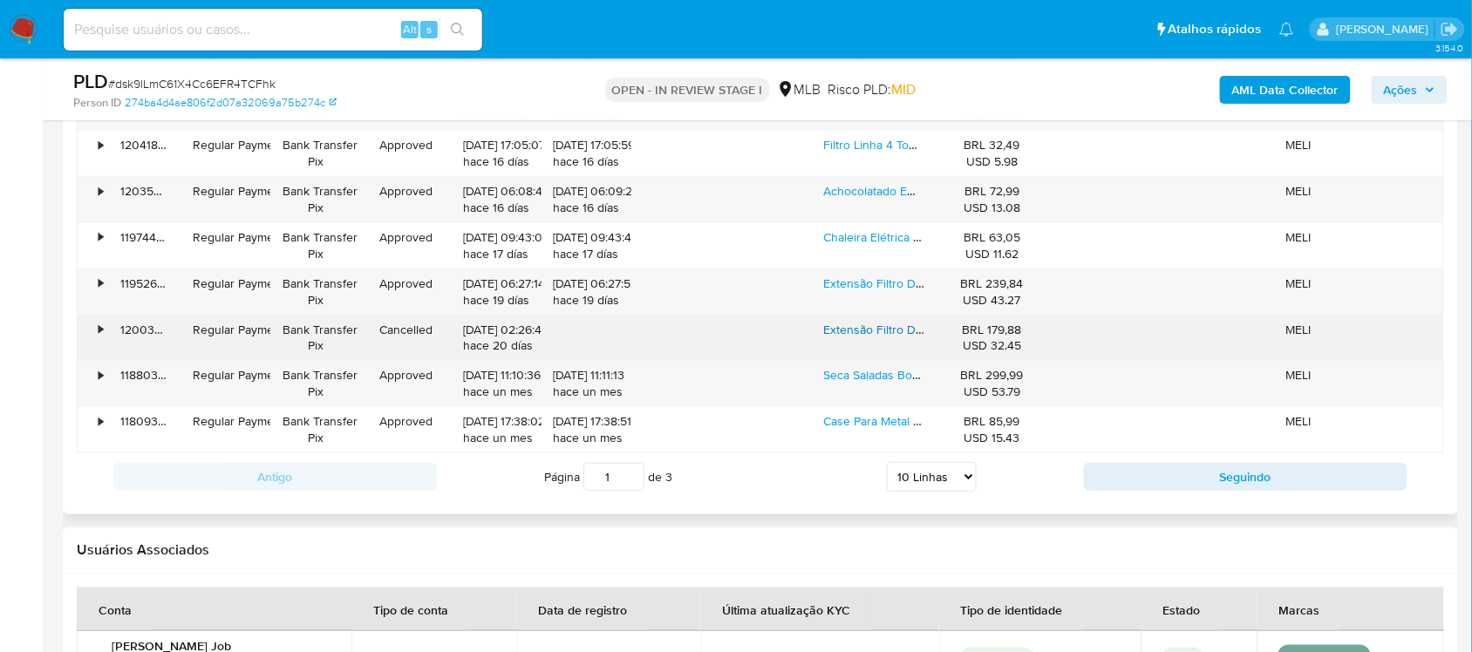
click at [861, 337] on link "Extensão Filtro De Linha Cabo 3 Metros Bivolt Com Fusível" at bounding box center [982, 329] width 317 height 17
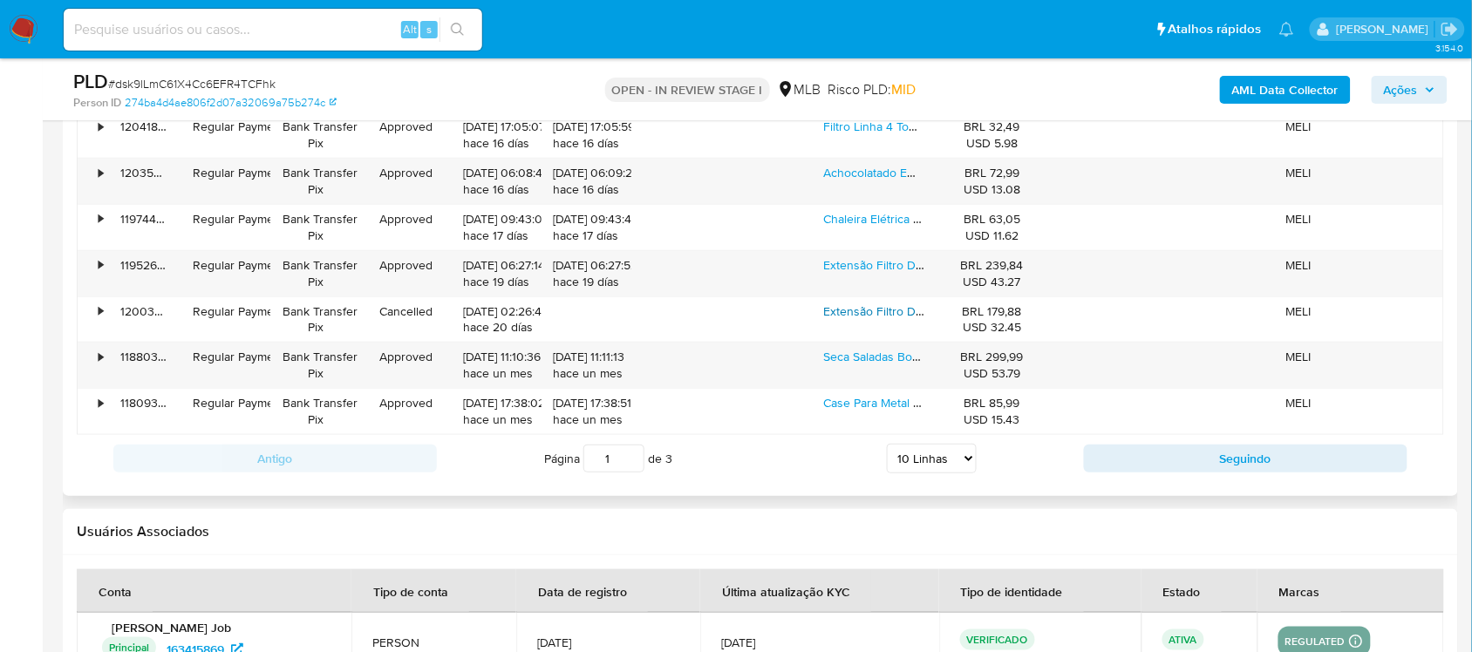
scroll to position [2289, 0]
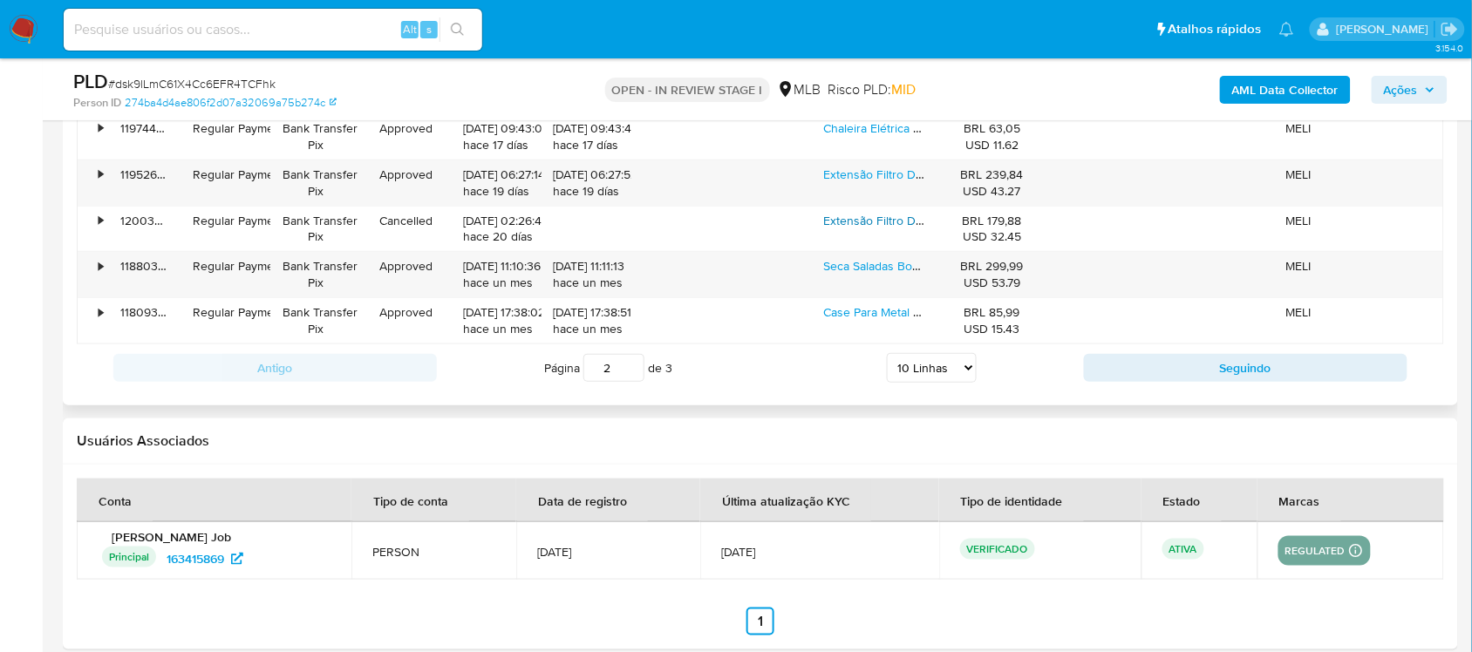
click at [637, 364] on input "2" at bounding box center [613, 368] width 61 height 28
click at [637, 364] on input "3" at bounding box center [613, 368] width 61 height 28
type input "3"
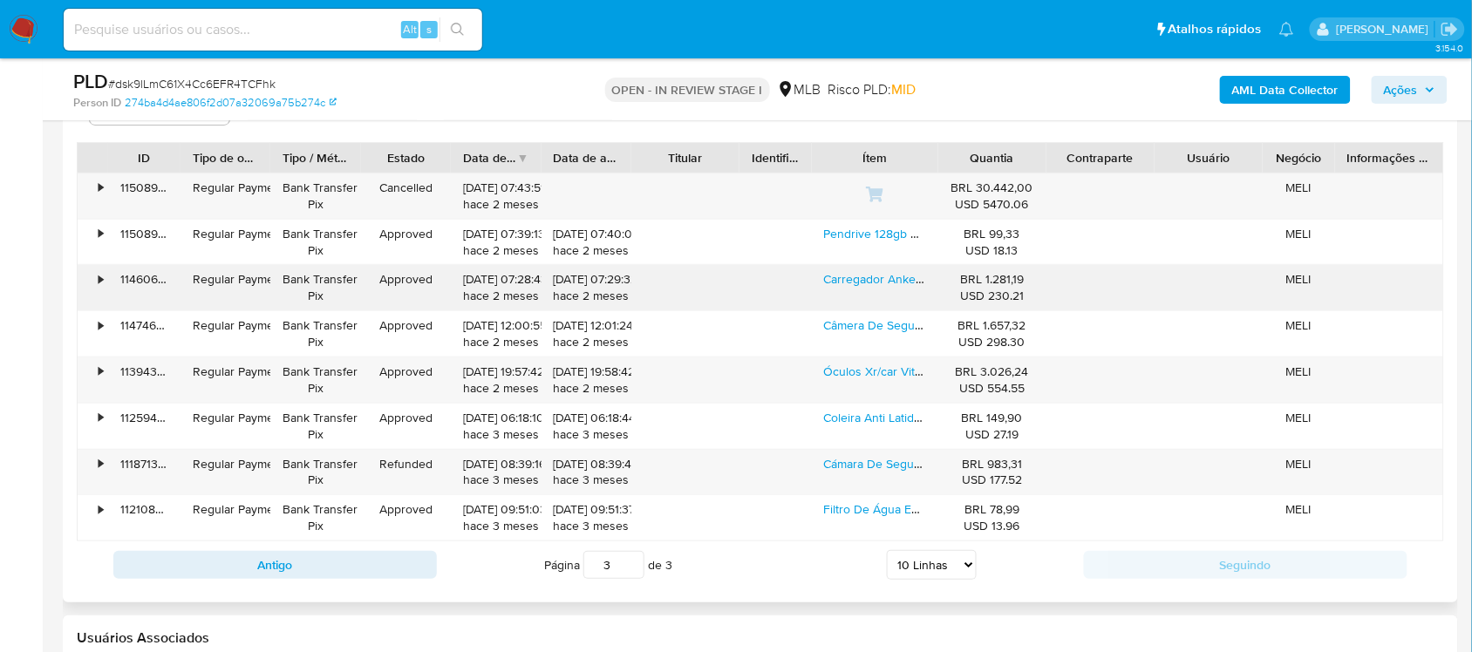
scroll to position [1962, 0]
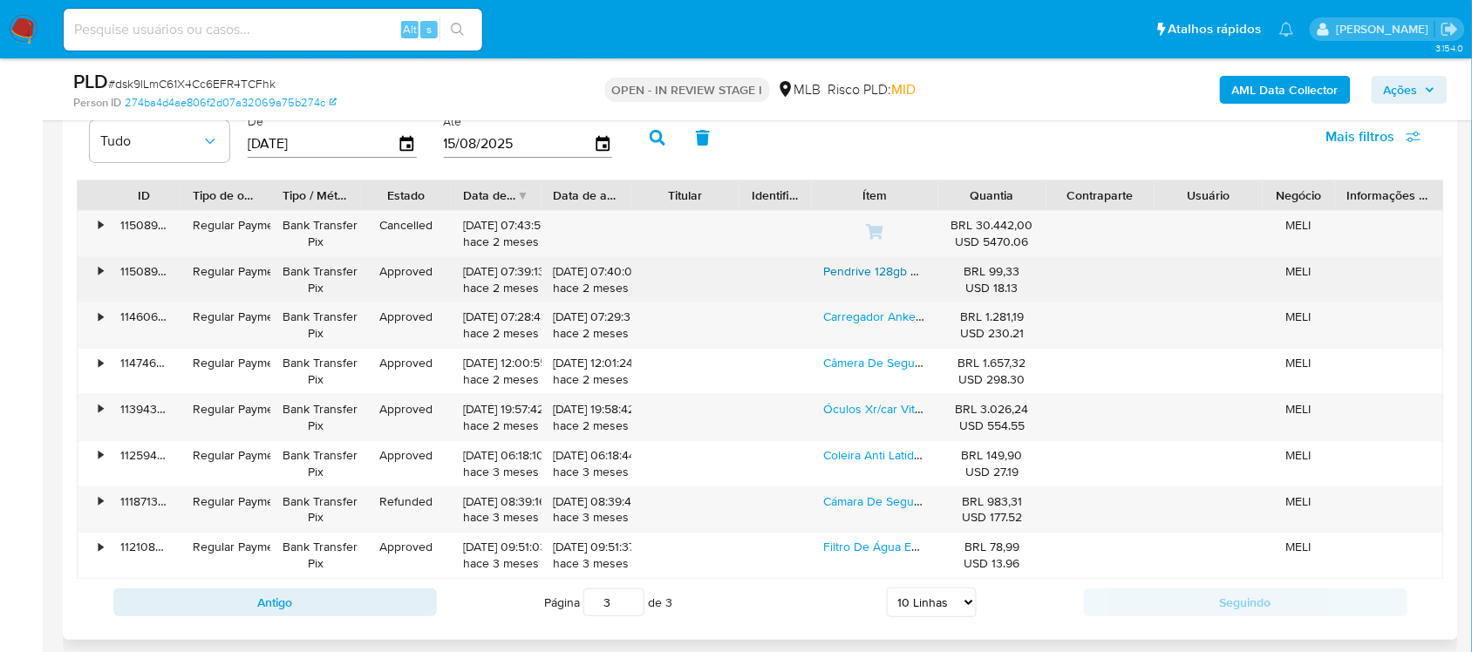
click at [865, 280] on link "Pendrive 128gb Usb Tipo-c Otg Celular Carro Pc" at bounding box center [954, 270] width 260 height 17
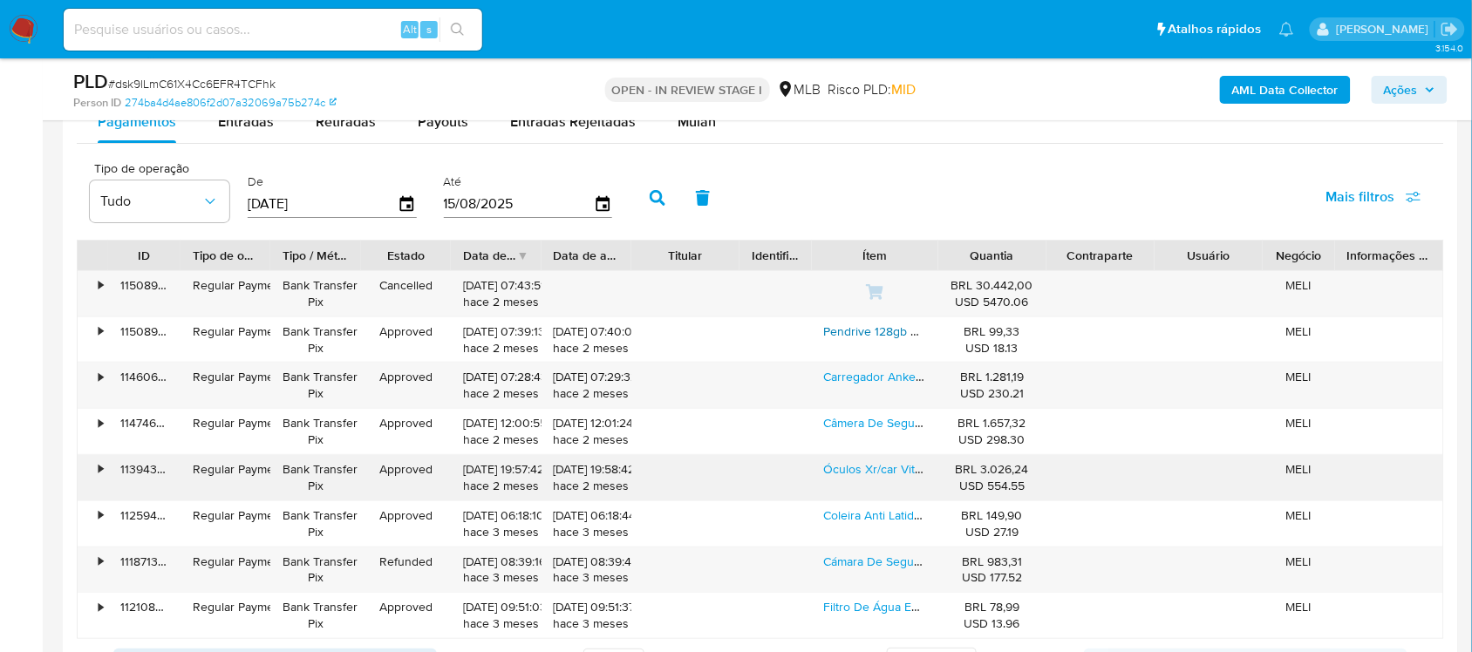
scroll to position [1853, 0]
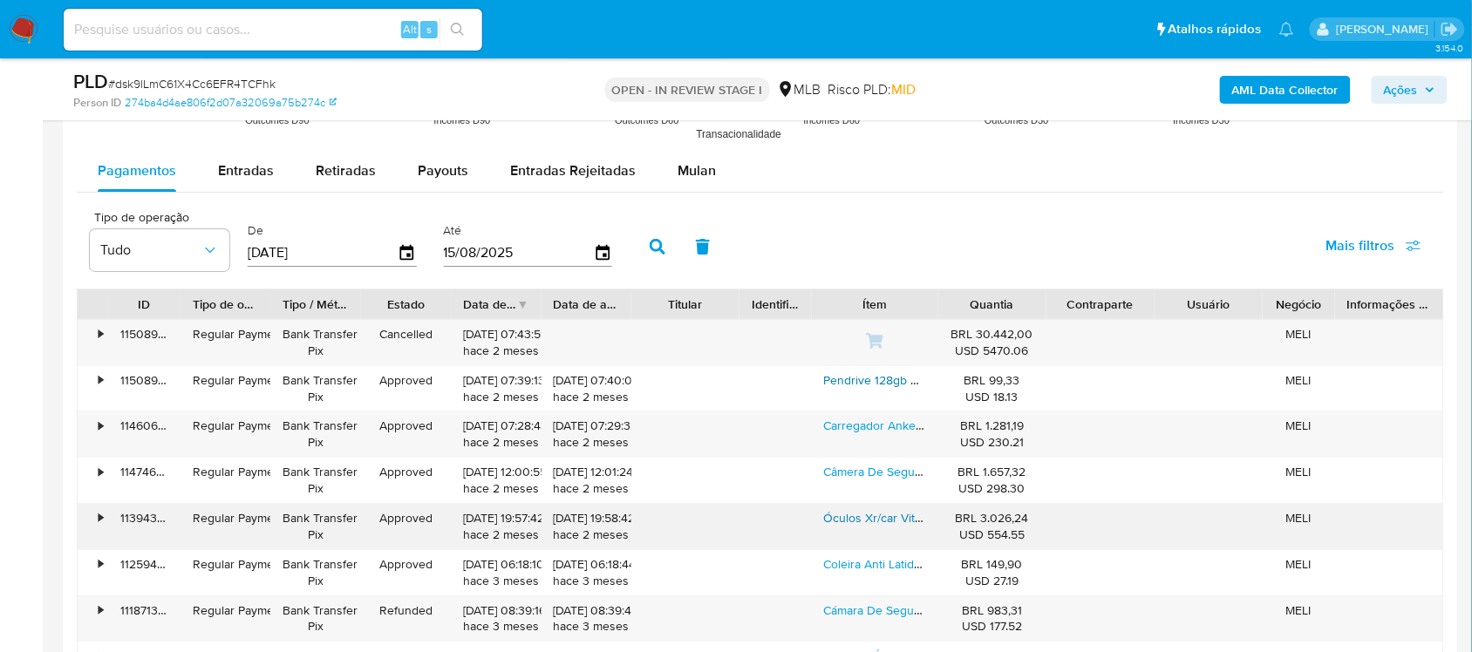
click at [929, 527] on link "Óculos Xr/car Viture Pro 135, Disco De Ultraclaridade De 100" at bounding box center [989, 517] width 330 height 17
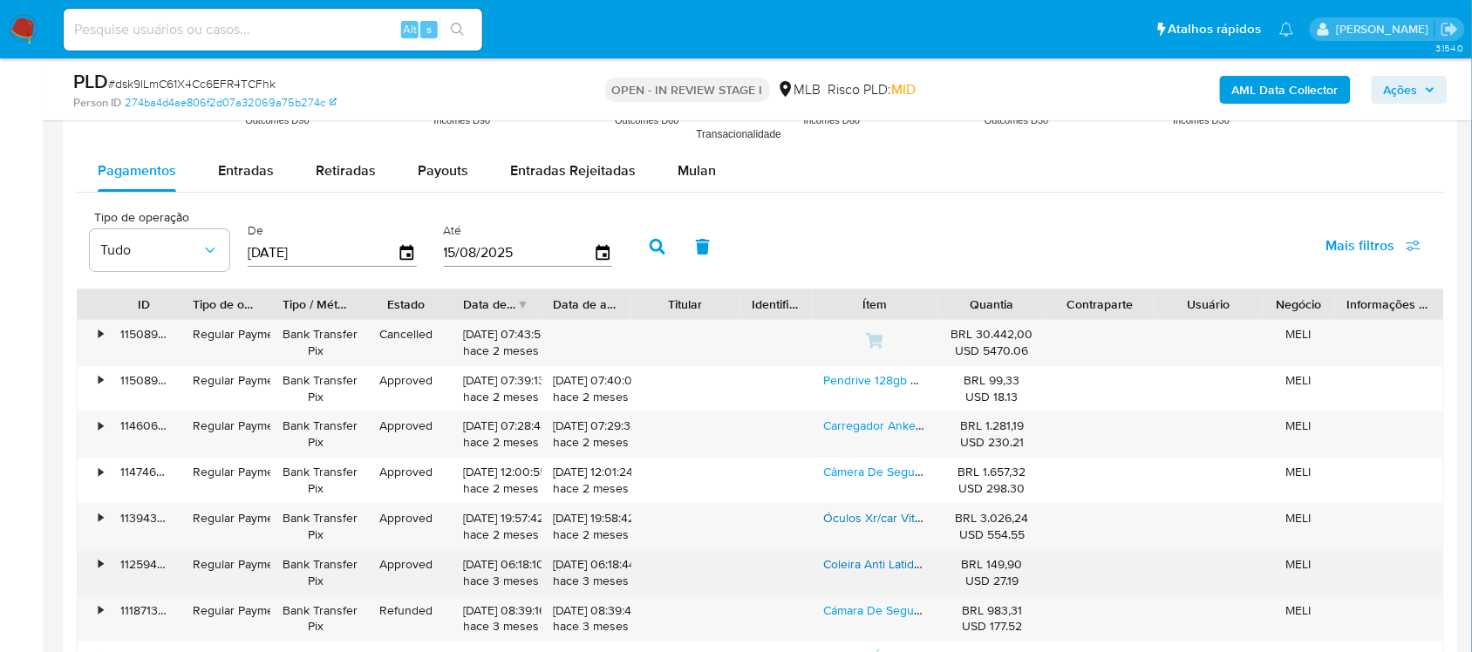
click at [865, 568] on link "Coleira Anti Latido De Adestramento Sem Choque Recarregável Cor Preto" at bounding box center [1023, 564] width 399 height 17
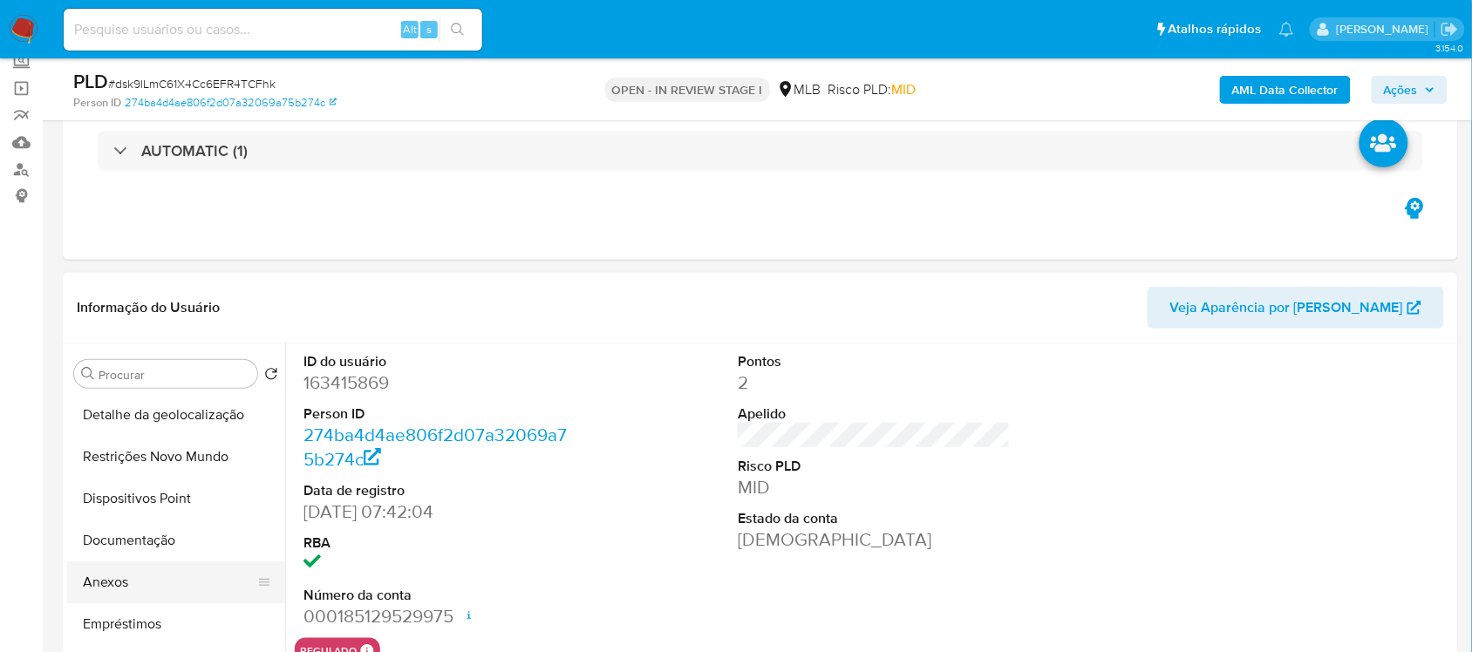
scroll to position [218, 0]
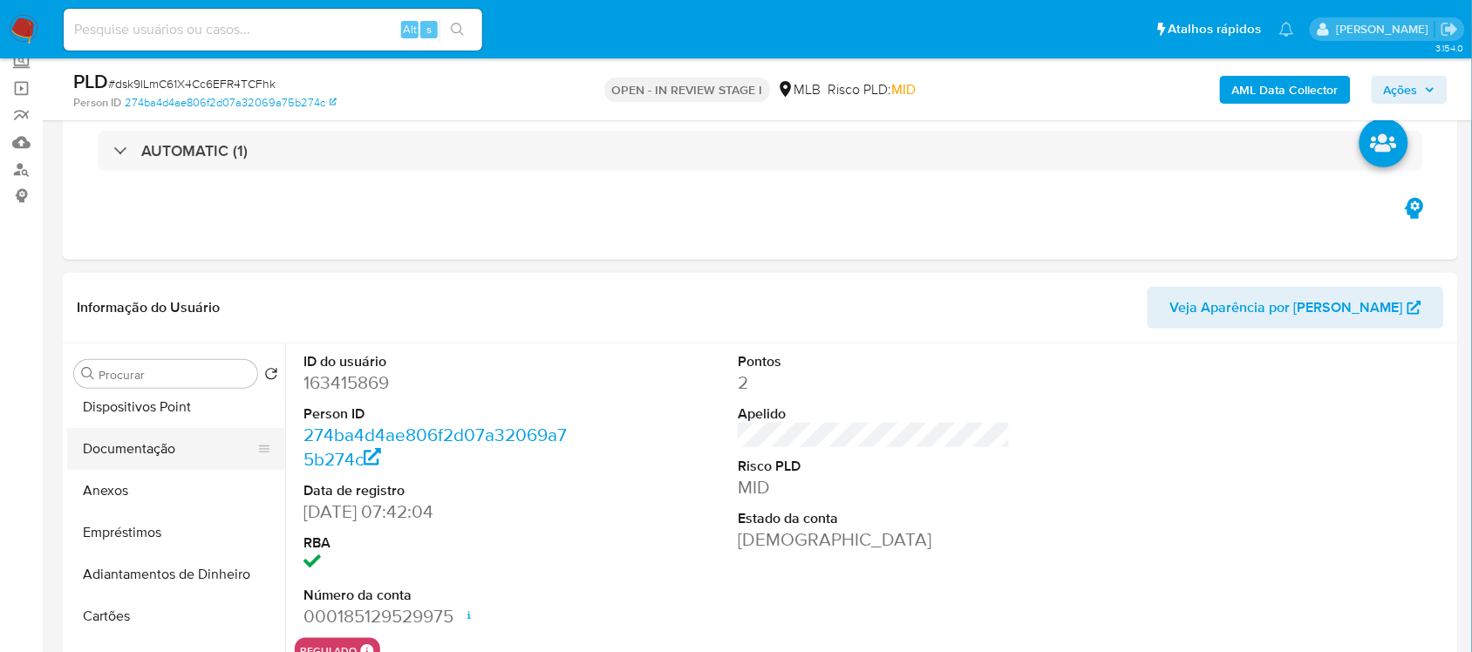
click at [141, 455] on button "Documentação" at bounding box center [169, 449] width 204 height 42
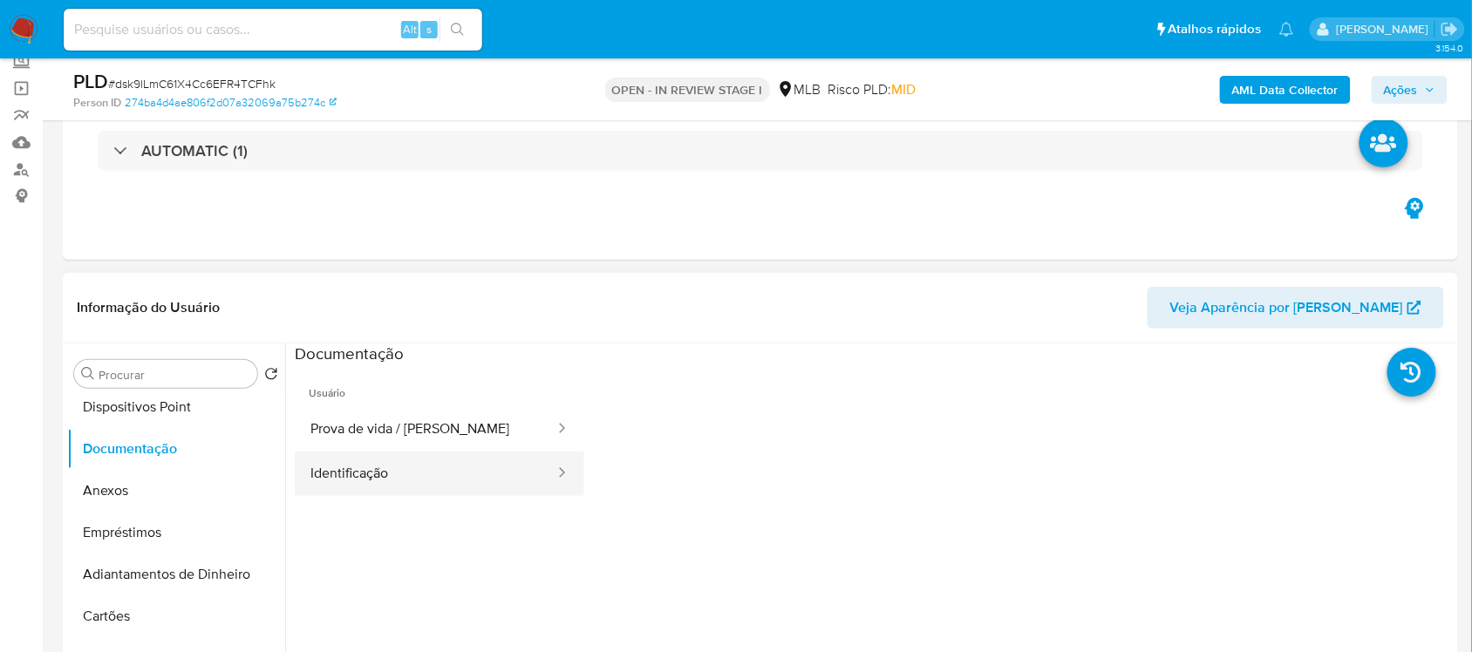
click at [395, 471] on button "Identificação" at bounding box center [426, 474] width 262 height 44
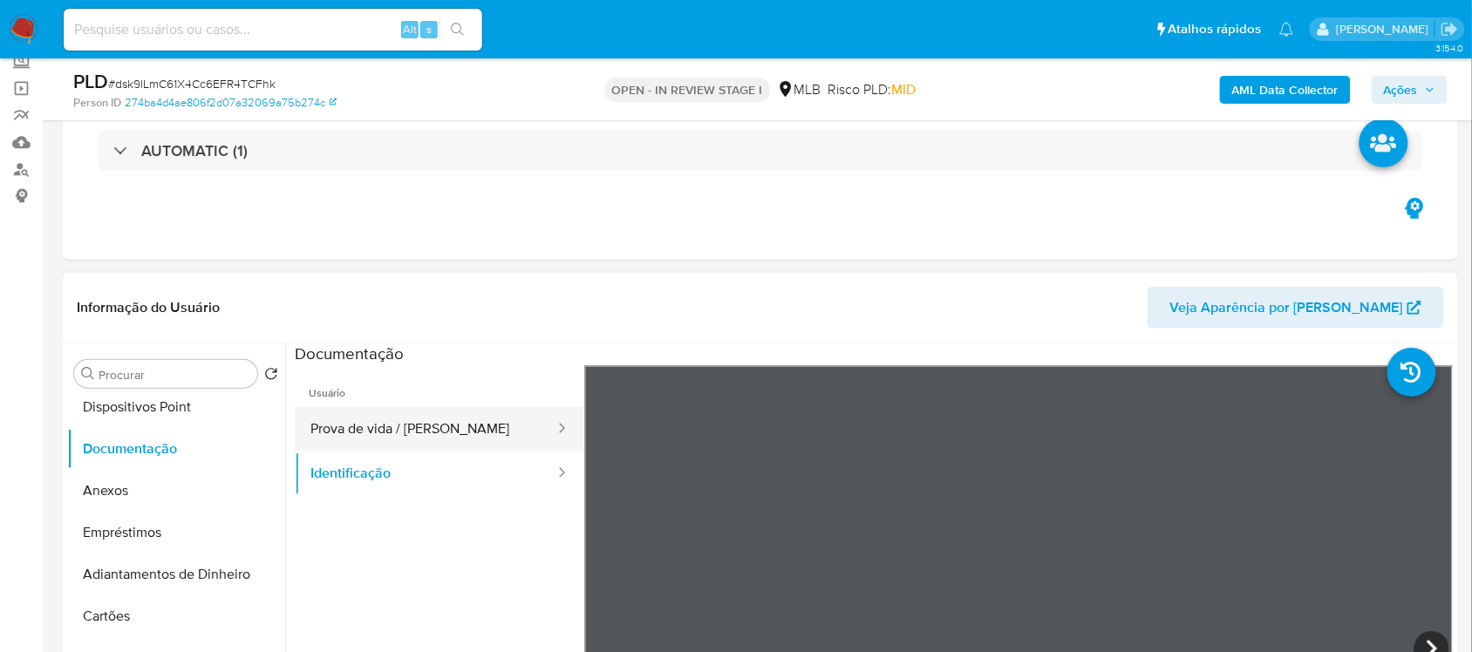
click at [399, 429] on button "Prova de vida / [PERSON_NAME]" at bounding box center [426, 429] width 262 height 44
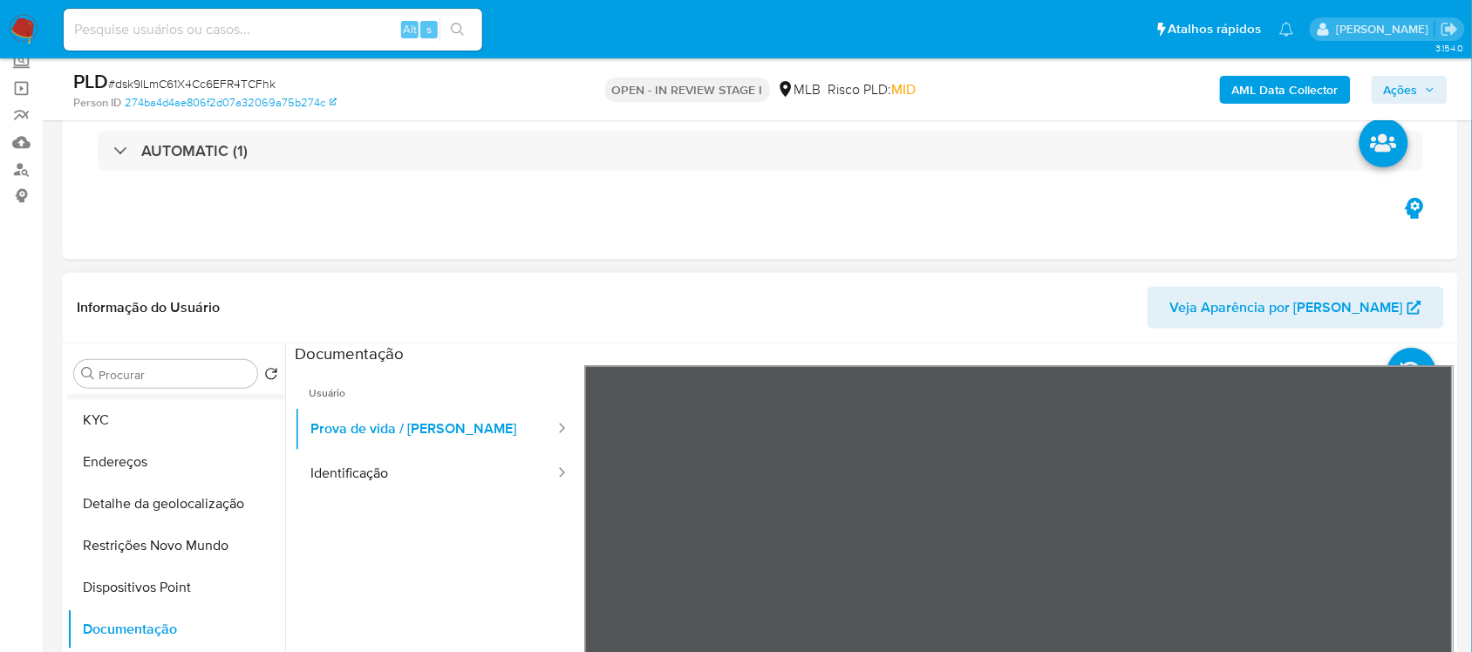
scroll to position [0, 0]
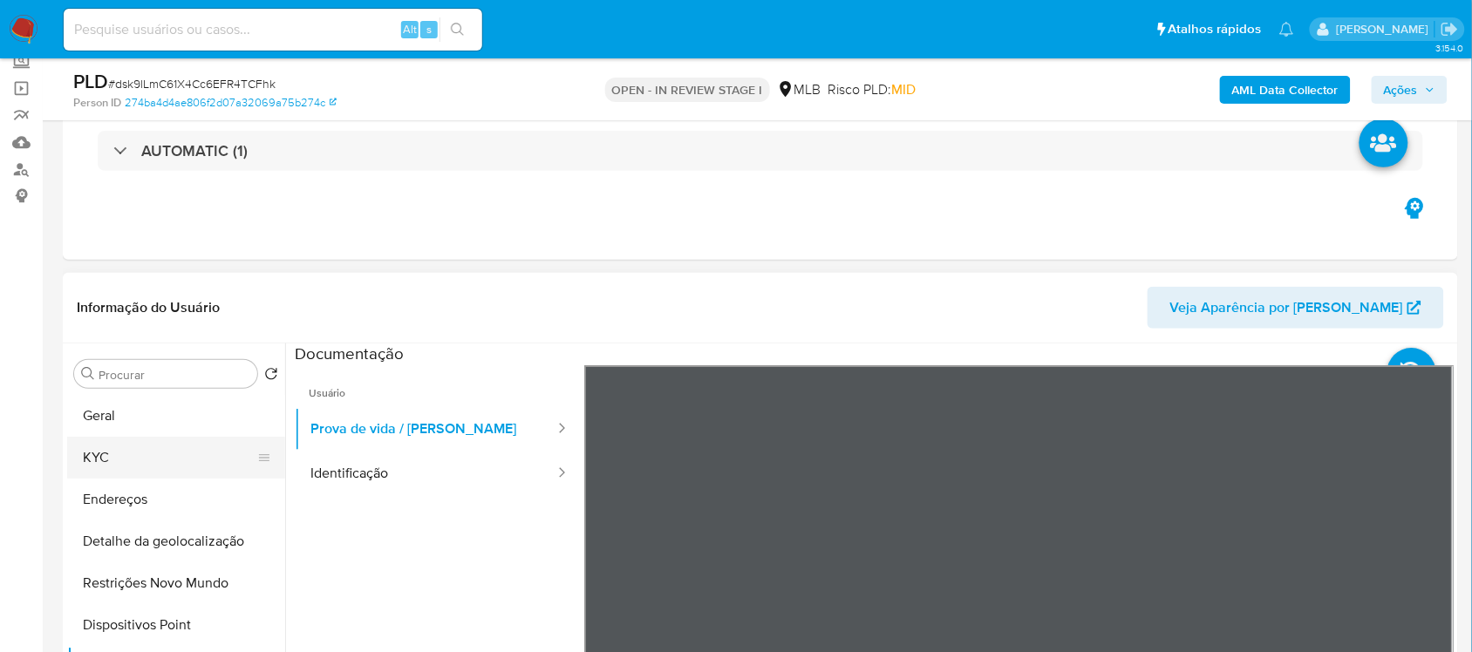
click at [161, 459] on button "KYC" at bounding box center [169, 458] width 204 height 42
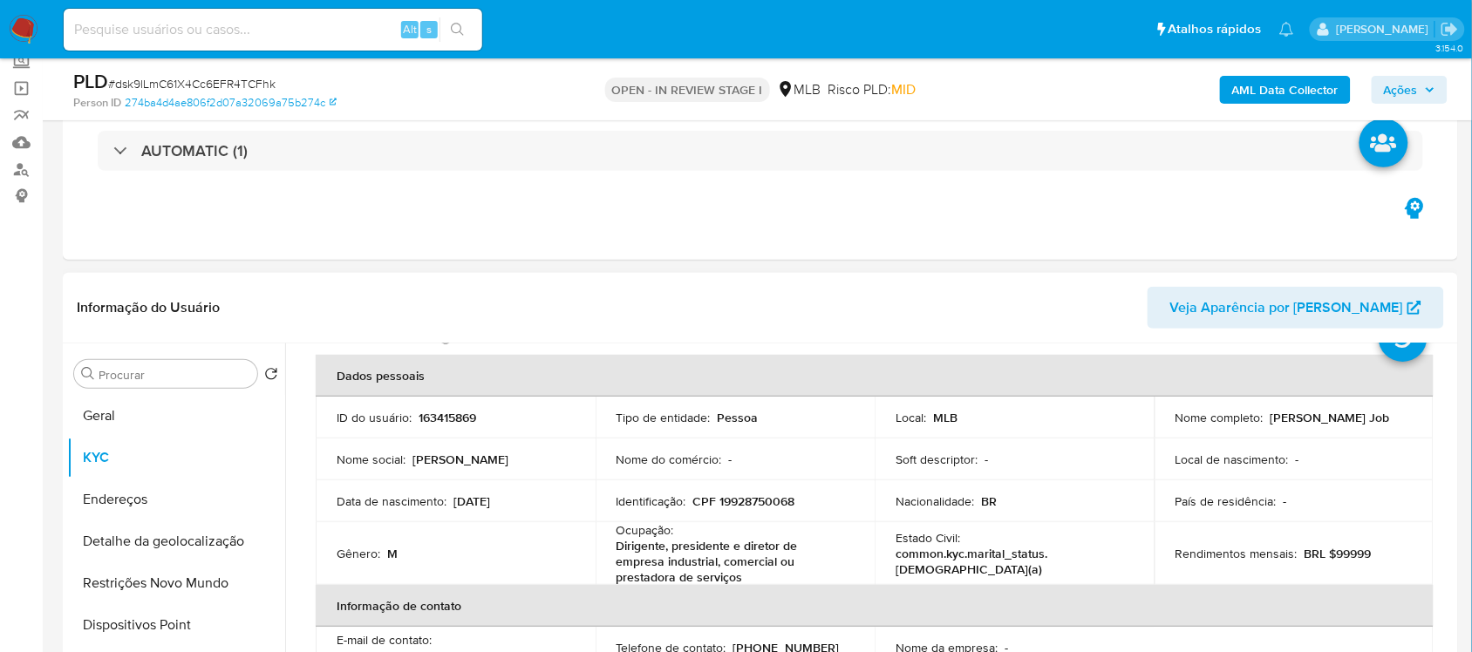
scroll to position [109, 0]
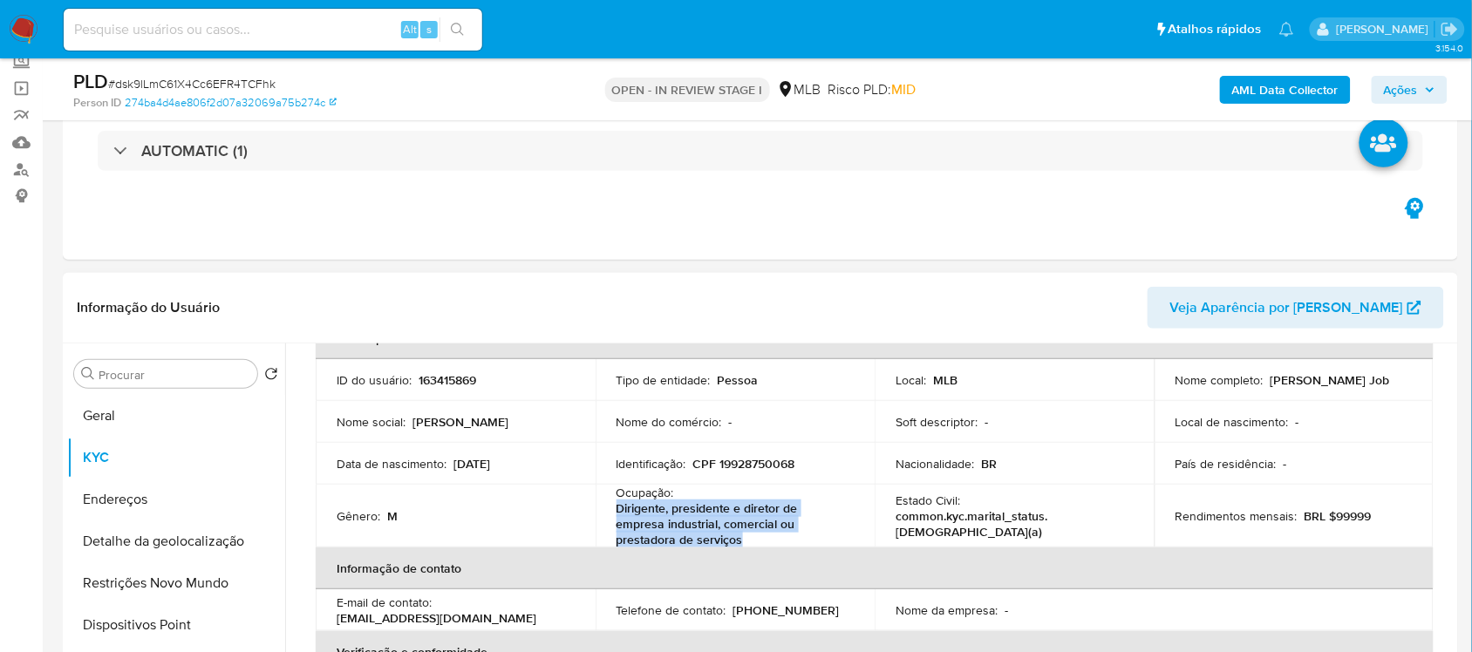
drag, startPoint x: 617, startPoint y: 513, endPoint x: 743, endPoint y: 535, distance: 128.3
click at [743, 535] on p "Dirigente, presidente e diretor de empresa industrial, comercial ou prestadora …" at bounding box center [732, 524] width 231 height 47
copy p "Dirigente, presidente e diretor de empresa industrial, comercial ou prestadora …"
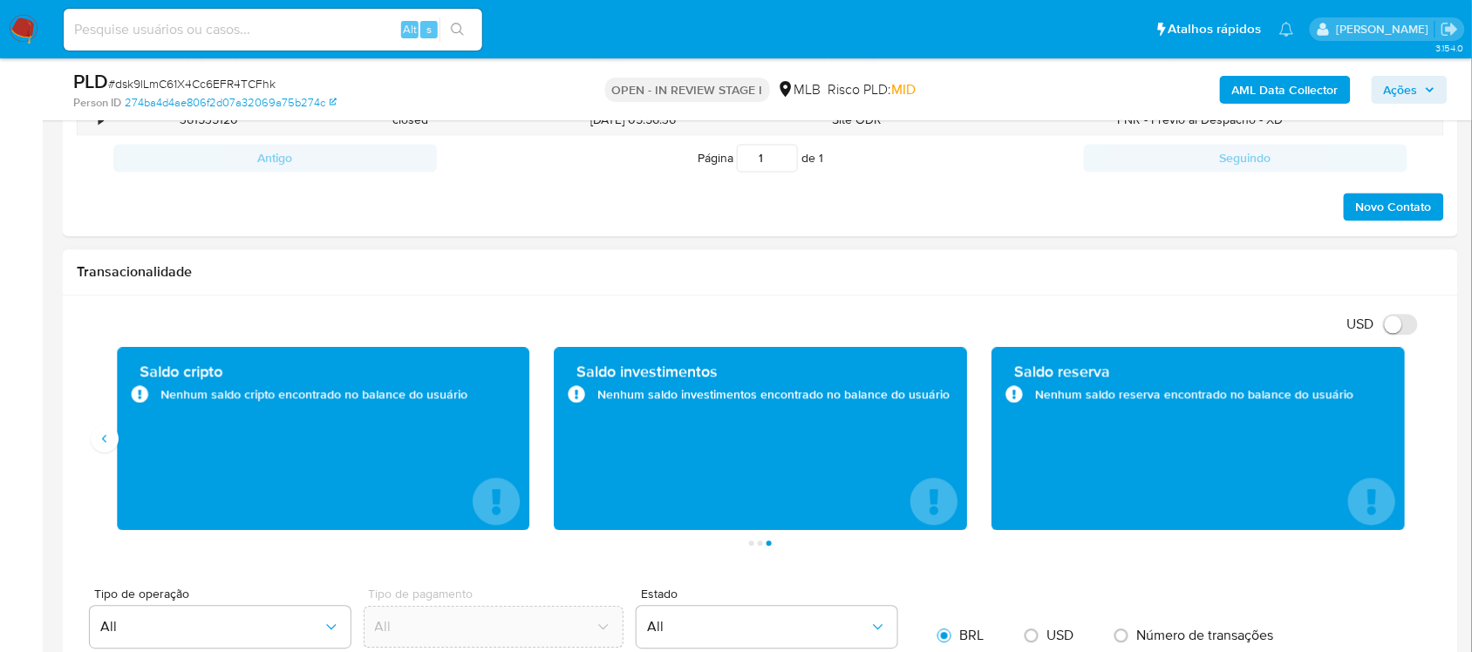
scroll to position [981, 0]
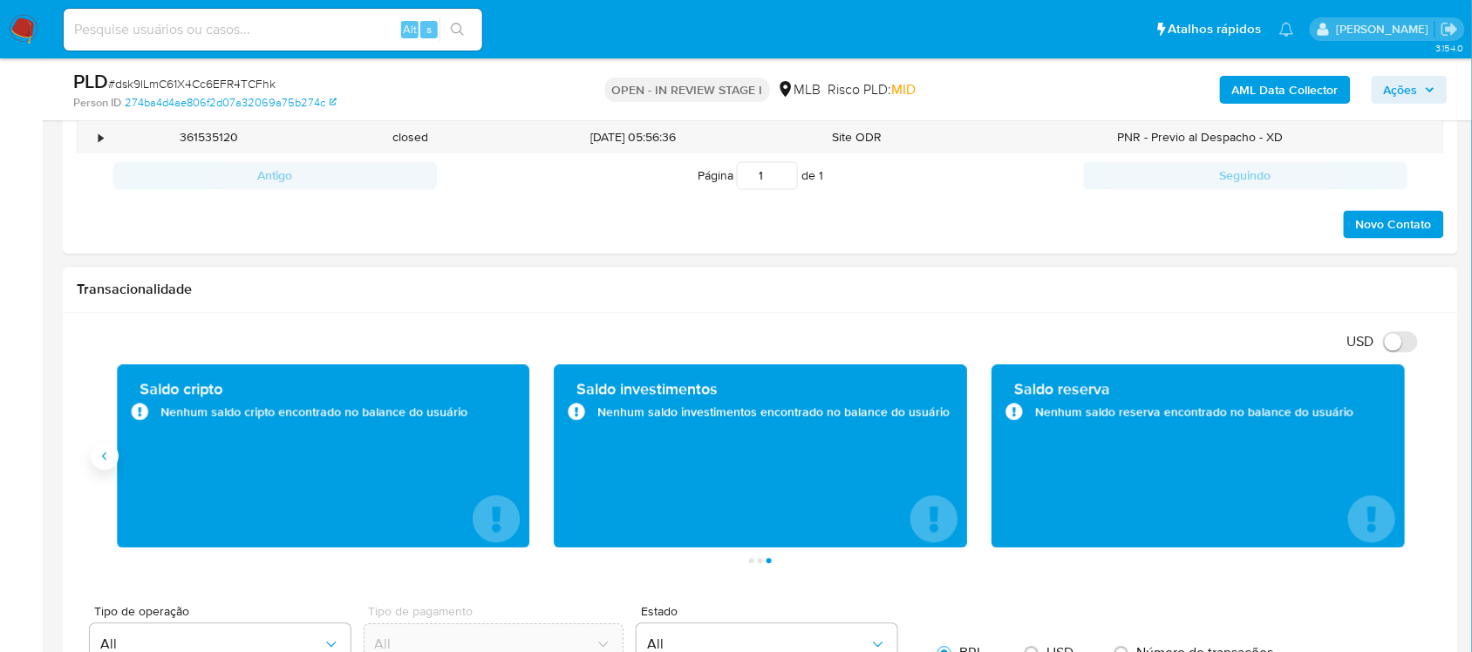
click at [103, 460] on icon "Anterior" at bounding box center [105, 457] width 14 height 14
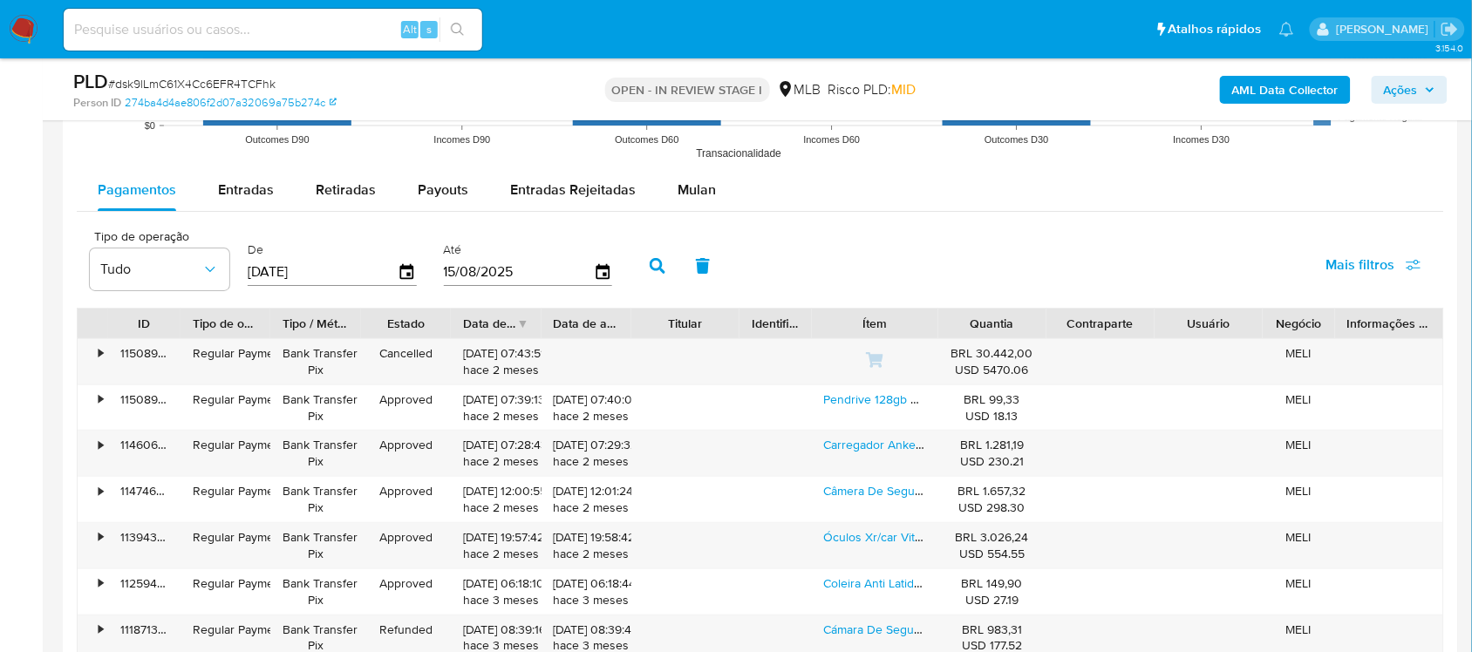
scroll to position [1853, 0]
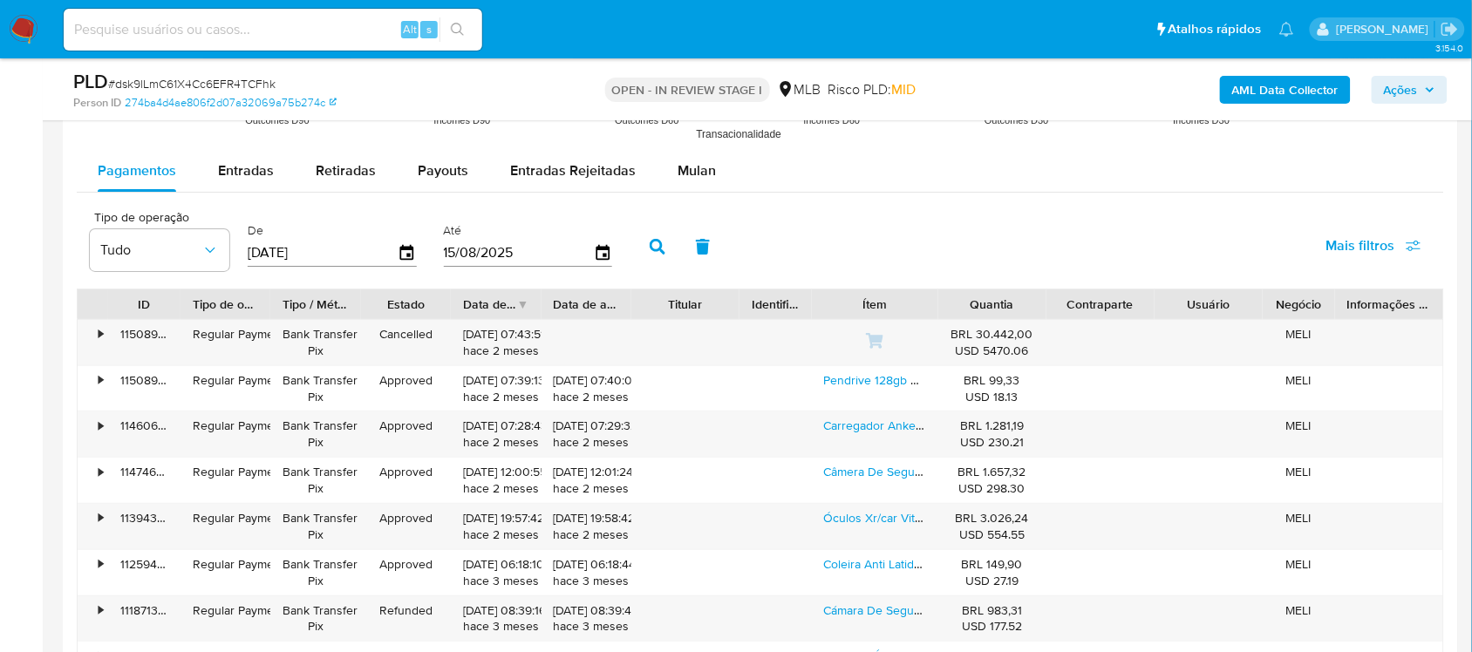
click at [921, 96] on div "OPEN - IN REVIEW STAGE I MLB Risco PLD: MID" at bounding box center [760, 89] width 453 height 41
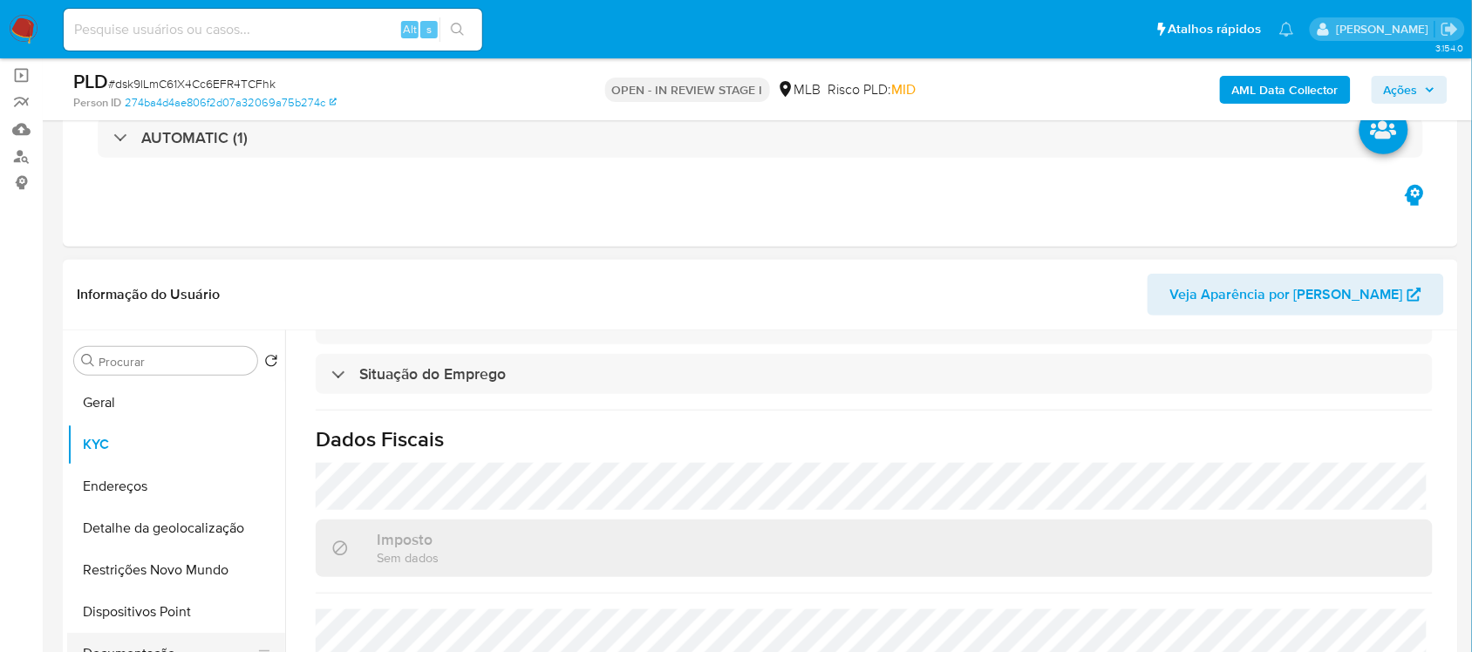
scroll to position [109, 0]
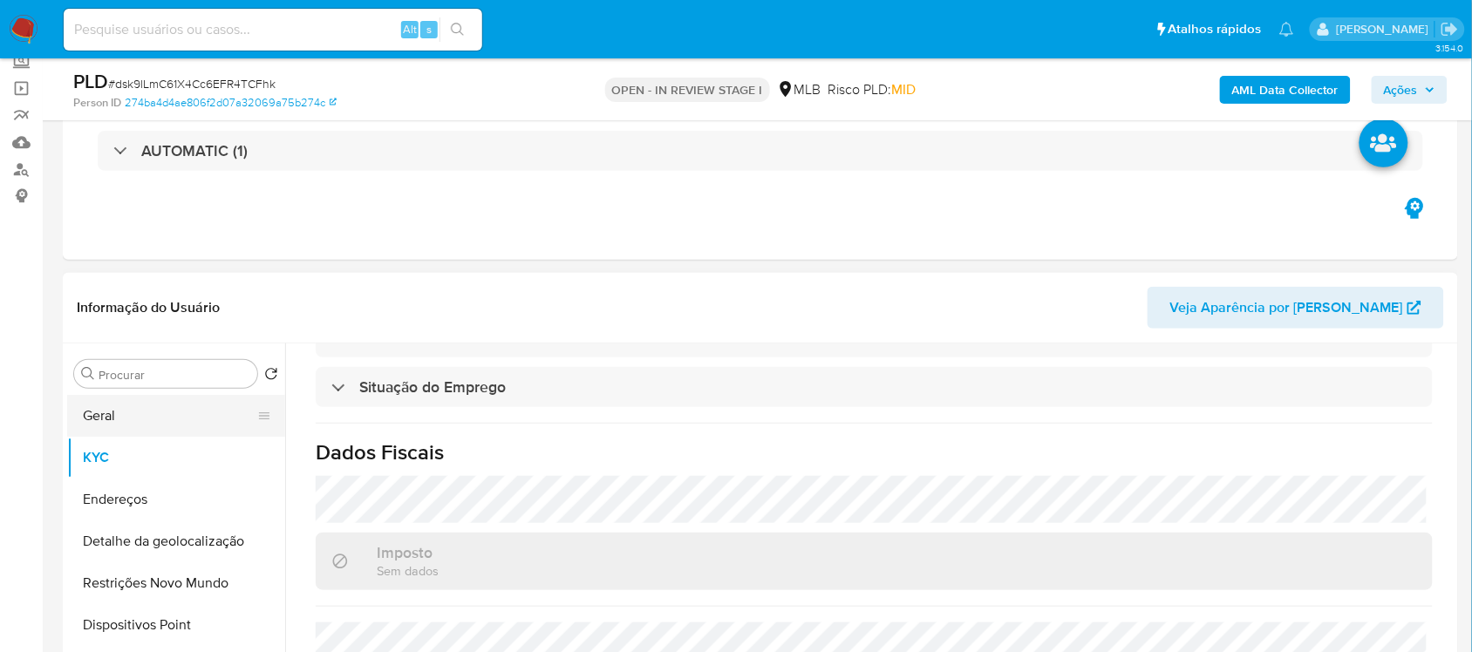
click at [151, 421] on button "Geral" at bounding box center [169, 416] width 204 height 42
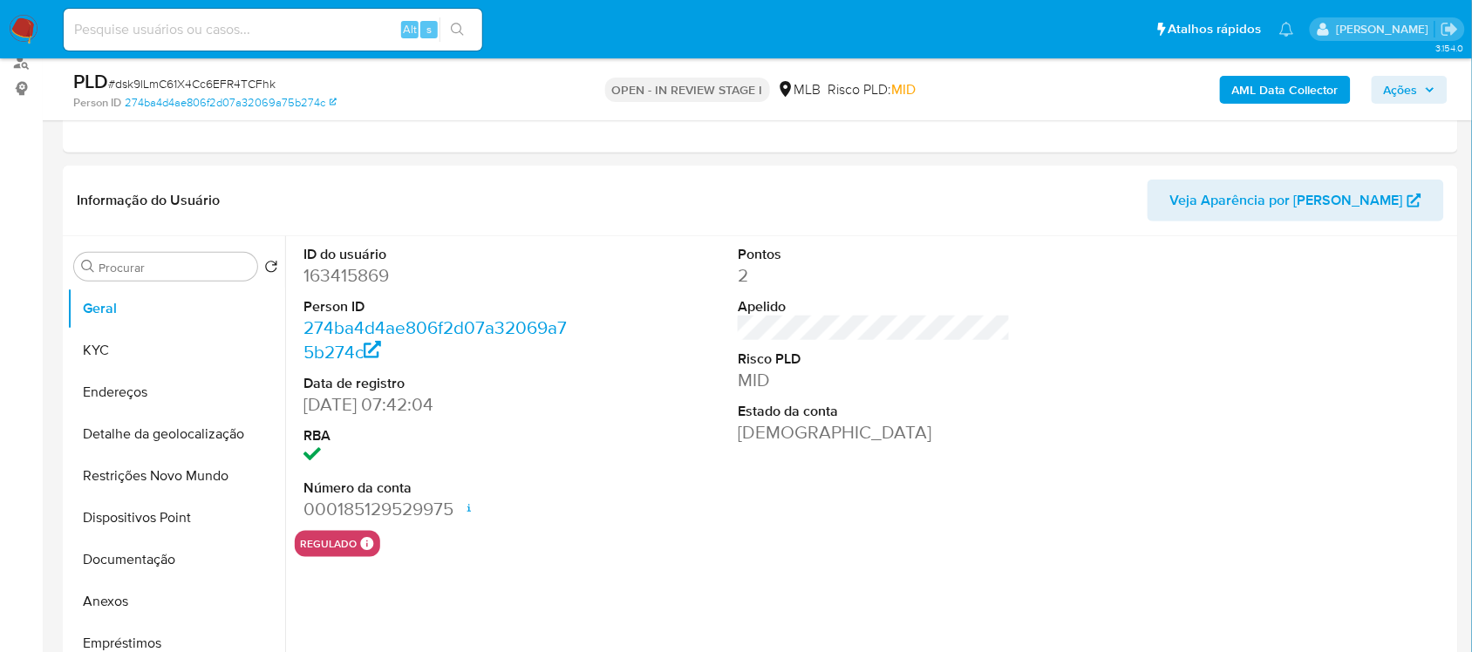
scroll to position [218, 0]
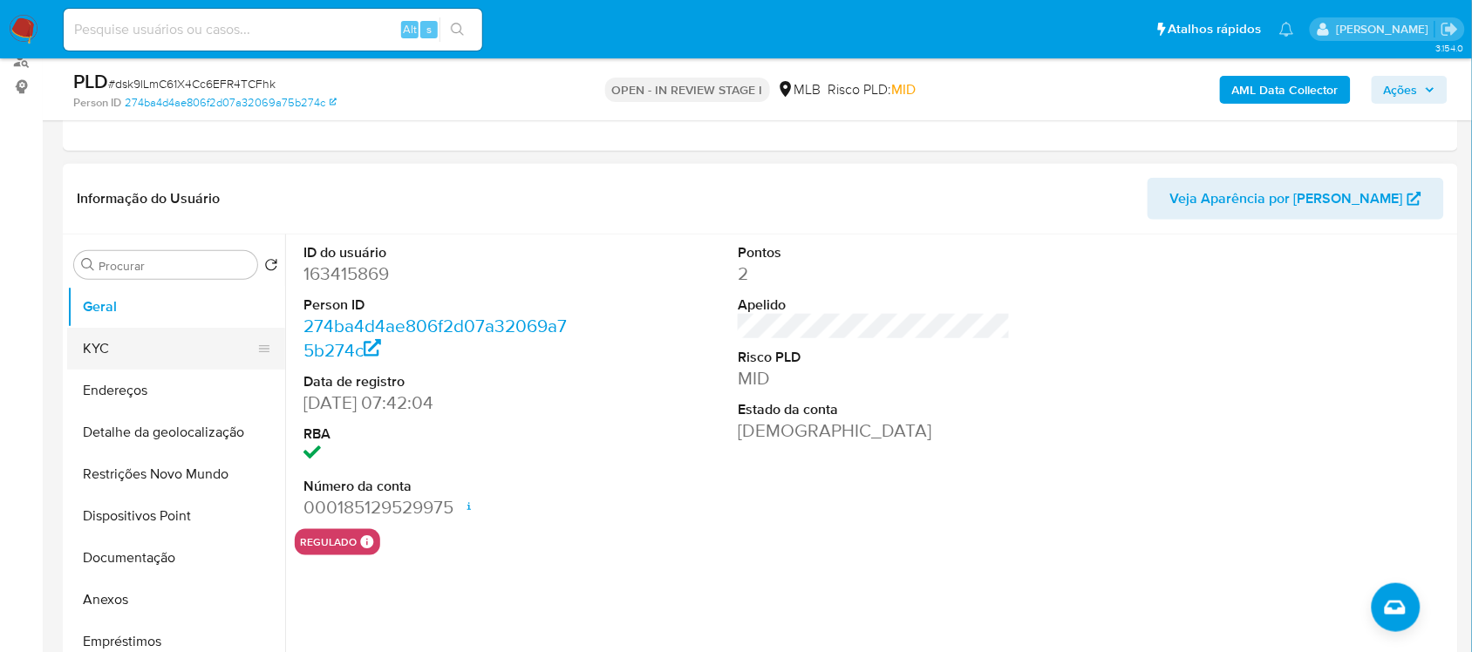
click at [133, 349] on button "KYC" at bounding box center [169, 349] width 204 height 42
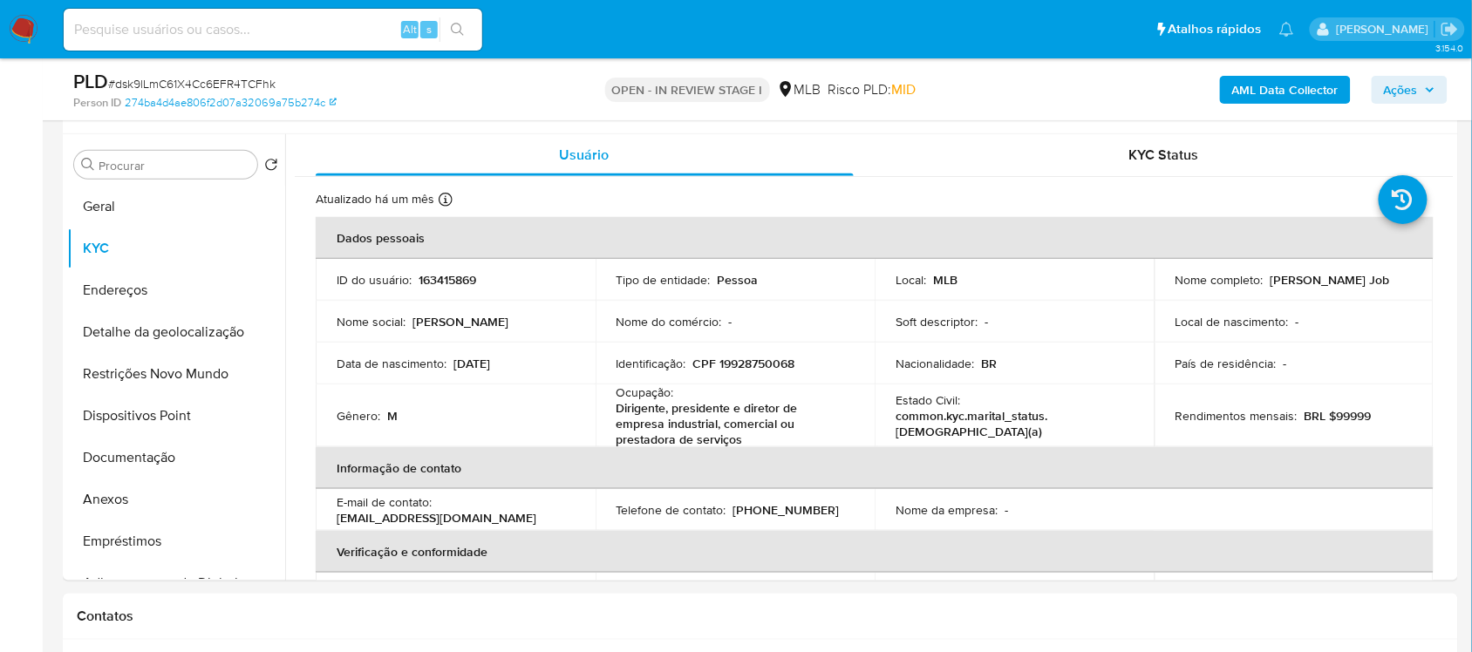
scroll to position [330, 0]
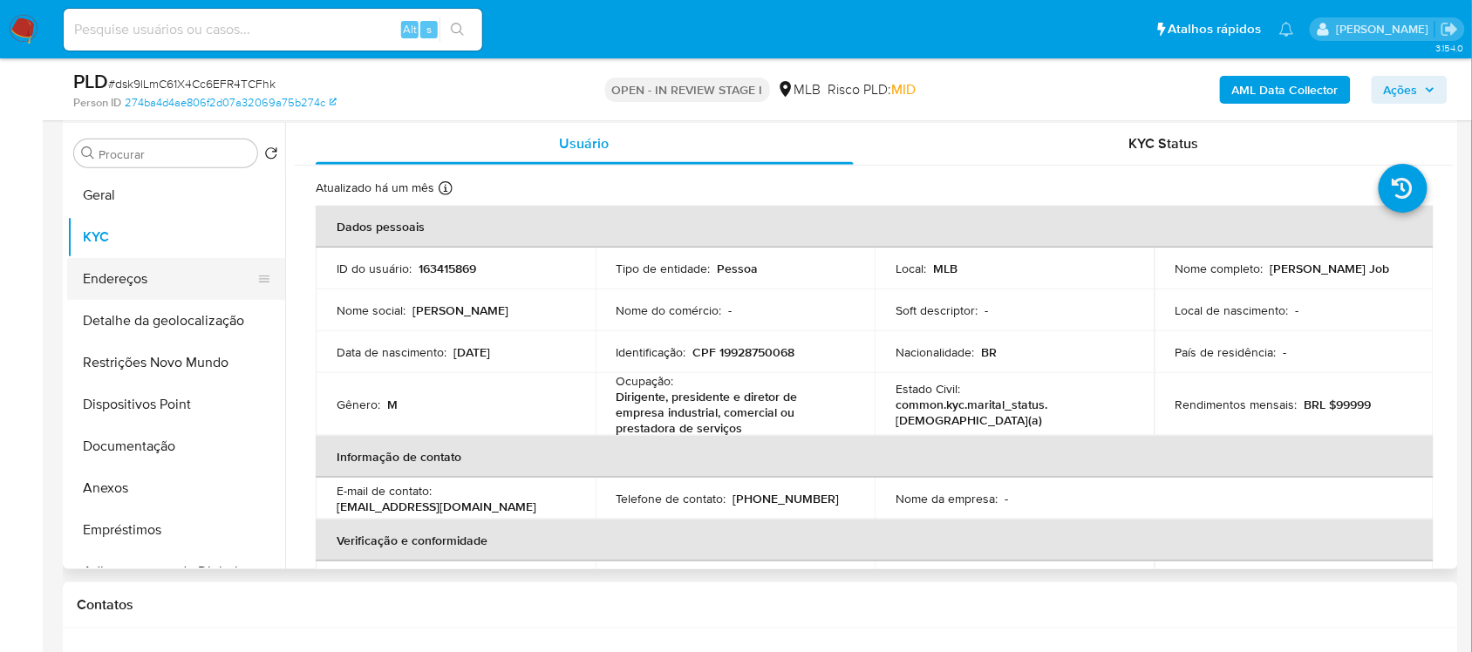
click at [167, 277] on button "Endereços" at bounding box center [169, 279] width 204 height 42
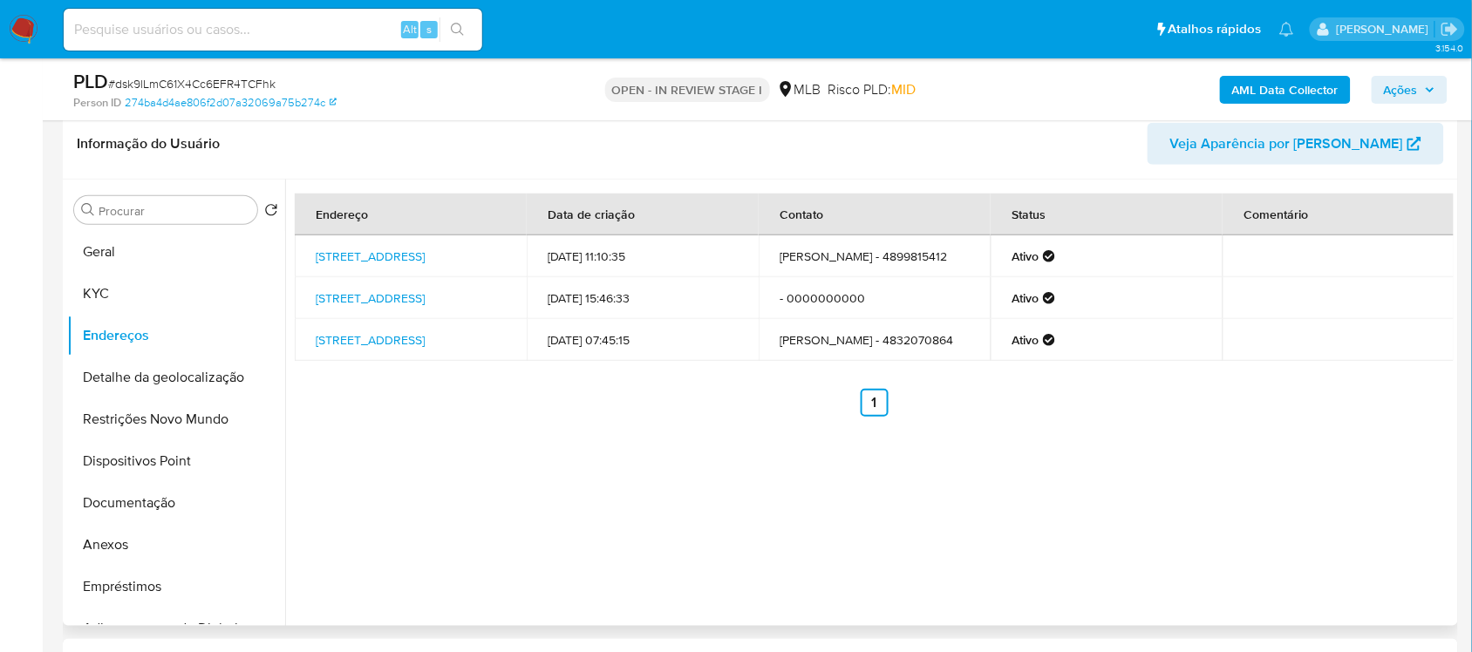
scroll to position [221, 0]
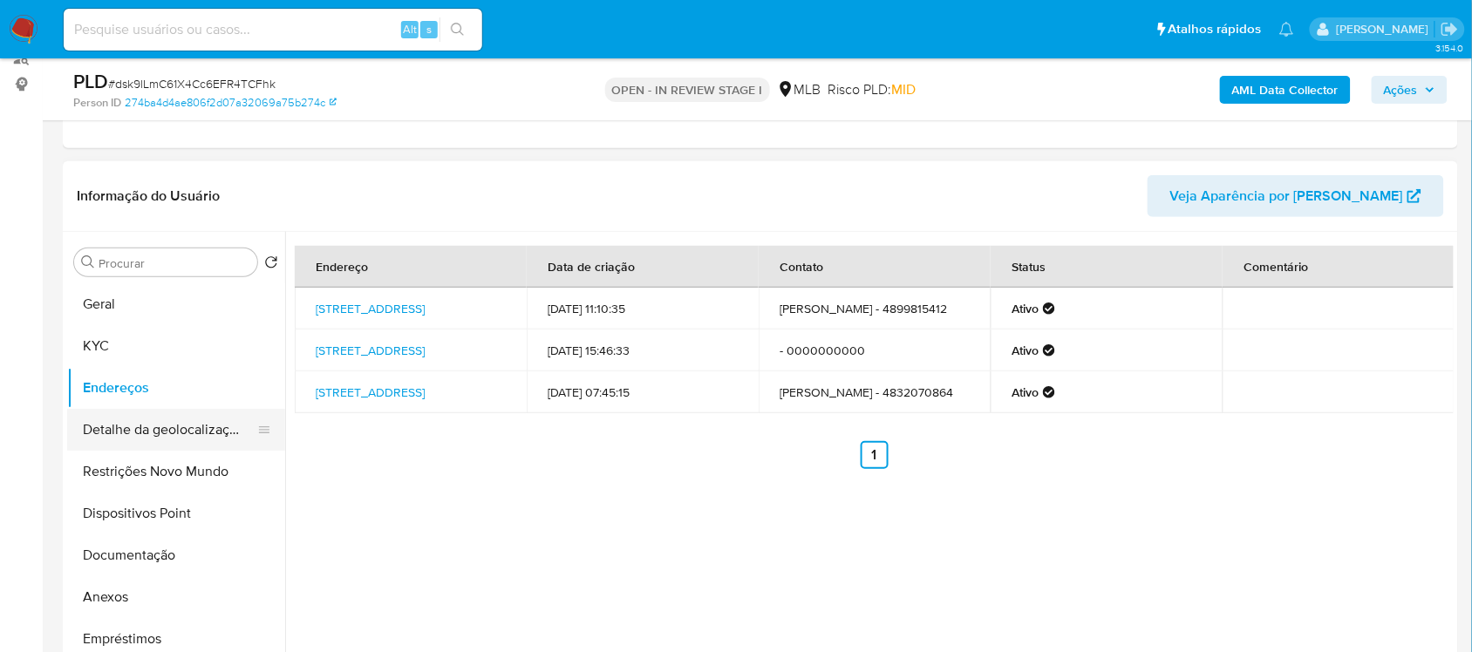
click at [177, 436] on button "Detalhe da geolocalização" at bounding box center [169, 430] width 204 height 42
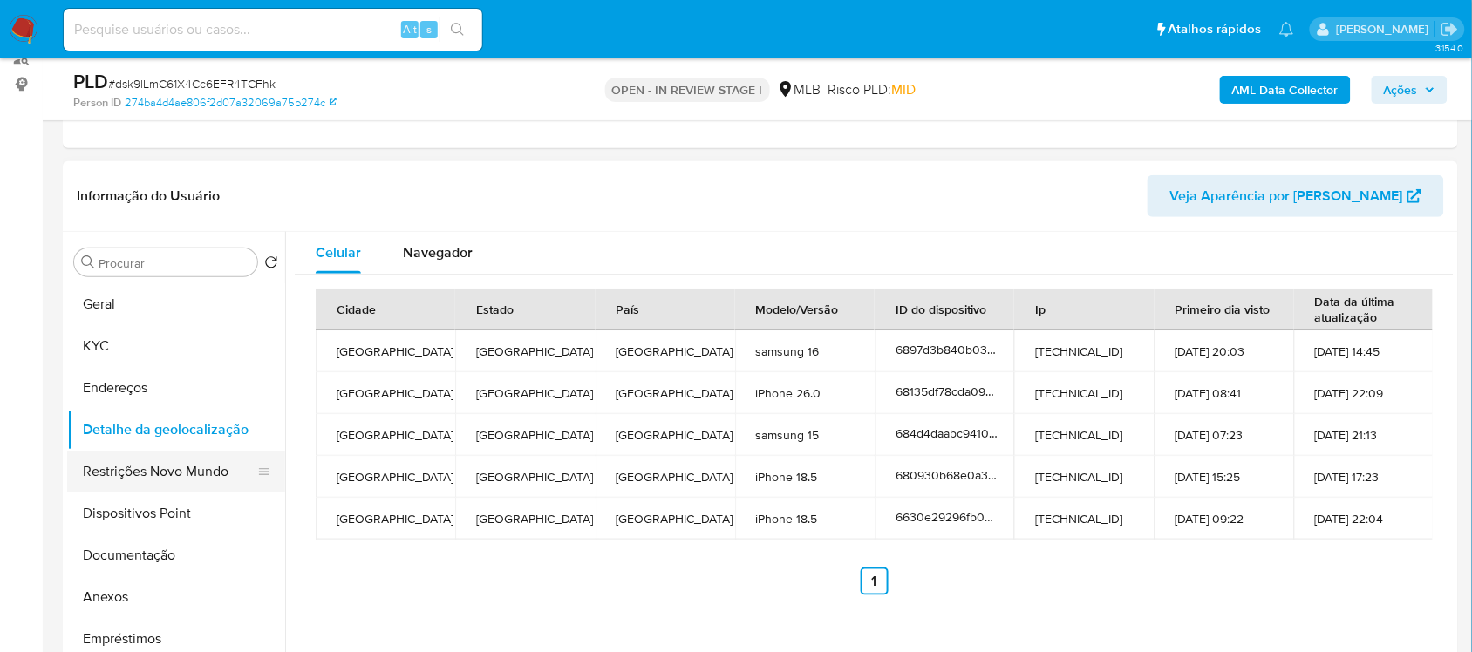
click at [164, 477] on button "Restrições Novo Mundo" at bounding box center [169, 472] width 204 height 42
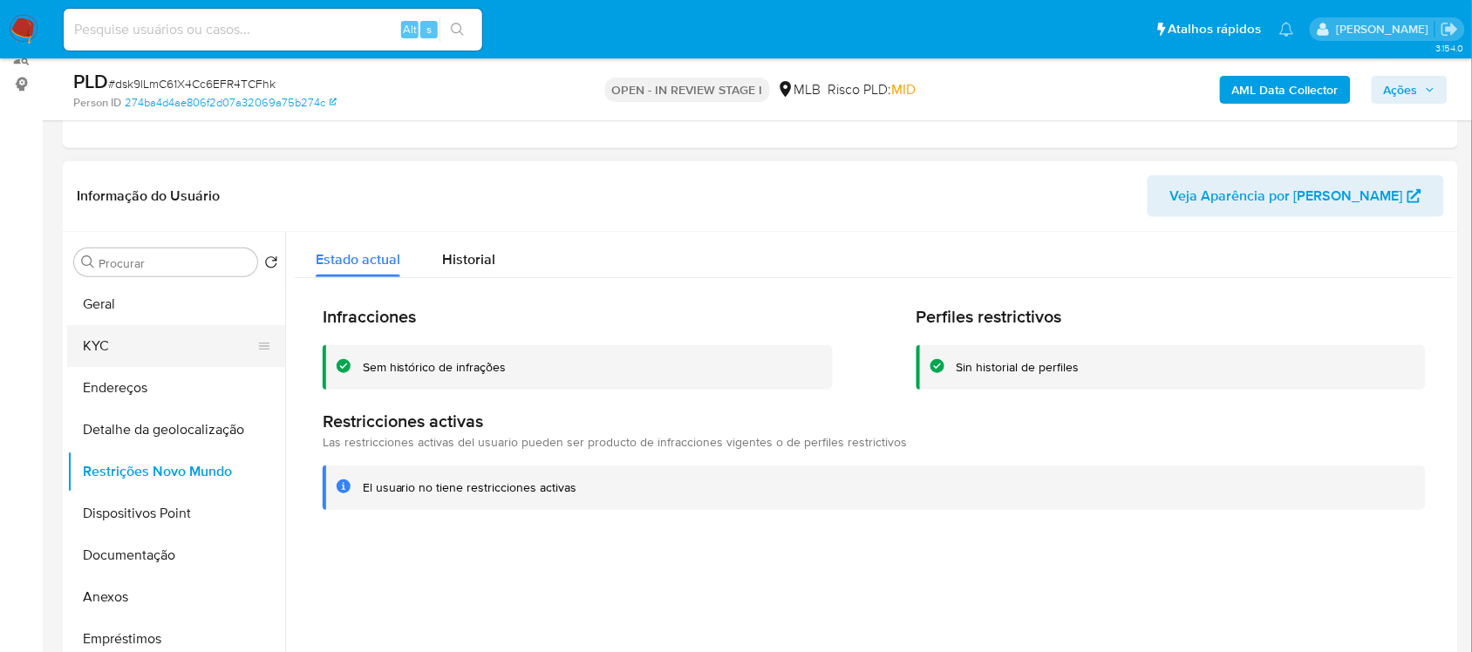
scroll to position [109, 0]
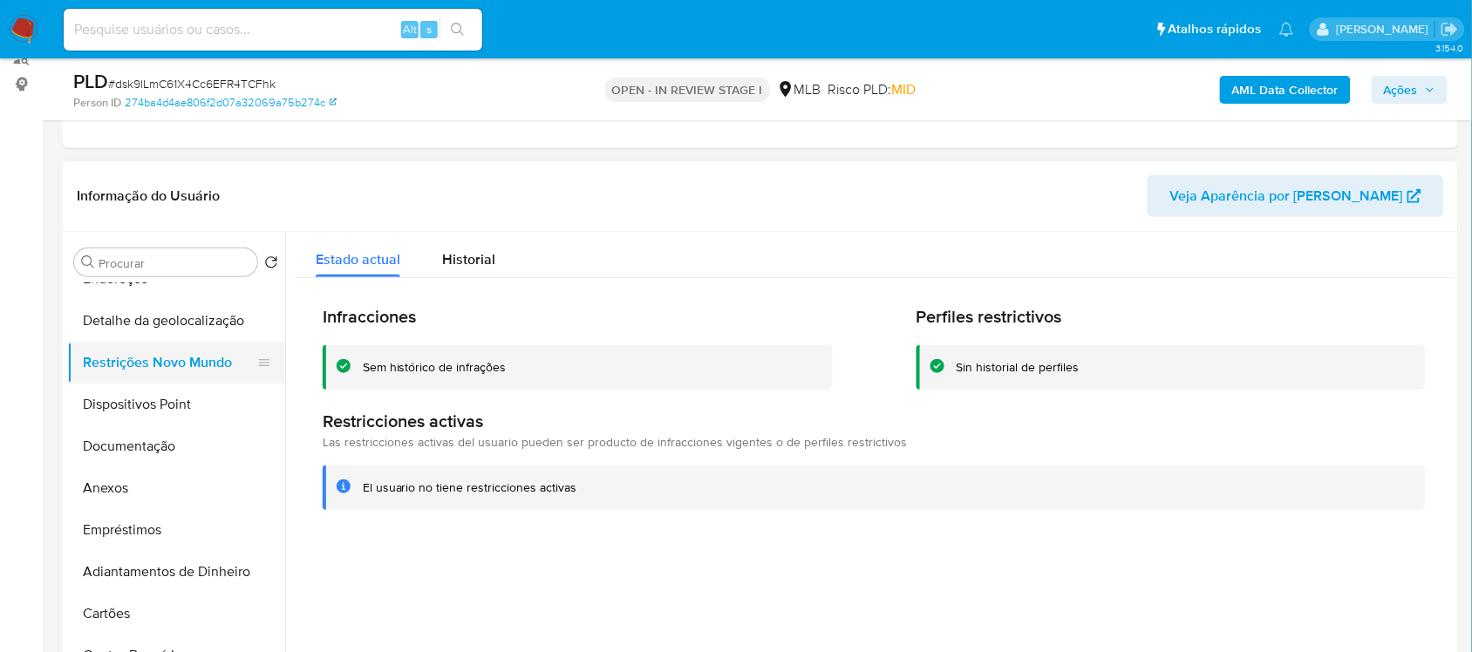
click at [215, 363] on button "Restrições Novo Mundo" at bounding box center [169, 363] width 204 height 42
click at [222, 410] on button "Dispositivos Point" at bounding box center [169, 405] width 204 height 42
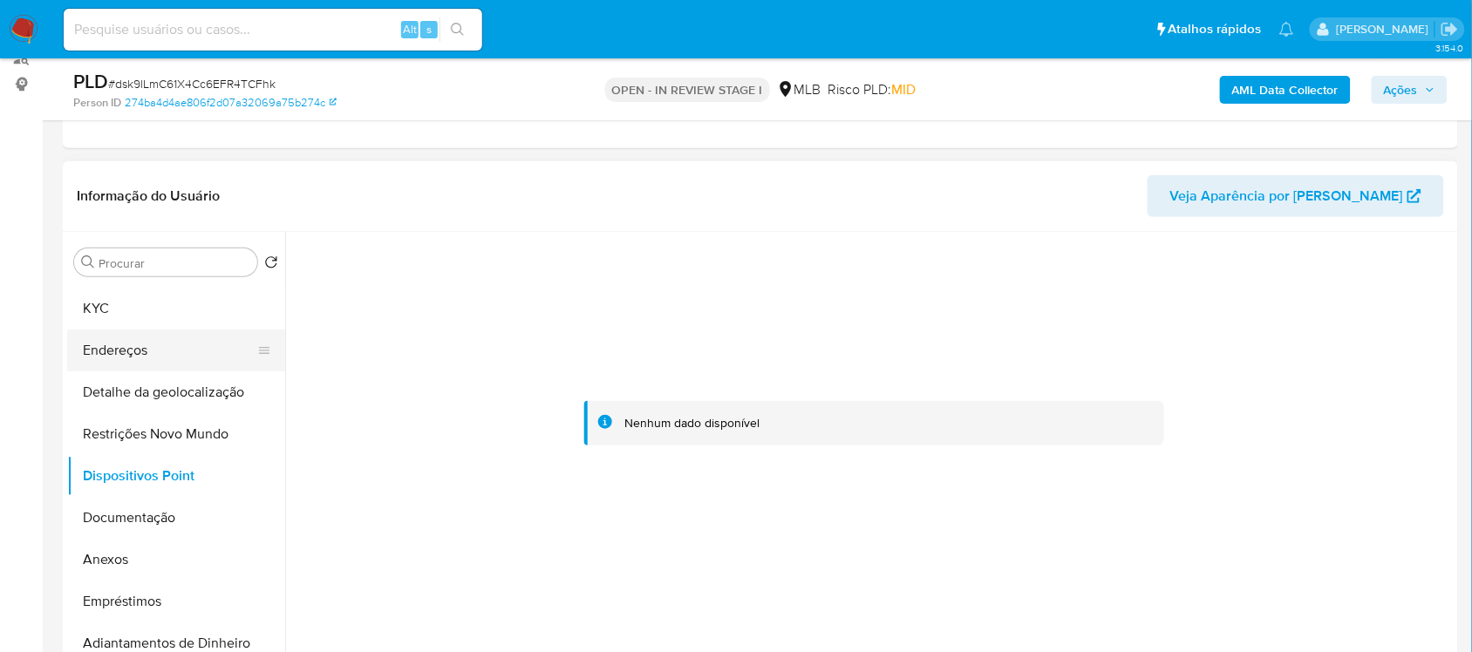
scroll to position [0, 0]
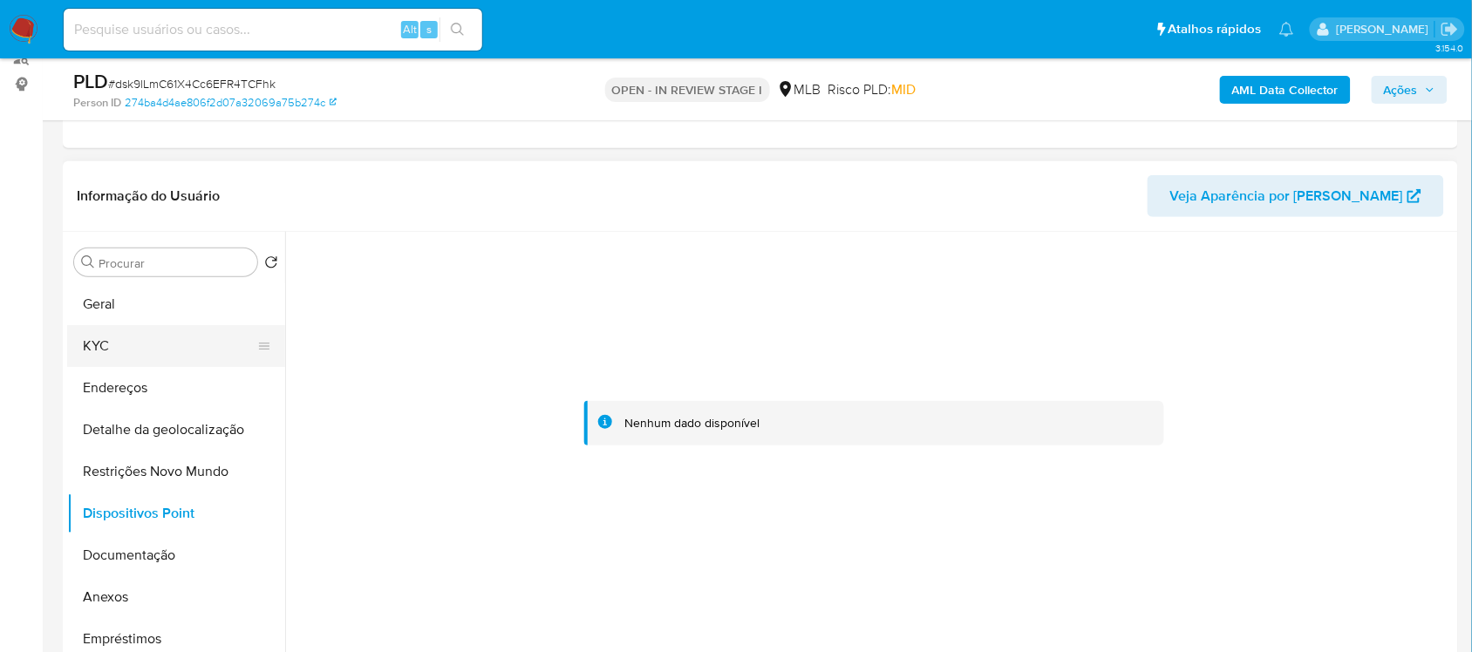
click at [138, 351] on button "KYC" at bounding box center [169, 346] width 204 height 42
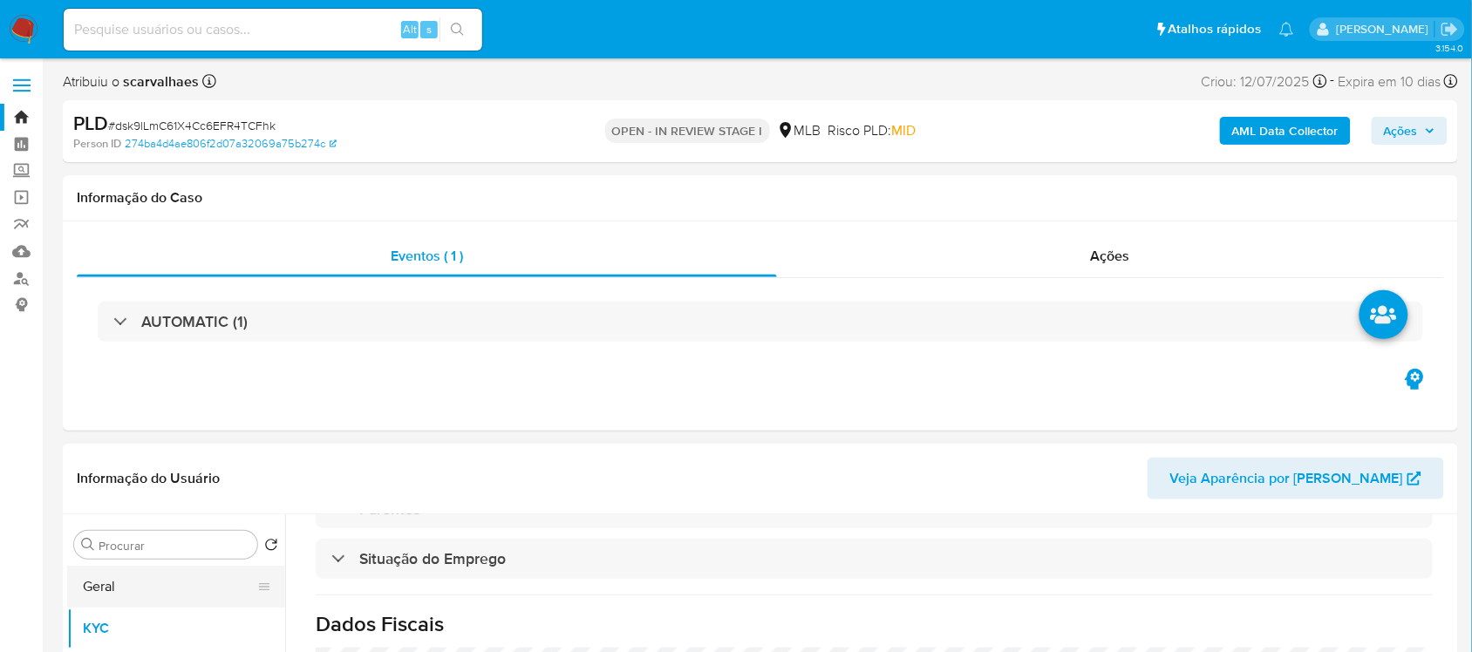
click at [123, 578] on button "Geral" at bounding box center [169, 587] width 204 height 42
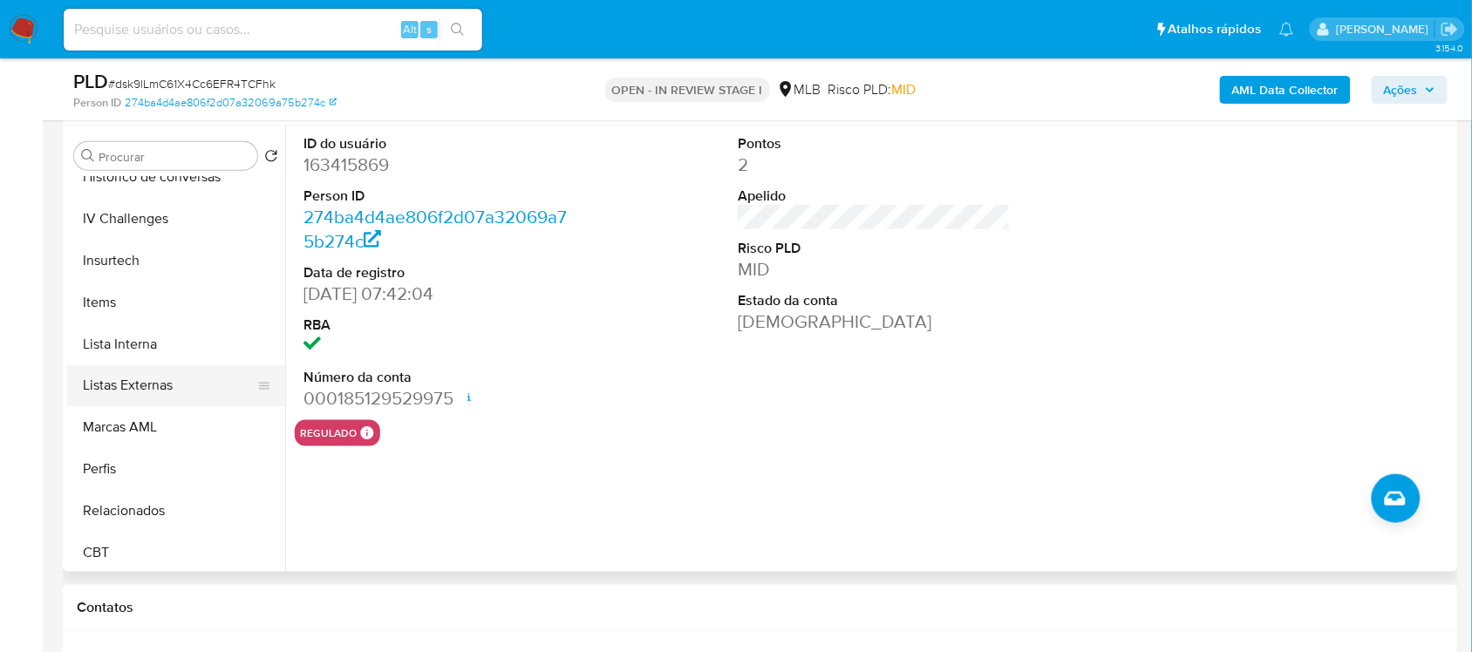
scroll to position [778, 0]
click at [145, 456] on button "Perfis" at bounding box center [169, 467] width 204 height 42
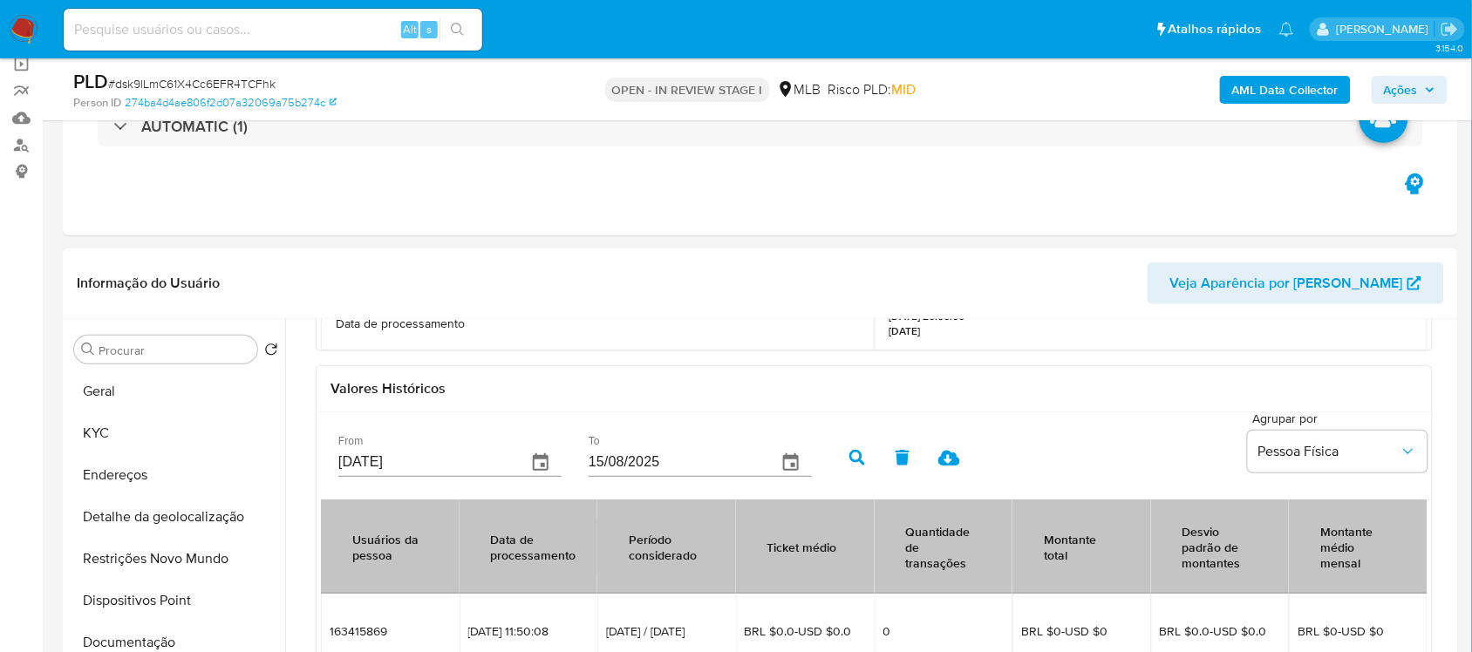
scroll to position [109, 0]
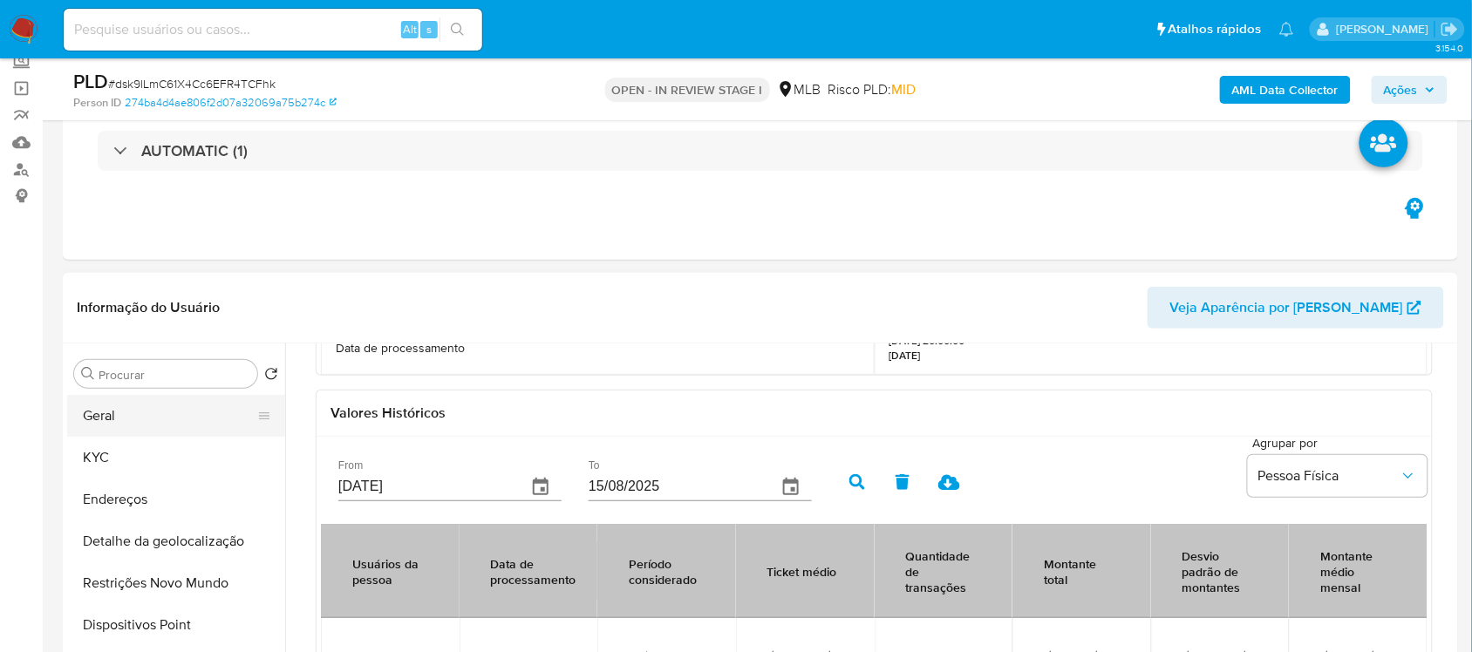
click at [118, 406] on button "Geral" at bounding box center [169, 416] width 204 height 42
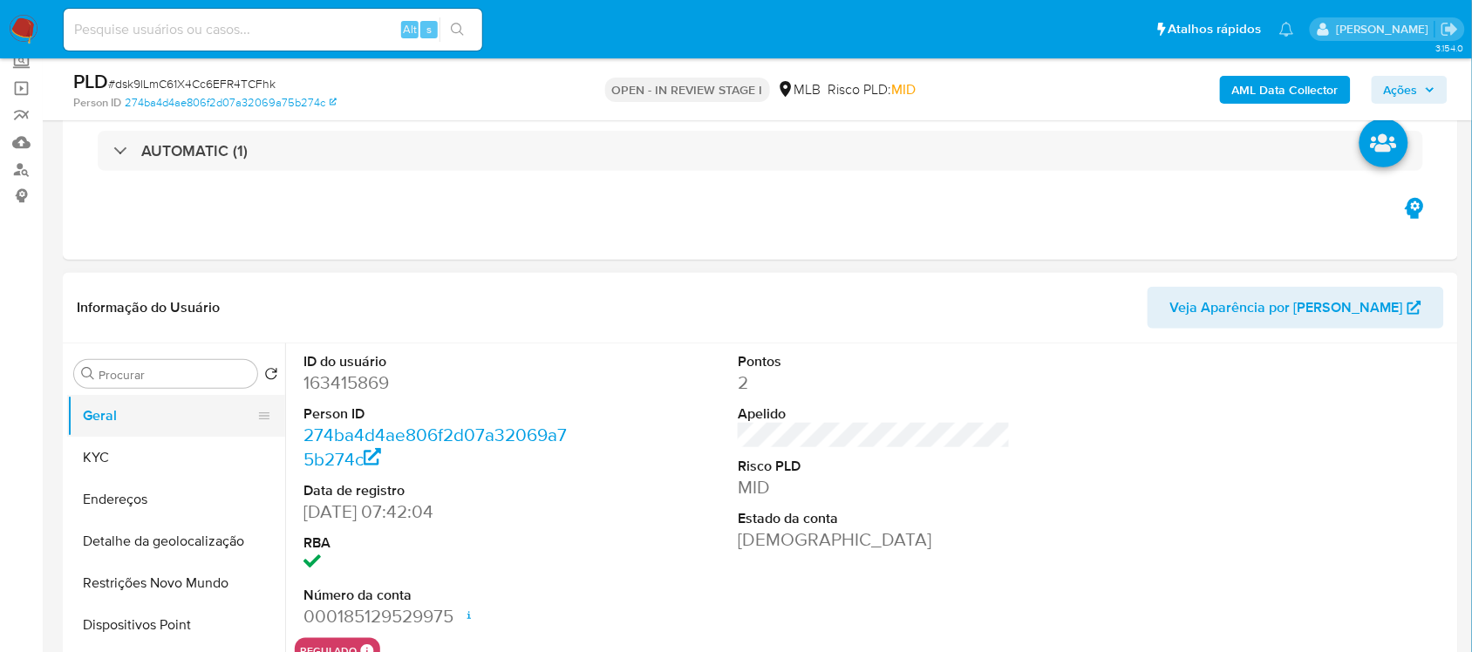
click at [174, 449] on button "KYC" at bounding box center [176, 458] width 218 height 42
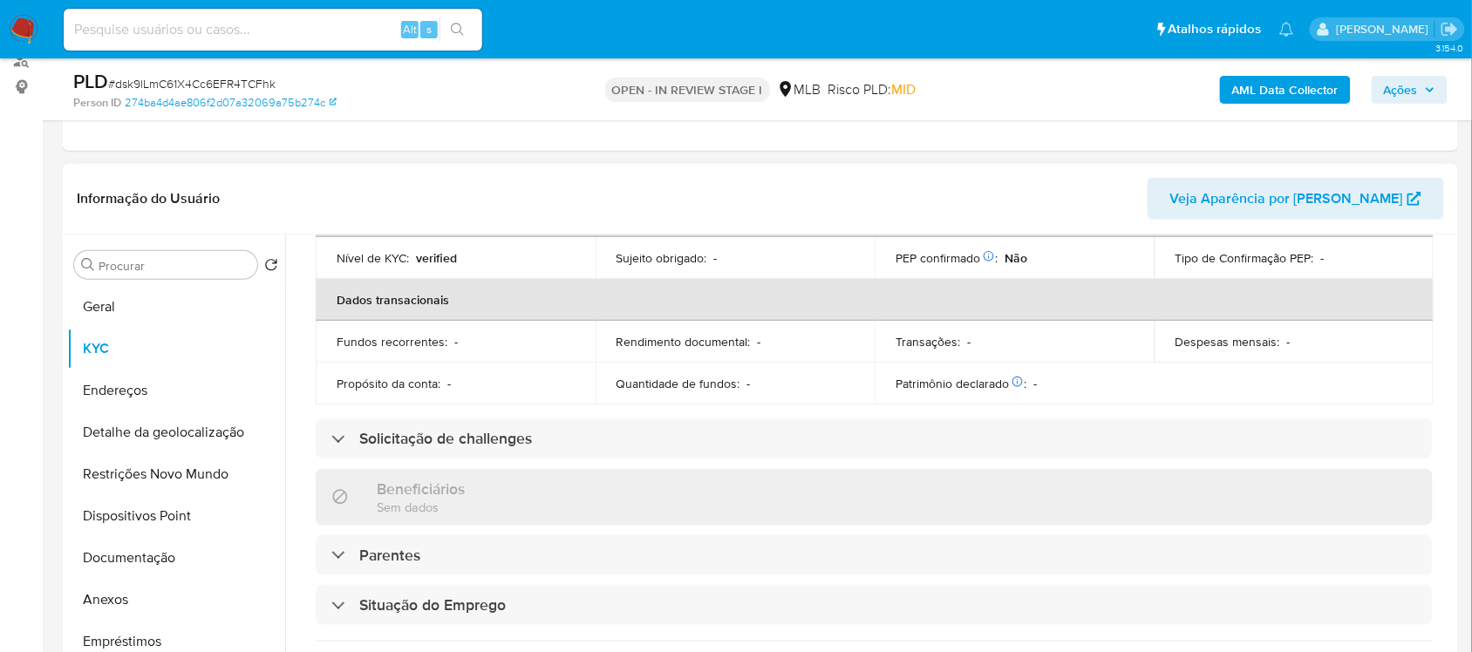
scroll to position [545, 0]
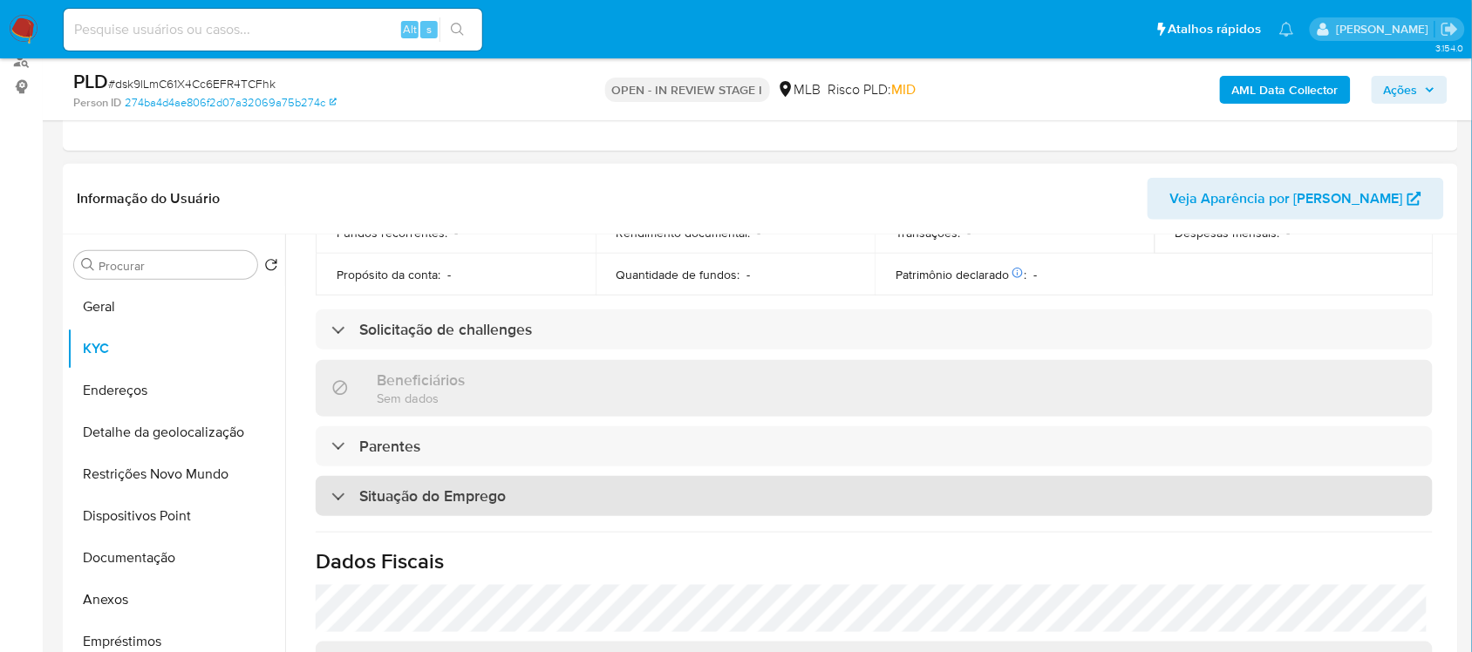
click at [472, 501] on h3 "Situação do Emprego" at bounding box center [432, 496] width 147 height 19
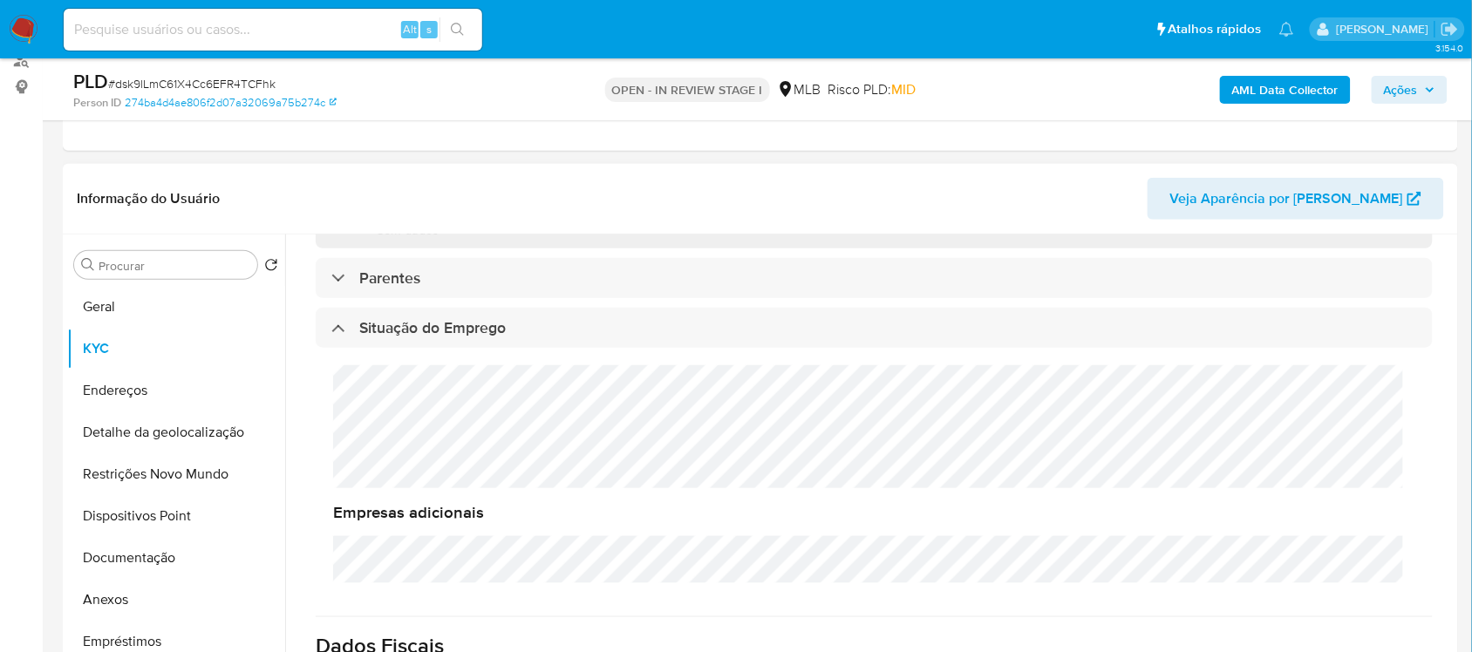
scroll to position [689, 0]
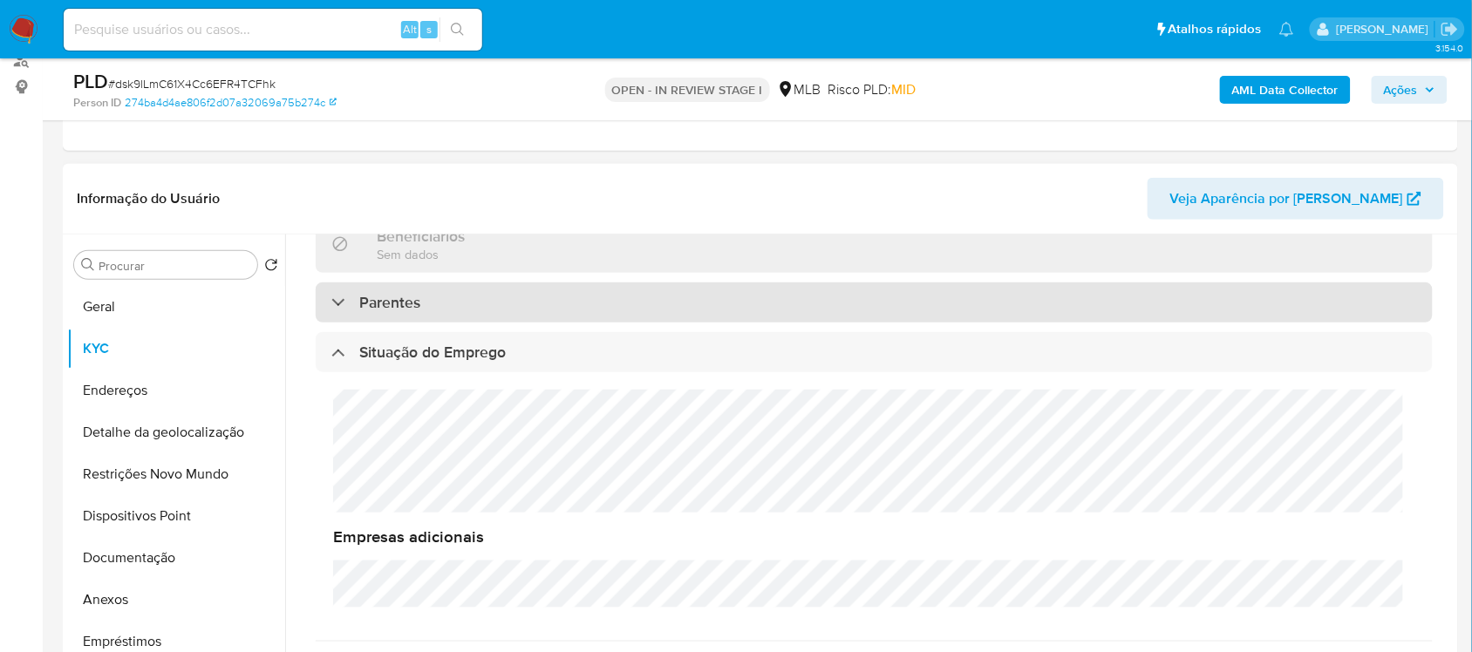
click at [401, 311] on h3 "Parentes" at bounding box center [389, 302] width 61 height 19
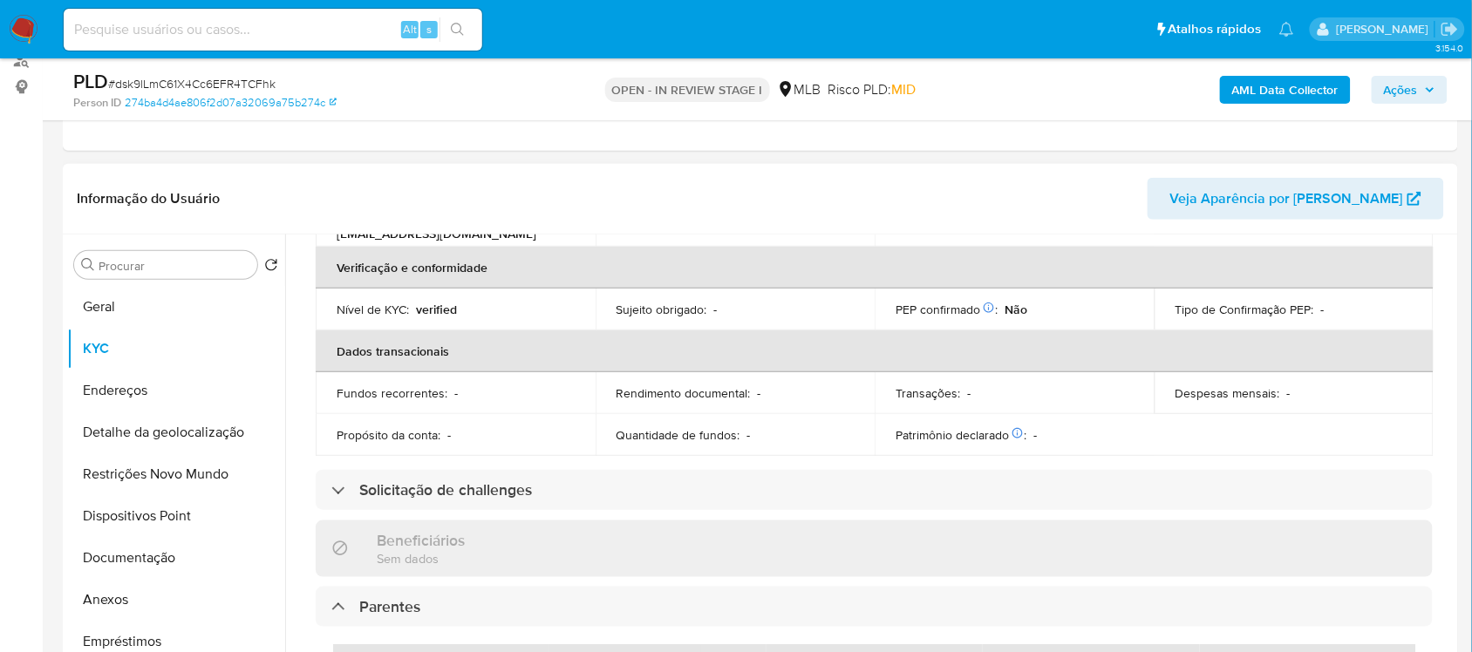
scroll to position [362, 0]
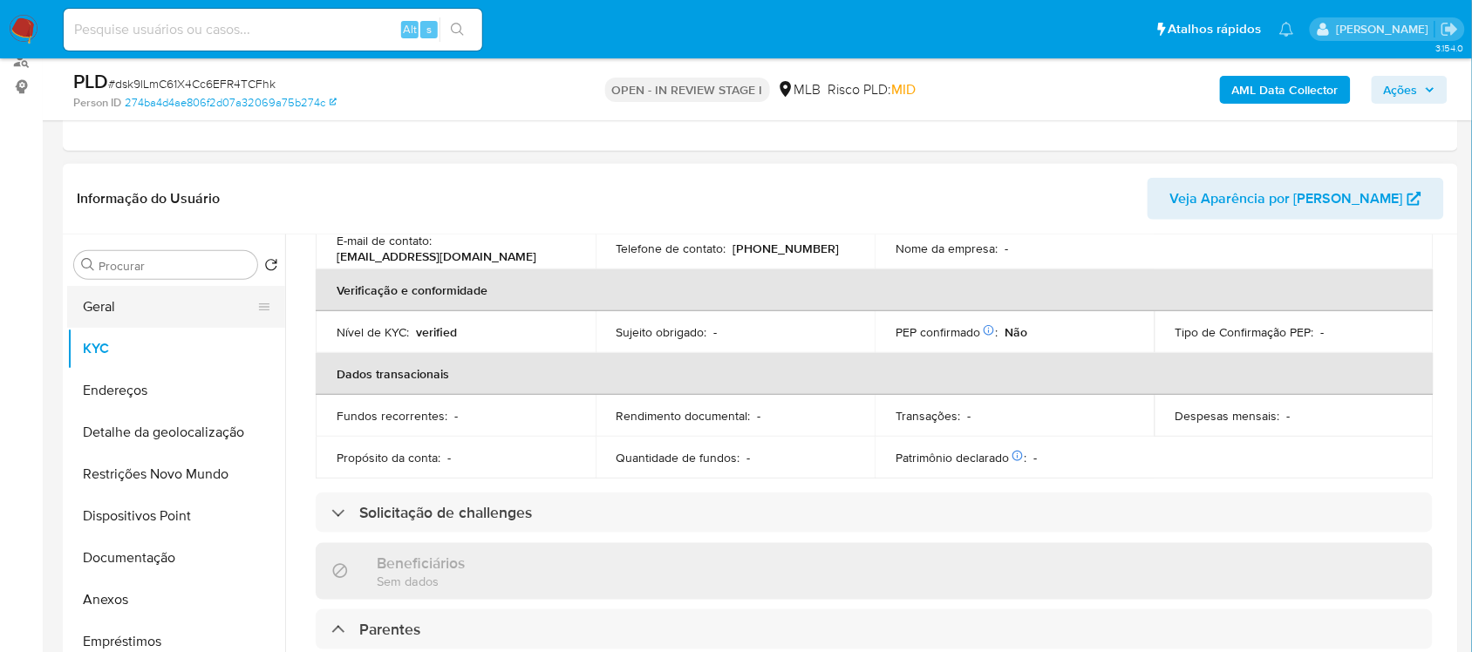
click at [166, 290] on button "Geral" at bounding box center [169, 307] width 204 height 42
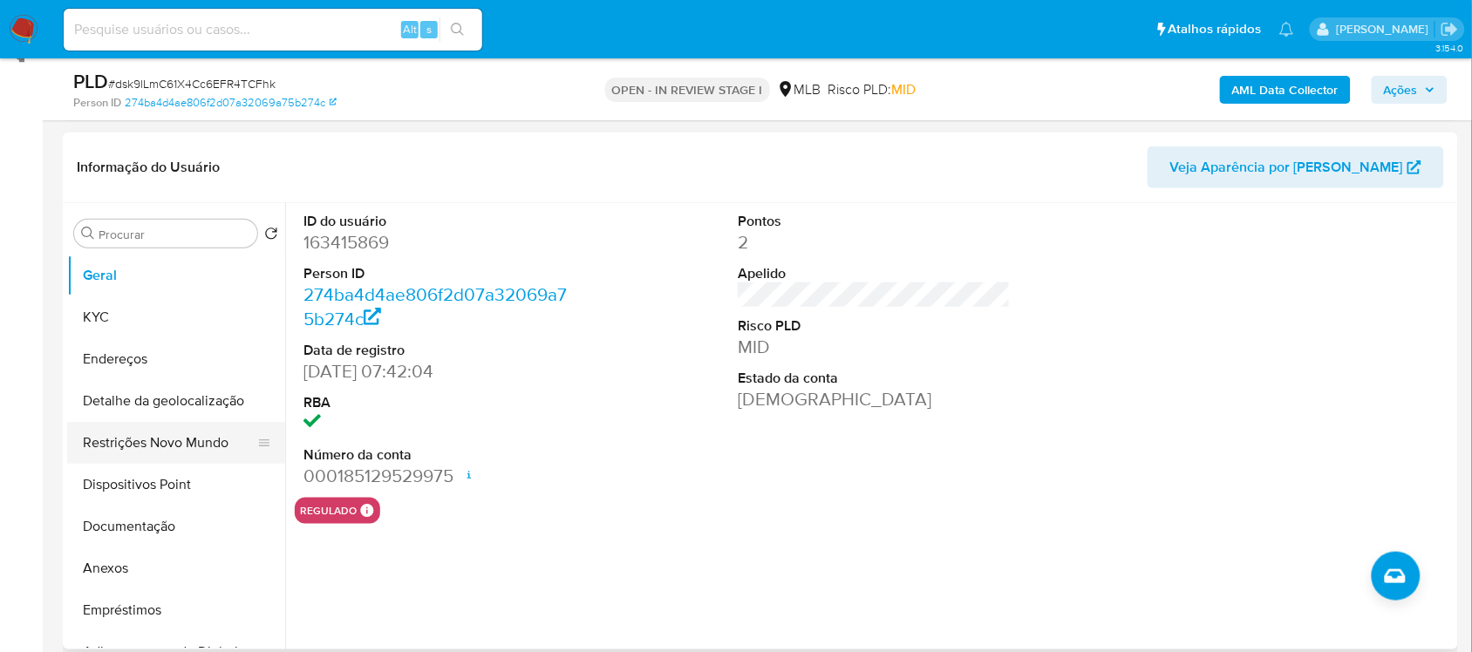
scroll to position [218, 0]
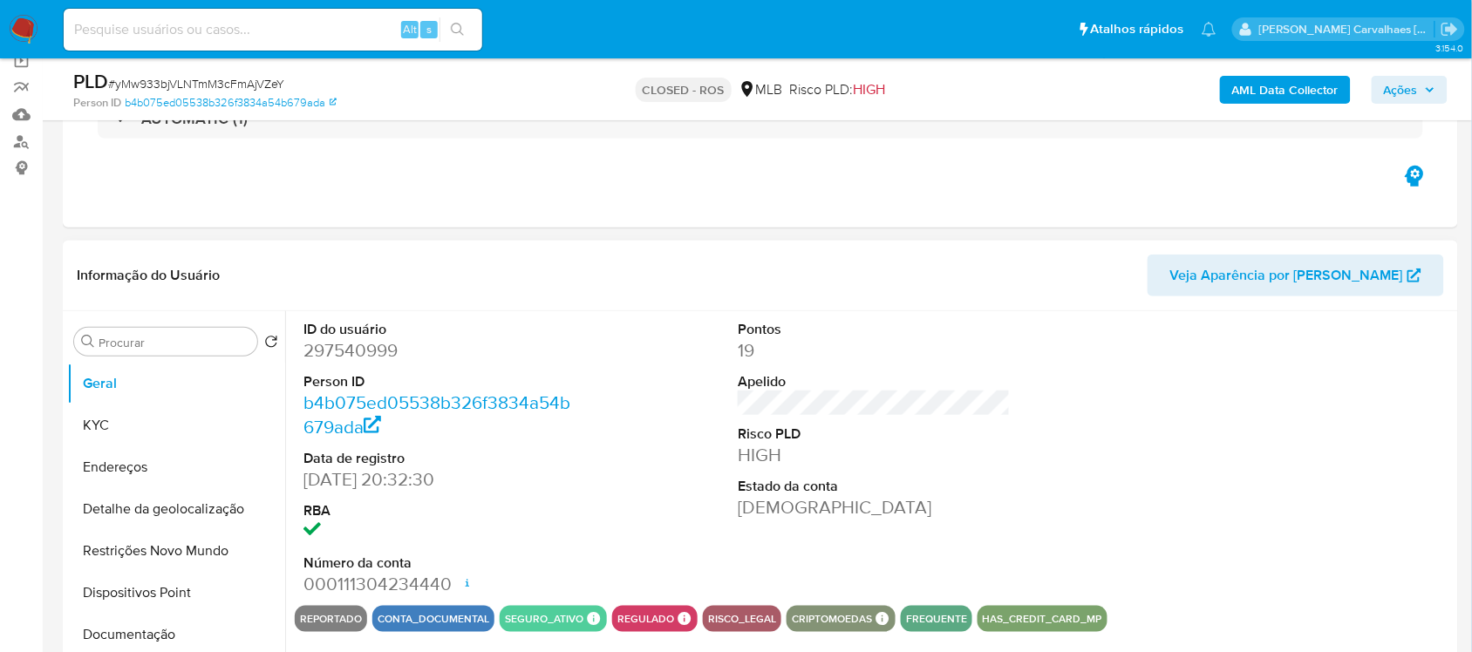
scroll to position [218, 0]
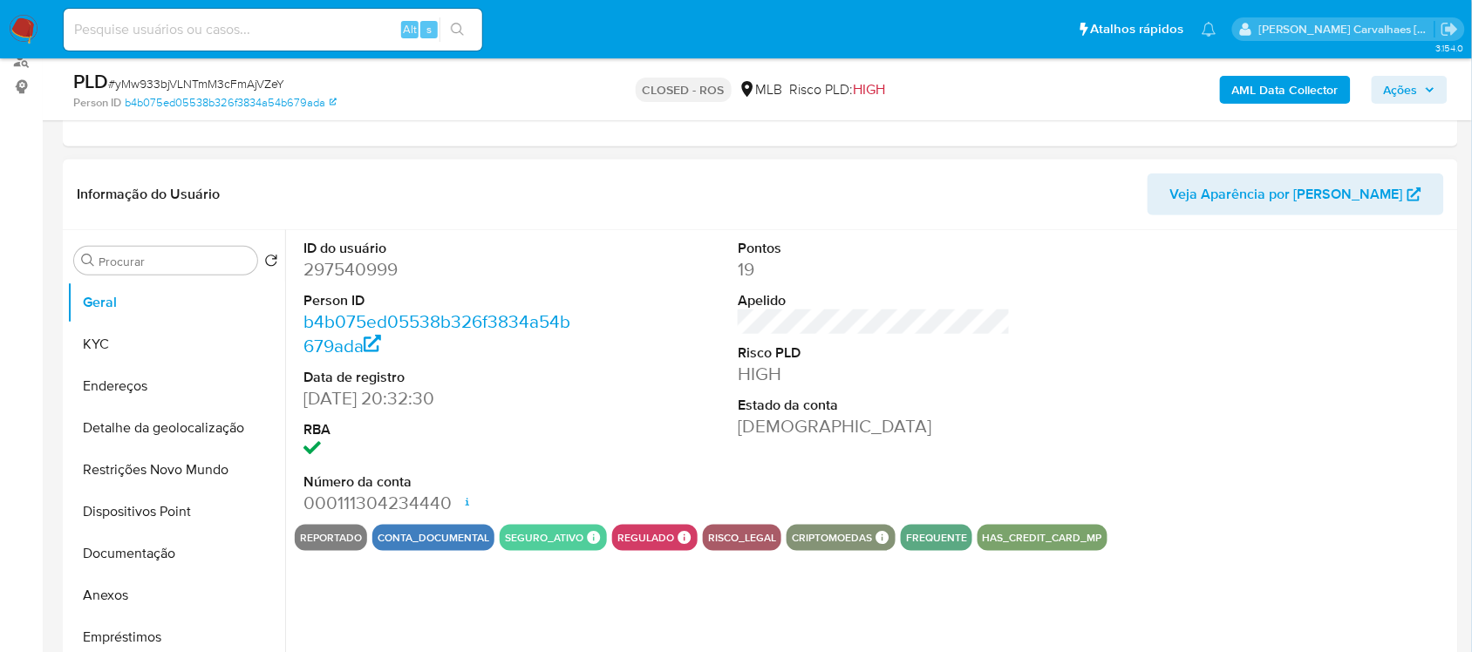
select select "10"
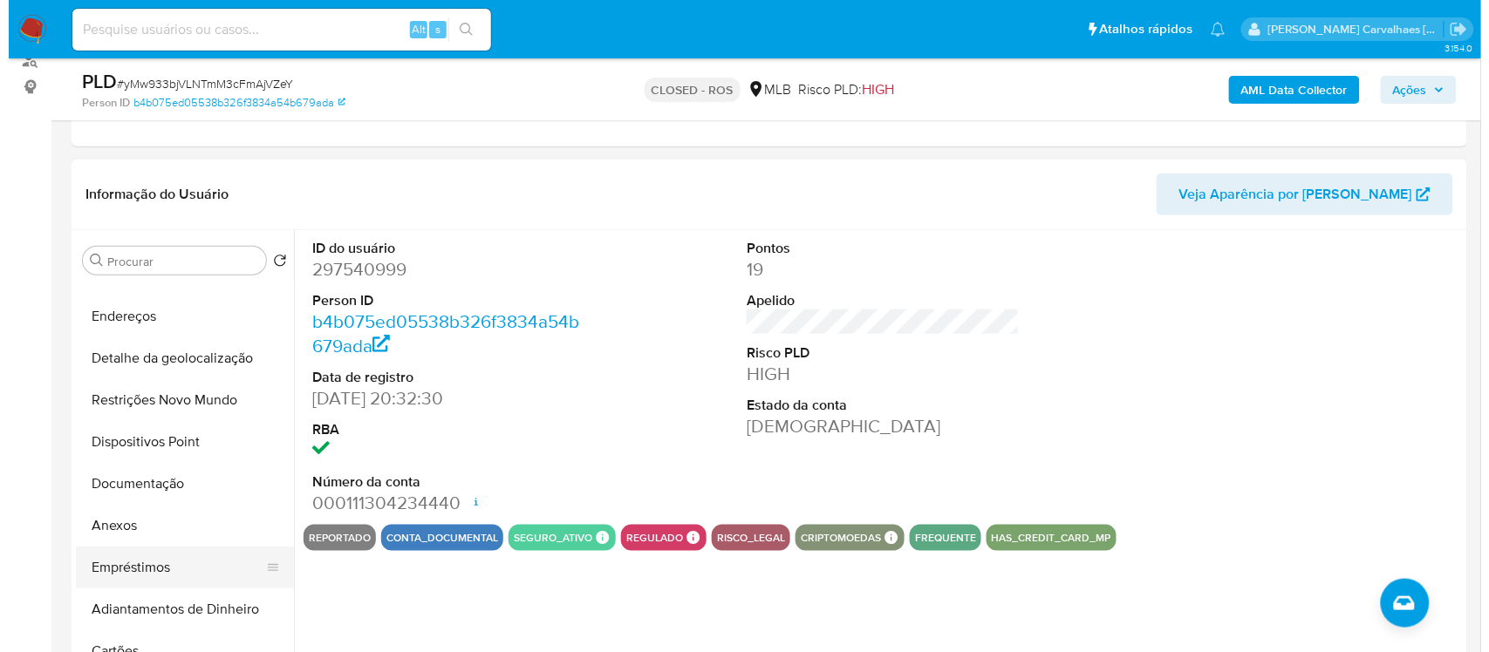
scroll to position [109, 0]
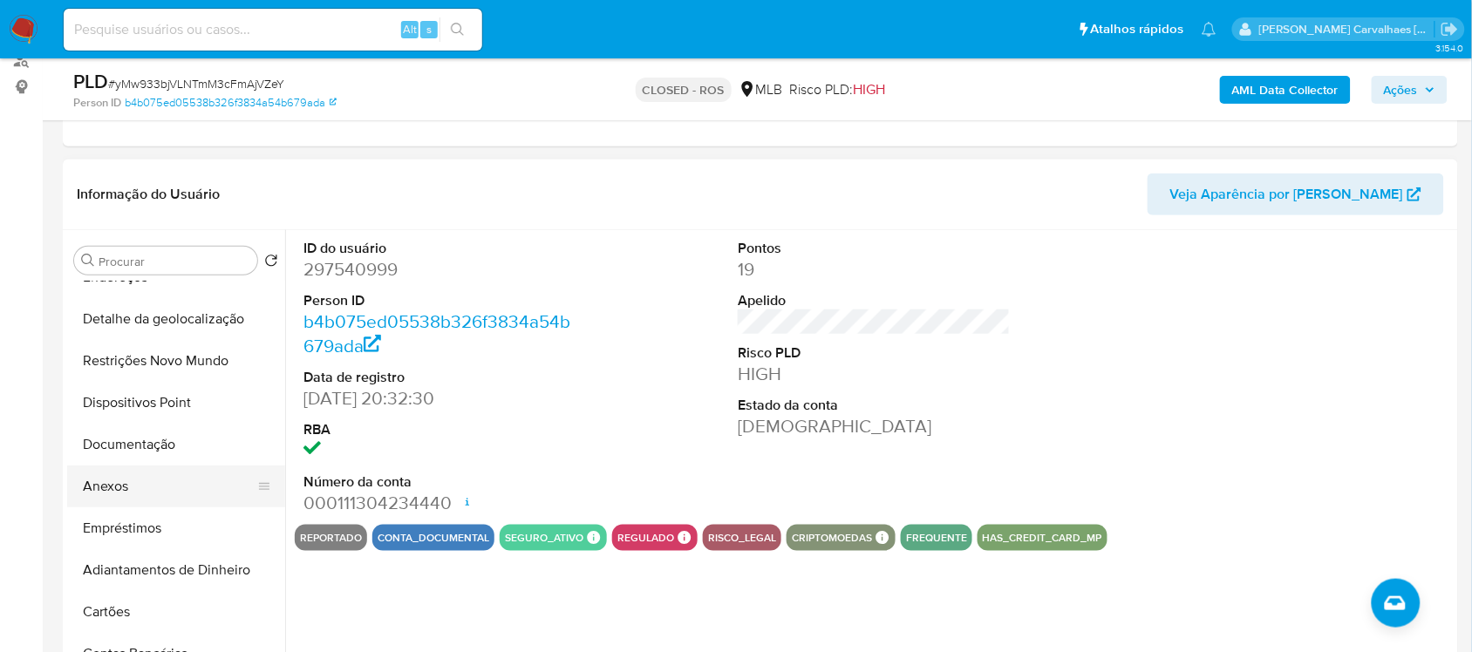
click at [133, 482] on button "Anexos" at bounding box center [169, 487] width 204 height 42
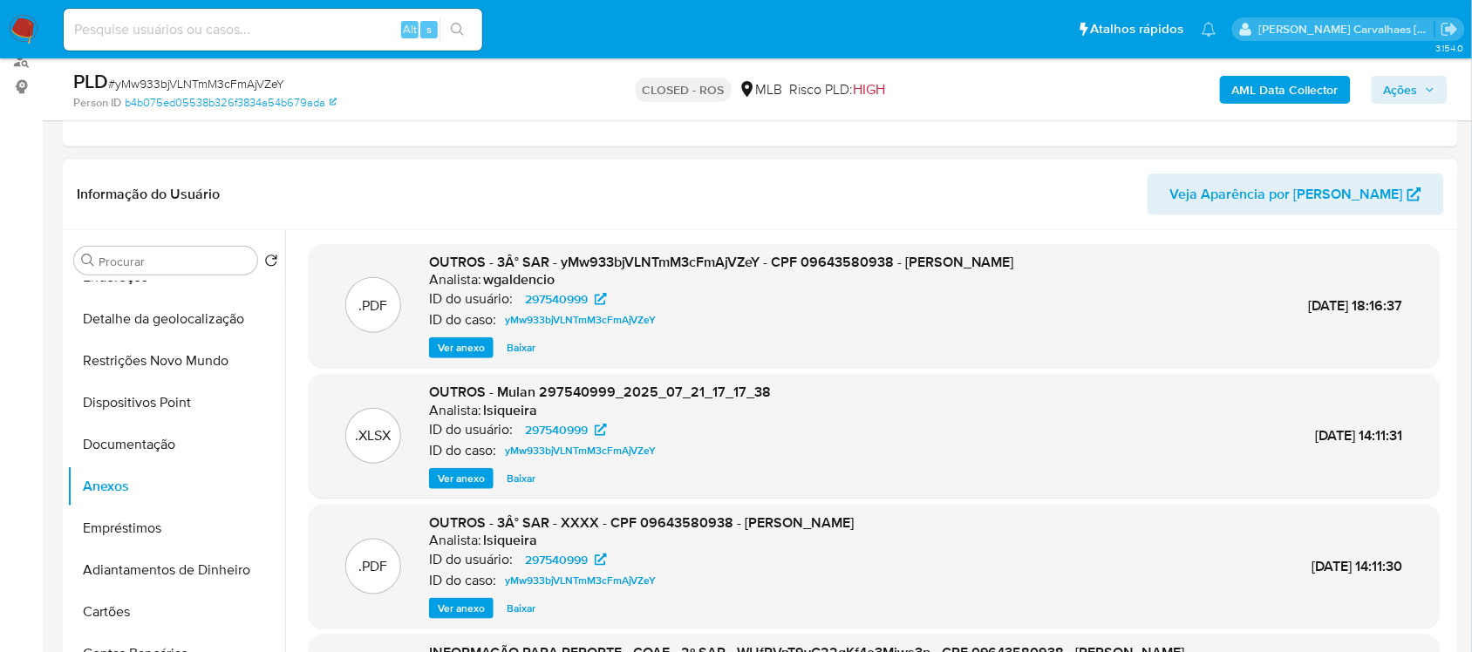
click at [451, 343] on span "Ver anexo" at bounding box center [461, 347] width 47 height 17
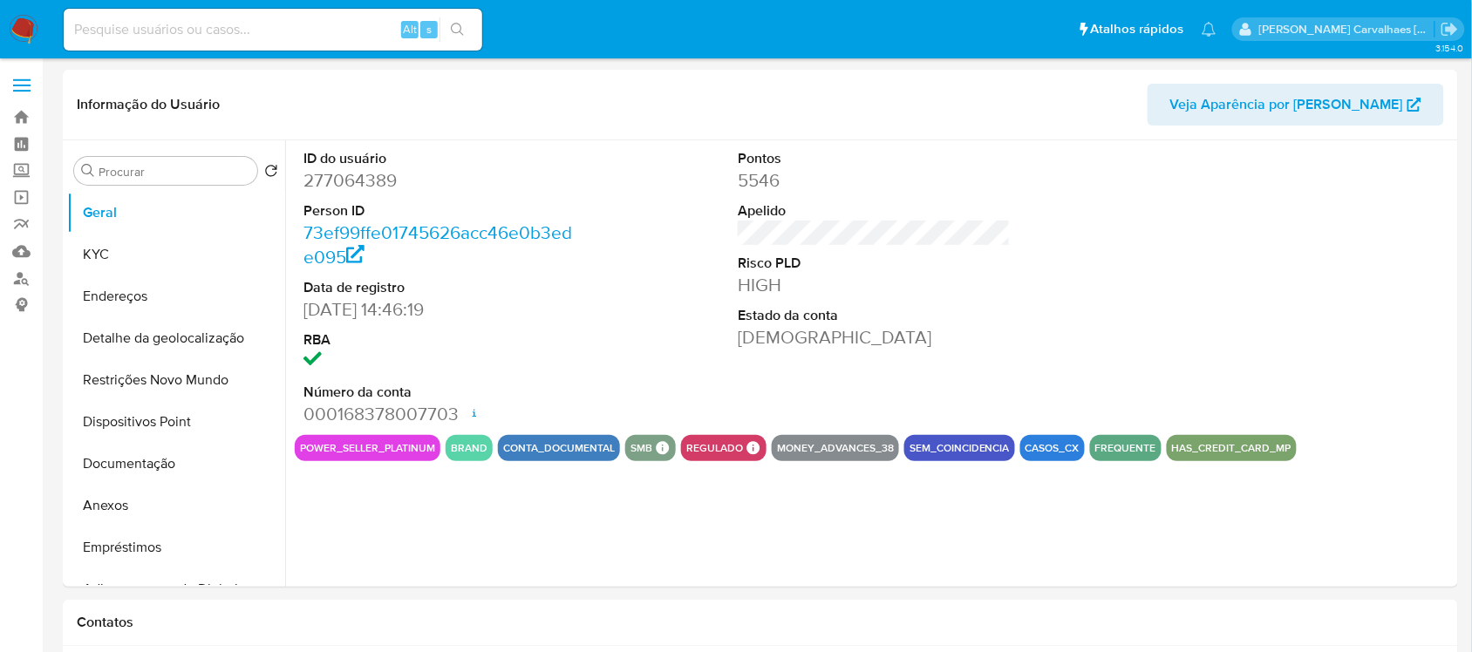
select select "10"
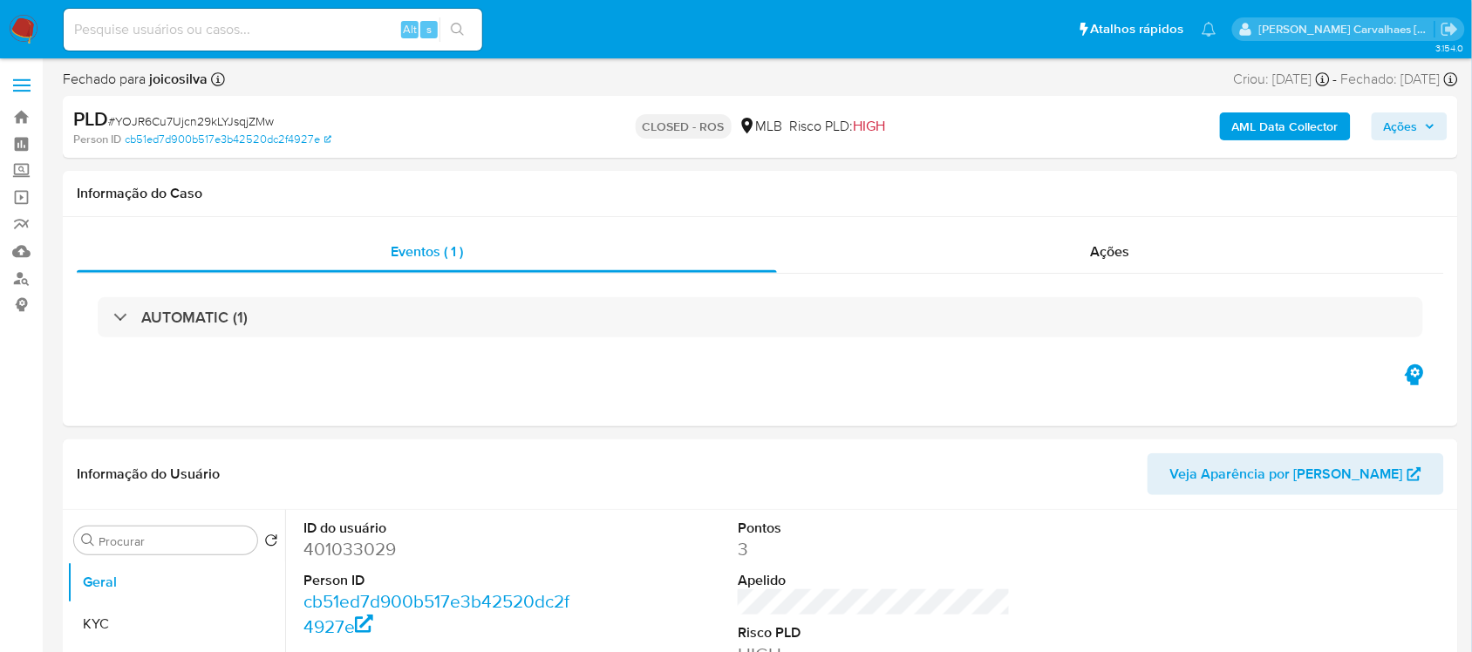
select select "10"
click at [22, 118] on link "Bandeja" at bounding box center [104, 117] width 208 height 27
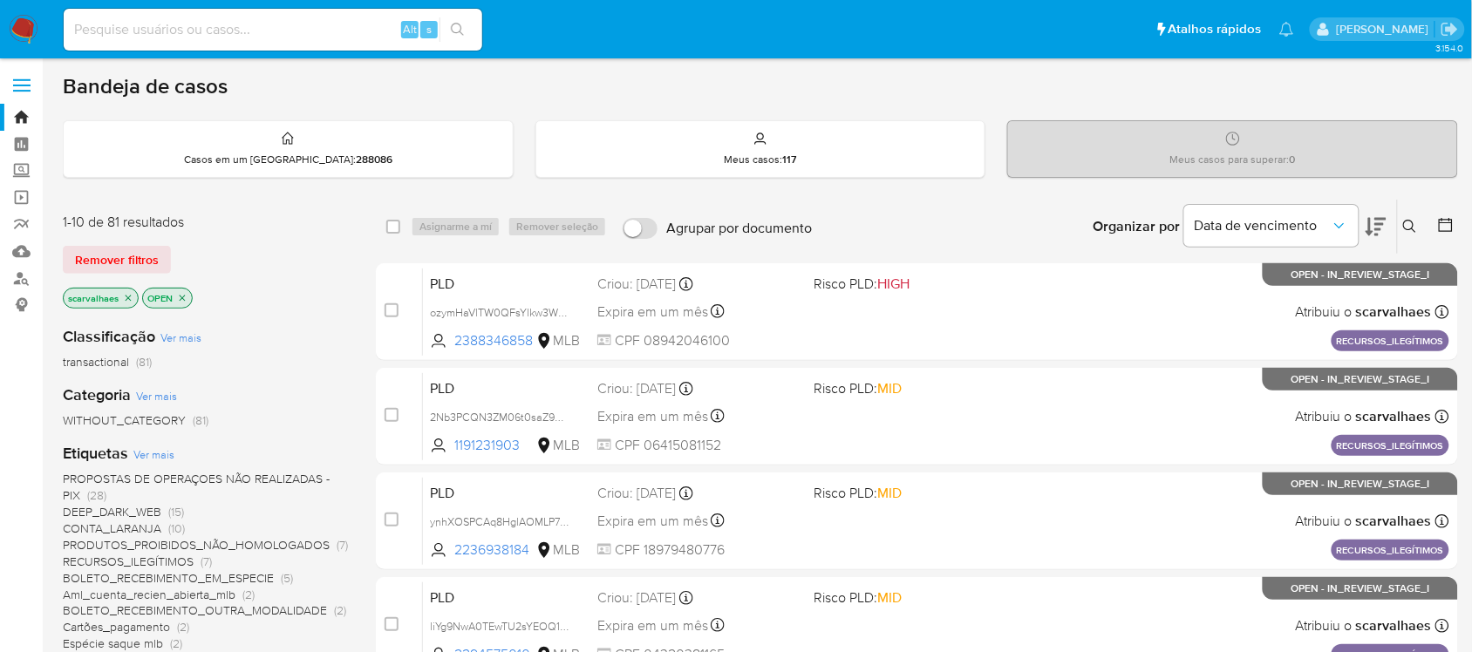
click at [1372, 227] on icon at bounding box center [1376, 226] width 21 height 21
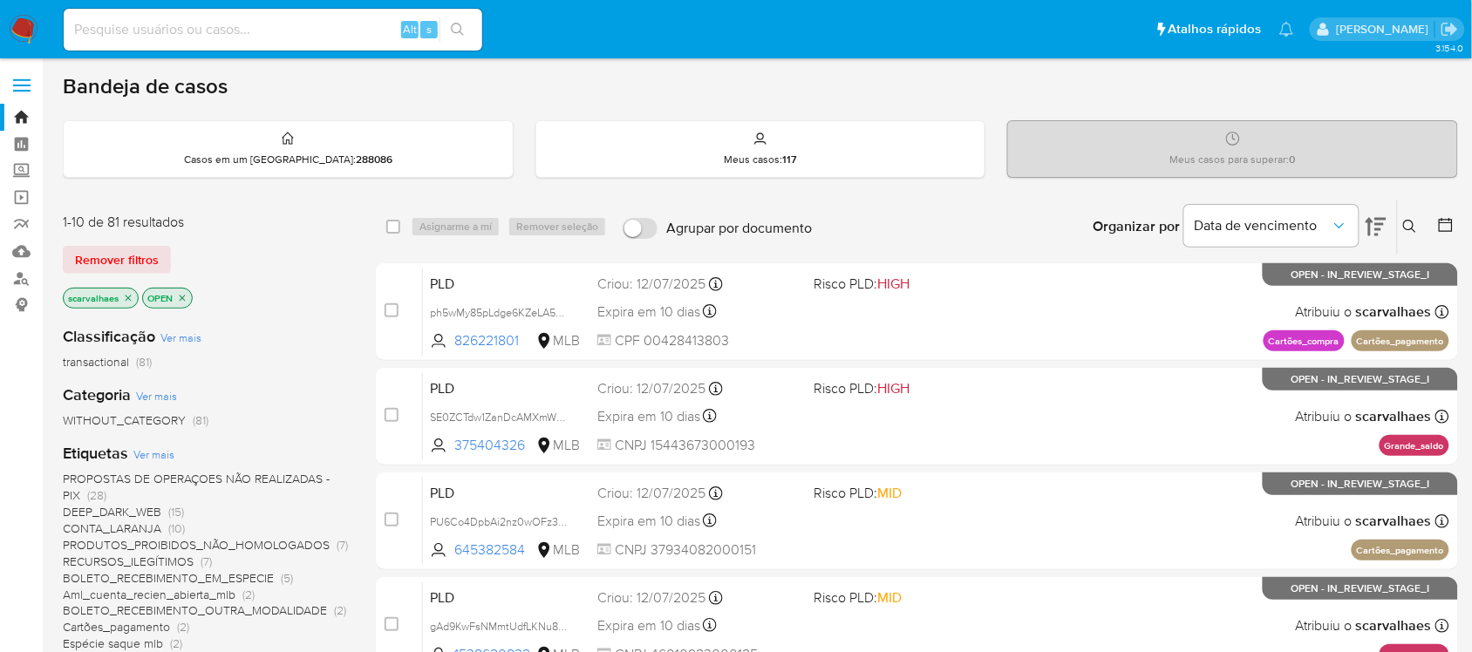
click at [1440, 227] on icon at bounding box center [1446, 225] width 14 height 14
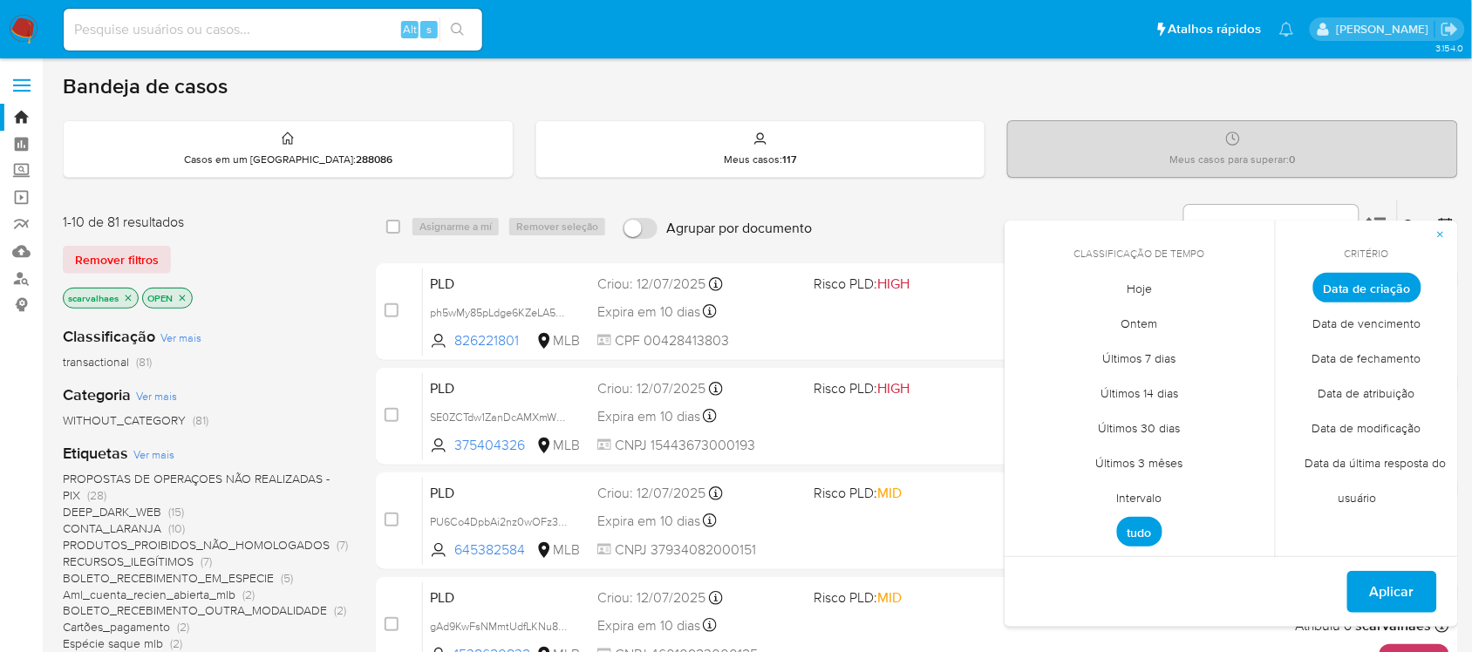
click at [912, 222] on div "Organizar por Data de vencimento Os resultados não podem ser classificados enqu…" at bounding box center [1139, 227] width 637 height 54
click at [1442, 233] on icon "button" at bounding box center [1440, 234] width 10 height 10
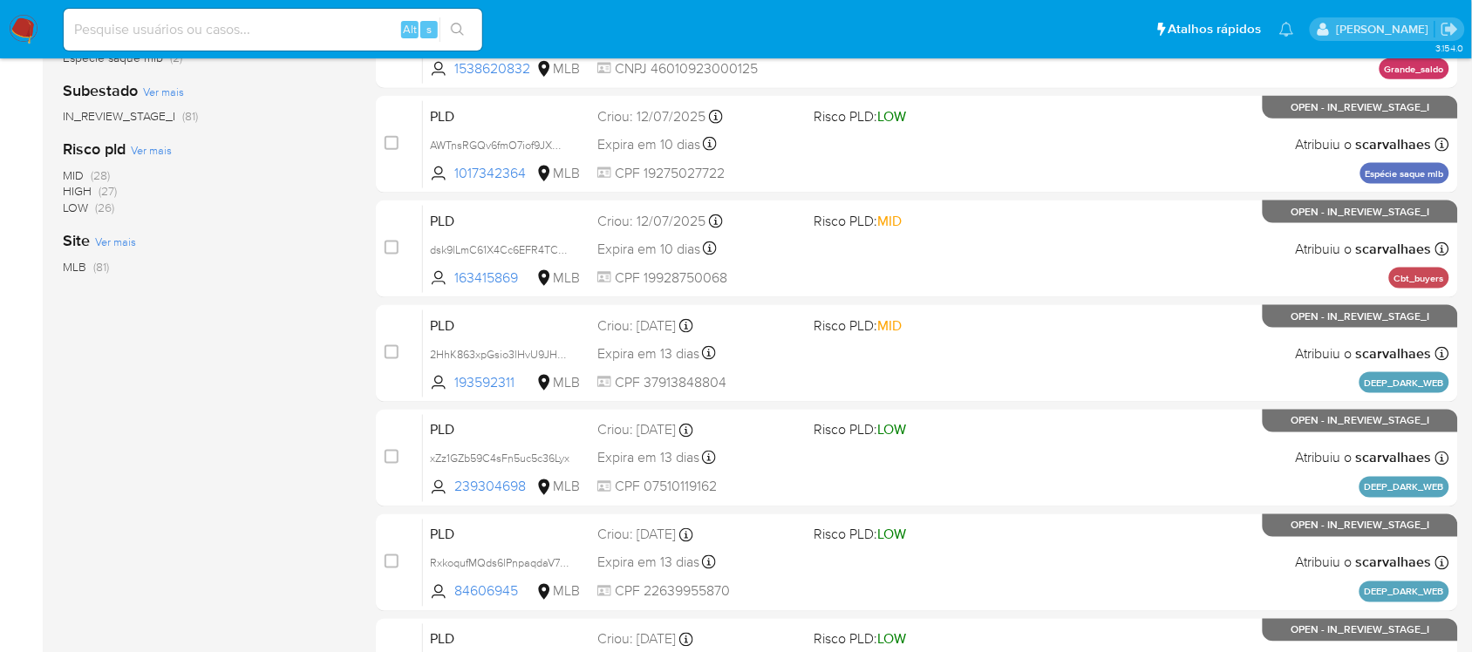
scroll to position [722, 0]
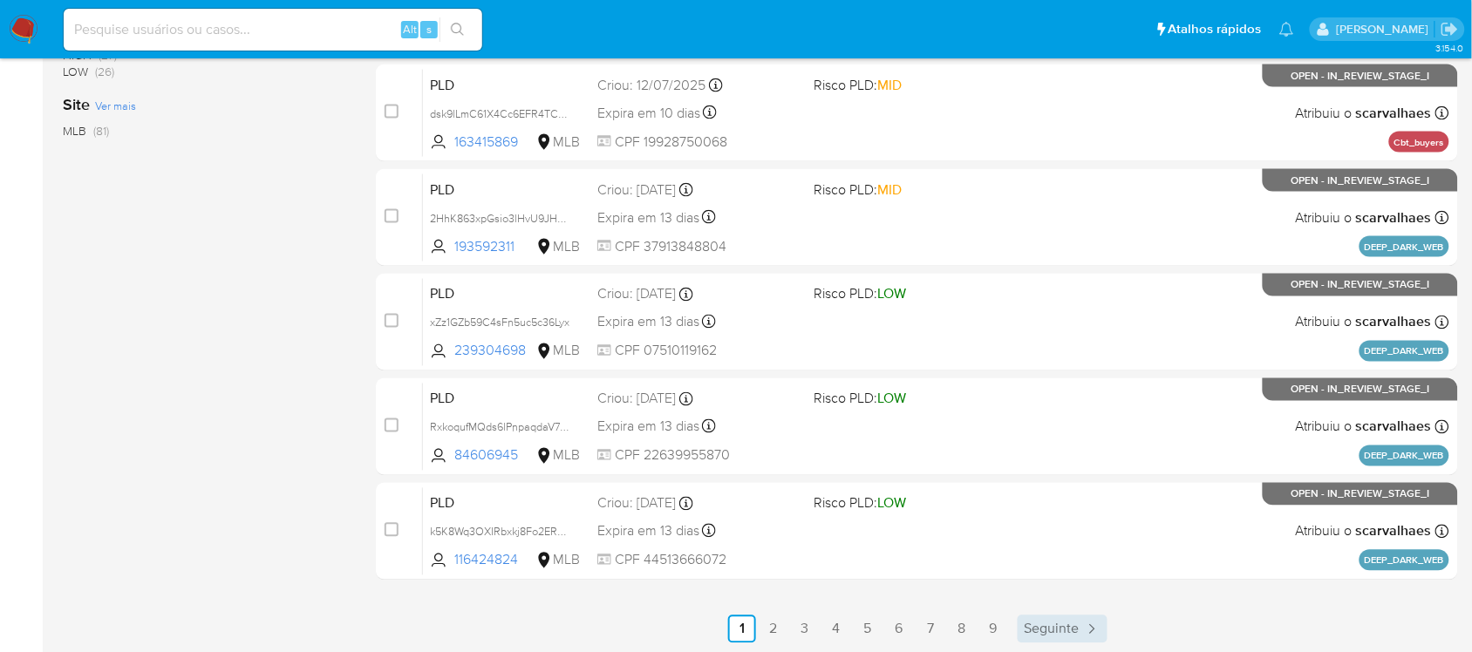
click at [1038, 624] on span "Seguinte" at bounding box center [1052, 630] width 55 height 14
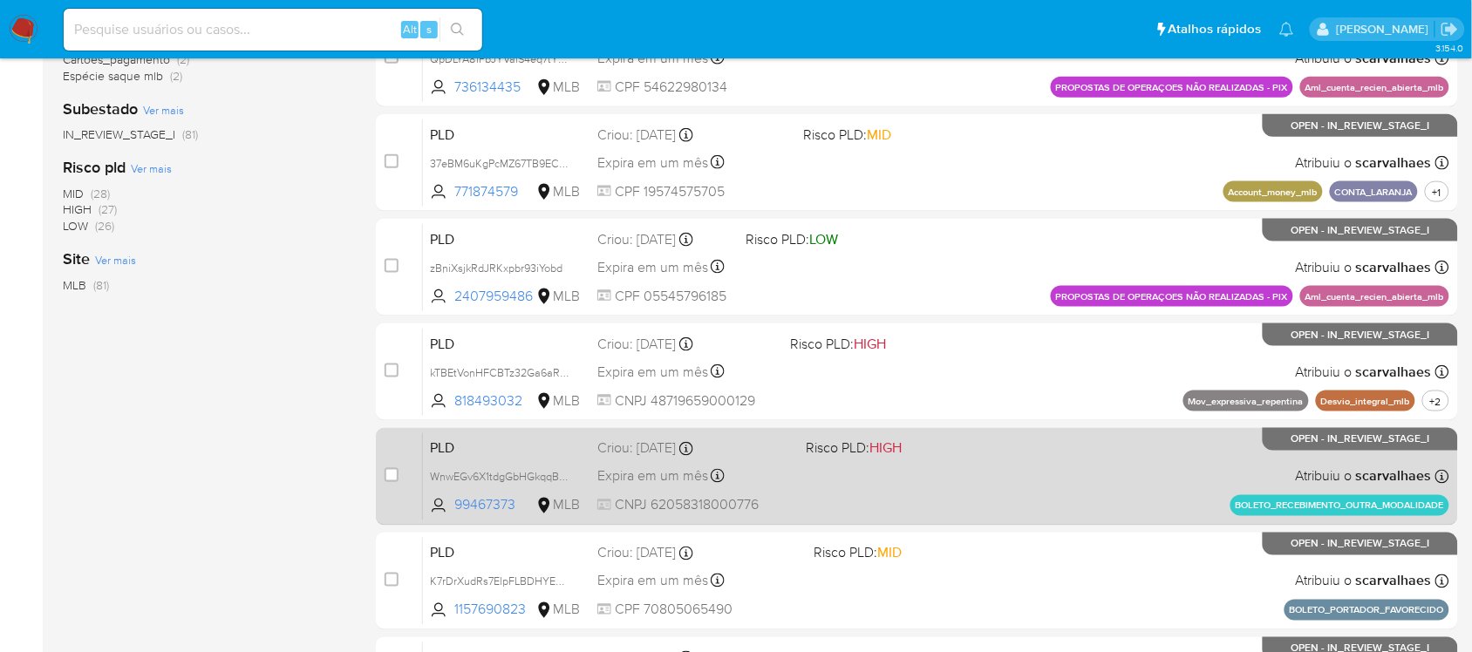
scroll to position [722, 0]
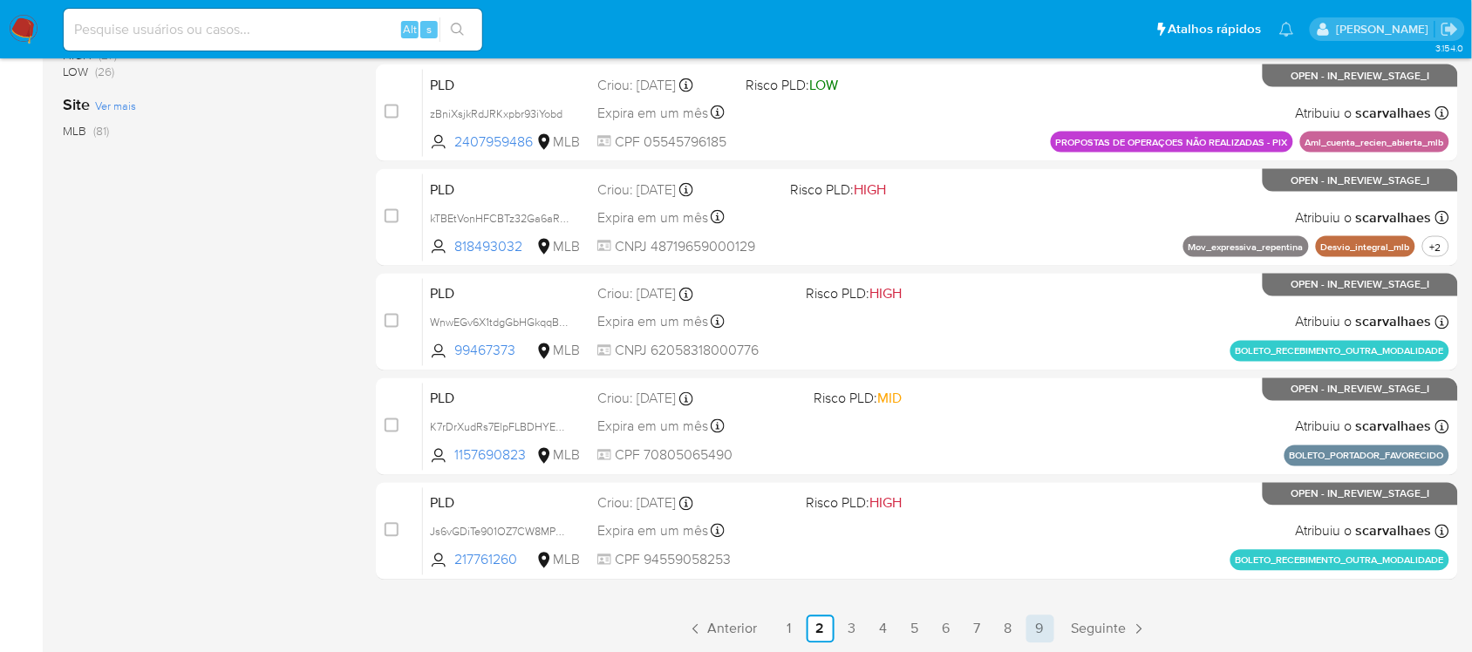
click at [1039, 626] on link "9" at bounding box center [1040, 630] width 28 height 28
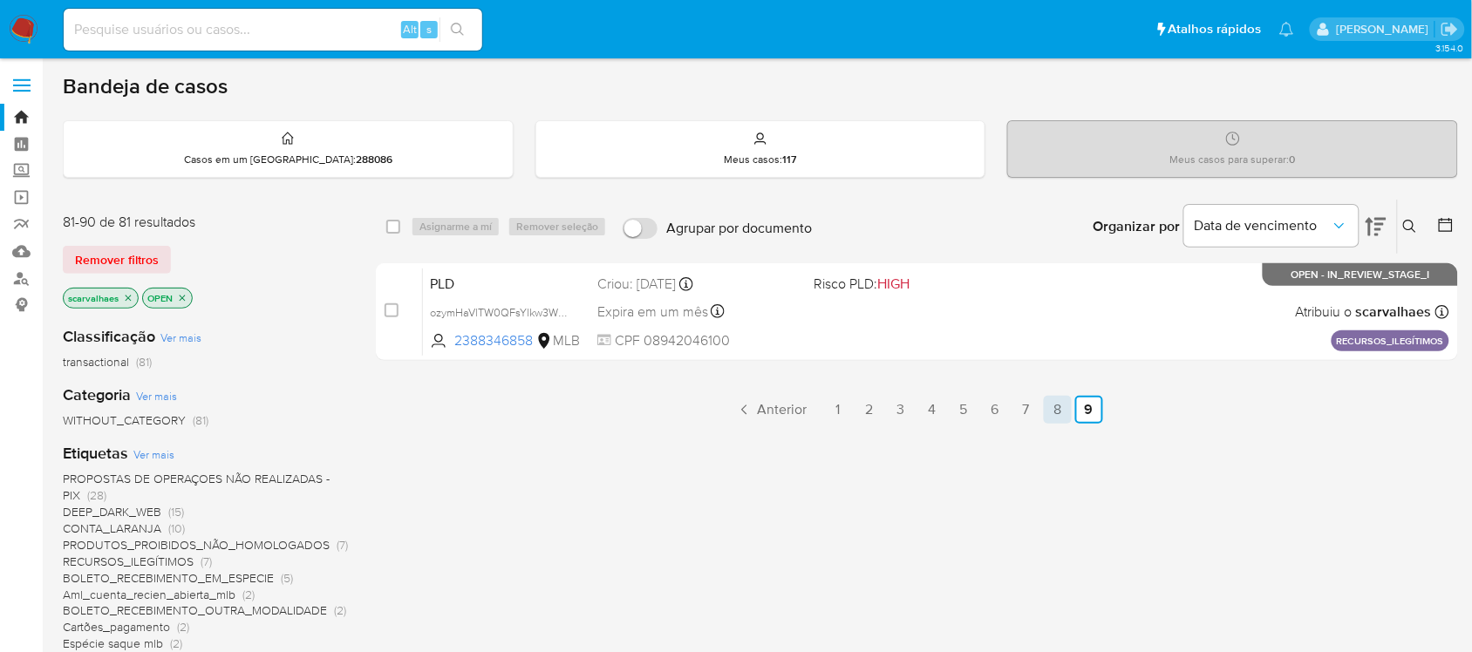
click at [1053, 406] on link "8" at bounding box center [1058, 410] width 28 height 28
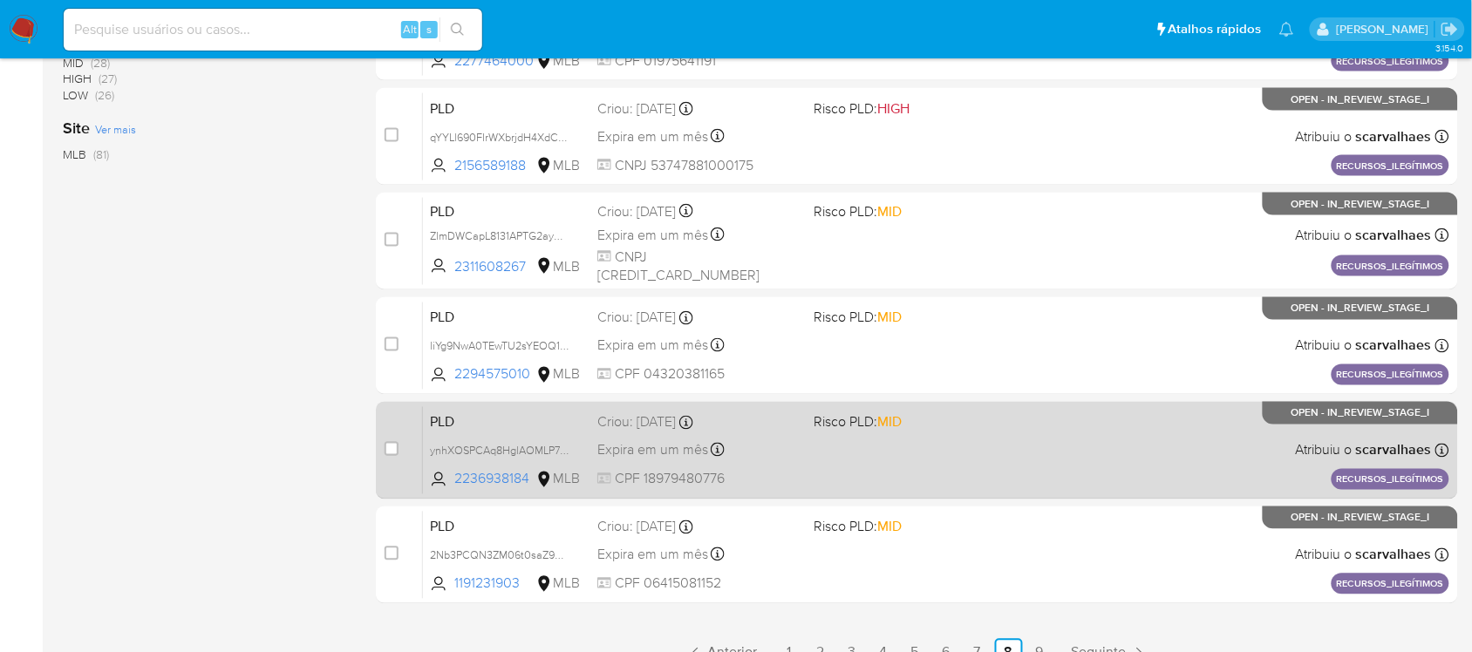
scroll to position [722, 0]
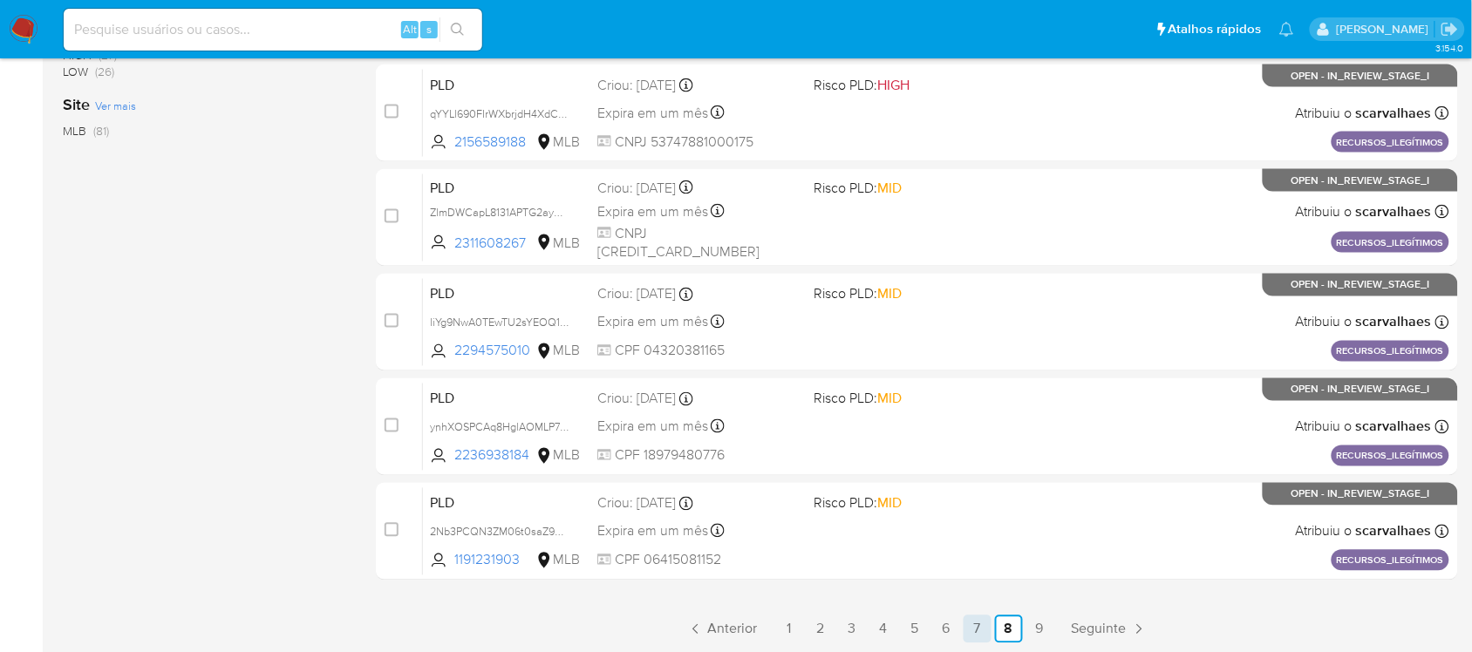
click at [973, 625] on link "7" at bounding box center [978, 630] width 28 height 28
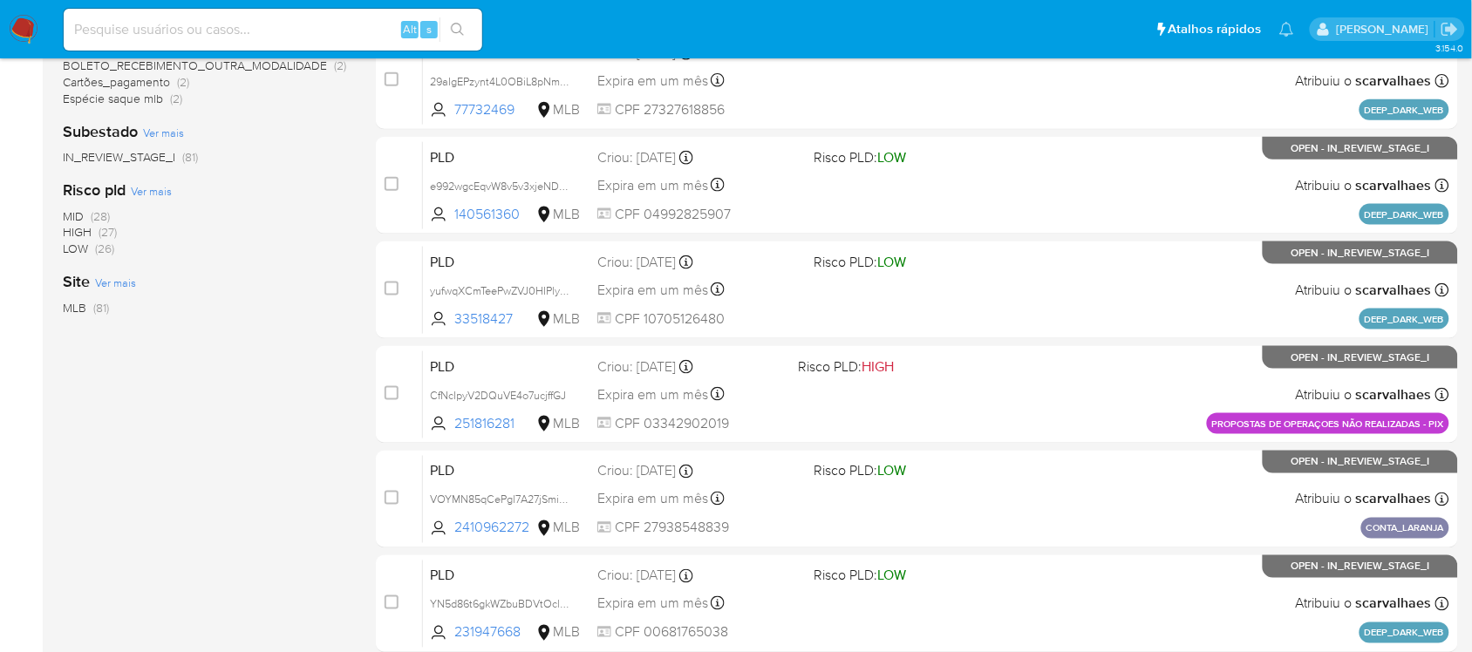
scroll to position [722, 0]
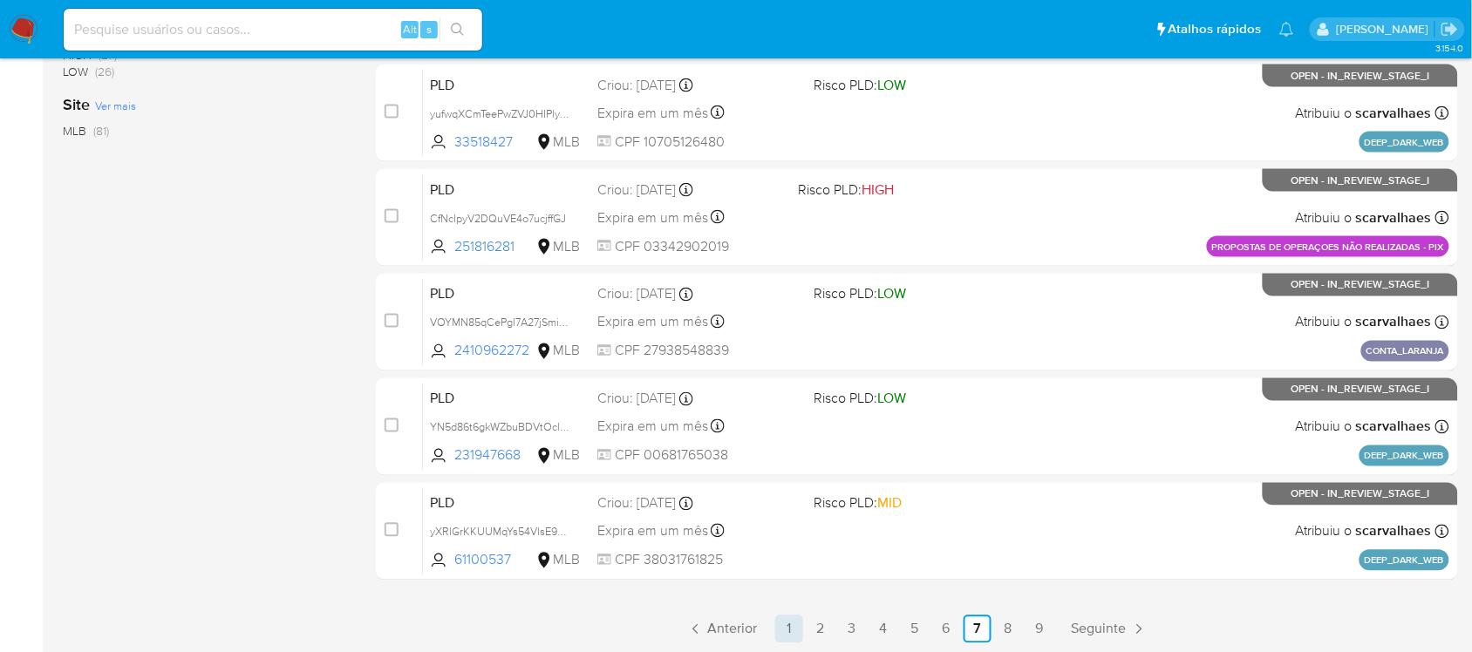
click at [787, 624] on link "1" at bounding box center [789, 630] width 28 height 28
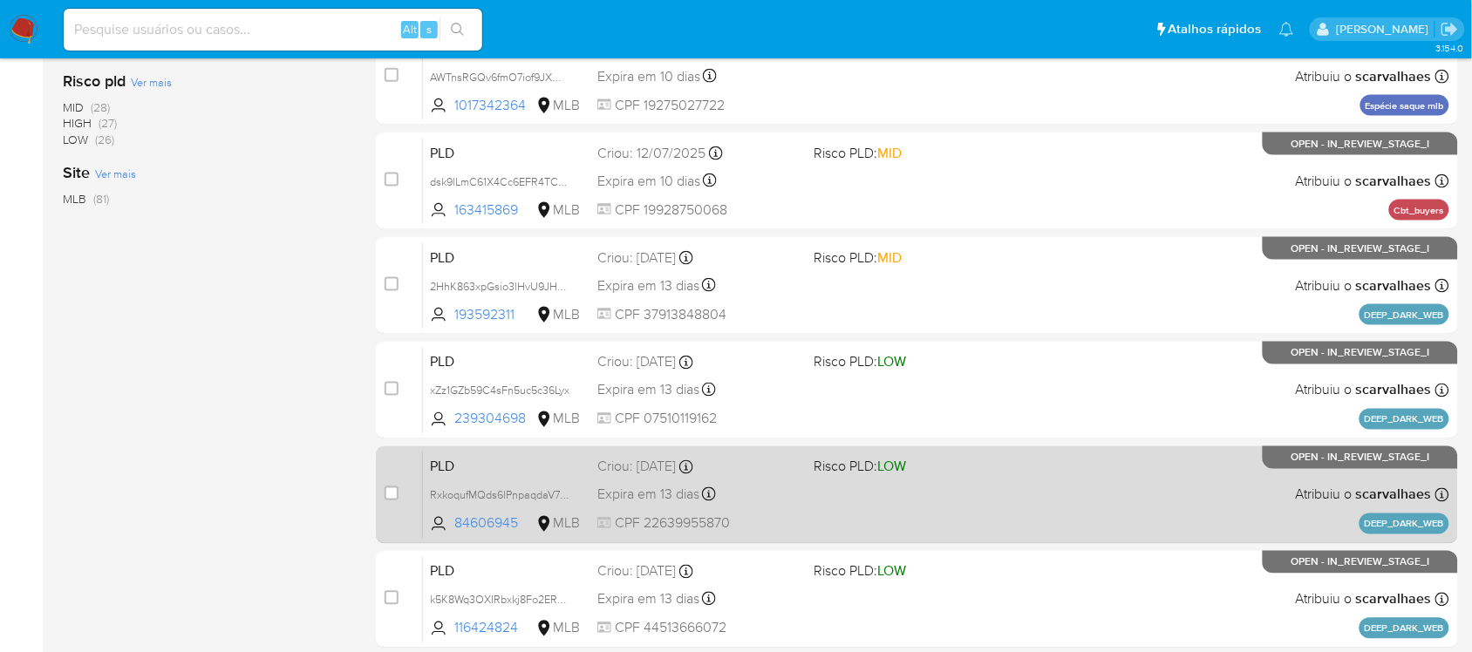
scroll to position [722, 0]
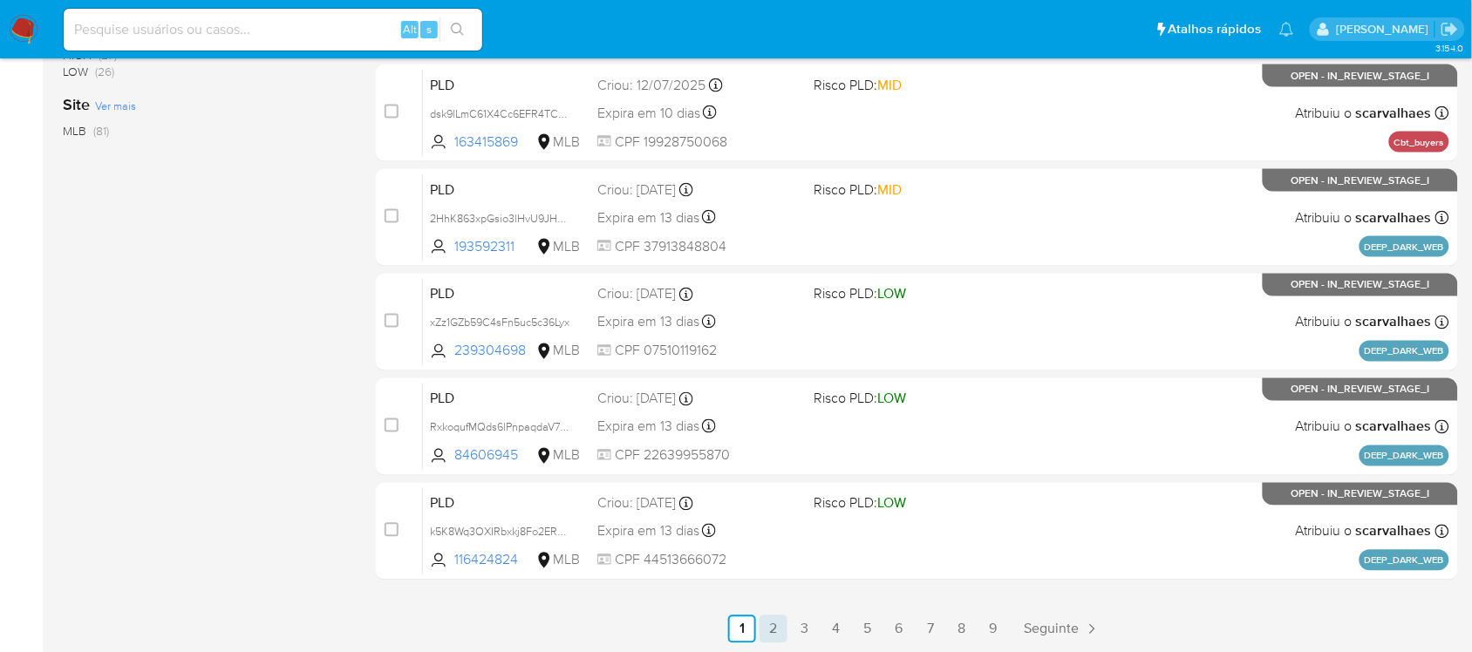
click at [774, 625] on link "2" at bounding box center [774, 630] width 28 height 28
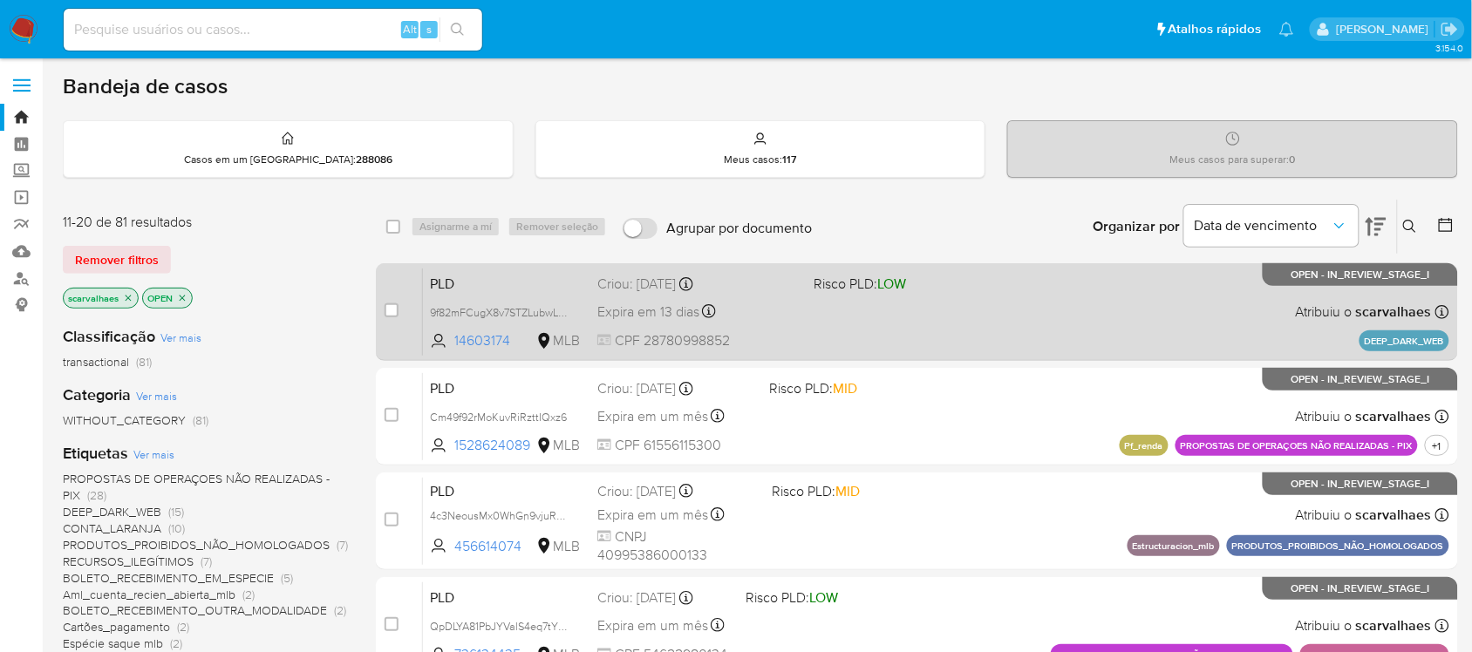
click at [811, 311] on div "PLD 9f82mFCugX8v7STZLubwLNKV 14603174 MLB Risco PLD: LOW Criou: 14/07/2025 Crio…" at bounding box center [936, 312] width 1026 height 88
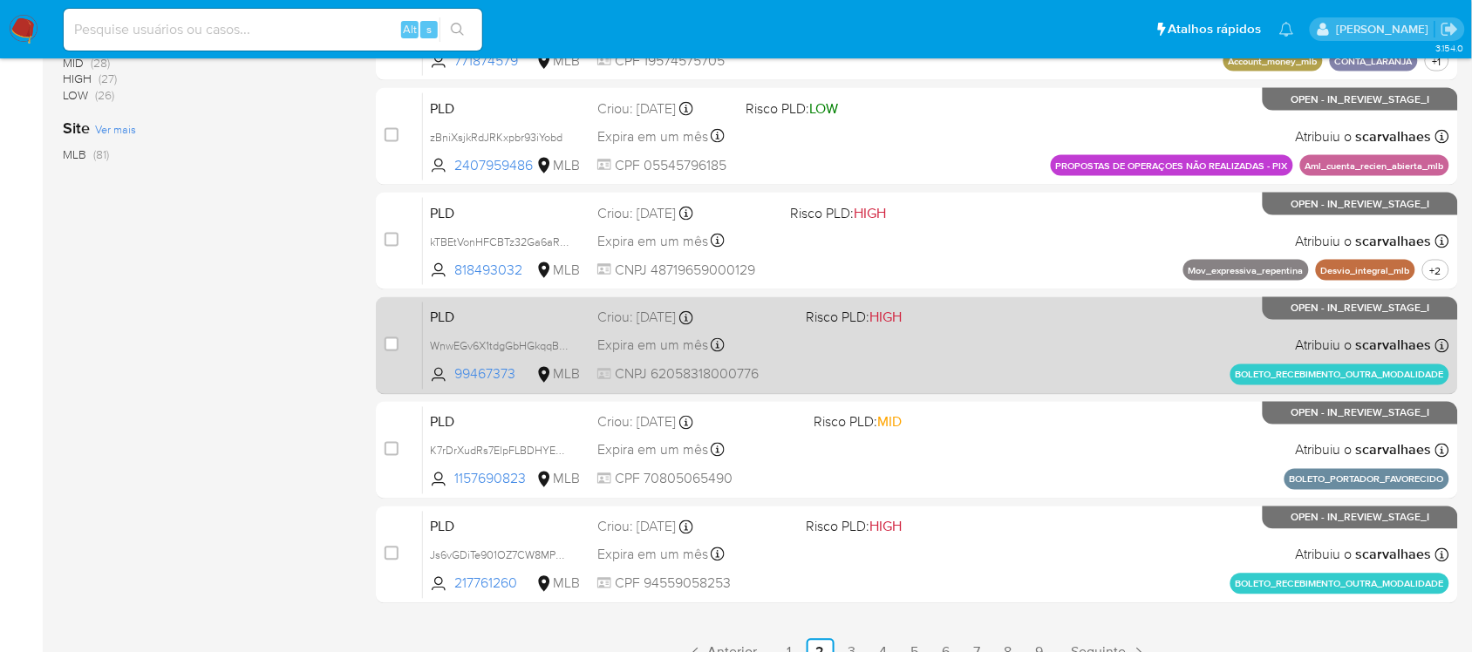
scroll to position [722, 0]
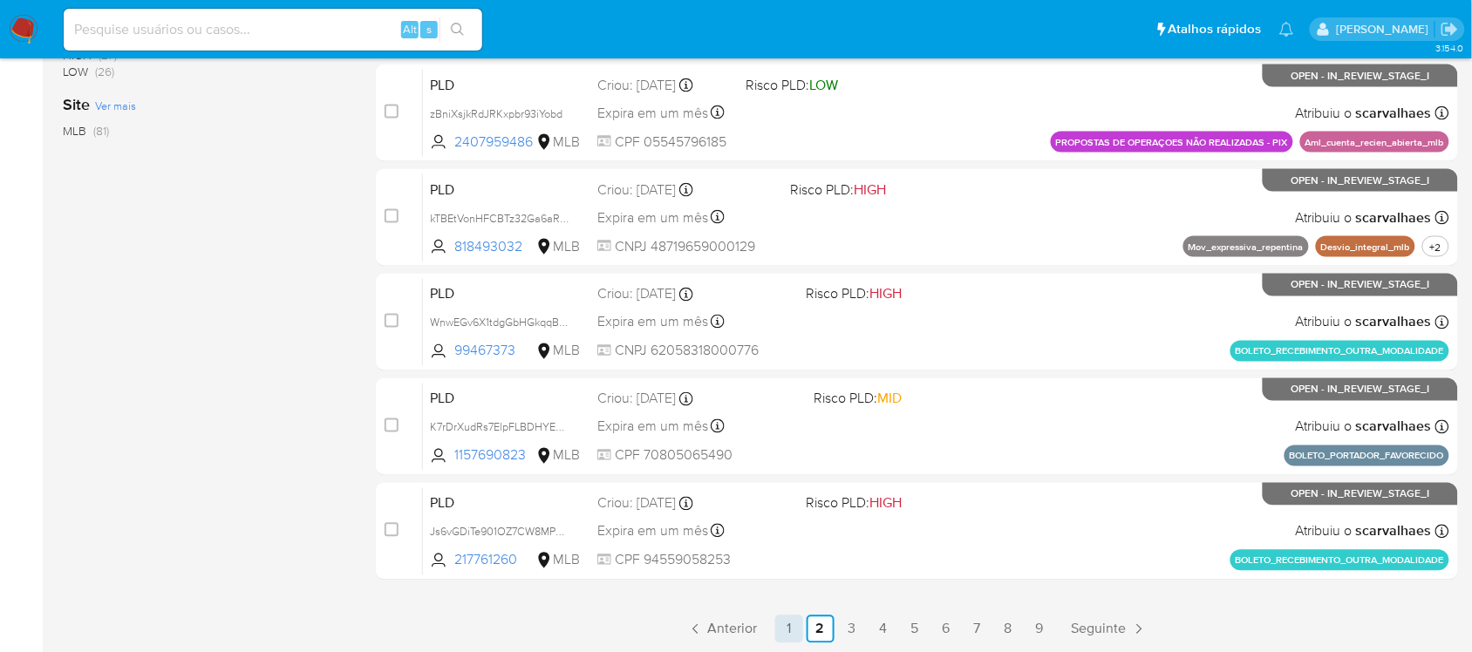
click at [786, 631] on link "1" at bounding box center [789, 630] width 28 height 28
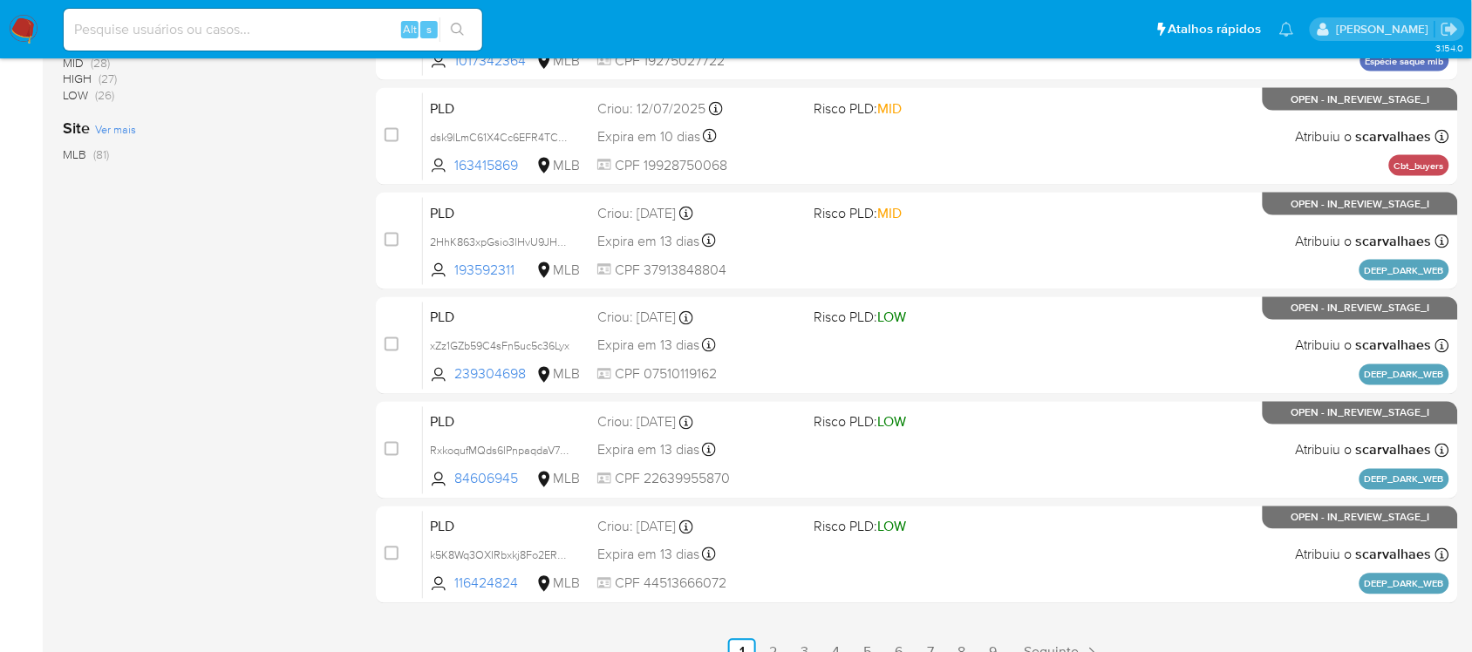
scroll to position [722, 0]
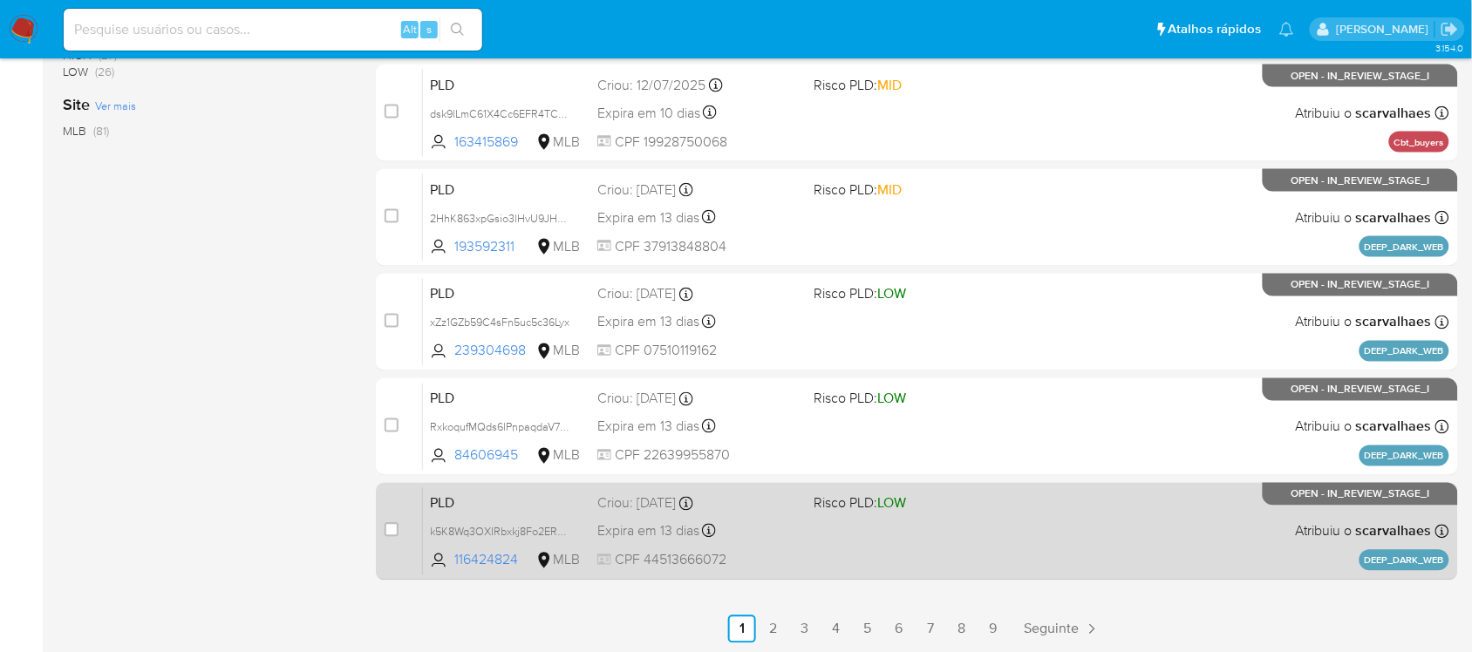
click at [796, 535] on div "Expira em 13 dias Expira em 28/08/2025 15:16:13" at bounding box center [698, 532] width 202 height 24
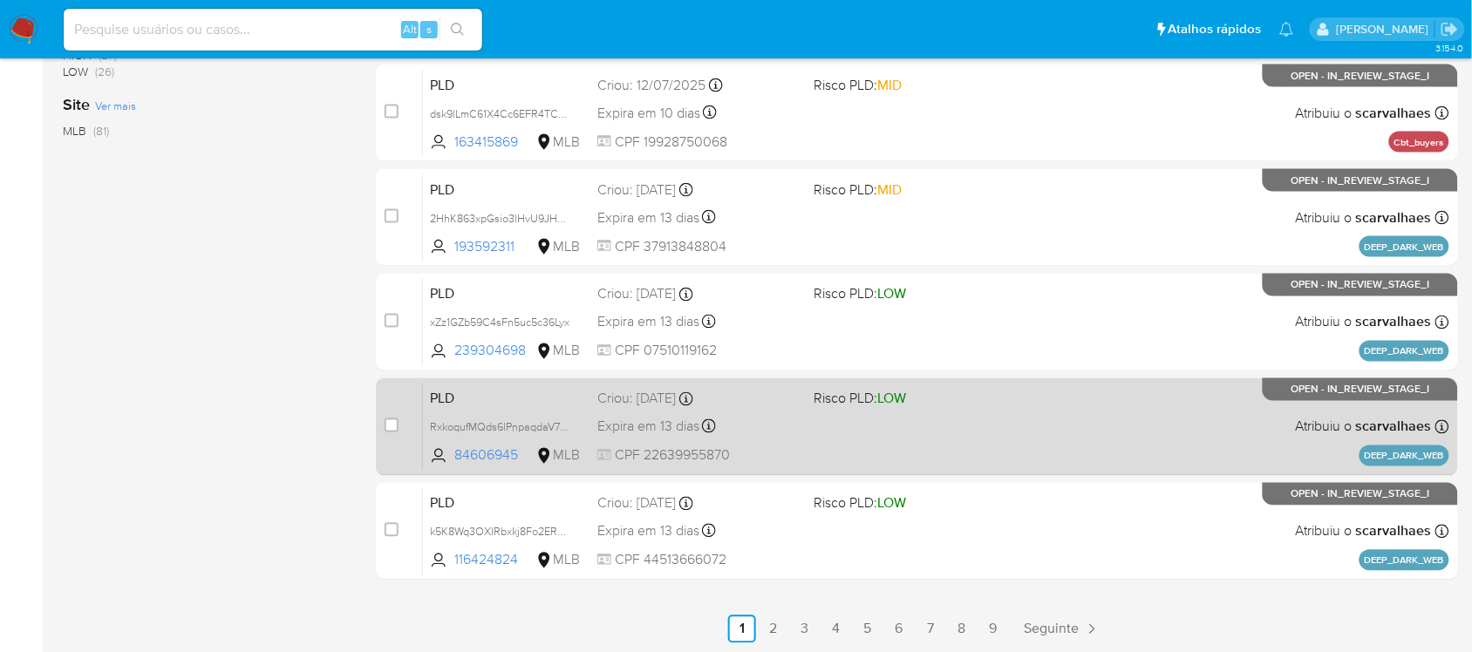
click at [859, 446] on div "PLD RxkoqufMQds6lPnpaqdaV7Py 84606945 MLB Risco PLD: LOW Criou: 14/07/2025 Crio…" at bounding box center [936, 427] width 1026 height 88
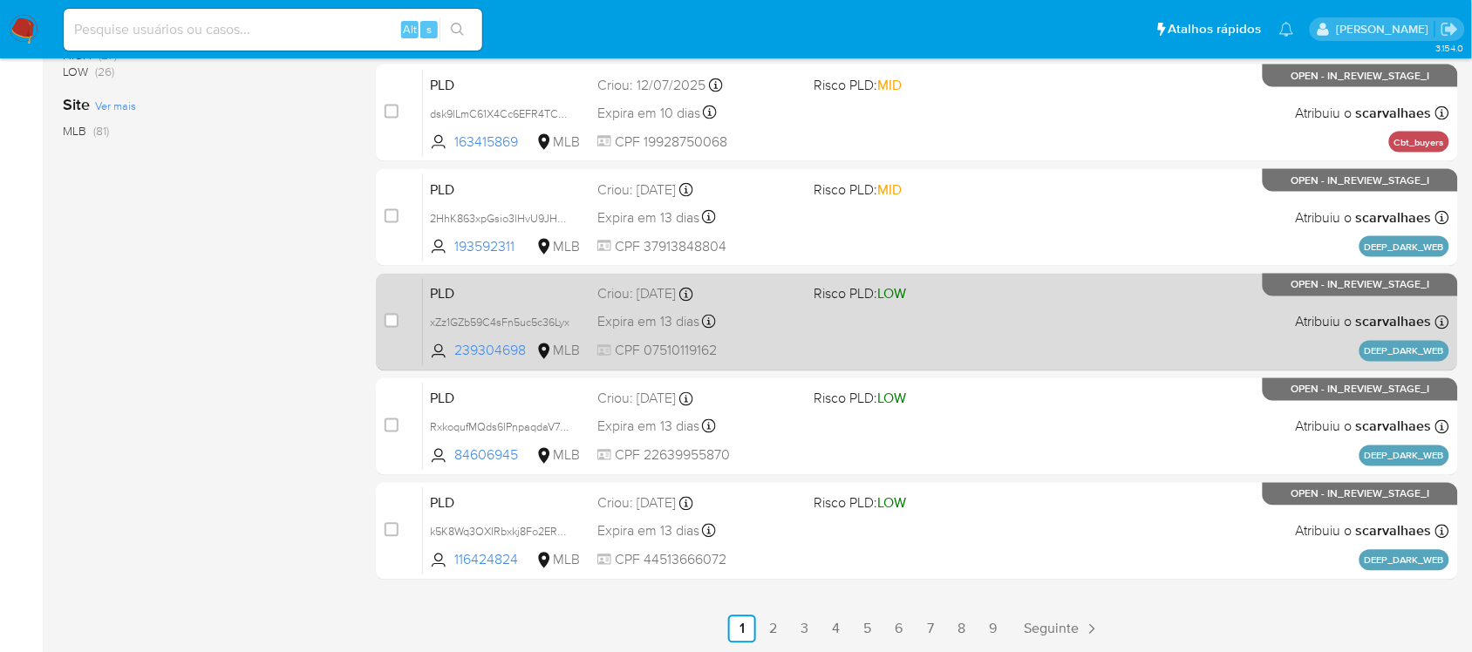
click at [833, 306] on div "PLD xZz1GZb59C4sFn5uc5c36Lyx 239304698 MLB Risco PLD: LOW Criou: 14/07/2025 Cri…" at bounding box center [936, 322] width 1026 height 88
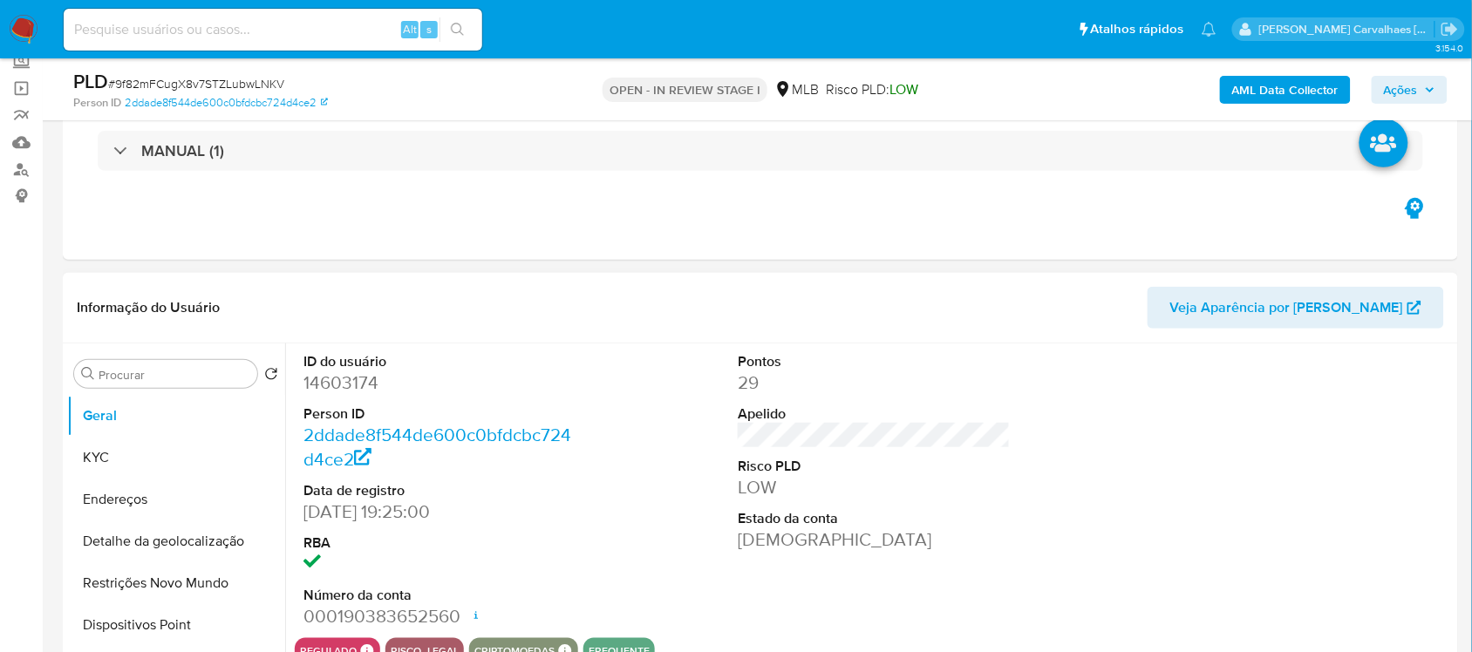
scroll to position [218, 0]
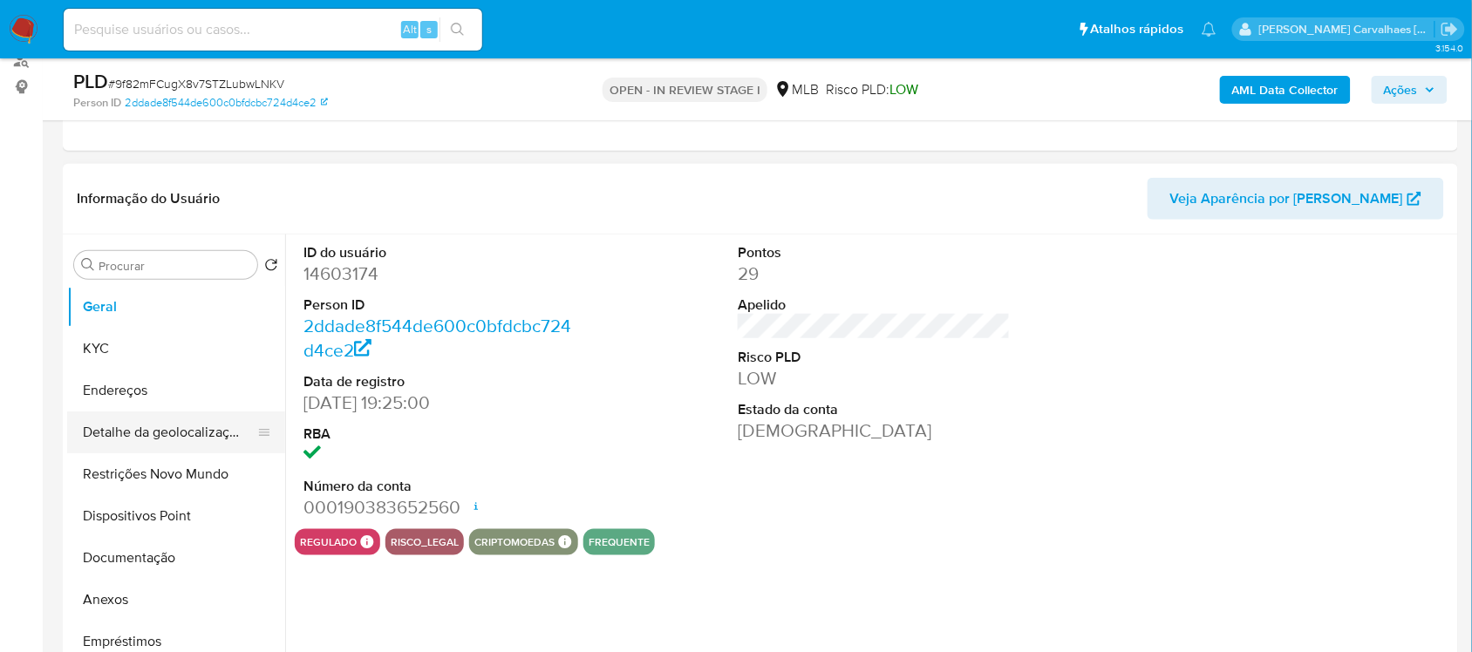
select select "10"
click at [153, 547] on button "Documentação" at bounding box center [169, 558] width 204 height 42
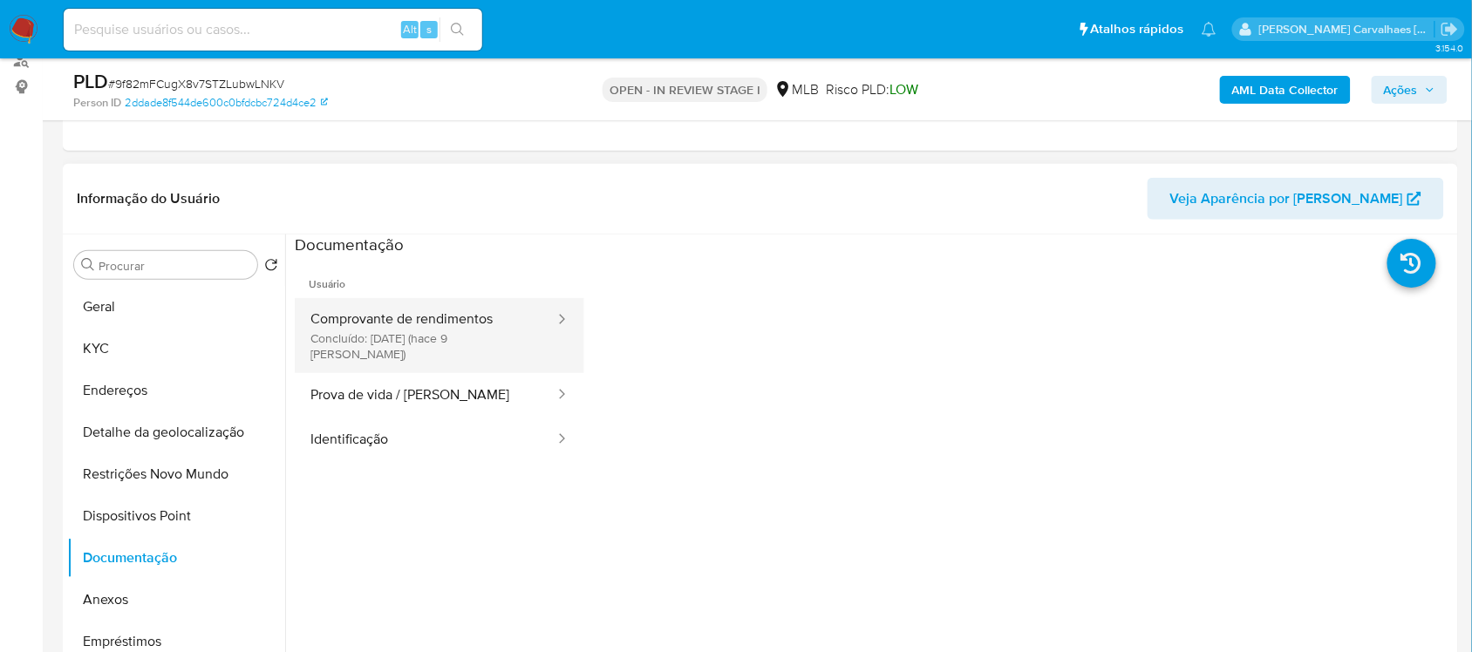
click at [507, 336] on button "Comprovante de rendimentos Concluído: [DATE] (hace 9 [PERSON_NAME])" at bounding box center [426, 335] width 262 height 75
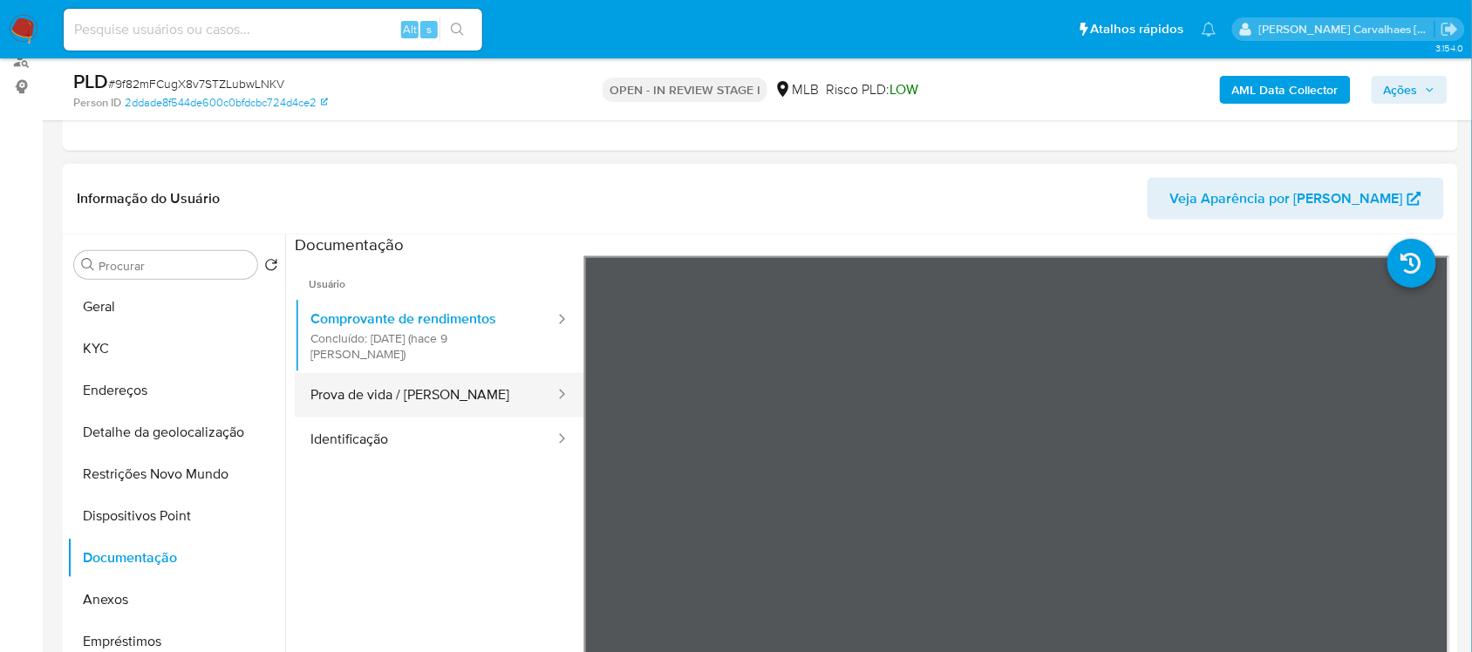
click at [472, 382] on button "Prova de vida / [PERSON_NAME]" at bounding box center [426, 395] width 262 height 44
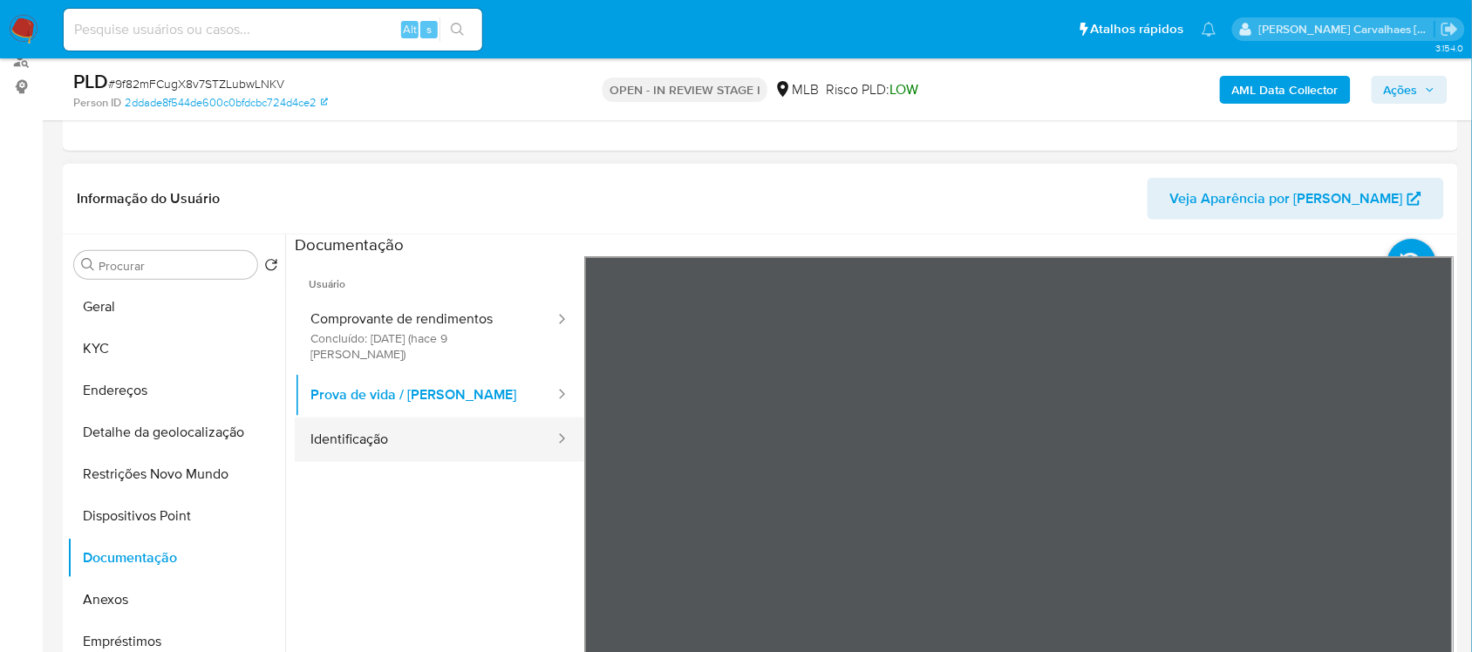
click at [471, 420] on button "Identificação" at bounding box center [426, 440] width 262 height 44
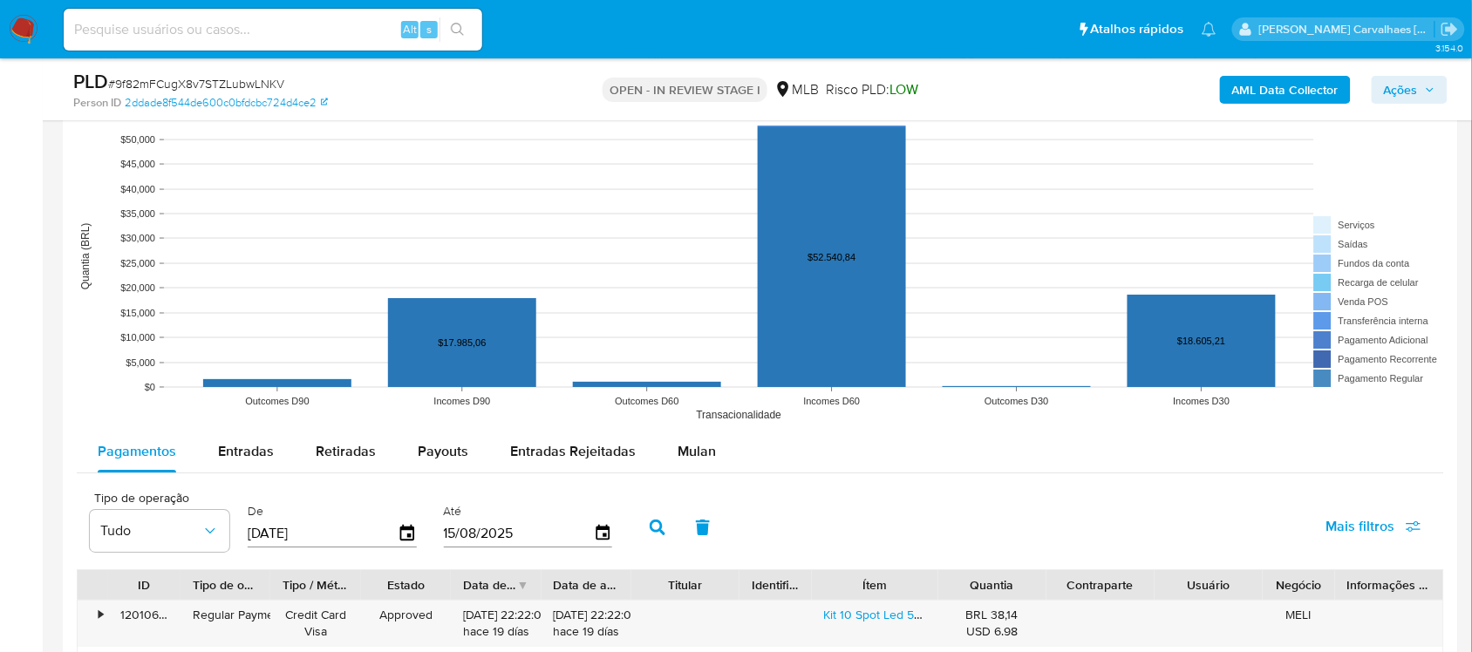
scroll to position [1635, 0]
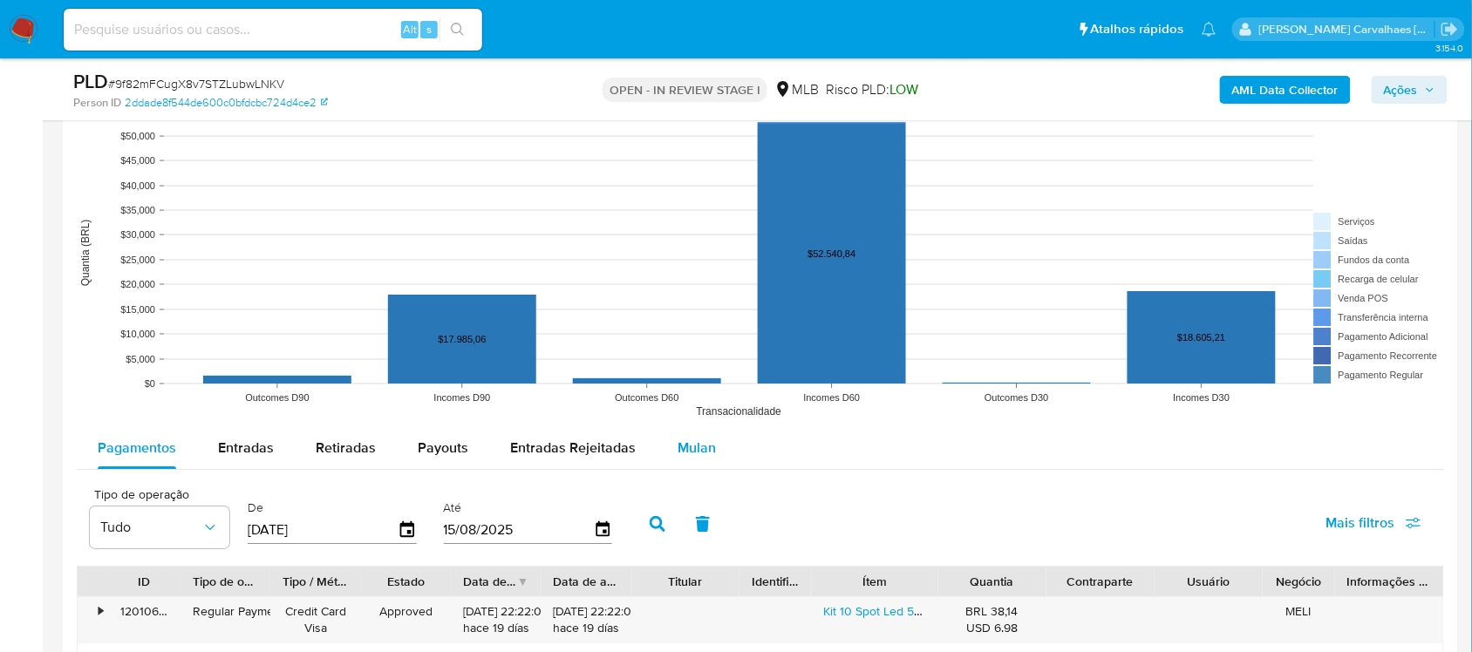
click at [692, 442] on span "Mulan" at bounding box center [697, 448] width 38 height 20
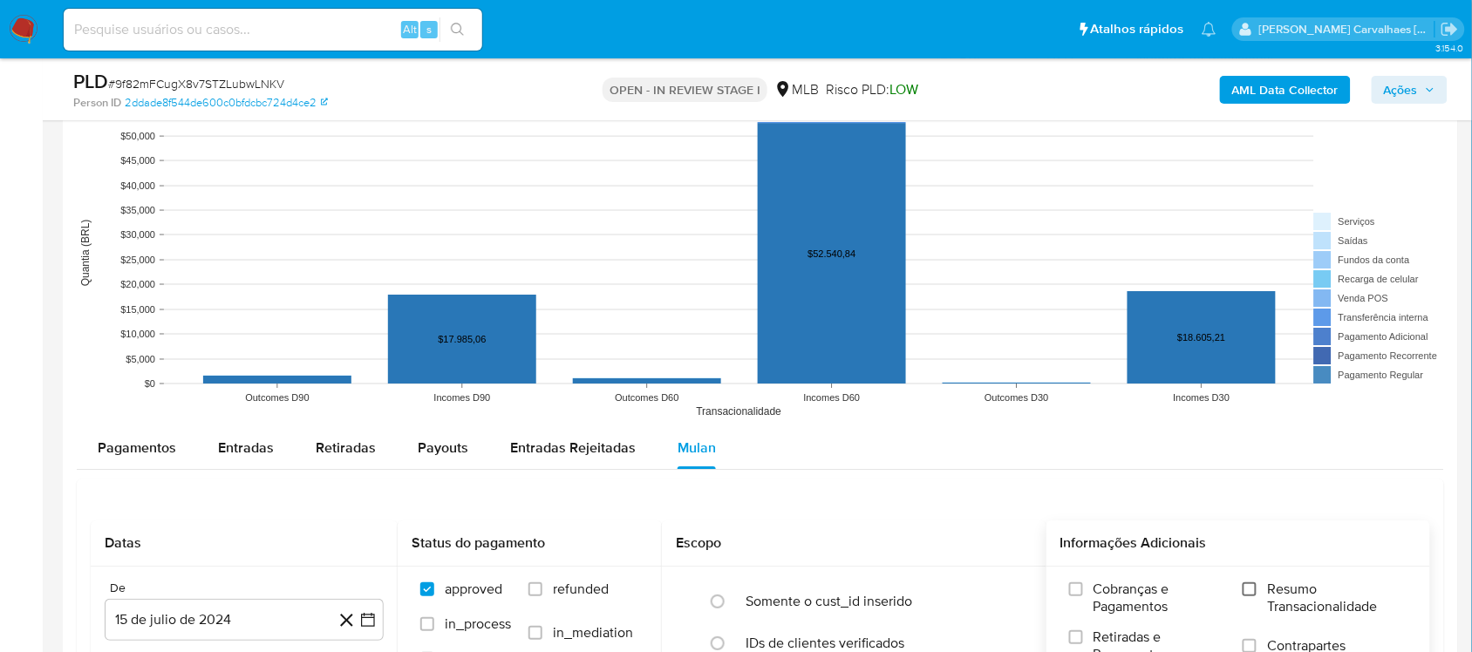
click at [1249, 586] on input "Resumo Transacionalidade" at bounding box center [1250, 590] width 14 height 14
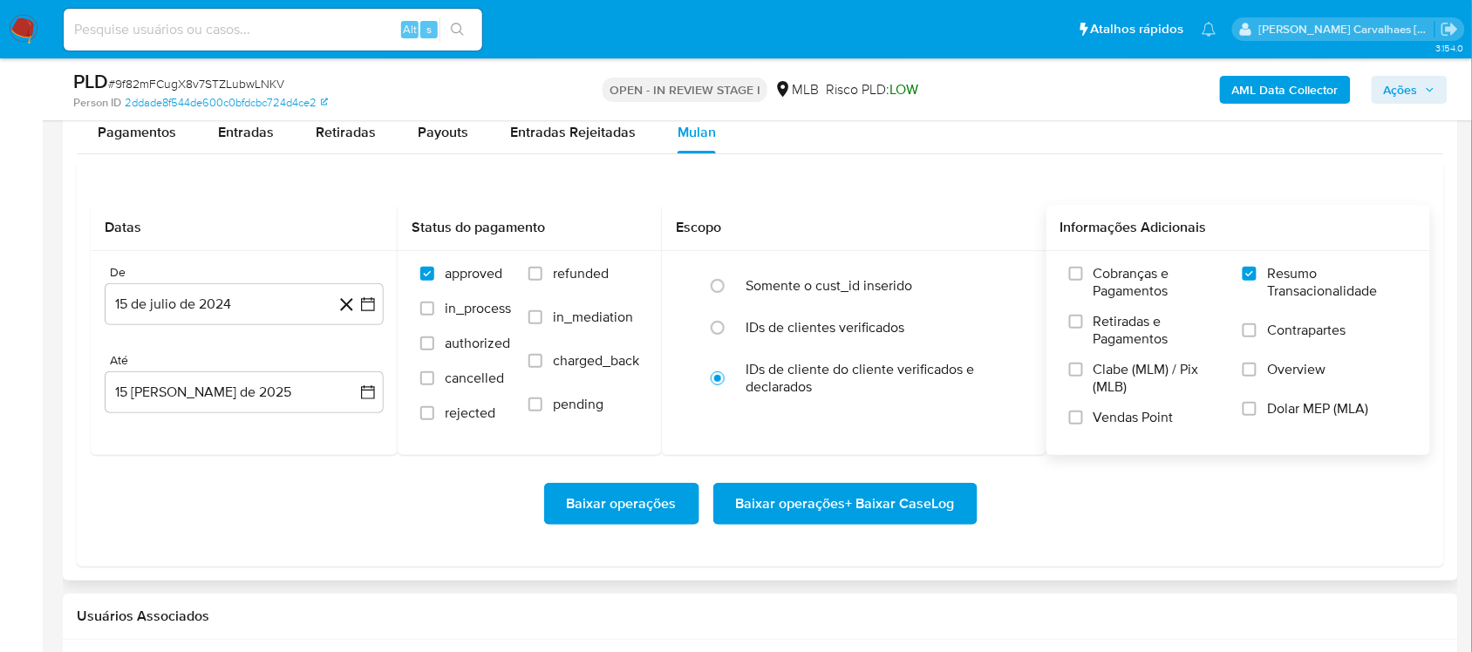
scroll to position [1962, 0]
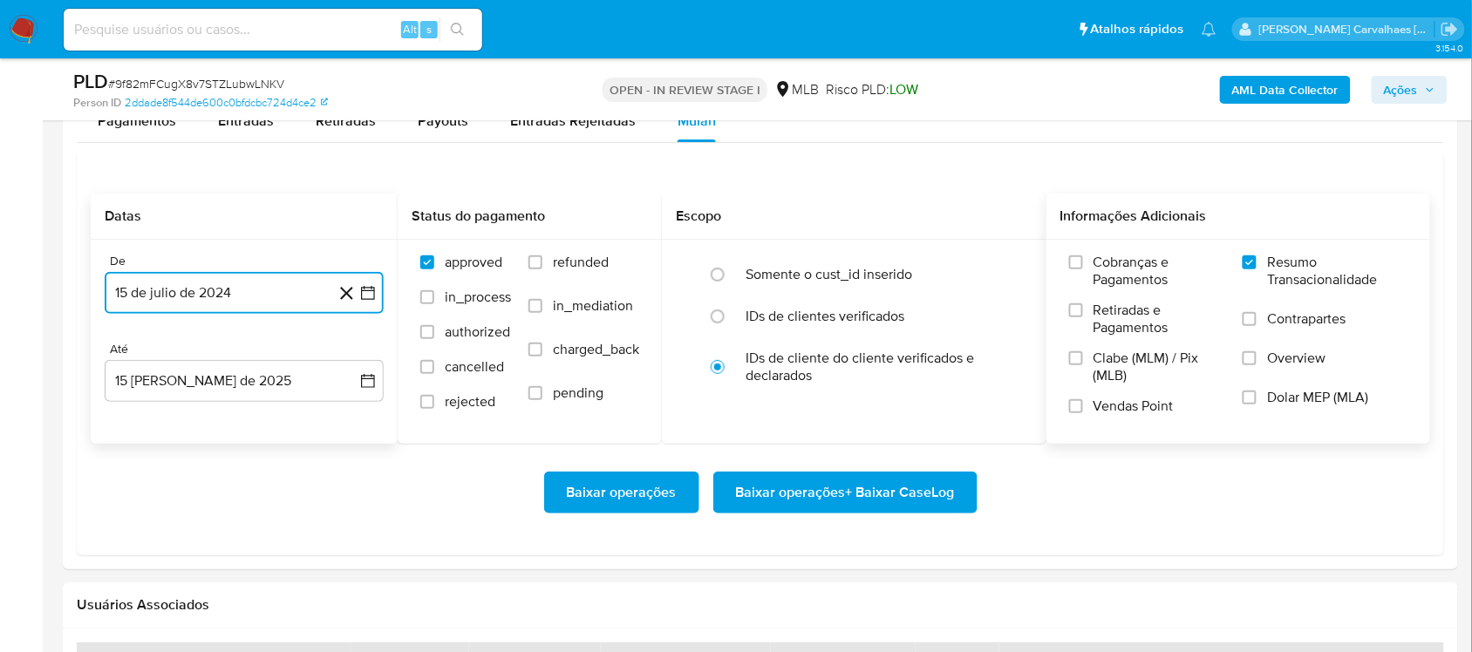
click at [364, 293] on icon "button" at bounding box center [368, 293] width 14 height 14
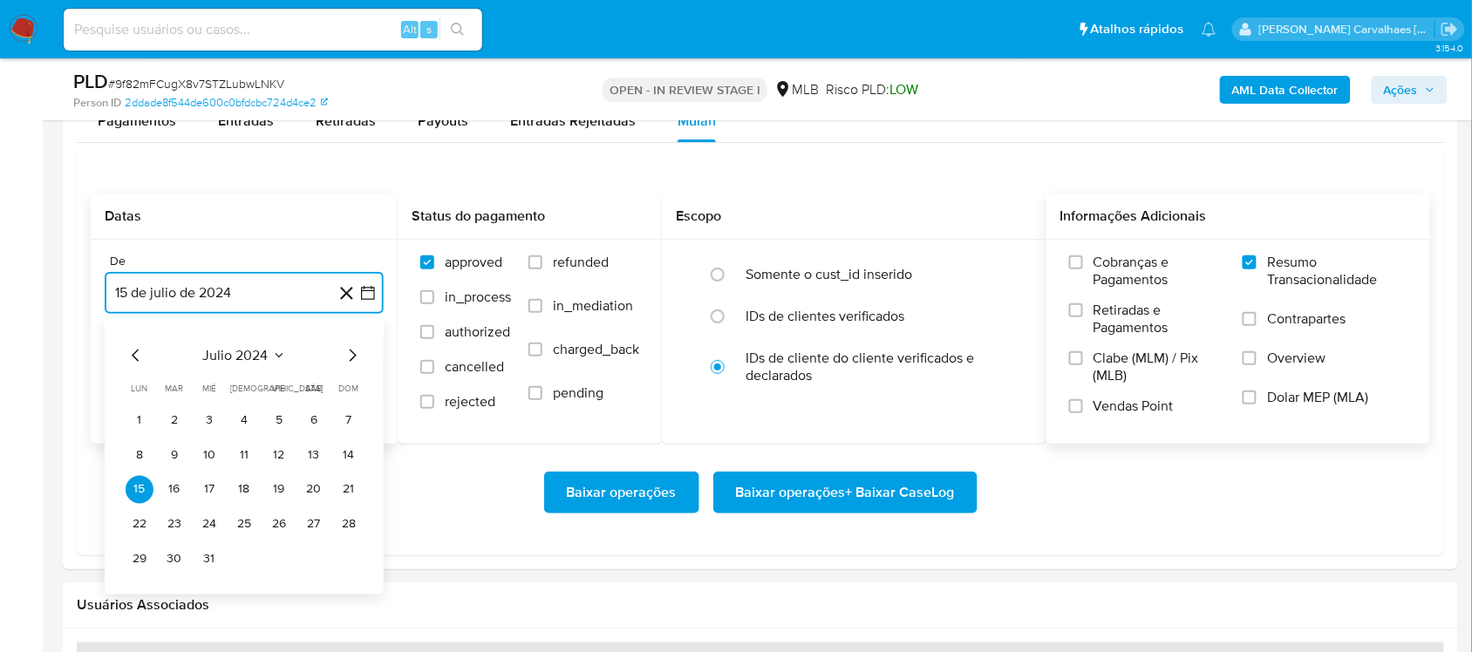
click at [351, 356] on icon "Mes siguiente" at bounding box center [352, 354] width 21 height 21
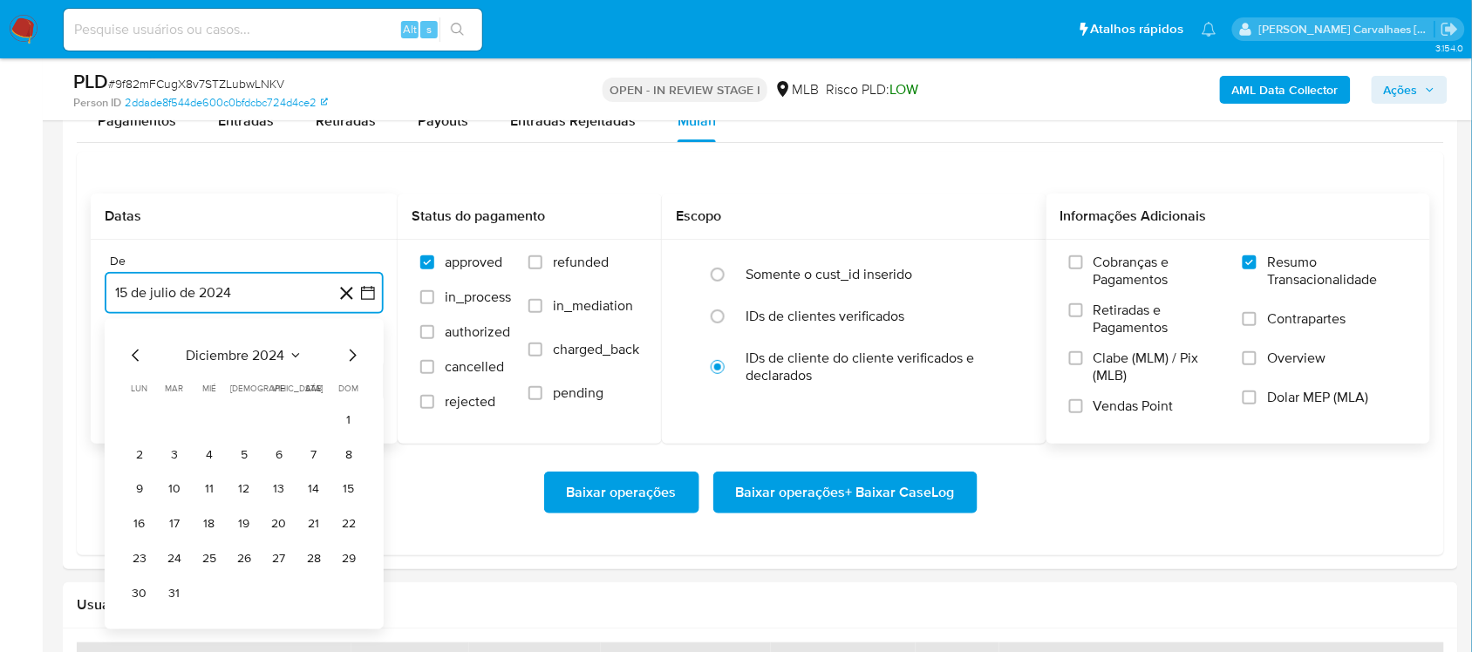
click at [351, 356] on icon "Mes siguiente" at bounding box center [352, 354] width 21 height 21
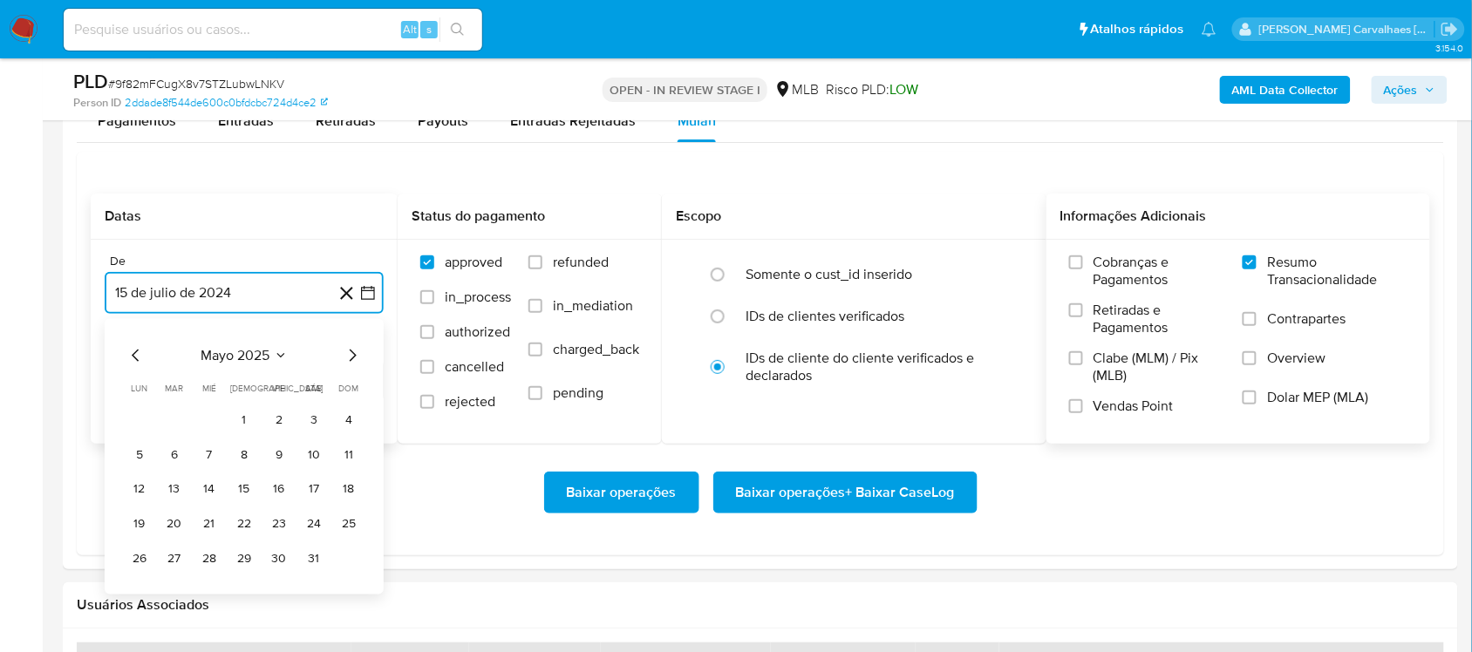
click at [351, 356] on icon "Mes siguiente" at bounding box center [352, 354] width 21 height 21
click at [276, 489] on button "13" at bounding box center [279, 489] width 28 height 28
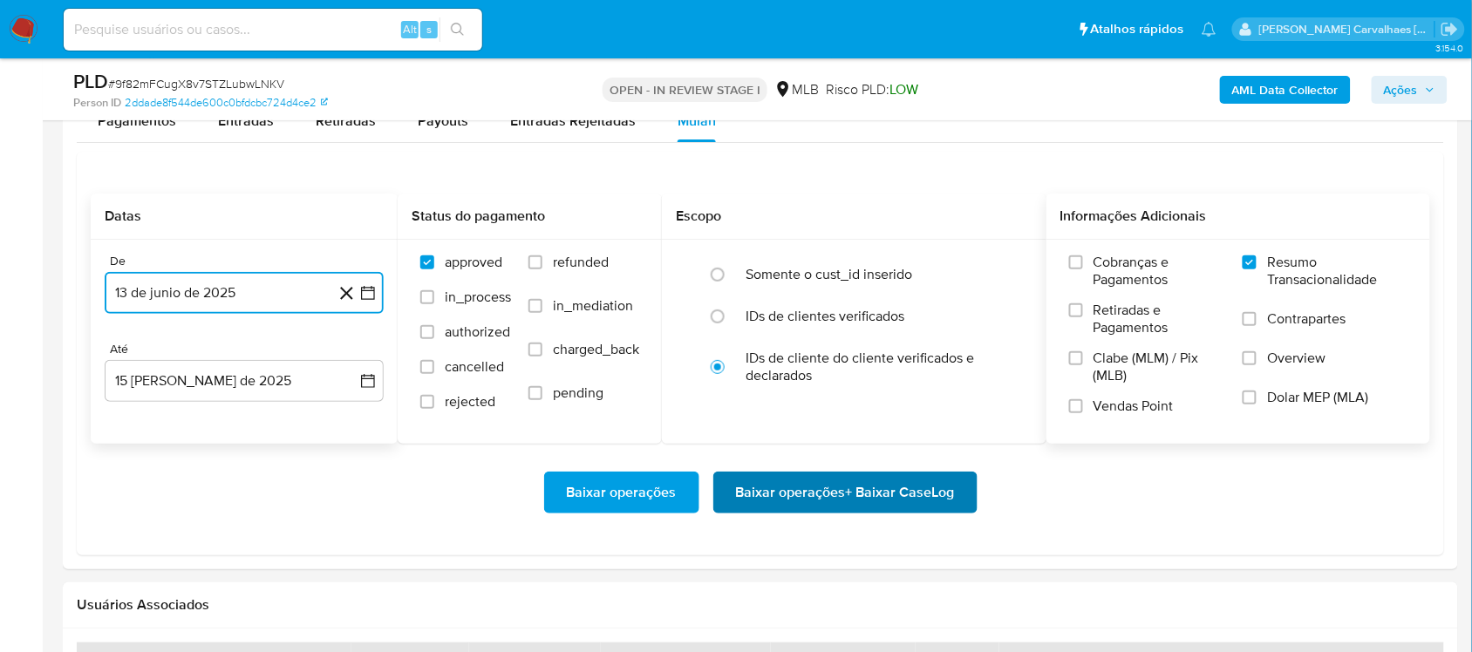
click at [855, 491] on span "Baixar operações + Baixar CaseLog" at bounding box center [845, 493] width 219 height 38
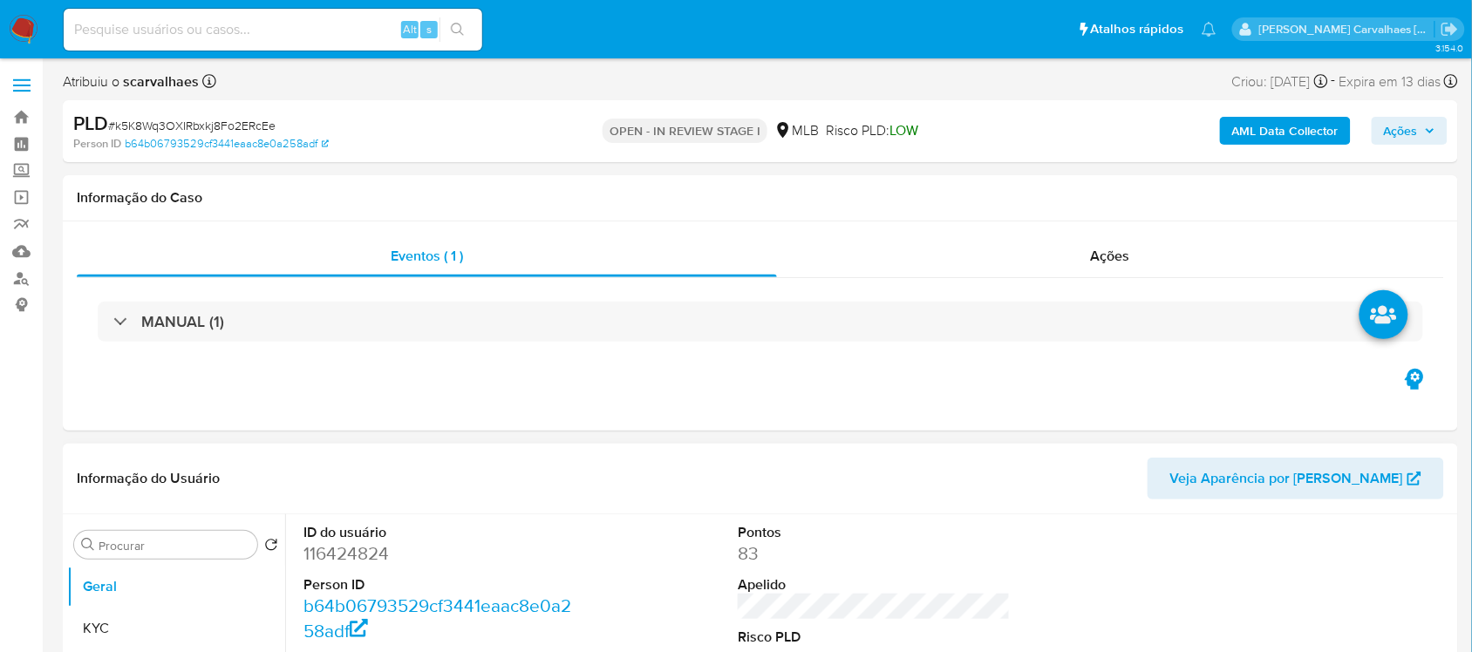
select select "10"
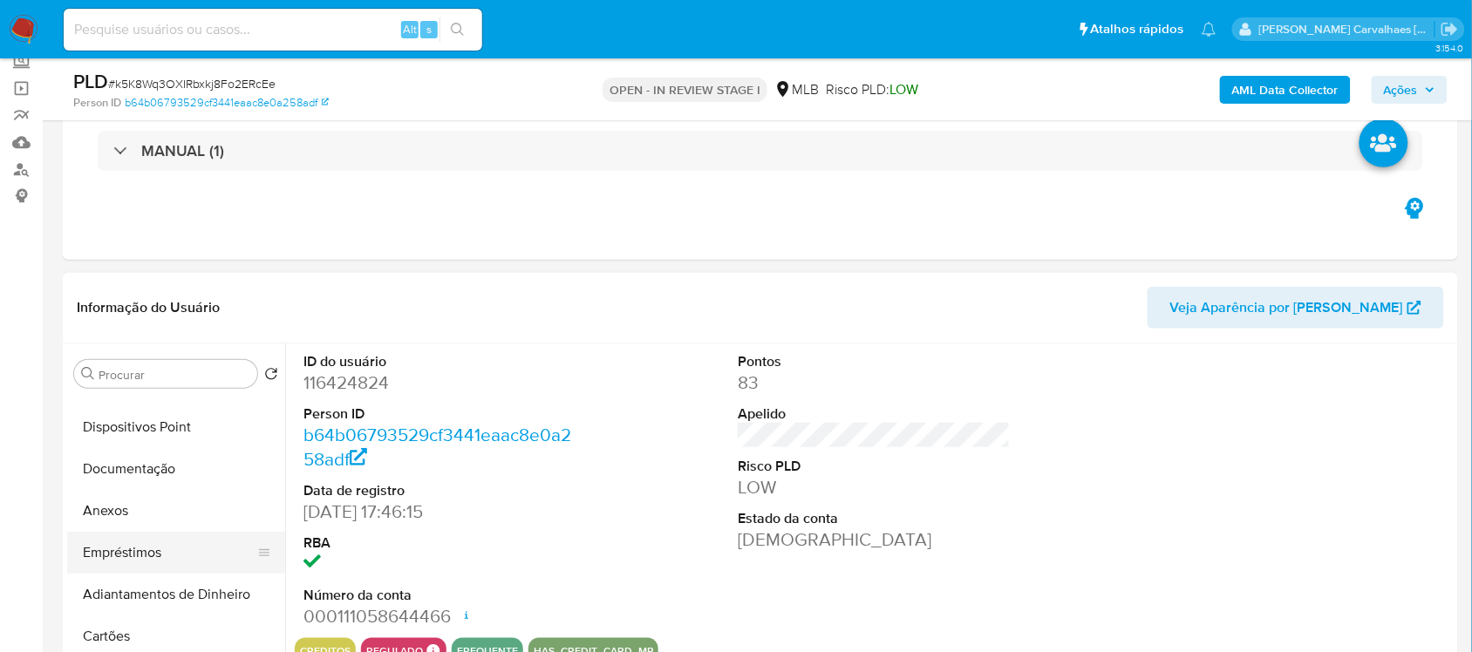
scroll to position [218, 0]
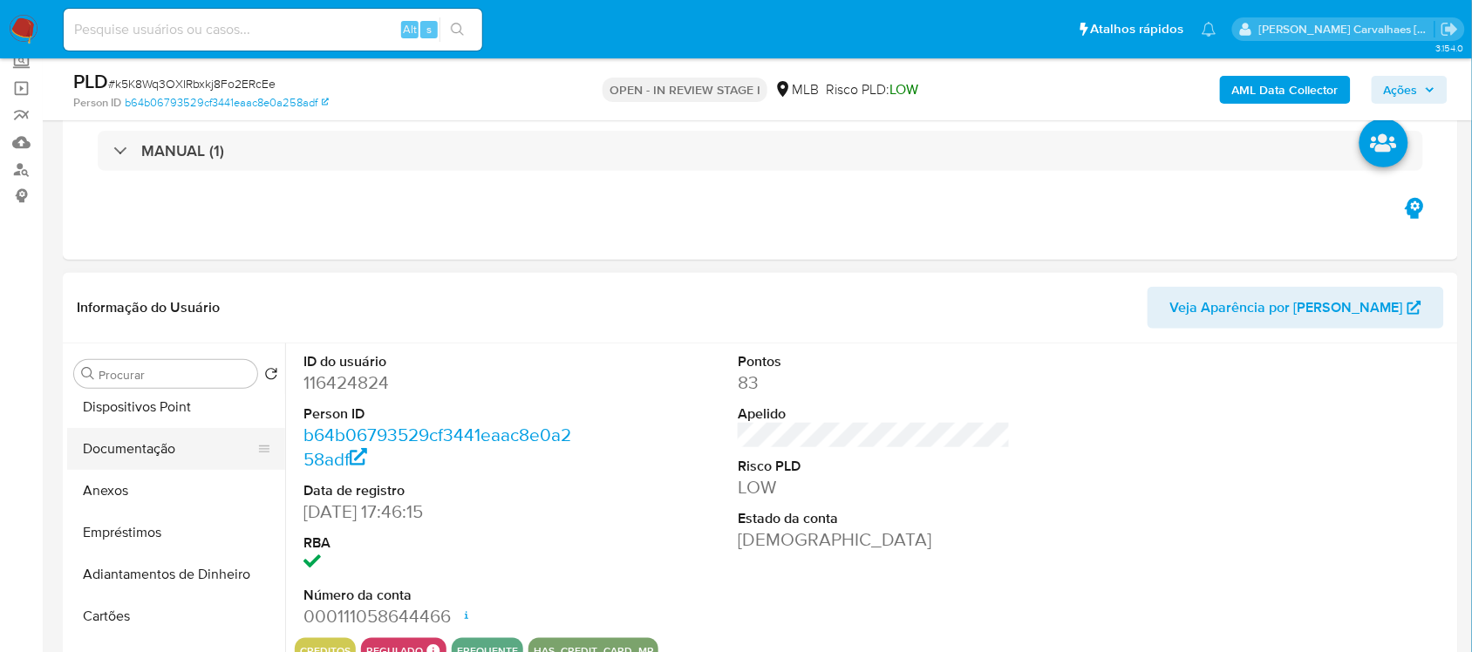
click at [157, 450] on button "Documentação" at bounding box center [169, 449] width 204 height 42
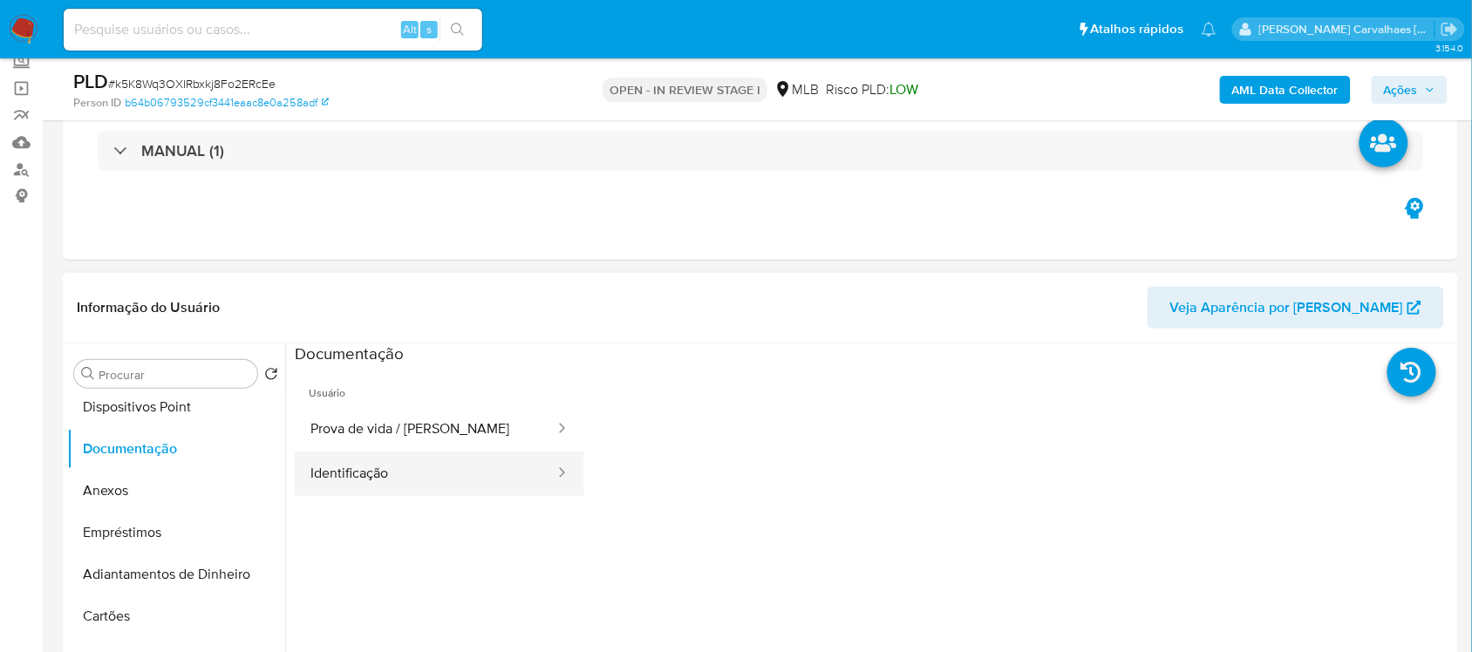
click at [442, 462] on button "Identificação" at bounding box center [426, 474] width 262 height 44
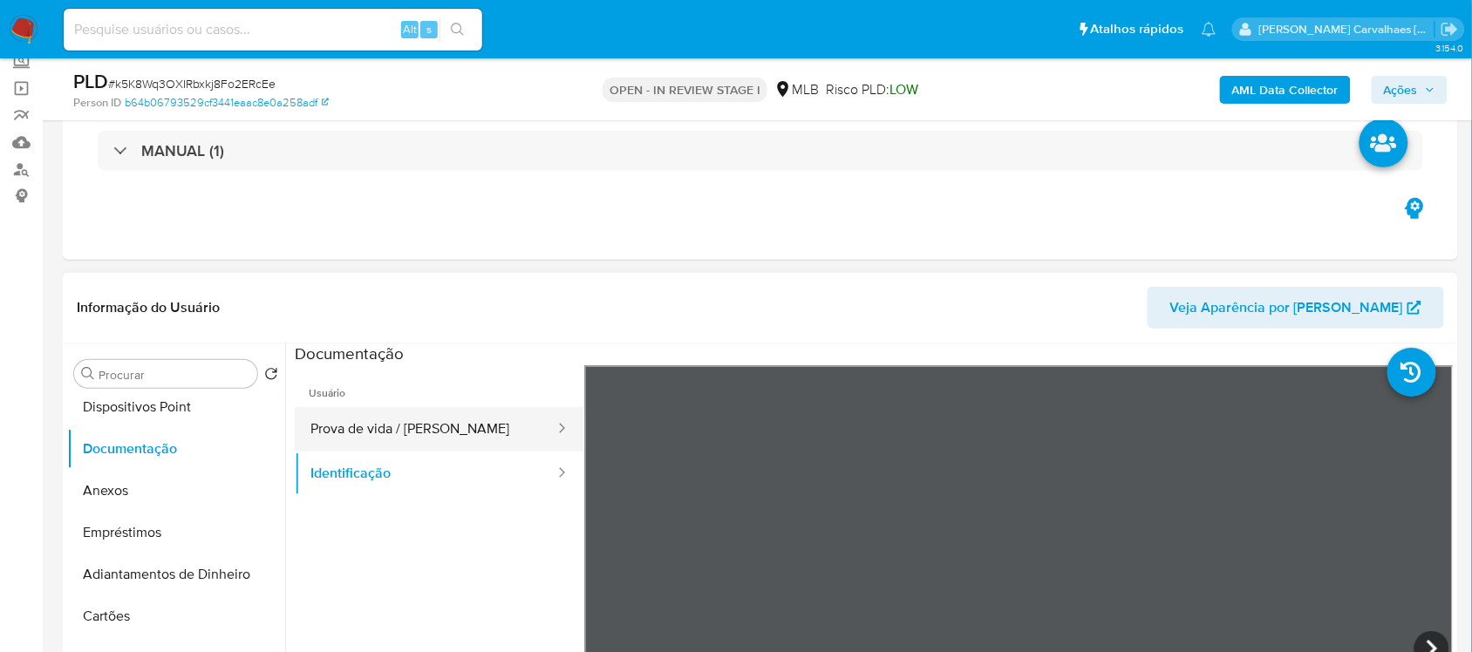
click at [451, 430] on button "Prova de vida / [PERSON_NAME]" at bounding box center [426, 429] width 262 height 44
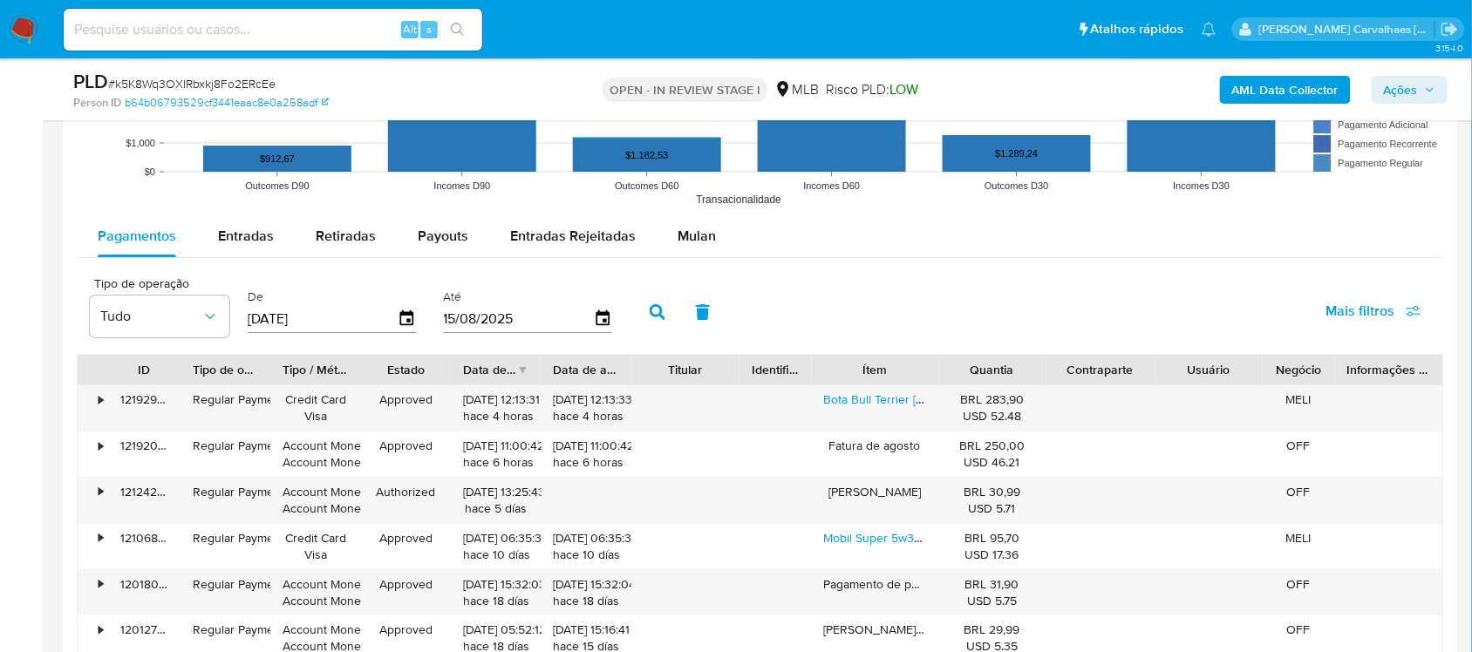
scroll to position [1744, 0]
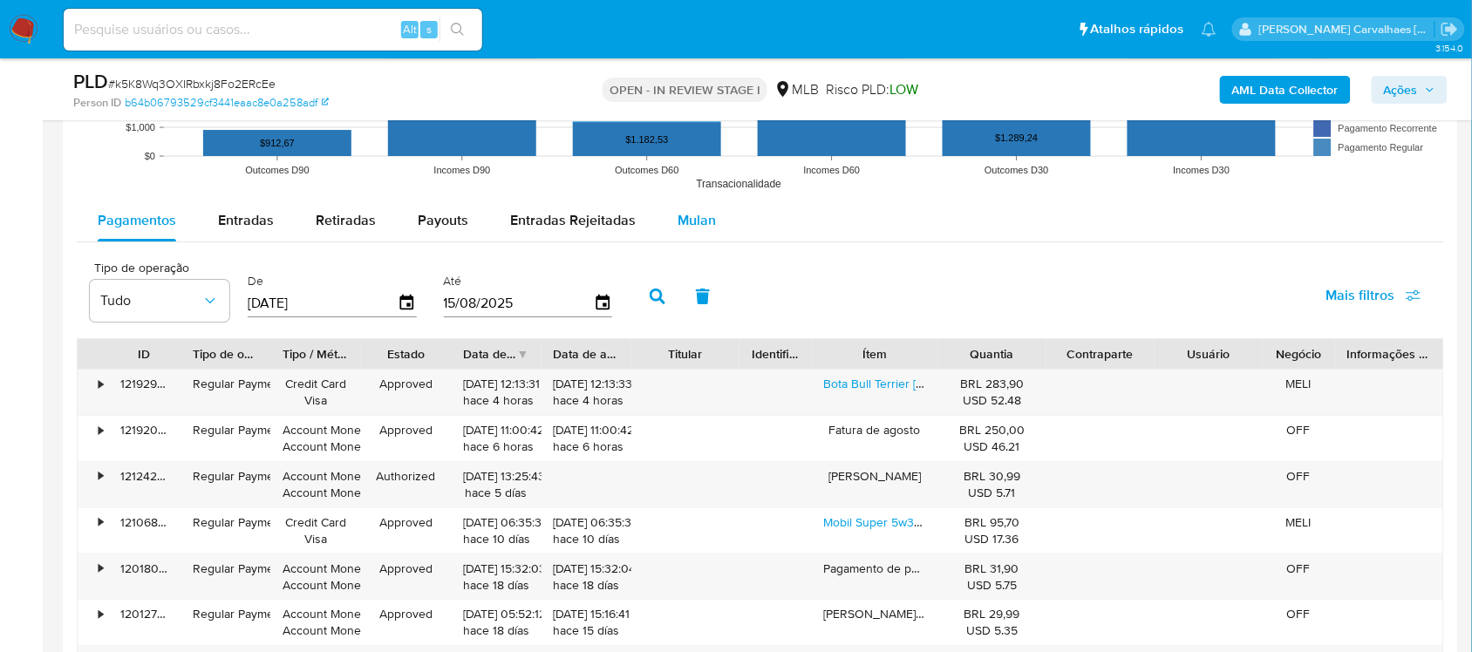
click at [685, 216] on span "Mulan" at bounding box center [697, 220] width 38 height 20
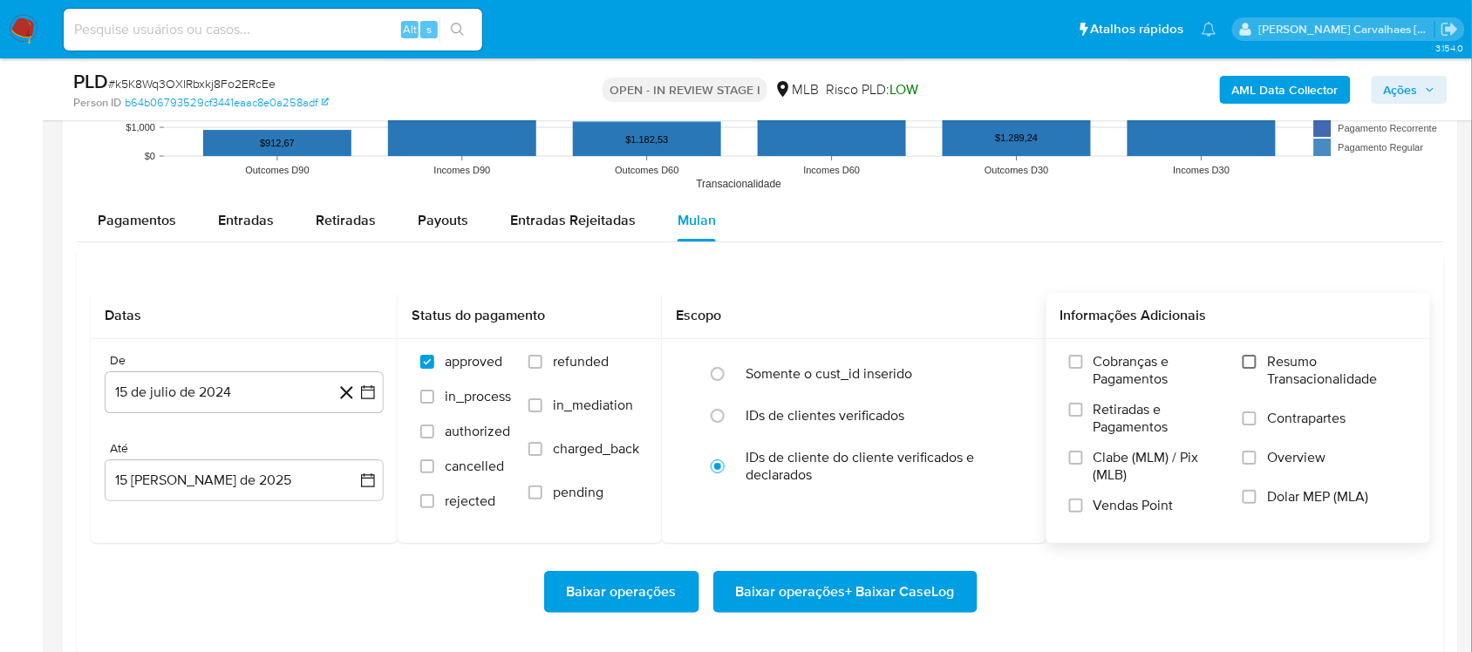
click at [1257, 356] on span at bounding box center [1250, 362] width 14 height 14
click at [1257, 356] on input "Resumo Transacionalidade" at bounding box center [1250, 362] width 14 height 14
click at [367, 401] on icon "button" at bounding box center [367, 392] width 17 height 17
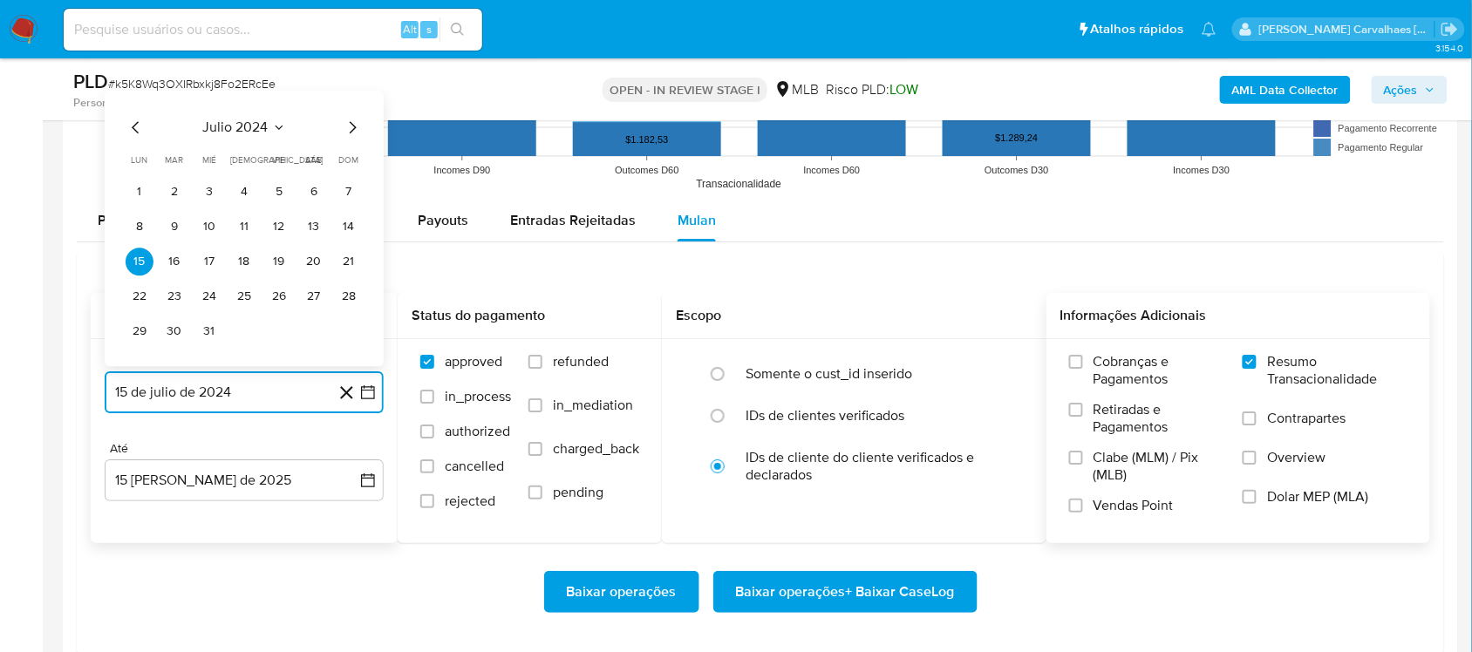
click at [353, 127] on icon "Mes siguiente" at bounding box center [352, 127] width 21 height 21
click at [353, 127] on icon "Mes siguiente" at bounding box center [353, 127] width 7 height 12
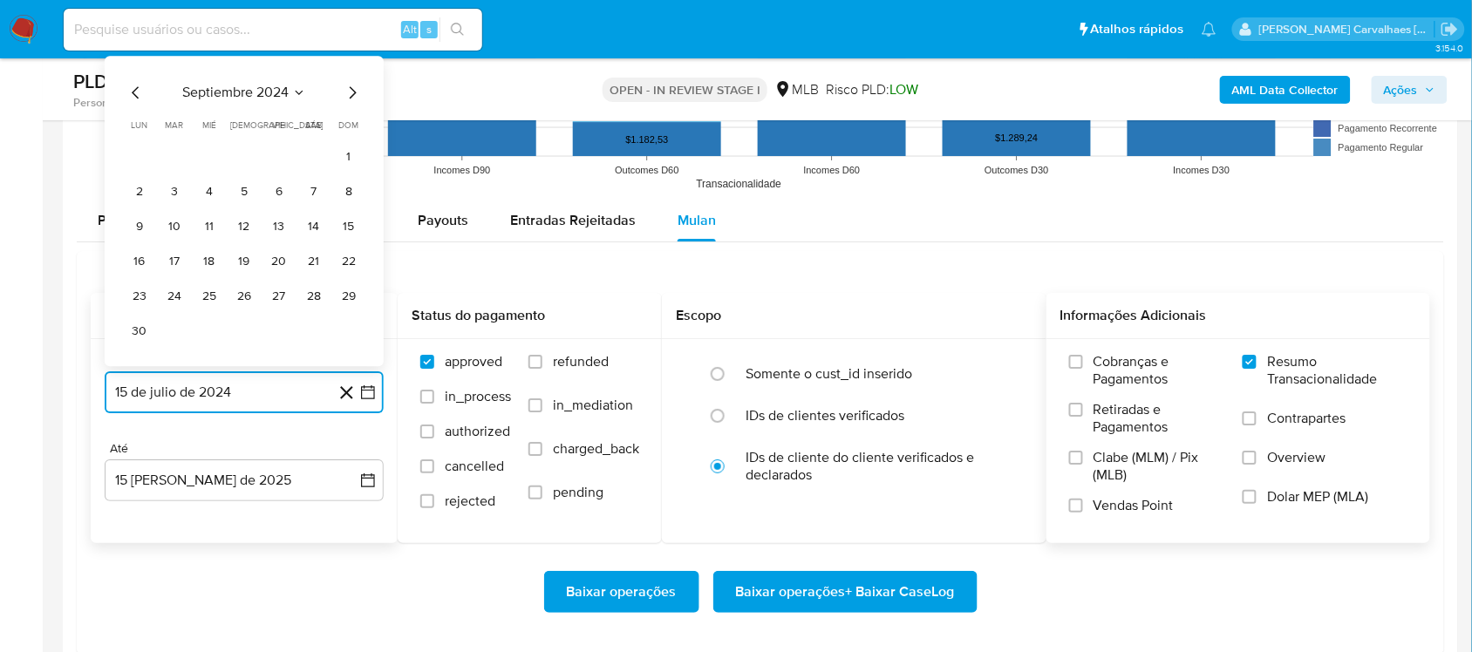
click at [351, 90] on icon "Mes siguiente" at bounding box center [353, 92] width 7 height 12
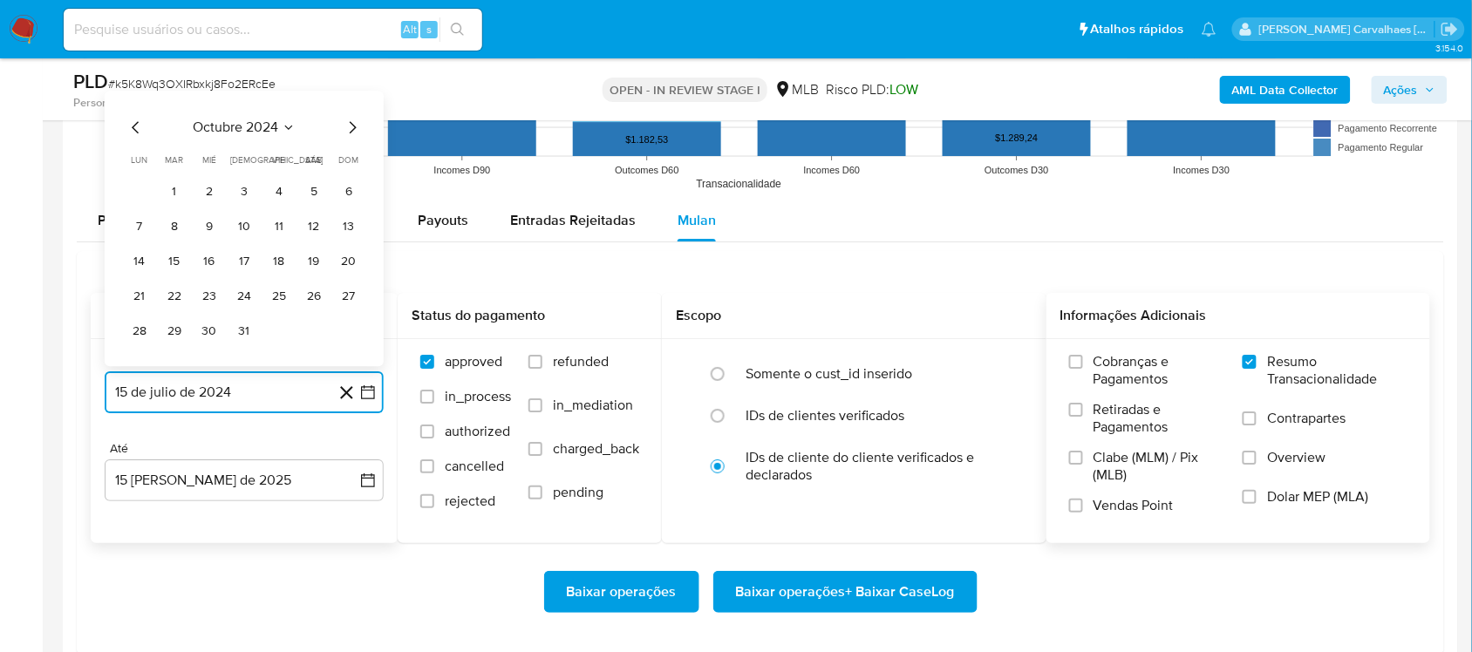
click at [353, 129] on icon "Mes siguiente" at bounding box center [352, 127] width 21 height 21
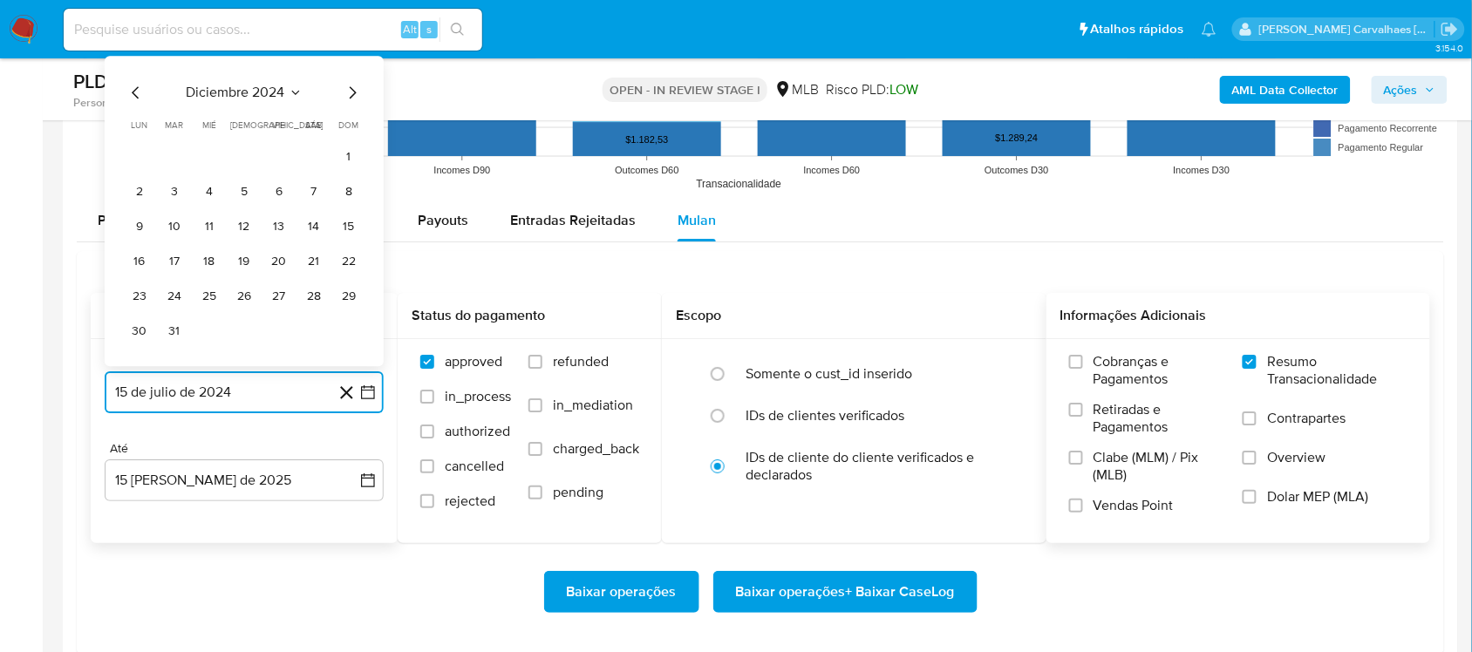
click at [351, 92] on icon "Mes siguiente" at bounding box center [352, 92] width 21 height 21
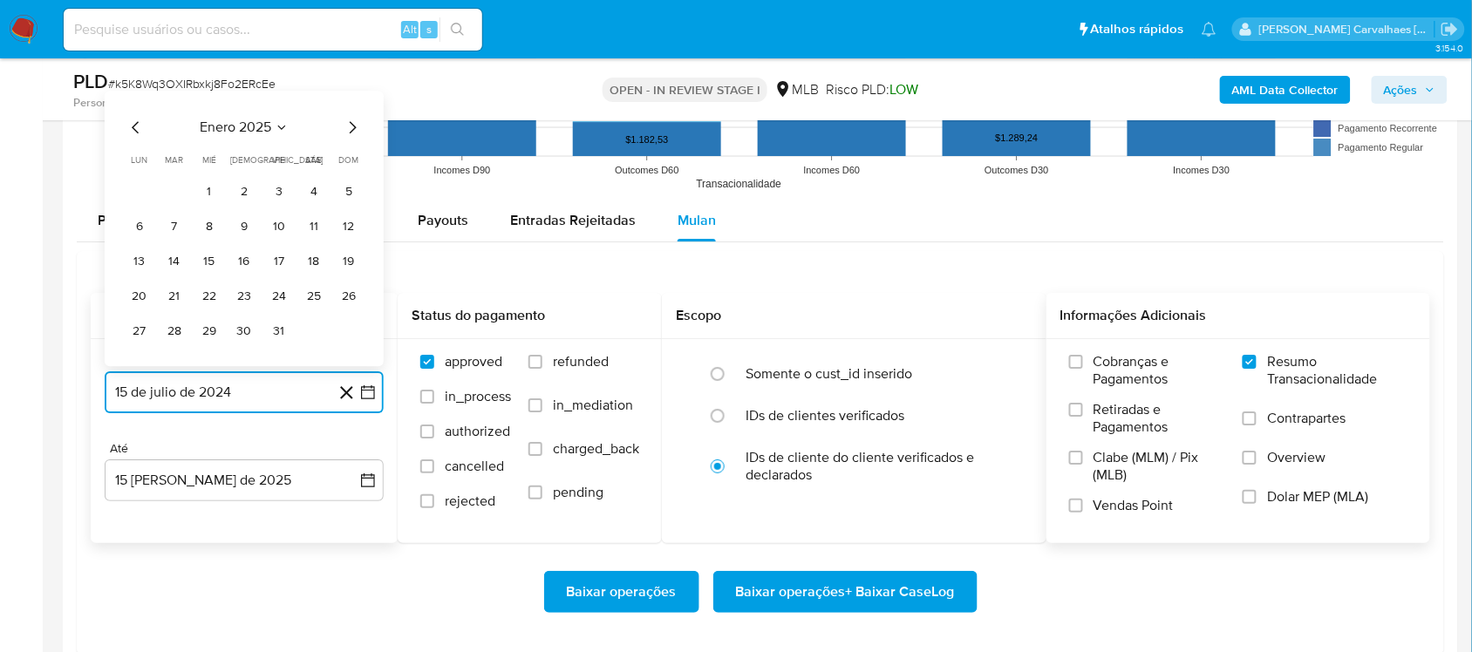
click at [351, 125] on icon "Mes siguiente" at bounding box center [353, 127] width 7 height 12
click at [349, 133] on icon "Mes siguiente" at bounding box center [352, 127] width 21 height 21
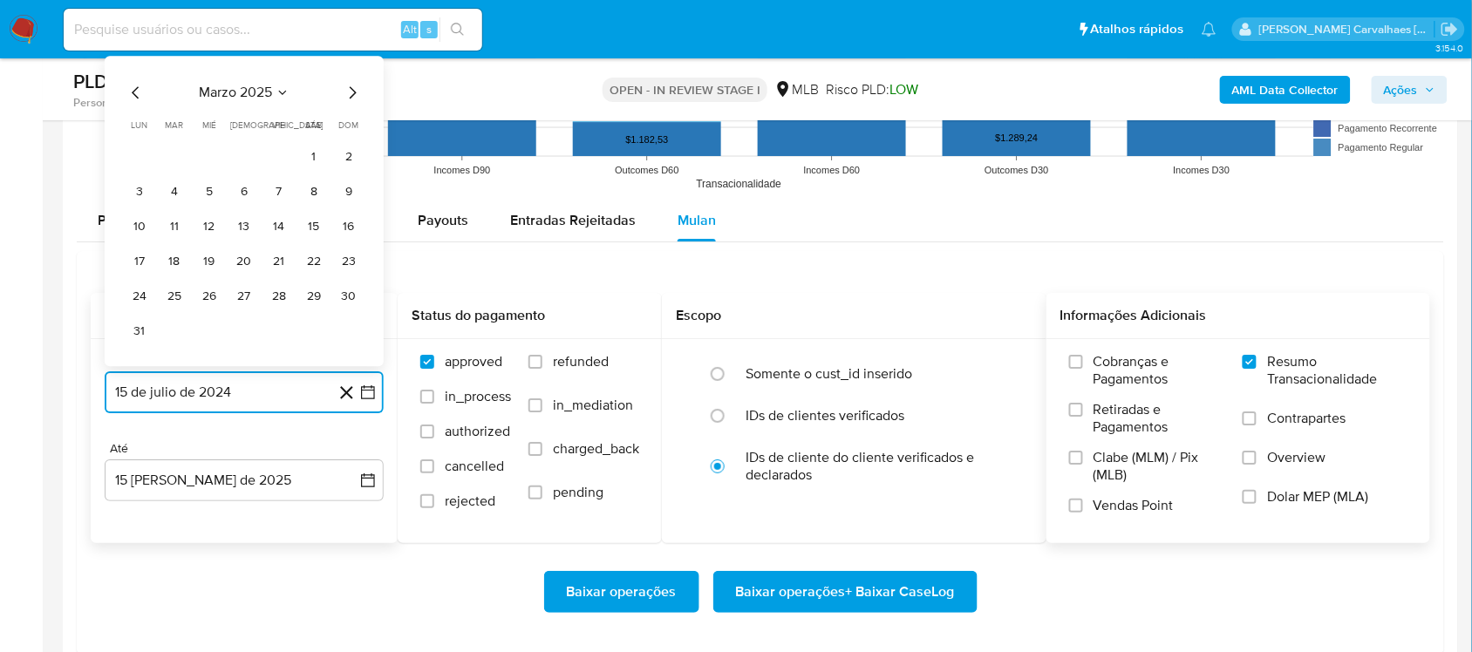
click at [351, 99] on icon "Mes siguiente" at bounding box center [352, 92] width 21 height 21
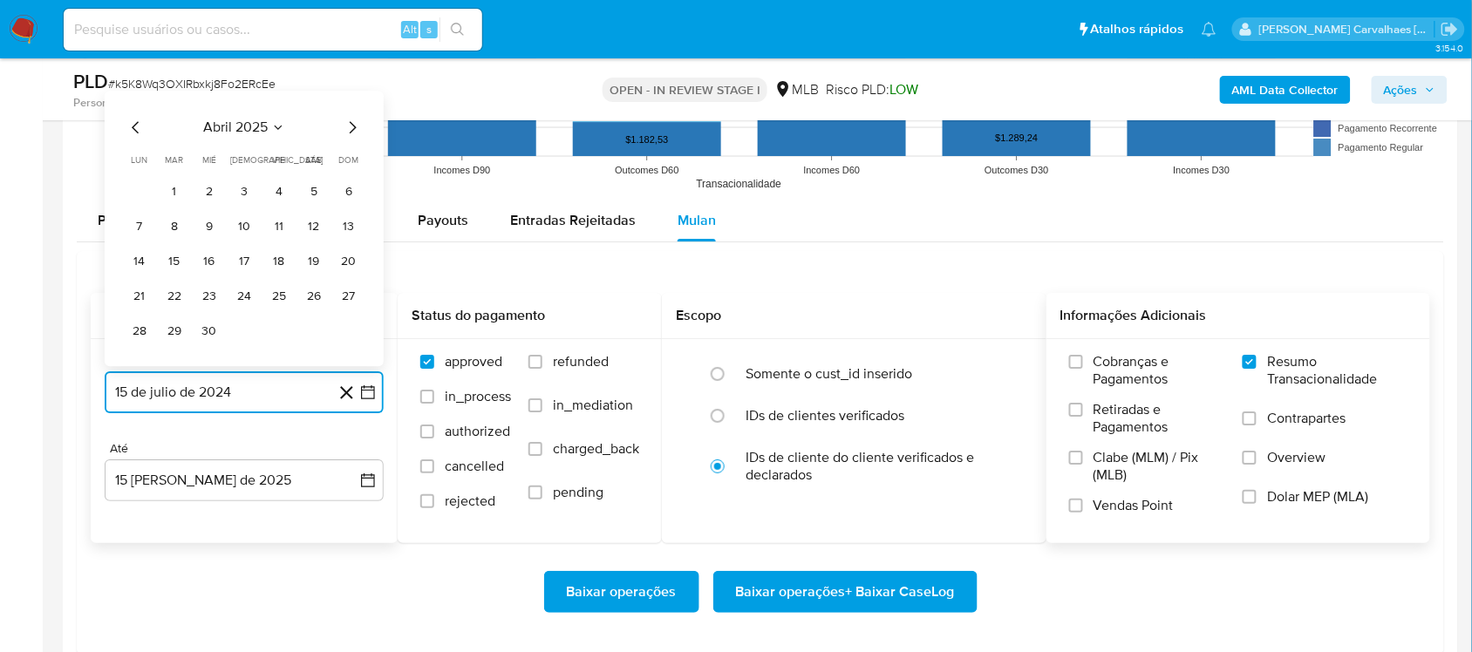
click at [344, 128] on icon "Mes siguiente" at bounding box center [352, 127] width 21 height 21
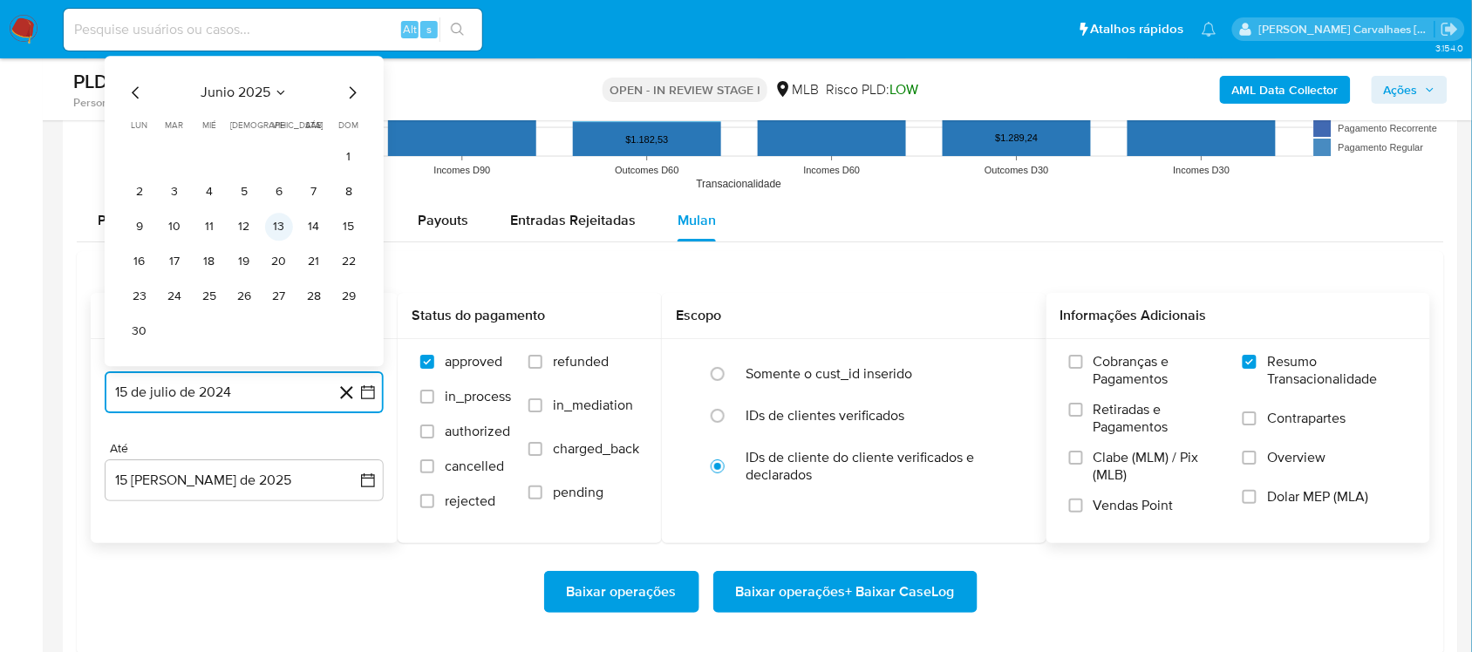
click at [281, 228] on button "13" at bounding box center [279, 227] width 28 height 28
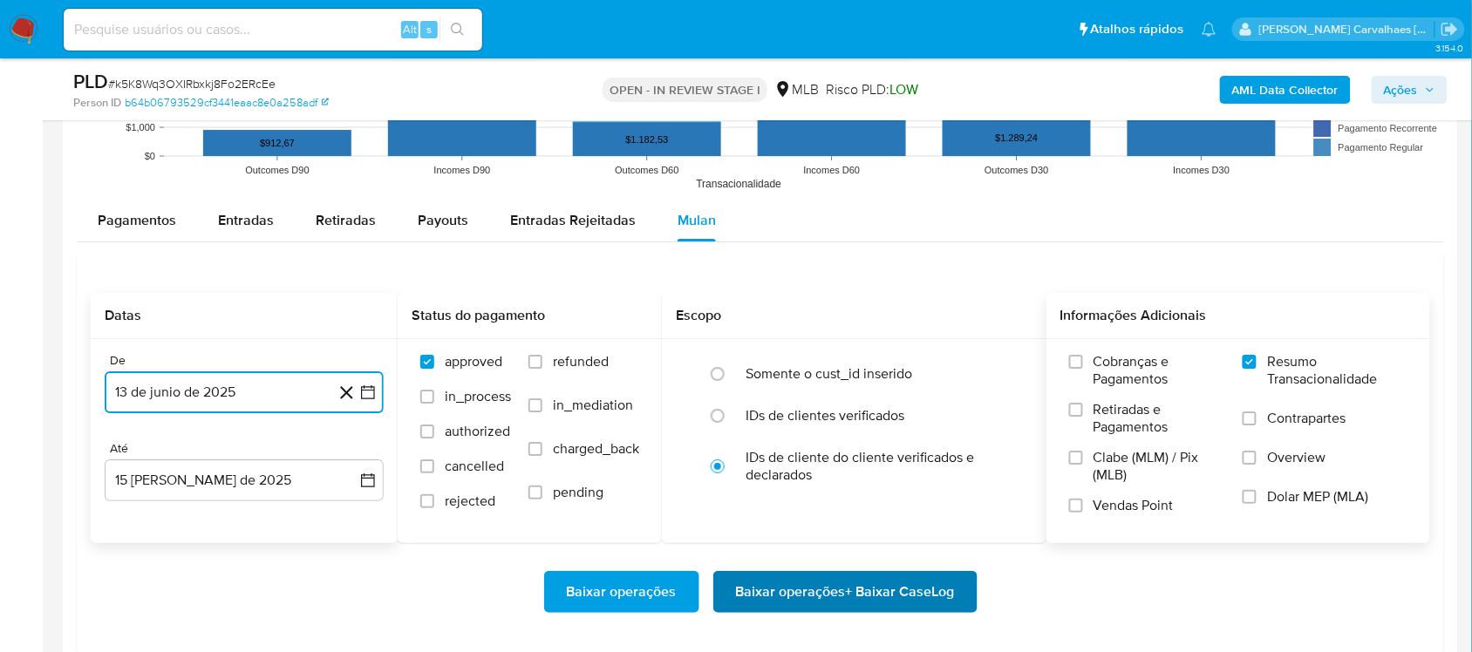
click at [778, 590] on span "Baixar operações + Baixar CaseLog" at bounding box center [845, 592] width 219 height 38
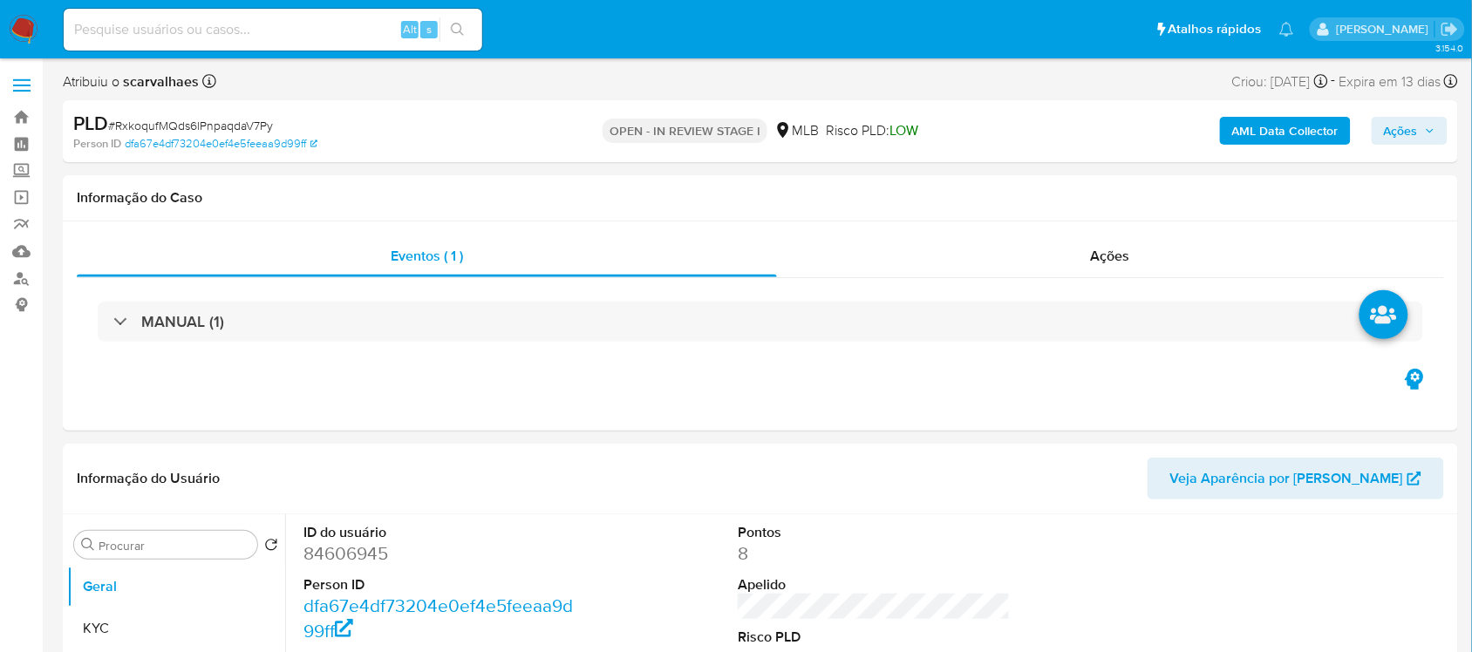
scroll to position [218, 0]
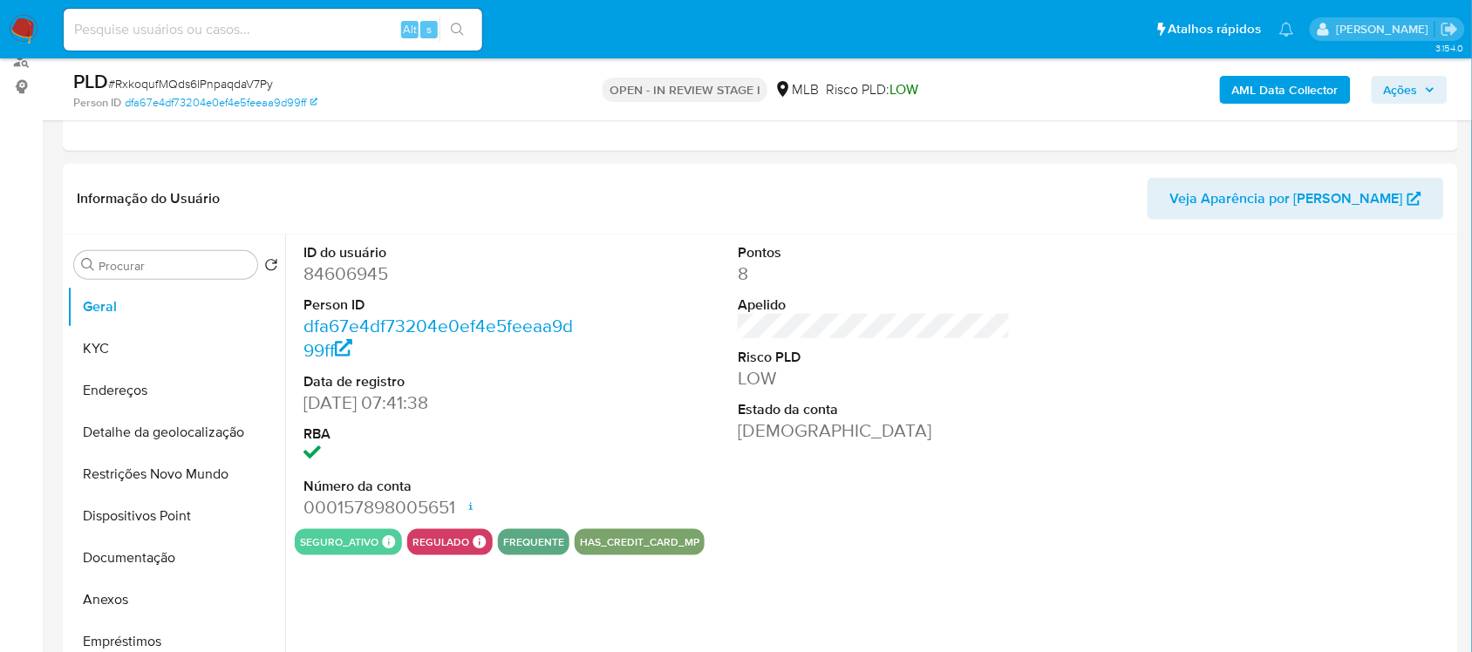
select select "10"
drag, startPoint x: 120, startPoint y: 565, endPoint x: 153, endPoint y: 555, distance: 34.8
click at [119, 565] on button "Documentação" at bounding box center [169, 558] width 204 height 42
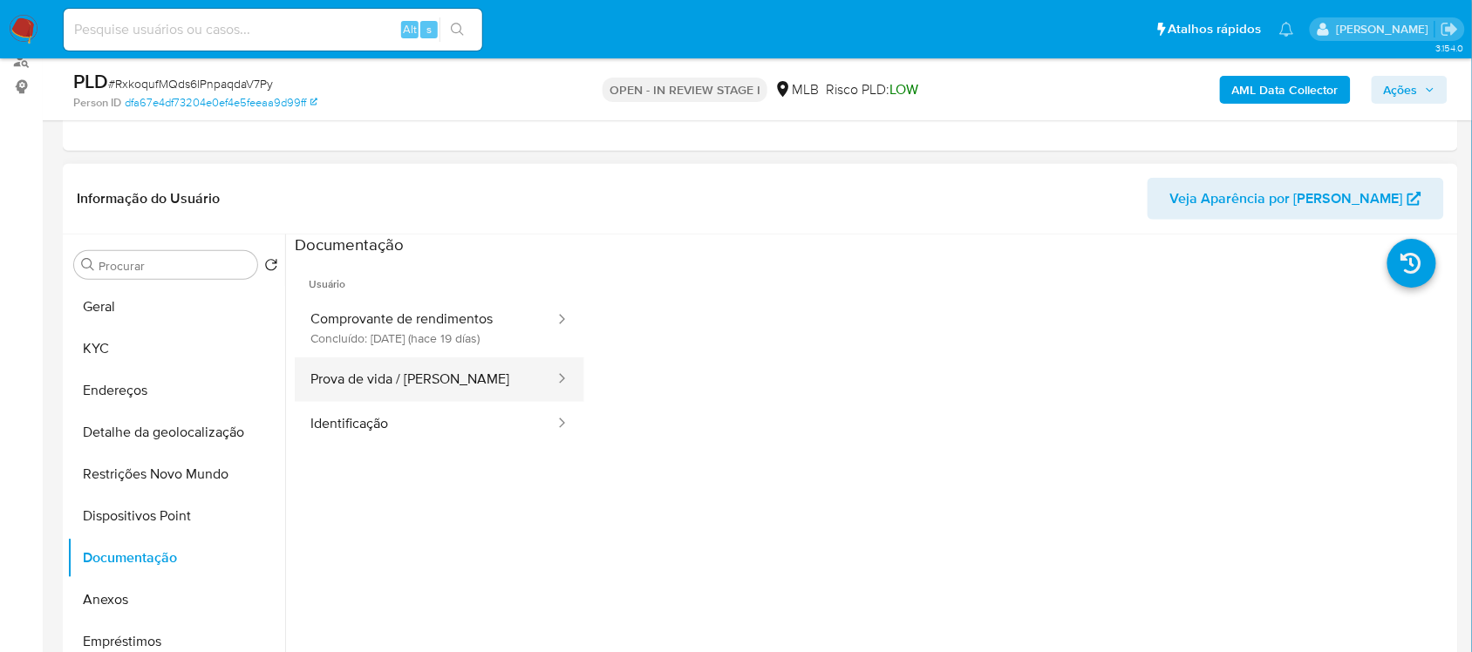
click at [363, 397] on button "Prova de vida / [PERSON_NAME]" at bounding box center [426, 380] width 262 height 44
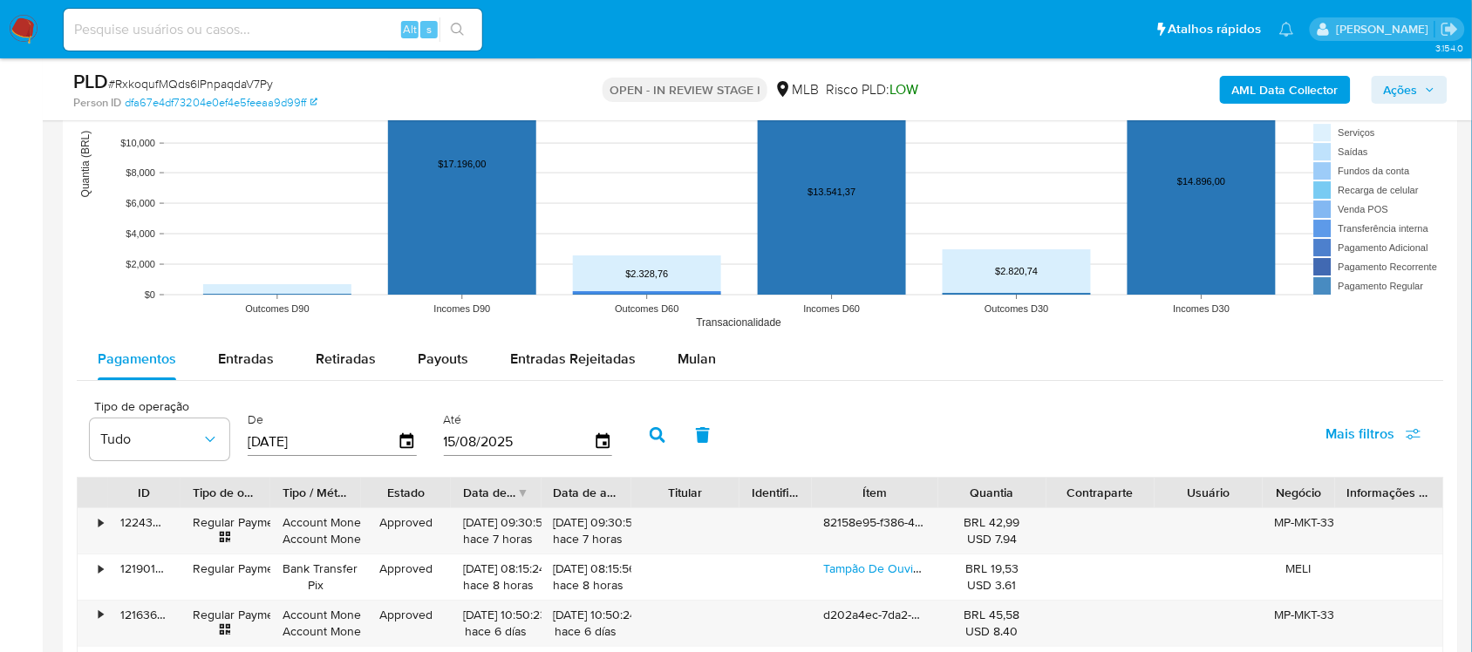
scroll to position [1611, 0]
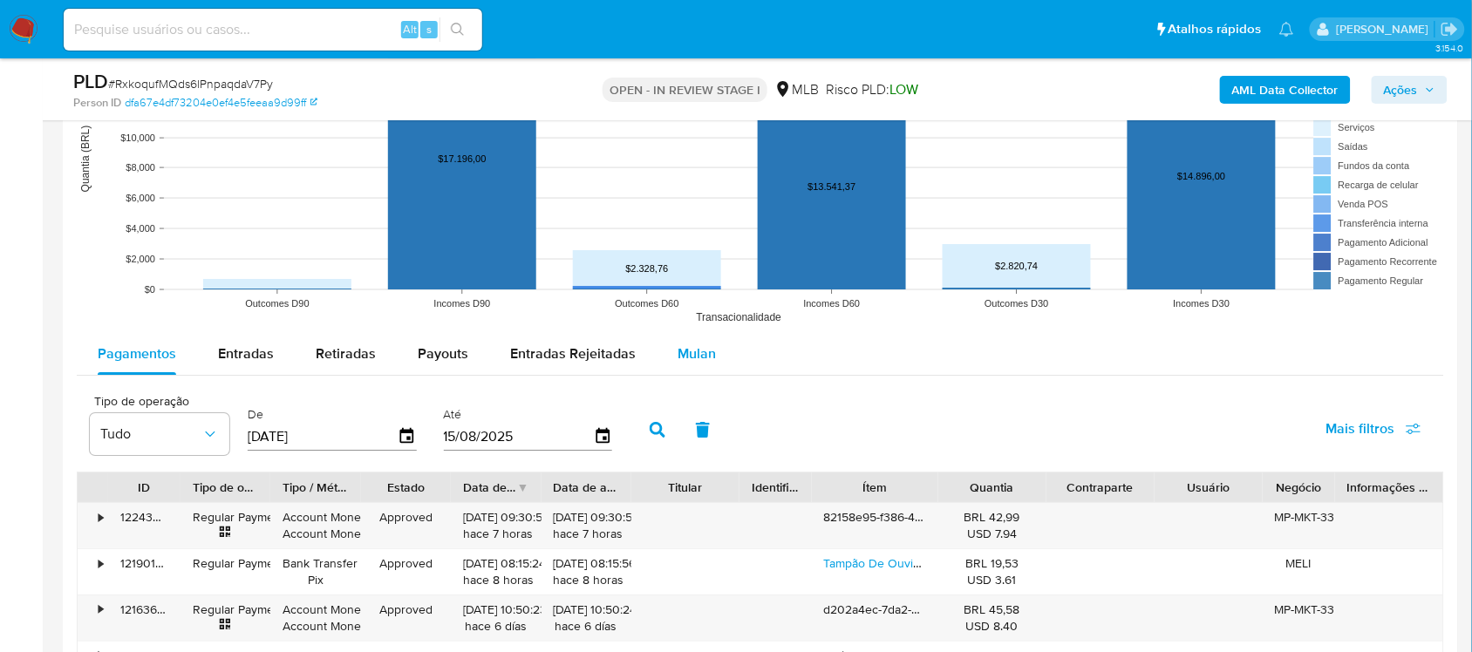
click at [686, 349] on span "Mulan" at bounding box center [697, 354] width 38 height 20
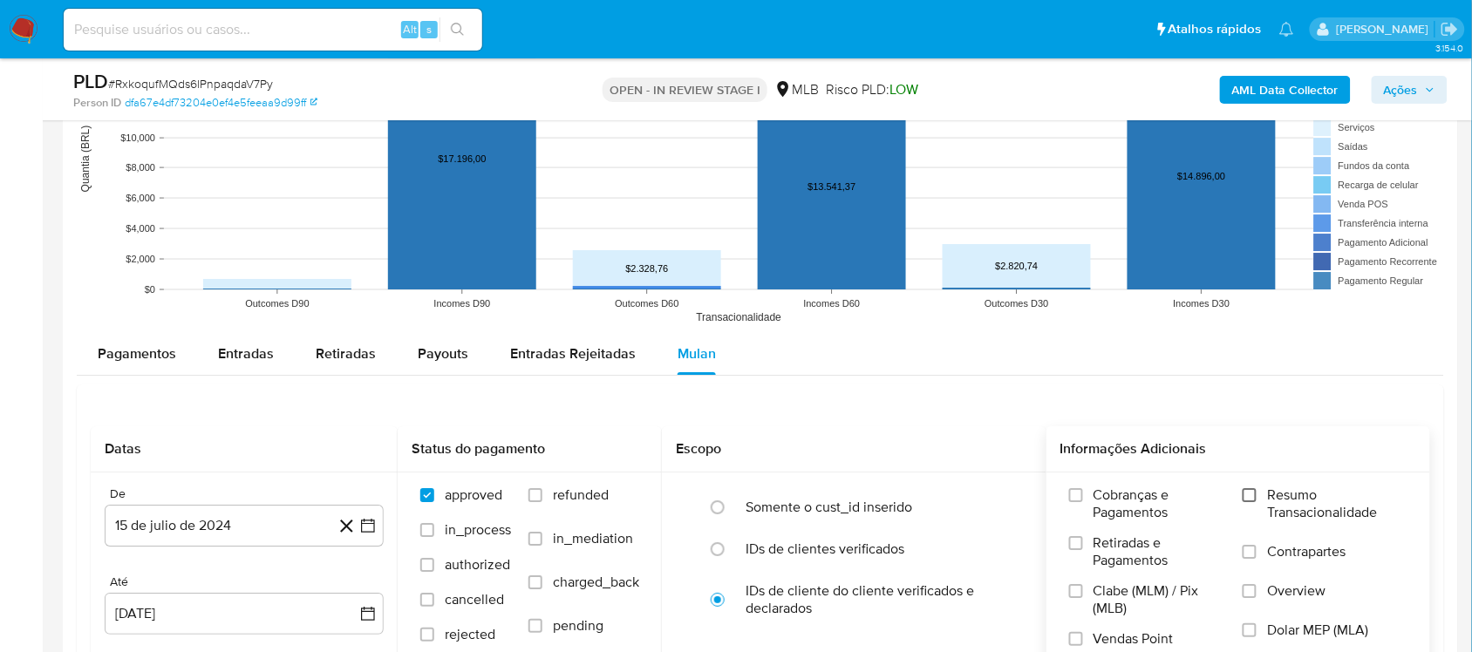
click at [1248, 494] on input "Resumo Transacionalidade" at bounding box center [1250, 495] width 14 height 14
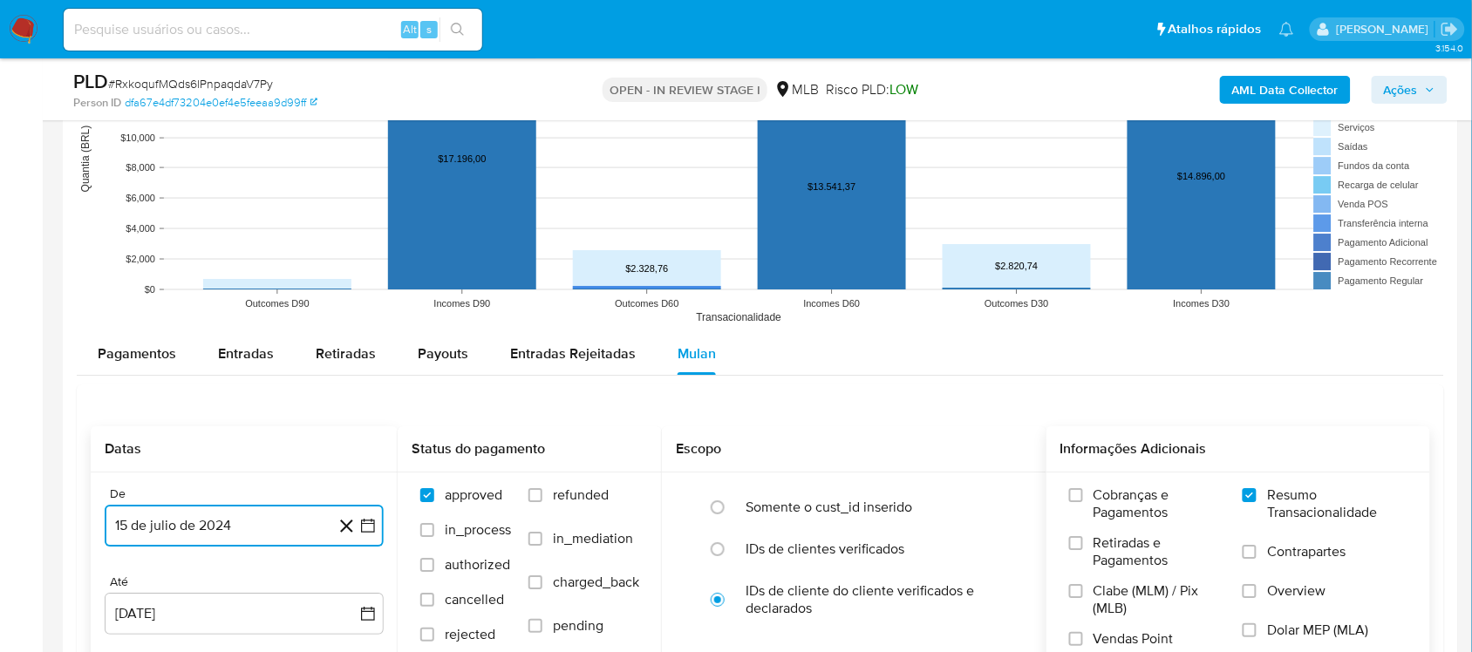
click at [369, 529] on icon "button" at bounding box center [367, 525] width 17 height 17
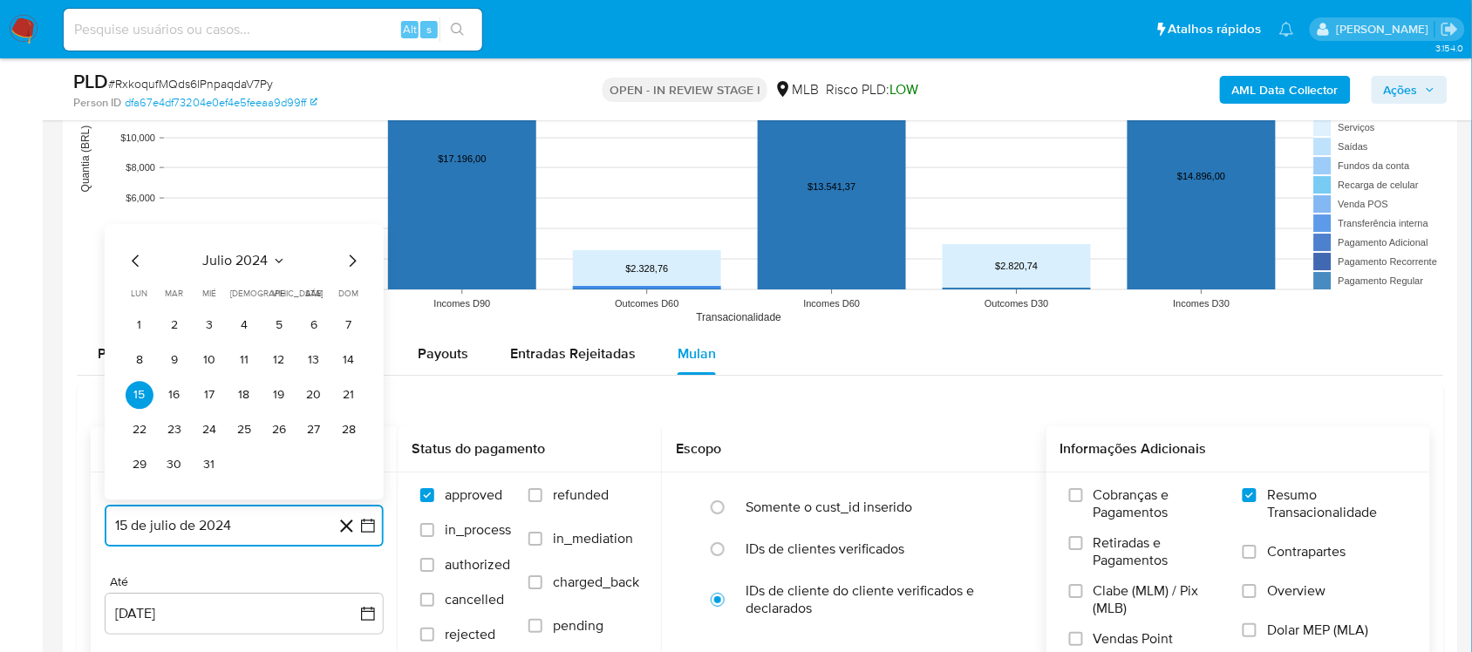
click at [351, 263] on icon "Mes siguiente" at bounding box center [352, 260] width 21 height 21
click at [351, 233] on icon "Mes siguiente" at bounding box center [352, 225] width 21 height 21
click at [351, 259] on icon "Mes siguiente" at bounding box center [352, 260] width 21 height 21
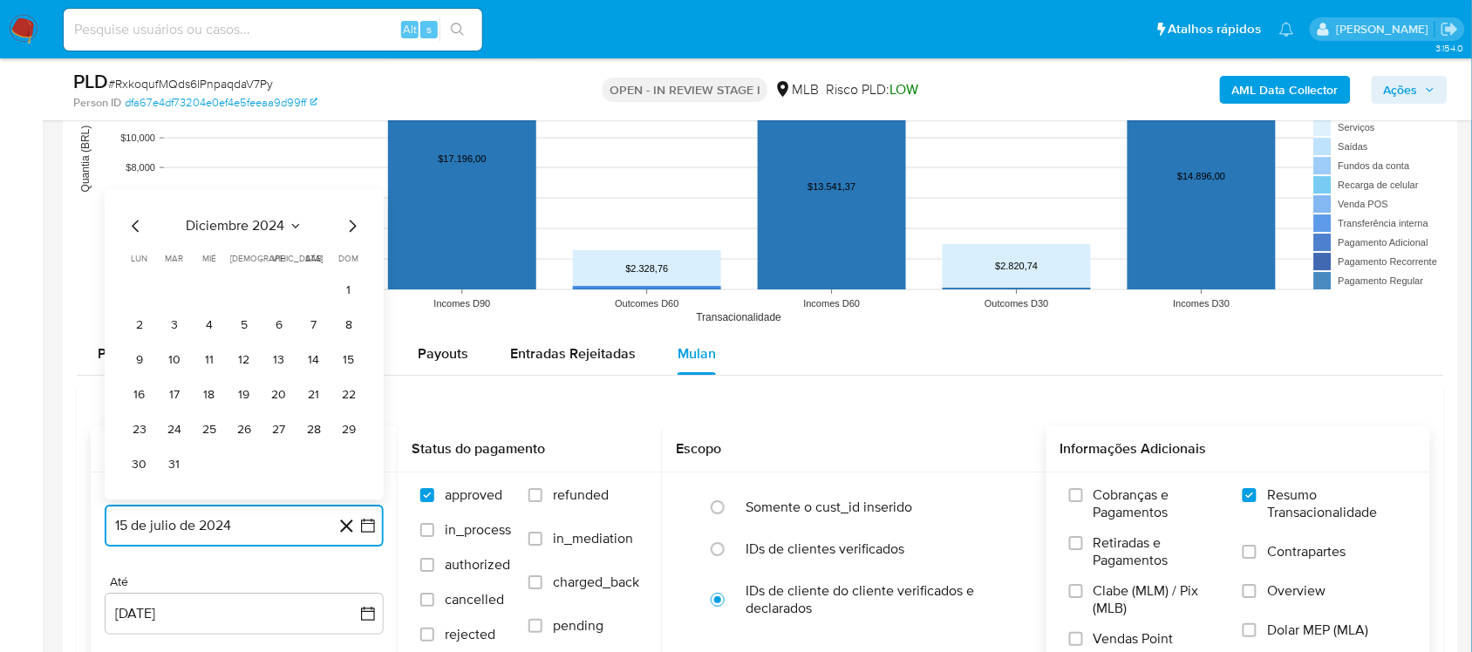
click at [350, 231] on icon "Mes siguiente" at bounding box center [352, 225] width 21 height 21
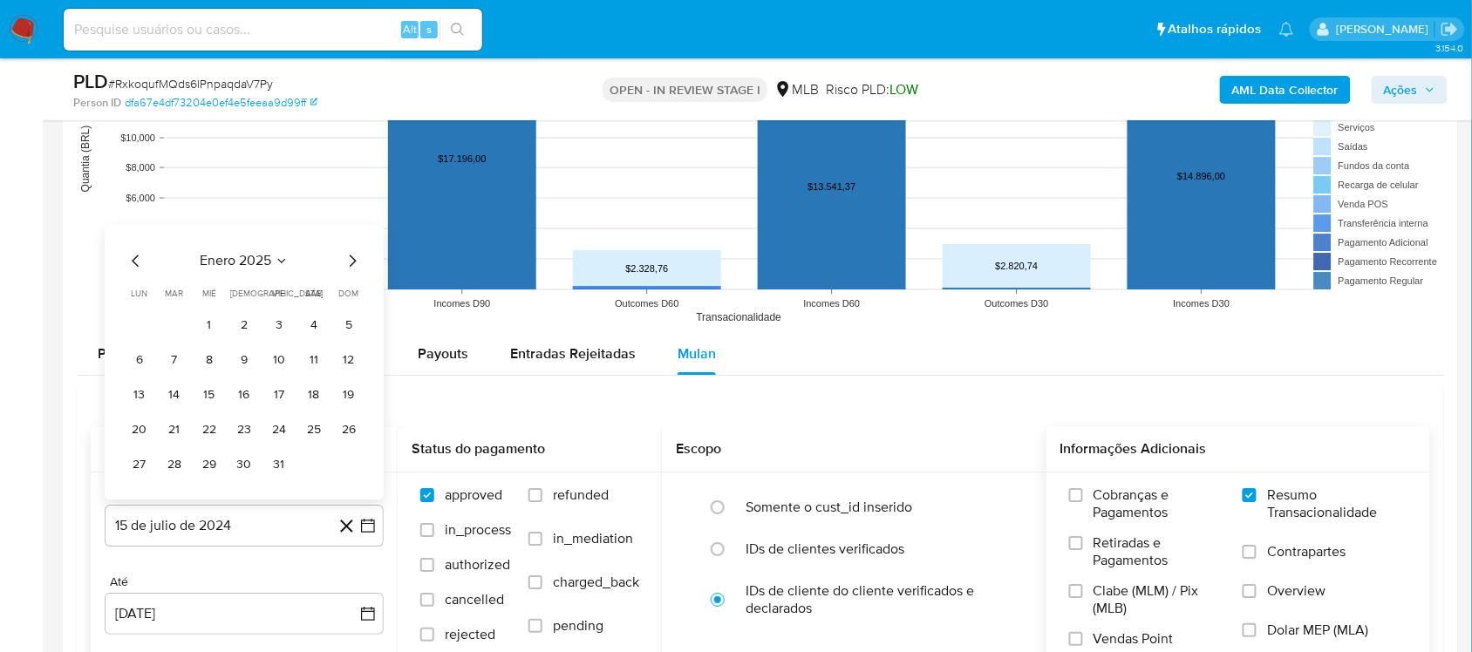
click at [347, 249] on div "[DATE] [DATE] lun lunes mar martes mié miércoles jue jueves vie viernes sáb sáb…" at bounding box center [244, 362] width 279 height 276
click at [347, 259] on icon "Mes siguiente" at bounding box center [352, 260] width 21 height 21
click at [350, 229] on icon "Mes siguiente" at bounding box center [352, 225] width 21 height 21
click at [346, 264] on icon "Mes siguiente" at bounding box center [352, 260] width 21 height 21
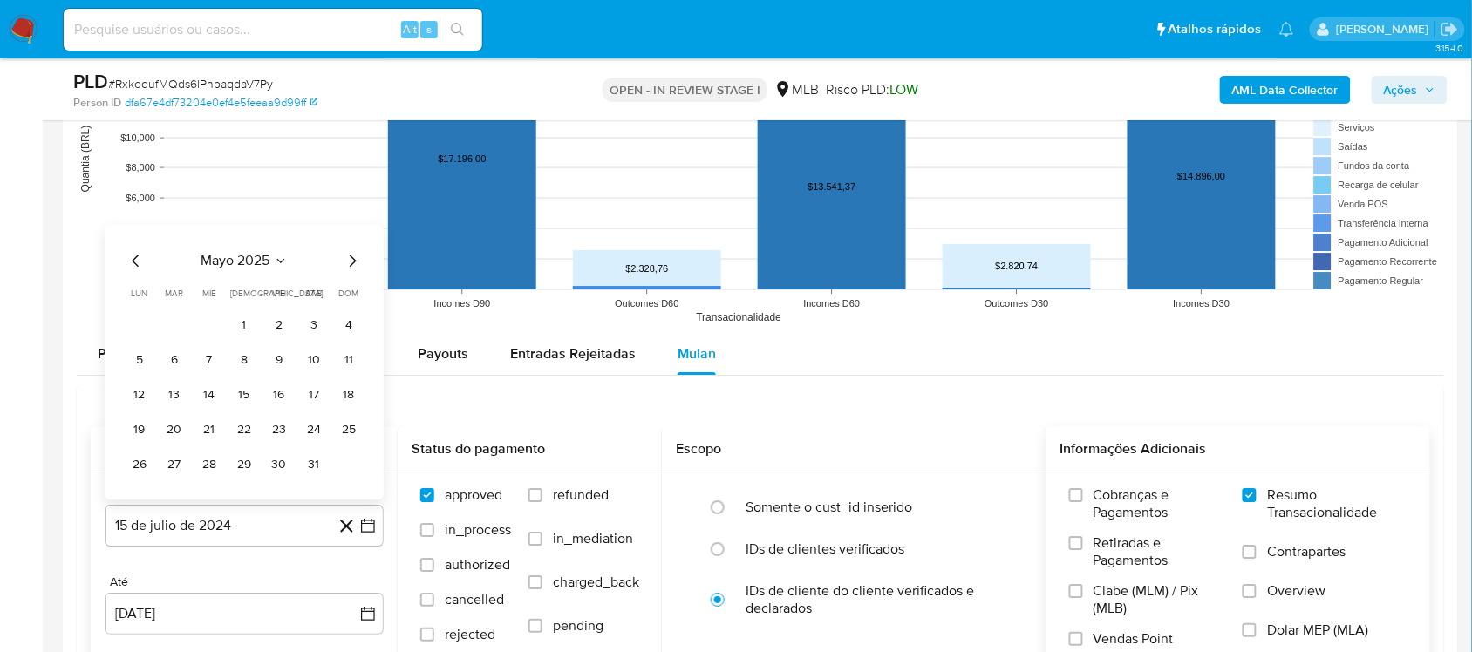
click at [346, 264] on icon "Mes siguiente" at bounding box center [352, 260] width 21 height 21
click at [282, 354] on button "13" at bounding box center [279, 360] width 28 height 28
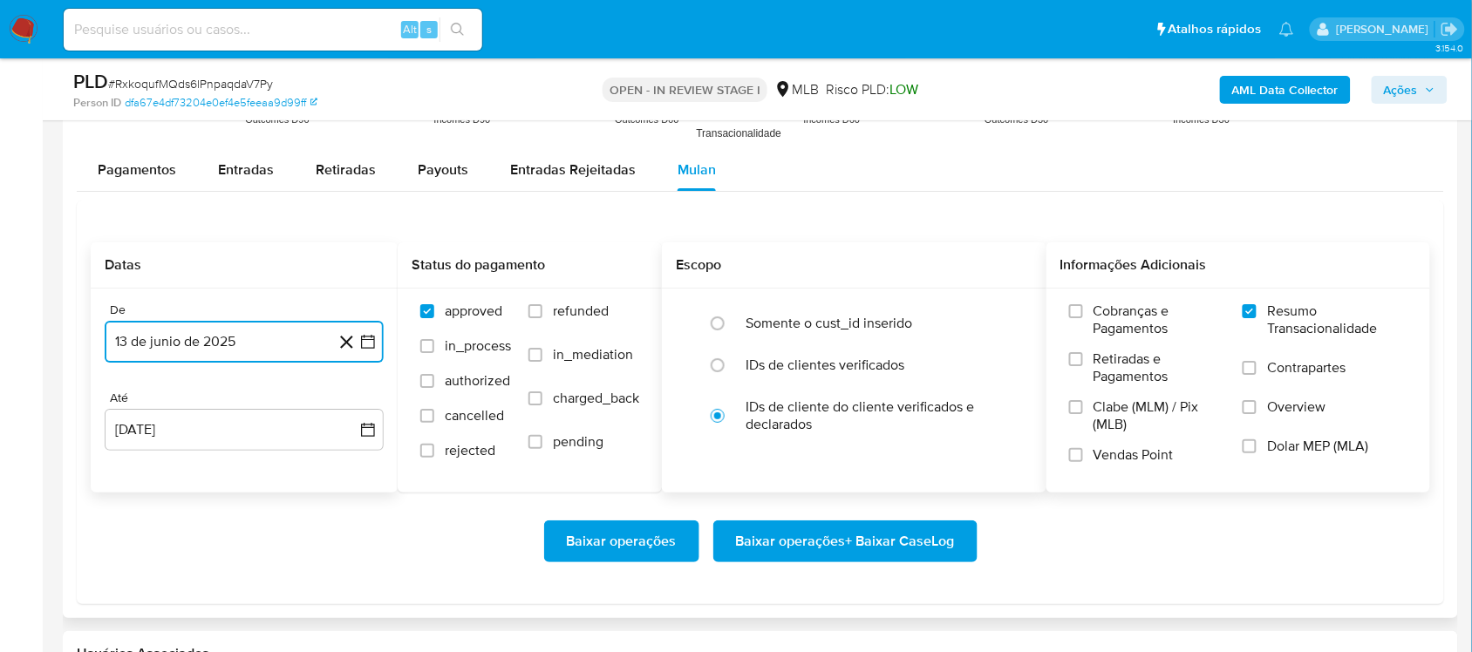
scroll to position [1829, 0]
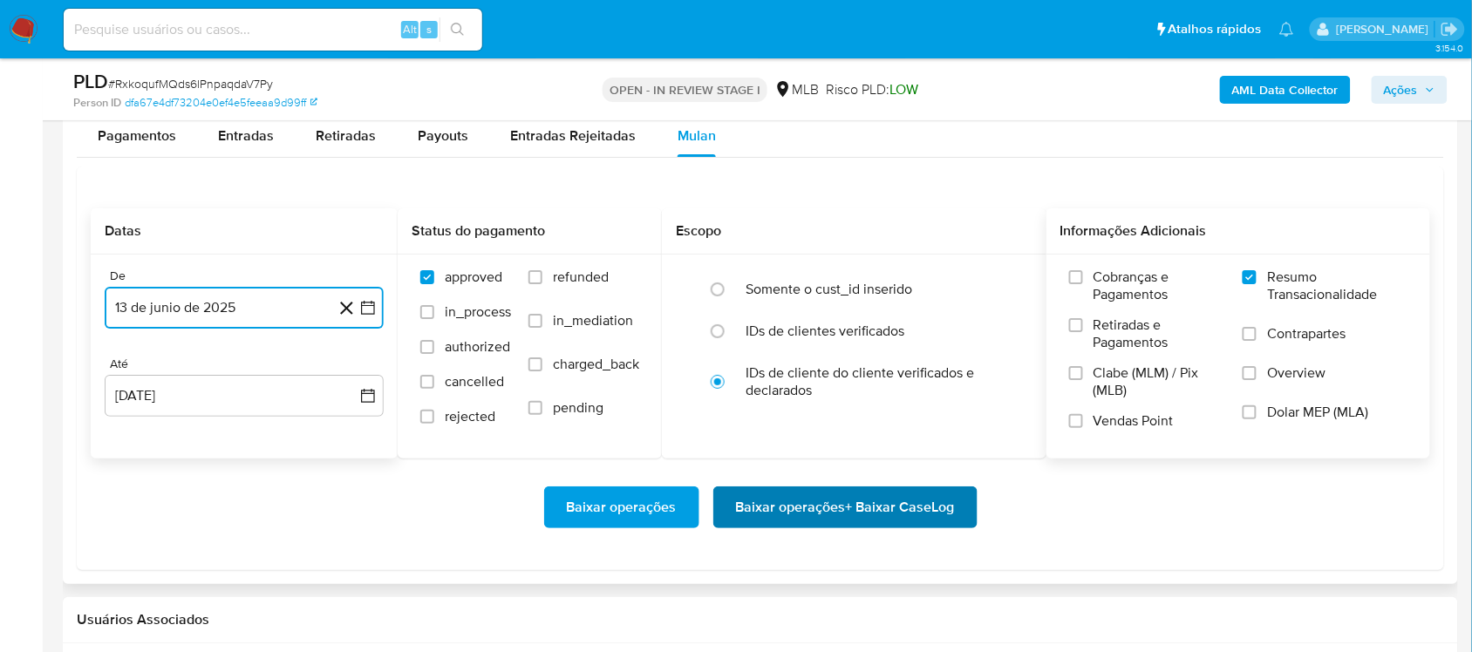
click at [833, 508] on span "Baixar operações + Baixar CaseLog" at bounding box center [845, 507] width 219 height 38
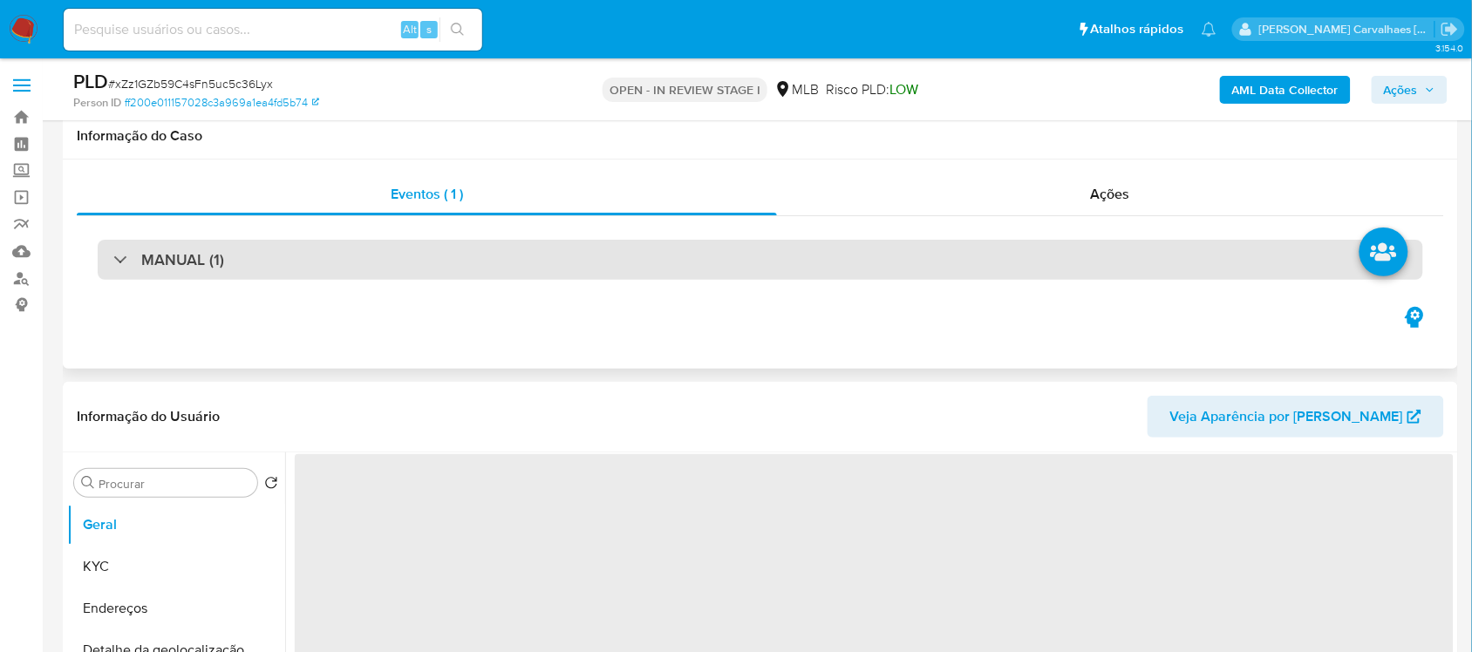
scroll to position [218, 0]
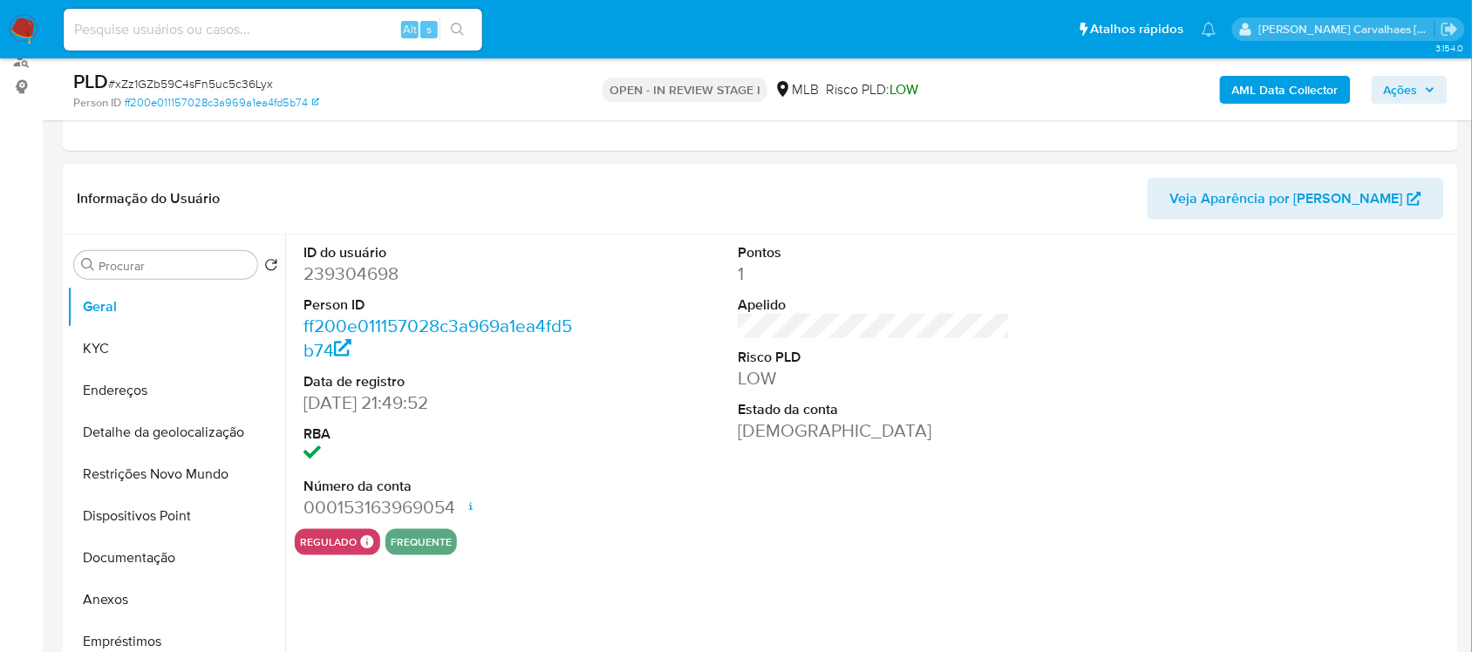
select select "10"
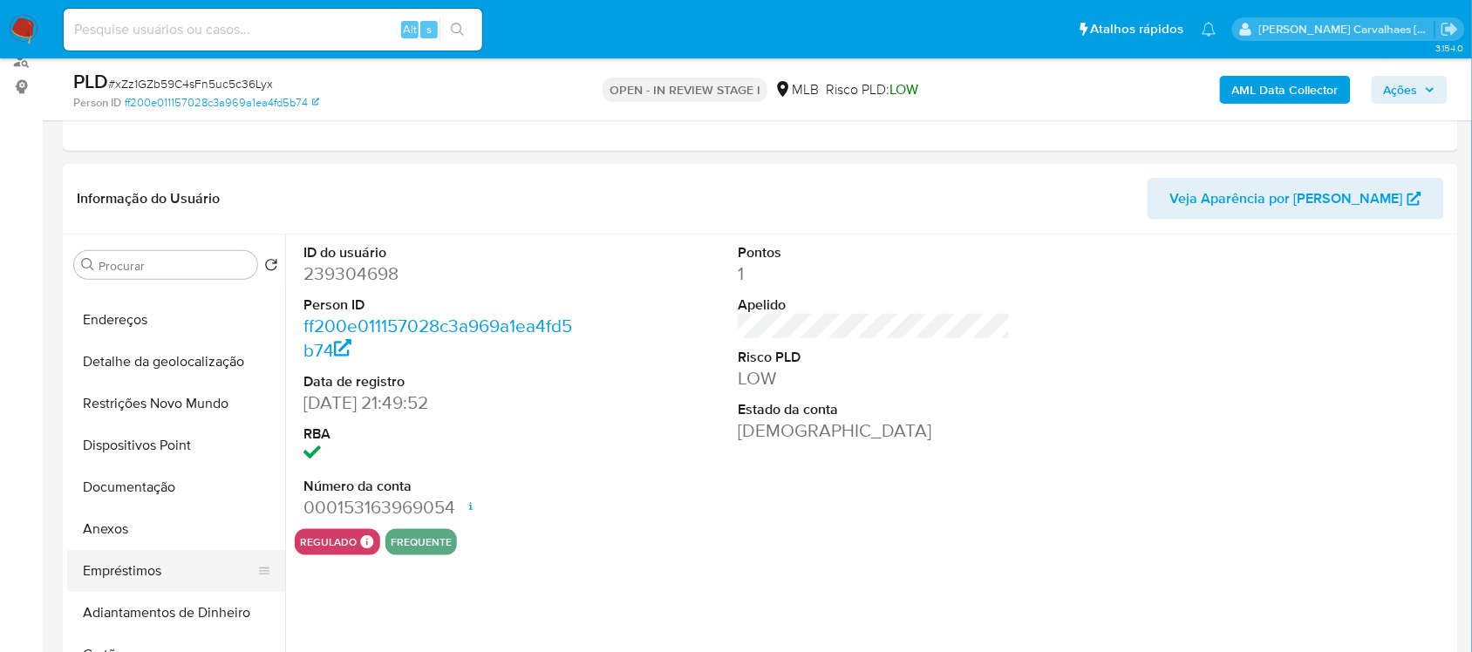
scroll to position [109, 0]
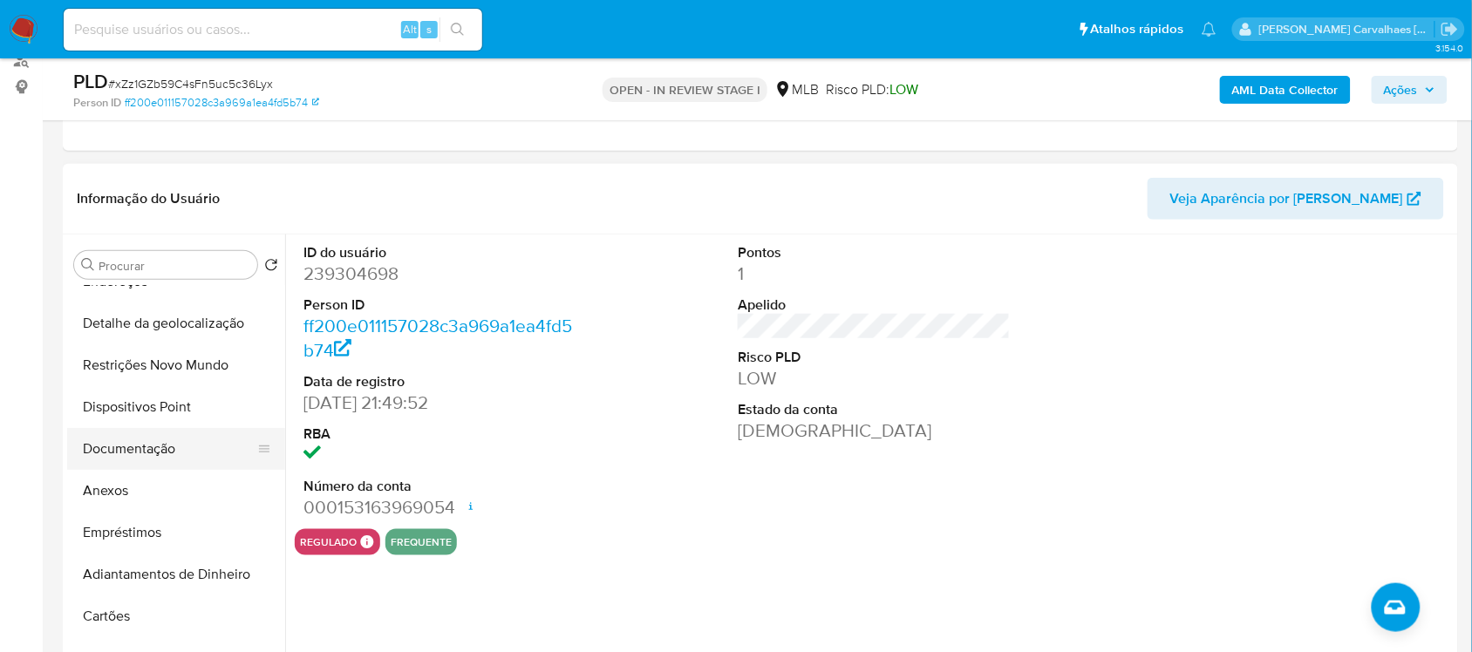
click at [157, 446] on button "Documentação" at bounding box center [169, 449] width 204 height 42
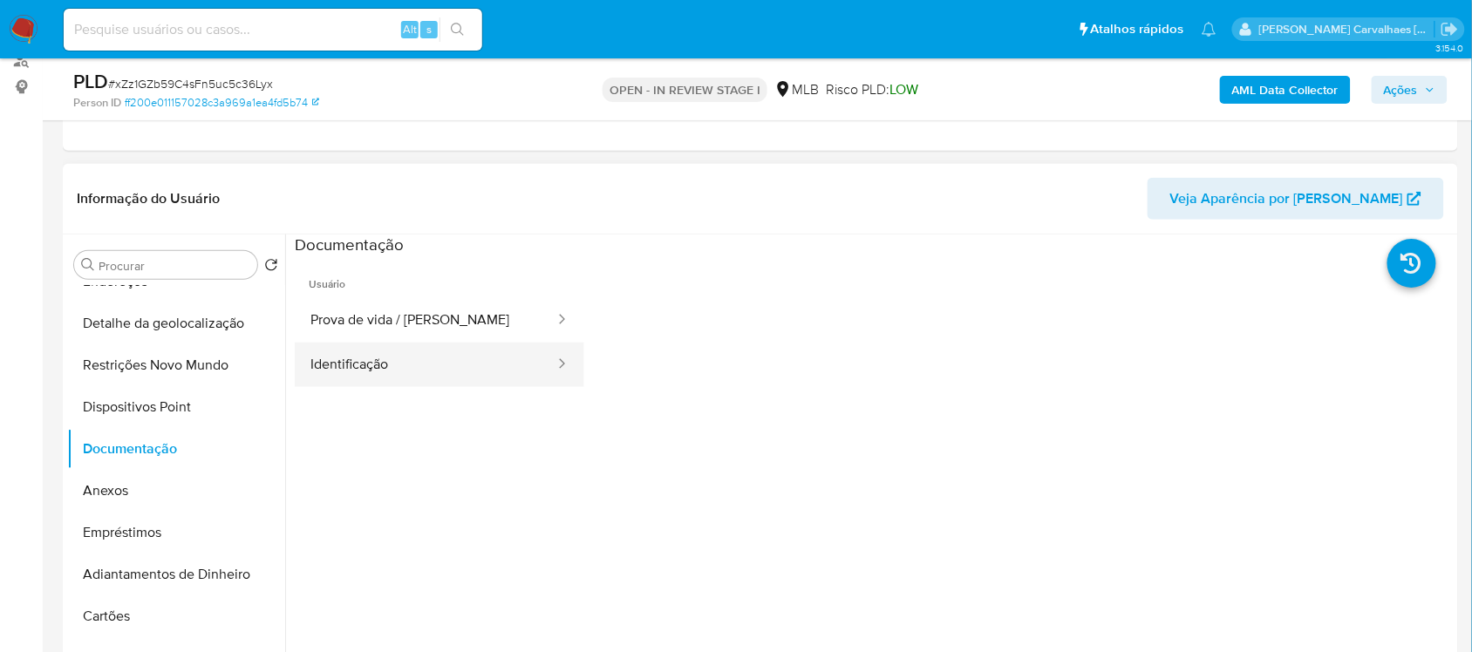
click at [451, 372] on button "Identificação" at bounding box center [426, 365] width 262 height 44
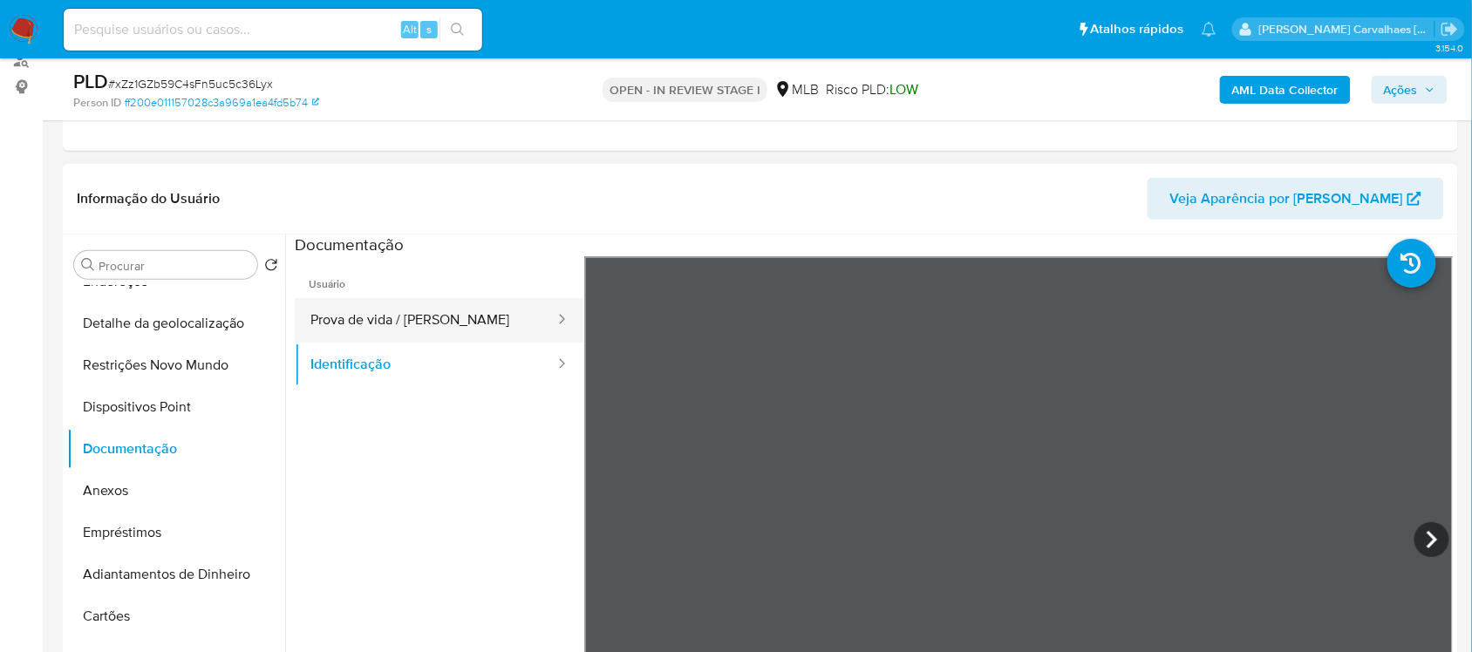
click at [395, 329] on button "Prova de vida / [PERSON_NAME]" at bounding box center [426, 320] width 262 height 44
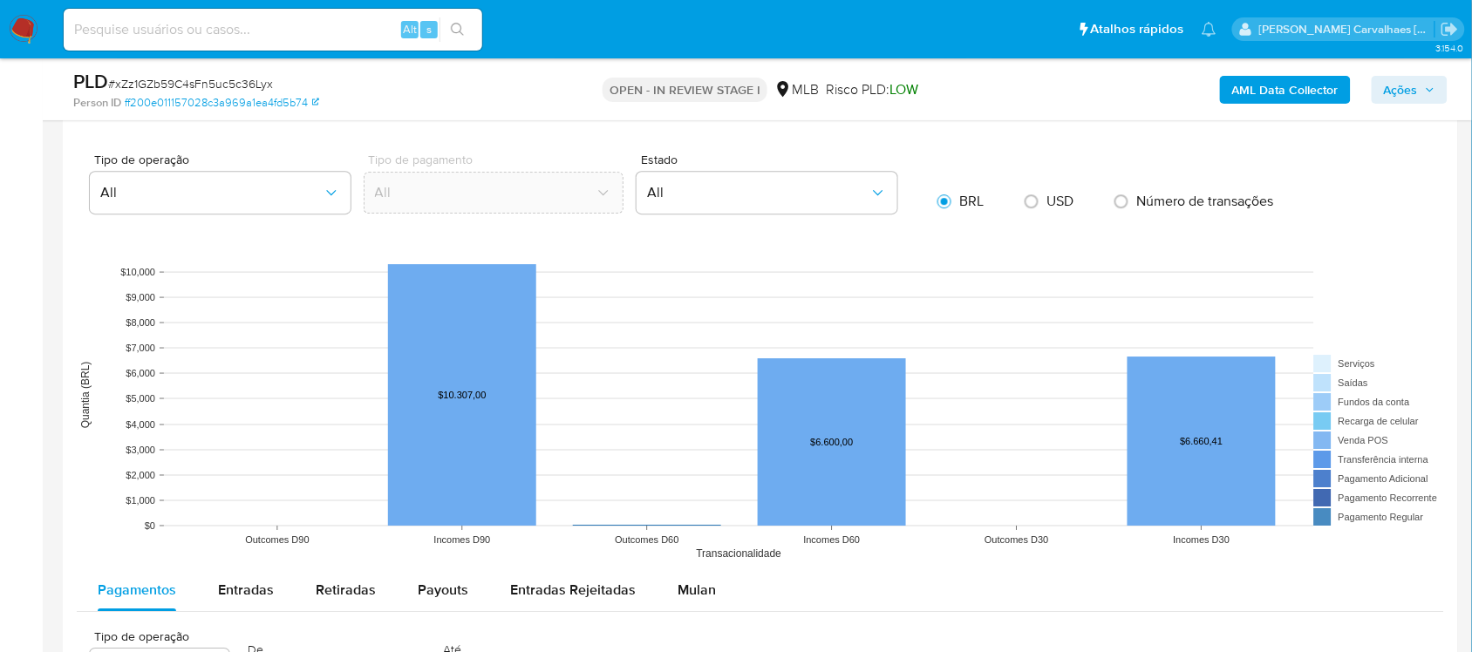
scroll to position [1689, 0]
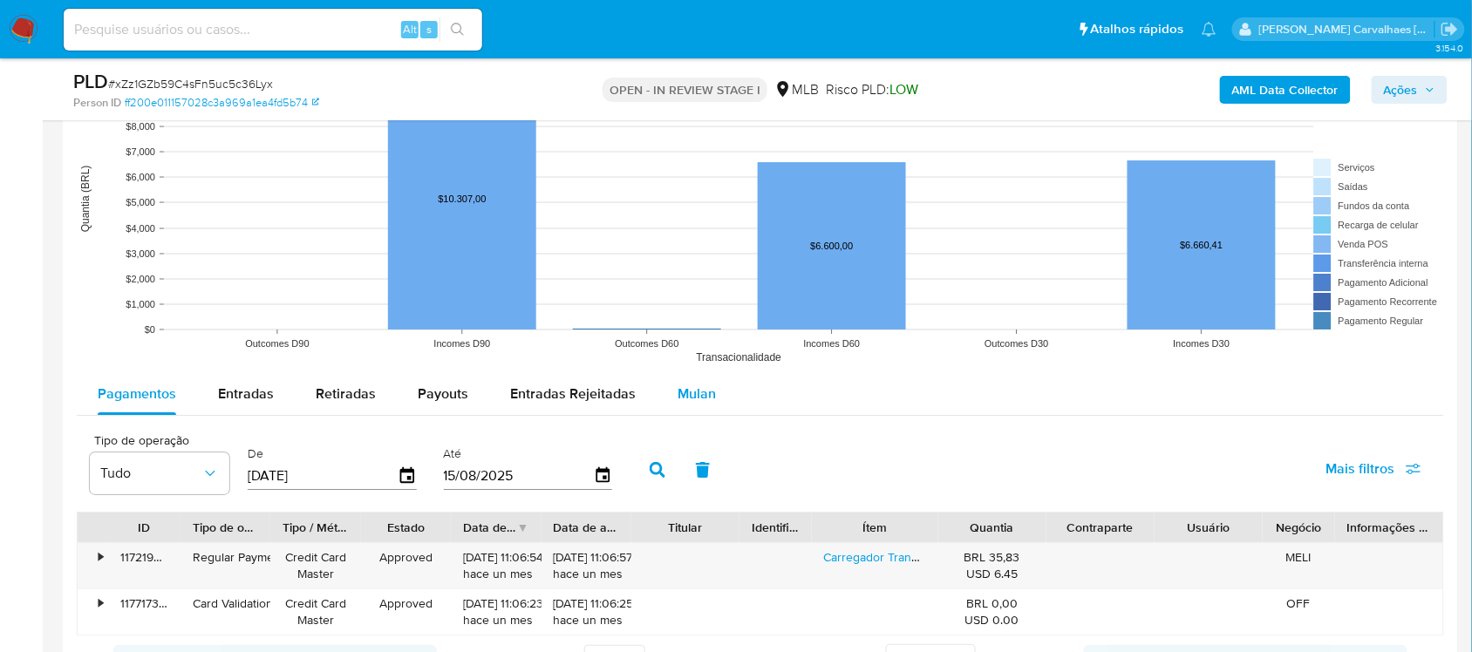
click at [685, 395] on span "Mulan" at bounding box center [697, 394] width 38 height 20
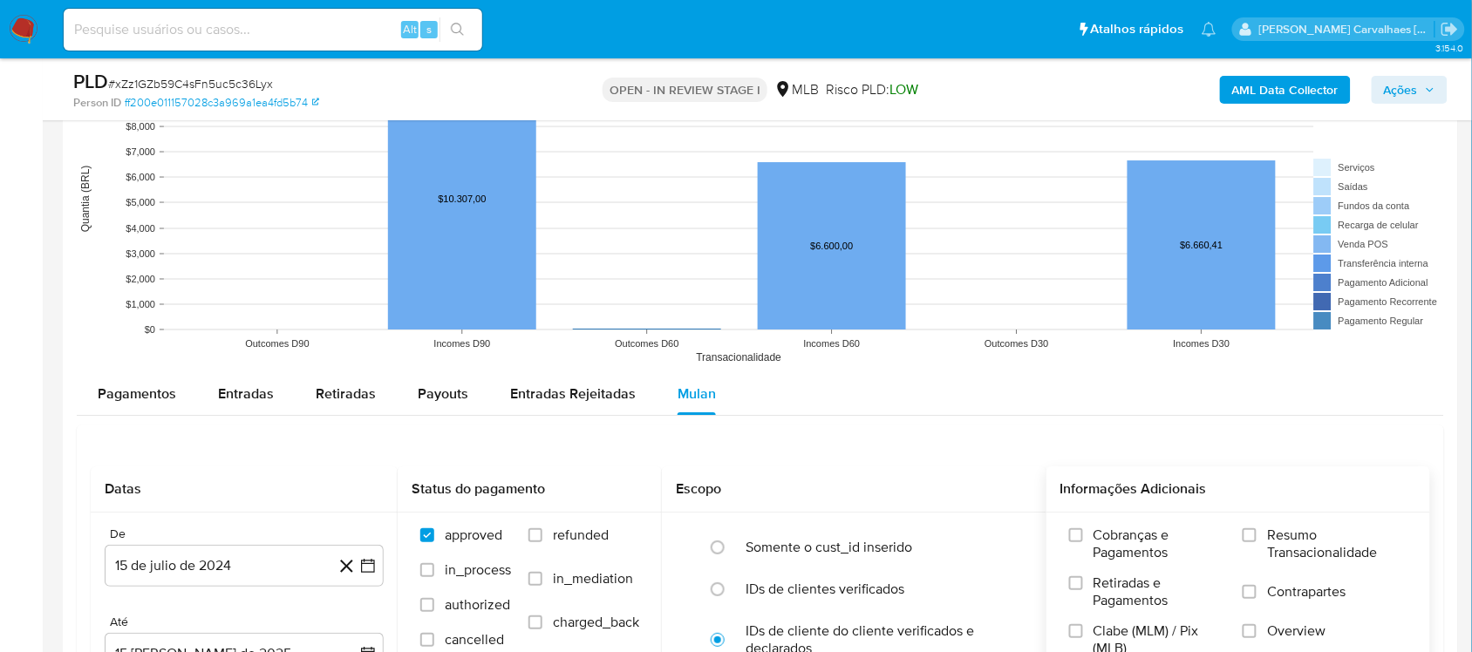
drag, startPoint x: 1243, startPoint y: 512, endPoint x: 1237, endPoint y: 522, distance: 11.4
click at [1238, 520] on div "Informações Adicionais Cobranças e Pagamentos Retiradas e Pagamentos Clabe (MLM…" at bounding box center [1239, 592] width 385 height 250
click at [1251, 538] on input "Resumo Transacionalidade" at bounding box center [1250, 535] width 14 height 14
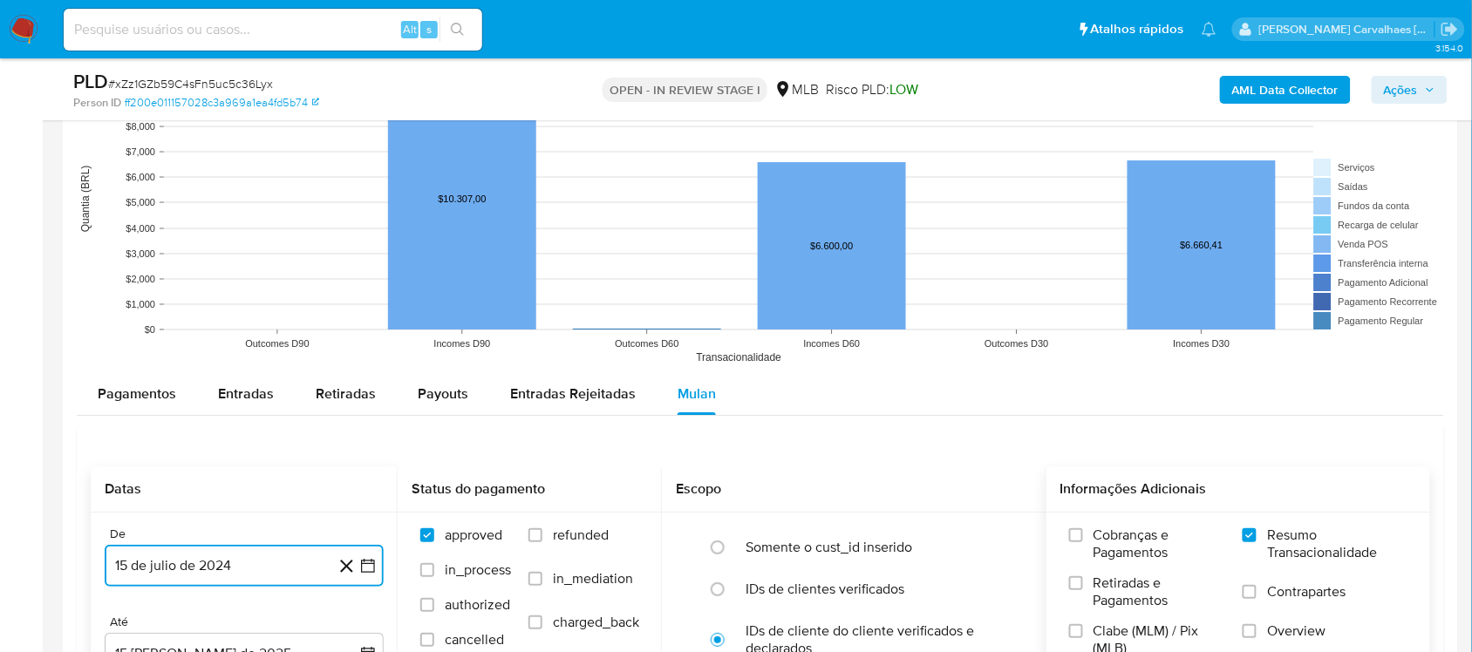
click at [368, 560] on icon "button" at bounding box center [367, 565] width 17 height 17
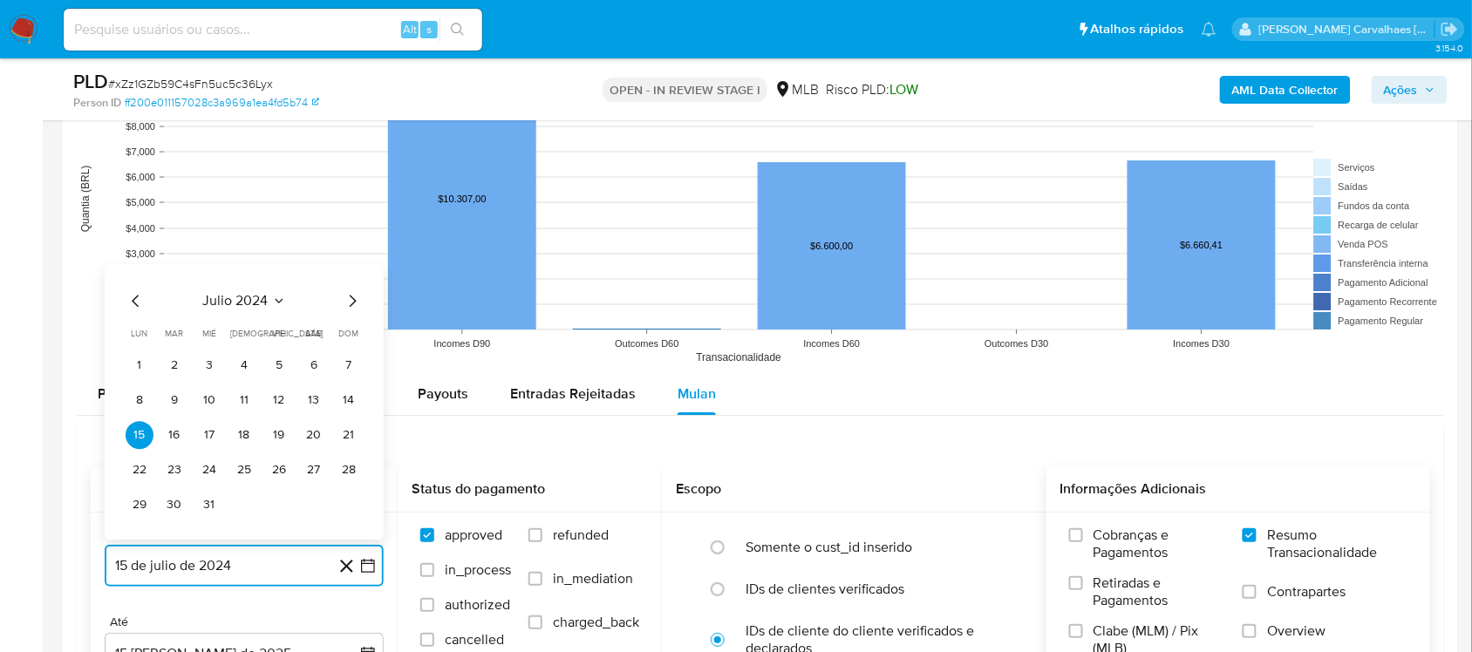
click at [351, 303] on icon "Mes siguiente" at bounding box center [352, 300] width 21 height 21
click at [350, 271] on icon "Mes siguiente" at bounding box center [352, 266] width 21 height 21
click at [351, 303] on icon "Mes siguiente" at bounding box center [352, 300] width 21 height 21
click at [351, 294] on icon "Mes siguiente" at bounding box center [352, 300] width 21 height 21
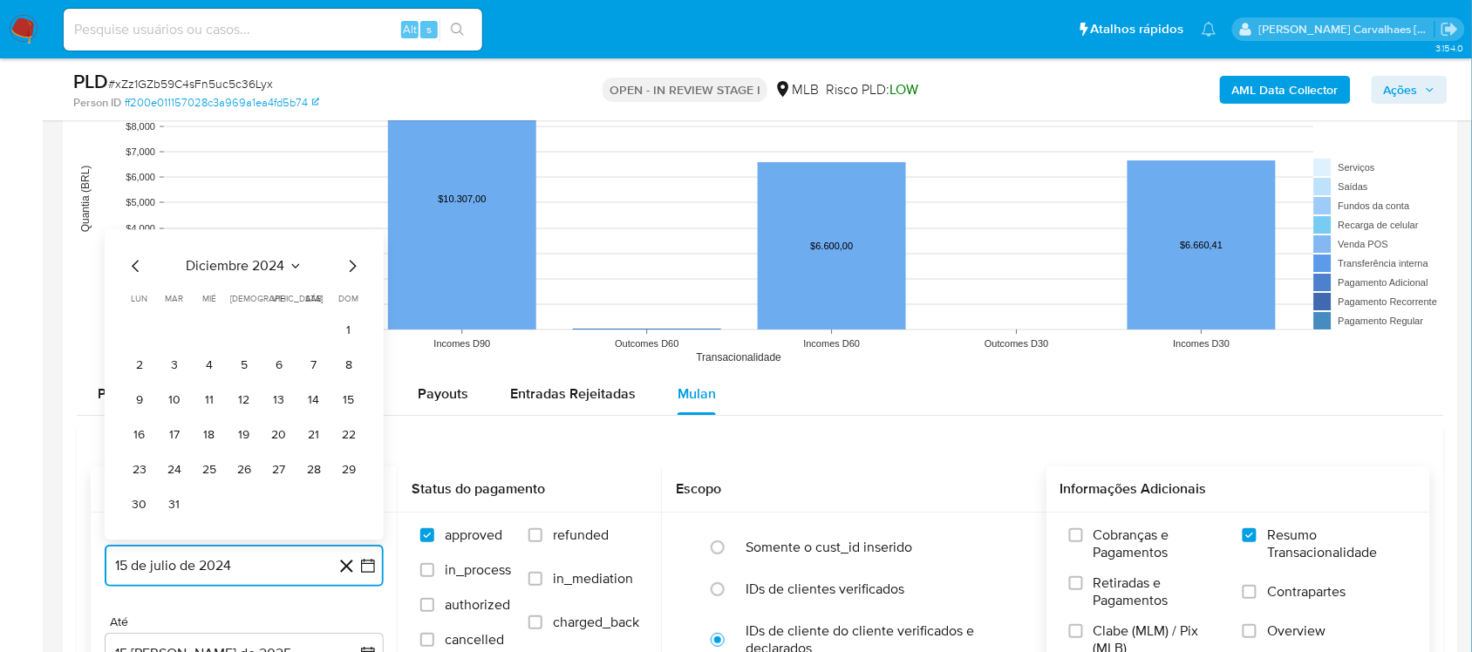
click at [350, 266] on icon "Mes siguiente" at bounding box center [352, 266] width 21 height 21
click at [347, 301] on icon "Mes siguiente" at bounding box center [352, 300] width 21 height 21
click at [349, 270] on icon "Mes siguiente" at bounding box center [352, 266] width 21 height 21
click at [351, 301] on icon "Mes siguiente" at bounding box center [352, 300] width 21 height 21
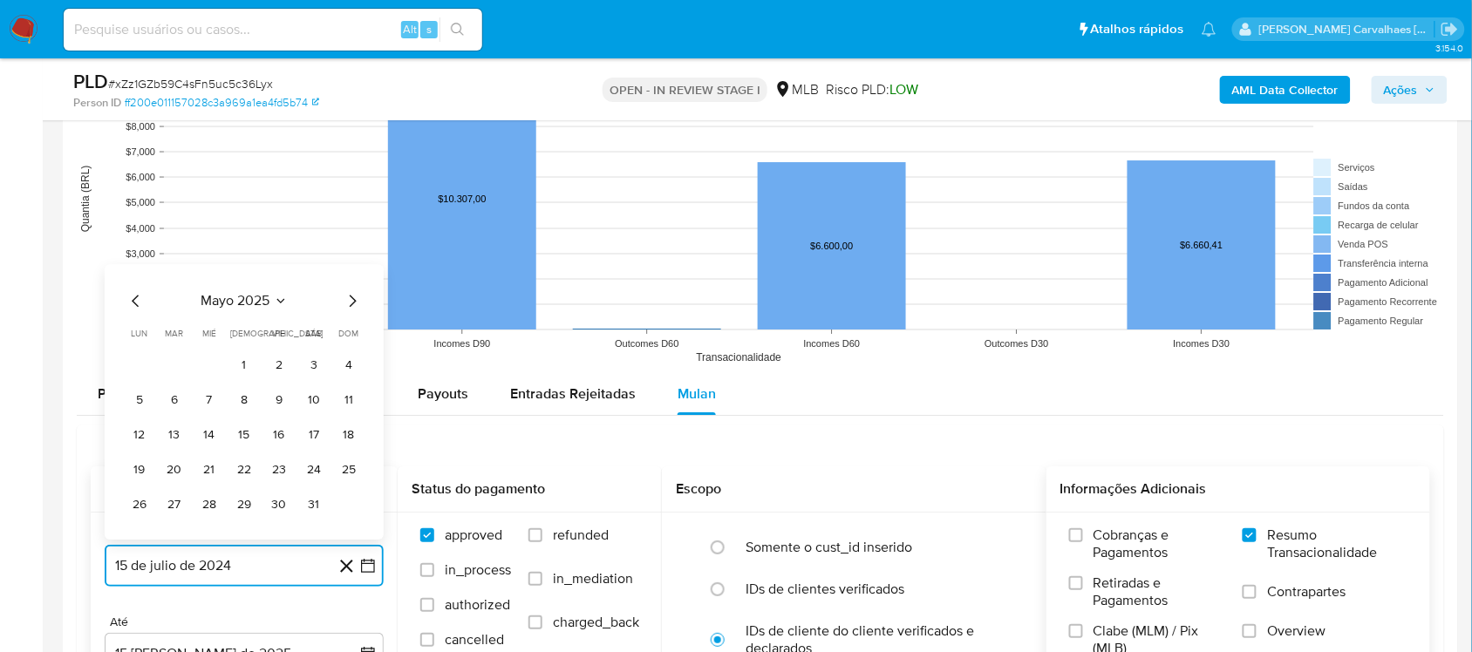
click at [351, 301] on icon "Mes siguiente" at bounding box center [352, 300] width 21 height 21
click at [275, 402] on button "13" at bounding box center [279, 400] width 28 height 28
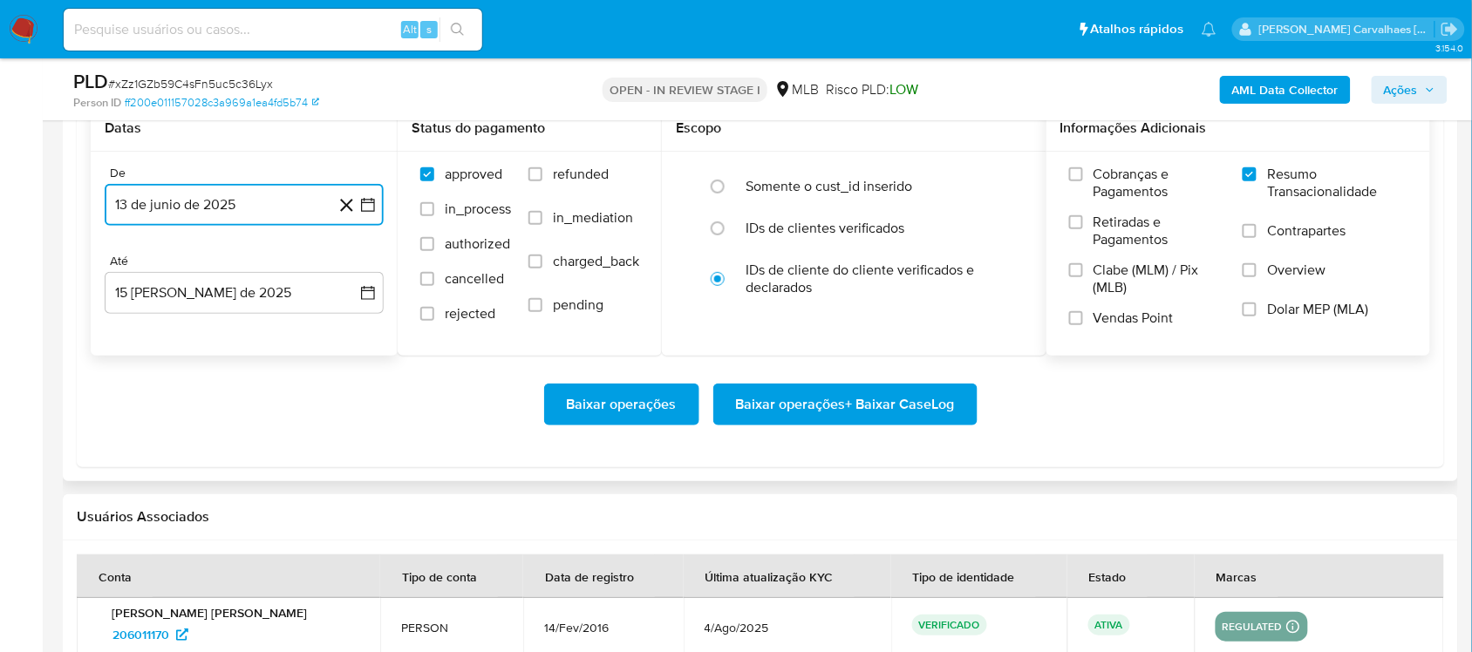
scroll to position [2125, 0]
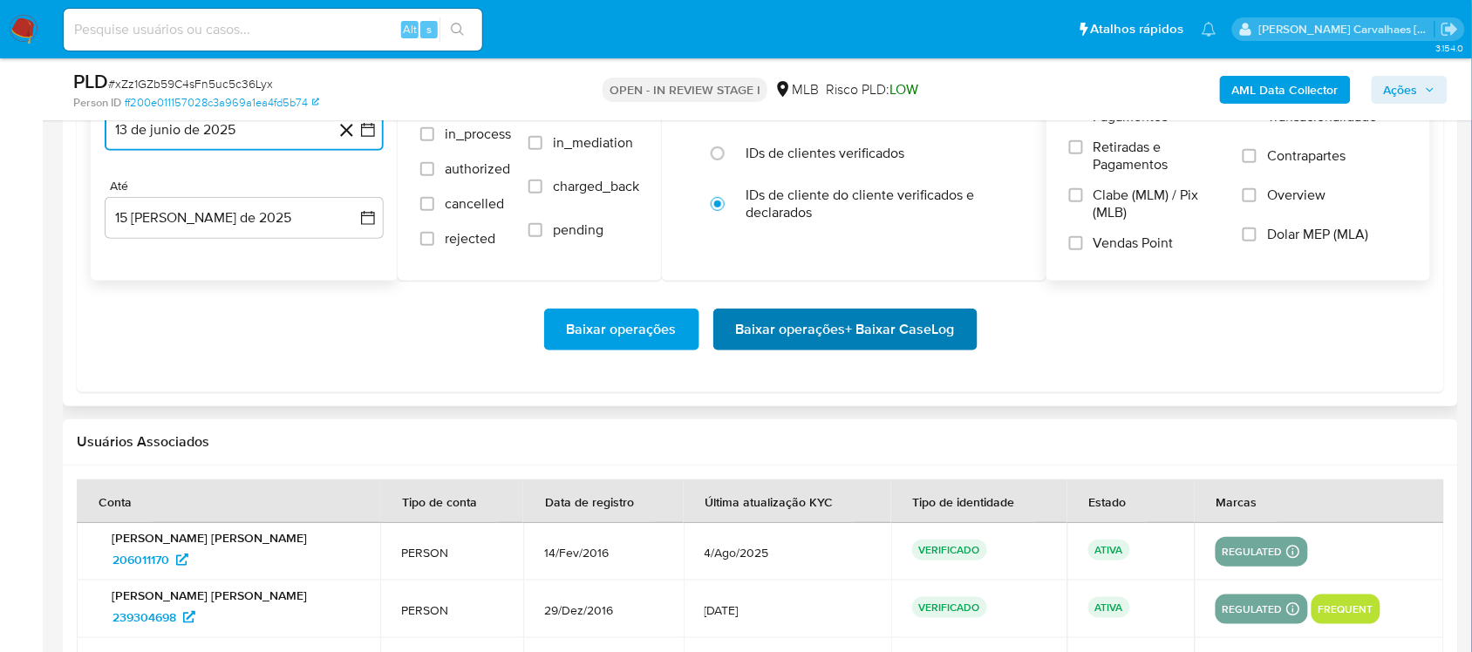
click at [794, 329] on span "Baixar operações + Baixar CaseLog" at bounding box center [845, 329] width 219 height 38
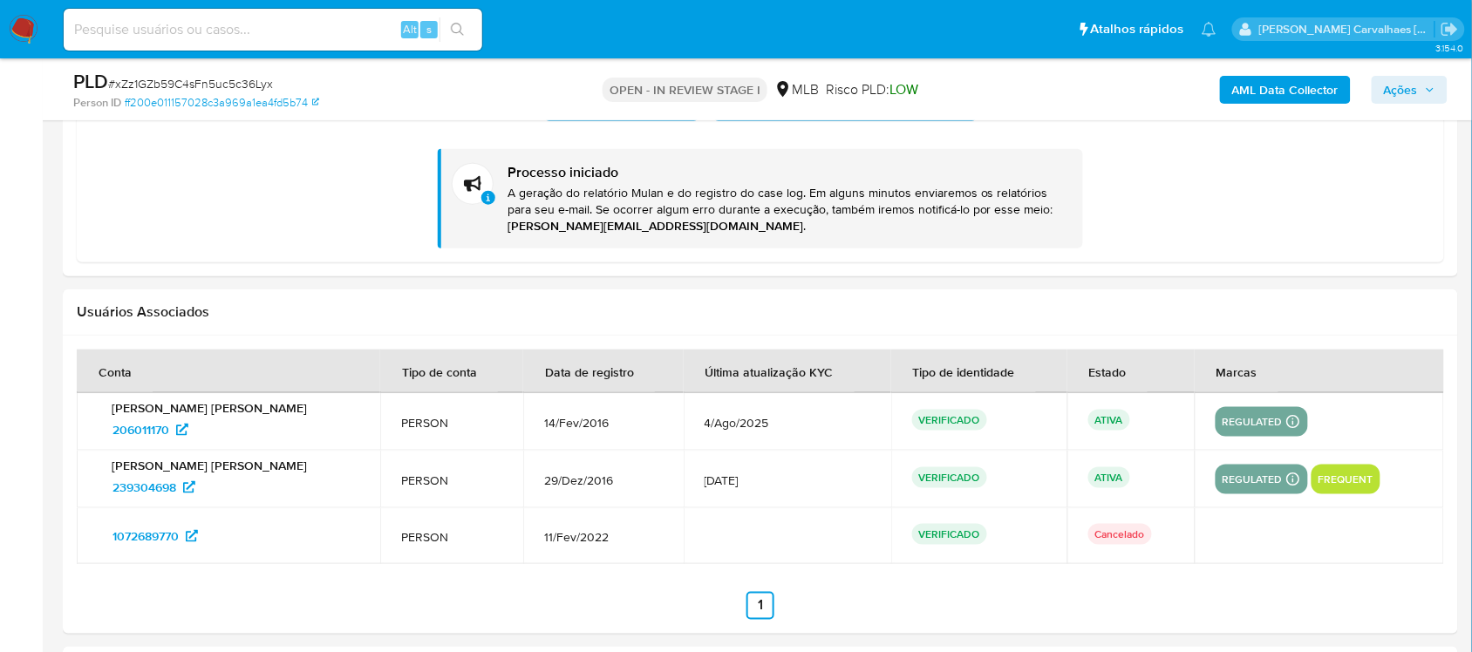
scroll to position [2452, 0]
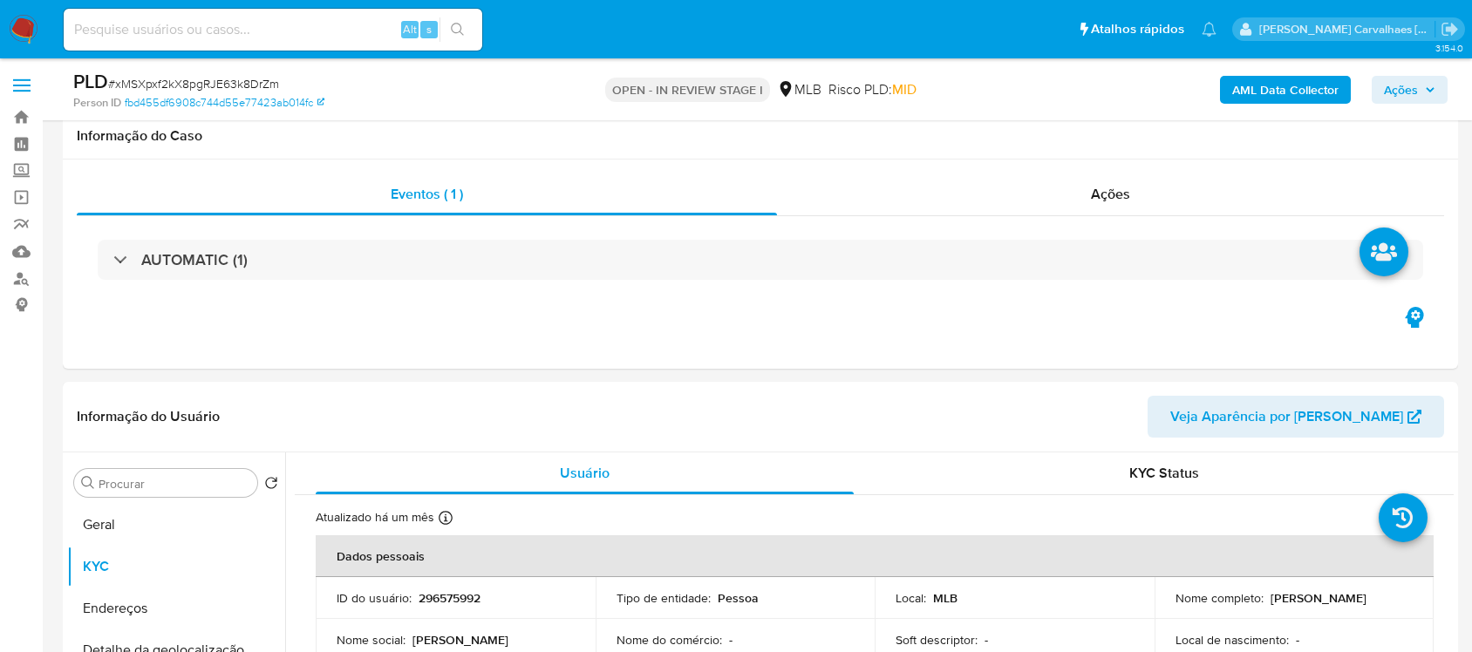
select select "10"
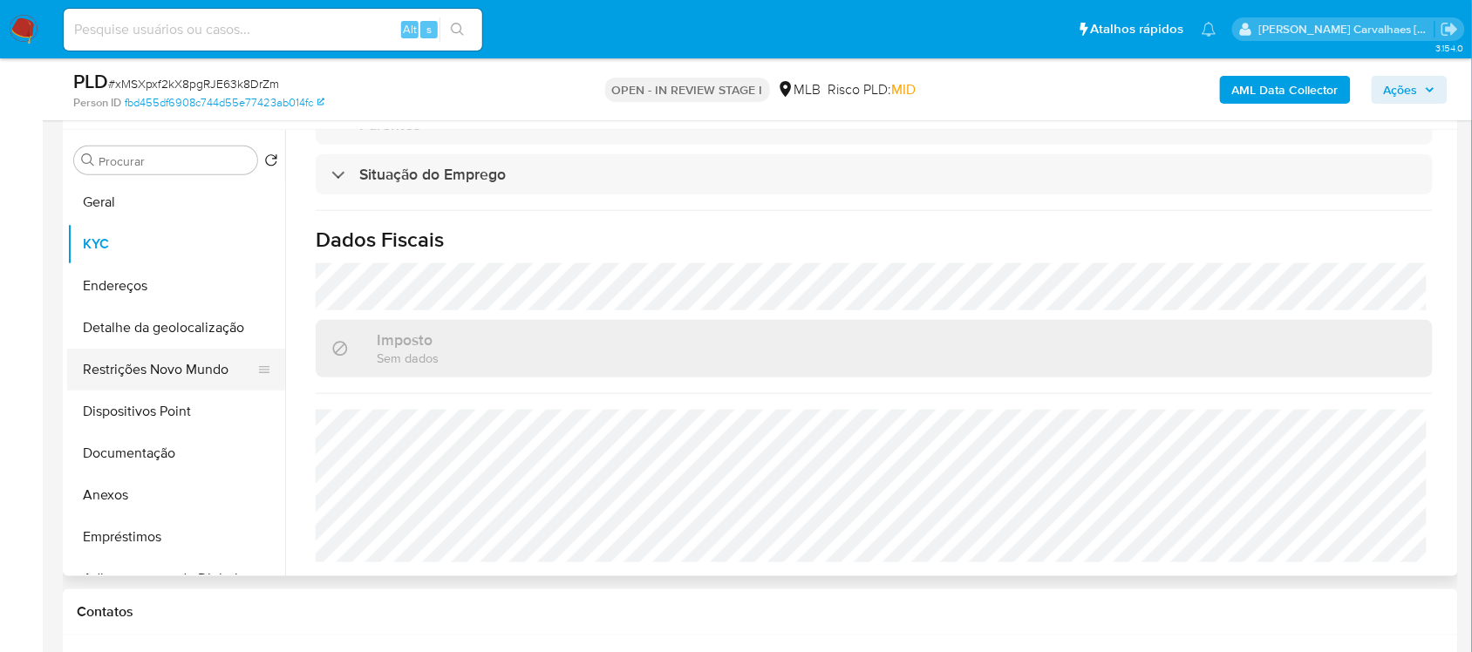
scroll to position [306, 0]
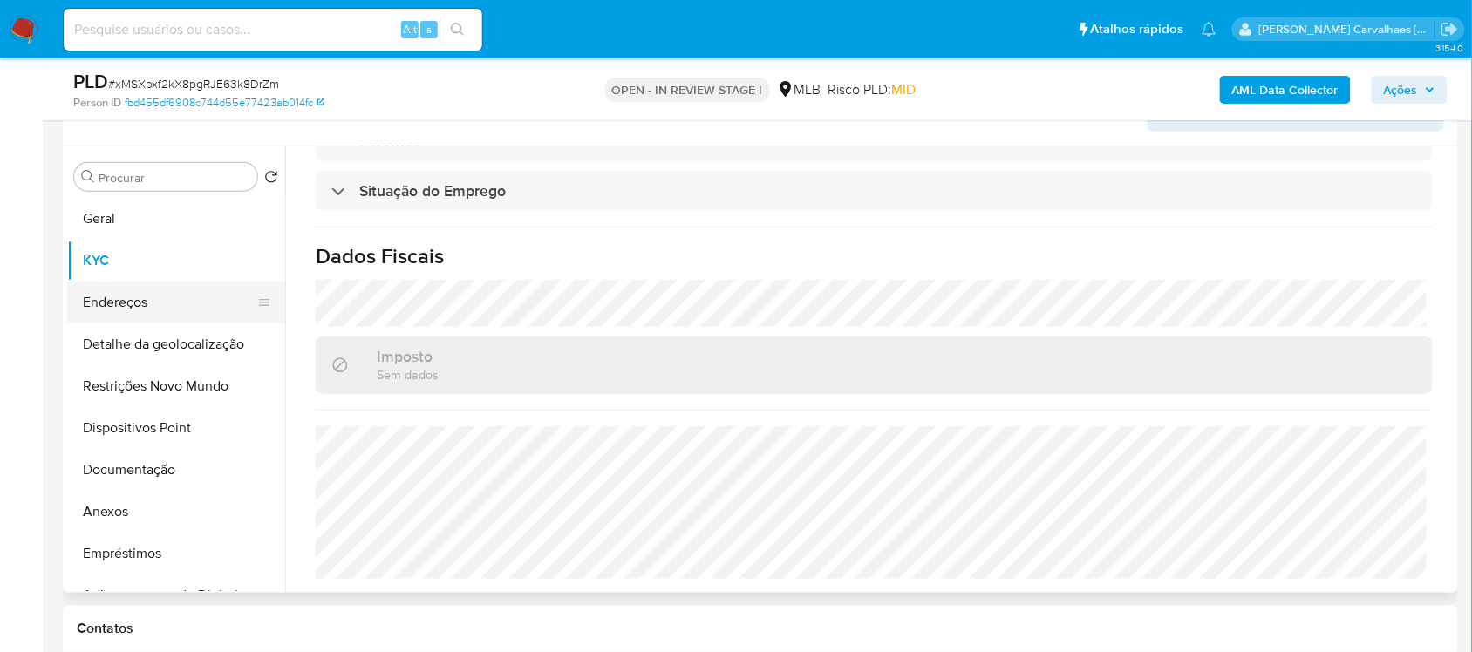
click at [114, 295] on button "Endereços" at bounding box center [169, 303] width 204 height 42
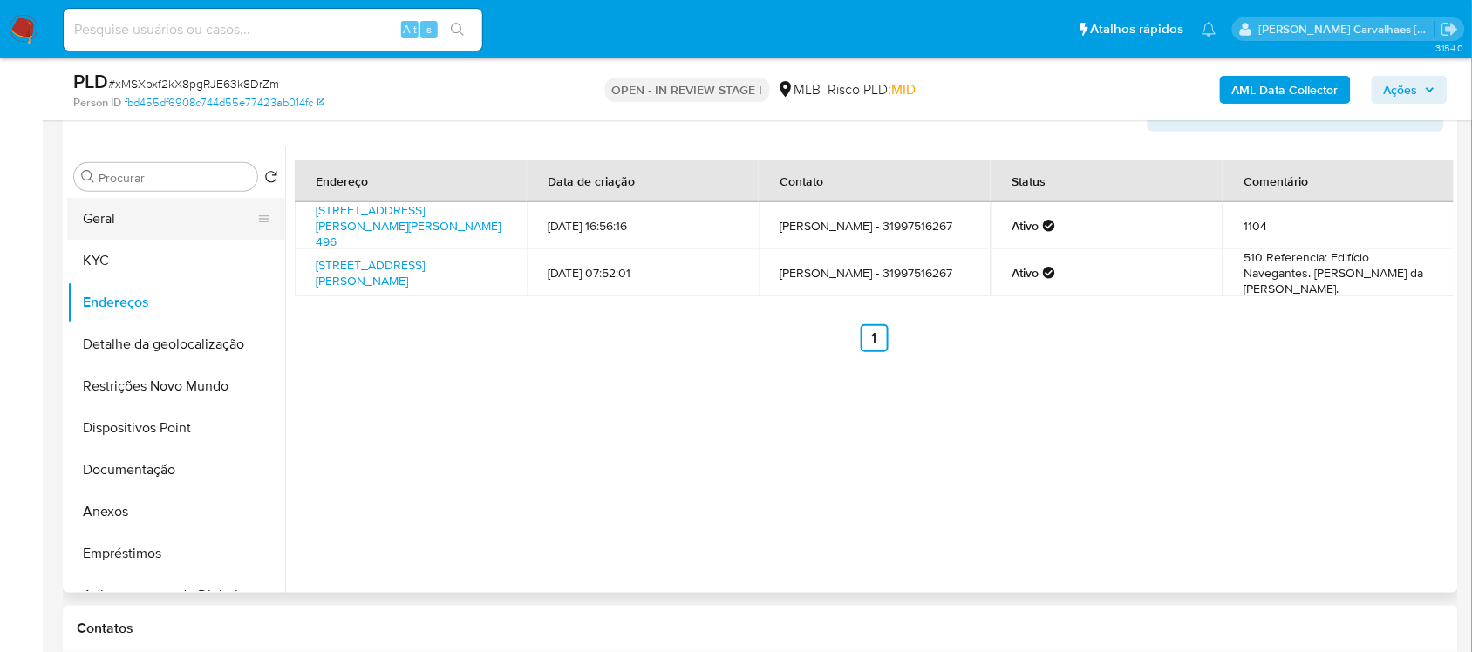
click at [171, 227] on button "Geral" at bounding box center [169, 219] width 204 height 42
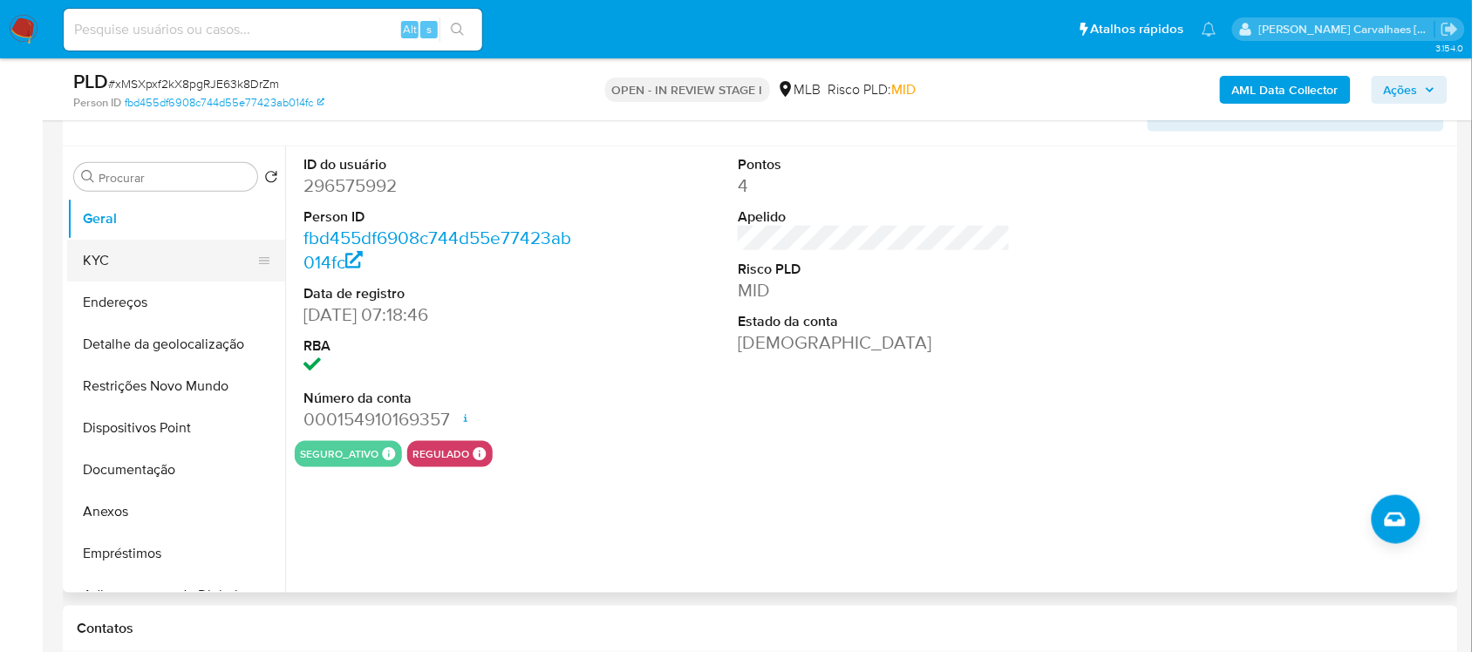
click at [155, 266] on button "KYC" at bounding box center [169, 261] width 204 height 42
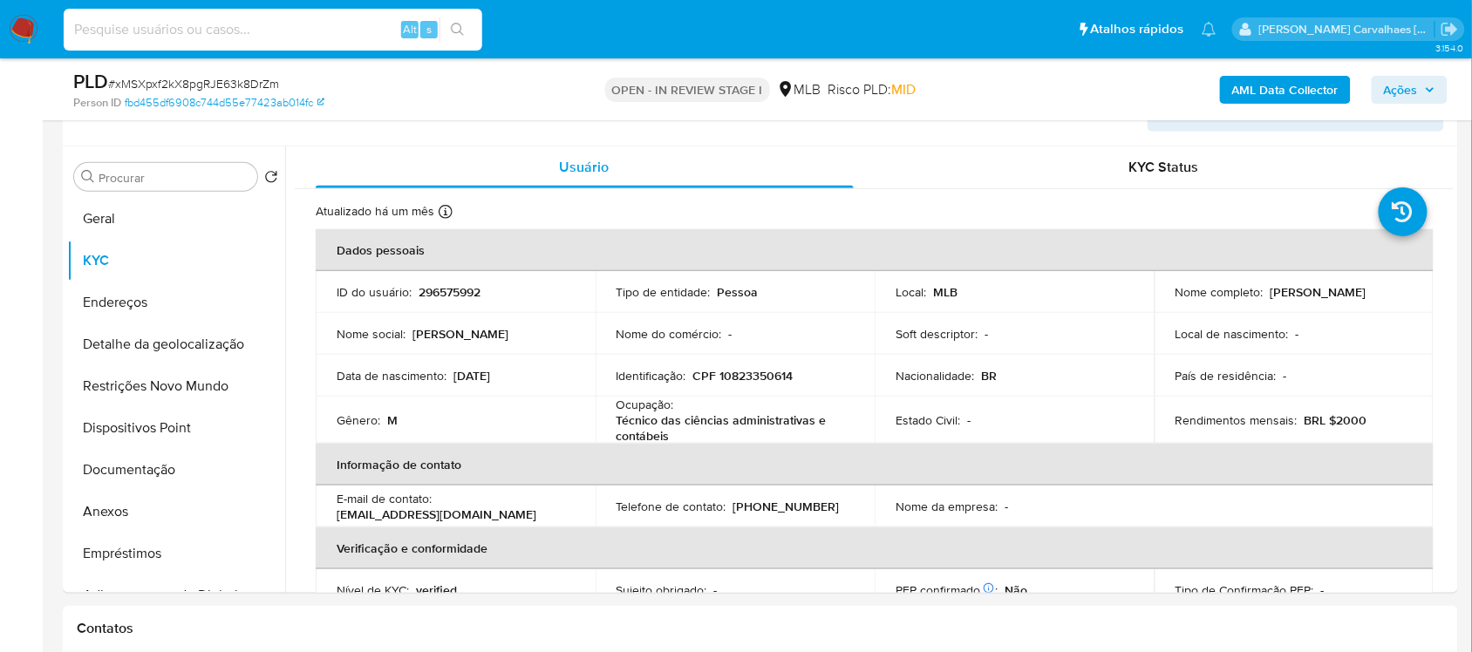
click at [164, 35] on input at bounding box center [273, 29] width 419 height 23
paste input "dsk9lLmC61X4Cc6EFR4TCFhk"
type input "dsk9lLmC61X4Cc6EFR4TCFhk"
click at [473, 31] on button "search-icon" at bounding box center [458, 29] width 36 height 24
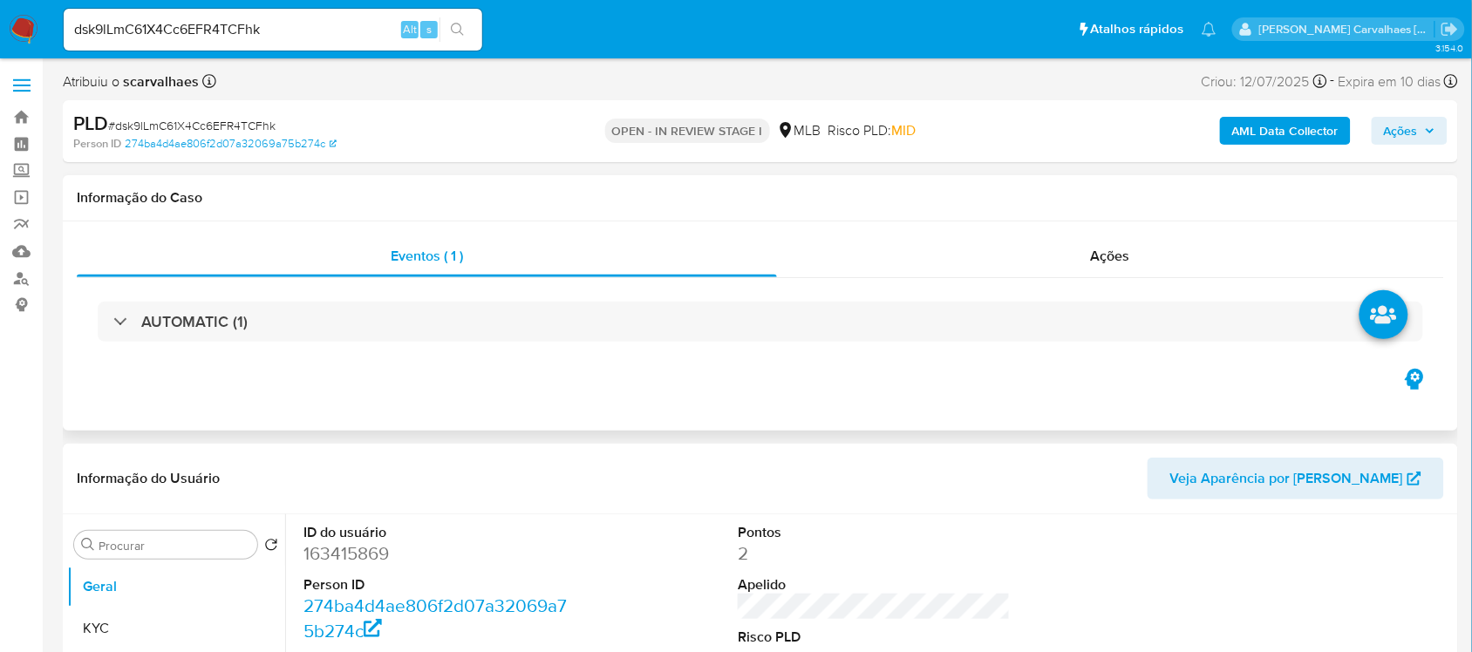
select select "10"
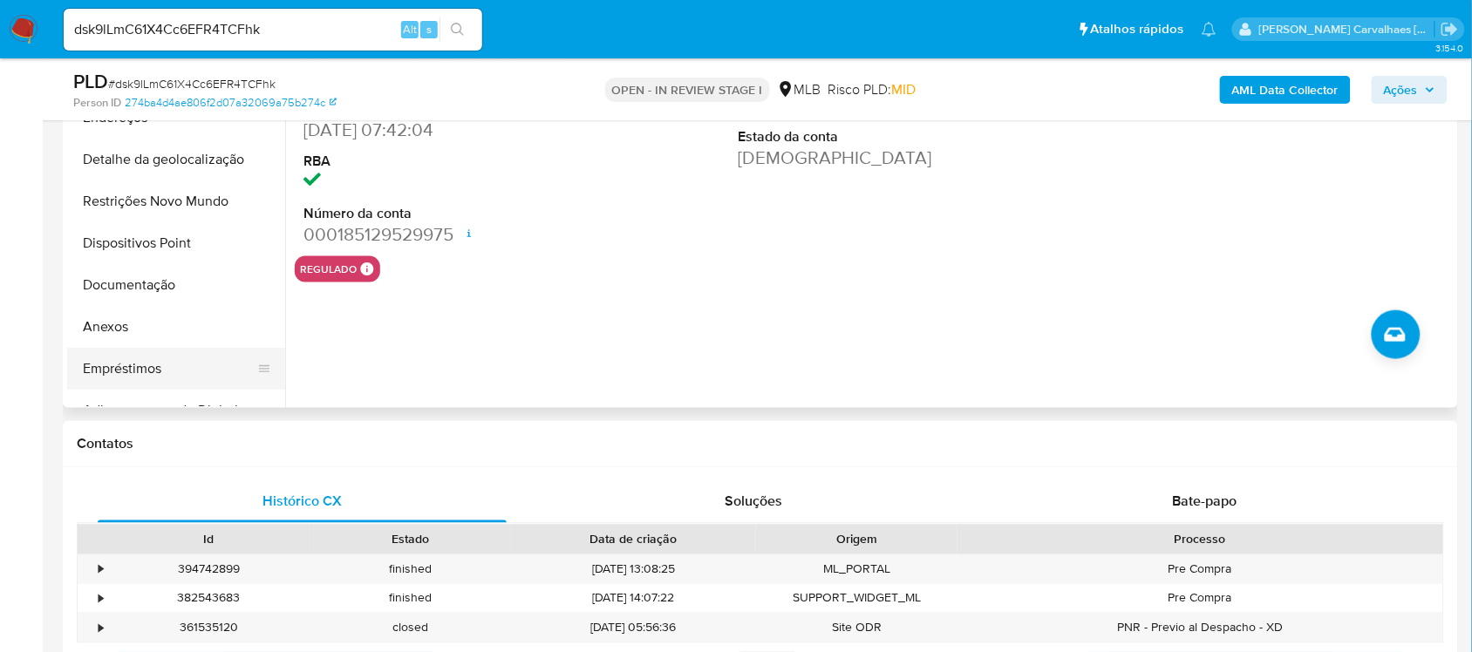
scroll to position [436, 0]
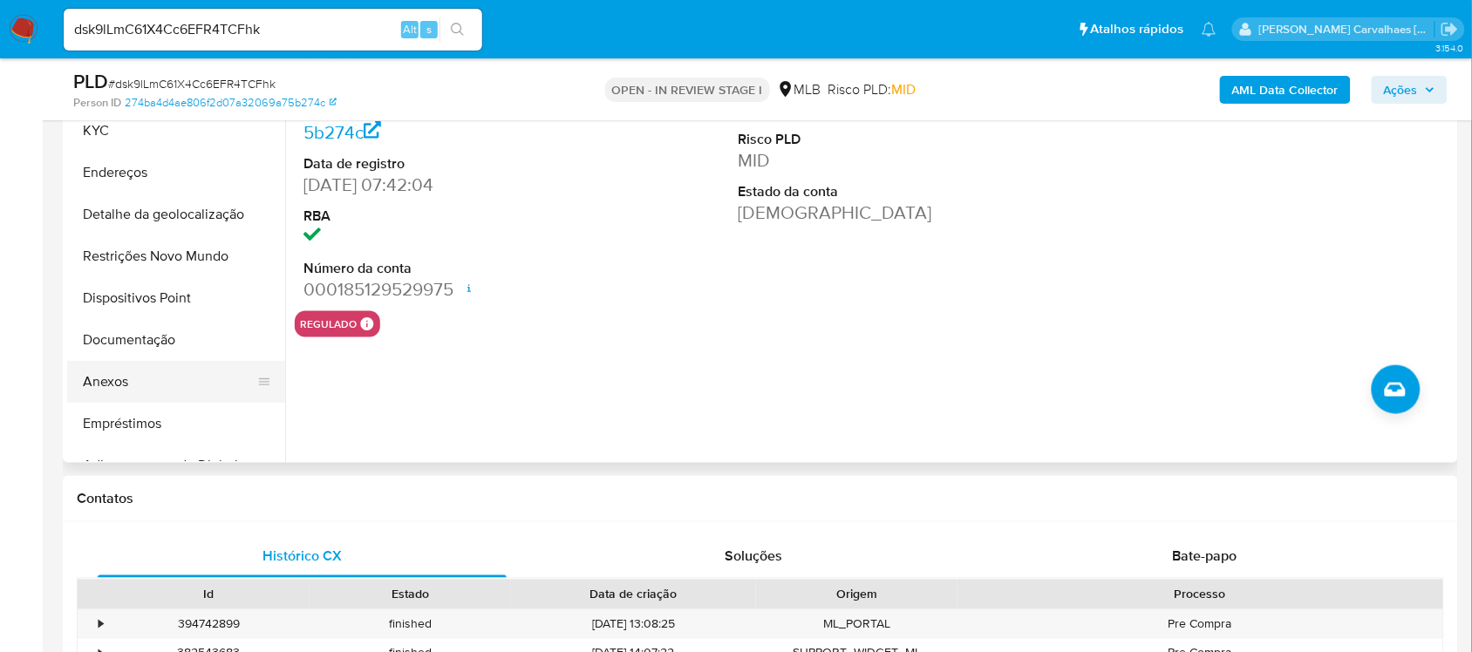
click at [124, 380] on button "Anexos" at bounding box center [169, 382] width 204 height 42
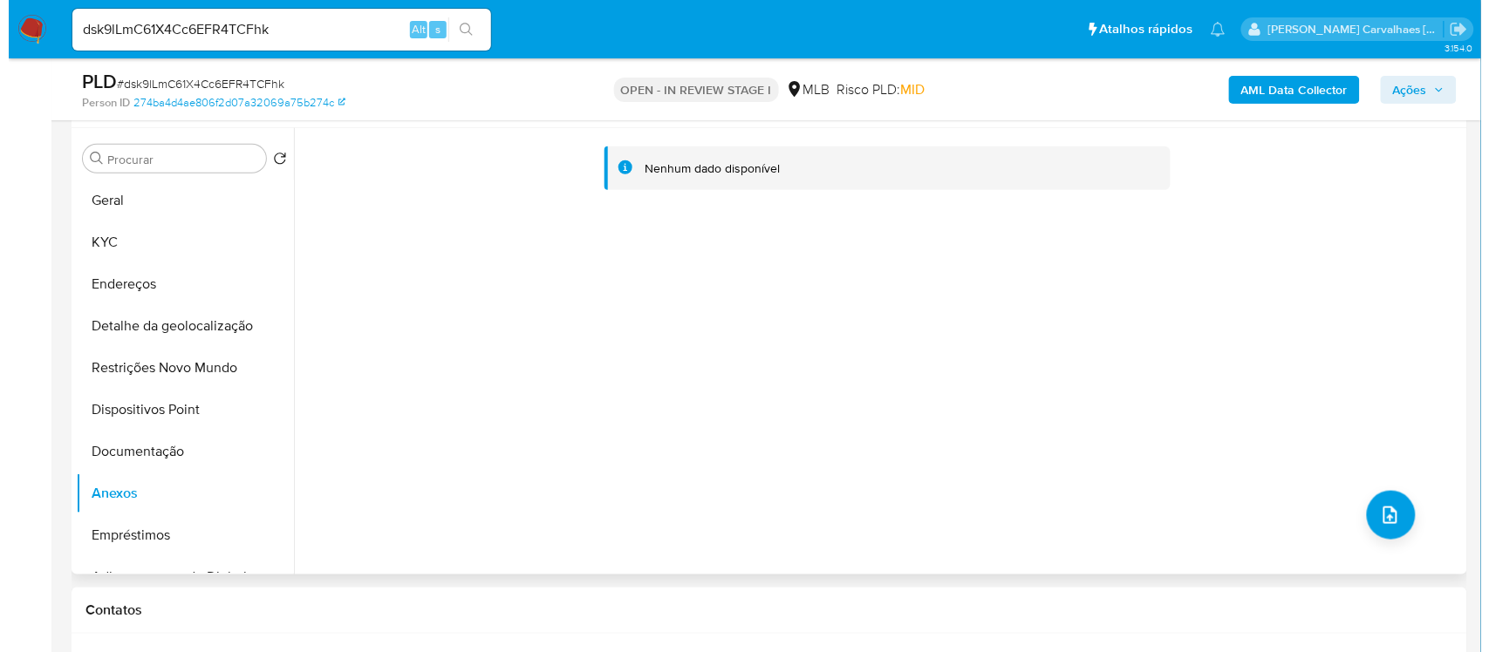
scroll to position [327, 0]
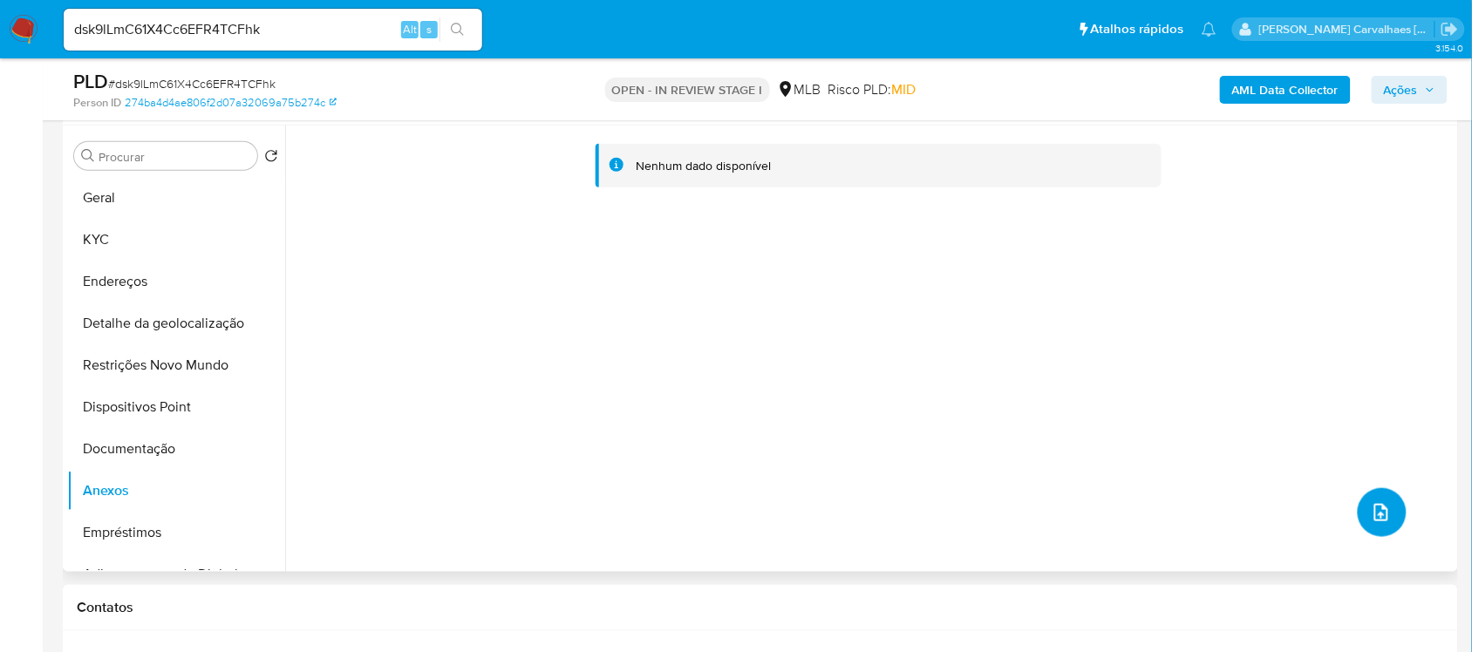
click at [1383, 519] on icon "upload-file" at bounding box center [1381, 512] width 21 height 21
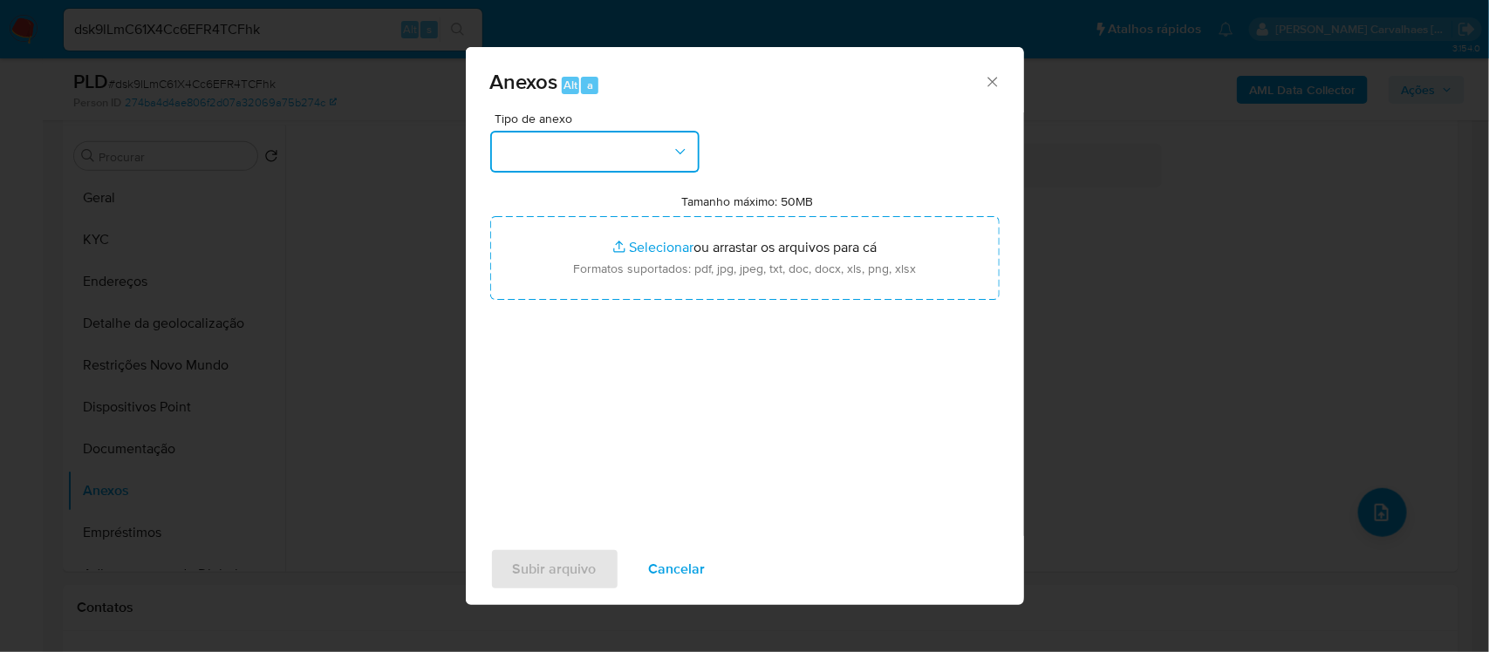
click at [681, 159] on icon "button" at bounding box center [680, 151] width 17 height 17
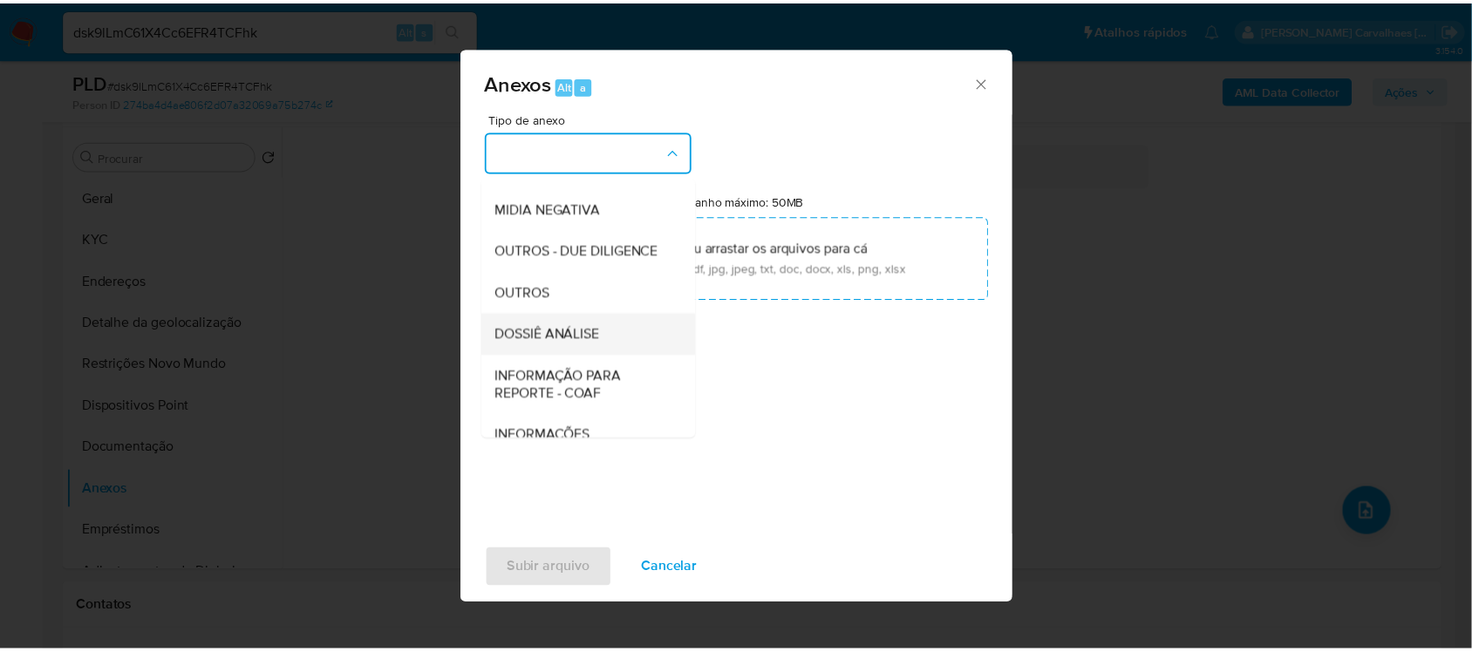
scroll to position [218, 0]
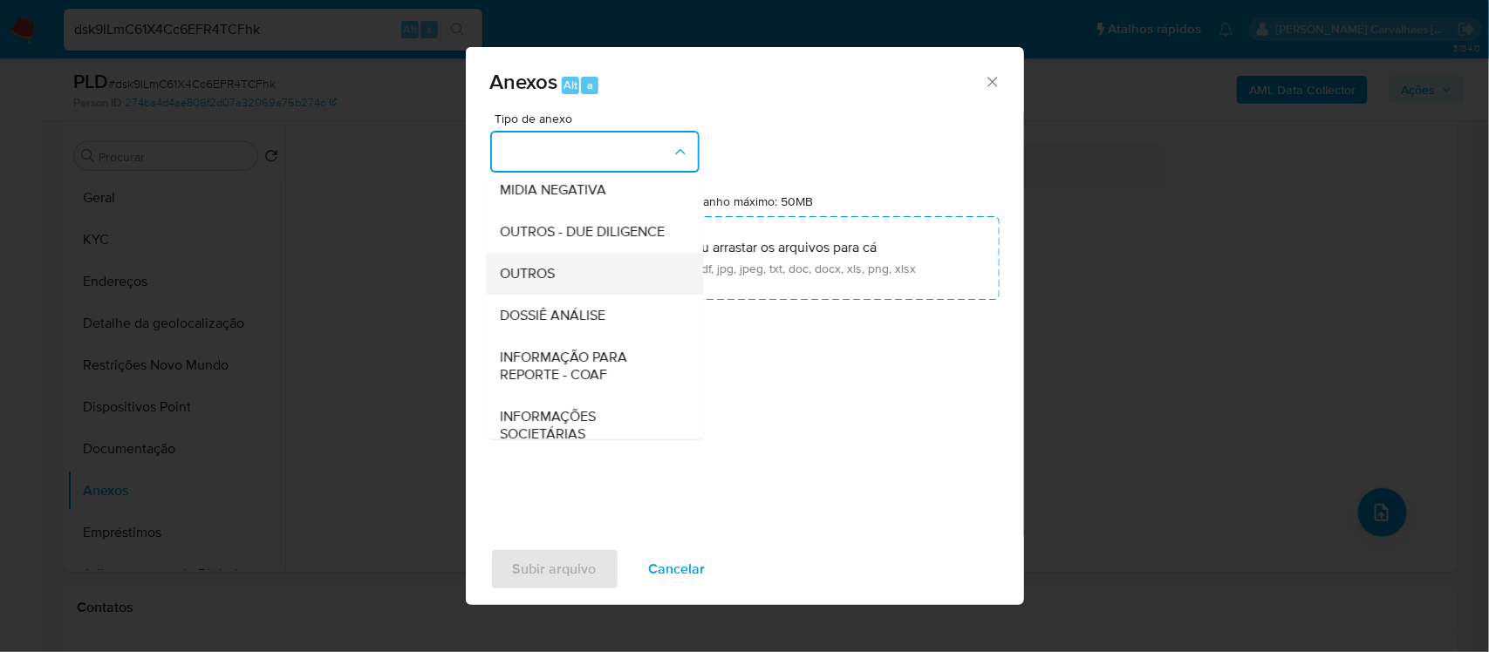
click at [576, 294] on div "OUTROS" at bounding box center [590, 273] width 178 height 42
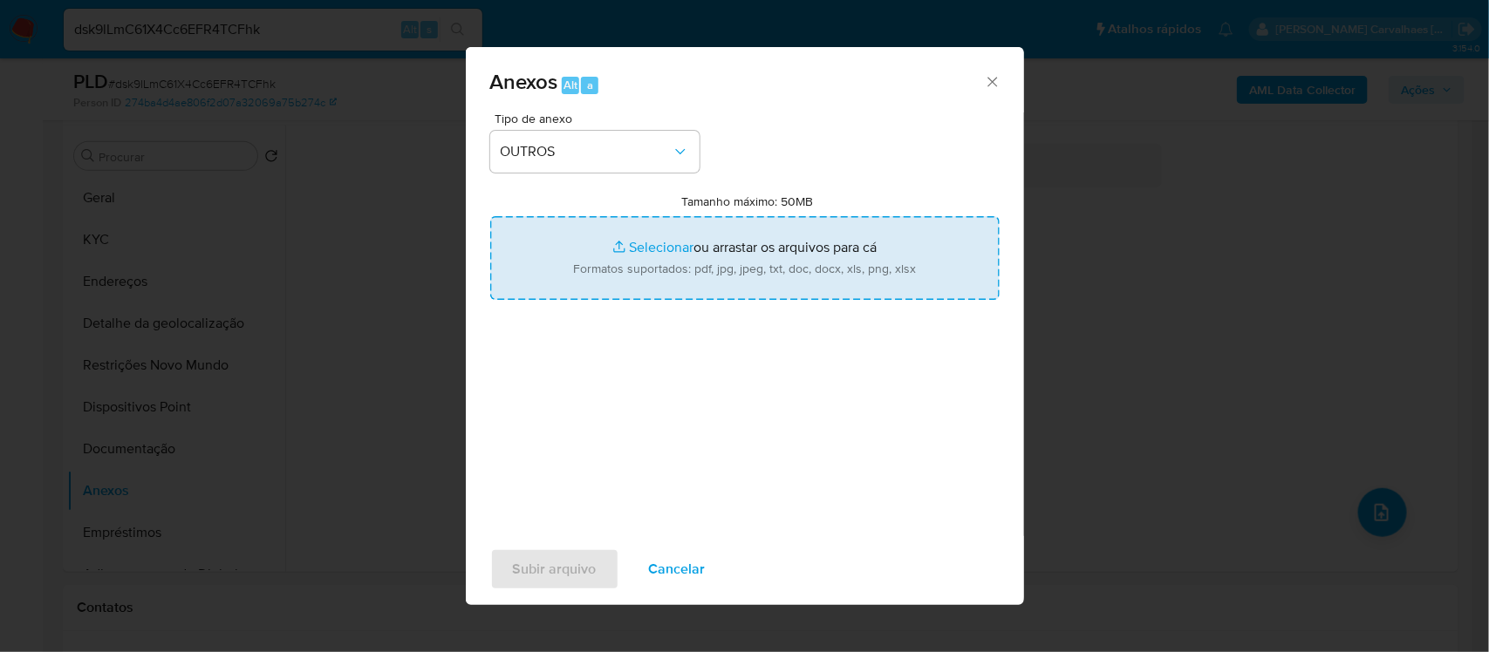
click at [647, 253] on input "Tamanho máximo: 50MB Selecionar arquivos" at bounding box center [744, 258] width 509 height 84
click at [650, 246] on input "Tamanho máximo: 50MB Selecionar arquivos" at bounding box center [744, 258] width 509 height 84
type input "C:\fakepath\Declinio - dsk9lLmC61X4Cc6EFR4TCFhk_2025_08_15_14_13_44.pdf"
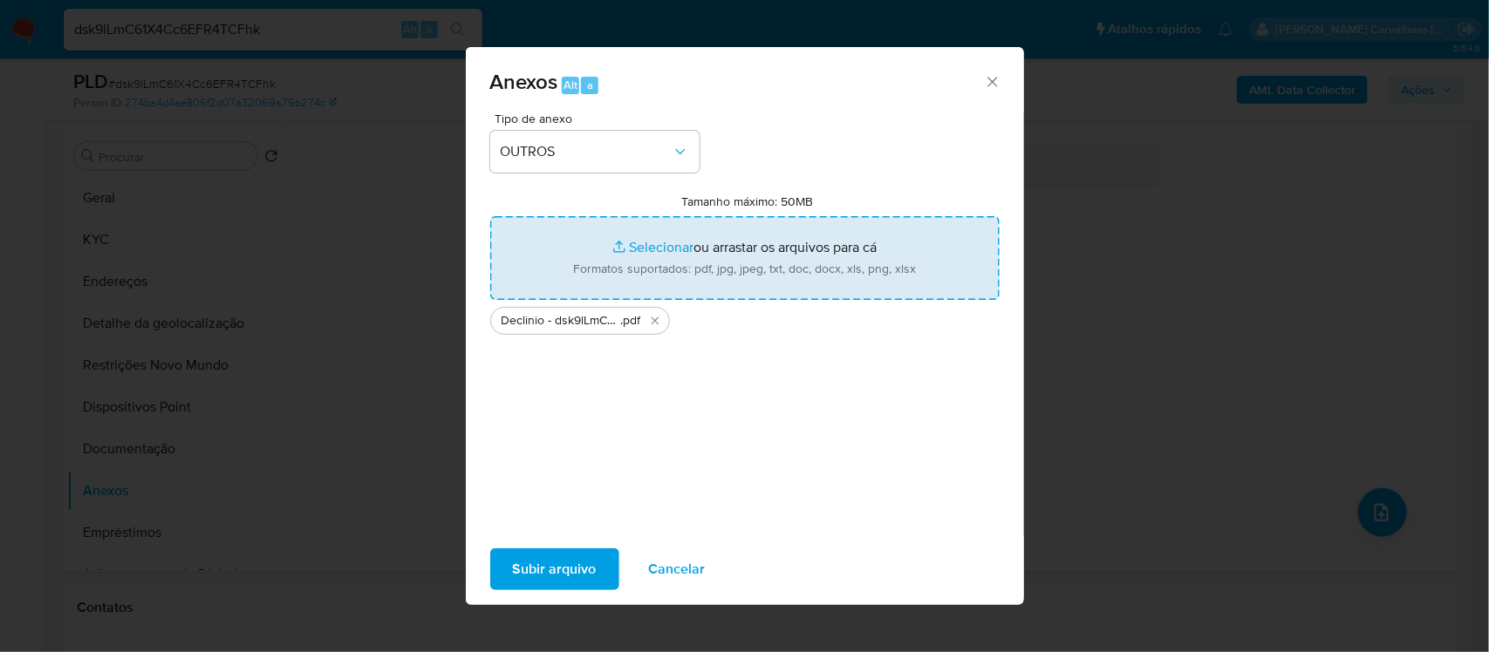
click at [669, 249] on input "Tamanho máximo: 50MB Selecionar arquivos" at bounding box center [744, 258] width 509 height 84
type input "C:\fakepath\Mulan Luis Martins Job 163415869_2025_08_15_14_12_40 - Data TX.pdf"
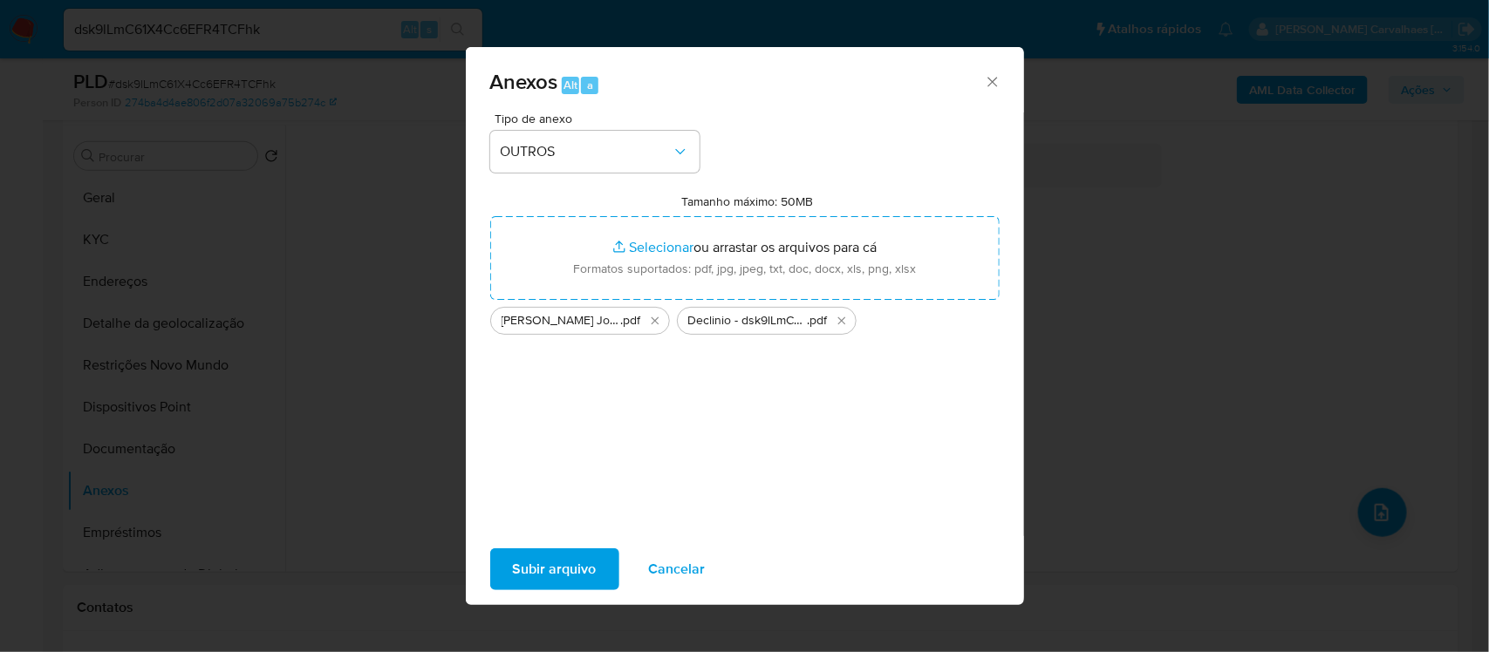
click at [551, 568] on span "Subir arquivo" at bounding box center [555, 569] width 84 height 38
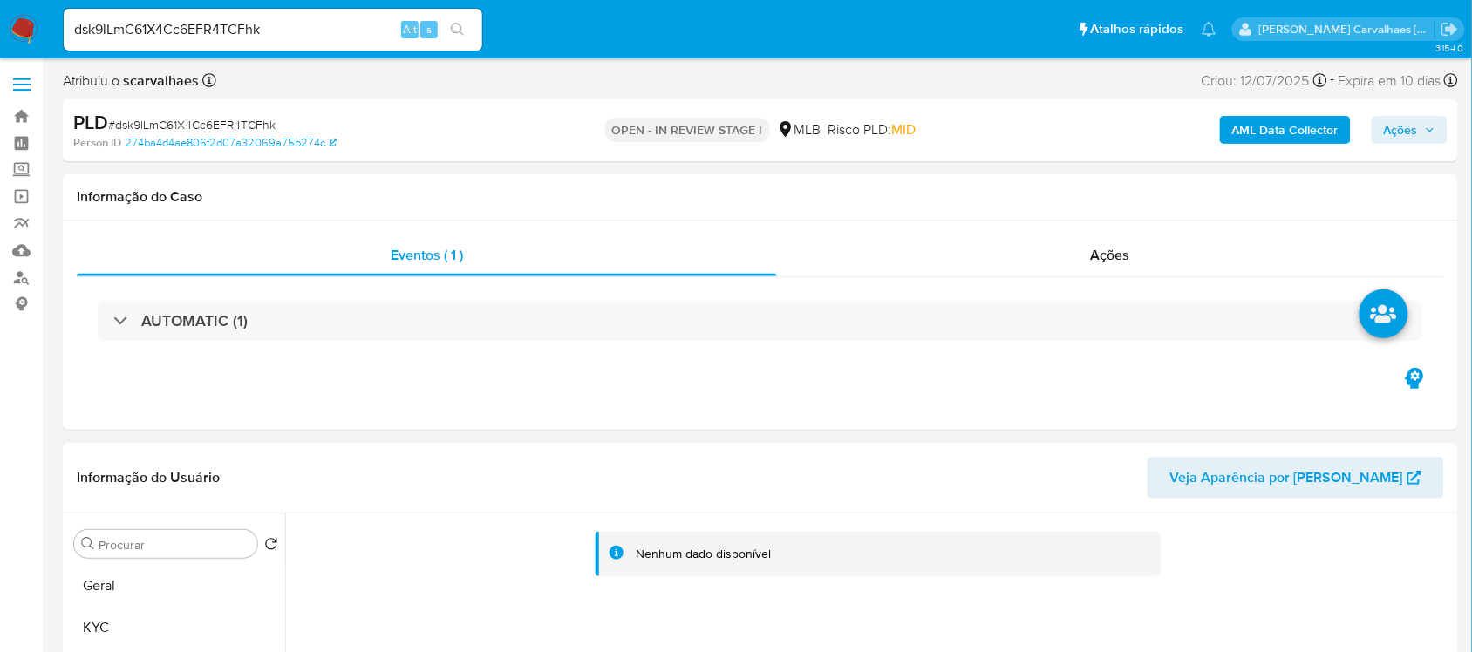
scroll to position [0, 0]
click at [1406, 133] on span "Ações" at bounding box center [1401, 131] width 34 height 28
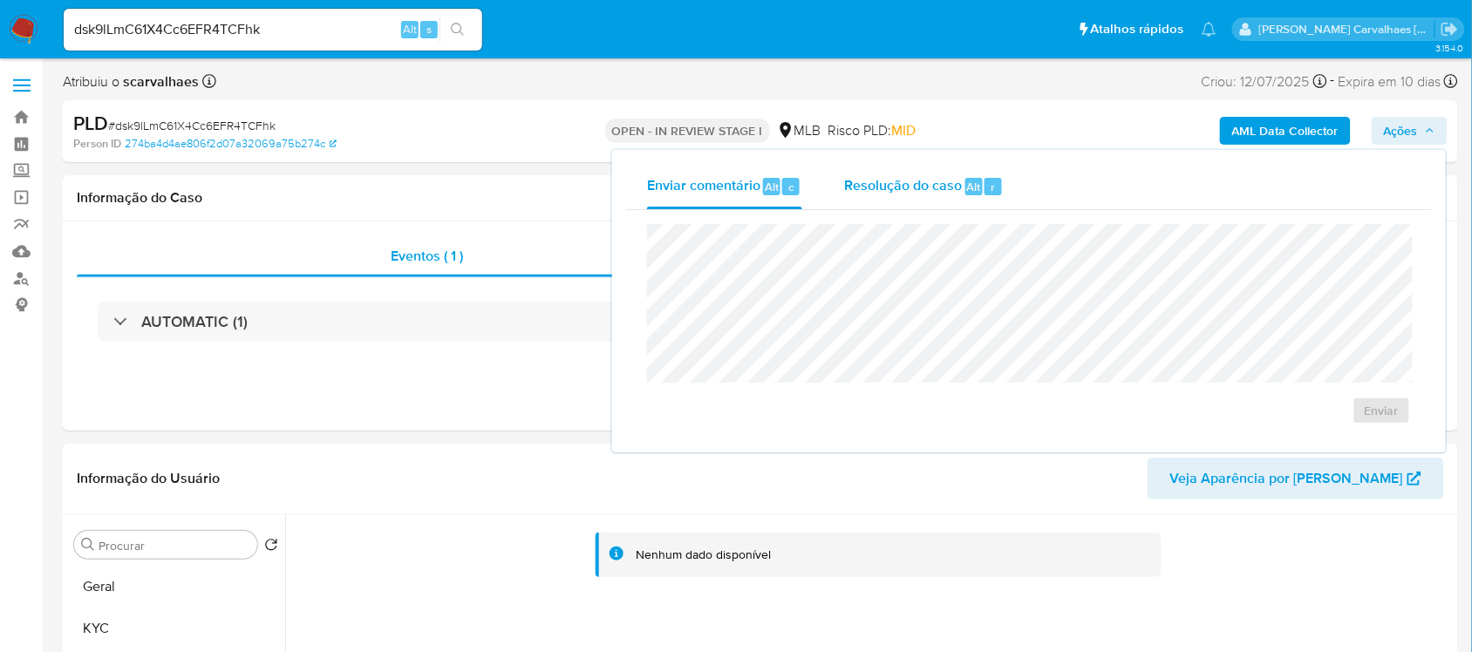
click at [918, 177] on span "Resolução do caso" at bounding box center [903, 186] width 118 height 20
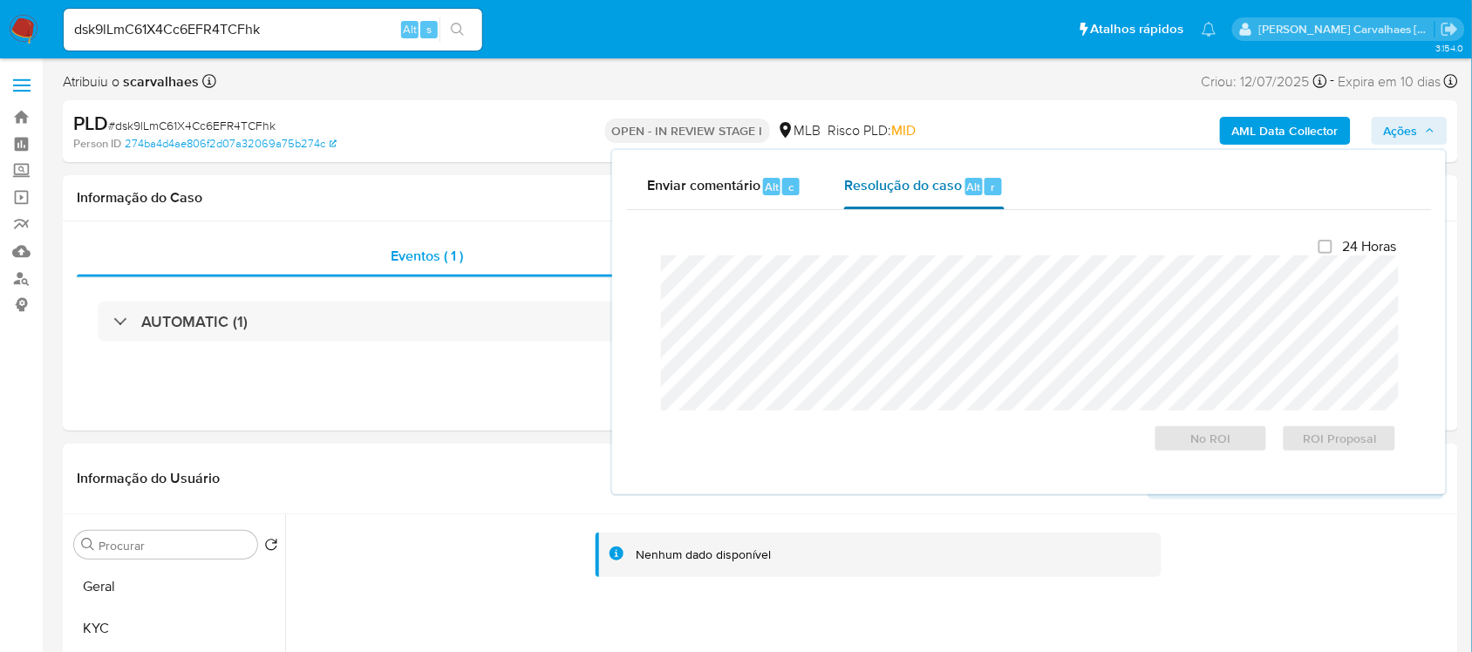
click at [887, 187] on span "Resolução do caso" at bounding box center [903, 186] width 118 height 20
click at [1192, 447] on span "No ROI" at bounding box center [1211, 438] width 91 height 24
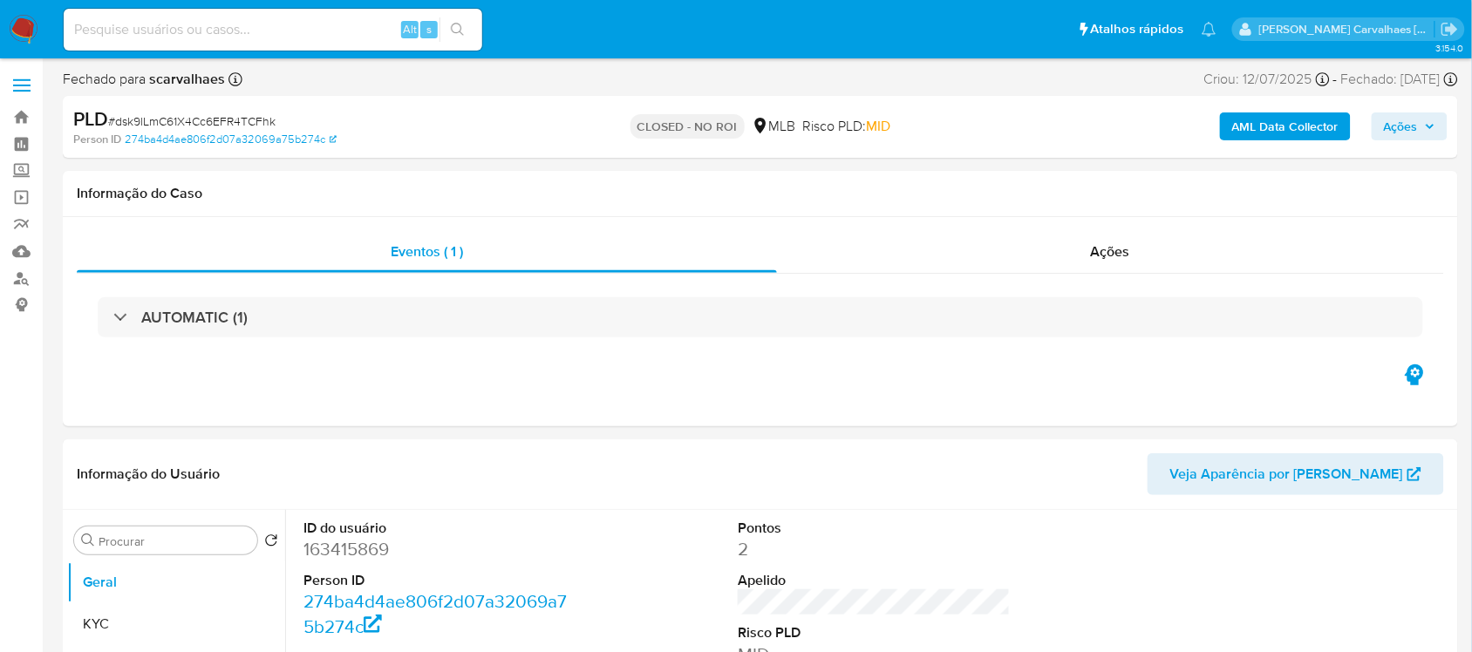
select select "10"
